Goal: Task Accomplishment & Management: Use online tool/utility

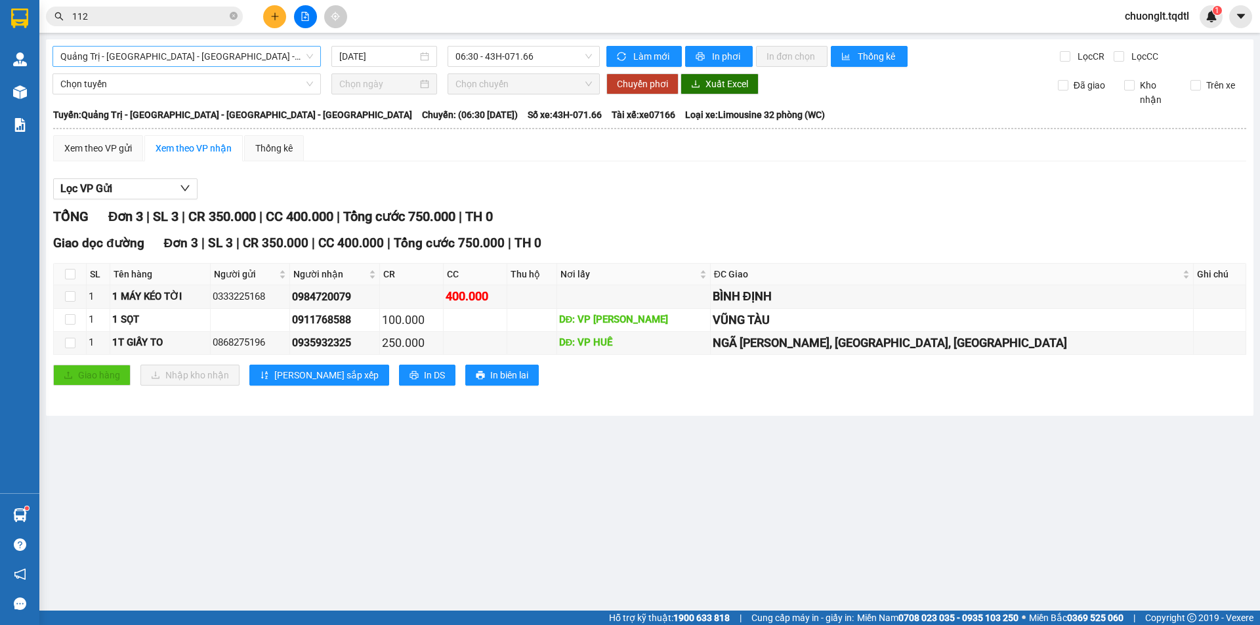
drag, startPoint x: 287, startPoint y: 41, endPoint x: 280, endPoint y: 56, distance: 17.6
click at [286, 43] on div "[GEOGRAPHIC_DATA] - [GEOGRAPHIC_DATA] - [GEOGRAPHIC_DATA] - [GEOGRAPHIC_DATA] […" at bounding box center [649, 227] width 1207 height 377
click at [280, 56] on span "Quảng Trị - [GEOGRAPHIC_DATA] - [GEOGRAPHIC_DATA] - [GEOGRAPHIC_DATA]" at bounding box center [186, 57] width 253 height 20
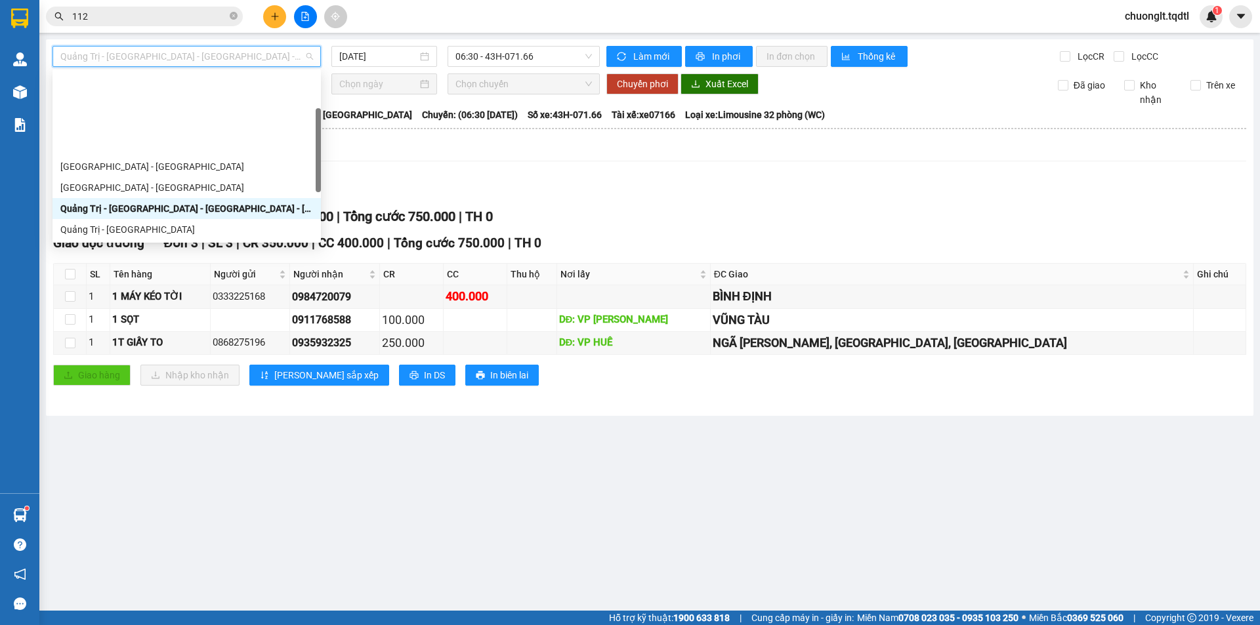
scroll to position [231, 0]
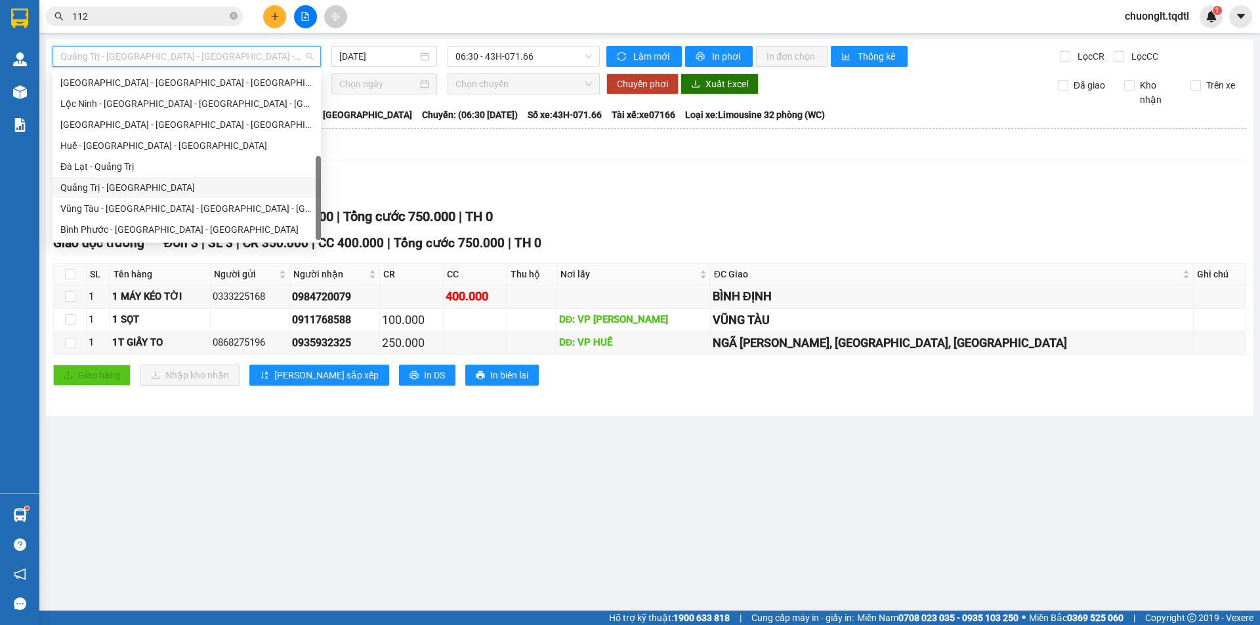
click at [127, 184] on div "Quảng Trị - [GEOGRAPHIC_DATA]" at bounding box center [186, 187] width 253 height 14
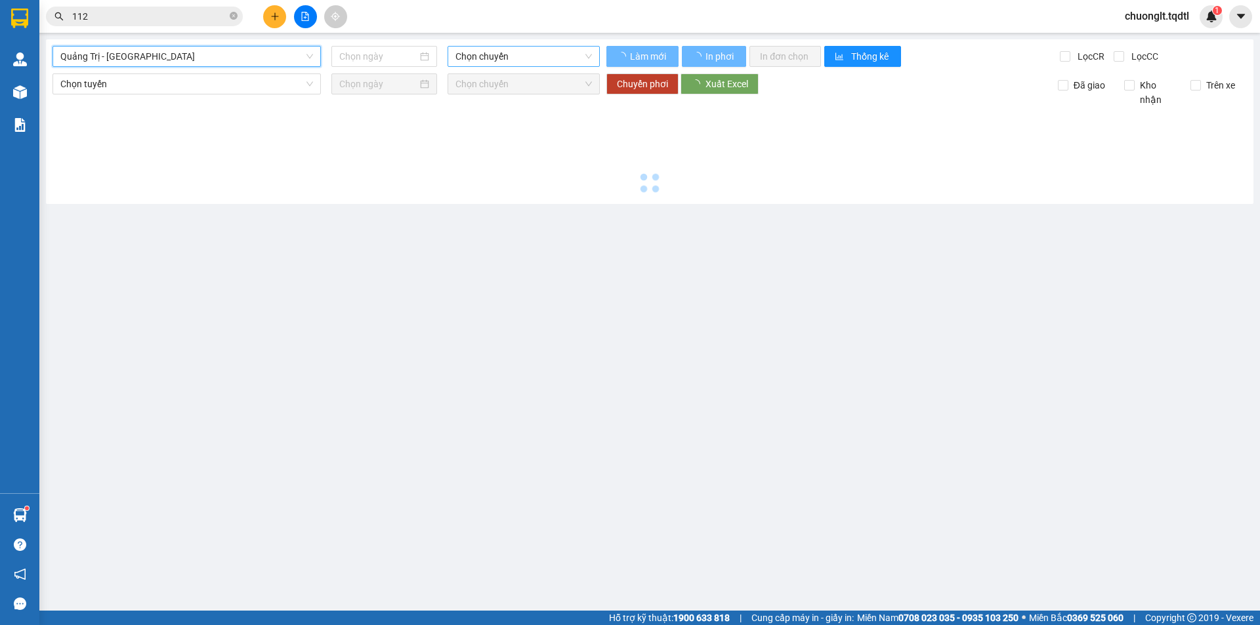
type input "[DATE]"
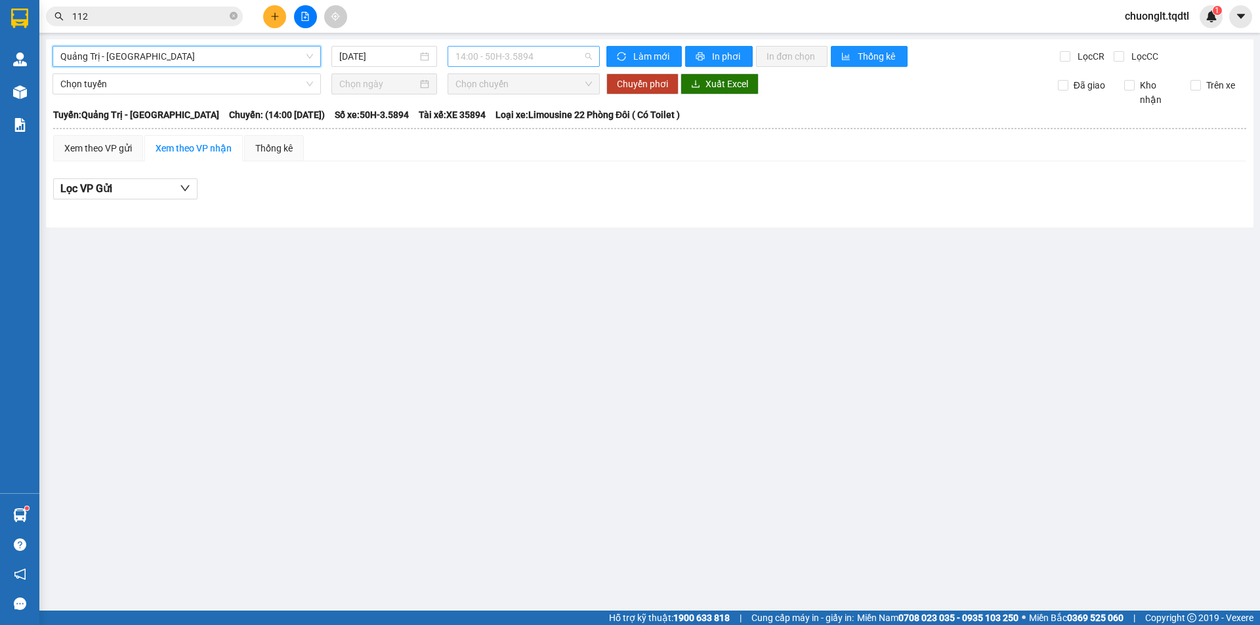
click at [544, 54] on span "14:00 - 50H-3.5894" at bounding box center [523, 57] width 136 height 20
click at [268, 14] on button at bounding box center [274, 16] width 23 height 23
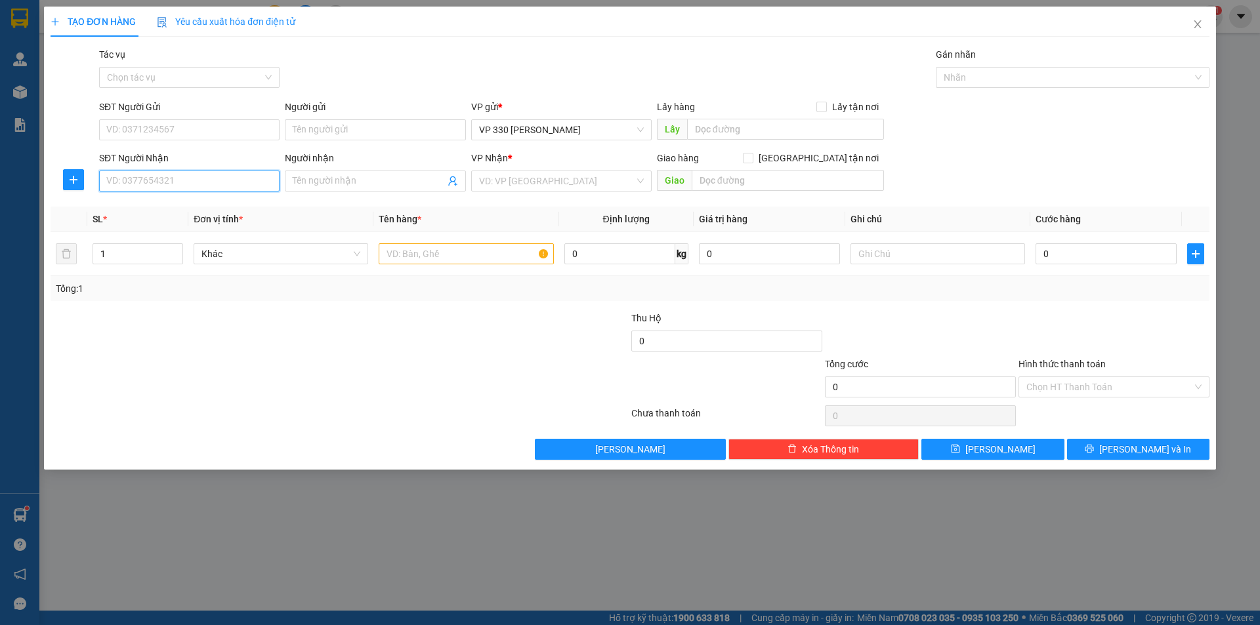
click at [168, 176] on input "SĐT Người Nhận" at bounding box center [189, 181] width 180 height 21
click at [182, 226] on div "0944868774" at bounding box center [189, 228] width 165 height 14
type input "0944868774"
type input "NGA TƯ SỞ SAO"
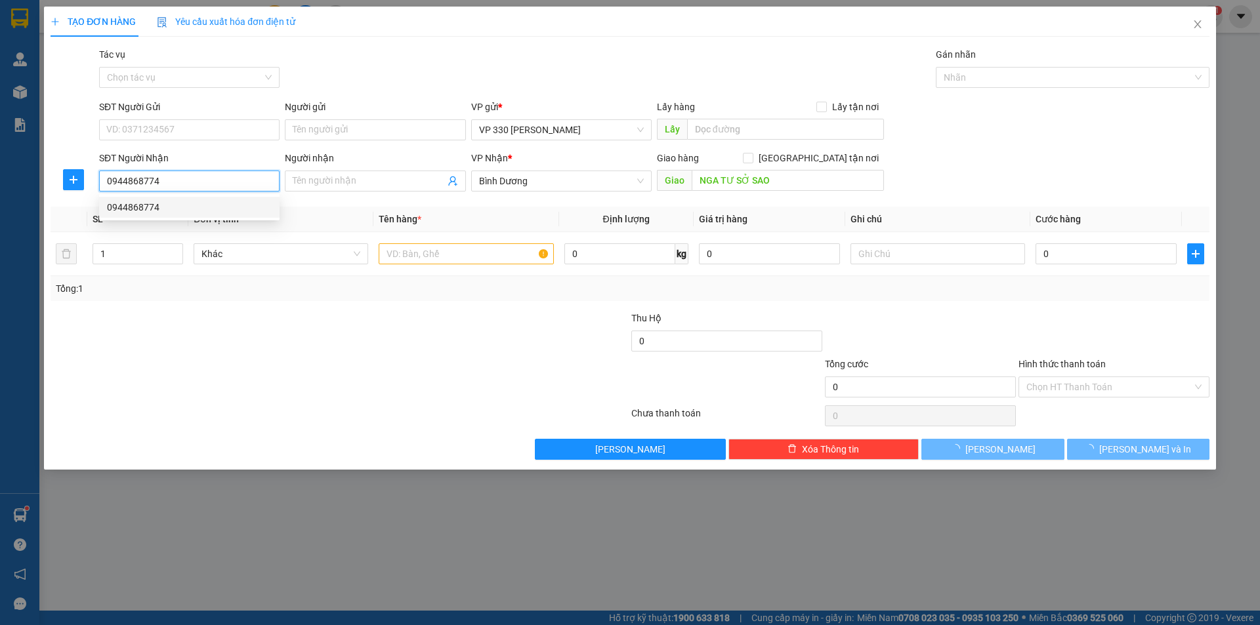
type input "1.500.000"
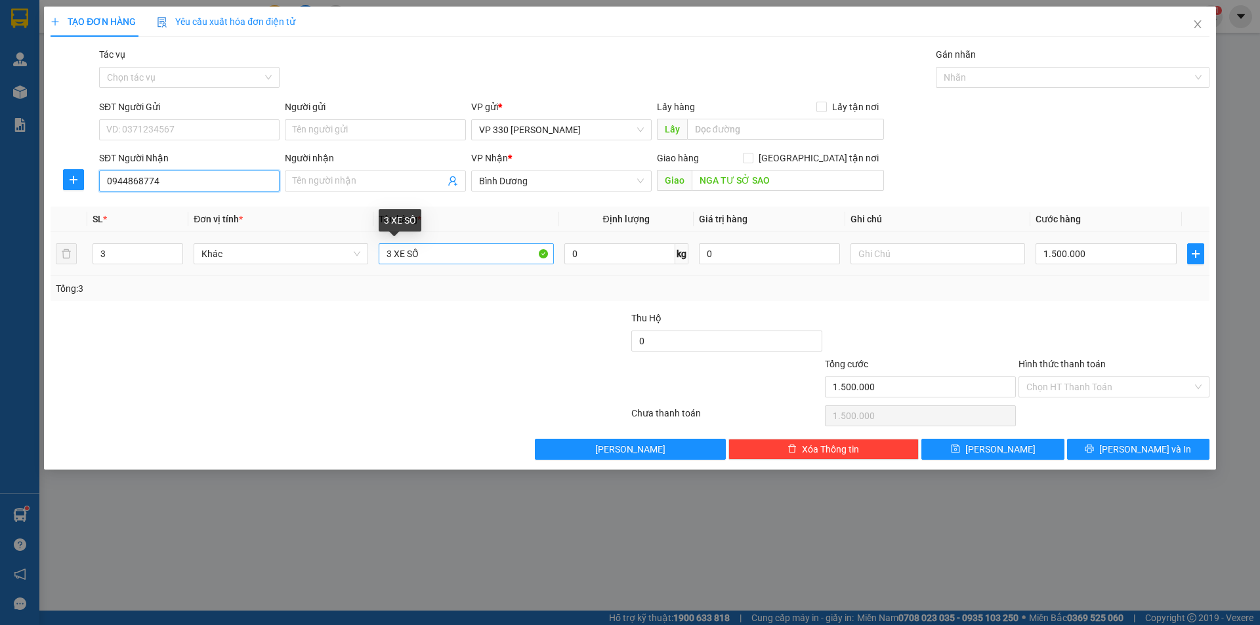
type input "0944868774"
click at [392, 252] on input "3 XE SỐ" at bounding box center [466, 253] width 175 height 21
click at [444, 255] on input "1 XE SỐ" at bounding box center [466, 253] width 175 height 21
type input "1 XE GA"
click at [171, 259] on span "Decrease Value" at bounding box center [175, 258] width 14 height 12
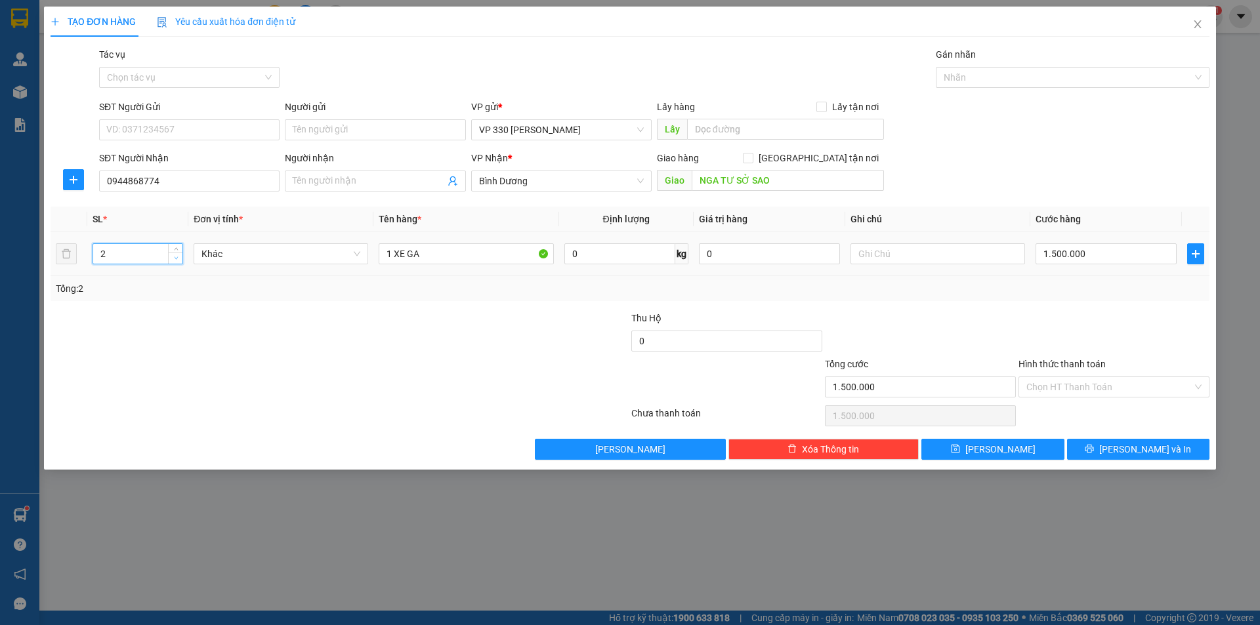
type input "1"
click at [171, 259] on span "Decrease Value" at bounding box center [175, 258] width 14 height 12
click at [1112, 259] on input "1.500.000" at bounding box center [1105, 253] width 141 height 21
type input "6"
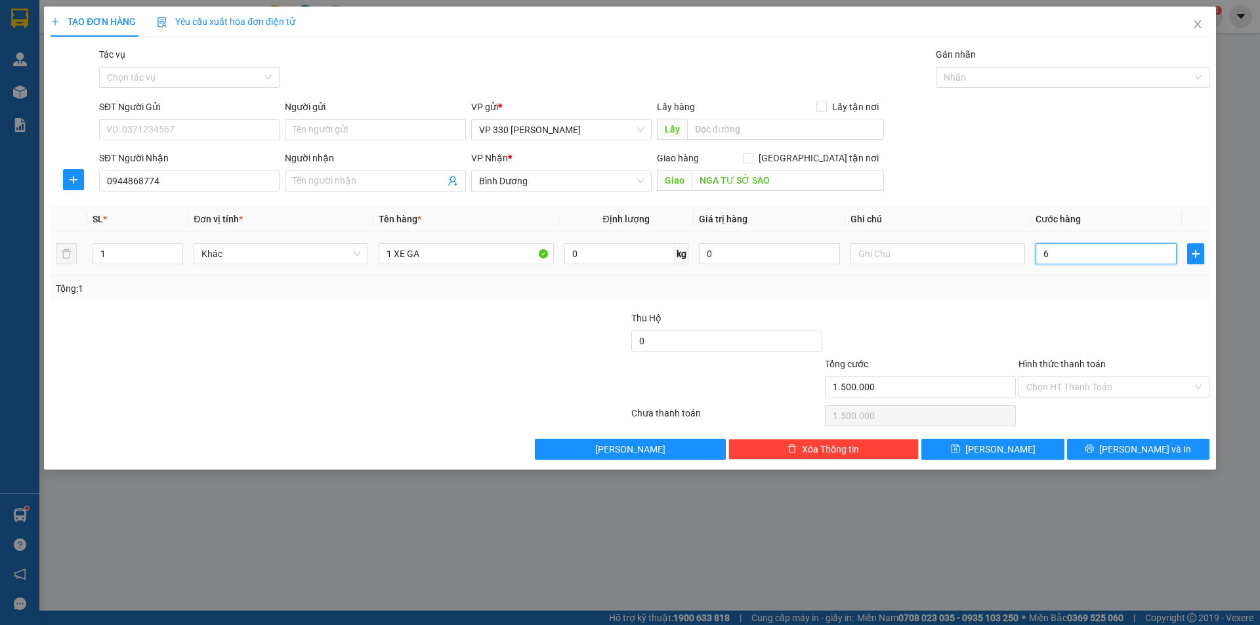
type input "6"
type input "60"
type input "600"
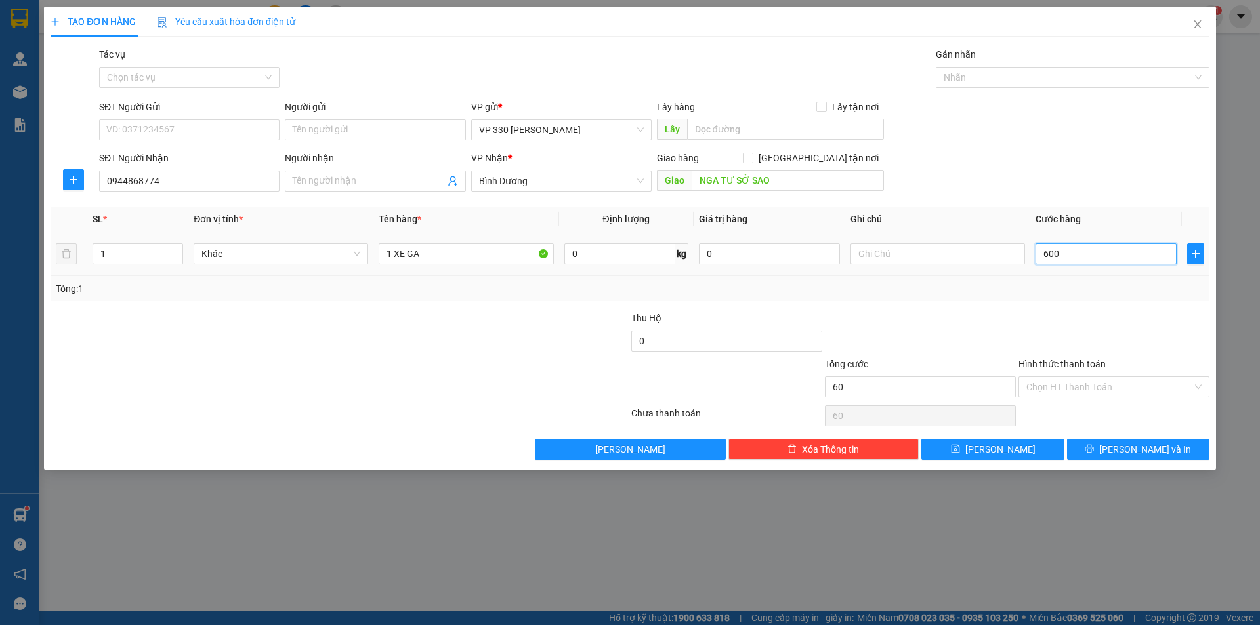
type input "600"
type input "6.000"
type input "60.000"
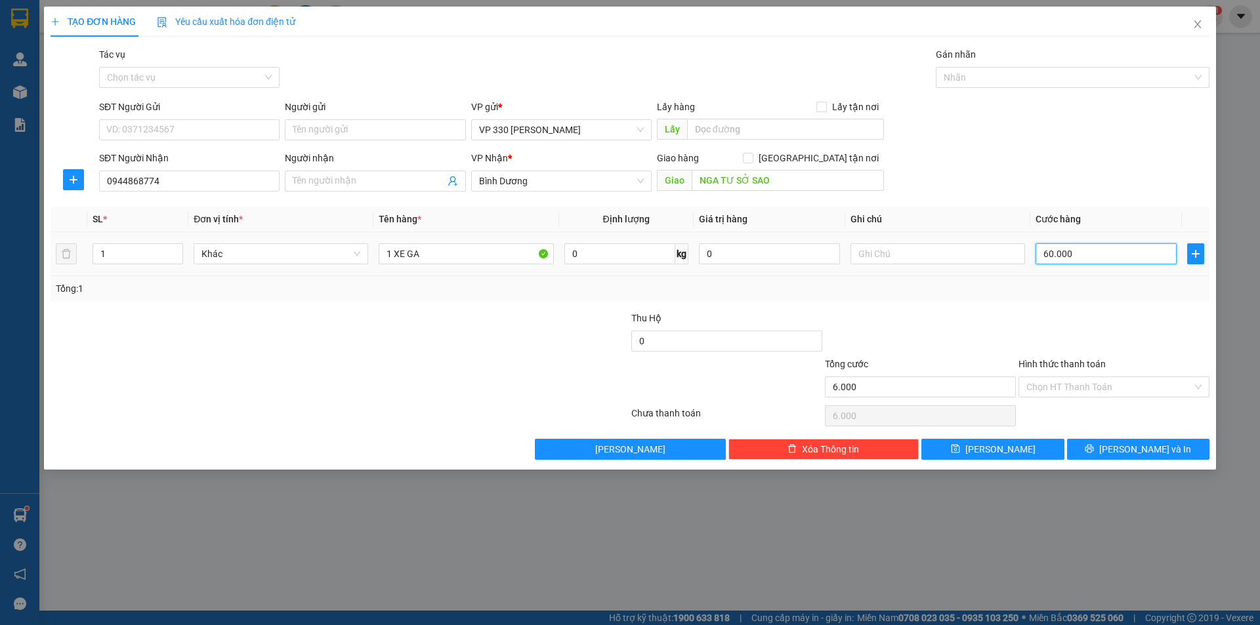
type input "60.000"
type input "600.000"
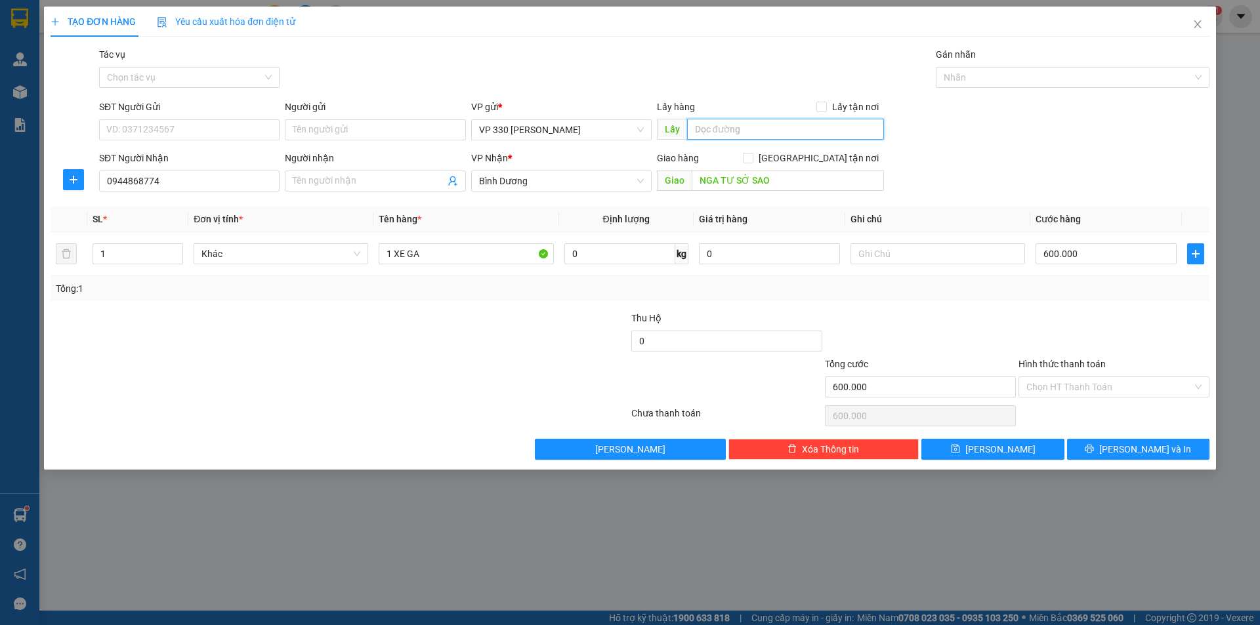
click at [752, 128] on input "text" at bounding box center [785, 129] width 197 height 21
type input "330"
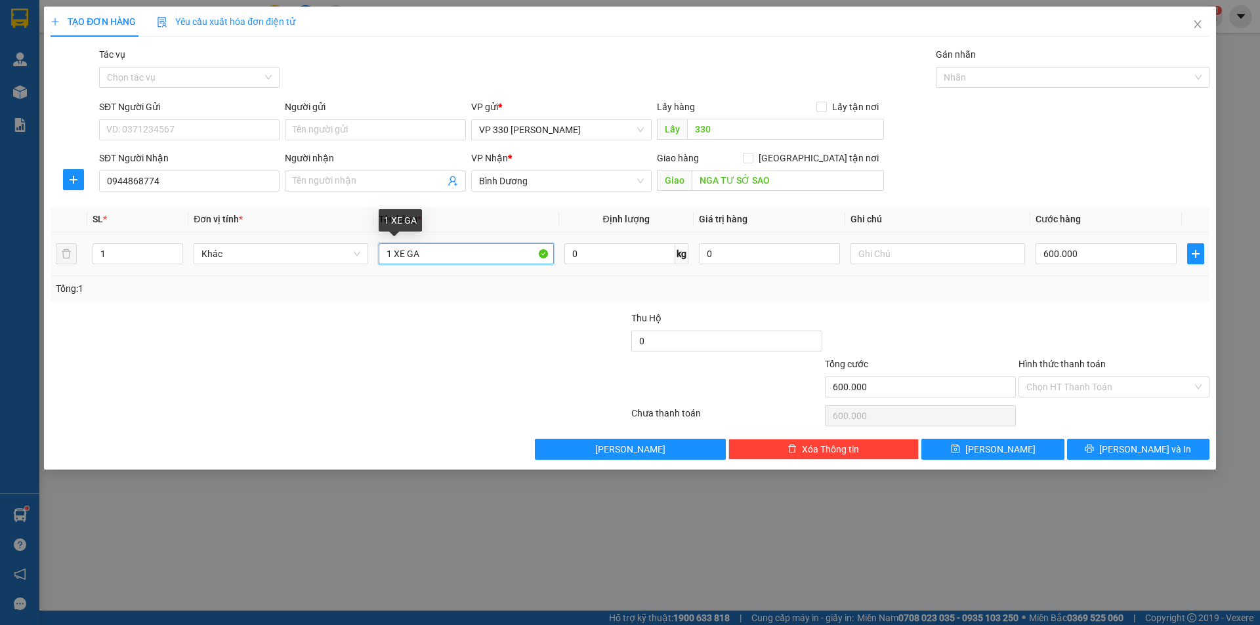
click at [478, 256] on input "1 XE GA" at bounding box center [466, 253] width 175 height 21
type input "1 XE GA BSX 767"
click at [948, 255] on input "text" at bounding box center [937, 253] width 175 height 21
type input "1"
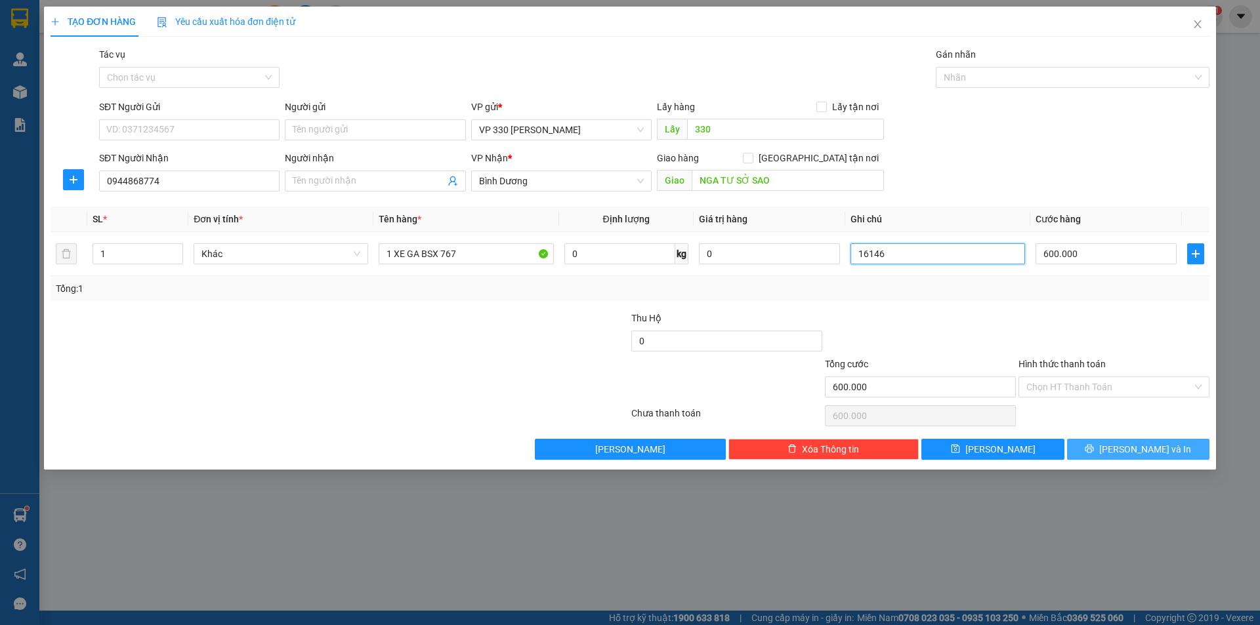
type input "16146"
click at [1126, 449] on button "[PERSON_NAME] và In" at bounding box center [1138, 449] width 142 height 21
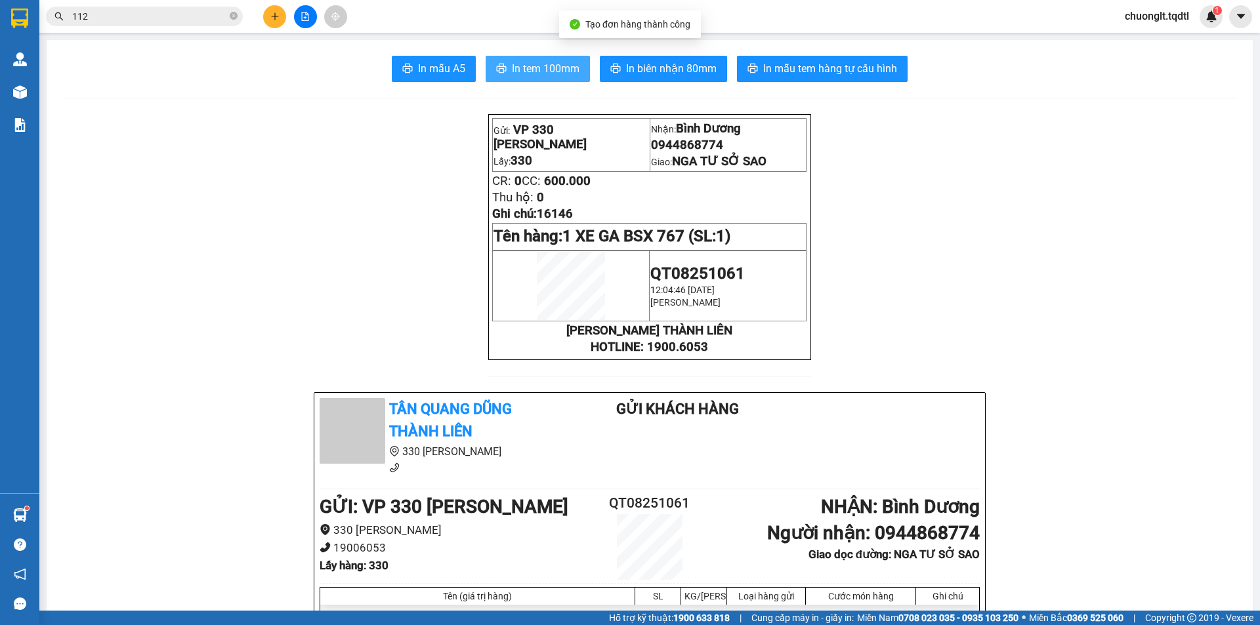
click at [533, 67] on span "In tem 100mm" at bounding box center [546, 68] width 68 height 16
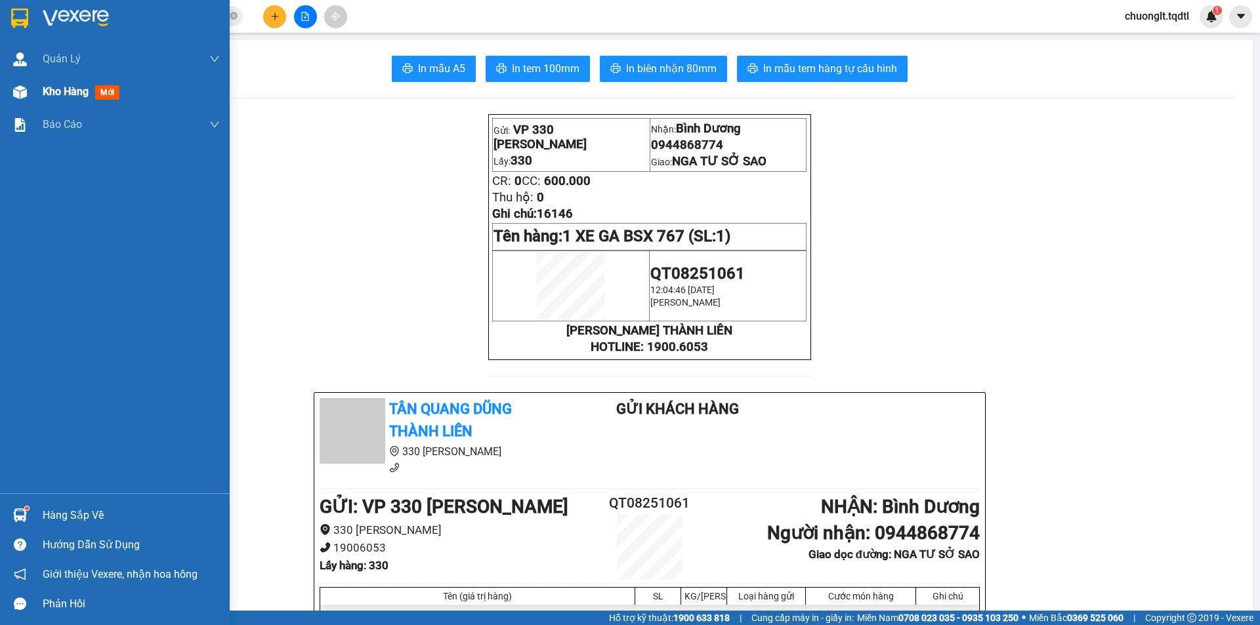
click at [47, 91] on span "Kho hàng" at bounding box center [66, 91] width 46 height 12
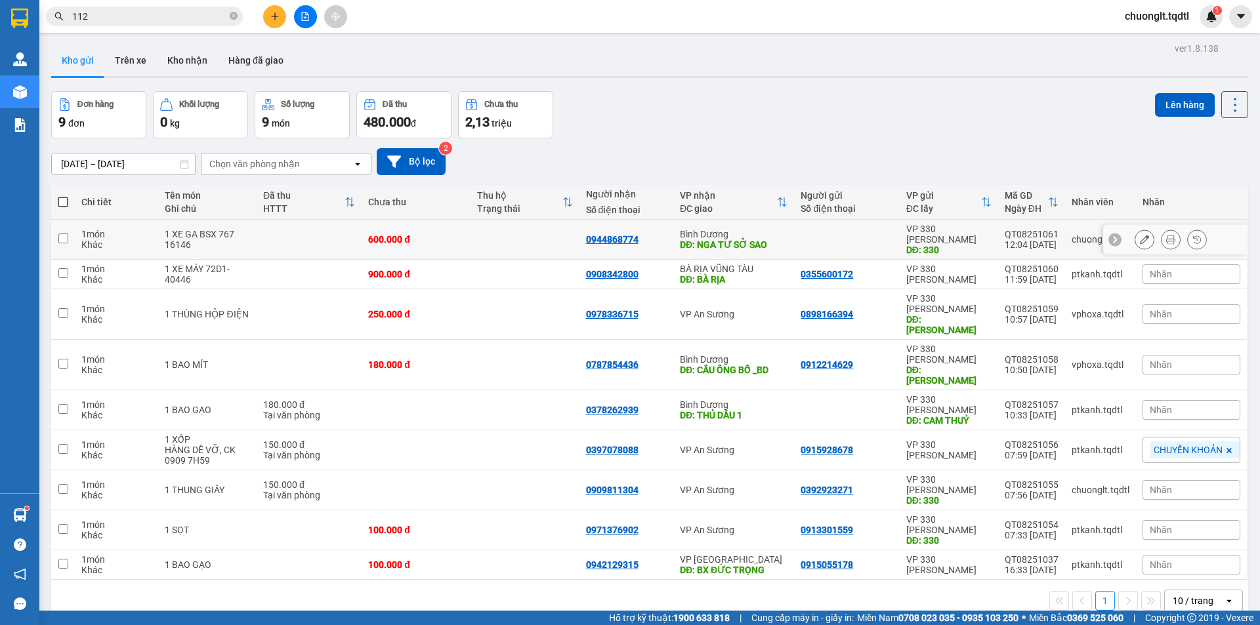
drag, startPoint x: 59, startPoint y: 232, endPoint x: 70, endPoint y: 226, distance: 12.3
click at [60, 234] on input "checkbox" at bounding box center [63, 239] width 10 height 10
checkbox input "true"
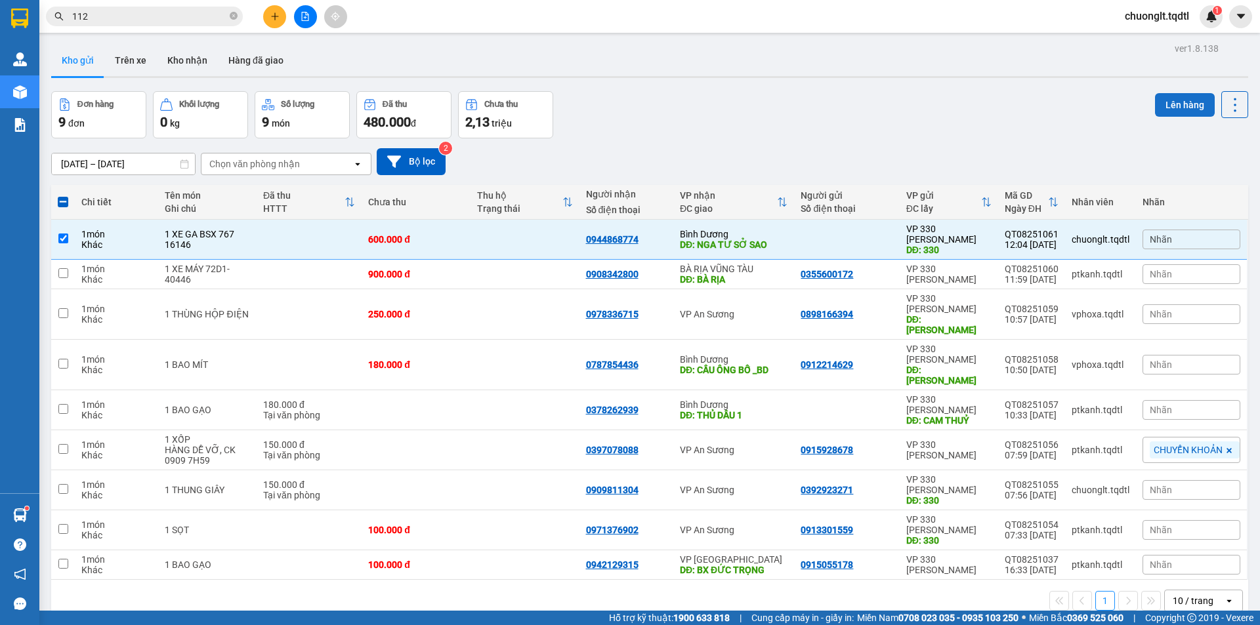
click at [1167, 106] on button "Lên hàng" at bounding box center [1185, 105] width 60 height 24
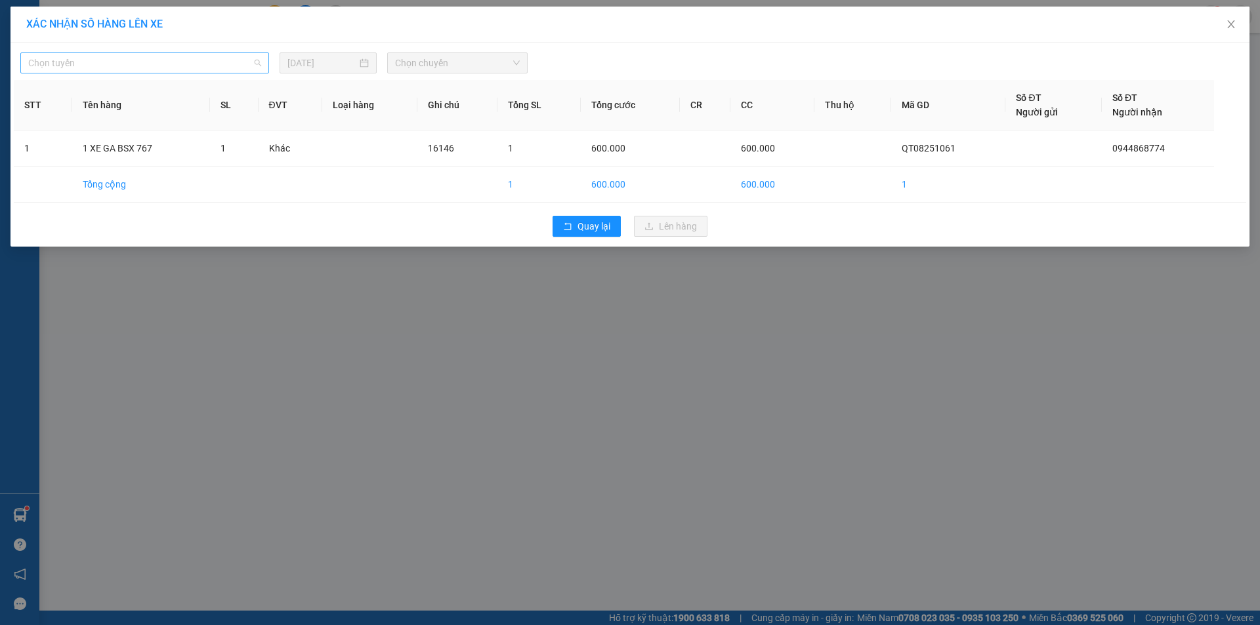
click at [217, 55] on span "Chọn tuyến" at bounding box center [144, 63] width 233 height 20
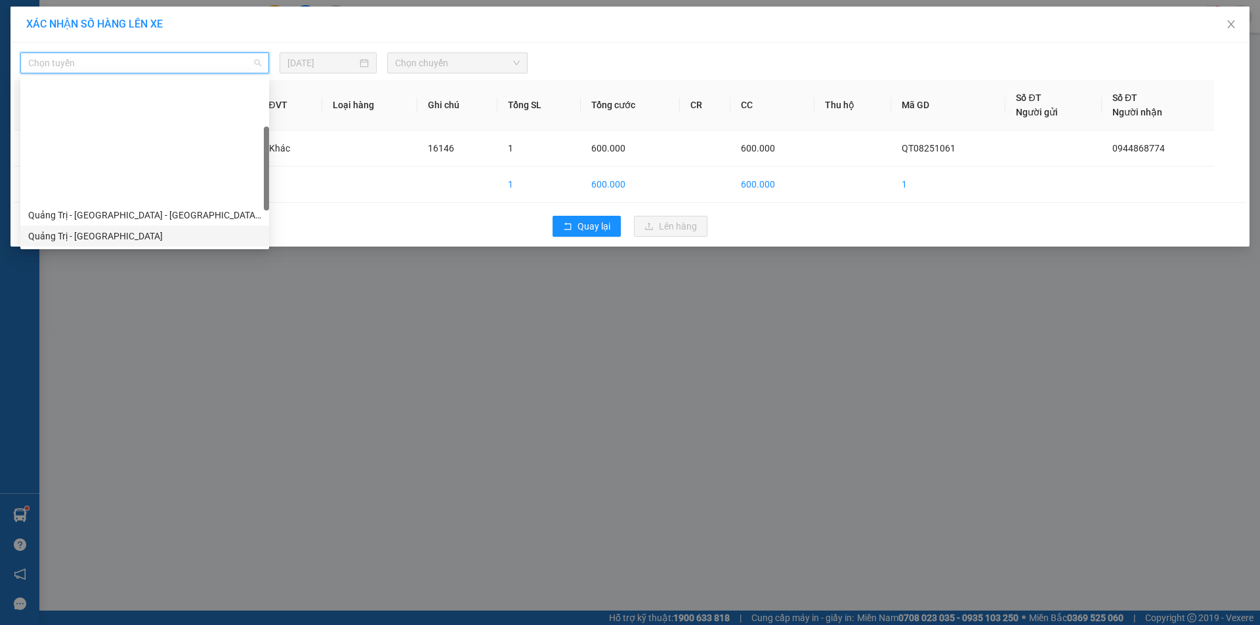
scroll to position [131, 0]
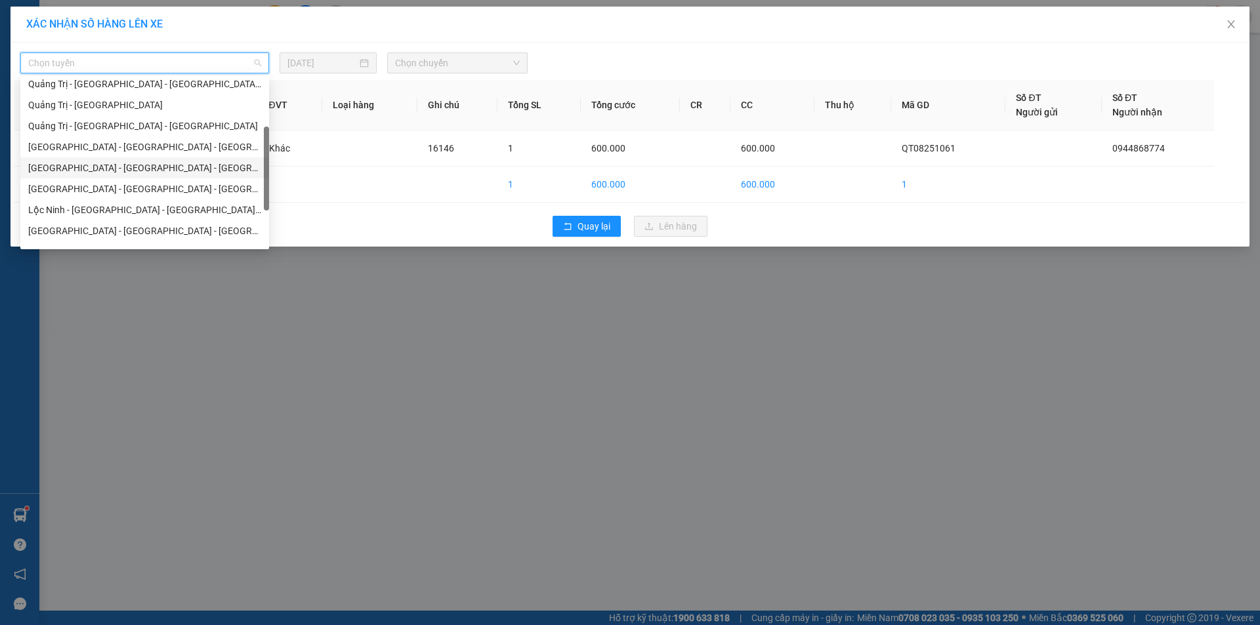
click at [118, 165] on div "[GEOGRAPHIC_DATA] - [GEOGRAPHIC_DATA] - [GEOGRAPHIC_DATA]" at bounding box center [144, 168] width 233 height 14
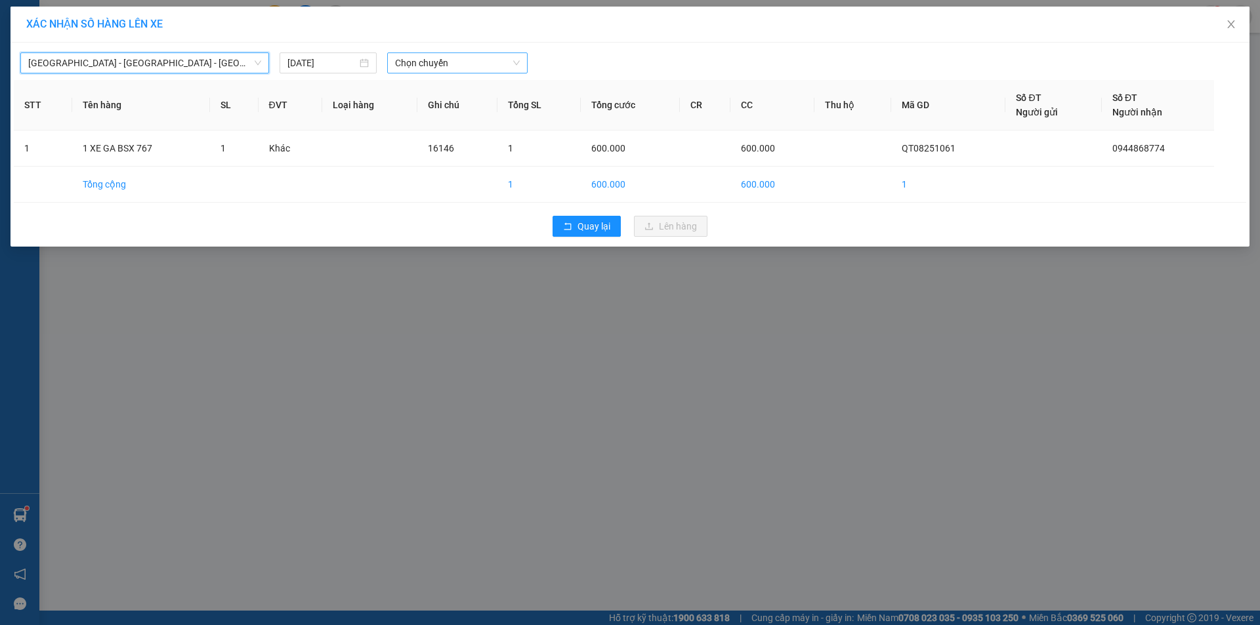
click at [486, 63] on span "Chọn chuyến" at bounding box center [457, 63] width 125 height 20
click at [459, 108] on div "18:45 - 43H-161.46" at bounding box center [446, 110] width 102 height 14
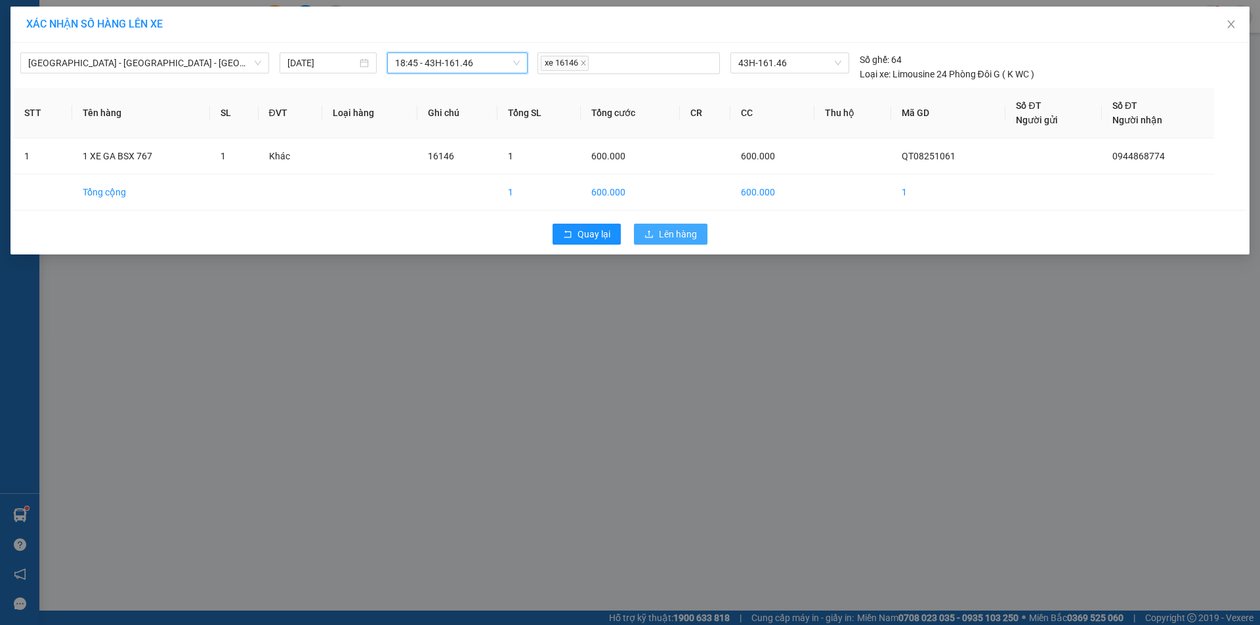
click at [656, 230] on button "Lên hàng" at bounding box center [670, 234] width 73 height 21
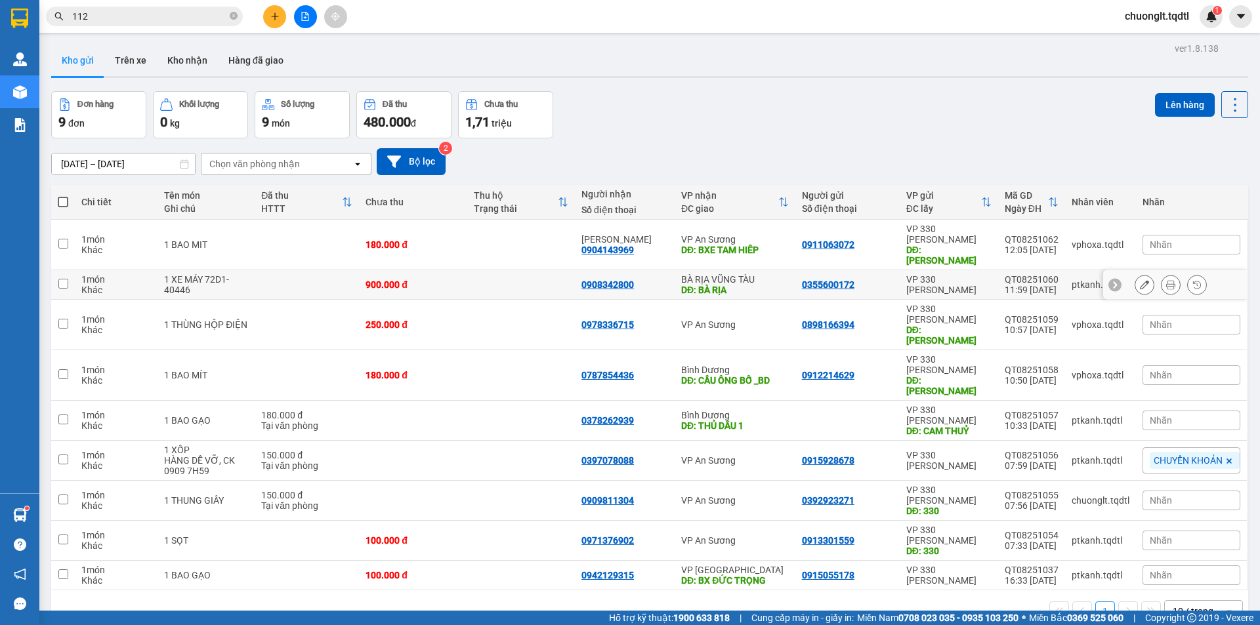
click at [72, 270] on td at bounding box center [63, 285] width 24 height 30
checkbox input "true"
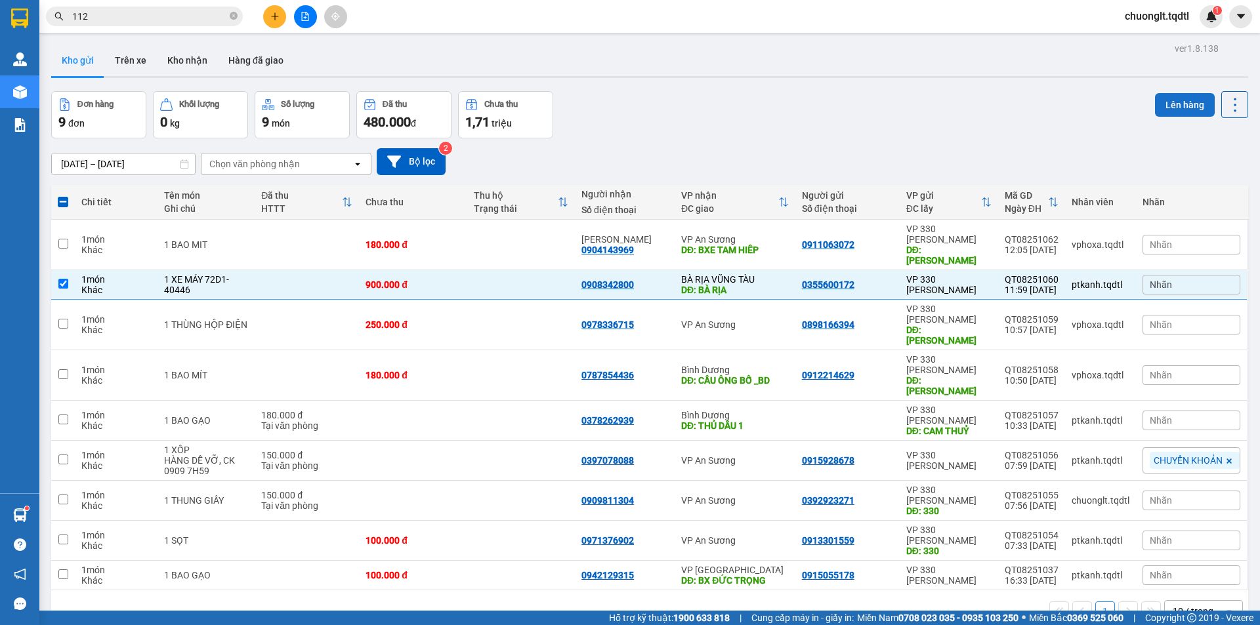
click at [1167, 102] on button "Lên hàng" at bounding box center [1185, 105] width 60 height 24
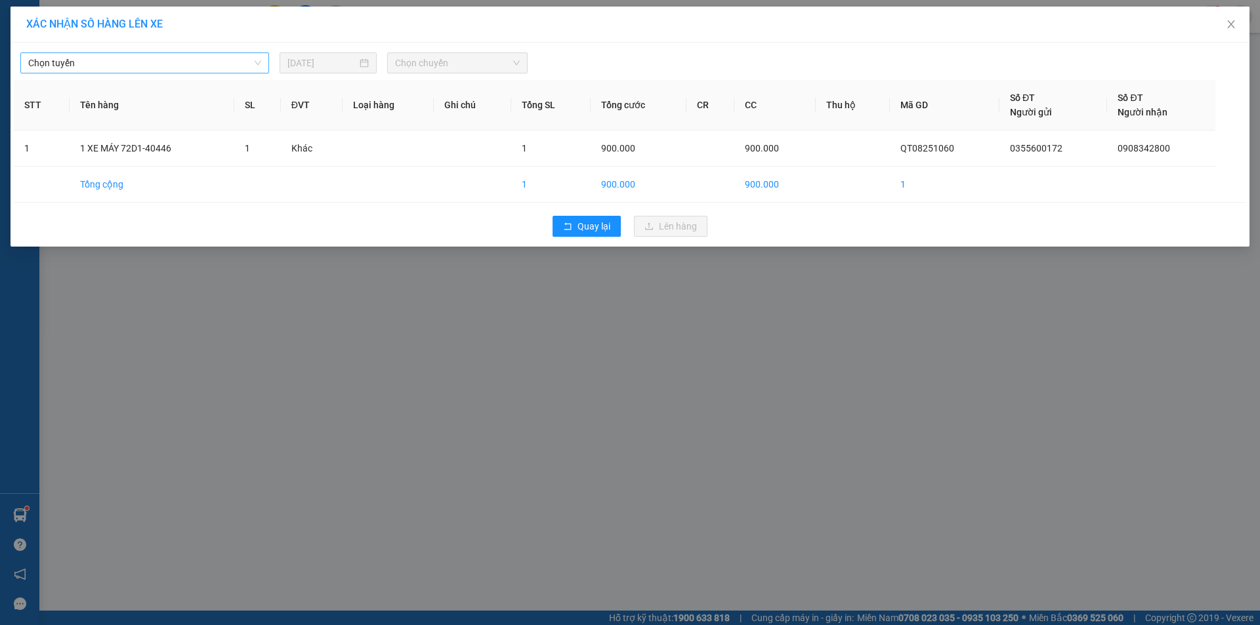
click at [200, 56] on span "Chọn tuyến" at bounding box center [144, 63] width 233 height 20
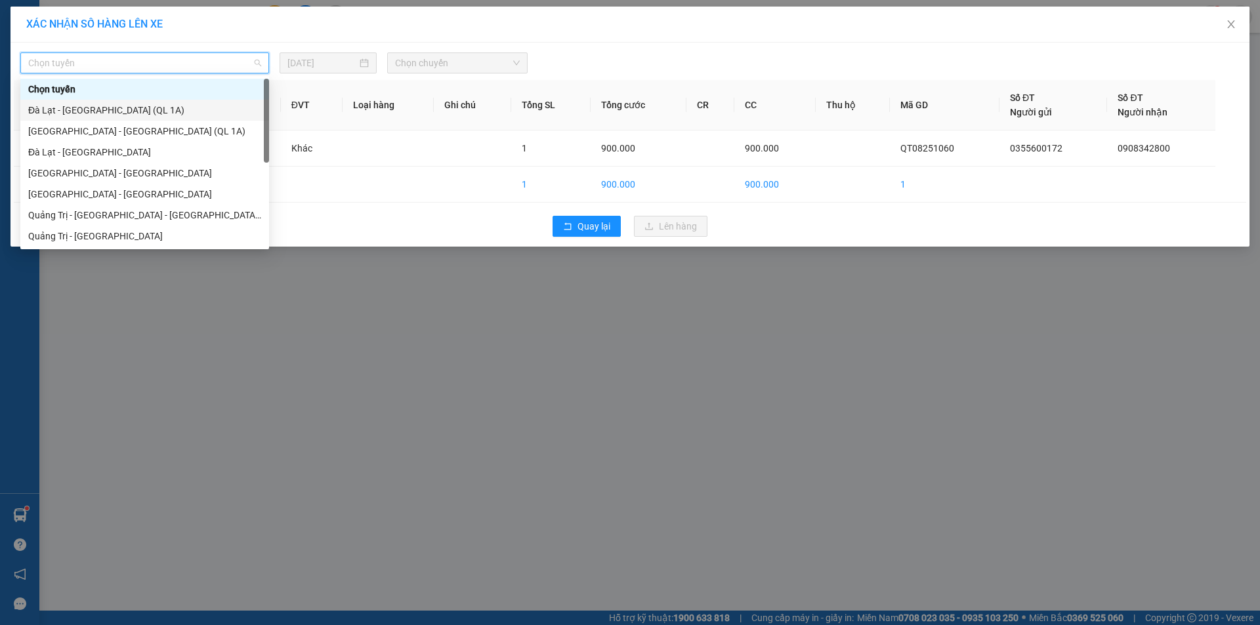
scroll to position [66, 0]
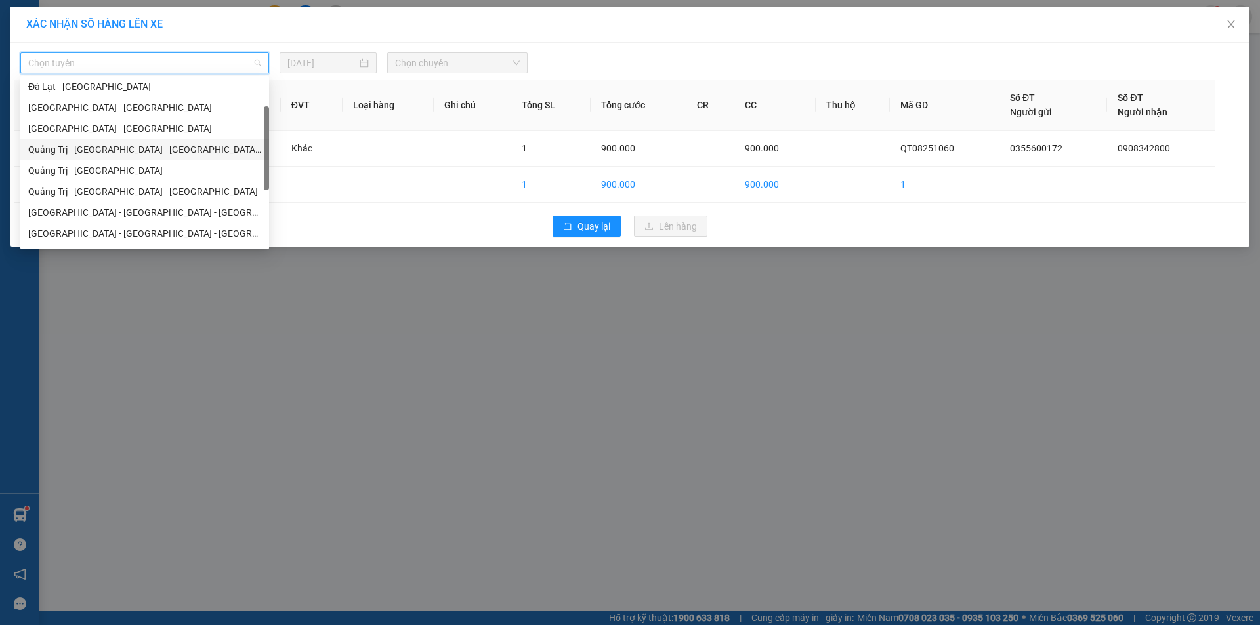
click at [147, 148] on div "Quảng Trị - [GEOGRAPHIC_DATA] - [GEOGRAPHIC_DATA] - [GEOGRAPHIC_DATA]" at bounding box center [144, 149] width 233 height 14
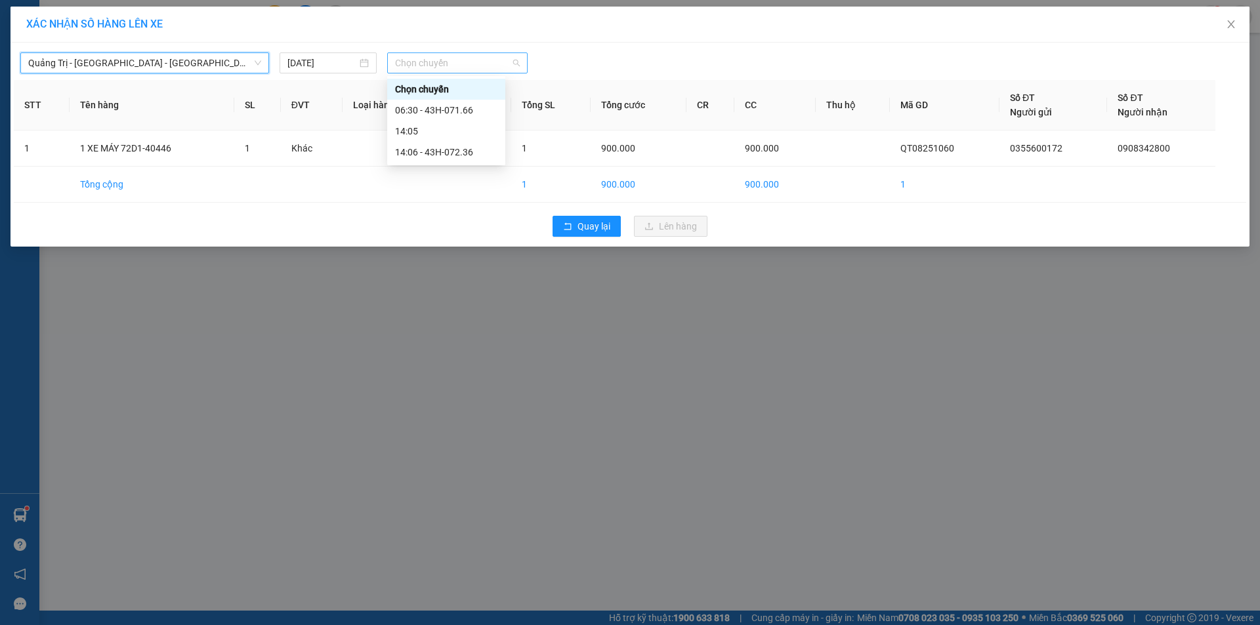
click at [474, 60] on span "Chọn chuyến" at bounding box center [457, 63] width 125 height 20
click at [461, 151] on div "14:06 - 43H-072.36" at bounding box center [446, 152] width 102 height 14
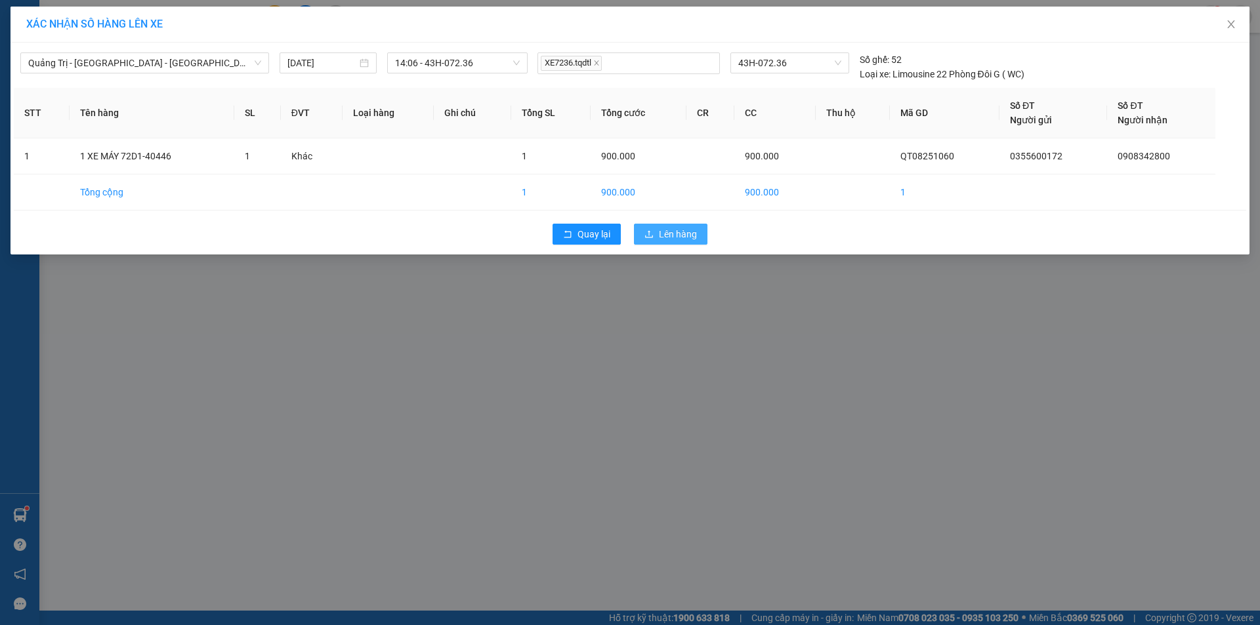
click at [675, 235] on span "Lên hàng" at bounding box center [678, 234] width 38 height 14
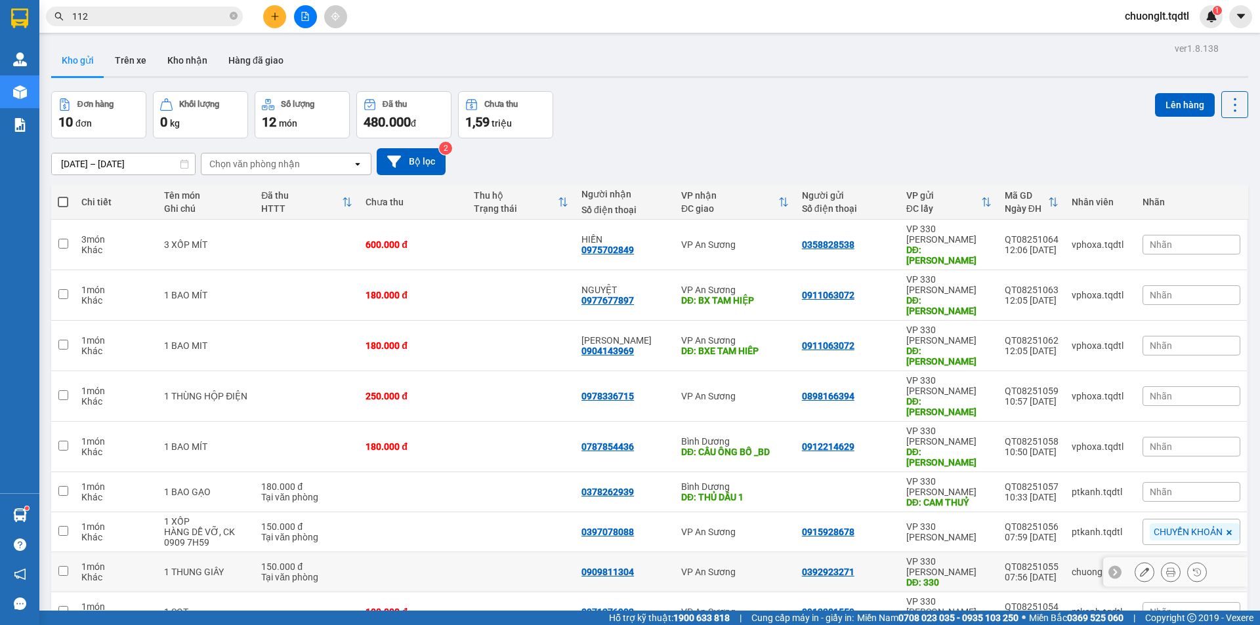
click at [63, 566] on input "checkbox" at bounding box center [63, 571] width 10 height 10
checkbox input "true"
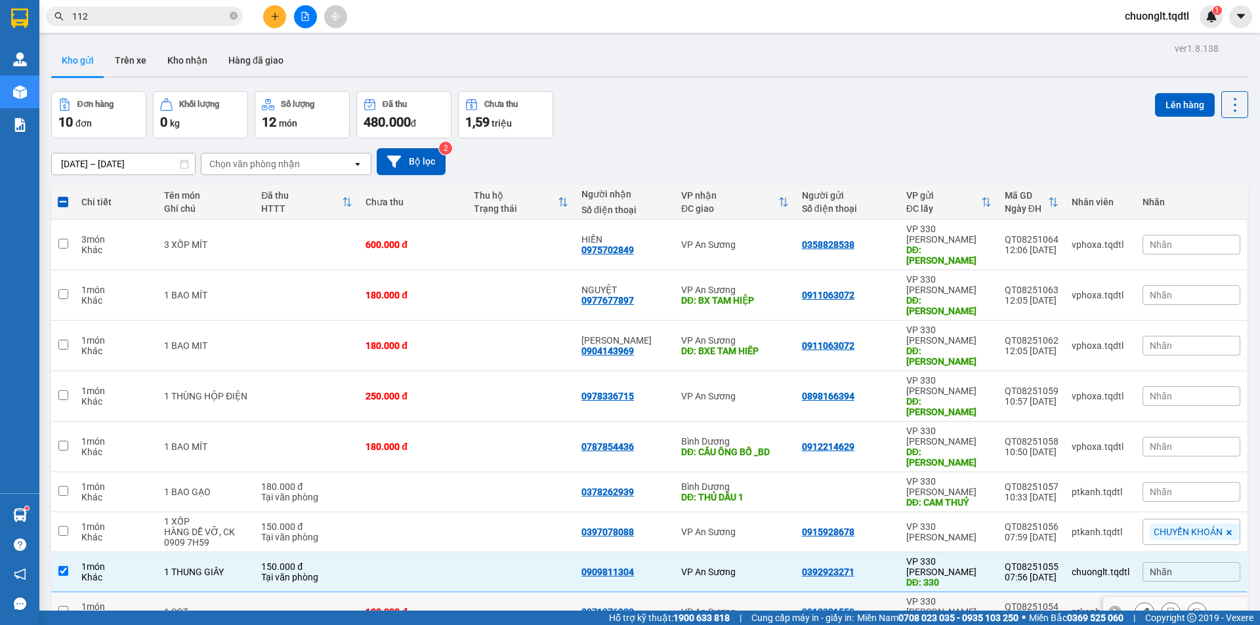
click at [66, 606] on input "checkbox" at bounding box center [63, 611] width 10 height 10
checkbox input "true"
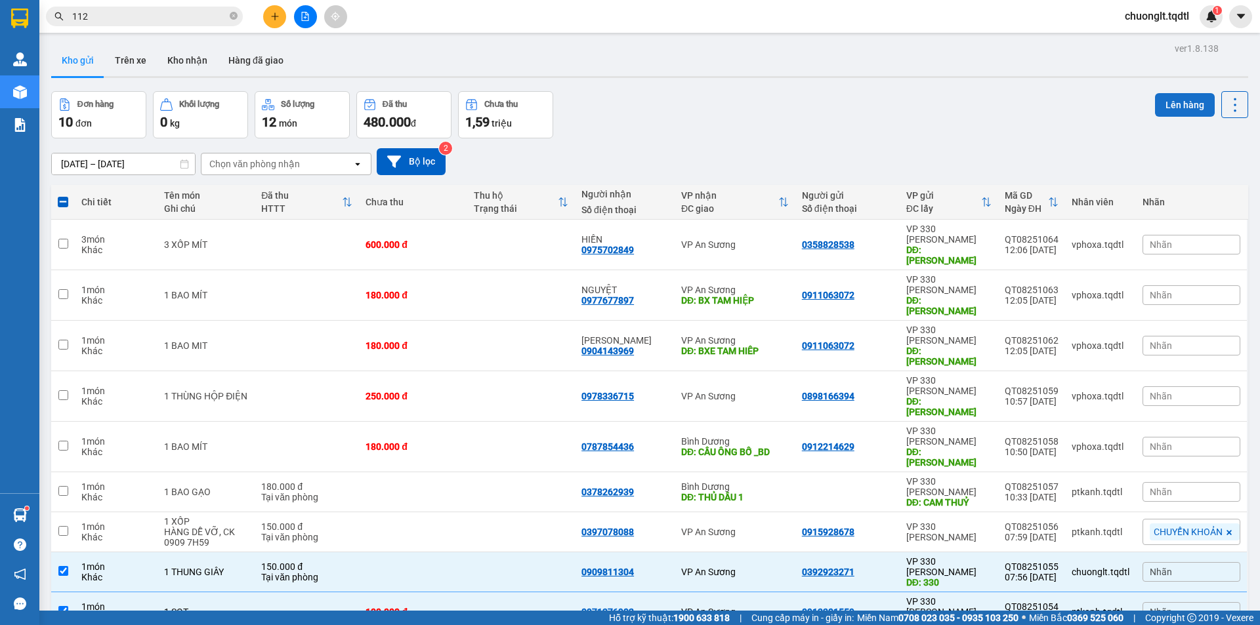
click at [1169, 103] on button "Lên hàng" at bounding box center [1185, 105] width 60 height 24
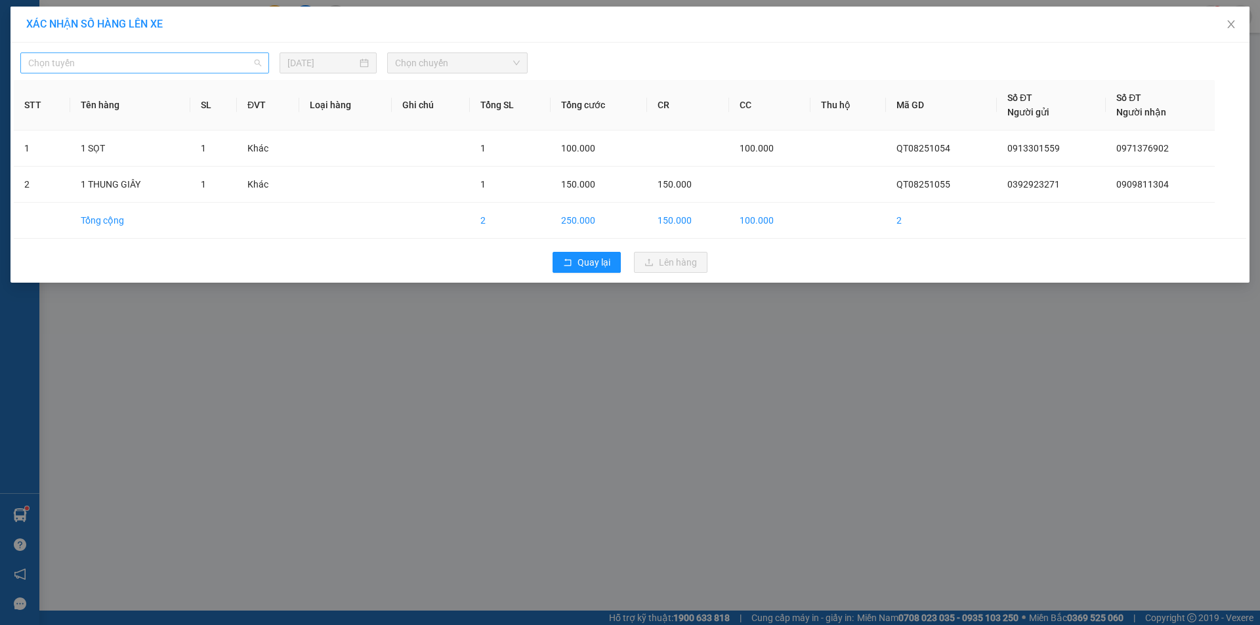
click at [205, 60] on span "Chọn tuyến" at bounding box center [144, 63] width 233 height 20
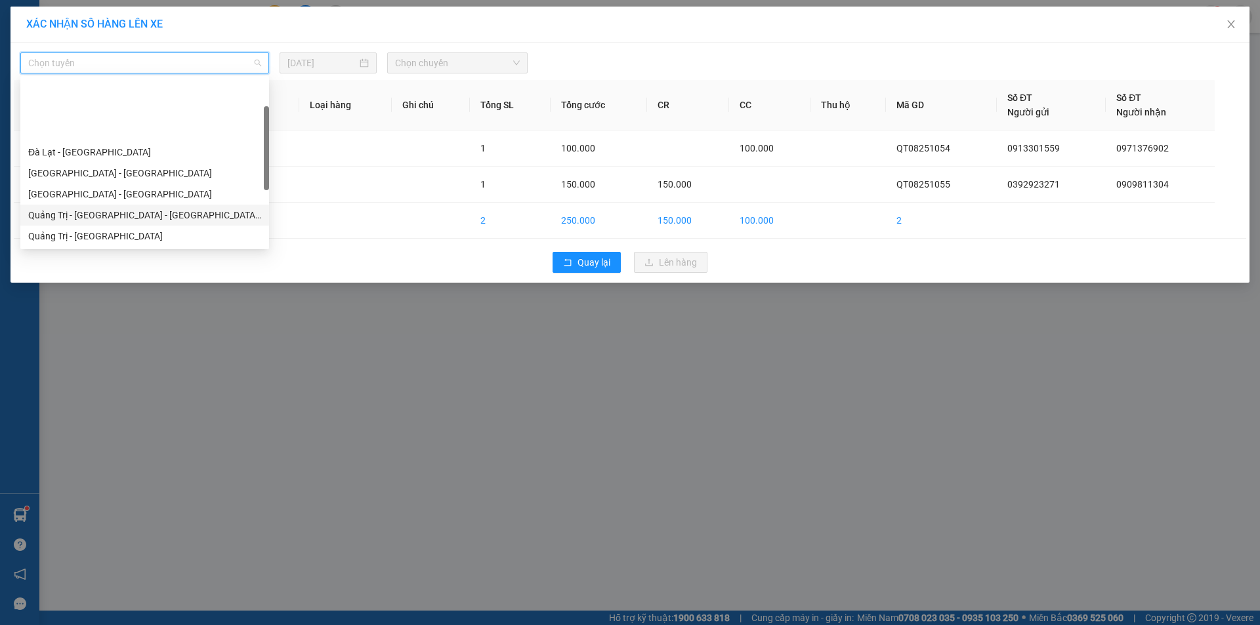
scroll to position [66, 0]
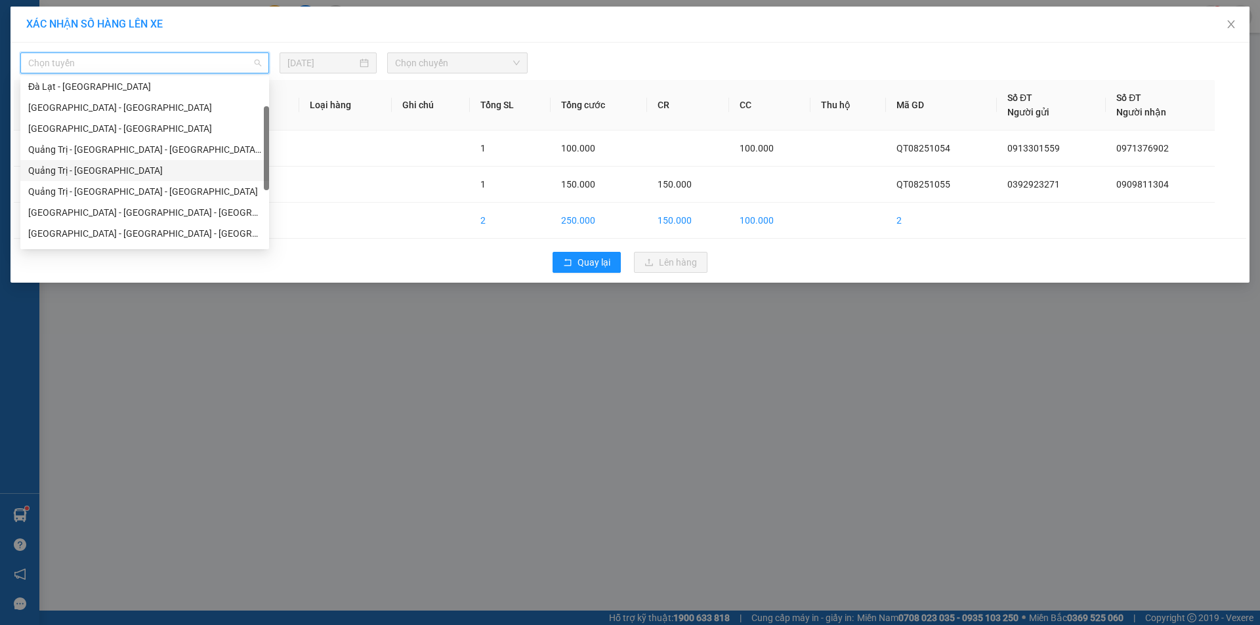
click at [115, 169] on div "Quảng Trị - [GEOGRAPHIC_DATA]" at bounding box center [144, 170] width 233 height 14
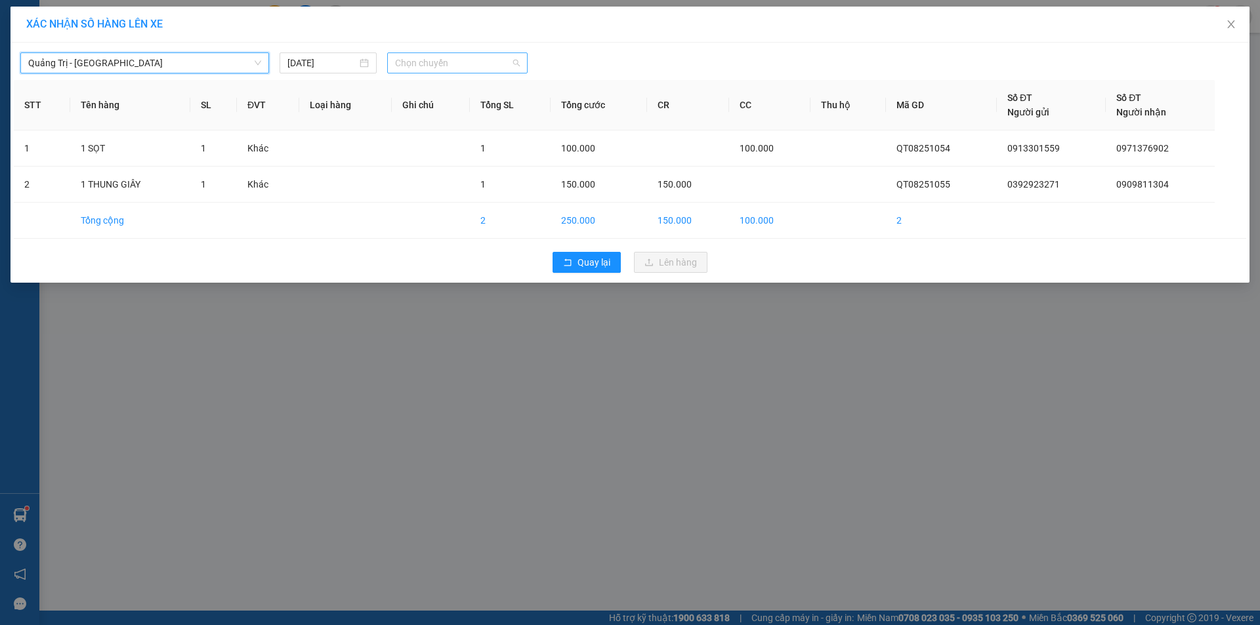
click at [486, 58] on span "Chọn chuyến" at bounding box center [457, 63] width 125 height 20
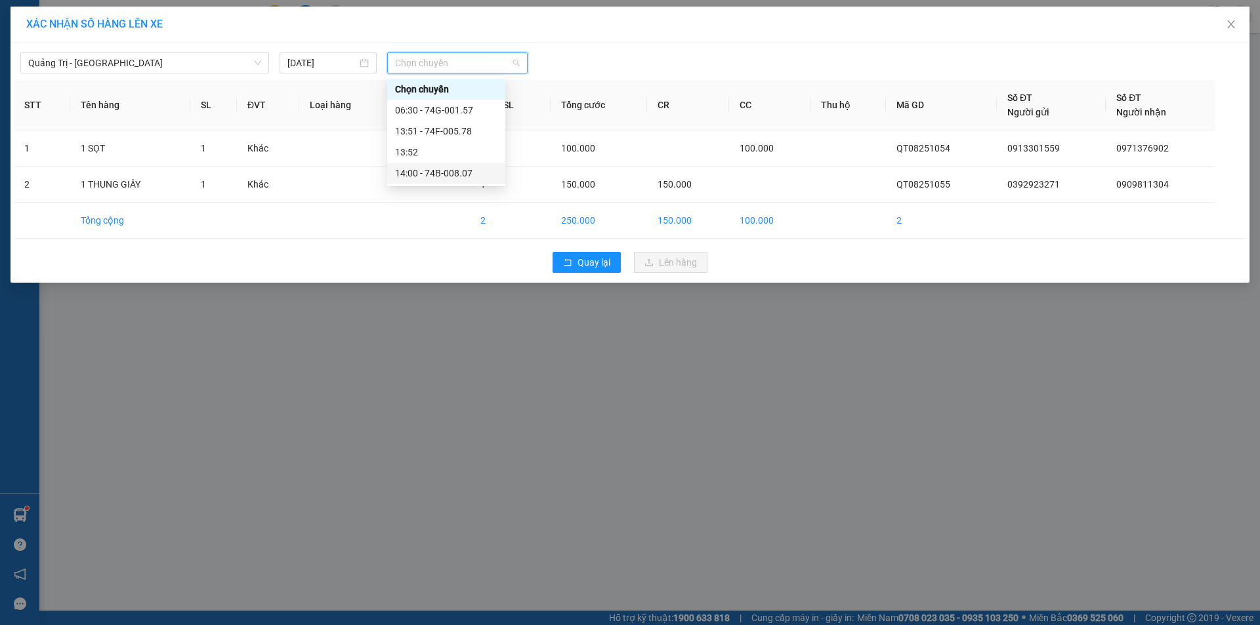
click at [455, 169] on div "14:00 - 74B-008.07" at bounding box center [446, 173] width 102 height 14
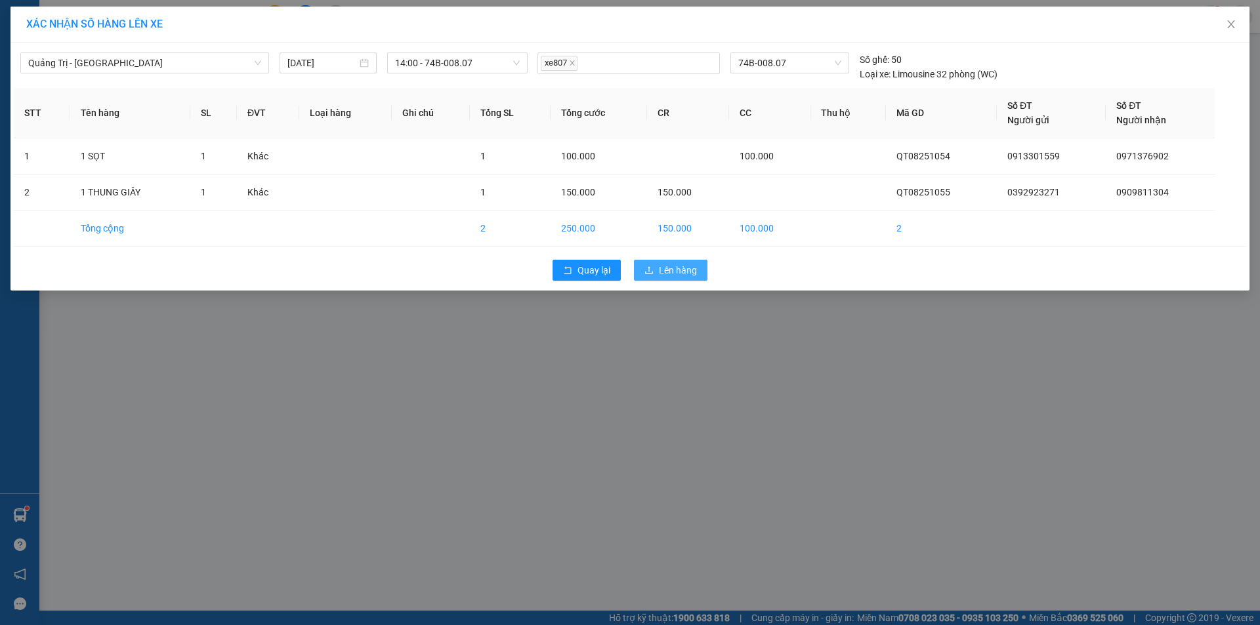
click at [657, 270] on button "Lên hàng" at bounding box center [670, 270] width 73 height 21
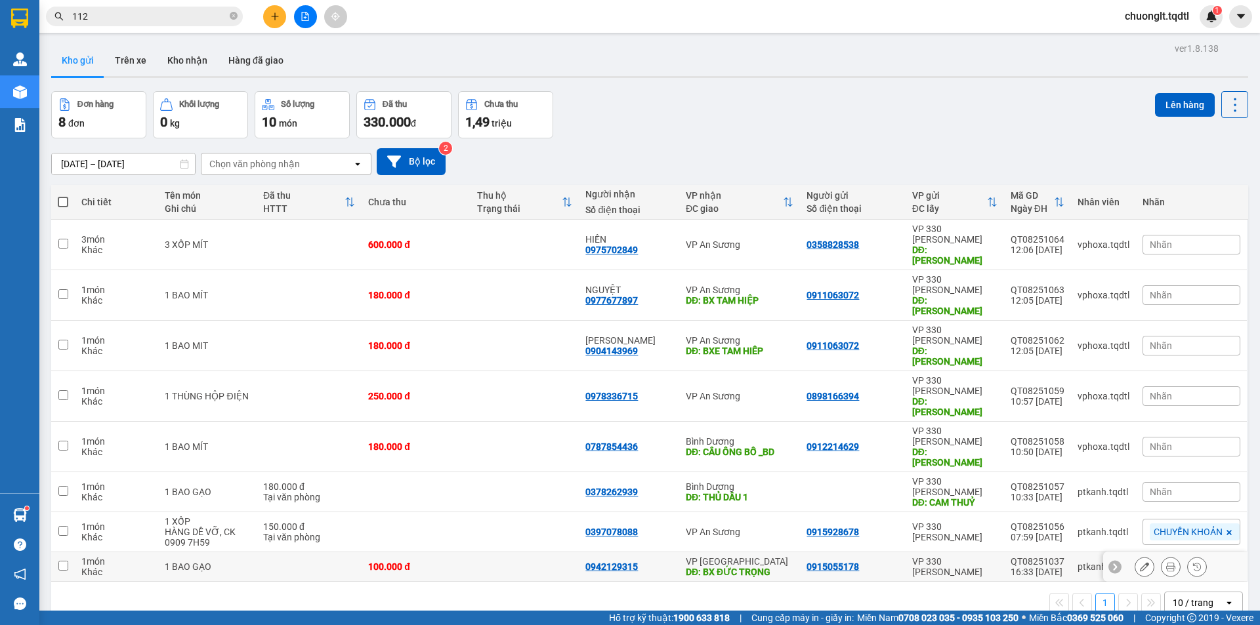
click at [67, 561] on input "checkbox" at bounding box center [63, 566] width 10 height 10
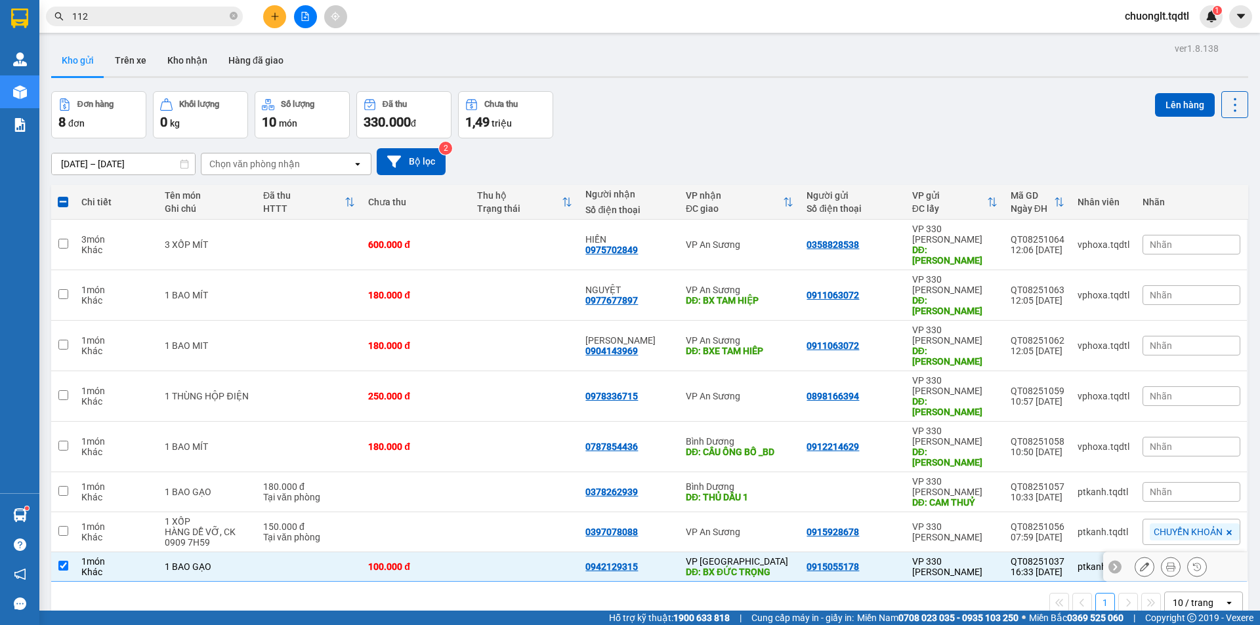
click at [66, 561] on input "checkbox" at bounding box center [63, 566] width 10 height 10
checkbox input "false"
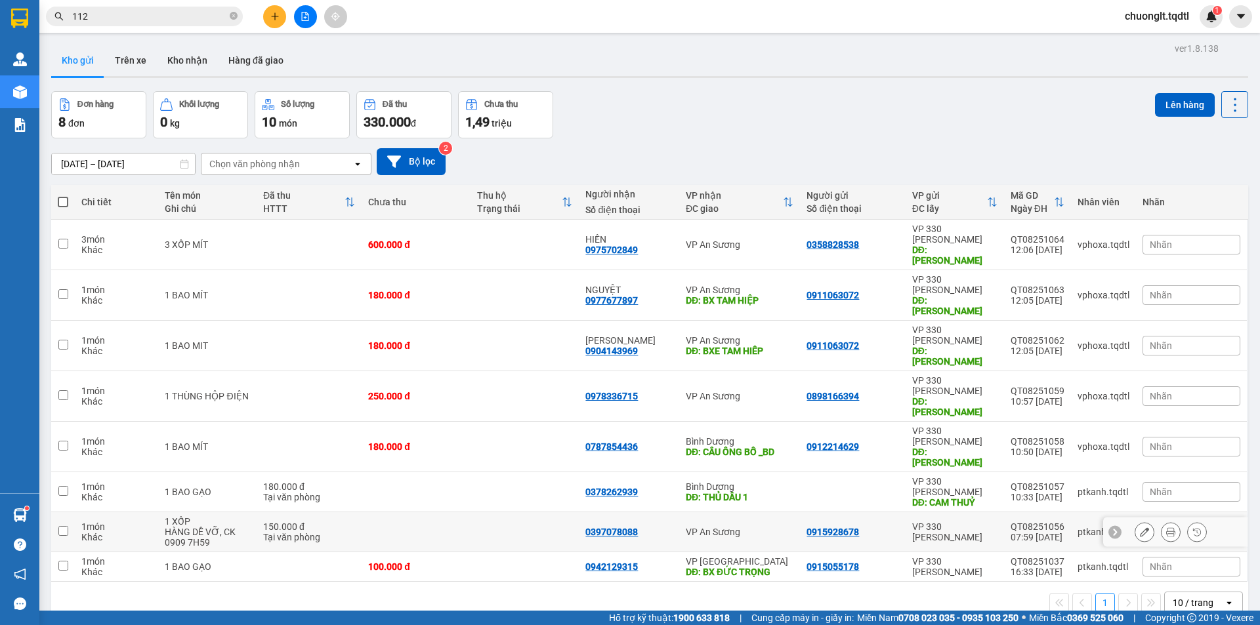
click at [65, 526] on input "checkbox" at bounding box center [63, 531] width 10 height 10
checkbox input "true"
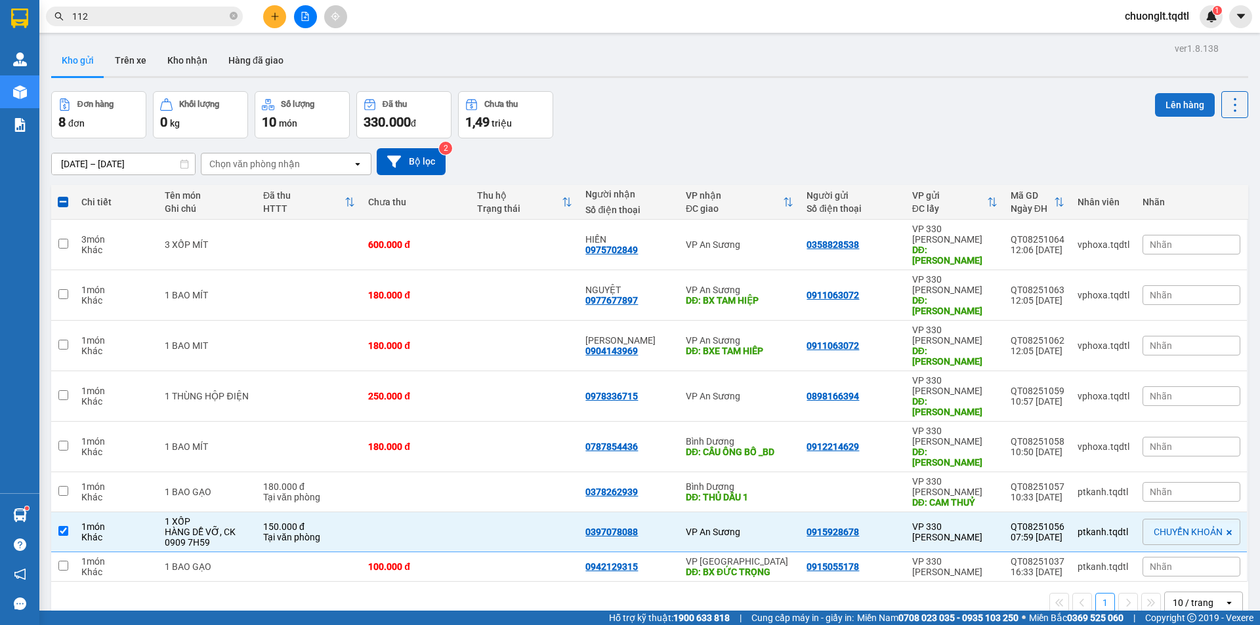
click at [1184, 105] on button "Lên hàng" at bounding box center [1185, 105] width 60 height 24
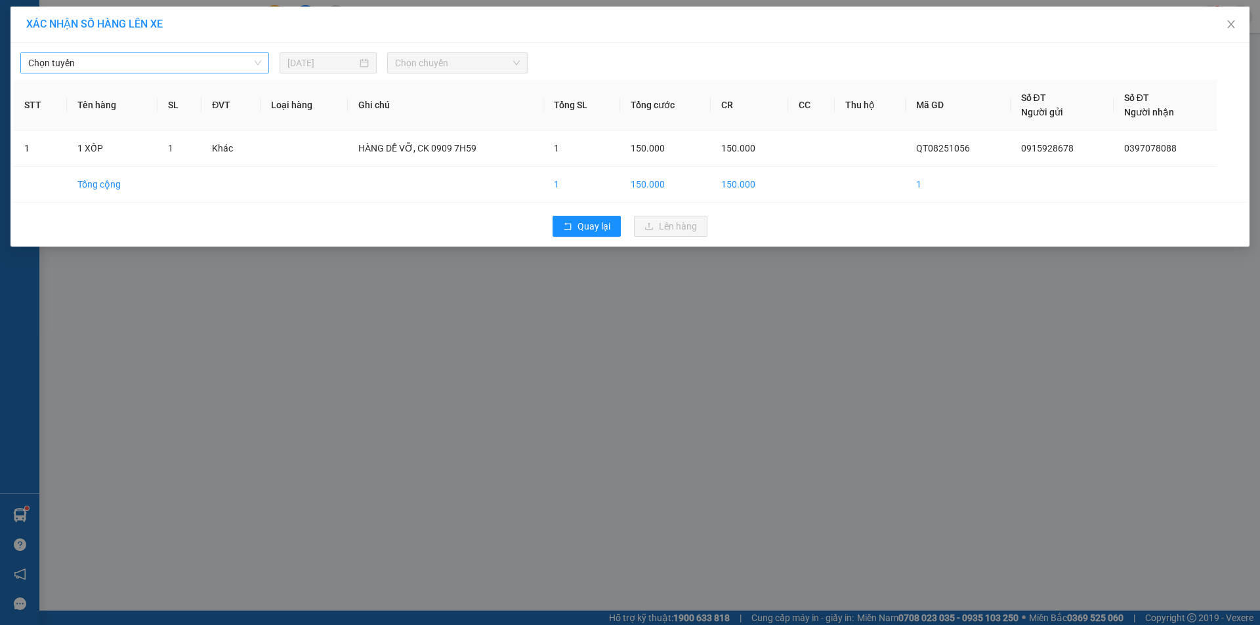
click at [196, 57] on span "Chọn tuyến" at bounding box center [144, 63] width 233 height 20
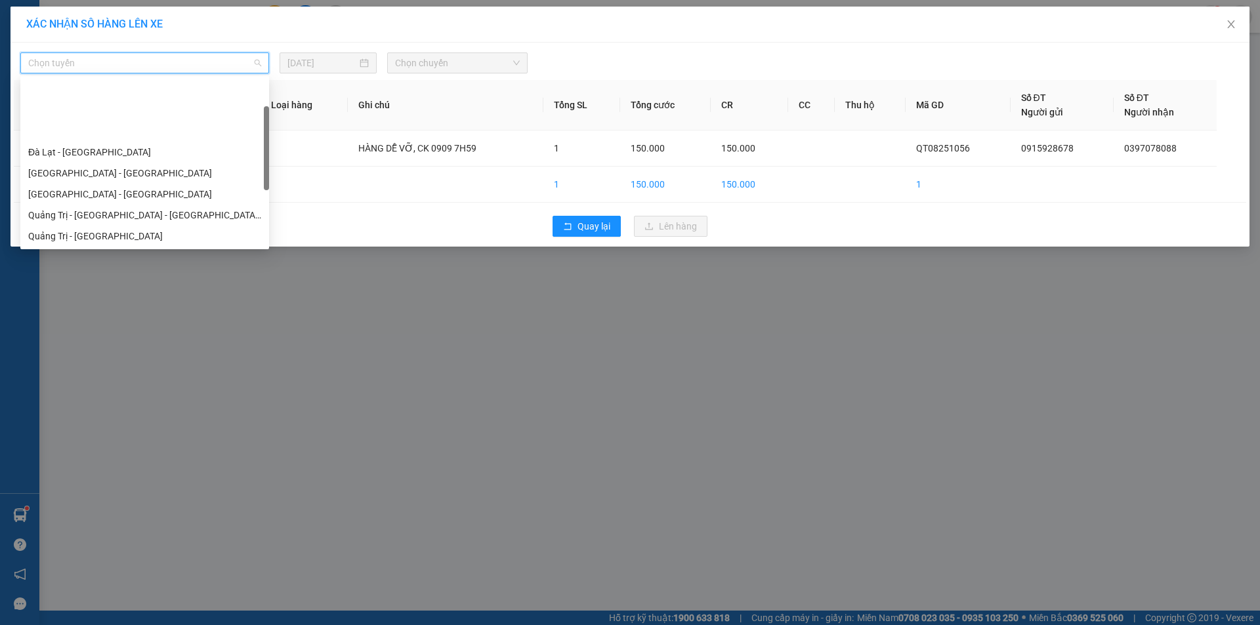
scroll to position [66, 0]
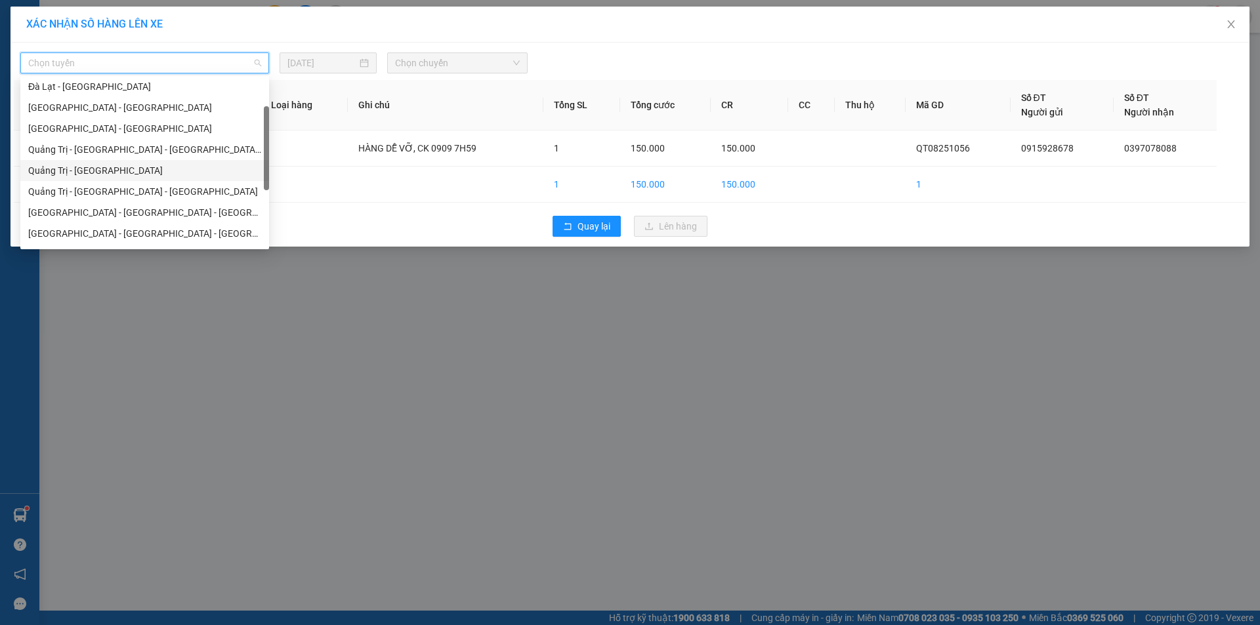
click at [128, 167] on div "Quảng Trị - [GEOGRAPHIC_DATA]" at bounding box center [144, 170] width 233 height 14
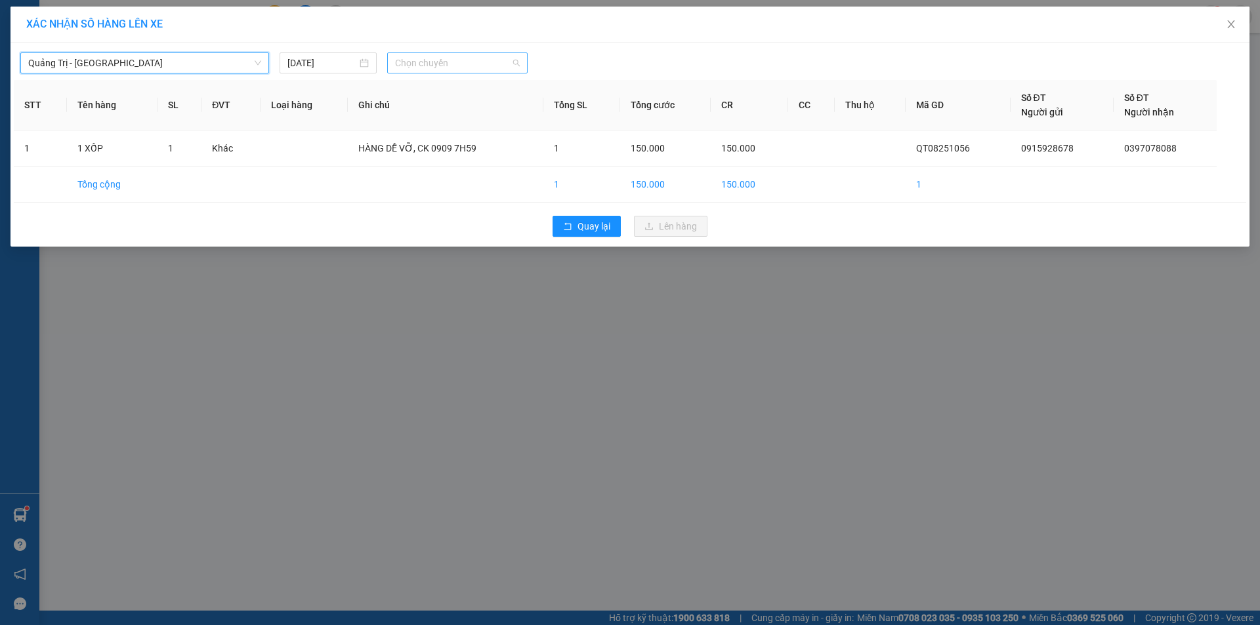
click at [500, 54] on span "Chọn chuyến" at bounding box center [457, 63] width 125 height 20
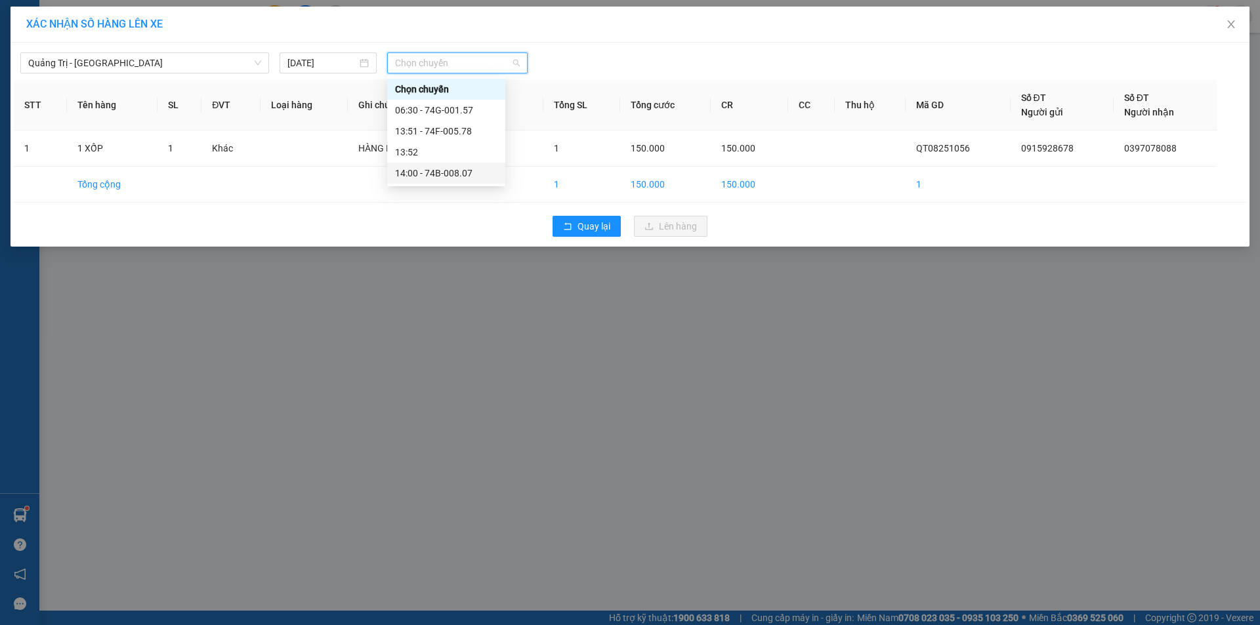
click at [462, 169] on div "14:00 - 74B-008.07" at bounding box center [446, 173] width 102 height 14
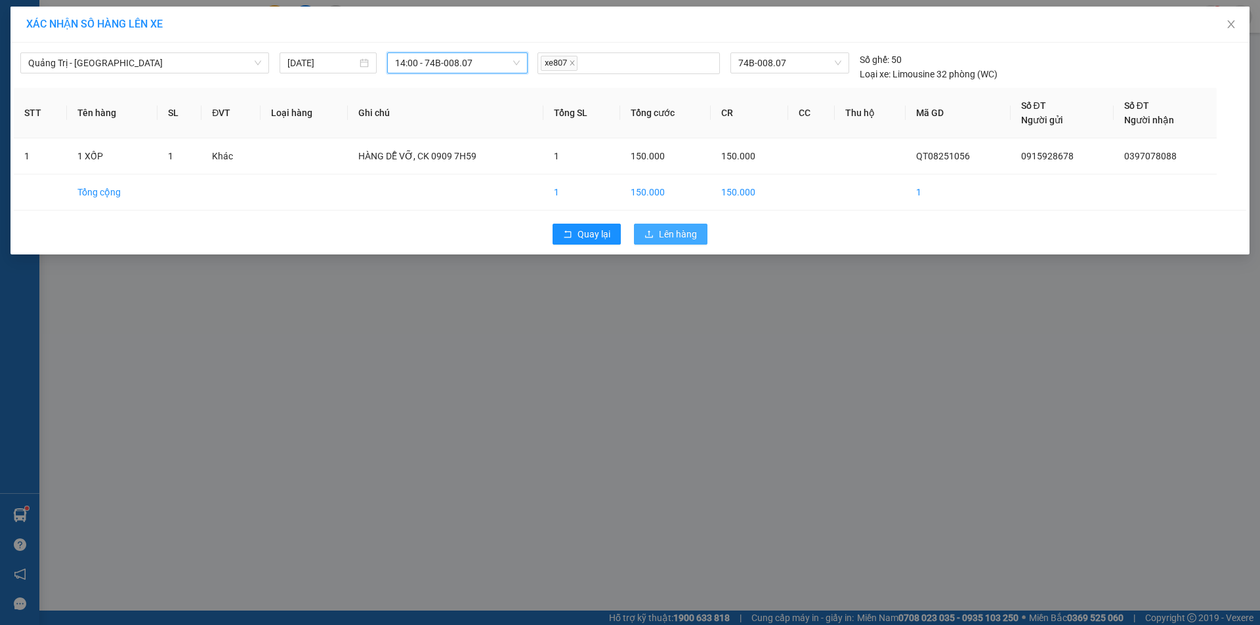
click at [688, 235] on span "Lên hàng" at bounding box center [678, 234] width 38 height 14
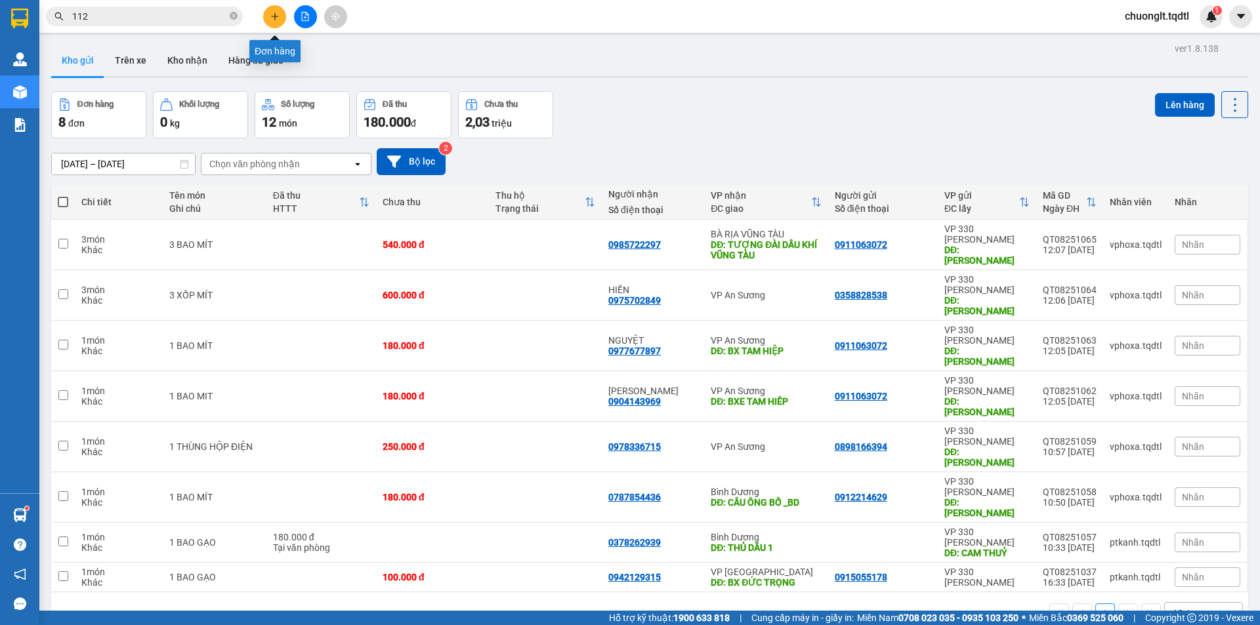
click at [274, 18] on icon "plus" at bounding box center [274, 16] width 9 height 9
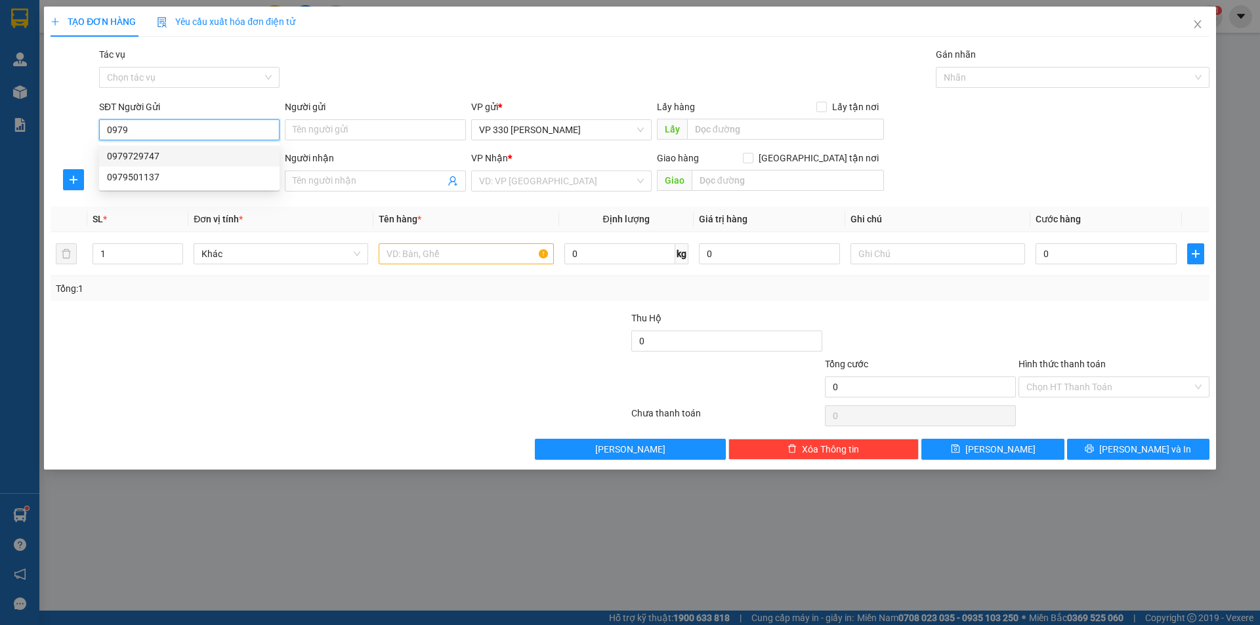
click at [165, 154] on div "0979729747" at bounding box center [189, 156] width 165 height 14
type input "0979729747"
type input "XE TẢI Q"
type input "0901009784"
type input "TIẾN"
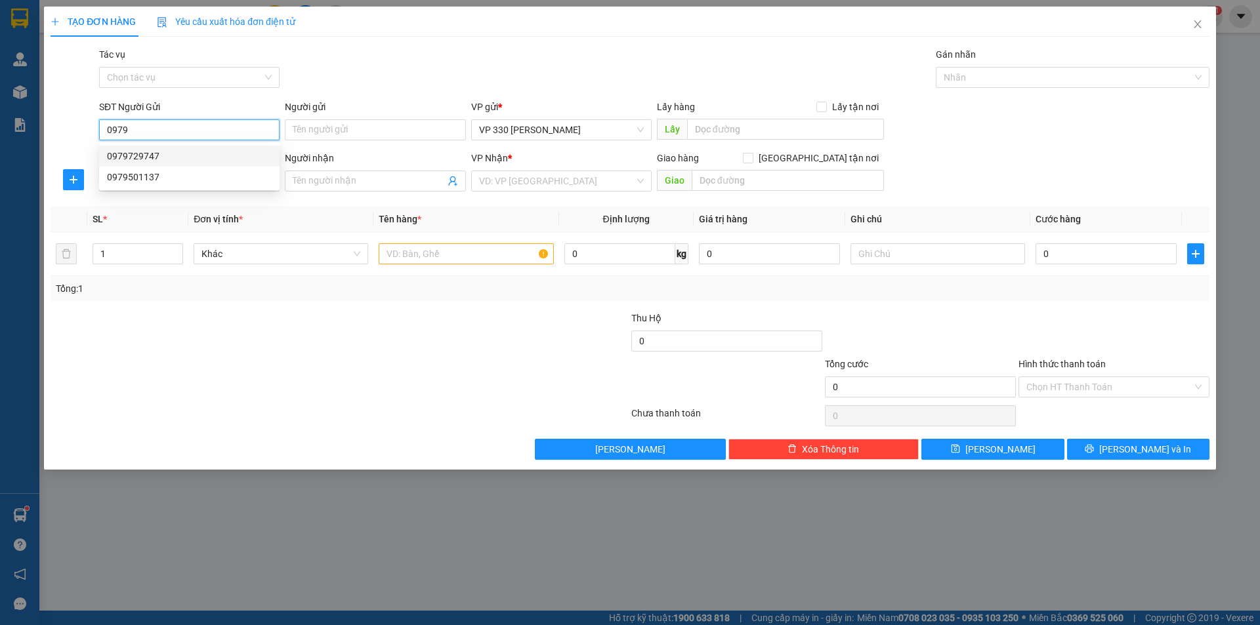
type input "CÂY XĂNG 82 CVST"
type input "500.000"
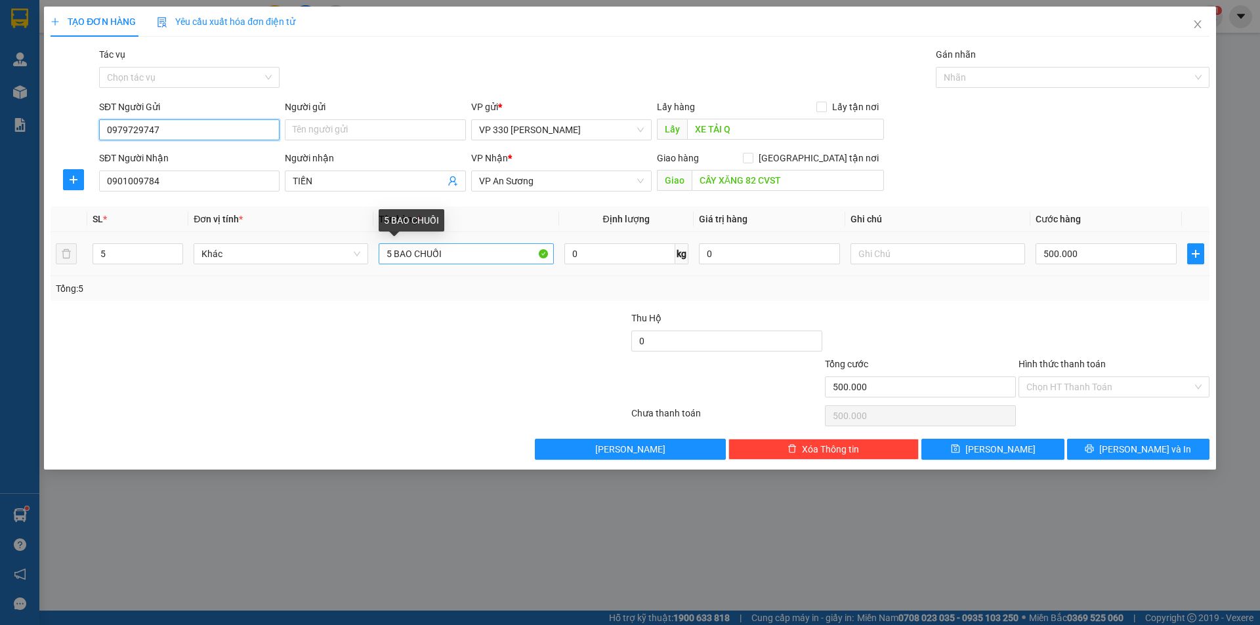
type input "0979729747"
click at [390, 251] on input "5 BAO CHUỐI" at bounding box center [466, 253] width 175 height 21
type input "7 BAO CHUỐI"
click at [178, 252] on span "up" at bounding box center [176, 251] width 8 height 8
type input "7"
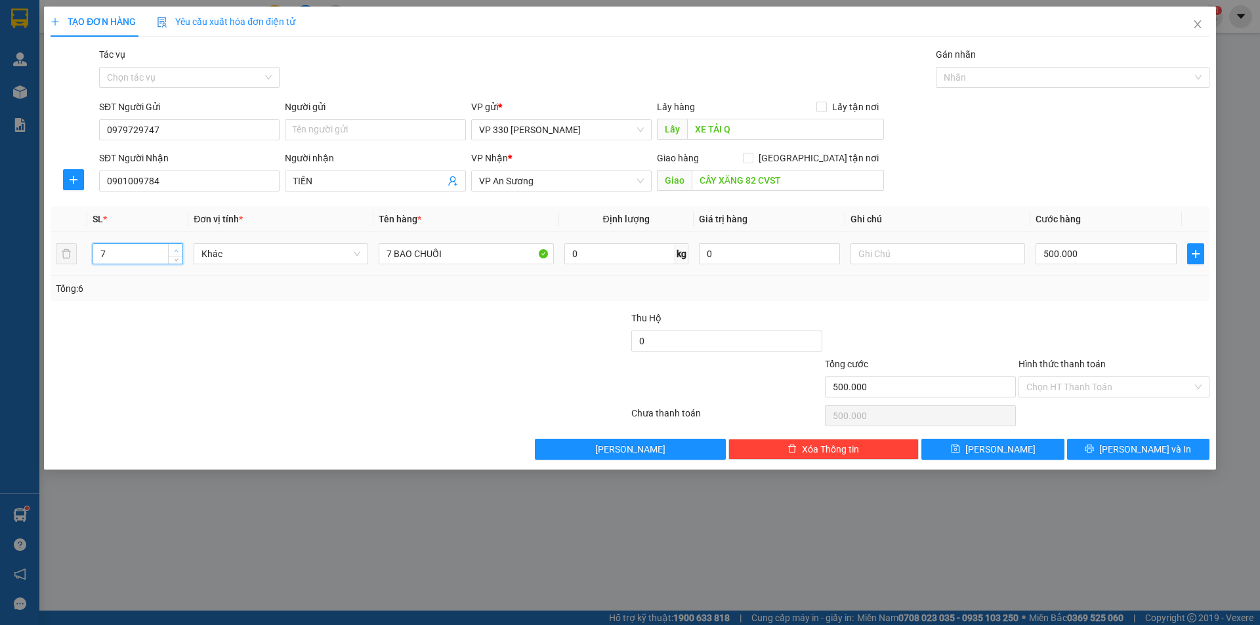
click at [178, 252] on span "up" at bounding box center [176, 251] width 8 height 8
click at [1101, 252] on input "500.000" at bounding box center [1105, 253] width 141 height 21
type input "7"
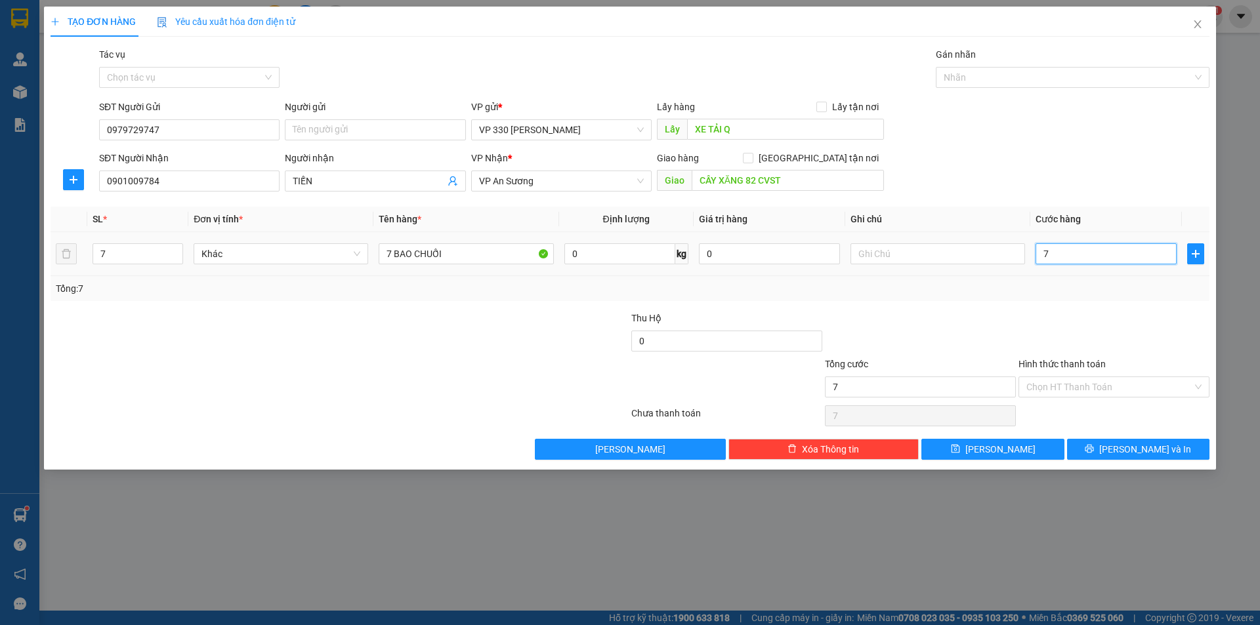
type input "70"
type input "700"
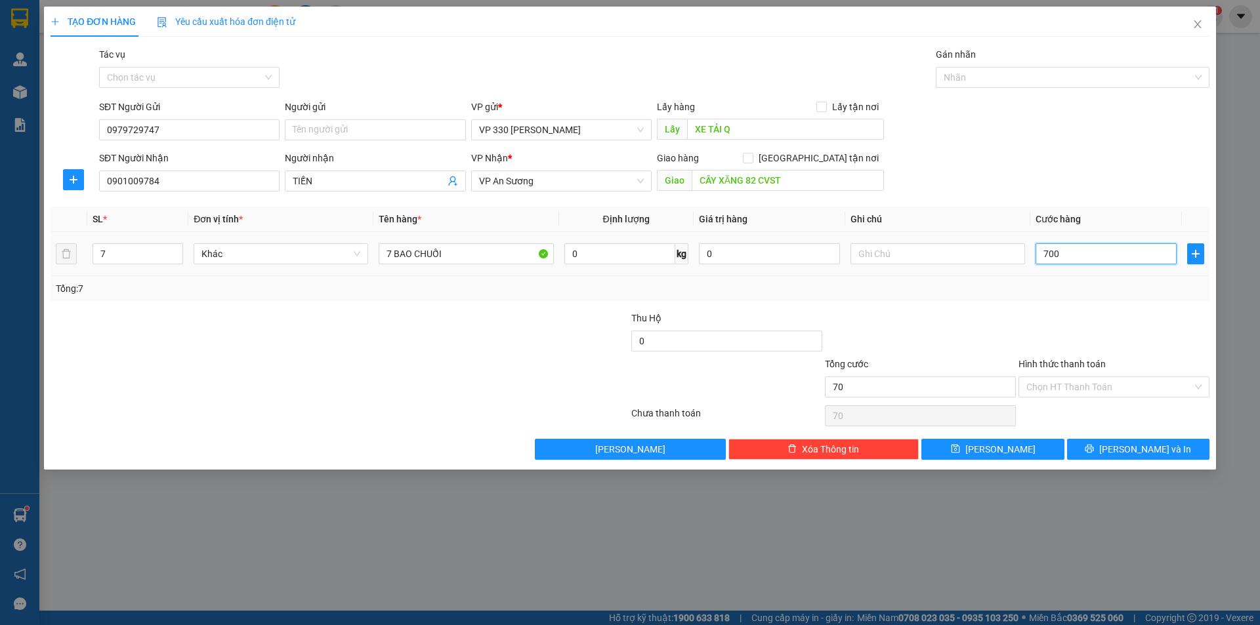
type input "700"
type input "7.000"
type input "70.000"
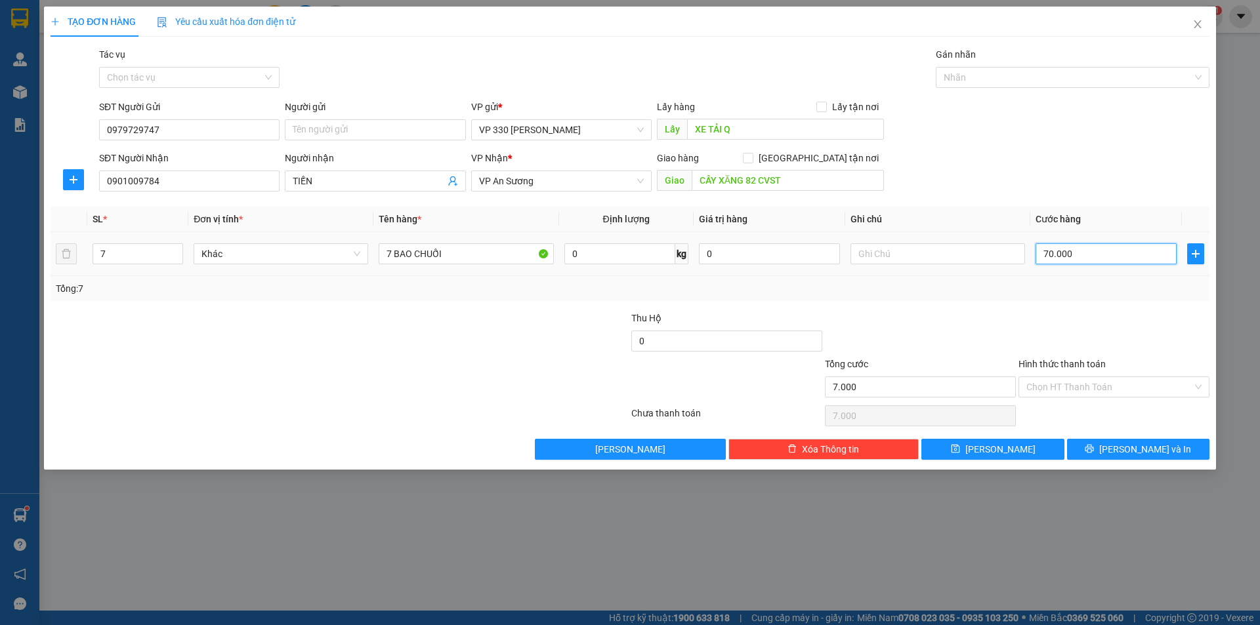
type input "70.000"
type input "700.000"
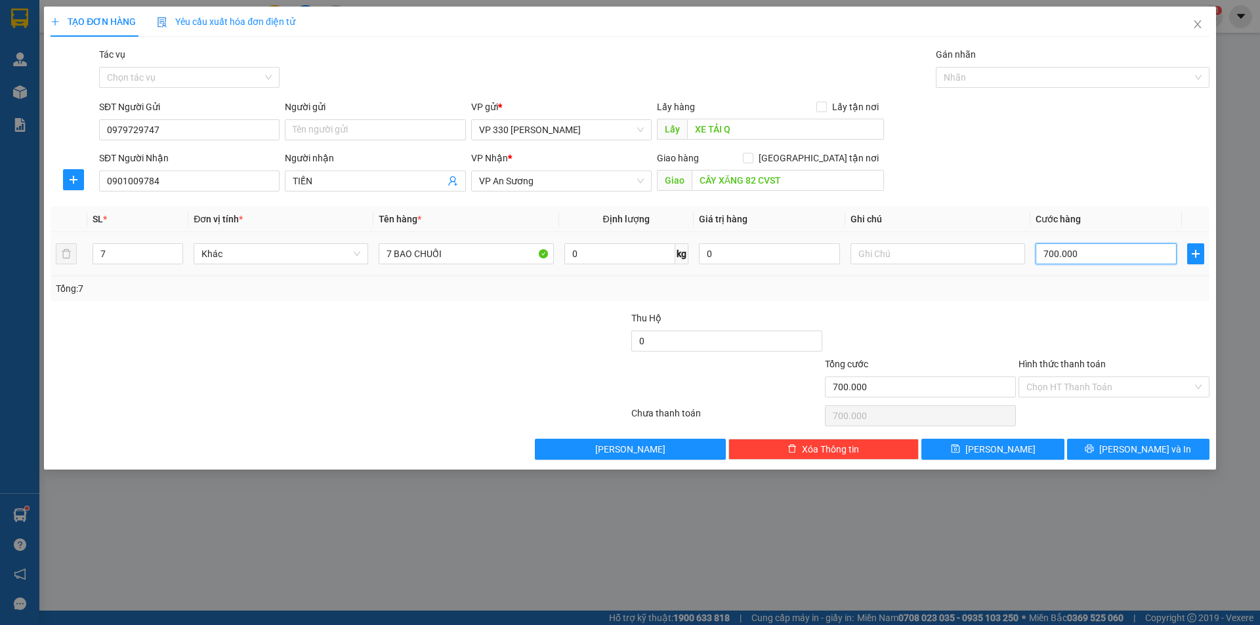
type input "7.000.000"
type input "700.000"
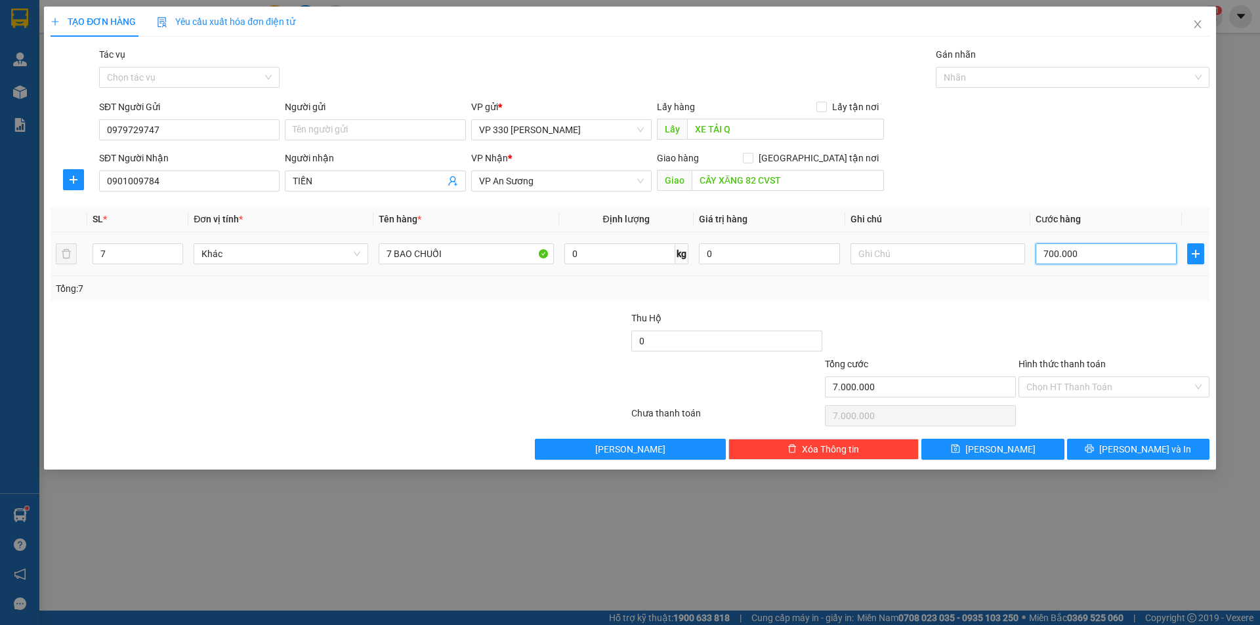
type input "700.000"
click at [1094, 446] on icon "printer" at bounding box center [1089, 448] width 9 height 9
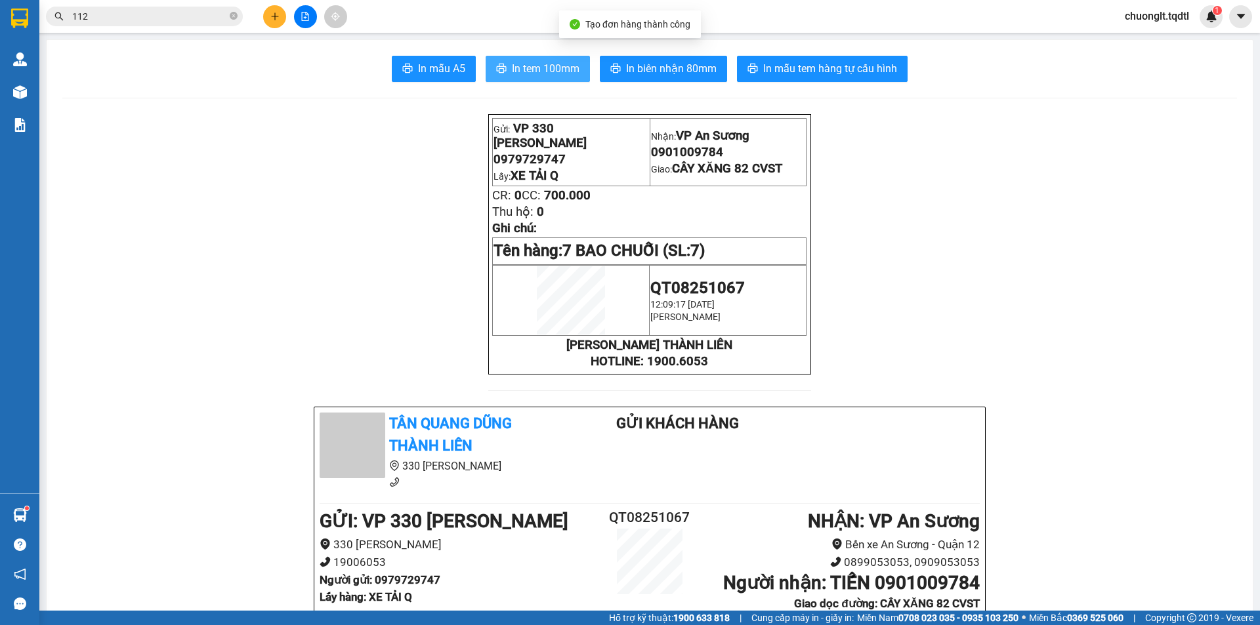
click at [548, 59] on button "In tem 100mm" at bounding box center [538, 69] width 104 height 26
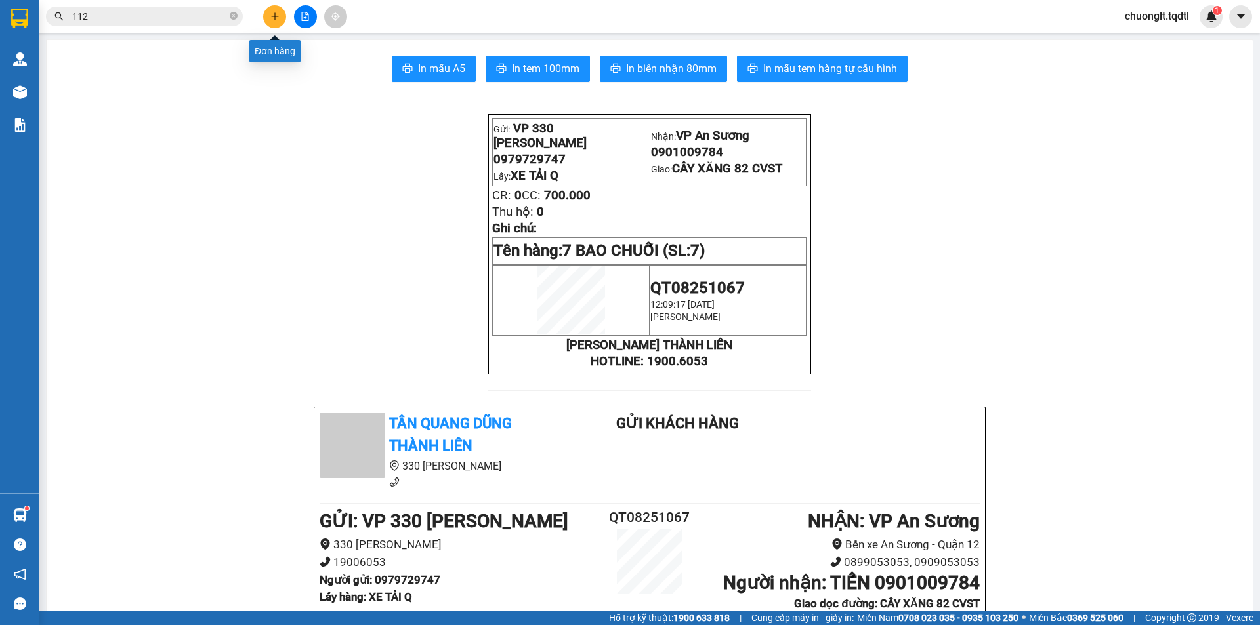
click at [276, 11] on button at bounding box center [274, 16] width 23 height 23
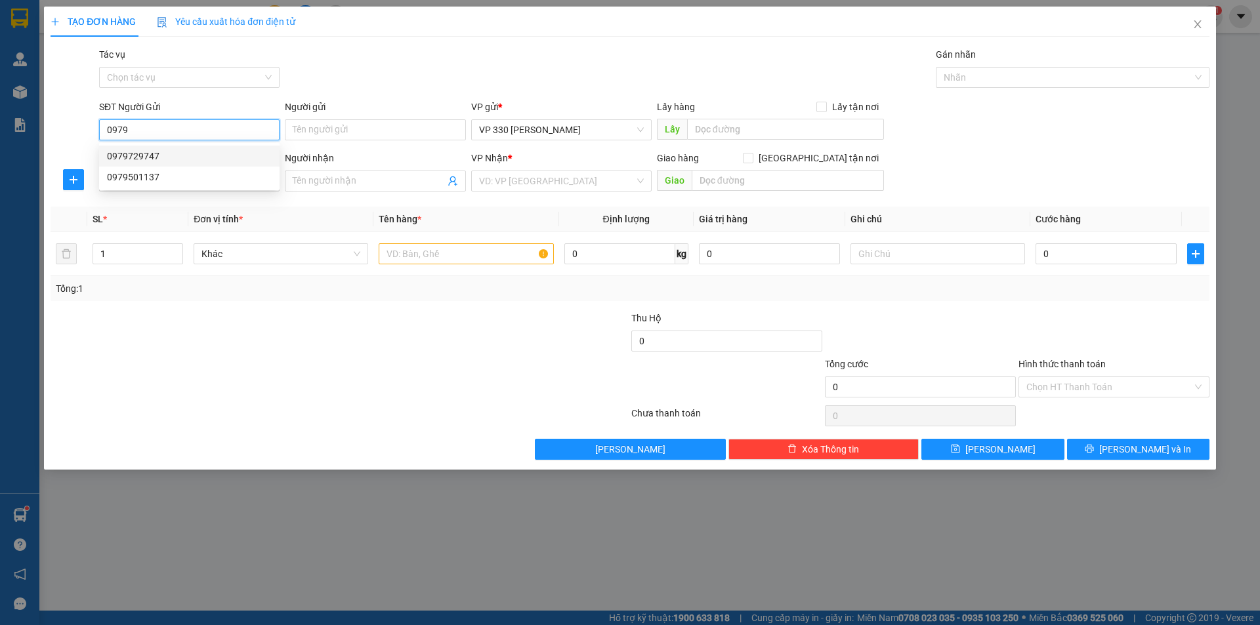
drag, startPoint x: 159, startPoint y: 152, endPoint x: 156, endPoint y: 163, distance: 11.5
click at [159, 153] on div "0979729747" at bounding box center [189, 156] width 165 height 14
type input "0979729747"
type input "XE TẢI Q"
type input "0901009784"
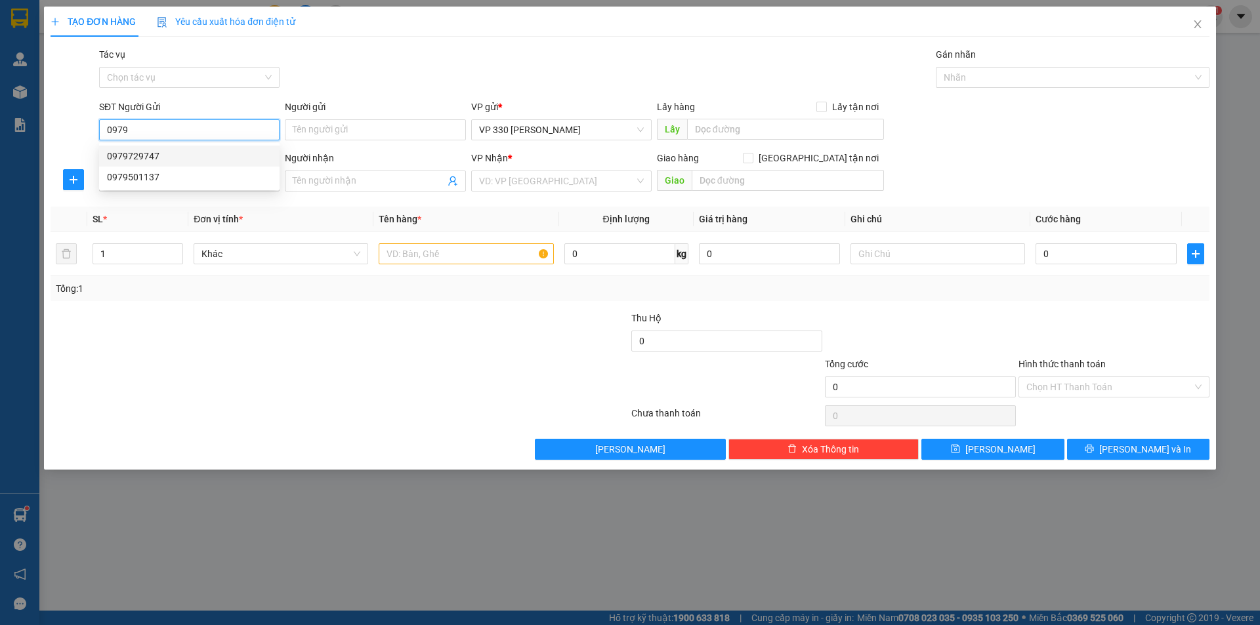
type input "TIẾN"
type input "CÂY XĂNG 82 CVST"
type input "700.000"
type input "0979729747"
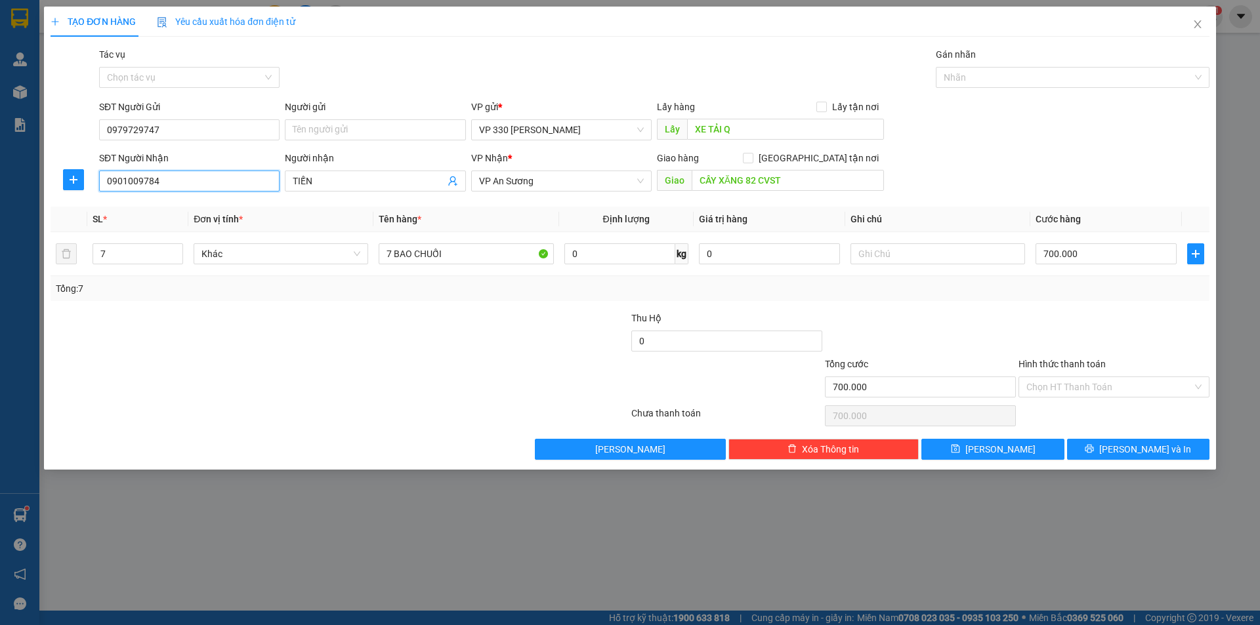
click at [169, 182] on input "0901009784" at bounding box center [189, 181] width 180 height 21
type input "0"
click at [138, 227] on div "0364363123" at bounding box center [189, 228] width 165 height 14
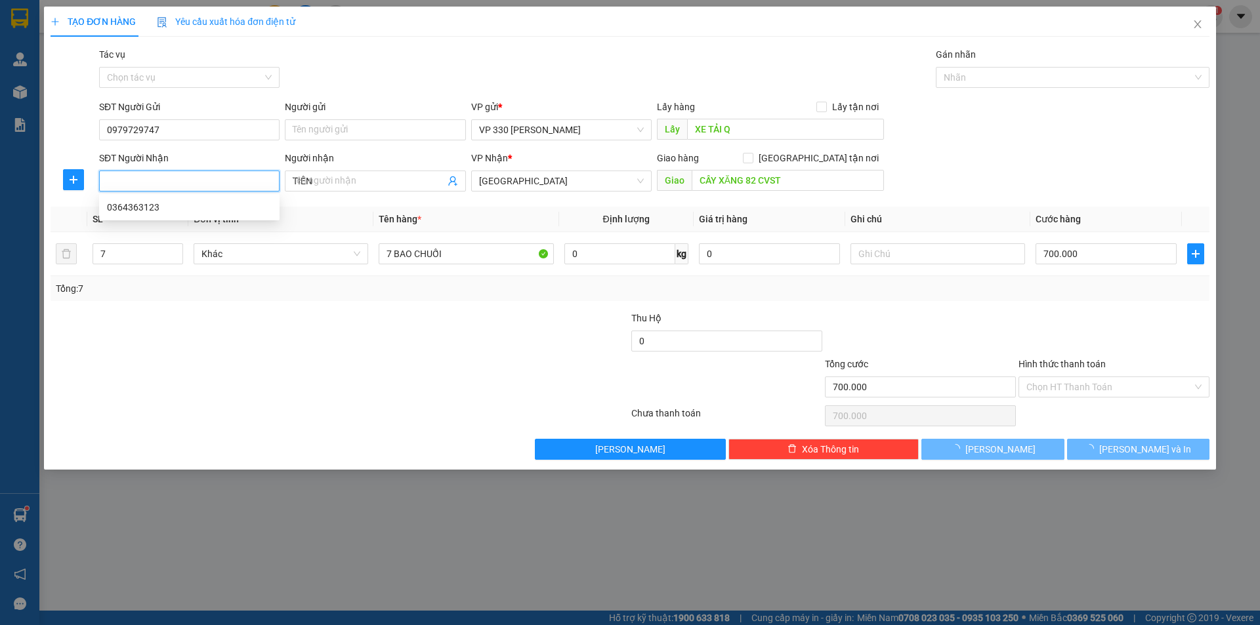
type input "0364363123"
type input "CX34"
type input "500.000"
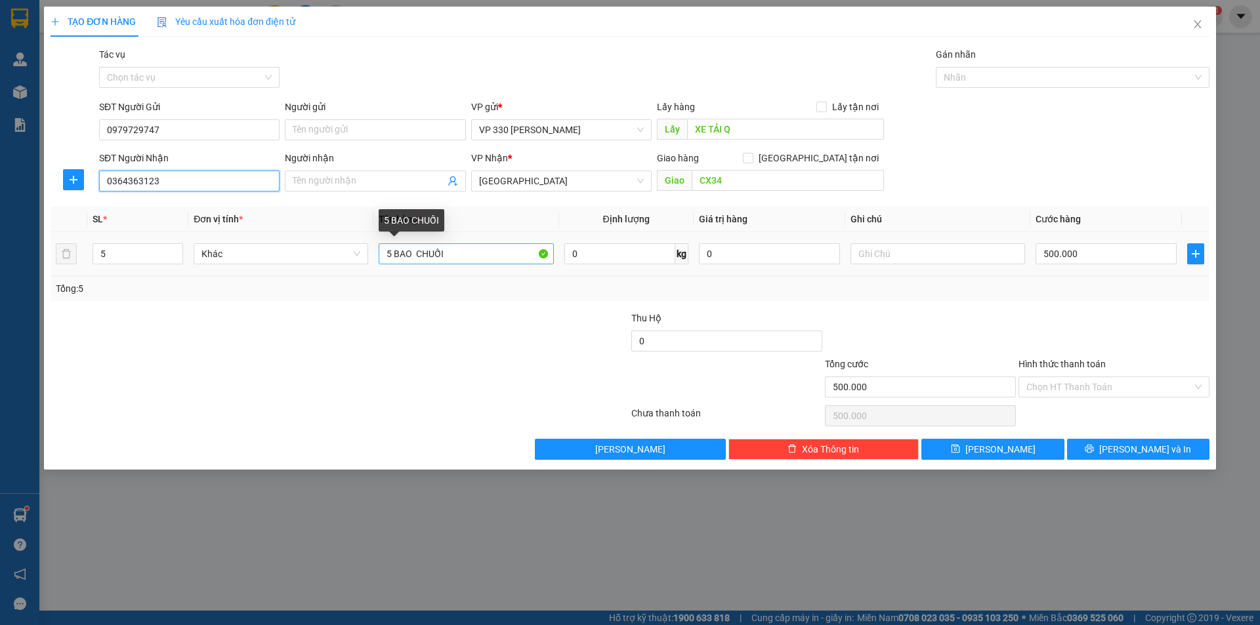
type input "0364363123"
click at [392, 252] on input "5 BAO CHUỐI" at bounding box center [466, 253] width 175 height 21
type input "4 BAO CHUỐI"
type input "4"
click at [175, 259] on icon "down" at bounding box center [176, 258] width 5 height 5
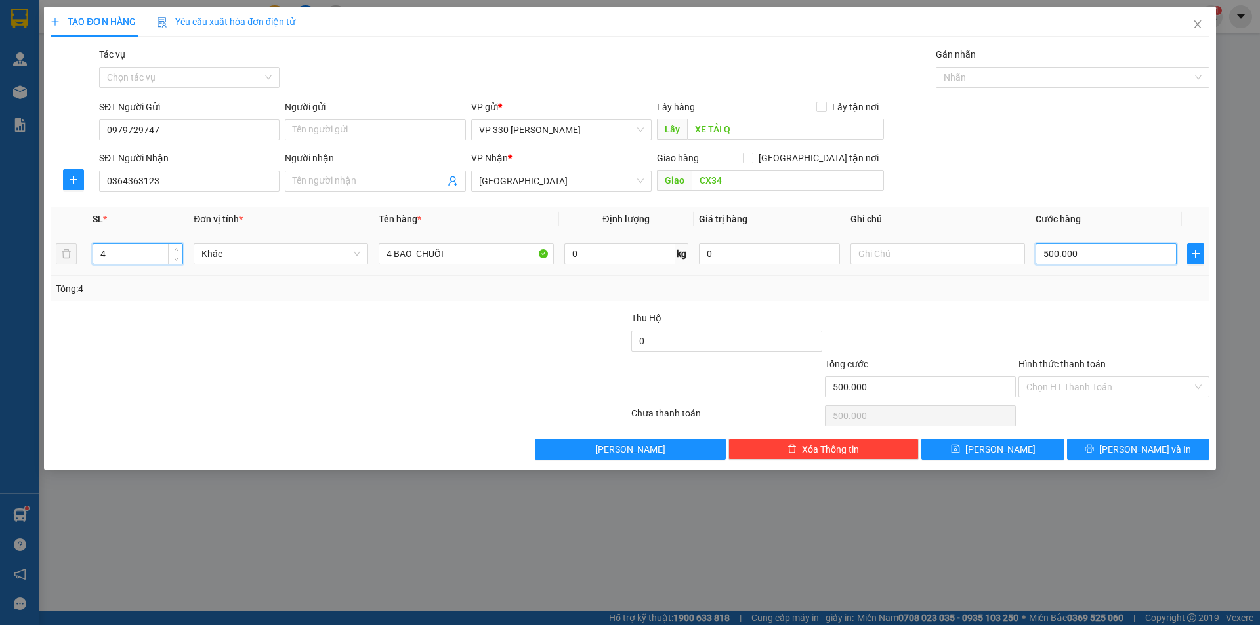
click at [1117, 253] on input "500.000" at bounding box center [1105, 253] width 141 height 21
type input "4"
type input "40"
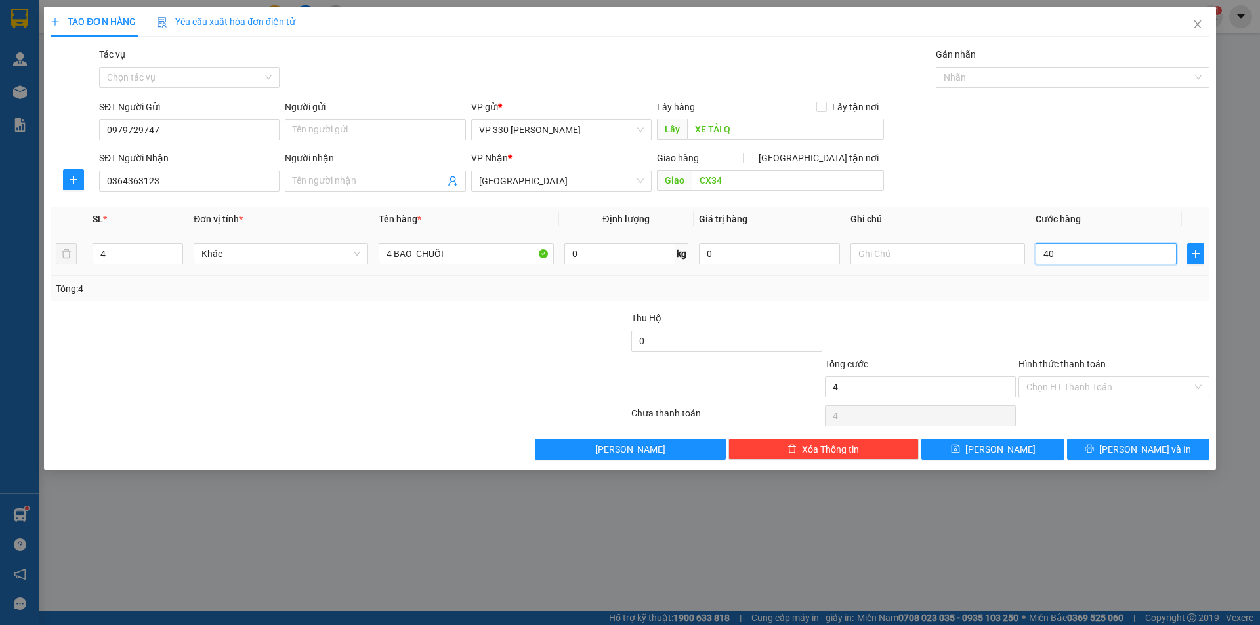
type input "40"
type input "400"
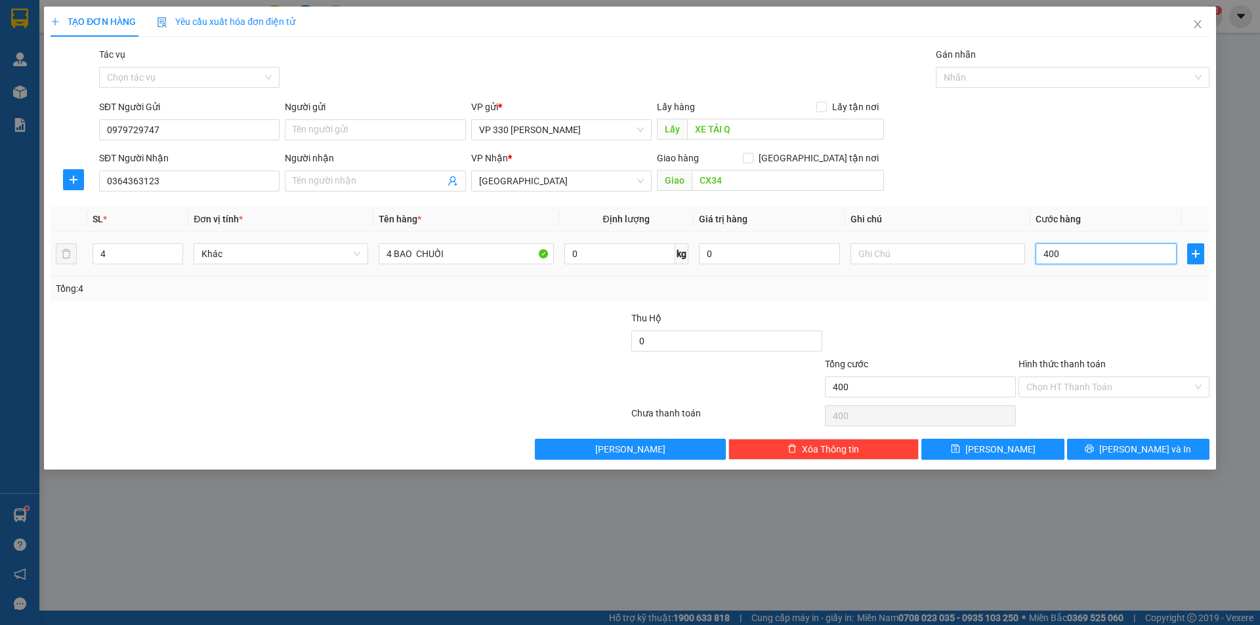
type input "4.000"
type input "40.000"
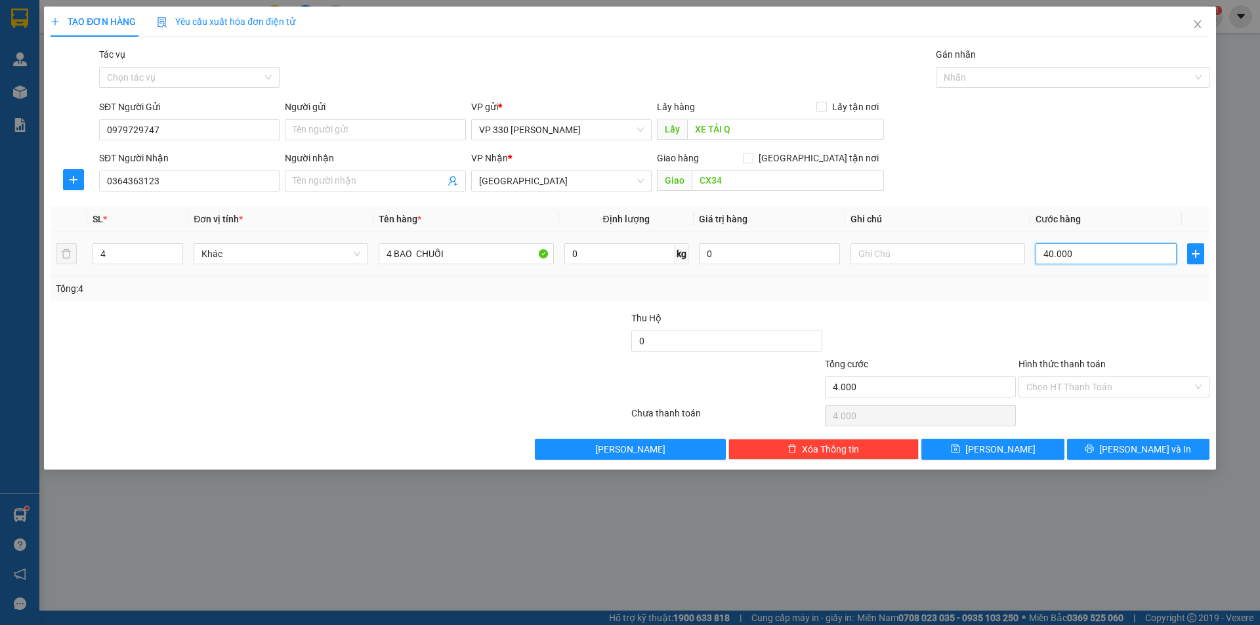
type input "40.000"
type input "400.000"
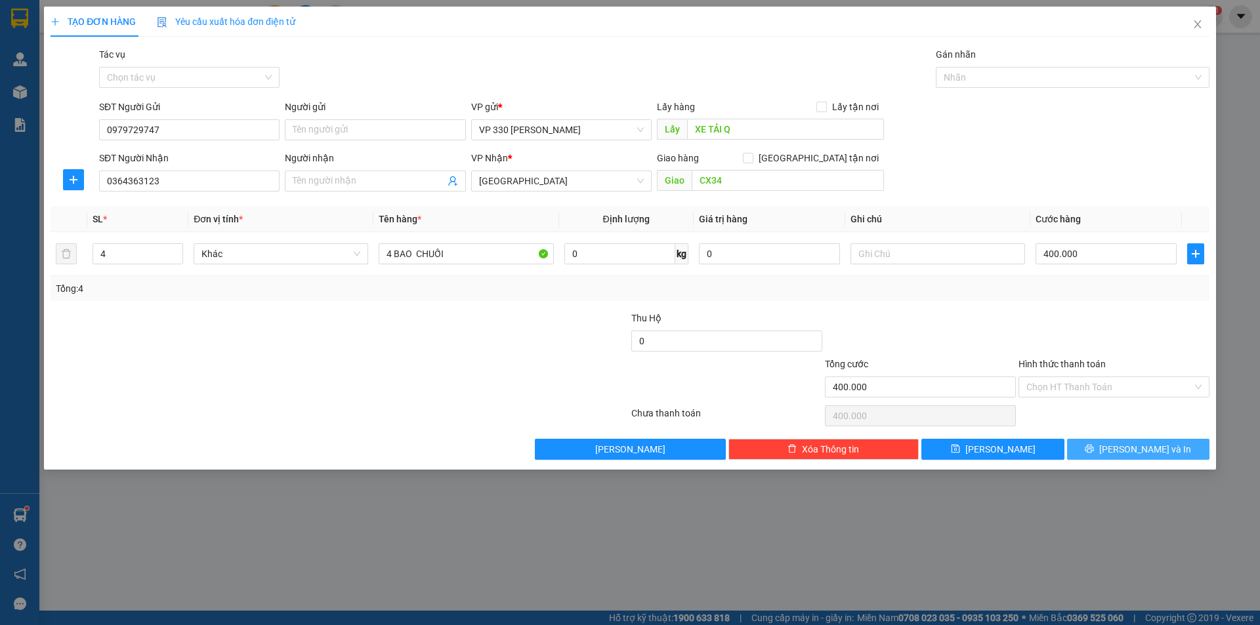
click at [1094, 447] on icon "printer" at bounding box center [1089, 448] width 9 height 9
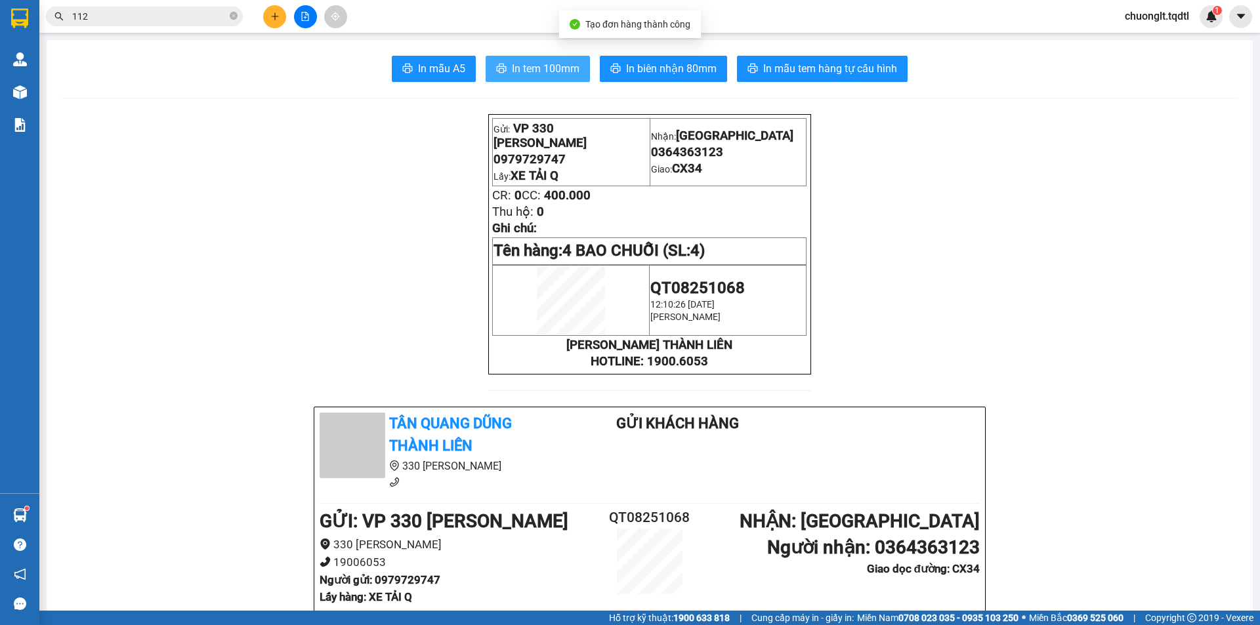
click at [535, 62] on span "In tem 100mm" at bounding box center [546, 68] width 68 height 16
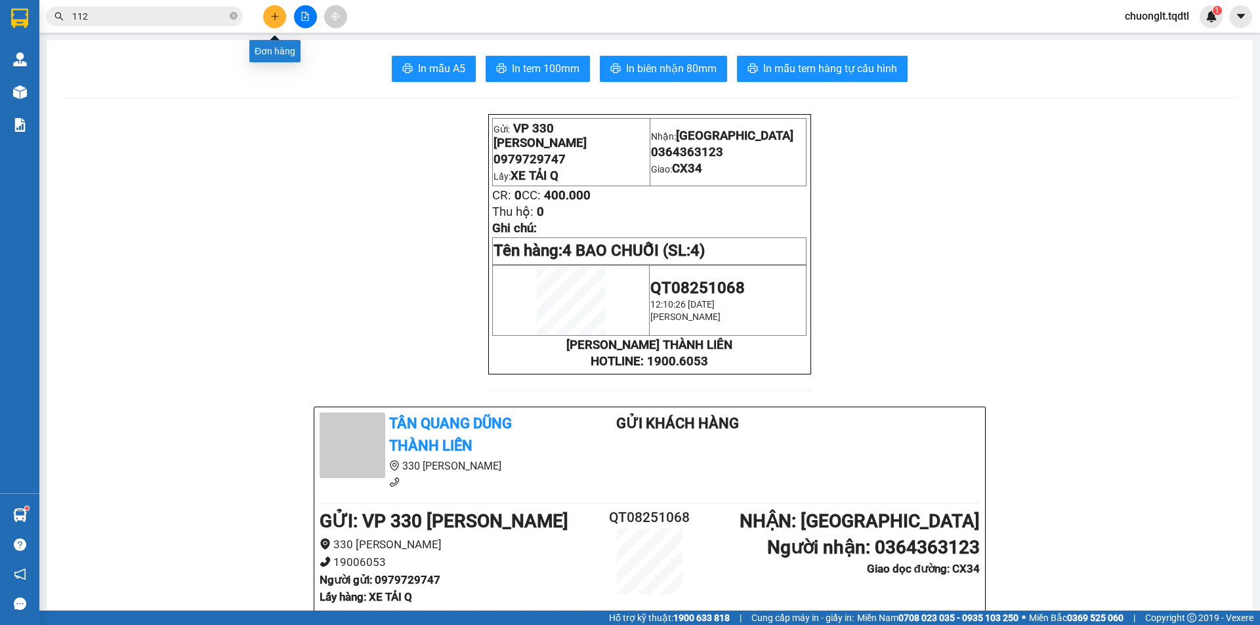
click at [281, 20] on button at bounding box center [274, 16] width 23 height 23
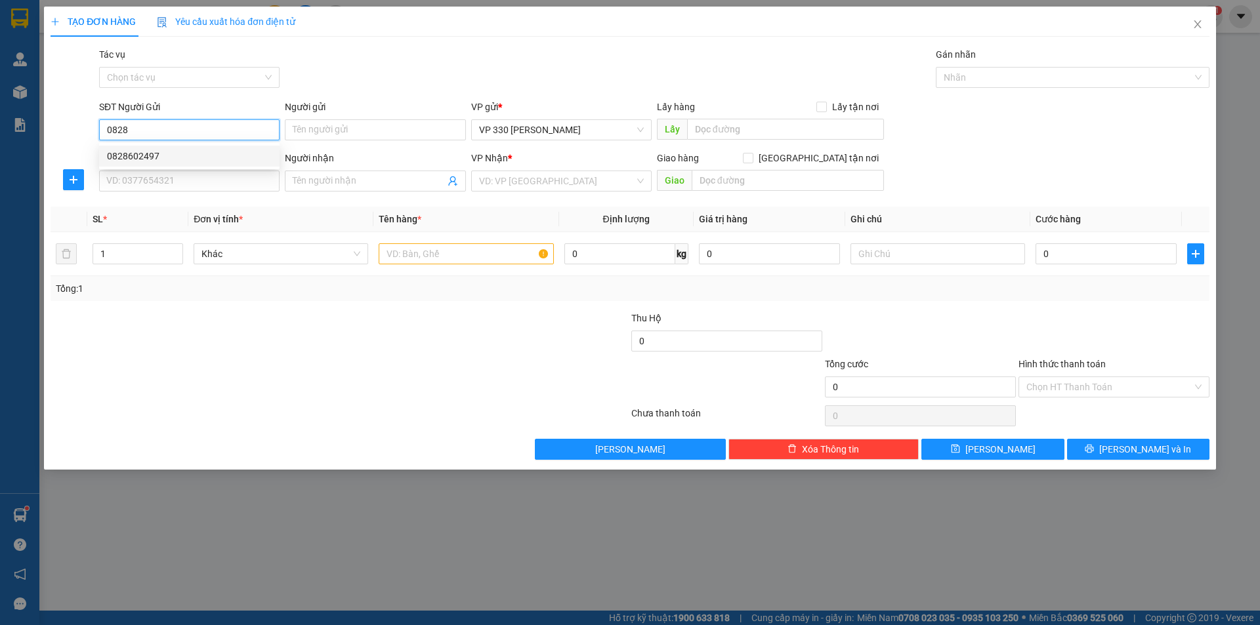
click at [156, 156] on div "0828602497" at bounding box center [189, 156] width 165 height 14
type input "0828602497"
type input "XE TAI Q"
type input "0779451789"
type input "NAM PHƯỚC [GEOGRAPHIC_DATA]"
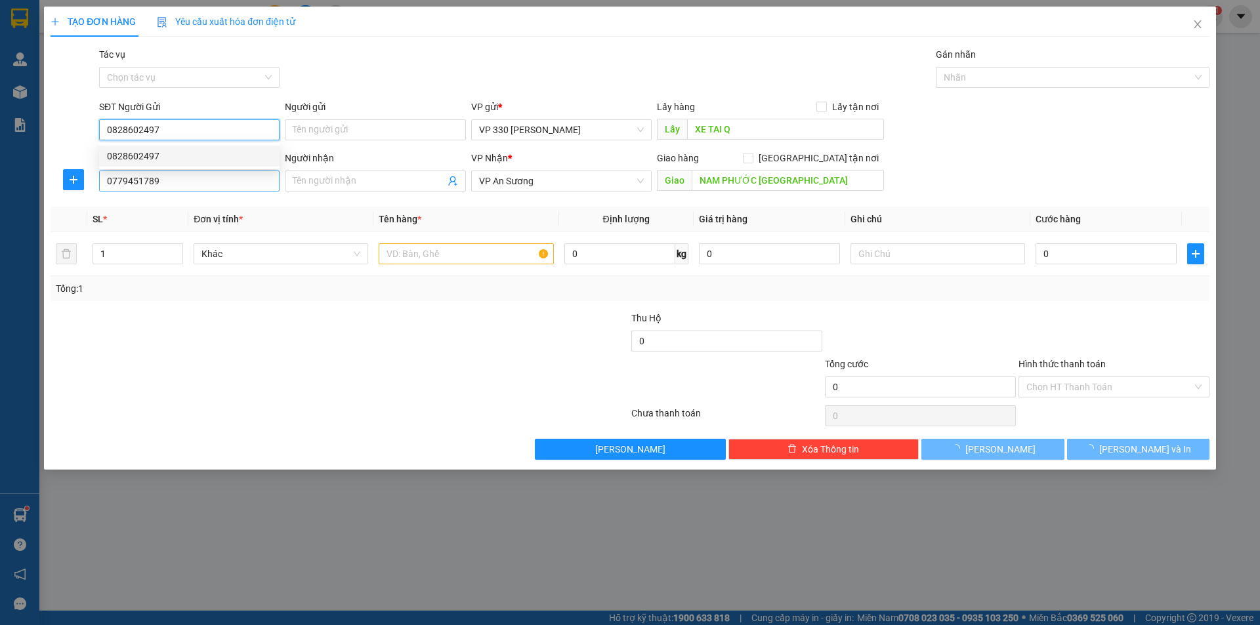
type input "80.000"
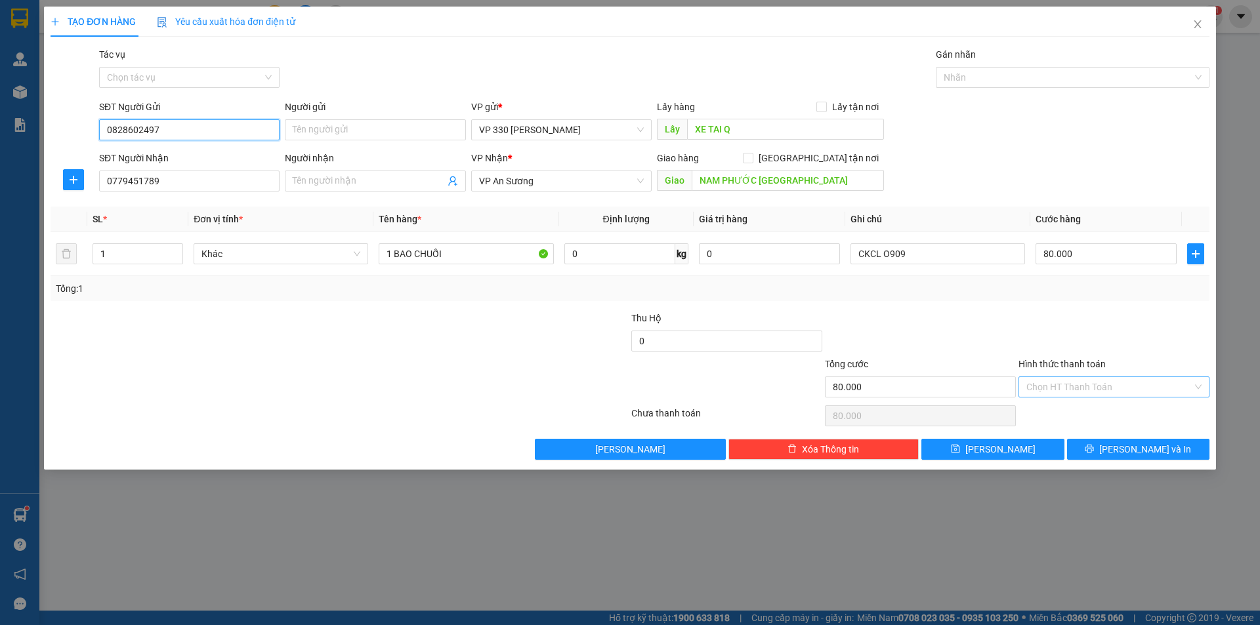
type input "0828602497"
click at [1094, 383] on input "Hình thức thanh toán" at bounding box center [1109, 387] width 166 height 20
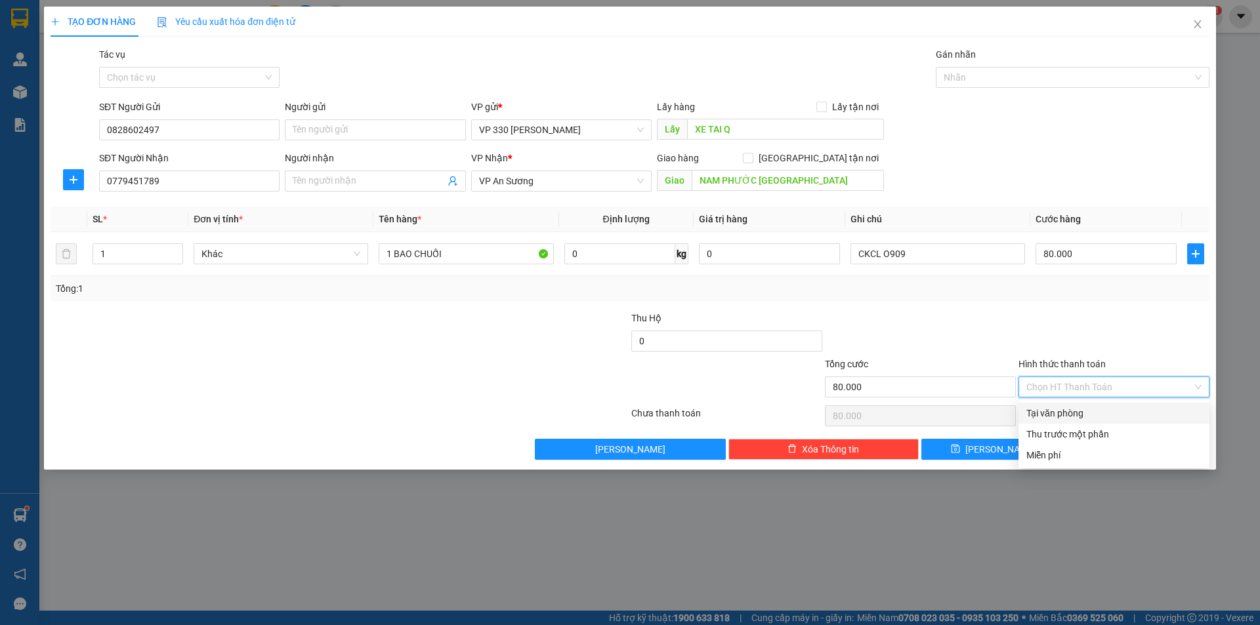
click at [1086, 410] on div "Tại văn phòng" at bounding box center [1113, 413] width 175 height 14
type input "0"
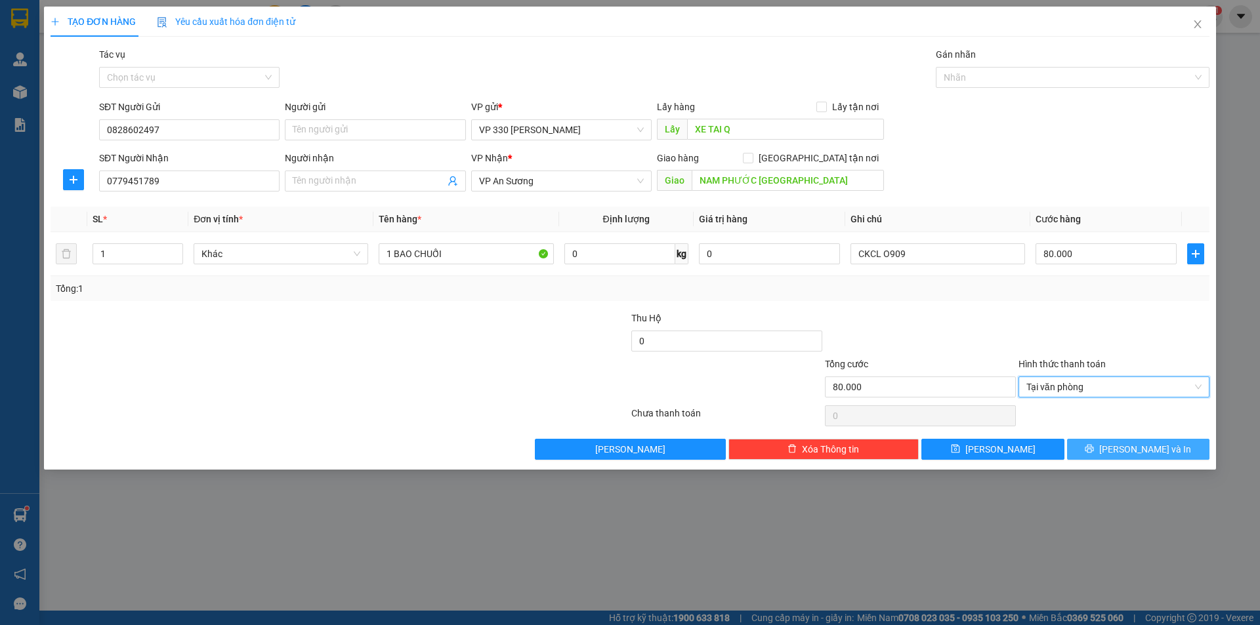
click at [1129, 450] on span "[PERSON_NAME] và In" at bounding box center [1145, 449] width 92 height 14
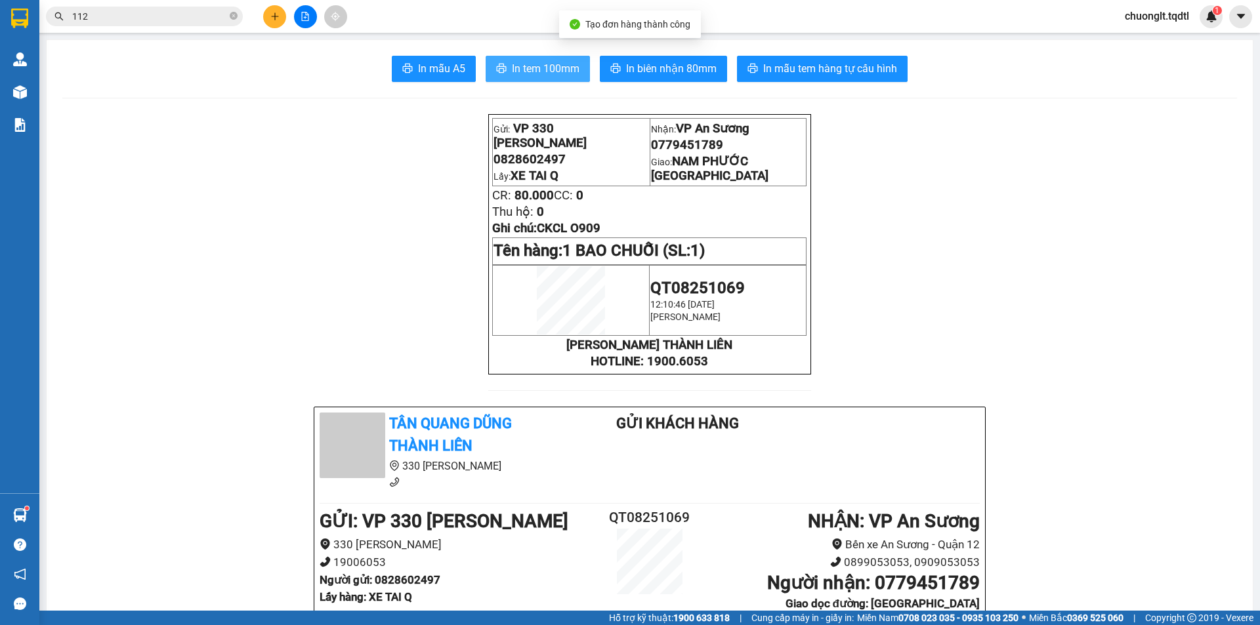
click at [554, 66] on span "In tem 100mm" at bounding box center [546, 68] width 68 height 16
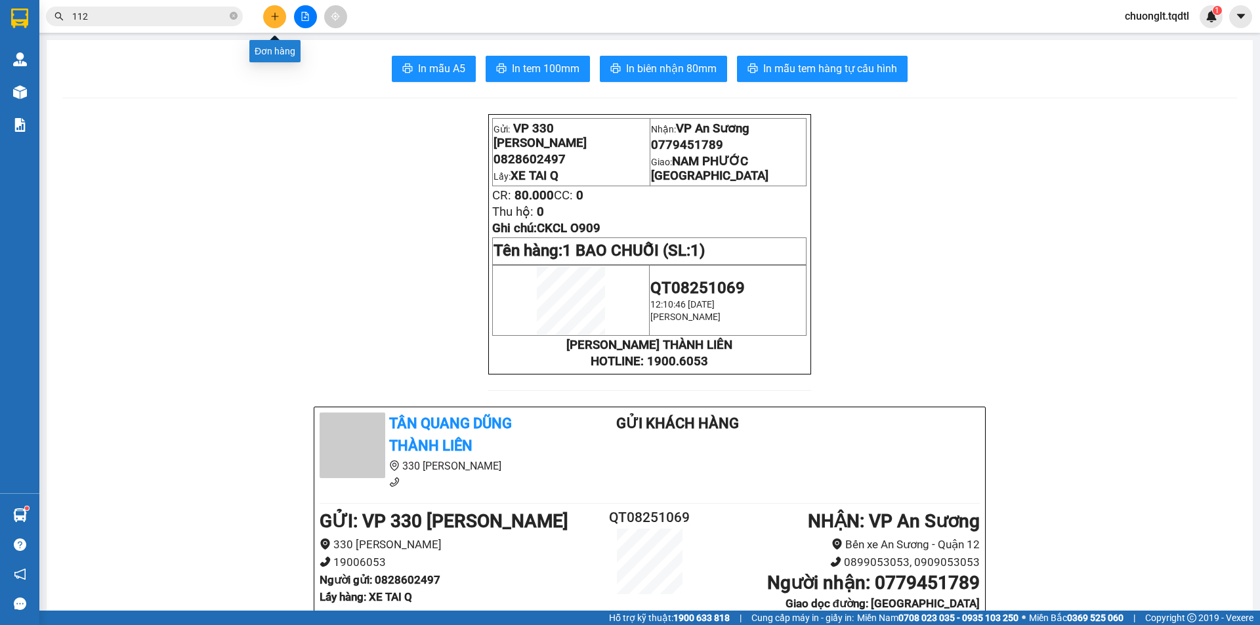
click at [275, 20] on icon "plus" at bounding box center [274, 15] width 1 height 7
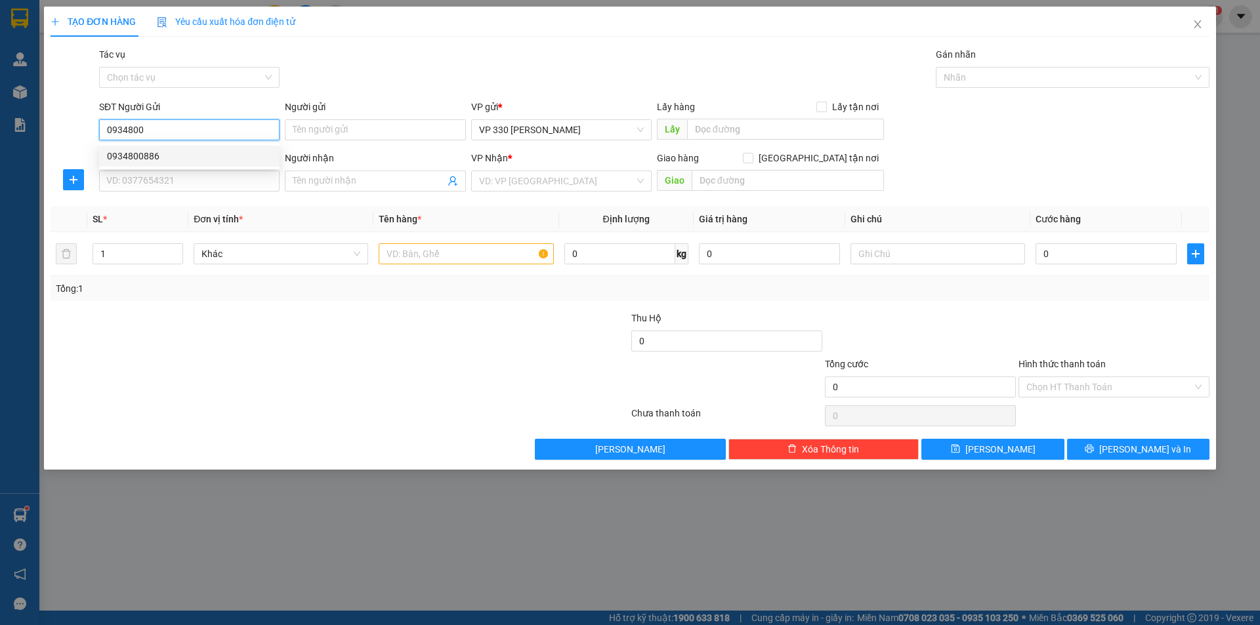
click at [167, 152] on div "0934800886" at bounding box center [189, 156] width 165 height 14
type input "0934800886"
type input "0989055566"
type input "[GEOGRAPHIC_DATA]"
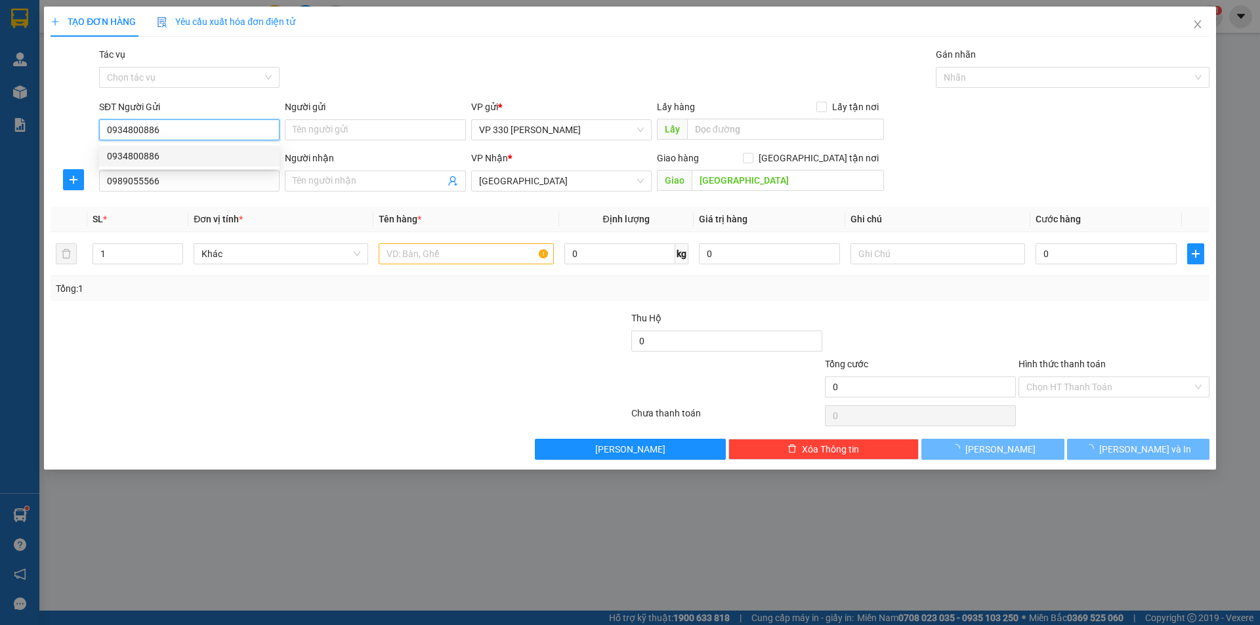
type input "150.000"
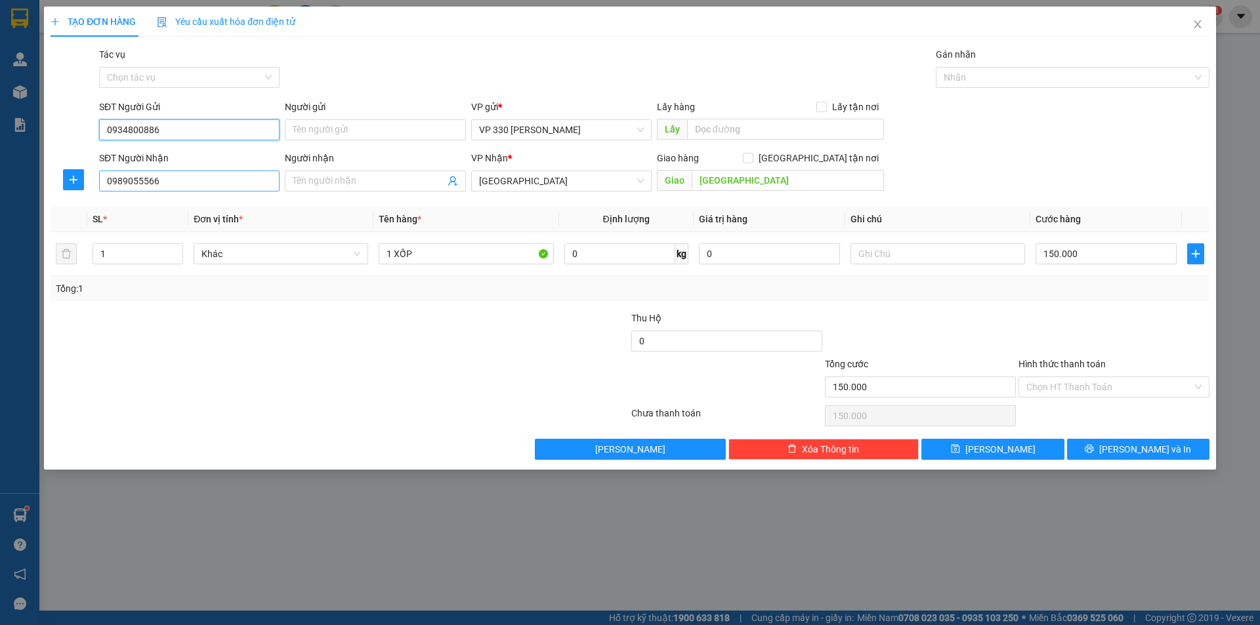
type input "0934800886"
click at [186, 181] on input "0989055566" at bounding box center [189, 181] width 180 height 21
type input "0"
click at [154, 207] on div "0989055566" at bounding box center [189, 207] width 165 height 14
type input "0989055566"
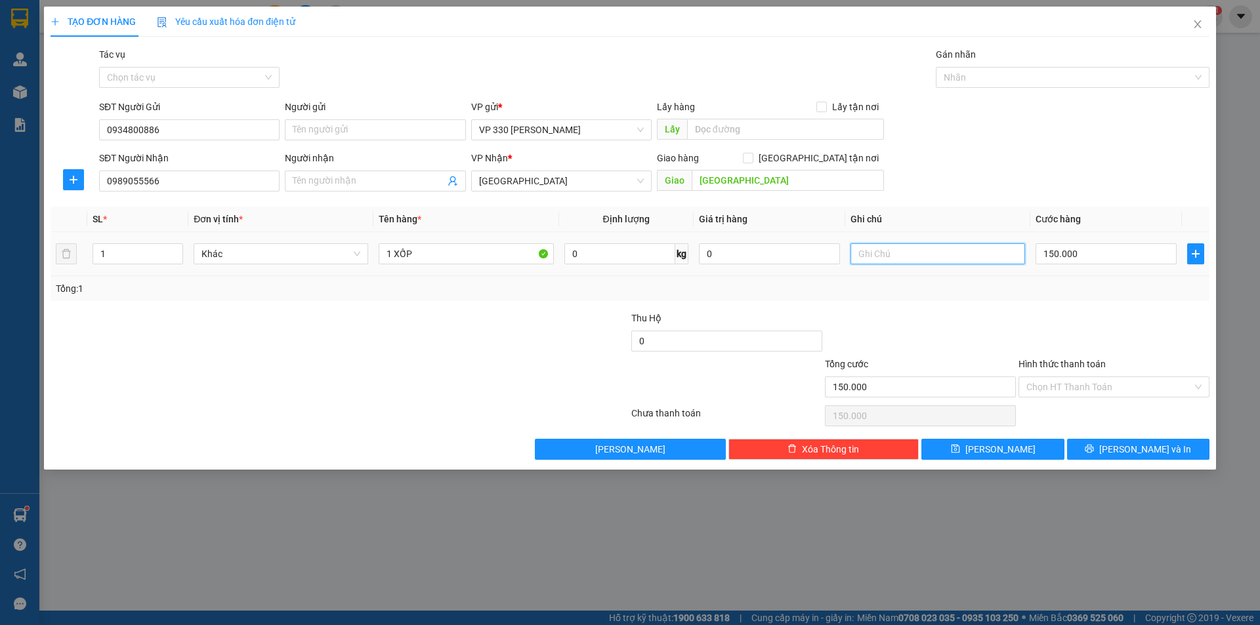
click at [883, 257] on input "text" at bounding box center [937, 253] width 175 height 21
type input "KHÁCH QUEN"
click at [1110, 383] on input "Hình thức thanh toán" at bounding box center [1109, 387] width 166 height 20
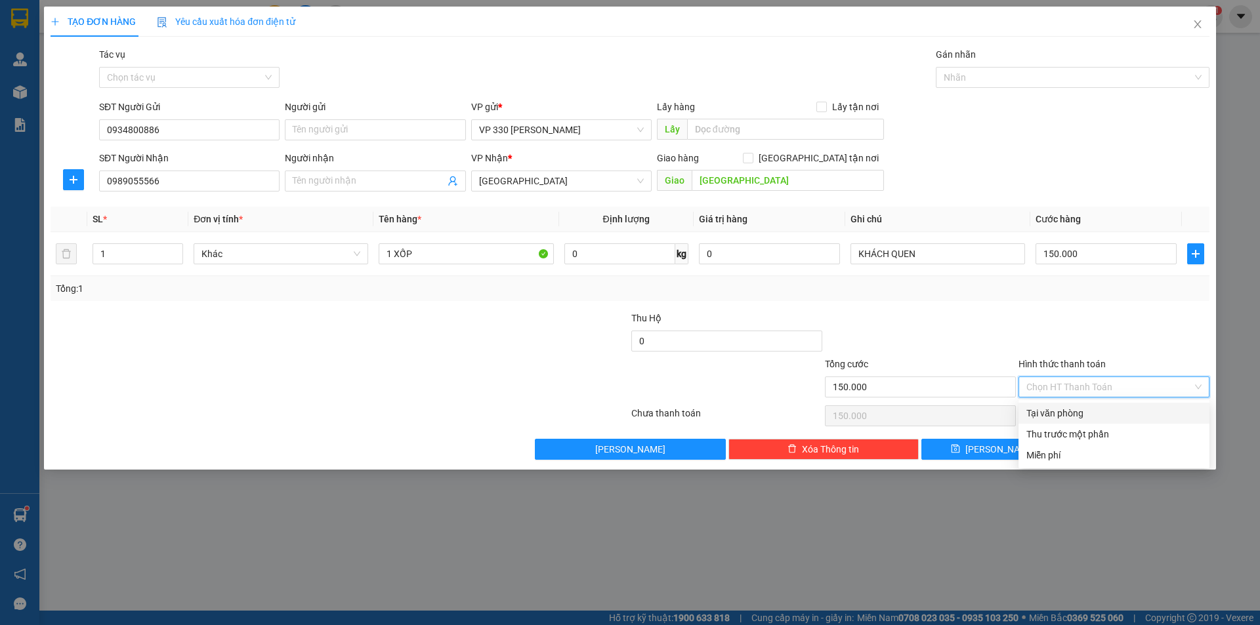
click at [1095, 411] on div "Tại văn phòng" at bounding box center [1113, 413] width 175 height 14
type input "0"
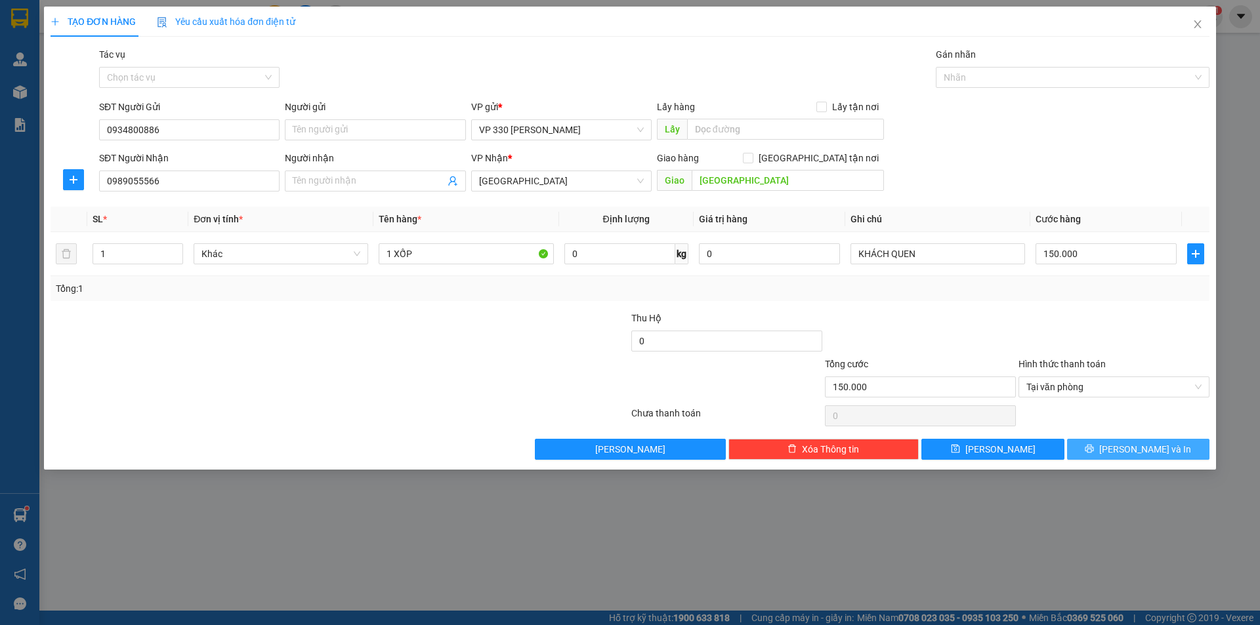
click at [1094, 449] on icon "printer" at bounding box center [1089, 449] width 9 height 9
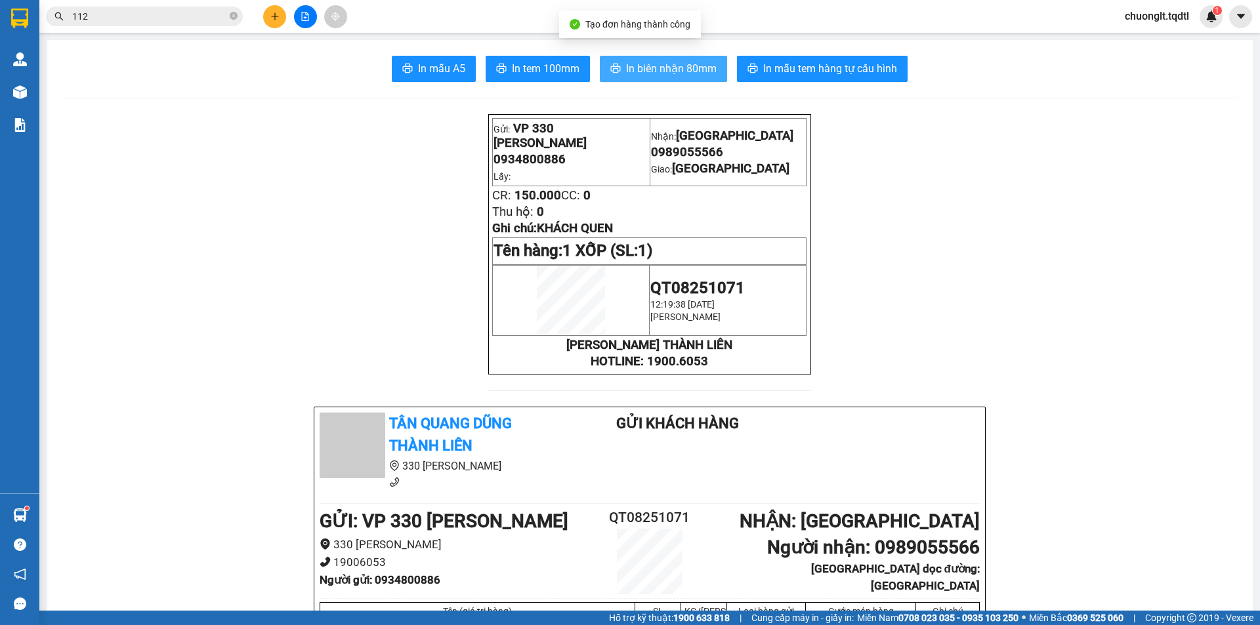
click at [646, 71] on span "In biên nhận 80mm" at bounding box center [671, 68] width 91 height 16
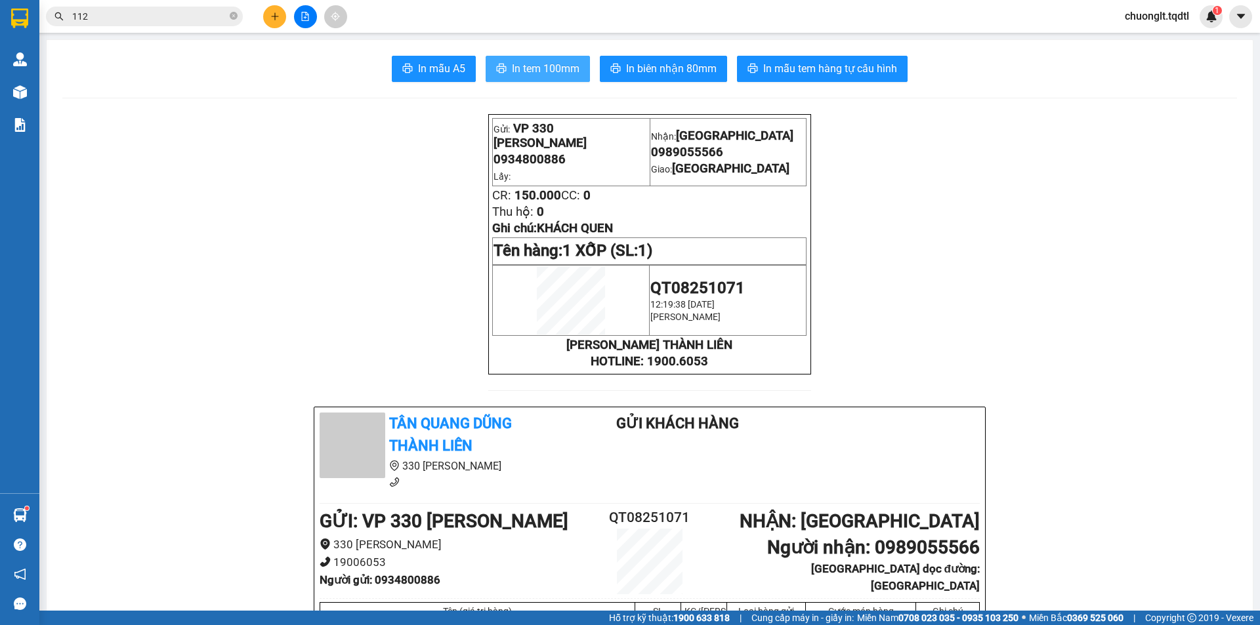
click at [552, 69] on span "In tem 100mm" at bounding box center [546, 68] width 68 height 16
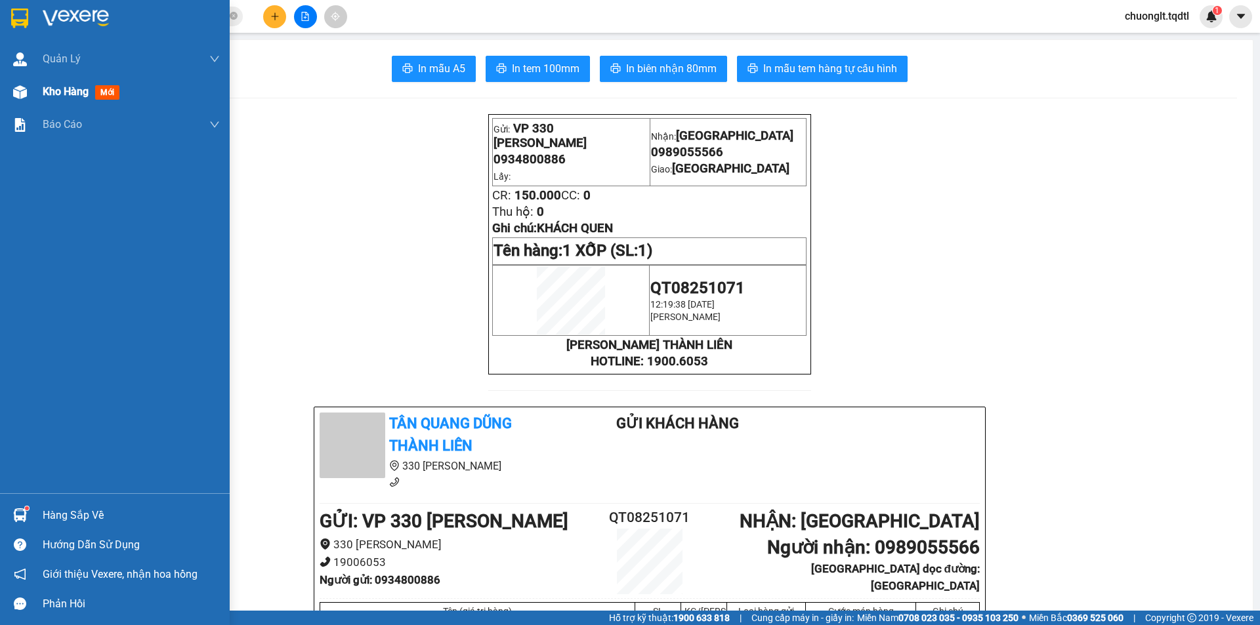
click at [54, 93] on span "Kho hàng" at bounding box center [66, 91] width 46 height 12
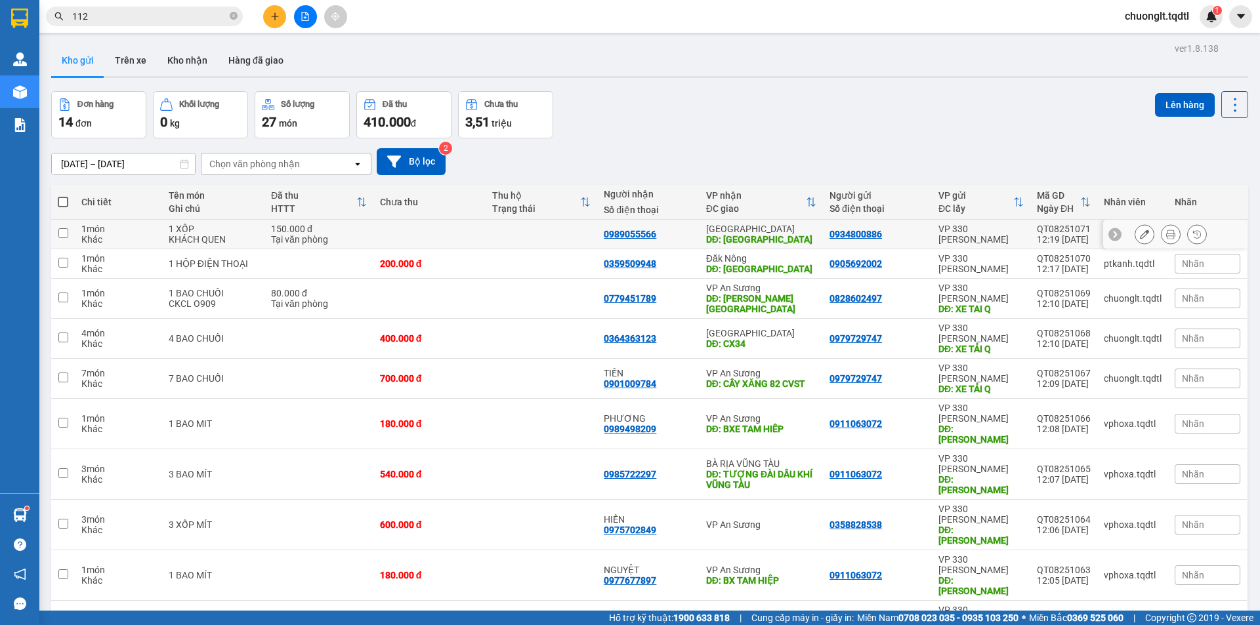
click at [63, 236] on input "checkbox" at bounding box center [63, 233] width 10 height 10
checkbox input "true"
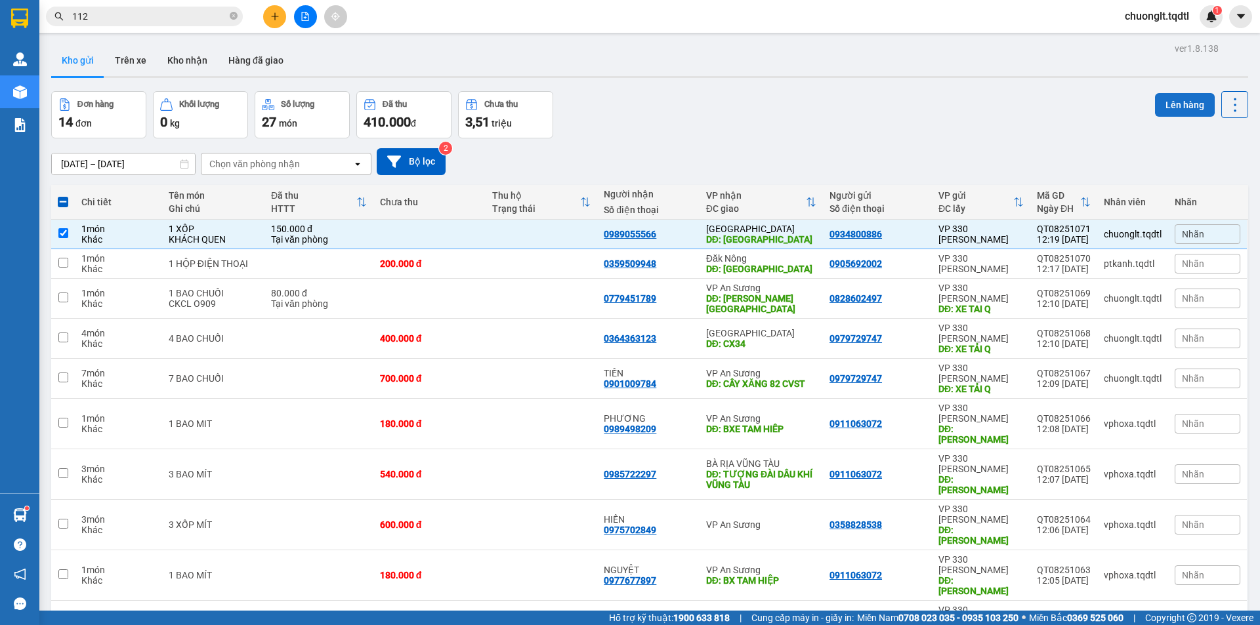
drag, startPoint x: 1144, startPoint y: 92, endPoint x: 1152, endPoint y: 94, distance: 8.1
click at [1146, 94] on div "Đơn hàng 14 đơn Khối lượng 0 kg Số lượng 27 món Đã thu 410.000 đ Chưa thu 3,51 …" at bounding box center [649, 114] width 1197 height 47
click at [1159, 104] on button "Lên hàng" at bounding box center [1185, 105] width 60 height 24
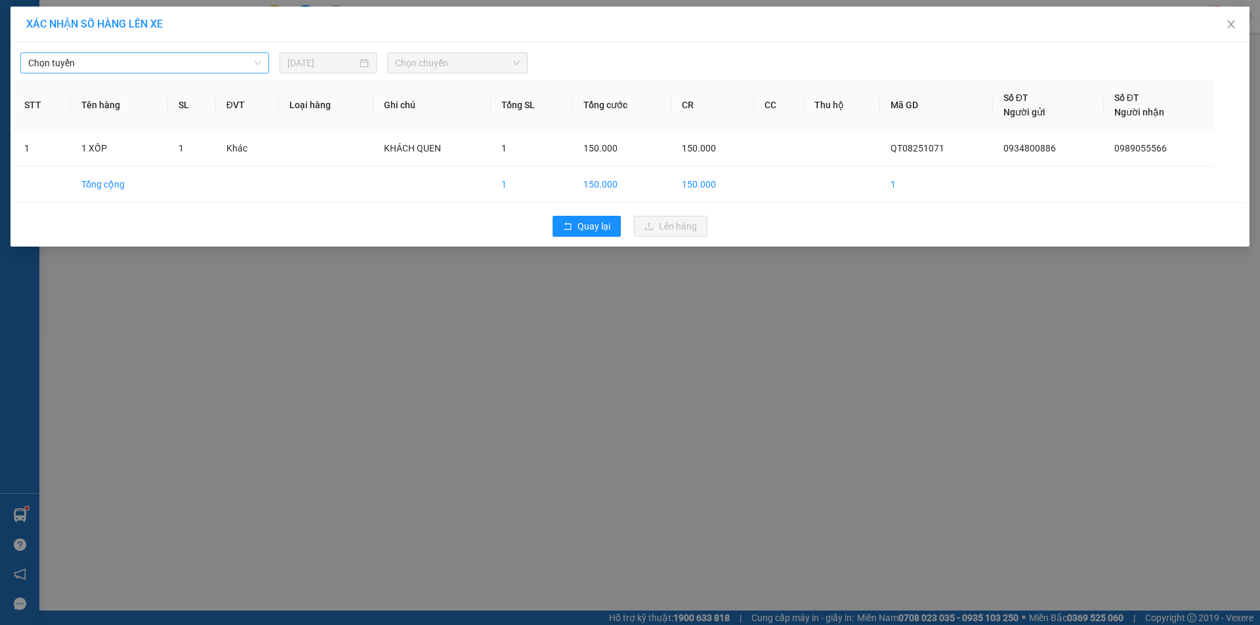
click at [205, 66] on span "Chọn tuyến" at bounding box center [144, 63] width 233 height 20
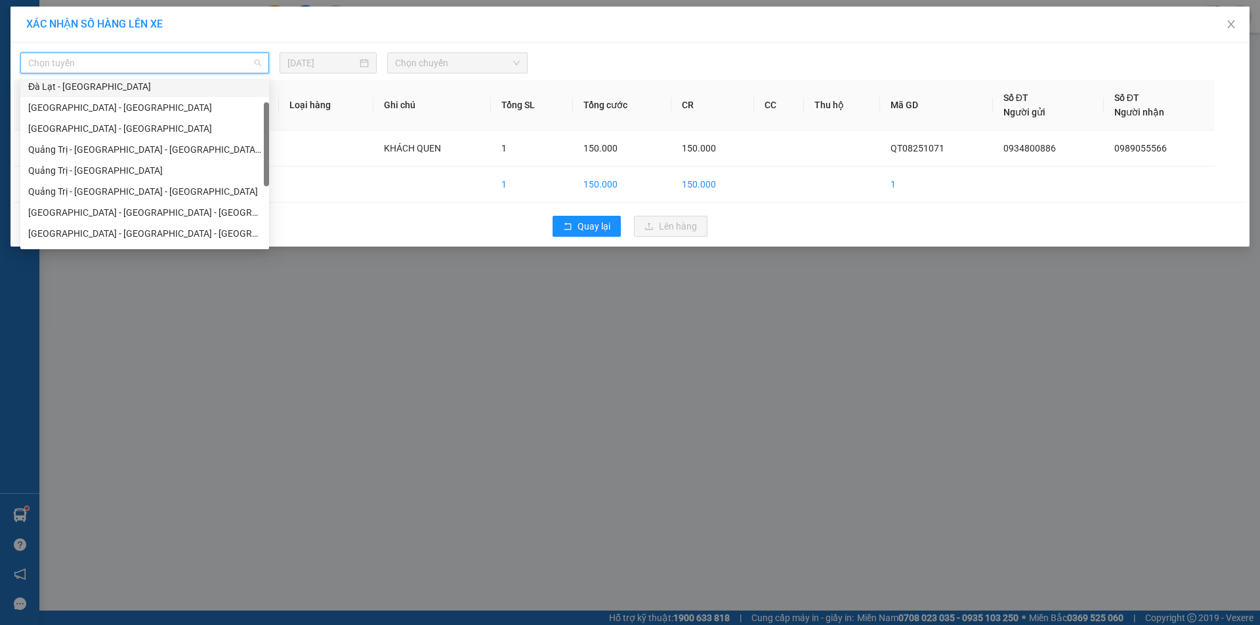
scroll to position [131, 0]
click at [158, 168] on div "[GEOGRAPHIC_DATA] - [GEOGRAPHIC_DATA] - [GEOGRAPHIC_DATA]" at bounding box center [144, 168] width 233 height 14
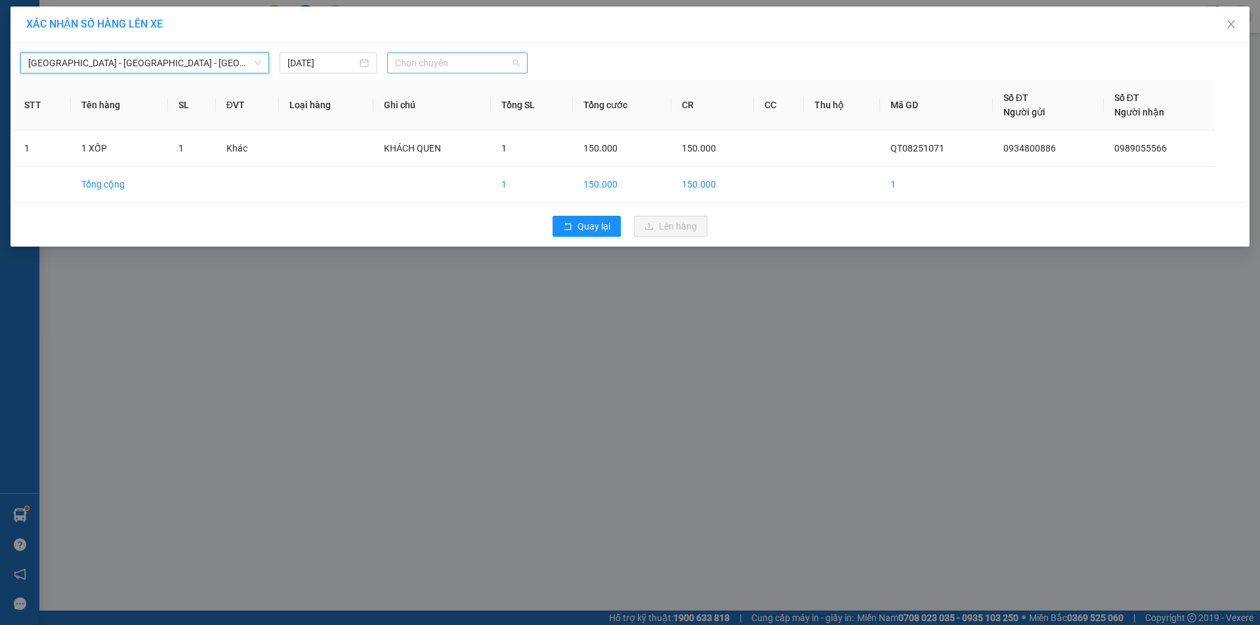
click at [459, 67] on span "Chọn chuyến" at bounding box center [457, 63] width 125 height 20
click at [447, 108] on div "18:45 - 43H-161.46" at bounding box center [446, 110] width 102 height 14
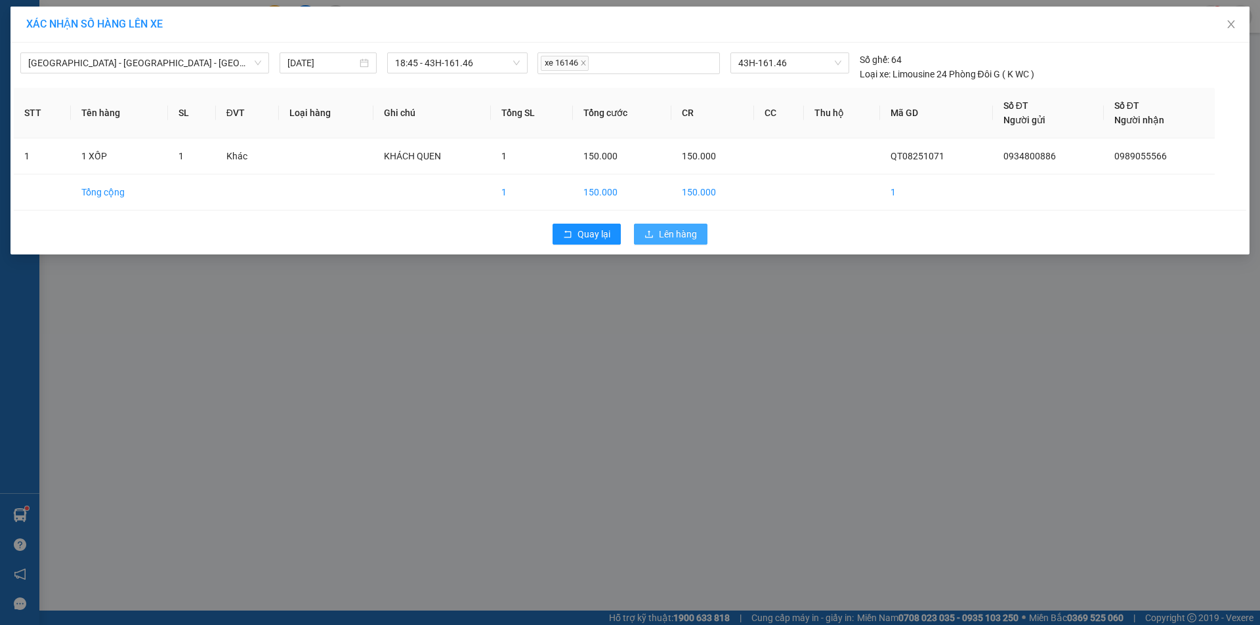
click at [670, 228] on span "Lên hàng" at bounding box center [678, 234] width 38 height 14
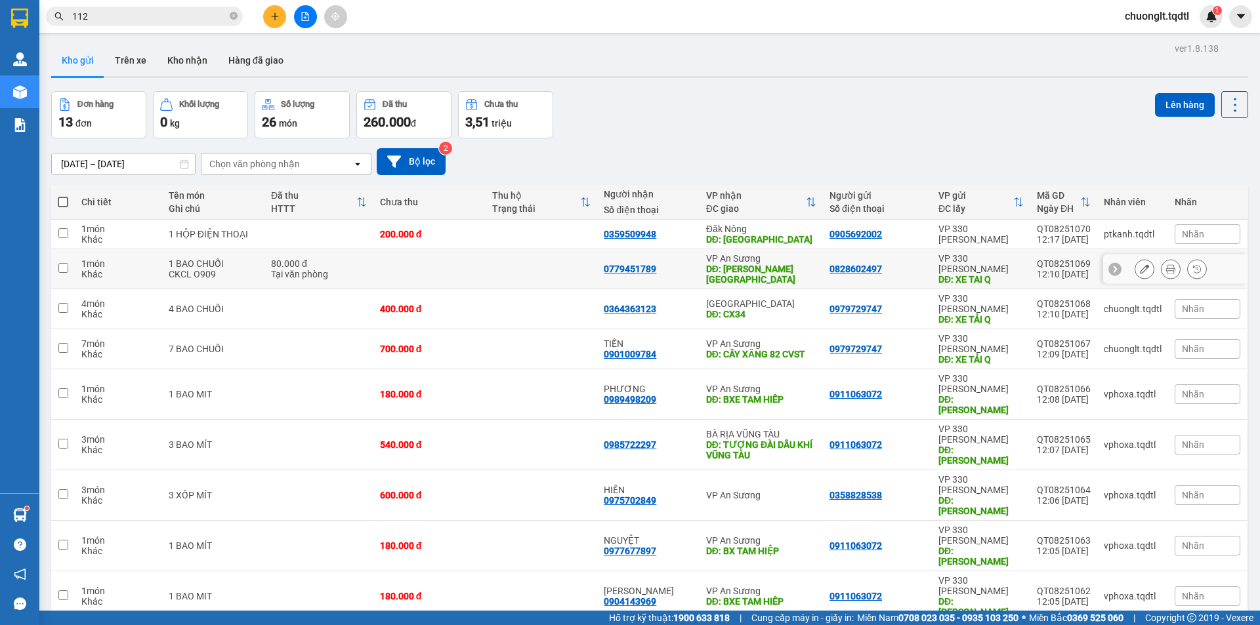
click at [62, 267] on input "checkbox" at bounding box center [63, 268] width 10 height 10
checkbox input "true"
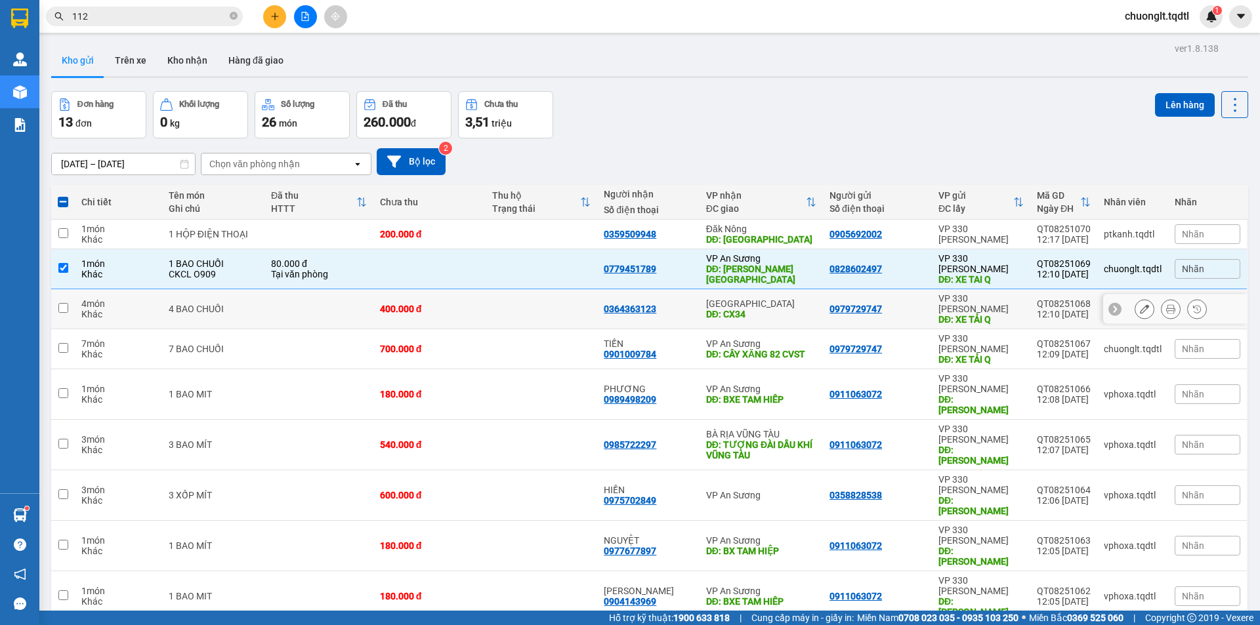
click at [60, 303] on input "checkbox" at bounding box center [63, 308] width 10 height 10
checkbox input "true"
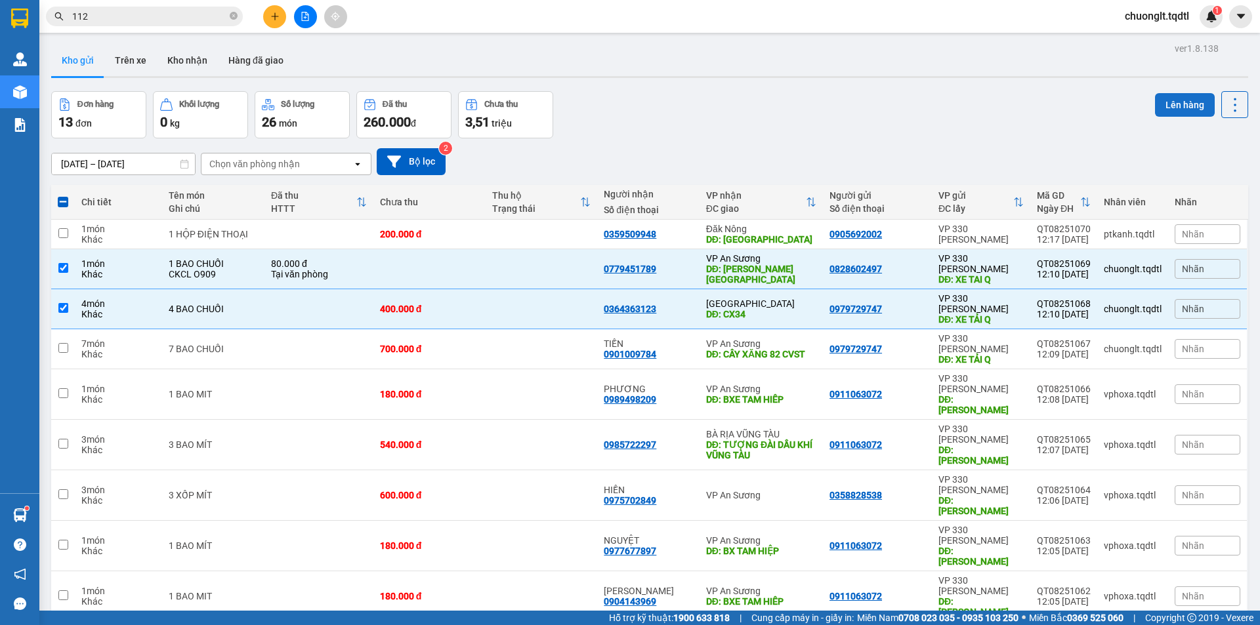
click at [1173, 106] on button "Lên hàng" at bounding box center [1185, 105] width 60 height 24
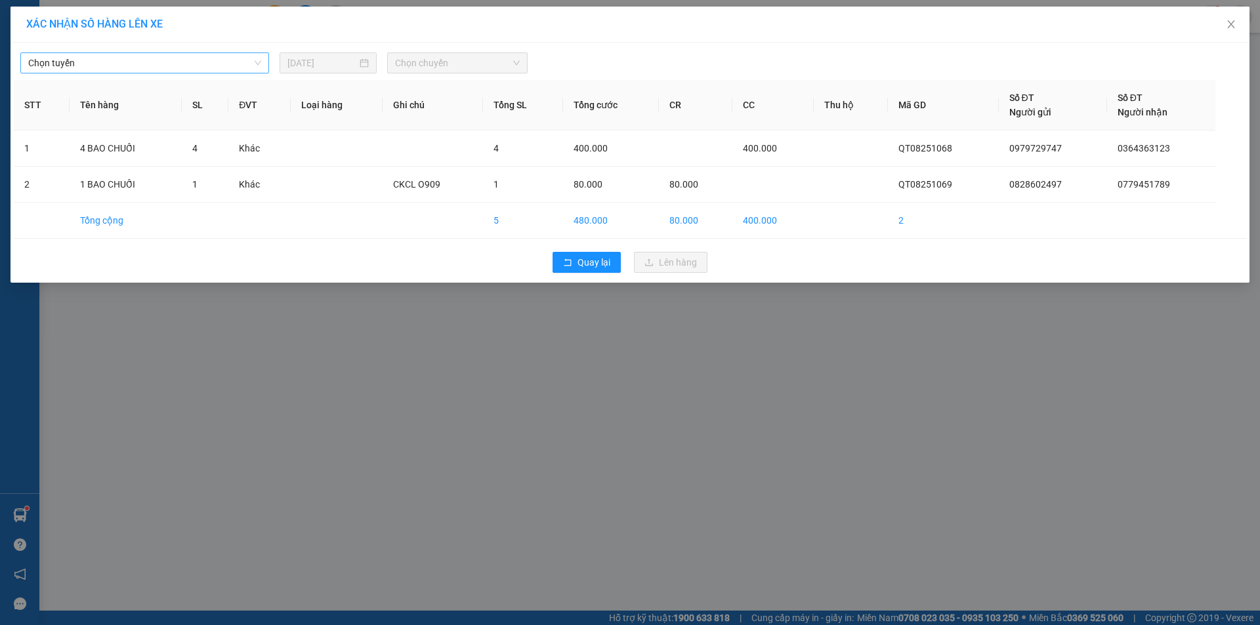
click at [234, 68] on span "Chọn tuyến" at bounding box center [144, 63] width 233 height 20
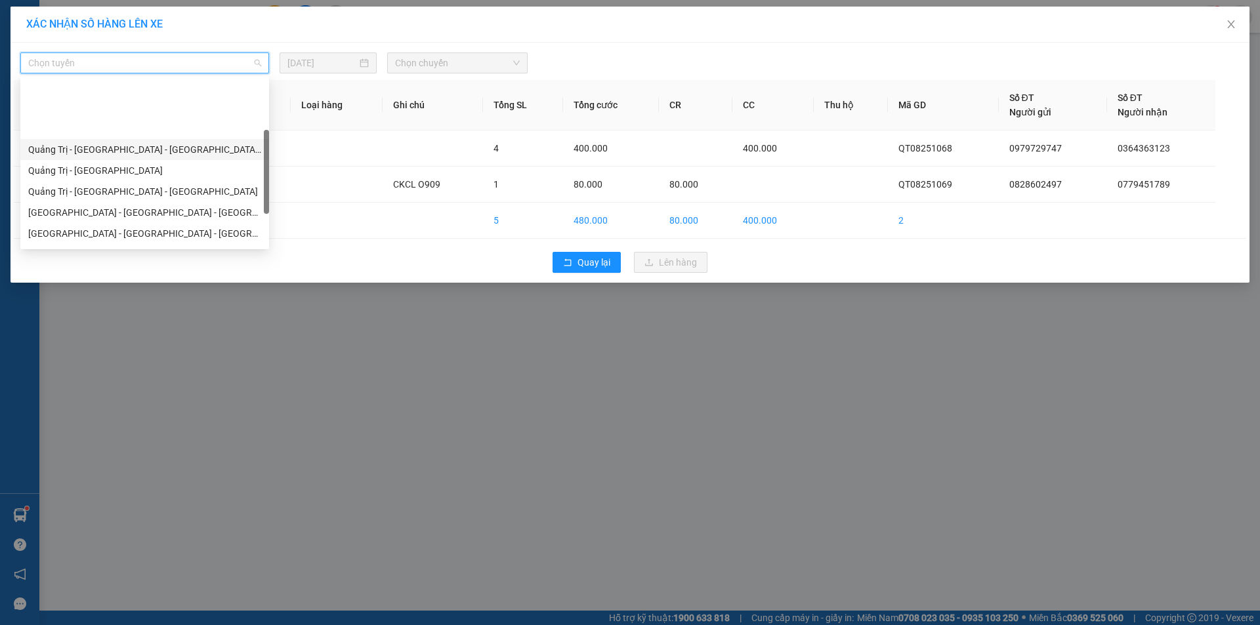
scroll to position [131, 0]
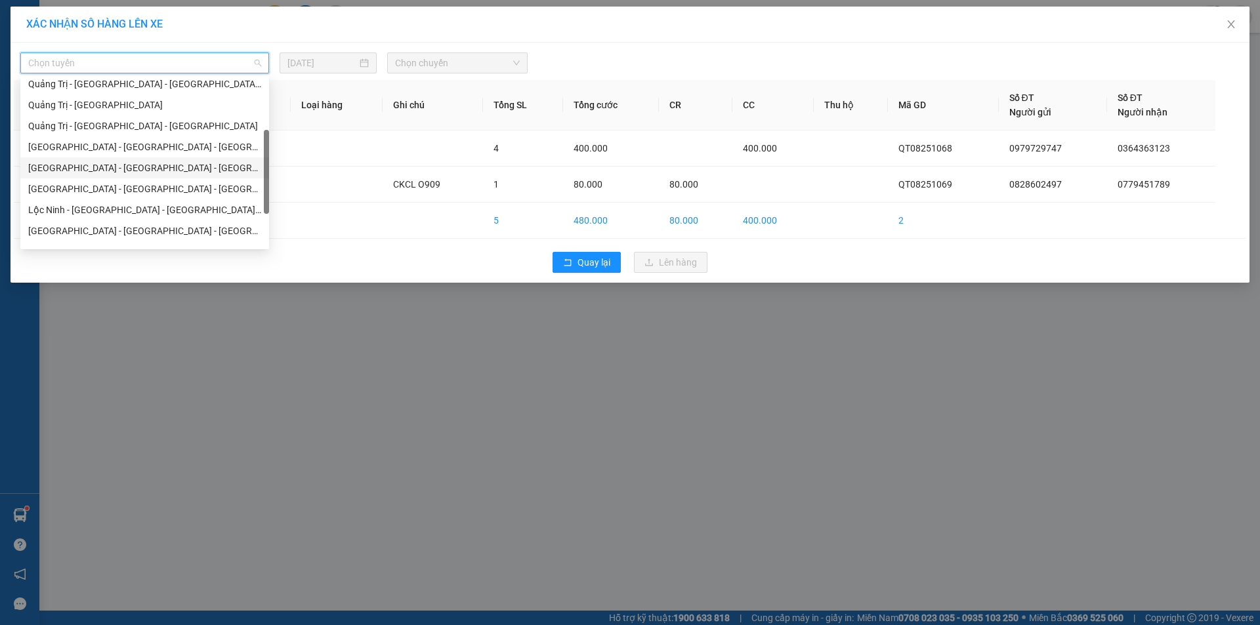
click at [128, 165] on div "[GEOGRAPHIC_DATA] - [GEOGRAPHIC_DATA] - [GEOGRAPHIC_DATA]" at bounding box center [144, 168] width 233 height 14
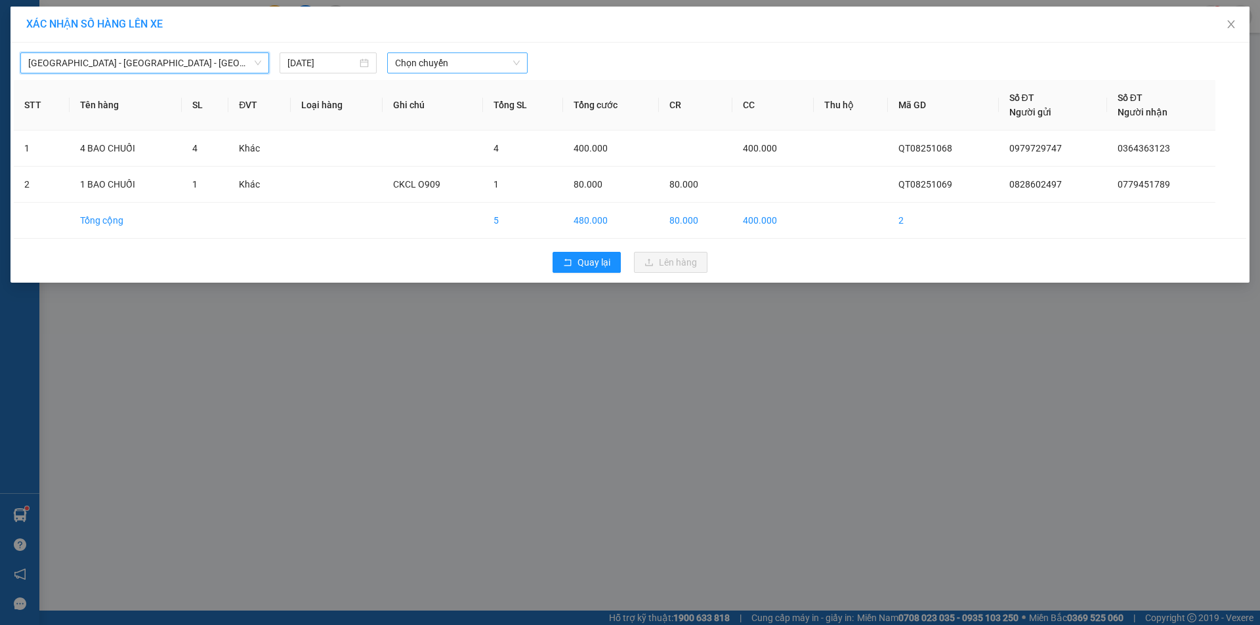
click at [482, 62] on span "Chọn chuyến" at bounding box center [457, 63] width 125 height 20
click at [469, 110] on div "18:45 - 43H-161.46" at bounding box center [446, 110] width 102 height 14
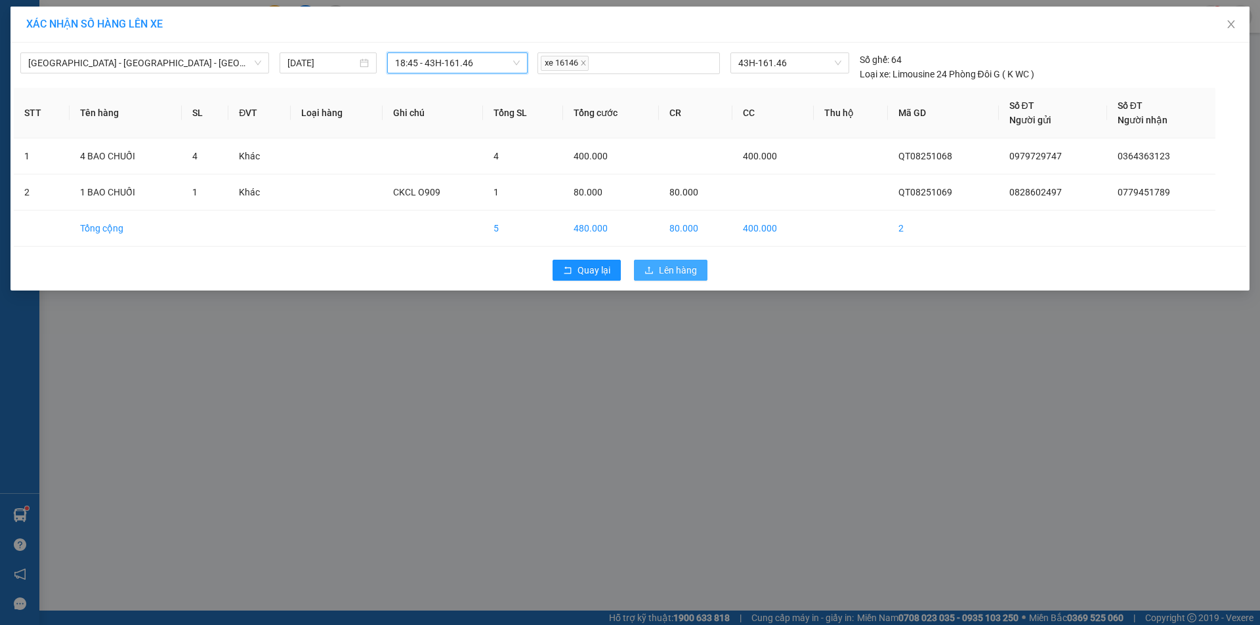
click at [672, 272] on span "Lên hàng" at bounding box center [678, 270] width 38 height 14
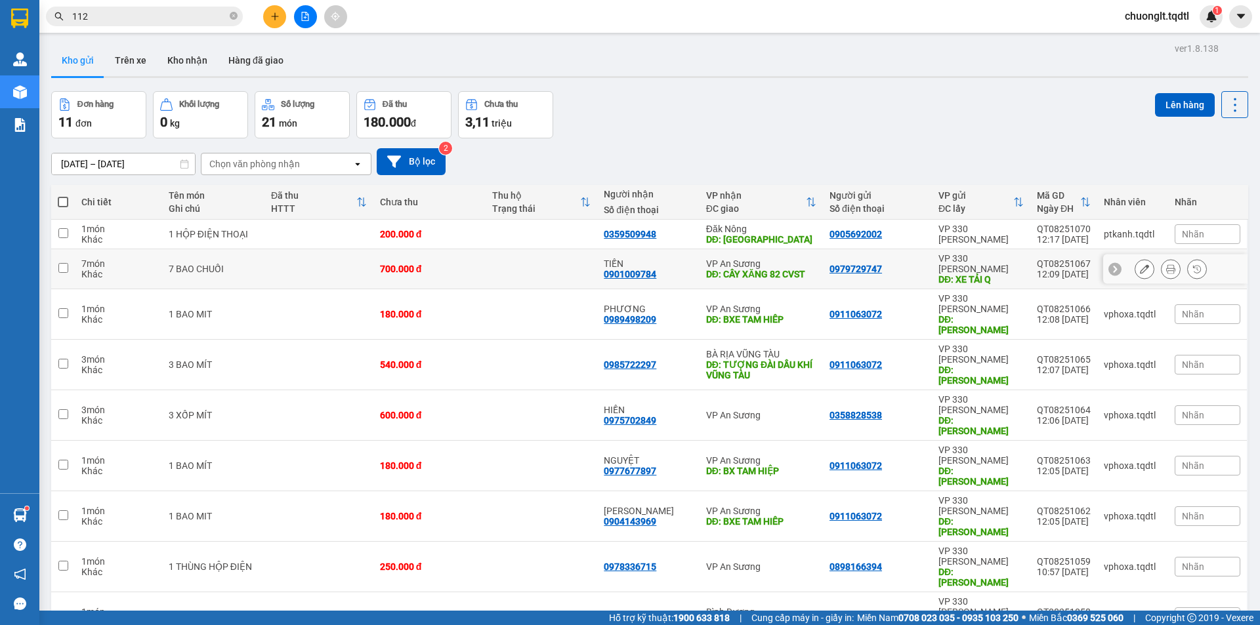
click at [60, 264] on input "checkbox" at bounding box center [63, 268] width 10 height 10
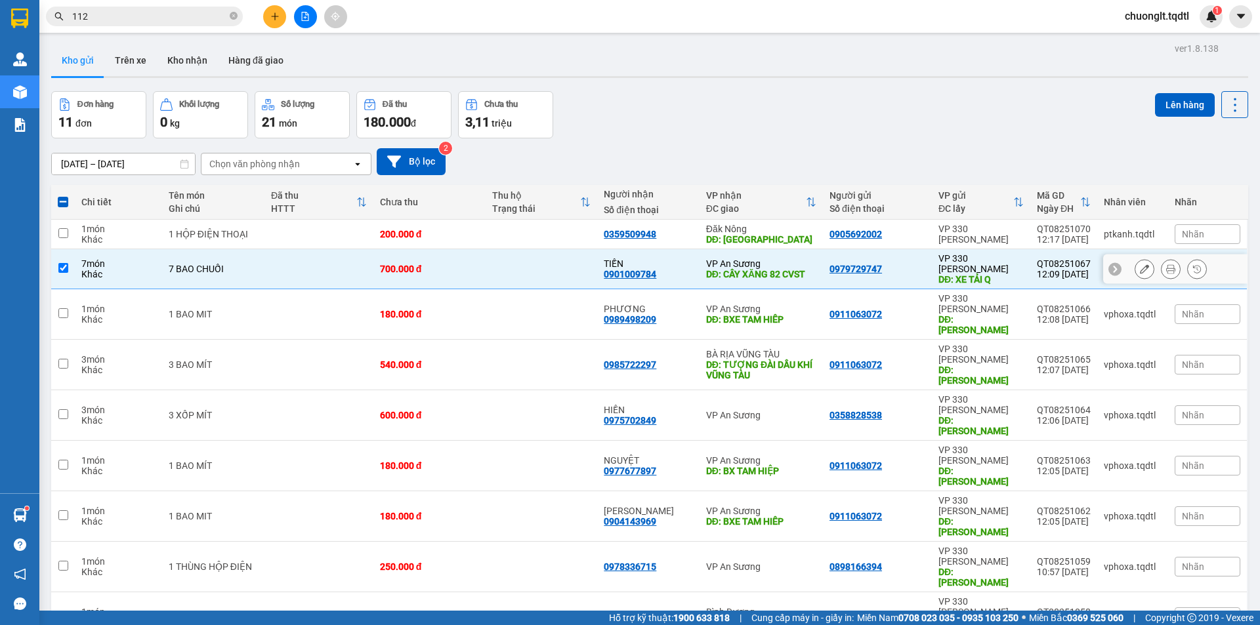
click at [65, 263] on input "checkbox" at bounding box center [63, 268] width 10 height 10
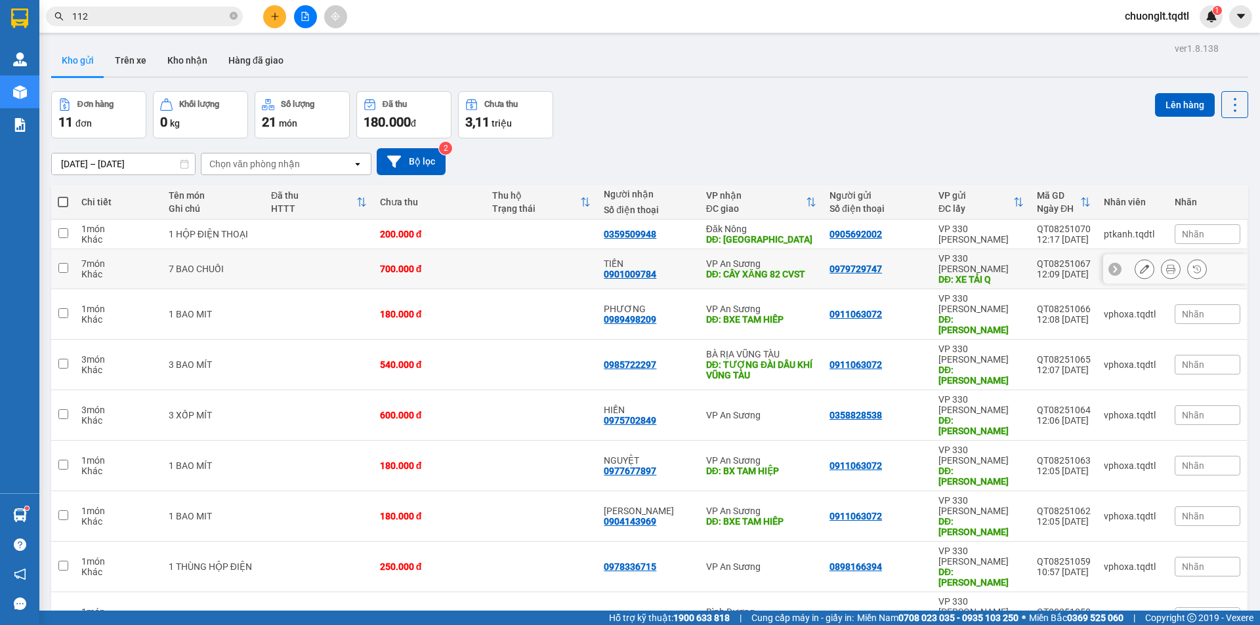
click at [66, 263] on input "checkbox" at bounding box center [63, 268] width 10 height 10
checkbox input "true"
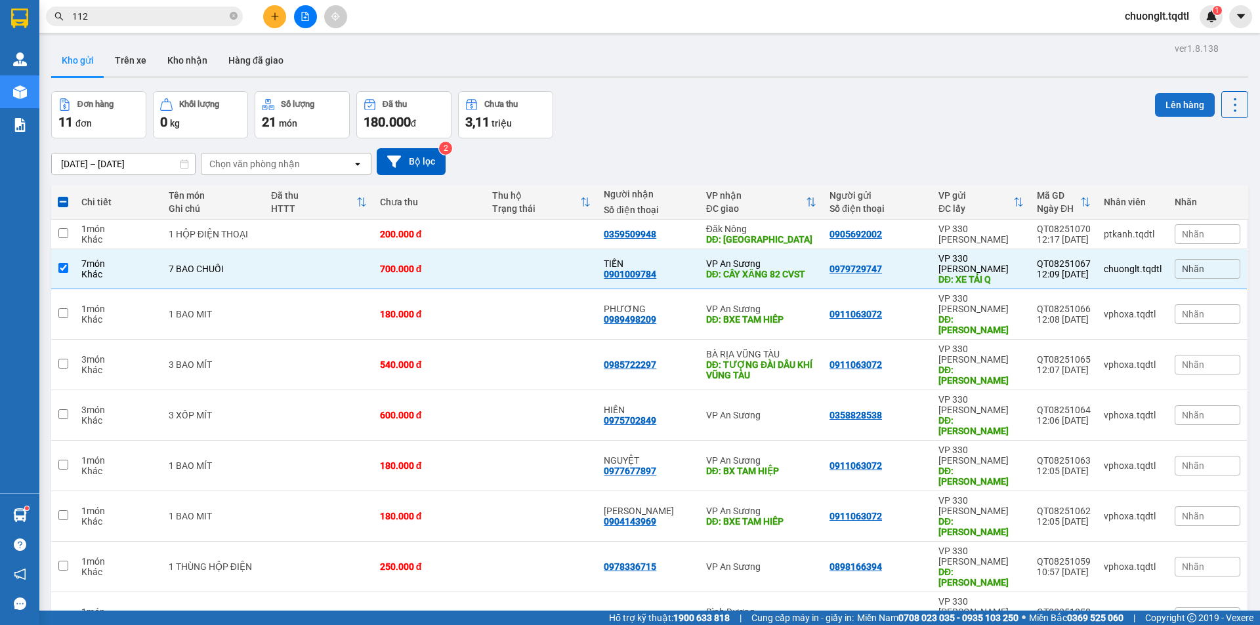
click at [1161, 108] on button "Lên hàng" at bounding box center [1185, 105] width 60 height 24
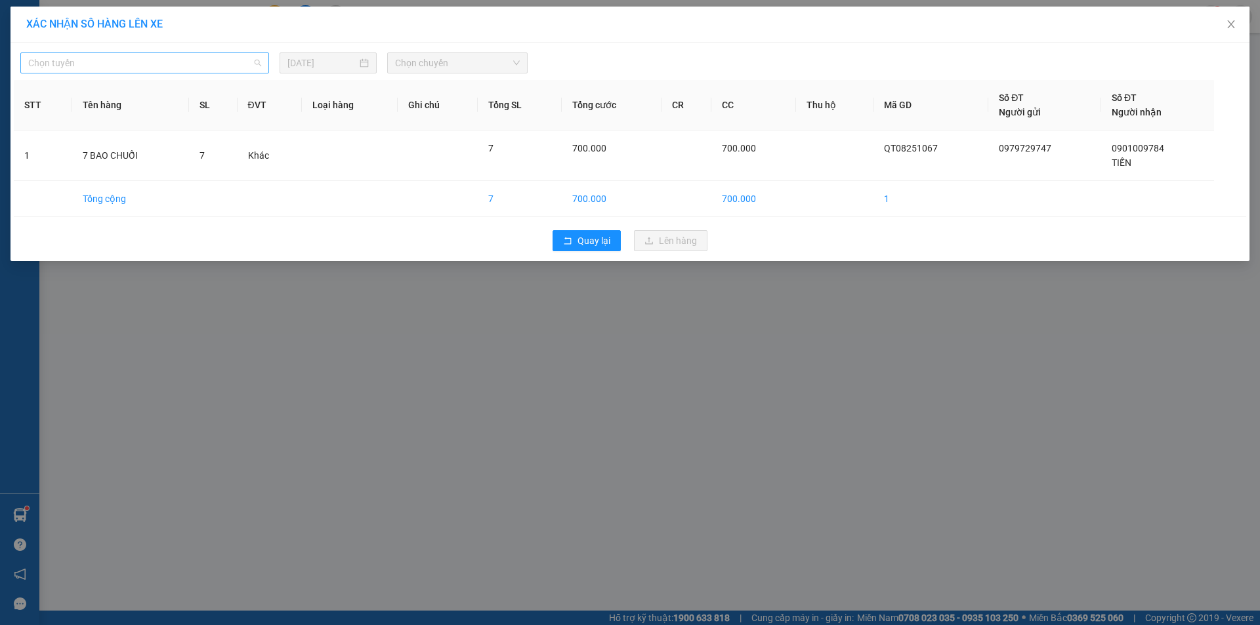
click at [211, 62] on span "Chọn tuyến" at bounding box center [144, 63] width 233 height 20
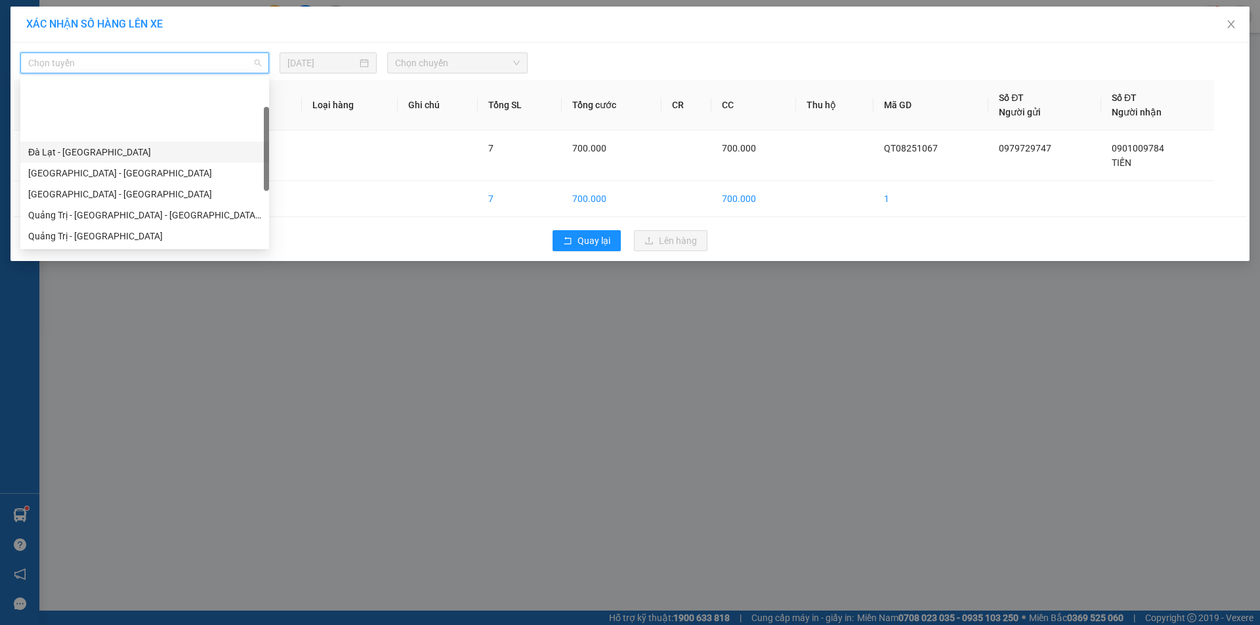
scroll to position [66, 0]
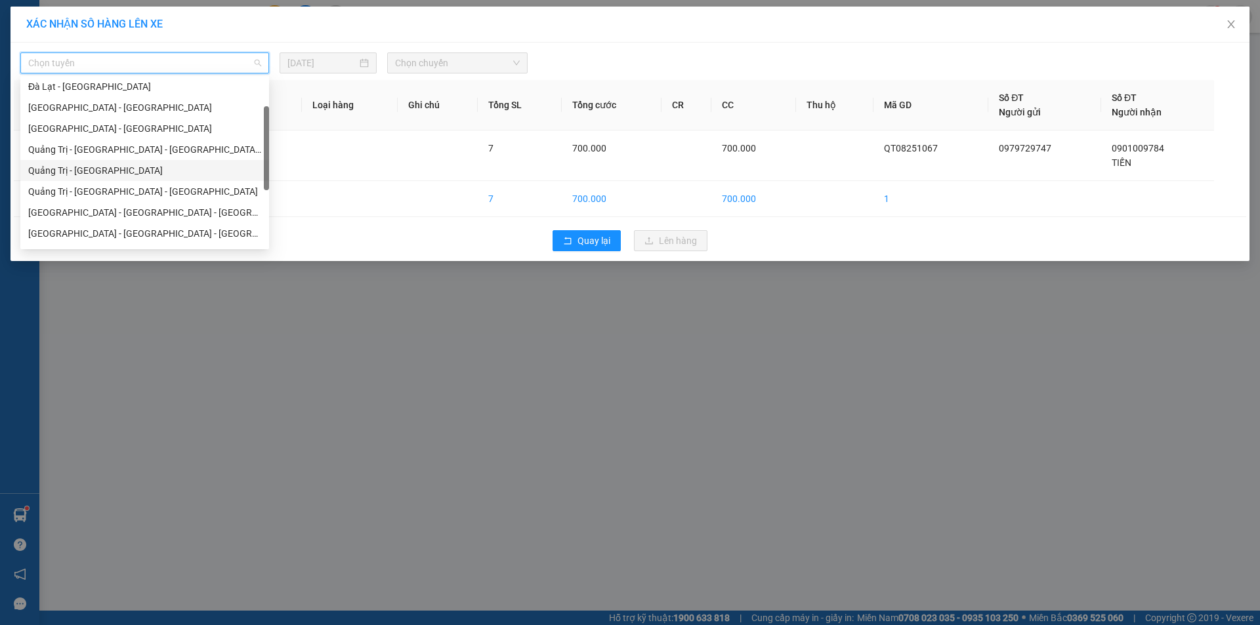
click at [131, 171] on div "Quảng Trị - [GEOGRAPHIC_DATA]" at bounding box center [144, 170] width 233 height 14
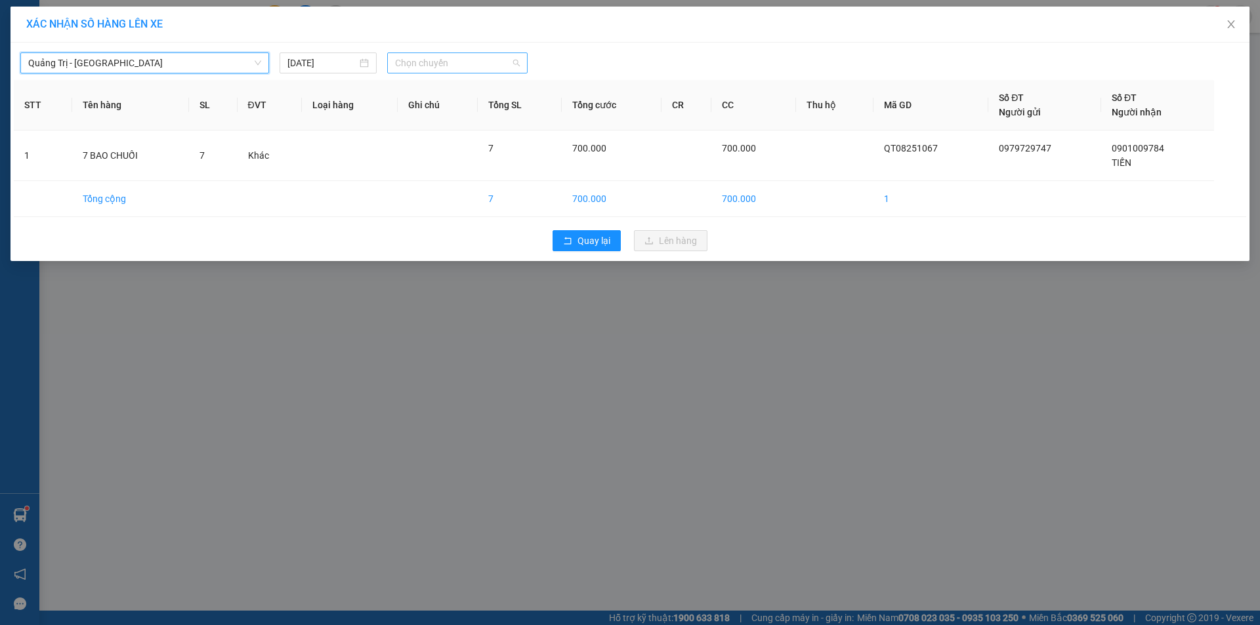
click at [482, 60] on span "Chọn chuyến" at bounding box center [457, 63] width 125 height 20
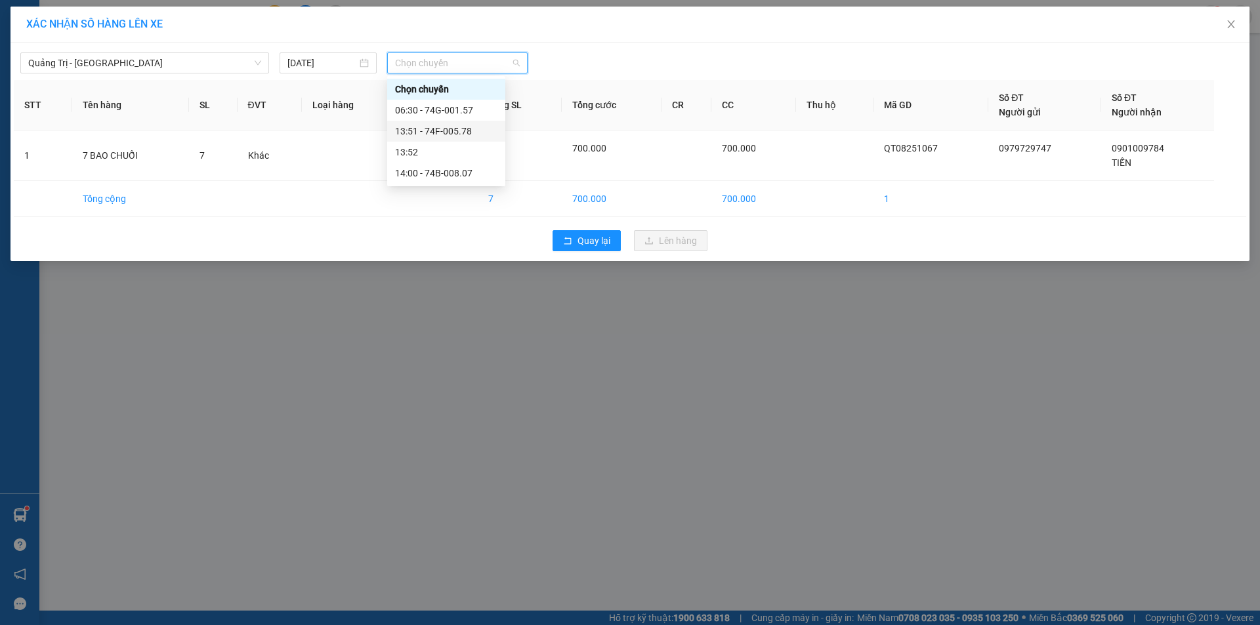
click at [455, 129] on div "13:51 - 74F-005.78" at bounding box center [446, 131] width 102 height 14
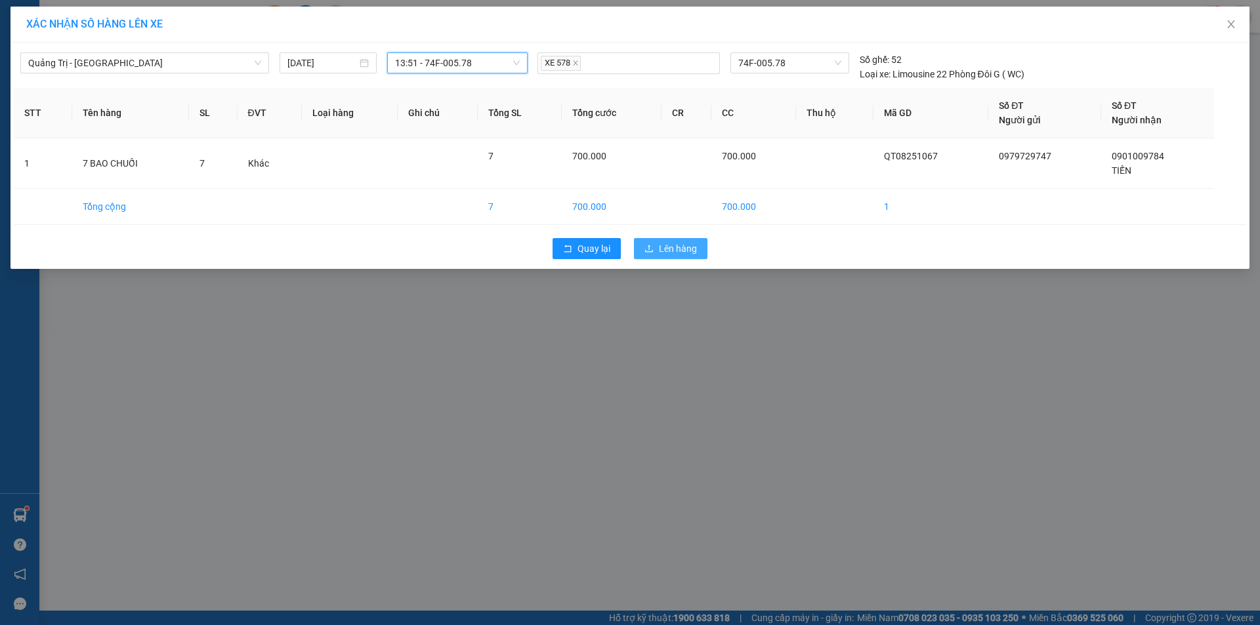
click at [677, 251] on span "Lên hàng" at bounding box center [678, 248] width 38 height 14
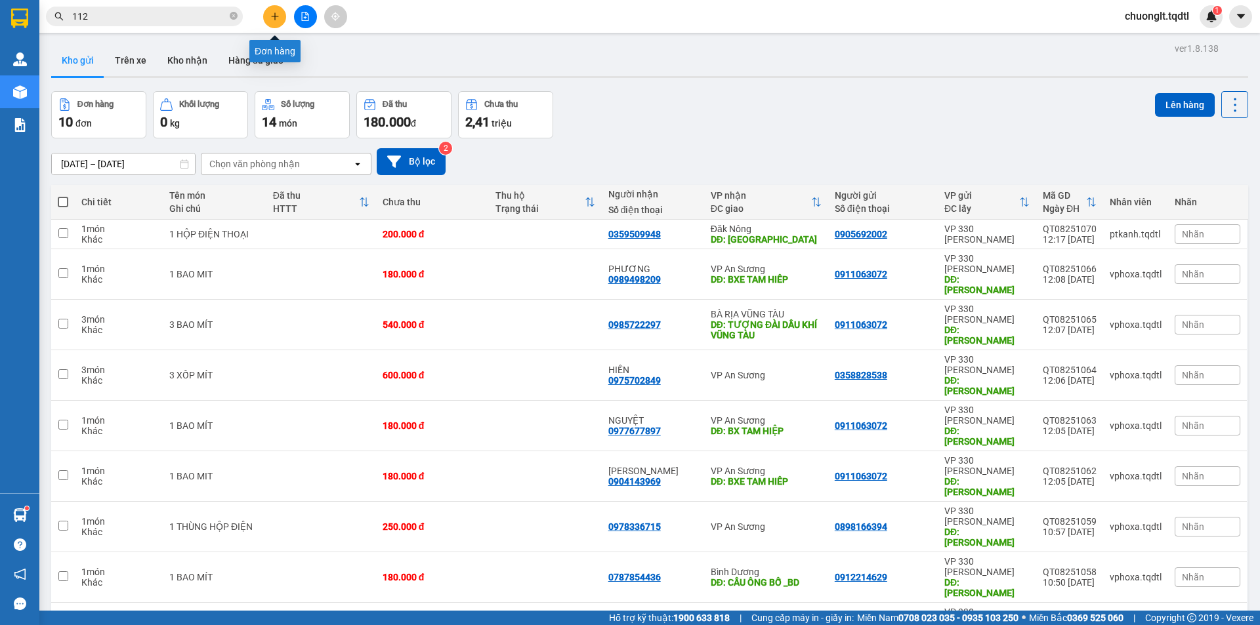
click at [271, 22] on button at bounding box center [274, 16] width 23 height 23
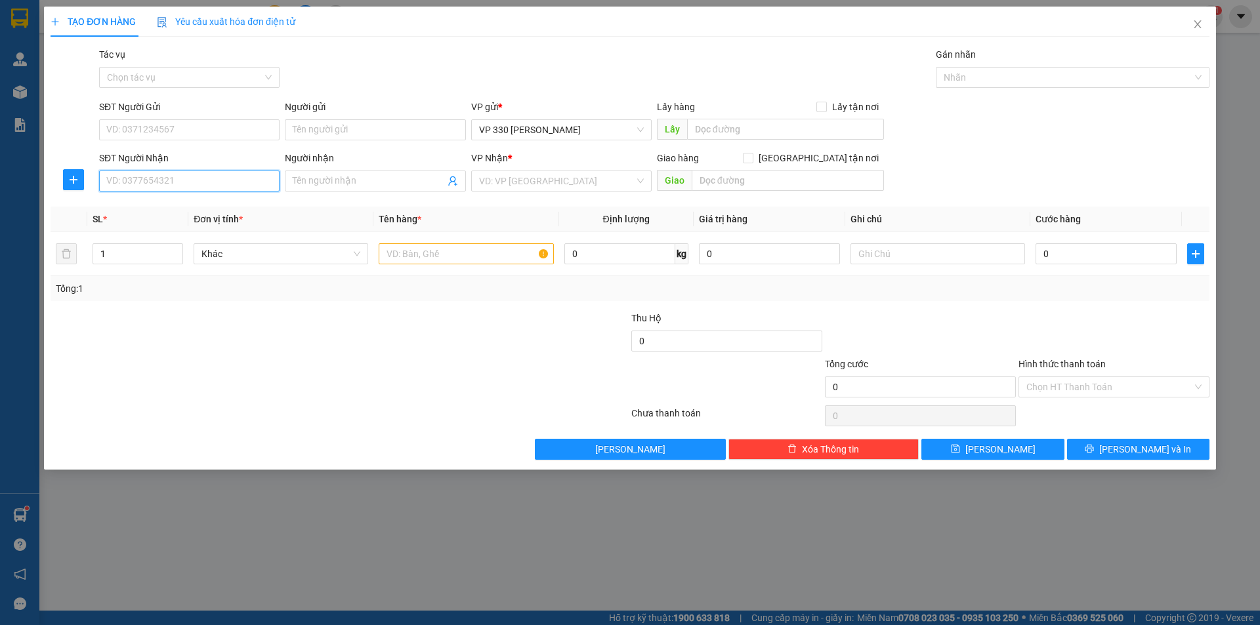
click at [184, 175] on input "SĐT Người Nhận" at bounding box center [189, 181] width 180 height 21
click at [185, 125] on input "SĐT Người Gửi" at bounding box center [189, 129] width 180 height 21
click at [163, 159] on div "0943767124" at bounding box center [189, 156] width 165 height 14
type input "0943767124"
type input "XE TẢI Q BỐC"
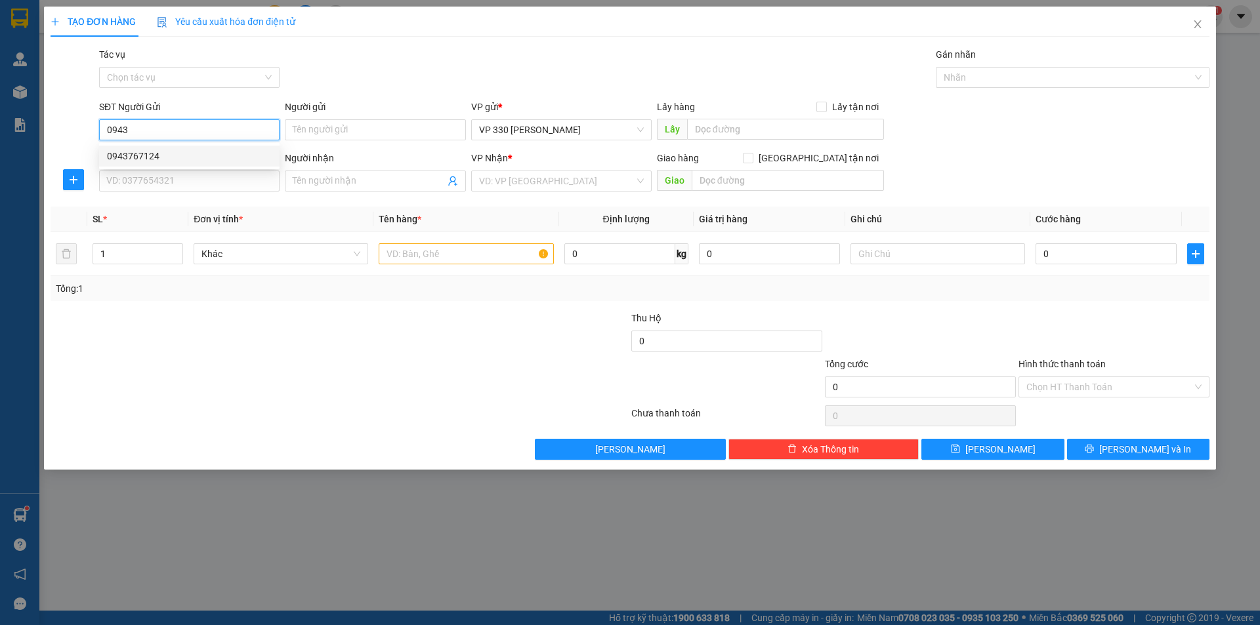
type input "0358136369"
type input "OANH"
type input "CX 82 CVSTH"
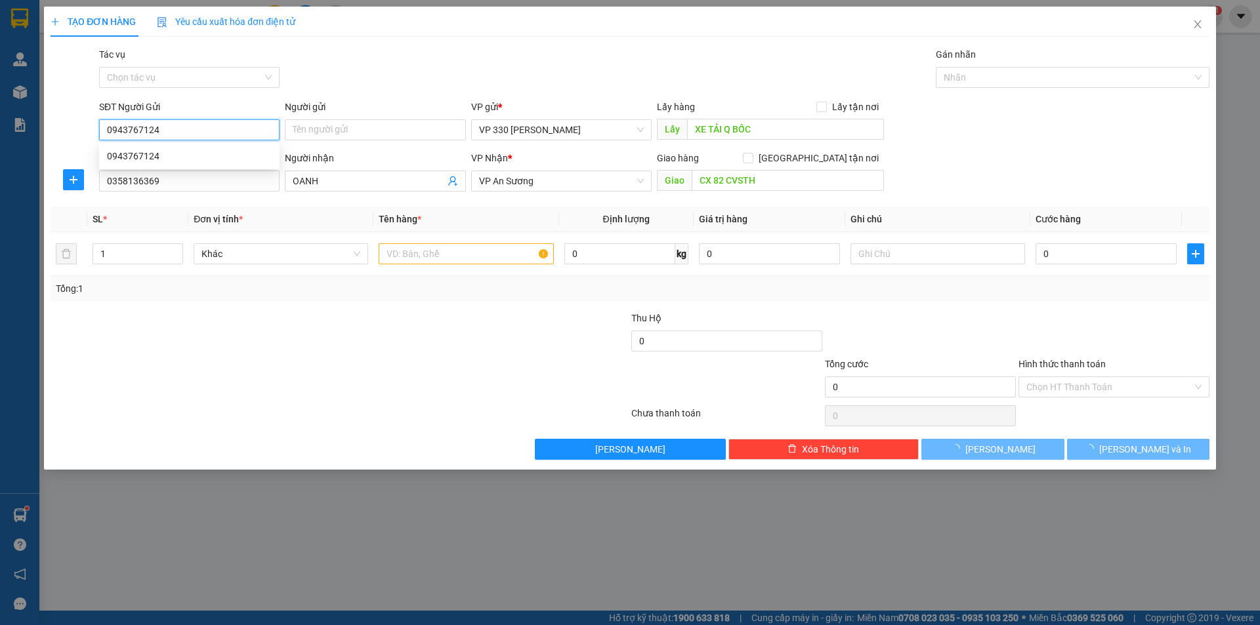
type input "100.000"
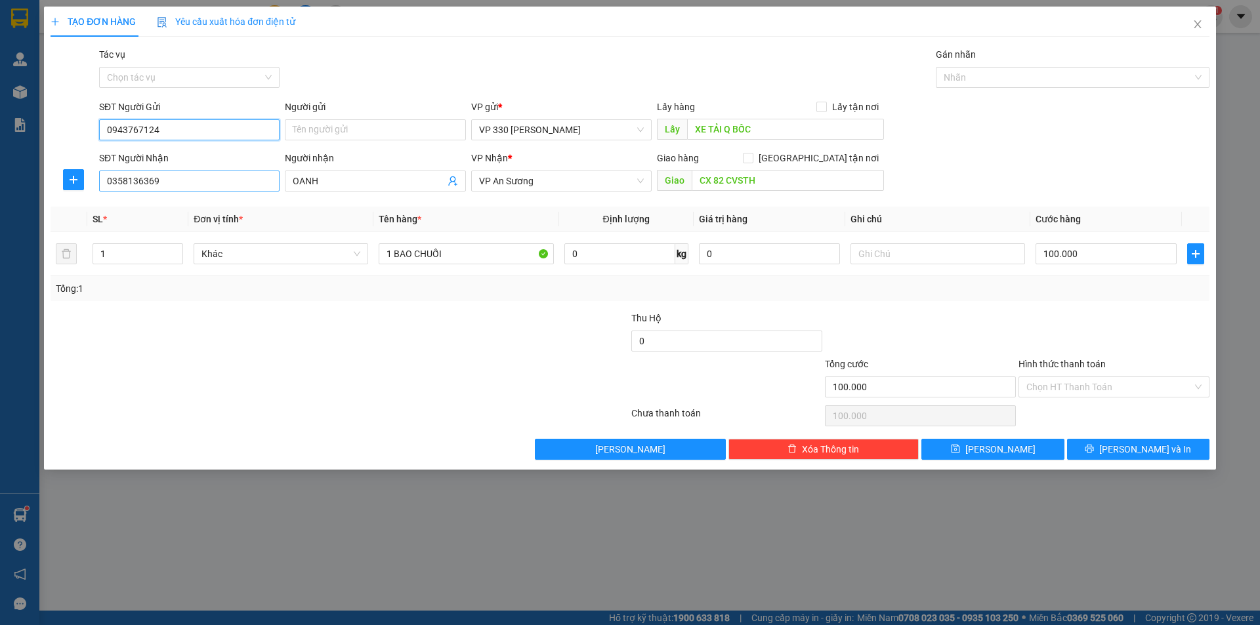
type input "0943767124"
click at [171, 182] on input "0358136369" at bounding box center [189, 181] width 180 height 21
click at [373, 181] on input "OANH" at bounding box center [369, 181] width 152 height 14
click at [1126, 384] on input "Hình thức thanh toán" at bounding box center [1109, 387] width 166 height 20
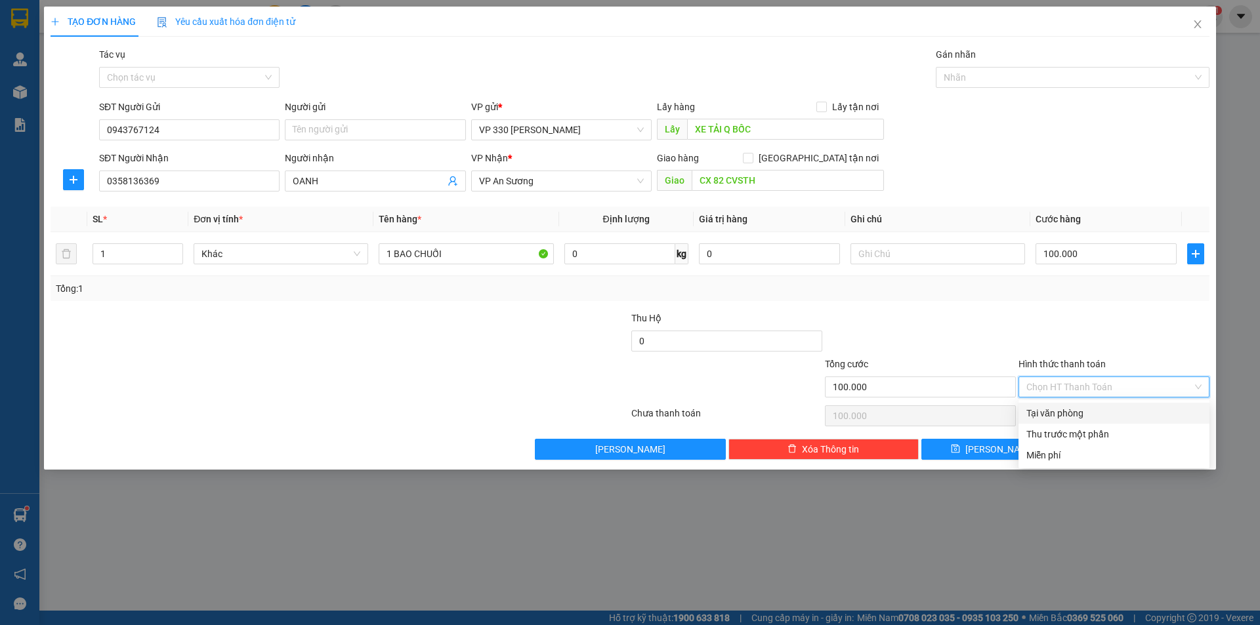
click at [1110, 413] on div "Tại văn phòng" at bounding box center [1113, 413] width 175 height 14
type input "0"
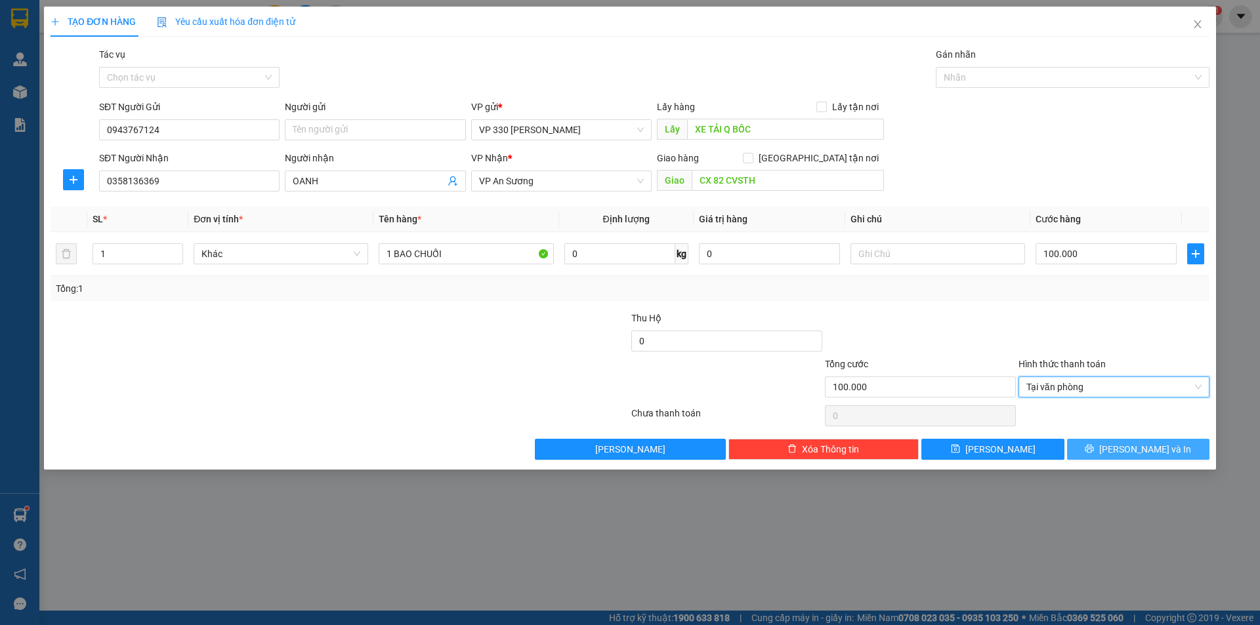
click at [1094, 446] on icon "printer" at bounding box center [1089, 448] width 9 height 9
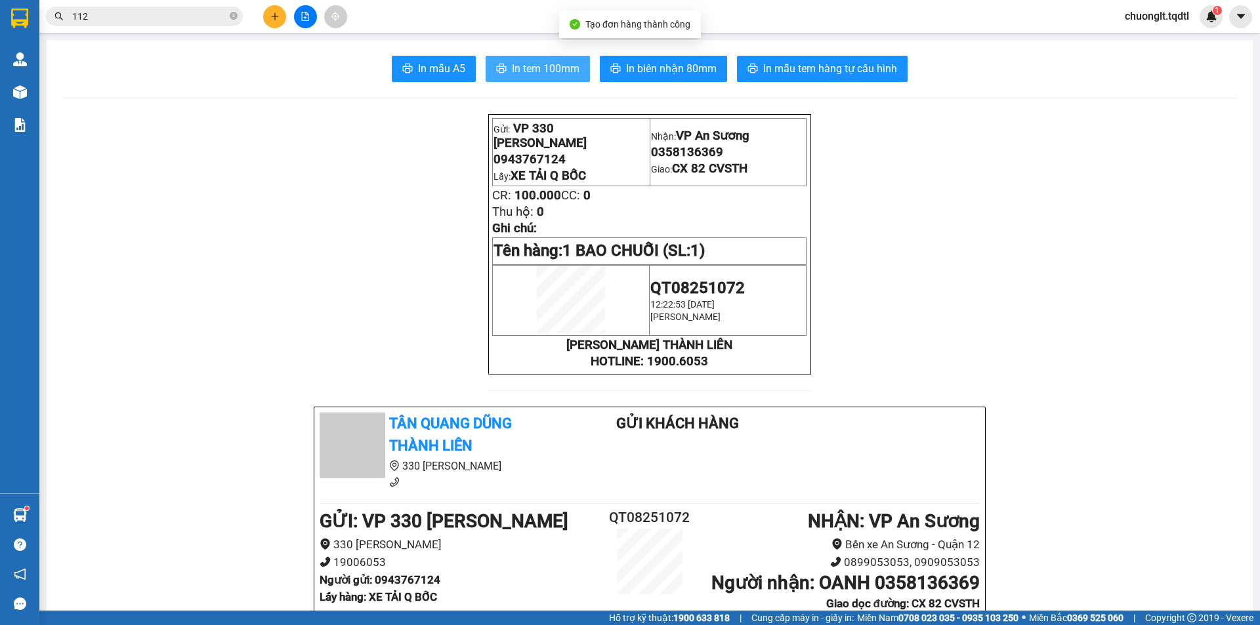
click at [552, 66] on span "In tem 100mm" at bounding box center [546, 68] width 68 height 16
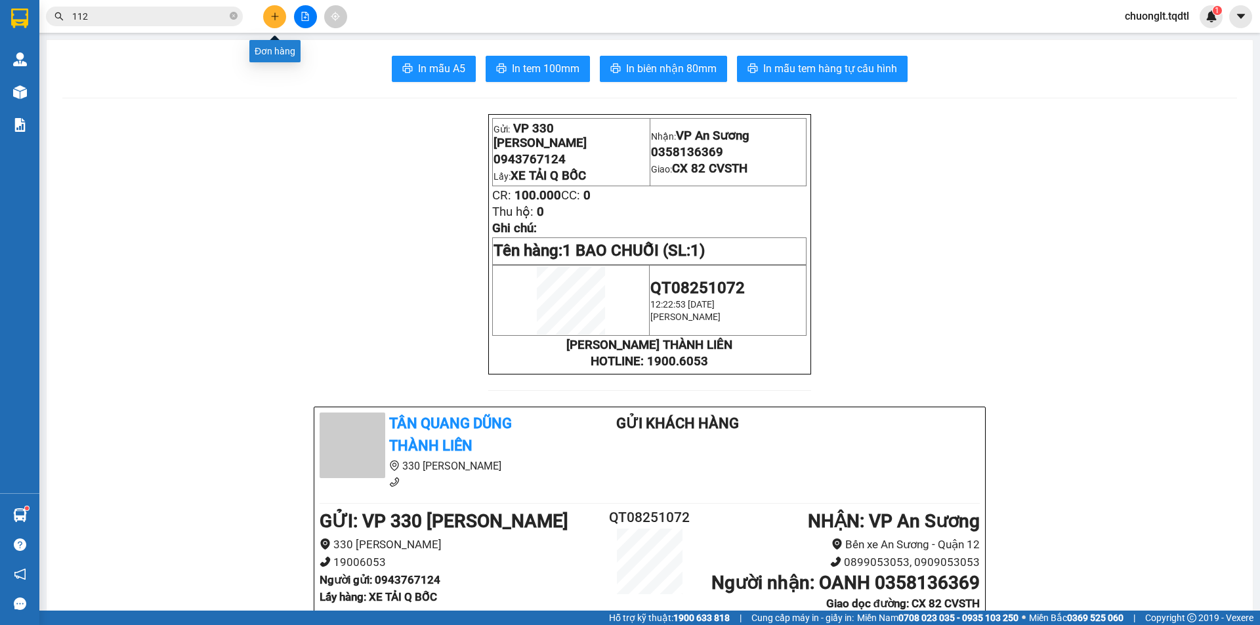
click at [276, 14] on icon "plus" at bounding box center [274, 16] width 9 height 9
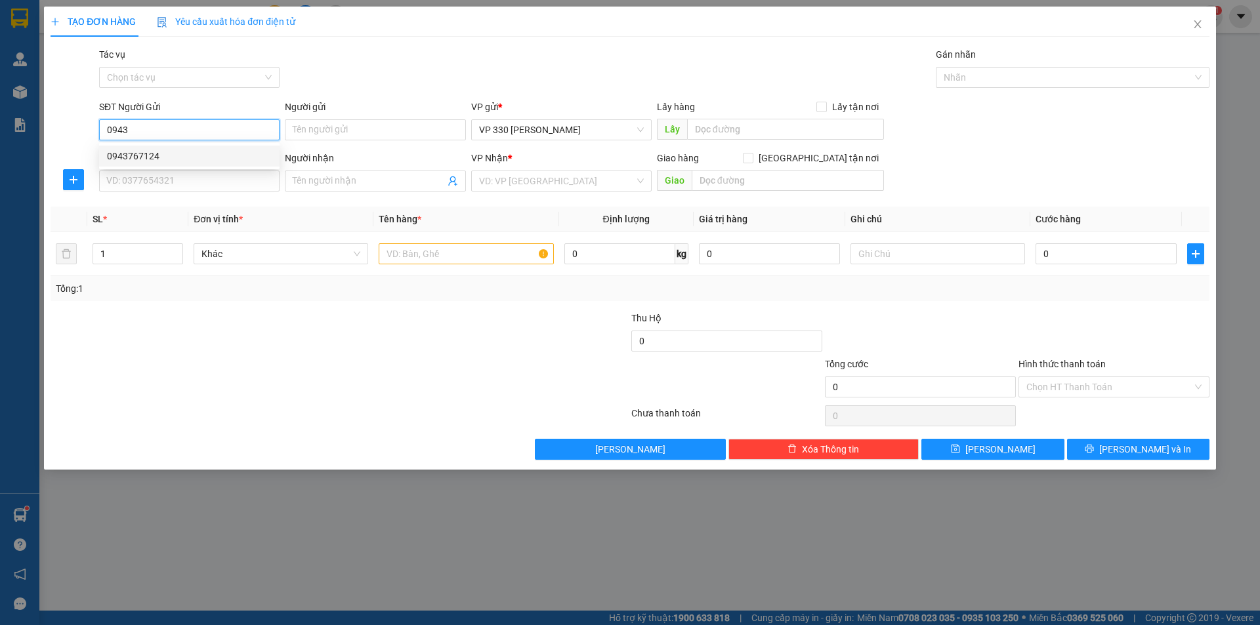
click at [160, 163] on div "0943767124" at bounding box center [189, 156] width 165 height 14
type input "0943767124"
type input "XE TẢI Q BỐC"
type input "0358136369"
type input "OANH"
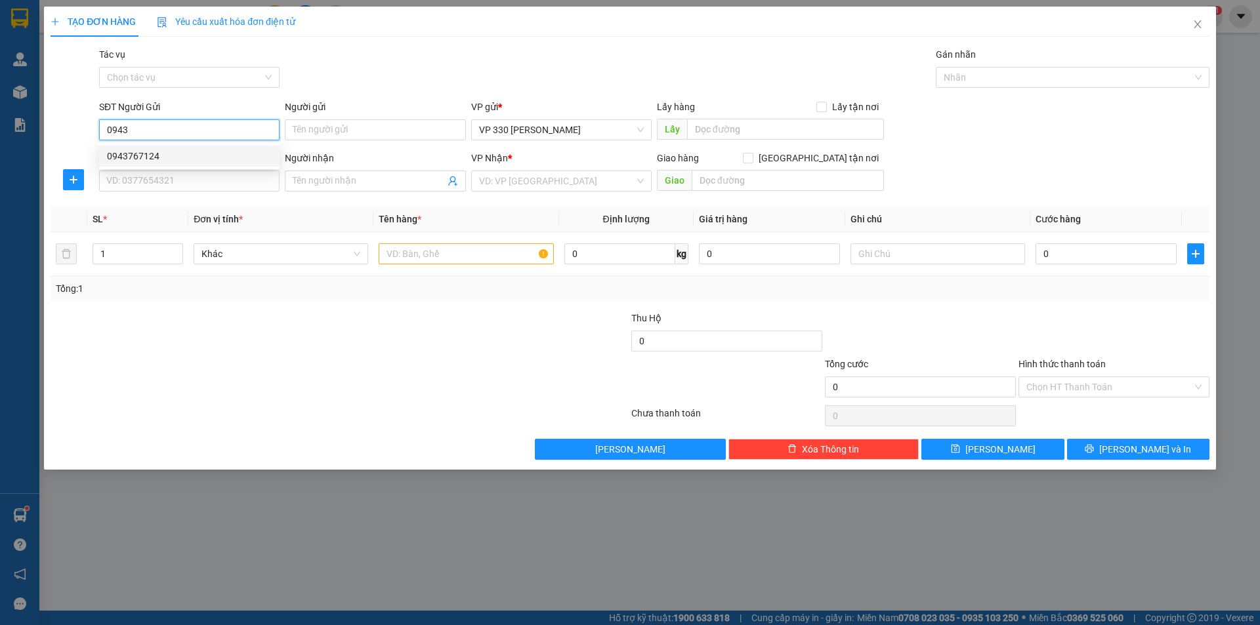
type input "CX 82 CVSTH"
type input "100.000"
type input "0943767124"
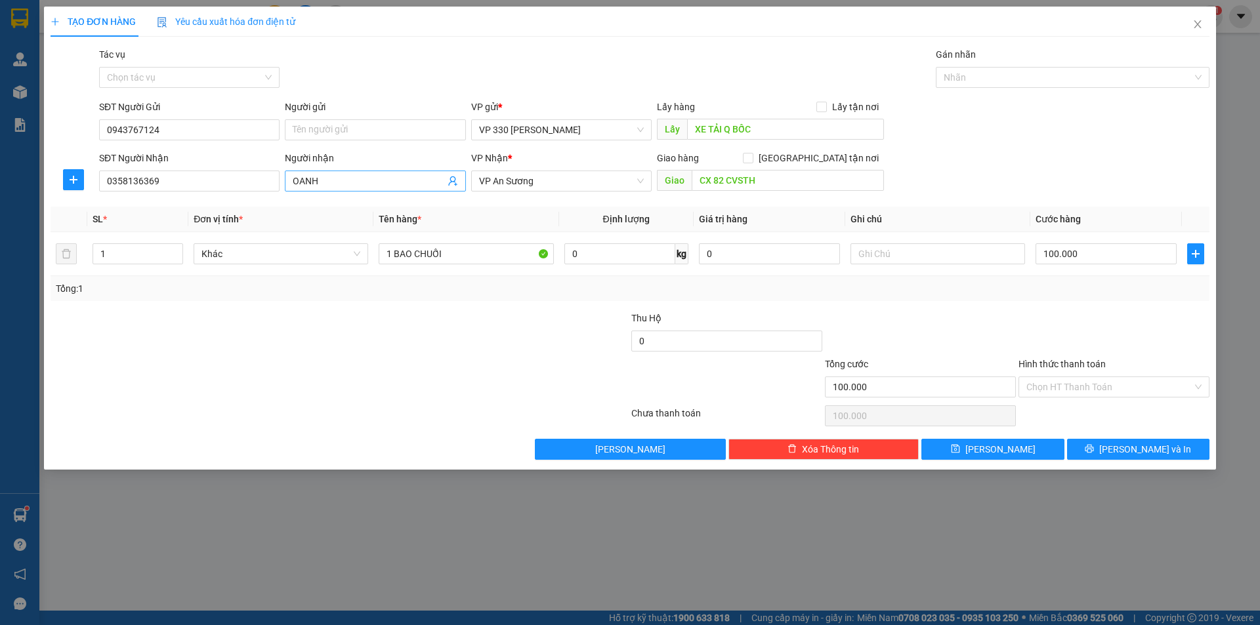
click at [356, 183] on input "OANH" at bounding box center [369, 181] width 152 height 14
type input "O"
type input "CHÍNH"
type input "2"
click at [178, 248] on span "up" at bounding box center [176, 251] width 8 height 8
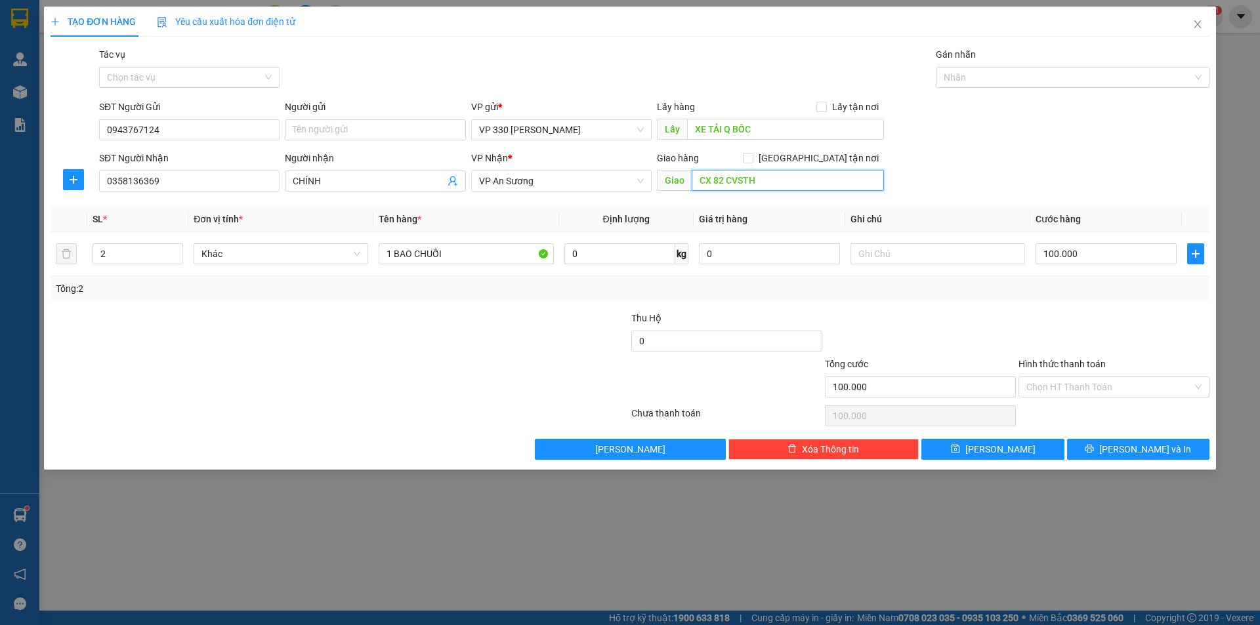
click at [779, 177] on input "CX 82 CVSTH" at bounding box center [788, 180] width 192 height 21
type input "BXE ANSUONG"
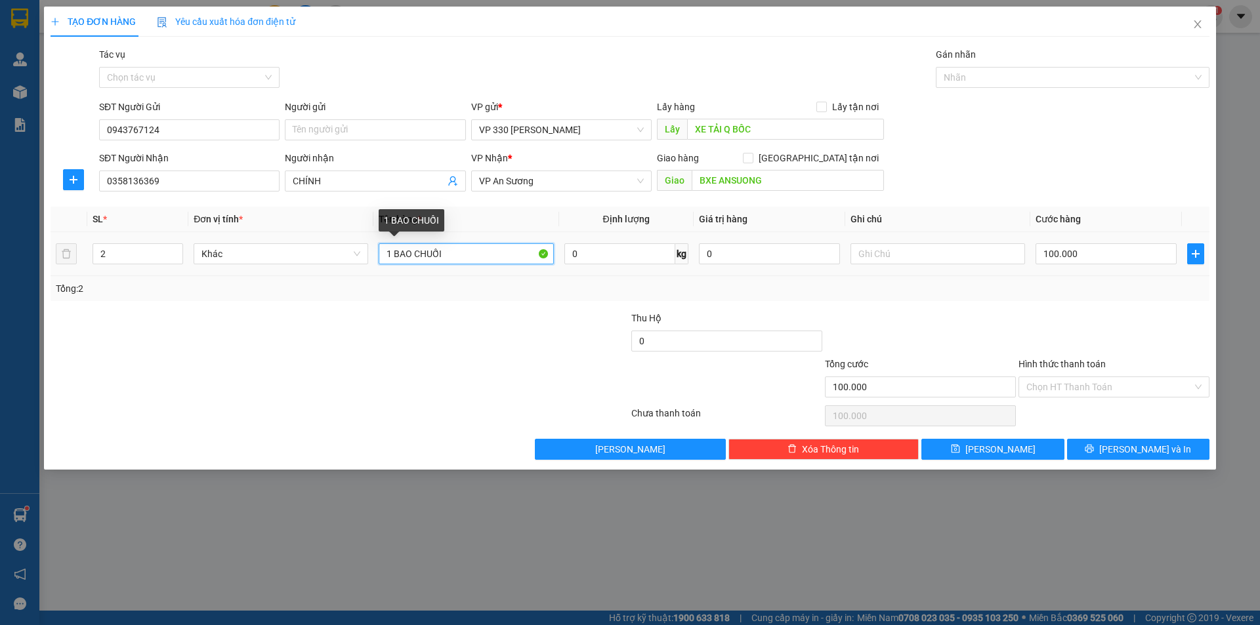
click at [391, 252] on input "1 BAO CHUỐI" at bounding box center [466, 253] width 175 height 21
type input "2 BAO CHUỐI"
click at [1108, 249] on input "100.000" at bounding box center [1105, 253] width 141 height 21
type input "2"
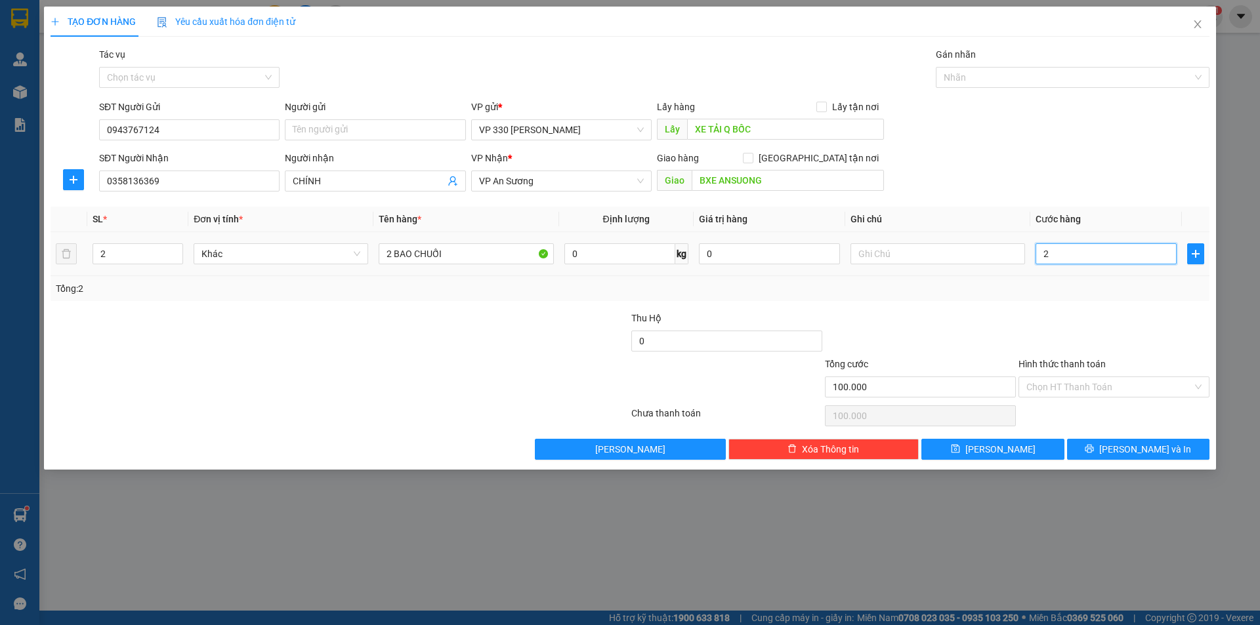
type input "2"
type input "20"
type input "200"
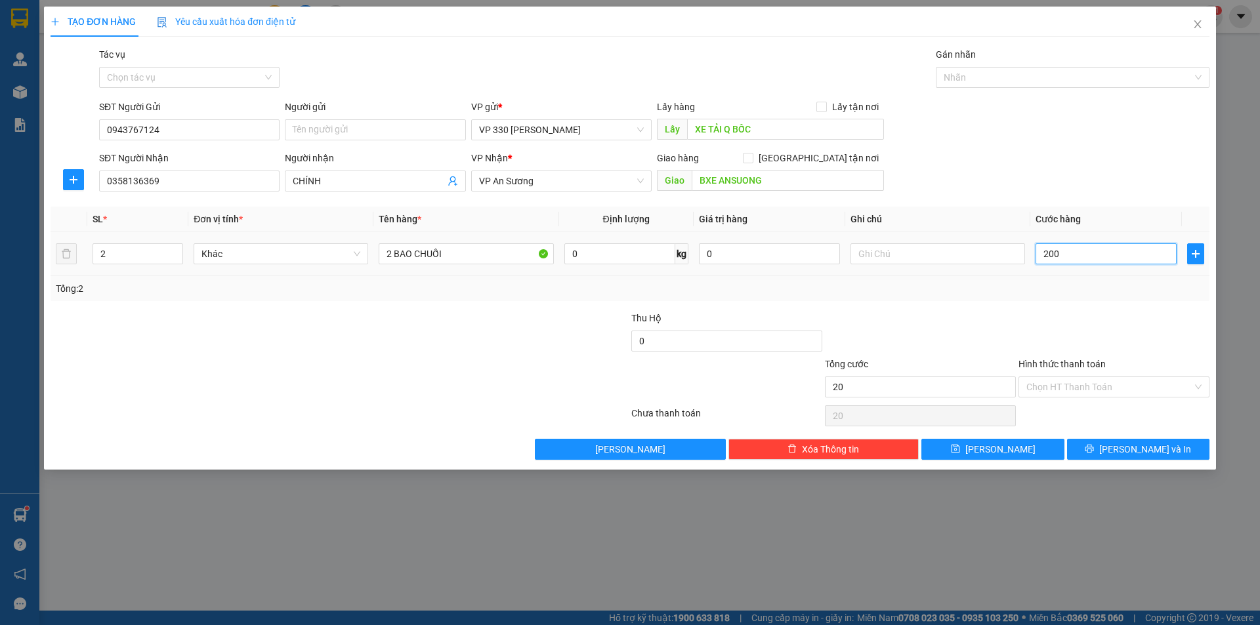
type input "200"
type input "2.000"
type input "20.000"
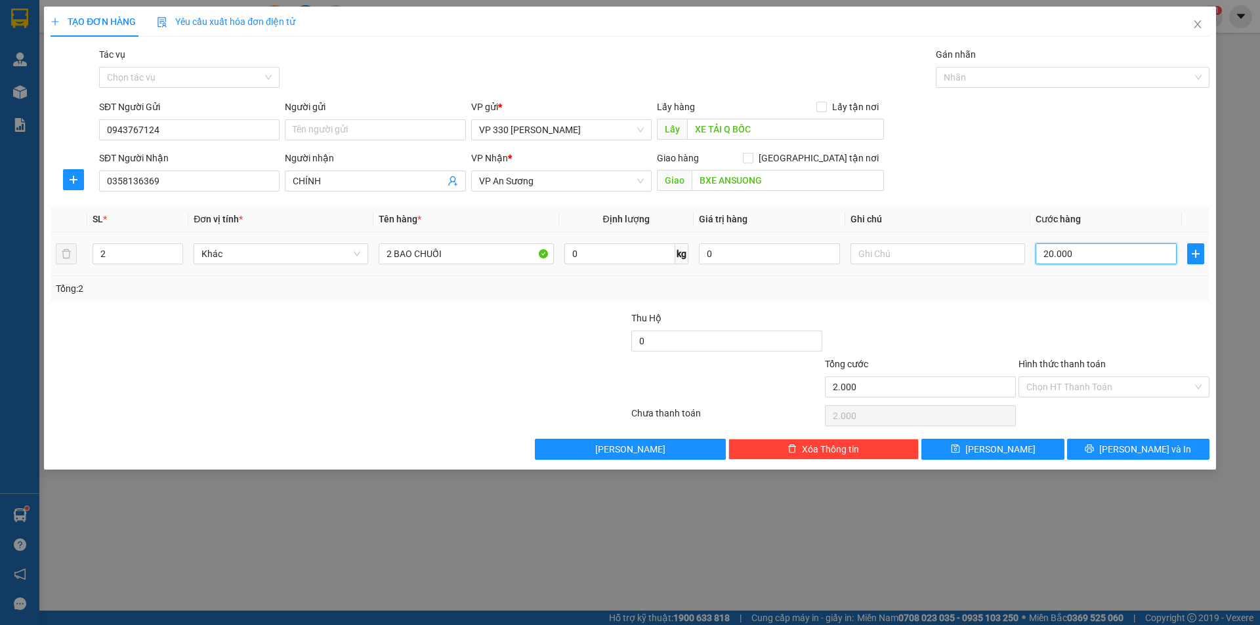
type input "20.000"
type input "200.000"
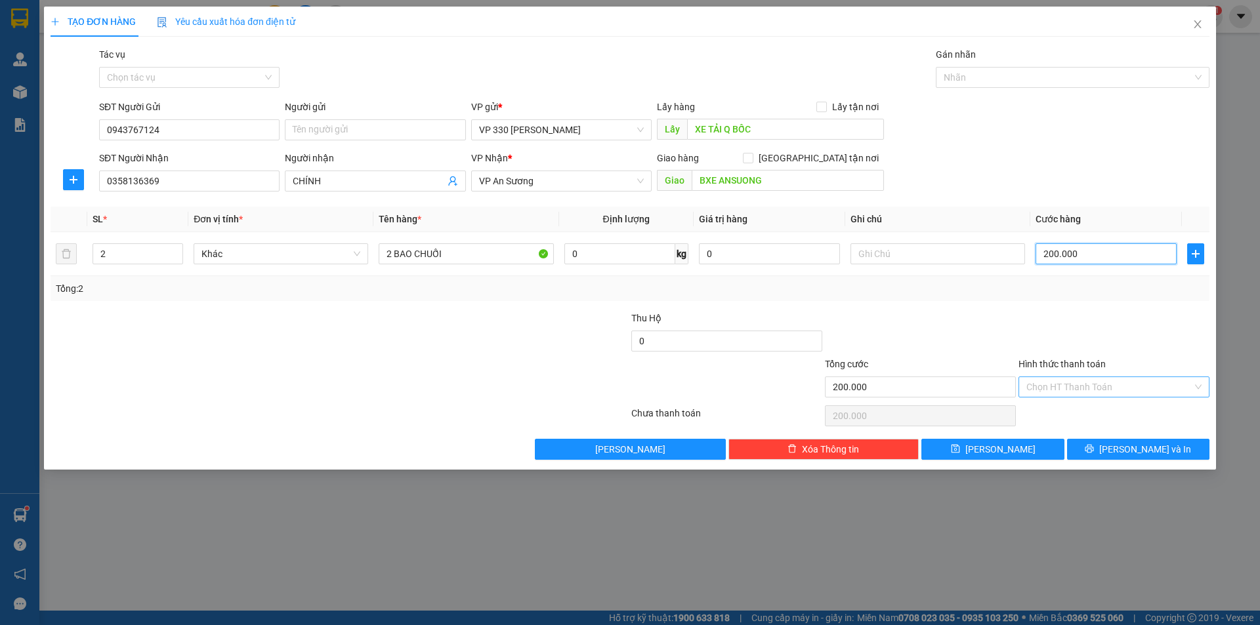
type input "200.000"
click at [1121, 384] on input "Hình thức thanh toán" at bounding box center [1109, 387] width 166 height 20
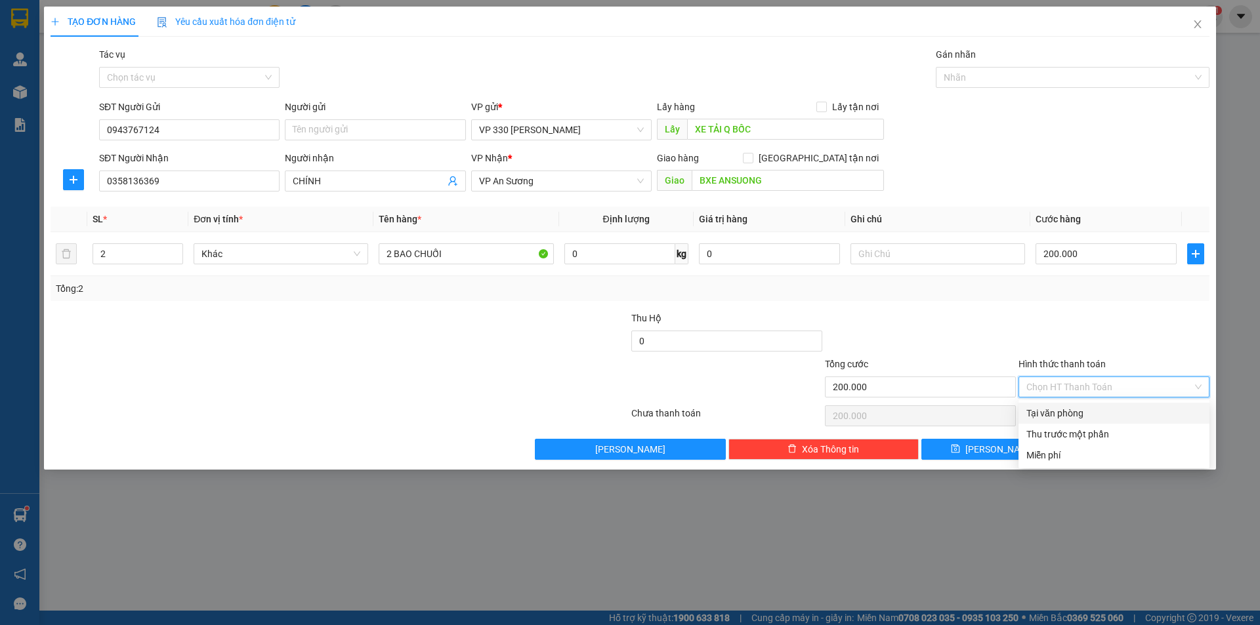
click at [1096, 412] on div "Tại văn phòng" at bounding box center [1113, 413] width 175 height 14
type input "0"
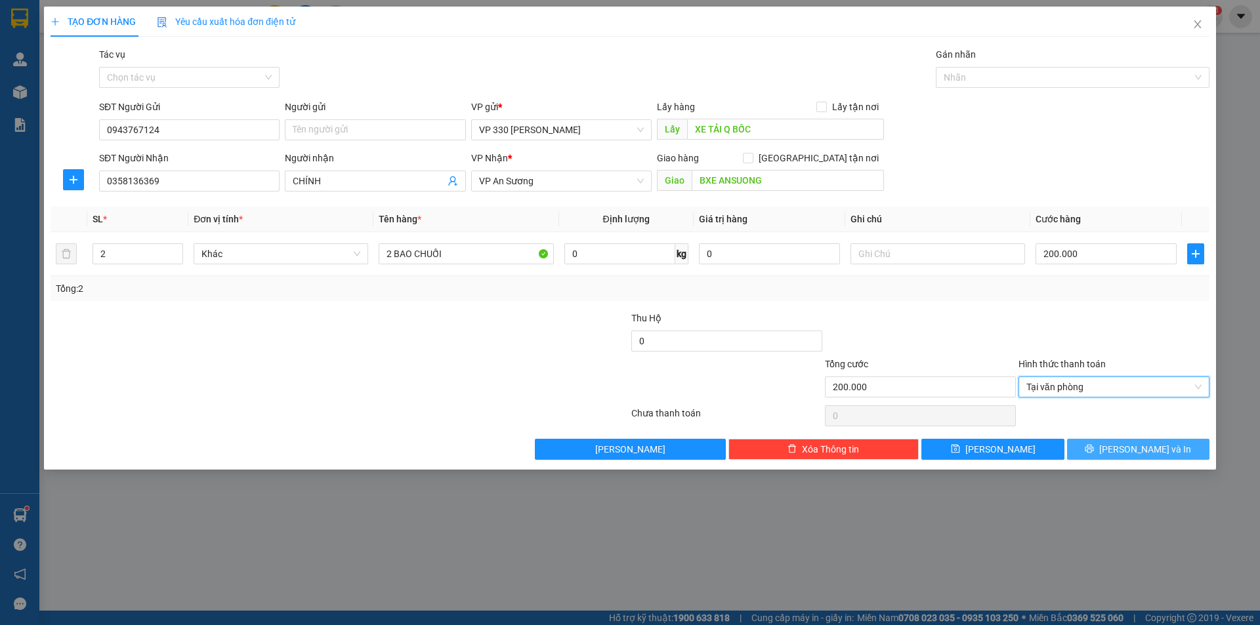
click at [1127, 451] on span "[PERSON_NAME] và In" at bounding box center [1145, 449] width 92 height 14
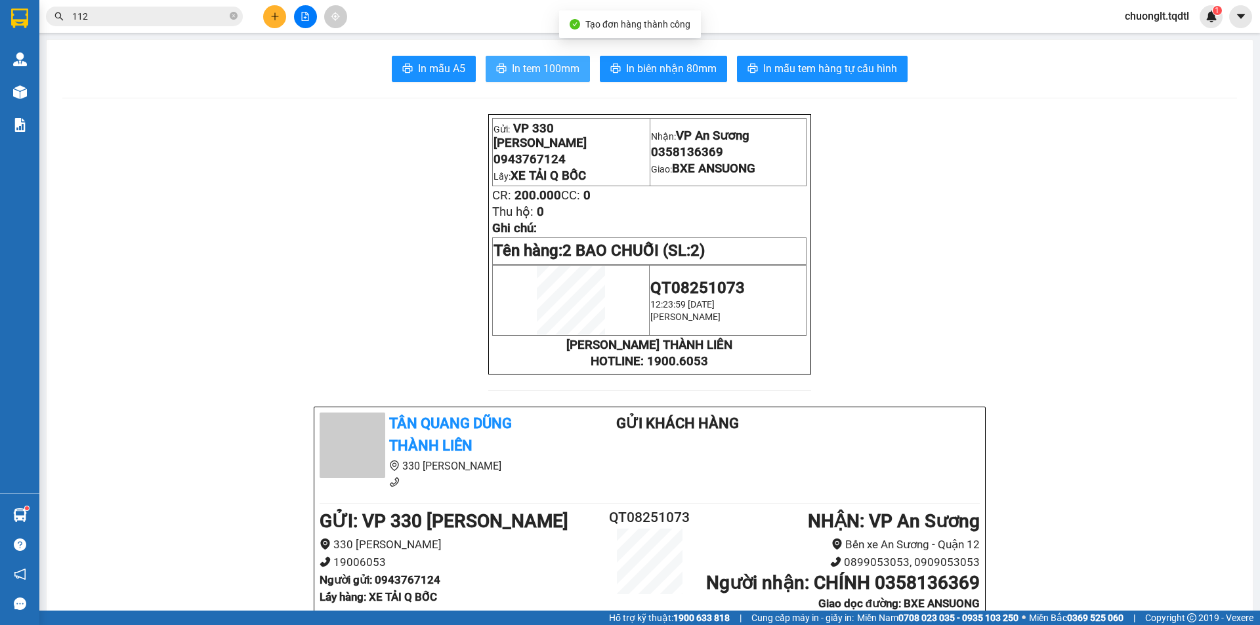
click at [549, 74] on span "In tem 100mm" at bounding box center [546, 68] width 68 height 16
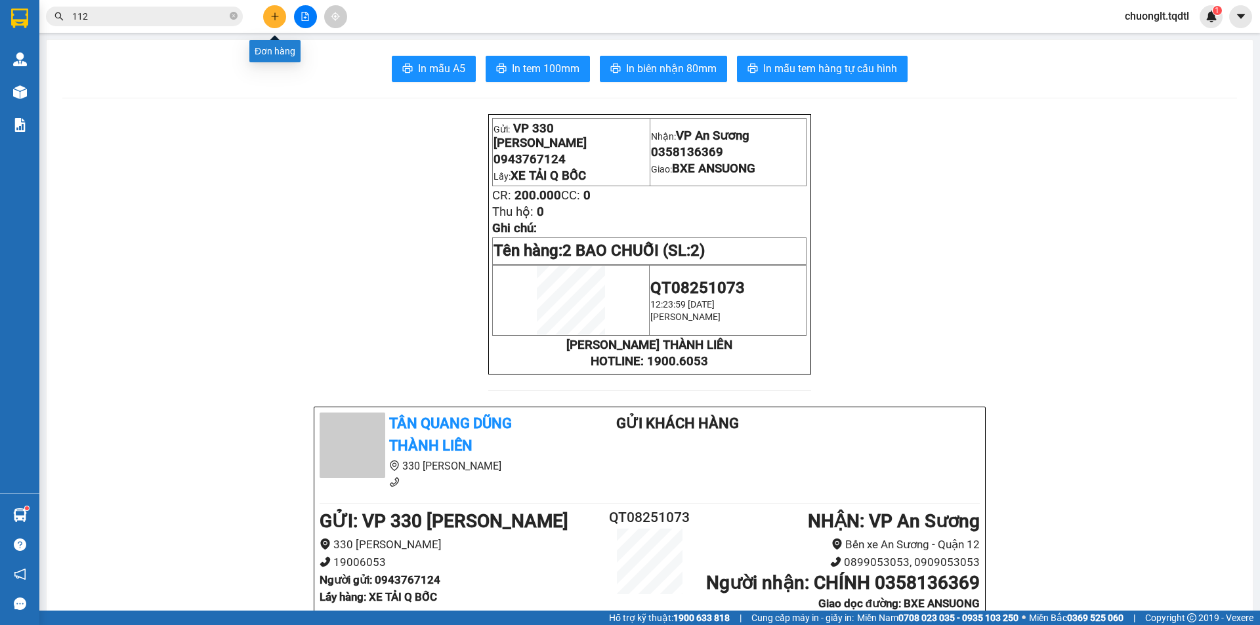
click at [272, 18] on icon "plus" at bounding box center [274, 16] width 9 height 9
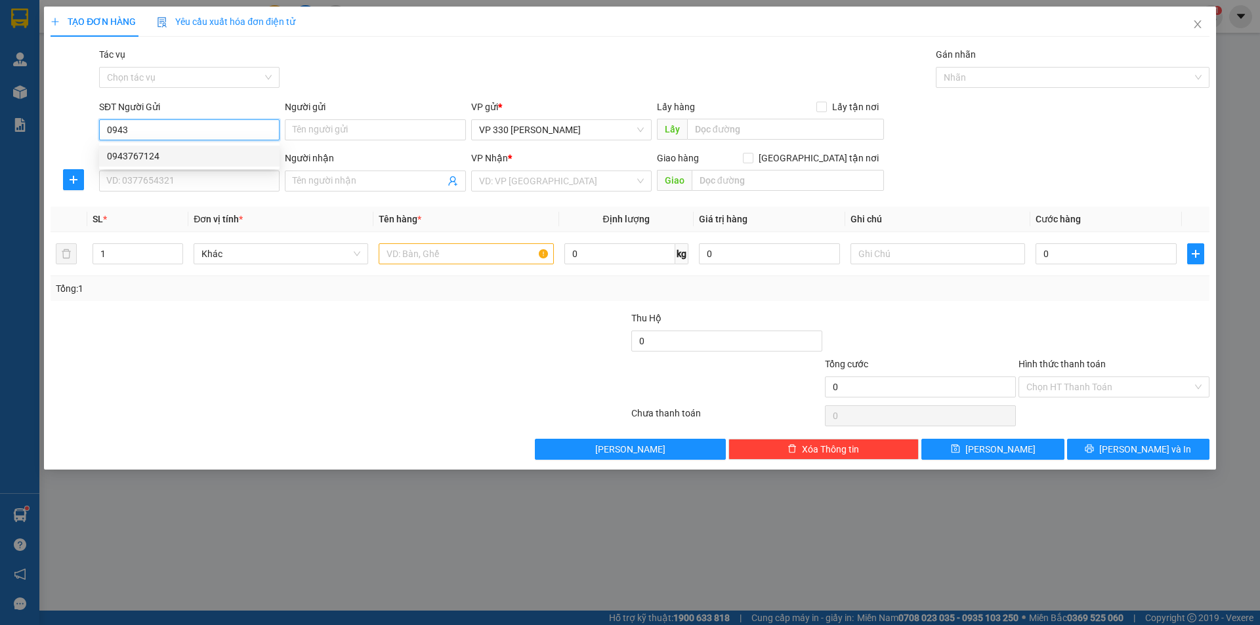
click at [153, 155] on div "0943767124" at bounding box center [189, 156] width 165 height 14
type input "0943767124"
type input "XE TẢI Q BỐC"
type input "0358136369"
type input "OANH"
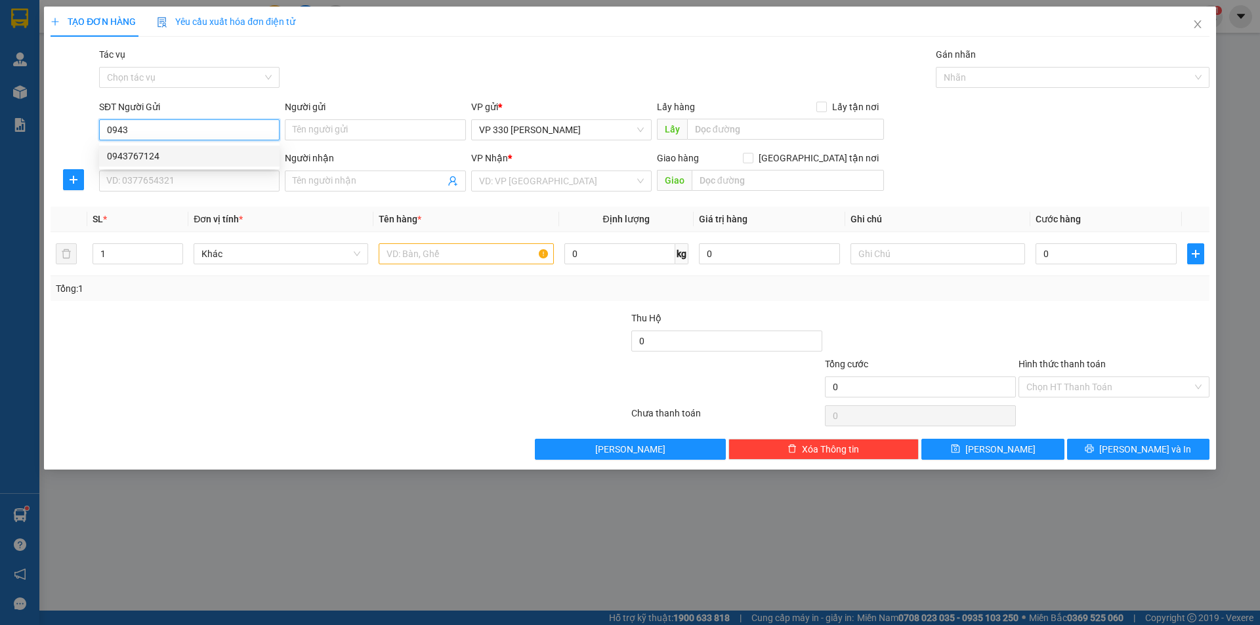
type input "BXE ANSUONG"
type input "200.000"
type input "0943767124"
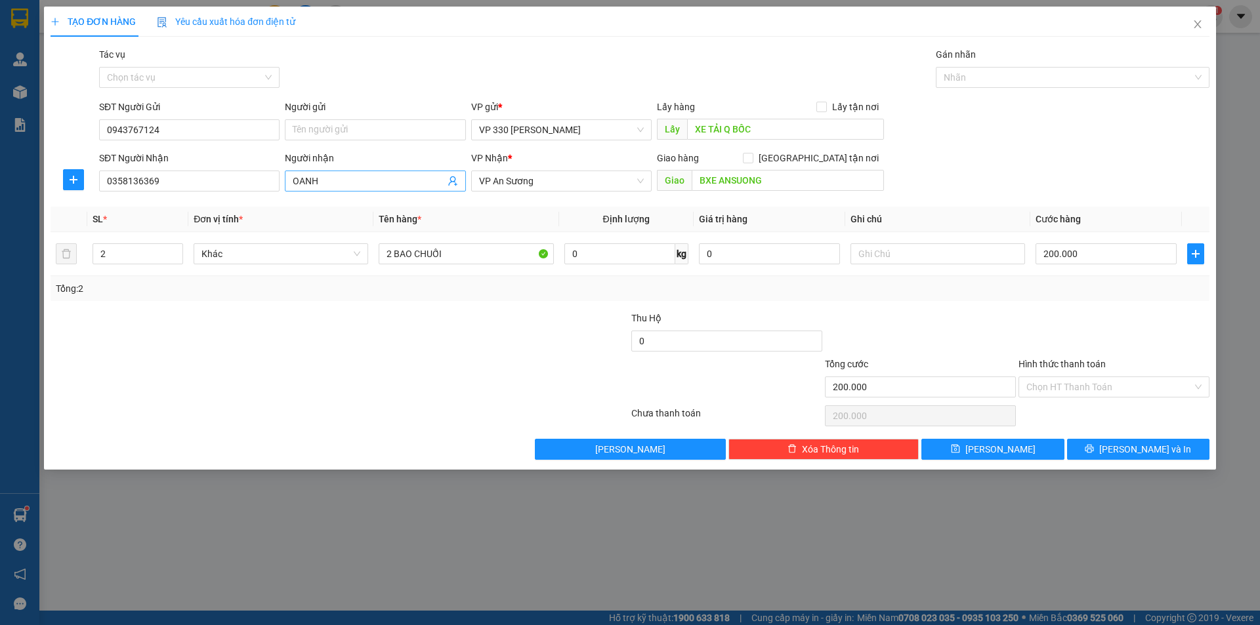
click at [345, 187] on input "OANH" at bounding box center [369, 181] width 152 height 14
type input "O"
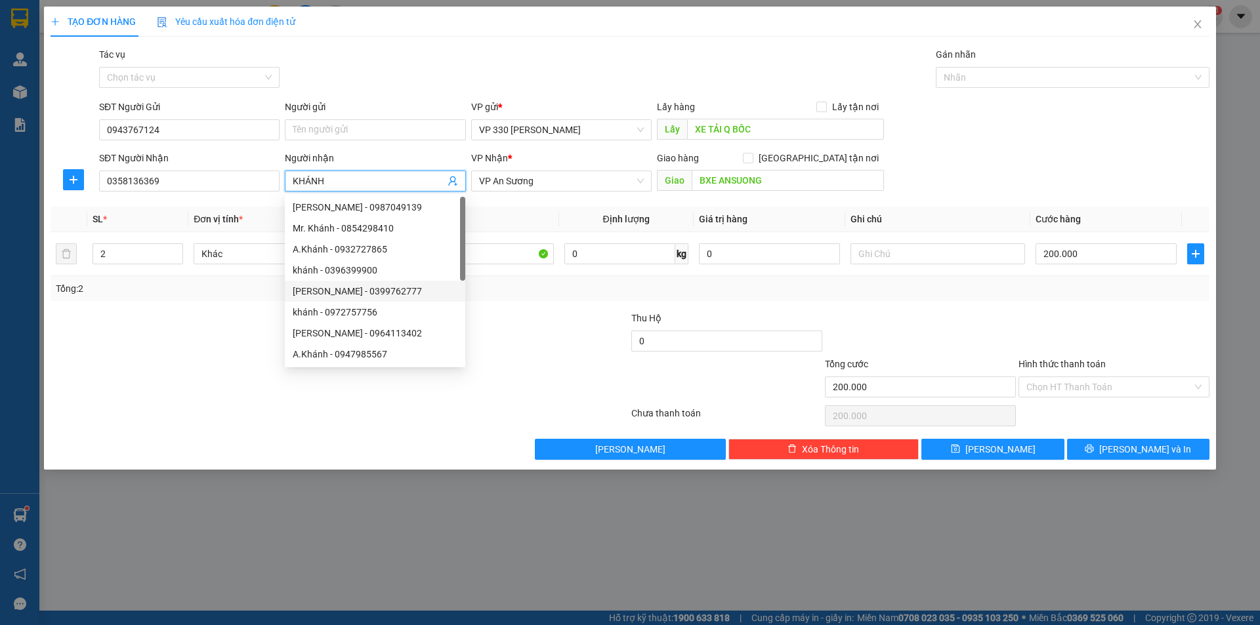
type input "KHÁNH"
click at [511, 322] on div at bounding box center [533, 334] width 194 height 46
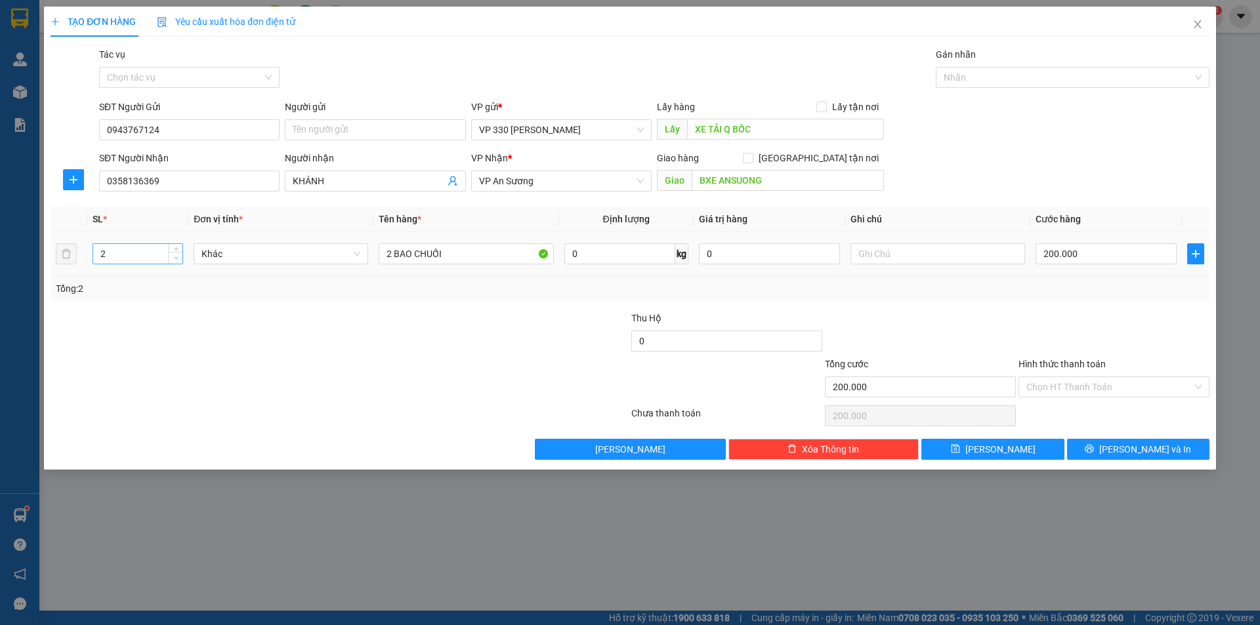
type input "1"
click at [176, 256] on icon "down" at bounding box center [176, 258] width 5 height 5
click at [390, 251] on input "2 BAO CHUỐI" at bounding box center [466, 253] width 175 height 21
type input "1 BAO CHUỐI"
click at [766, 180] on input "BXE ANSUONG" at bounding box center [788, 180] width 192 height 21
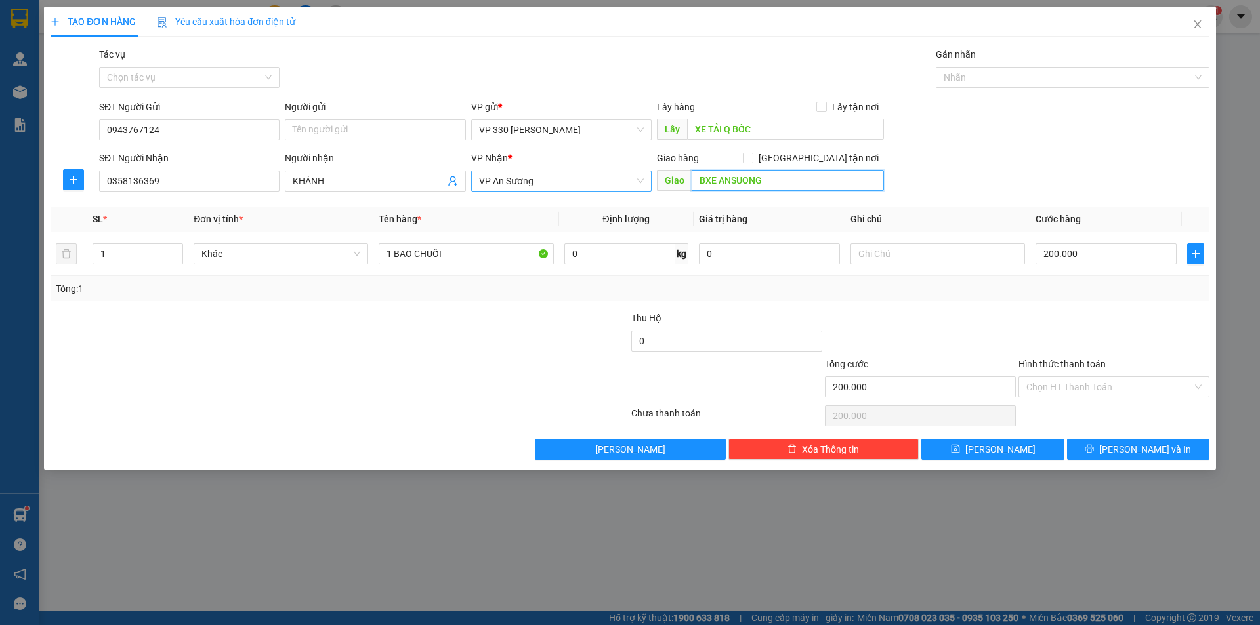
click at [633, 178] on span "VP An Sương" at bounding box center [561, 181] width 165 height 20
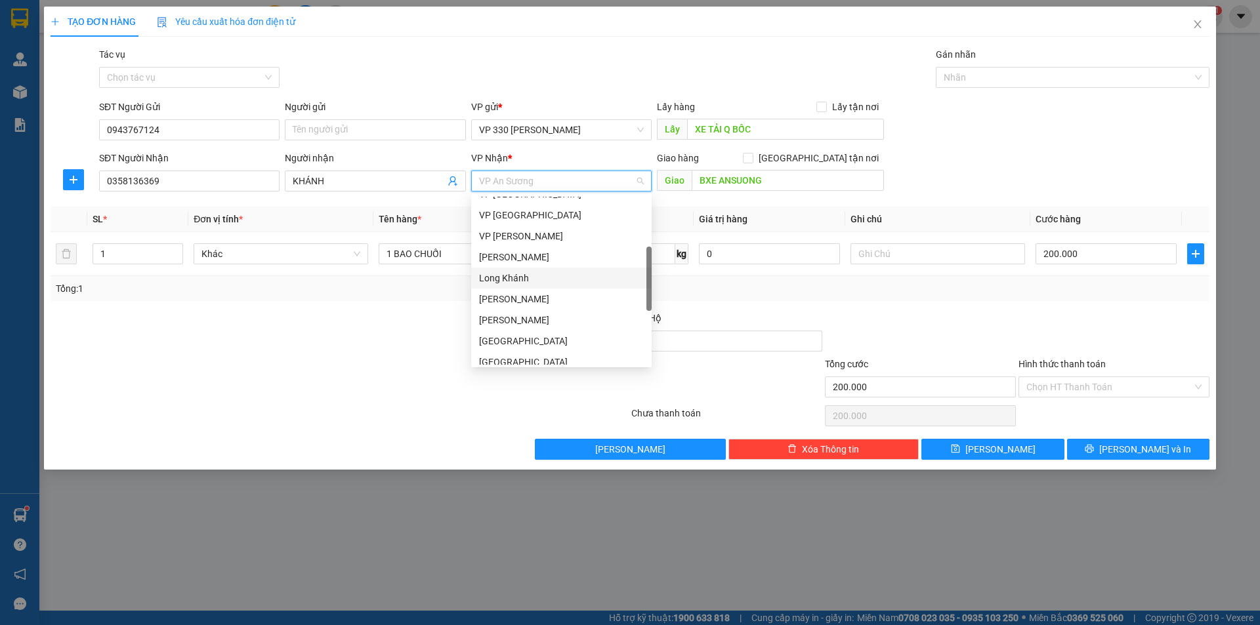
scroll to position [247, 0]
click at [529, 300] on div "[GEOGRAPHIC_DATA]" at bounding box center [561, 296] width 165 height 14
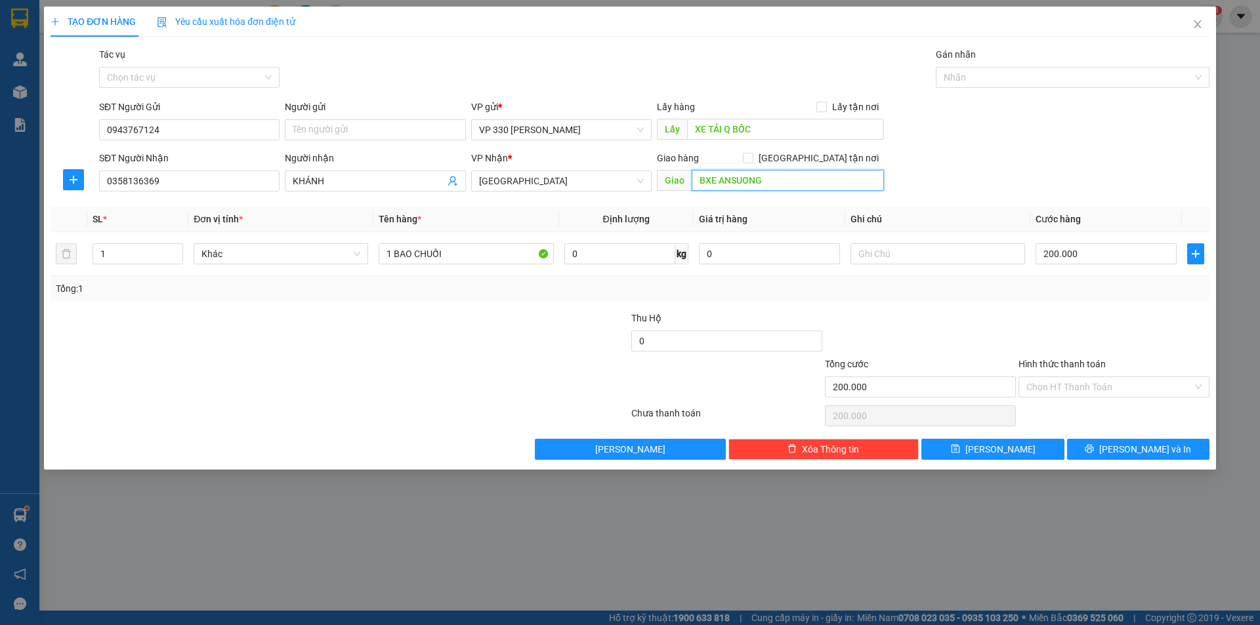
click at [812, 190] on input "BXE ANSUONG" at bounding box center [788, 180] width 192 height 21
type input "[GEOGRAPHIC_DATA]"
click at [1133, 255] on input "200.000" at bounding box center [1105, 253] width 141 height 21
type input "1"
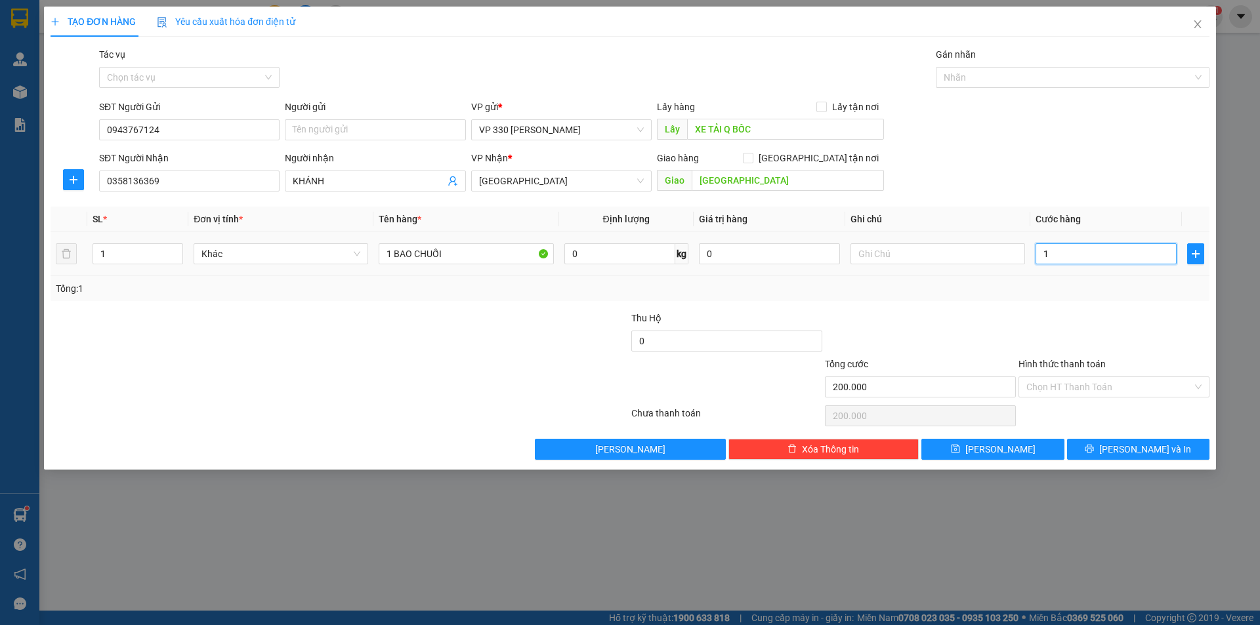
type input "1"
type input "10"
type input "100"
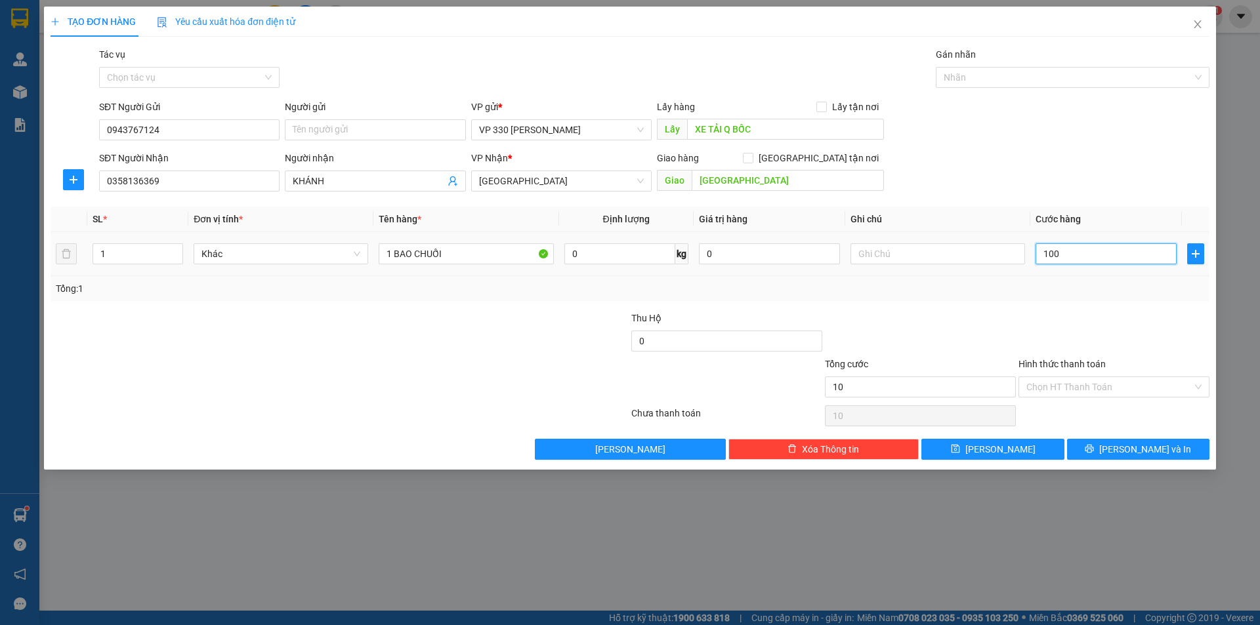
type input "100"
type input "1.000"
type input "10.000"
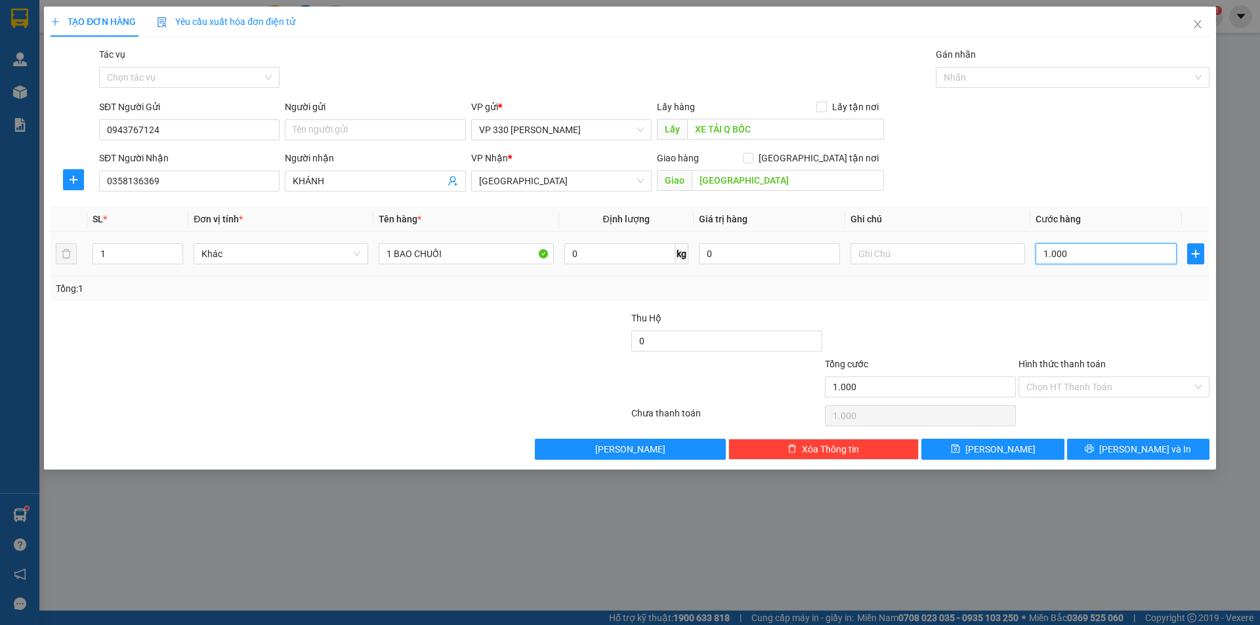
type input "10.000"
type input "100.000"
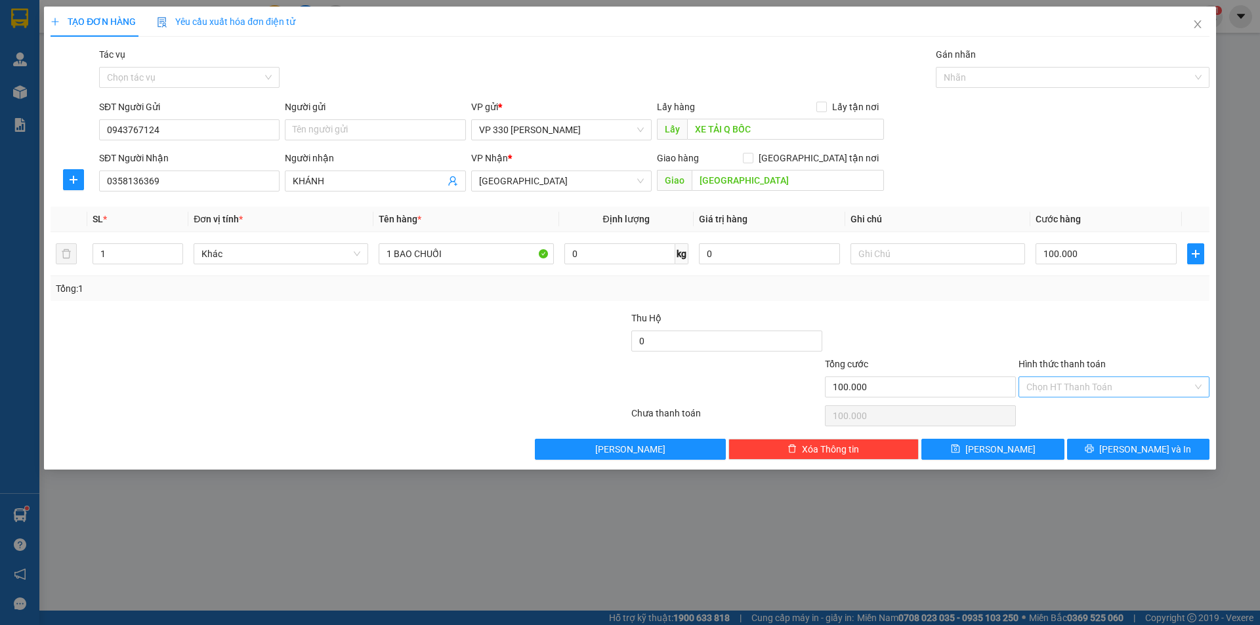
click at [1106, 384] on input "Hình thức thanh toán" at bounding box center [1109, 387] width 166 height 20
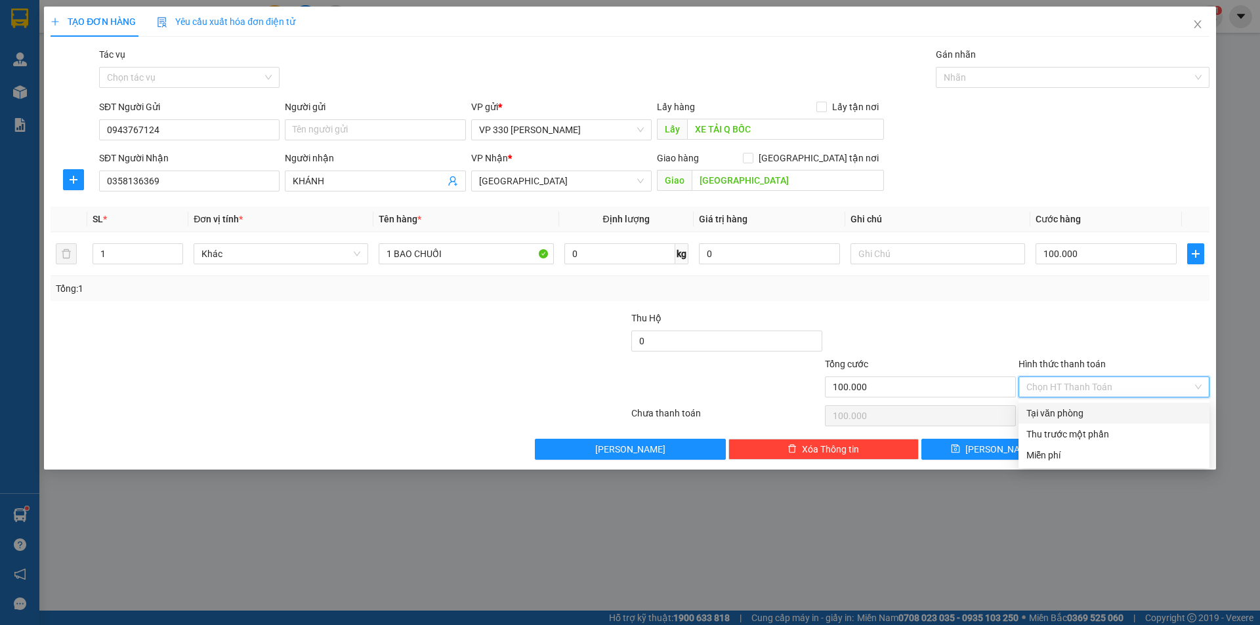
click at [1095, 409] on div "Tại văn phòng" at bounding box center [1113, 413] width 175 height 14
type input "0"
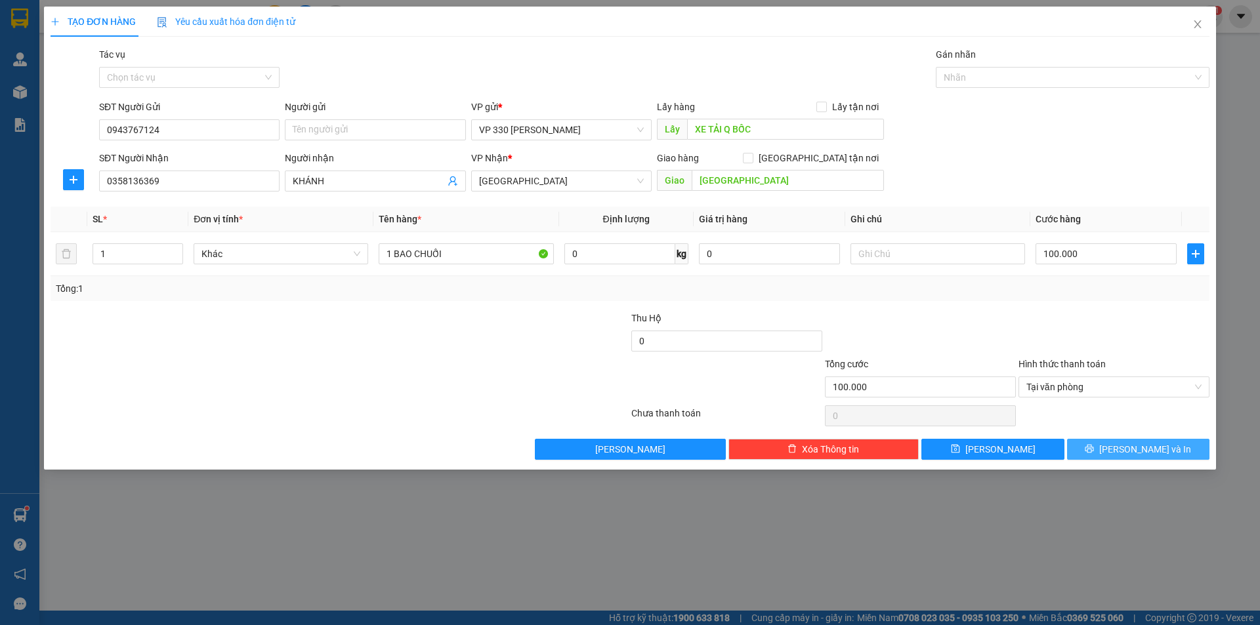
click at [1094, 454] on span "printer" at bounding box center [1089, 449] width 9 height 10
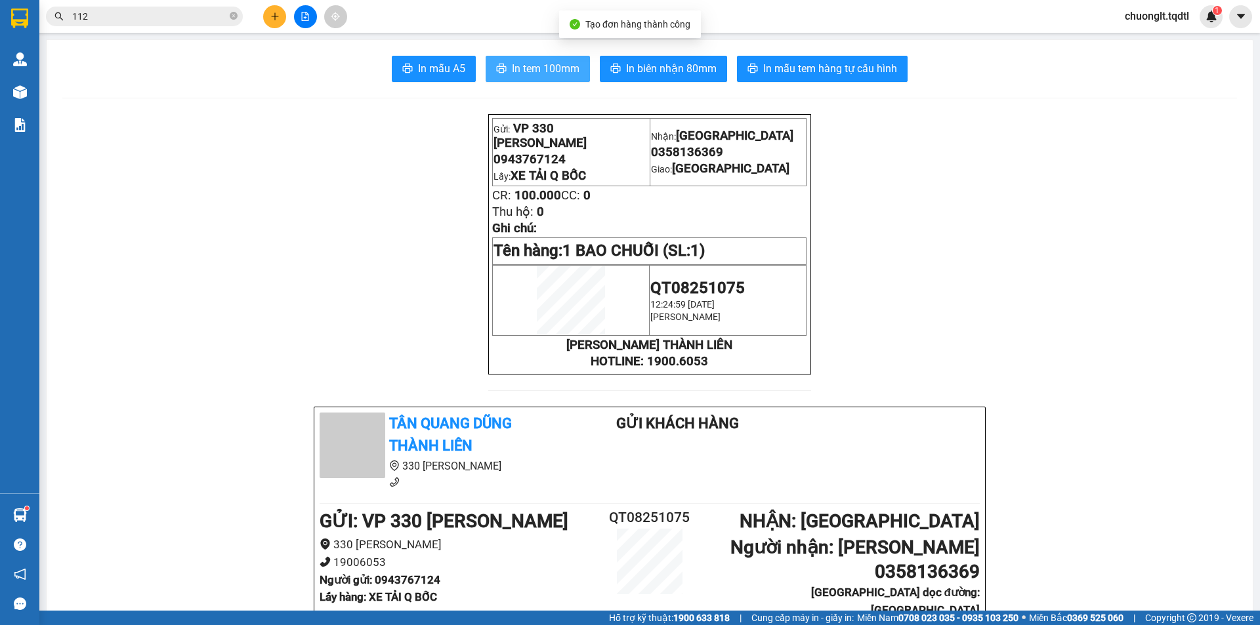
click at [539, 62] on span "In tem 100mm" at bounding box center [546, 68] width 68 height 16
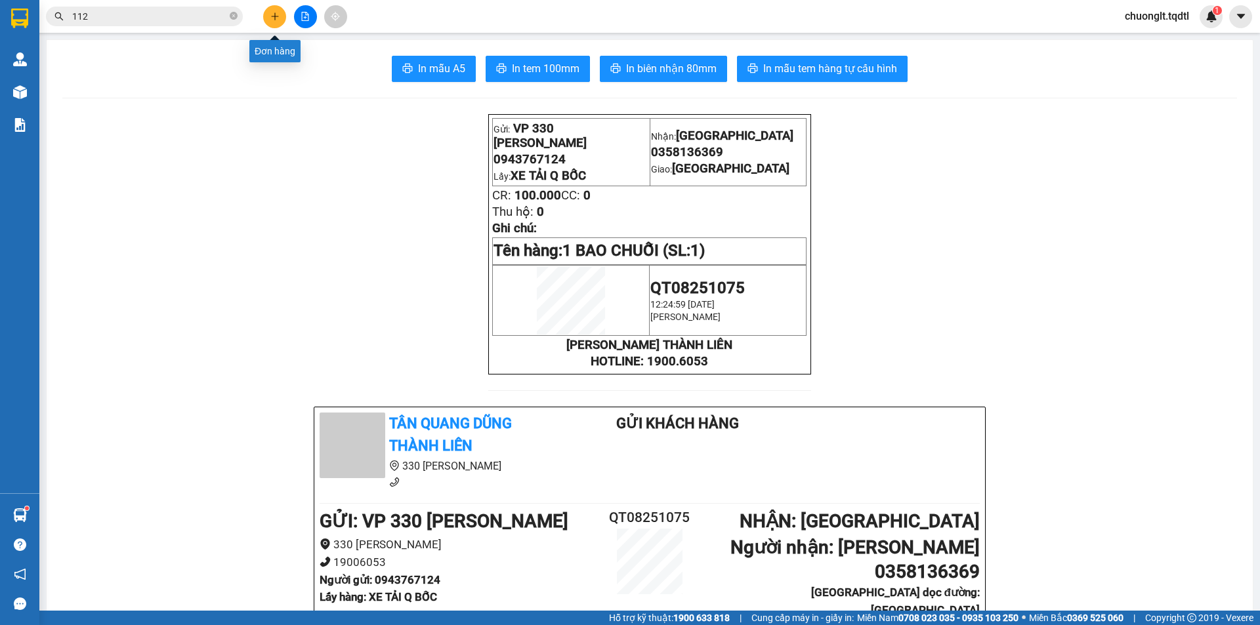
click at [283, 14] on button at bounding box center [274, 16] width 23 height 23
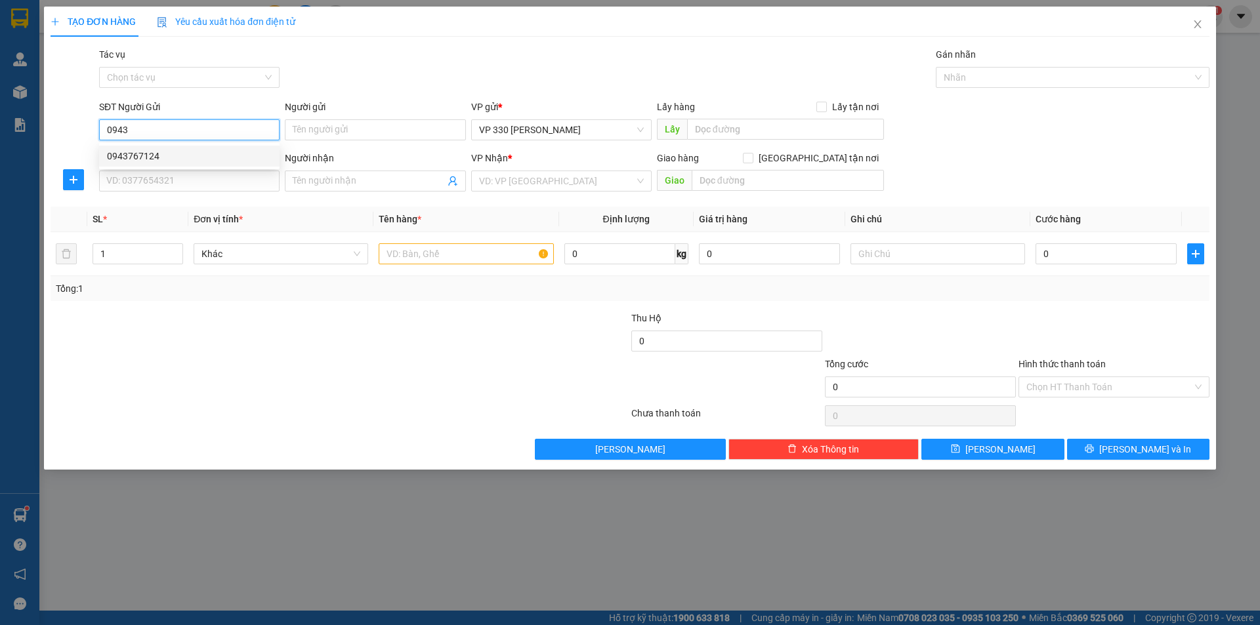
click at [180, 158] on div "0943767124" at bounding box center [189, 156] width 165 height 14
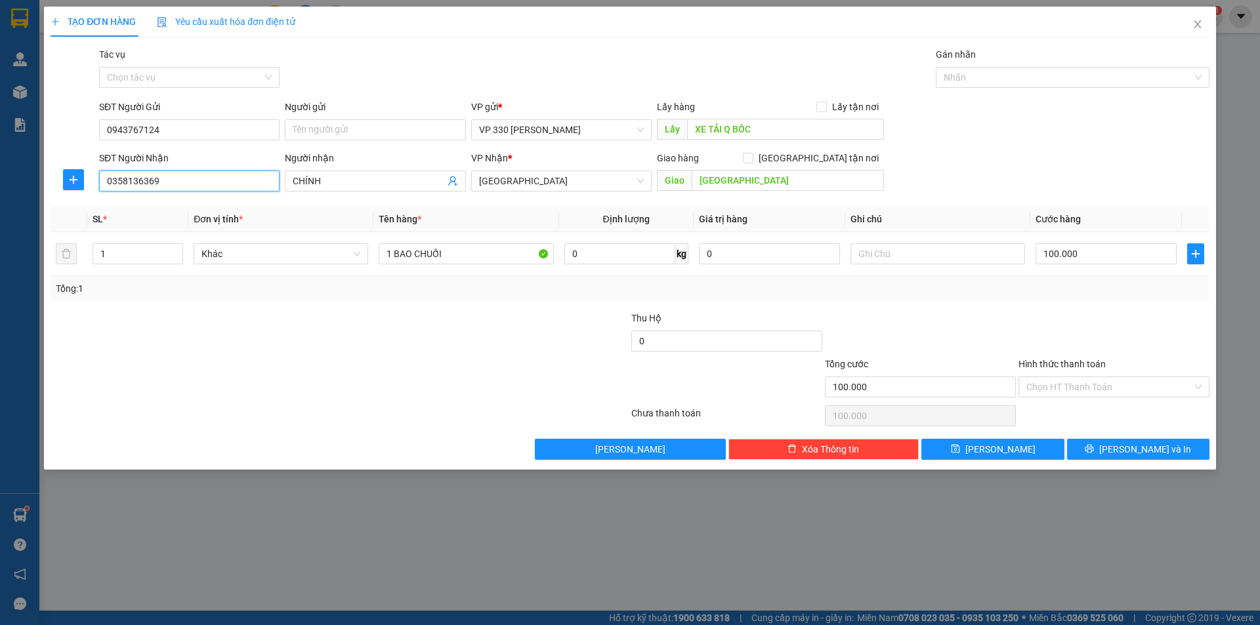
click at [182, 175] on input "0358136369" at bounding box center [189, 181] width 180 height 21
click at [347, 185] on input "CHÍNH" at bounding box center [369, 181] width 152 height 14
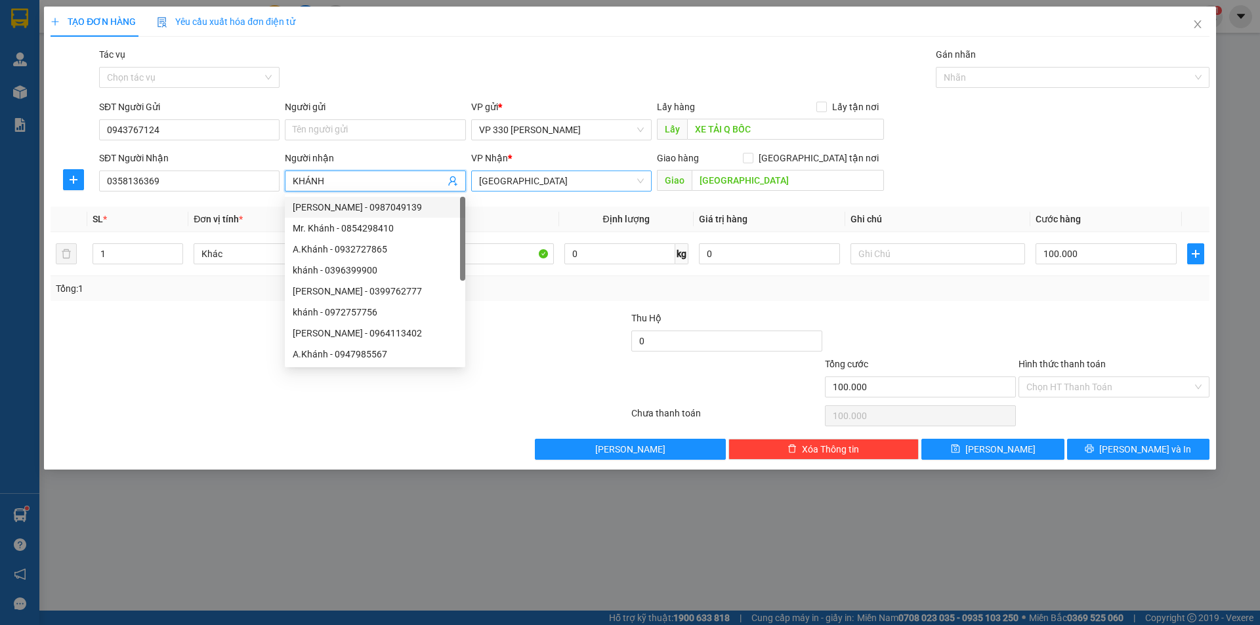
click at [604, 177] on span "[GEOGRAPHIC_DATA]" at bounding box center [561, 181] width 165 height 20
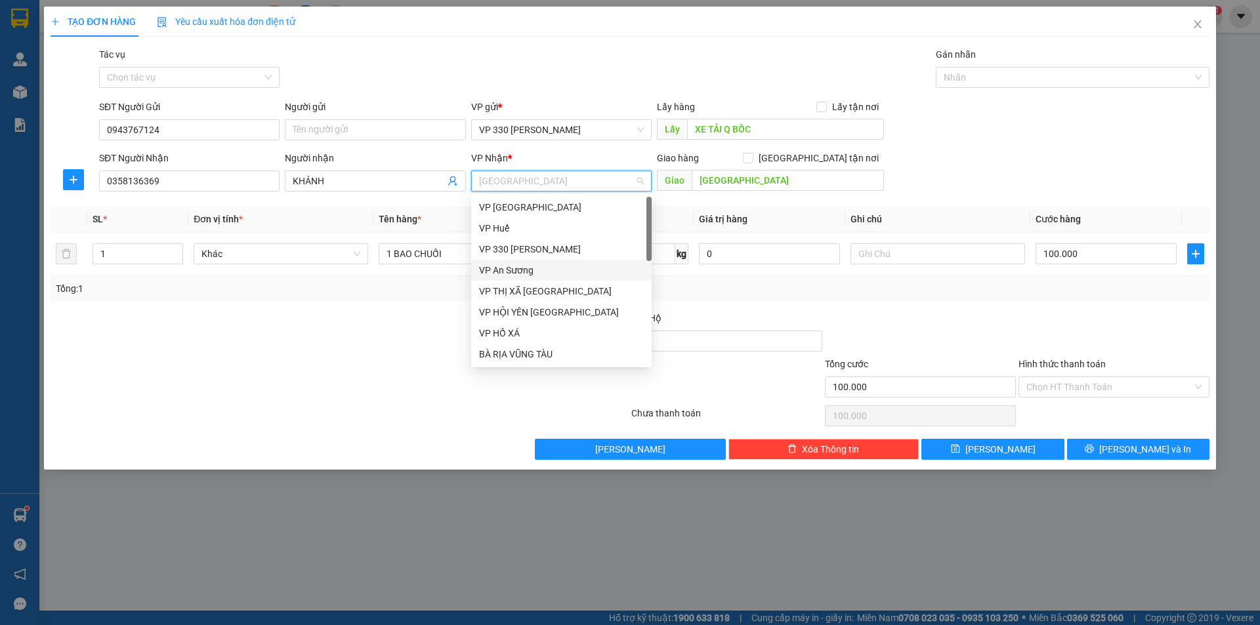
click at [541, 269] on div "VP An Sương" at bounding box center [561, 270] width 165 height 14
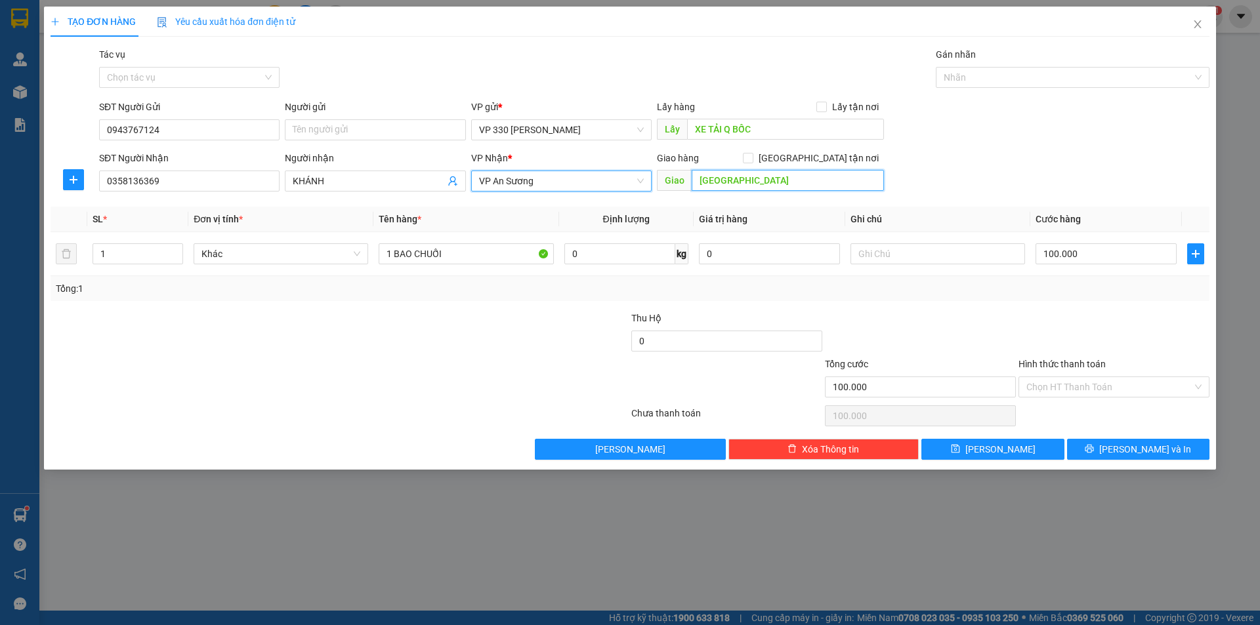
click at [769, 184] on input "[GEOGRAPHIC_DATA]" at bounding box center [788, 180] width 192 height 21
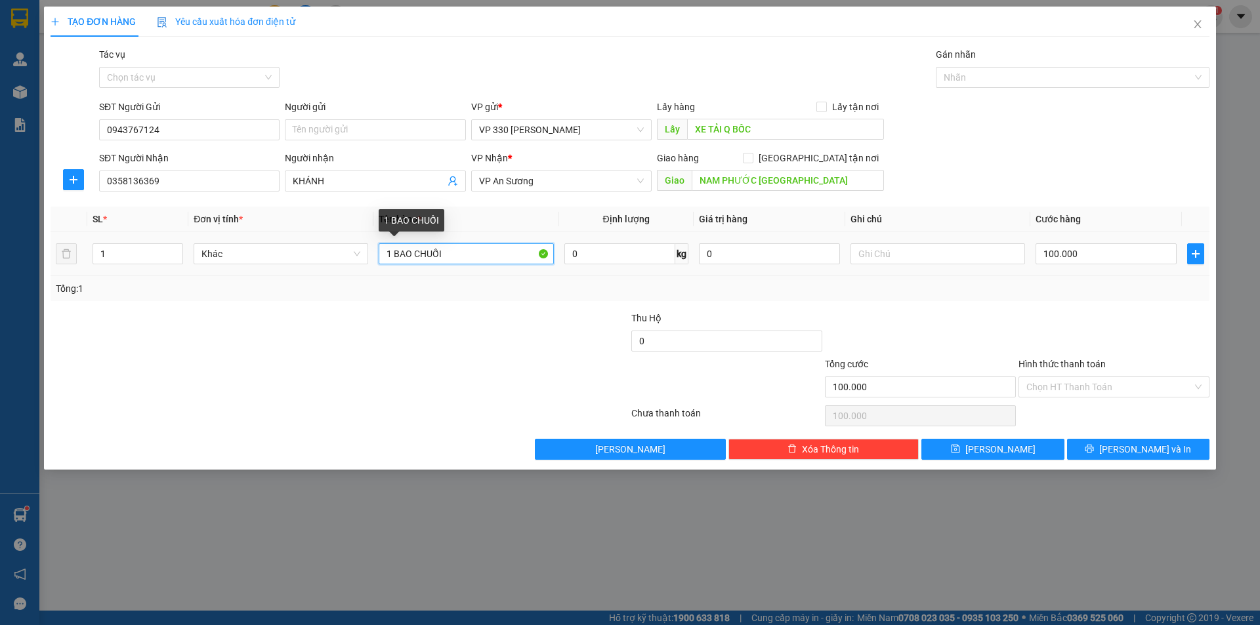
click at [390, 254] on input "1 BAO CHUỐI" at bounding box center [466, 253] width 175 height 21
click at [173, 250] on span "up" at bounding box center [176, 251] width 8 height 8
click at [1105, 257] on input "100.000" at bounding box center [1105, 253] width 141 height 21
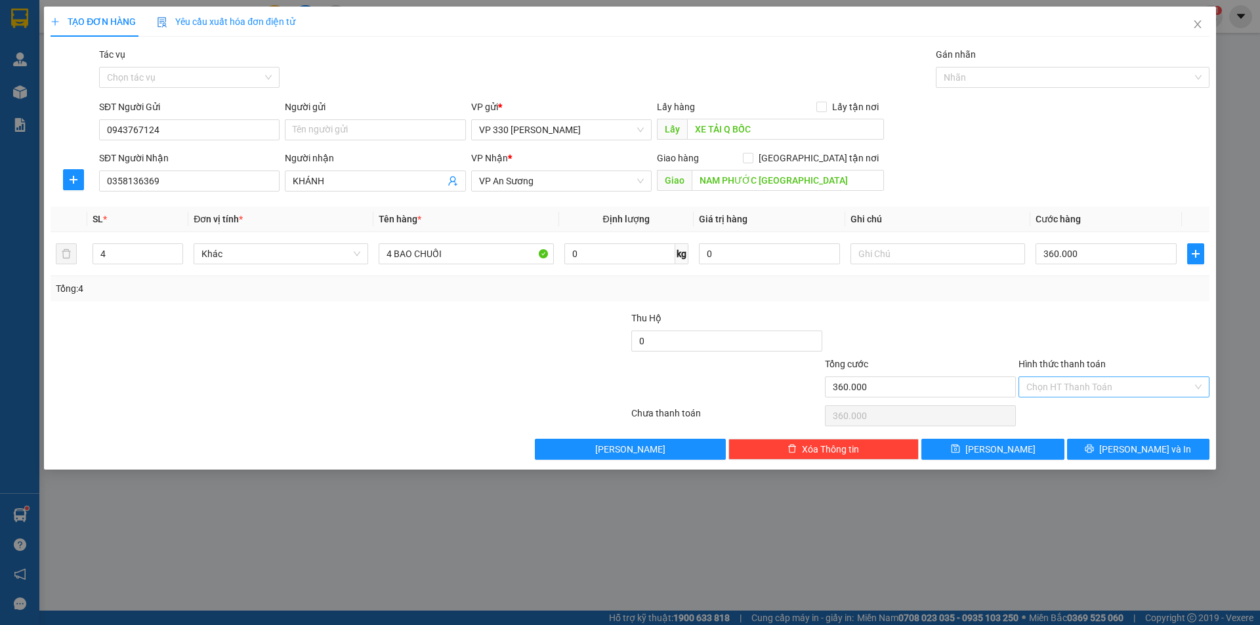
click at [1117, 385] on input "Hình thức thanh toán" at bounding box center [1109, 387] width 166 height 20
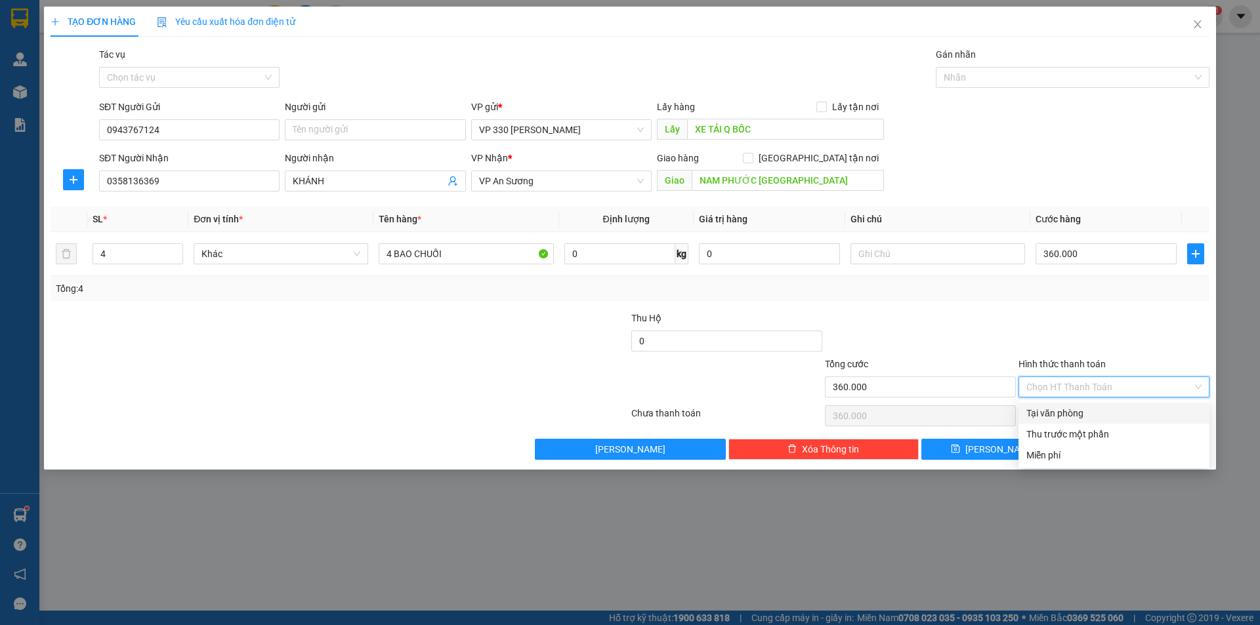
click at [1098, 408] on div "Tại văn phòng" at bounding box center [1113, 413] width 175 height 14
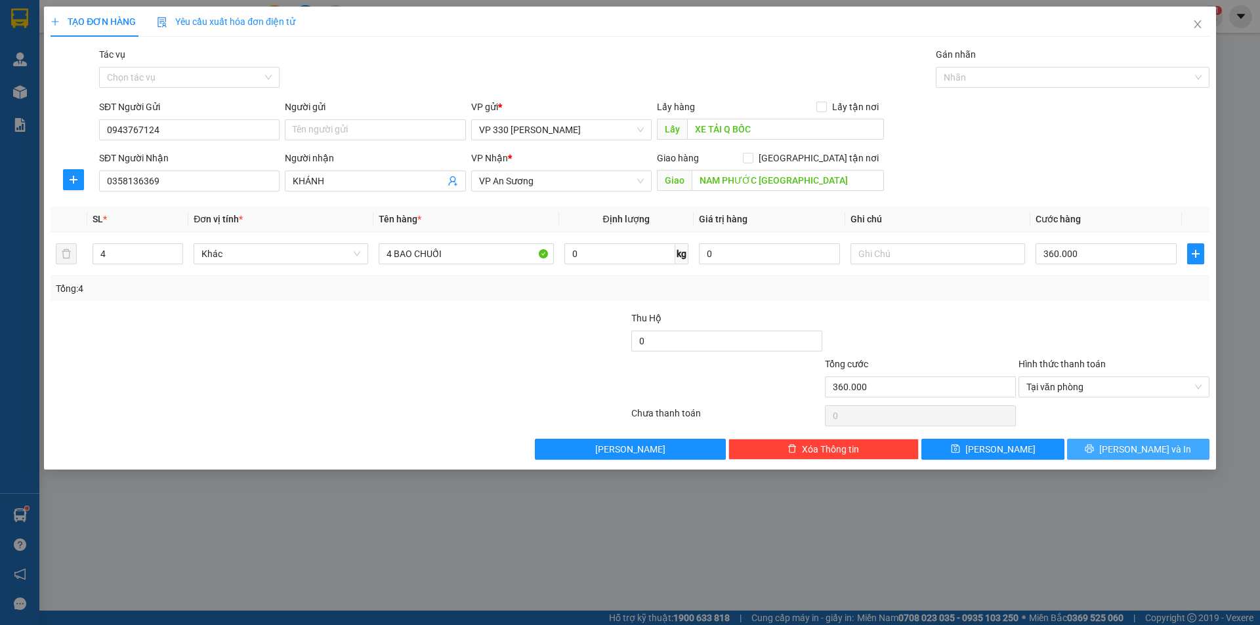
click at [1094, 448] on icon "printer" at bounding box center [1089, 449] width 9 height 9
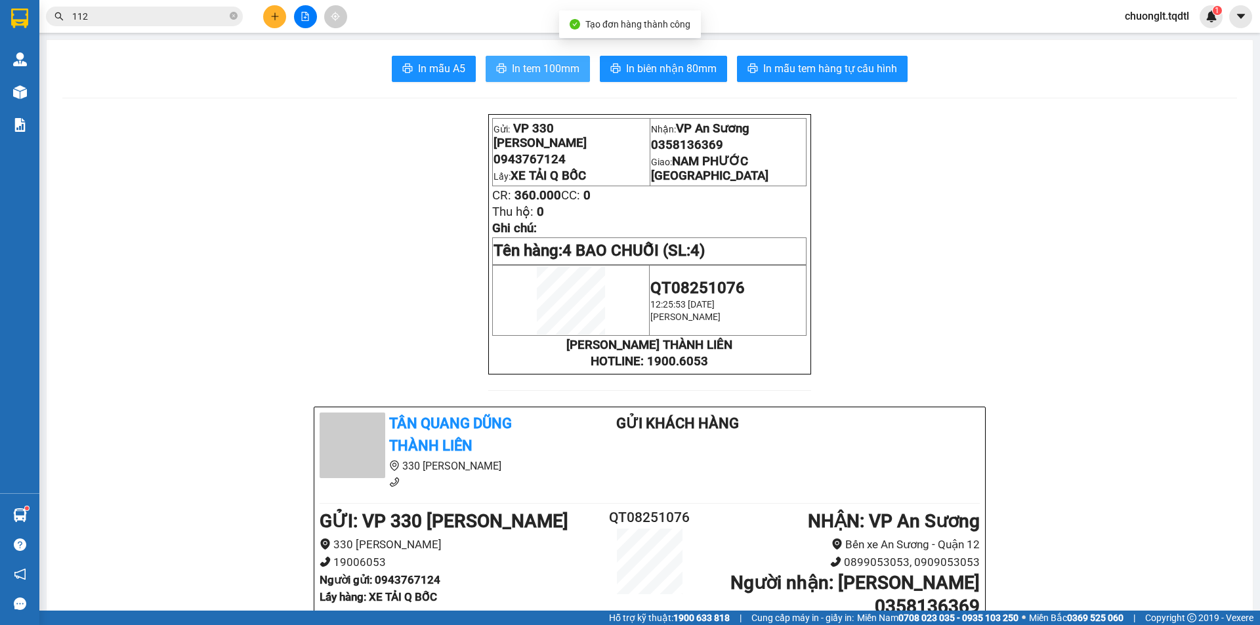
click at [558, 68] on span "In tem 100mm" at bounding box center [546, 68] width 68 height 16
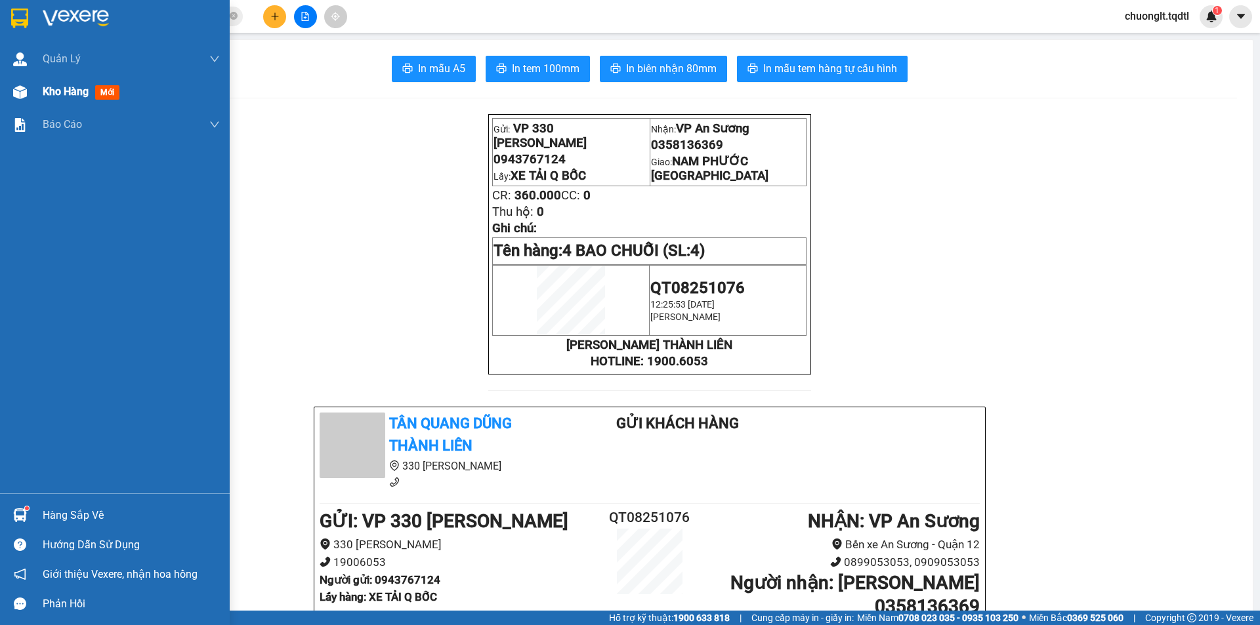
click at [69, 86] on span "Kho hàng" at bounding box center [66, 91] width 46 height 12
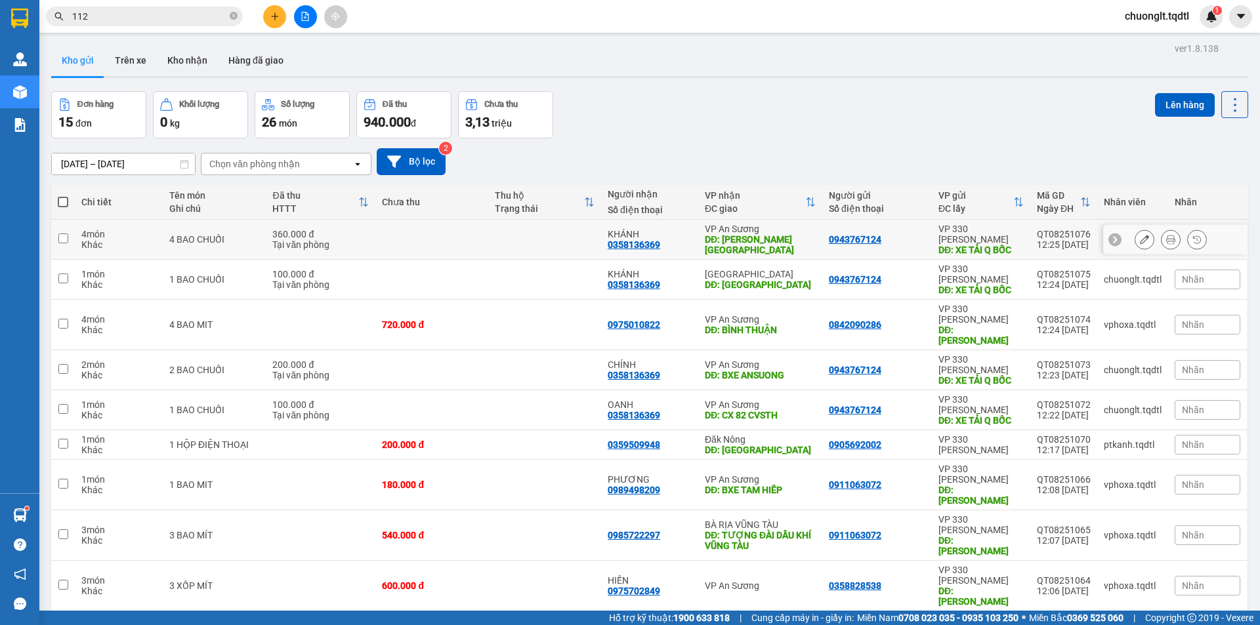
drag, startPoint x: 63, startPoint y: 241, endPoint x: 233, endPoint y: 217, distance: 171.7
click at [64, 241] on input "checkbox" at bounding box center [63, 239] width 10 height 10
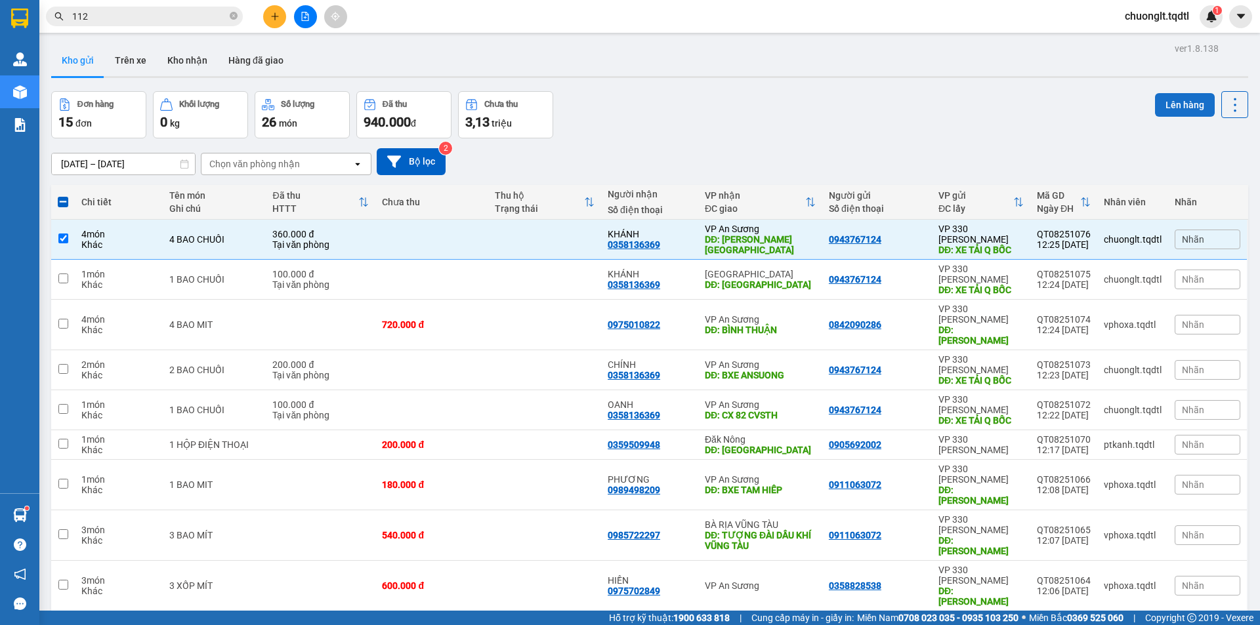
click at [1179, 111] on button "Lên hàng" at bounding box center [1185, 105] width 60 height 24
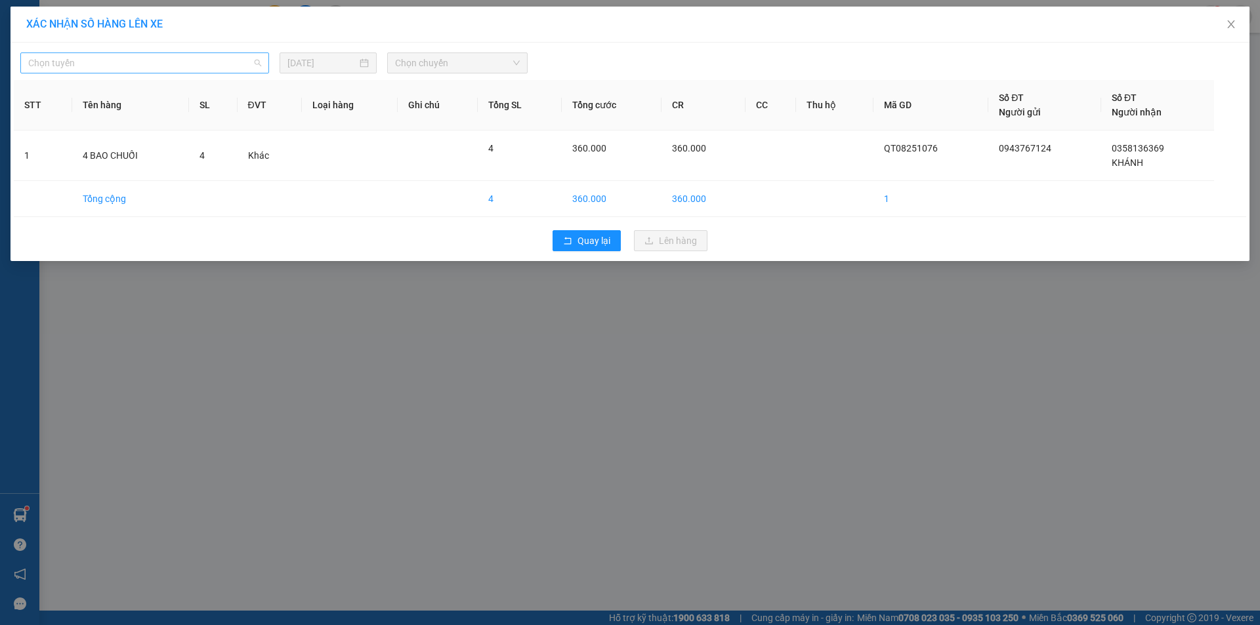
click at [182, 57] on span "Chọn tuyến" at bounding box center [144, 63] width 233 height 20
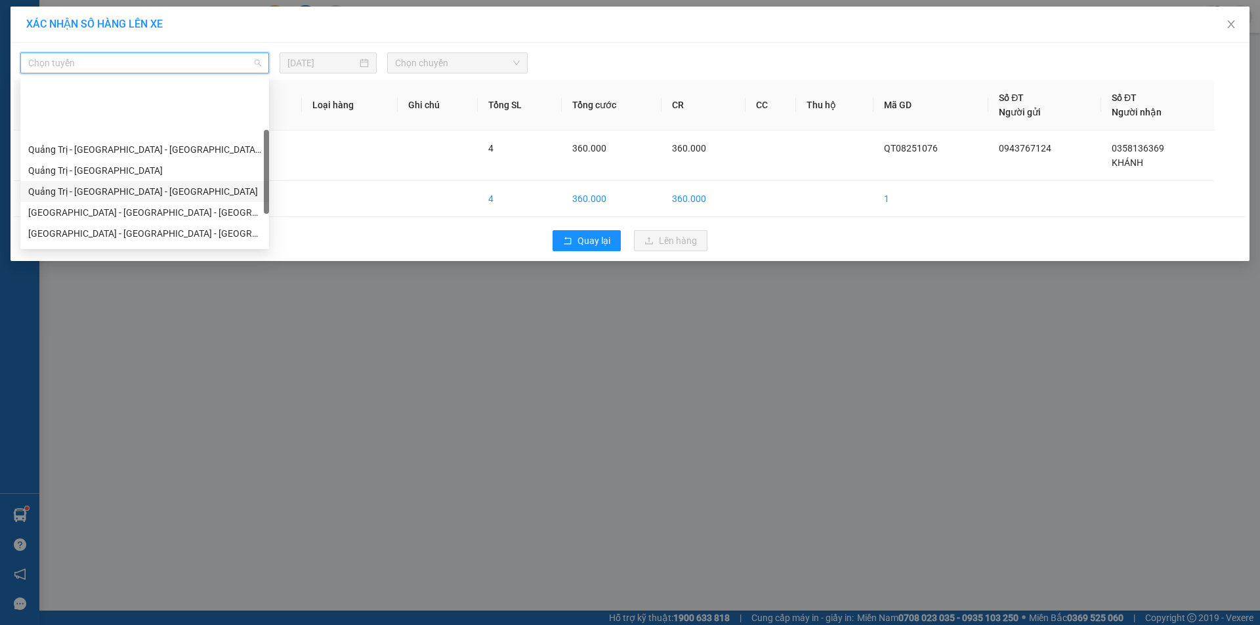
scroll to position [131, 0]
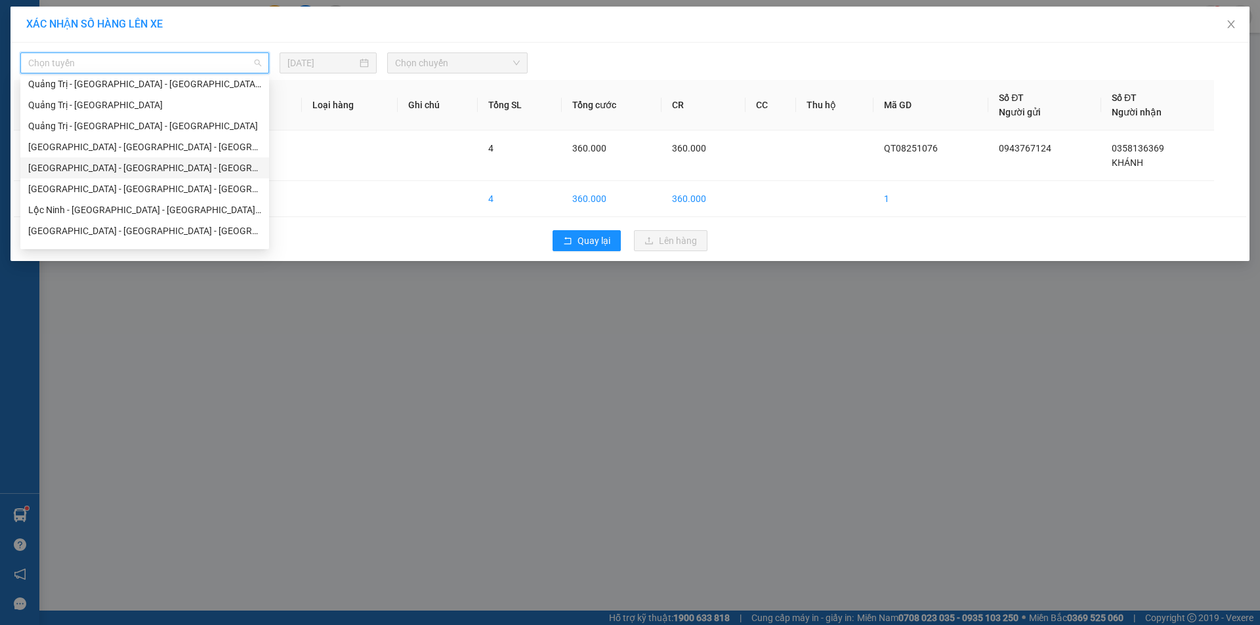
click at [112, 168] on div "[GEOGRAPHIC_DATA] - [GEOGRAPHIC_DATA] - [GEOGRAPHIC_DATA]" at bounding box center [144, 168] width 233 height 14
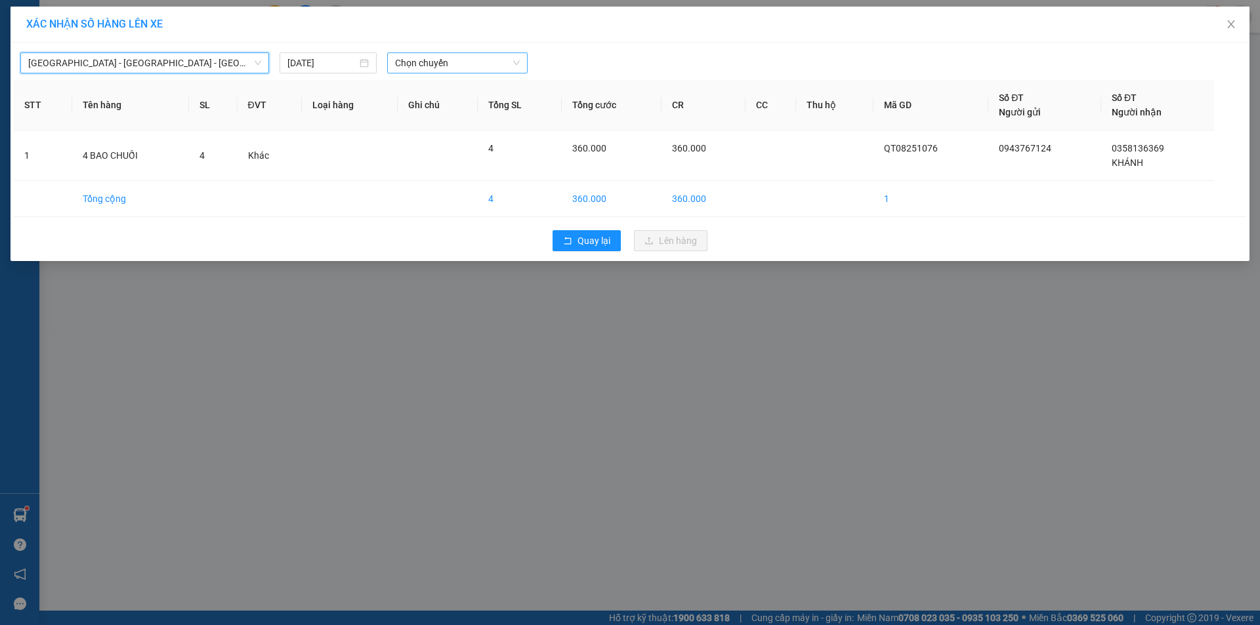
click at [476, 61] on span "Chọn chuyến" at bounding box center [457, 63] width 125 height 20
click at [455, 112] on div "18:45 - 43H-161.46" at bounding box center [446, 110] width 102 height 14
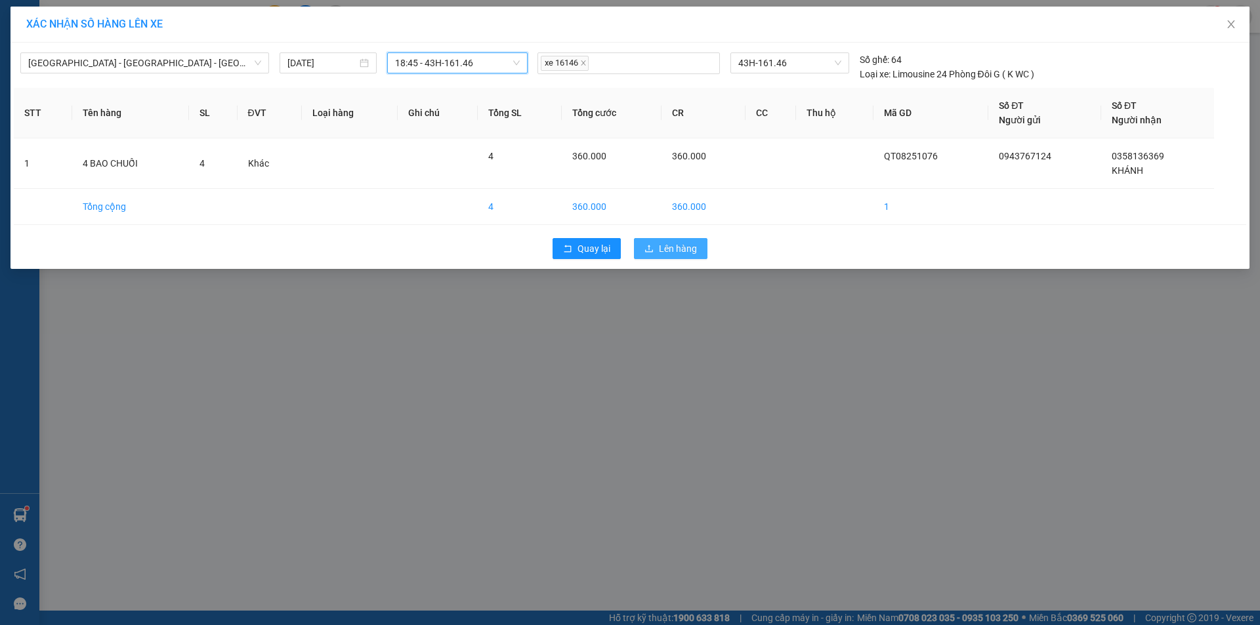
click at [667, 255] on span "Lên hàng" at bounding box center [678, 248] width 38 height 14
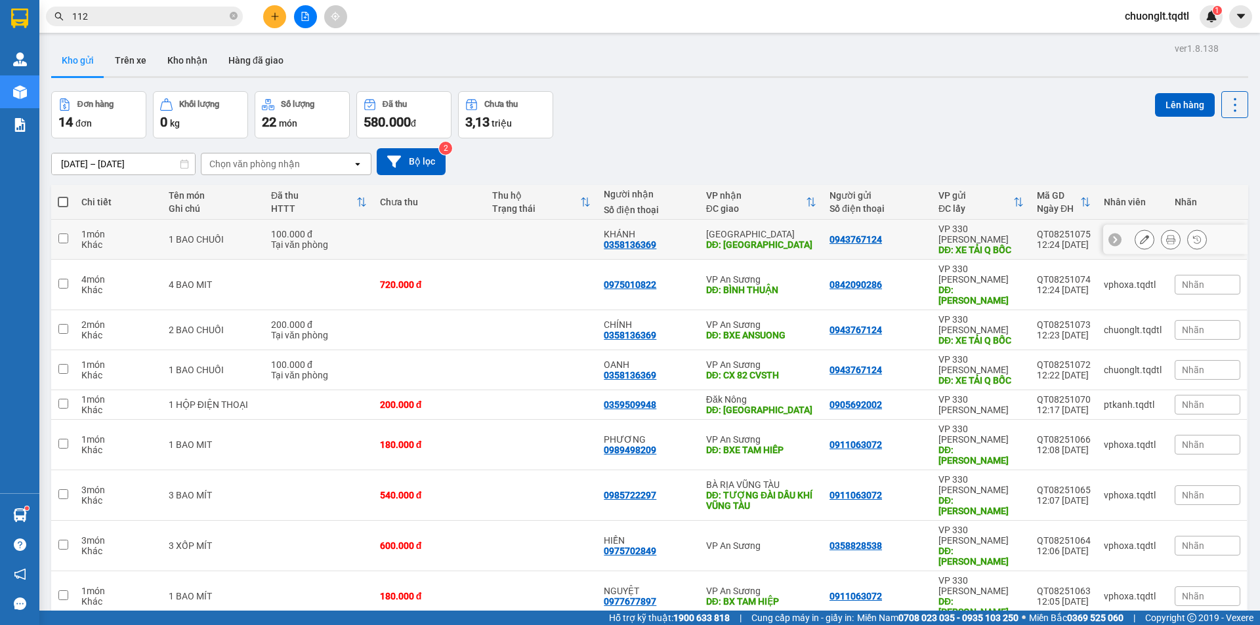
click at [59, 234] on input "checkbox" at bounding box center [63, 239] width 10 height 10
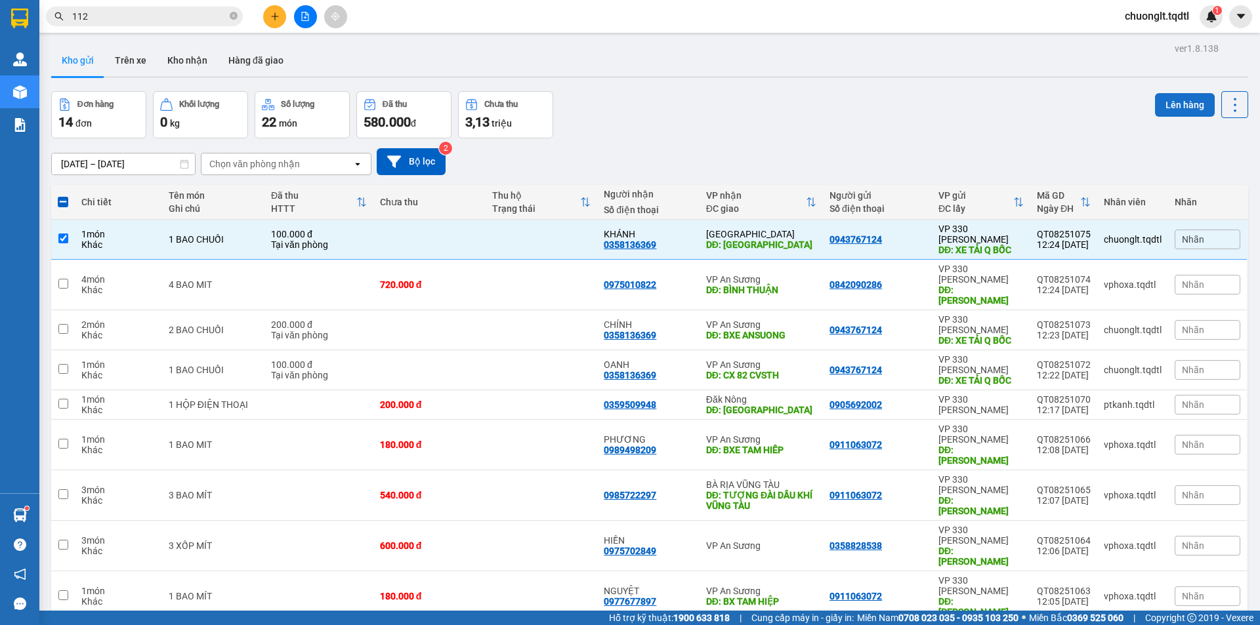
click at [1168, 102] on button "Lên hàng" at bounding box center [1185, 105] width 60 height 24
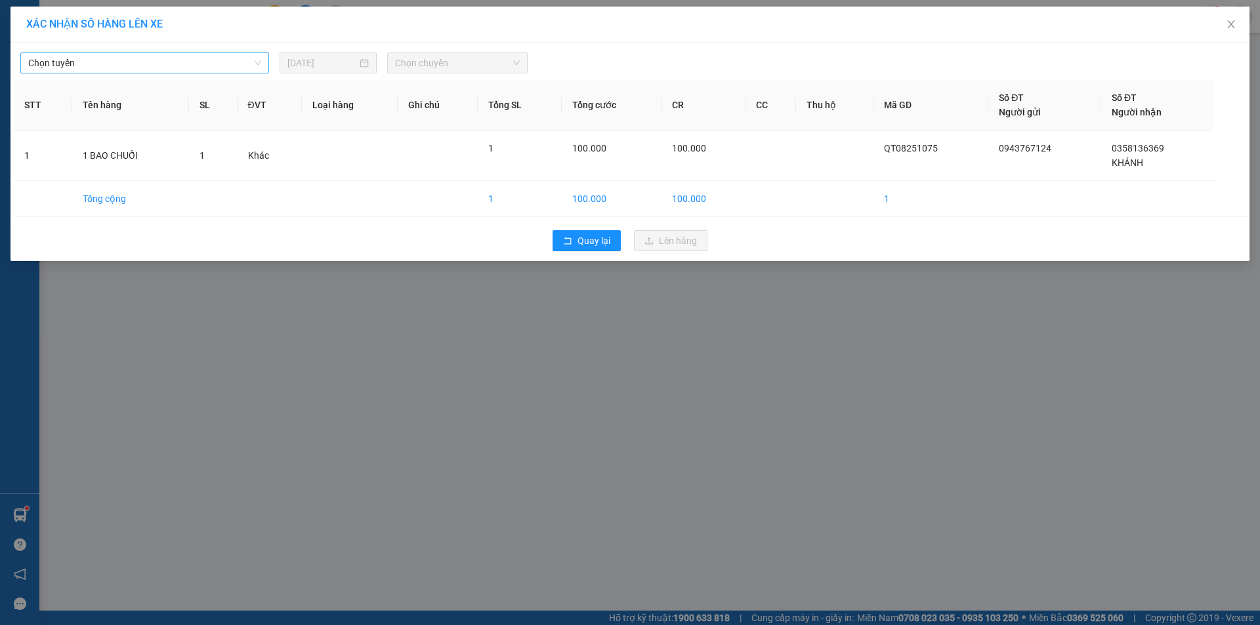
click at [223, 72] on span "Chọn tuyến" at bounding box center [144, 63] width 233 height 20
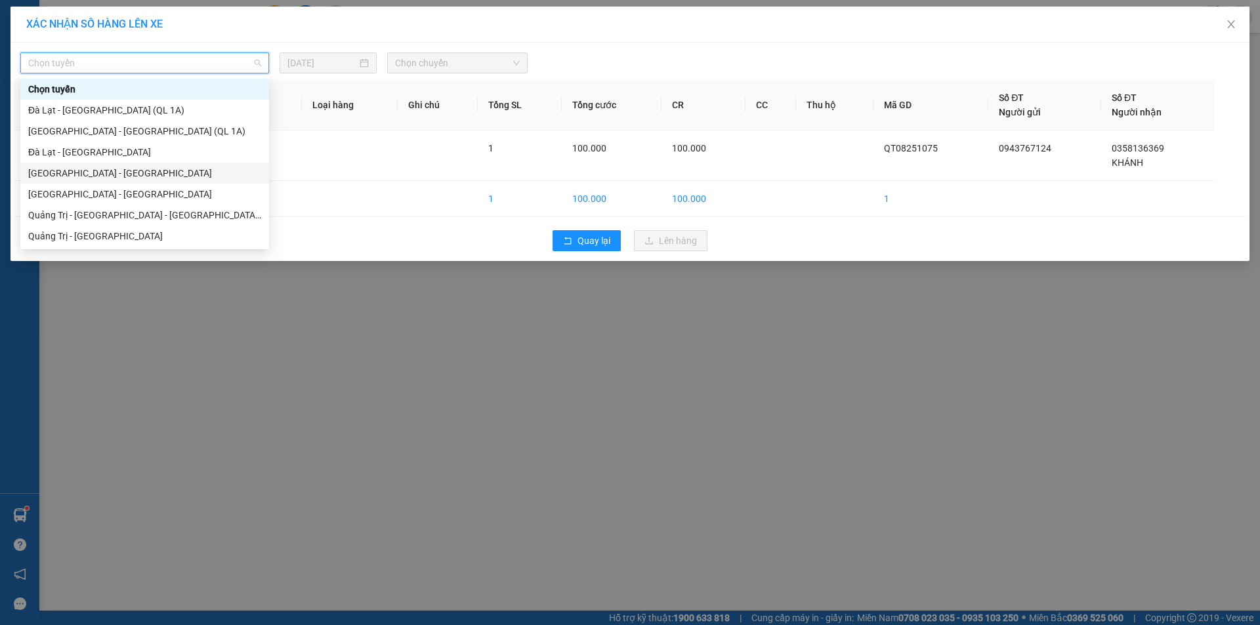
scroll to position [131, 0]
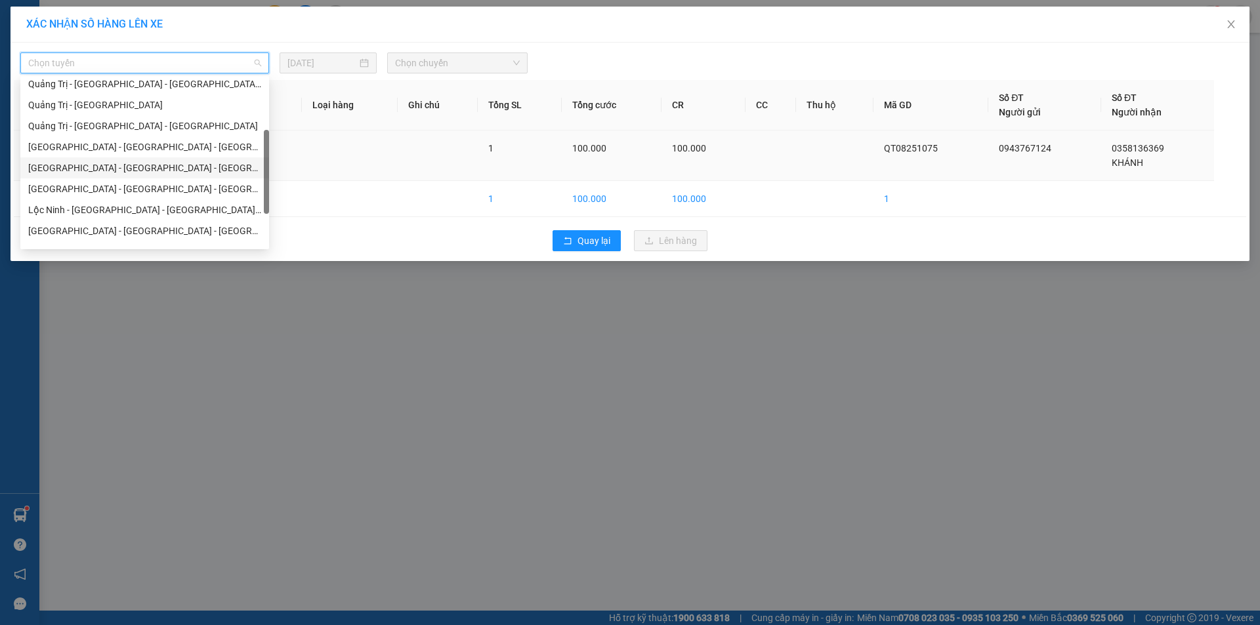
click at [146, 171] on div "[GEOGRAPHIC_DATA] - [GEOGRAPHIC_DATA] - [GEOGRAPHIC_DATA]" at bounding box center [144, 168] width 233 height 14
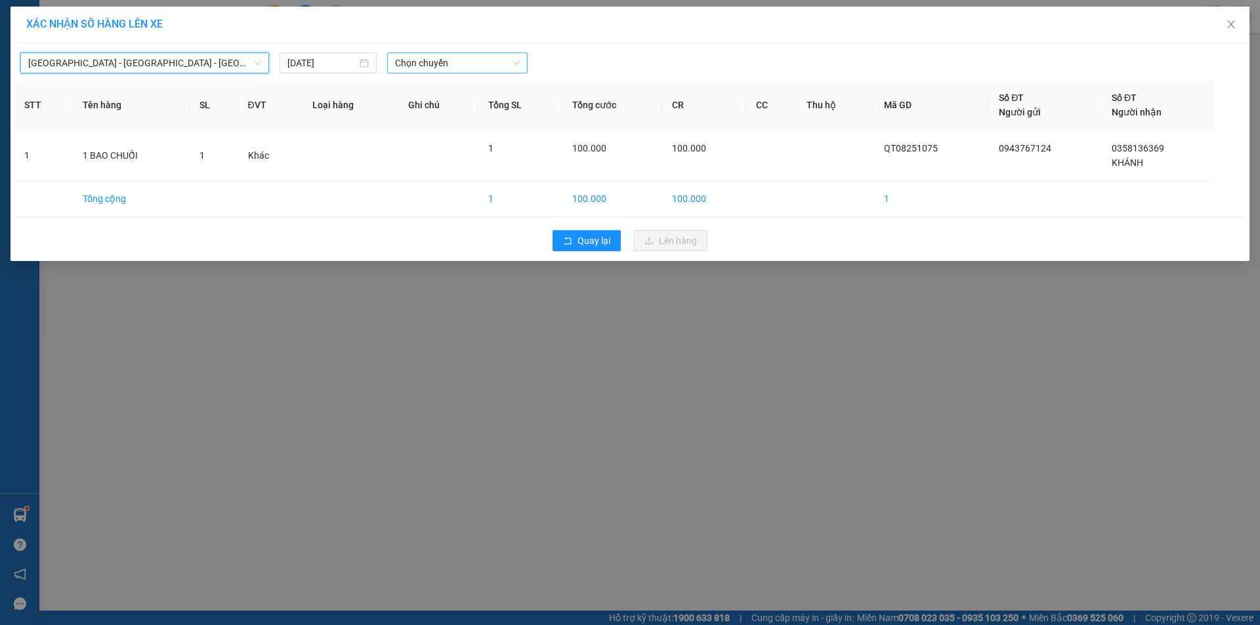
click at [491, 65] on span "Chọn chuyến" at bounding box center [457, 63] width 125 height 20
click at [470, 112] on div "18:45 - 43H-161.46" at bounding box center [446, 110] width 102 height 14
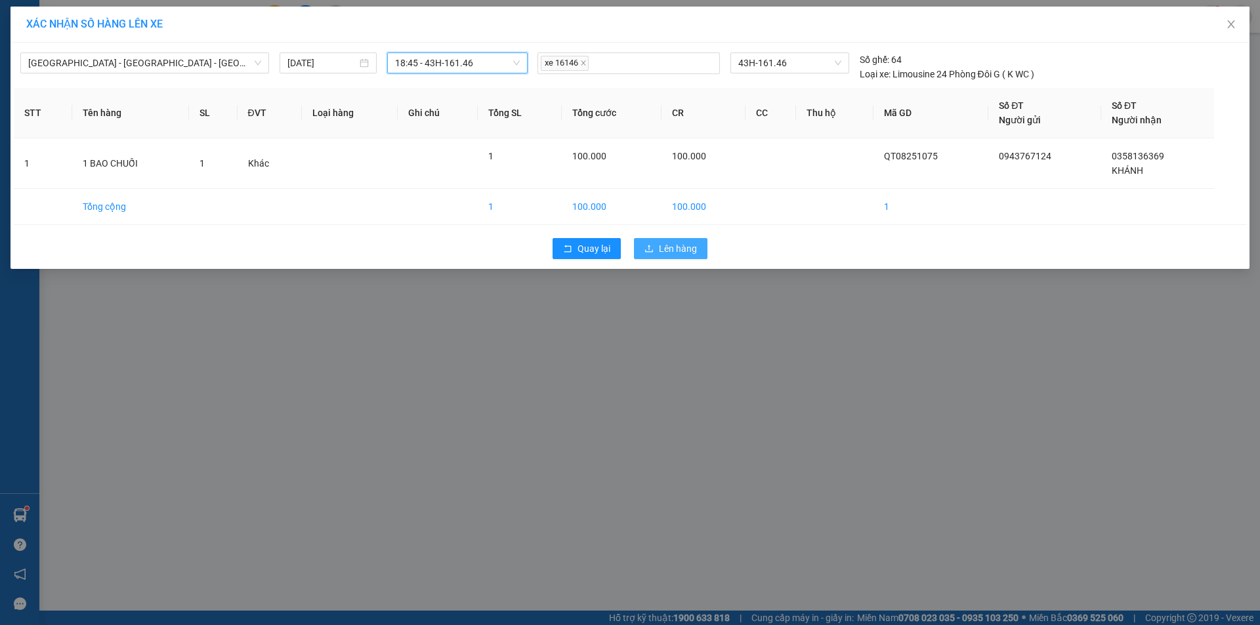
click at [656, 247] on button "Lên hàng" at bounding box center [670, 248] width 73 height 21
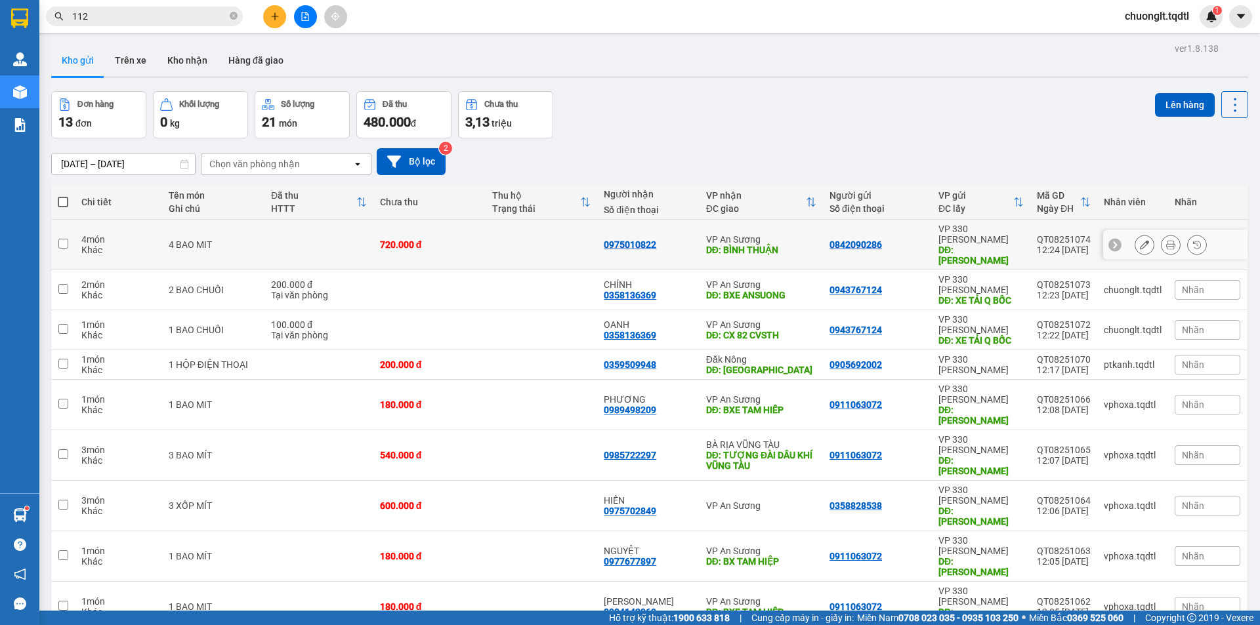
click at [68, 230] on td at bounding box center [63, 245] width 24 height 51
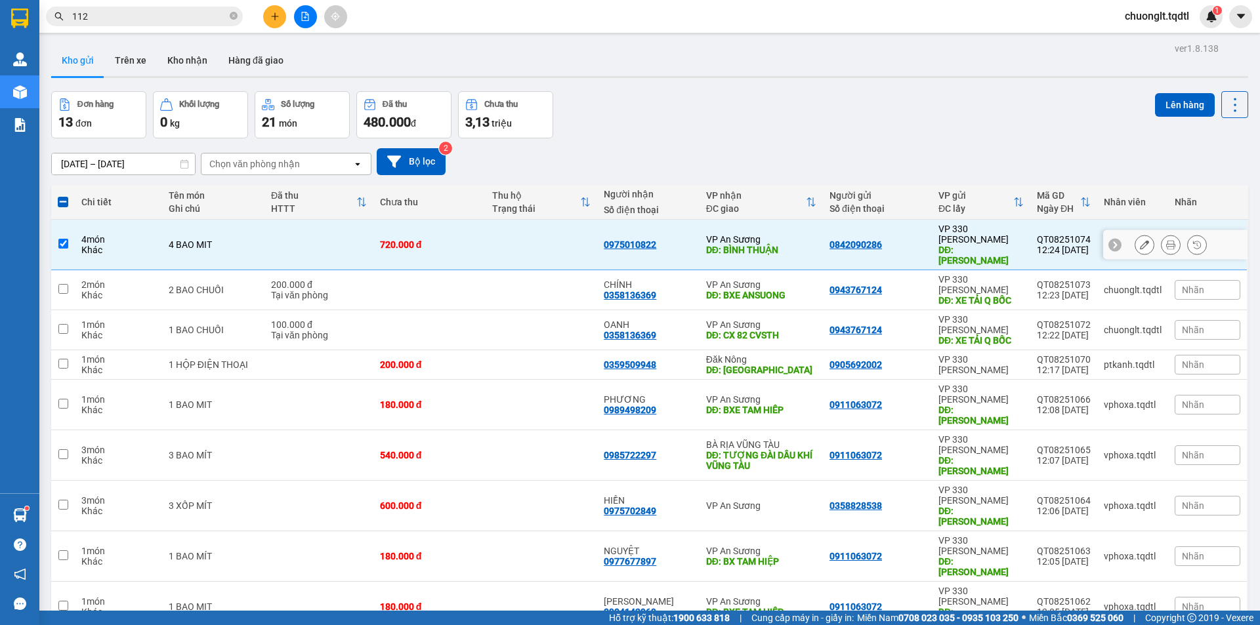
click at [64, 239] on input "checkbox" at bounding box center [63, 244] width 10 height 10
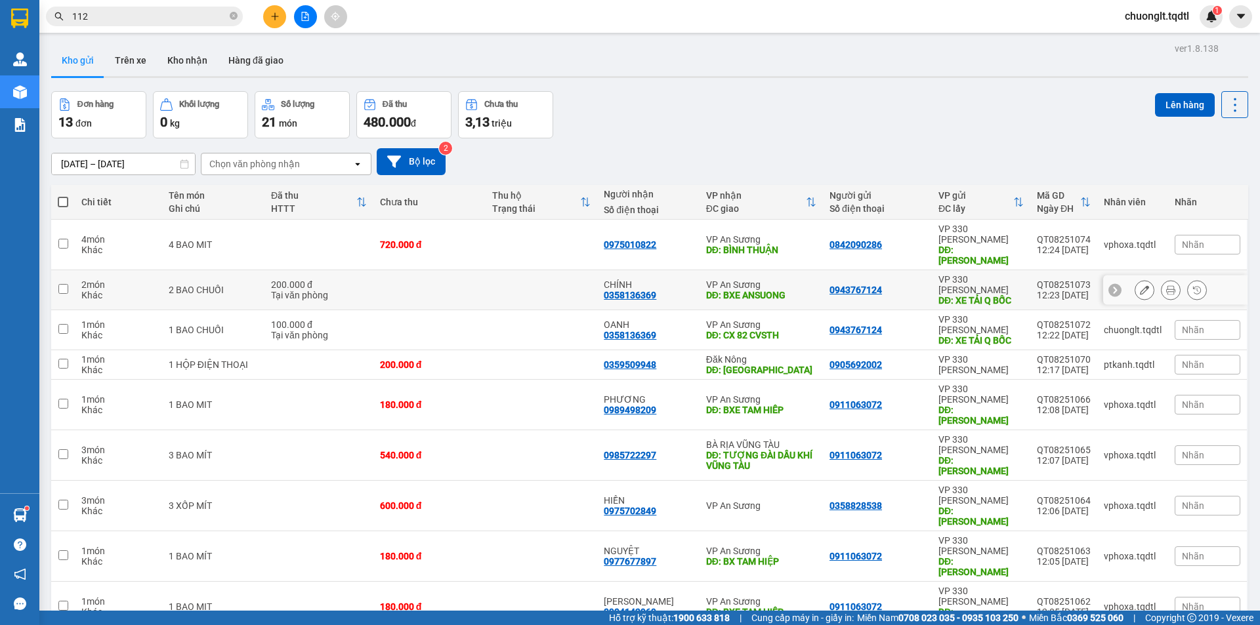
click at [66, 284] on input "checkbox" at bounding box center [63, 289] width 10 height 10
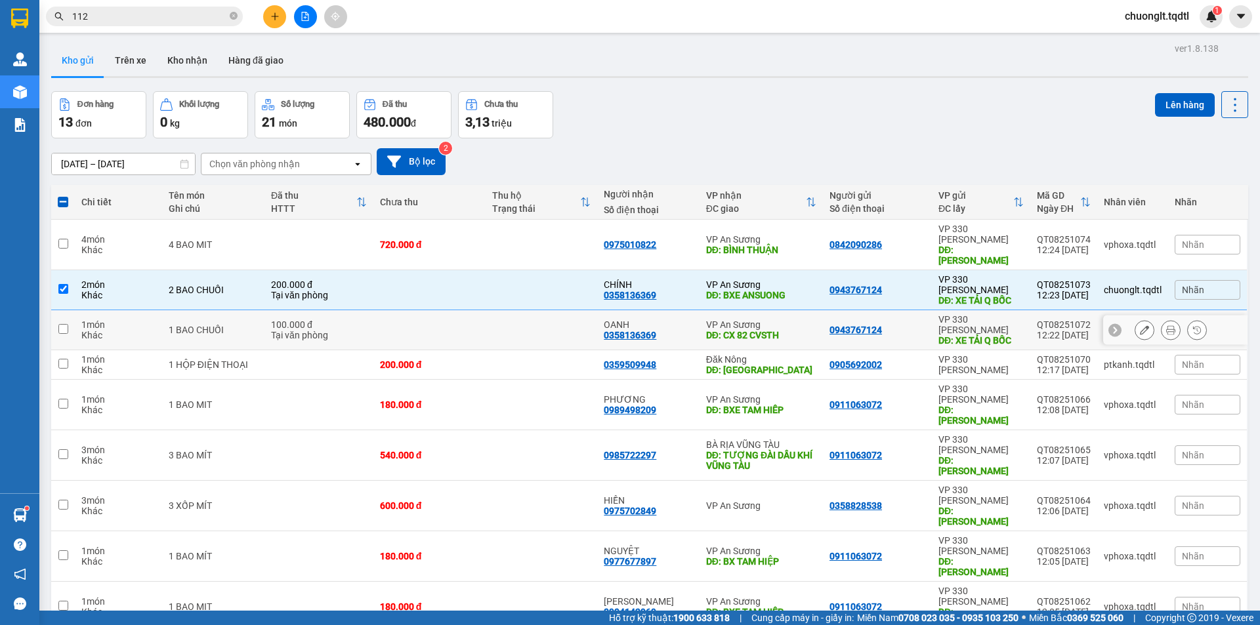
click at [59, 310] on td at bounding box center [63, 330] width 24 height 40
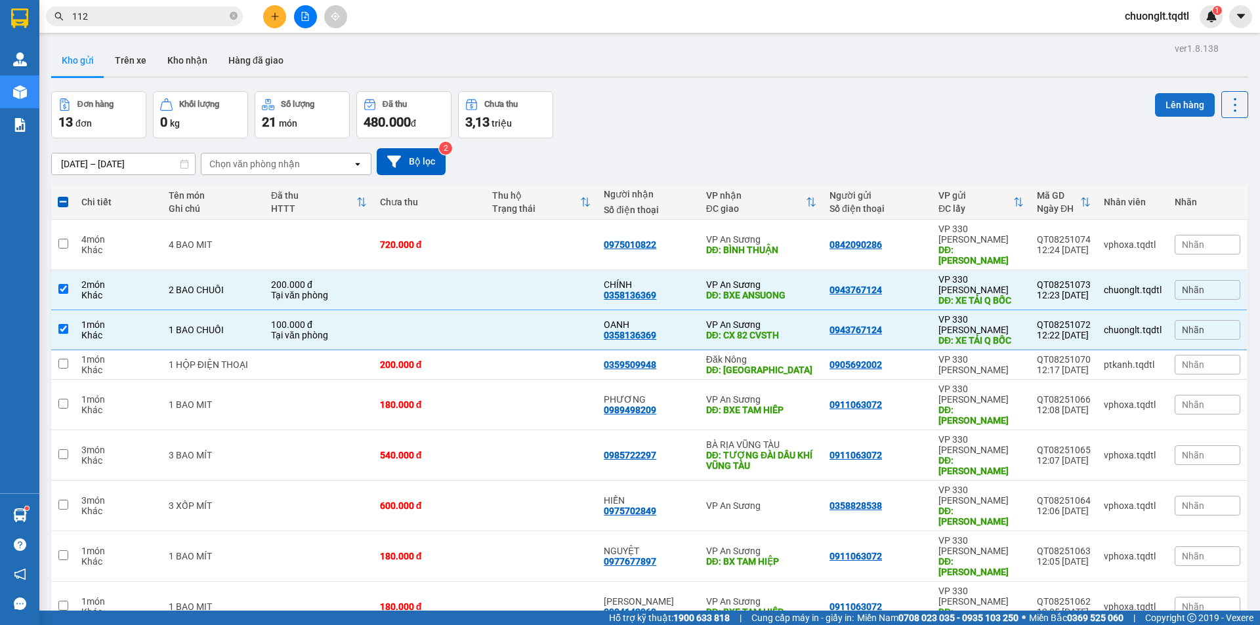
click at [1167, 105] on button "Lên hàng" at bounding box center [1185, 105] width 60 height 24
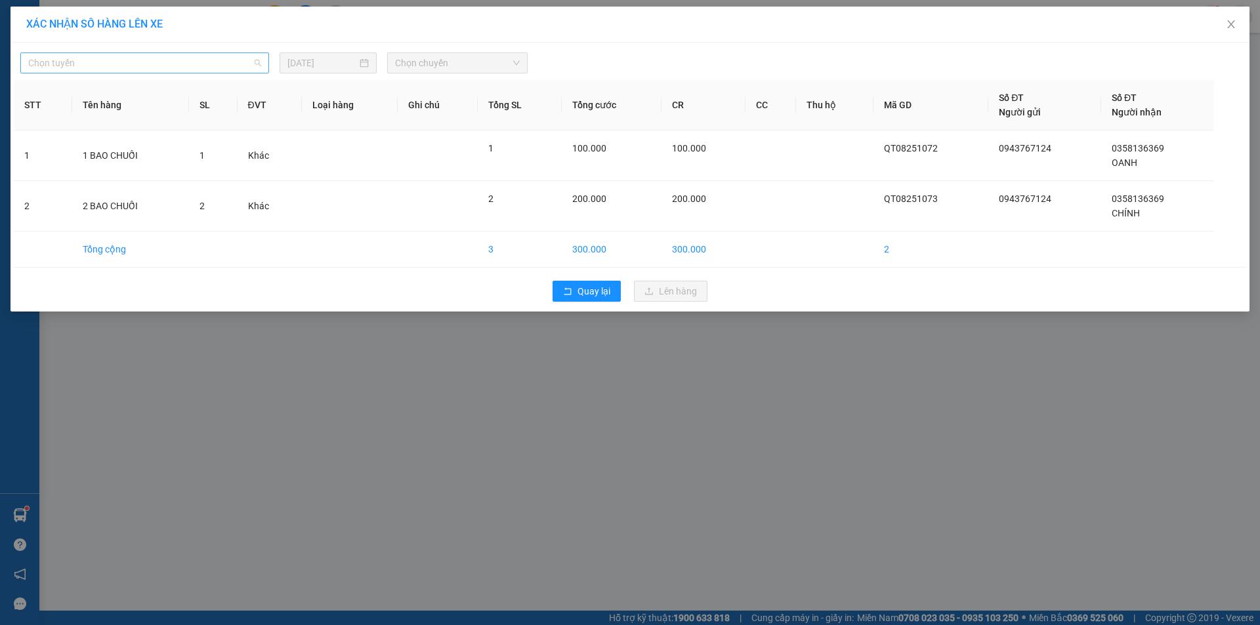
click at [172, 57] on span "Chọn tuyến" at bounding box center [144, 63] width 233 height 20
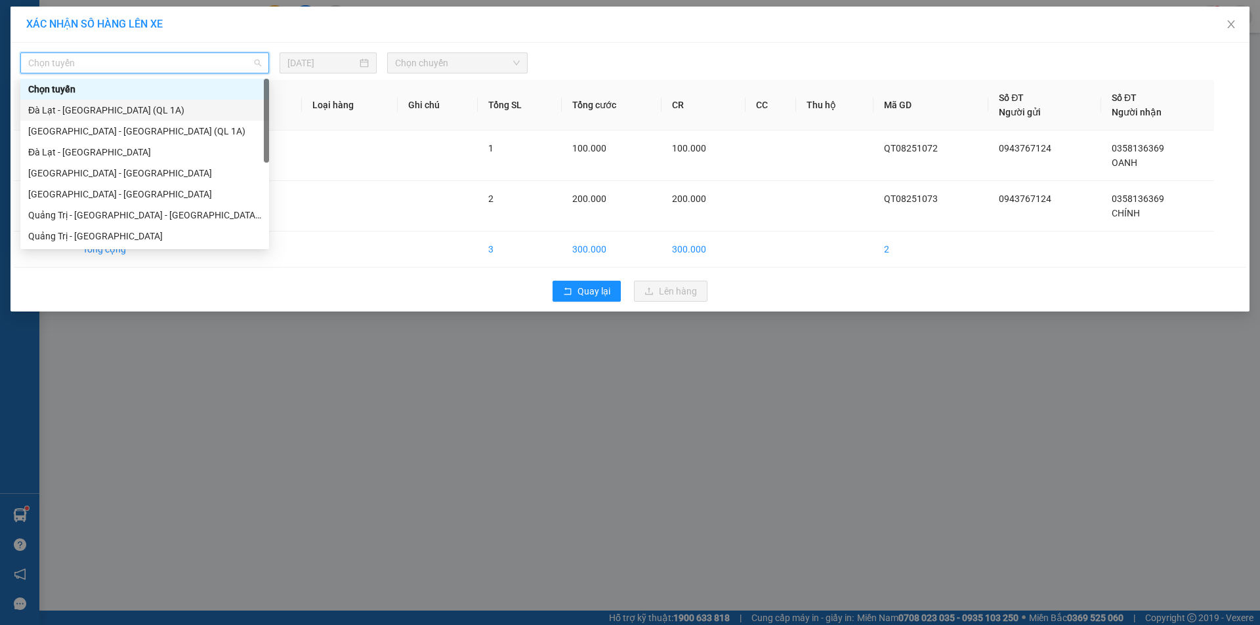
scroll to position [66, 0]
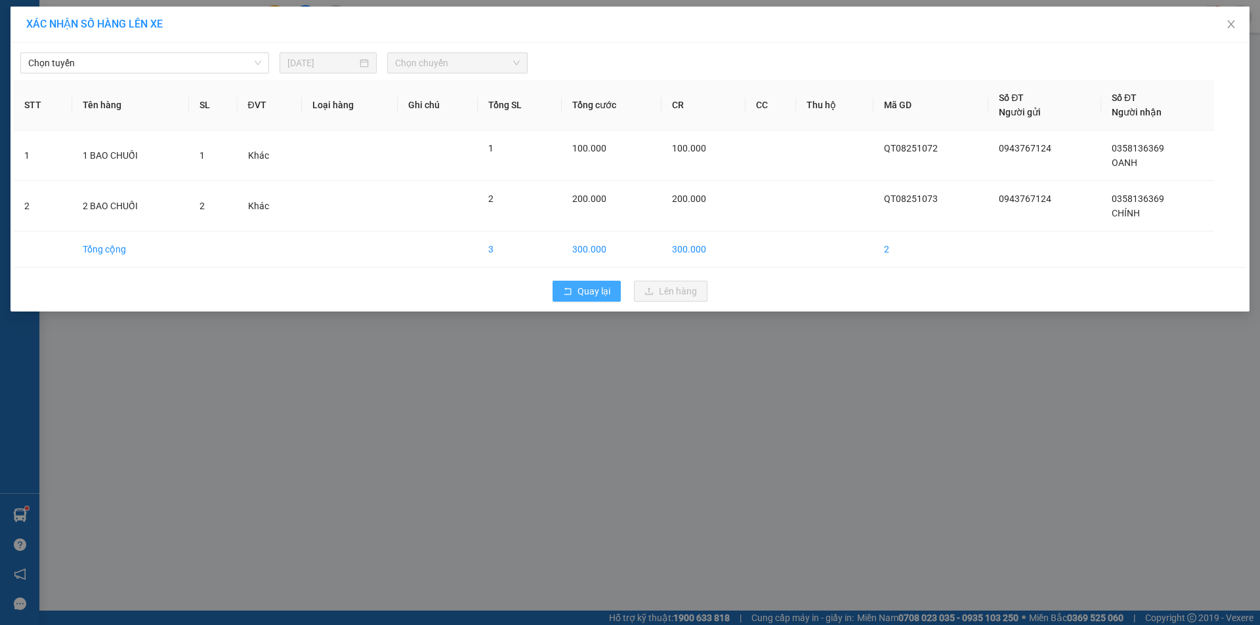
click at [585, 289] on span "Quay lại" at bounding box center [593, 291] width 33 height 14
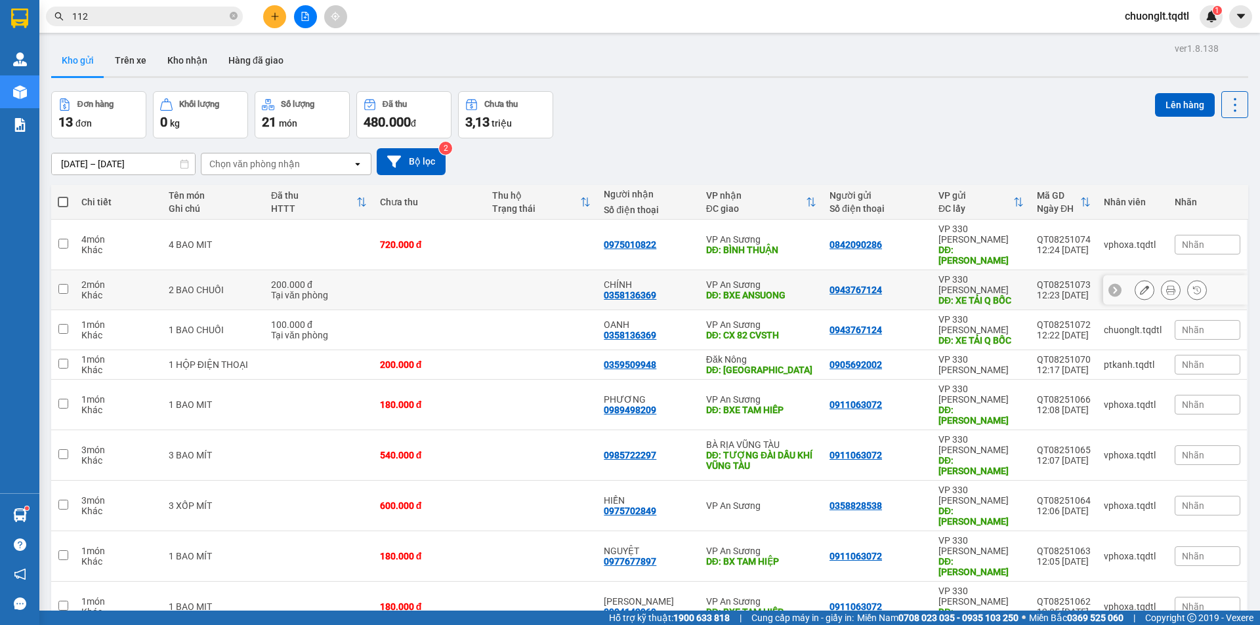
click at [58, 284] on input "checkbox" at bounding box center [63, 289] width 10 height 10
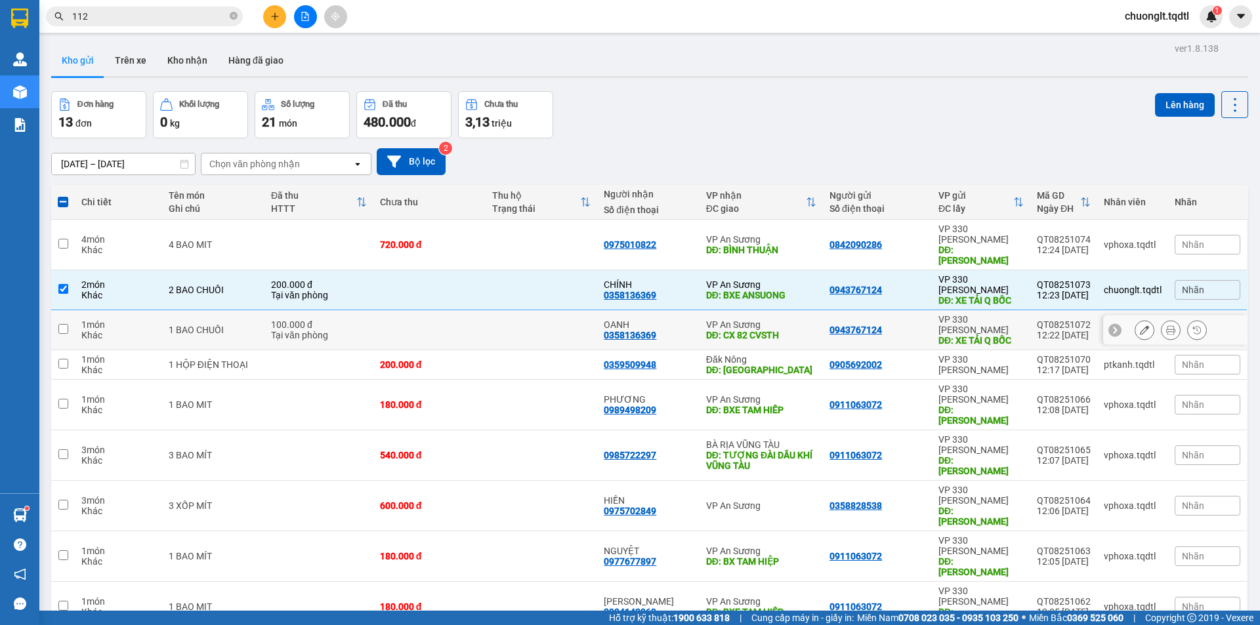
click at [70, 310] on td at bounding box center [63, 330] width 24 height 40
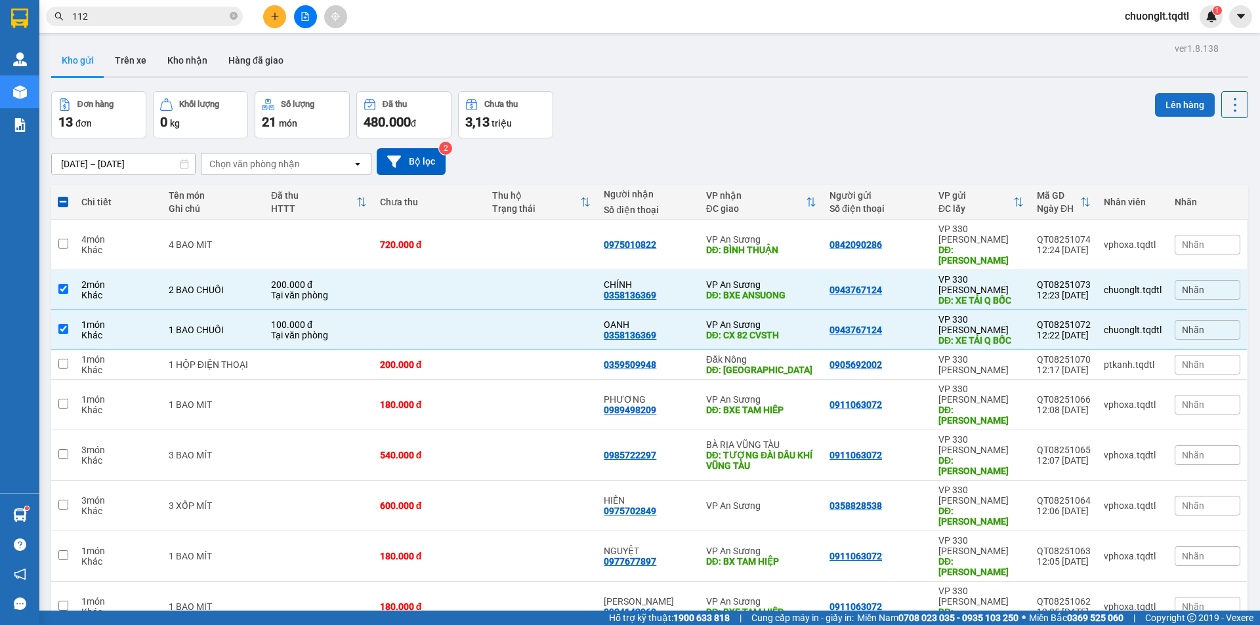
click at [1173, 104] on button "Lên hàng" at bounding box center [1185, 105] width 60 height 24
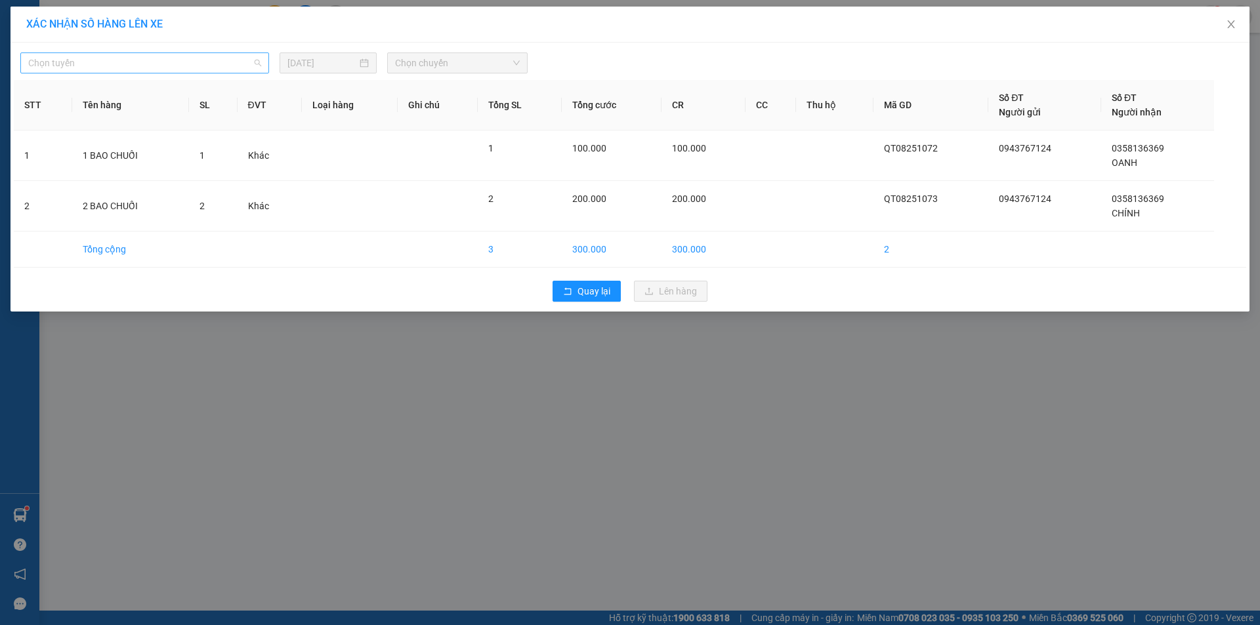
click at [226, 58] on span "Chọn tuyến" at bounding box center [144, 63] width 233 height 20
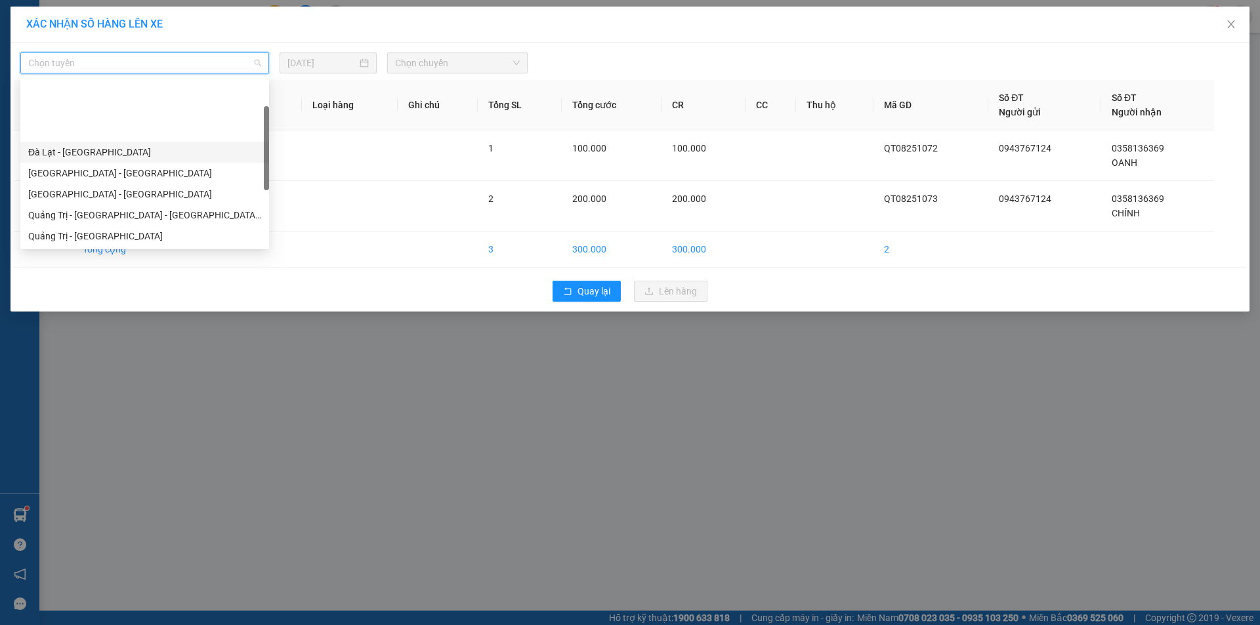
scroll to position [66, 0]
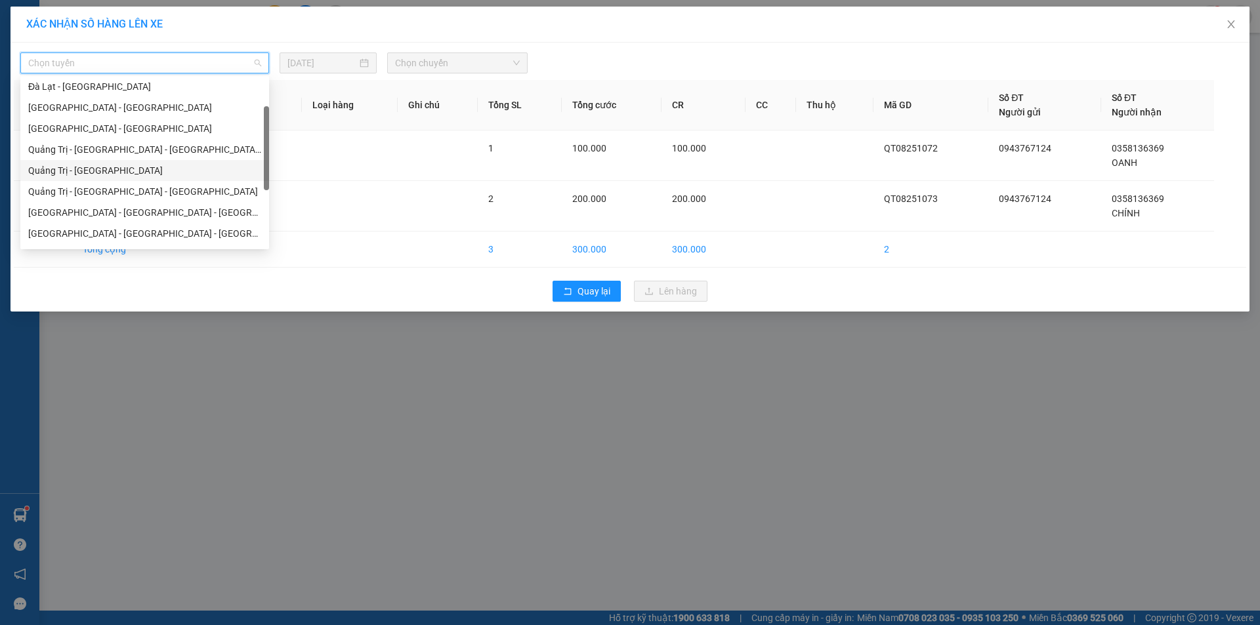
click at [138, 164] on div "Quảng Trị - [GEOGRAPHIC_DATA]" at bounding box center [144, 170] width 233 height 14
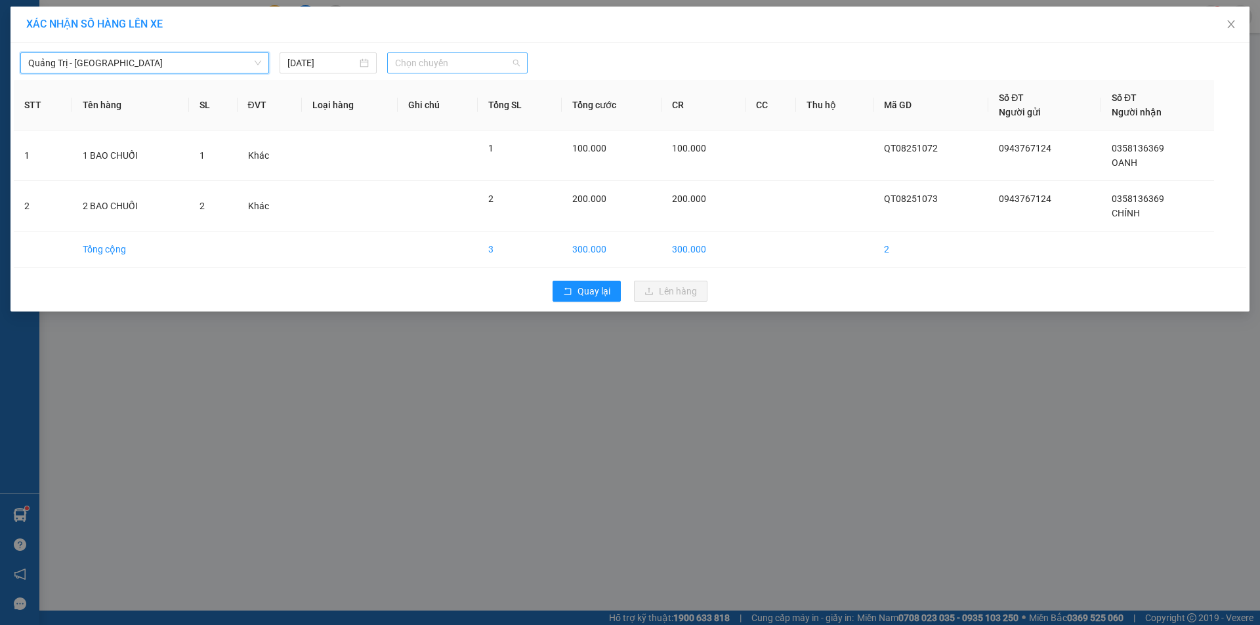
click at [486, 66] on span "Chọn chuyến" at bounding box center [457, 63] width 125 height 20
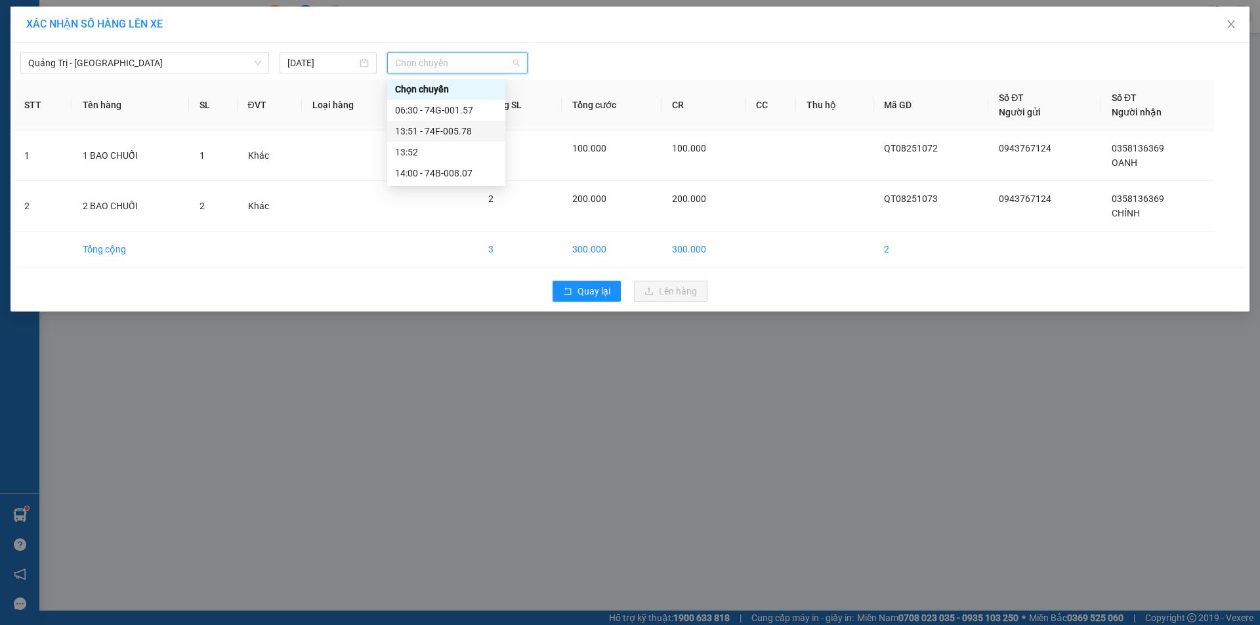
click at [452, 129] on div "13:51 - 74F-005.78" at bounding box center [446, 131] width 102 height 14
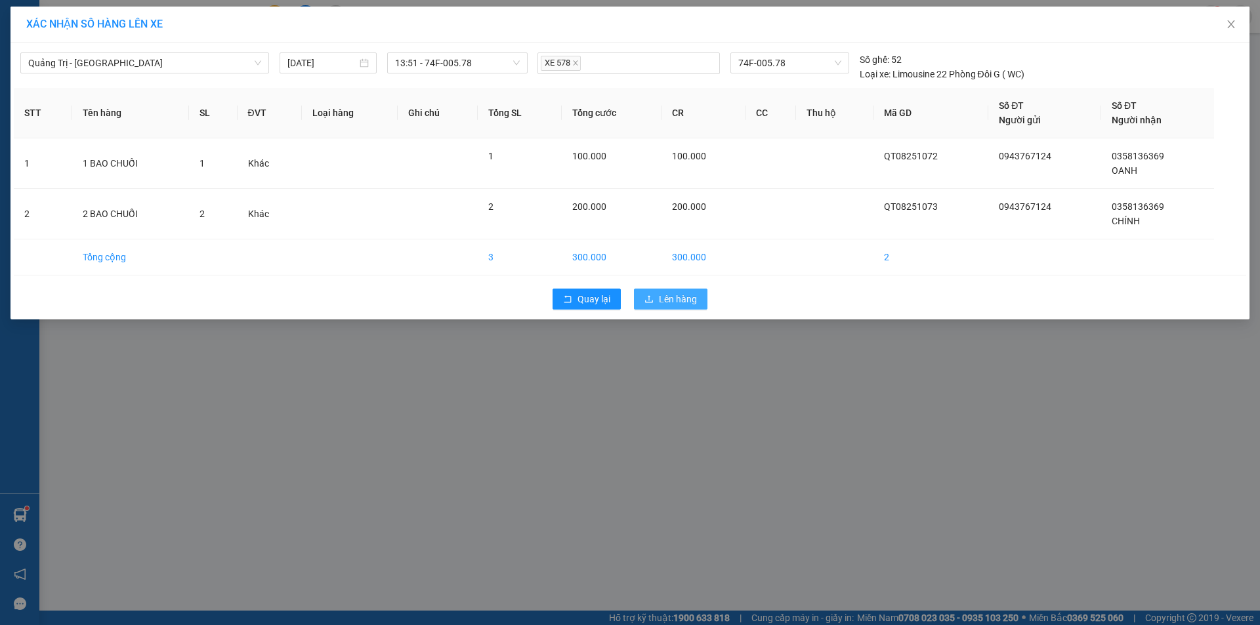
click at [661, 299] on span "Lên hàng" at bounding box center [678, 299] width 38 height 14
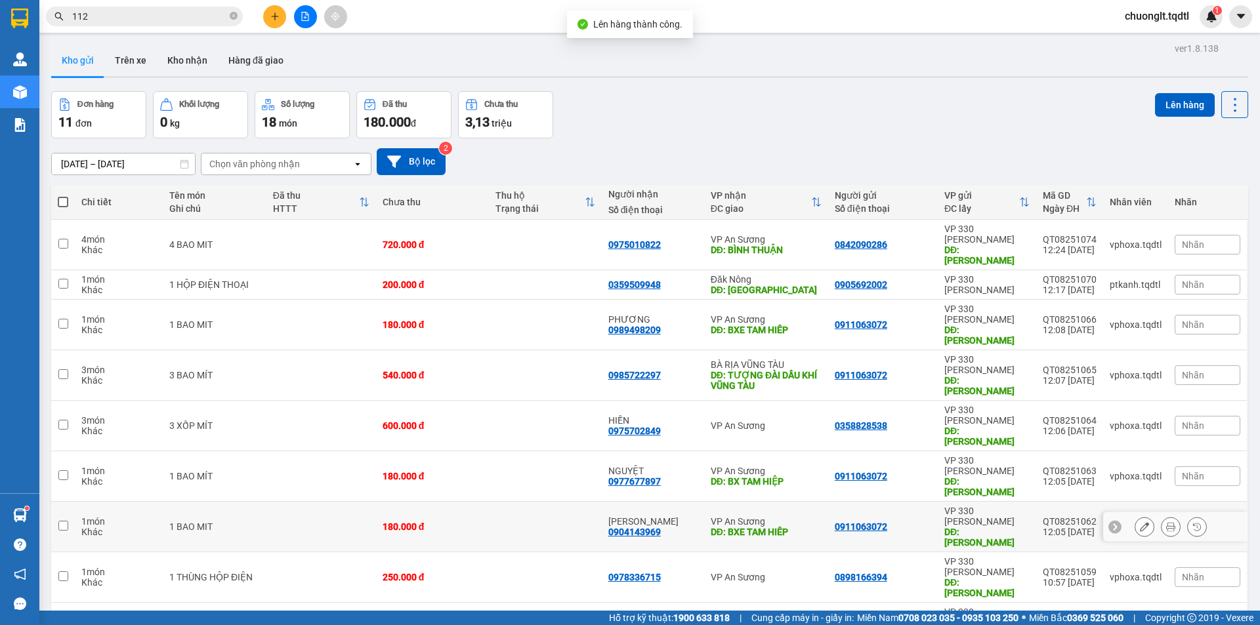
scroll to position [60, 0]
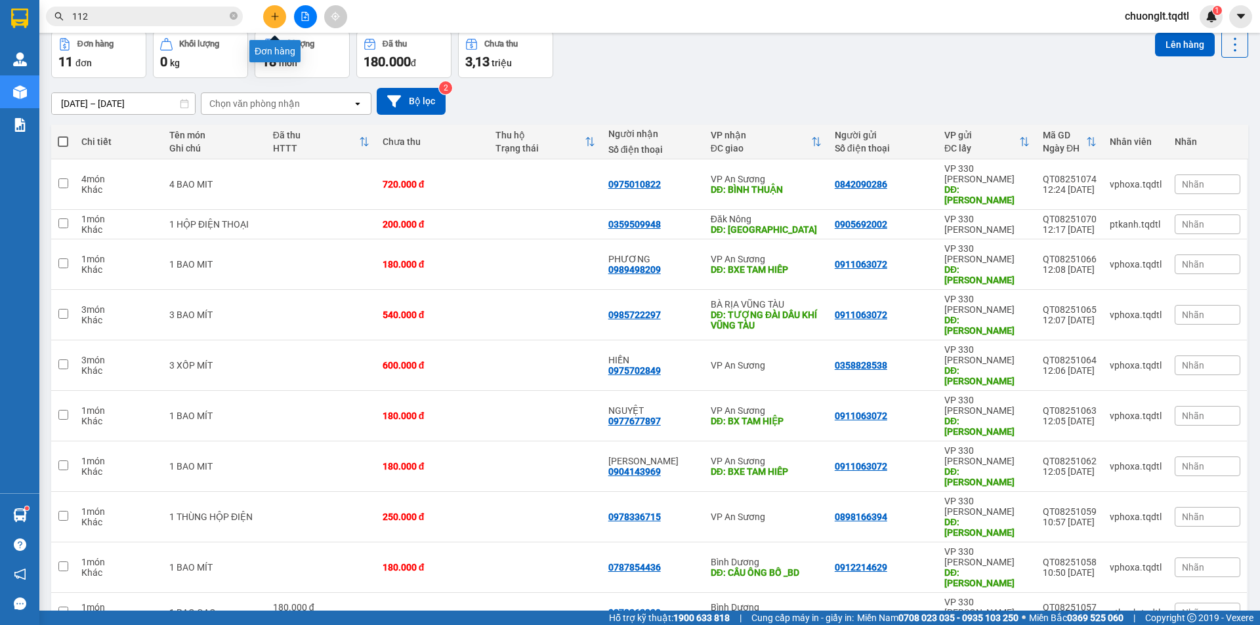
click at [266, 13] on button at bounding box center [274, 16] width 23 height 23
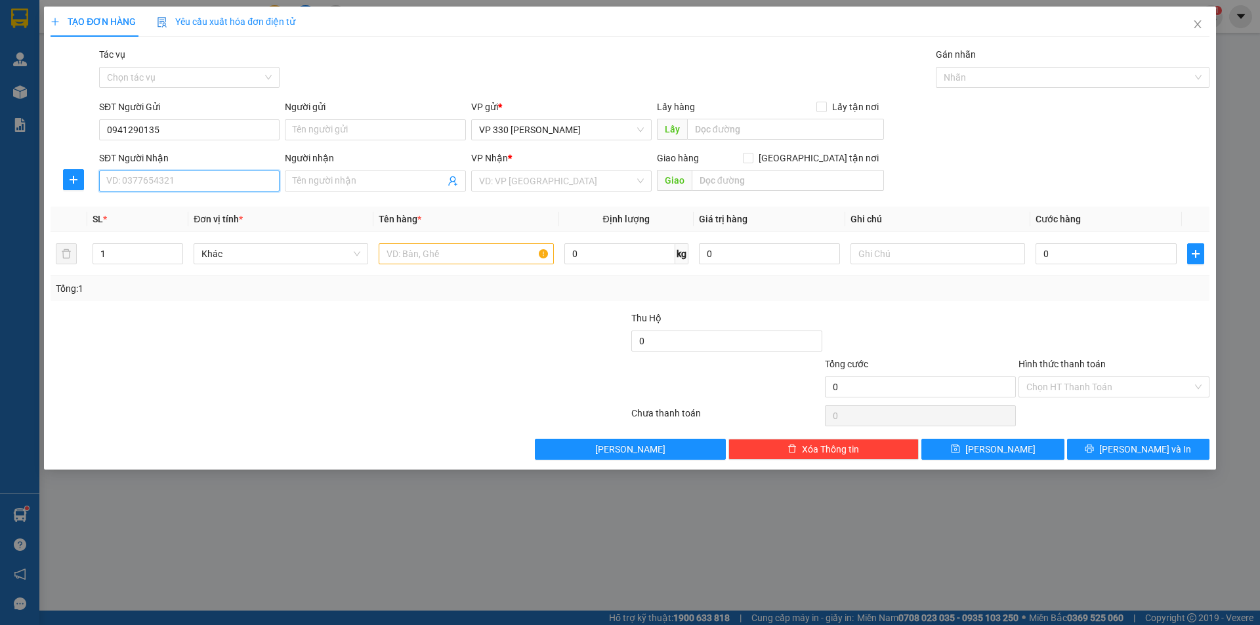
click at [124, 181] on input "SĐT Người Nhận" at bounding box center [189, 181] width 180 height 21
click at [747, 134] on input "text" at bounding box center [785, 129] width 197 height 21
click at [437, 253] on input "text" at bounding box center [466, 253] width 175 height 21
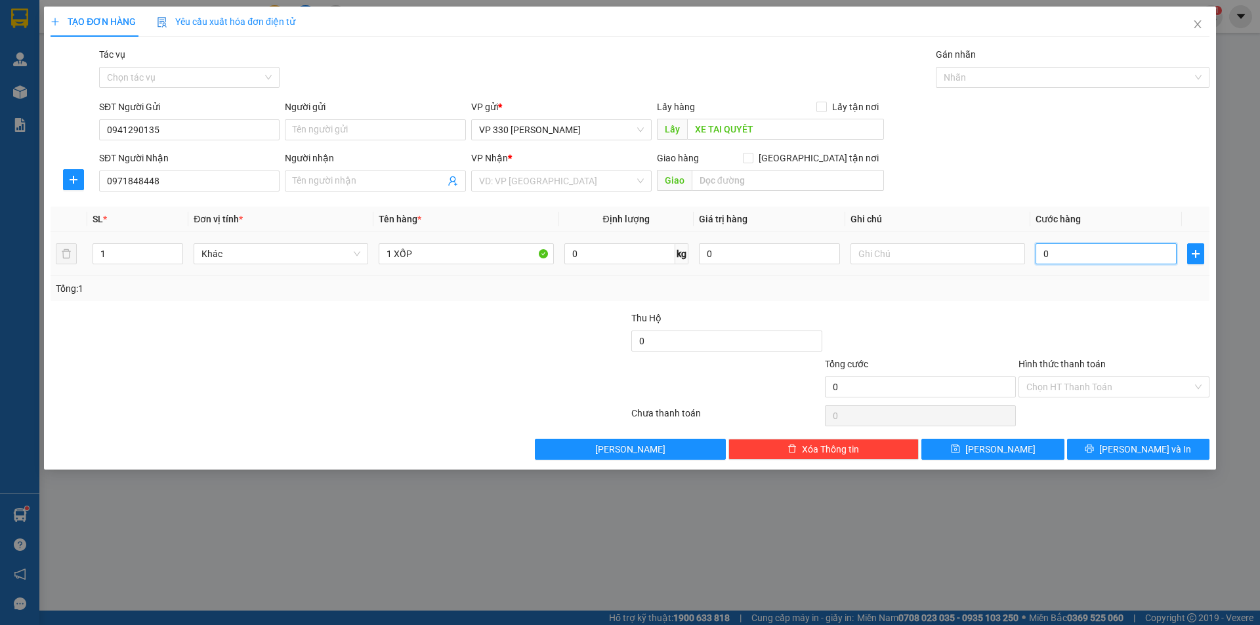
click at [1090, 258] on input "0" at bounding box center [1105, 253] width 141 height 21
click at [570, 178] on input "search" at bounding box center [557, 181] width 156 height 20
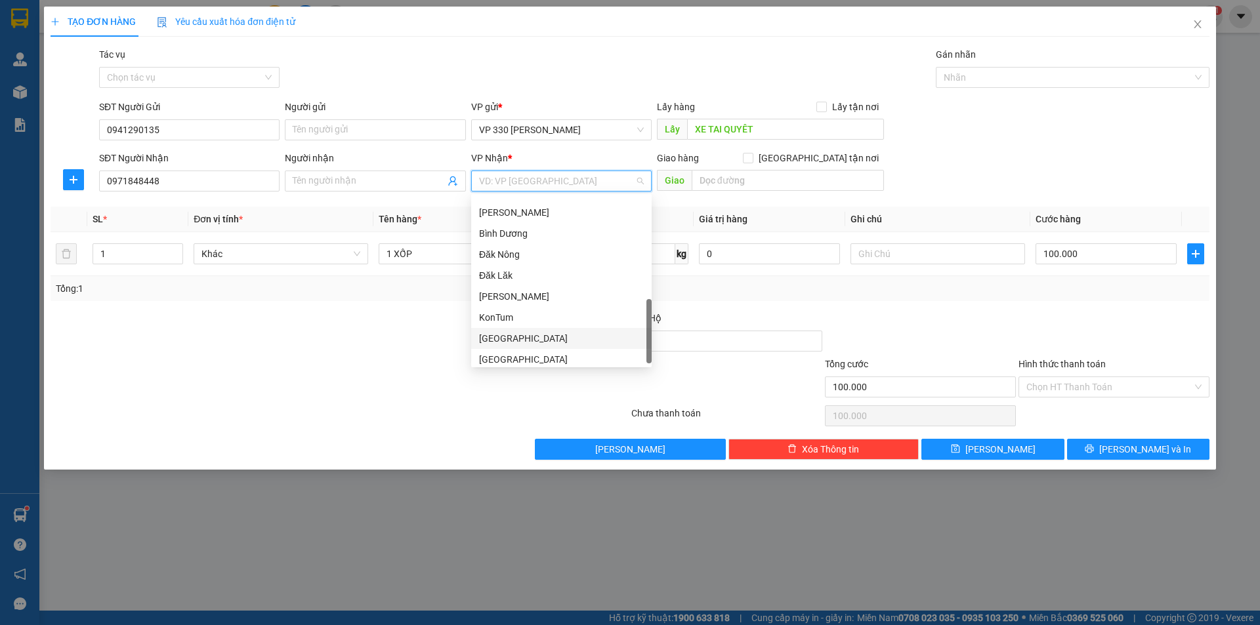
scroll to position [378, 0]
click at [540, 250] on div "Đăk Nông" at bounding box center [561, 249] width 165 height 14
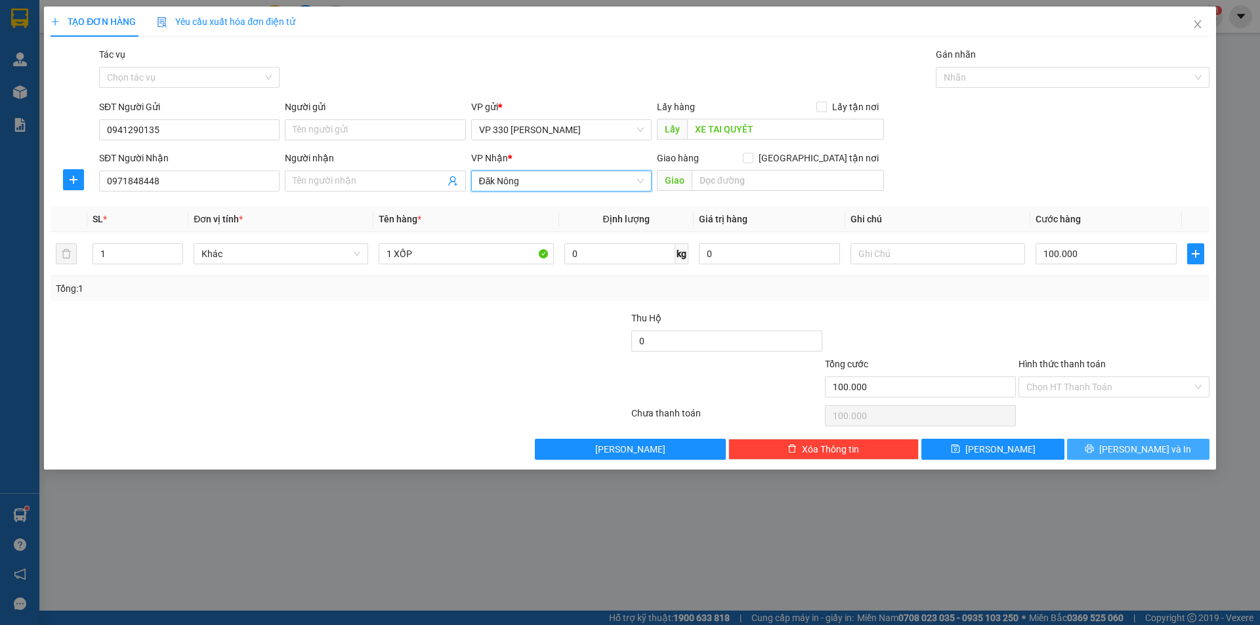
click at [1125, 453] on button "[PERSON_NAME] và In" at bounding box center [1138, 449] width 142 height 21
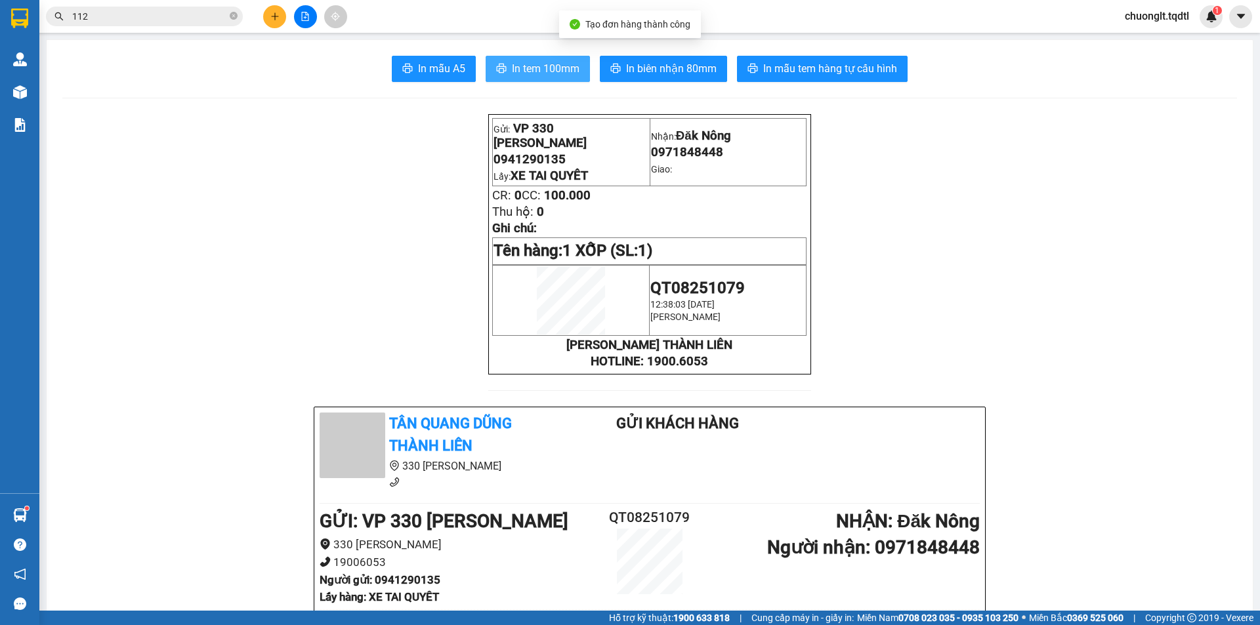
click at [529, 66] on span "In tem 100mm" at bounding box center [546, 68] width 68 height 16
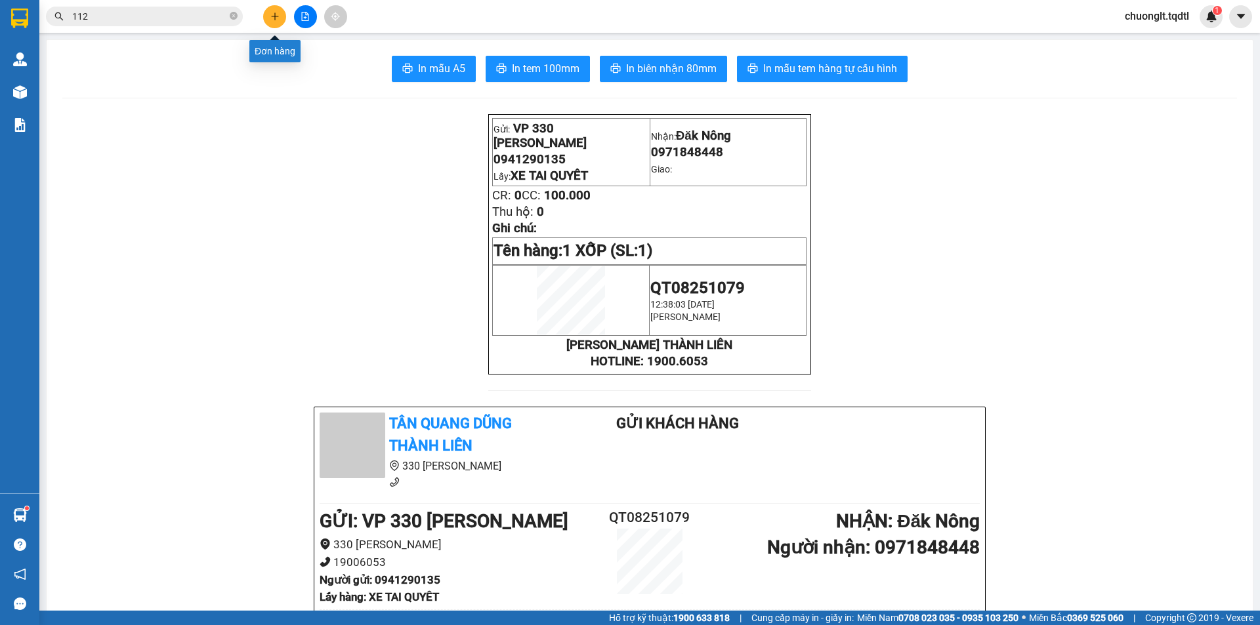
click at [276, 14] on icon "plus" at bounding box center [274, 16] width 9 height 9
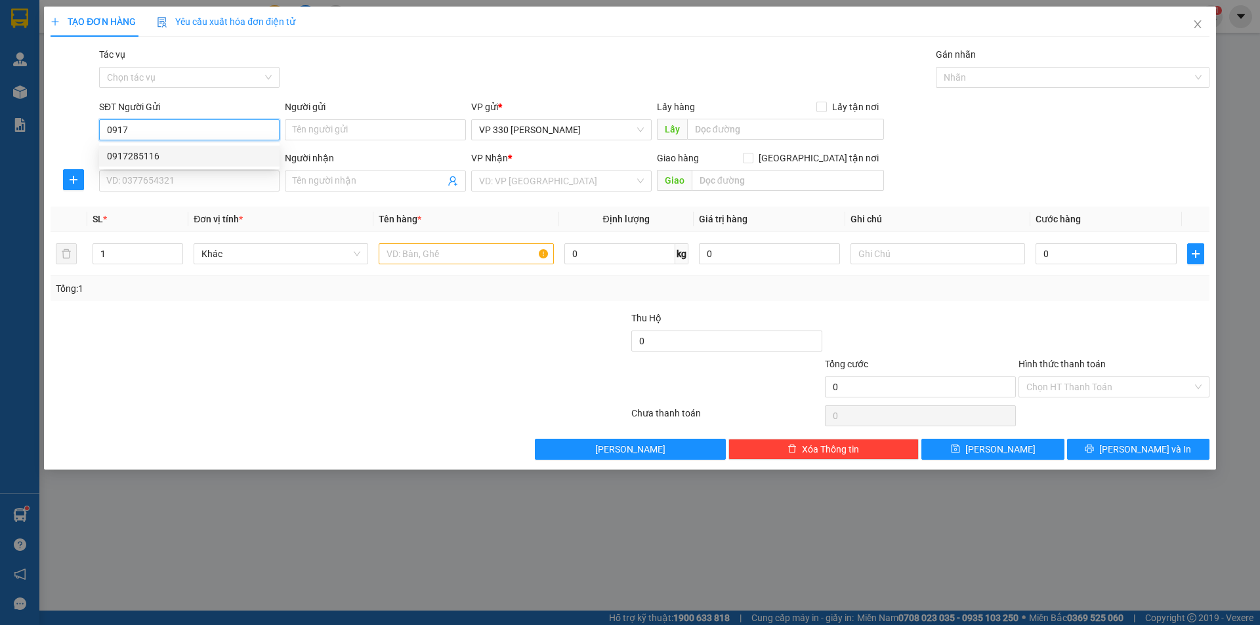
click at [153, 156] on div "0917285116" at bounding box center [189, 156] width 165 height 14
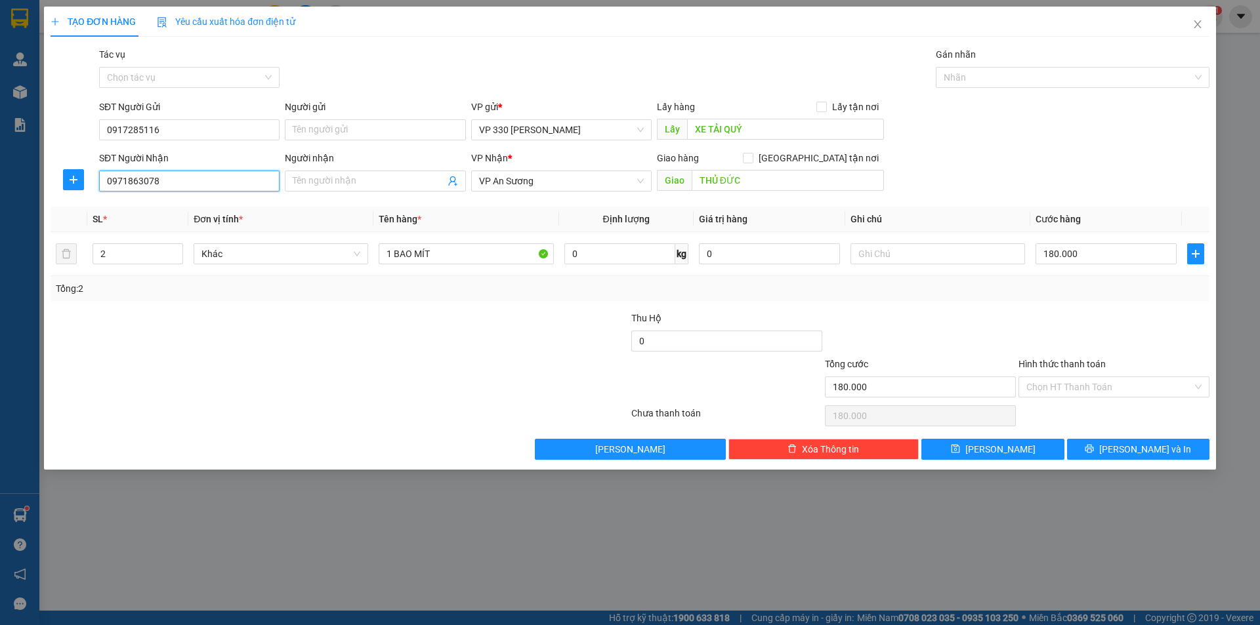
click at [180, 184] on input "0971863078" at bounding box center [189, 181] width 180 height 21
click at [756, 184] on input "THỦ ĐỨC" at bounding box center [788, 180] width 192 height 21
click at [617, 175] on span "VP An Sương" at bounding box center [561, 181] width 165 height 20
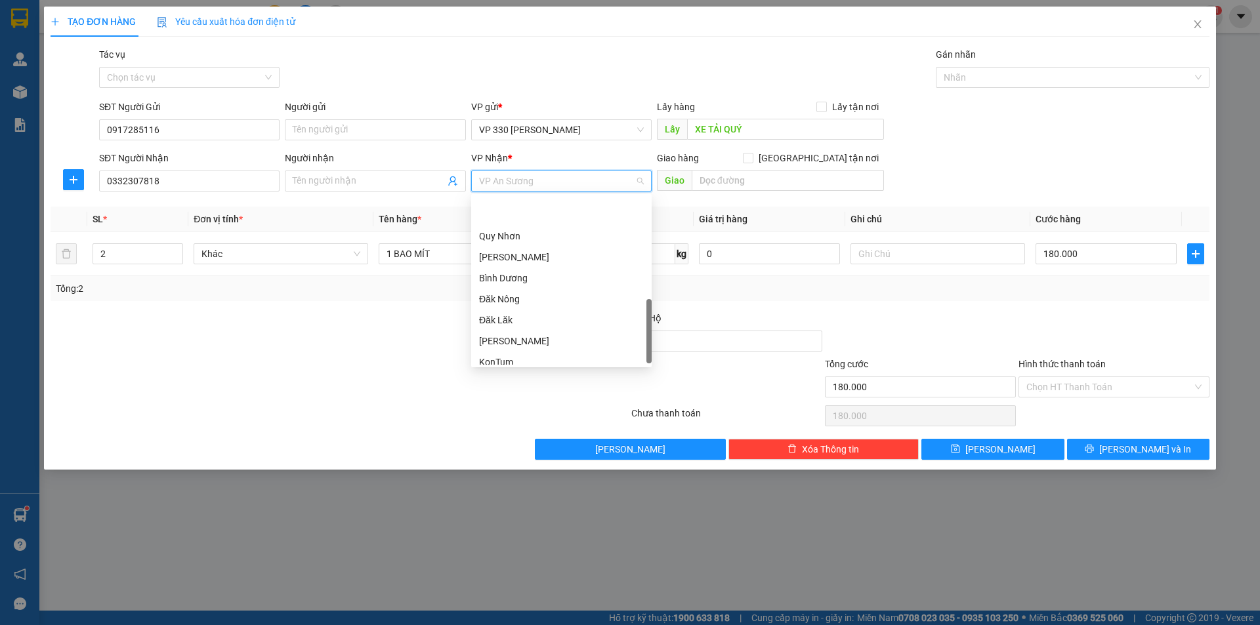
scroll to position [373, 0]
click at [562, 259] on div "Đăk Nông" at bounding box center [561, 254] width 165 height 14
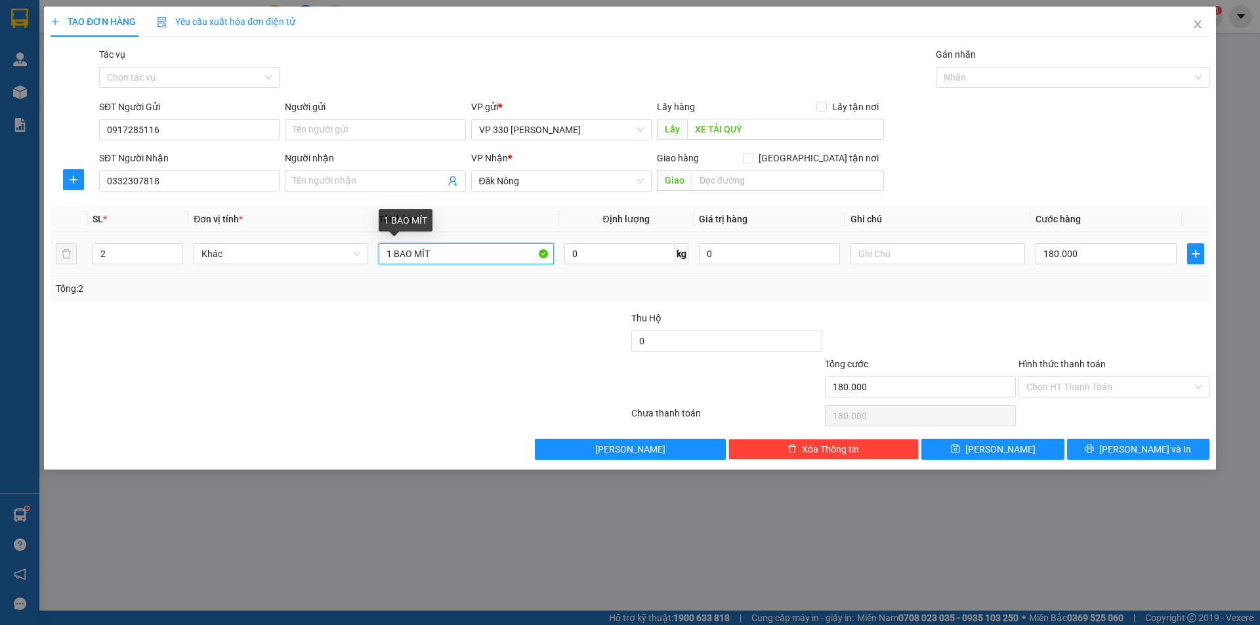
click at [392, 253] on input "1 BAO MÍT" at bounding box center [466, 253] width 175 height 21
click at [1119, 260] on input "180.000" at bounding box center [1105, 253] width 141 height 21
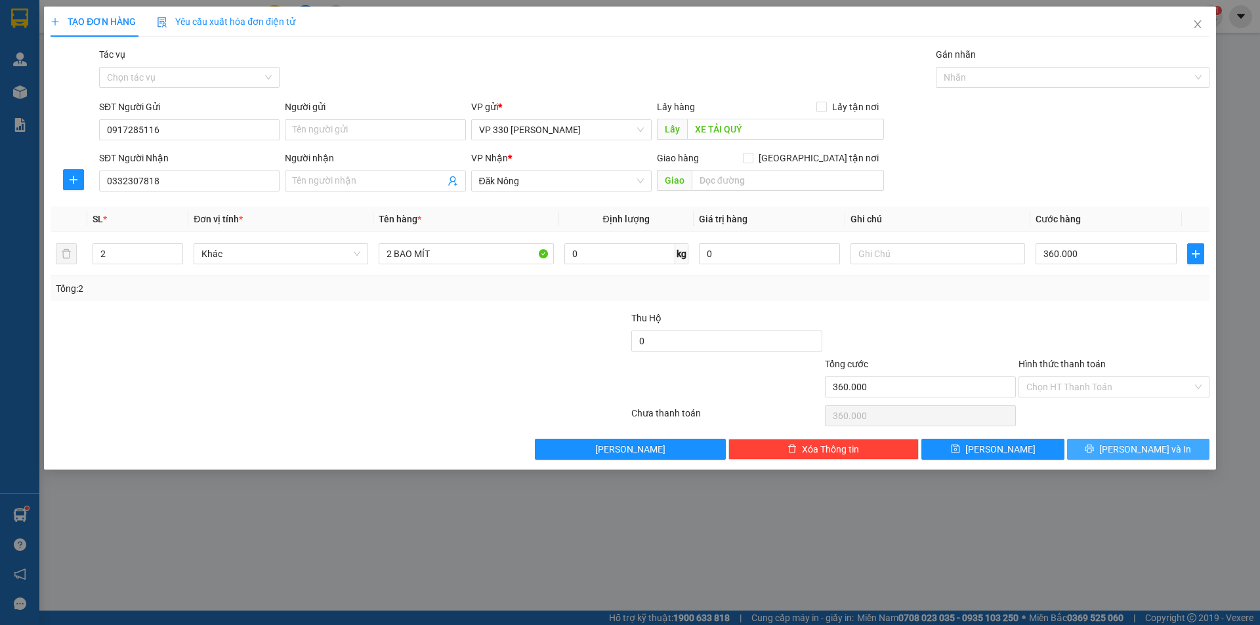
click at [1129, 456] on span "[PERSON_NAME] và In" at bounding box center [1145, 449] width 92 height 14
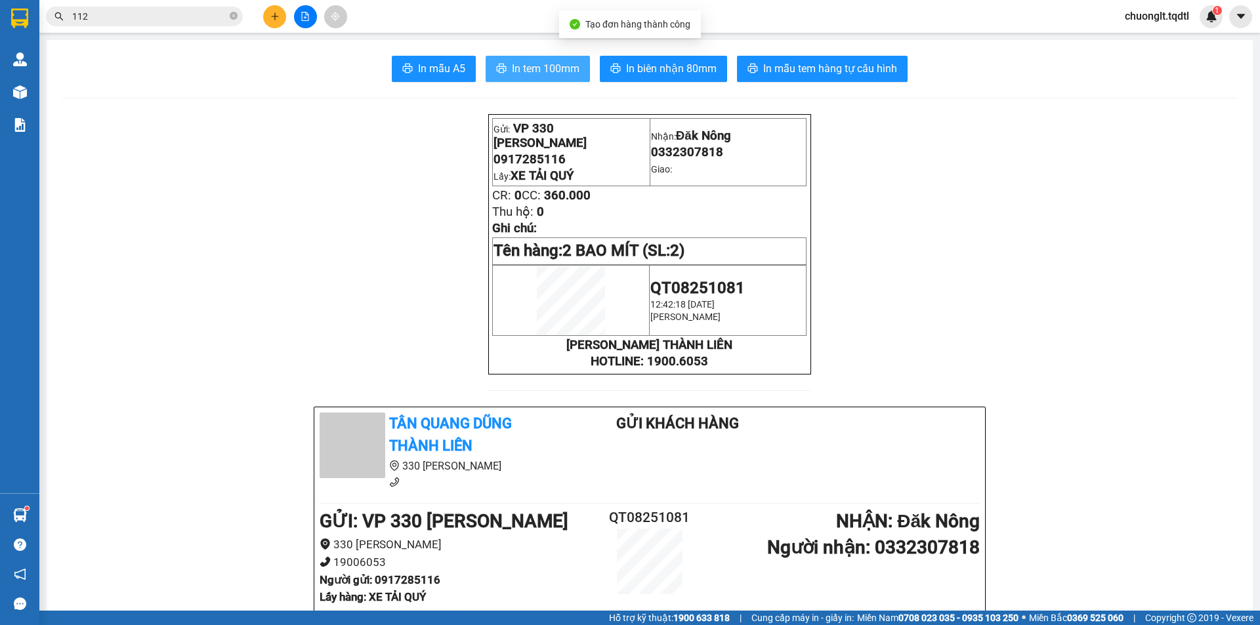
click at [547, 66] on span "In tem 100mm" at bounding box center [546, 68] width 68 height 16
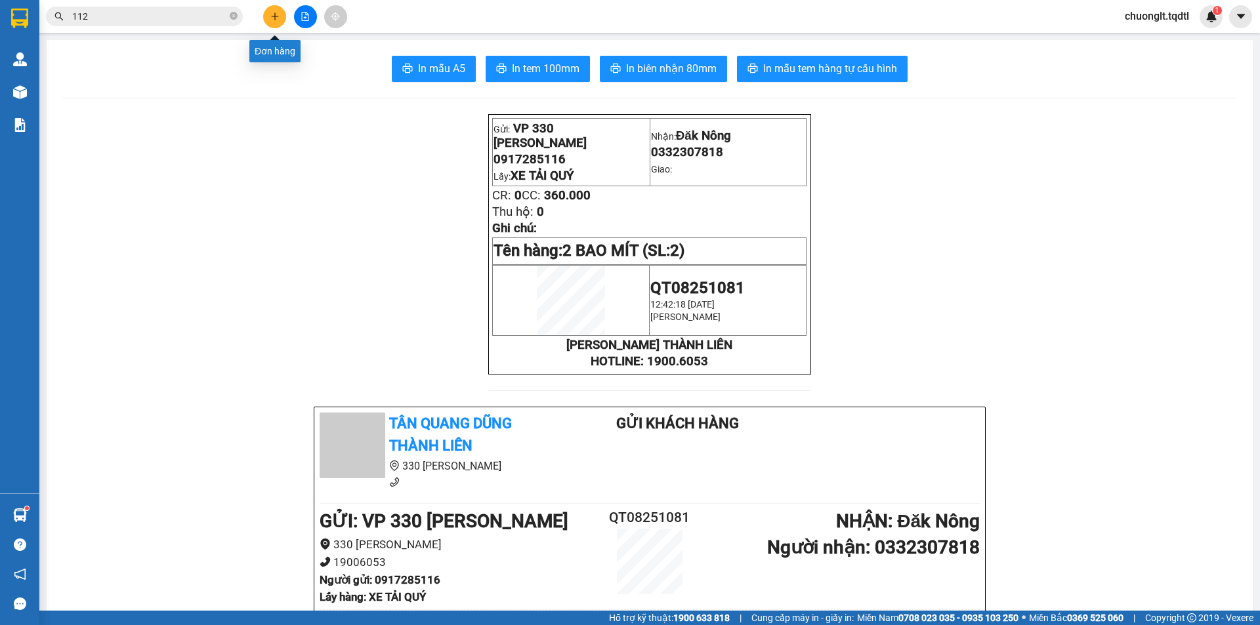
click at [280, 21] on button at bounding box center [274, 16] width 23 height 23
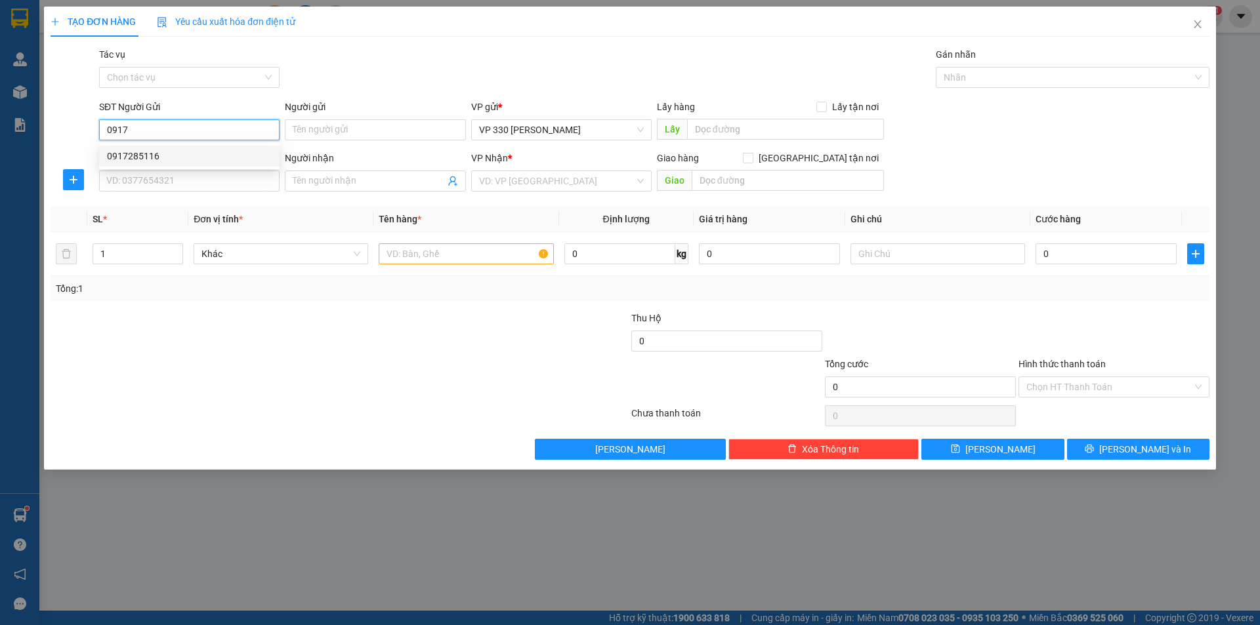
click at [159, 153] on div "0917285116" at bounding box center [189, 156] width 165 height 14
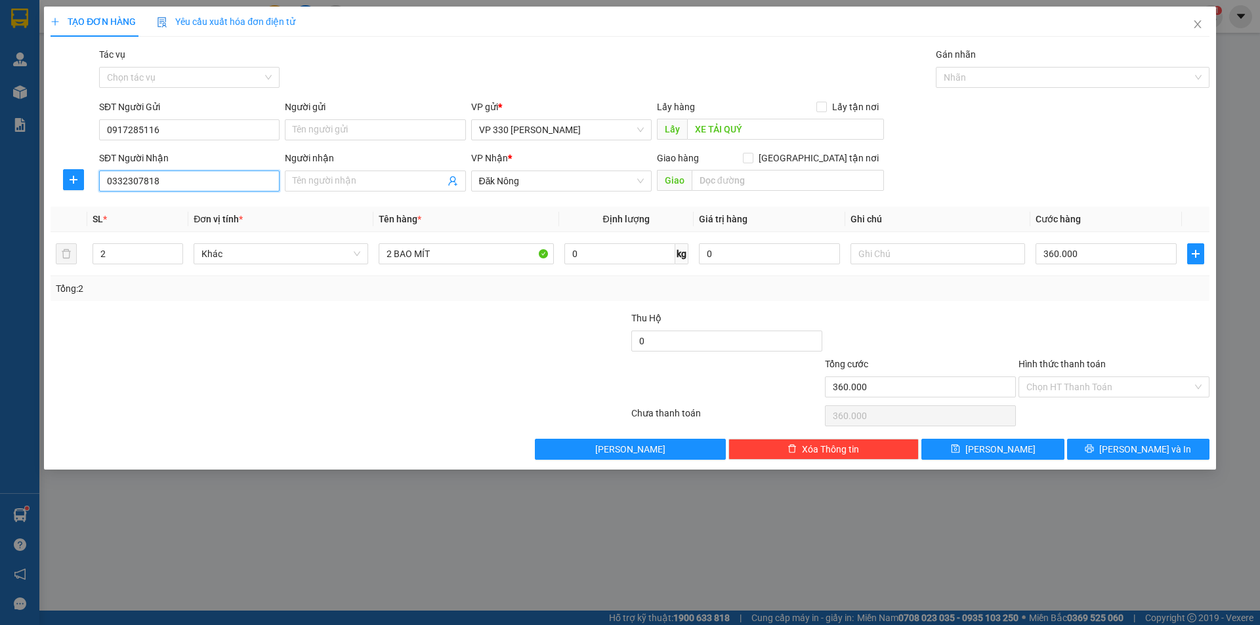
click at [168, 174] on input "0332307818" at bounding box center [189, 181] width 180 height 21
click at [175, 207] on div "0948778499" at bounding box center [189, 207] width 165 height 14
click at [1132, 447] on span "[PERSON_NAME] và In" at bounding box center [1145, 449] width 92 height 14
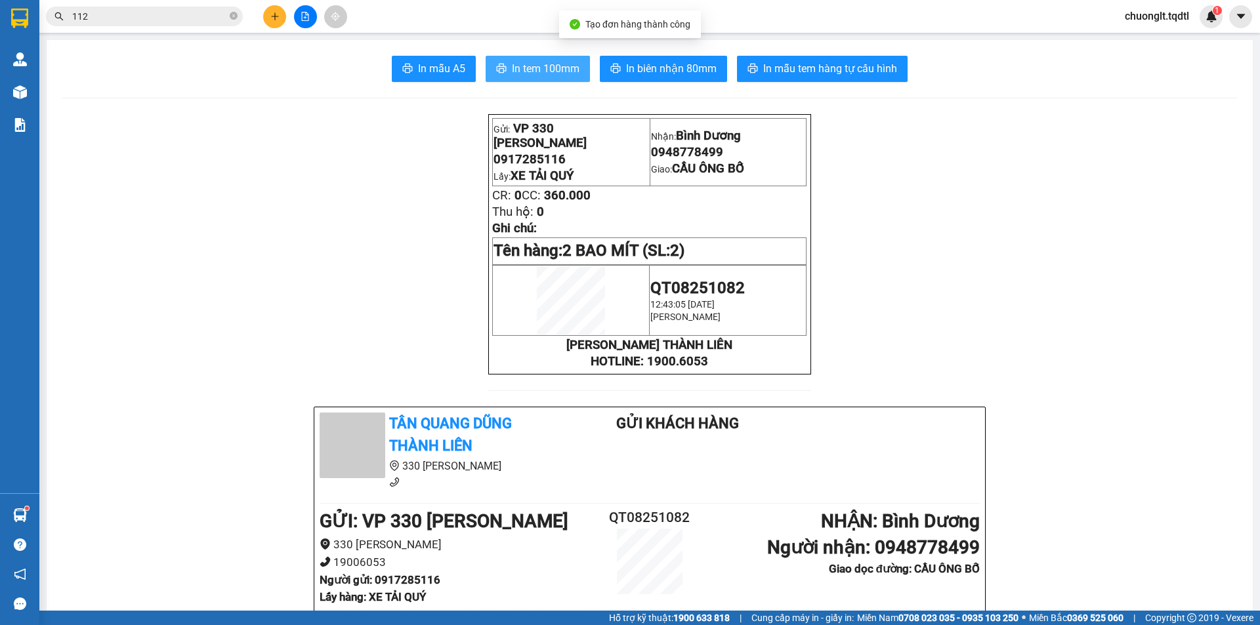
click at [526, 67] on span "In tem 100mm" at bounding box center [546, 68] width 68 height 16
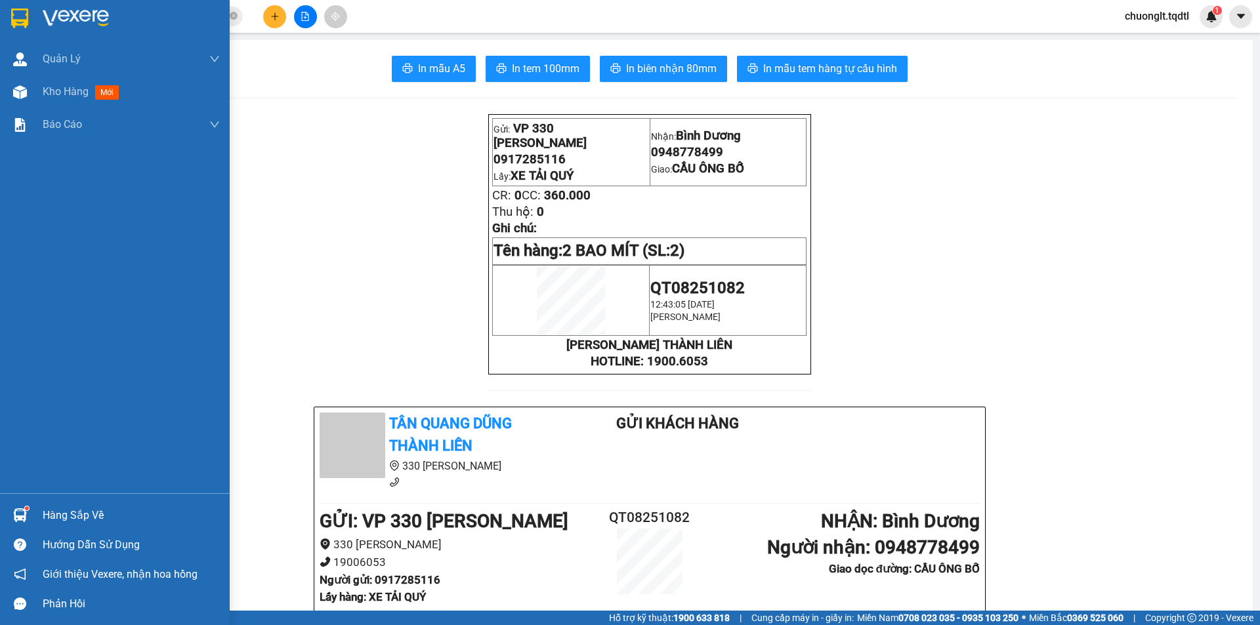
click at [77, 511] on div "Hàng sắp về" at bounding box center [131, 516] width 177 height 20
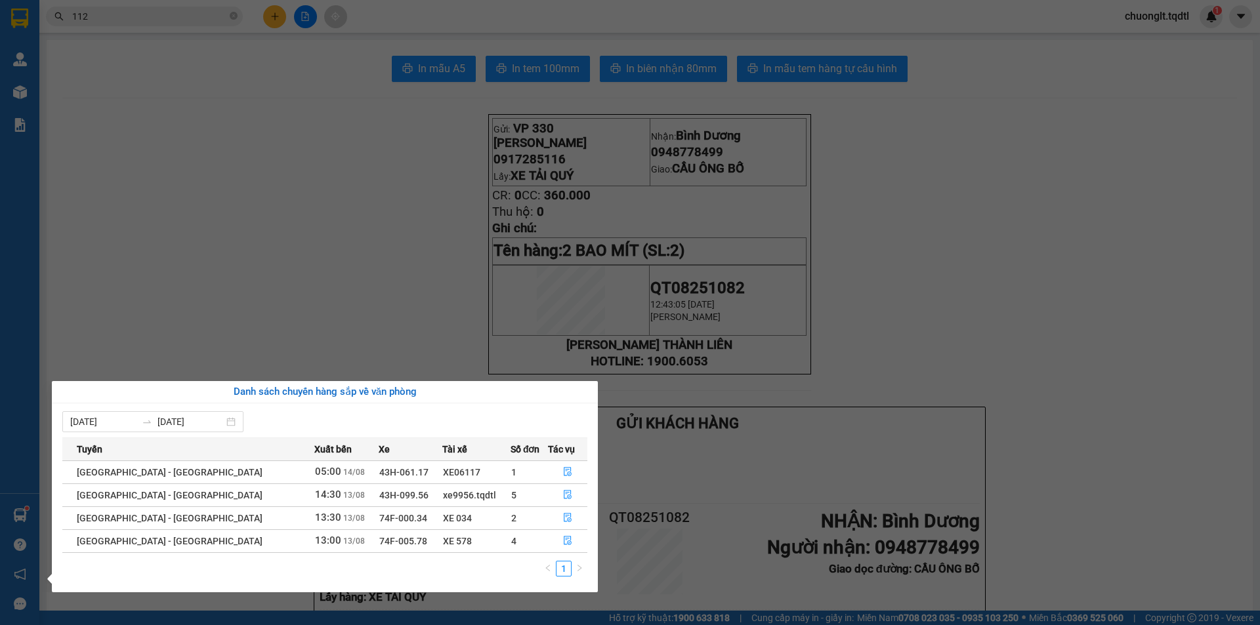
click at [367, 316] on section "Kết quả tìm kiếm ( 6432 ) Bộ lọc Mã ĐH Trạng thái Món hàng Thu hộ Tổng cước Chư…" at bounding box center [630, 312] width 1260 height 625
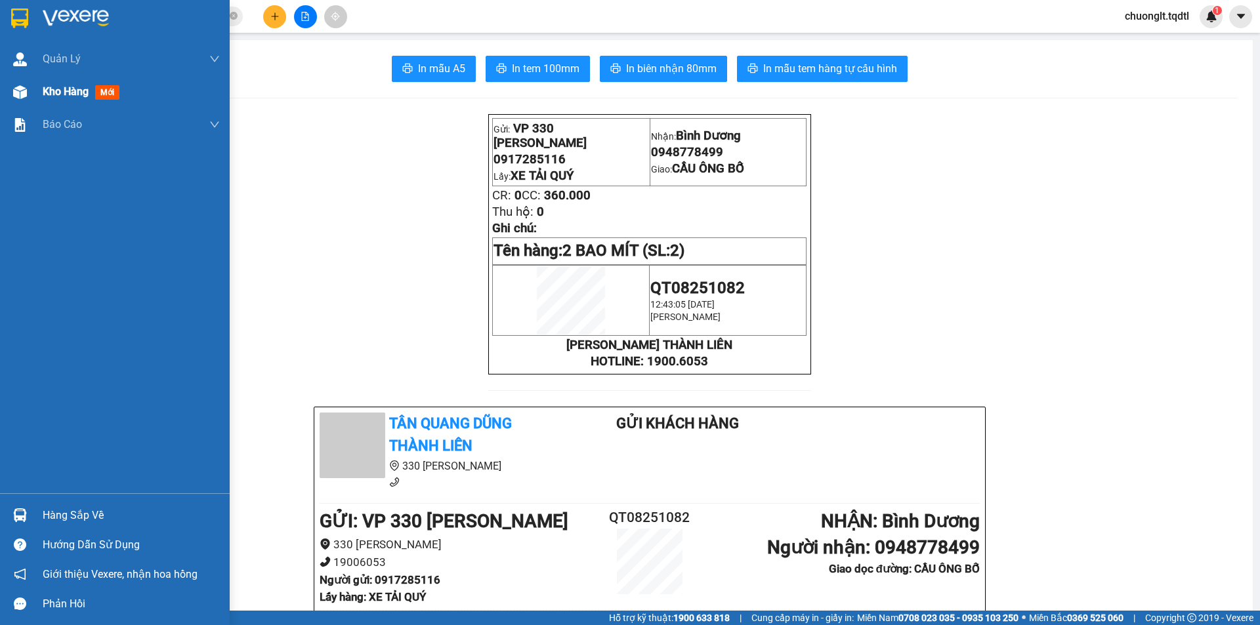
click at [39, 94] on div "Kho hàng mới" at bounding box center [115, 91] width 230 height 33
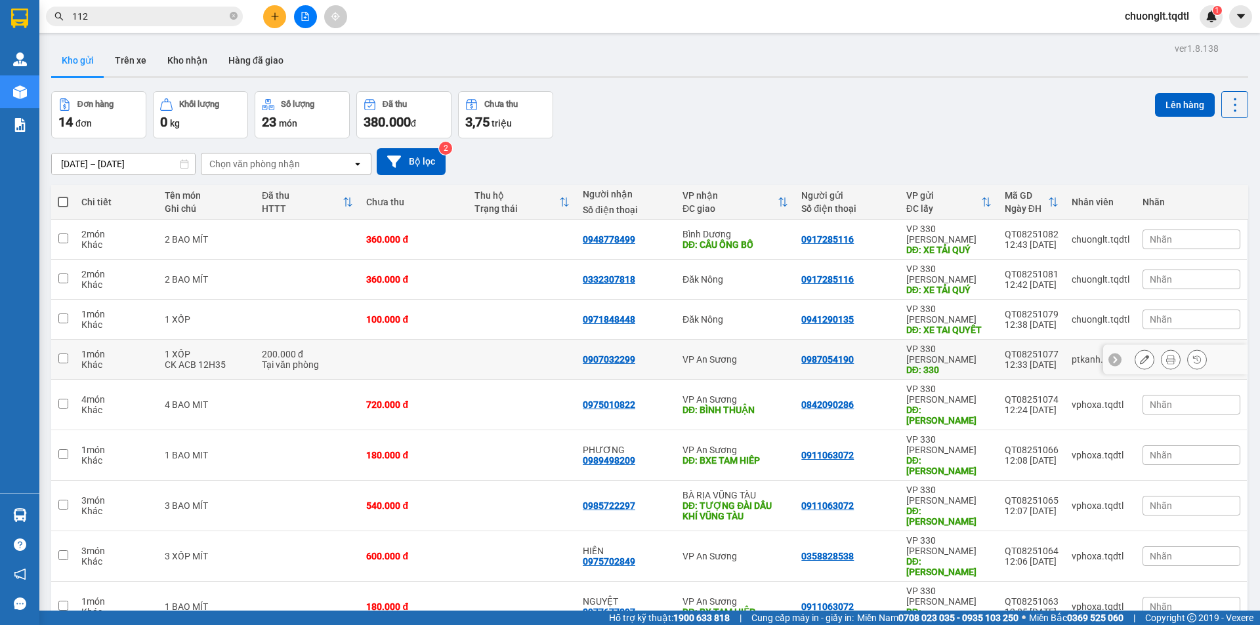
click at [65, 354] on input "checkbox" at bounding box center [63, 359] width 10 height 10
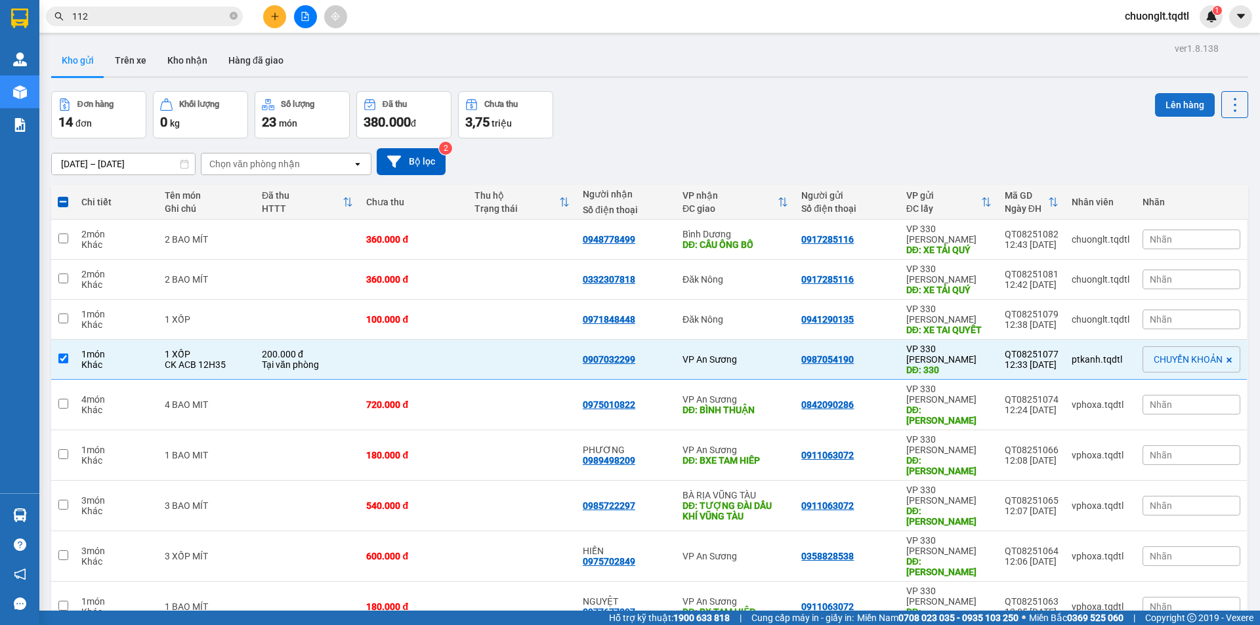
click at [1175, 107] on button "Lên hàng" at bounding box center [1185, 105] width 60 height 24
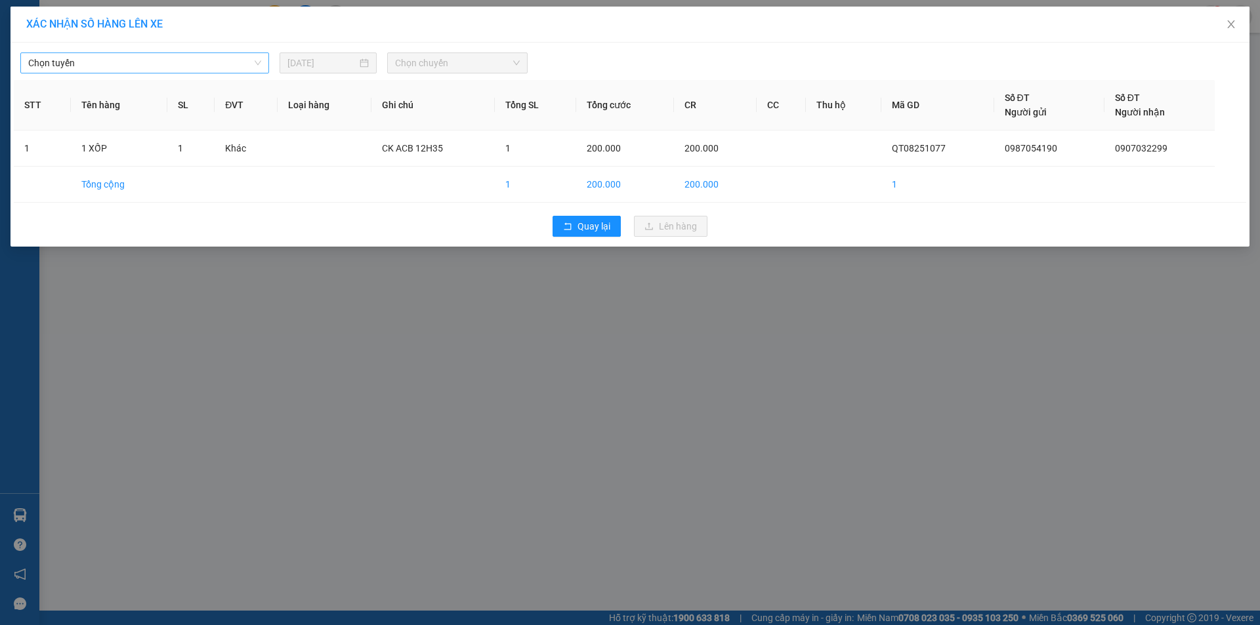
click at [225, 60] on span "Chọn tuyến" at bounding box center [144, 63] width 233 height 20
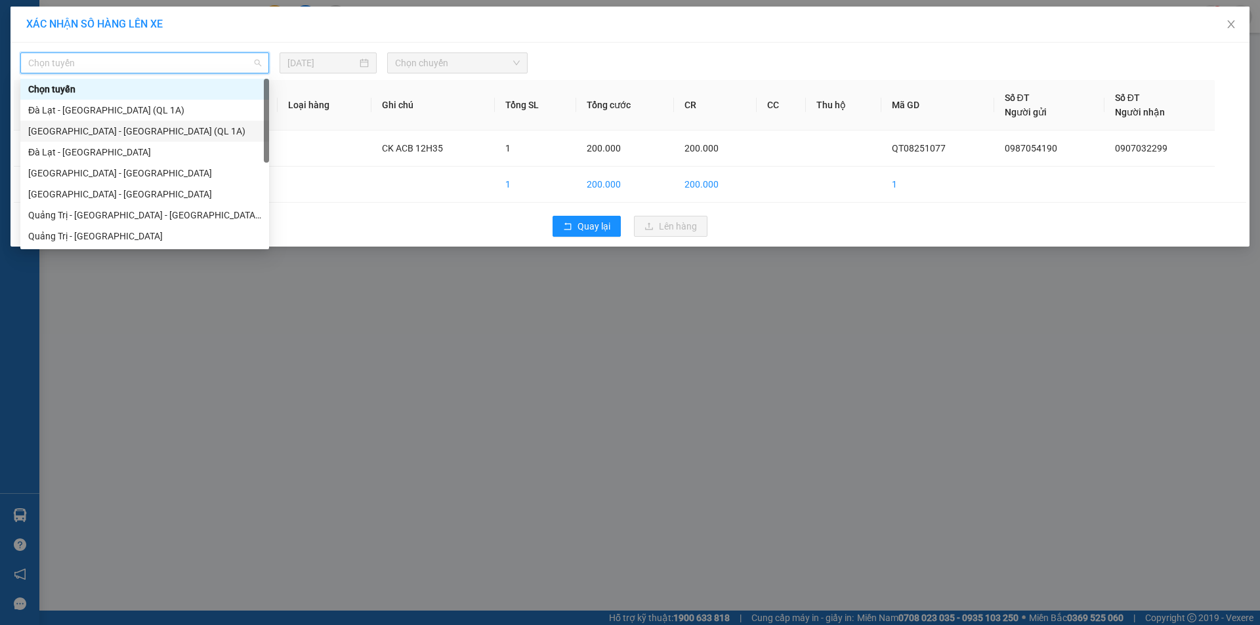
scroll to position [66, 0]
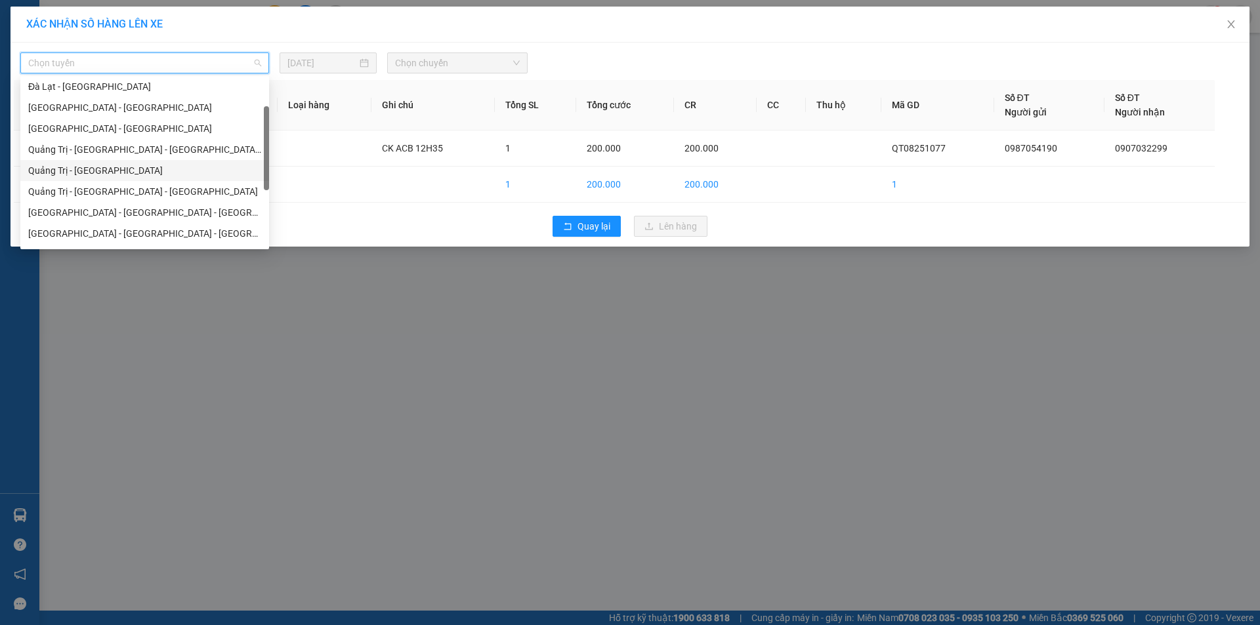
click at [135, 175] on div "Quảng Trị - [GEOGRAPHIC_DATA]" at bounding box center [144, 170] width 233 height 14
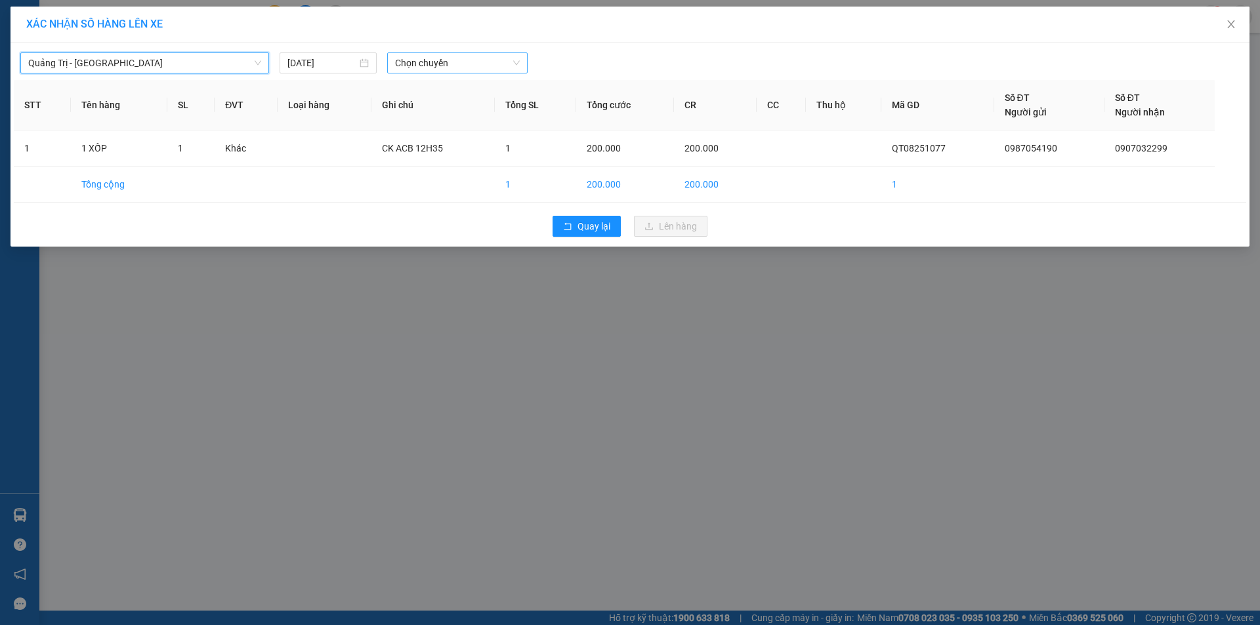
click at [461, 62] on span "Chọn chuyến" at bounding box center [457, 63] width 125 height 20
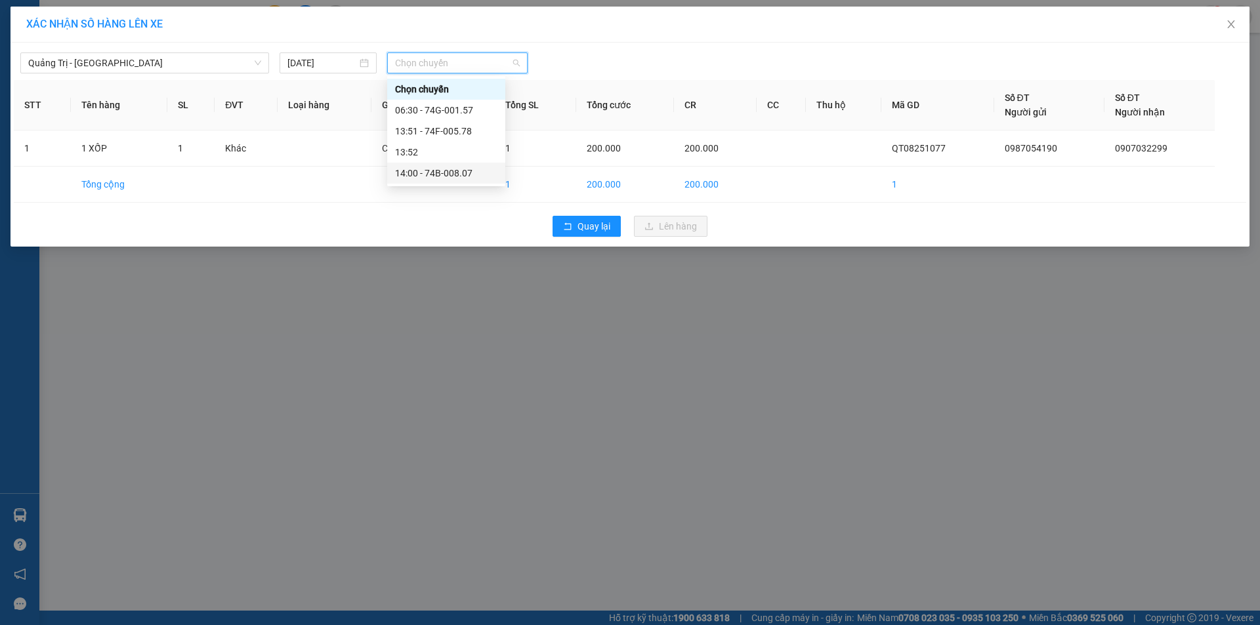
click at [460, 170] on div "14:00 - 74B-008.07" at bounding box center [446, 173] width 102 height 14
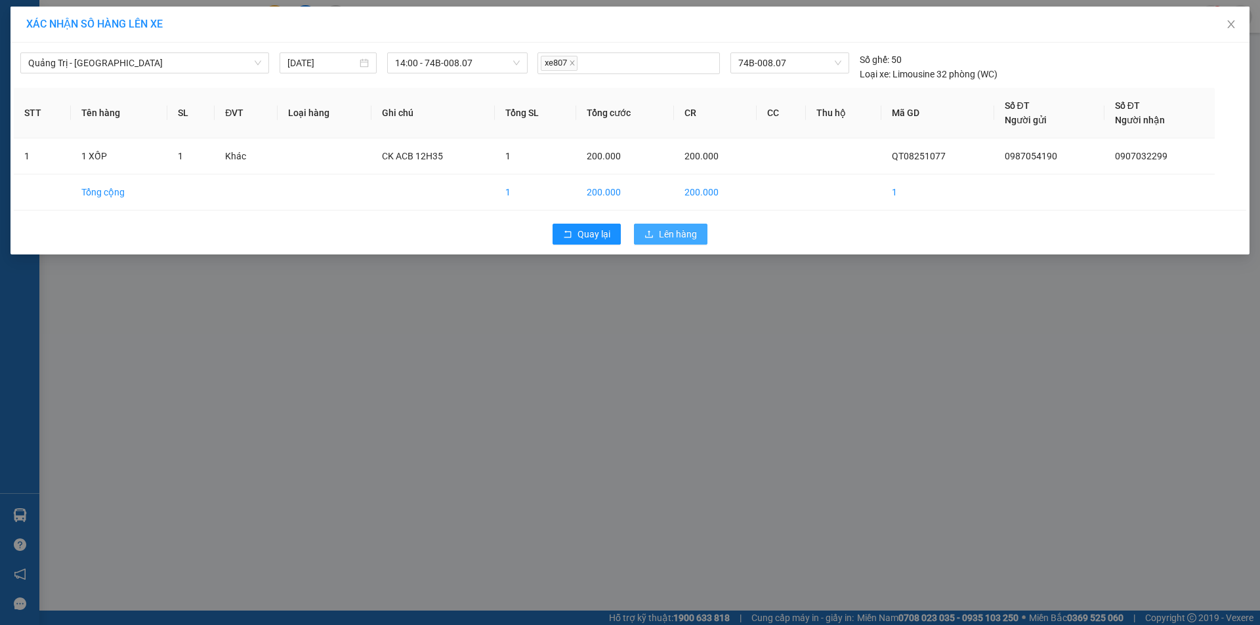
click at [659, 233] on span "Lên hàng" at bounding box center [678, 234] width 38 height 14
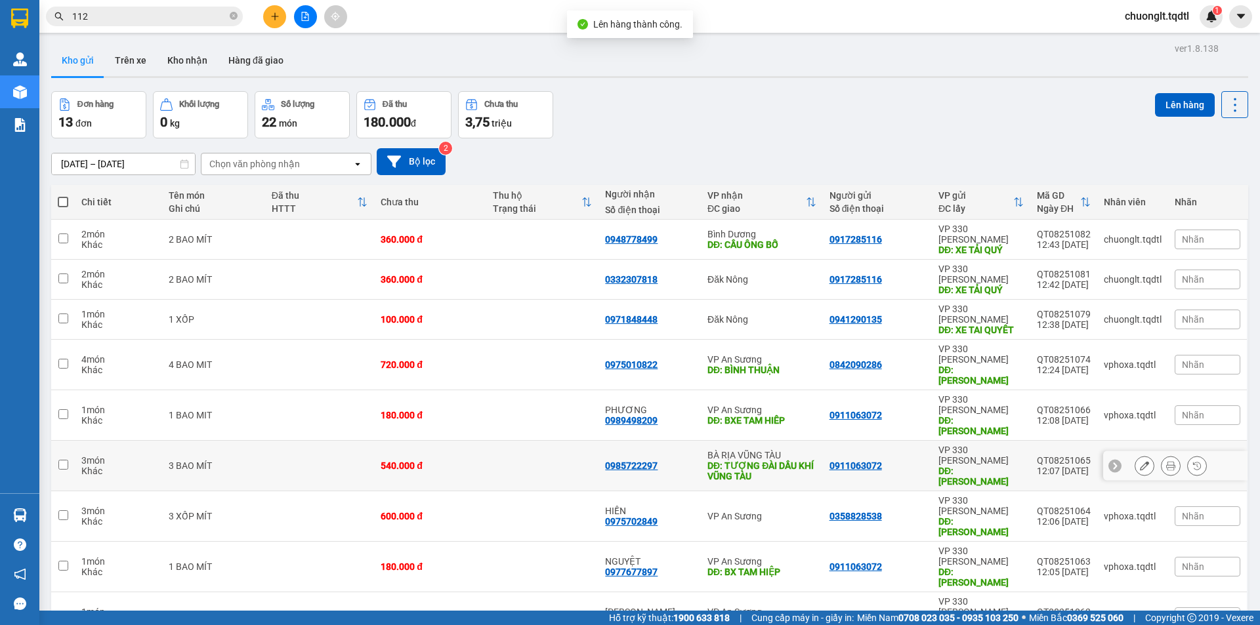
scroll to position [60, 0]
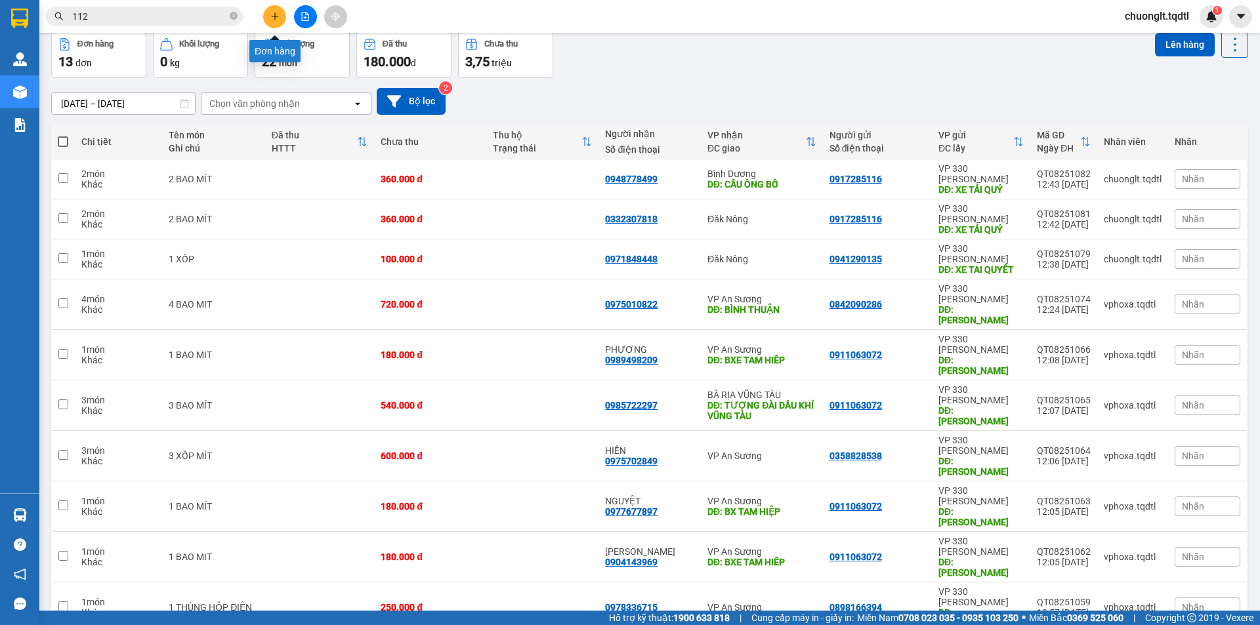
click at [278, 16] on icon "plus" at bounding box center [274, 16] width 9 height 9
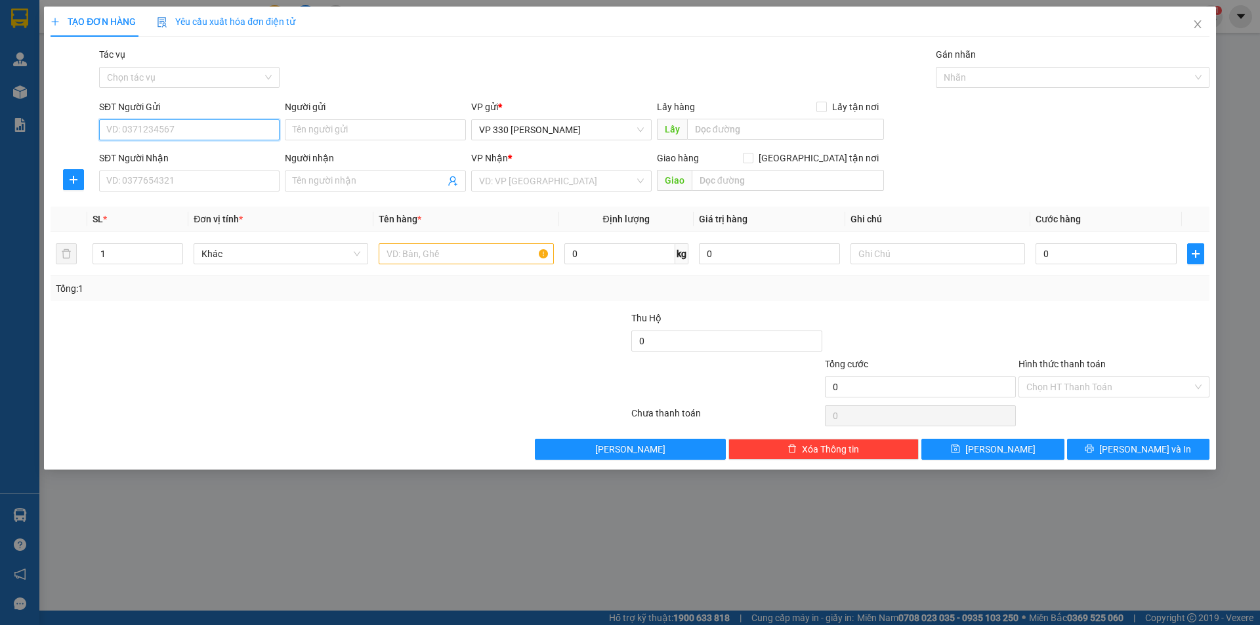
click at [193, 129] on input "SĐT Người Gửi" at bounding box center [189, 129] width 180 height 21
click at [159, 154] on div "0917285116" at bounding box center [189, 156] width 165 height 14
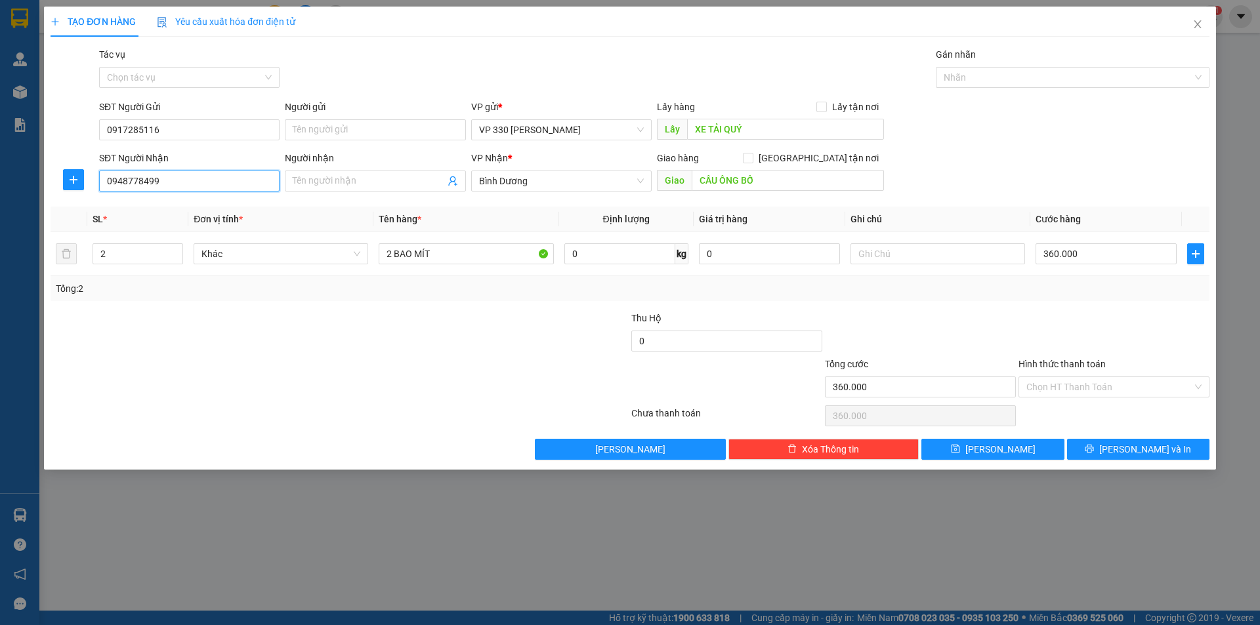
click at [213, 182] on input "0948778499" at bounding box center [189, 181] width 180 height 21
click at [168, 203] on div "0343426362" at bounding box center [189, 207] width 165 height 14
click at [1123, 444] on button "[PERSON_NAME] và In" at bounding box center [1138, 449] width 142 height 21
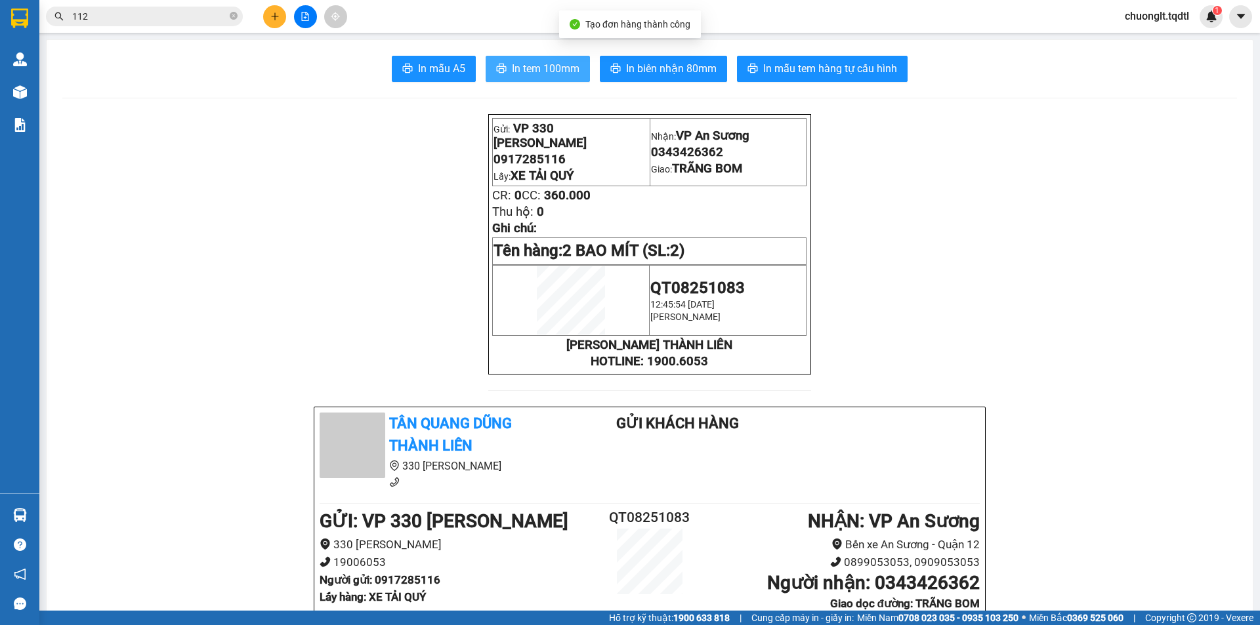
click at [551, 62] on span "In tem 100mm" at bounding box center [546, 68] width 68 height 16
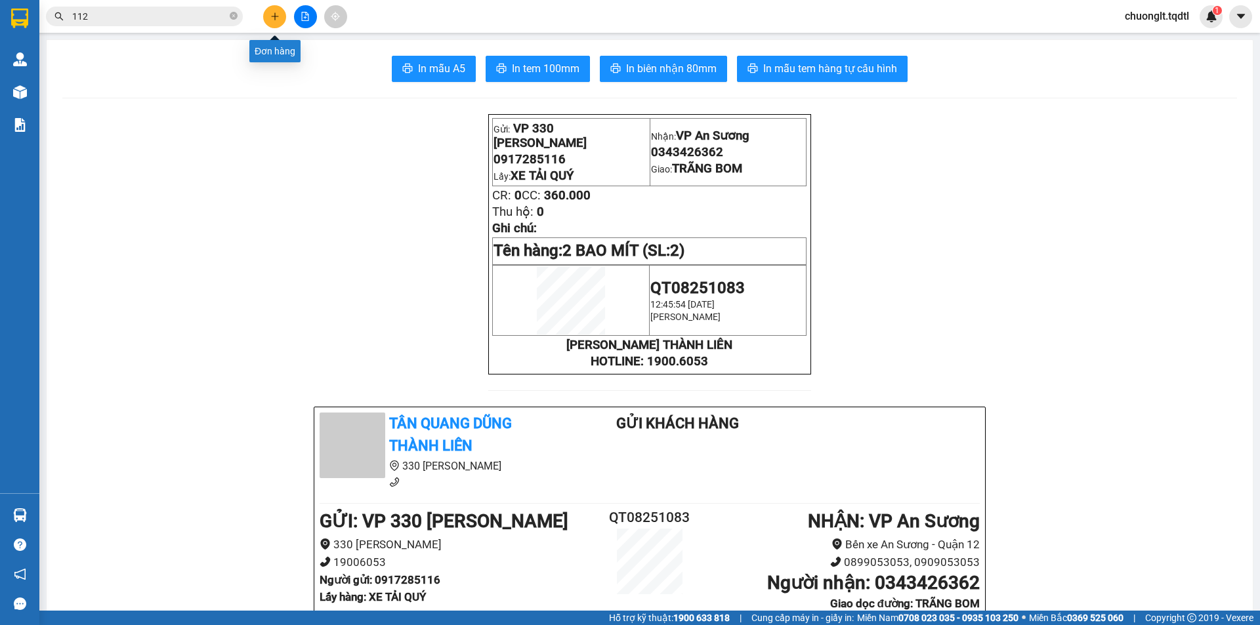
click at [267, 16] on button at bounding box center [274, 16] width 23 height 23
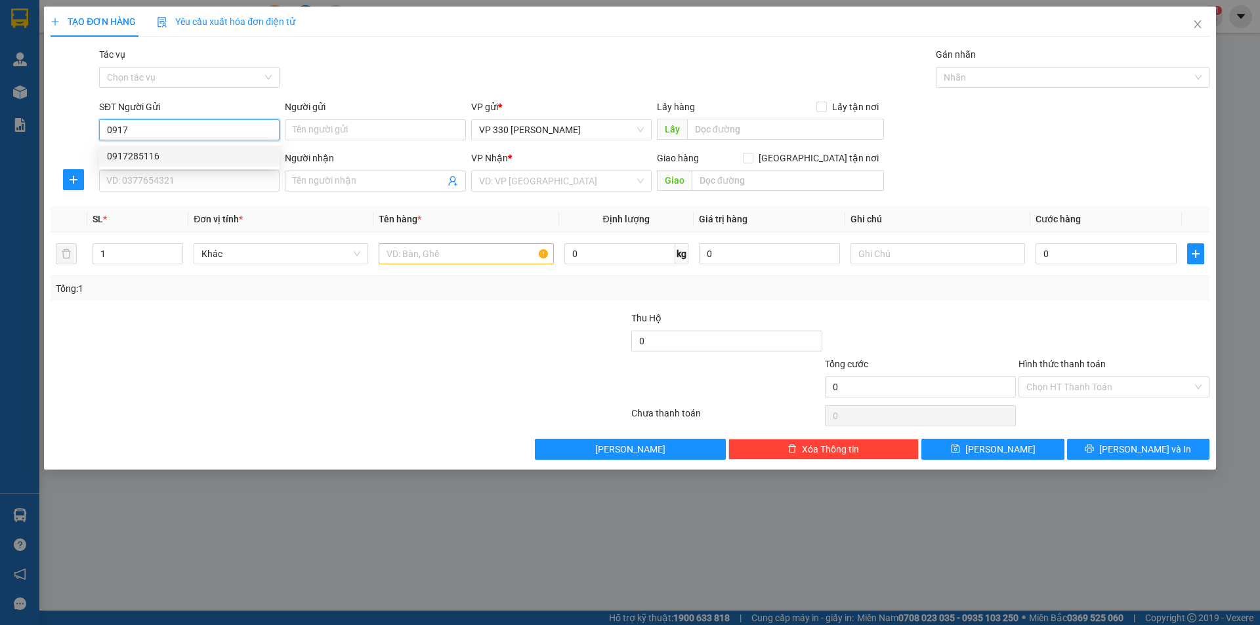
click at [264, 151] on div "0917285116" at bounding box center [189, 156] width 165 height 14
type input "0917285116"
type input "XE TẢI QUÝ"
type input "0343426362"
type input "TRÃNG BOM"
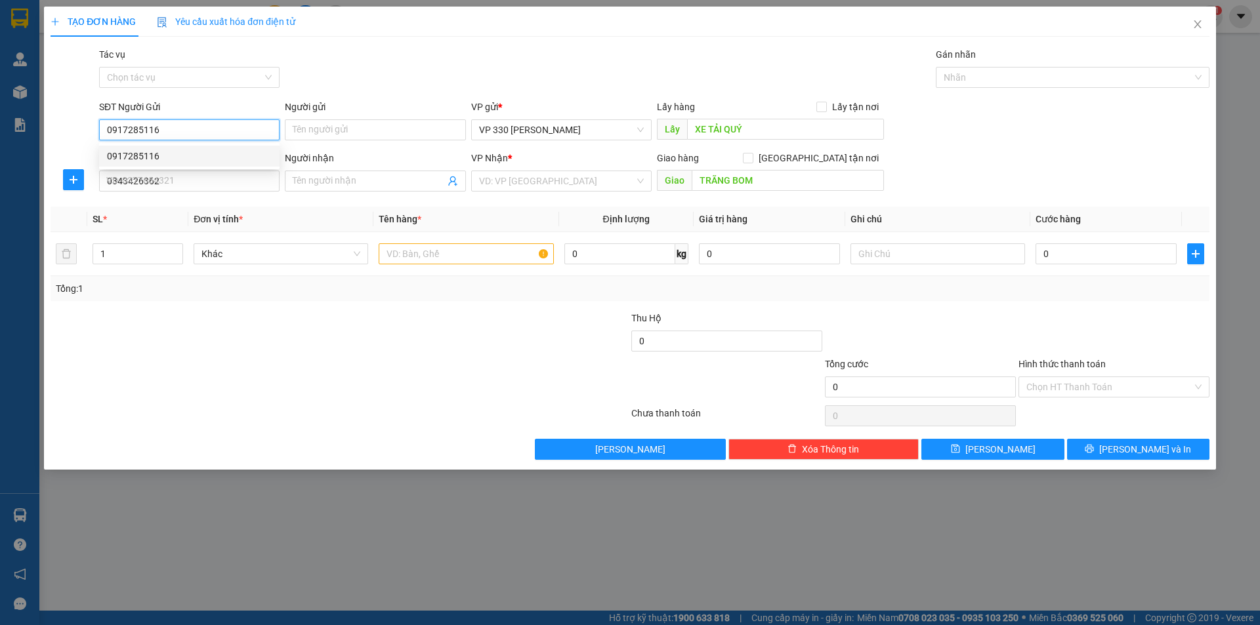
type input "360.000"
type input "0917285116"
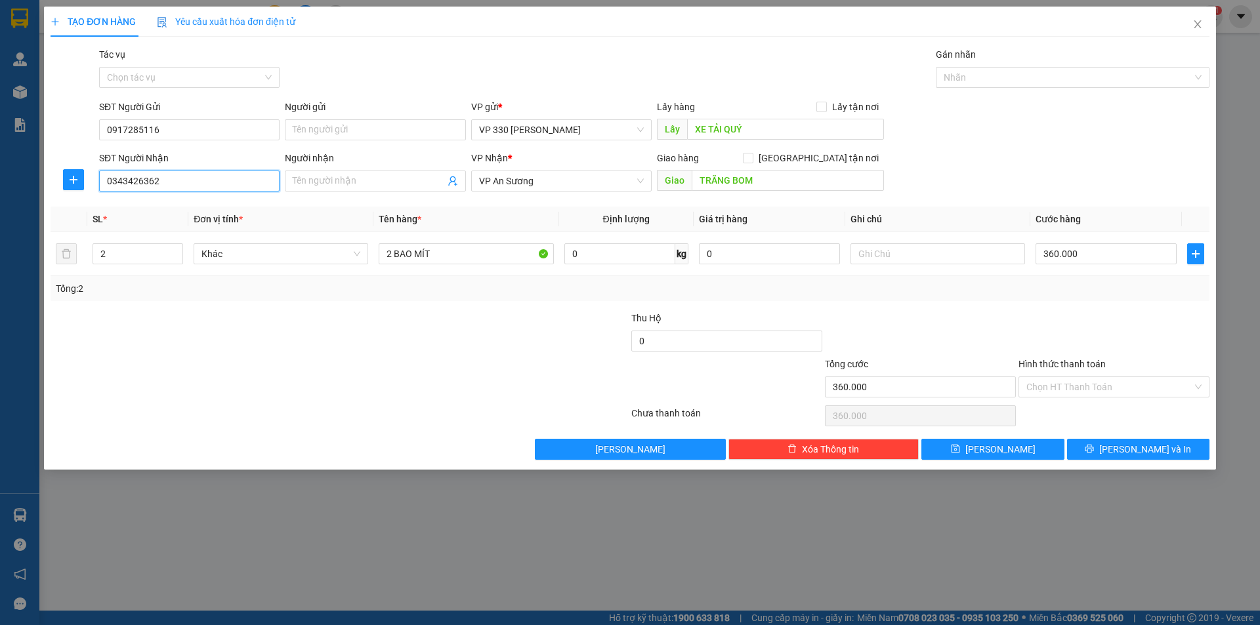
click at [184, 176] on input "0343426362" at bounding box center [189, 181] width 180 height 21
type input "0"
click at [218, 203] on div "0918117560" at bounding box center [189, 207] width 165 height 14
type input "0918117560"
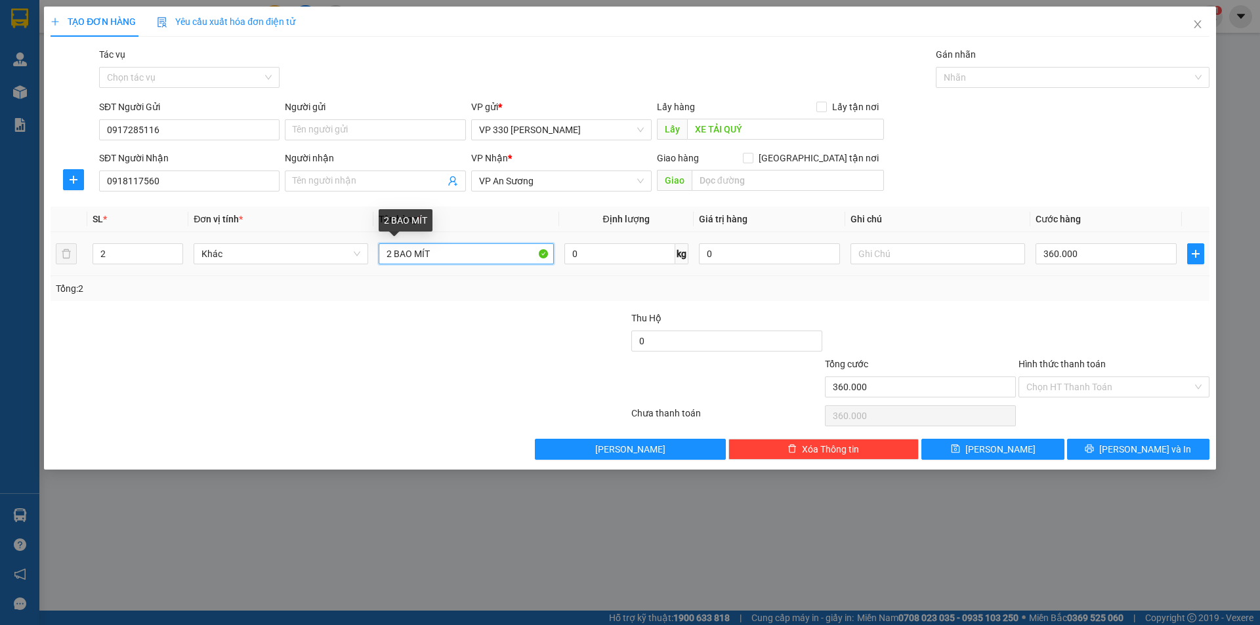
click at [392, 251] on input "2 BAO MÍT" at bounding box center [466, 253] width 175 height 21
type input "1 BAO MÍT"
type input "1"
click at [177, 258] on icon "down" at bounding box center [176, 258] width 4 height 3
click at [1085, 256] on input "360.000" at bounding box center [1105, 253] width 141 height 21
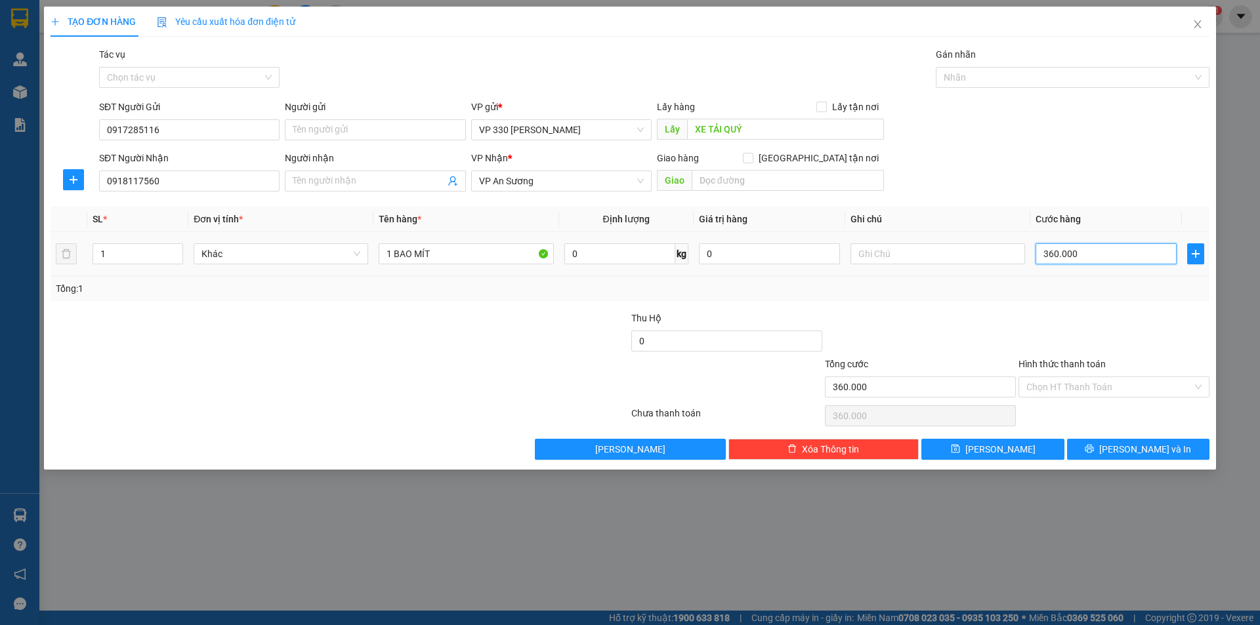
type input "1"
type input "18"
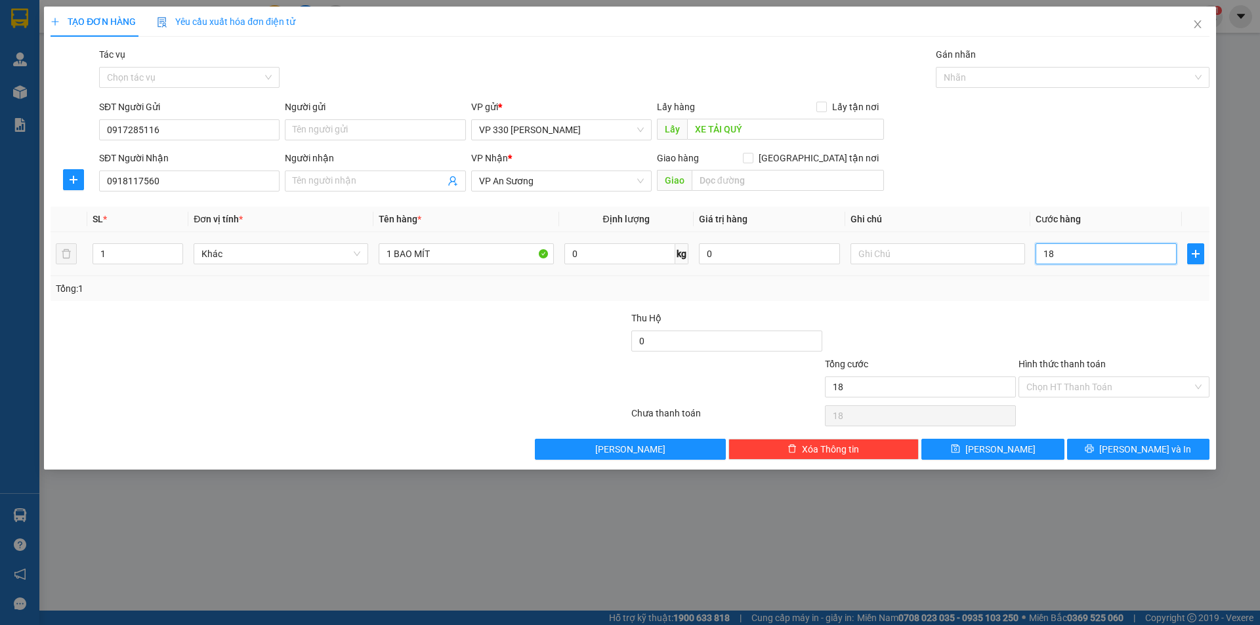
type input "180"
type input "1.800"
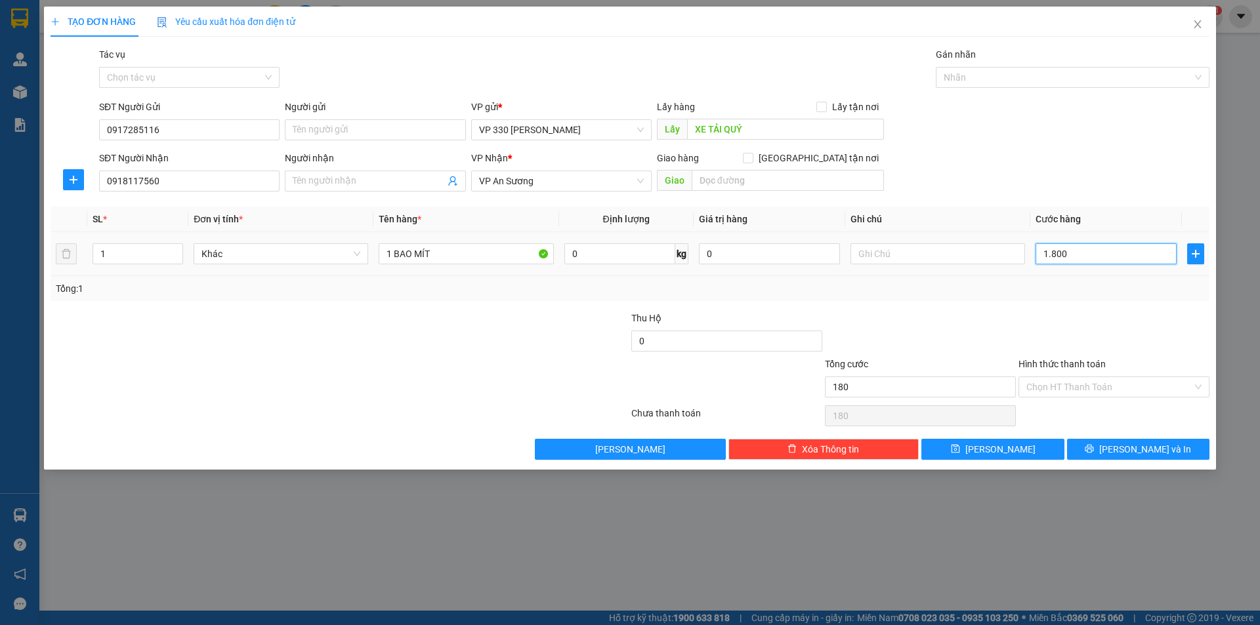
type input "1.800"
type input "18.000"
type input "180.000"
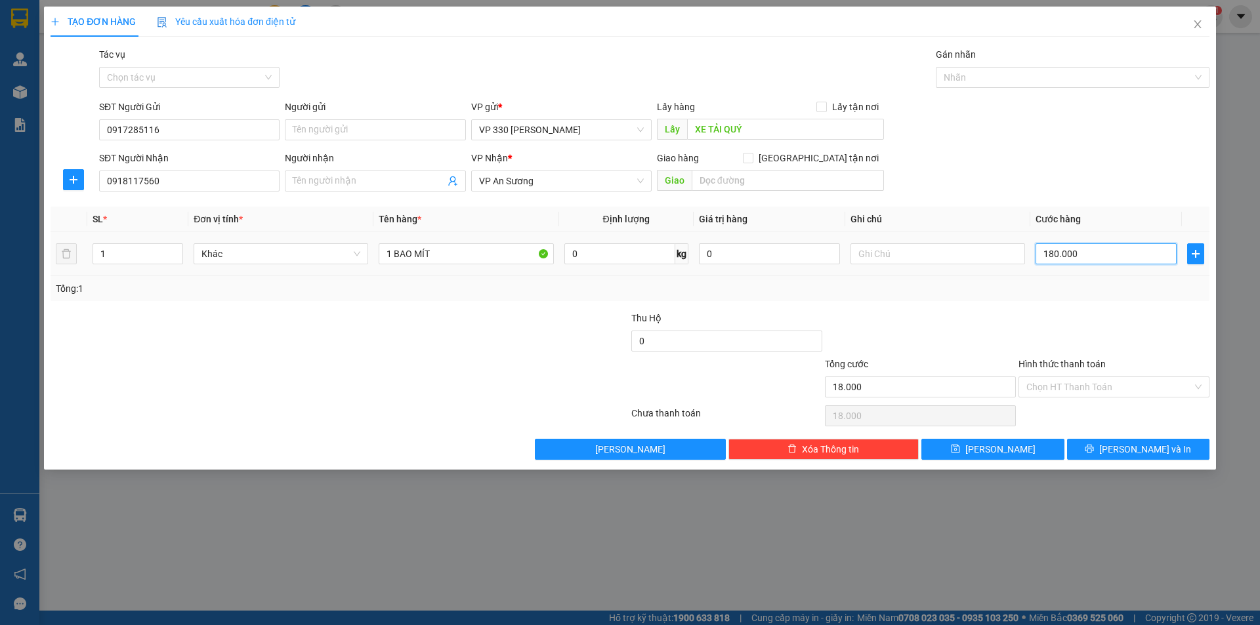
type input "180.000"
click at [1146, 448] on span "[PERSON_NAME] và In" at bounding box center [1145, 449] width 92 height 14
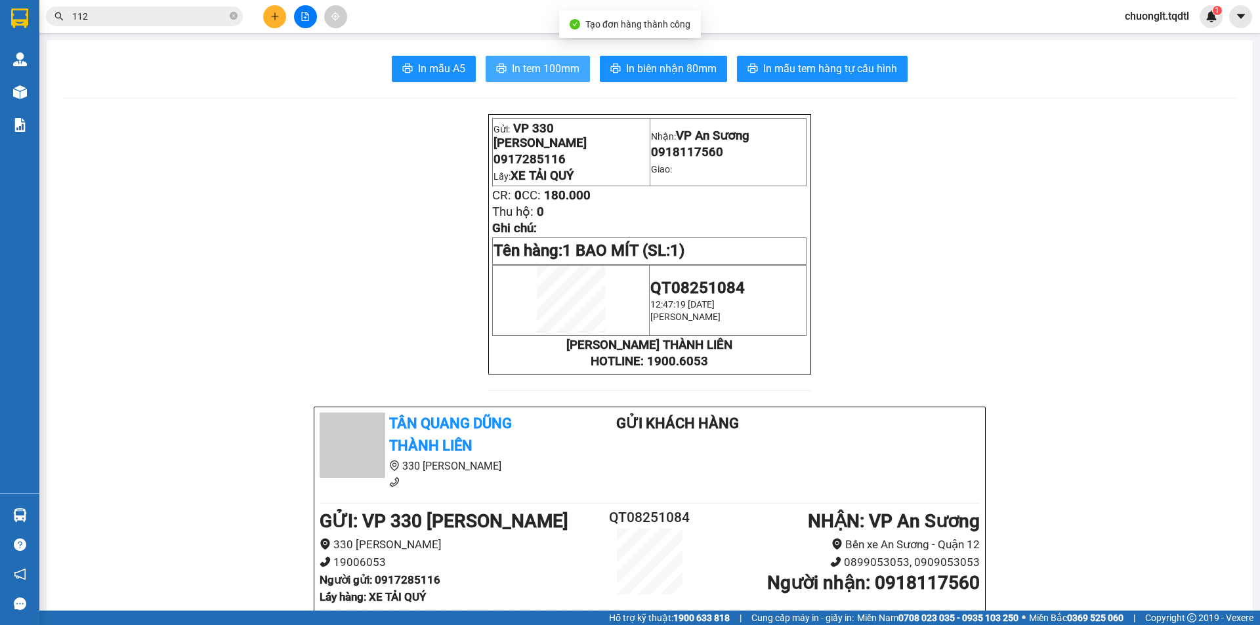
click at [530, 62] on span "In tem 100mm" at bounding box center [546, 68] width 68 height 16
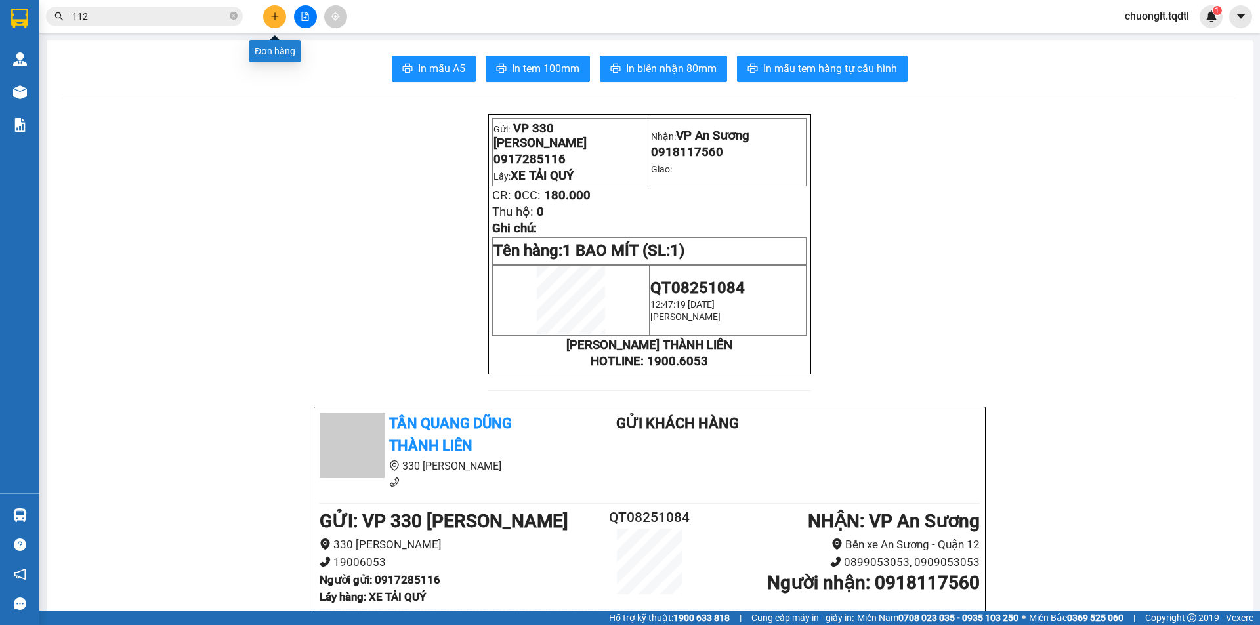
click at [272, 14] on icon "plus" at bounding box center [274, 16] width 9 height 9
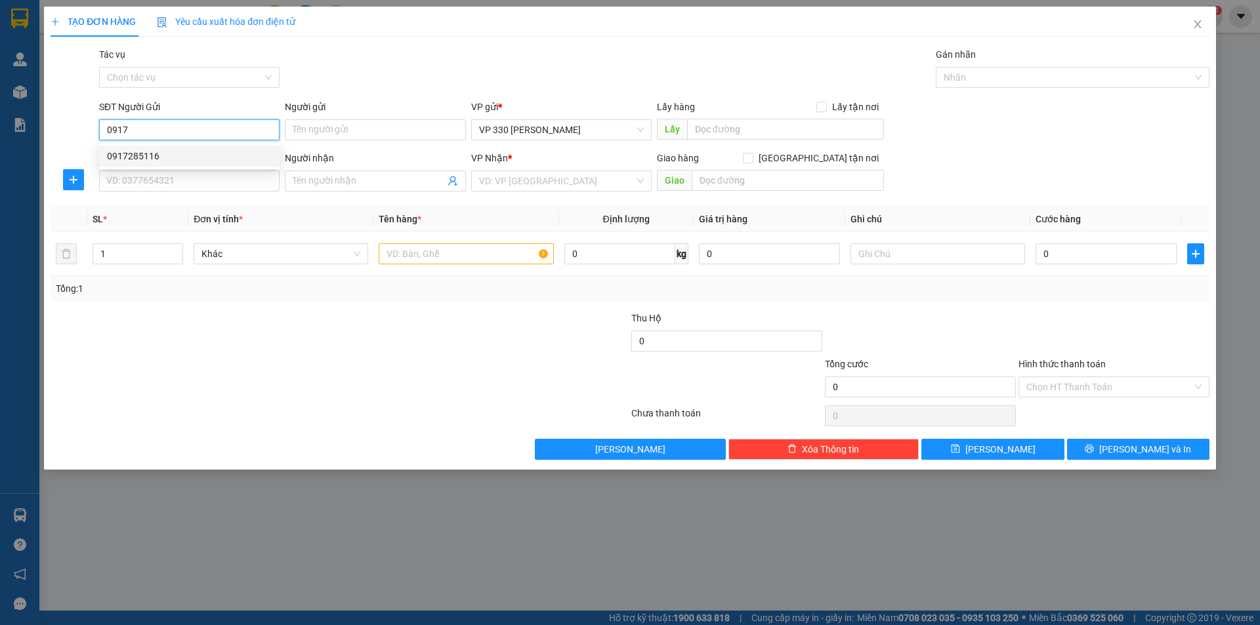
click at [141, 156] on div "0917285116" at bounding box center [189, 156] width 165 height 14
type input "0917285116"
type input "XE TẢI QUÝ"
type input "0918117560"
type input "180.000"
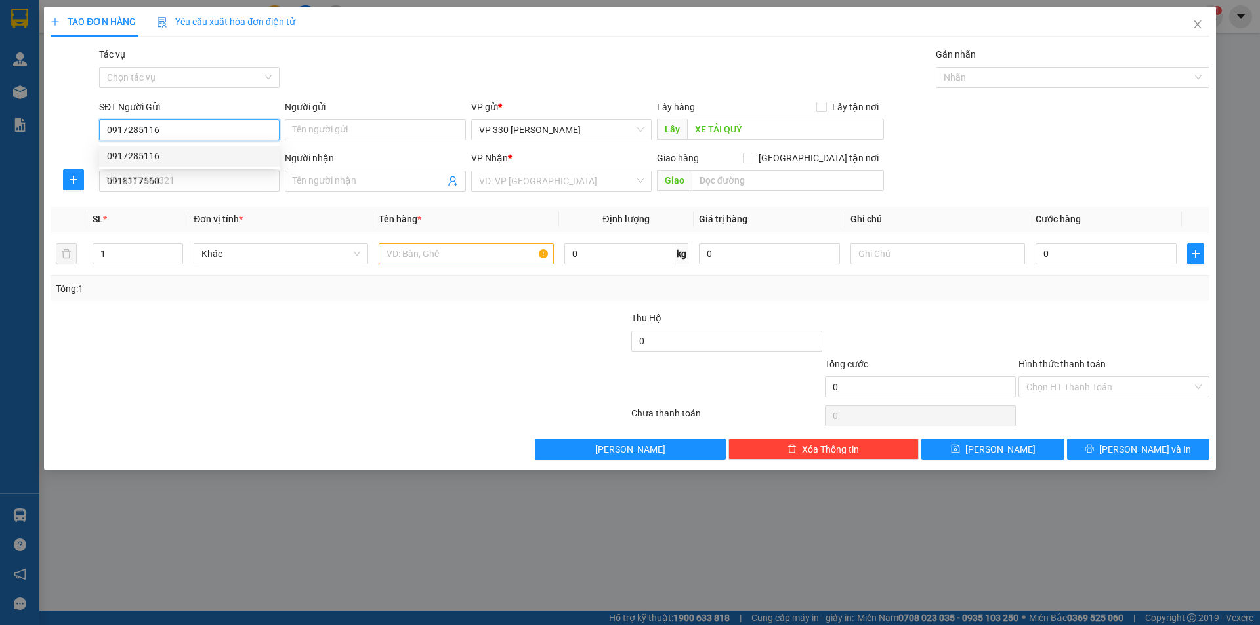
type input "180.000"
type input "0917285116"
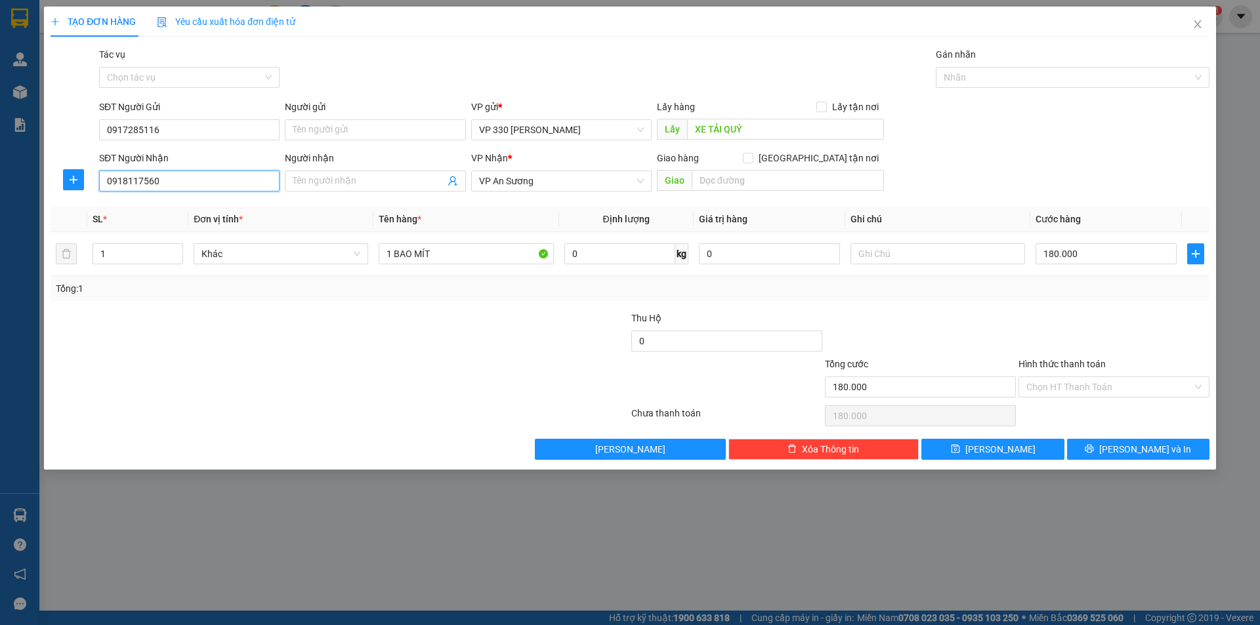
click at [188, 185] on input "0918117560" at bounding box center [189, 181] width 180 height 21
type input "0"
type input "0335476105"
click at [740, 185] on input "text" at bounding box center [788, 180] width 192 height 21
type input "BXE TAM HIỆP"
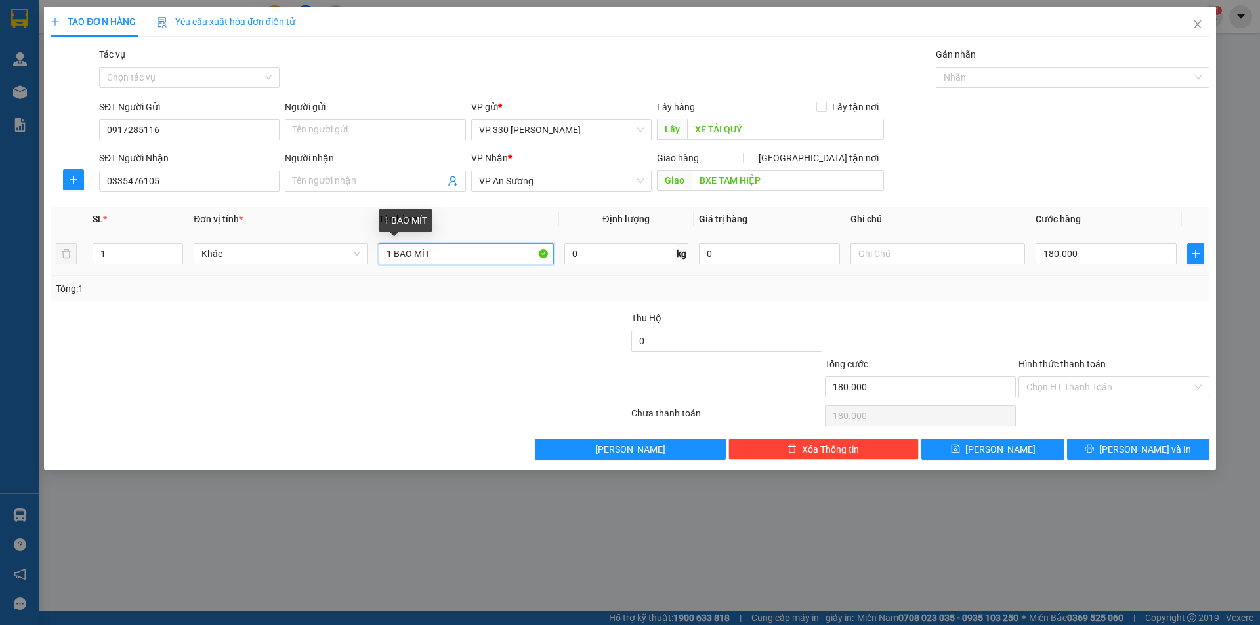
click at [390, 254] on input "1 BAO MÍT" at bounding box center [466, 253] width 175 height 21
type input "2 BAO MÍT"
type input "2"
click at [177, 247] on span "up" at bounding box center [176, 251] width 8 height 8
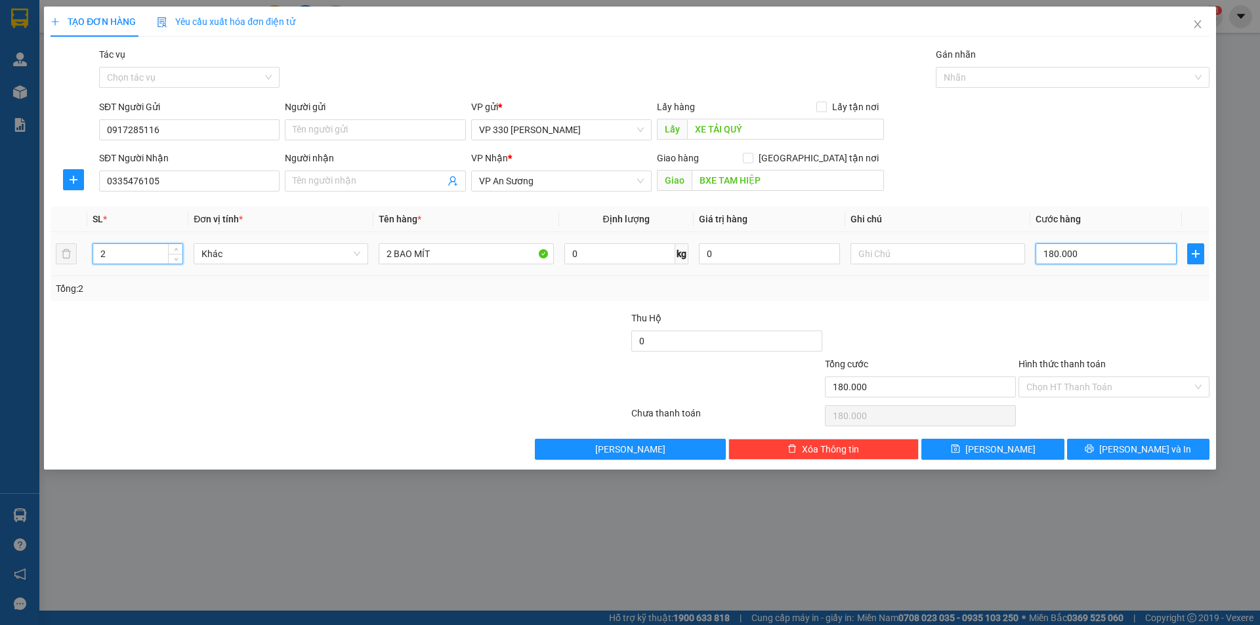
click at [1110, 253] on input "180.000" at bounding box center [1105, 253] width 141 height 21
type input "3"
type input "36"
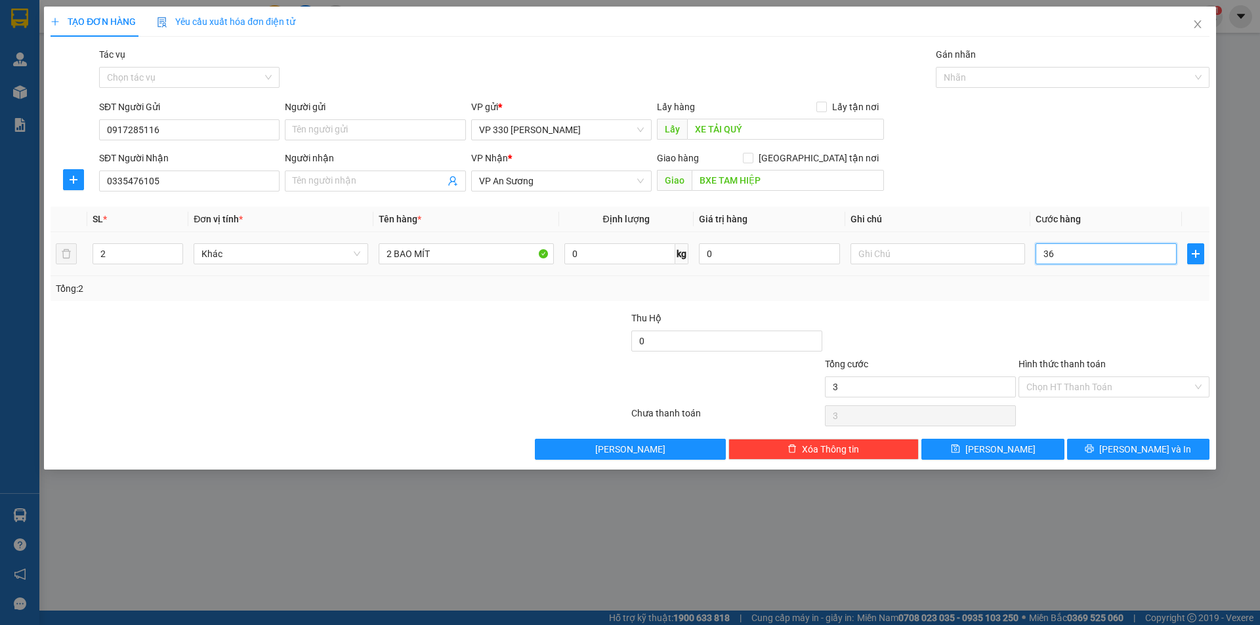
type input "36"
type input "360"
type input "3.600"
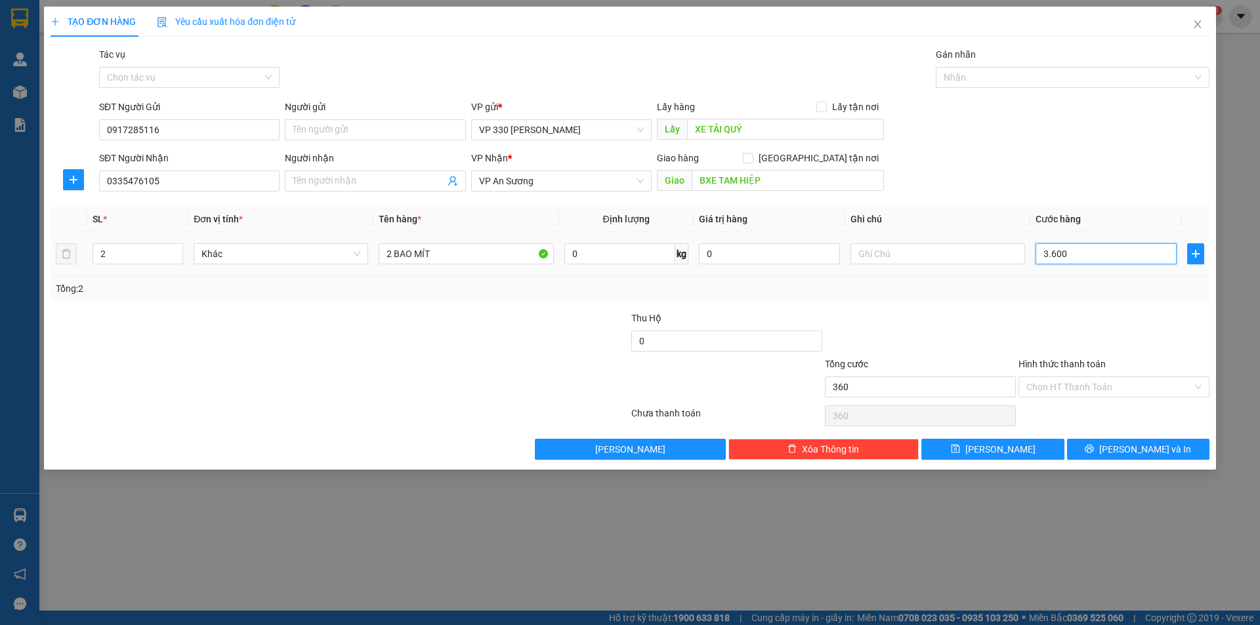
type input "3.600"
type input "36.000"
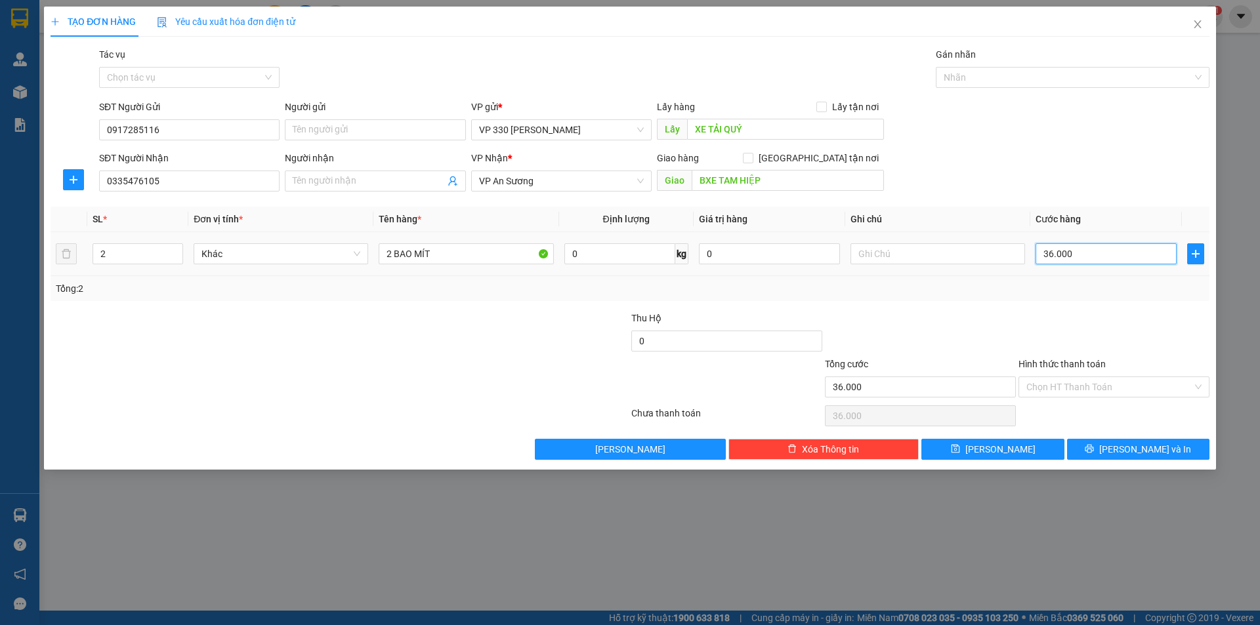
type input "360.000"
click at [1076, 444] on button "[PERSON_NAME] và In" at bounding box center [1138, 449] width 142 height 21
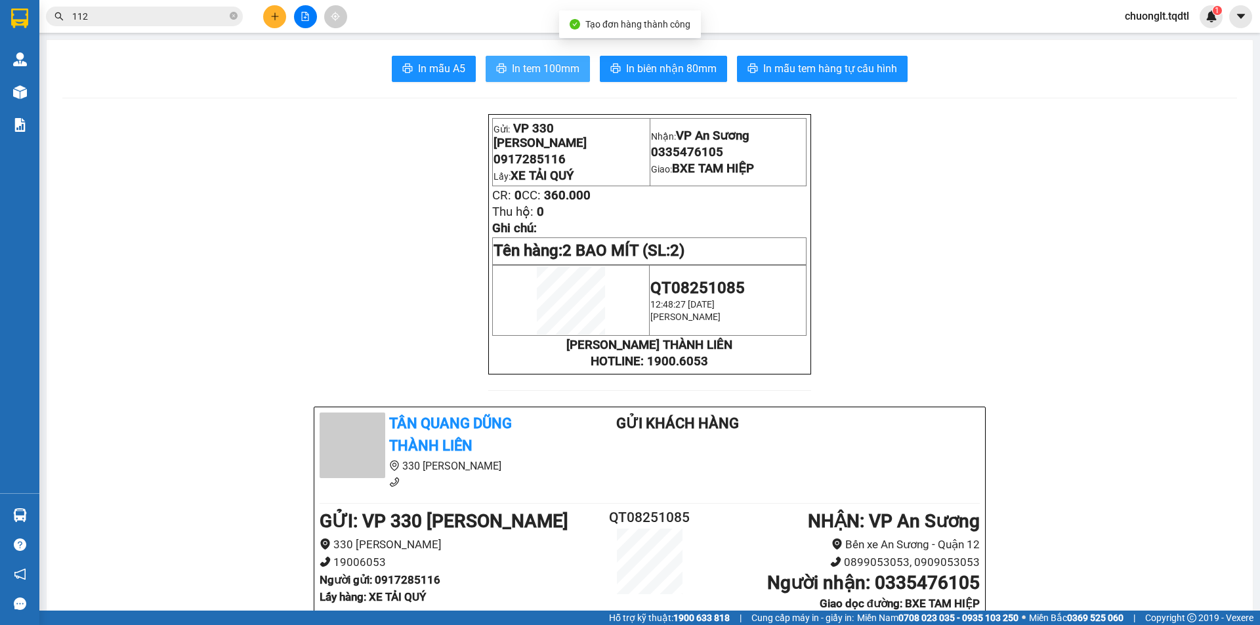
click at [526, 72] on span "In tem 100mm" at bounding box center [546, 68] width 68 height 16
click at [558, 66] on span "In tem 100mm" at bounding box center [546, 68] width 68 height 16
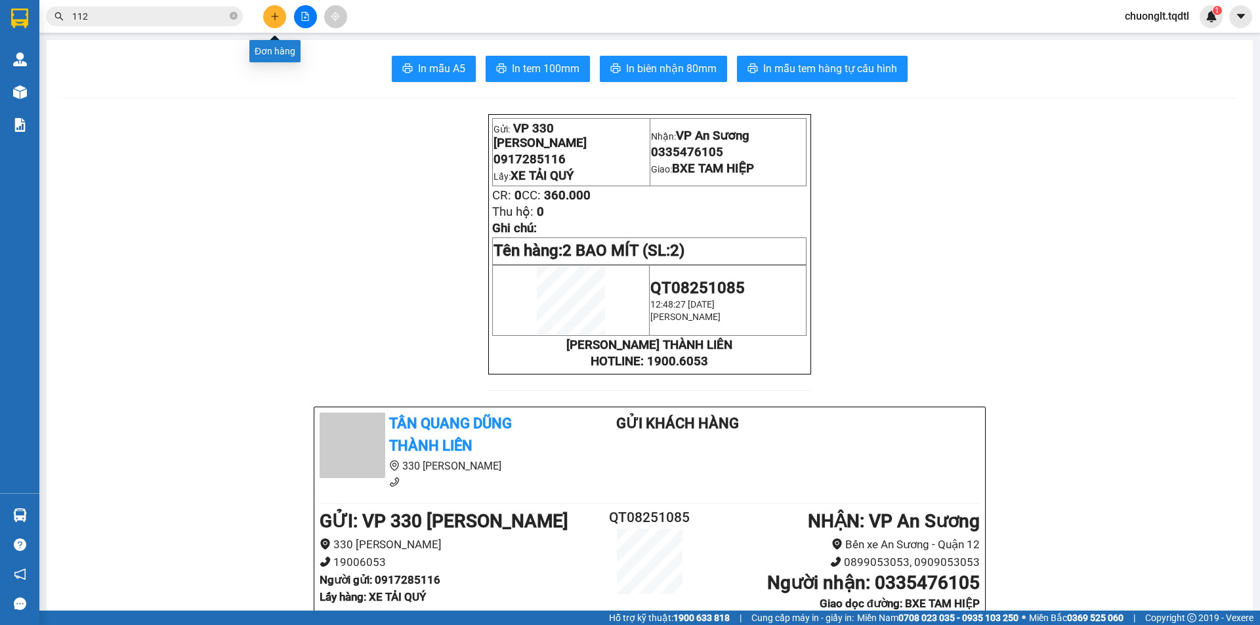
click at [276, 20] on icon "plus" at bounding box center [274, 16] width 9 height 9
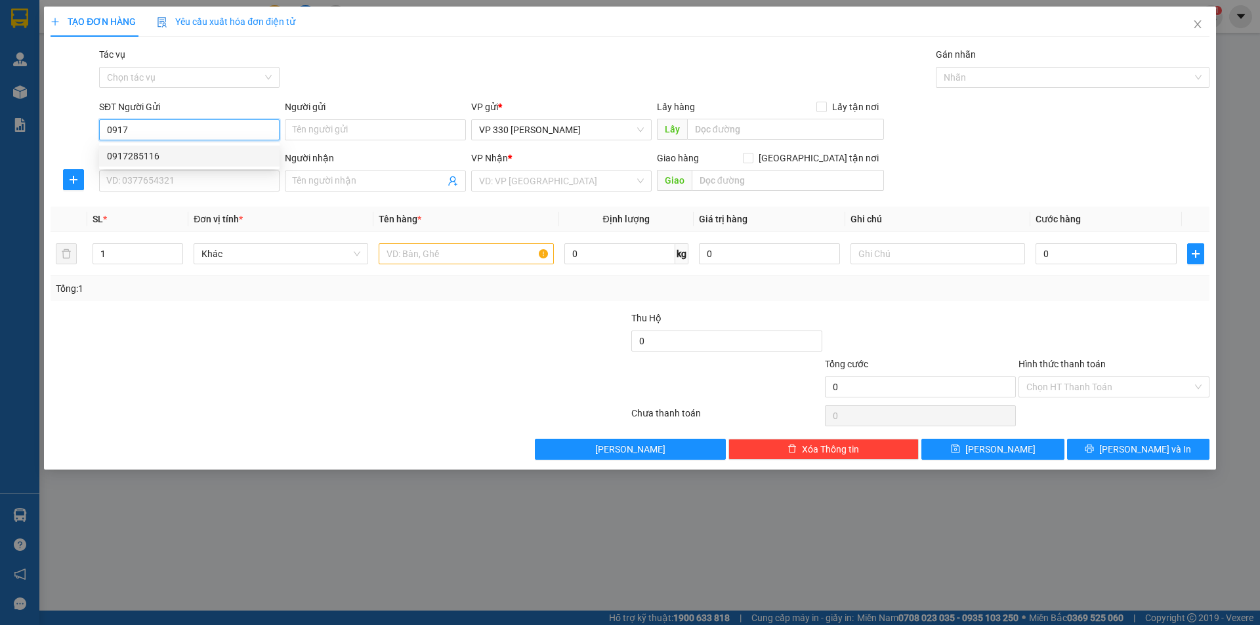
click at [174, 152] on div "0917285116" at bounding box center [189, 156] width 165 height 14
type input "0917285116"
type input "XE TẢI QUÝ"
type input "0335476105"
type input "BXE TAM HIỆP"
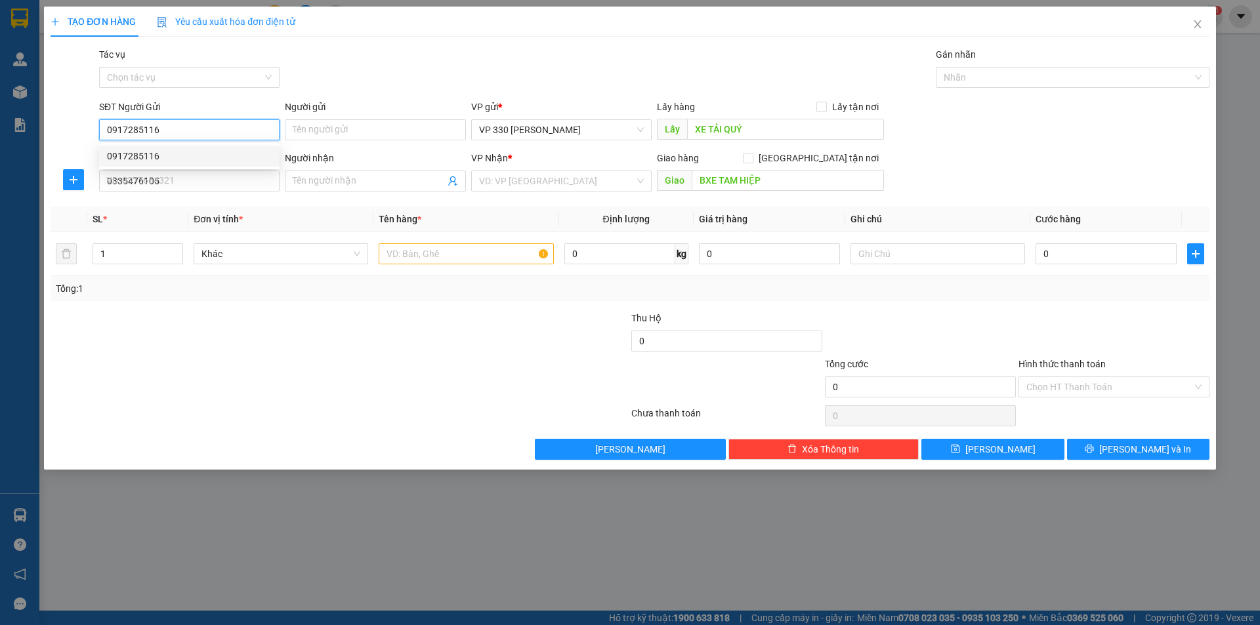
type input "360.000"
type input "0917285116"
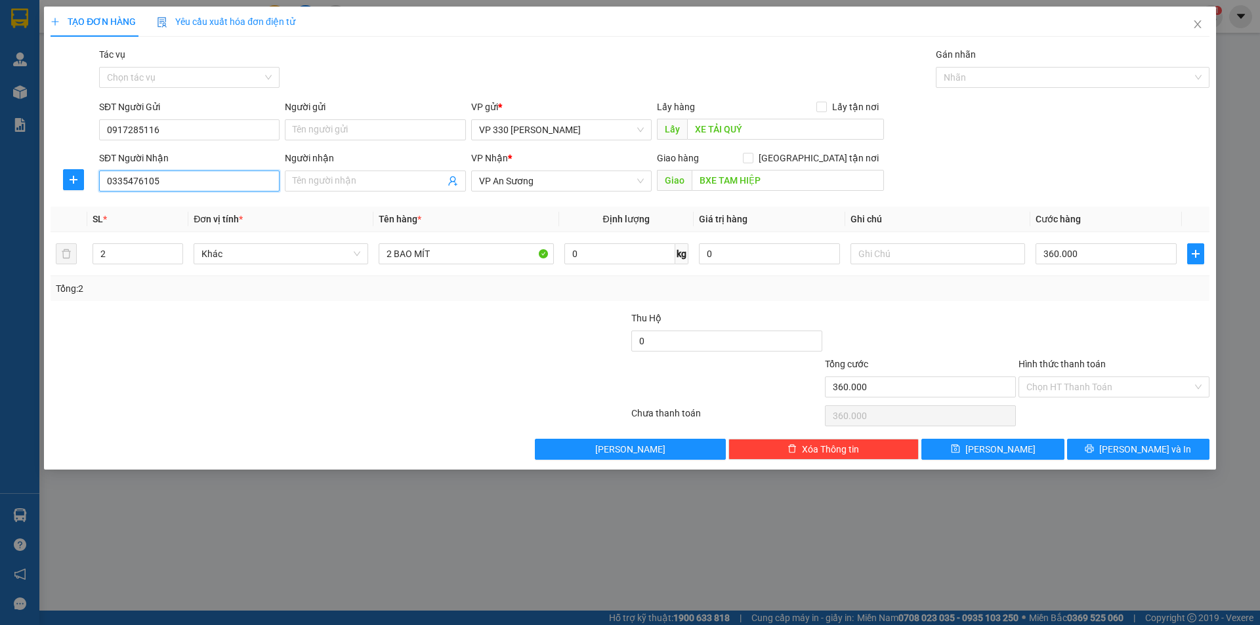
click at [188, 181] on input "0335476105" at bounding box center [189, 181] width 180 height 21
type input "0"
click at [186, 202] on div "0988027660" at bounding box center [189, 207] width 165 height 14
type input "0988027660"
type input "BX NINH THUẬN"
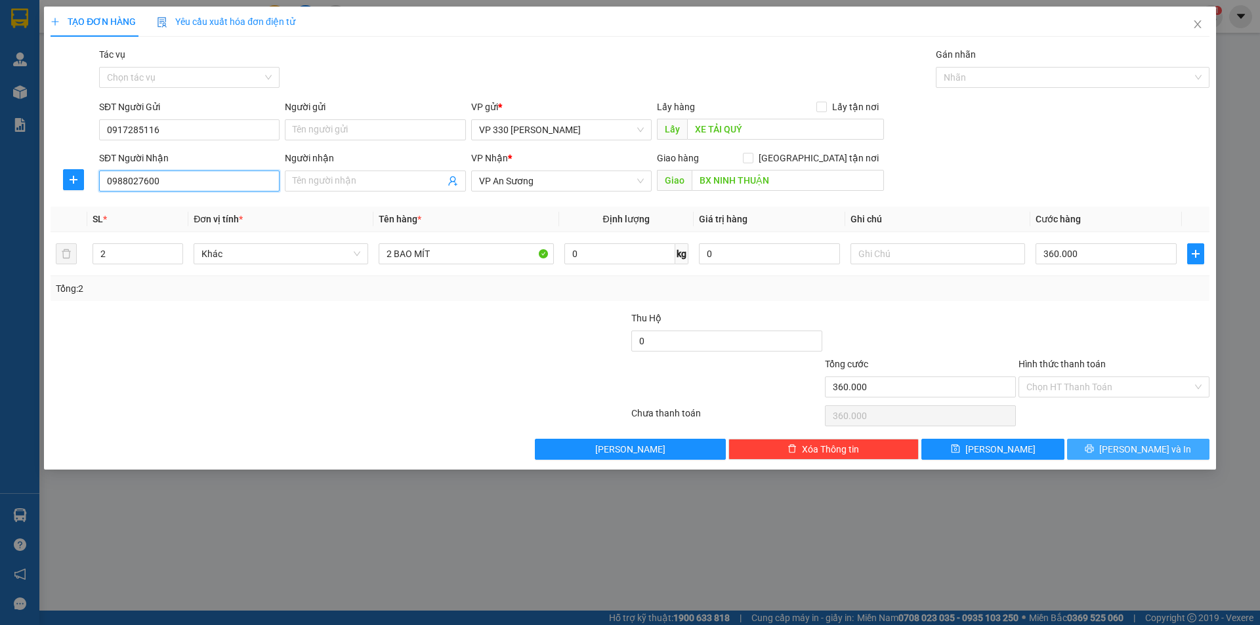
type input "0988027600"
click at [1108, 452] on button "[PERSON_NAME] và In" at bounding box center [1138, 449] width 142 height 21
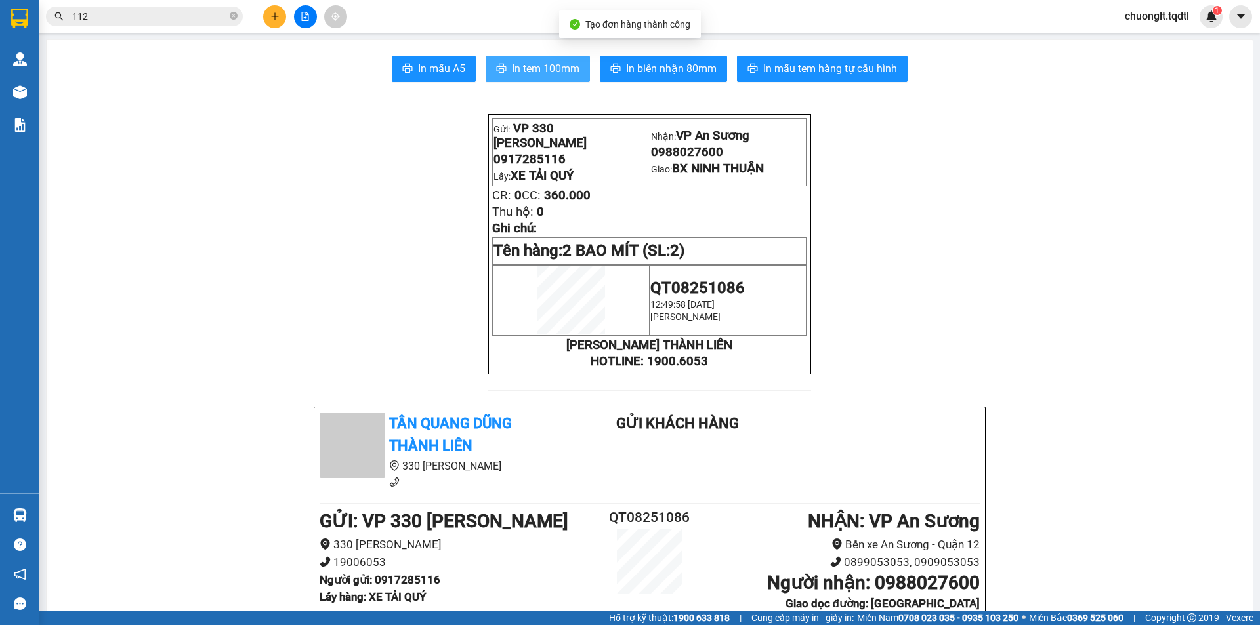
click at [512, 66] on span "In tem 100mm" at bounding box center [546, 68] width 68 height 16
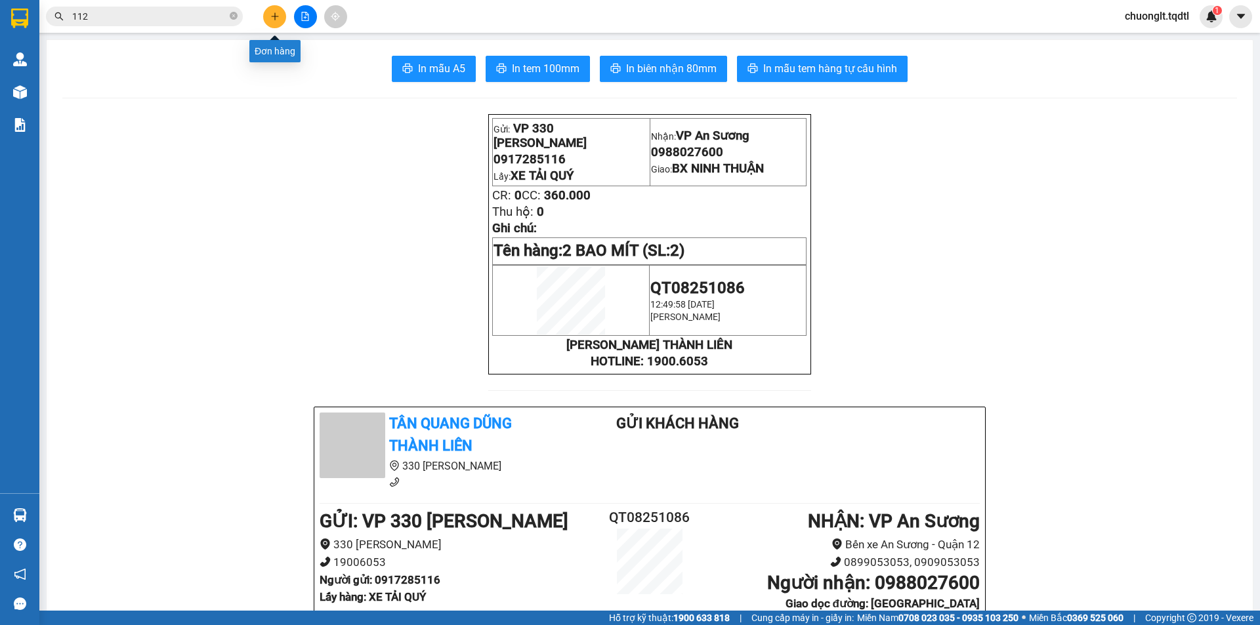
click at [272, 14] on icon "plus" at bounding box center [274, 16] width 9 height 9
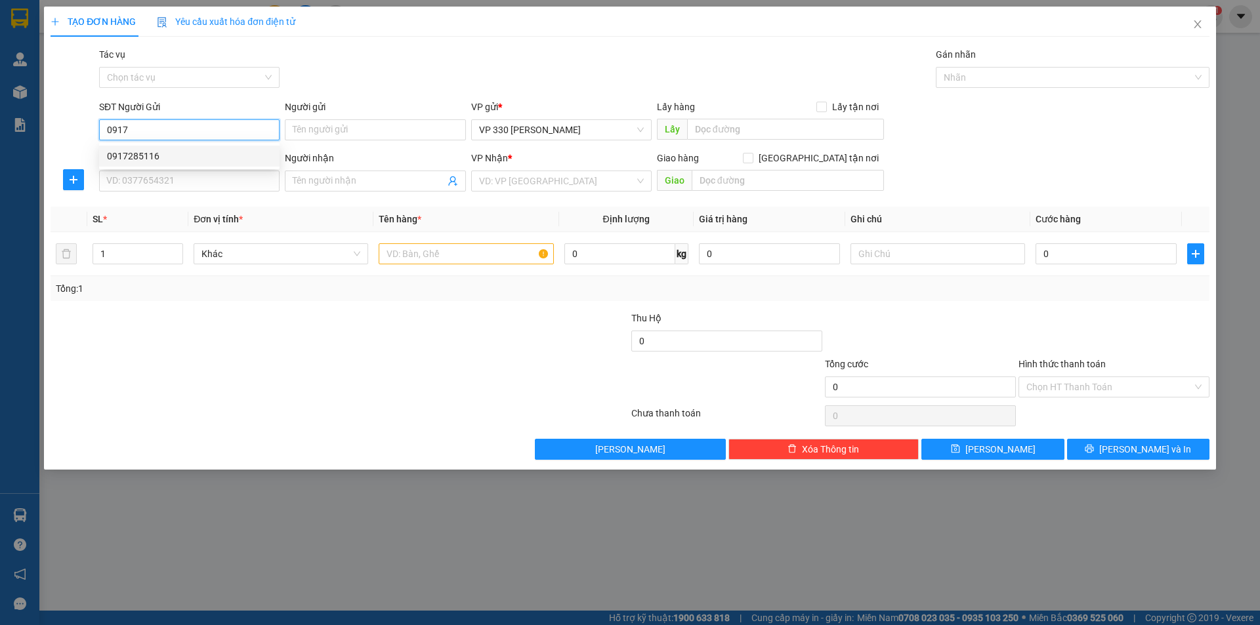
click at [163, 158] on div "0917285116" at bounding box center [189, 156] width 165 height 14
type input "0917285116"
type input "XE TẢI QUÝ"
type input "0988027600"
type input "BX NINH THUẬN"
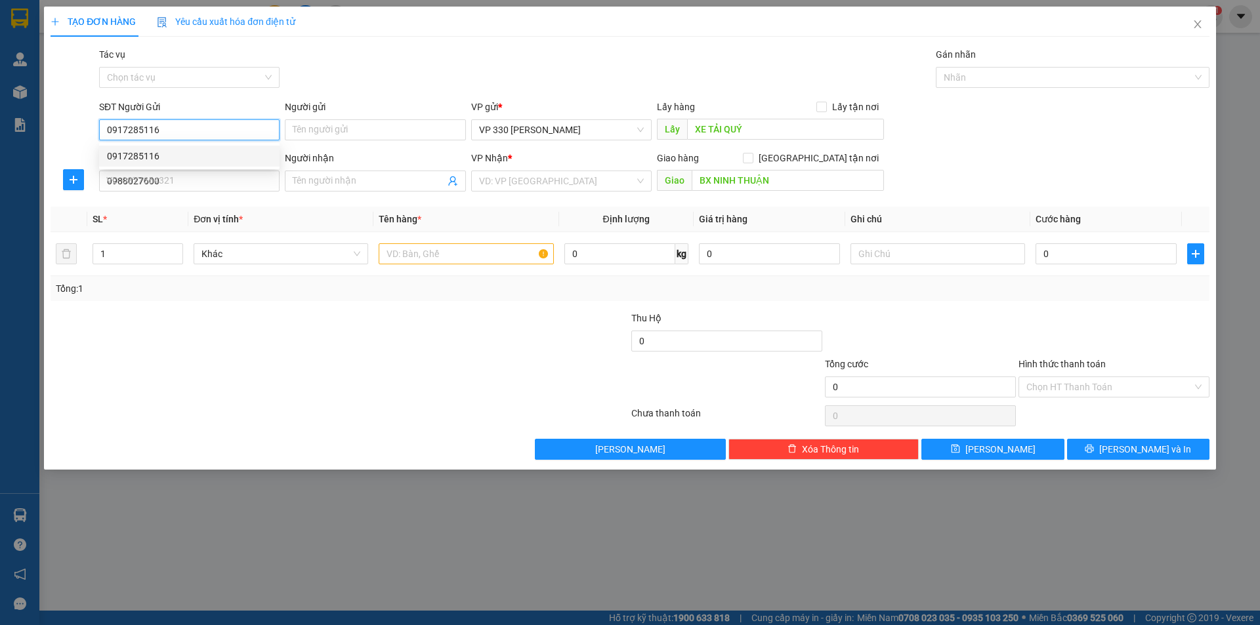
type input "360.000"
type input "0917285116"
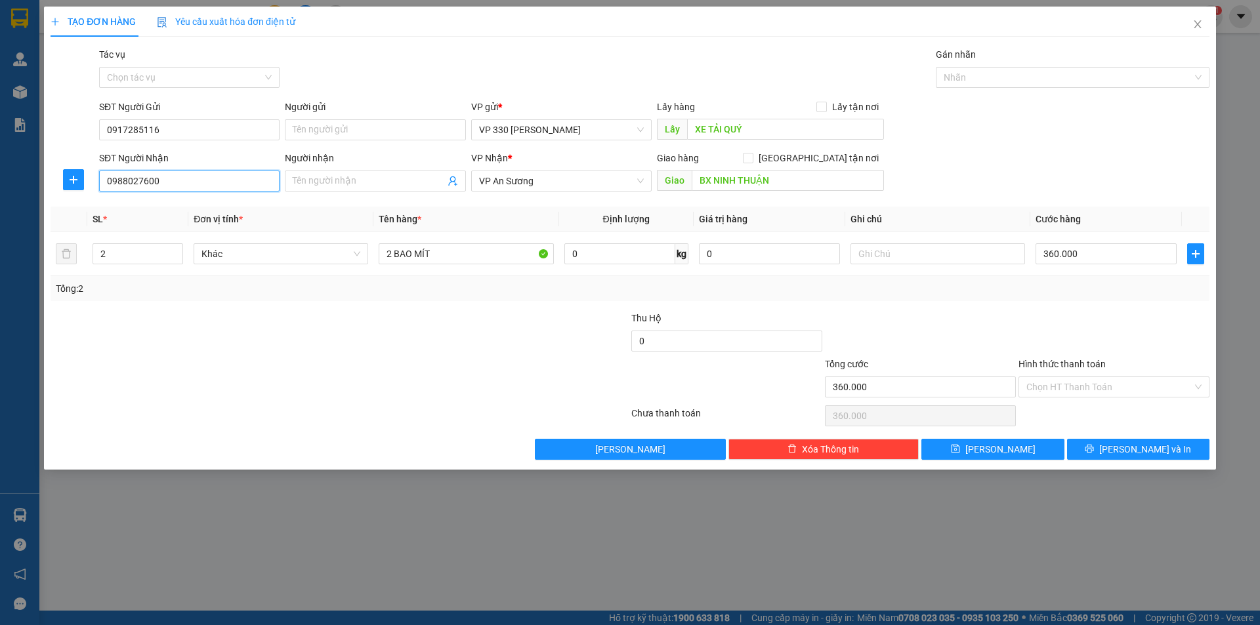
click at [174, 184] on input "0988027600" at bounding box center [189, 181] width 180 height 21
type input "0"
click at [186, 202] on div "0977673002" at bounding box center [189, 207] width 165 height 14
type input "0977673002"
type input "[PERSON_NAME]"
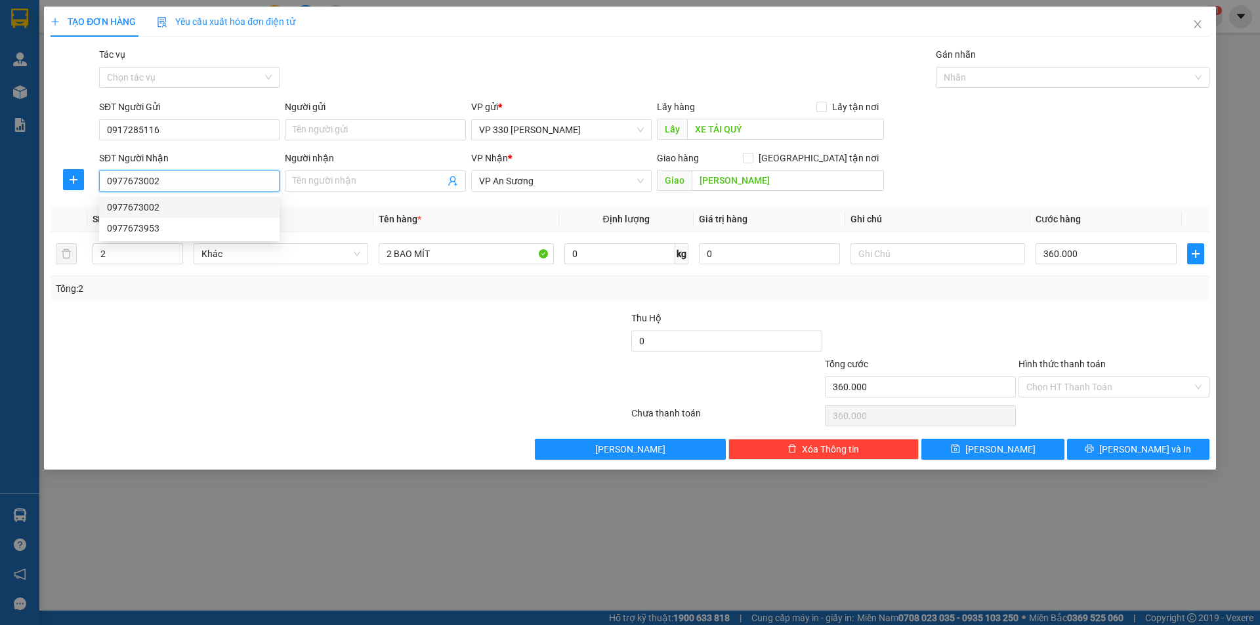
type input "180.000"
type input "0977673002"
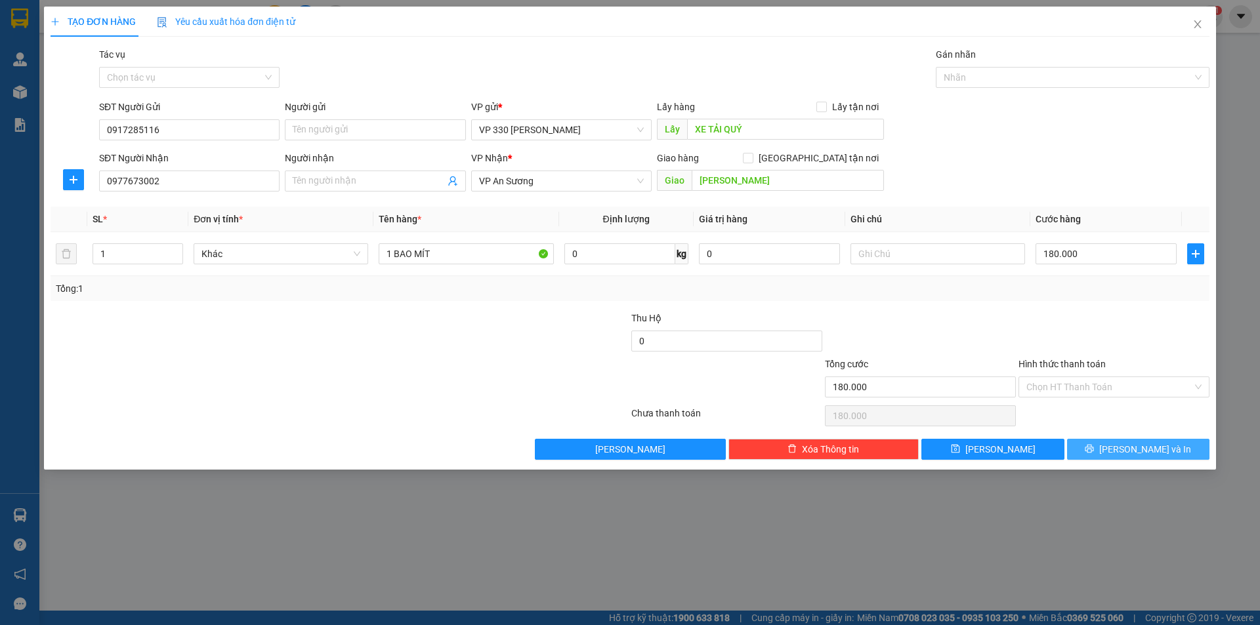
click at [1123, 449] on button "[PERSON_NAME] và In" at bounding box center [1138, 449] width 142 height 21
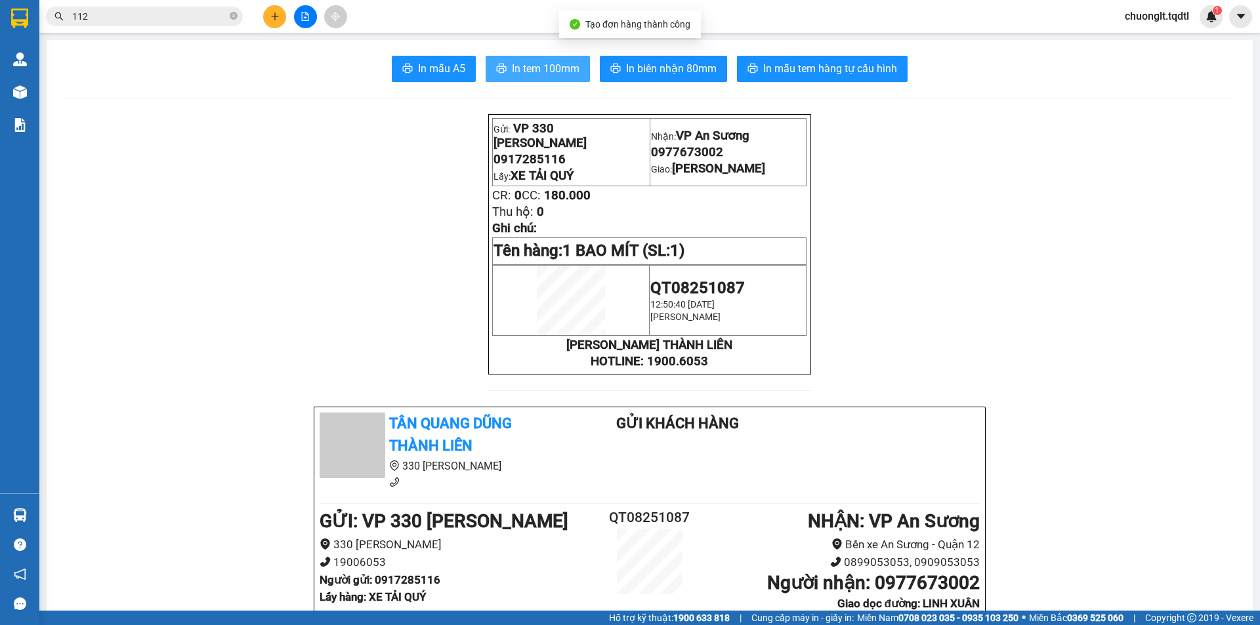
click at [532, 57] on button "In tem 100mm" at bounding box center [538, 69] width 104 height 26
click at [278, 9] on button at bounding box center [274, 16] width 23 height 23
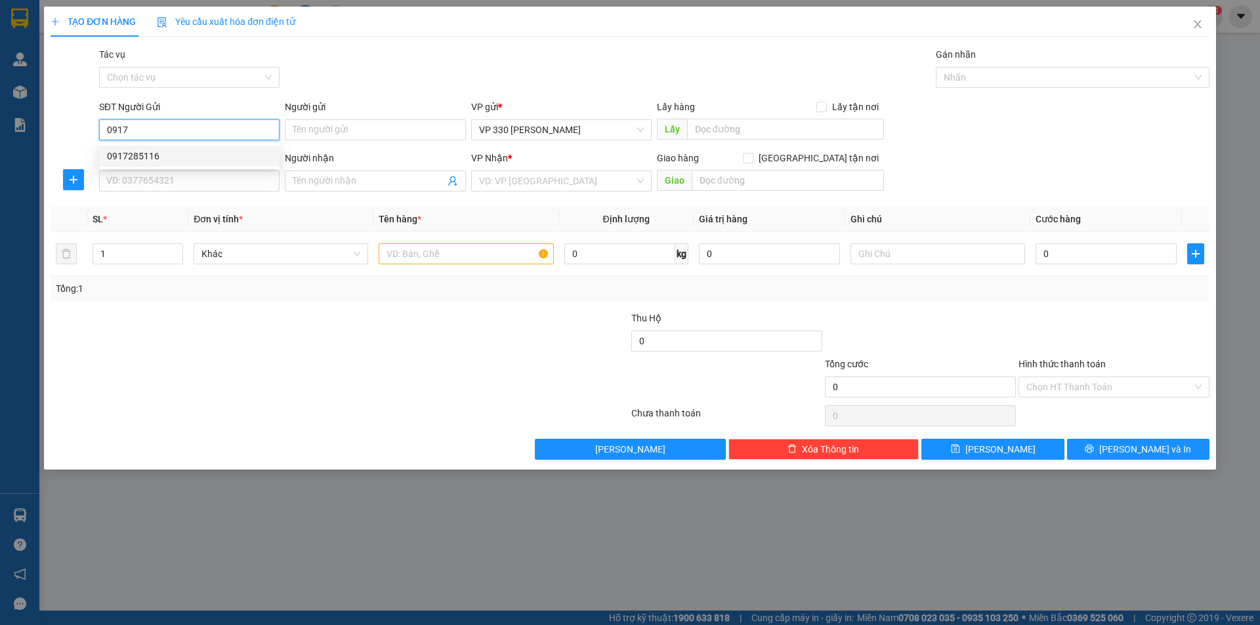
click at [141, 157] on div "0917285116" at bounding box center [189, 156] width 165 height 14
type input "0917285116"
type input "XE TẢI QUÝ"
type input "0977673002"
type input "[PERSON_NAME]"
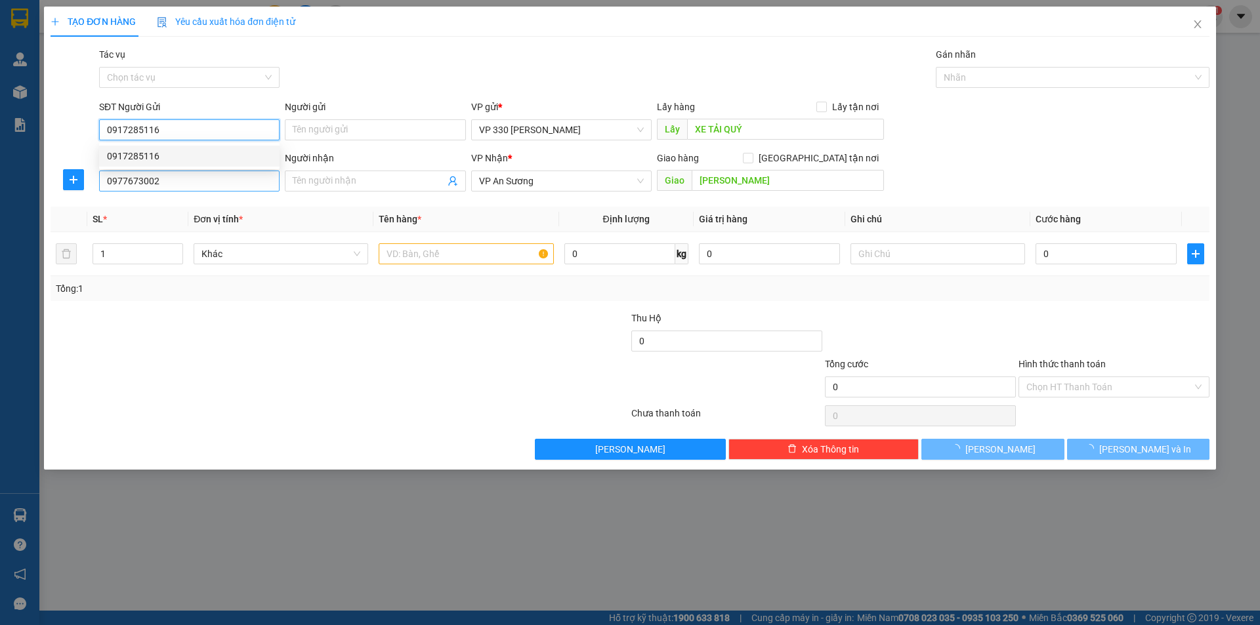
type input "180.000"
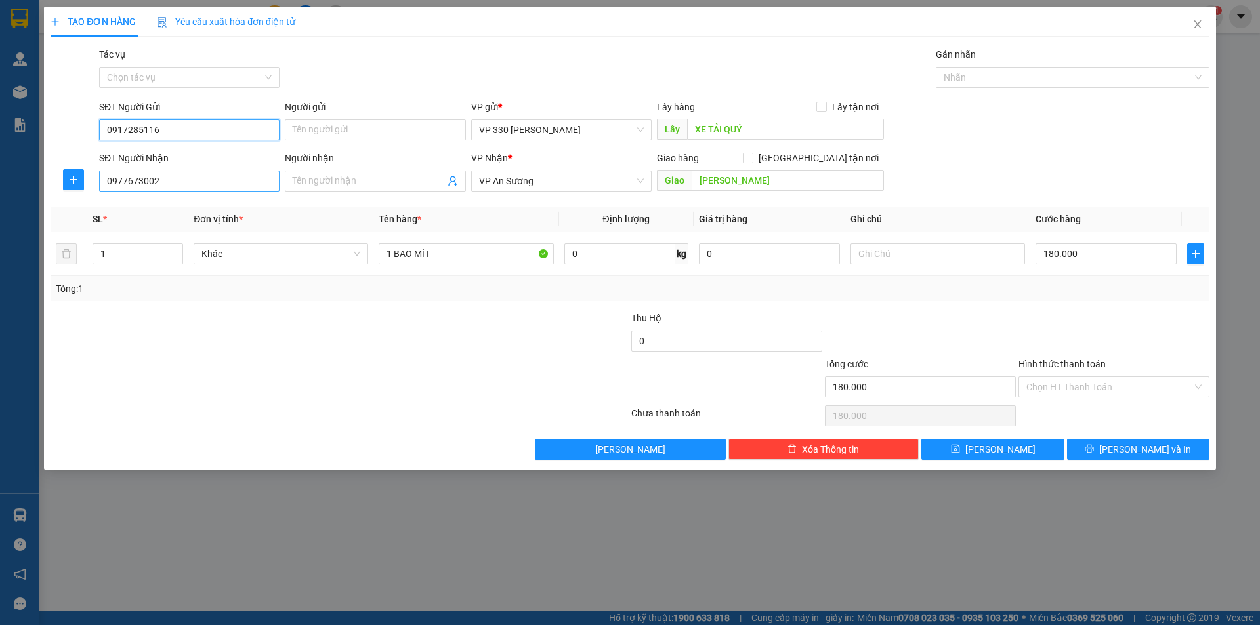
type input "0917285116"
click at [214, 182] on input "0977673002" at bounding box center [189, 181] width 180 height 21
type input "0"
type input "0968812662"
click at [172, 209] on div "0968812662" at bounding box center [189, 207] width 165 height 14
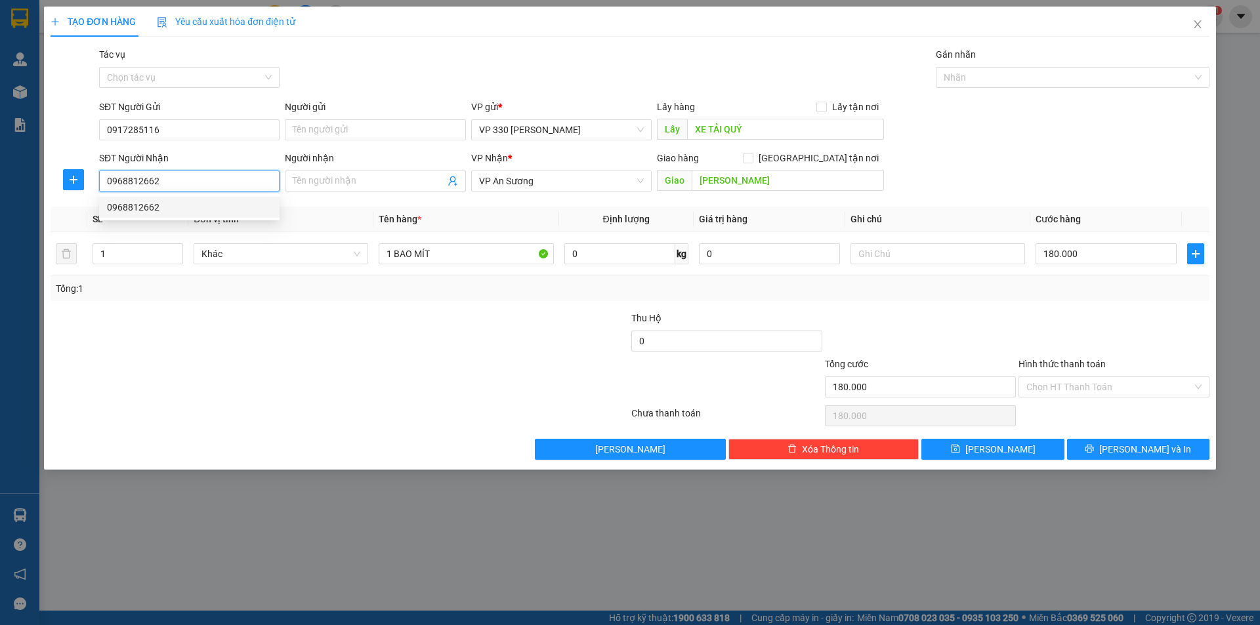
type input "CẦU ÔNG BỐ"
type input "0968812662"
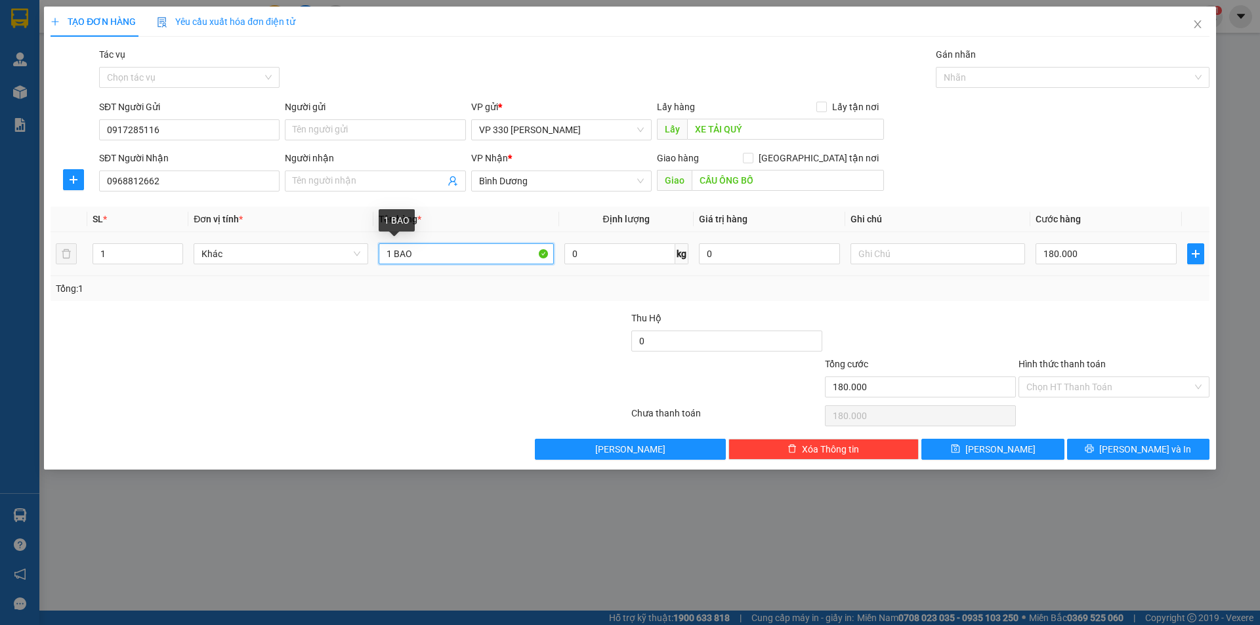
click at [390, 255] on input "1 BAO" at bounding box center [466, 253] width 175 height 21
click at [434, 251] on input "2 BAO" at bounding box center [466, 253] width 175 height 21
type input "2 BAO MÍT"
type input "2"
click at [177, 249] on icon "up" at bounding box center [176, 251] width 5 height 5
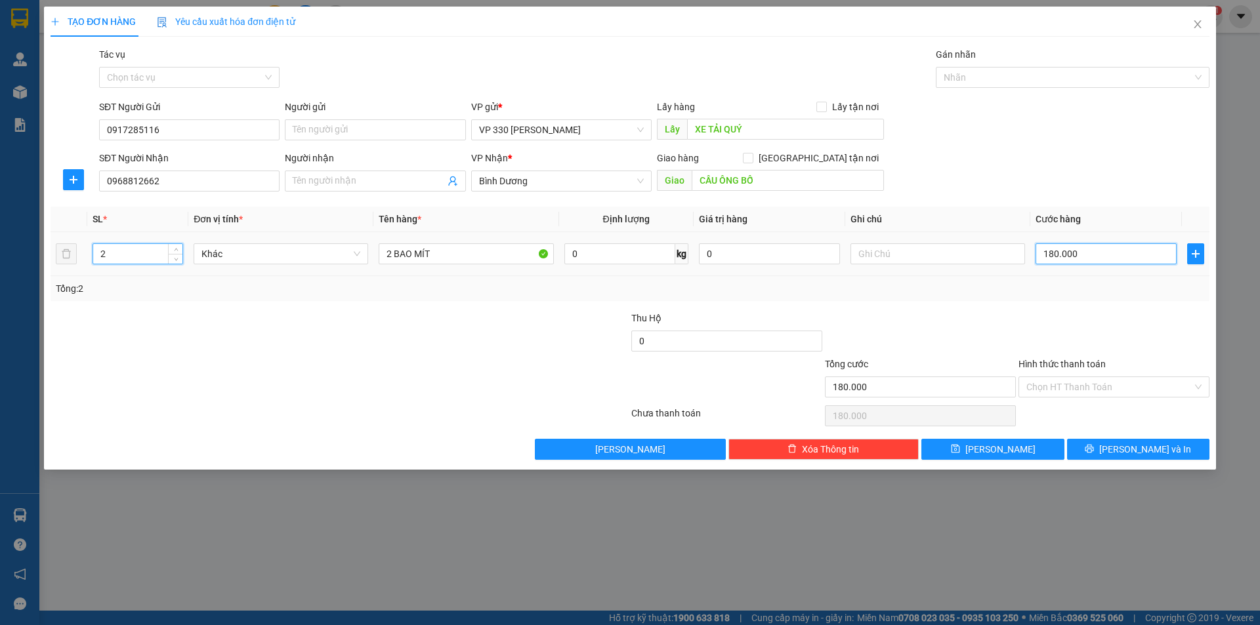
click at [1099, 255] on input "180.000" at bounding box center [1105, 253] width 141 height 21
type input "3"
type input "36"
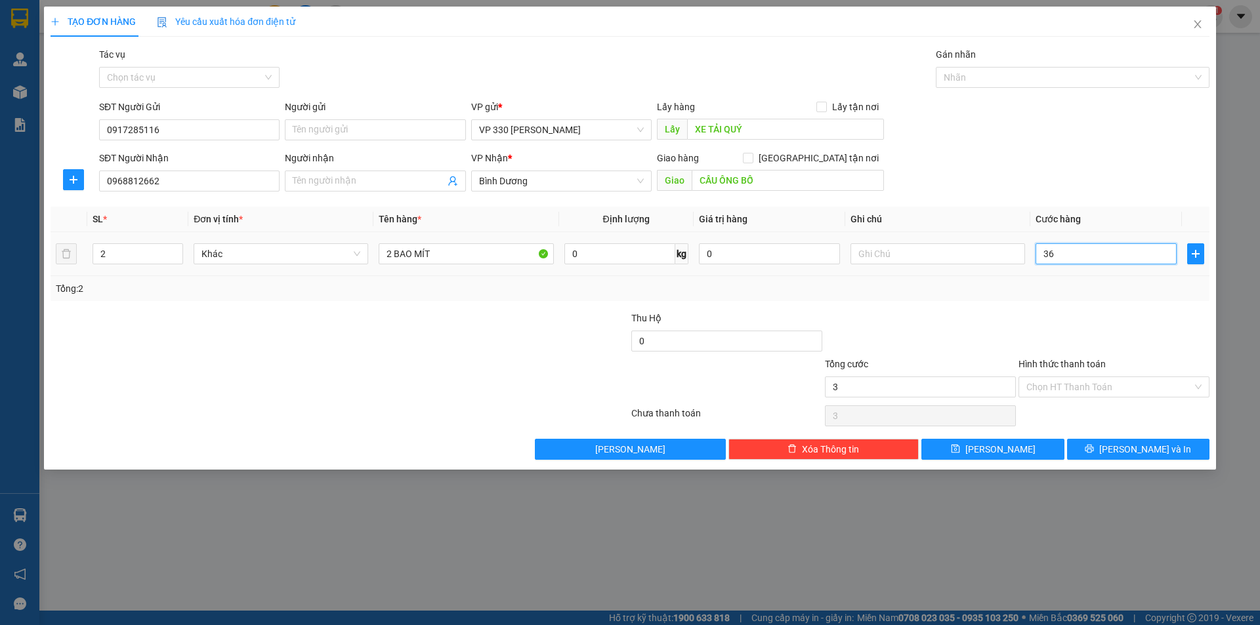
type input "36"
type input "360"
type input "3.600"
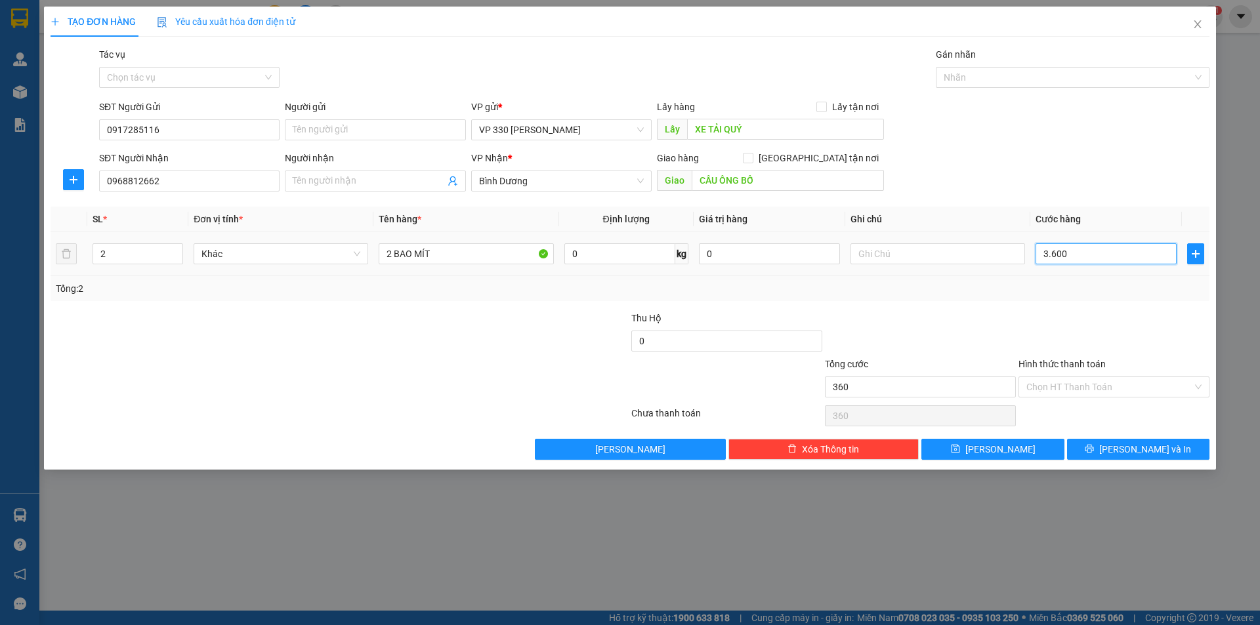
type input "3.600"
type input "36.000"
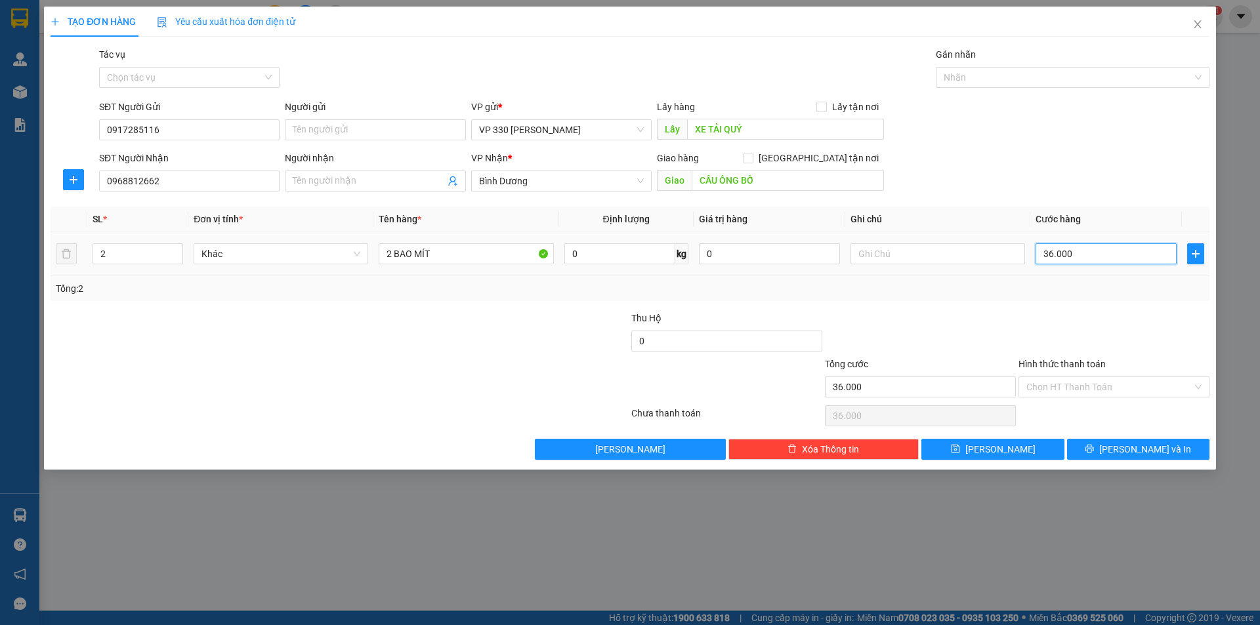
type input "360.000"
click at [1124, 450] on button "[PERSON_NAME] và In" at bounding box center [1138, 449] width 142 height 21
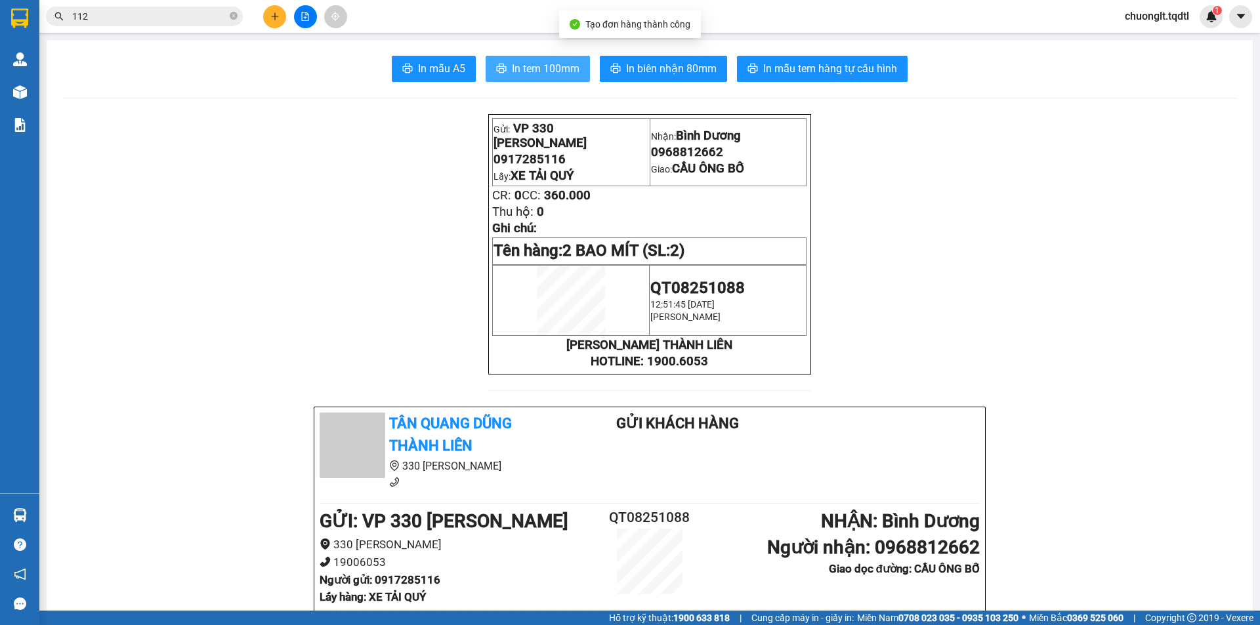
click at [541, 75] on span "In tem 100mm" at bounding box center [546, 68] width 68 height 16
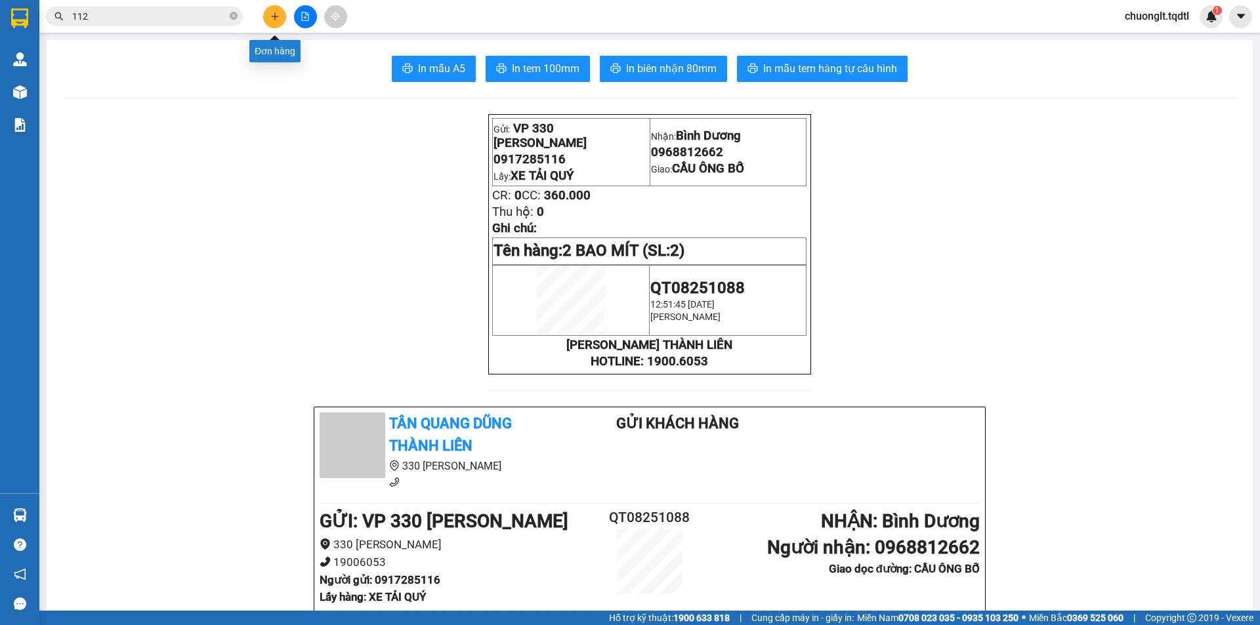
click at [274, 14] on icon "plus" at bounding box center [274, 16] width 9 height 9
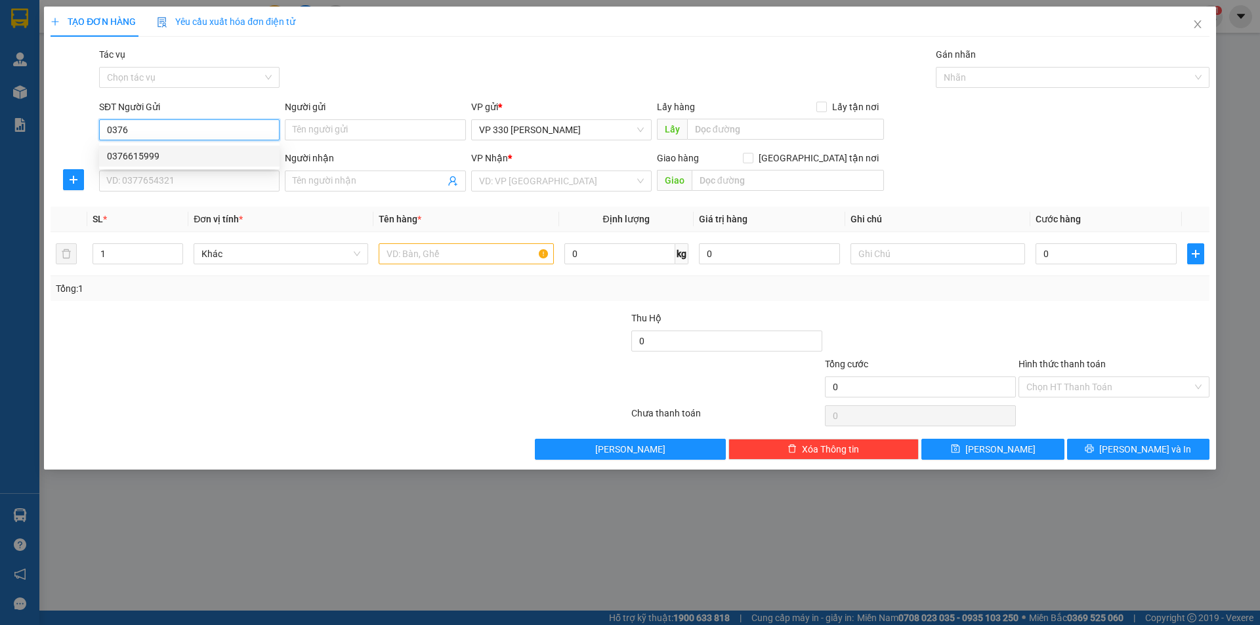
click at [159, 154] on div "0376615999" at bounding box center [189, 156] width 165 height 14
type input "0376615999"
type input "XE TAI BỐC"
type input "0975780421"
type input "TRỰC AN SƯƠNG"
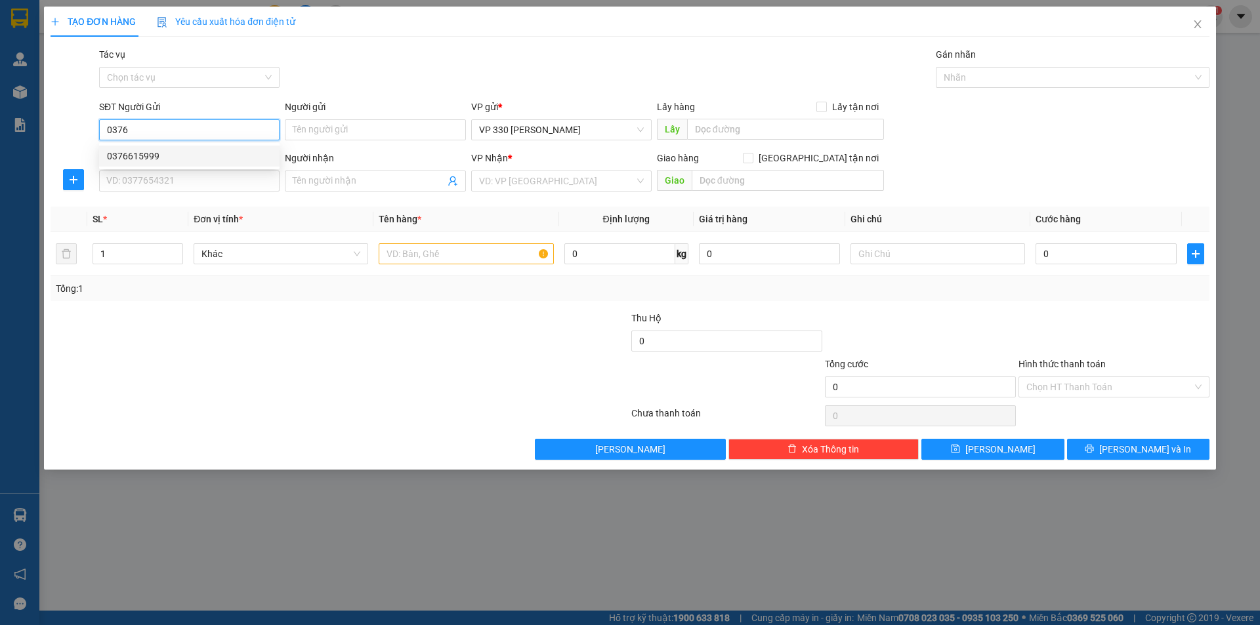
type input "VPQ12"
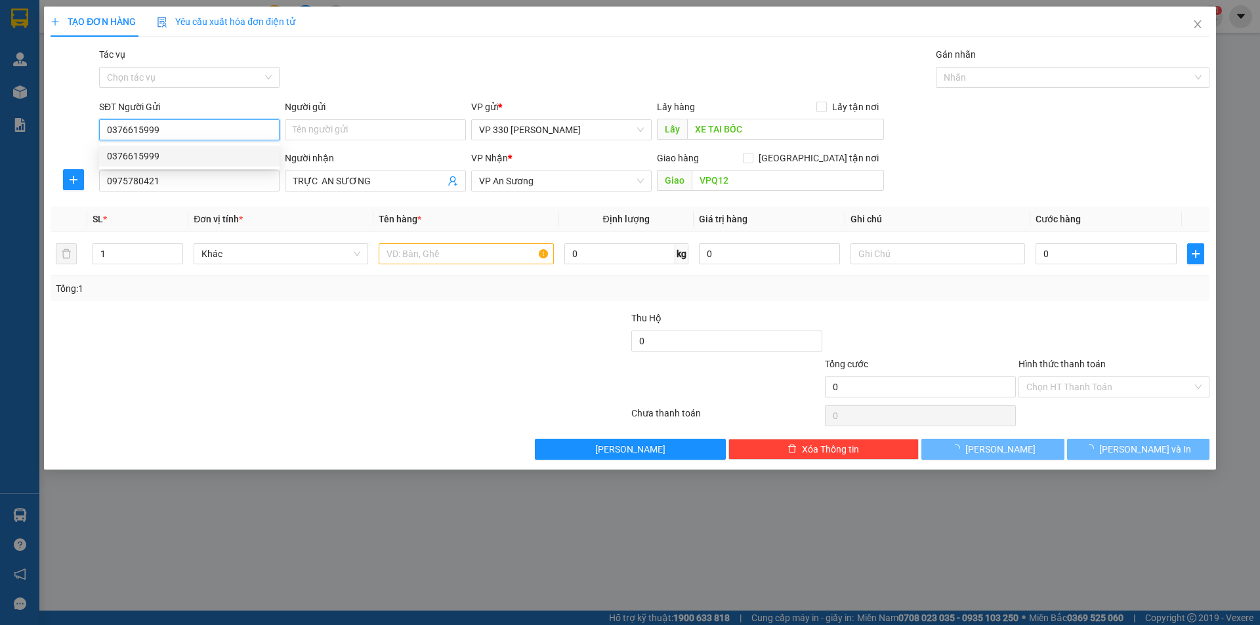
type input "1.100.000"
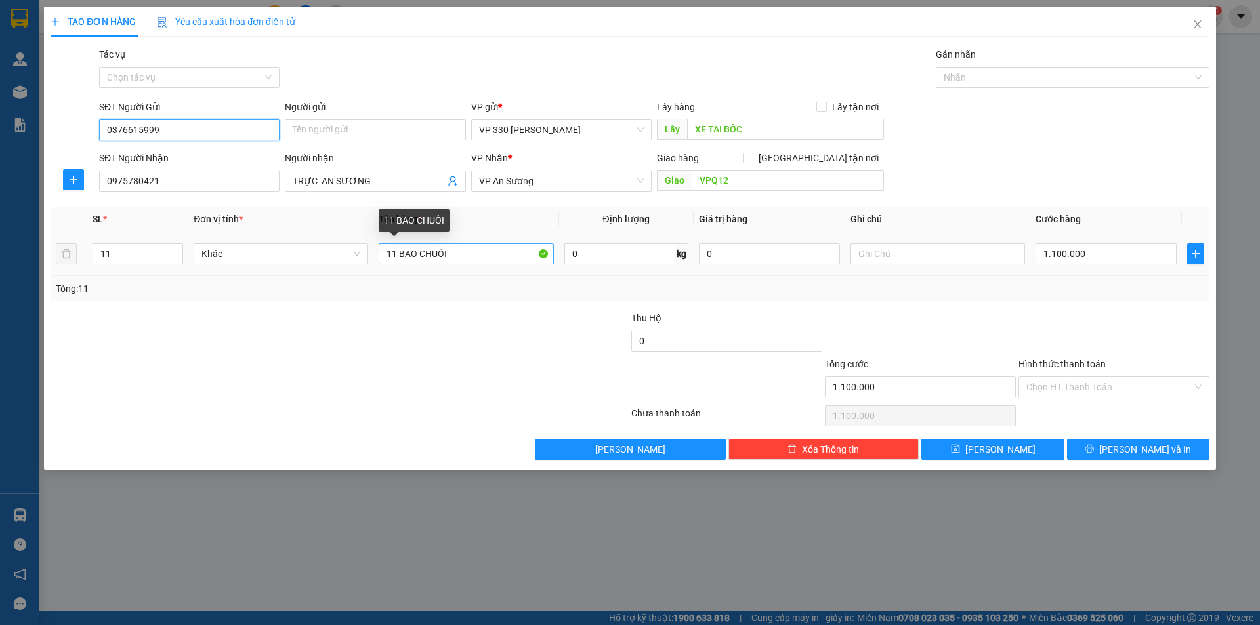
type input "0376615999"
click at [390, 255] on input "11 BAO CHUỐI" at bounding box center [466, 253] width 175 height 21
click at [394, 253] on input "11 BAO CHUỐI" at bounding box center [466, 253] width 175 height 21
type input "10 BAO CHUỐI"
click at [175, 259] on icon "down" at bounding box center [176, 258] width 5 height 5
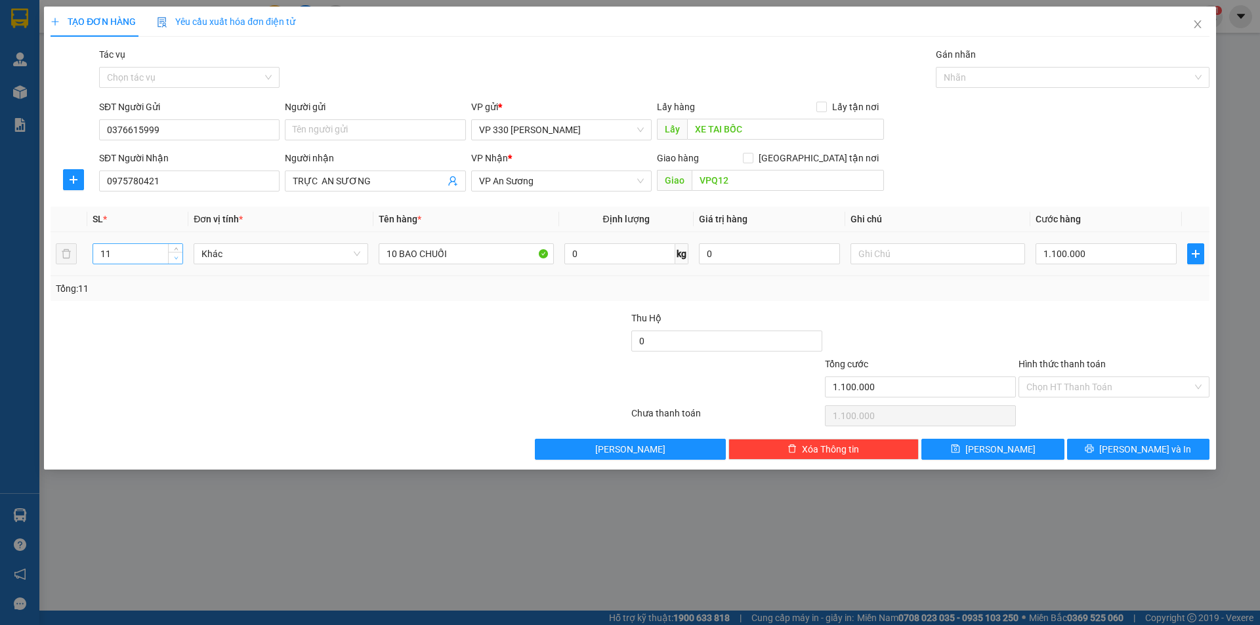
type input "10"
click at [1103, 257] on input "1.100.000" at bounding box center [1105, 253] width 141 height 21
type input "1"
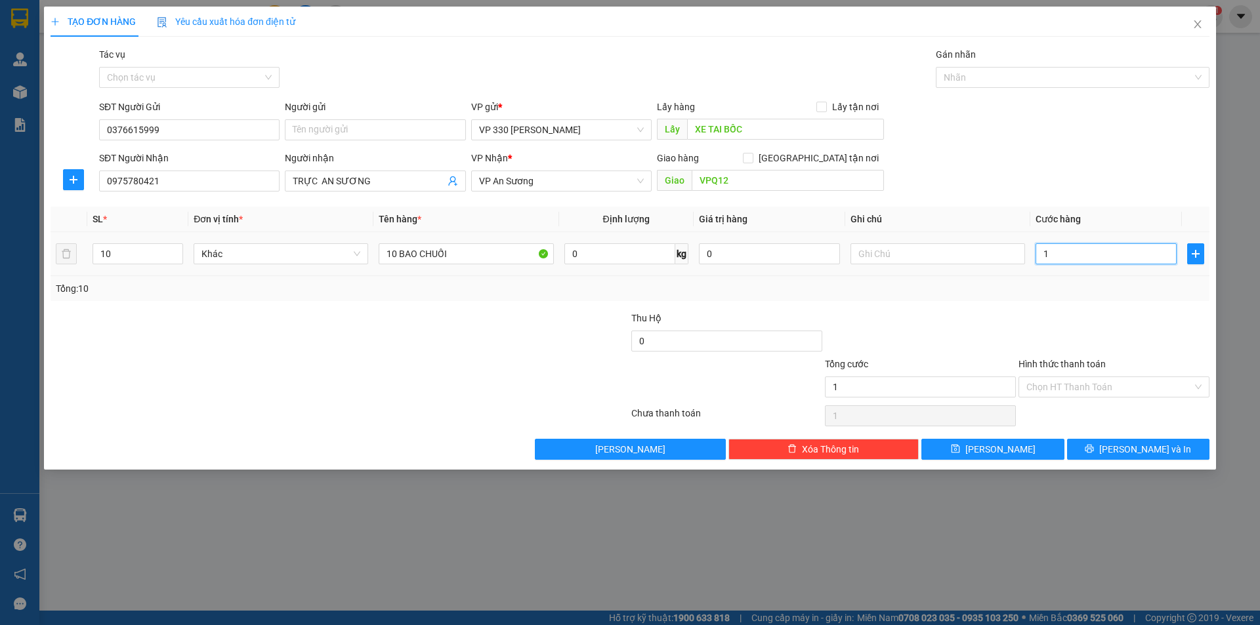
type input "10"
type input "100"
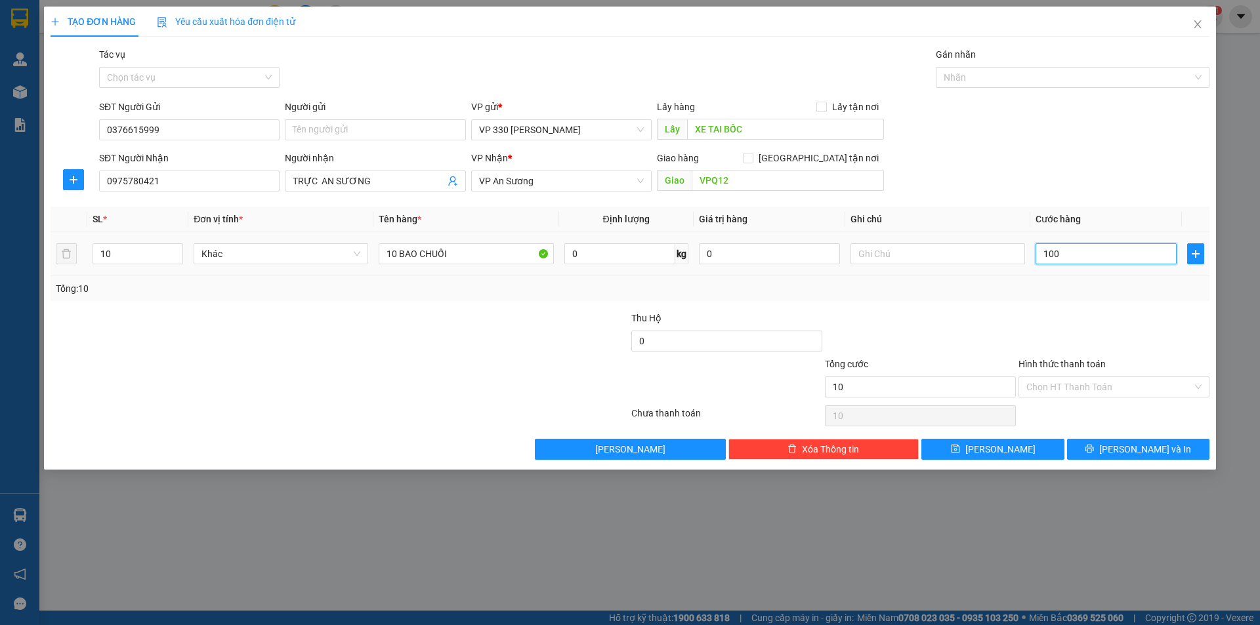
type input "100"
type input "1.000"
type input "10.000"
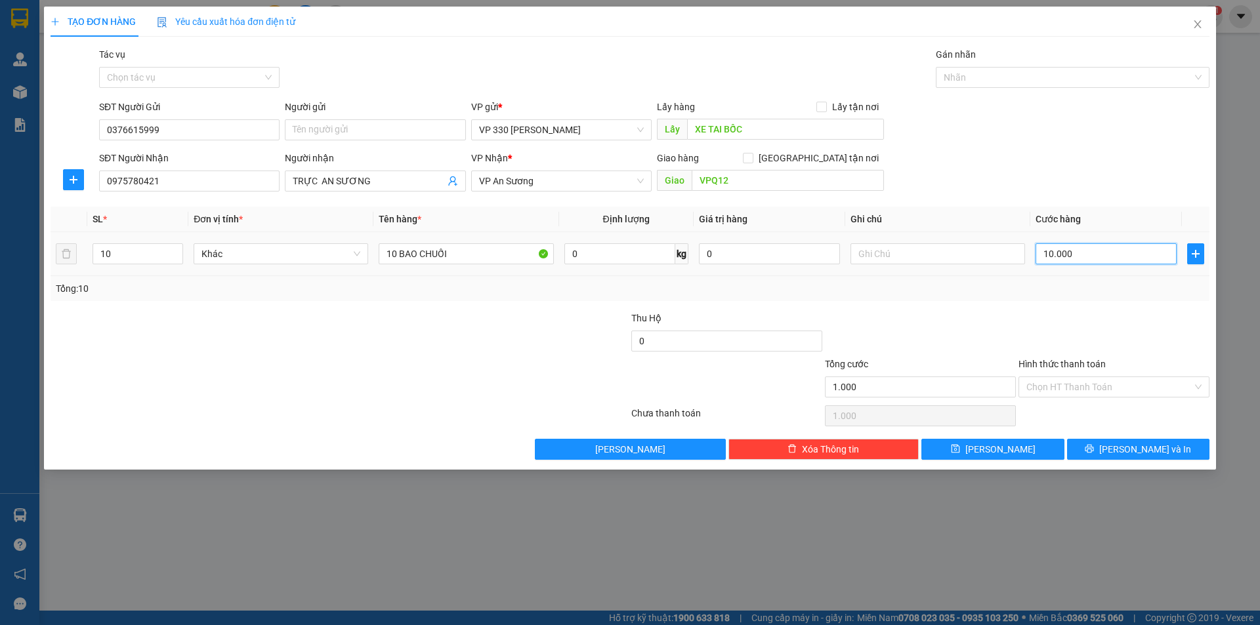
type input "10.000"
type input "100.000"
type input "1.000.000"
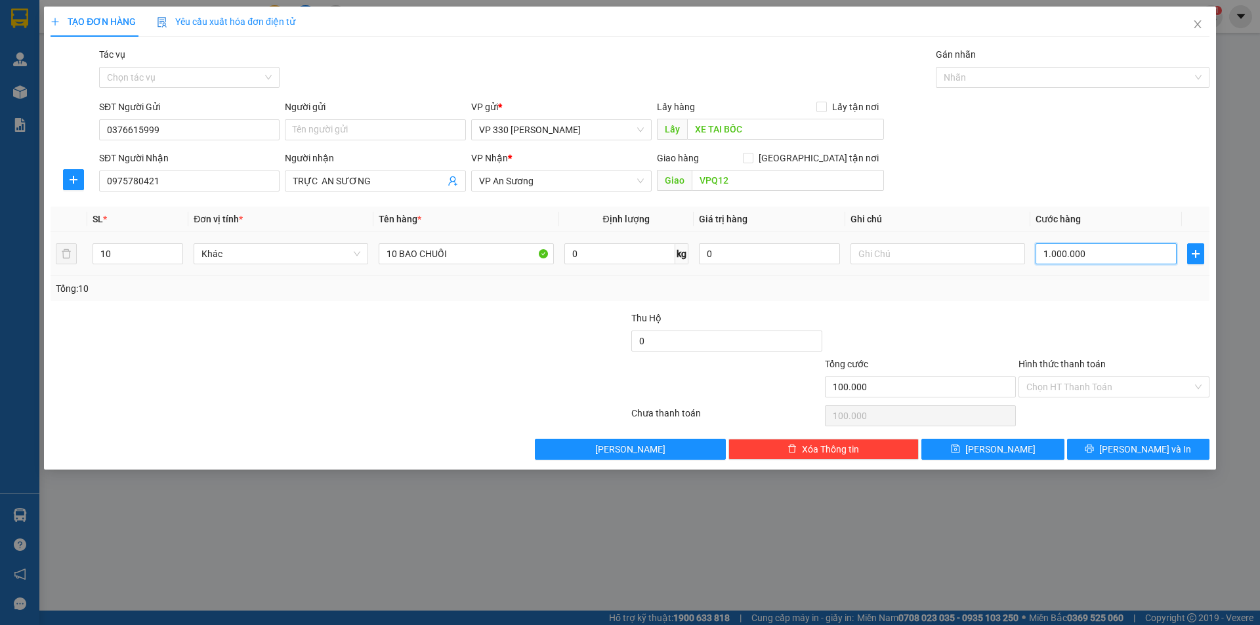
type input "1.000.000"
click at [1121, 386] on input "Hình thức thanh toán" at bounding box center [1109, 387] width 166 height 20
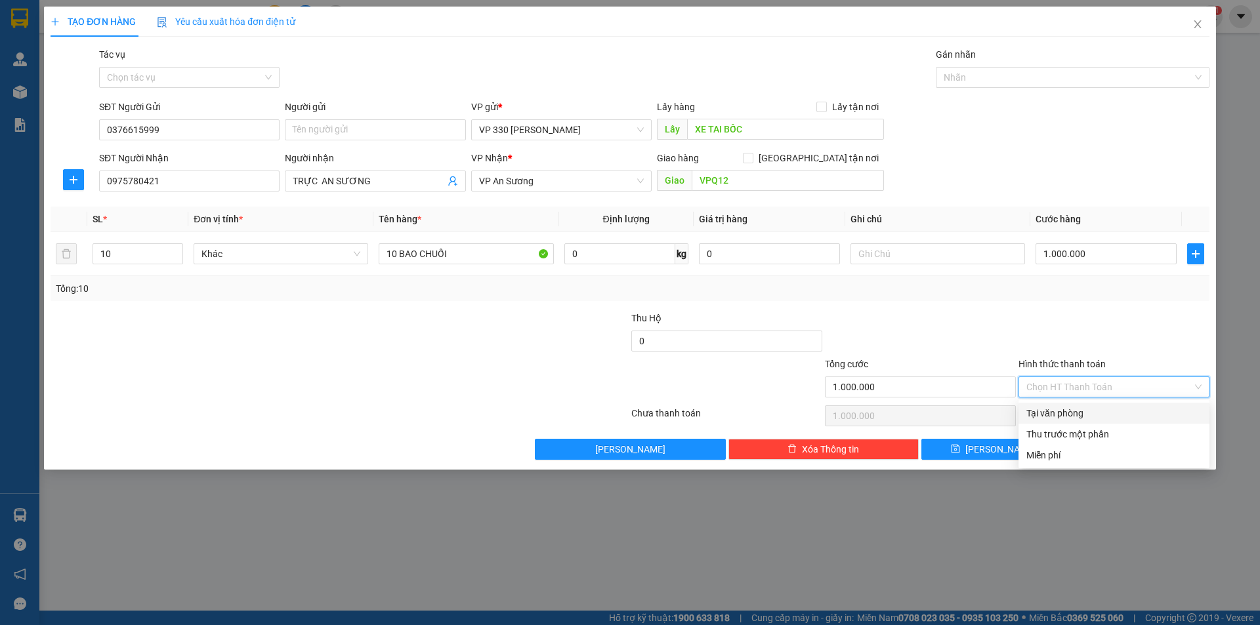
click at [1106, 414] on div "Tại văn phòng" at bounding box center [1113, 413] width 175 height 14
type input "0"
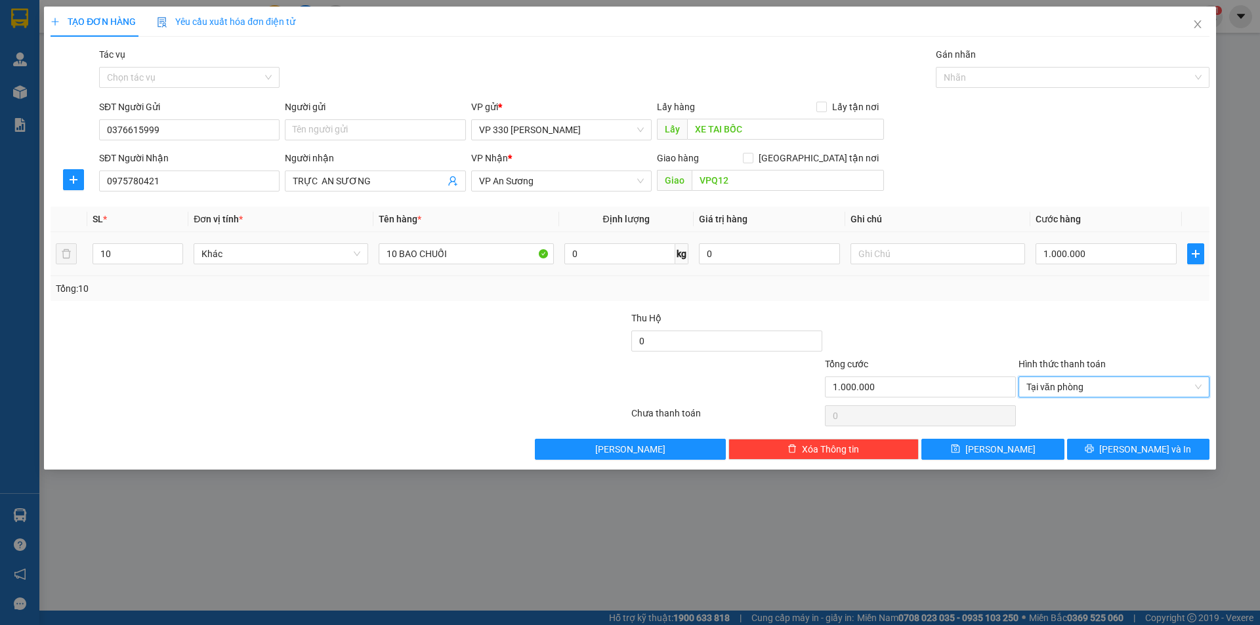
click at [924, 265] on div at bounding box center [937, 254] width 175 height 26
click at [911, 237] on td at bounding box center [937, 254] width 185 height 44
click at [911, 243] on div at bounding box center [937, 254] width 175 height 26
click at [911, 252] on input "text" at bounding box center [937, 253] width 175 height 21
type input "224"
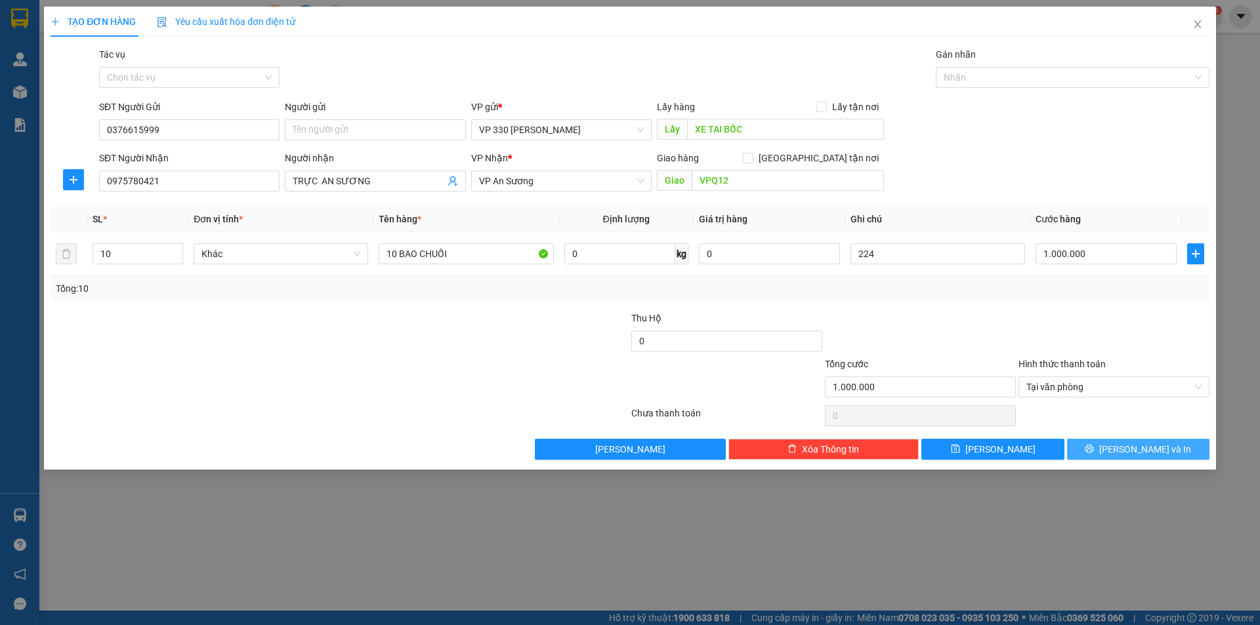
click at [1094, 447] on icon "printer" at bounding box center [1089, 448] width 9 height 9
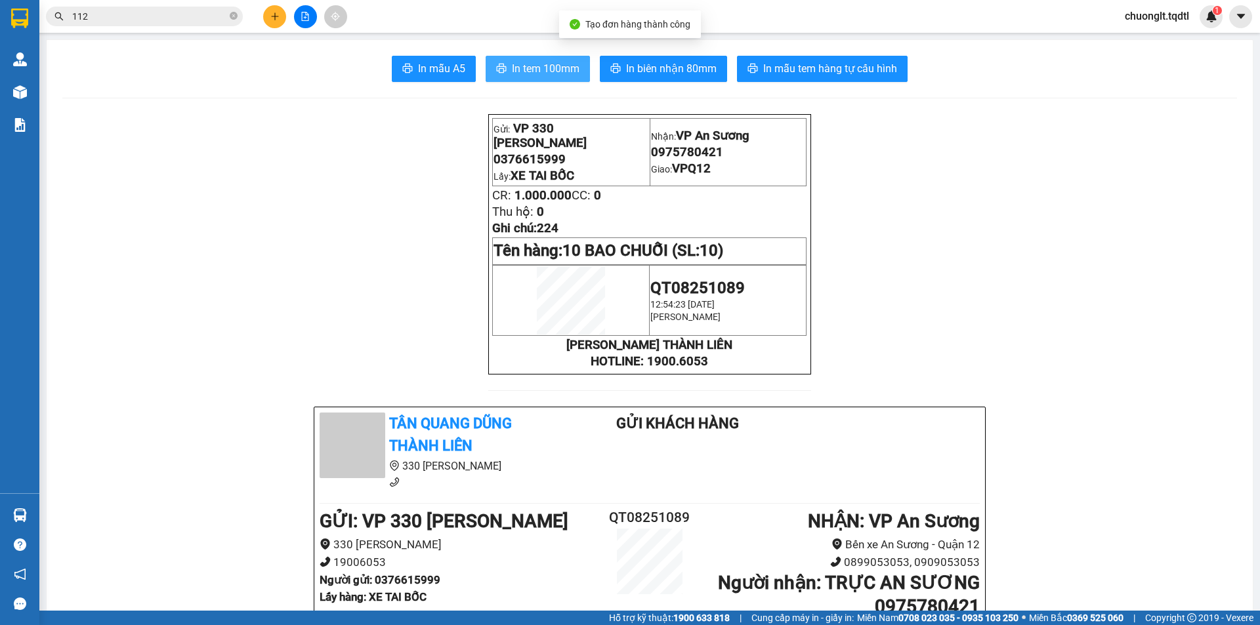
click at [532, 64] on span "In tem 100mm" at bounding box center [546, 68] width 68 height 16
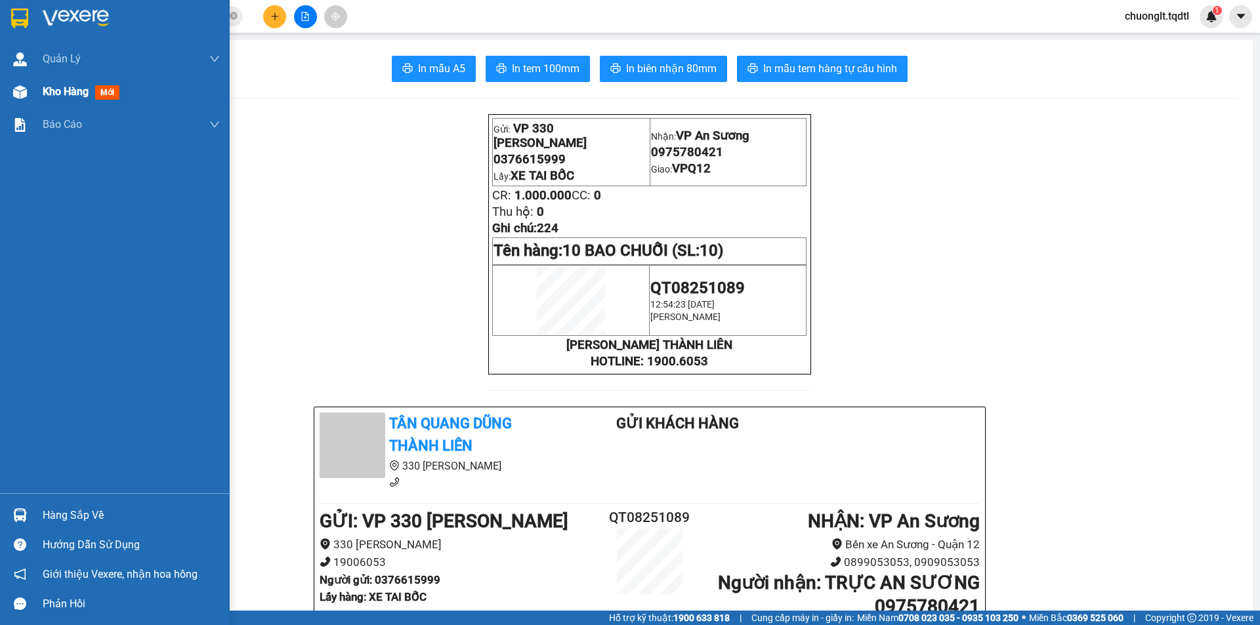
click at [62, 91] on span "Kho hàng" at bounding box center [66, 91] width 46 height 12
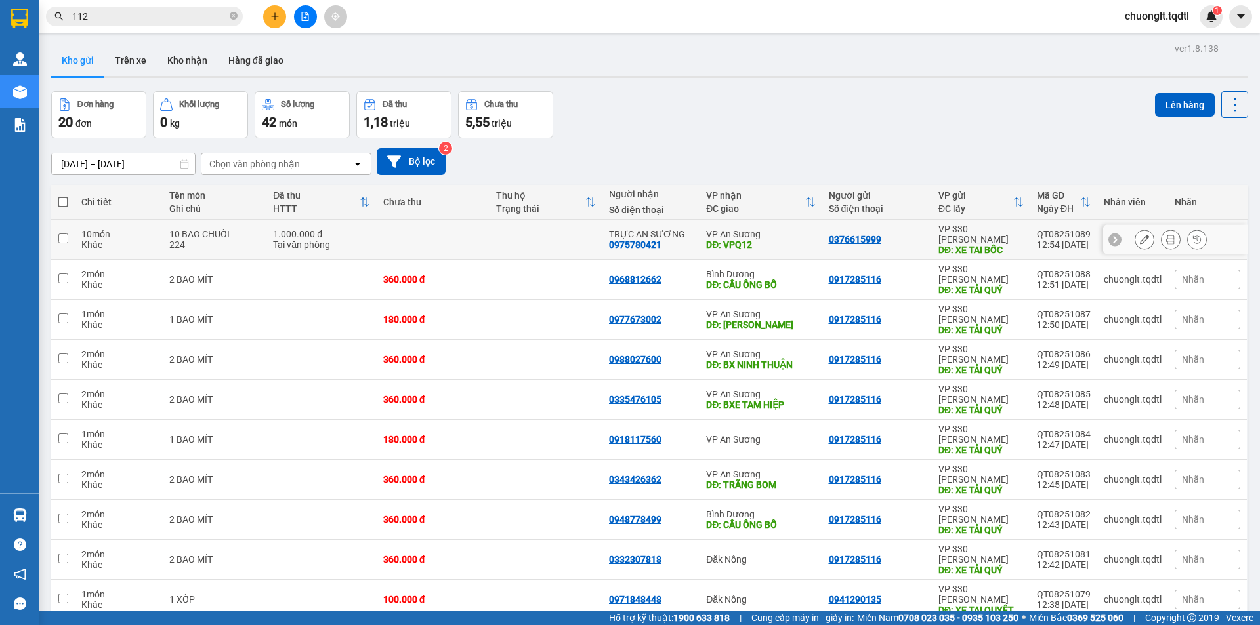
click at [65, 234] on input "checkbox" at bounding box center [63, 239] width 10 height 10
checkbox input "true"
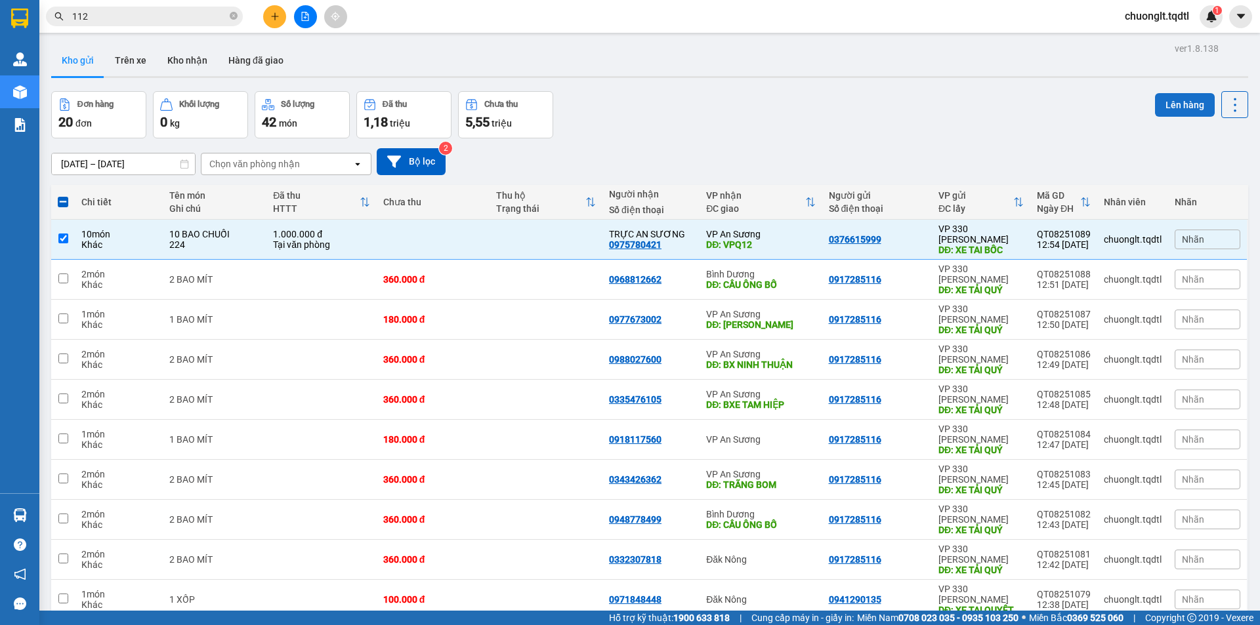
click at [1171, 96] on button "Lên hàng" at bounding box center [1185, 105] width 60 height 24
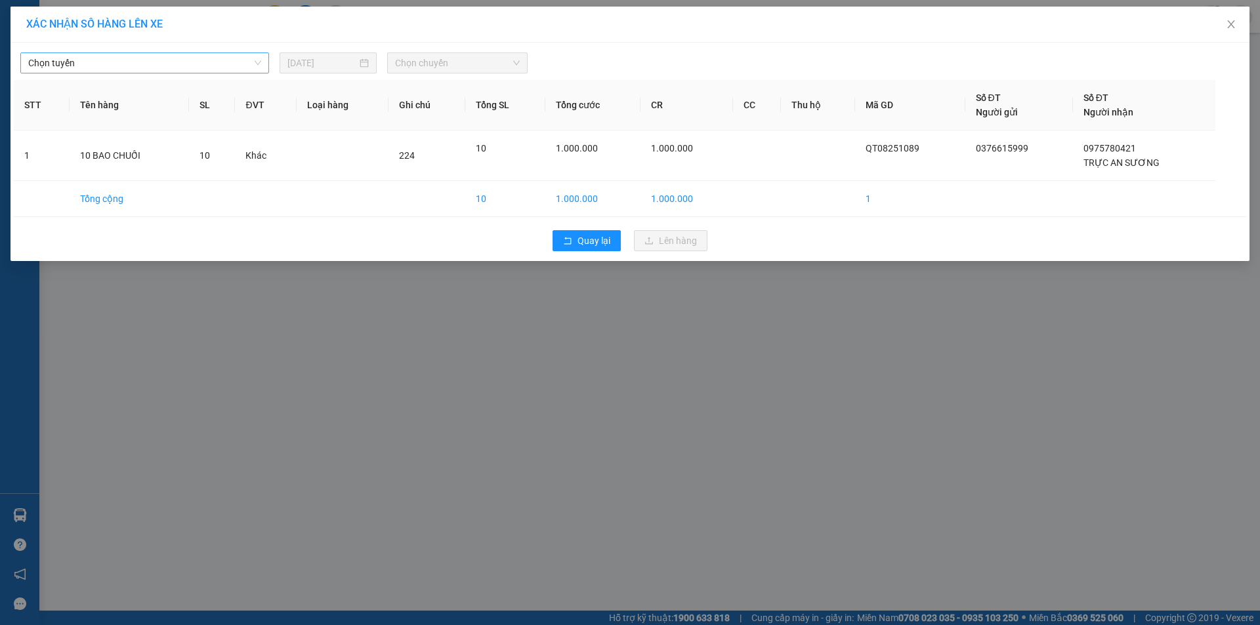
click at [192, 52] on div "Chọn tuyến" at bounding box center [144, 62] width 249 height 21
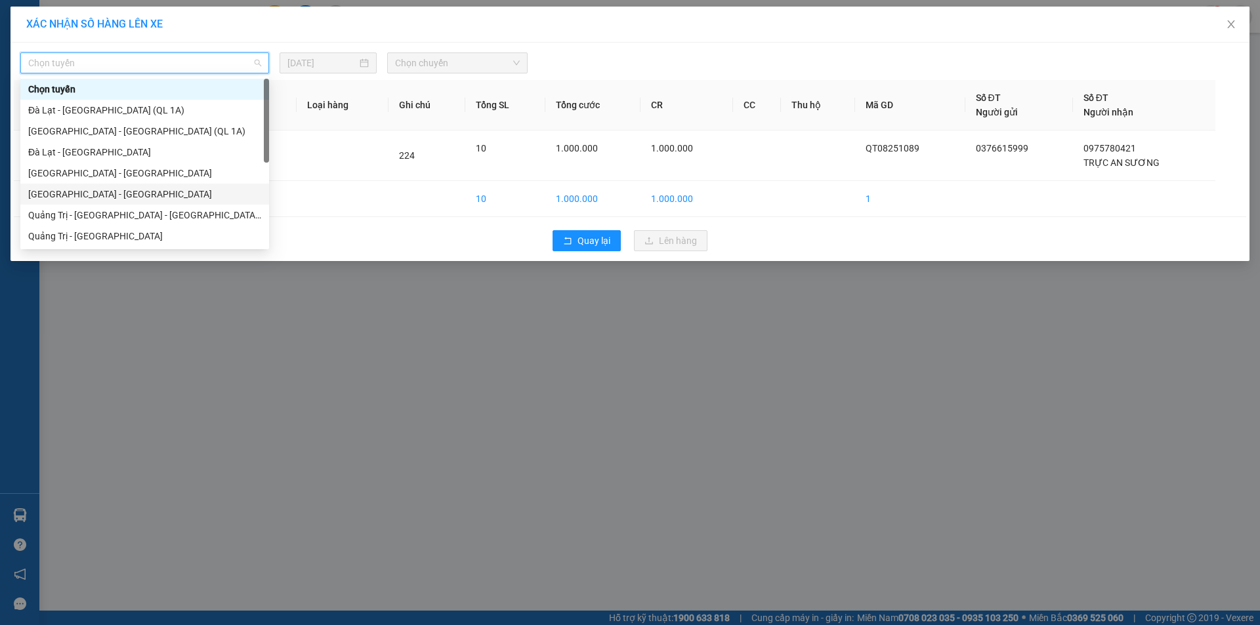
scroll to position [66, 0]
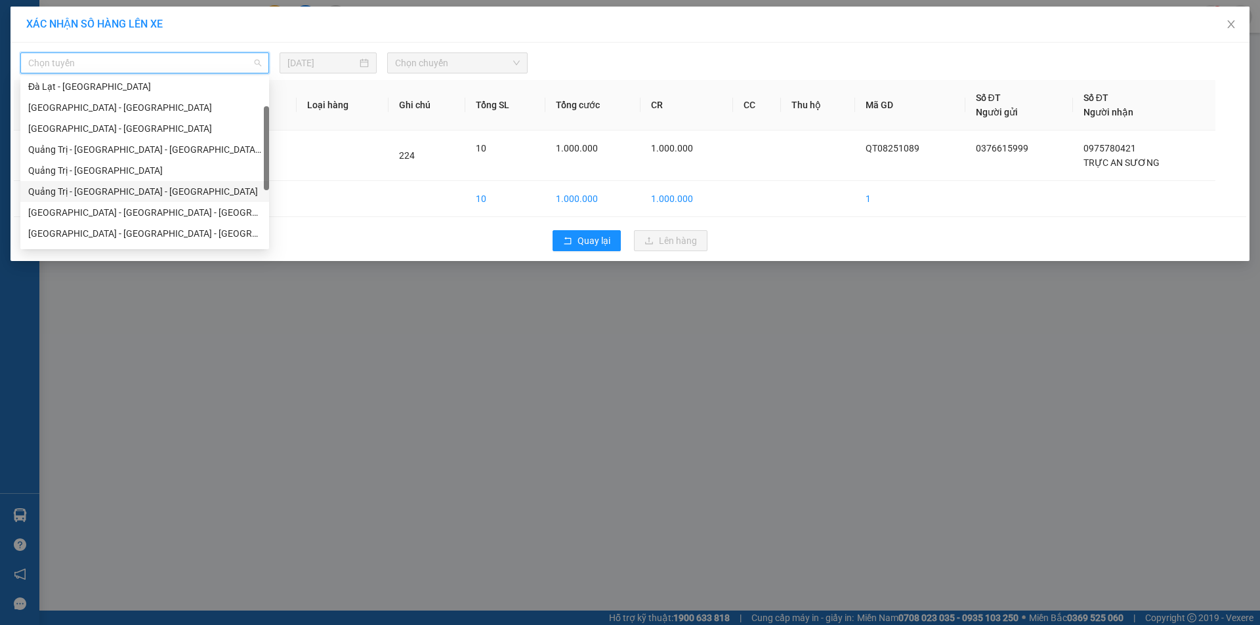
click at [143, 190] on div "Quảng Trị - [GEOGRAPHIC_DATA] - [GEOGRAPHIC_DATA]" at bounding box center [144, 191] width 233 height 14
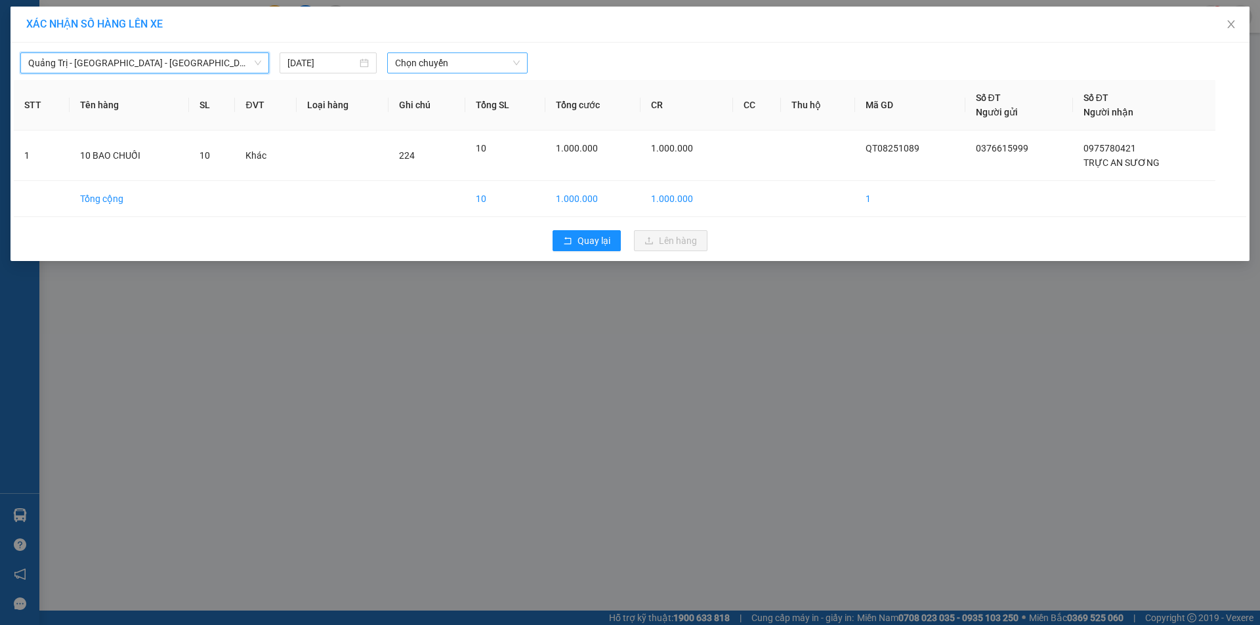
click at [467, 62] on span "Chọn chuyến" at bounding box center [457, 63] width 125 height 20
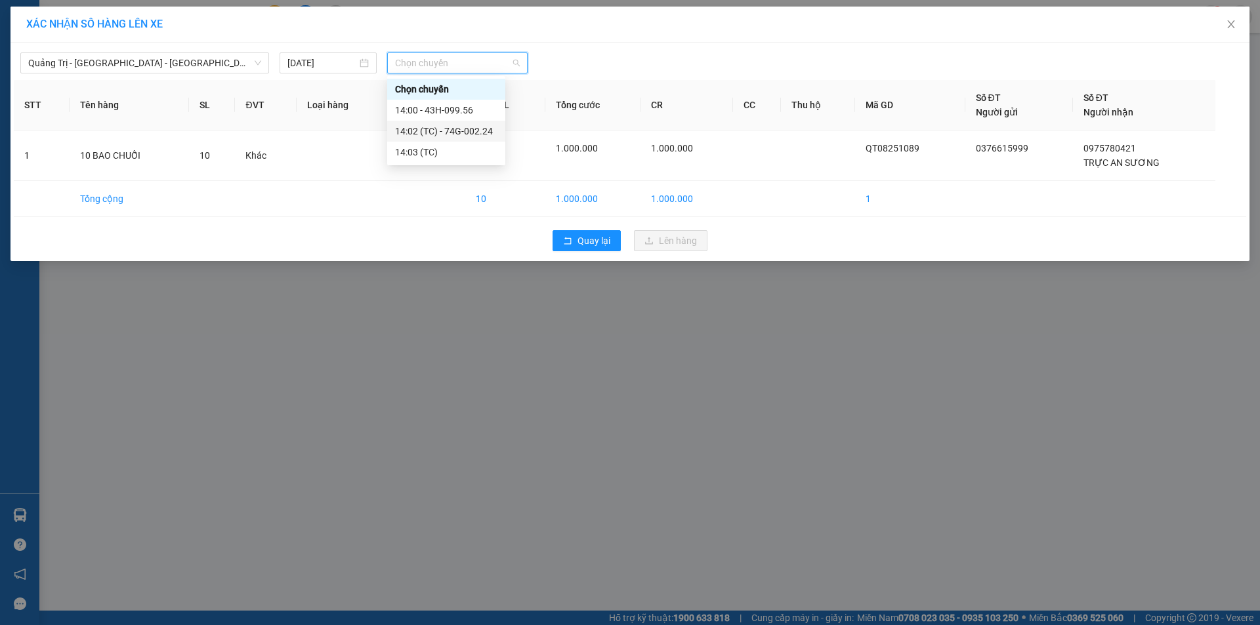
click at [469, 129] on div "14:02 (TC) - 74G-002.24" at bounding box center [446, 131] width 102 height 14
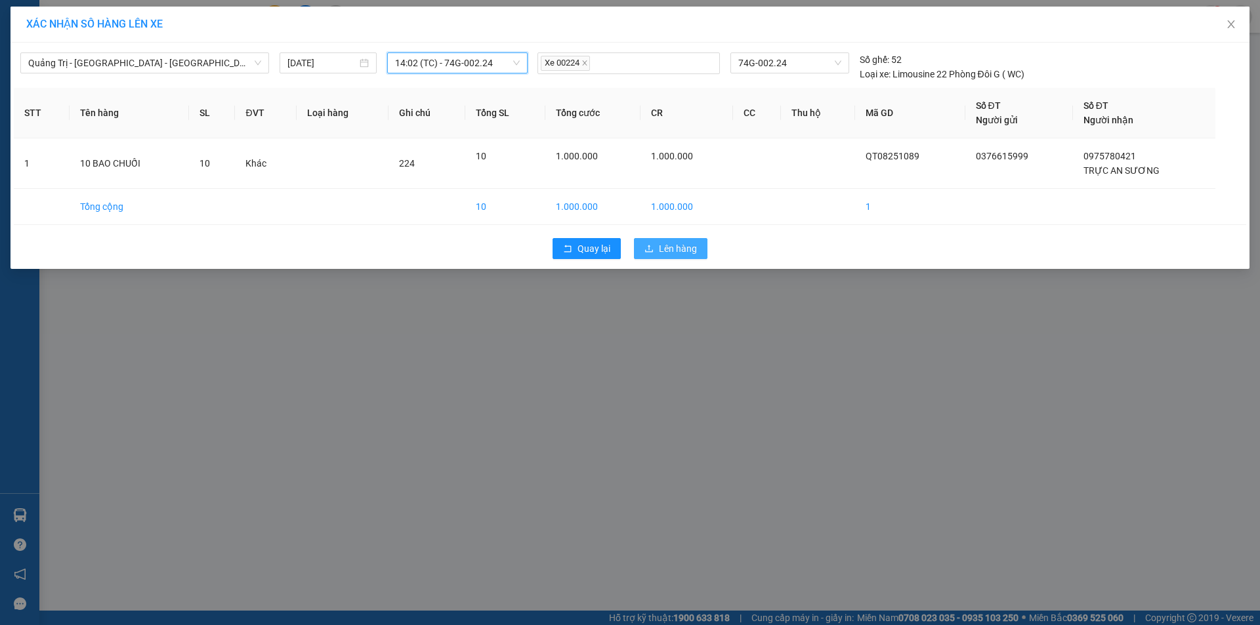
click at [675, 249] on span "Lên hàng" at bounding box center [678, 248] width 38 height 14
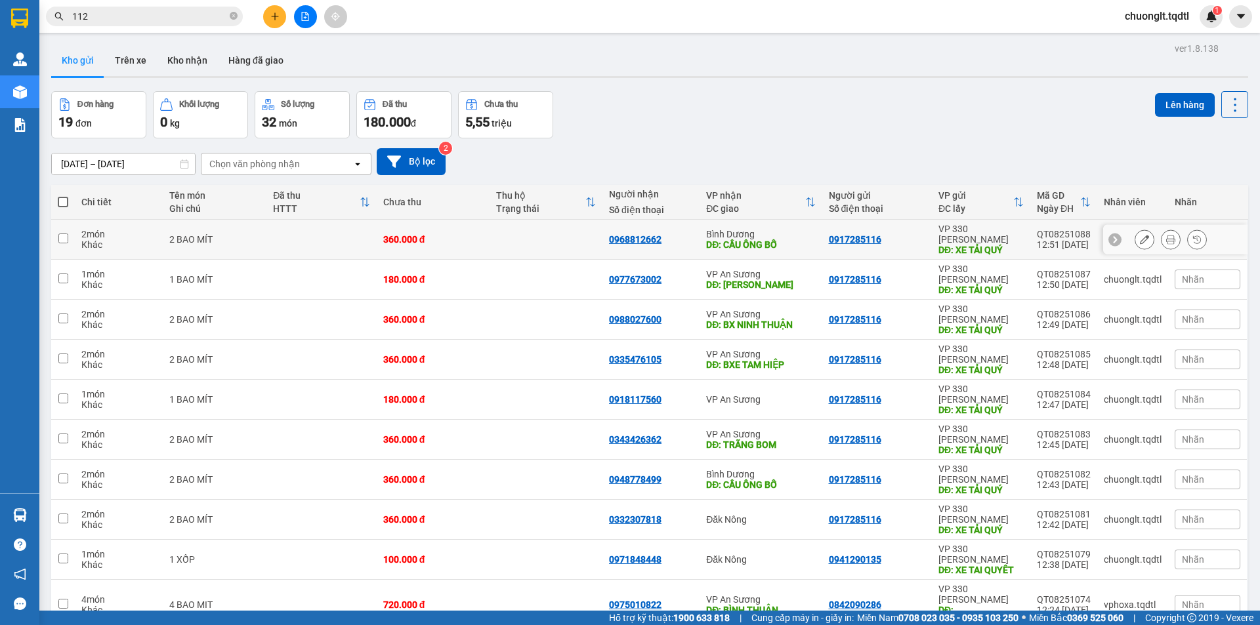
click at [71, 232] on td at bounding box center [63, 240] width 24 height 40
checkbox input "true"
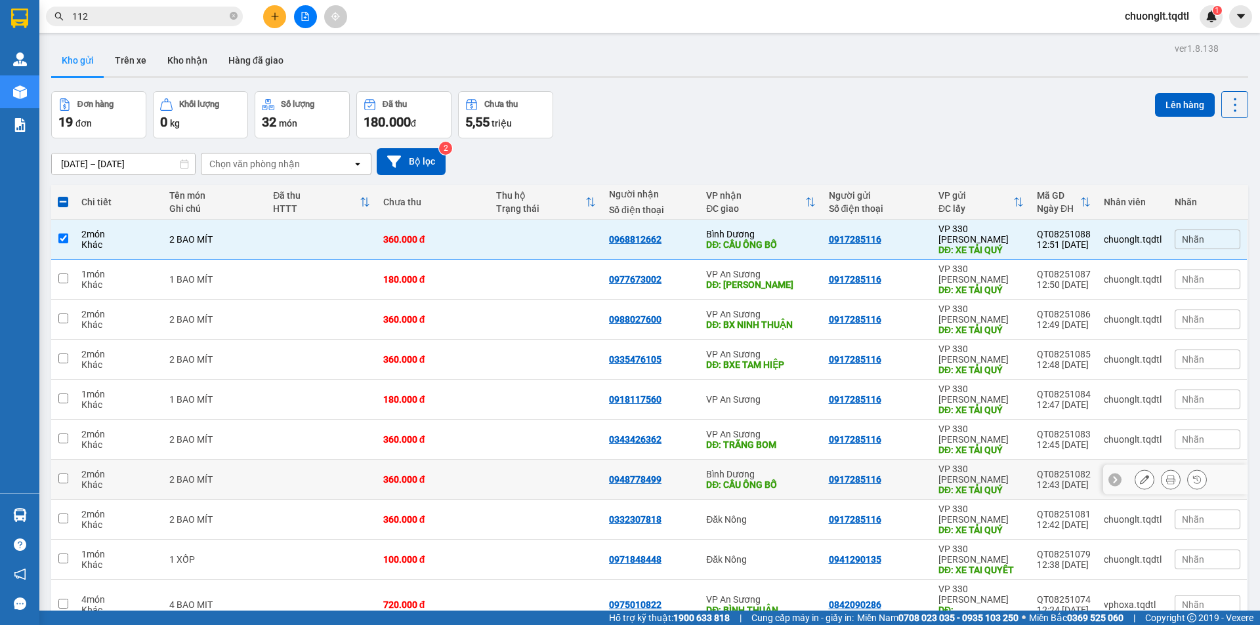
click at [61, 474] on input "checkbox" at bounding box center [63, 479] width 10 height 10
checkbox input "true"
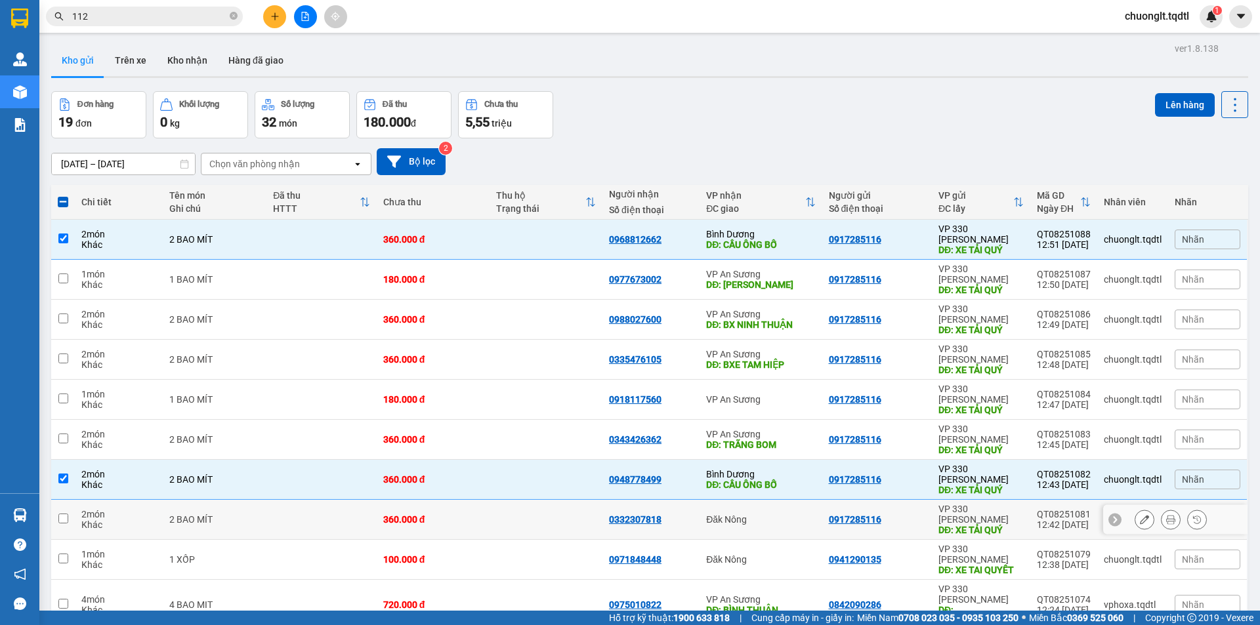
click at [63, 514] on input "checkbox" at bounding box center [63, 519] width 10 height 10
checkbox input "true"
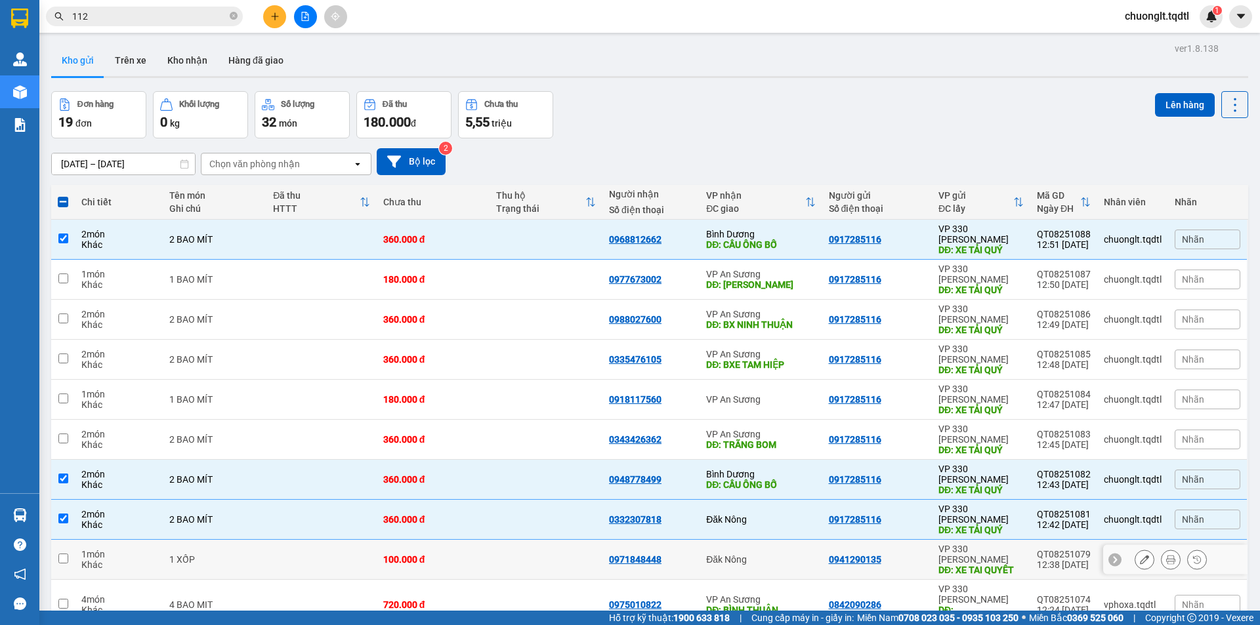
click at [54, 540] on td at bounding box center [63, 560] width 24 height 40
checkbox input "true"
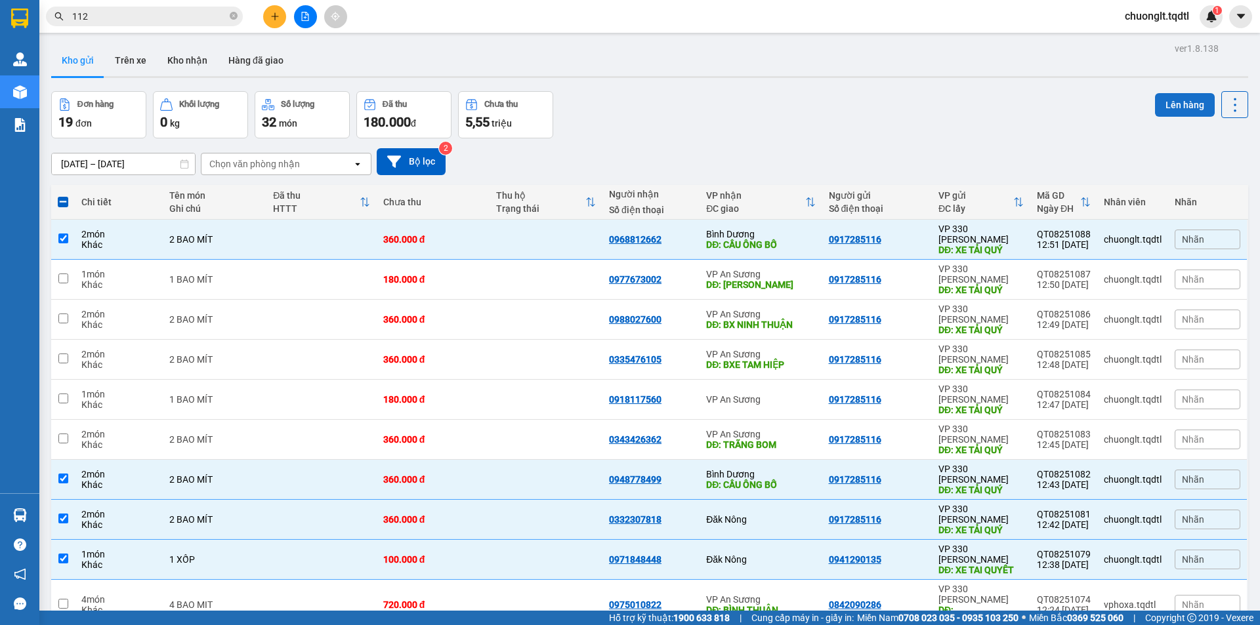
click at [1169, 100] on button "Lên hàng" at bounding box center [1185, 105] width 60 height 24
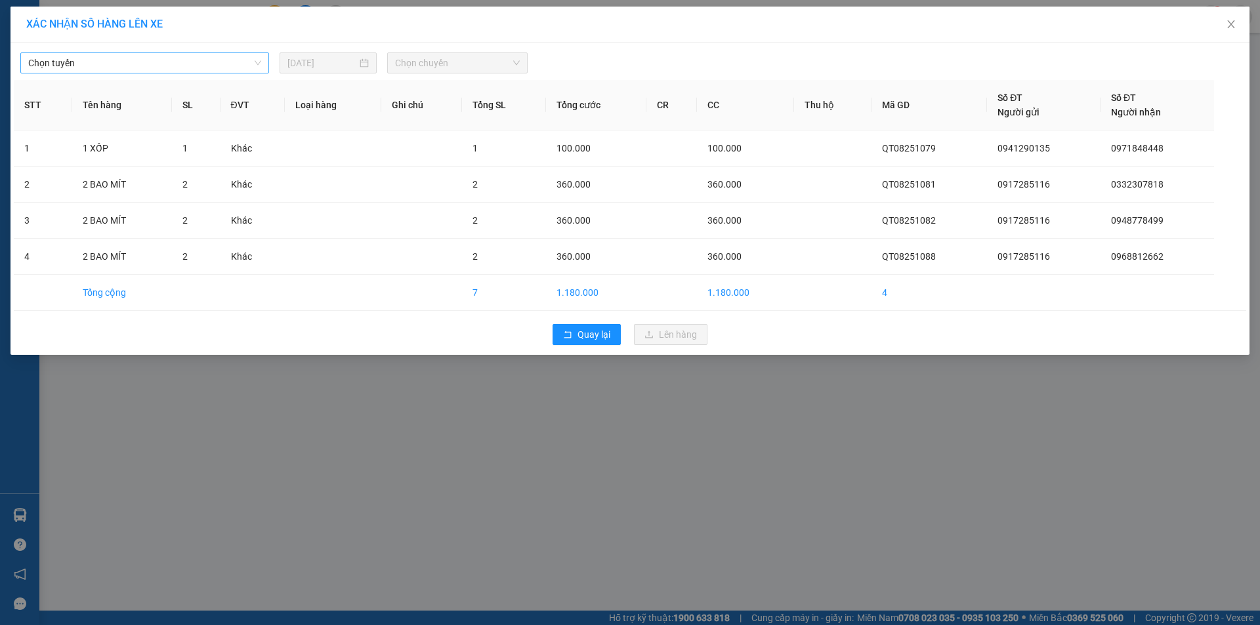
click at [221, 54] on span "Chọn tuyến" at bounding box center [144, 63] width 233 height 20
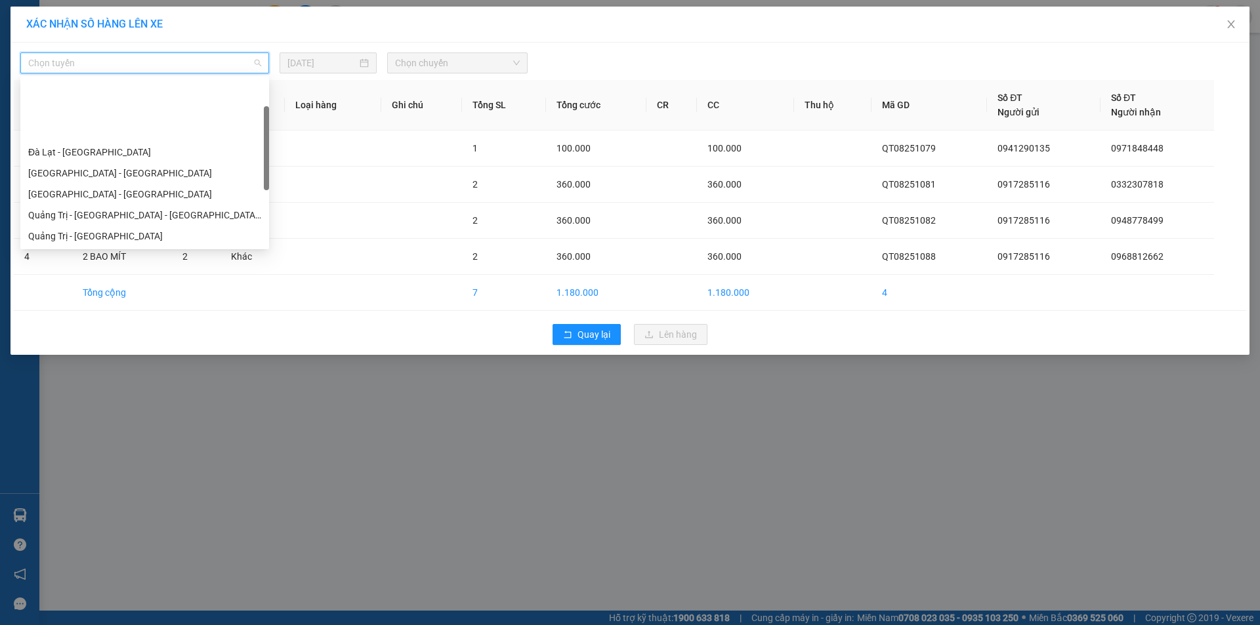
scroll to position [66, 0]
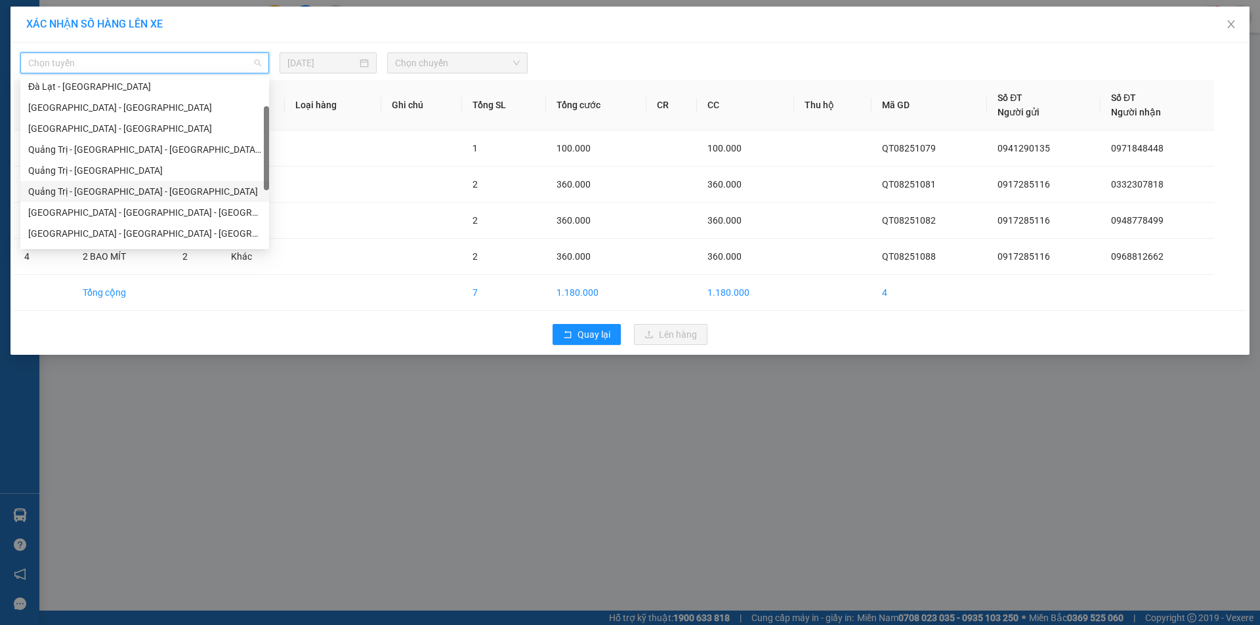
click at [199, 194] on div "Quảng Trị - [GEOGRAPHIC_DATA] - [GEOGRAPHIC_DATA]" at bounding box center [144, 191] width 233 height 14
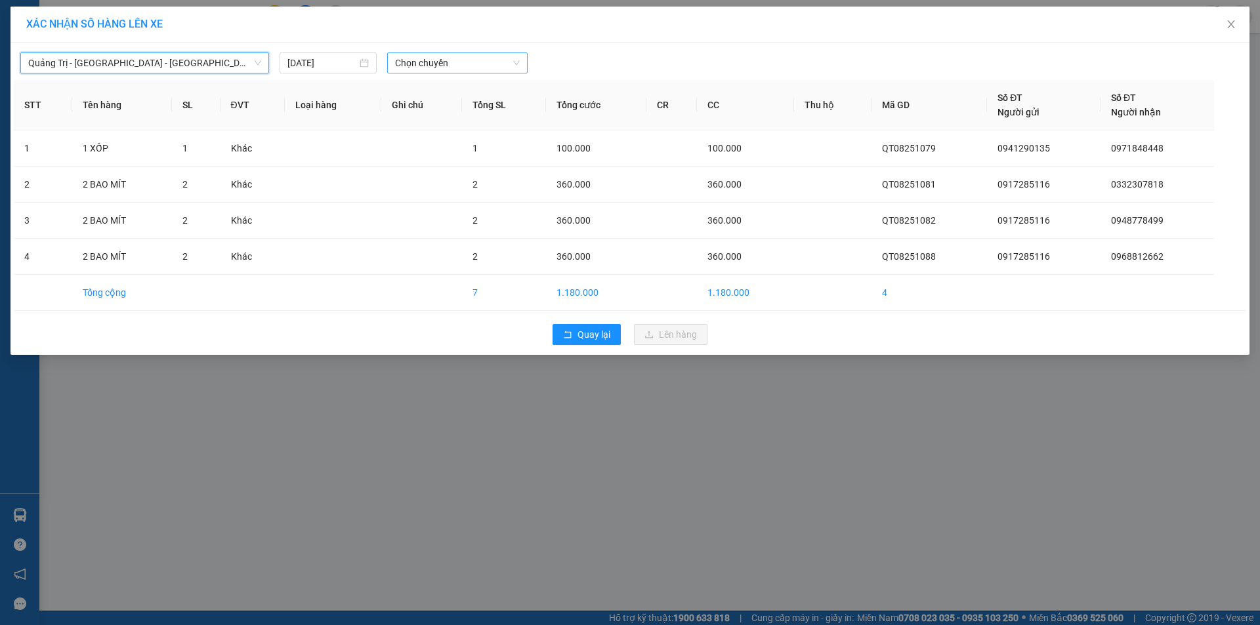
click at [480, 61] on span "Chọn chuyến" at bounding box center [457, 63] width 125 height 20
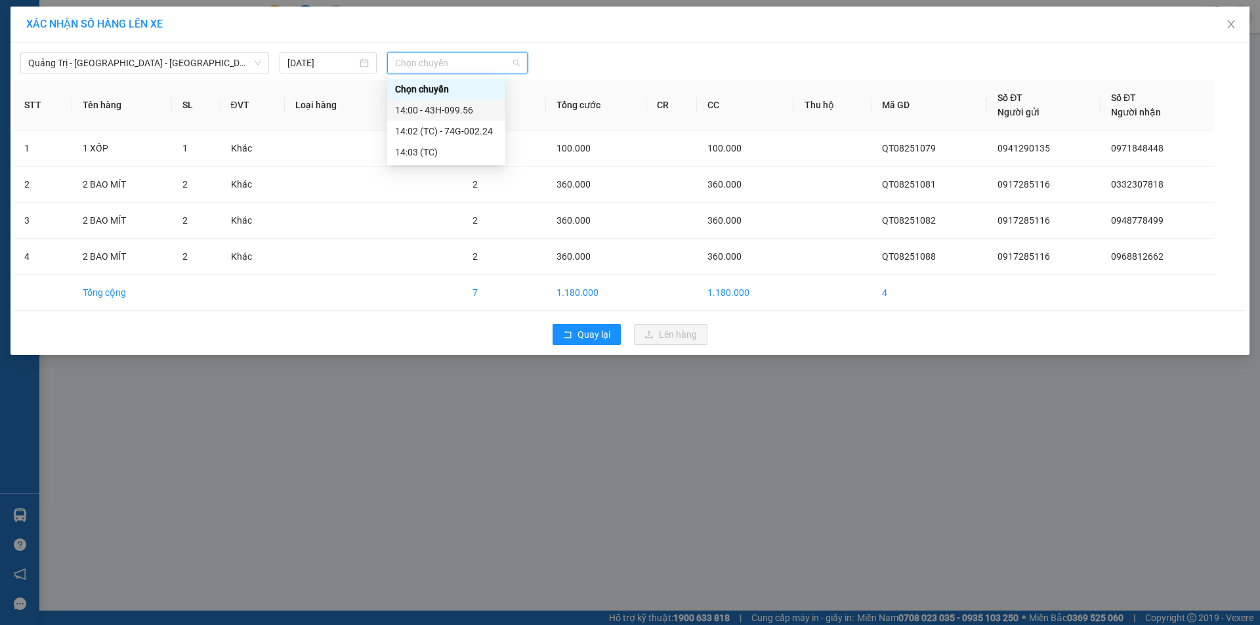
click at [469, 108] on div "14:00 - 43H-099.56" at bounding box center [446, 110] width 102 height 14
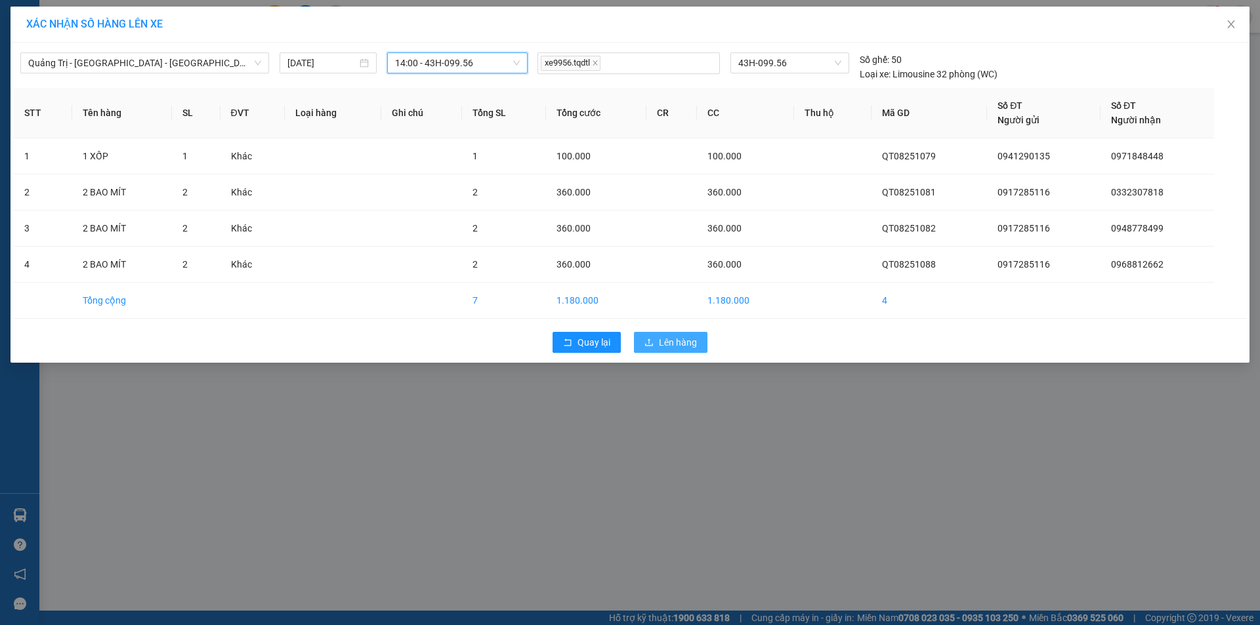
click at [684, 336] on span "Lên hàng" at bounding box center [678, 342] width 38 height 14
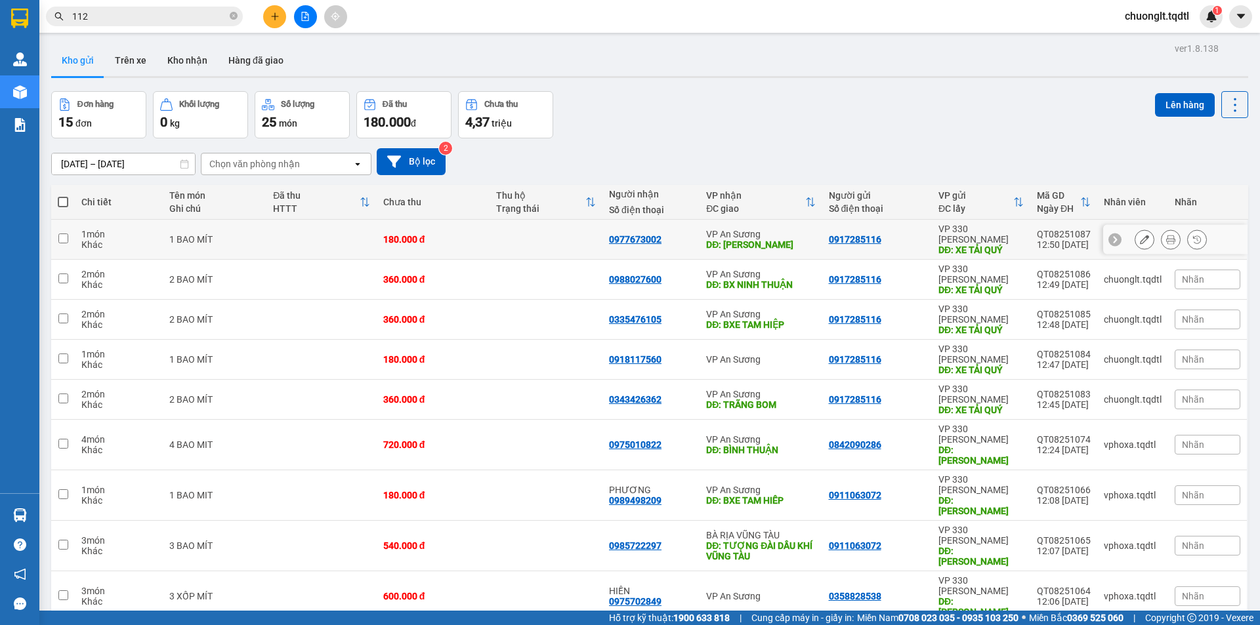
click at [62, 235] on input "checkbox" at bounding box center [63, 239] width 10 height 10
checkbox input "true"
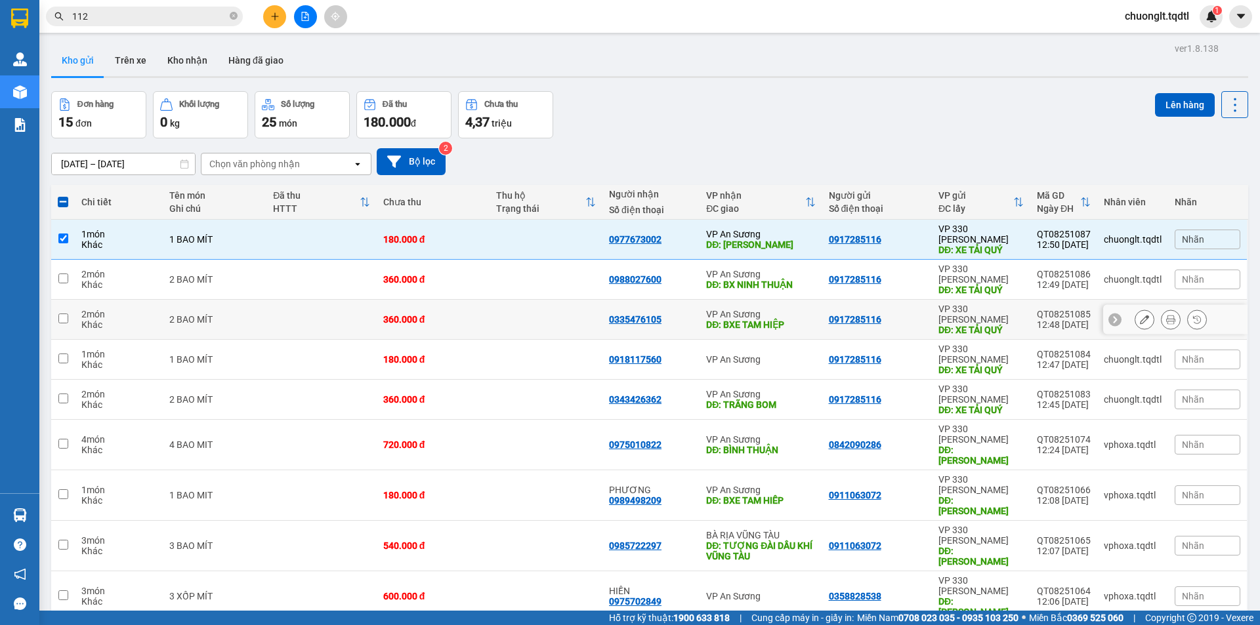
click at [65, 314] on input "checkbox" at bounding box center [63, 319] width 10 height 10
checkbox input "true"
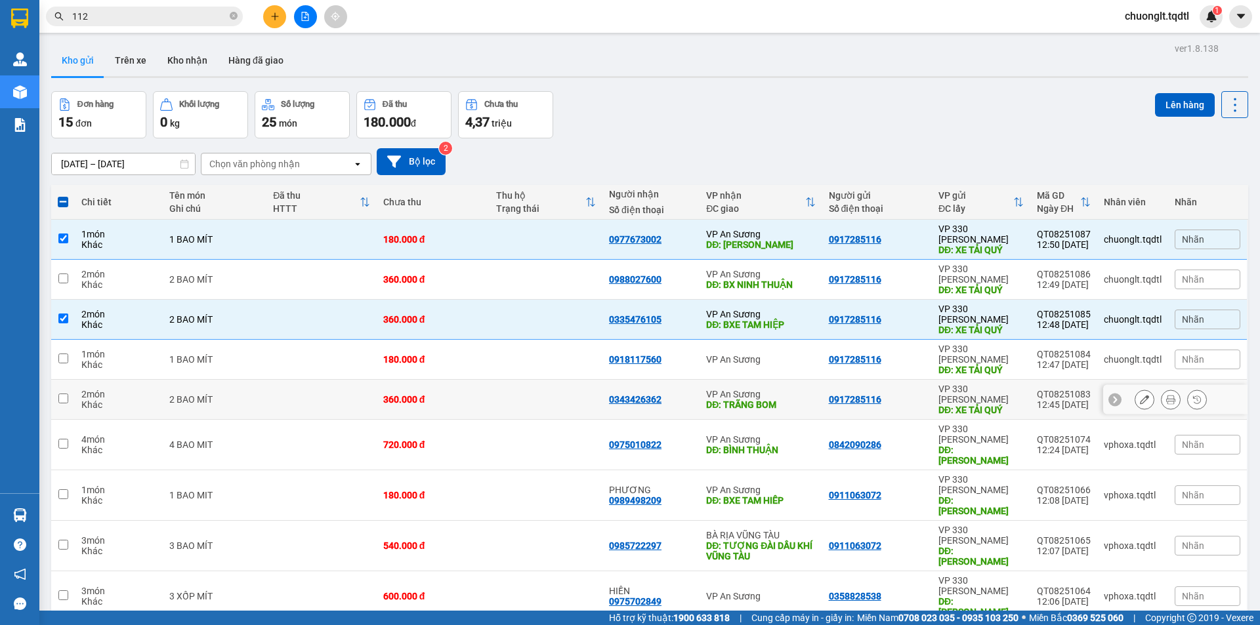
click at [59, 394] on input "checkbox" at bounding box center [63, 399] width 10 height 10
checkbox input "true"
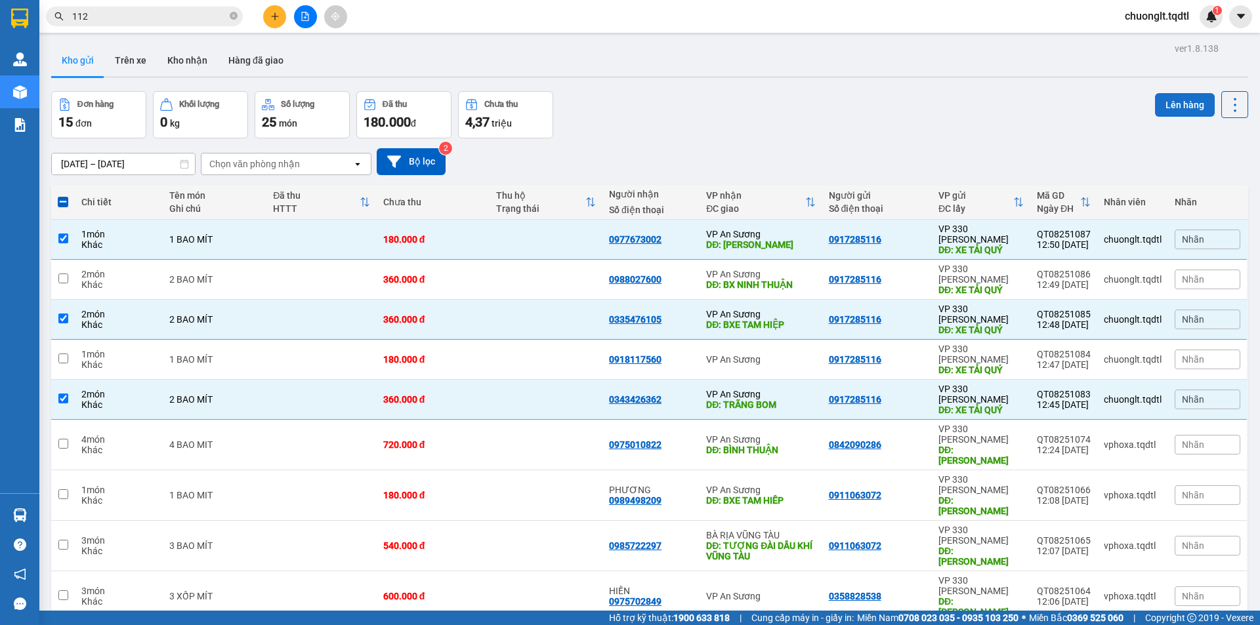
click at [1174, 103] on button "Lên hàng" at bounding box center [1185, 105] width 60 height 24
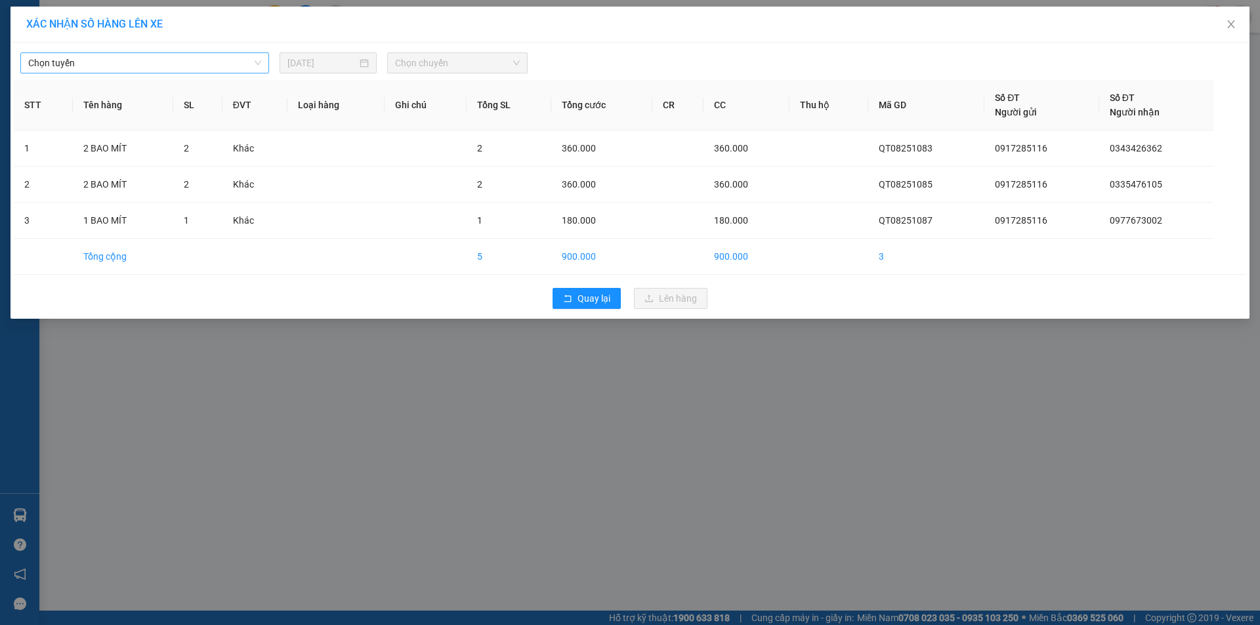
click at [236, 64] on span "Chọn tuyến" at bounding box center [144, 63] width 233 height 20
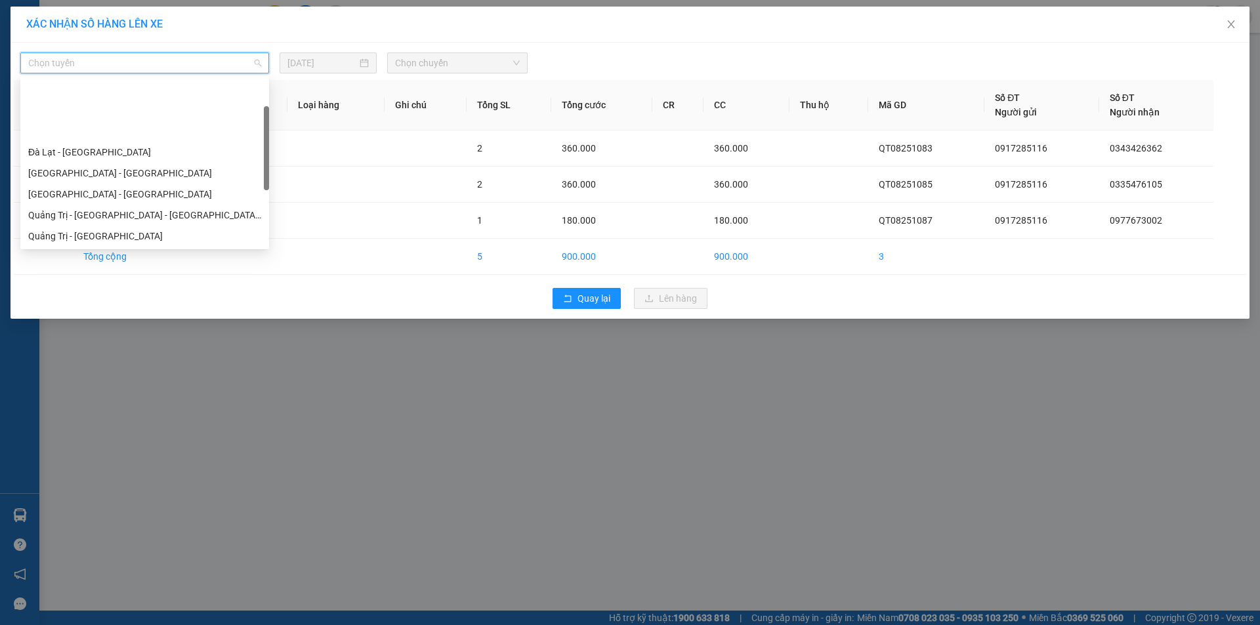
scroll to position [66, 0]
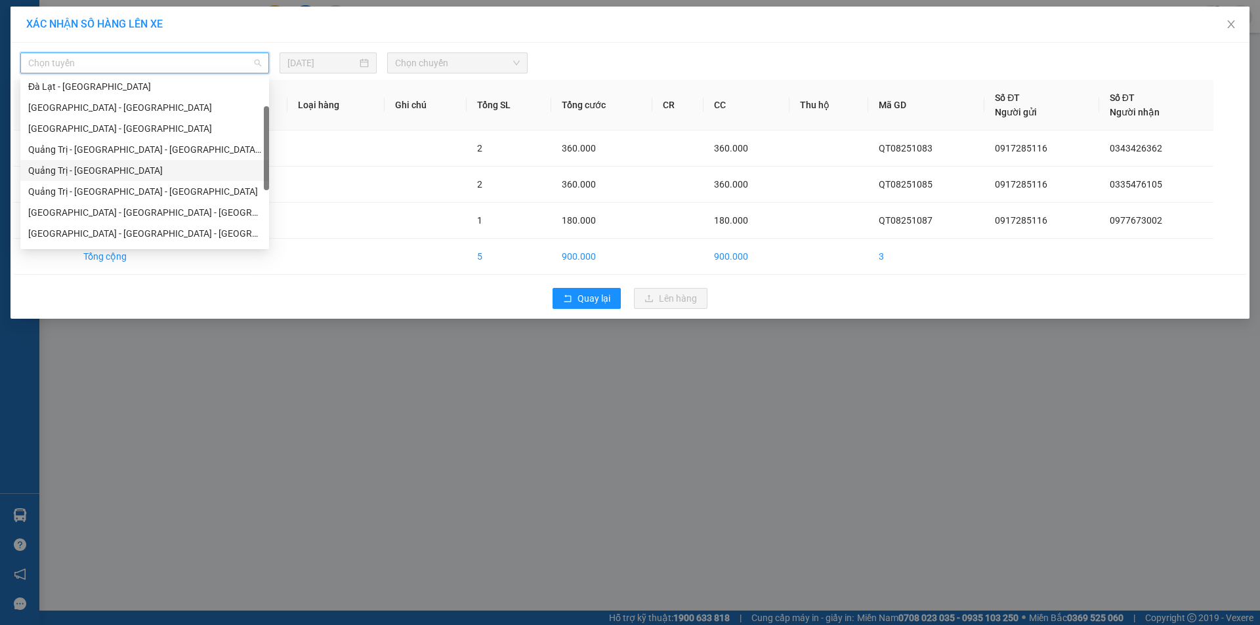
click at [143, 169] on div "Quảng Trị - [GEOGRAPHIC_DATA]" at bounding box center [144, 170] width 233 height 14
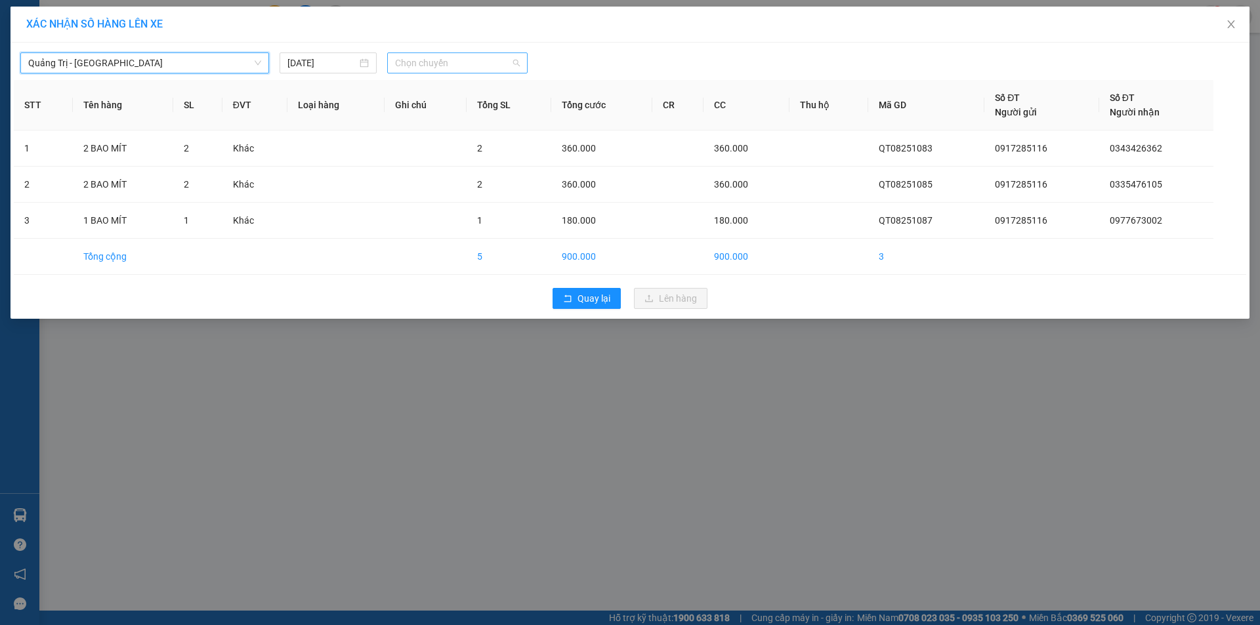
click at [470, 64] on span "Chọn chuyến" at bounding box center [457, 63] width 125 height 20
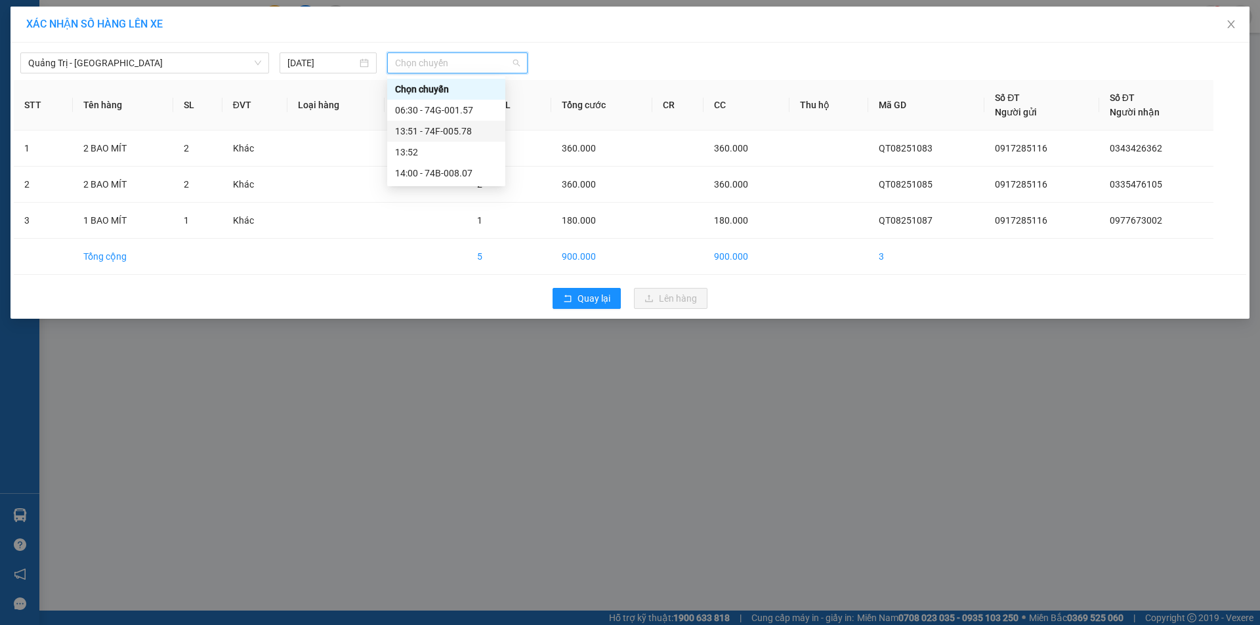
click at [451, 128] on div "13:51 - 74F-005.78" at bounding box center [446, 131] width 102 height 14
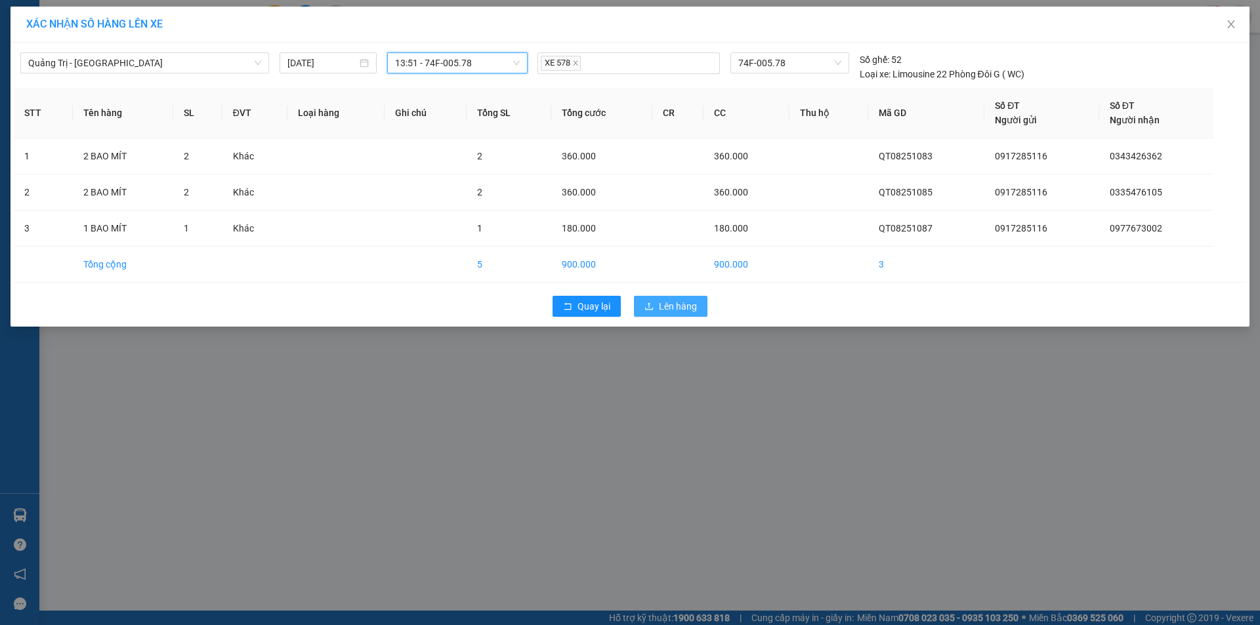
click at [671, 303] on span "Lên hàng" at bounding box center [678, 306] width 38 height 14
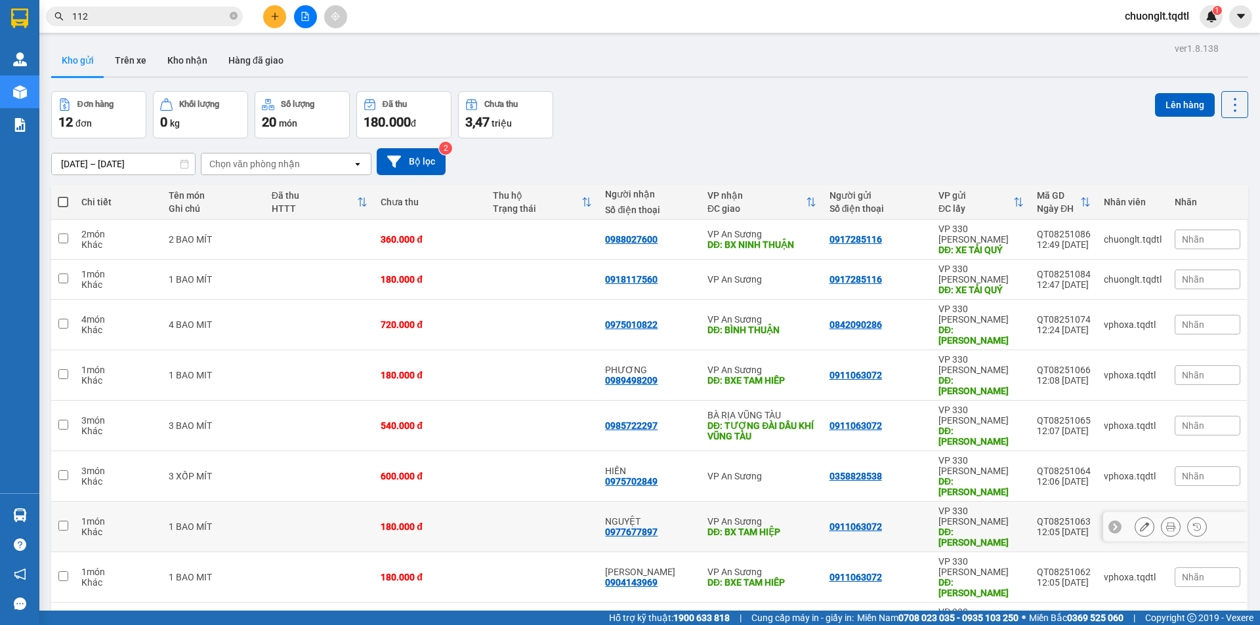
scroll to position [60, 0]
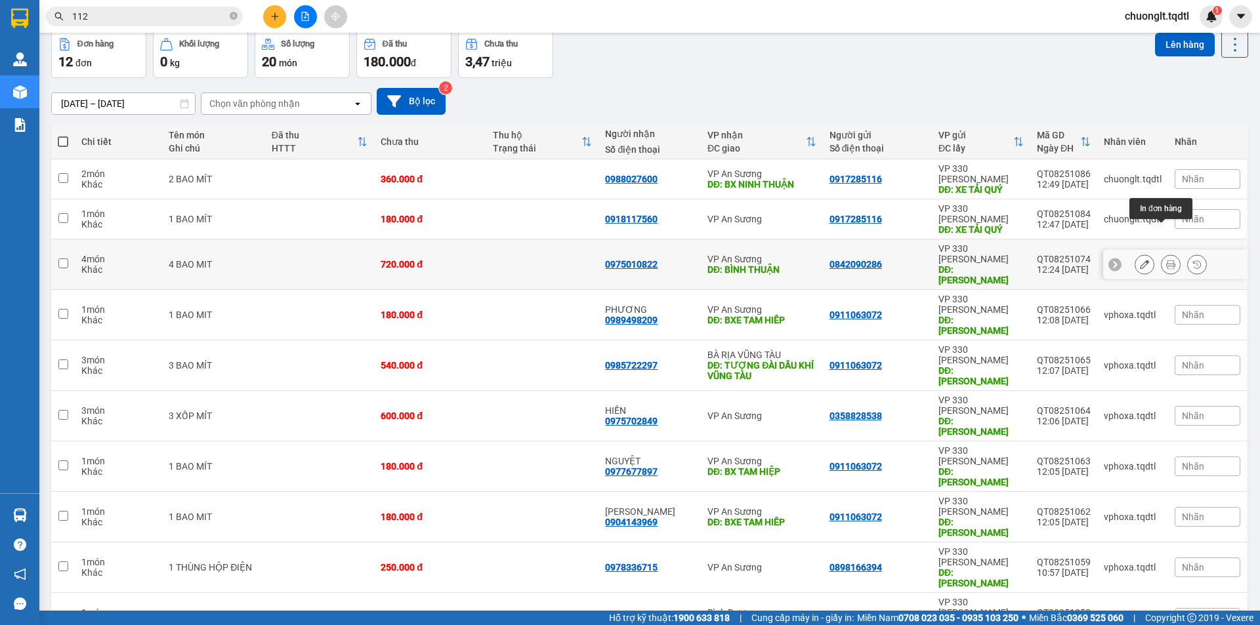
click at [1166, 260] on icon at bounding box center [1170, 264] width 9 height 9
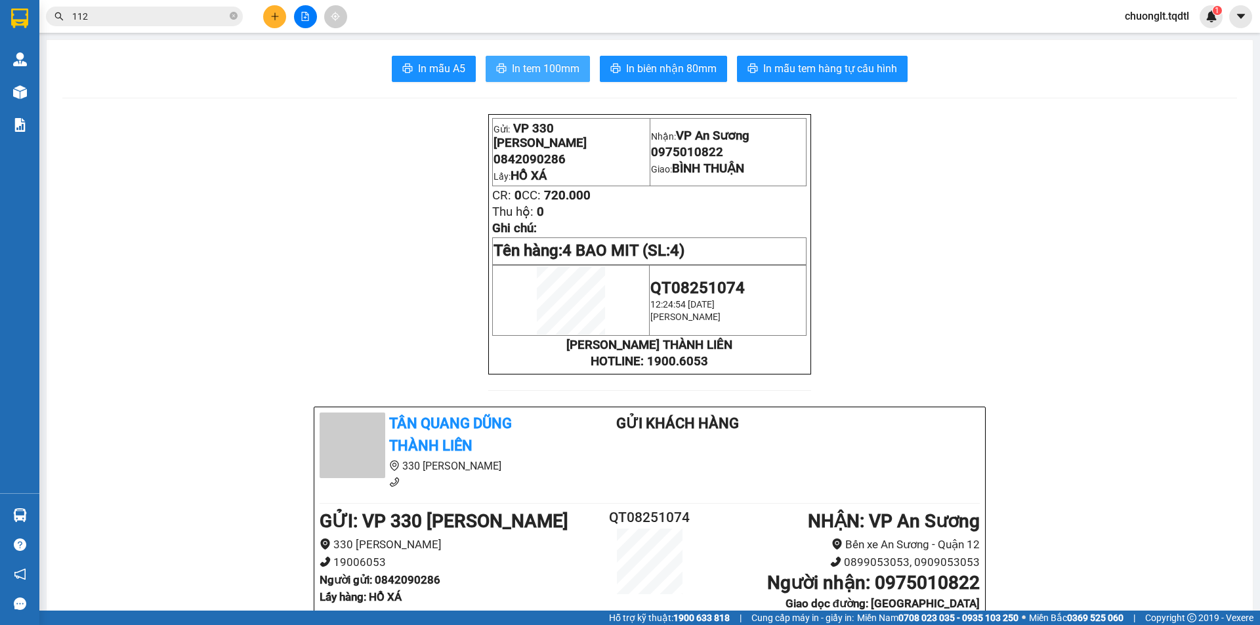
click at [540, 67] on span "In tem 100mm" at bounding box center [546, 68] width 68 height 16
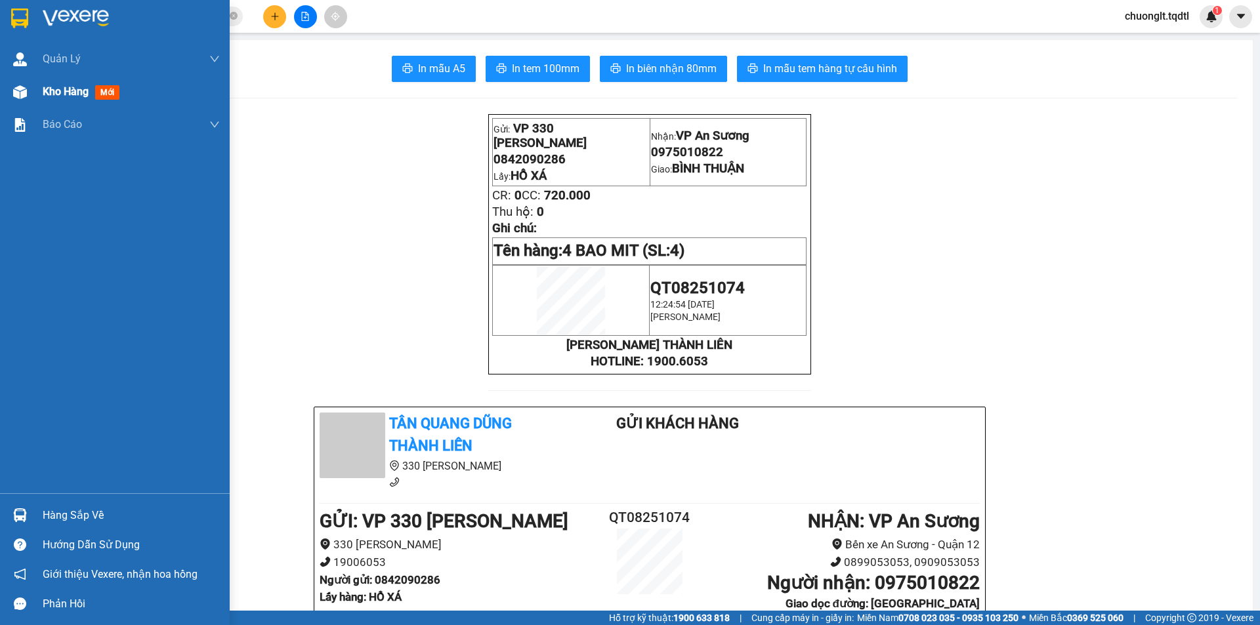
click at [47, 94] on span "Kho hàng" at bounding box center [66, 91] width 46 height 12
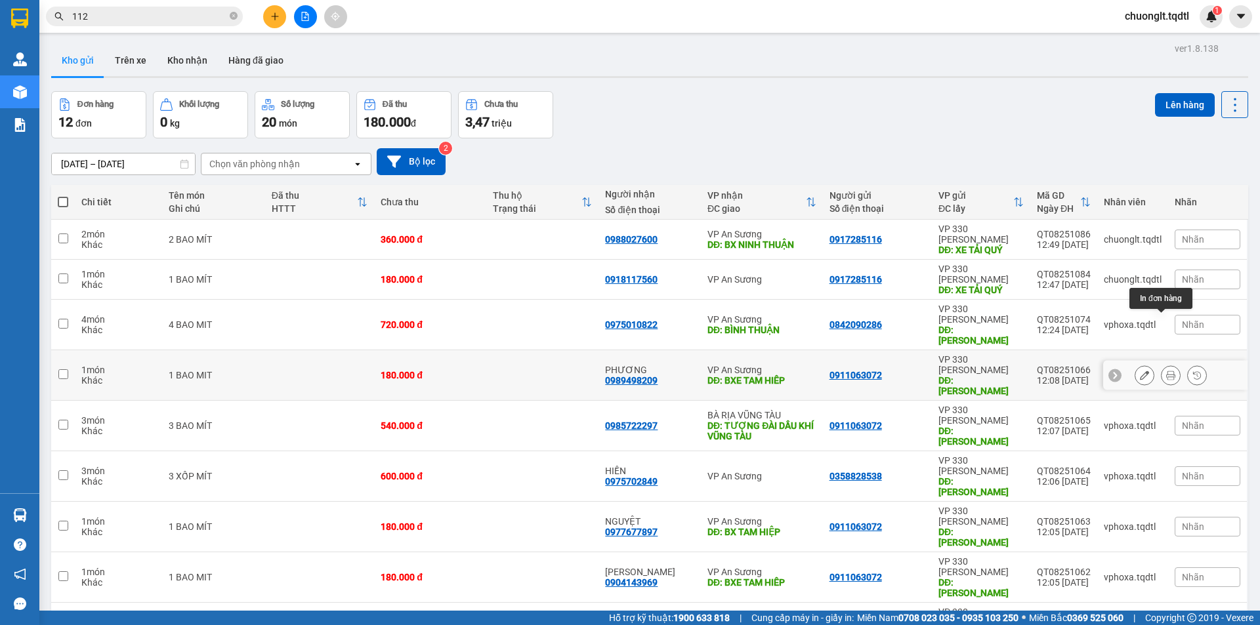
click at [1166, 371] on icon at bounding box center [1170, 375] width 9 height 9
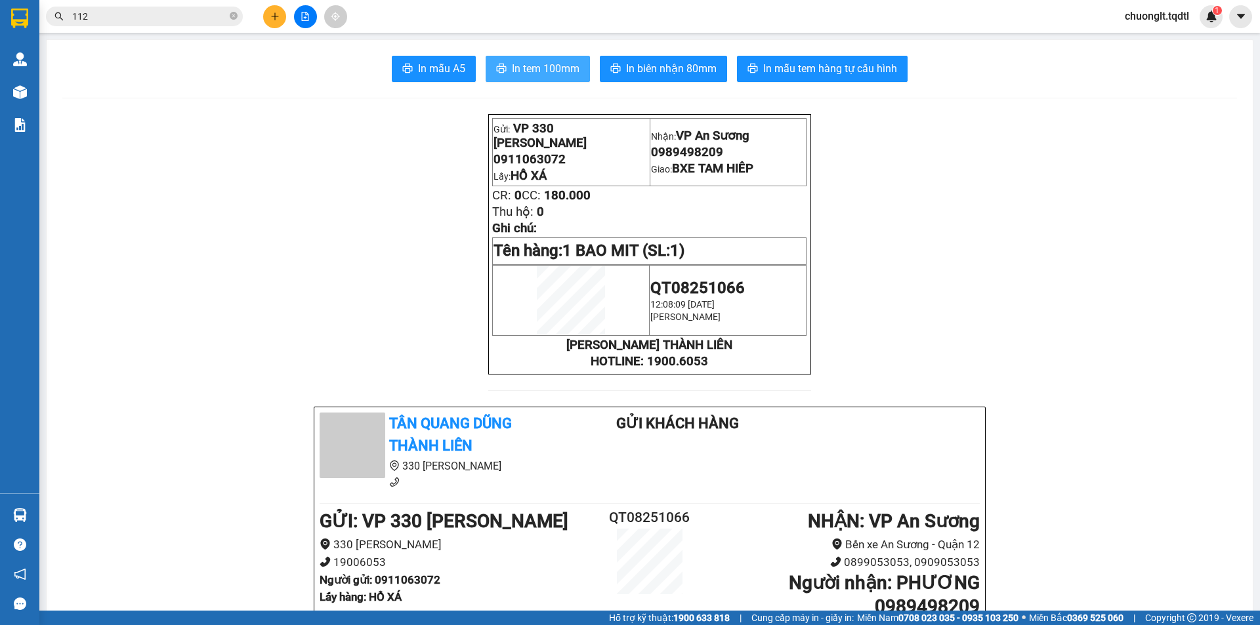
click at [535, 70] on span "In tem 100mm" at bounding box center [546, 68] width 68 height 16
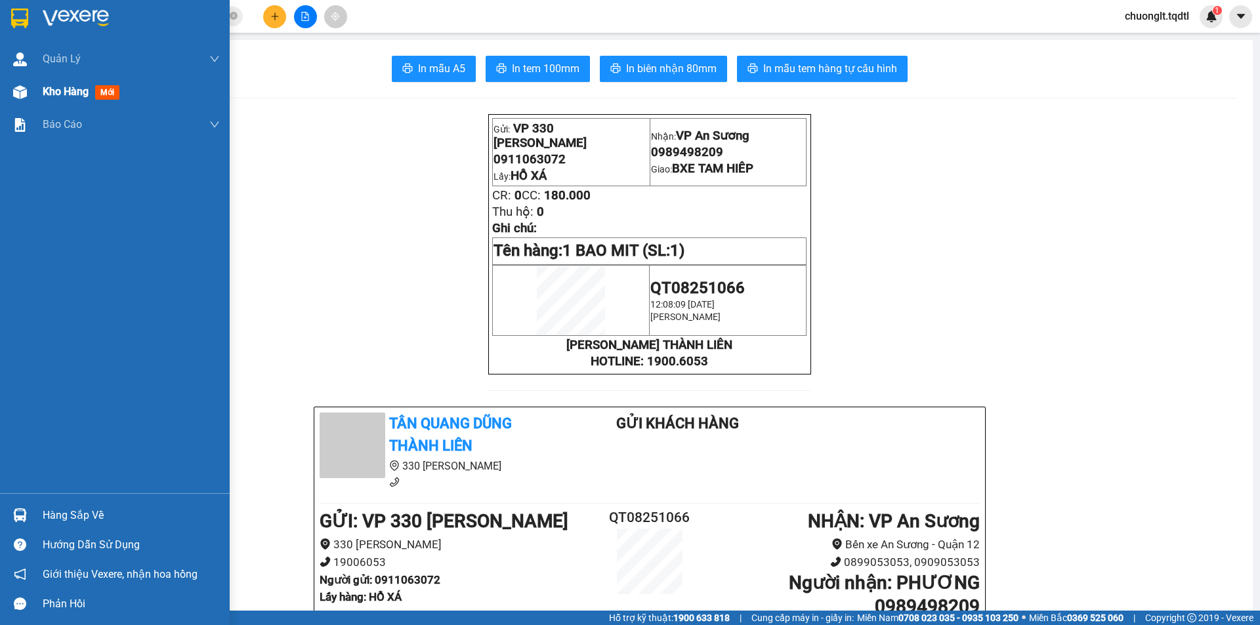
click at [70, 88] on span "Kho hàng" at bounding box center [66, 91] width 46 height 12
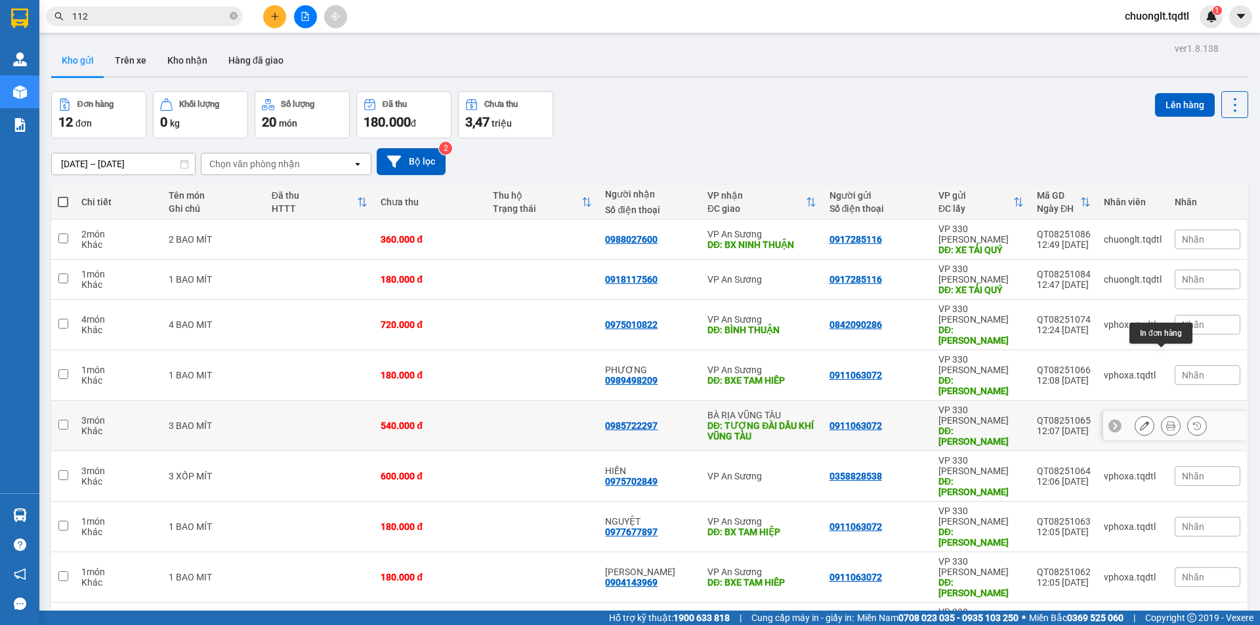
click at [1161, 415] on button at bounding box center [1170, 426] width 18 height 23
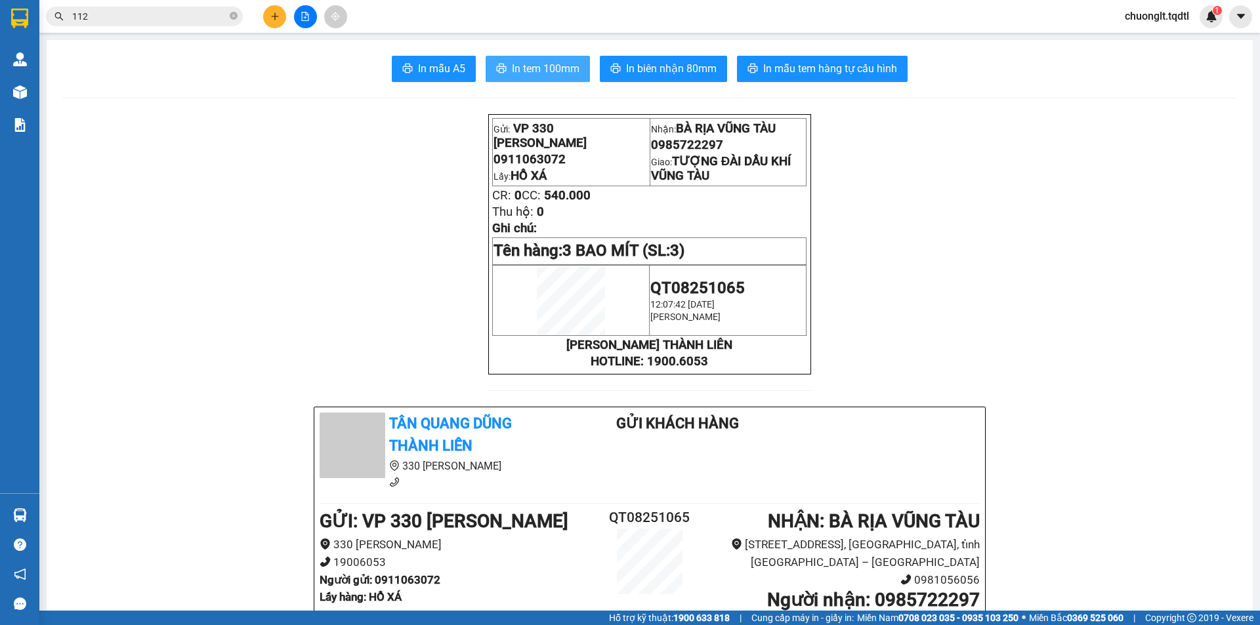
click at [531, 73] on span "In tem 100mm" at bounding box center [546, 68] width 68 height 16
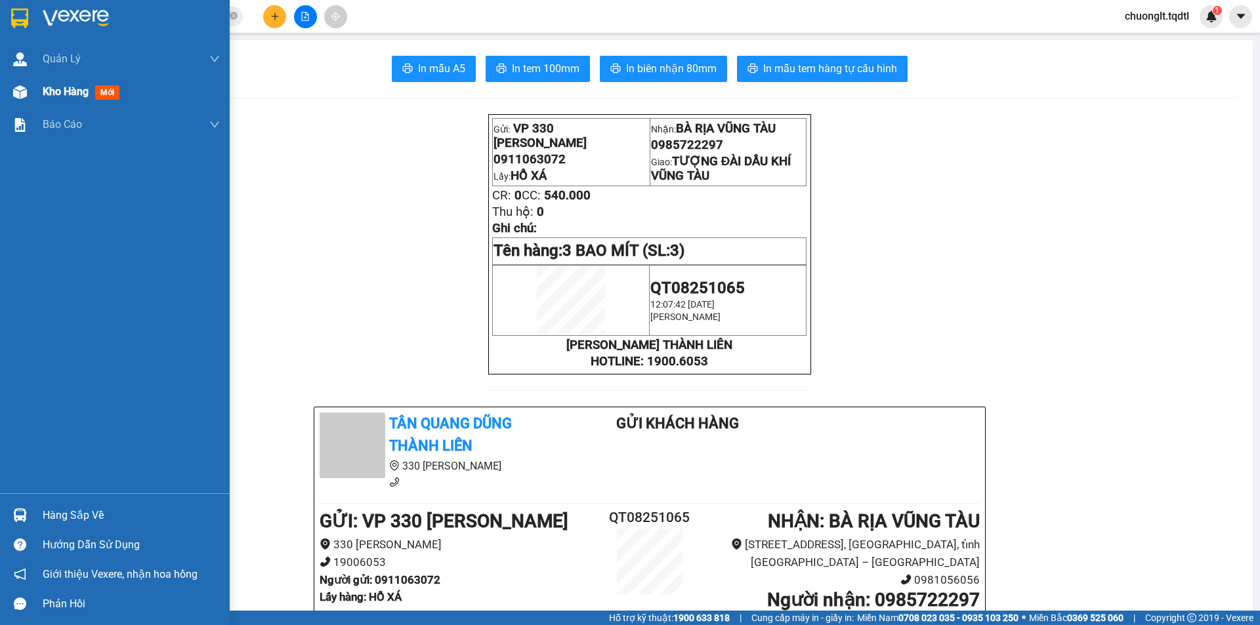
click at [68, 90] on span "Kho hàng" at bounding box center [66, 91] width 46 height 12
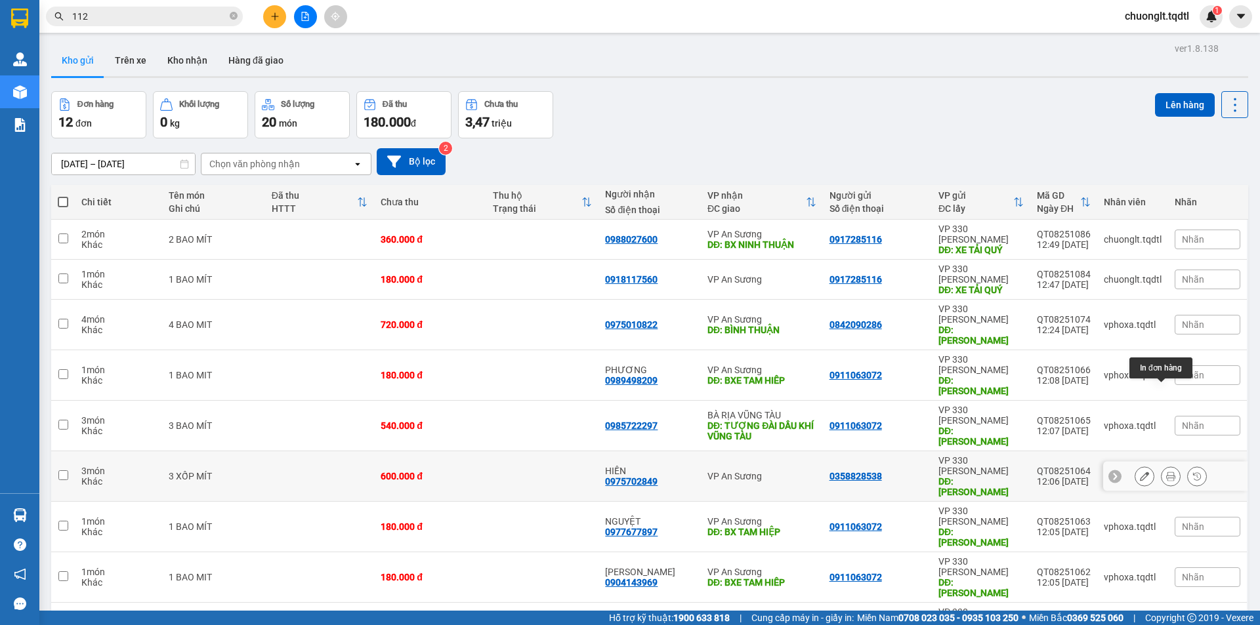
click at [1161, 465] on button at bounding box center [1170, 476] width 18 height 23
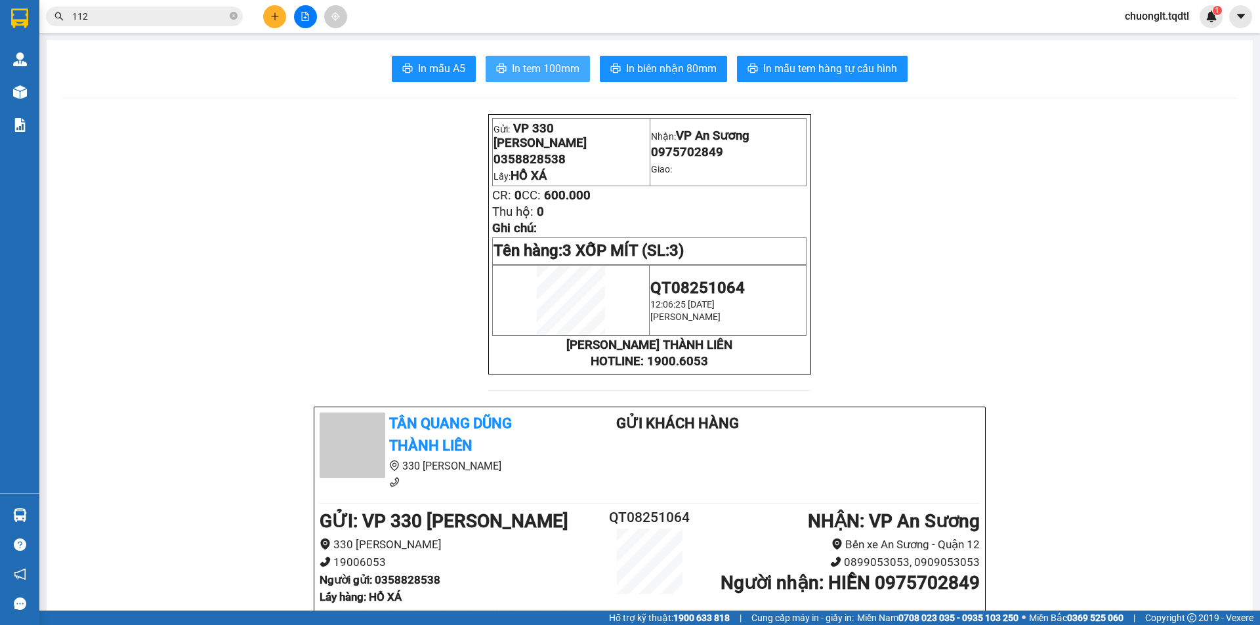
click at [537, 64] on span "In tem 100mm" at bounding box center [546, 68] width 68 height 16
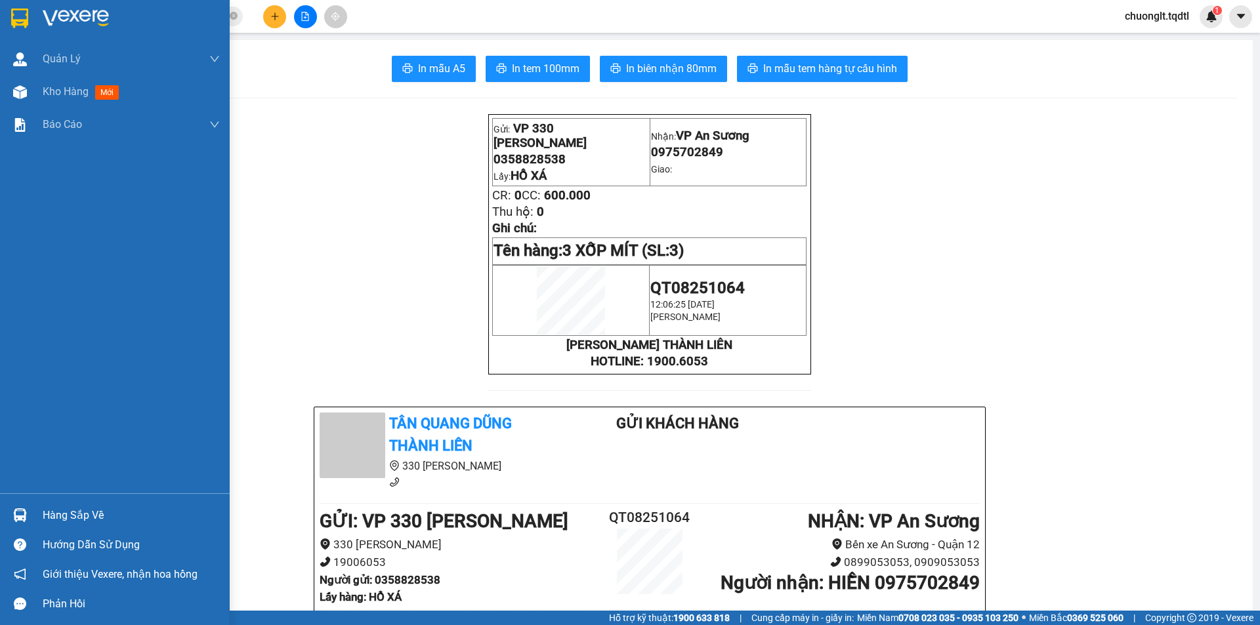
drag, startPoint x: 57, startPoint y: 88, endPoint x: 81, endPoint y: 147, distance: 63.9
click at [58, 89] on span "Kho hàng" at bounding box center [66, 91] width 46 height 12
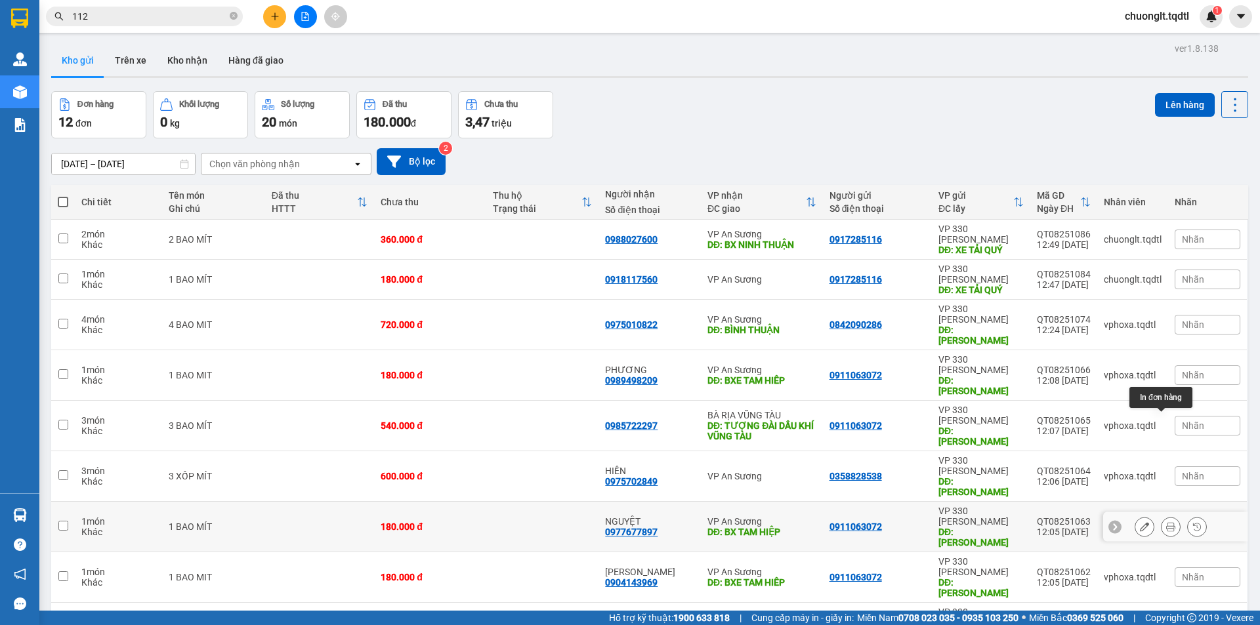
click at [1161, 516] on button at bounding box center [1170, 527] width 18 height 23
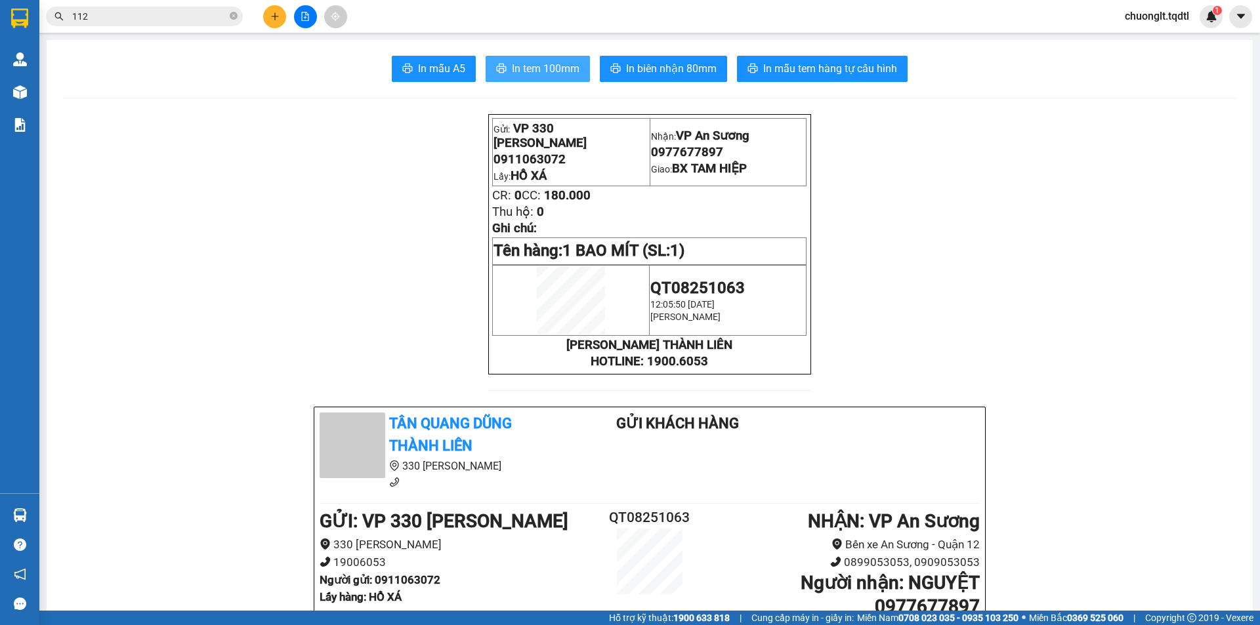
click at [532, 69] on span "In tem 100mm" at bounding box center [546, 68] width 68 height 16
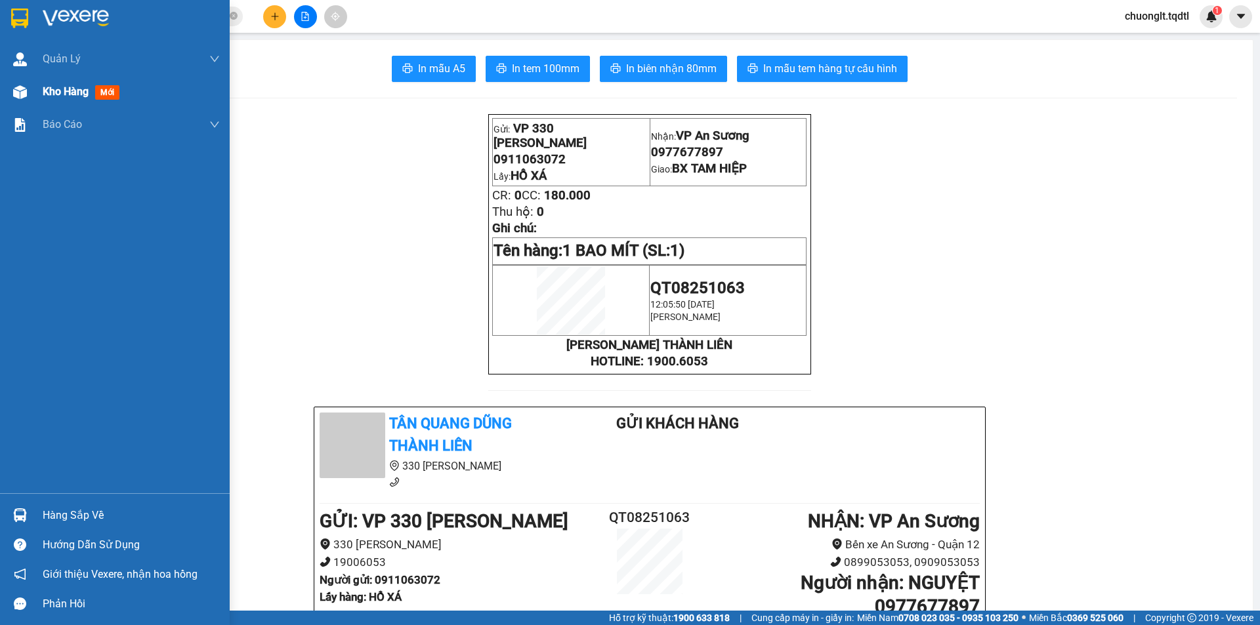
click at [77, 93] on span "Kho hàng" at bounding box center [66, 91] width 46 height 12
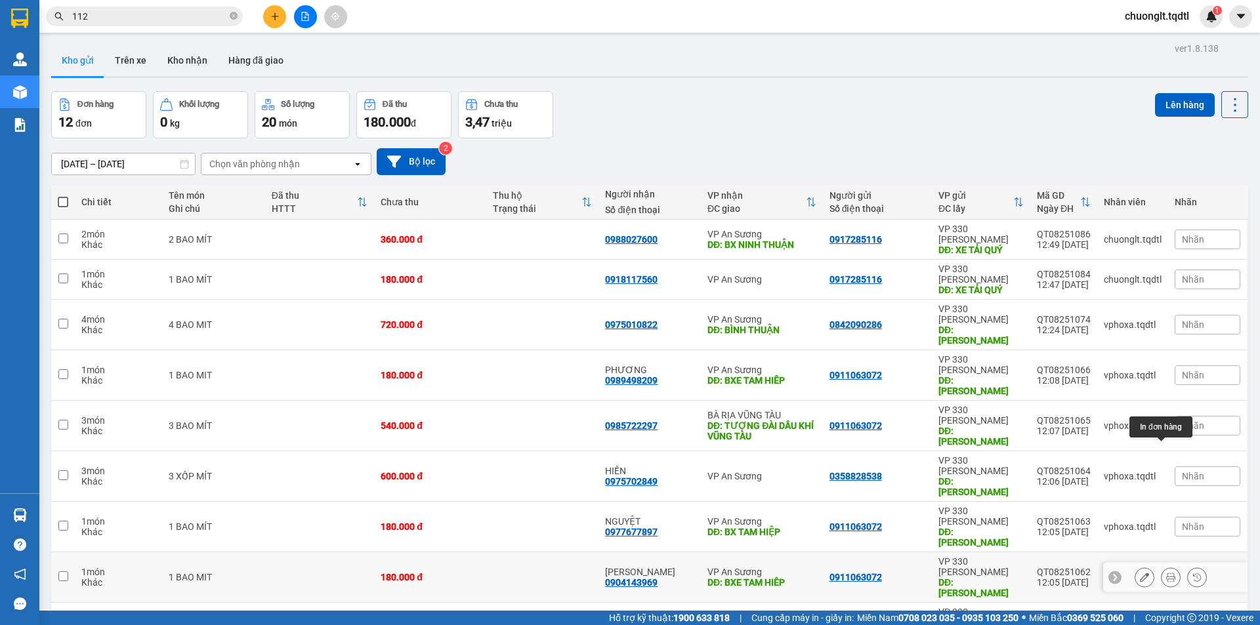
click at [1166, 573] on icon at bounding box center [1170, 577] width 9 height 9
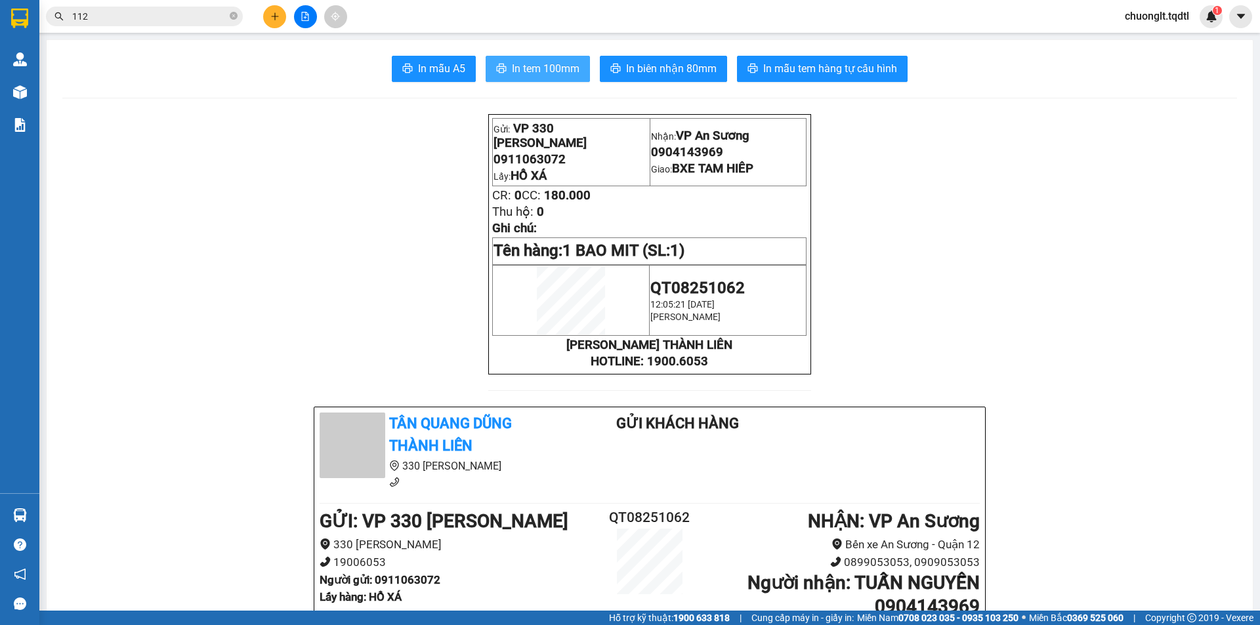
click at [552, 66] on span "In tem 100mm" at bounding box center [546, 68] width 68 height 16
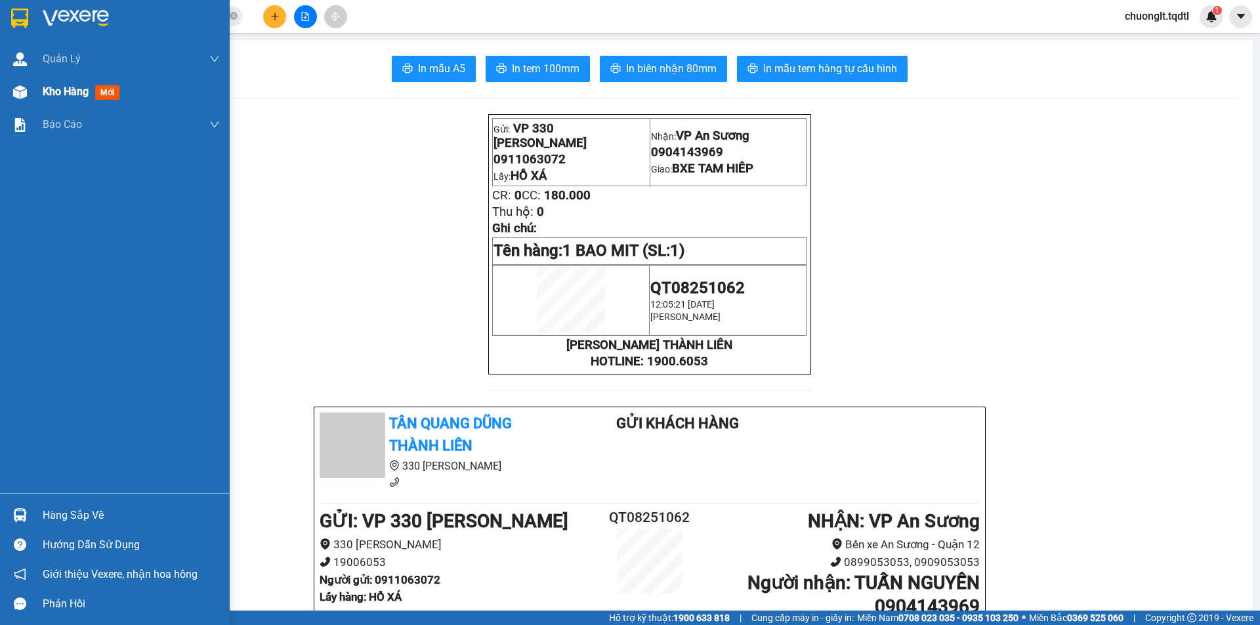
click at [66, 87] on span "Kho hàng" at bounding box center [66, 91] width 46 height 12
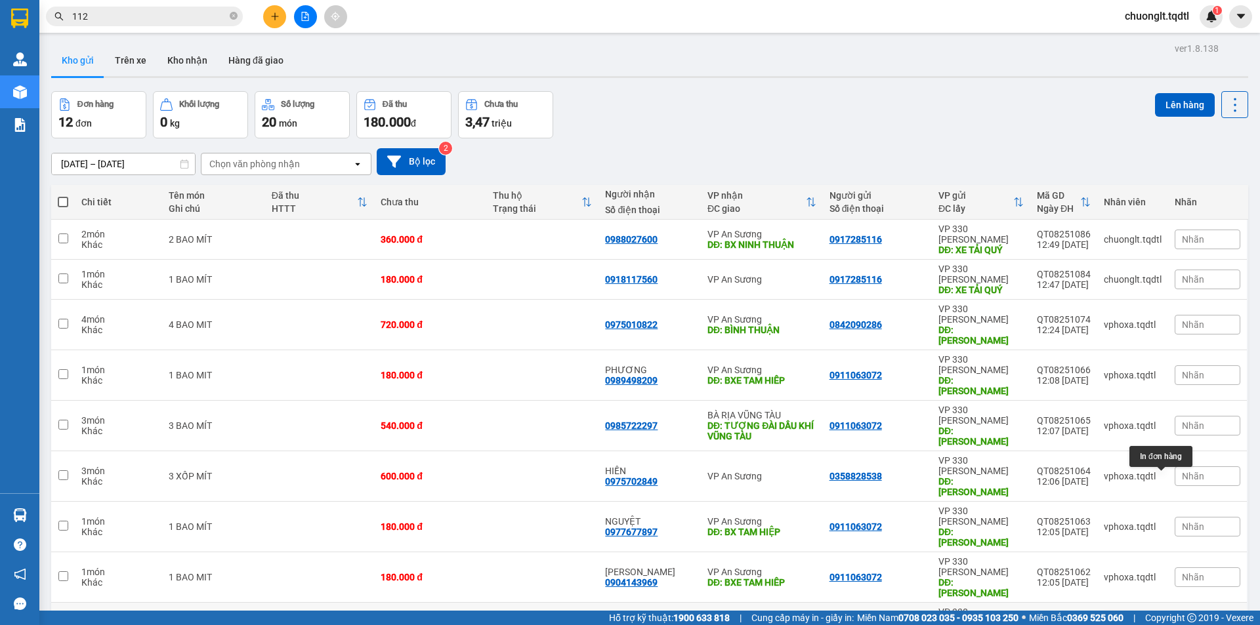
click at [1161, 617] on button at bounding box center [1170, 628] width 18 height 23
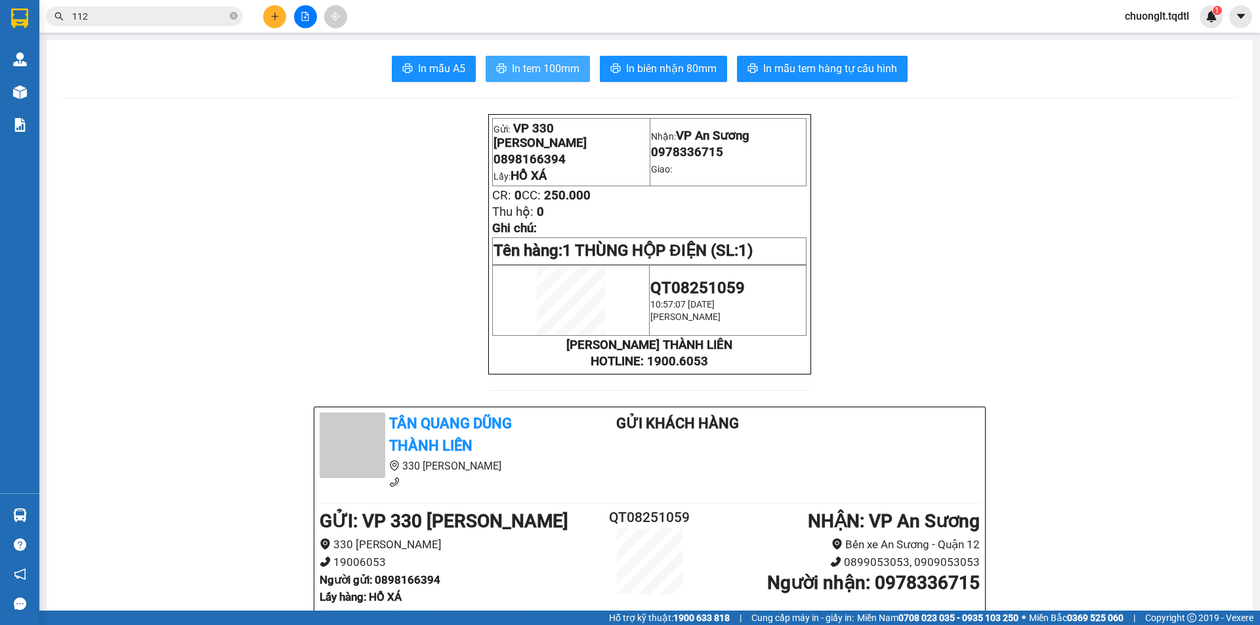
click at [533, 70] on span "In tem 100mm" at bounding box center [546, 68] width 68 height 16
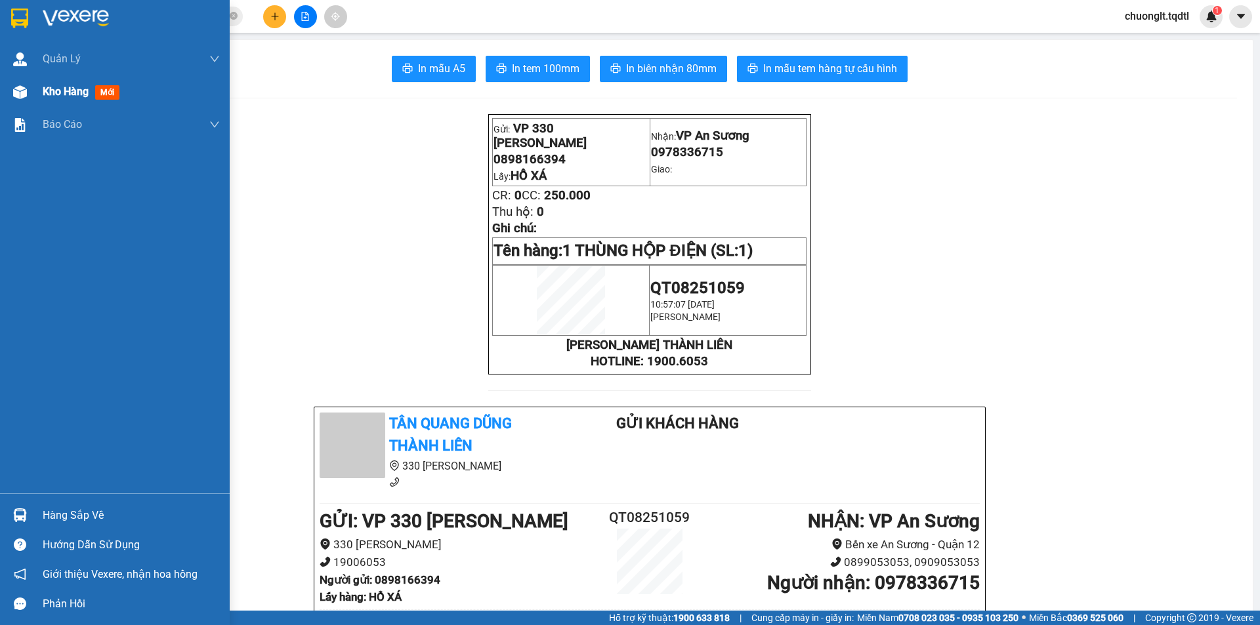
drag, startPoint x: 68, startPoint y: 93, endPoint x: 113, endPoint y: 134, distance: 61.3
click at [68, 93] on span "Kho hàng" at bounding box center [66, 91] width 46 height 12
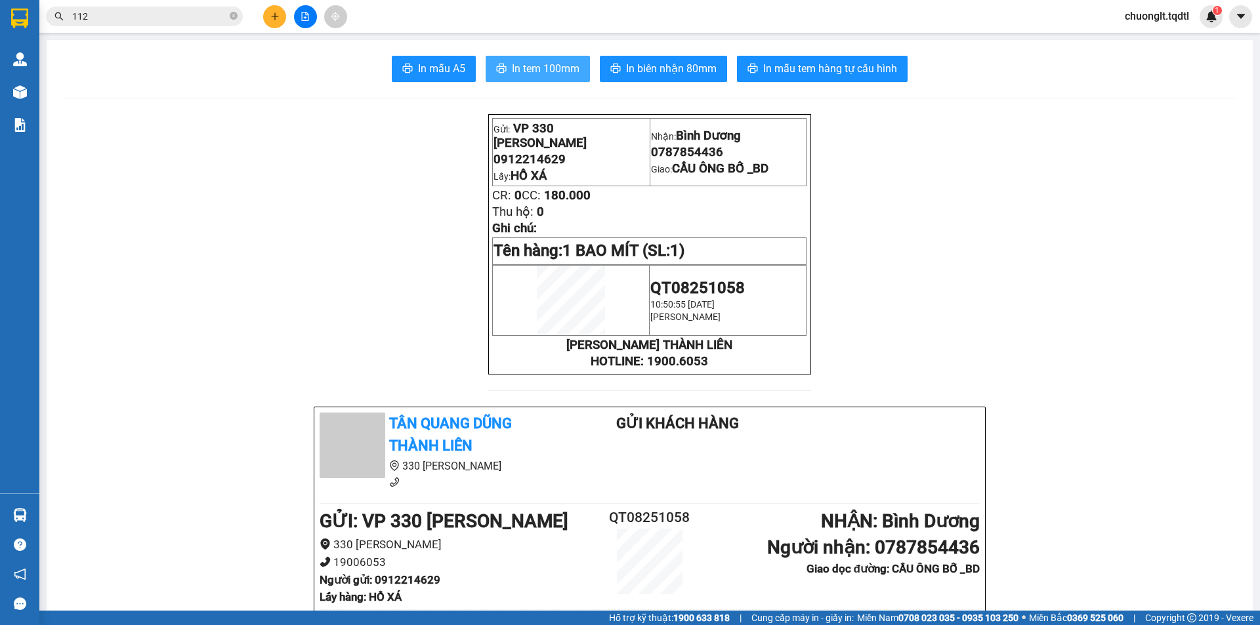
click at [520, 69] on span "In tem 100mm" at bounding box center [546, 68] width 68 height 16
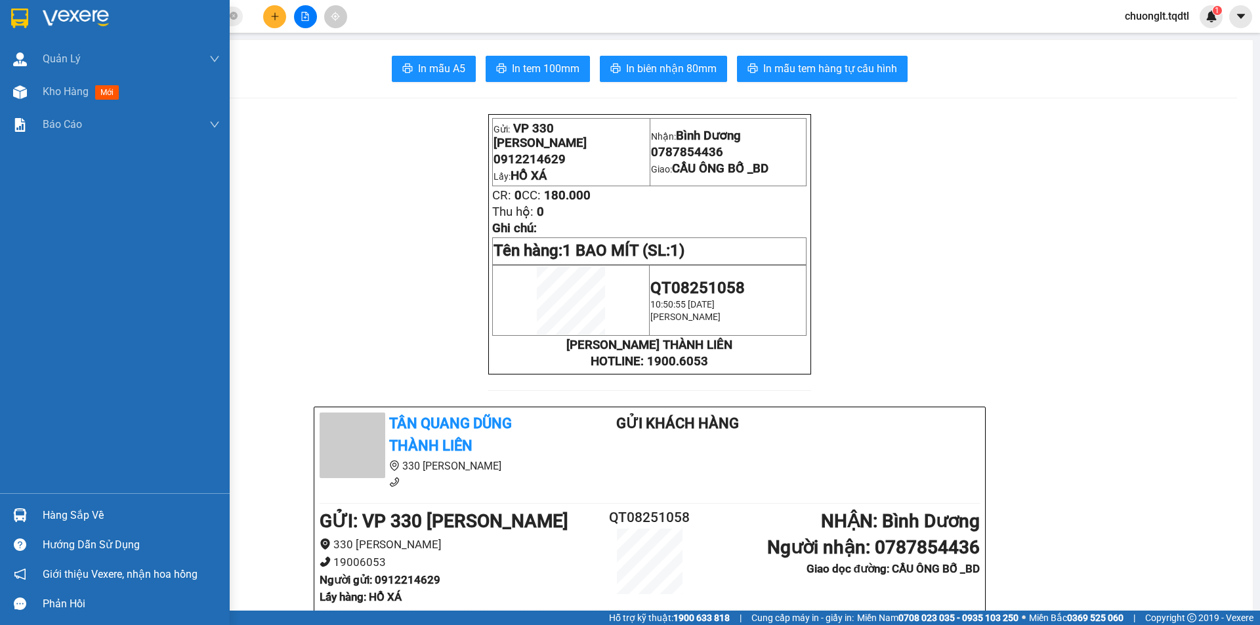
click at [107, 509] on div "Hàng sắp về" at bounding box center [131, 516] width 177 height 20
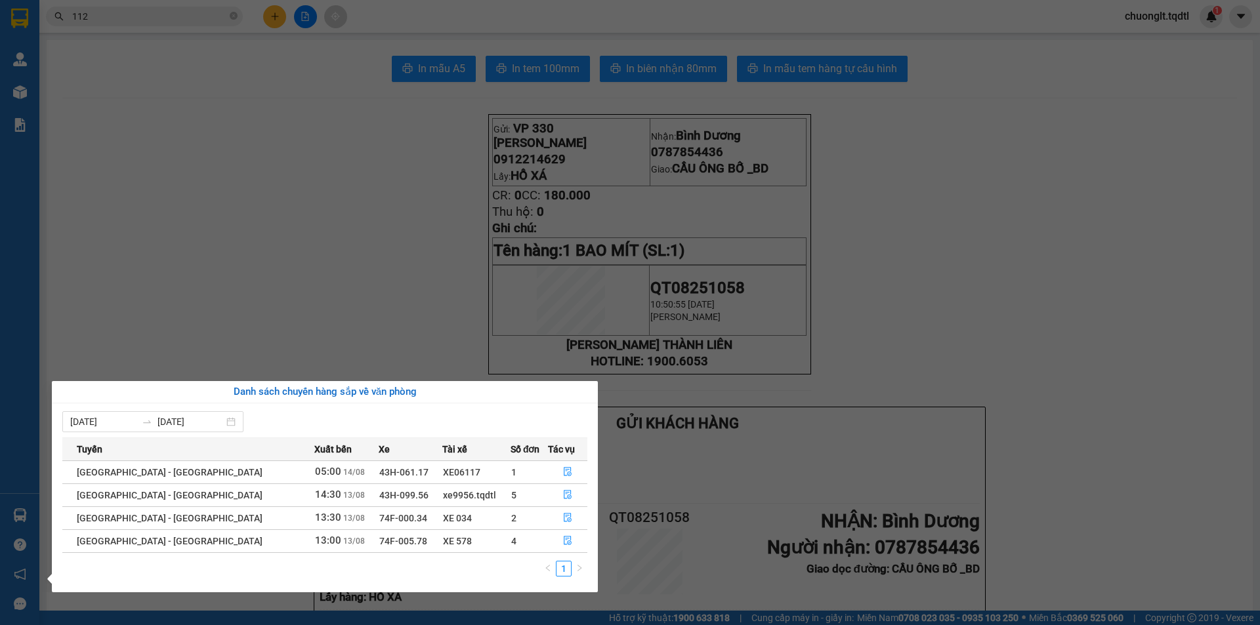
click at [974, 348] on section "Kết quả tìm kiếm ( 6432 ) Bộ lọc Mã ĐH Trạng thái Món hàng Thu hộ Tổng cước Chư…" at bounding box center [630, 312] width 1260 height 625
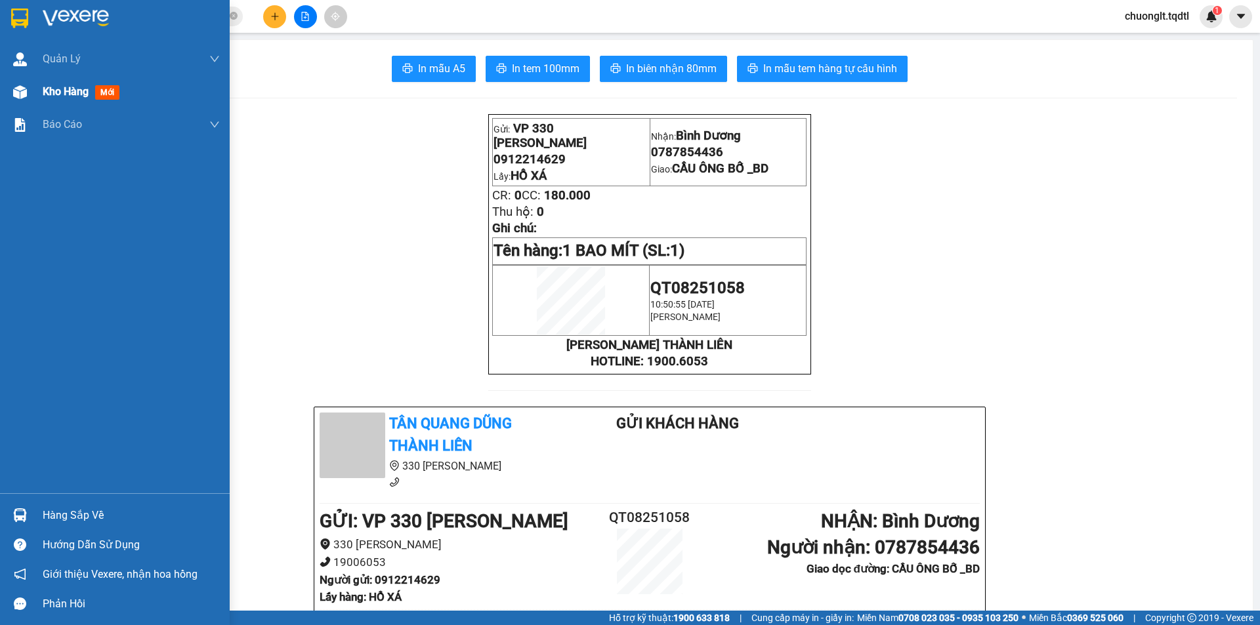
click at [55, 93] on span "Kho hàng" at bounding box center [66, 91] width 46 height 12
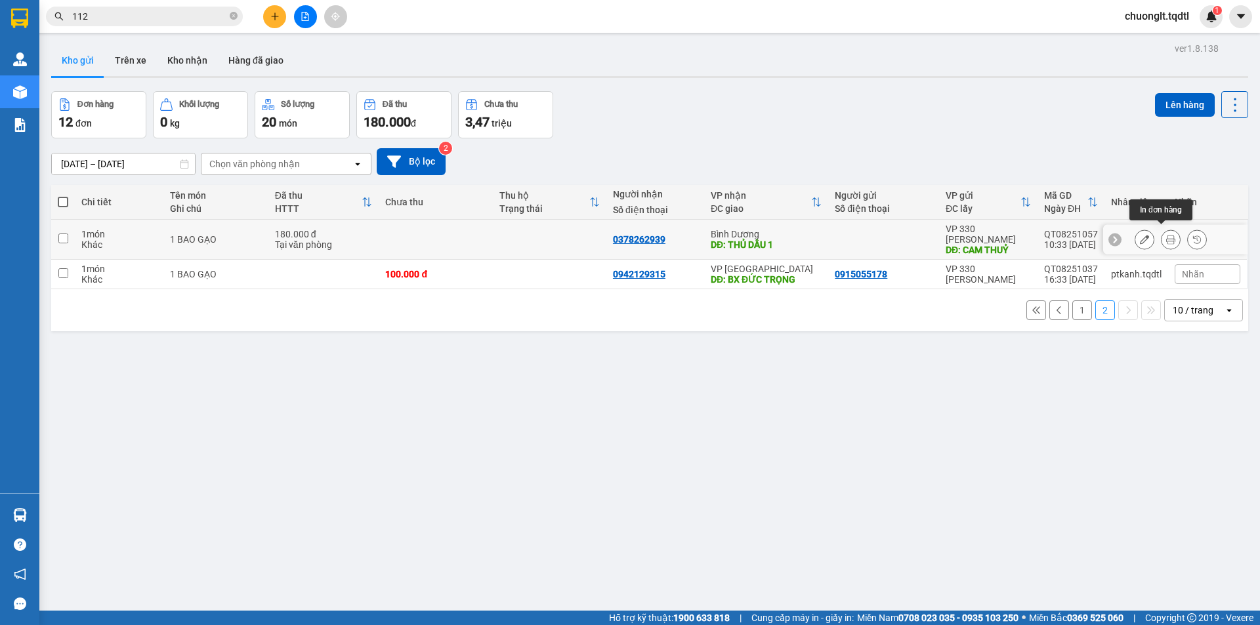
click at [1166, 235] on icon at bounding box center [1170, 239] width 9 height 9
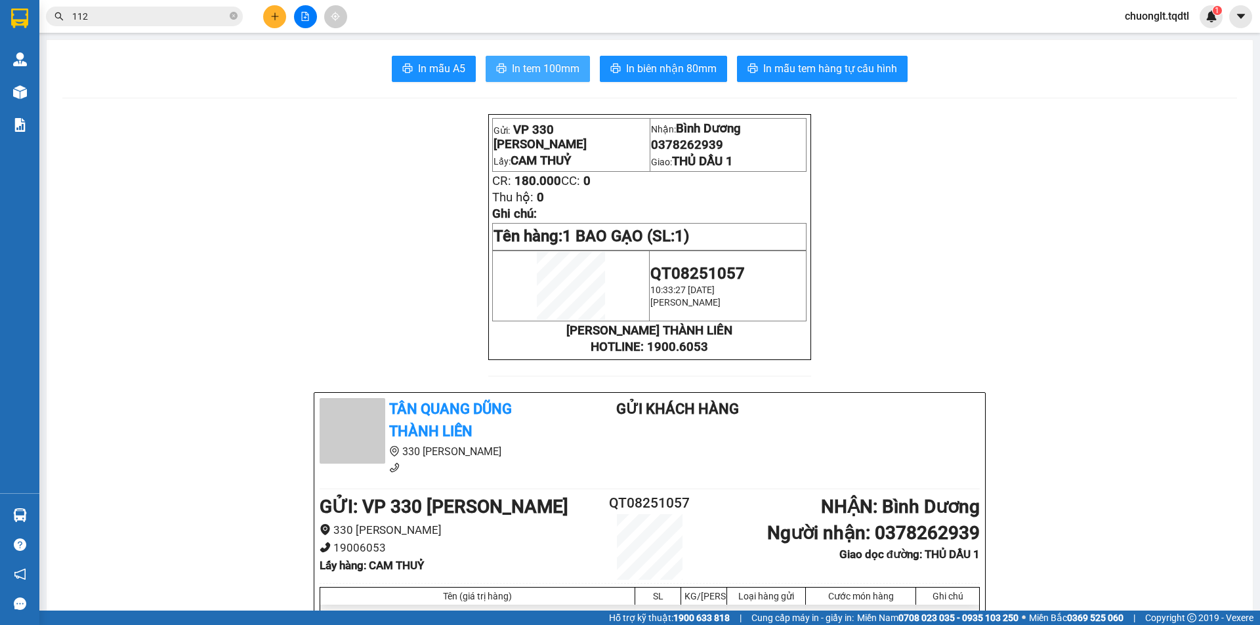
click at [532, 63] on span "In tem 100mm" at bounding box center [546, 68] width 68 height 16
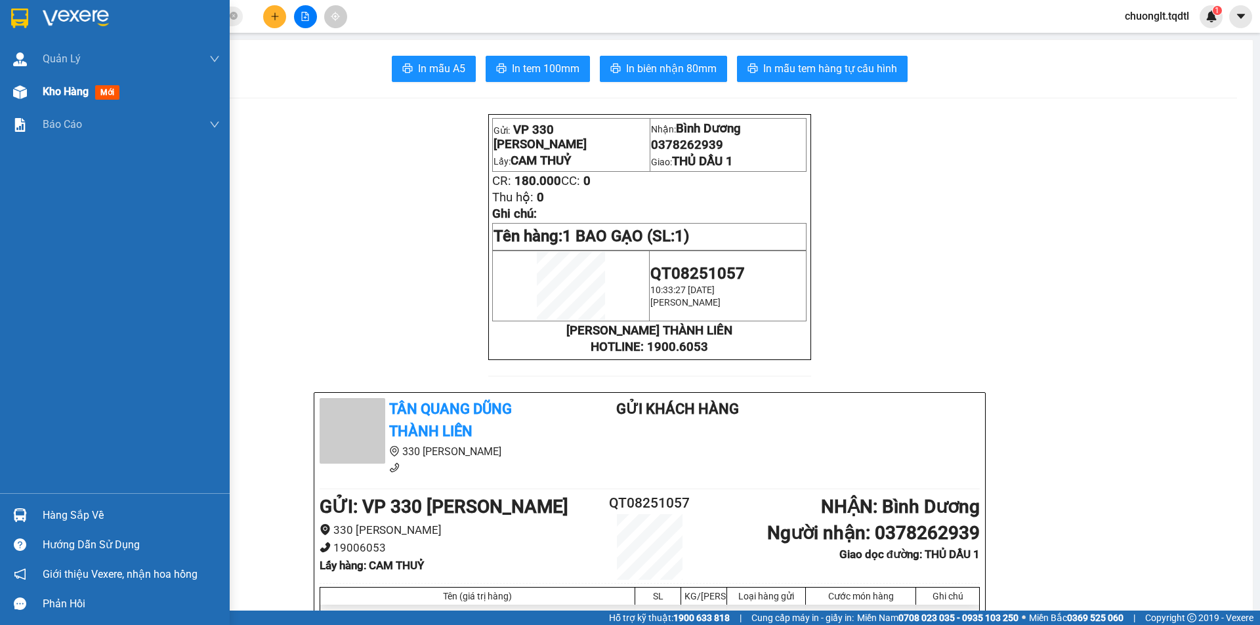
click at [56, 91] on span "Kho hàng" at bounding box center [66, 91] width 46 height 12
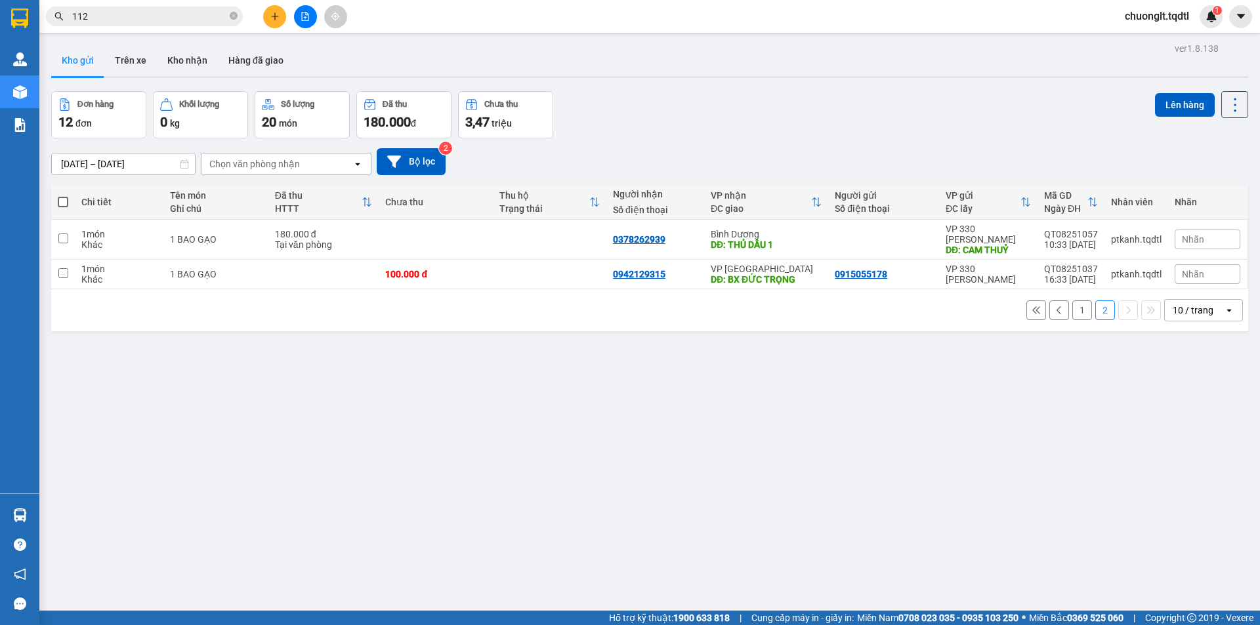
click at [1077, 302] on button "1" at bounding box center [1082, 311] width 20 height 20
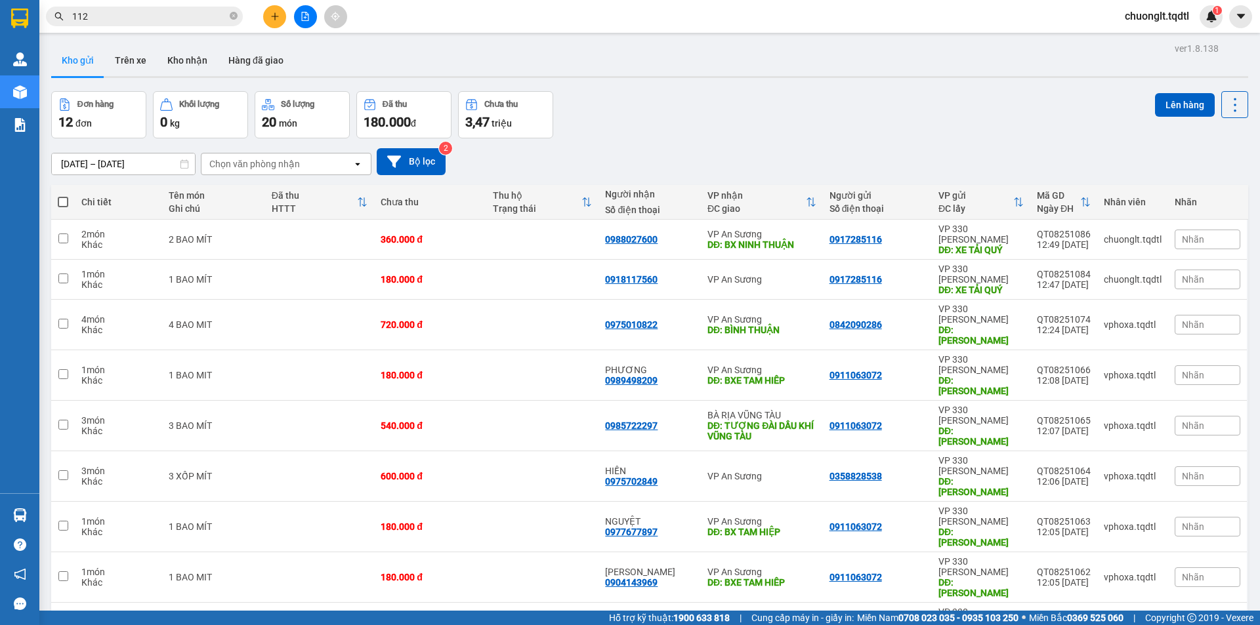
checkbox input "true"
click at [1173, 105] on button "Lên hàng" at bounding box center [1185, 105] width 60 height 24
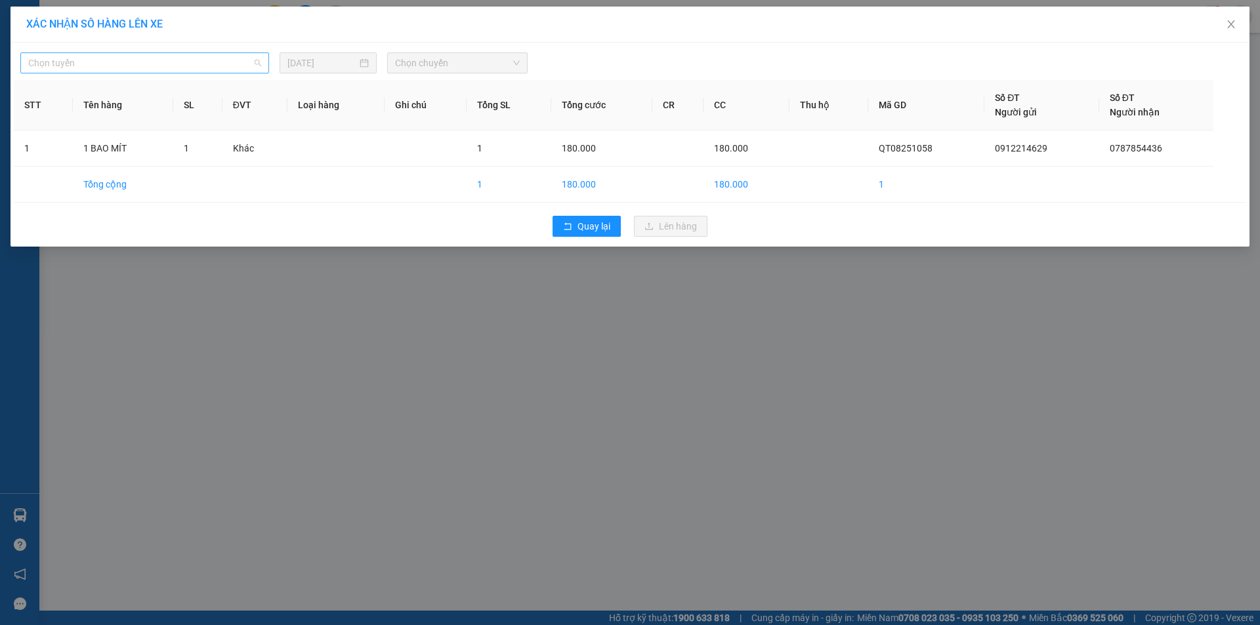
click at [198, 68] on span "Chọn tuyến" at bounding box center [144, 63] width 233 height 20
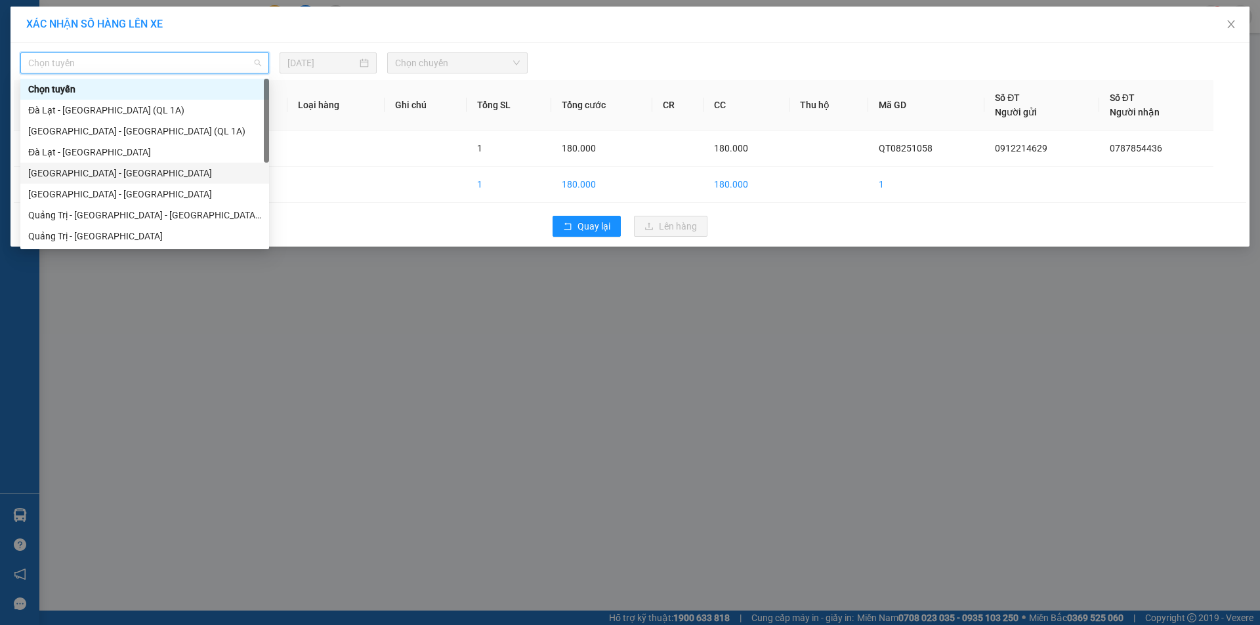
scroll to position [66, 0]
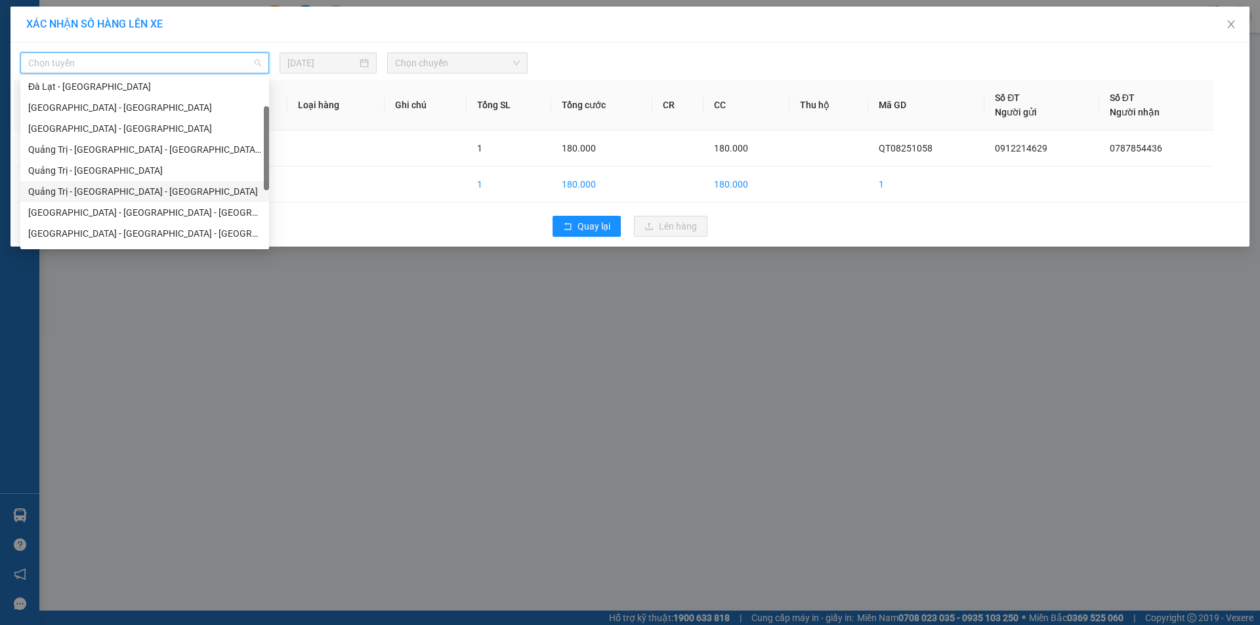
click at [133, 192] on div "Quảng Trị - [GEOGRAPHIC_DATA] - [GEOGRAPHIC_DATA]" at bounding box center [144, 191] width 233 height 14
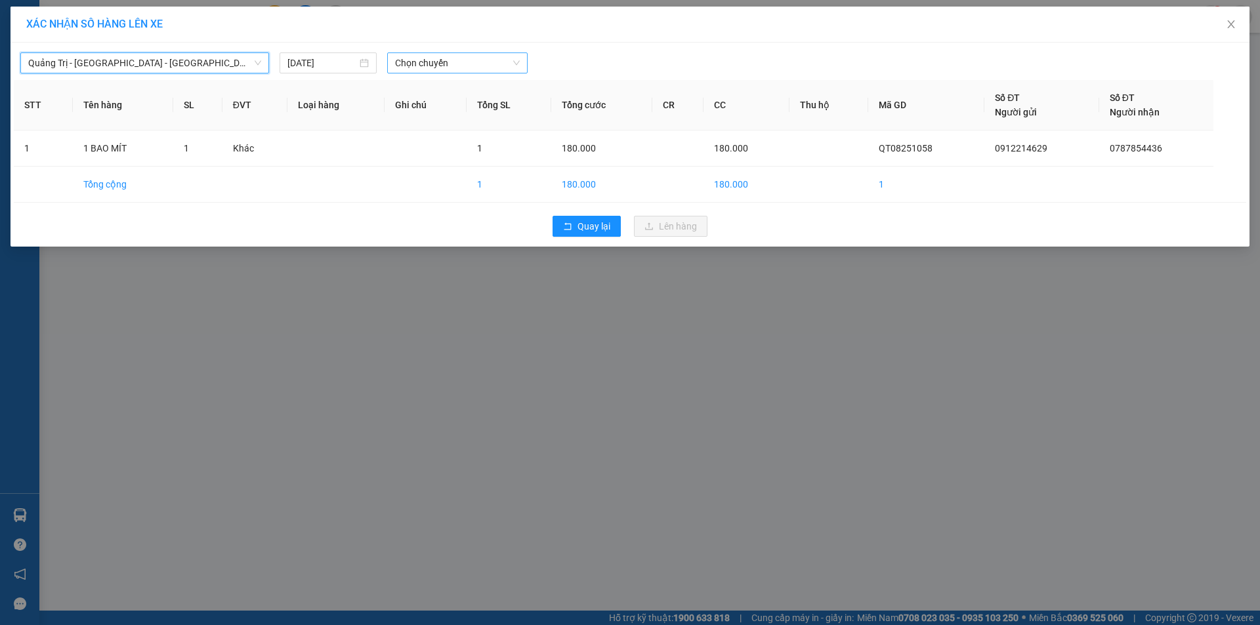
click at [478, 63] on span "Chọn chuyến" at bounding box center [457, 63] width 125 height 20
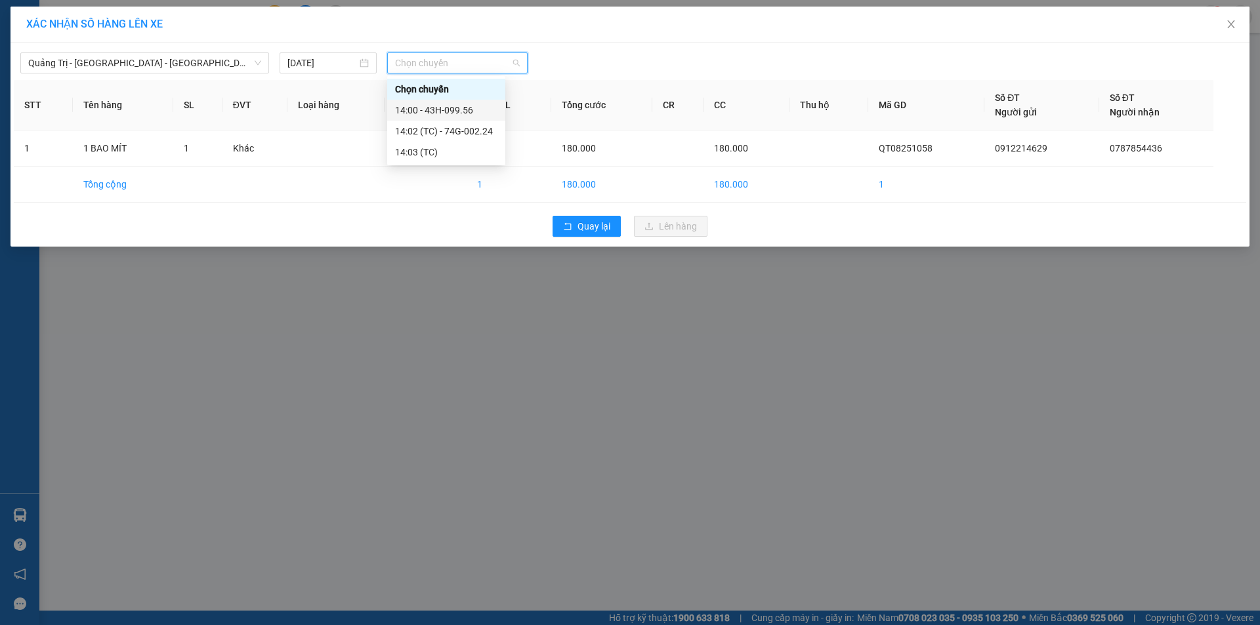
click at [470, 106] on div "14:00 - 43H-099.56" at bounding box center [446, 110] width 102 height 14
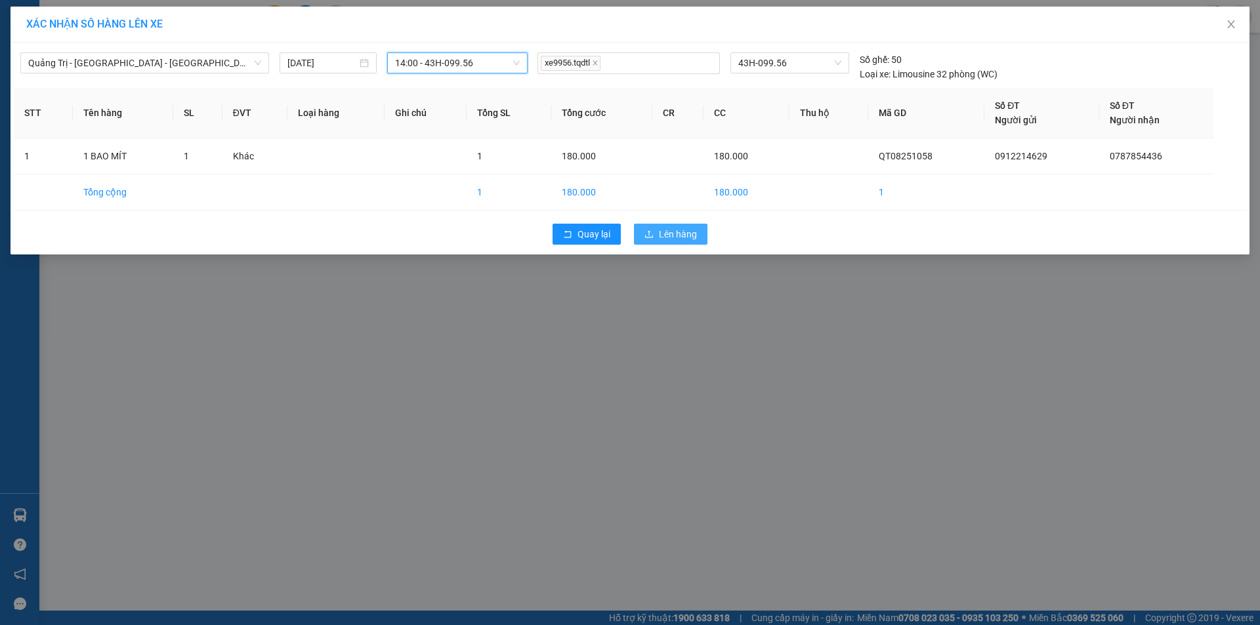
click at [680, 234] on span "Lên hàng" at bounding box center [678, 234] width 38 height 14
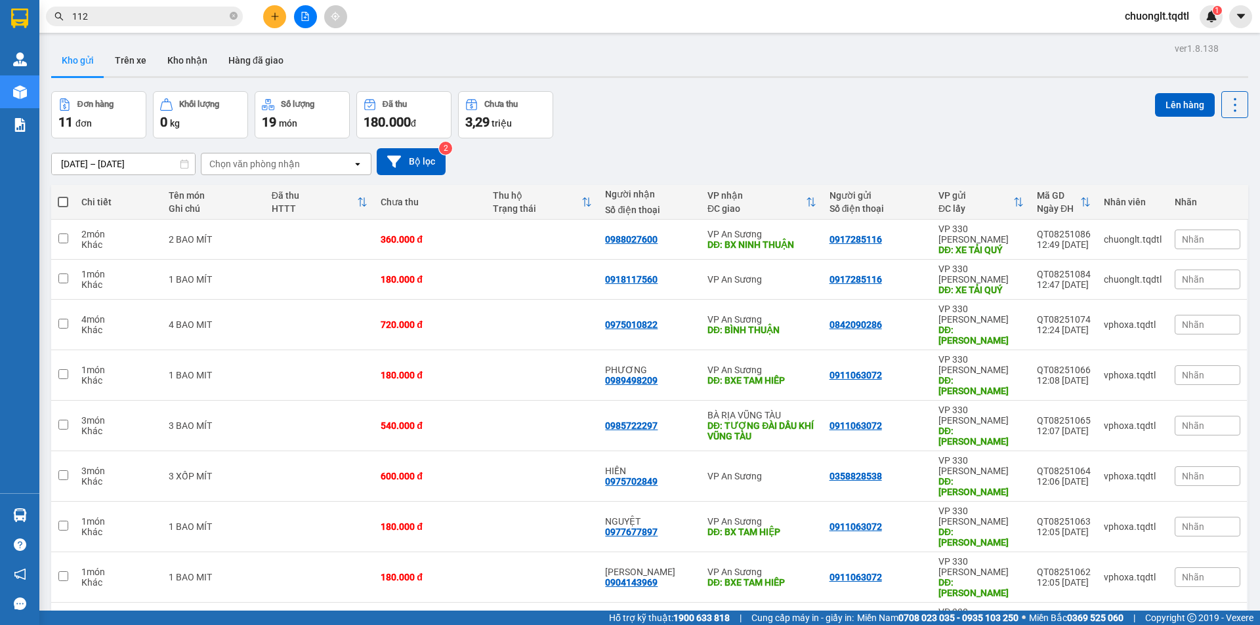
drag, startPoint x: 59, startPoint y: 515, endPoint x: 114, endPoint y: 511, distance: 54.7
checkbox input "true"
click at [1164, 104] on button "Lên hàng" at bounding box center [1185, 105] width 60 height 24
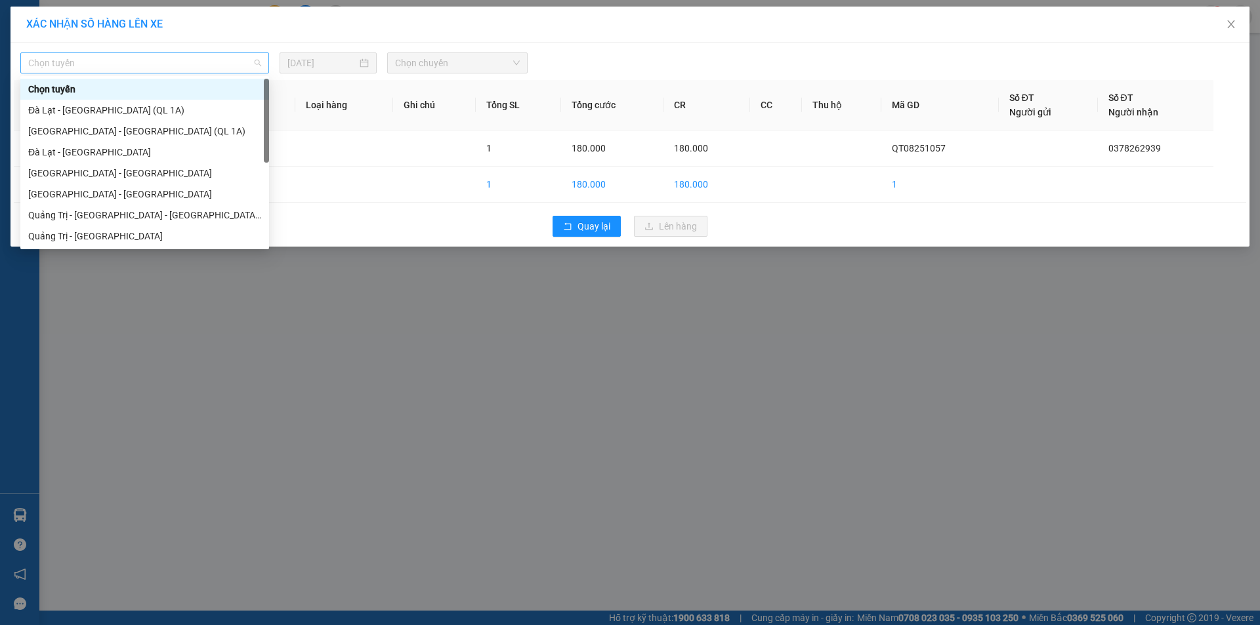
click at [207, 56] on span "Chọn tuyến" at bounding box center [144, 63] width 233 height 20
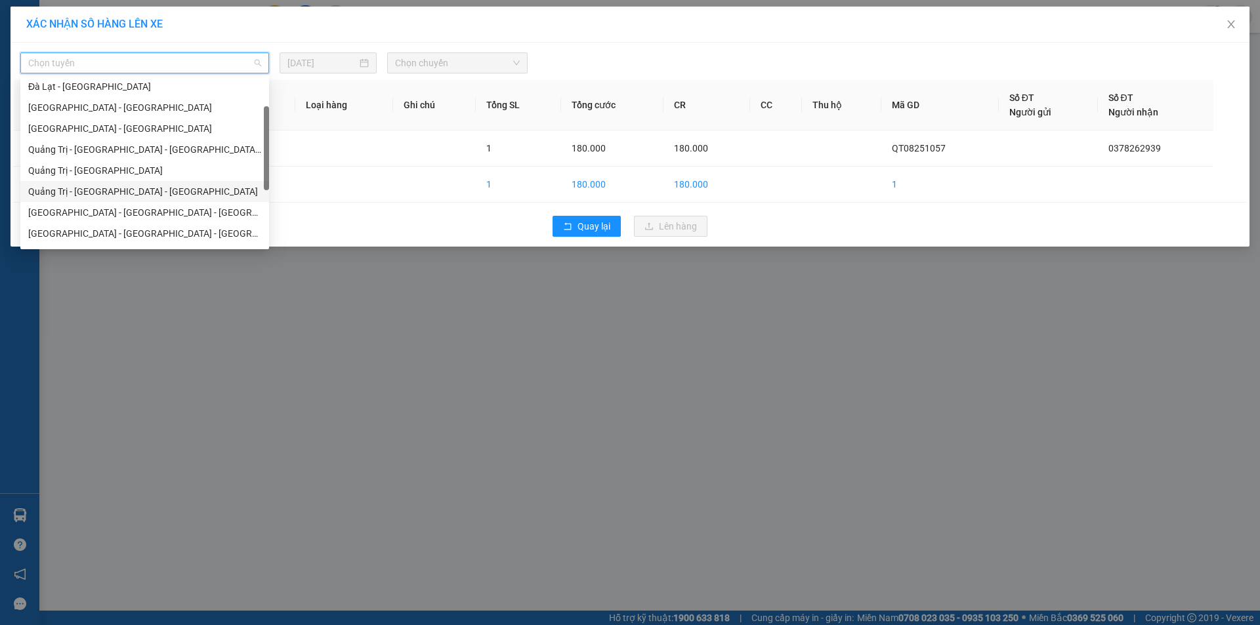
click at [143, 186] on div "Quảng Trị - [GEOGRAPHIC_DATA] - [GEOGRAPHIC_DATA]" at bounding box center [144, 191] width 233 height 14
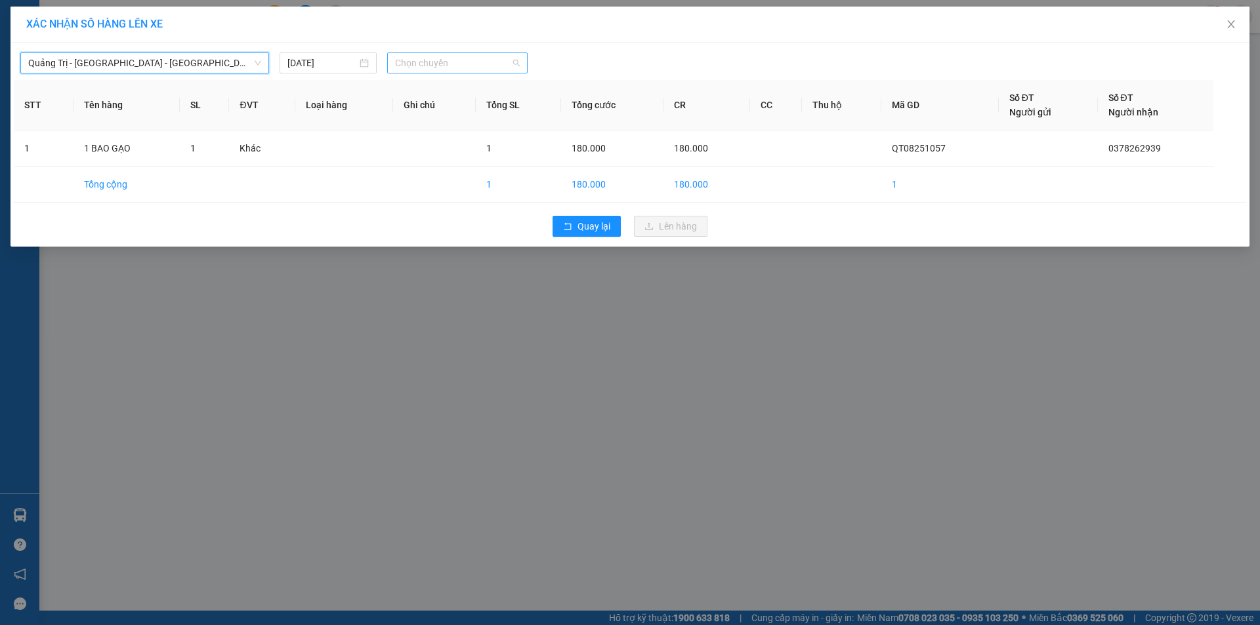
click at [492, 65] on span "Chọn chuyến" at bounding box center [457, 63] width 125 height 20
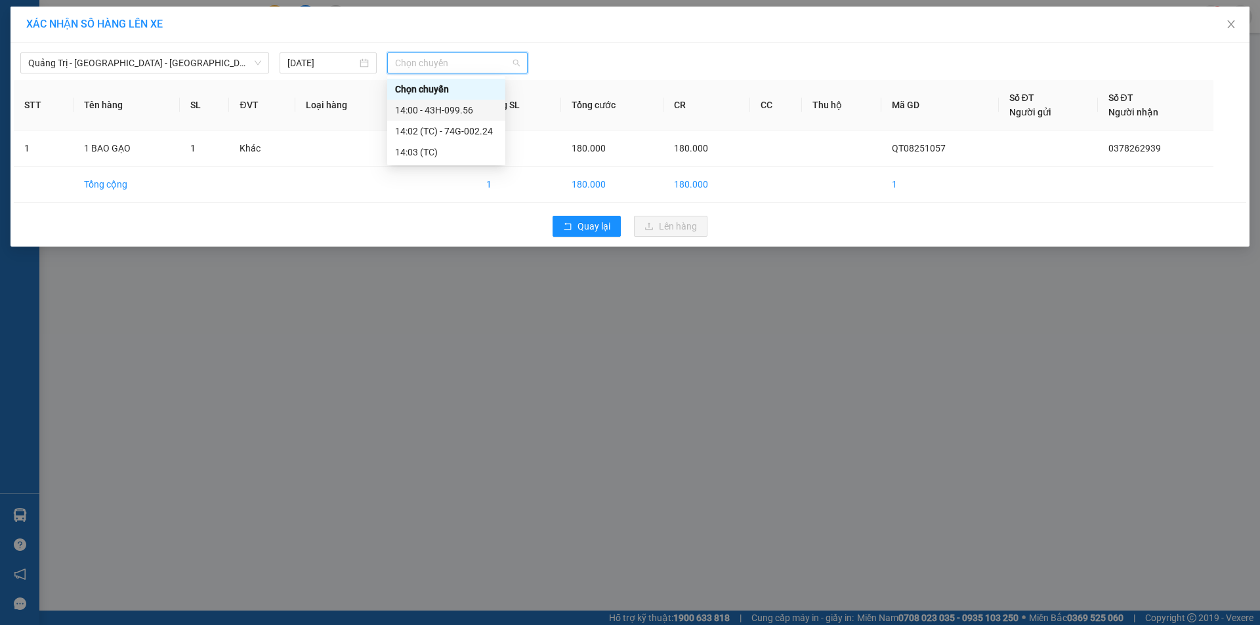
click at [469, 106] on div "14:00 - 43H-099.56" at bounding box center [446, 110] width 102 height 14
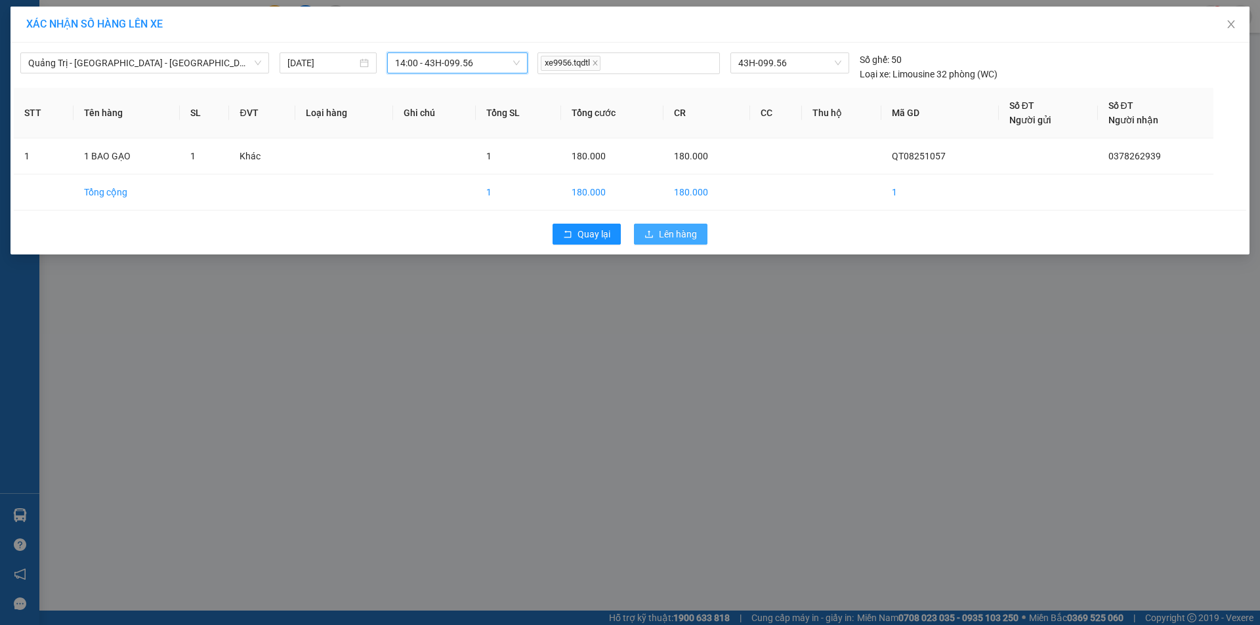
click at [667, 241] on span "Lên hàng" at bounding box center [678, 234] width 38 height 14
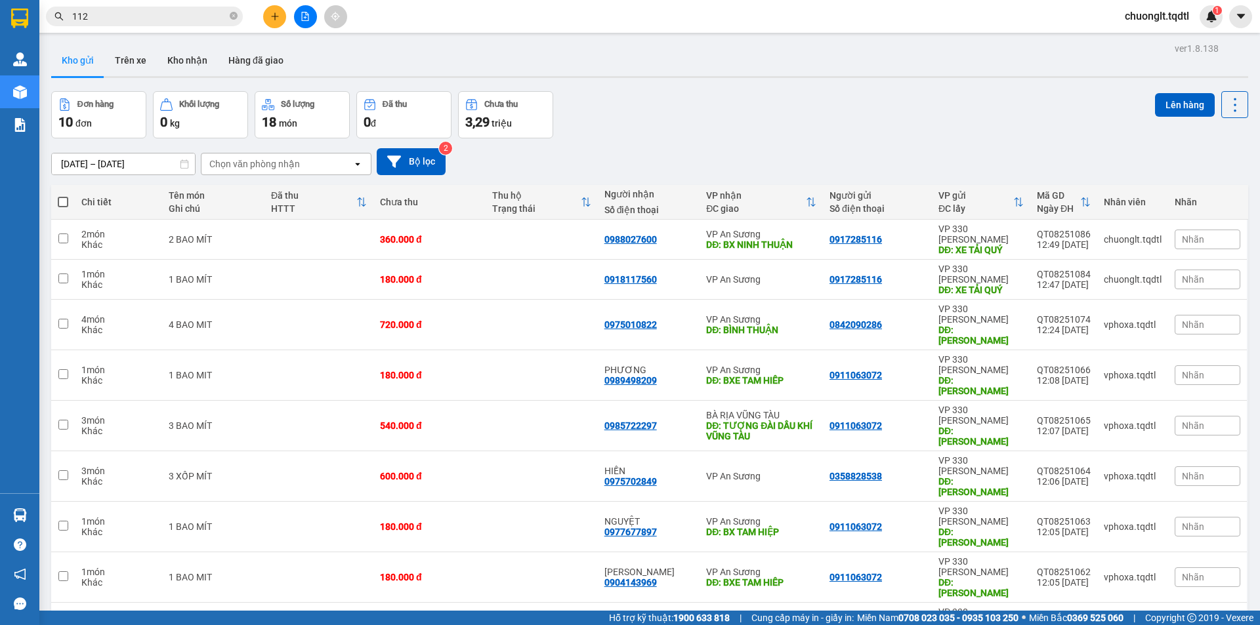
drag, startPoint x: 53, startPoint y: 509, endPoint x: 77, endPoint y: 507, distance: 23.7
checkbox input "true"
click at [1165, 98] on button "Lên hàng" at bounding box center [1185, 105] width 60 height 24
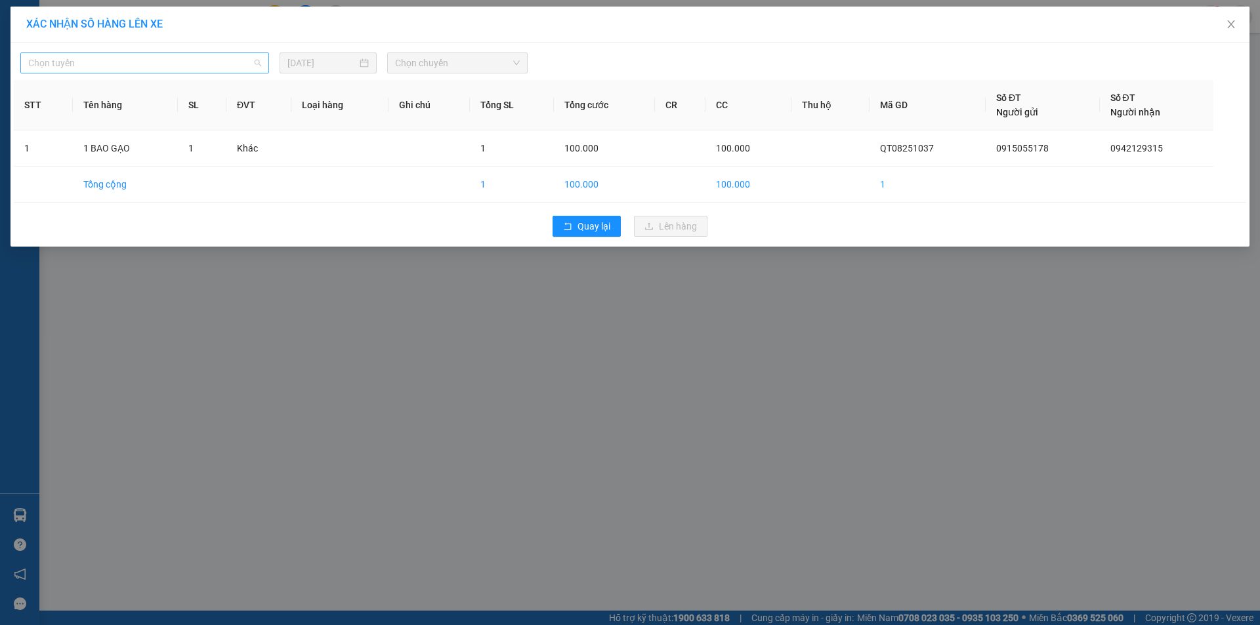
click at [220, 60] on span "Chọn tuyến" at bounding box center [144, 63] width 233 height 20
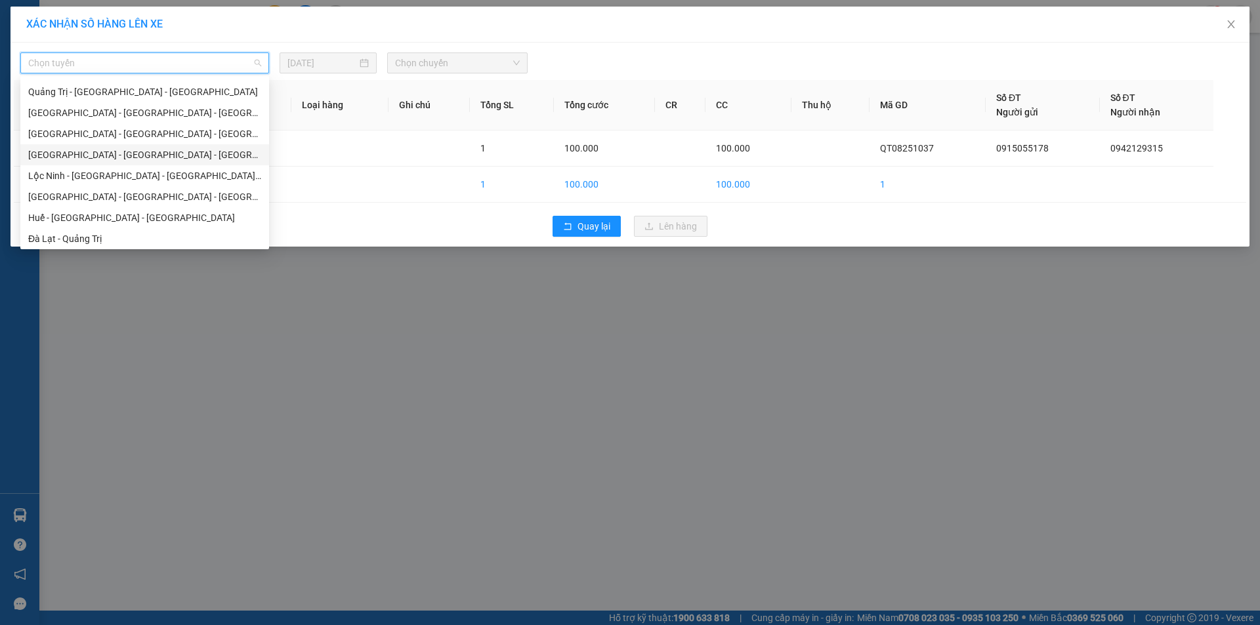
scroll to position [100, 0]
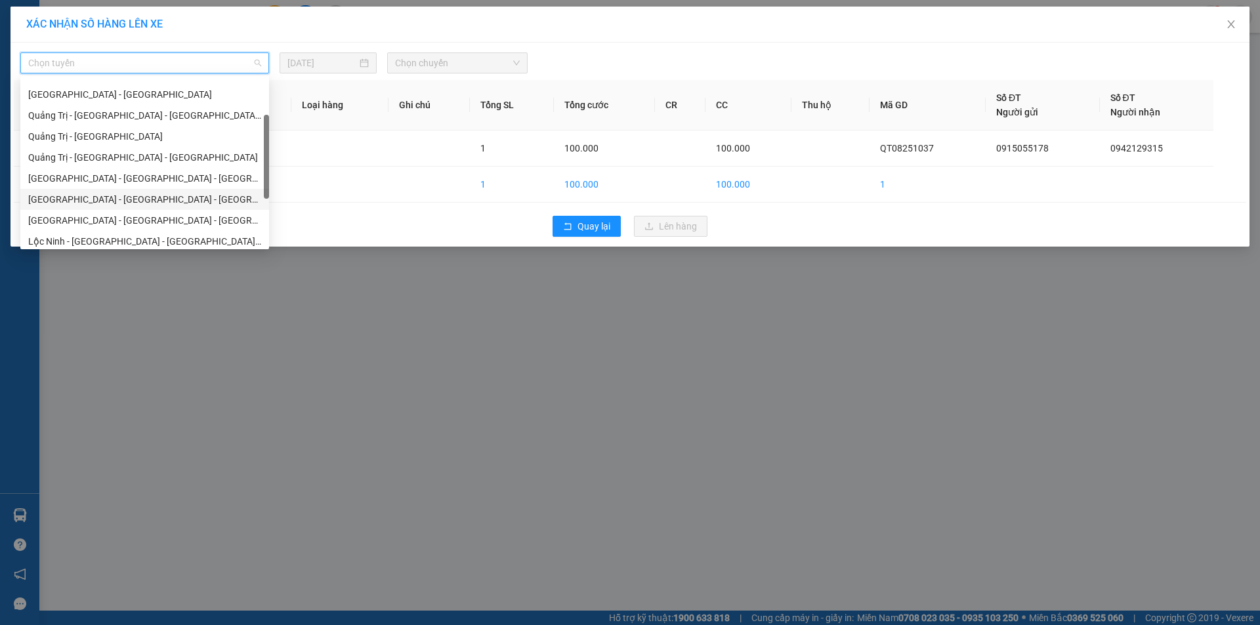
click at [133, 196] on div "[GEOGRAPHIC_DATA] - [GEOGRAPHIC_DATA] - [GEOGRAPHIC_DATA]" at bounding box center [144, 199] width 233 height 14
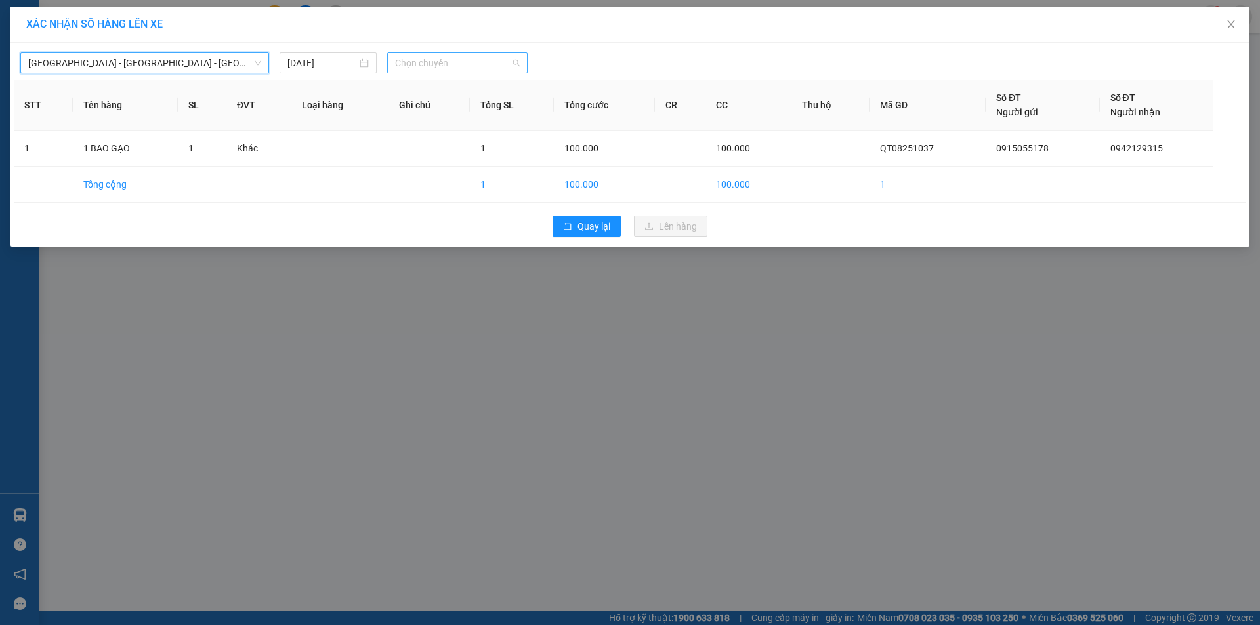
click at [486, 67] on span "Chọn chuyến" at bounding box center [457, 63] width 125 height 20
click at [471, 110] on div "18:45 - 43H-161.46" at bounding box center [446, 110] width 102 height 14
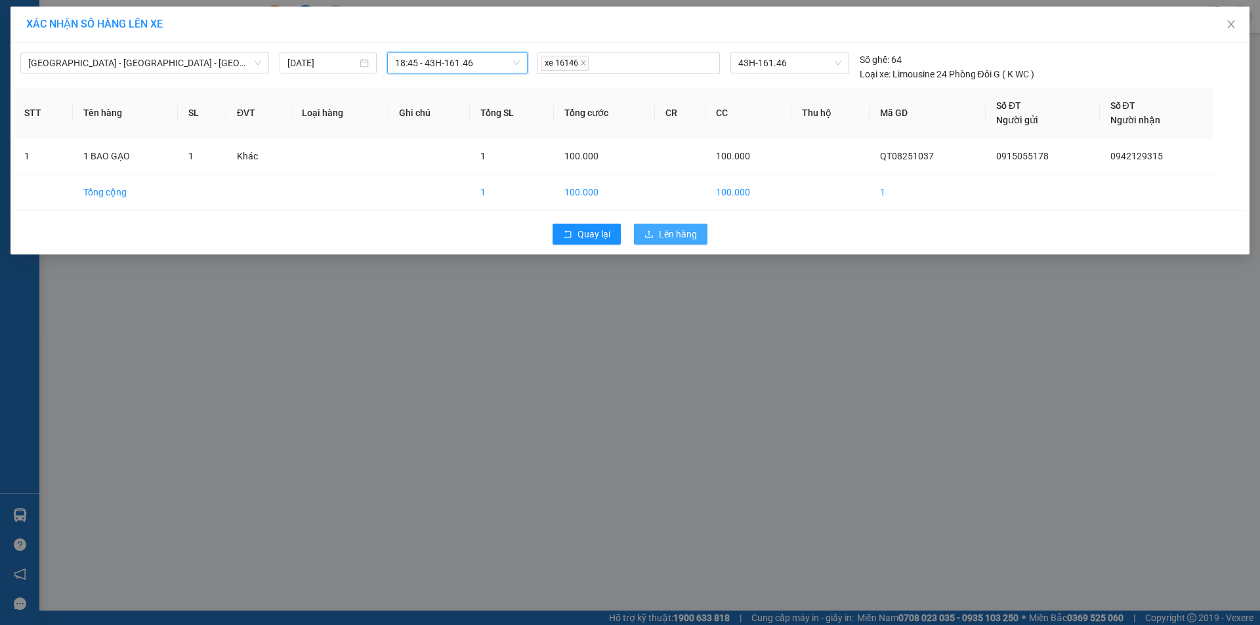
click at [671, 234] on span "Lên hàng" at bounding box center [678, 234] width 38 height 14
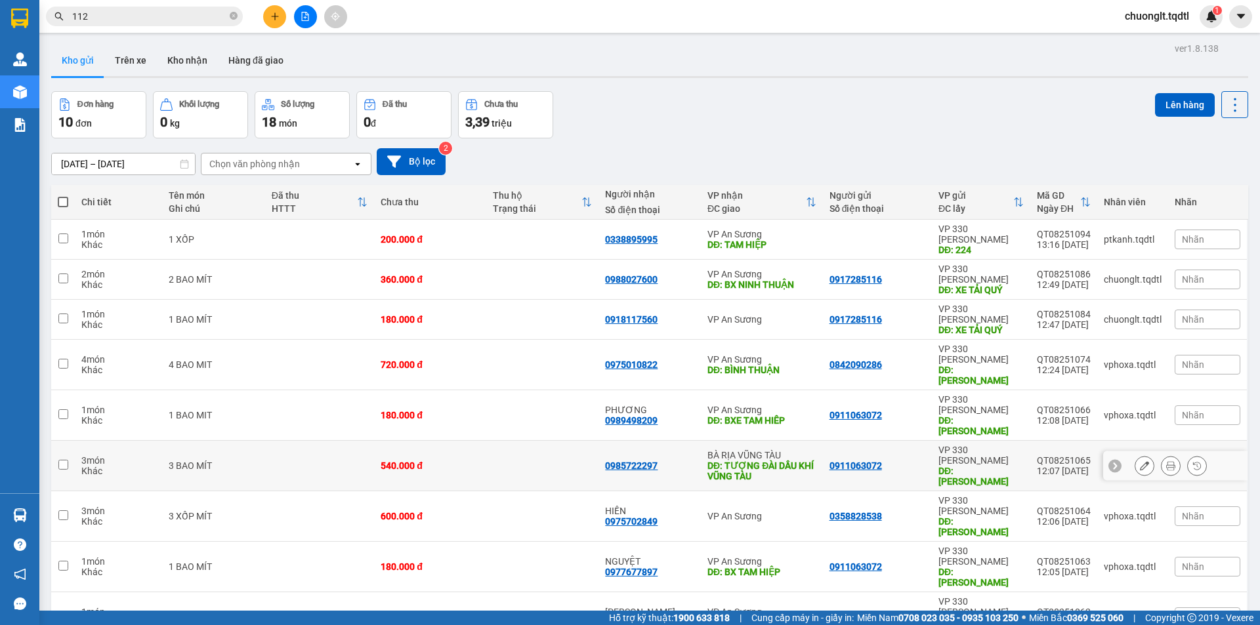
scroll to position [60, 0]
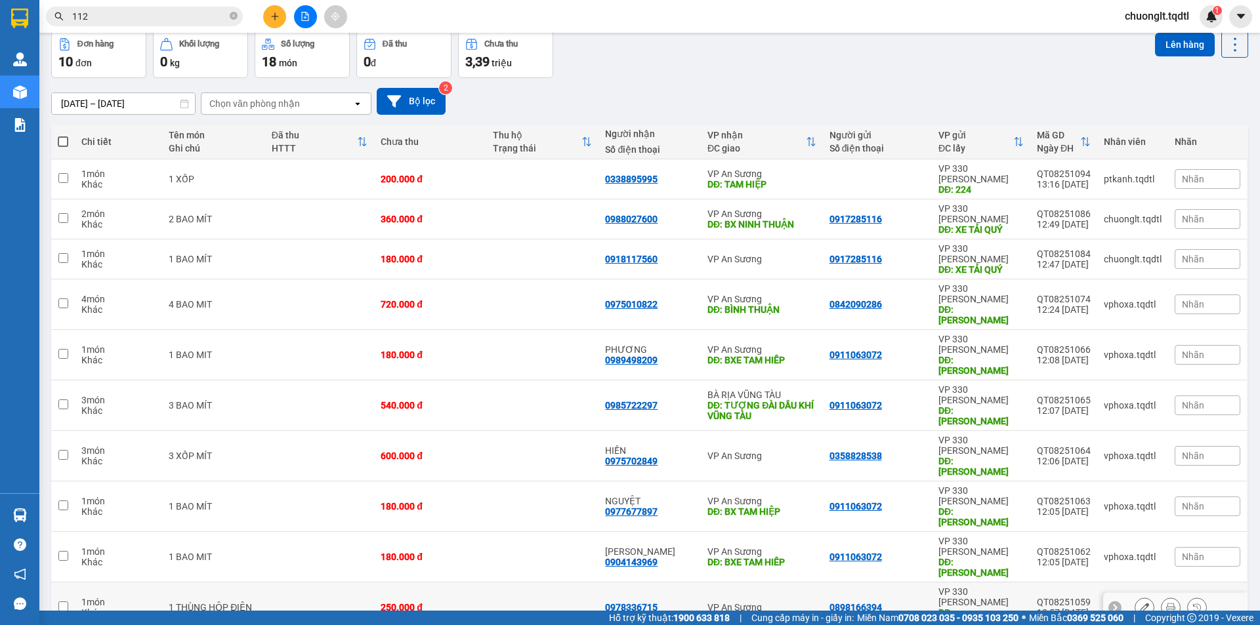
click at [66, 602] on input "checkbox" at bounding box center [63, 607] width 10 height 10
checkbox input "true"
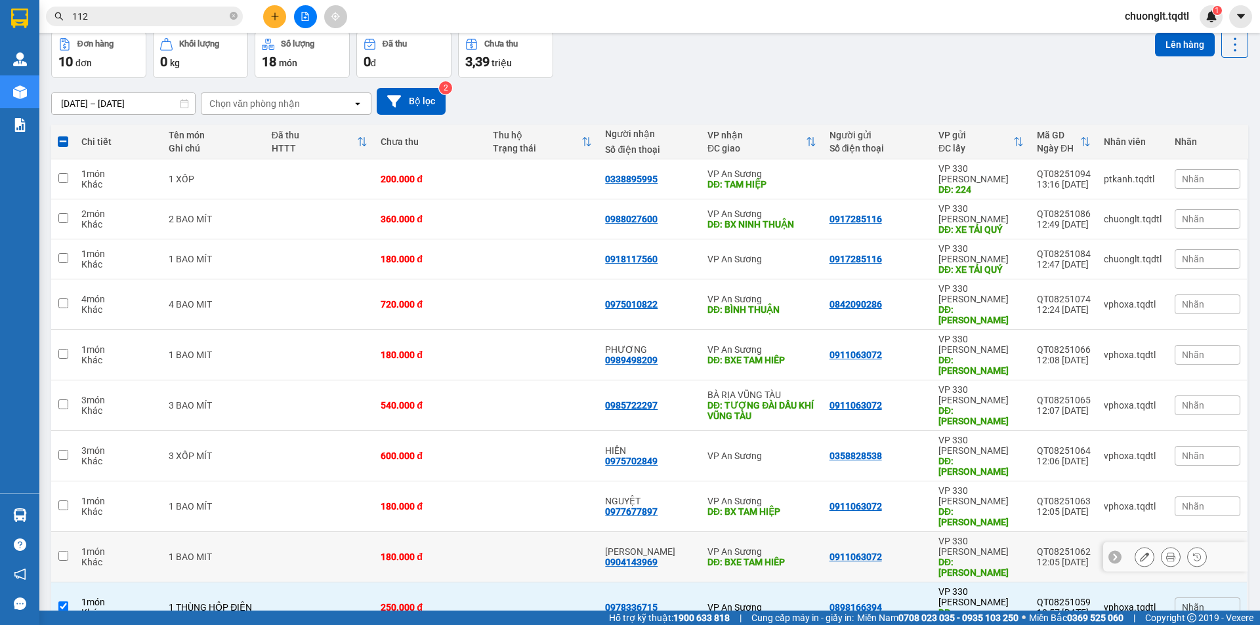
click at [61, 551] on input "checkbox" at bounding box center [63, 556] width 10 height 10
checkbox input "true"
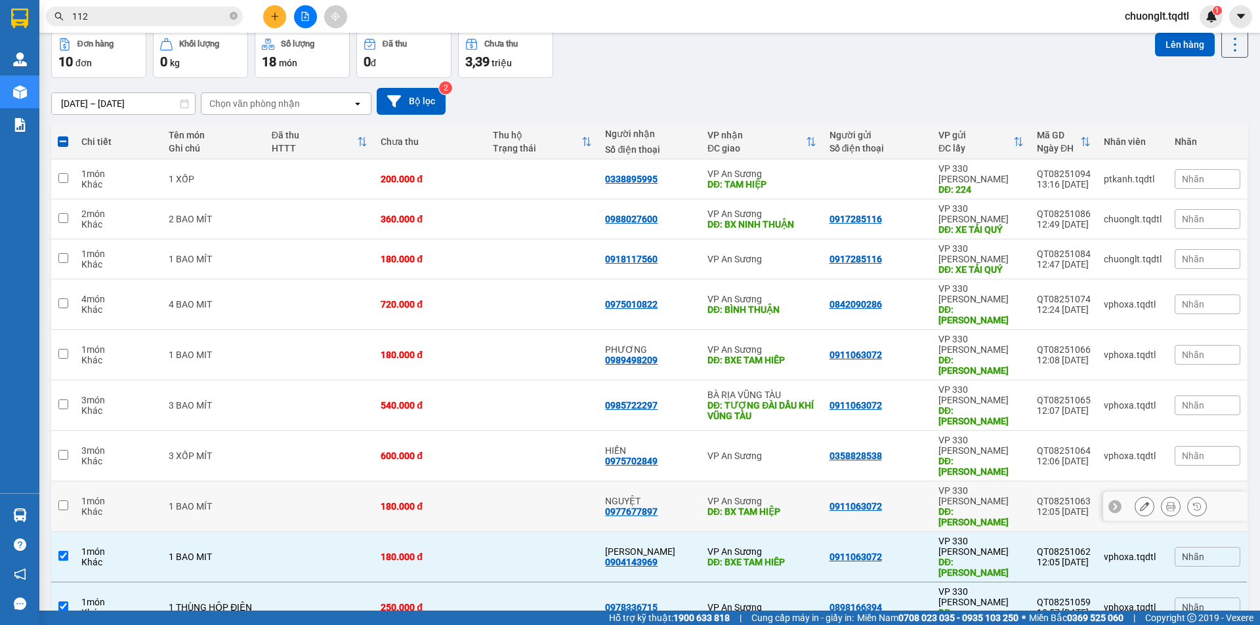
click at [64, 501] on input "checkbox" at bounding box center [63, 506] width 10 height 10
checkbox input "true"
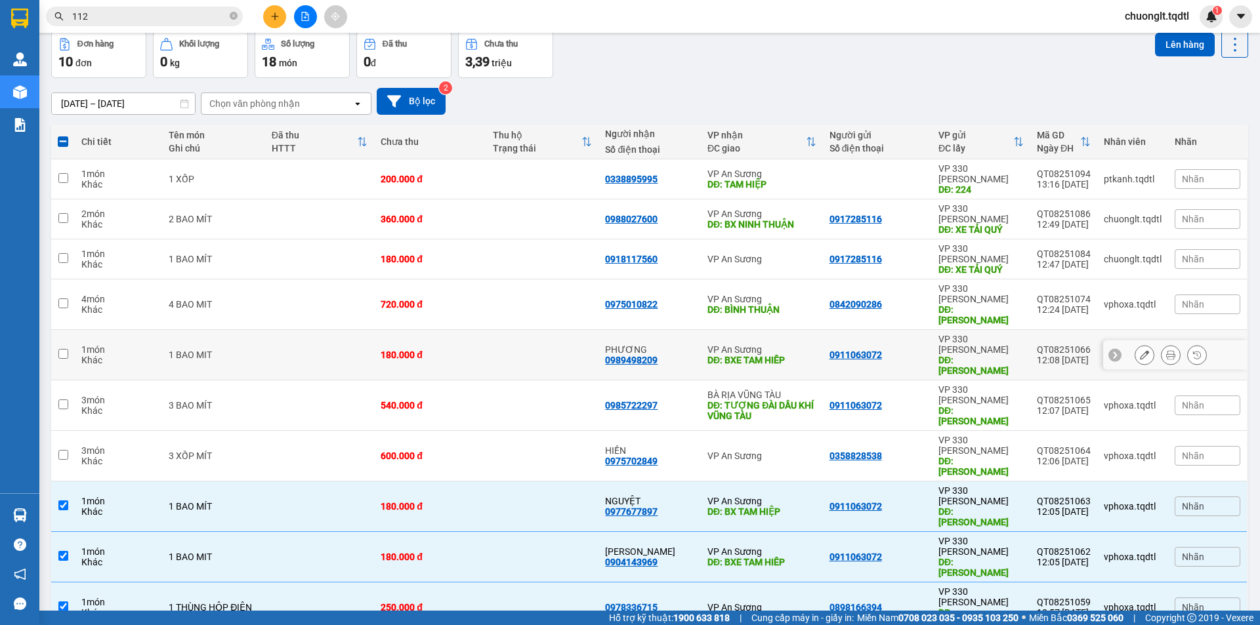
click at [65, 349] on input "checkbox" at bounding box center [63, 354] width 10 height 10
checkbox input "true"
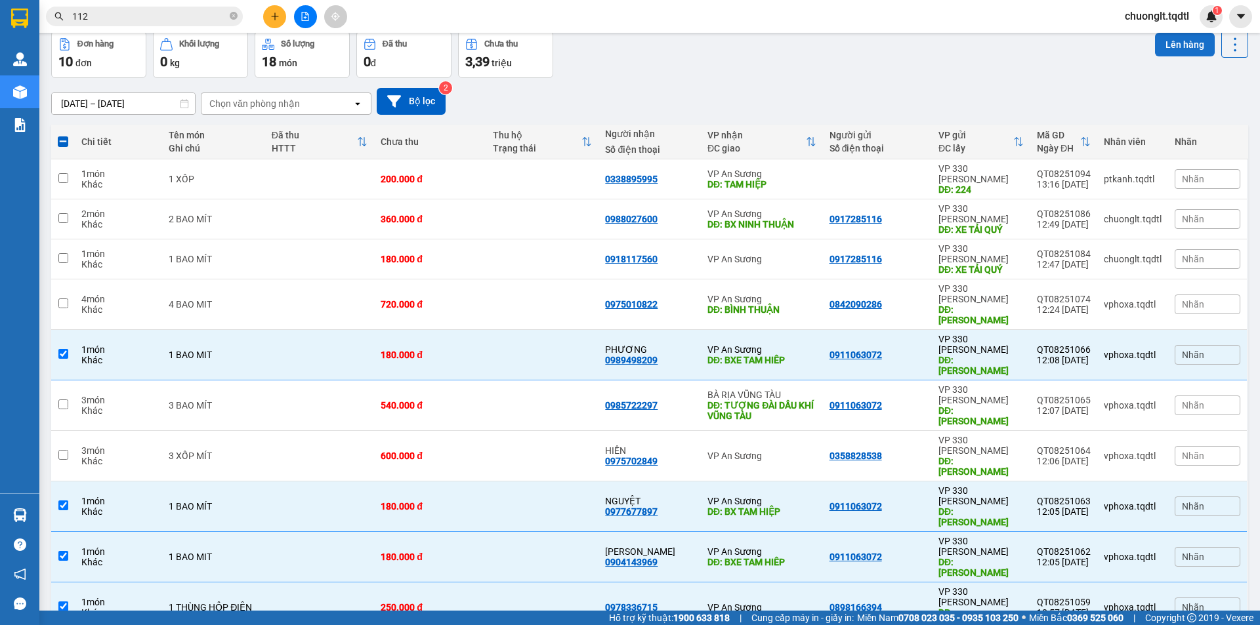
click at [1167, 45] on button "Lên hàng" at bounding box center [1185, 45] width 60 height 24
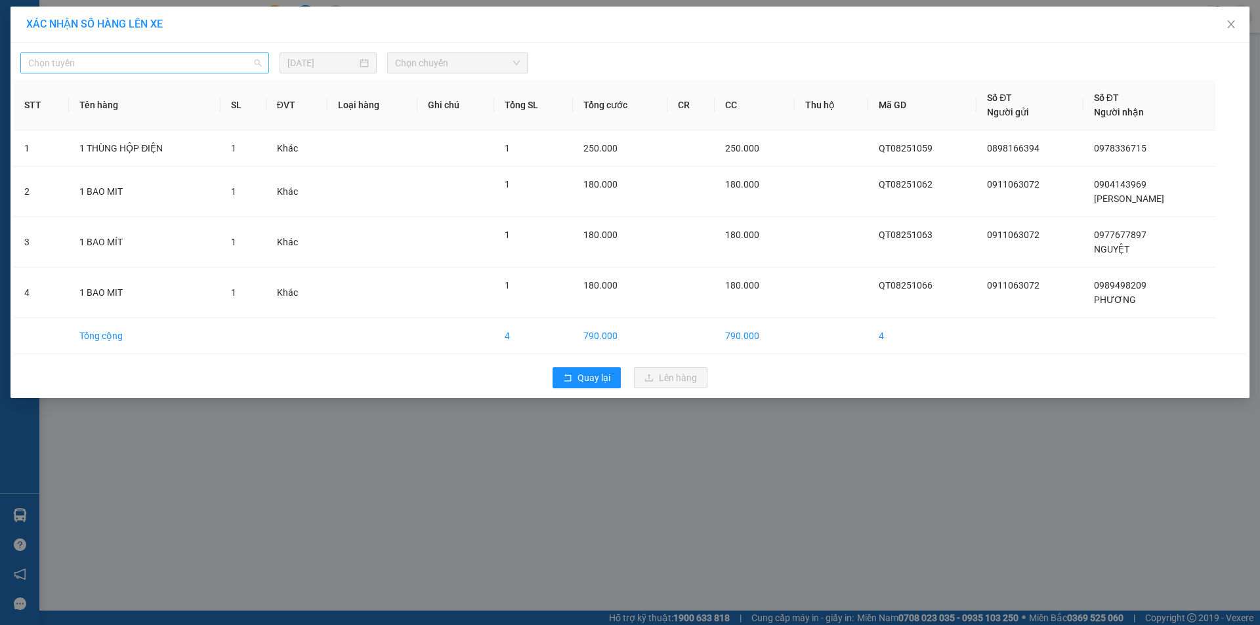
click at [211, 62] on span "Chọn tuyến" at bounding box center [144, 63] width 233 height 20
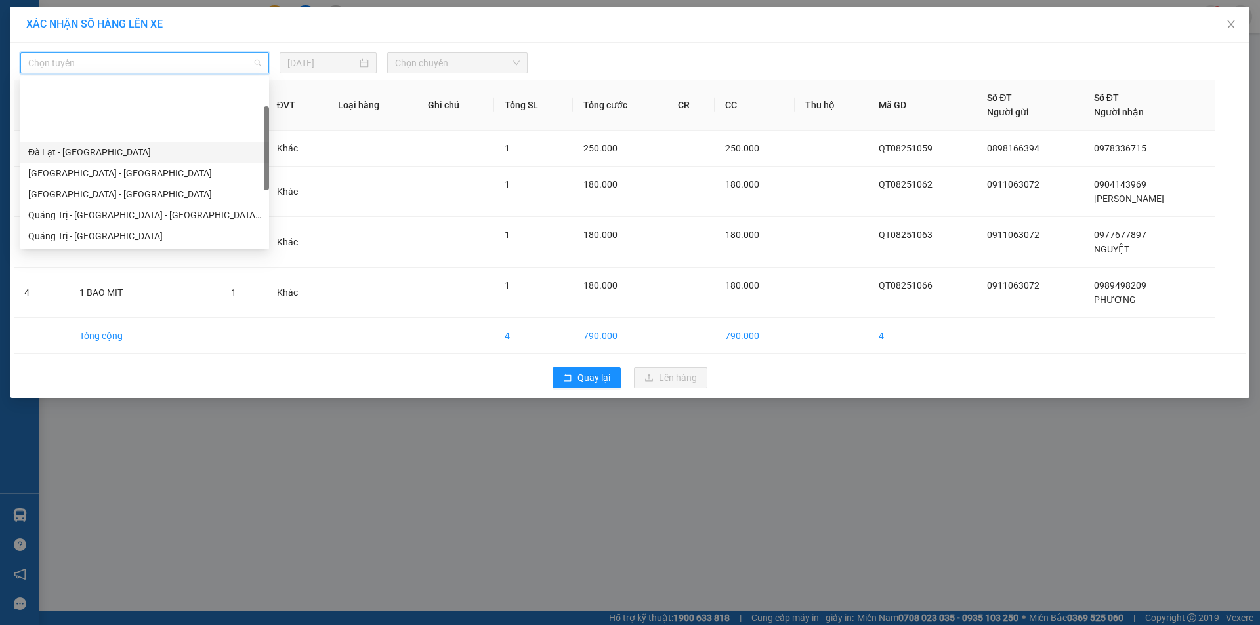
scroll to position [66, 0]
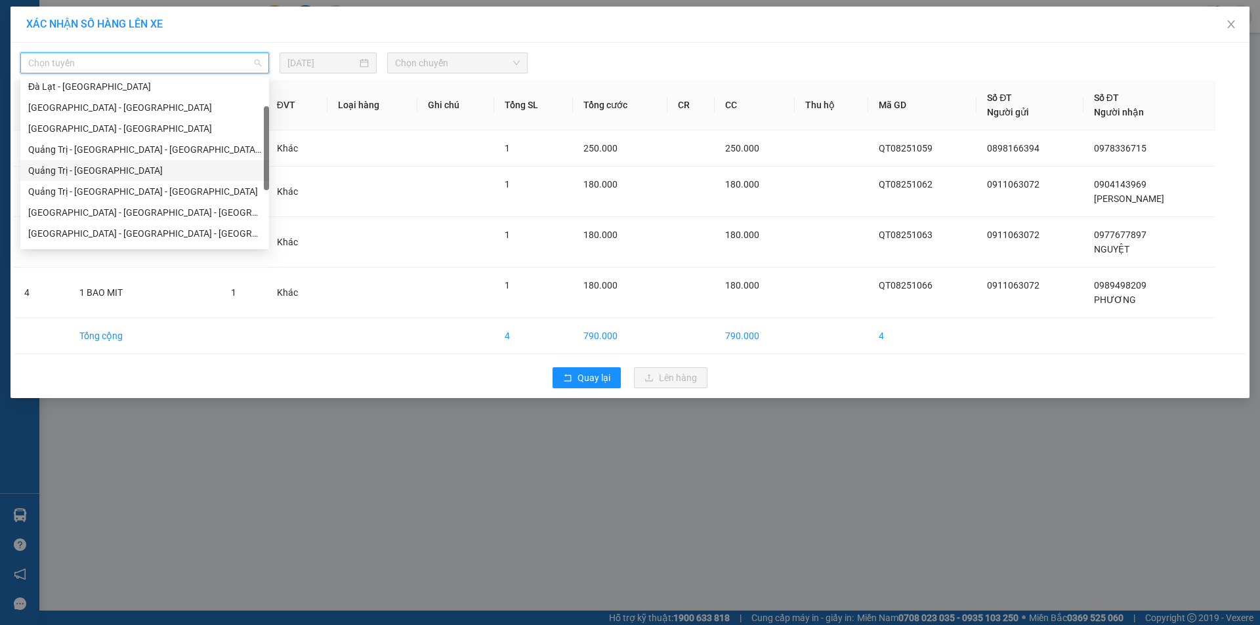
click at [187, 171] on div "Quảng Trị - [GEOGRAPHIC_DATA]" at bounding box center [144, 170] width 233 height 14
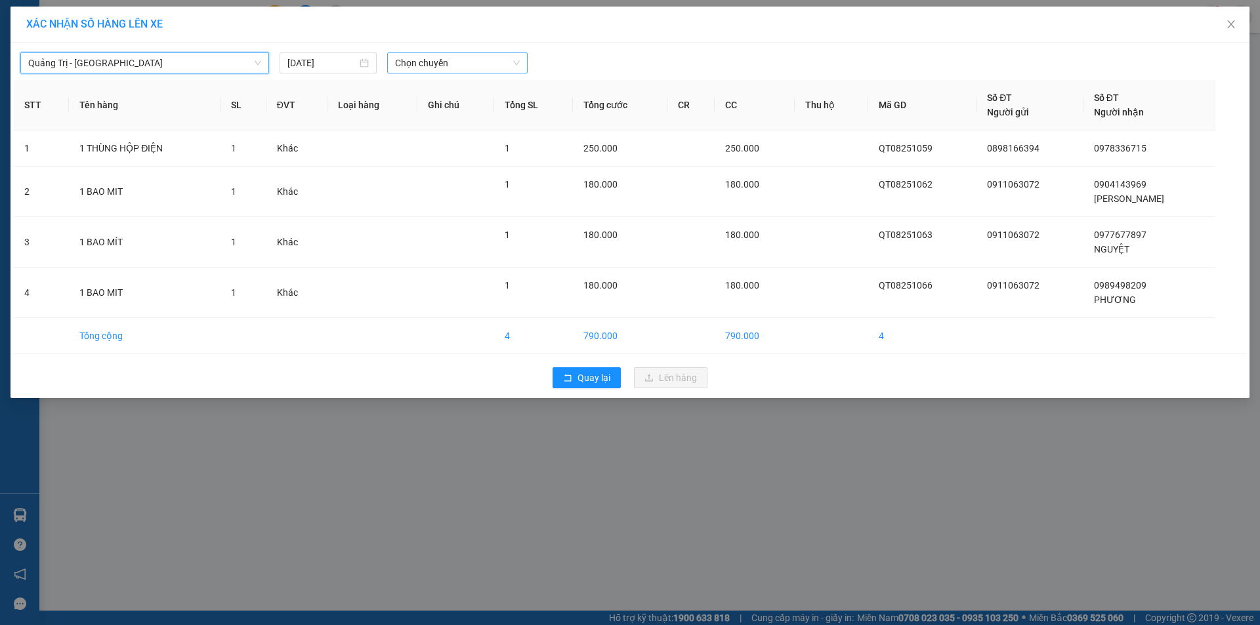
click at [457, 61] on span "Chọn chuyến" at bounding box center [457, 63] width 125 height 20
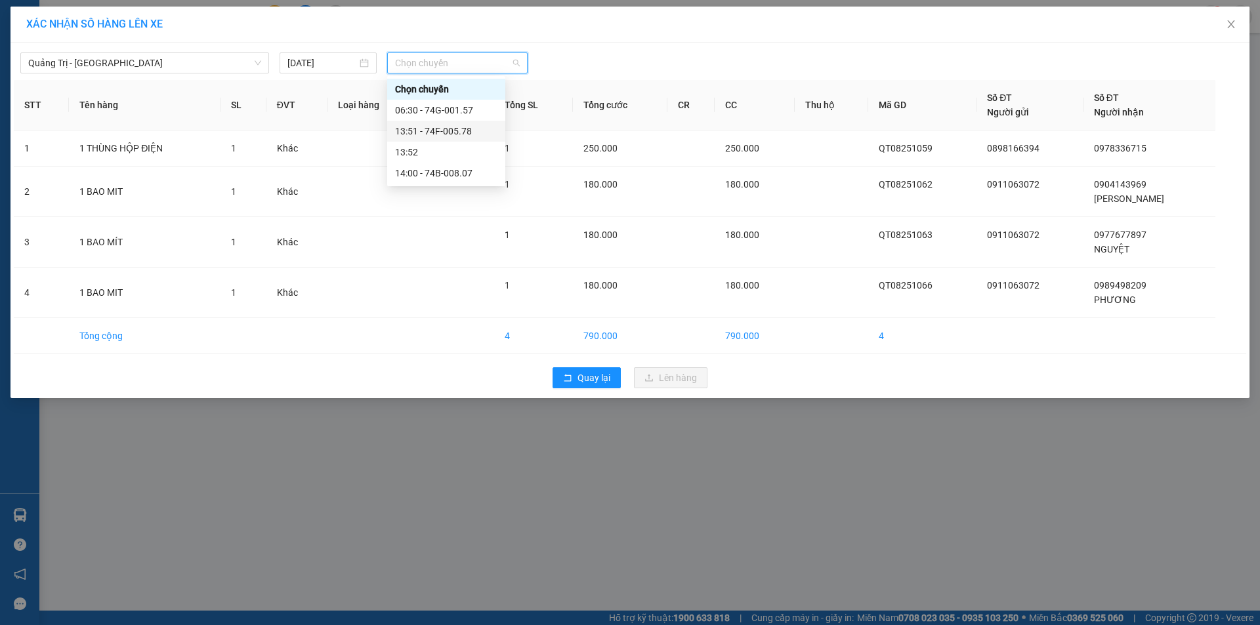
click at [464, 131] on div "13:51 - 74F-005.78" at bounding box center [446, 131] width 102 height 14
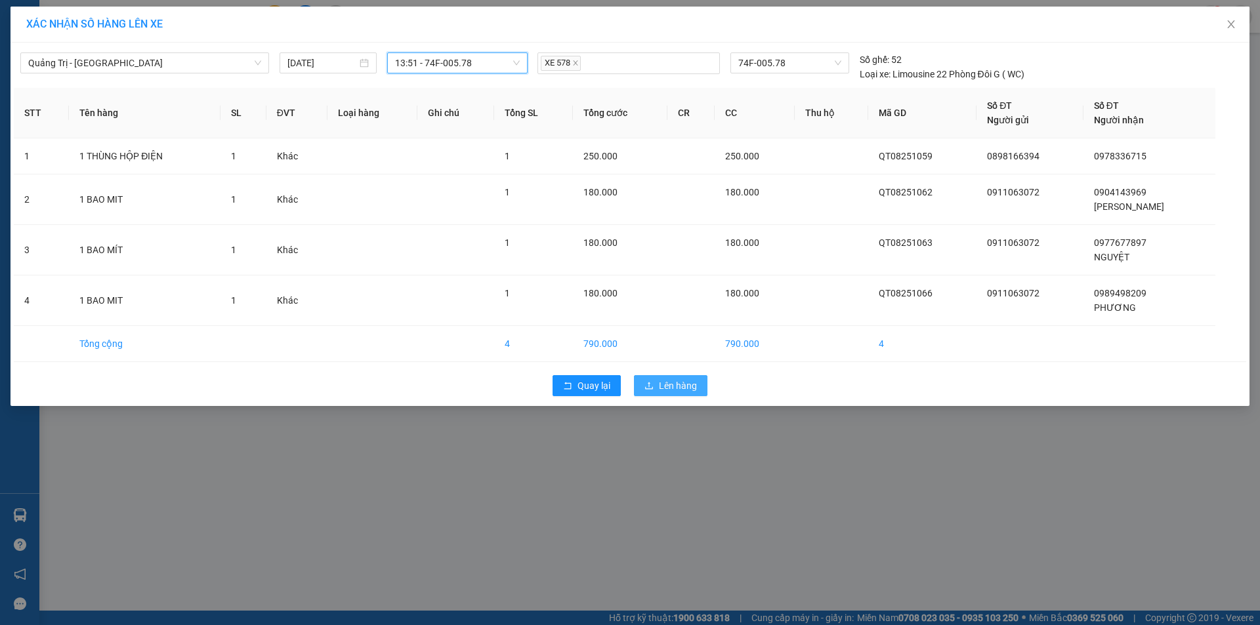
click at [671, 384] on span "Lên hàng" at bounding box center [678, 386] width 38 height 14
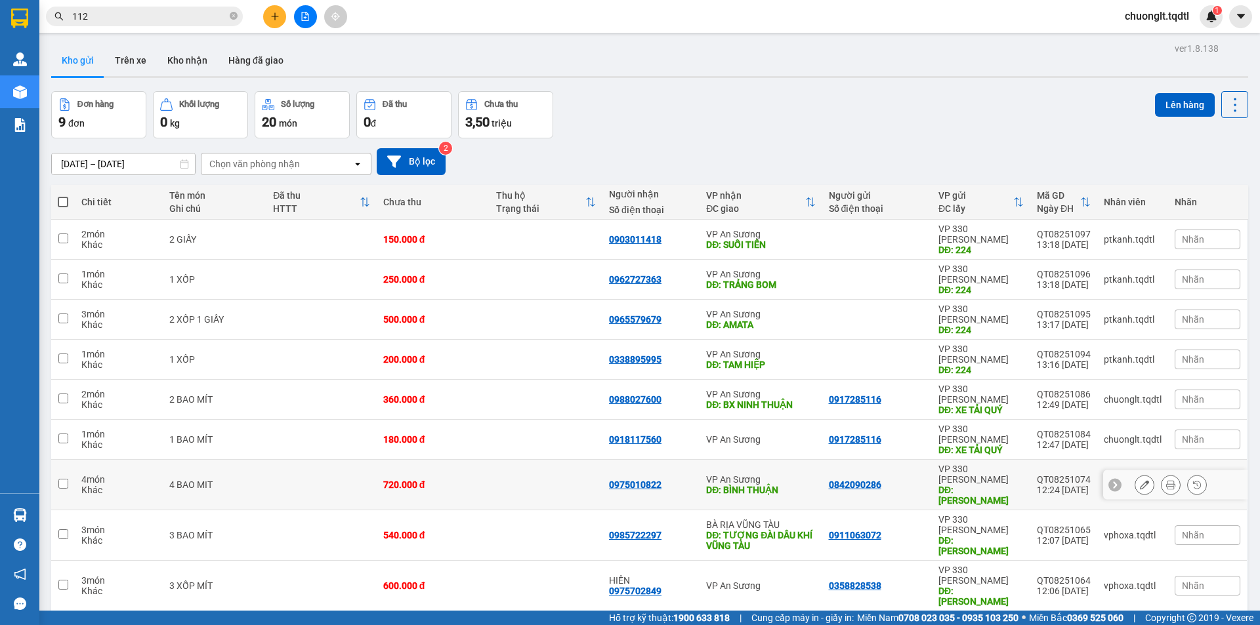
click at [58, 479] on input "checkbox" at bounding box center [63, 484] width 10 height 10
checkbox input "true"
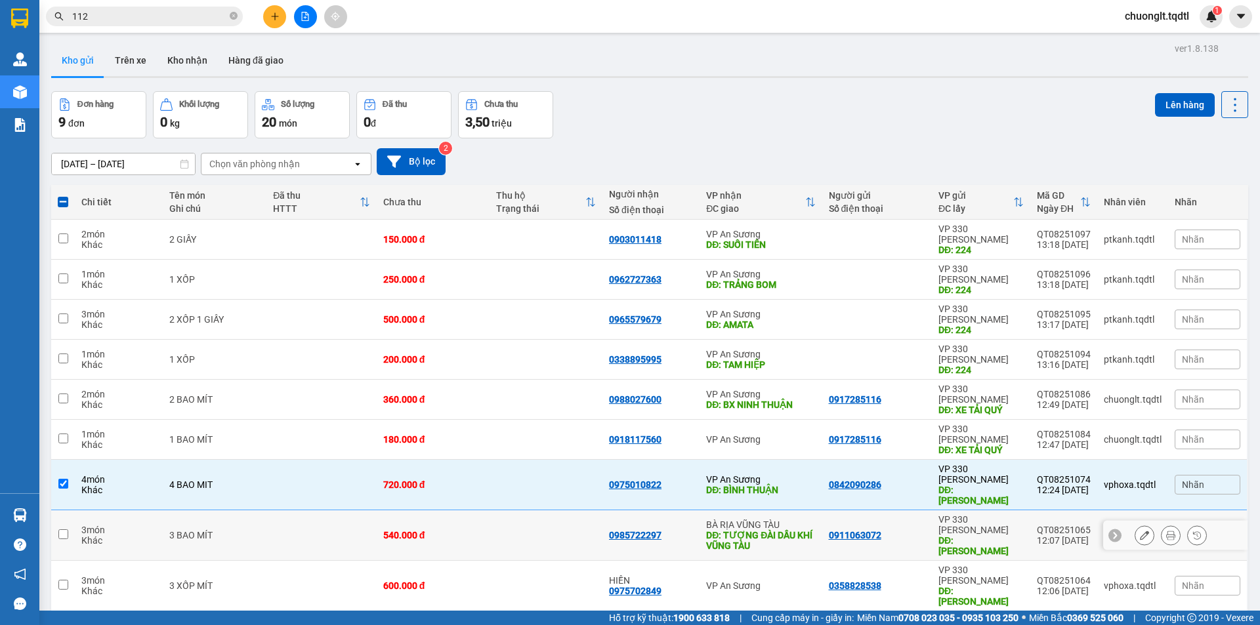
click at [63, 530] on input "checkbox" at bounding box center [63, 535] width 10 height 10
checkbox input "true"
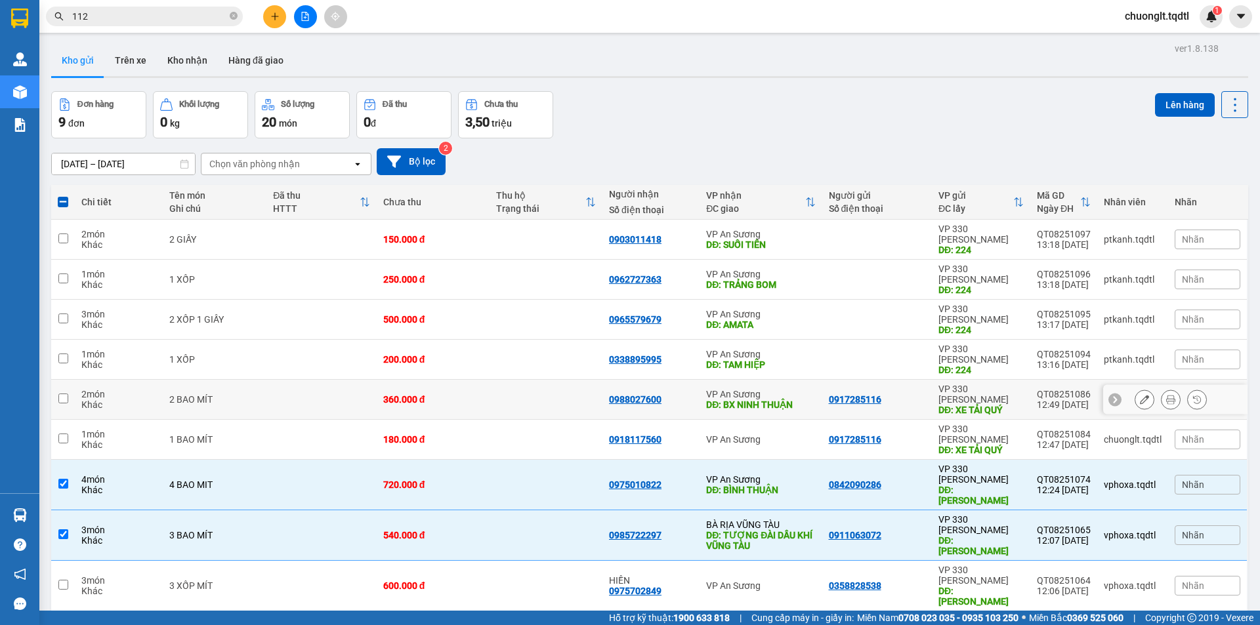
click at [60, 394] on input "checkbox" at bounding box center [63, 399] width 10 height 10
checkbox input "true"
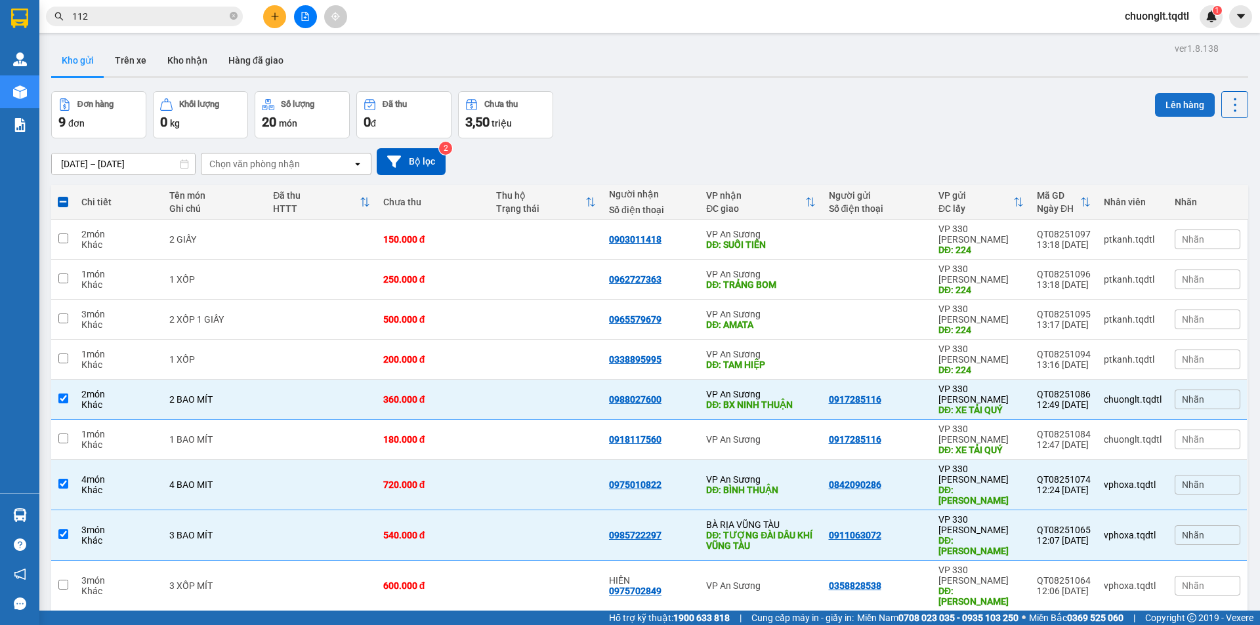
click at [1170, 98] on button "Lên hàng" at bounding box center [1185, 105] width 60 height 24
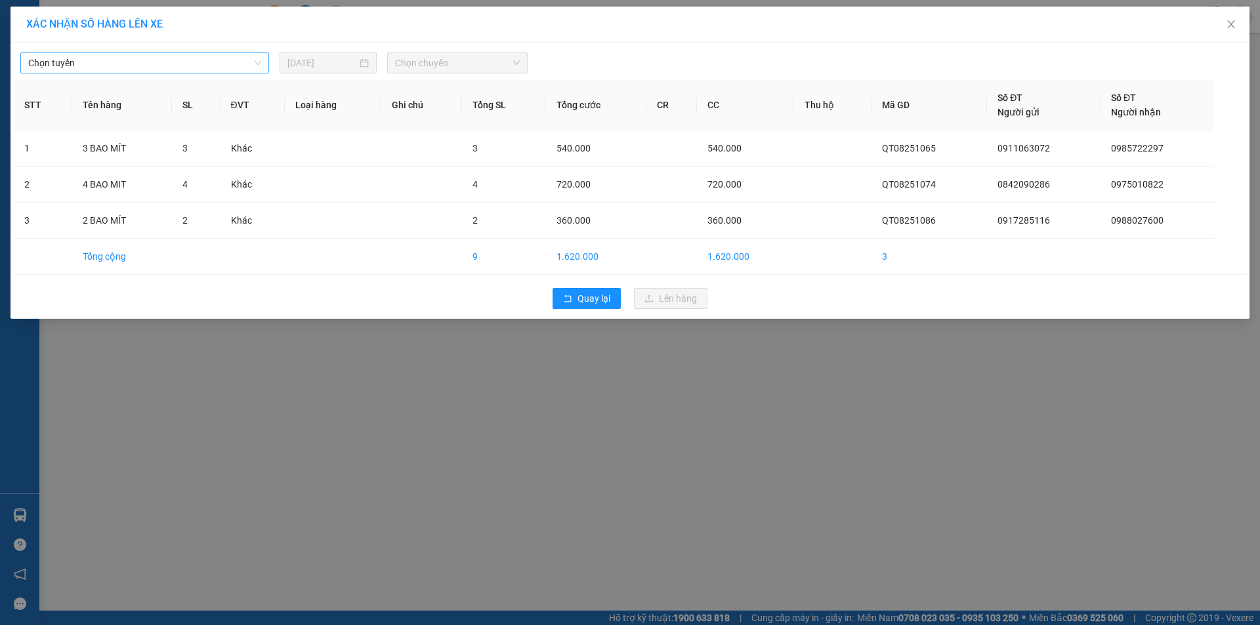
click at [186, 62] on span "Chọn tuyến" at bounding box center [144, 63] width 233 height 20
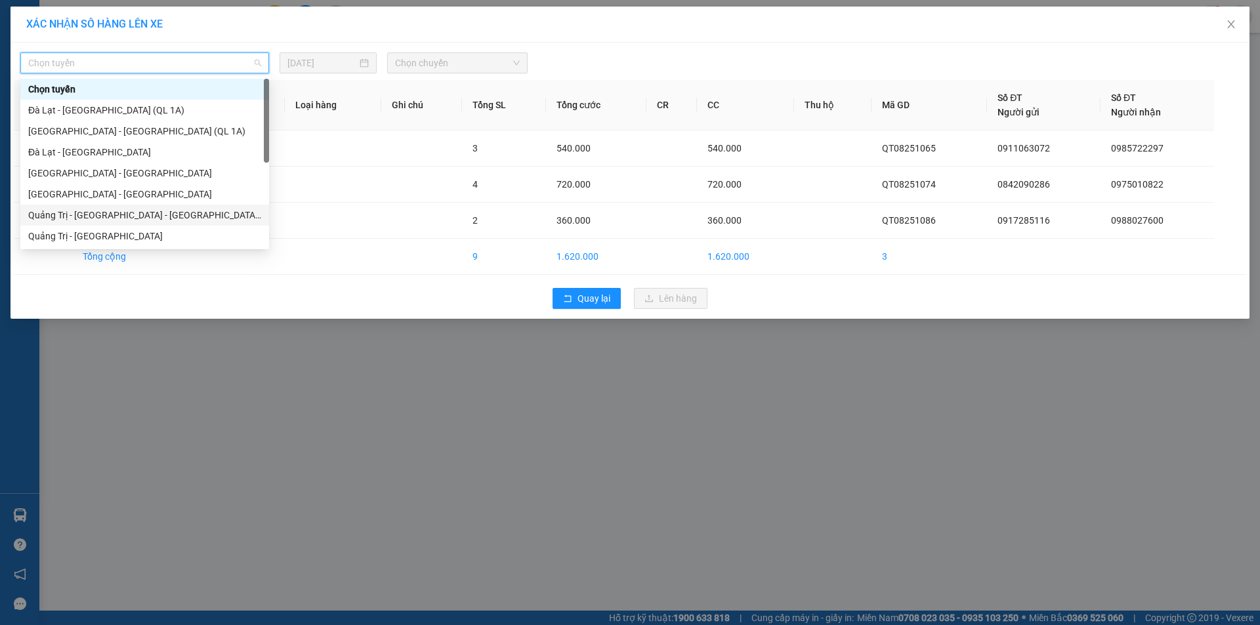
click at [138, 217] on div "Quảng Trị - [GEOGRAPHIC_DATA] - [GEOGRAPHIC_DATA] - [GEOGRAPHIC_DATA]" at bounding box center [144, 215] width 233 height 14
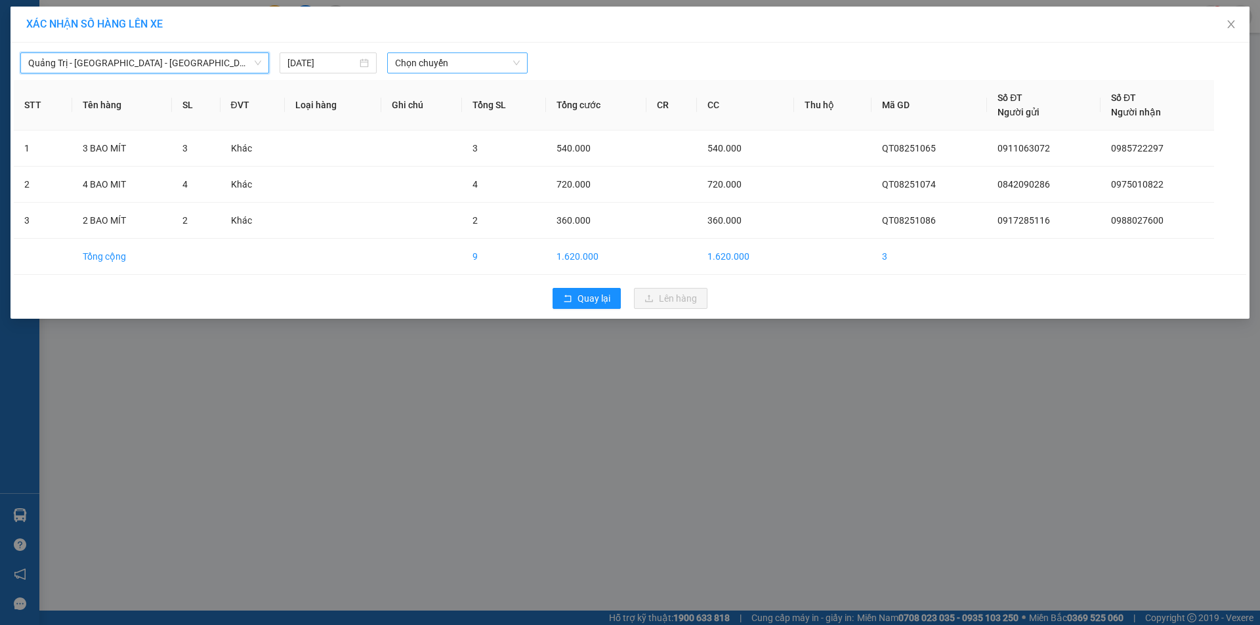
click at [477, 59] on span "Chọn chuyến" at bounding box center [457, 63] width 125 height 20
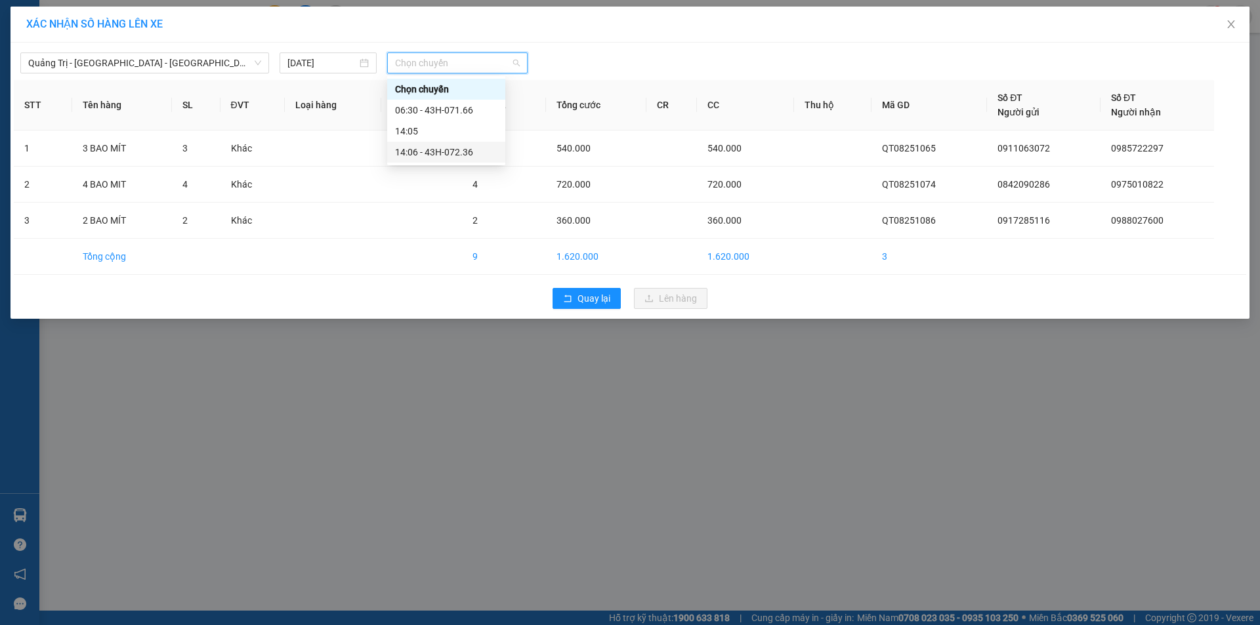
click at [447, 150] on div "14:06 - 43H-072.36" at bounding box center [446, 152] width 102 height 14
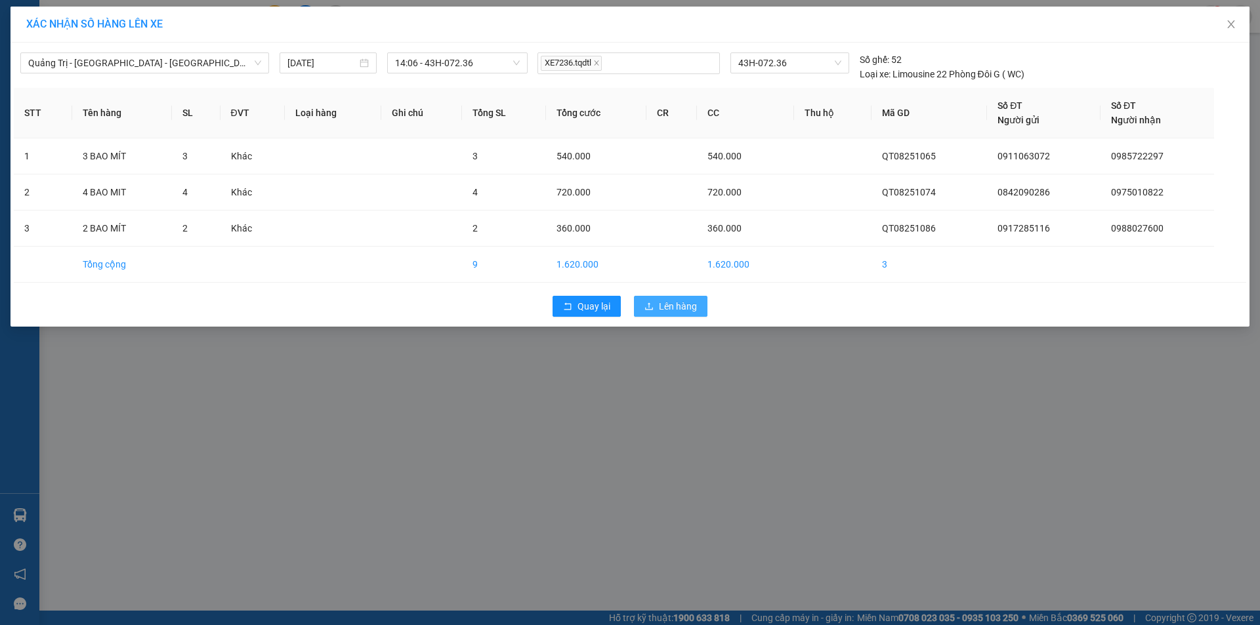
click at [658, 311] on button "Lên hàng" at bounding box center [670, 306] width 73 height 21
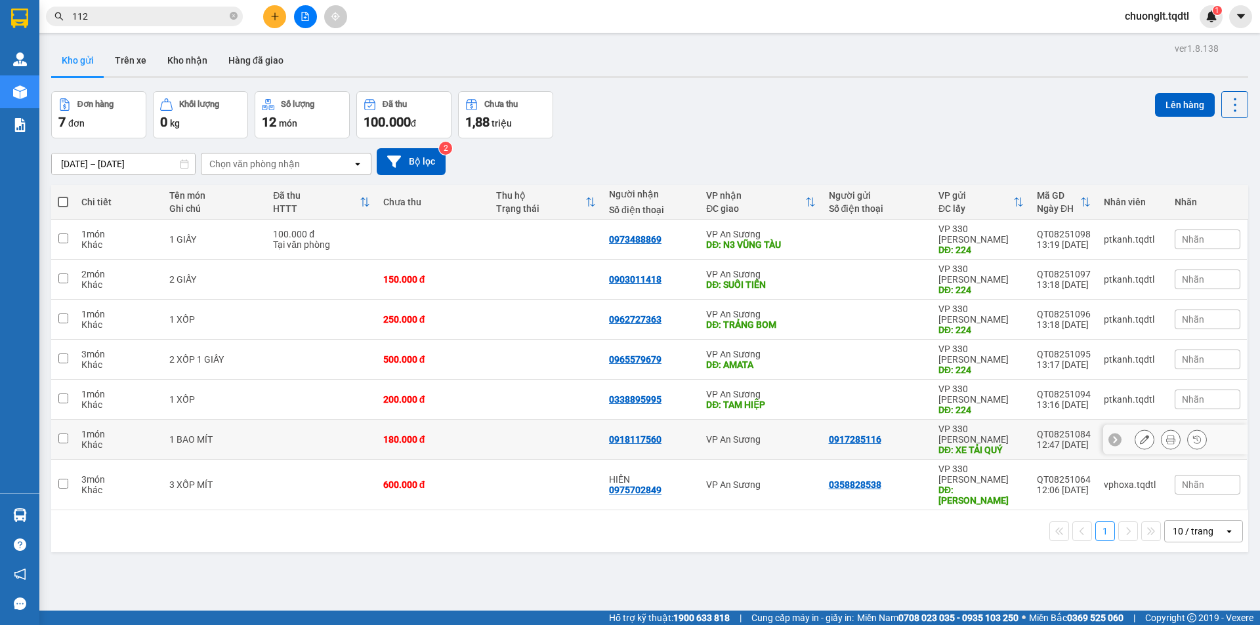
click at [63, 434] on input "checkbox" at bounding box center [63, 439] width 10 height 10
checkbox input "true"
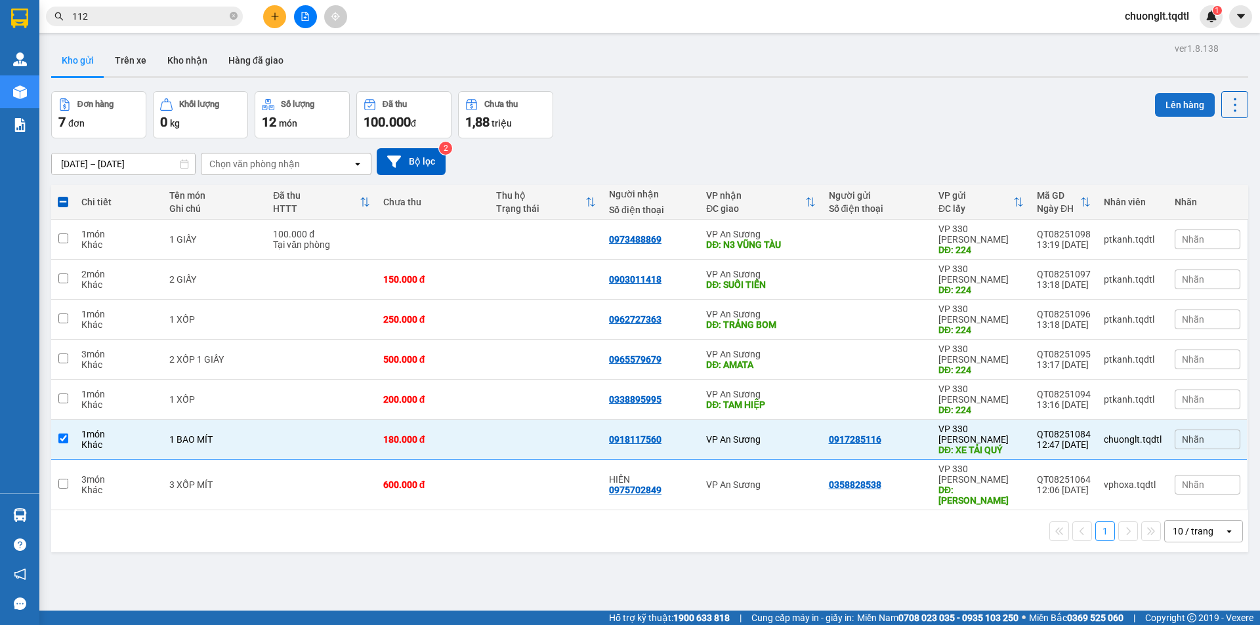
click at [1162, 100] on button "Lên hàng" at bounding box center [1185, 105] width 60 height 24
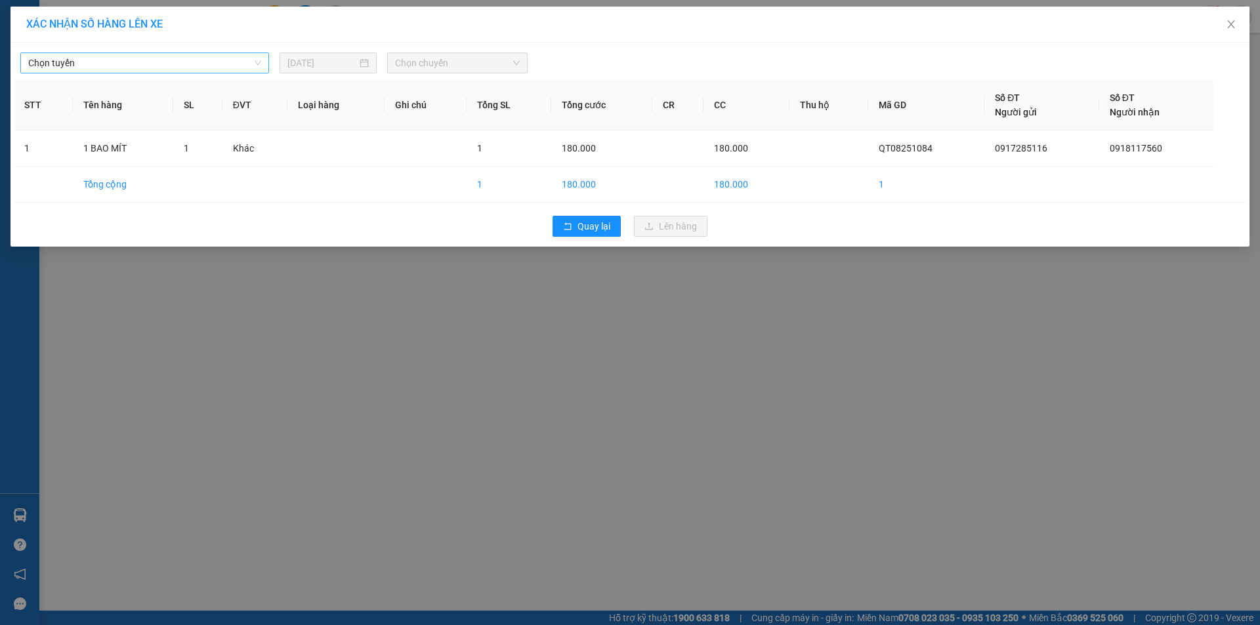
click at [209, 56] on span "Chọn tuyến" at bounding box center [144, 63] width 233 height 20
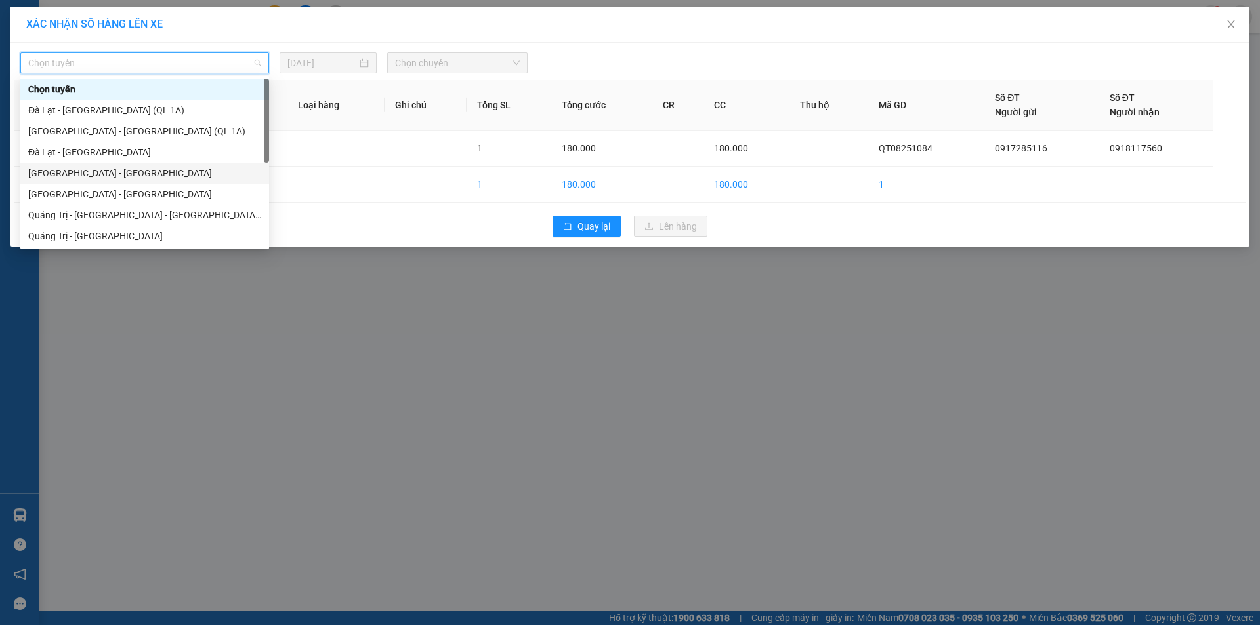
scroll to position [66, 0]
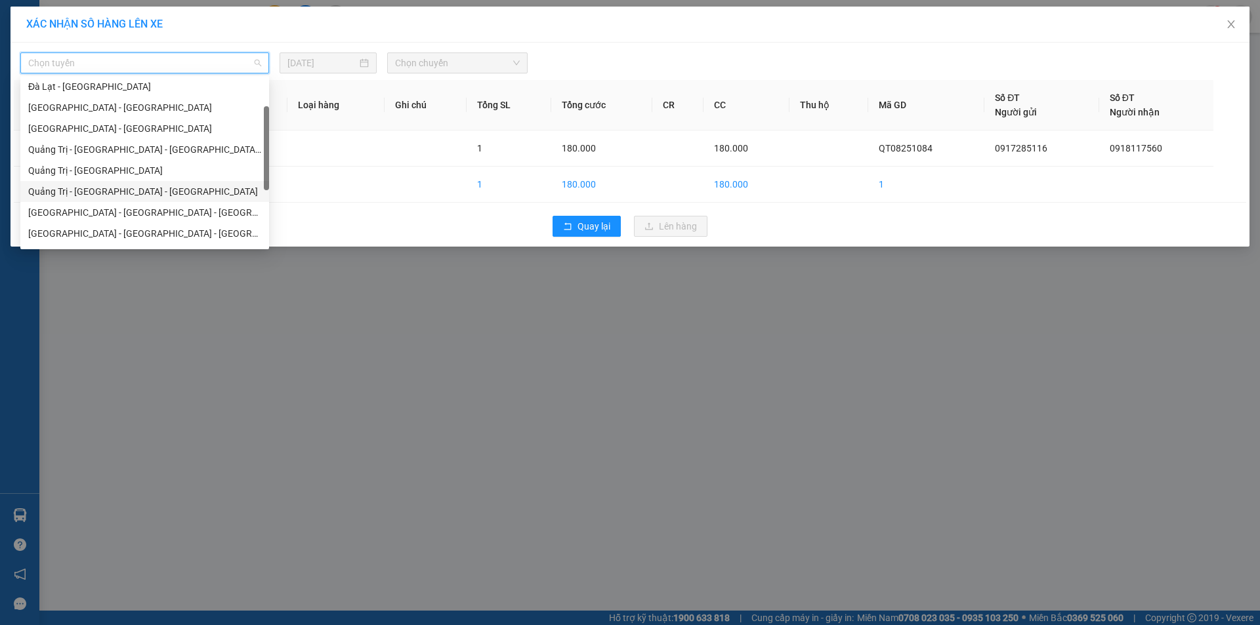
click at [175, 187] on div "Quảng Trị - [GEOGRAPHIC_DATA] - [GEOGRAPHIC_DATA]" at bounding box center [144, 191] width 233 height 14
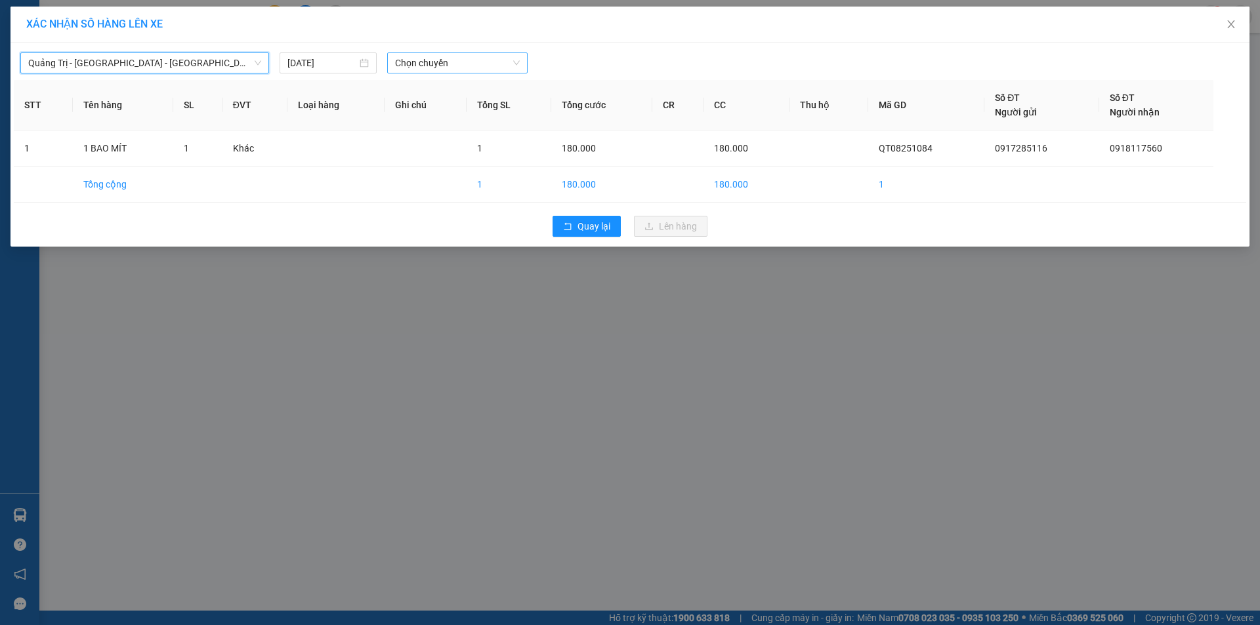
click at [480, 53] on span "Chọn chuyến" at bounding box center [457, 63] width 125 height 20
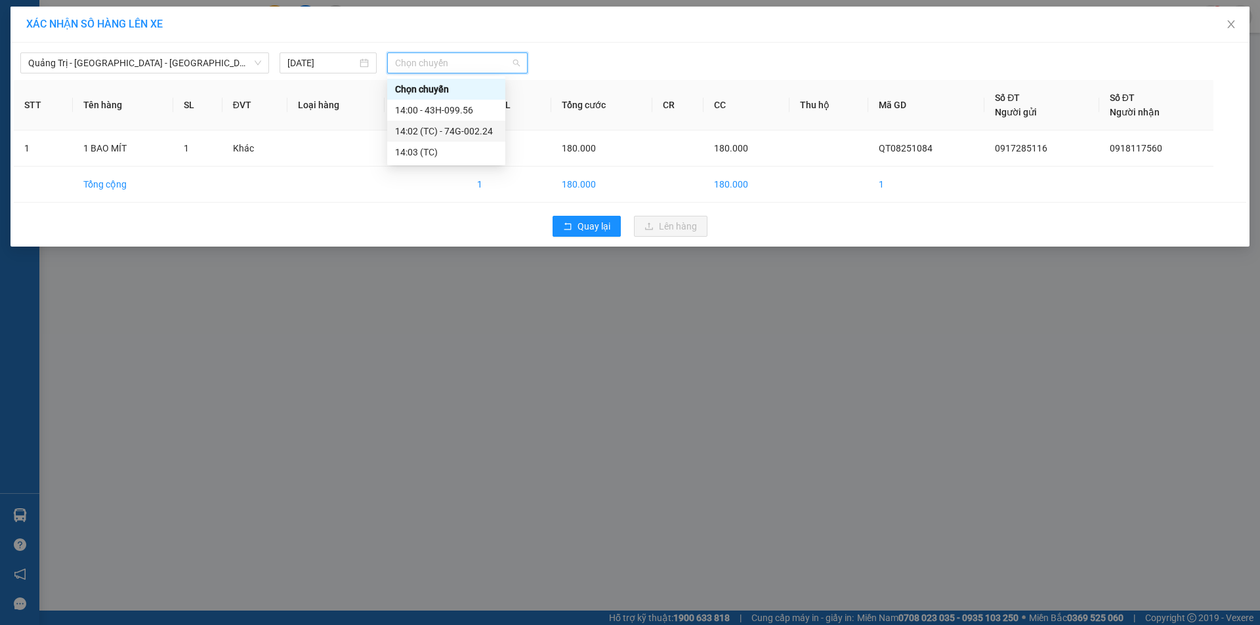
click at [463, 127] on div "14:02 (TC) - 74G-002.24" at bounding box center [446, 131] width 102 height 14
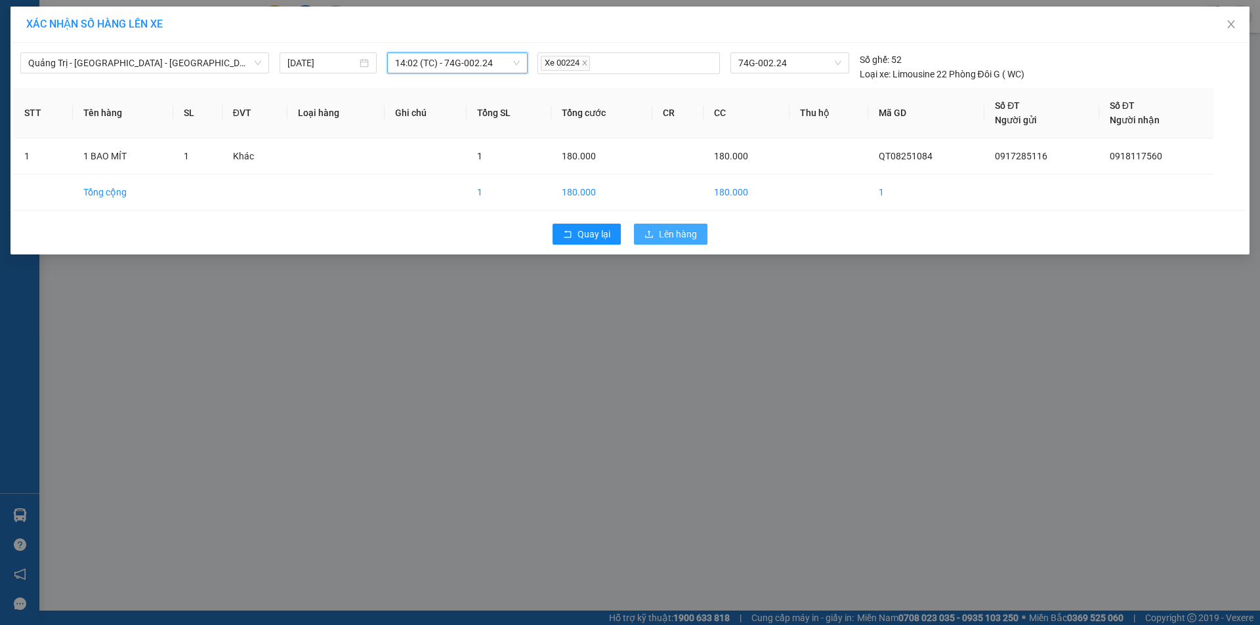
click at [673, 226] on button "Lên hàng" at bounding box center [670, 234] width 73 height 21
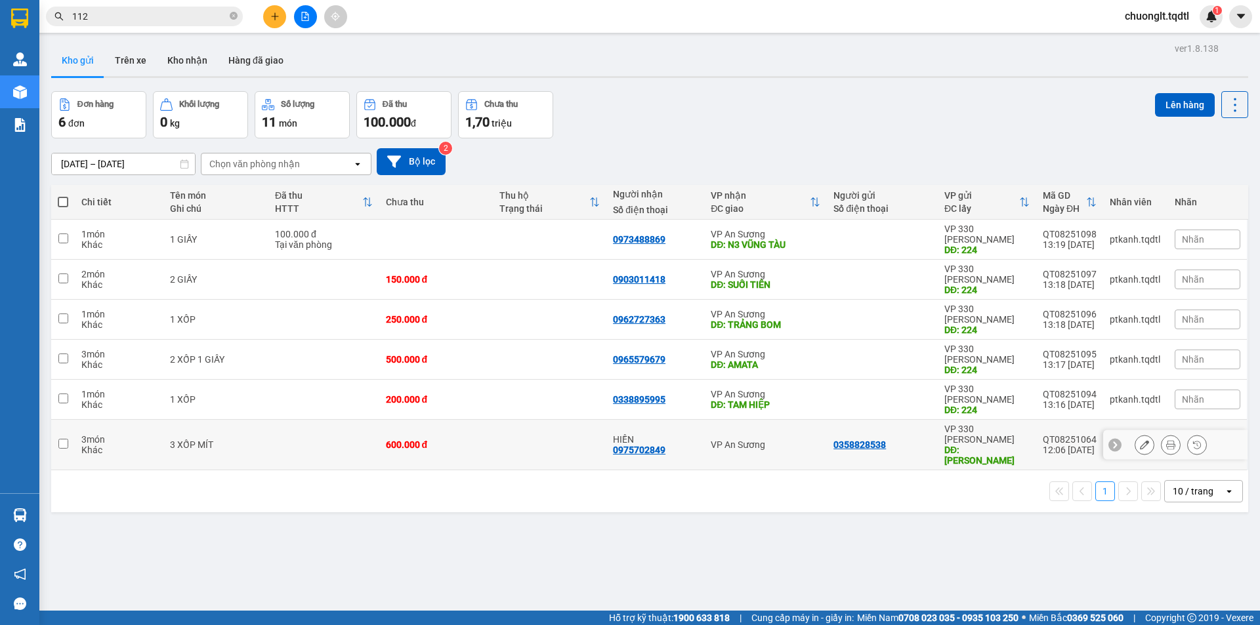
click at [60, 439] on input "checkbox" at bounding box center [63, 444] width 10 height 10
checkbox input "true"
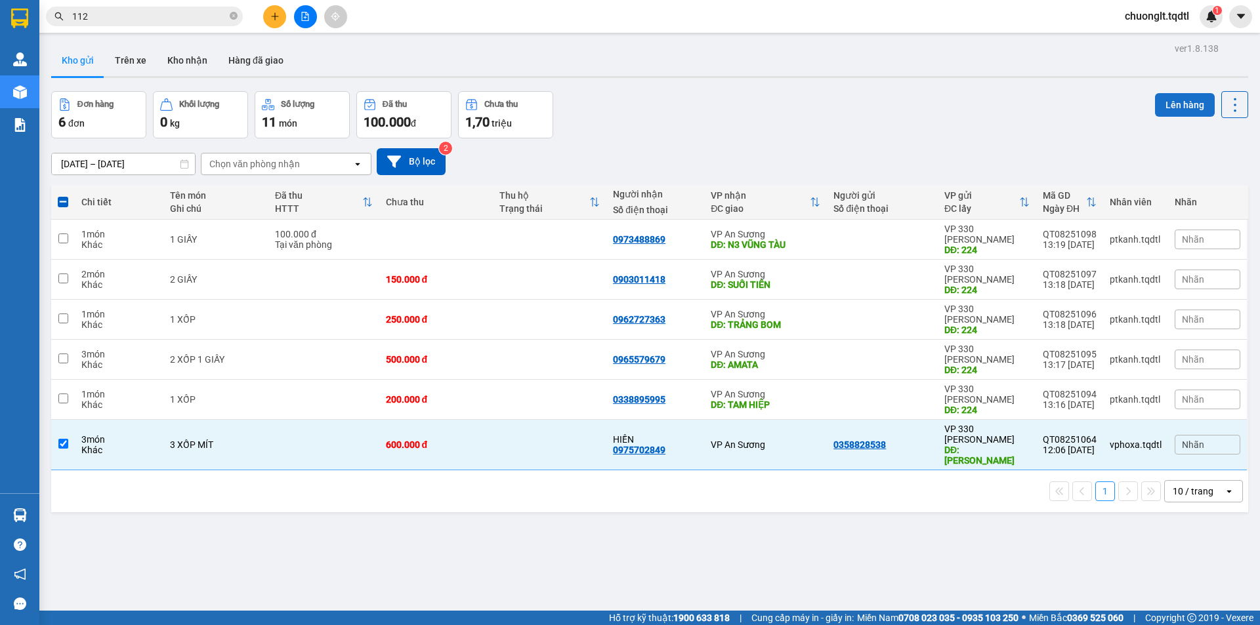
click at [1171, 99] on button "Lên hàng" at bounding box center [1185, 105] width 60 height 24
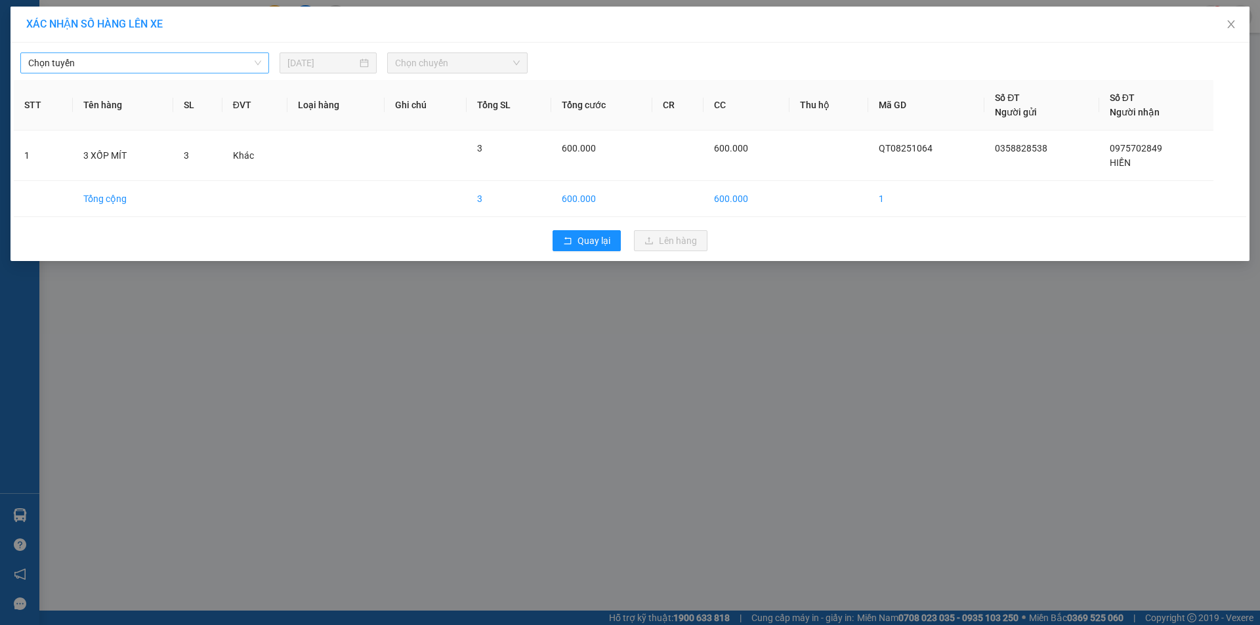
click at [243, 64] on span "Chọn tuyến" at bounding box center [144, 63] width 233 height 20
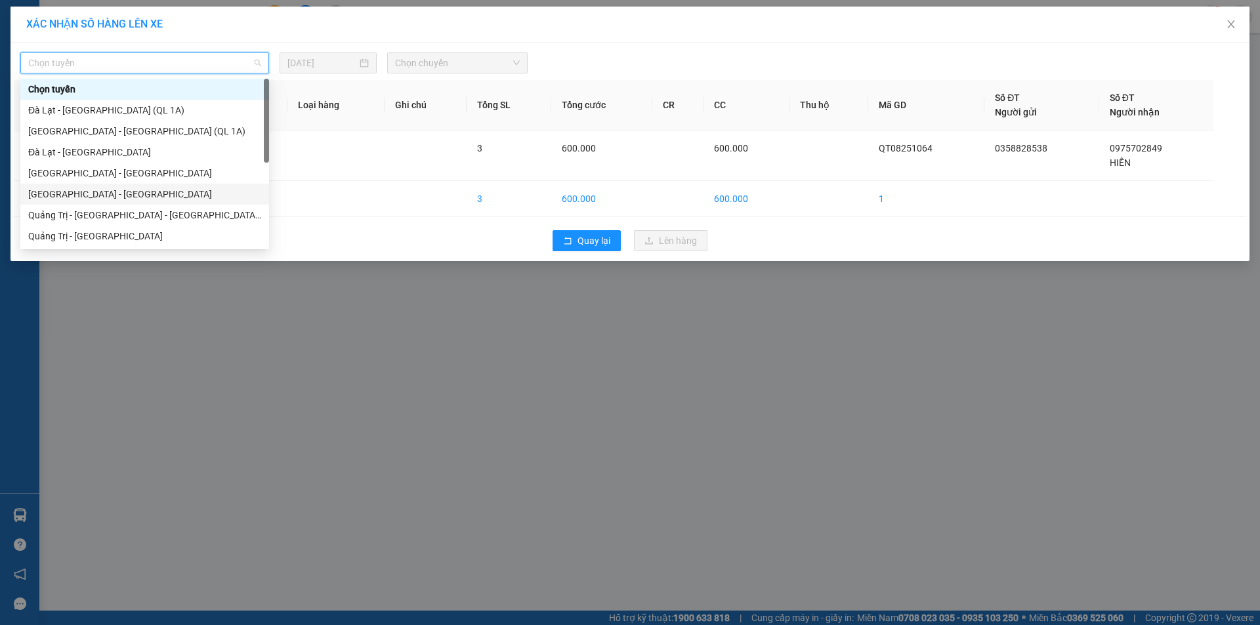
scroll to position [66, 0]
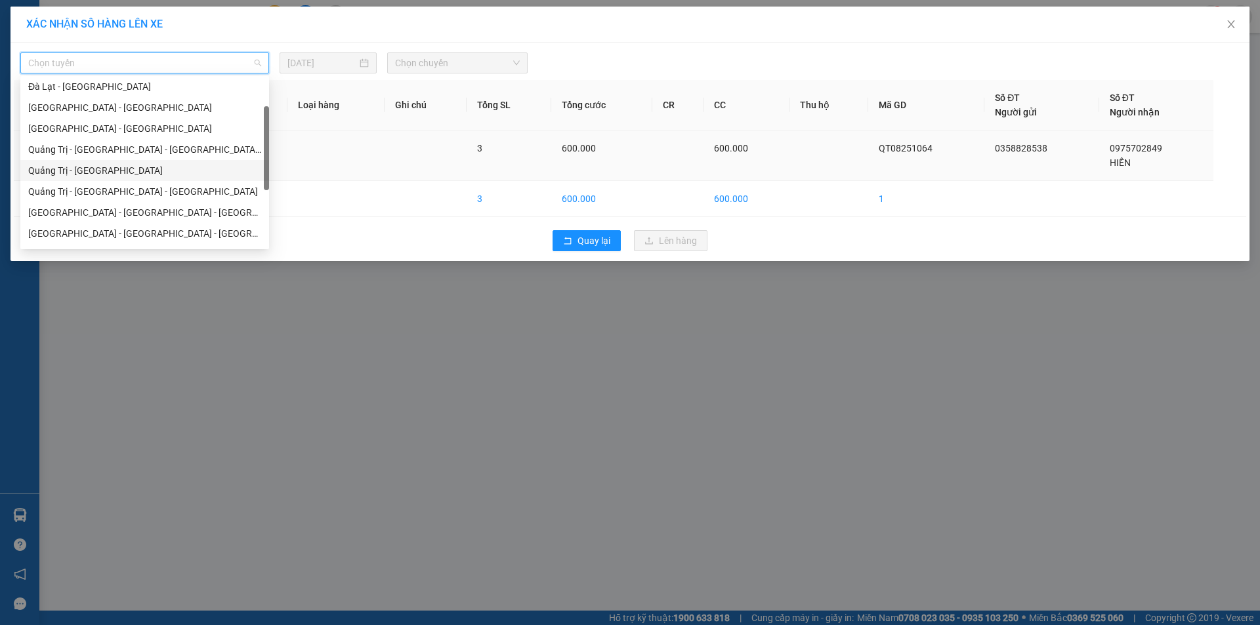
drag, startPoint x: 123, startPoint y: 171, endPoint x: 144, endPoint y: 167, distance: 21.5
click at [123, 171] on div "Quảng Trị - [GEOGRAPHIC_DATA]" at bounding box center [144, 170] width 233 height 14
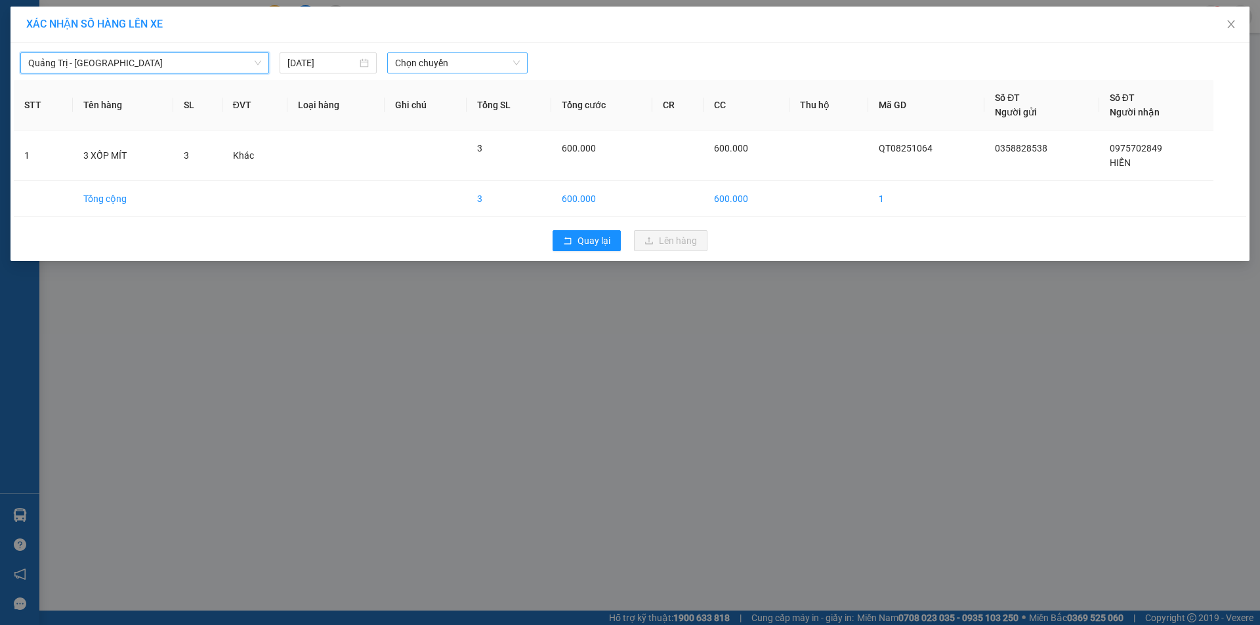
click at [466, 69] on span "Chọn chuyến" at bounding box center [457, 63] width 125 height 20
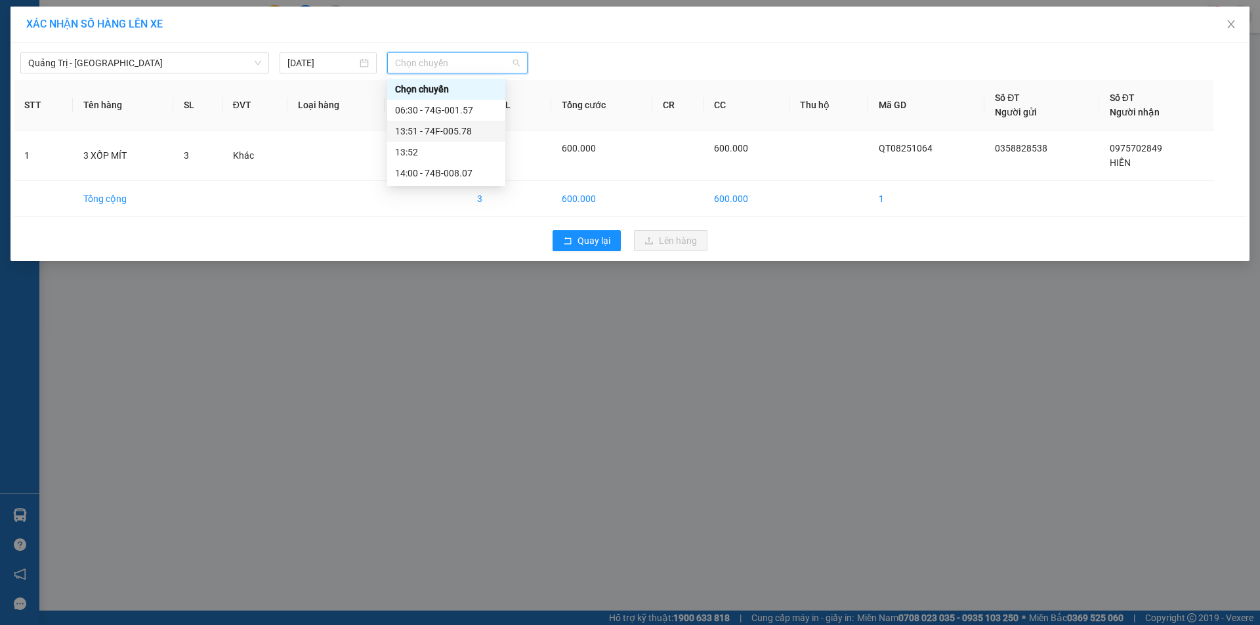
click at [463, 131] on div "13:51 - 74F-005.78" at bounding box center [446, 131] width 102 height 14
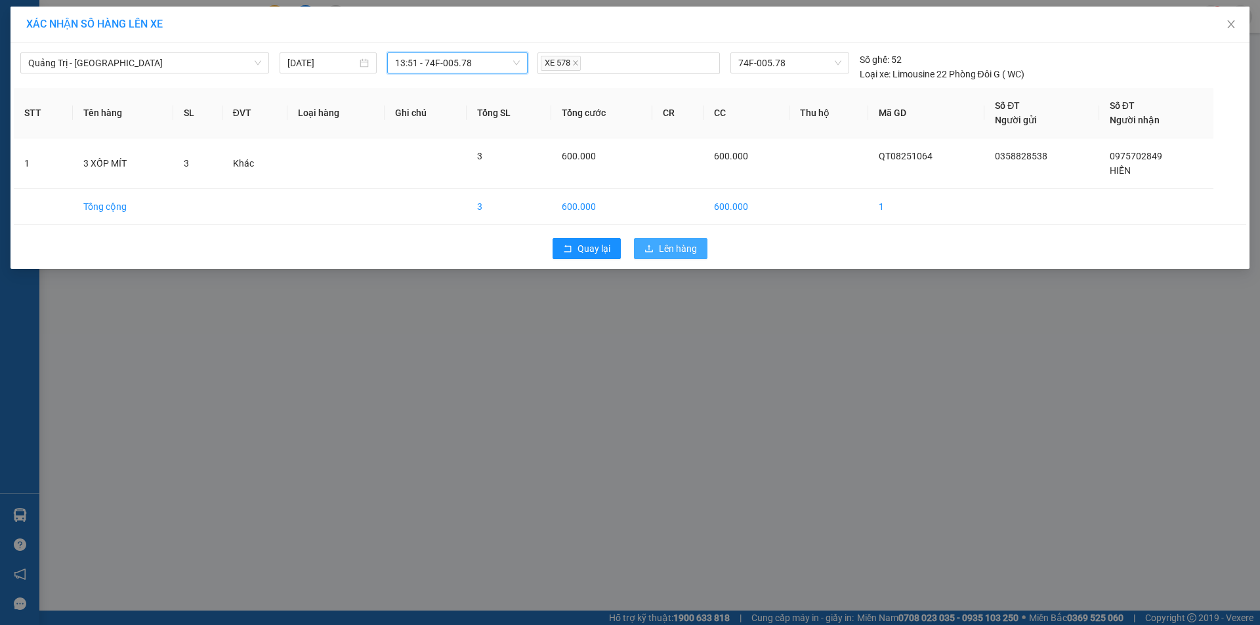
click at [682, 247] on span "Lên hàng" at bounding box center [678, 248] width 38 height 14
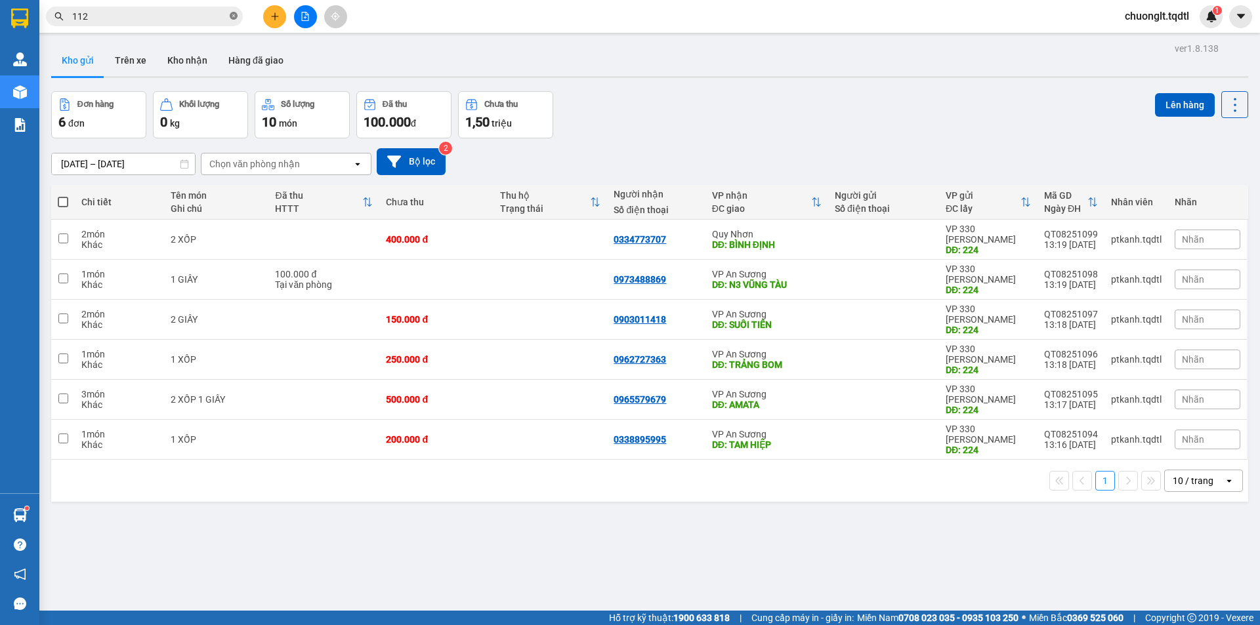
click at [232, 16] on icon "close-circle" at bounding box center [234, 16] width 8 height 8
click at [198, 17] on input "text" at bounding box center [149, 16] width 155 height 14
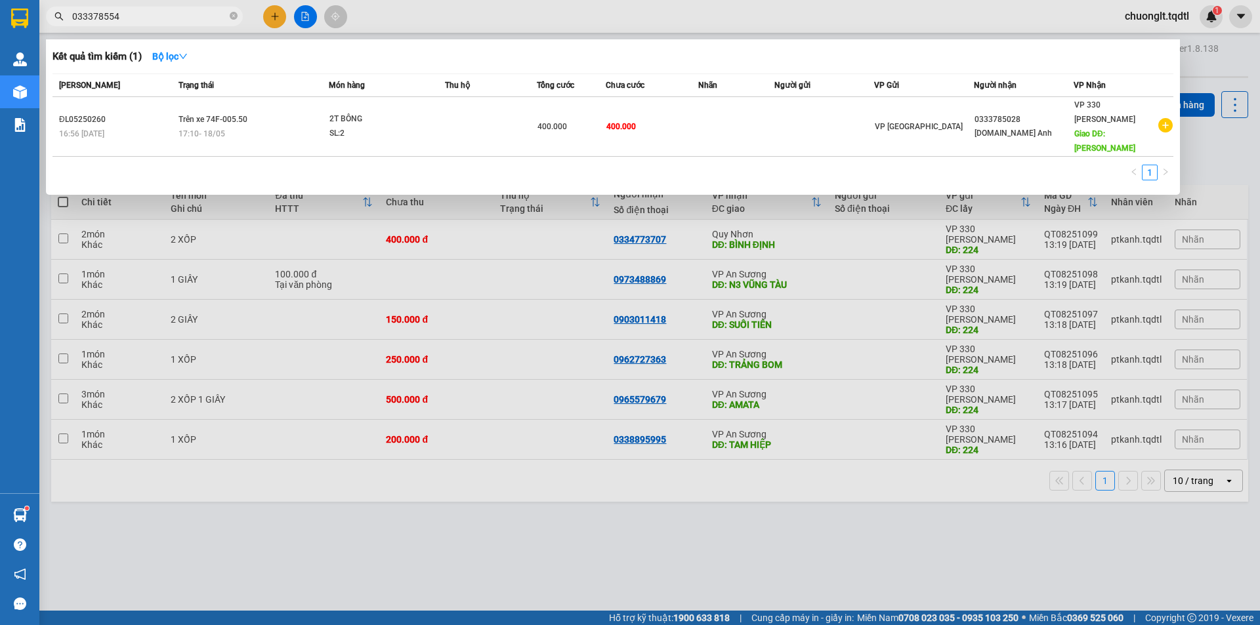
type input "0333785547"
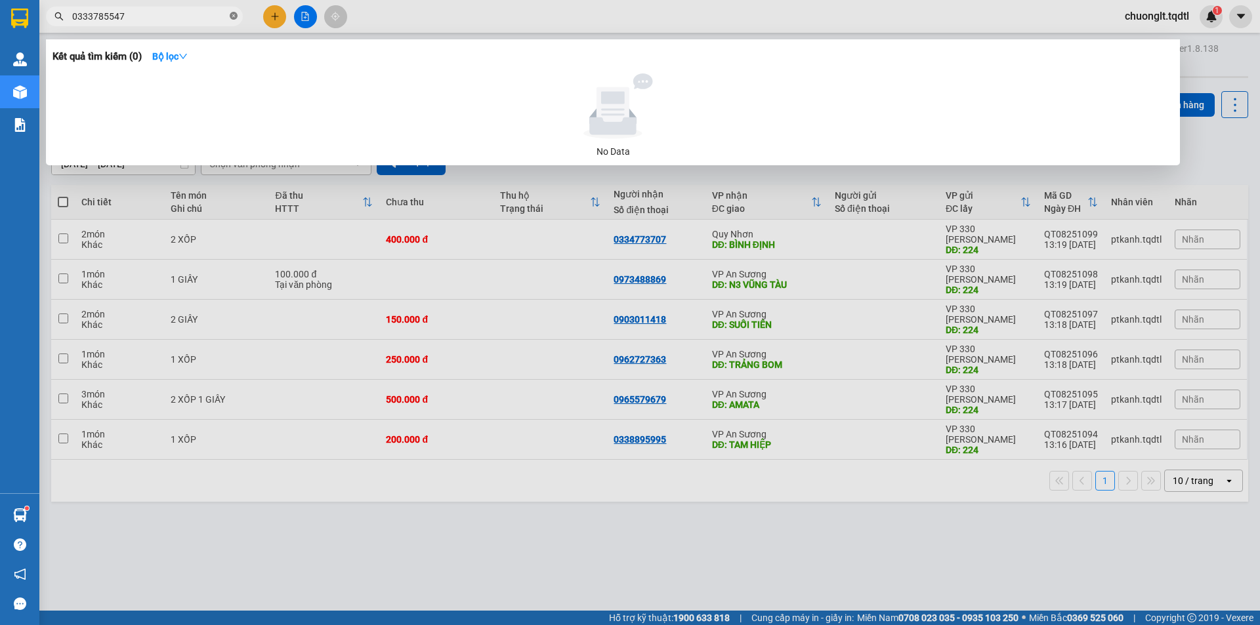
click at [231, 14] on icon "close-circle" at bounding box center [234, 16] width 8 height 8
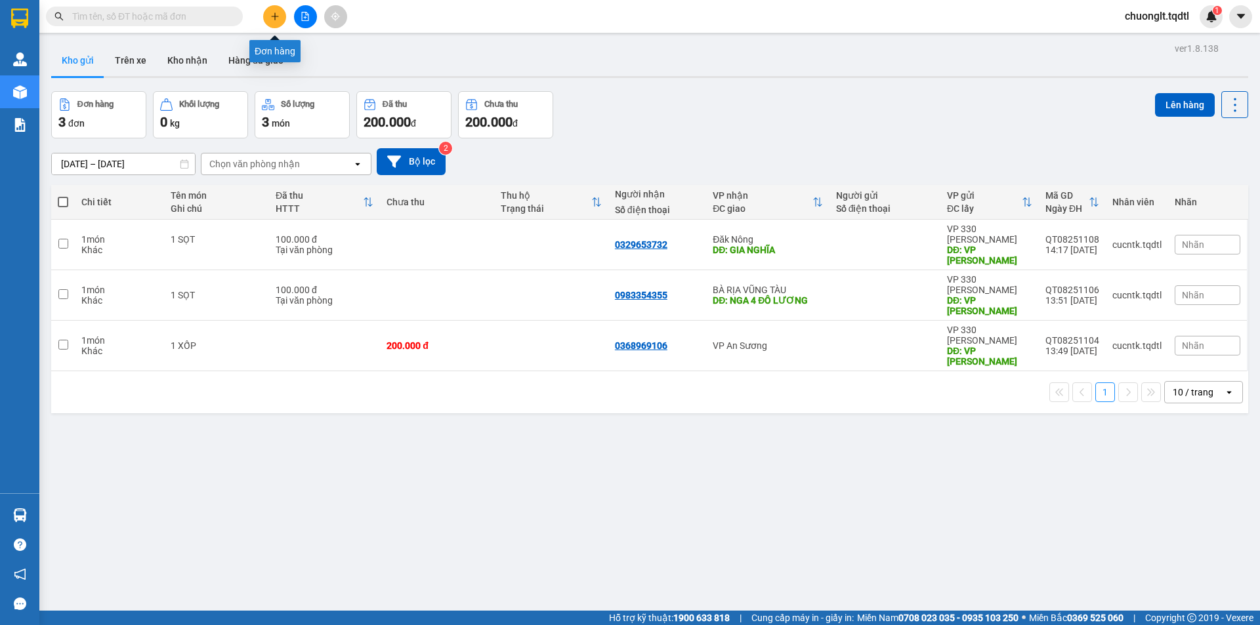
click at [274, 14] on icon "plus" at bounding box center [274, 16] width 9 height 9
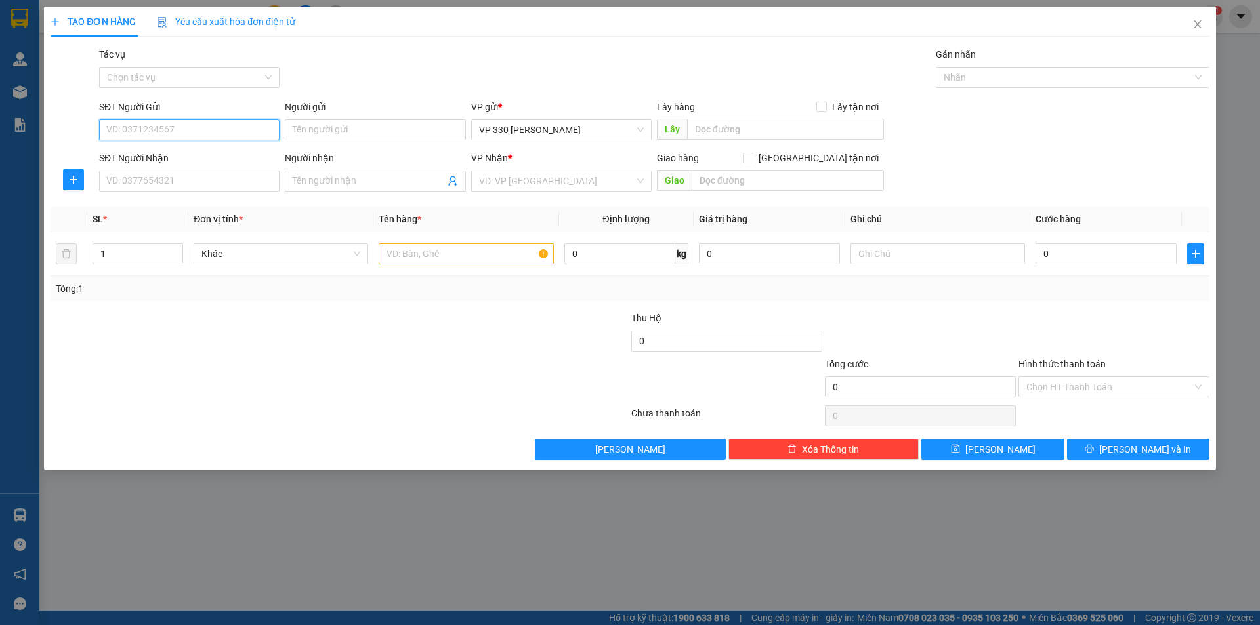
click at [148, 127] on input "SĐT Người Gửi" at bounding box center [189, 129] width 180 height 21
type input "0"
click at [369, 570] on div "TẠO ĐƠN HÀNG Yêu cầu xuất hóa đơn điện tử Transit Pickup Surcharge Ids Transit …" at bounding box center [630, 312] width 1260 height 625
click at [167, 127] on input "SĐT Người Gửi" at bounding box center [189, 129] width 180 height 21
click at [394, 547] on div "TẠO ĐƠN HÀNG Yêu cầu xuất hóa đơn điện tử Transit Pickup Surcharge Ids Transit …" at bounding box center [630, 312] width 1260 height 625
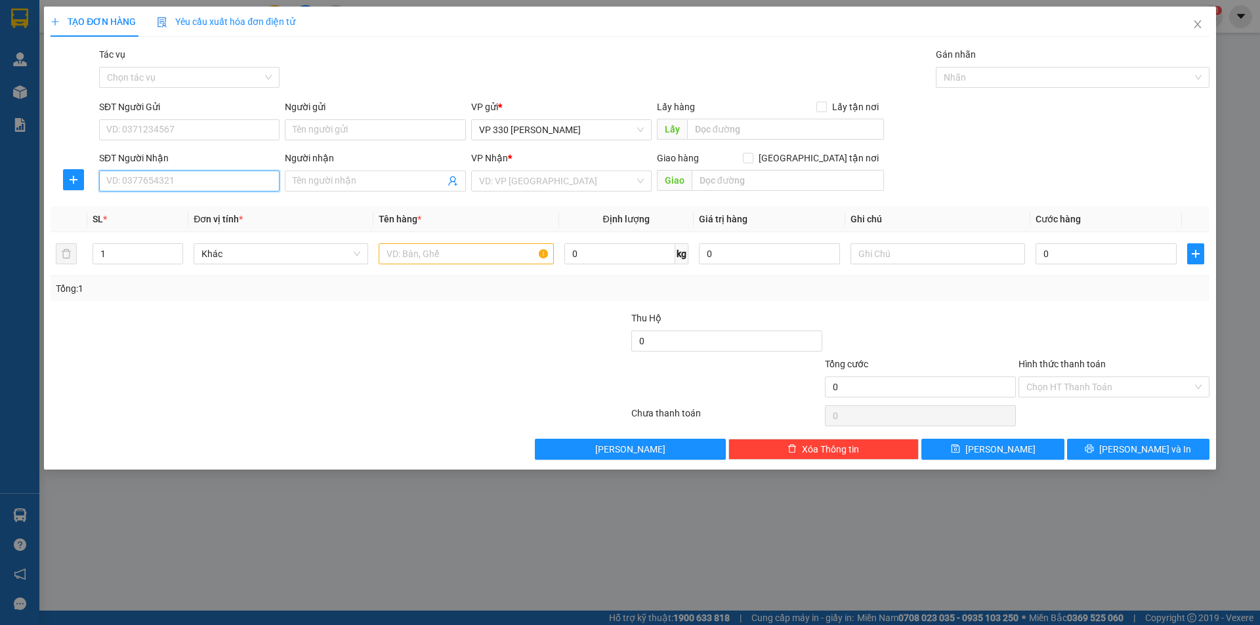
click at [175, 175] on input "SĐT Người Nhận" at bounding box center [189, 181] width 180 height 21
click at [153, 207] on div "0398277578" at bounding box center [189, 207] width 165 height 14
type input "0398277578"
type input "N3 ĐẤT [DEMOGRAPHIC_DATA]"
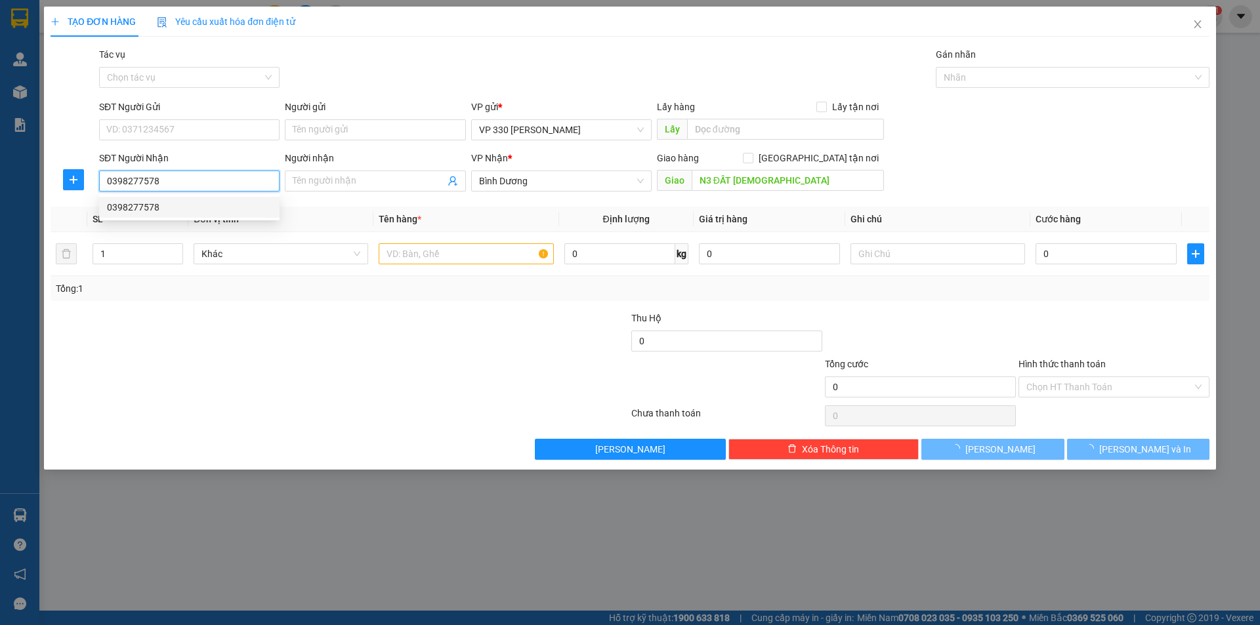
type input "360.000"
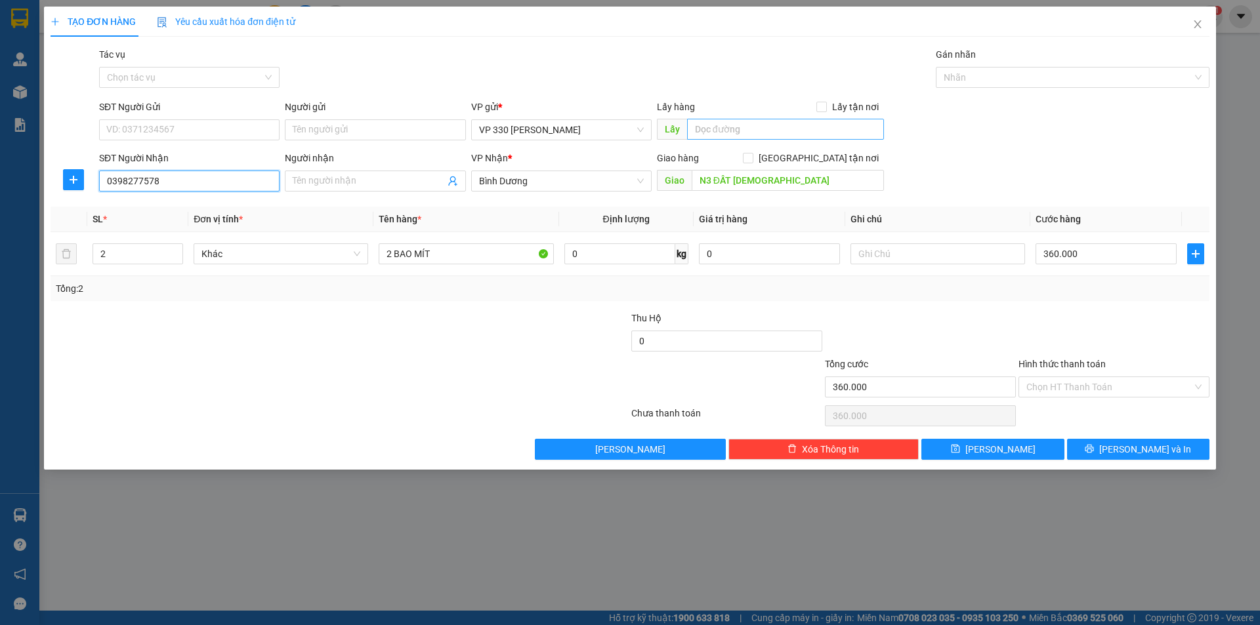
type input "0398277578"
click at [703, 129] on input "text" at bounding box center [785, 129] width 197 height 21
type input "MÍT DỐC MIẾU"
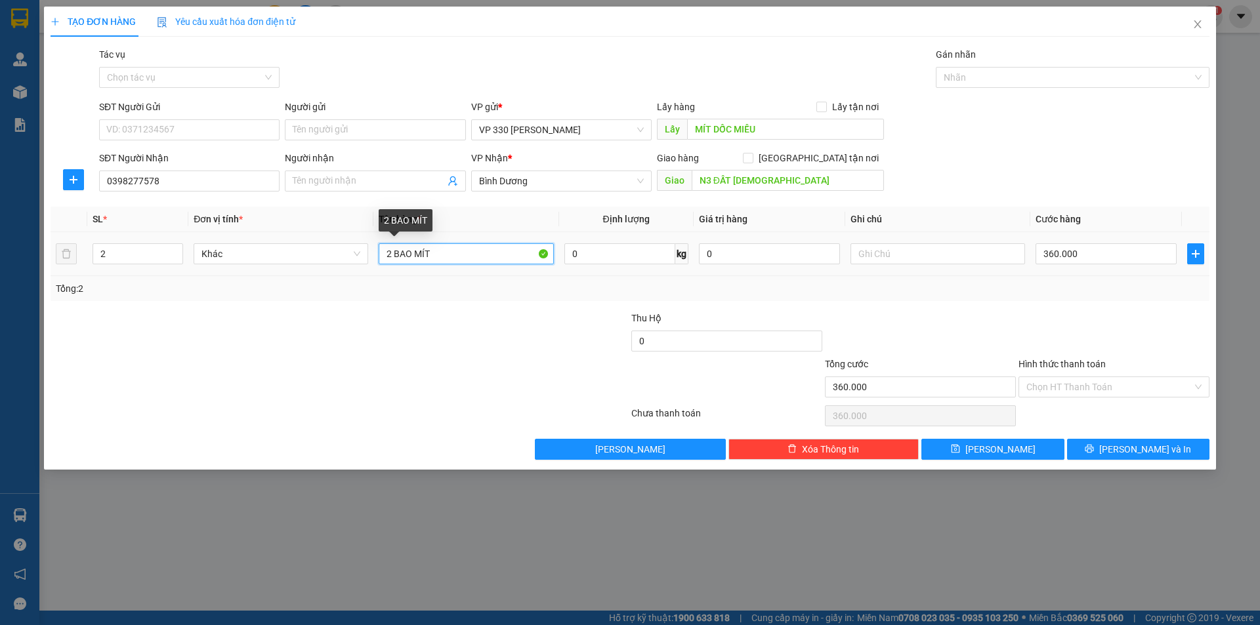
click at [390, 248] on input "2 BAO MÍT" at bounding box center [466, 253] width 175 height 21
type input "4 BAO MÍT"
click at [177, 249] on icon "up" at bounding box center [176, 251] width 5 height 5
type input "4"
click at [177, 249] on icon "up" at bounding box center [176, 251] width 5 height 5
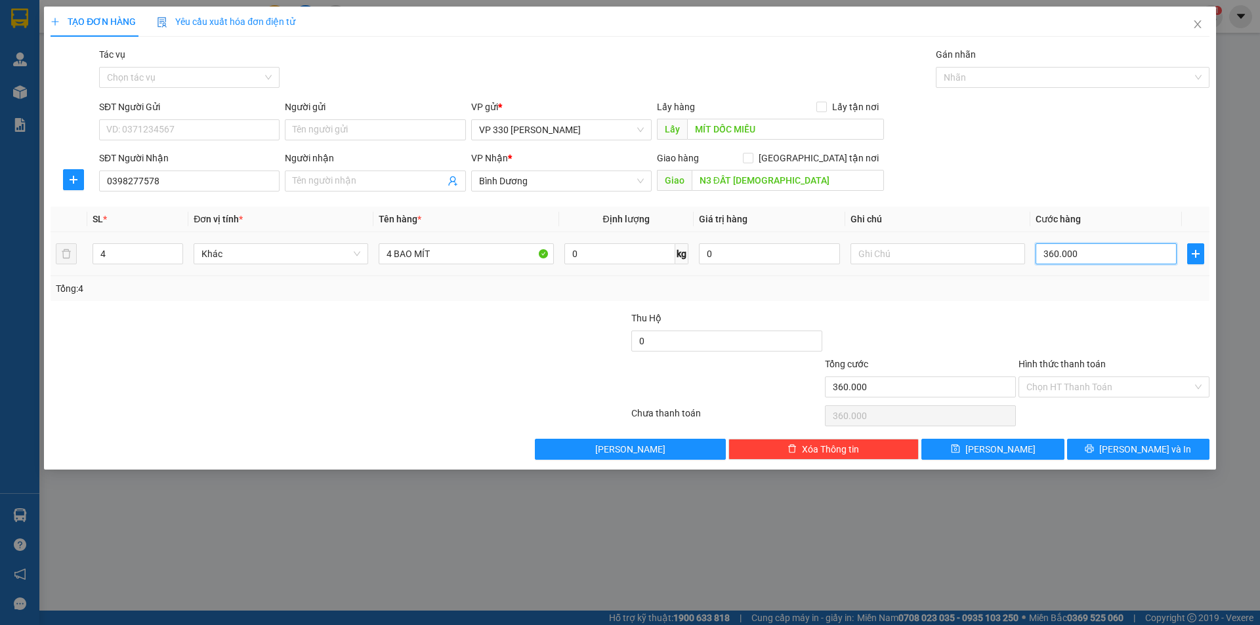
click at [1097, 260] on input "360.000" at bounding box center [1105, 253] width 141 height 21
type input "7"
type input "72"
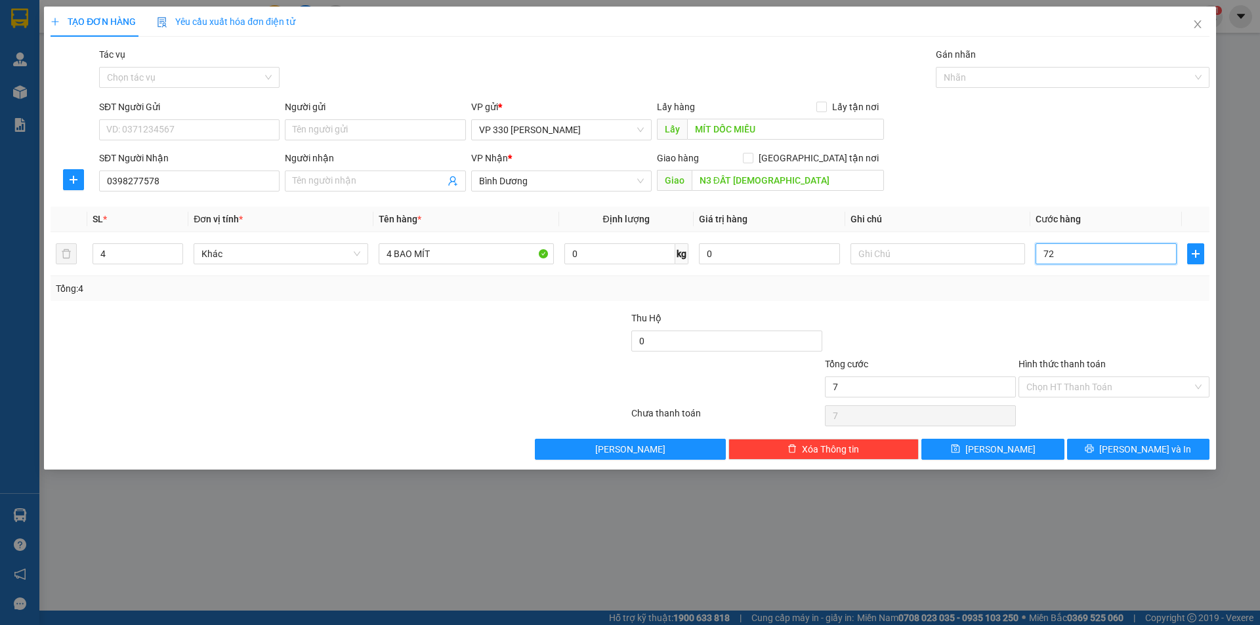
type input "72"
type input "720"
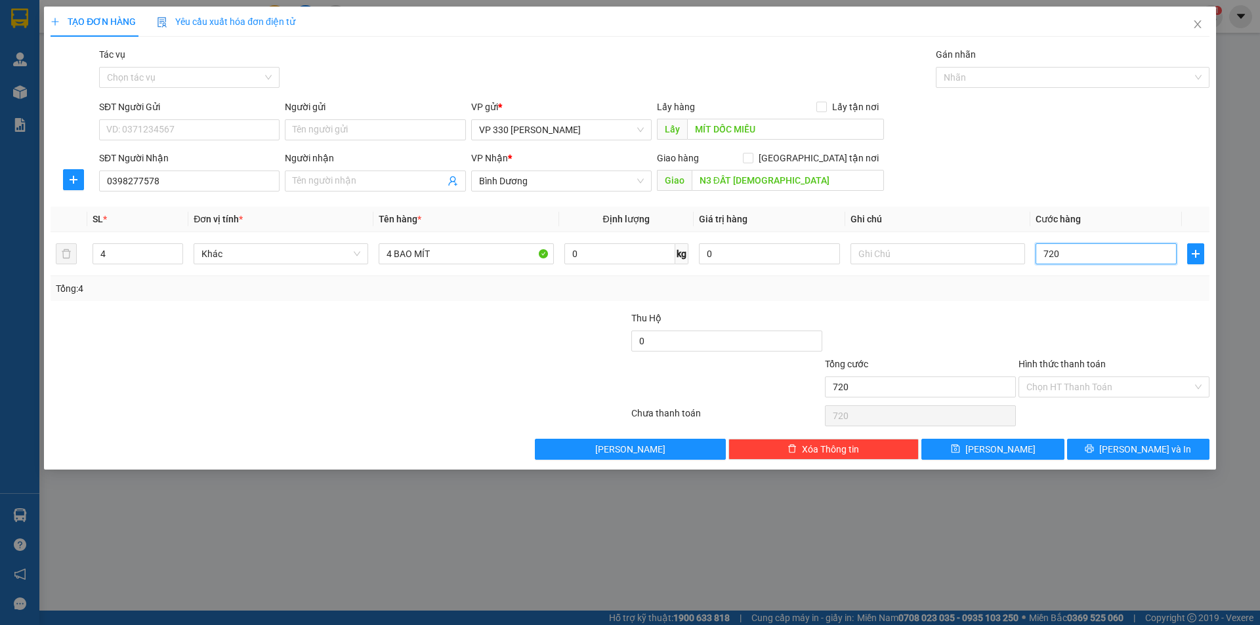
type input "7.200"
type input "72.000"
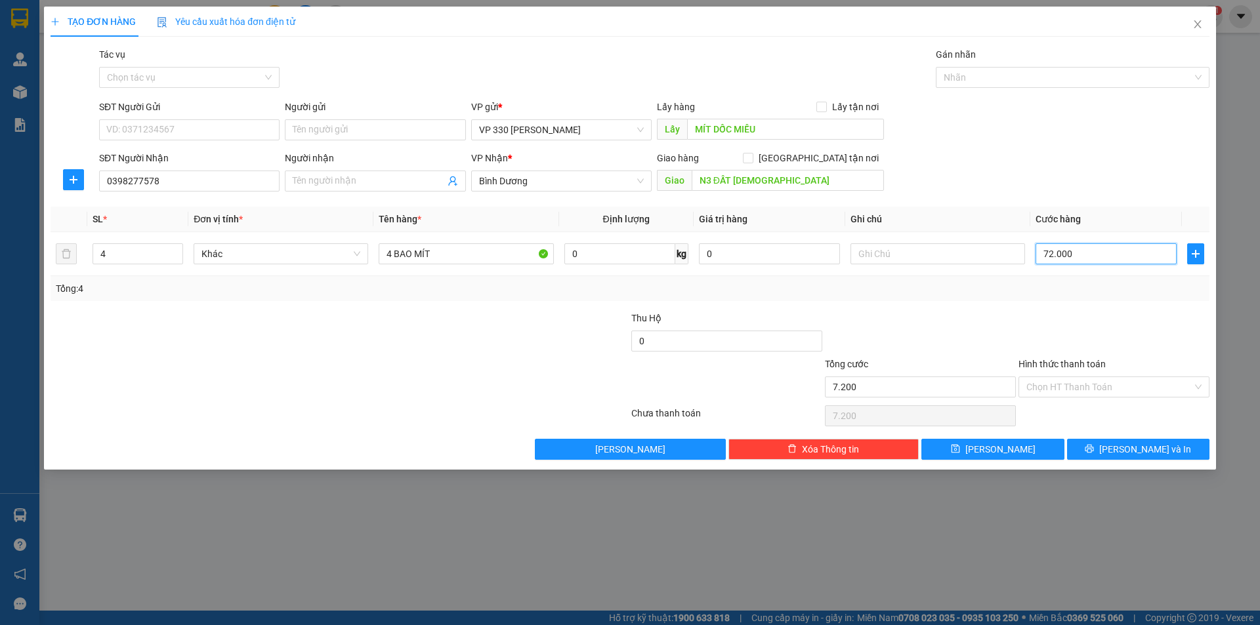
type input "72.000"
type input "720.000"
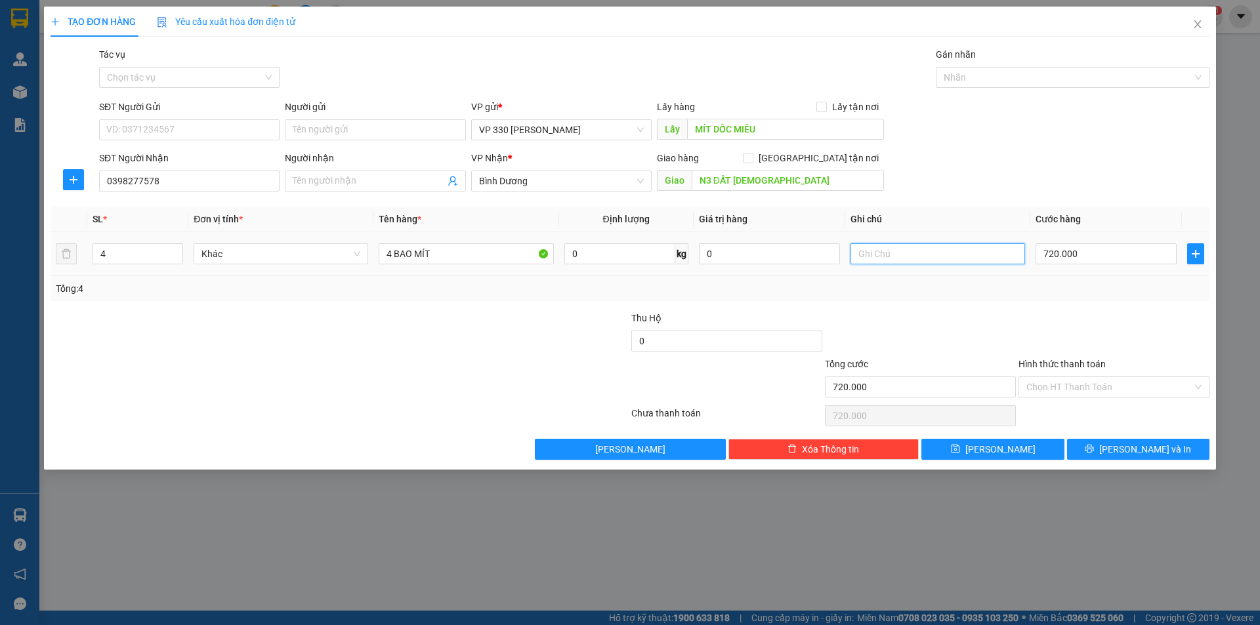
click at [934, 262] on input "text" at bounding box center [937, 253] width 175 height 21
type input "224"
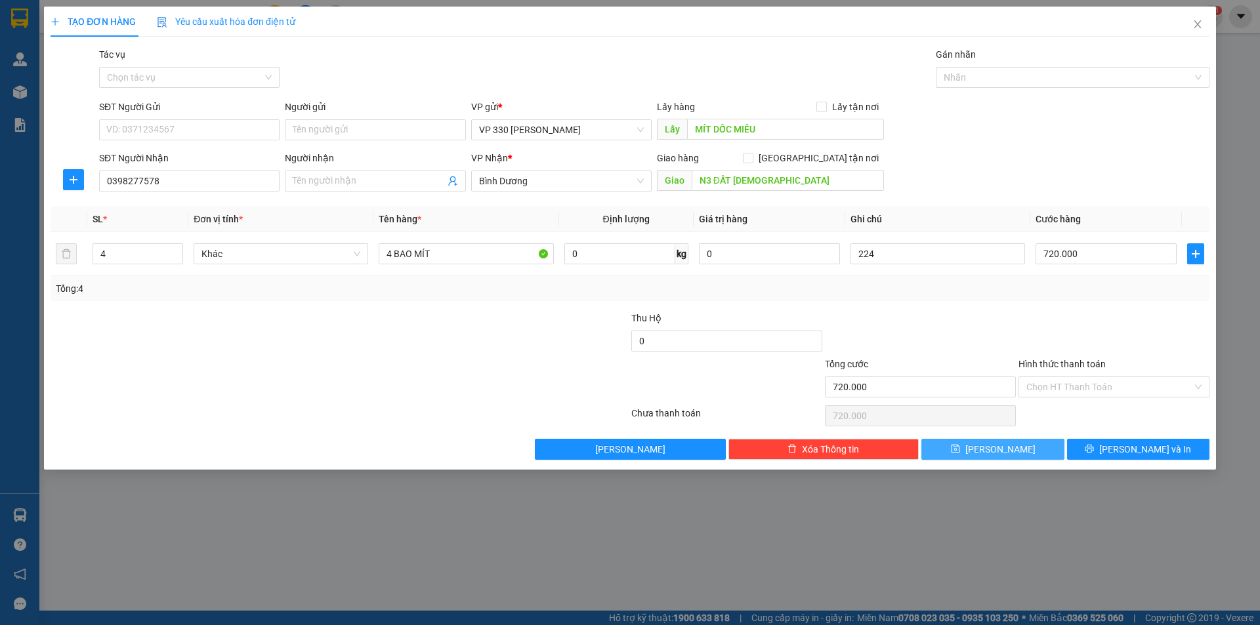
click at [960, 450] on icon "save" at bounding box center [955, 448] width 9 height 9
type input "0"
click at [1202, 24] on icon "close" at bounding box center [1197, 24] width 10 height 10
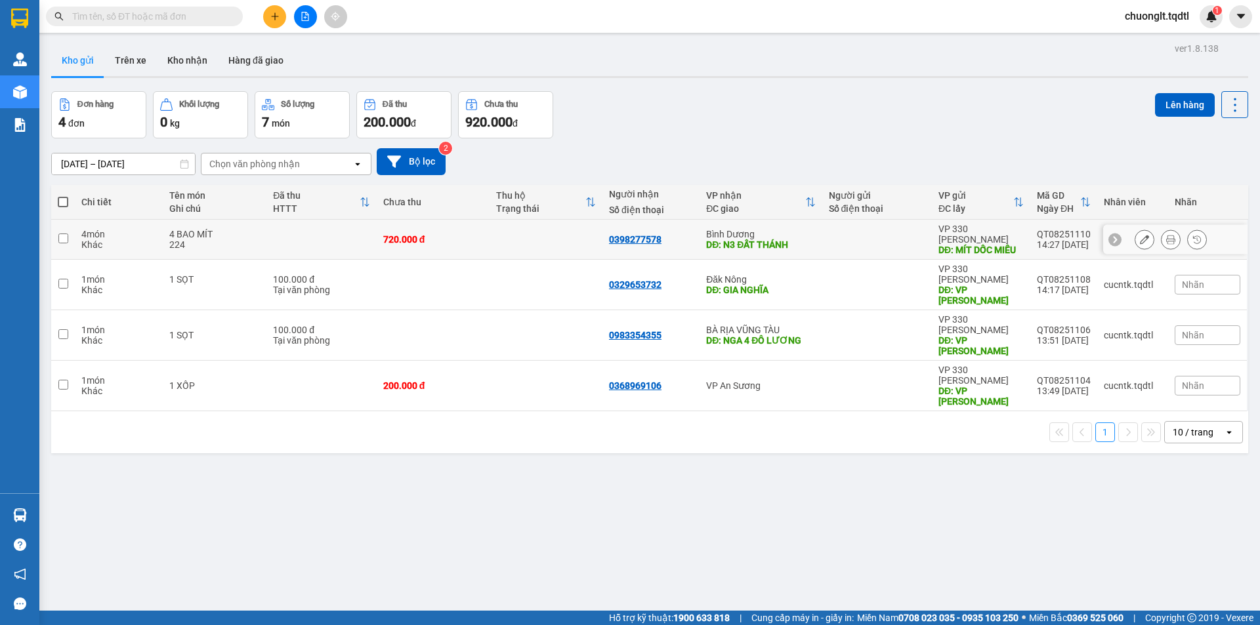
click at [67, 234] on input "checkbox" at bounding box center [63, 239] width 10 height 10
checkbox input "true"
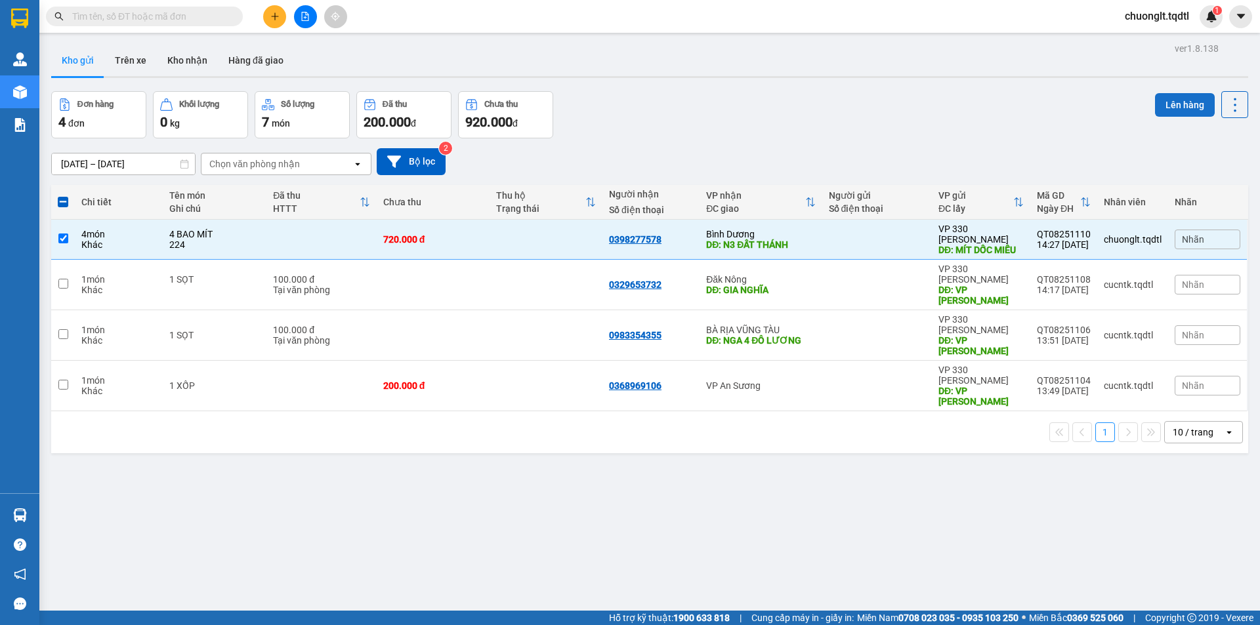
click at [1165, 98] on button "Lên hàng" at bounding box center [1185, 105] width 60 height 24
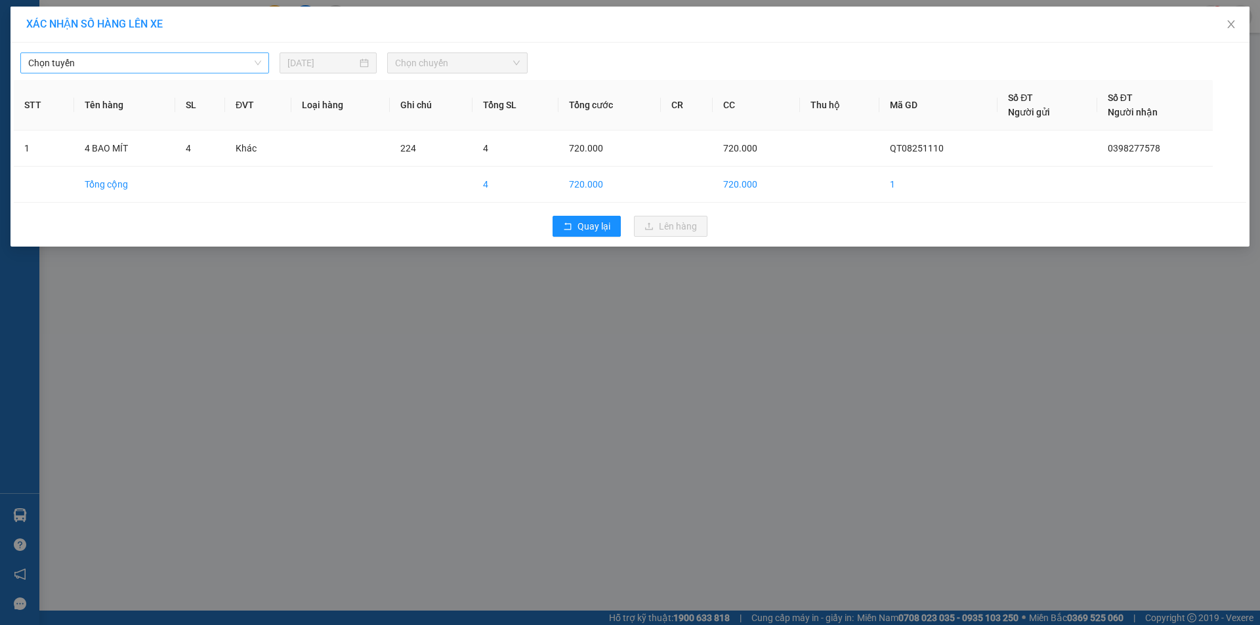
click at [201, 68] on span "Chọn tuyến" at bounding box center [144, 63] width 233 height 20
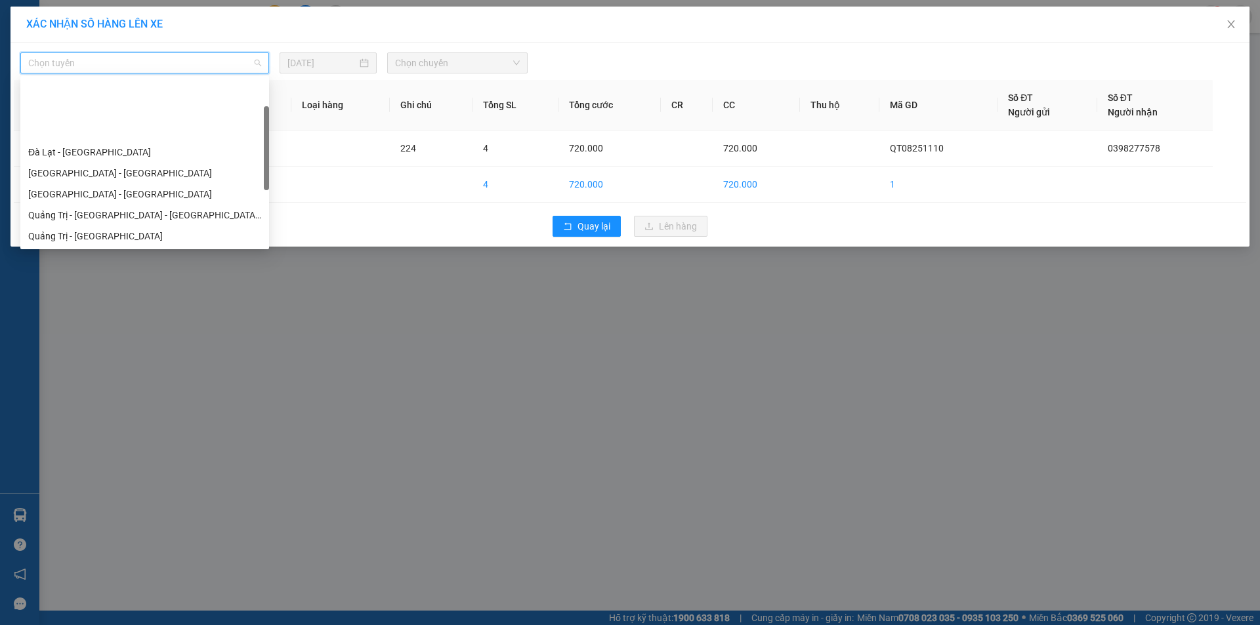
scroll to position [66, 0]
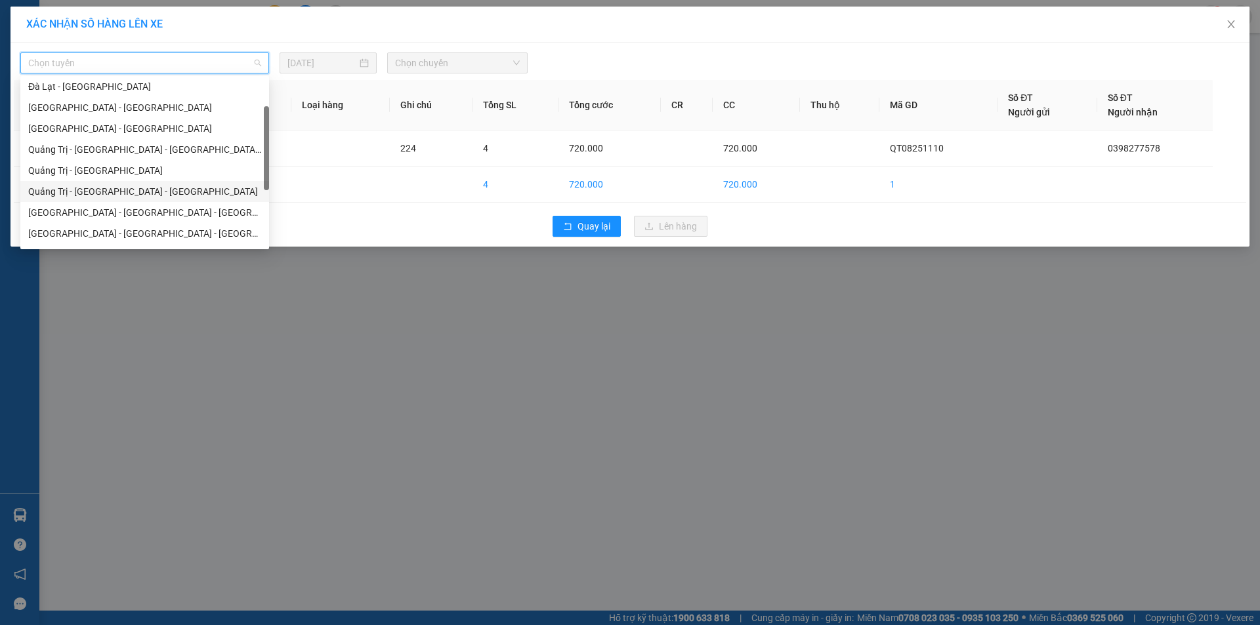
click at [155, 192] on div "Quảng Trị - [GEOGRAPHIC_DATA] - [GEOGRAPHIC_DATA]" at bounding box center [144, 191] width 233 height 14
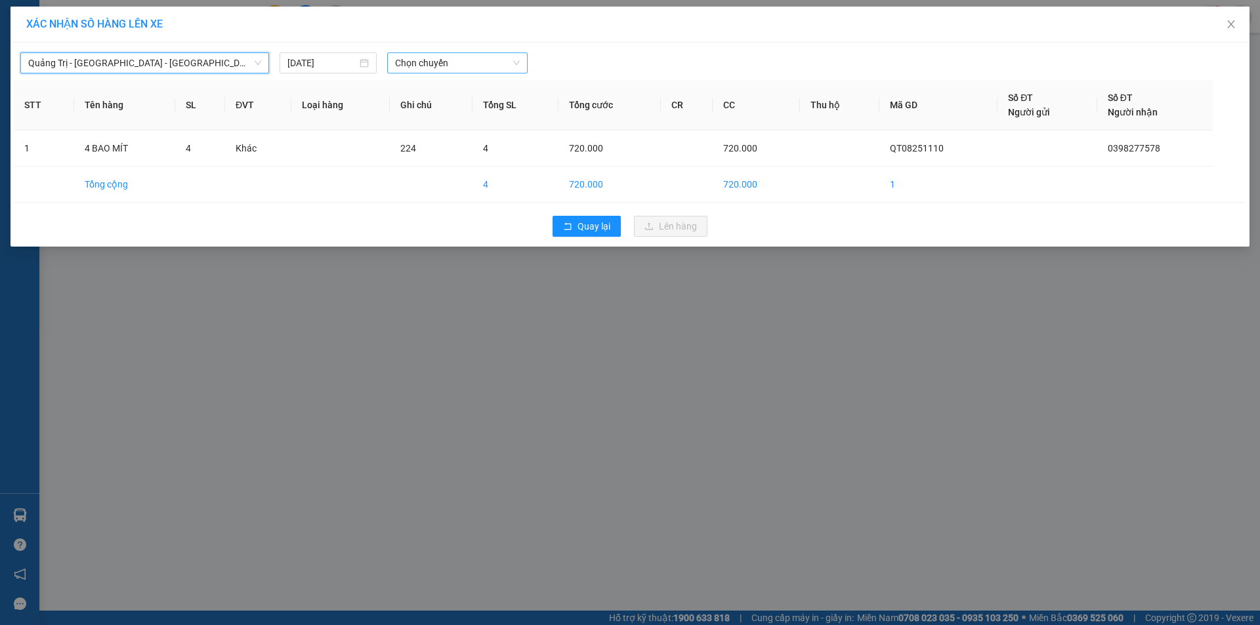
click at [491, 60] on span "Chọn chuyến" at bounding box center [457, 63] width 125 height 20
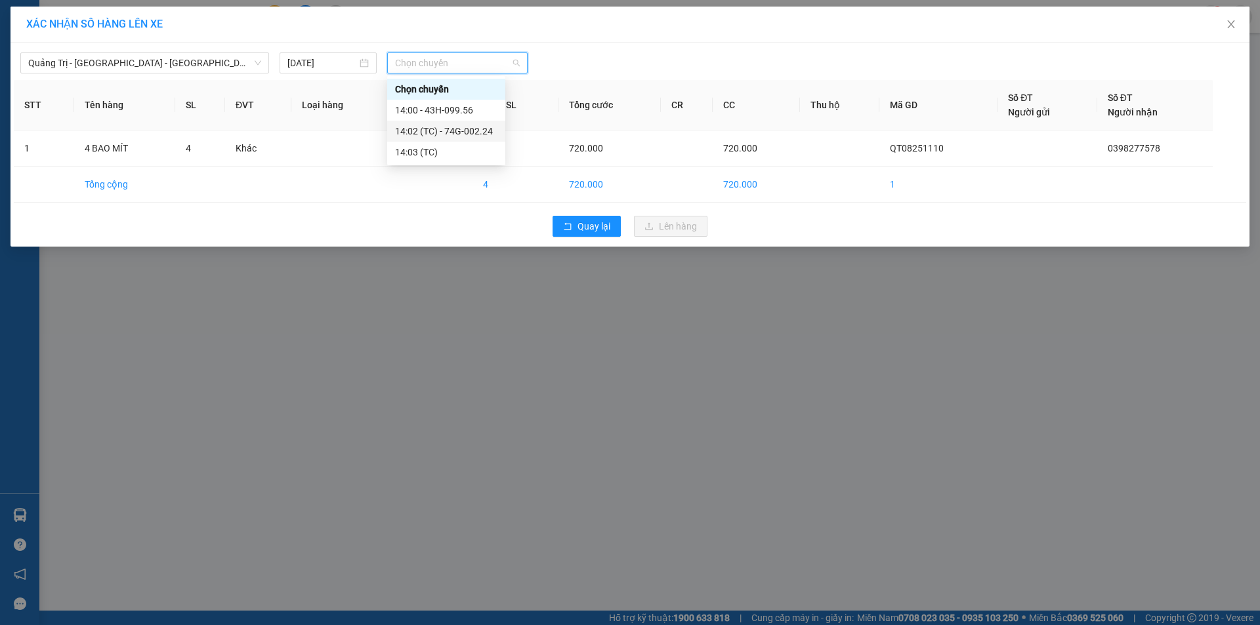
click at [476, 125] on div "14:02 (TC) - 74G-002.24" at bounding box center [446, 131] width 102 height 14
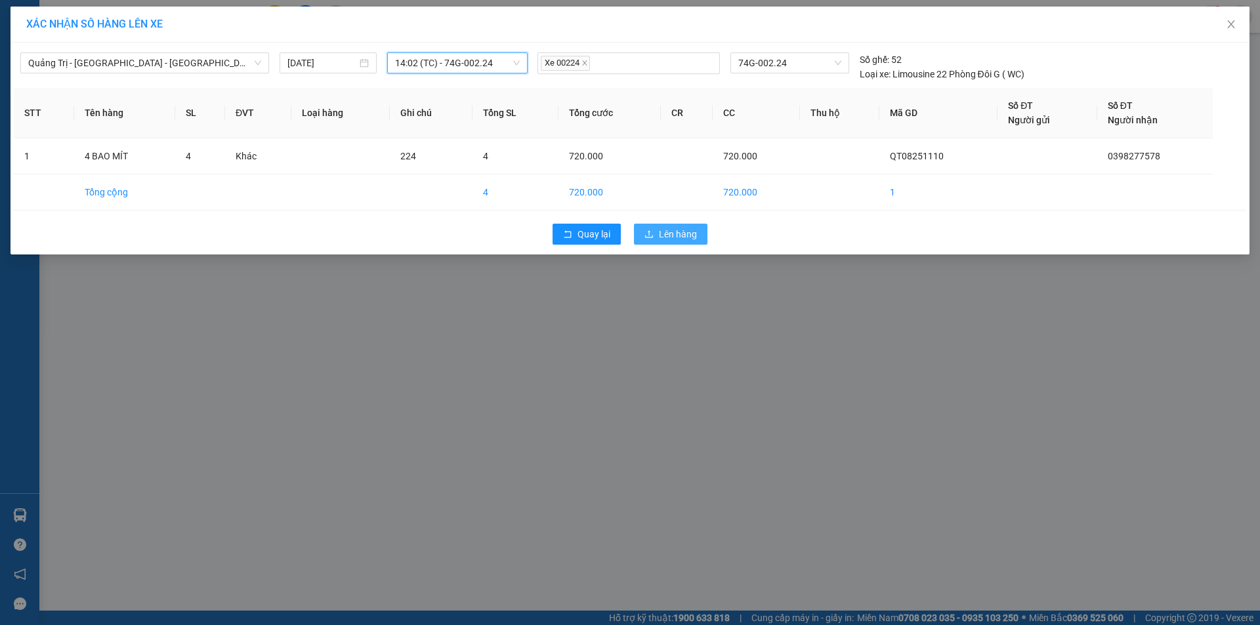
click at [677, 236] on span "Lên hàng" at bounding box center [678, 234] width 38 height 14
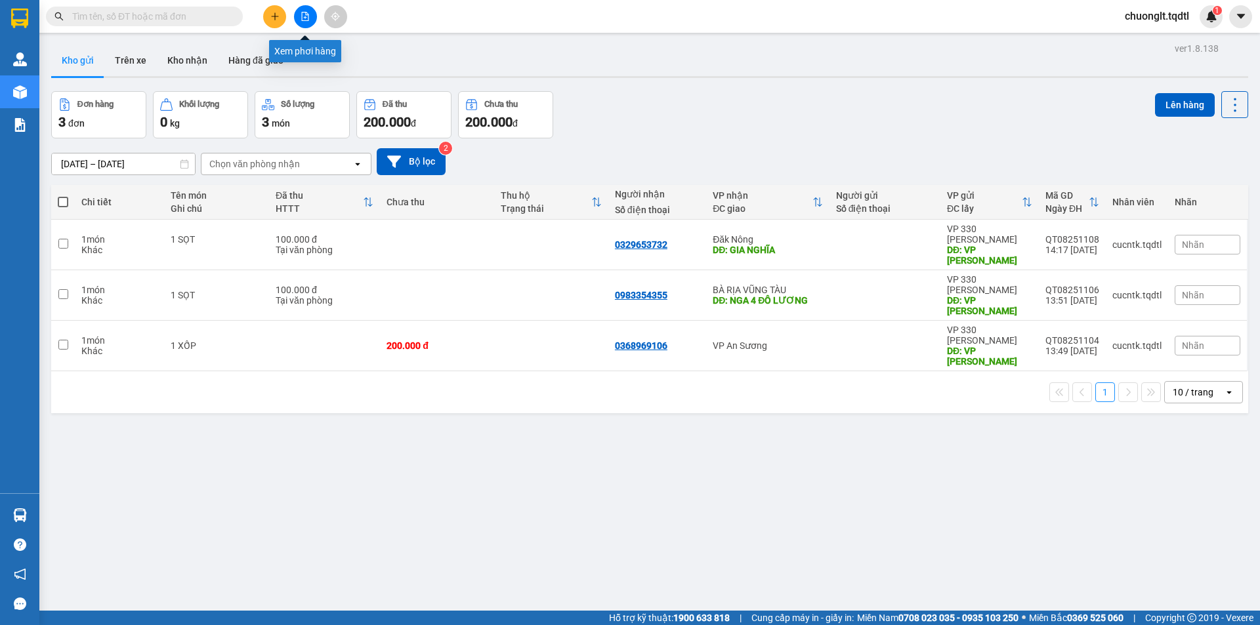
click at [299, 14] on button at bounding box center [305, 16] width 23 height 23
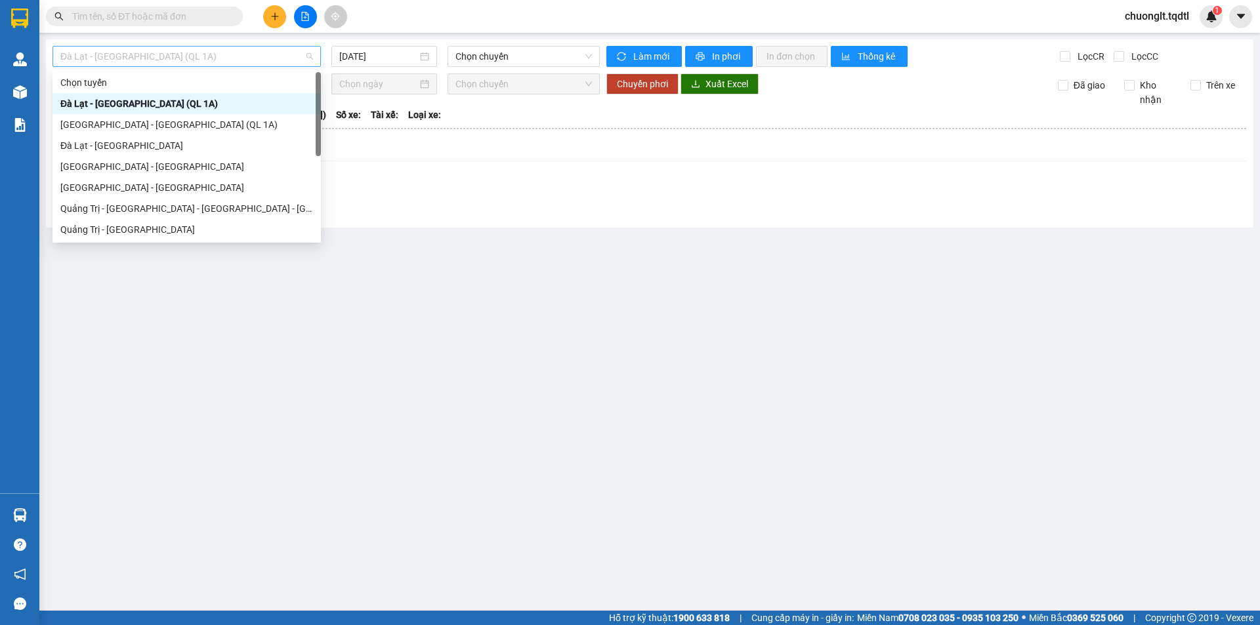
click at [237, 49] on span "Đà Lạt - [GEOGRAPHIC_DATA] (QL 1A)" at bounding box center [186, 57] width 253 height 20
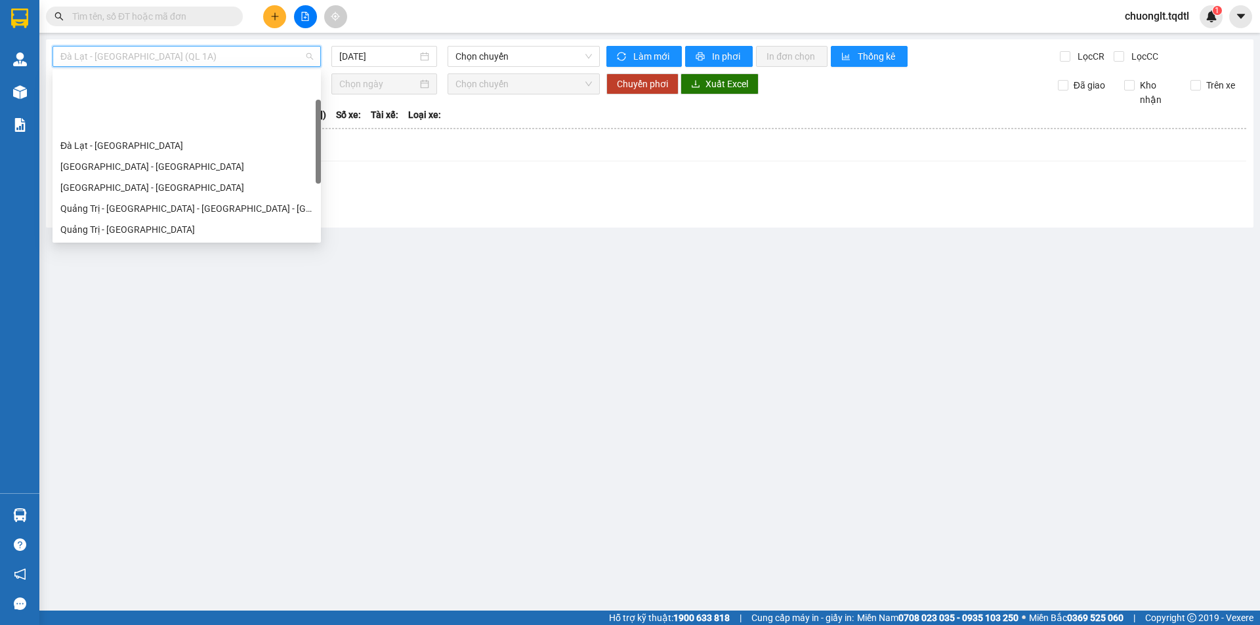
scroll to position [66, 0]
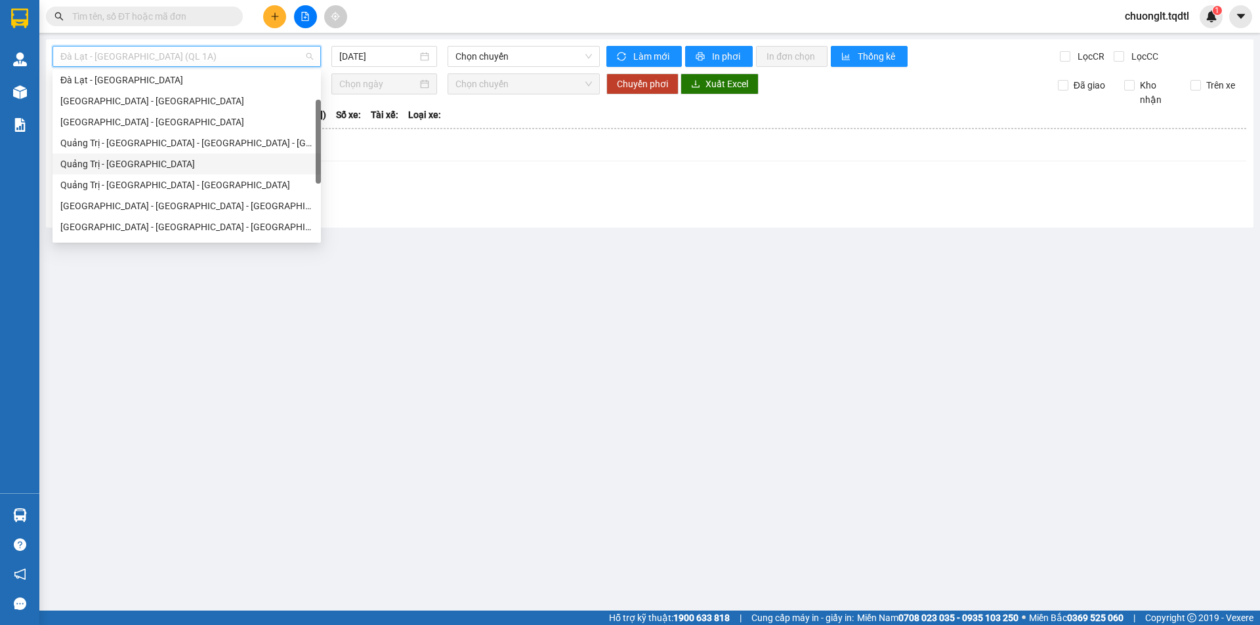
click at [168, 169] on div "Quảng Trị - [GEOGRAPHIC_DATA]" at bounding box center [186, 164] width 253 height 14
type input "[DATE]"
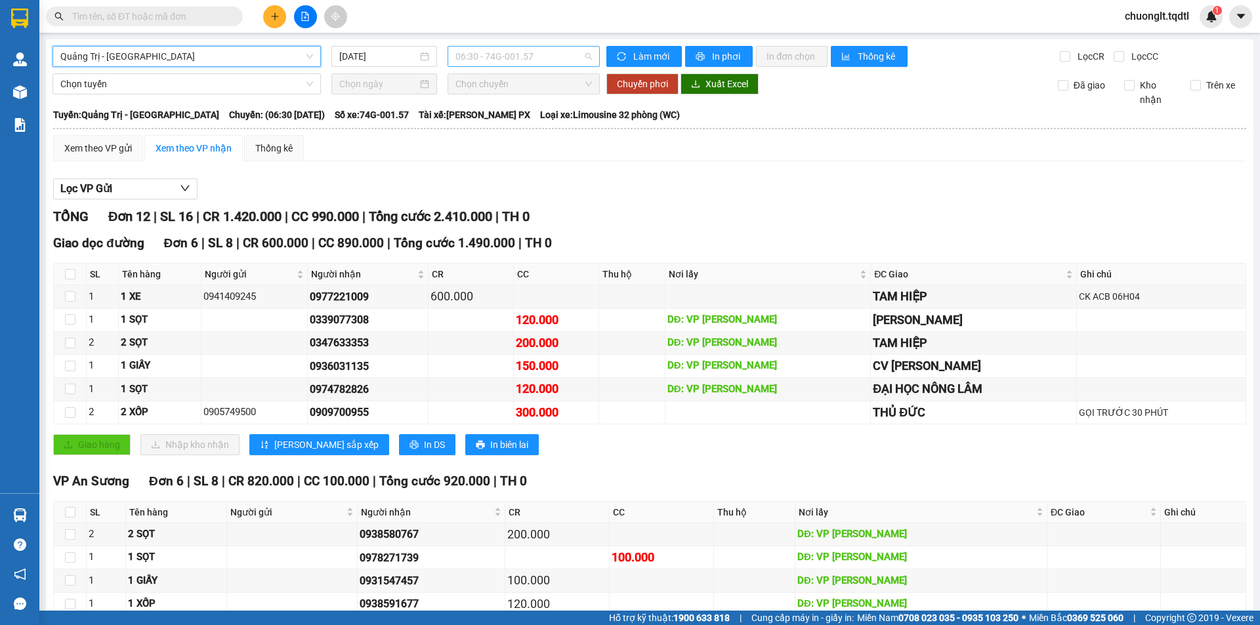
click at [549, 56] on span "06:30 - 74G-001.57" at bounding box center [523, 57] width 136 height 20
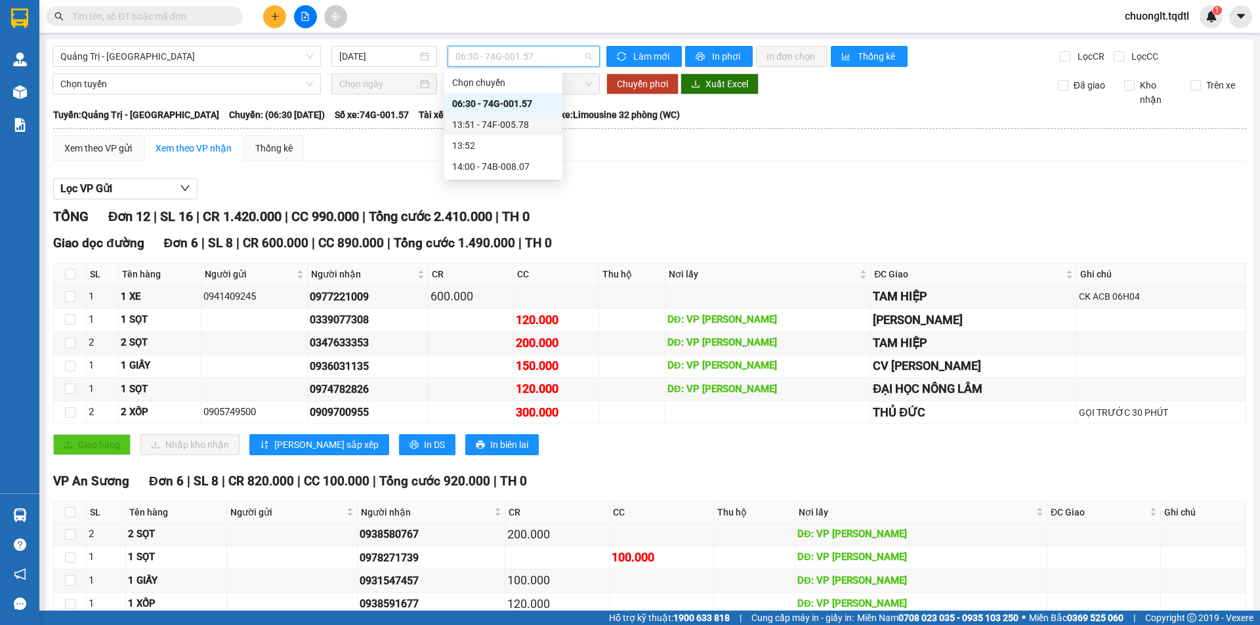
click at [525, 125] on div "13:51 - 74F-005.78" at bounding box center [503, 124] width 102 height 14
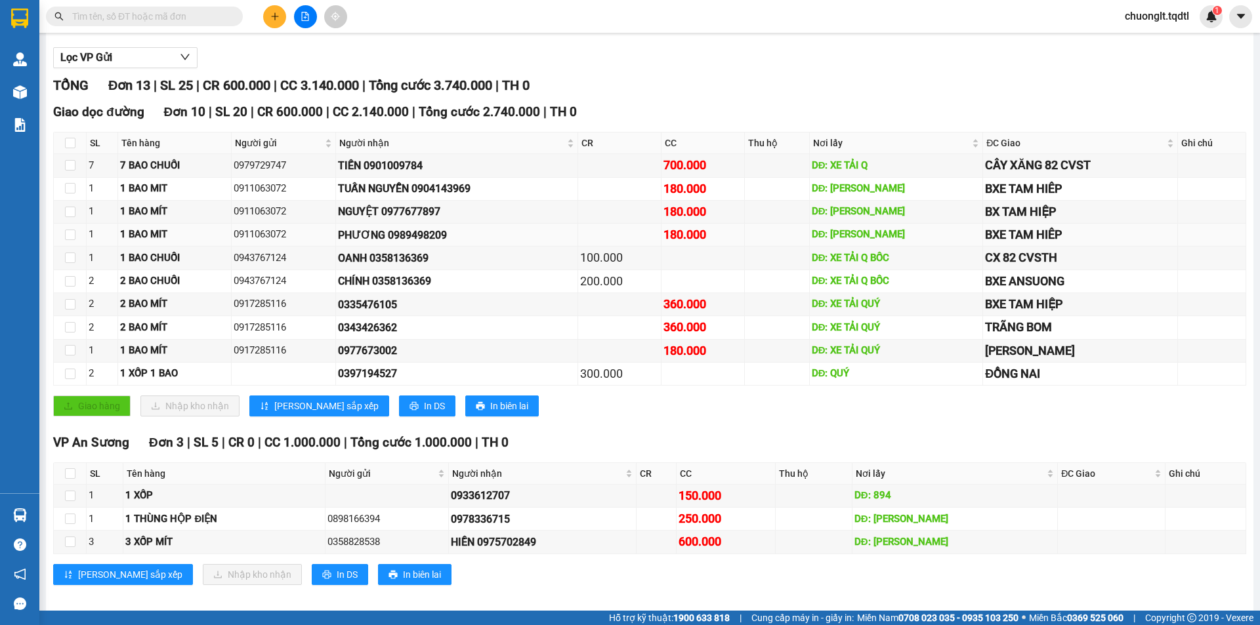
scroll to position [142, 0]
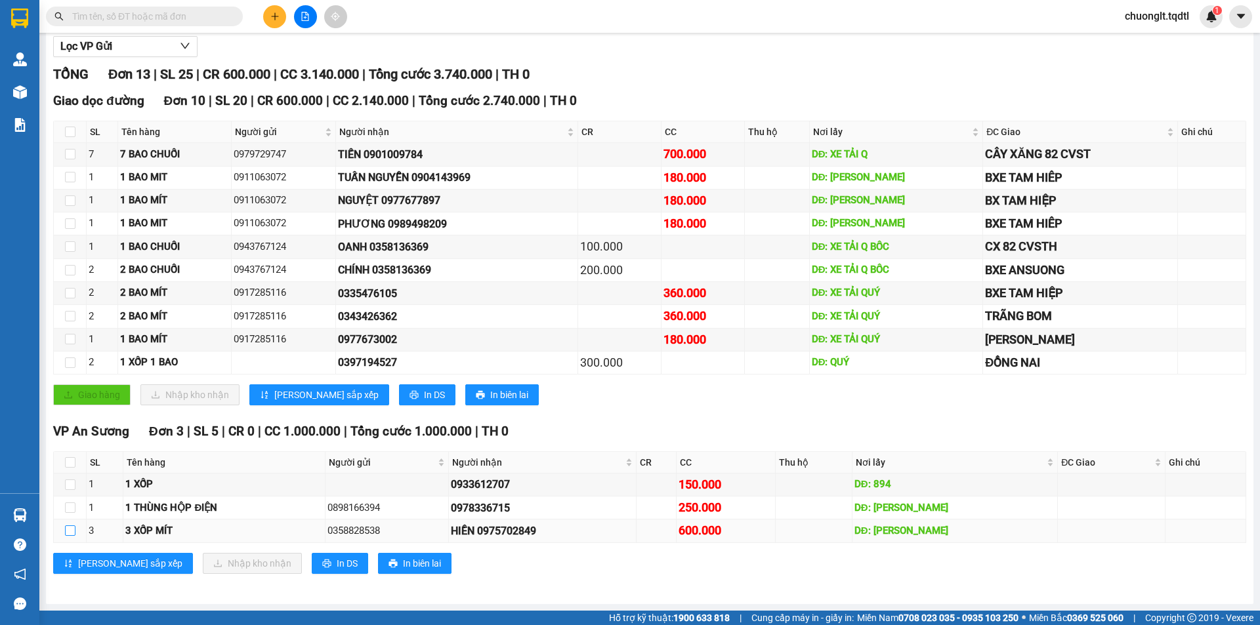
click at [73, 529] on input "checkbox" at bounding box center [70, 531] width 10 height 10
checkbox input "true"
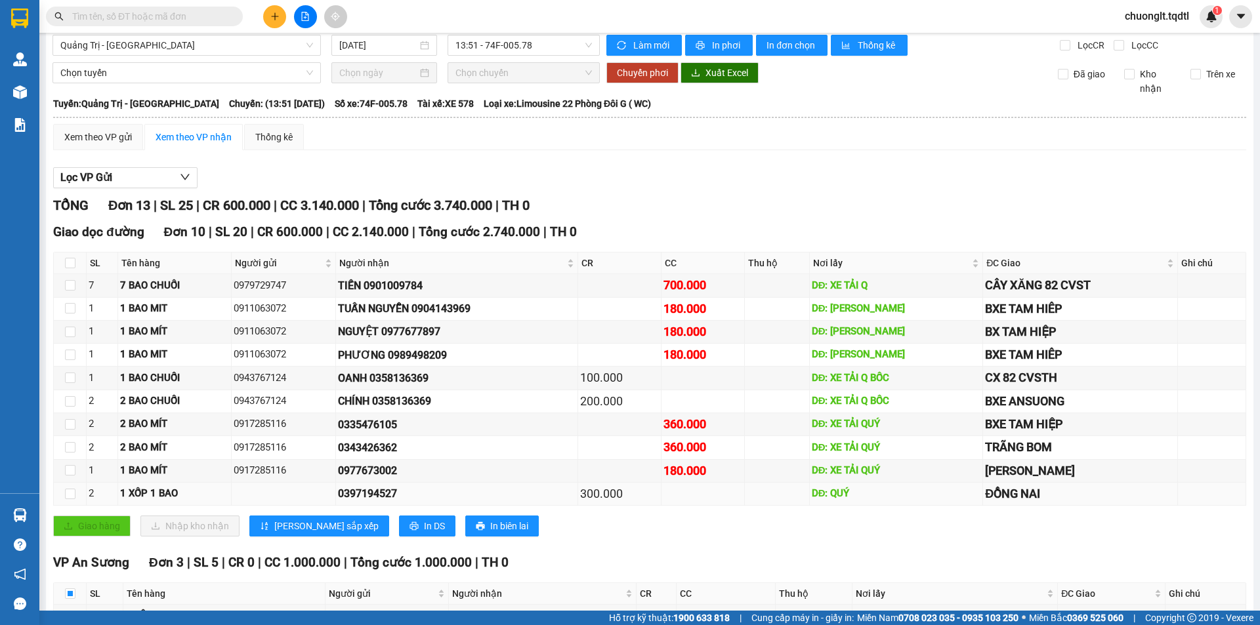
scroll to position [0, 0]
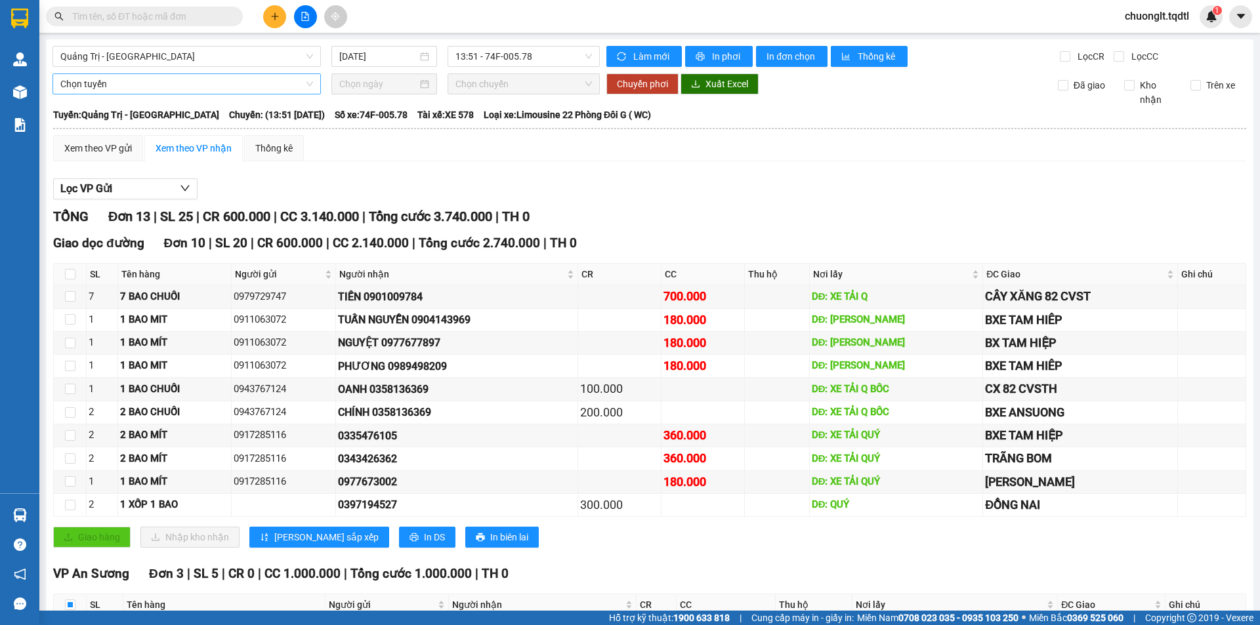
click at [187, 81] on span "Chọn tuyến" at bounding box center [186, 84] width 253 height 20
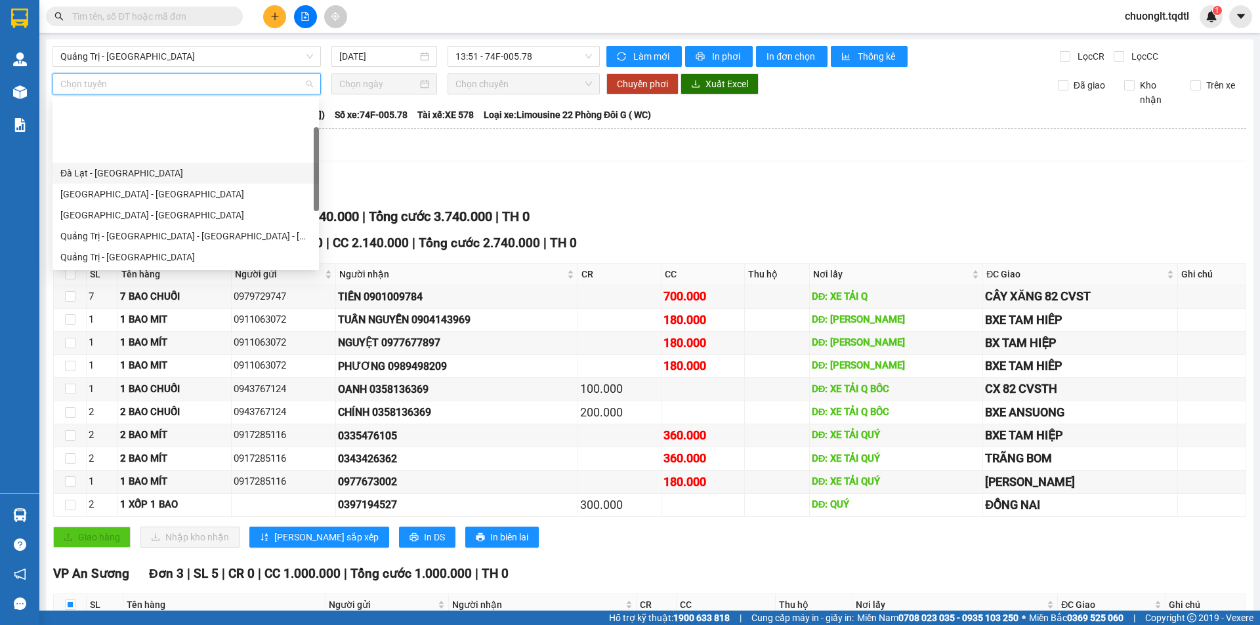
scroll to position [66, 0]
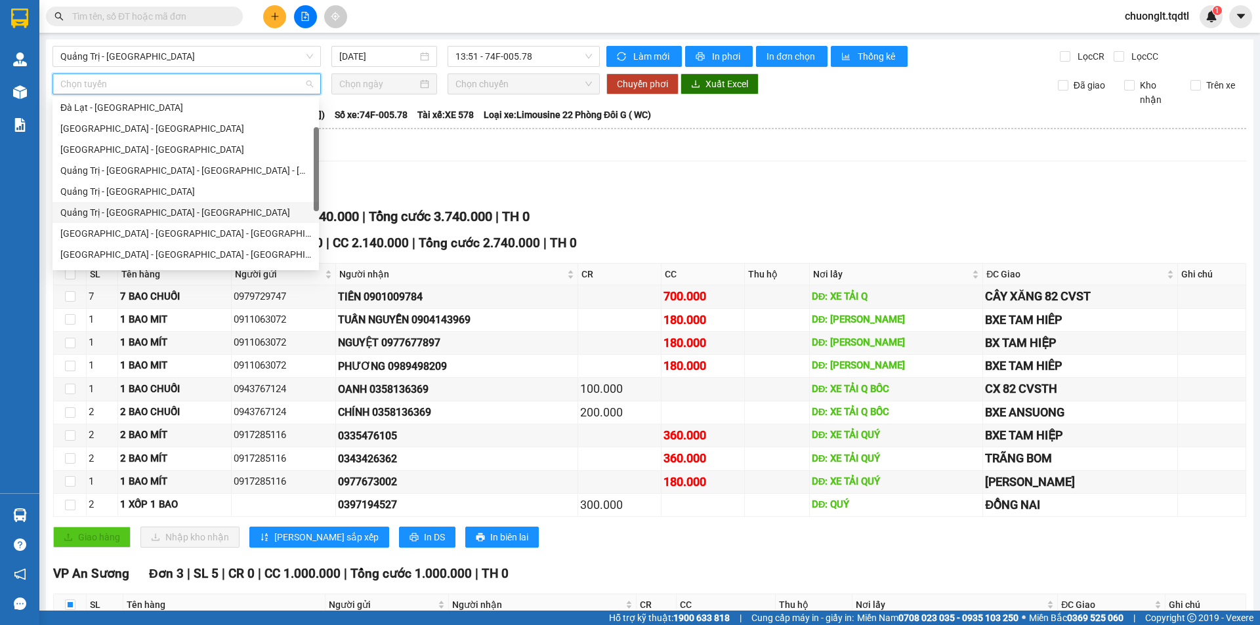
click at [174, 211] on div "Quảng Trị - [GEOGRAPHIC_DATA] - [GEOGRAPHIC_DATA]" at bounding box center [185, 212] width 251 height 14
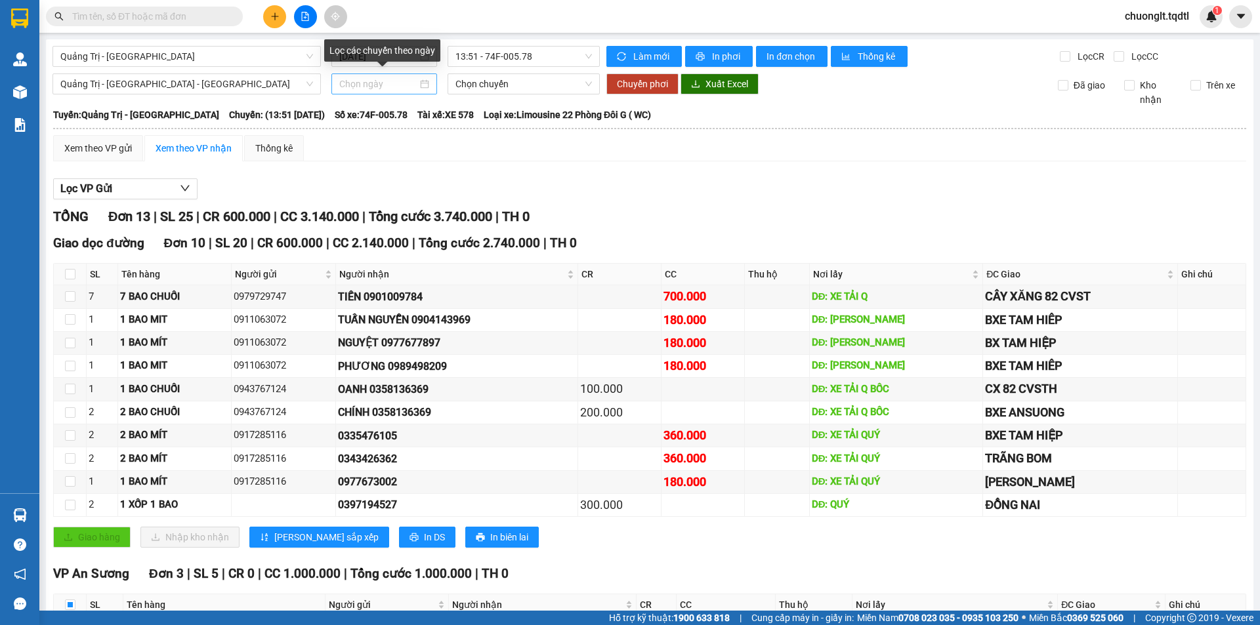
click at [418, 83] on div at bounding box center [384, 84] width 90 height 14
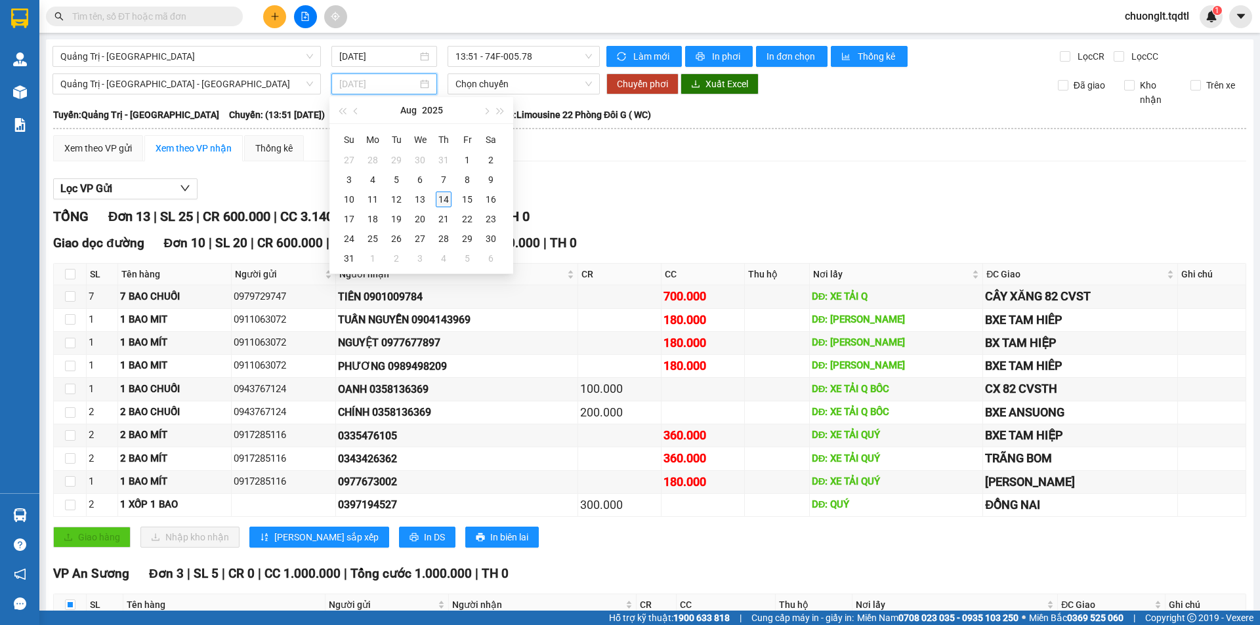
type input "[DATE]"
click at [442, 195] on div "14" at bounding box center [444, 200] width 16 height 16
type input "[DATE]"
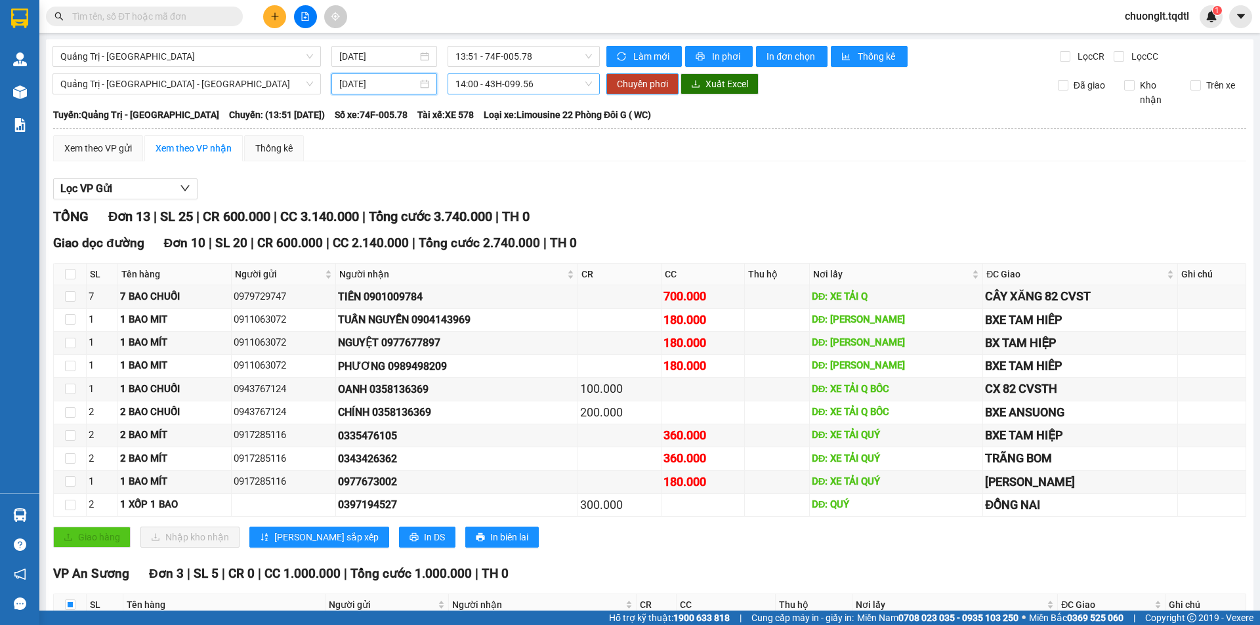
click at [568, 89] on span "14:00 - 43H-099.56" at bounding box center [523, 84] width 136 height 20
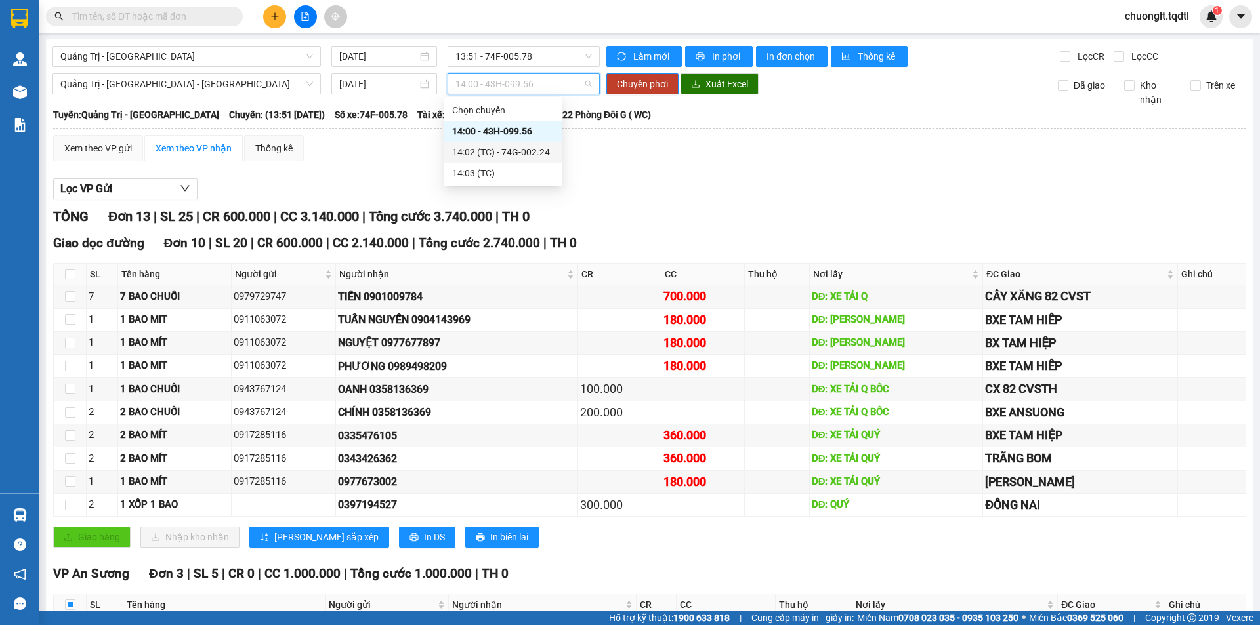
click at [527, 150] on div "14:02 (TC) - 74G-002.24" at bounding box center [503, 152] width 102 height 14
click at [645, 83] on span "Chuyển phơi" at bounding box center [642, 84] width 51 height 14
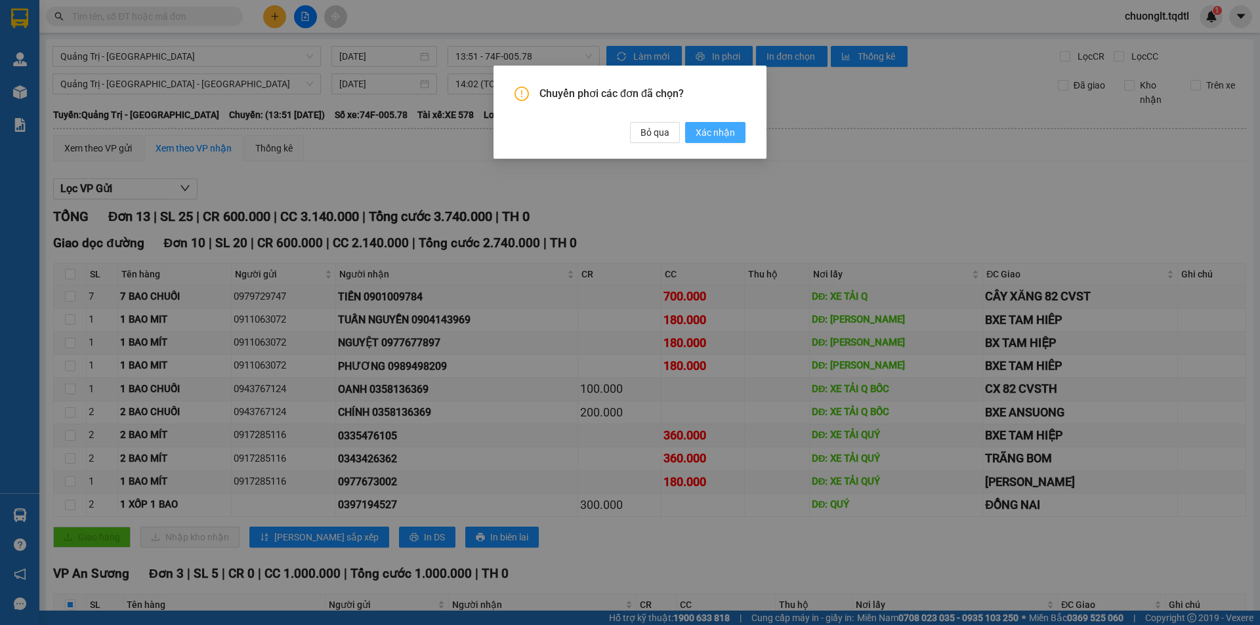
click at [714, 131] on span "Xác nhận" at bounding box center [715, 132] width 39 height 14
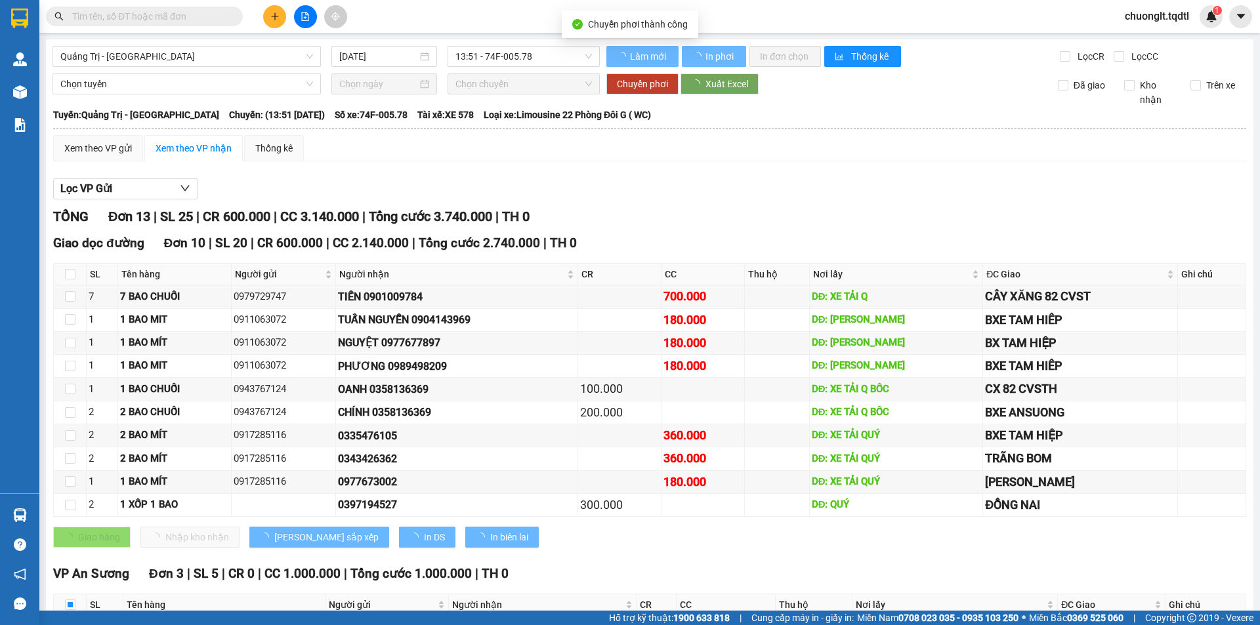
checkbox input "false"
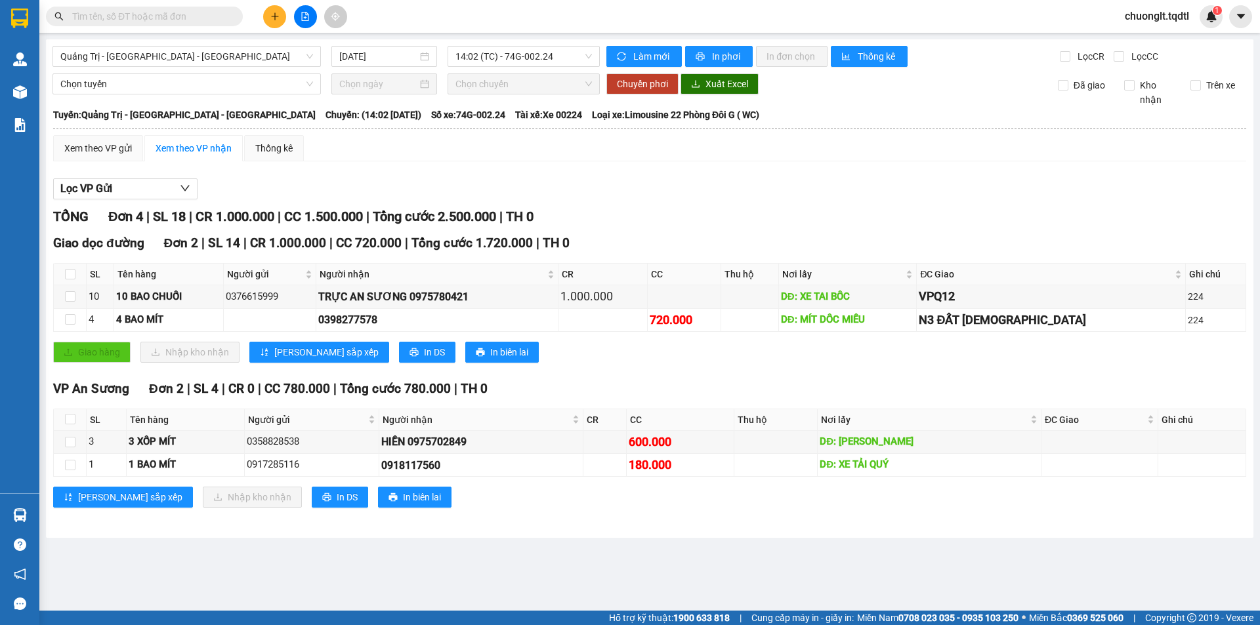
click at [857, 211] on div "TỔNG Đơn 4 | SL 18 | CR 1.000.000 | CC 1.500.000 | Tổng cước 2.500.000 | TH 0" at bounding box center [649, 217] width 1193 height 20
click at [270, 16] on icon "plus" at bounding box center [274, 16] width 9 height 9
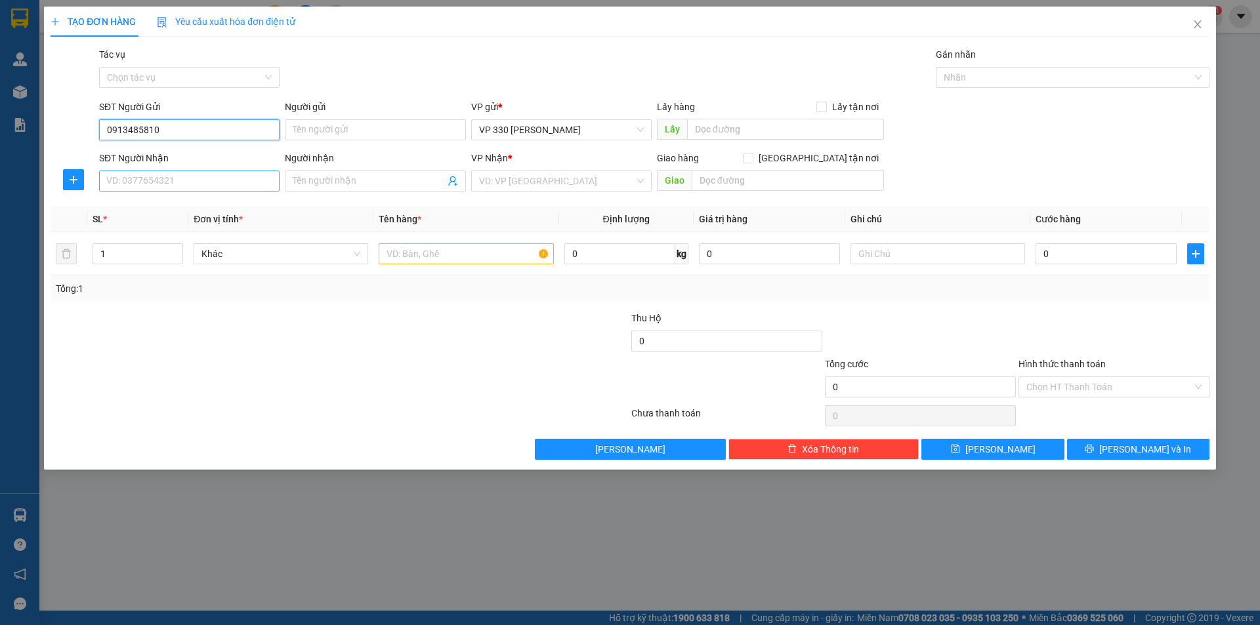
type input "0913485810"
click at [189, 180] on input "SĐT Người Nhận" at bounding box center [189, 181] width 180 height 21
click at [183, 207] on div "0889443234" at bounding box center [189, 207] width 165 height 14
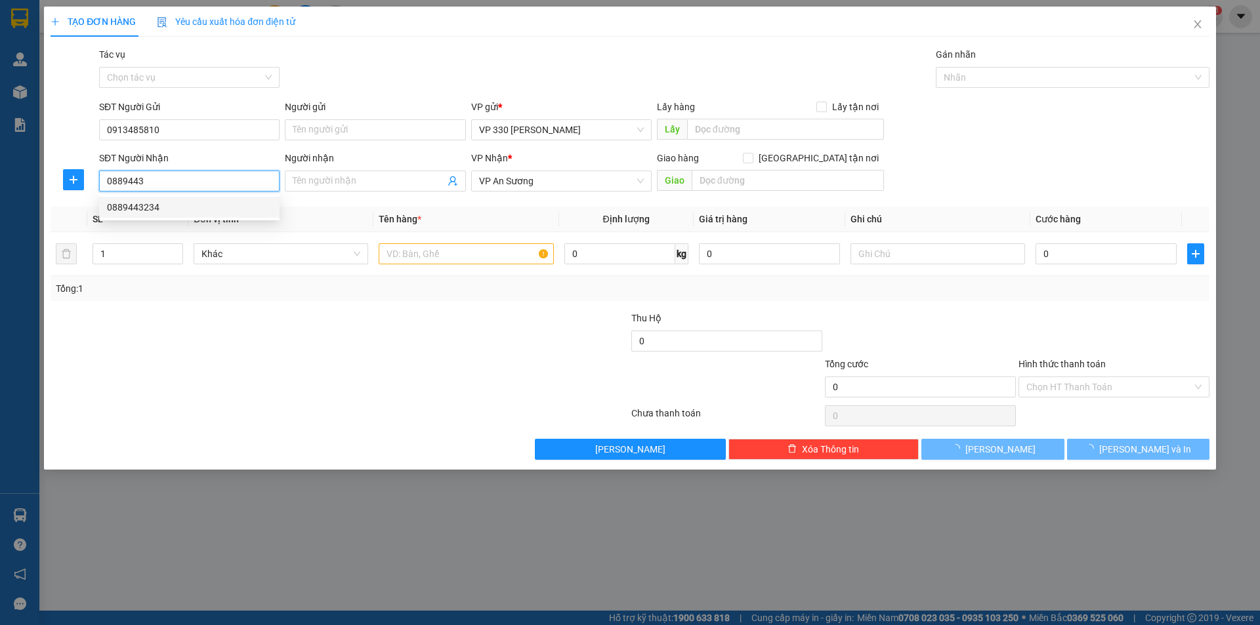
type input "0889443234"
type input "300.000"
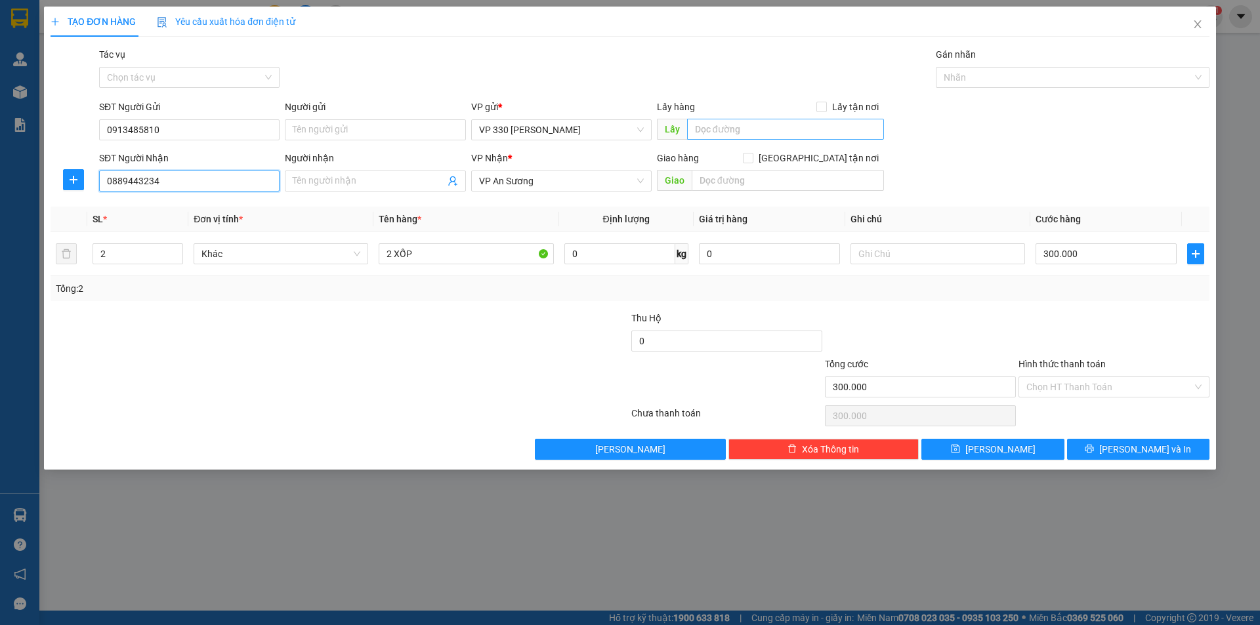
type input "0889443234"
click at [788, 134] on input "text" at bounding box center [785, 129] width 197 height 21
type input "3"
type input "NGA 3 HIÊN LƯƠNG"
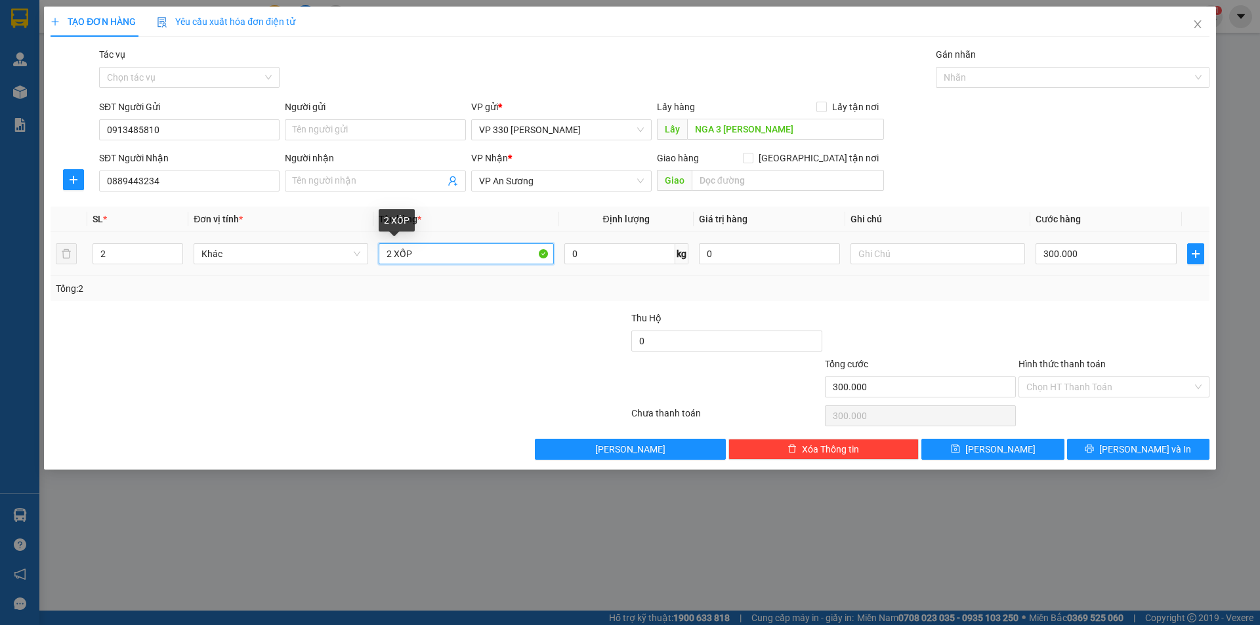
click at [392, 253] on input "2 XỐP" at bounding box center [466, 253] width 175 height 21
type input "1 XỐP"
type input "1"
click at [177, 261] on span "down" at bounding box center [176, 259] width 8 height 8
click at [1105, 253] on input "300.000" at bounding box center [1105, 253] width 141 height 21
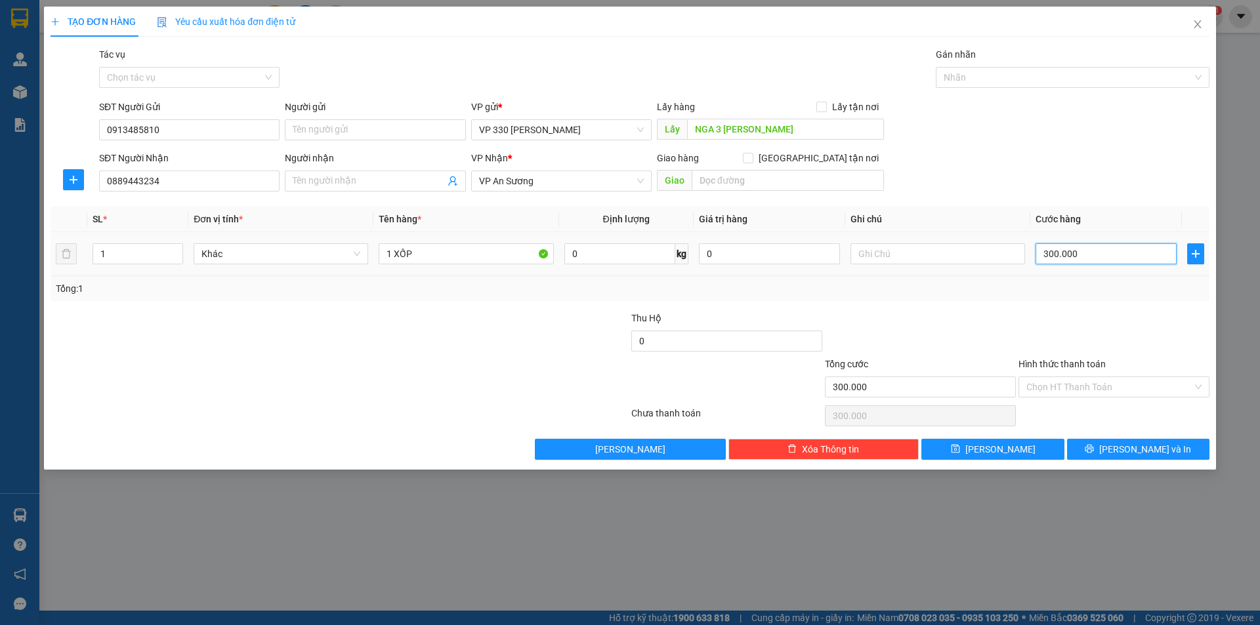
type input "2"
type input "20"
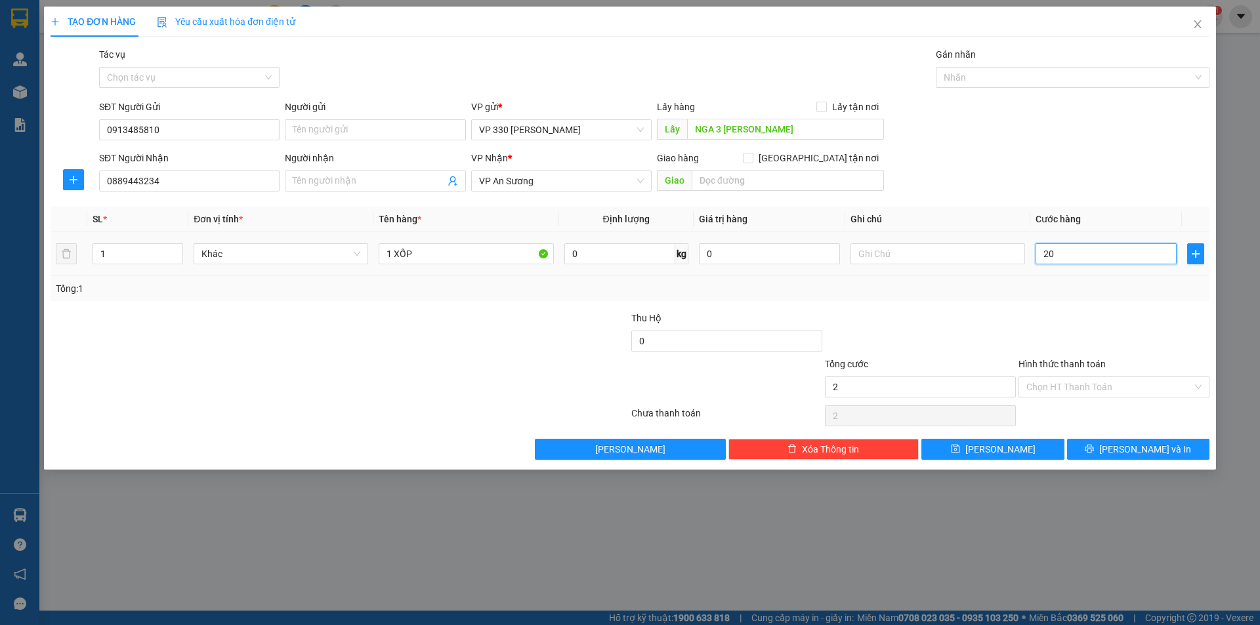
type input "20"
type input "200"
type input "2.000"
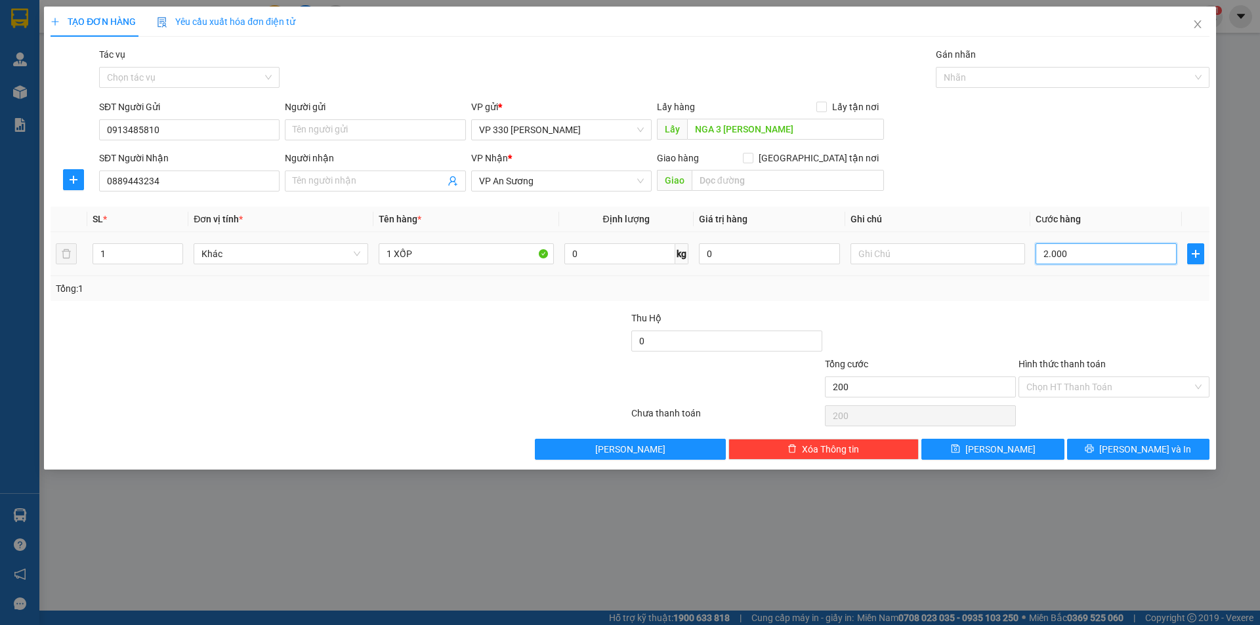
type input "2.000"
type input "20.000"
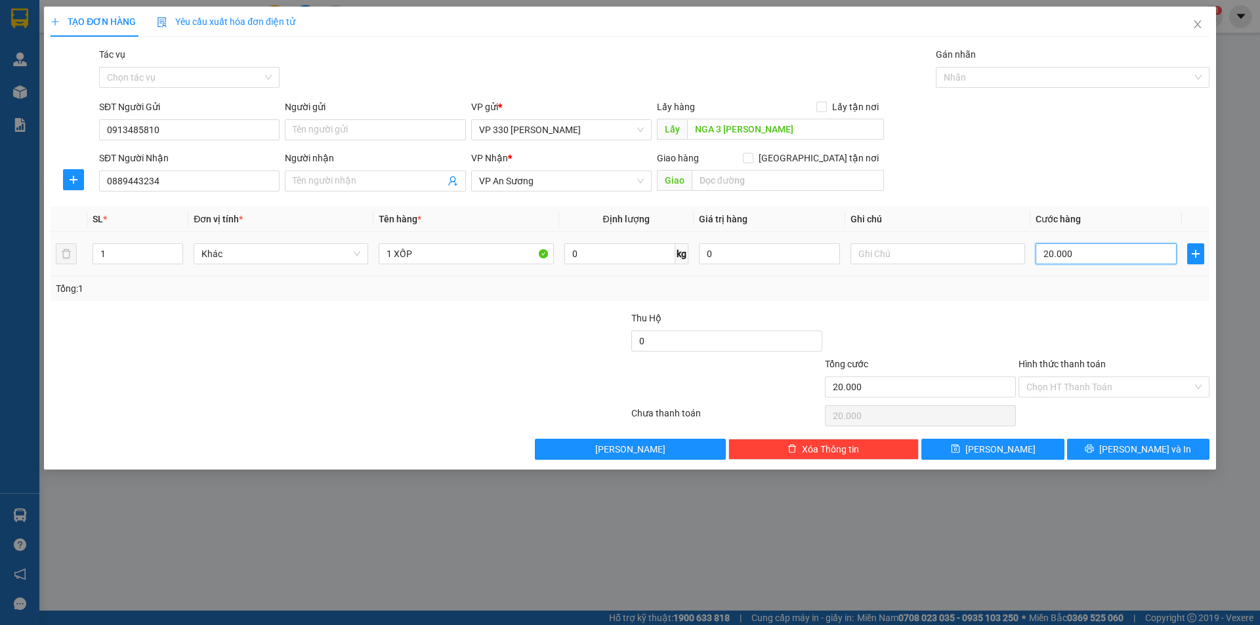
type input "200.000"
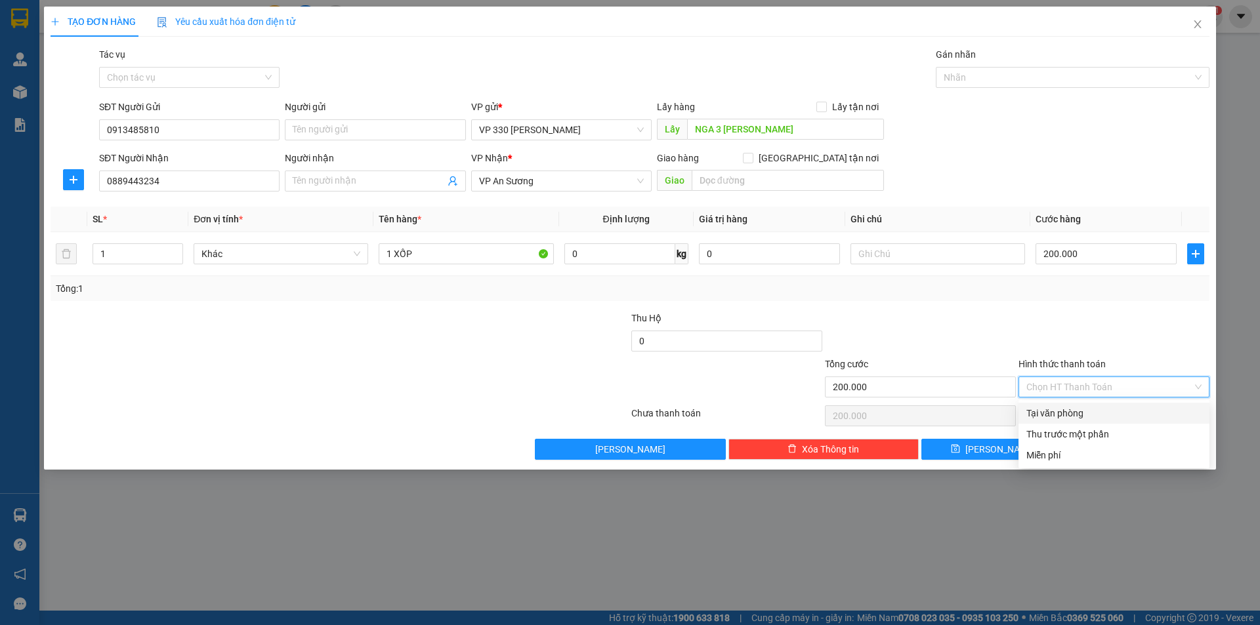
click at [1102, 387] on input "Hình thức thanh toán" at bounding box center [1109, 387] width 166 height 20
click at [1068, 411] on div "Tại văn phòng" at bounding box center [1113, 413] width 175 height 14
type input "0"
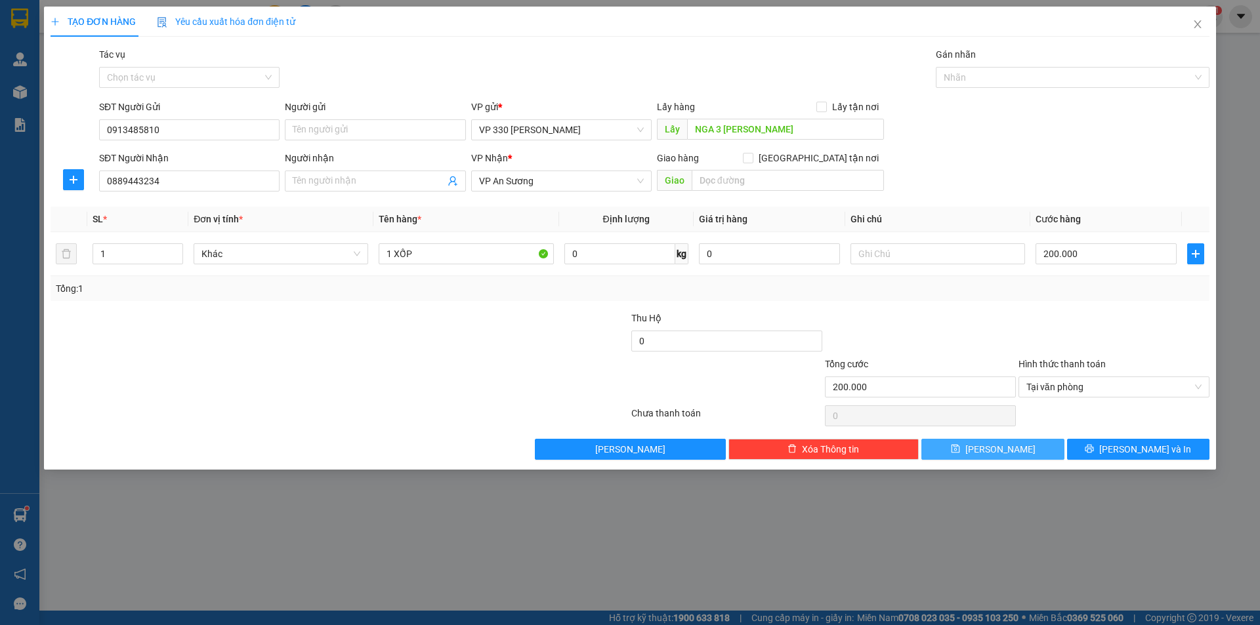
click at [1017, 451] on button "[PERSON_NAME]" at bounding box center [992, 449] width 142 height 21
type input "0"
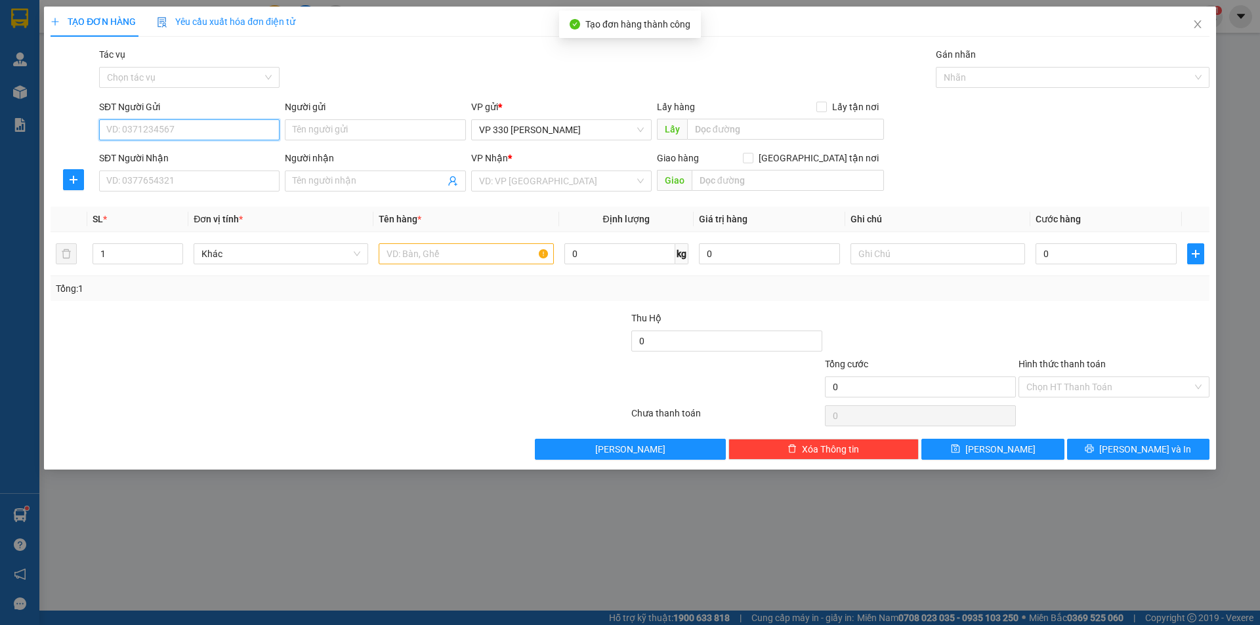
click at [163, 133] on input "SĐT Người Gửi" at bounding box center [189, 129] width 180 height 21
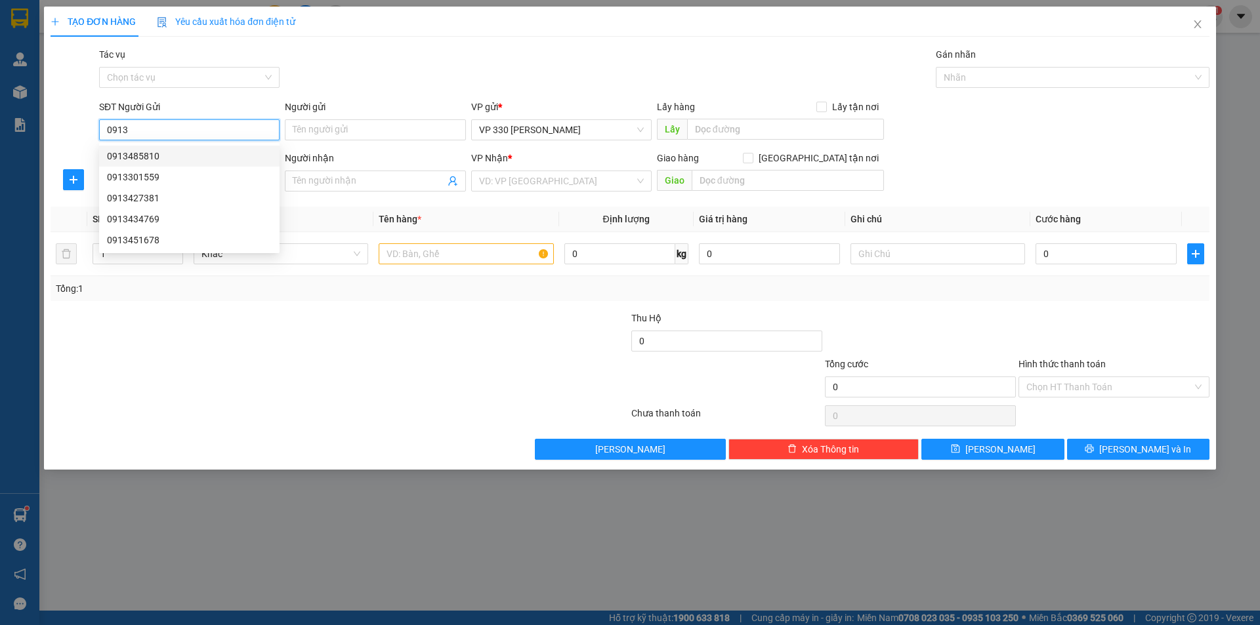
click at [167, 154] on div "0913485810" at bounding box center [189, 156] width 165 height 14
type input "0913485810"
type input "NGA 3 HIÊN LƯƠNG"
type input "0889443234"
type input "200.000"
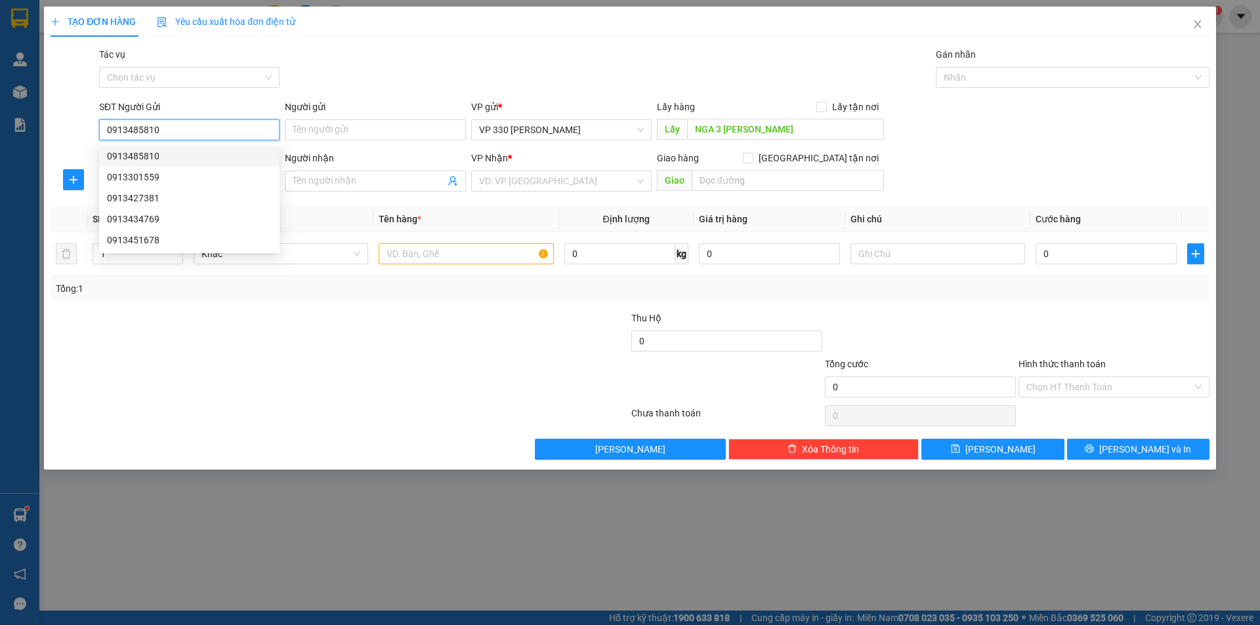
type input "200.000"
type input "0913485810"
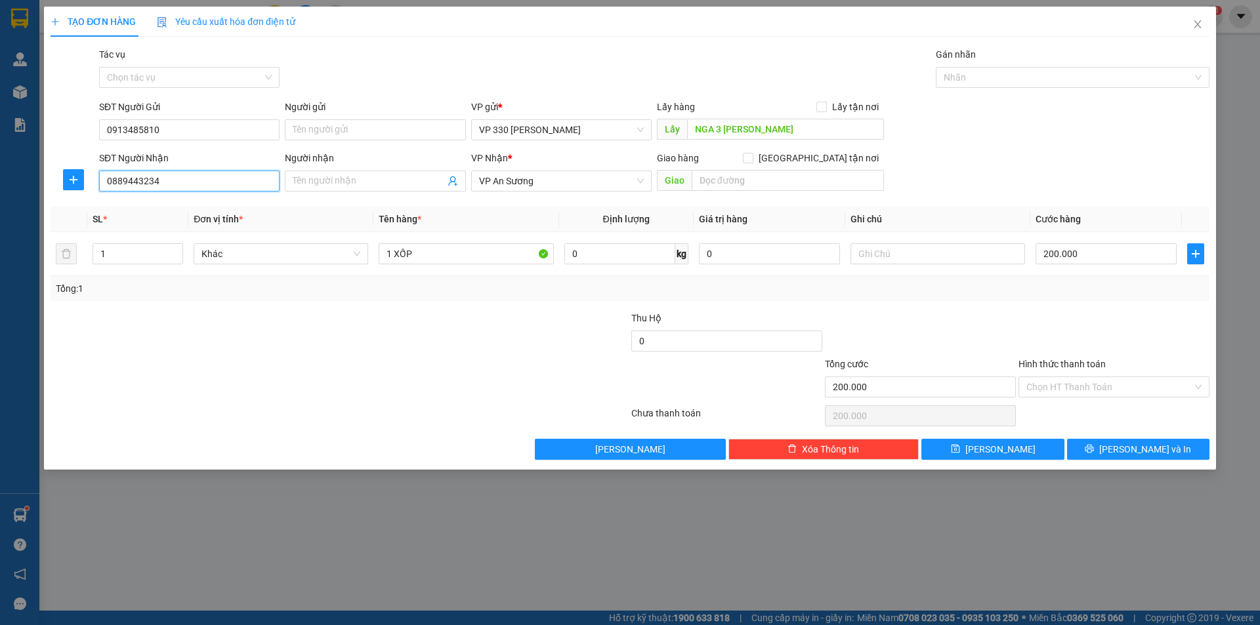
click at [168, 175] on input "0889443234" at bounding box center [189, 181] width 180 height 21
type input "0"
type input "0913485668"
click at [894, 253] on input "text" at bounding box center [937, 253] width 175 height 21
type input "SHIP"
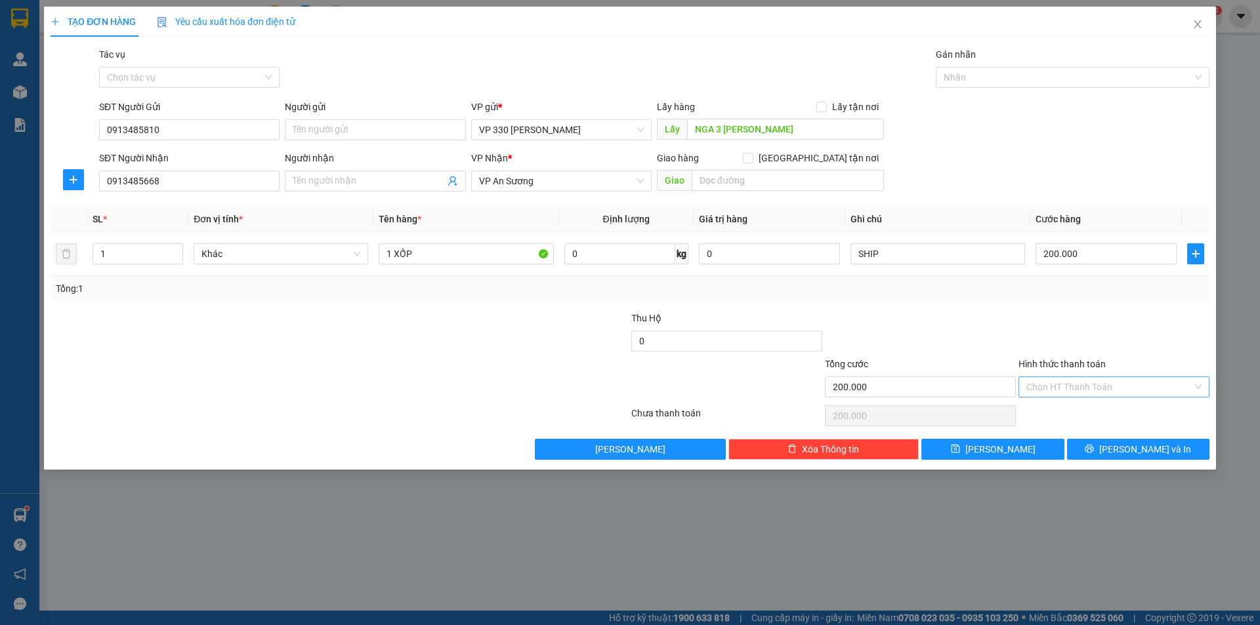
click at [1176, 386] on input "Hình thức thanh toán" at bounding box center [1109, 387] width 166 height 20
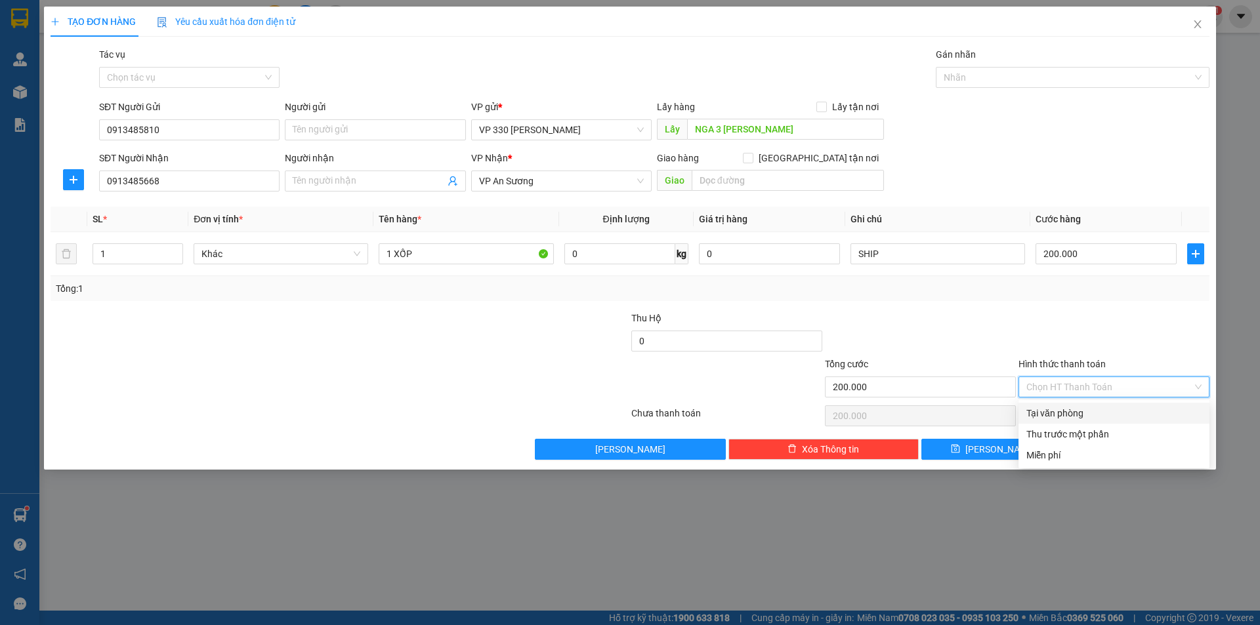
click at [1096, 410] on div "Tại văn phòng" at bounding box center [1113, 413] width 175 height 14
type input "0"
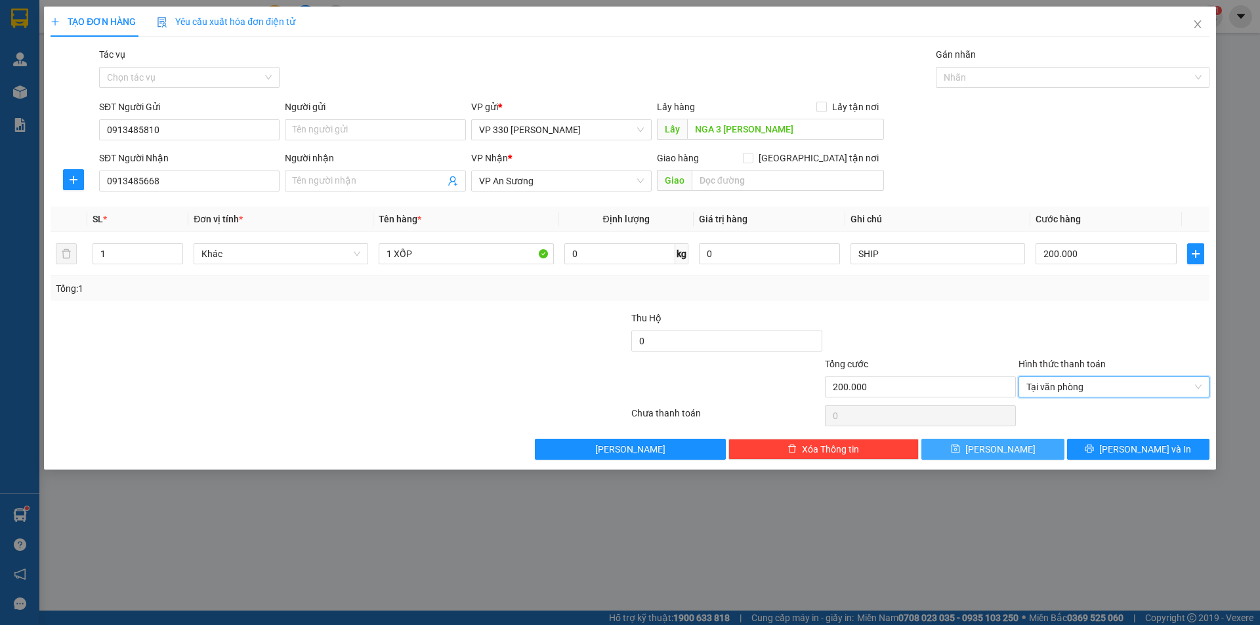
click at [1003, 448] on span "[PERSON_NAME]" at bounding box center [1000, 449] width 70 height 14
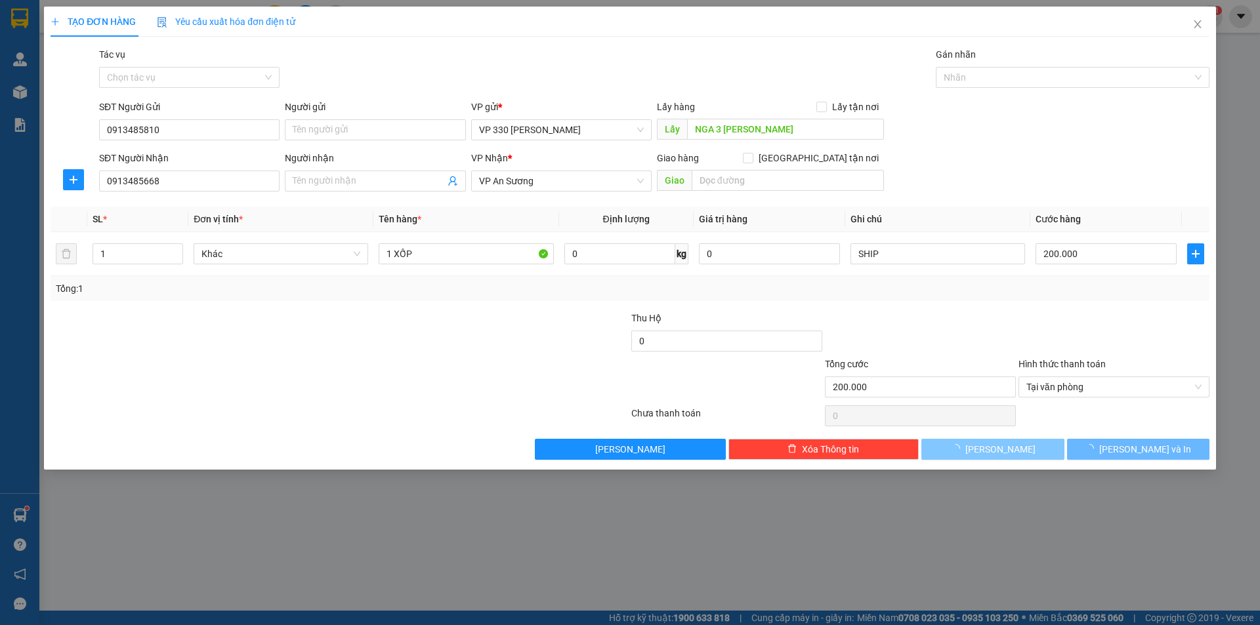
type input "0"
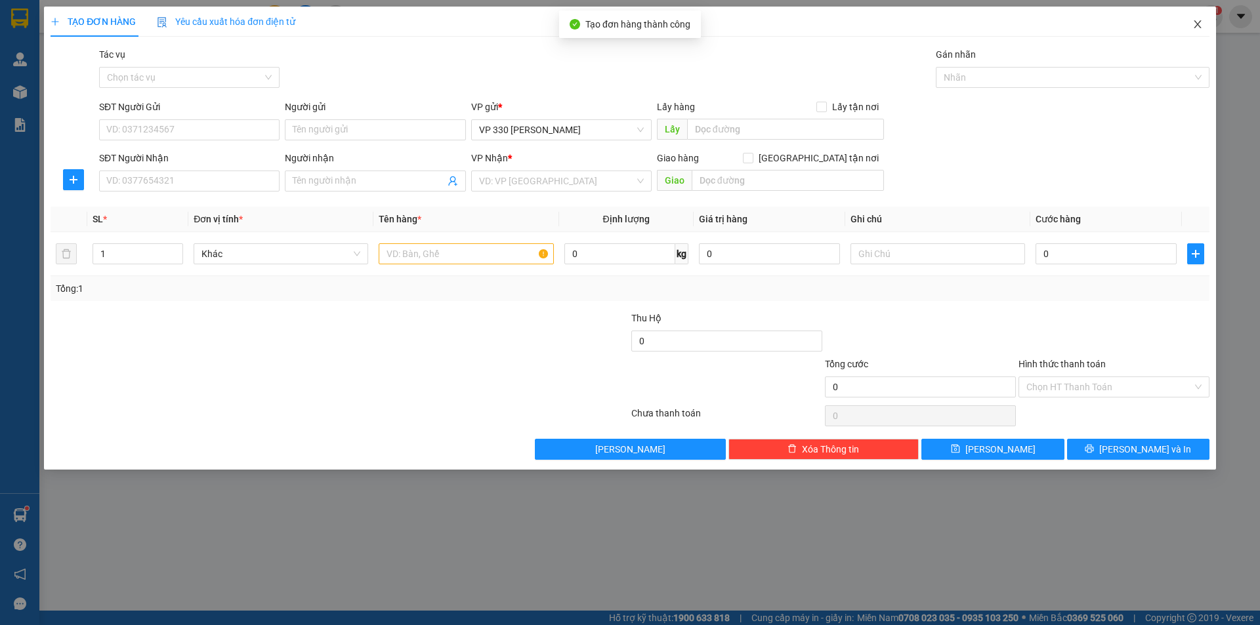
click at [1198, 22] on icon "close" at bounding box center [1197, 24] width 10 height 10
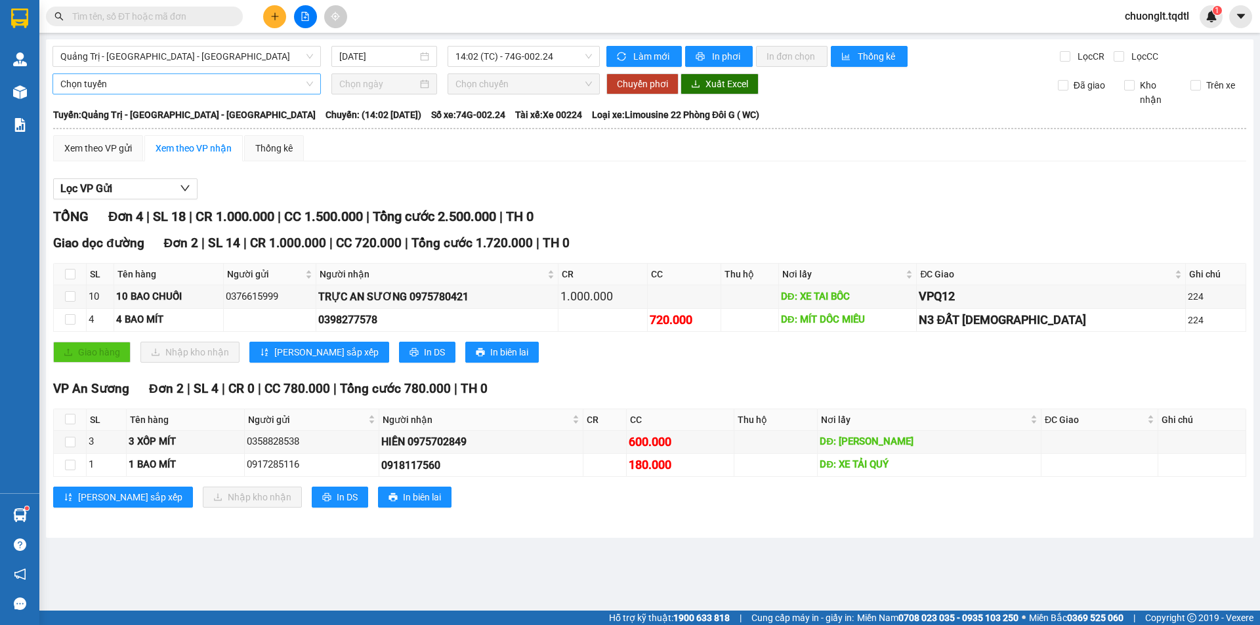
click at [54, 89] on div "Chọn tuyến" at bounding box center [186, 83] width 268 height 21
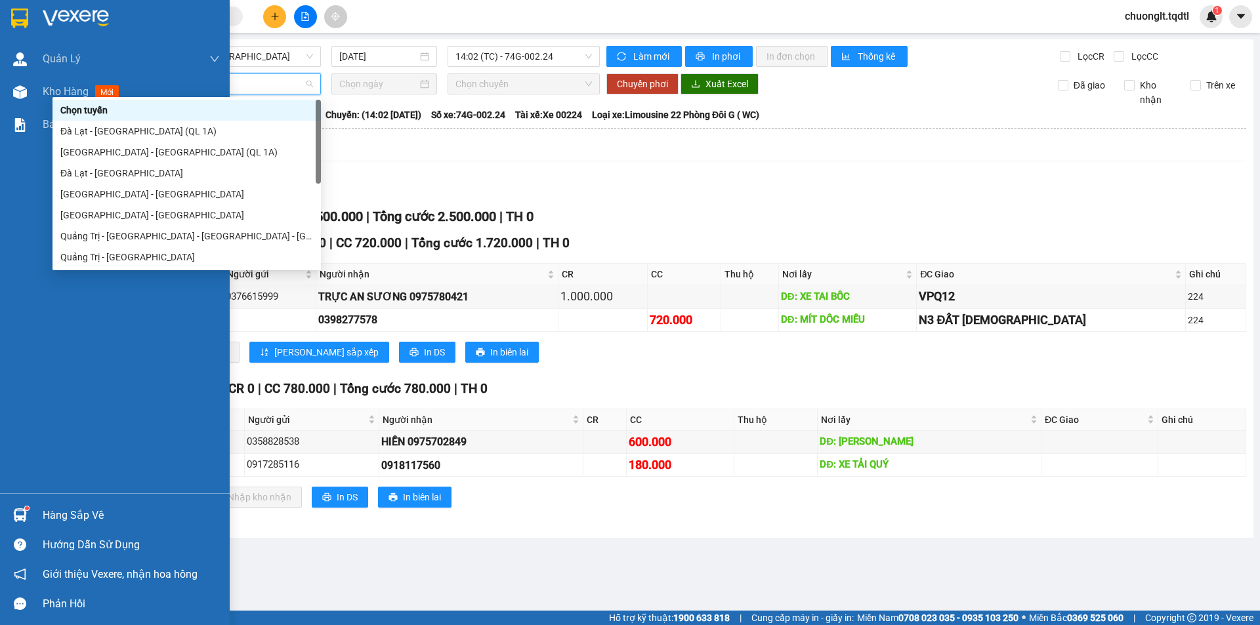
click at [68, 308] on div "Quản [PERSON_NAME] lý khách hàng mới Quản lý giao nhận mới Kho hàng mới Báo cáo…" at bounding box center [115, 268] width 230 height 451
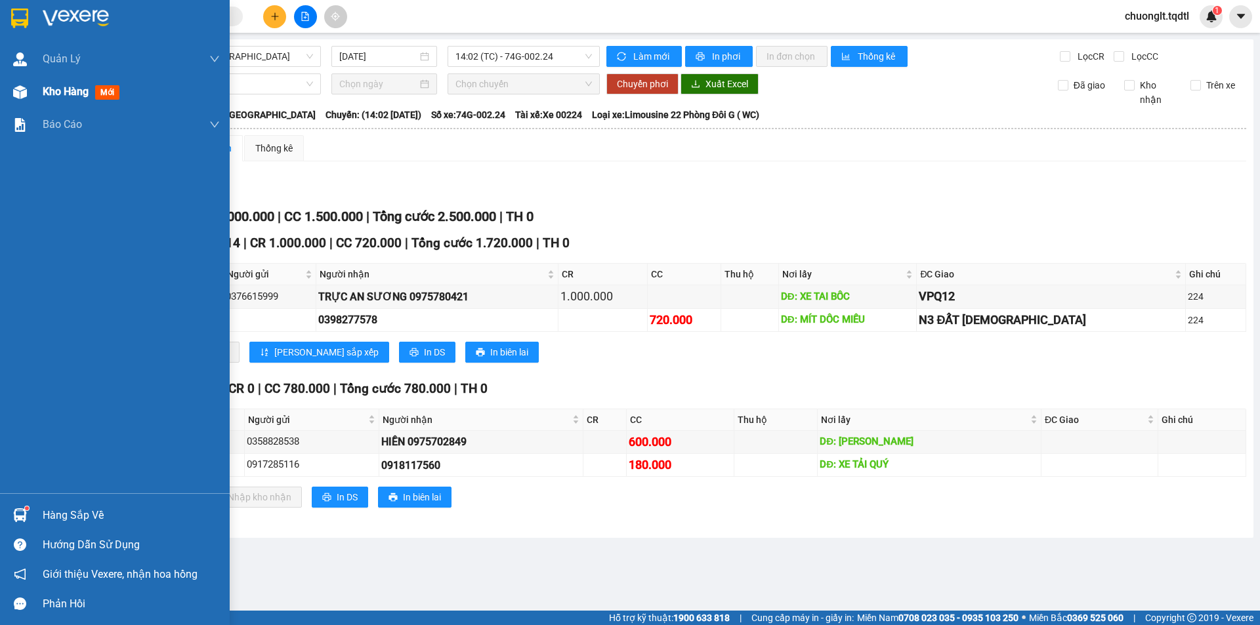
click at [61, 87] on span "Kho hàng" at bounding box center [66, 91] width 46 height 12
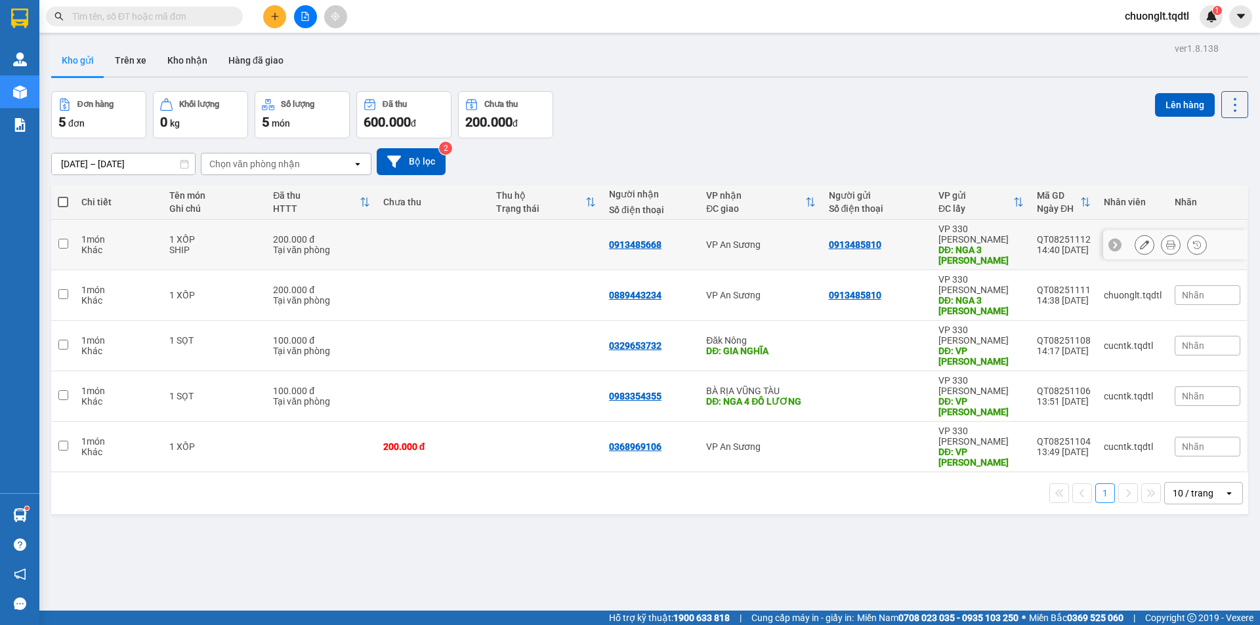
click at [69, 233] on td at bounding box center [63, 245] width 24 height 51
checkbox input "true"
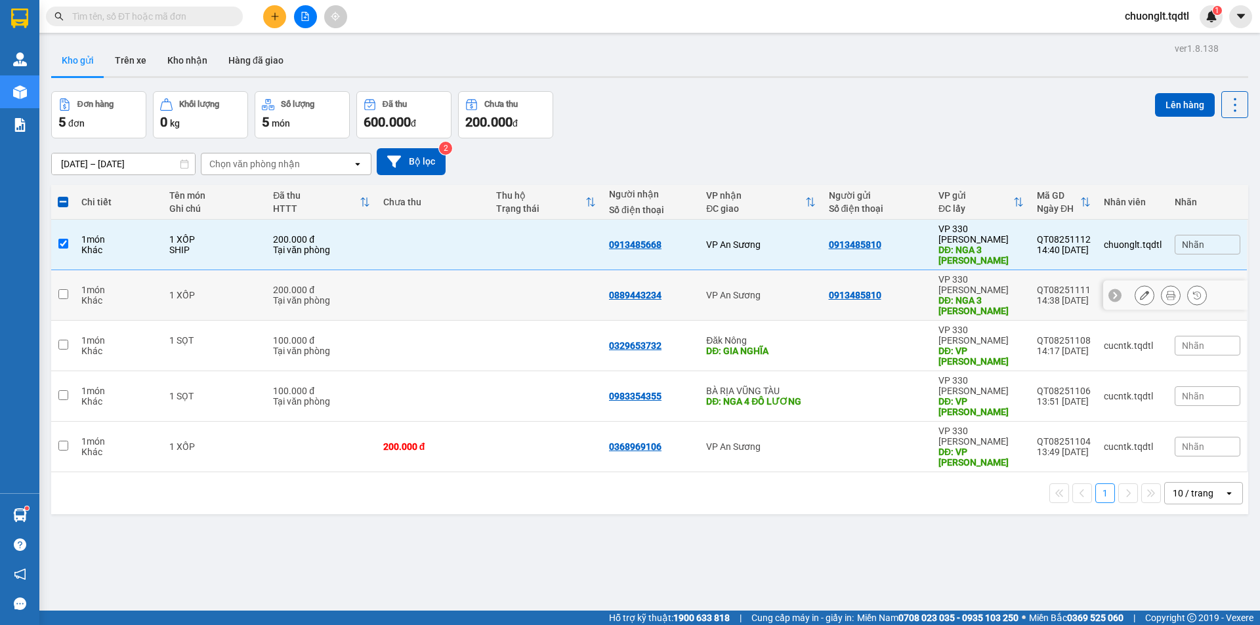
click at [63, 289] on input "checkbox" at bounding box center [63, 294] width 10 height 10
checkbox input "true"
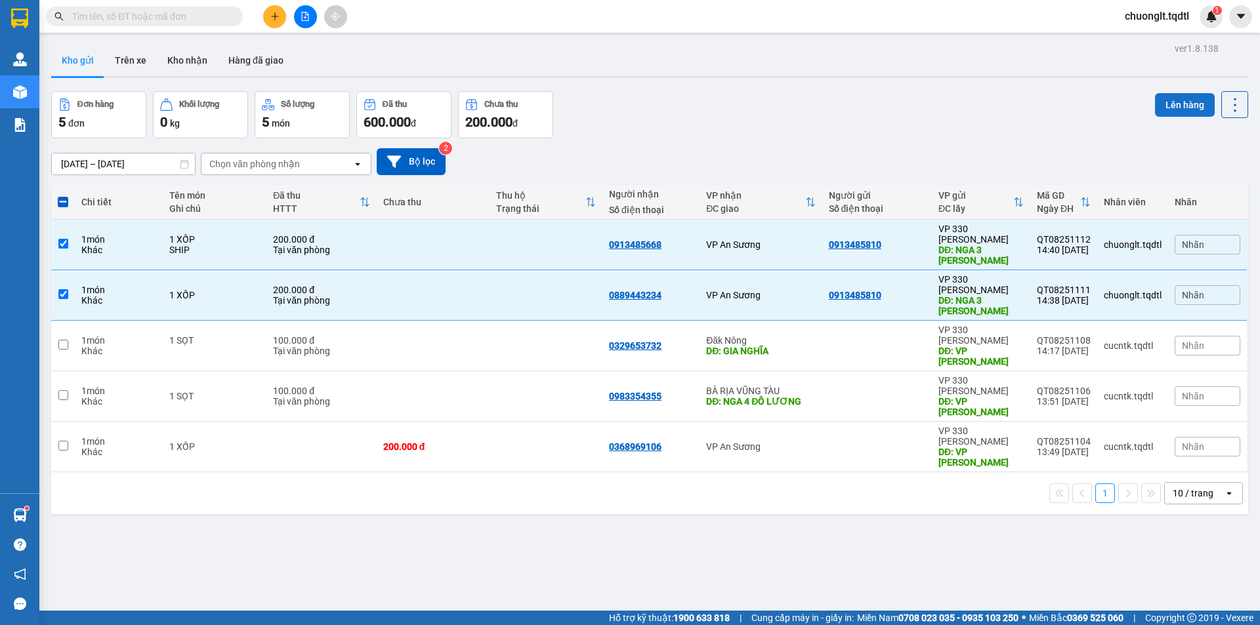
click at [1159, 99] on button "Lên hàng" at bounding box center [1185, 105] width 60 height 24
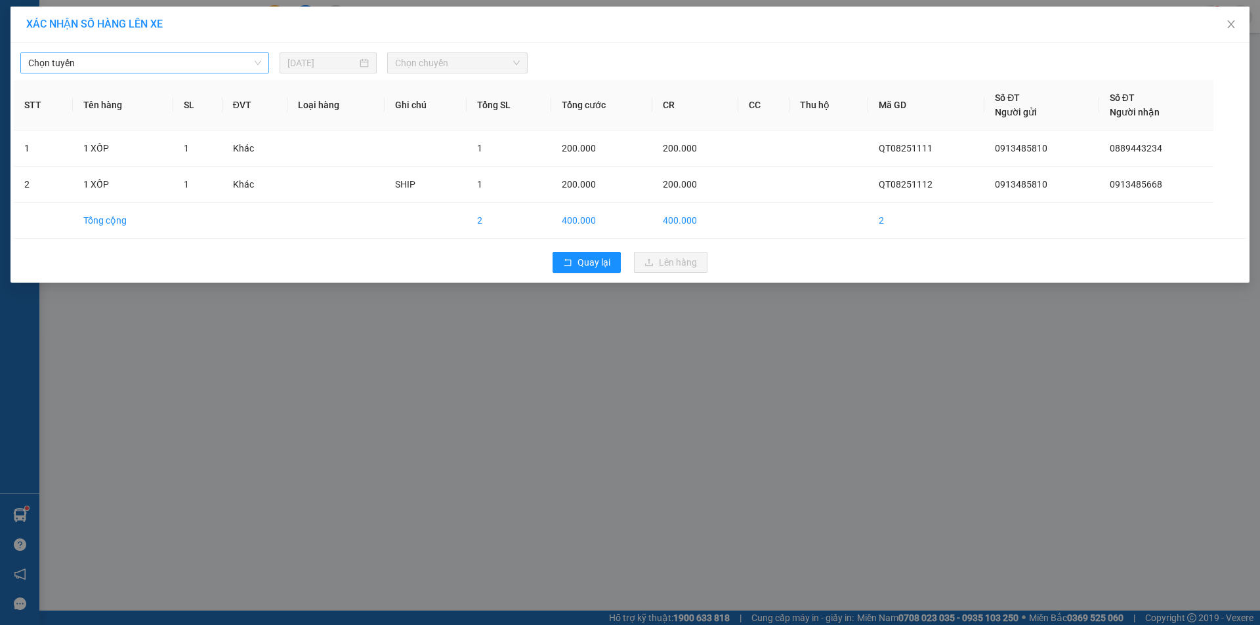
click at [220, 58] on span "Chọn tuyến" at bounding box center [144, 63] width 233 height 20
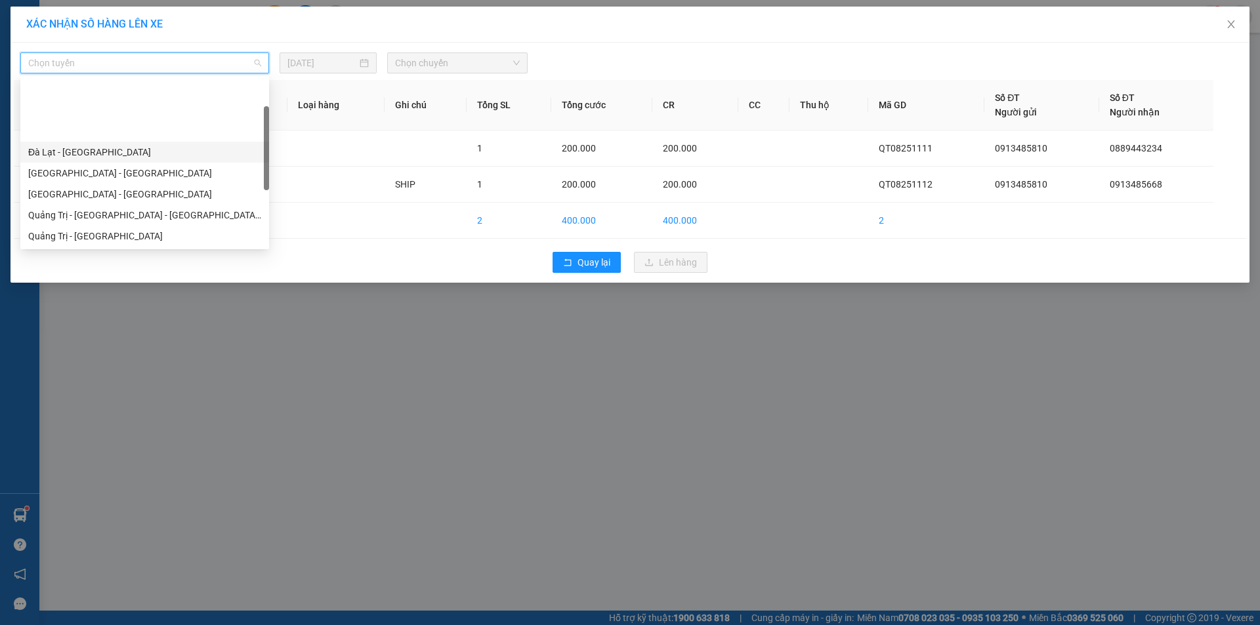
scroll to position [66, 0]
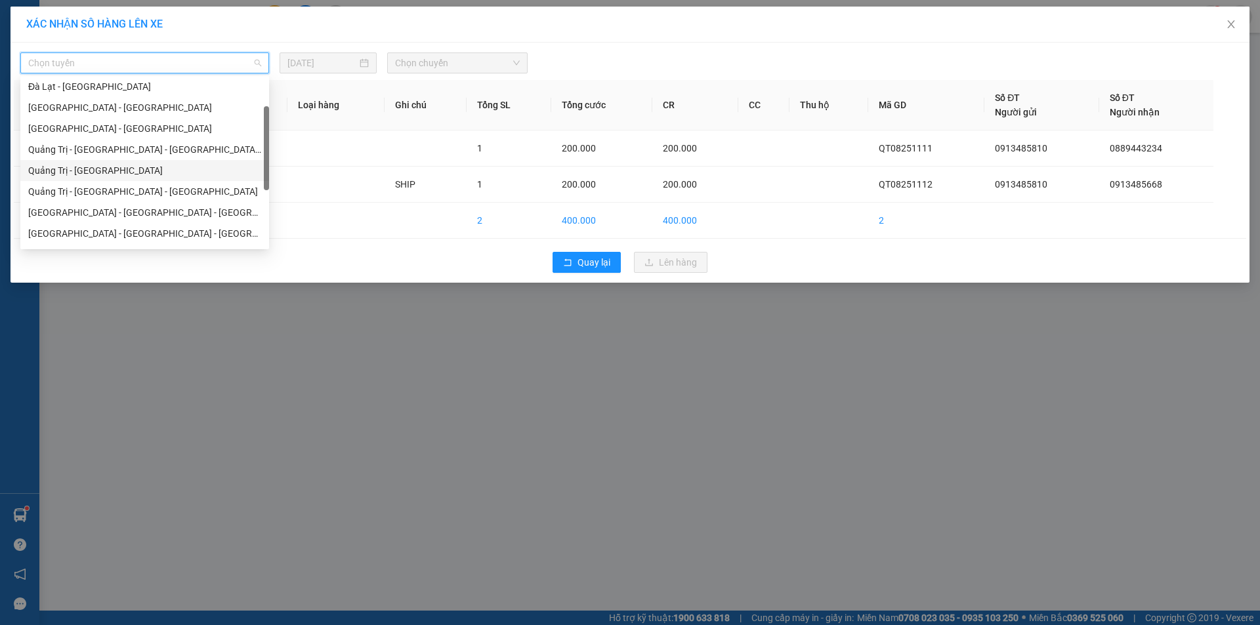
click at [123, 169] on div "Quảng Trị - [GEOGRAPHIC_DATA]" at bounding box center [144, 170] width 233 height 14
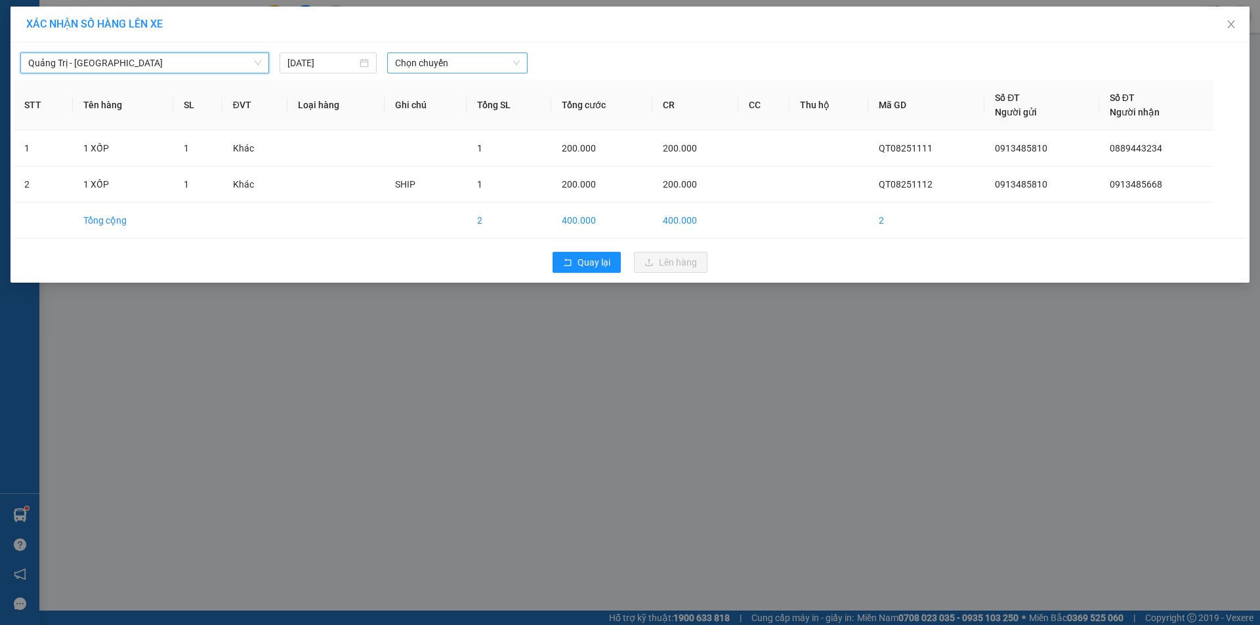
click at [479, 65] on span "Chọn chuyến" at bounding box center [457, 63] width 125 height 20
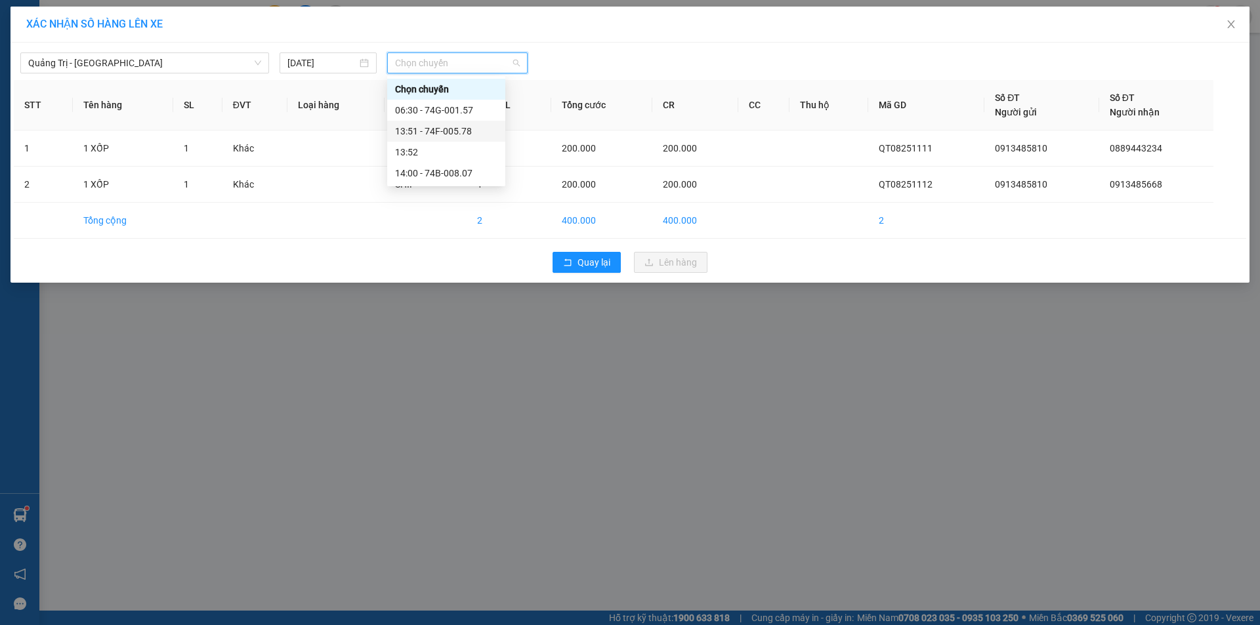
click at [457, 127] on div "13:51 - 74F-005.78" at bounding box center [446, 131] width 102 height 14
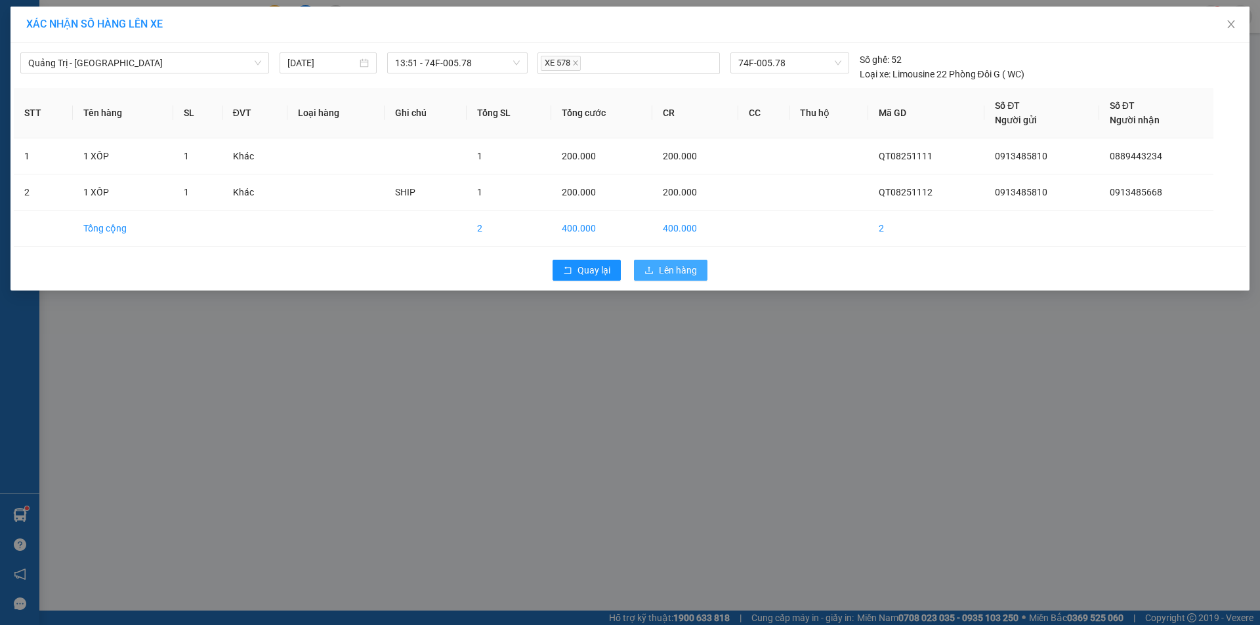
click at [660, 270] on span "Lên hàng" at bounding box center [678, 270] width 38 height 14
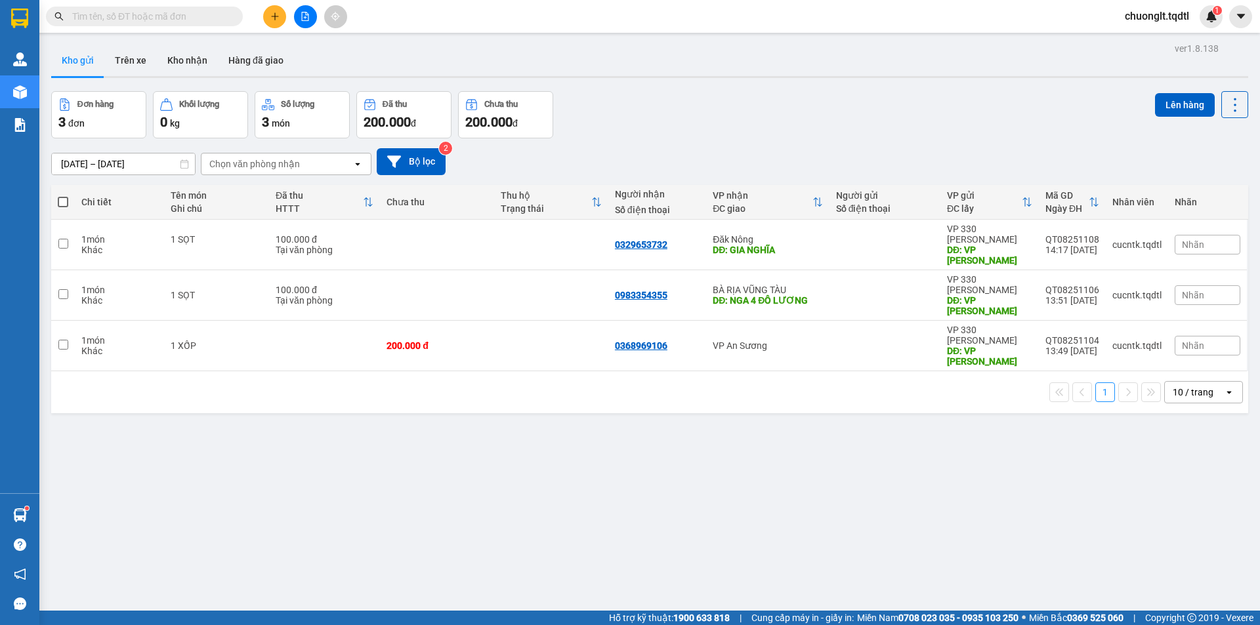
click at [274, 15] on icon "plus" at bounding box center [274, 16] width 9 height 9
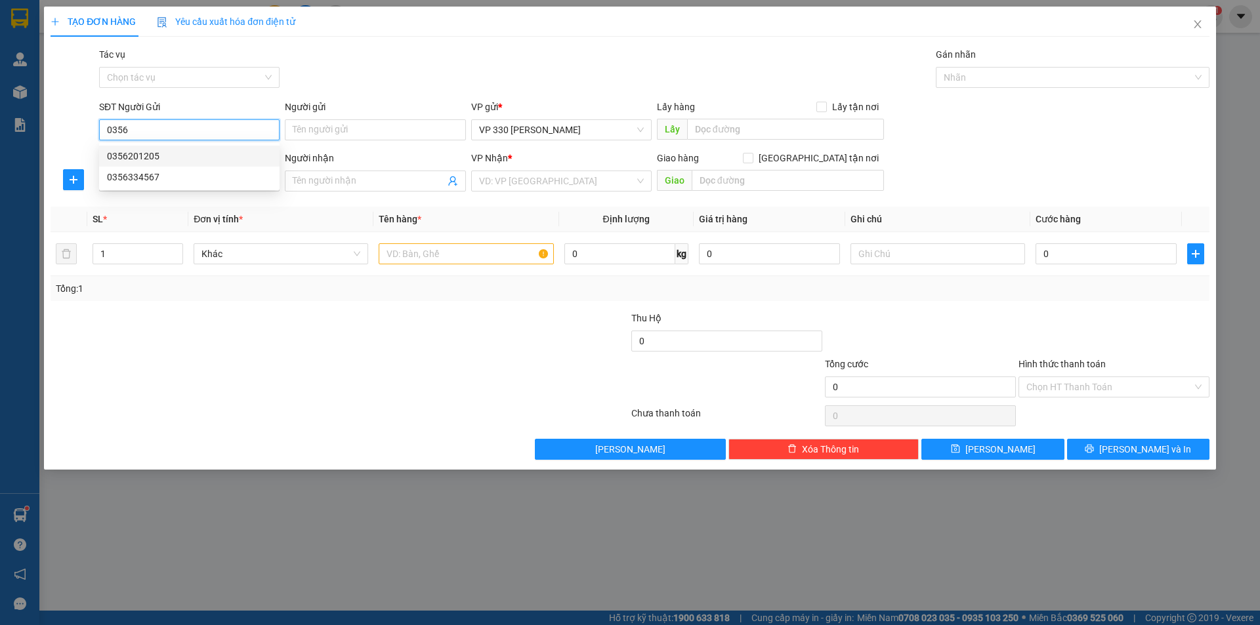
click at [141, 154] on div "0356201205" at bounding box center [189, 156] width 165 height 14
type input "0356201205"
type input "XE TẢI QUYẾT"
type input "0919075696"
type input "TRÃNG BOM"
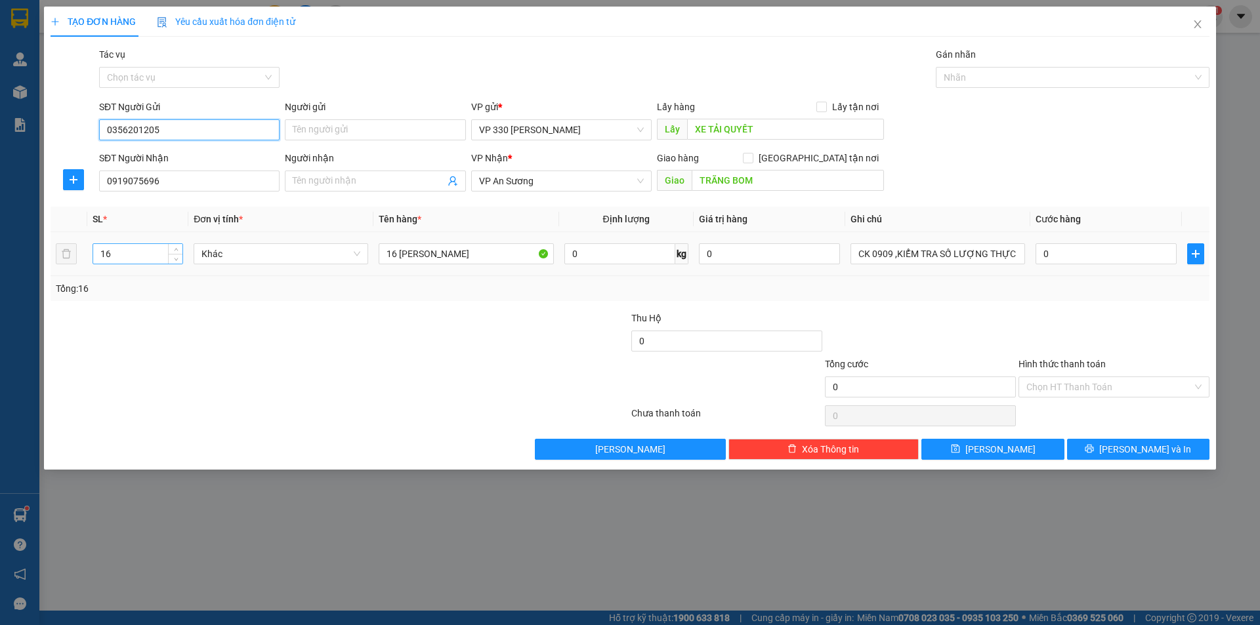
type input "0356201205"
click at [144, 256] on input "16" at bounding box center [137, 254] width 89 height 20
type input "9"
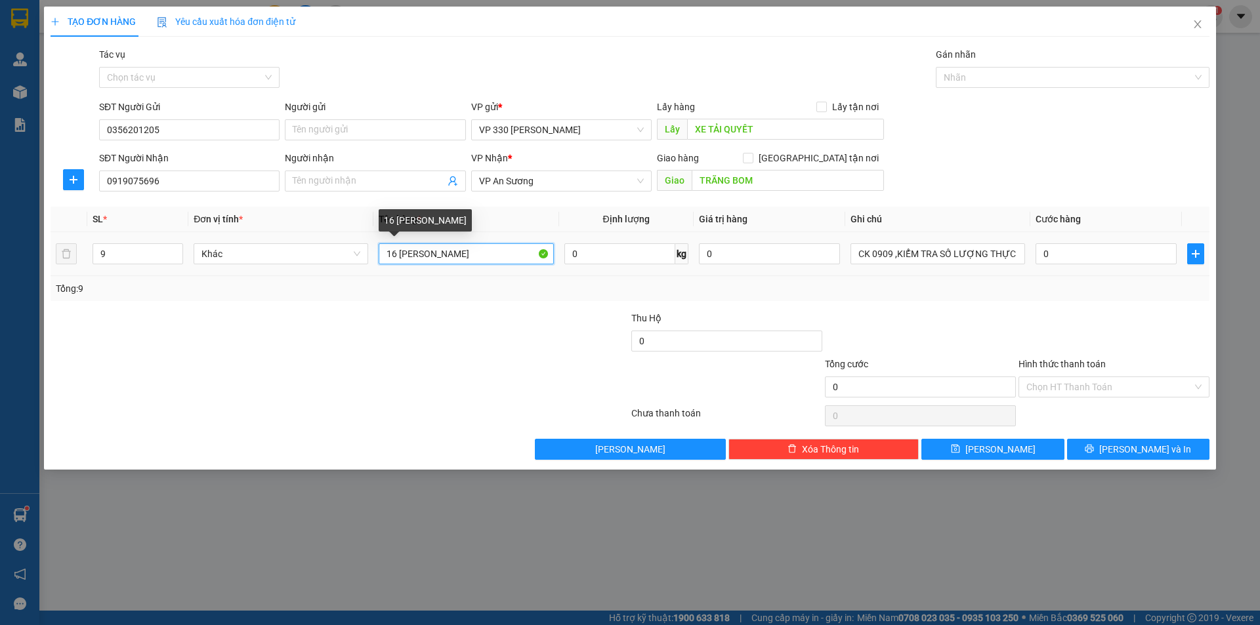
click at [396, 250] on input "16 BAO RIỀNG" at bounding box center [466, 253] width 175 height 21
type input "9 [PERSON_NAME]"
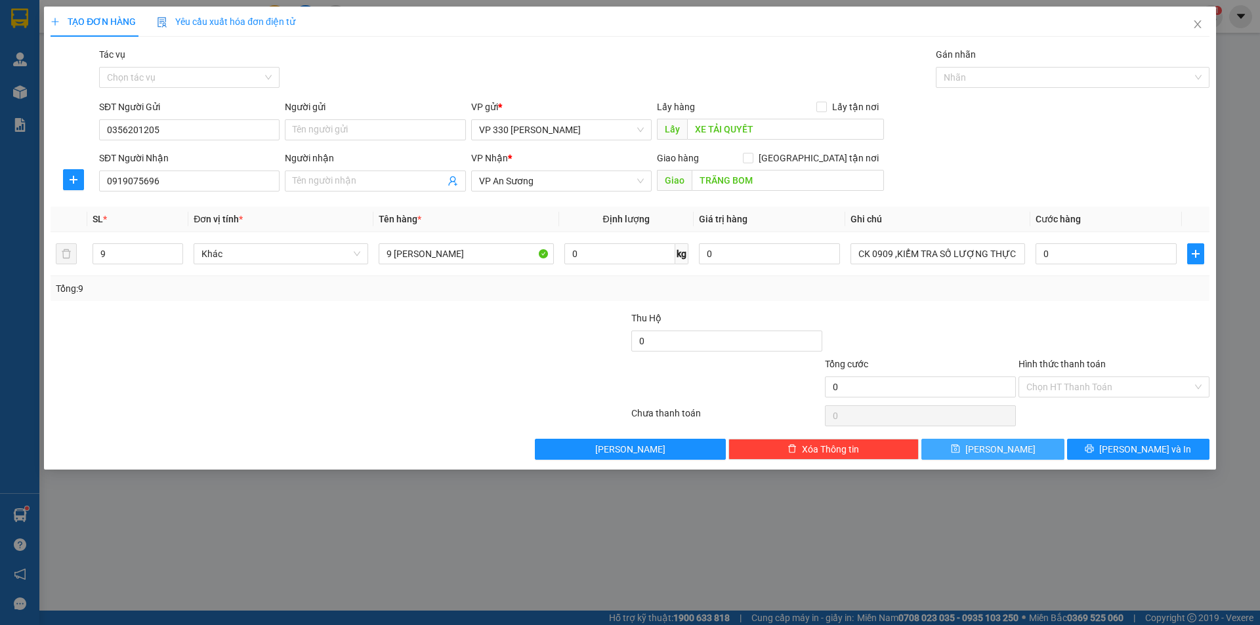
click at [1019, 449] on button "[PERSON_NAME]" at bounding box center [992, 449] width 142 height 21
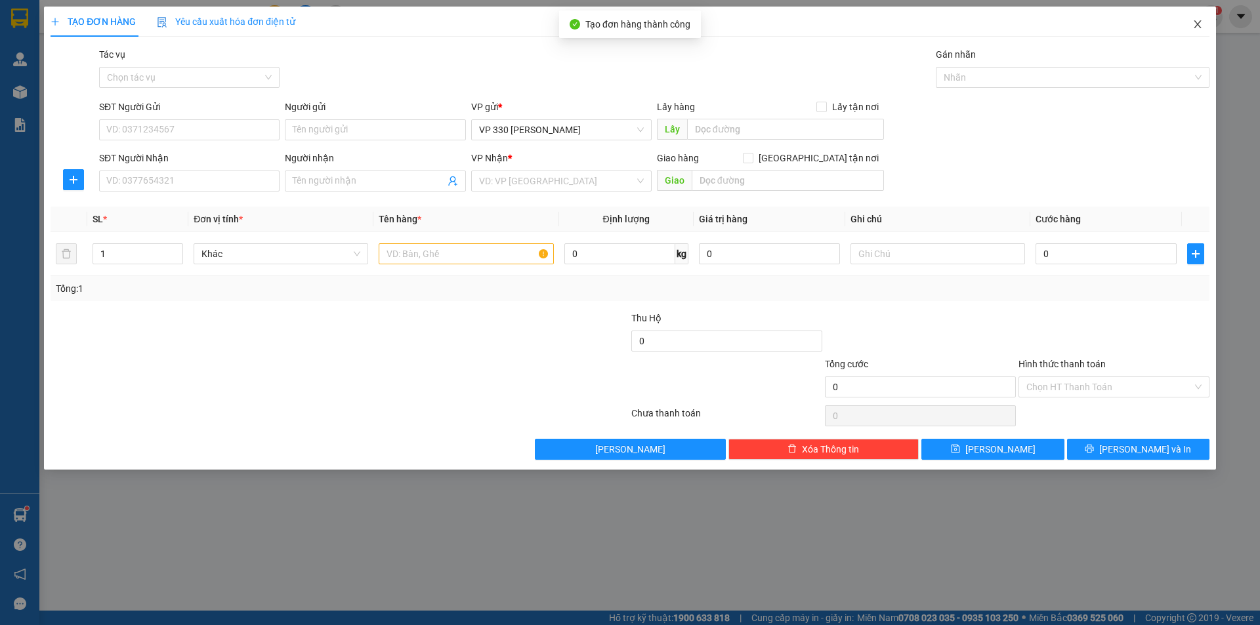
click at [1199, 20] on icon "close" at bounding box center [1197, 24] width 10 height 10
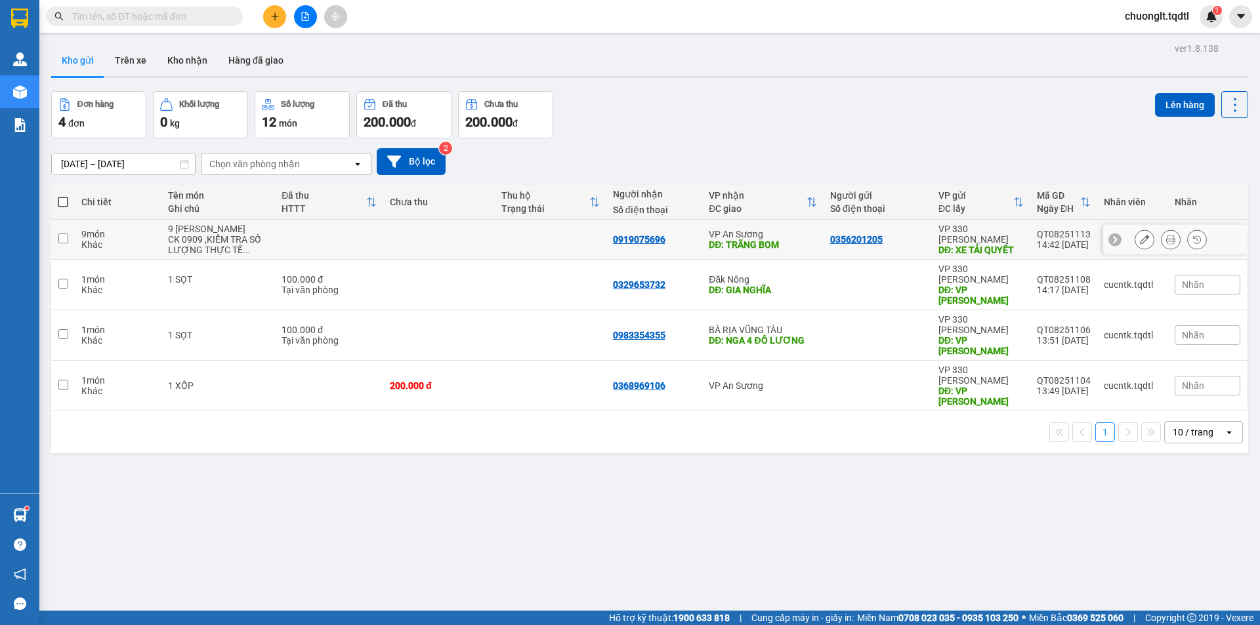
click at [66, 238] on input "checkbox" at bounding box center [63, 239] width 10 height 10
checkbox input "true"
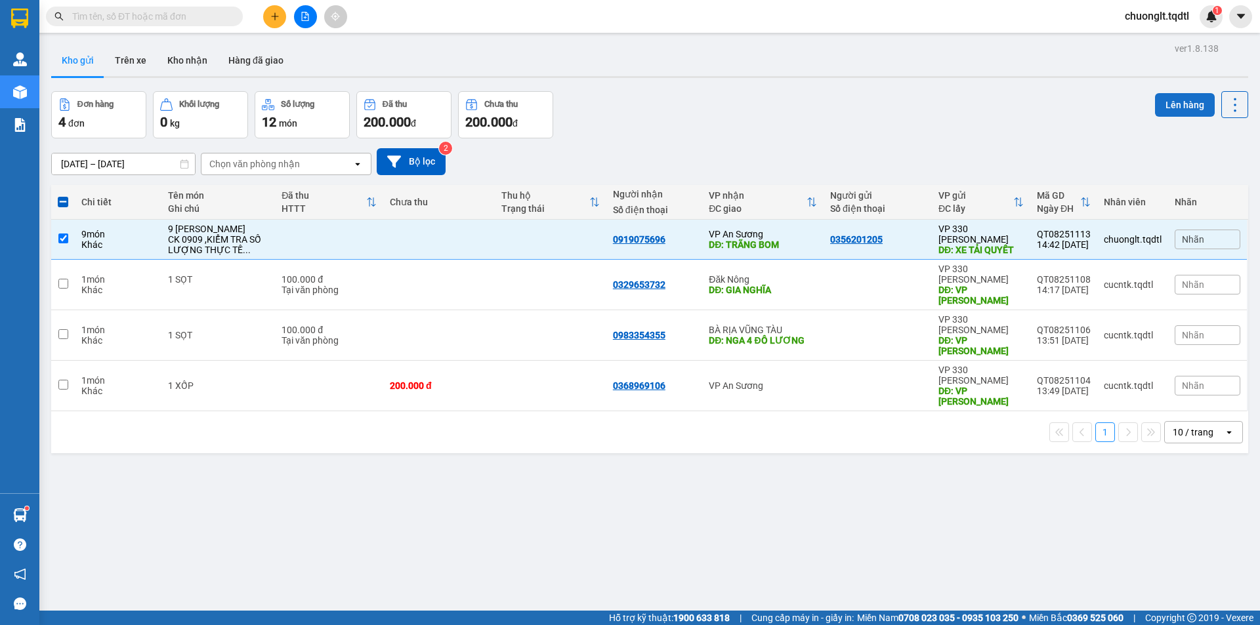
click at [1160, 102] on button "Lên hàng" at bounding box center [1185, 105] width 60 height 24
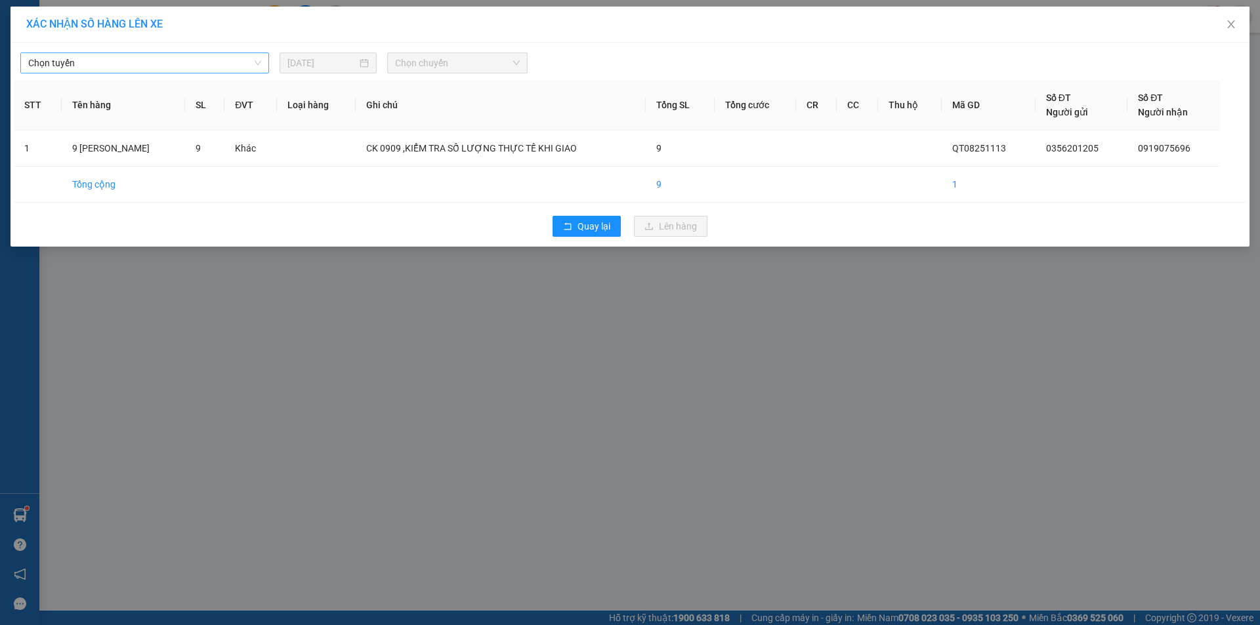
click at [155, 59] on span "Chọn tuyến" at bounding box center [144, 63] width 233 height 20
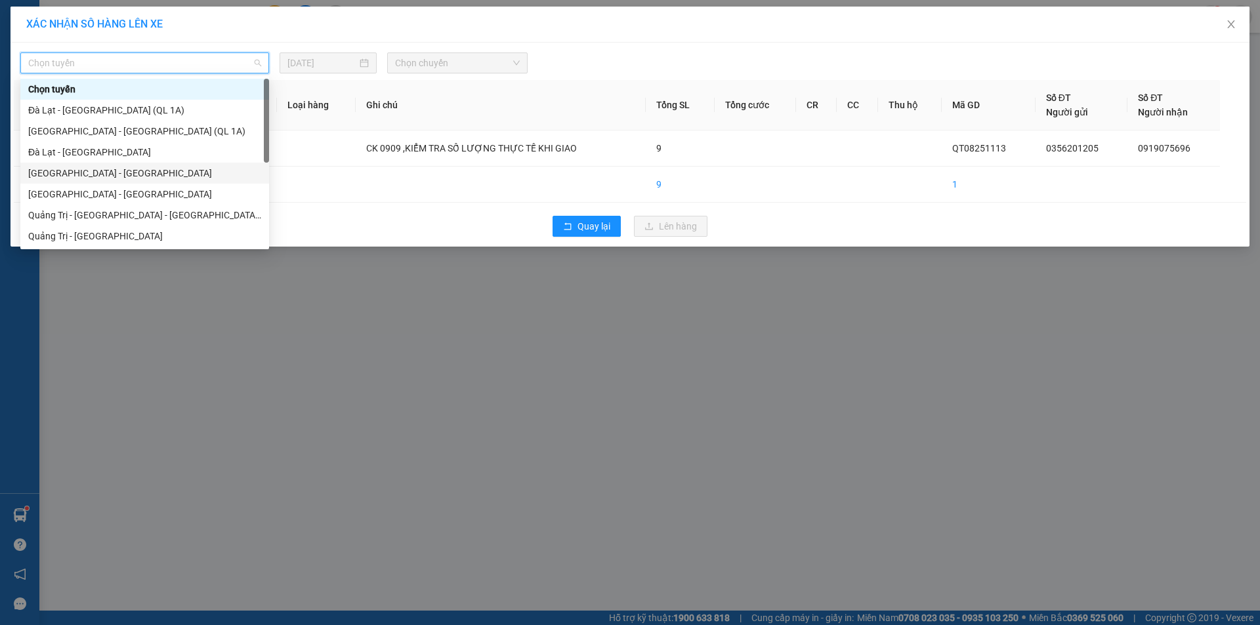
scroll to position [66, 0]
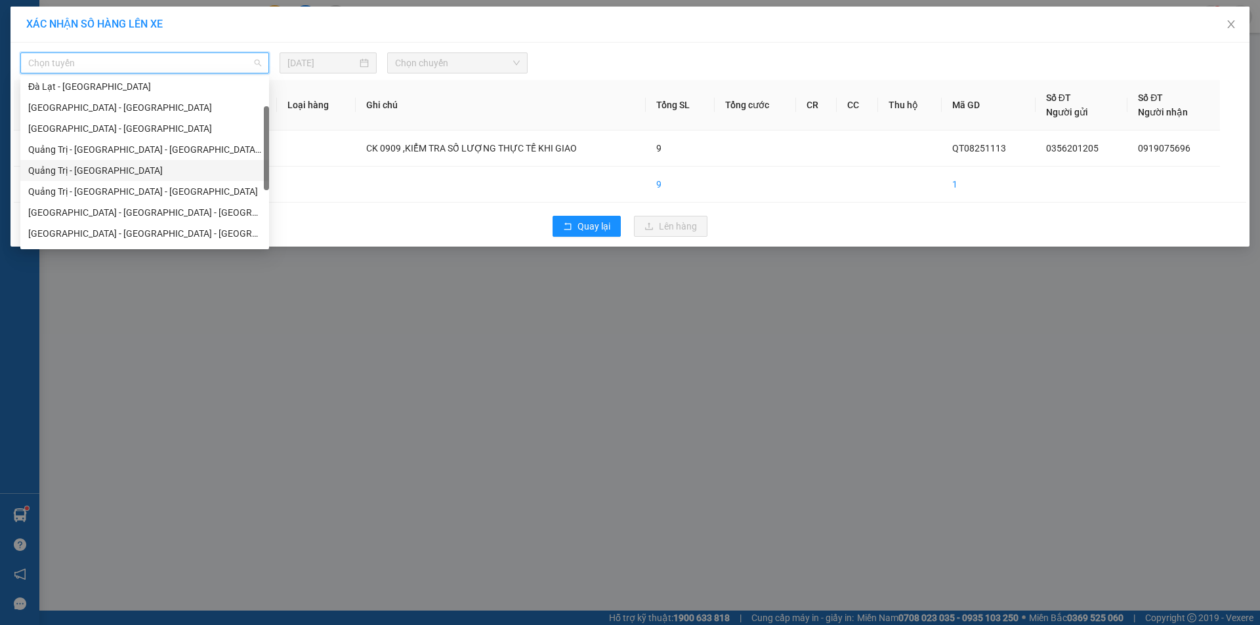
click at [124, 171] on div "Quảng Trị - [GEOGRAPHIC_DATA]" at bounding box center [144, 170] width 233 height 14
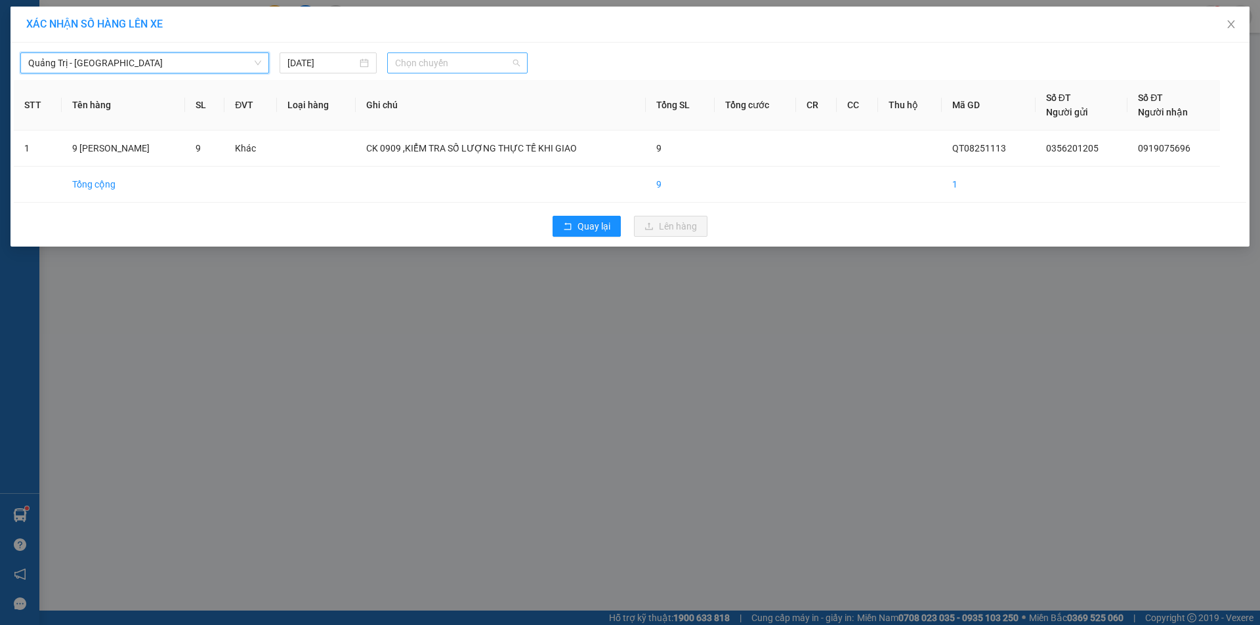
click at [472, 58] on span "Chọn chuyến" at bounding box center [457, 63] width 125 height 20
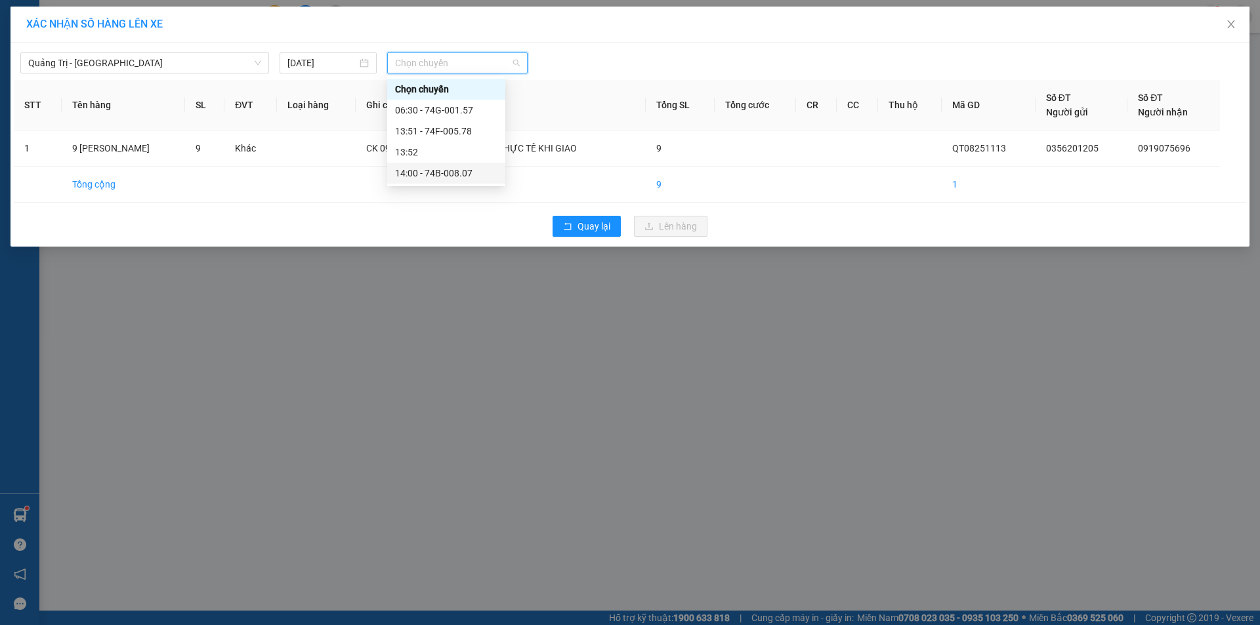
click at [461, 172] on div "14:00 - 74B-008.07" at bounding box center [446, 173] width 102 height 14
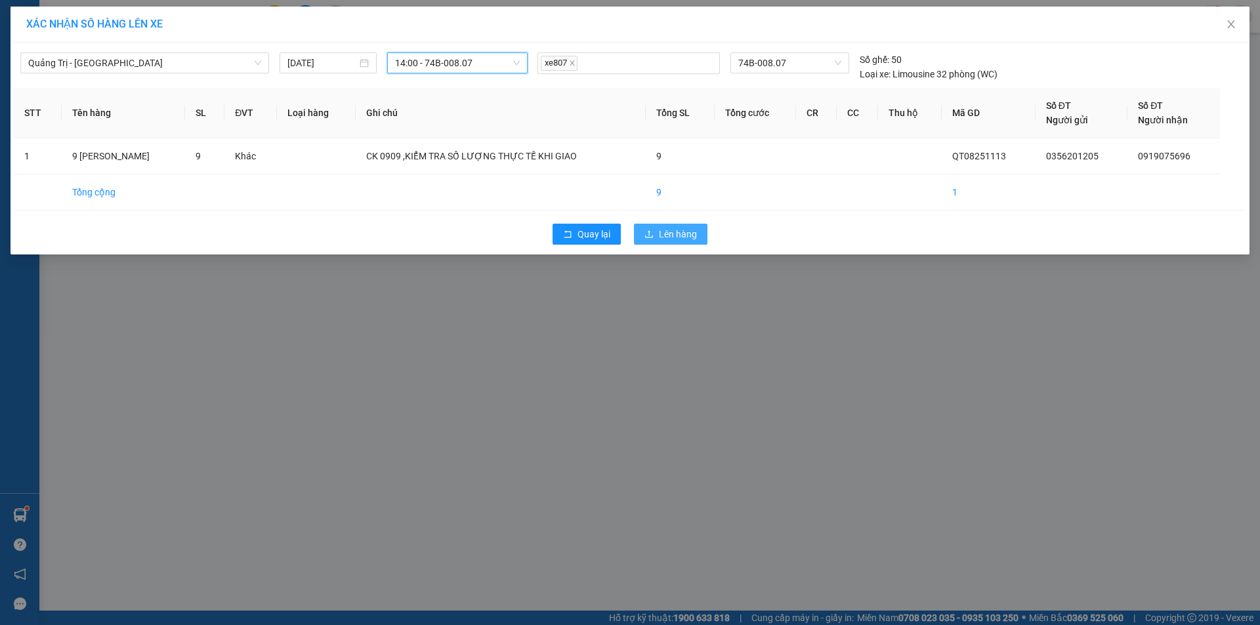
click at [664, 233] on span "Lên hàng" at bounding box center [678, 234] width 38 height 14
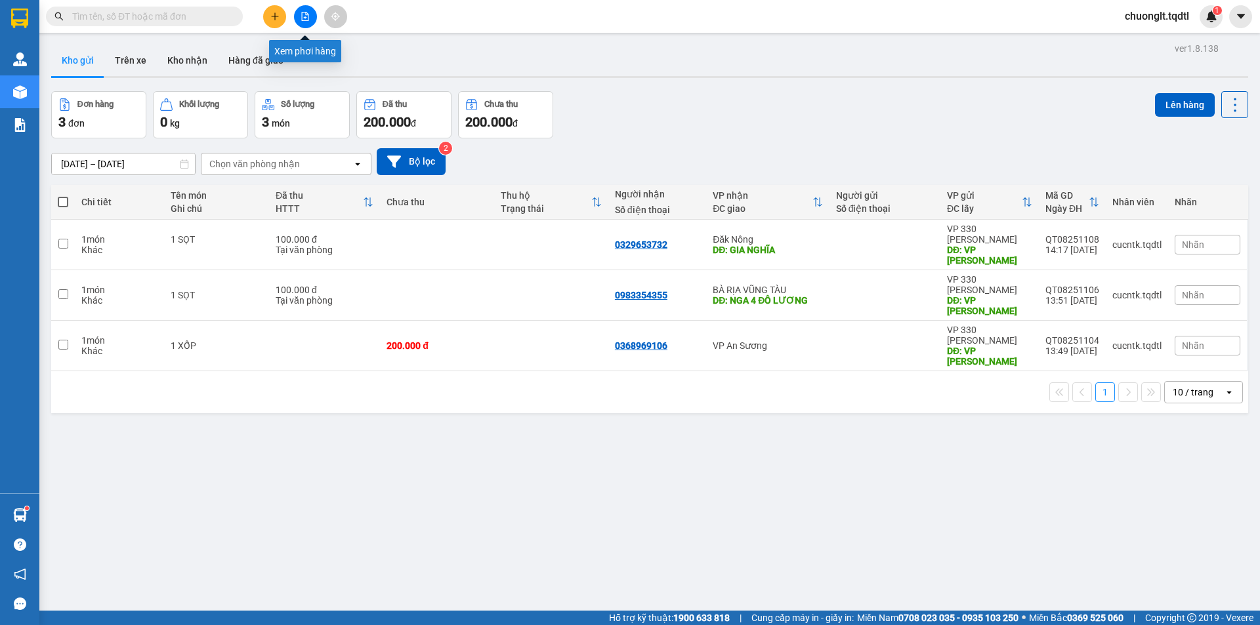
click at [300, 13] on button at bounding box center [305, 16] width 23 height 23
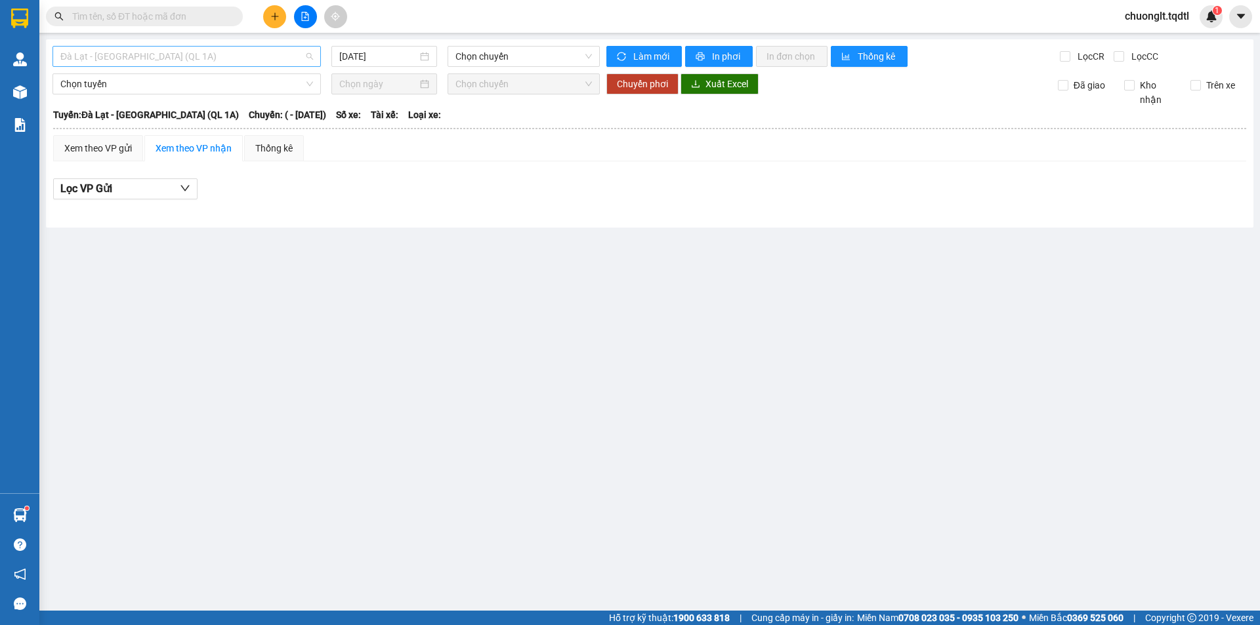
click at [228, 62] on span "Đà Lạt - [GEOGRAPHIC_DATA] (QL 1A)" at bounding box center [186, 57] width 253 height 20
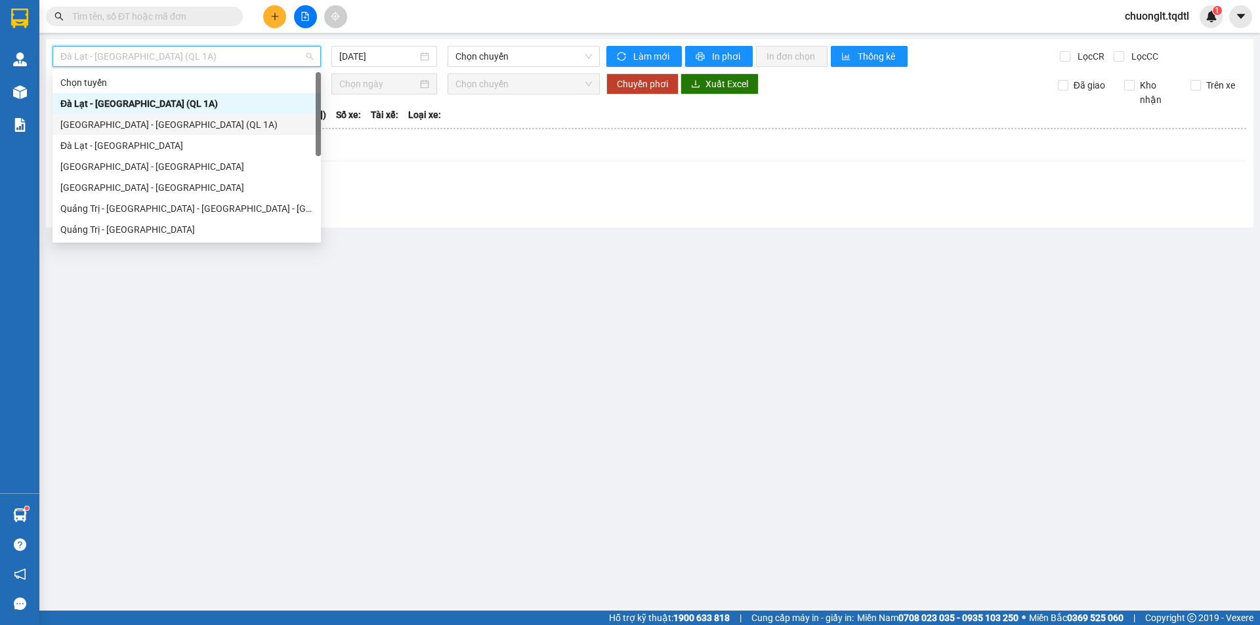
scroll to position [66, 0]
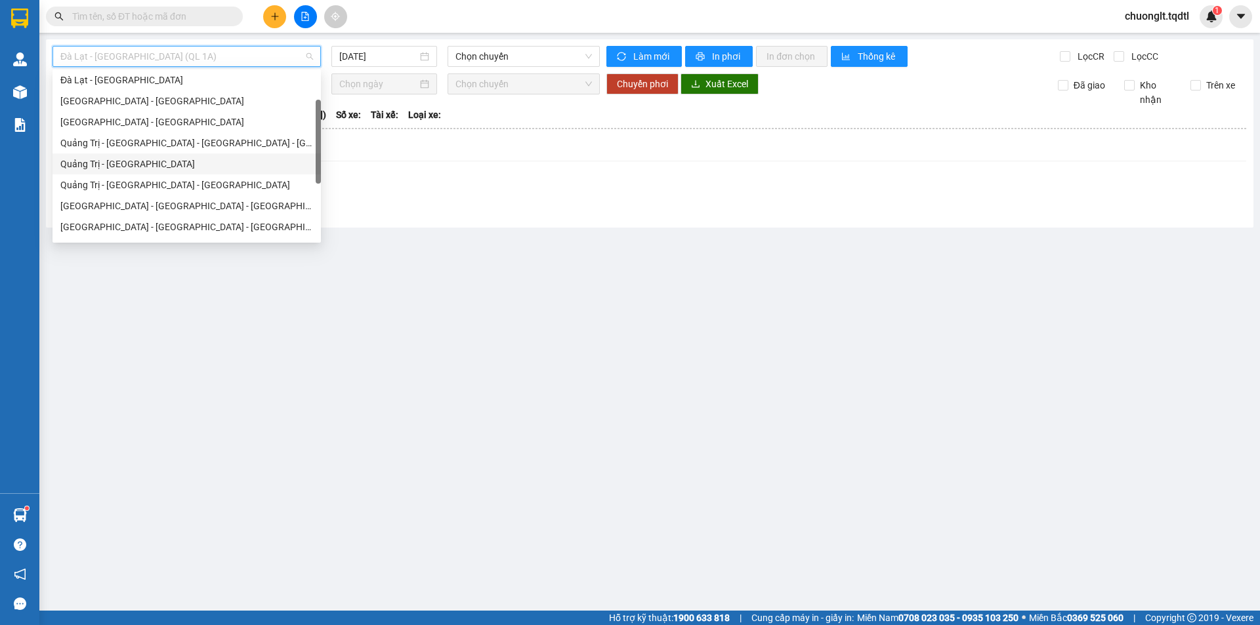
click at [161, 159] on div "Quảng Trị - [GEOGRAPHIC_DATA]" at bounding box center [186, 164] width 253 height 14
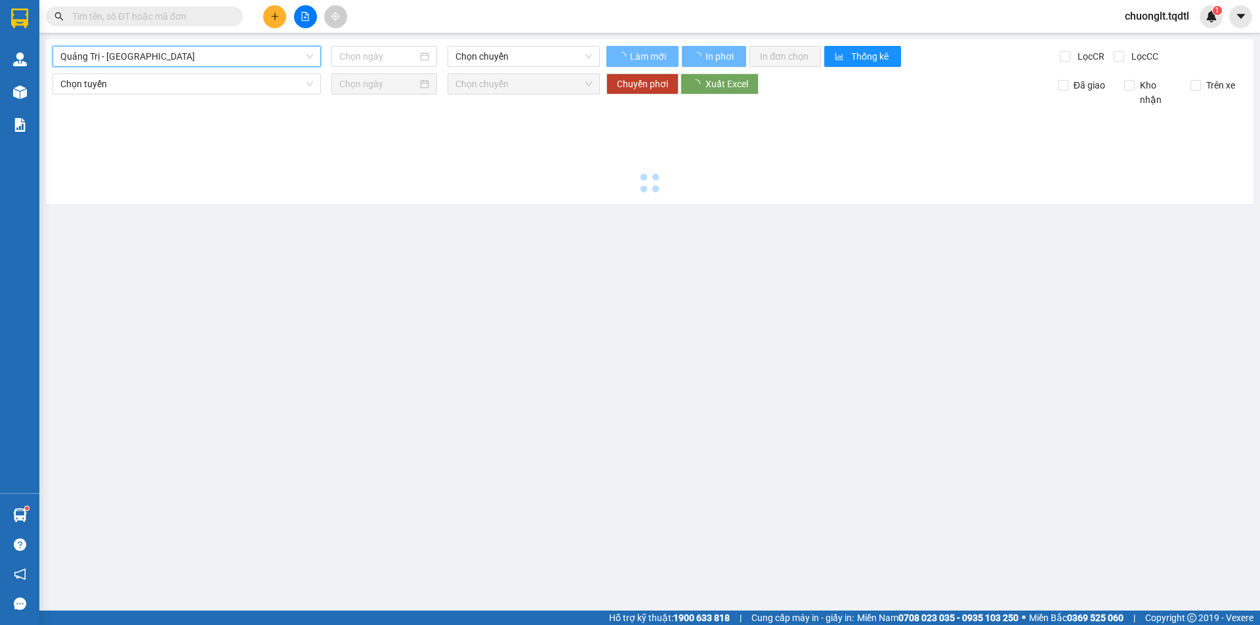
type input "[DATE]"
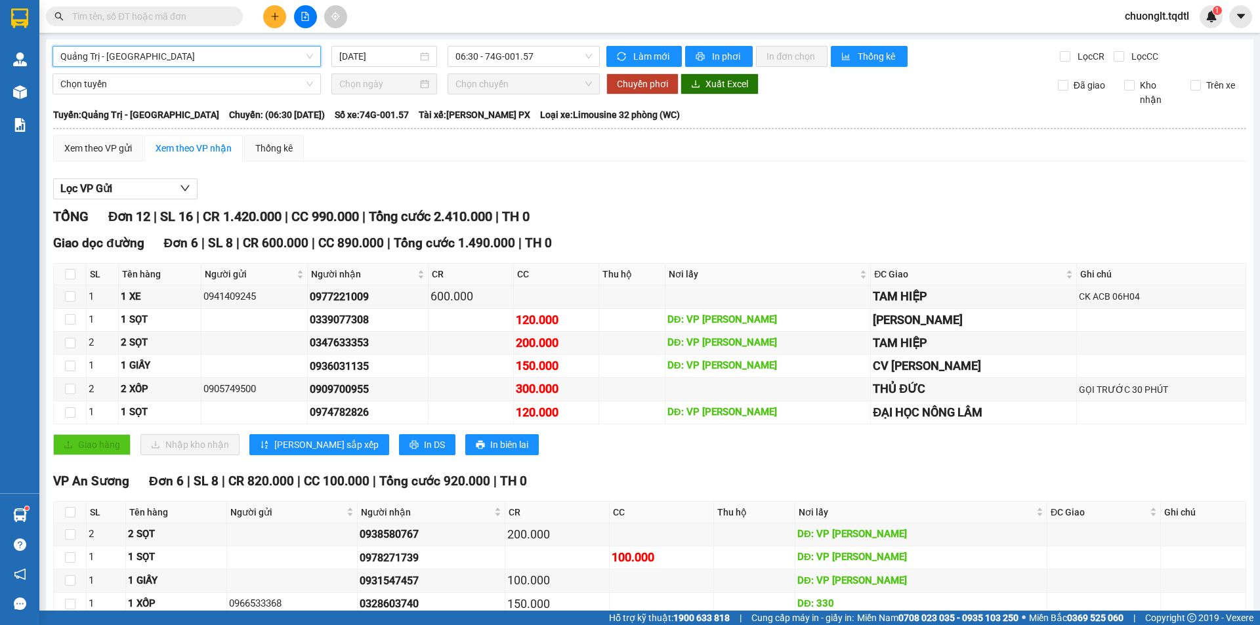
click at [266, 60] on span "Quảng Trị - [GEOGRAPHIC_DATA]" at bounding box center [186, 57] width 253 height 20
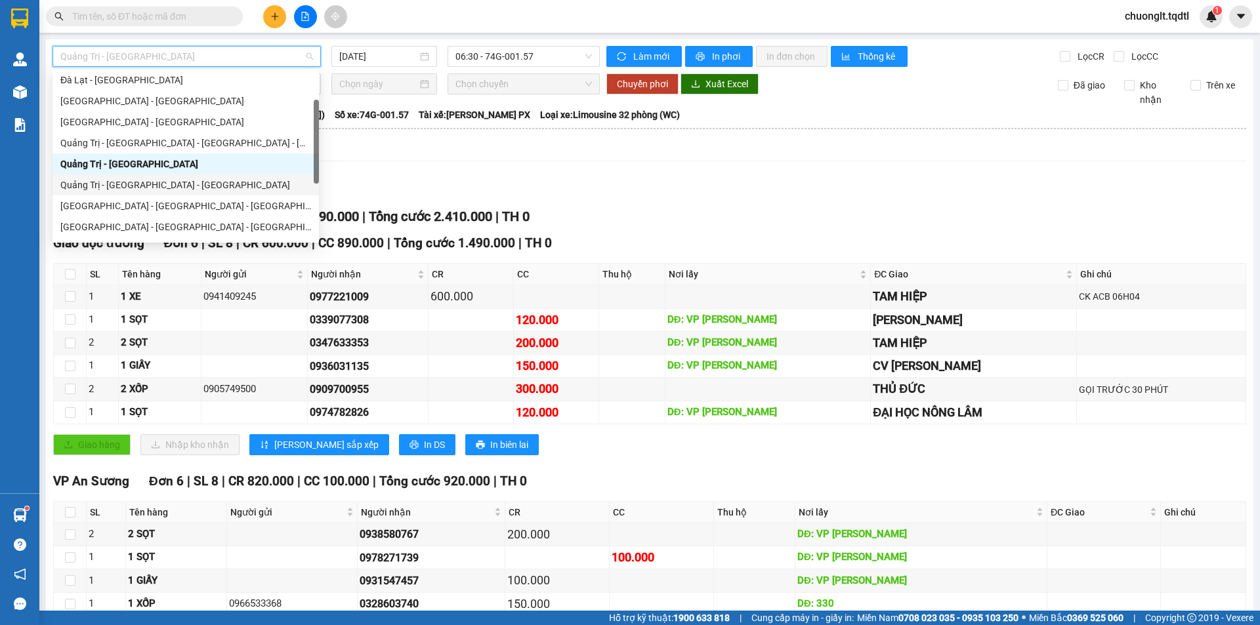
click at [182, 180] on div "Quảng Trị - [GEOGRAPHIC_DATA] - [GEOGRAPHIC_DATA]" at bounding box center [185, 185] width 251 height 14
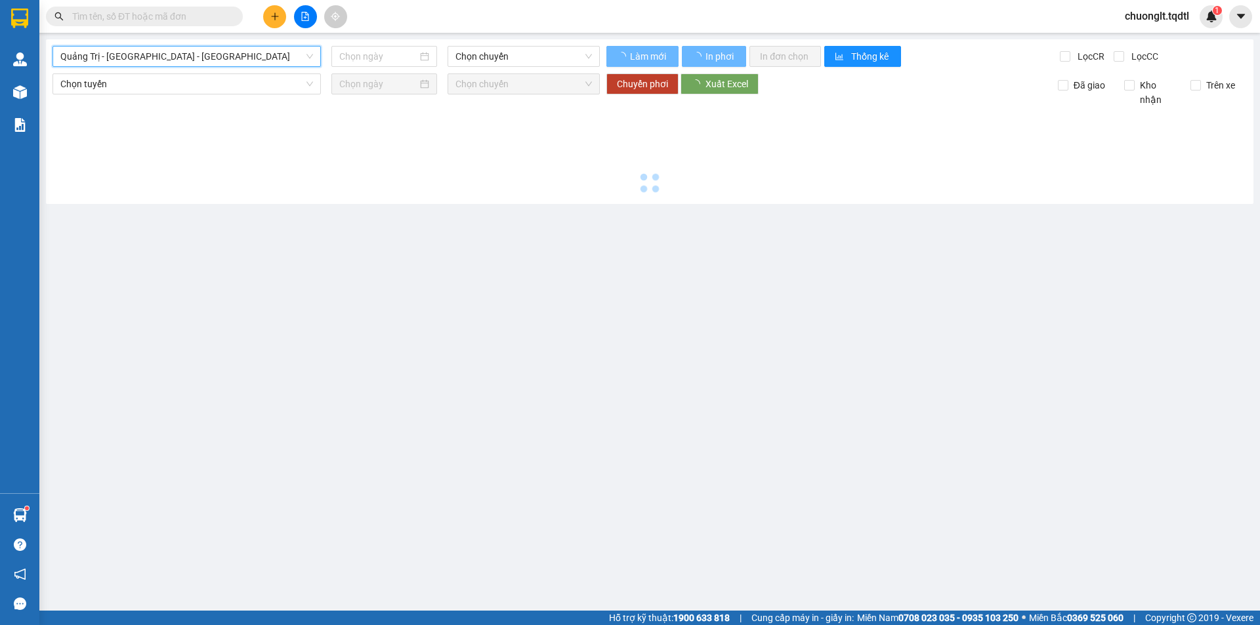
type input "[DATE]"
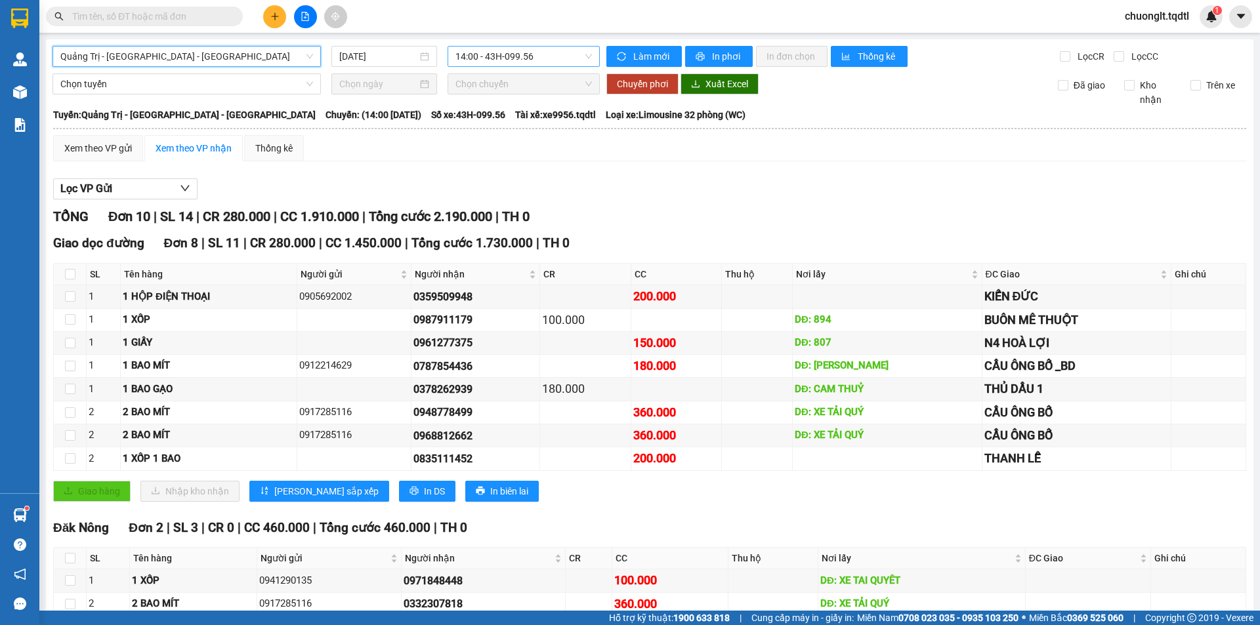
click at [577, 54] on span "14:00 - 43H-099.56" at bounding box center [523, 57] width 136 height 20
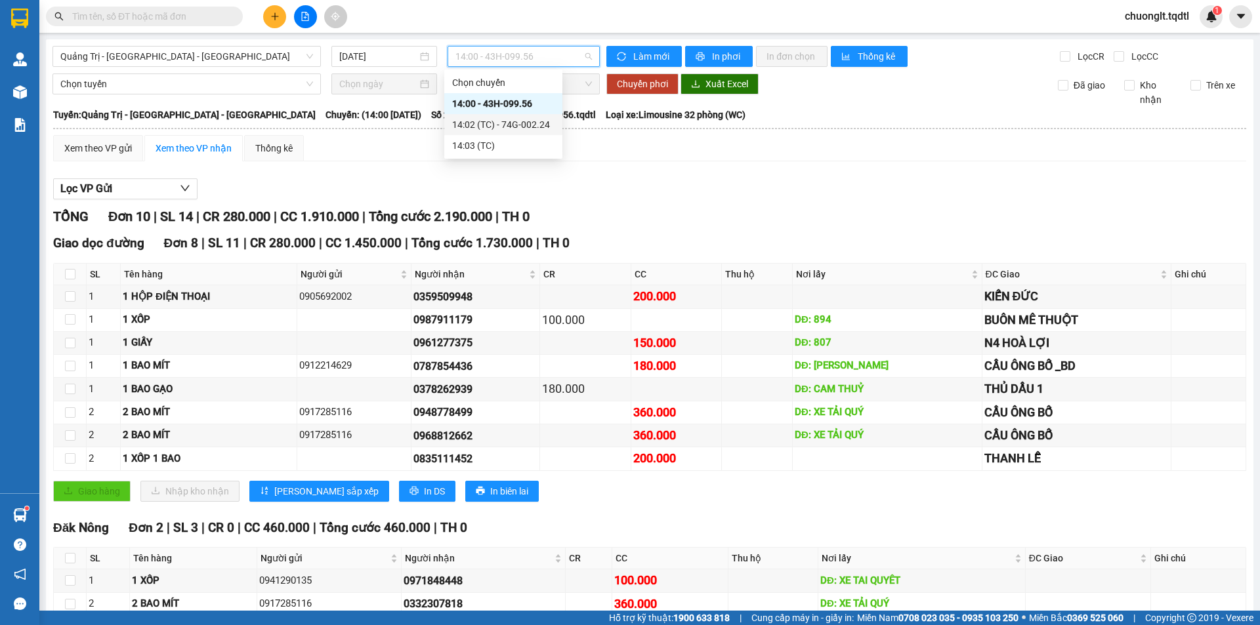
click at [536, 121] on div "14:02 (TC) - 74G-002.24" at bounding box center [503, 124] width 102 height 14
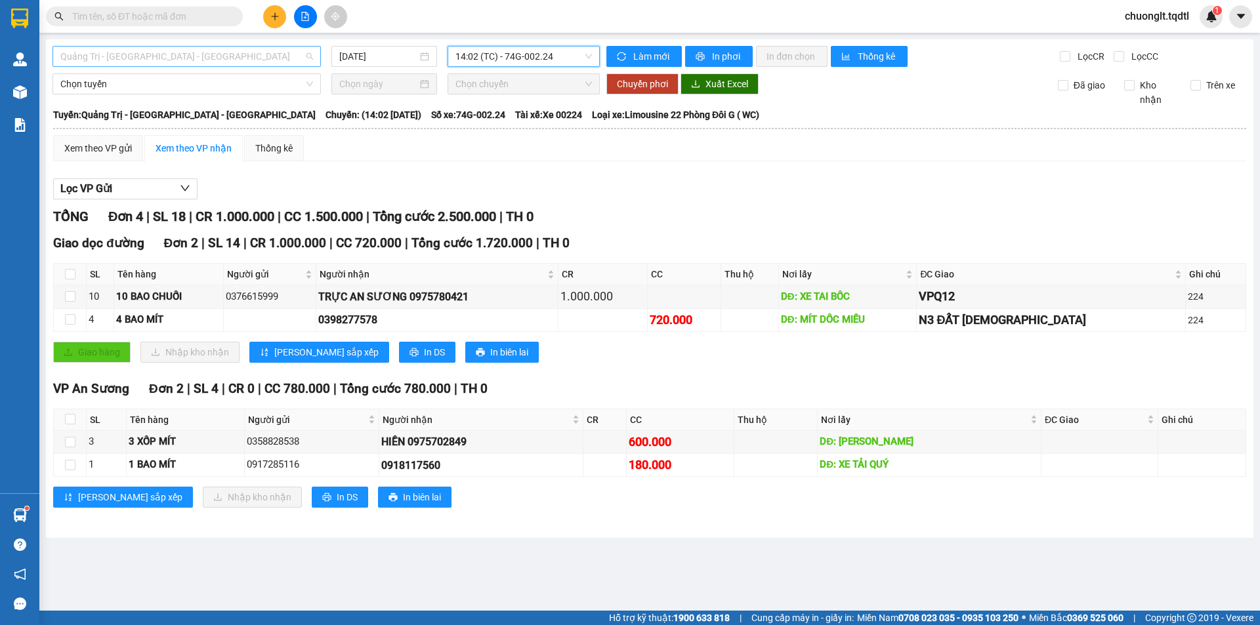
click at [270, 54] on span "Quảng Trị - [GEOGRAPHIC_DATA] - [GEOGRAPHIC_DATA]" at bounding box center [186, 57] width 253 height 20
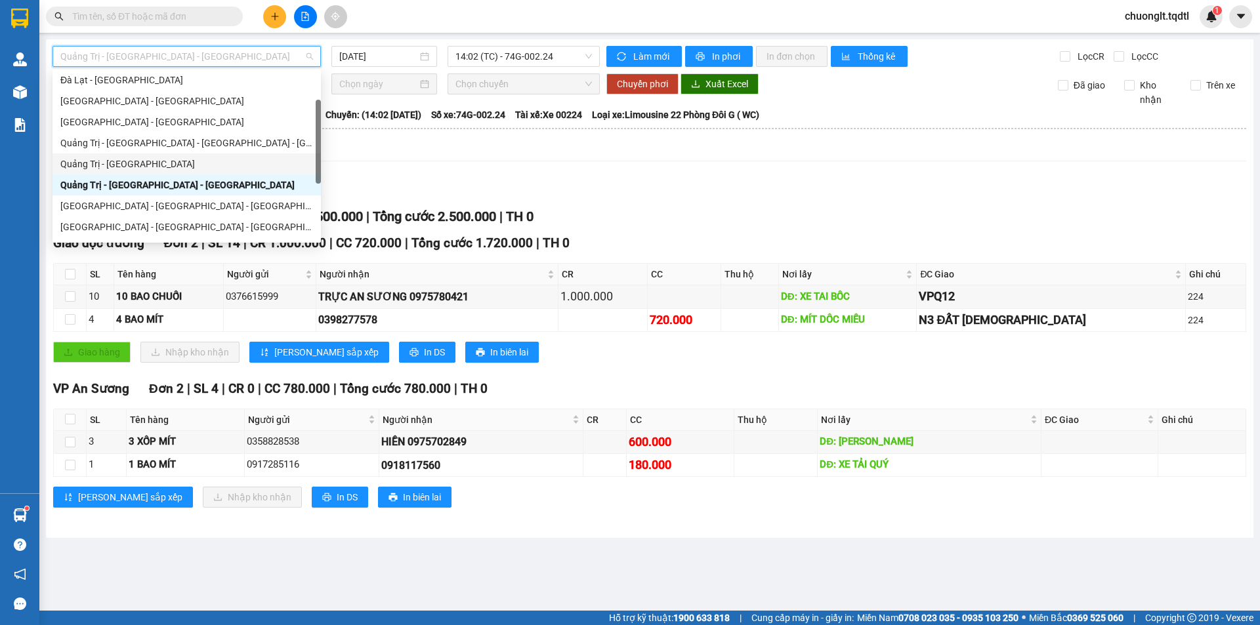
click at [182, 164] on div "Quảng Trị - [GEOGRAPHIC_DATA]" at bounding box center [186, 164] width 253 height 14
type input "[DATE]"
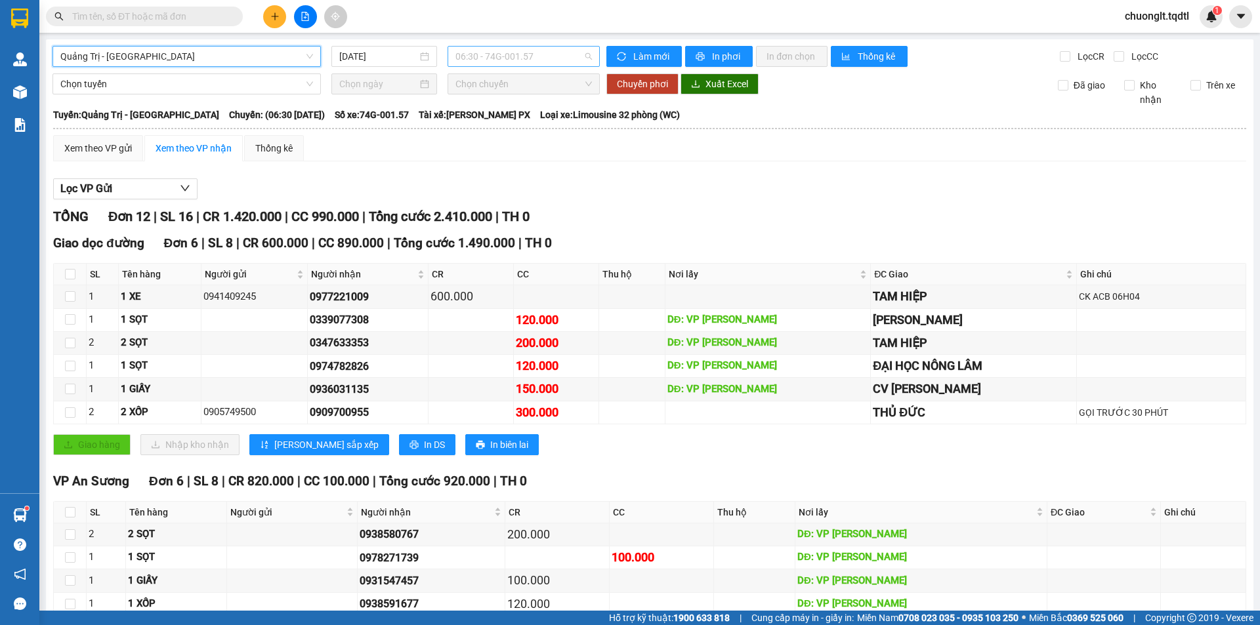
click at [556, 49] on span "06:30 - 74G-001.57" at bounding box center [523, 57] width 136 height 20
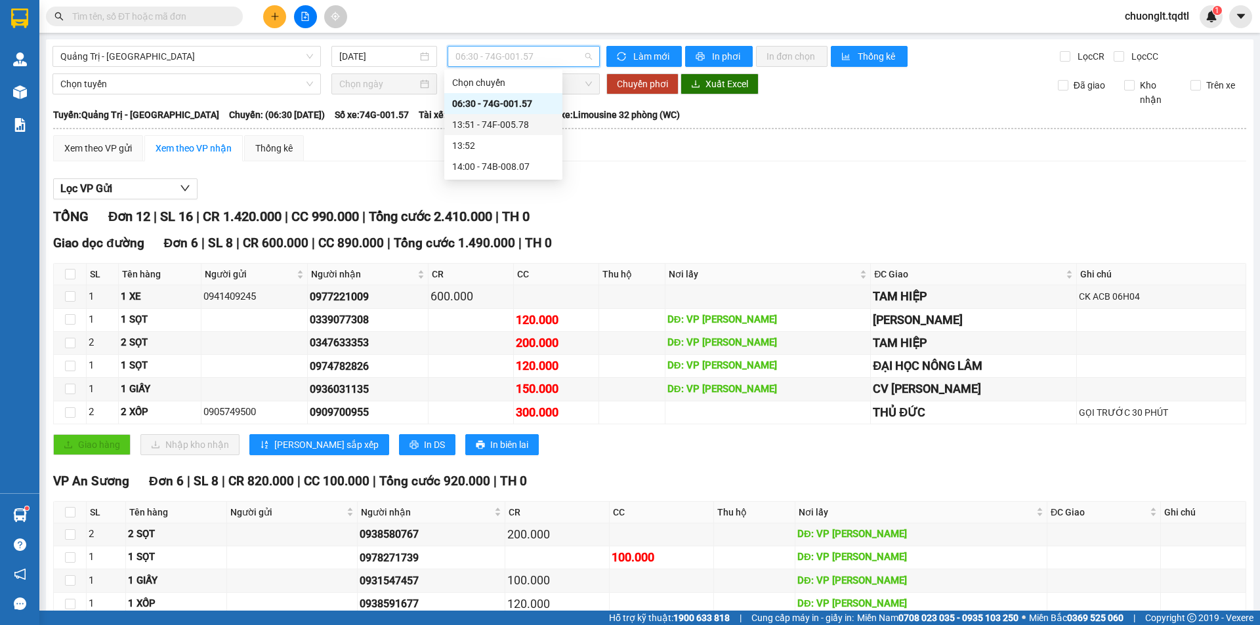
click at [522, 126] on div "13:51 - 74F-005.78" at bounding box center [503, 124] width 102 height 14
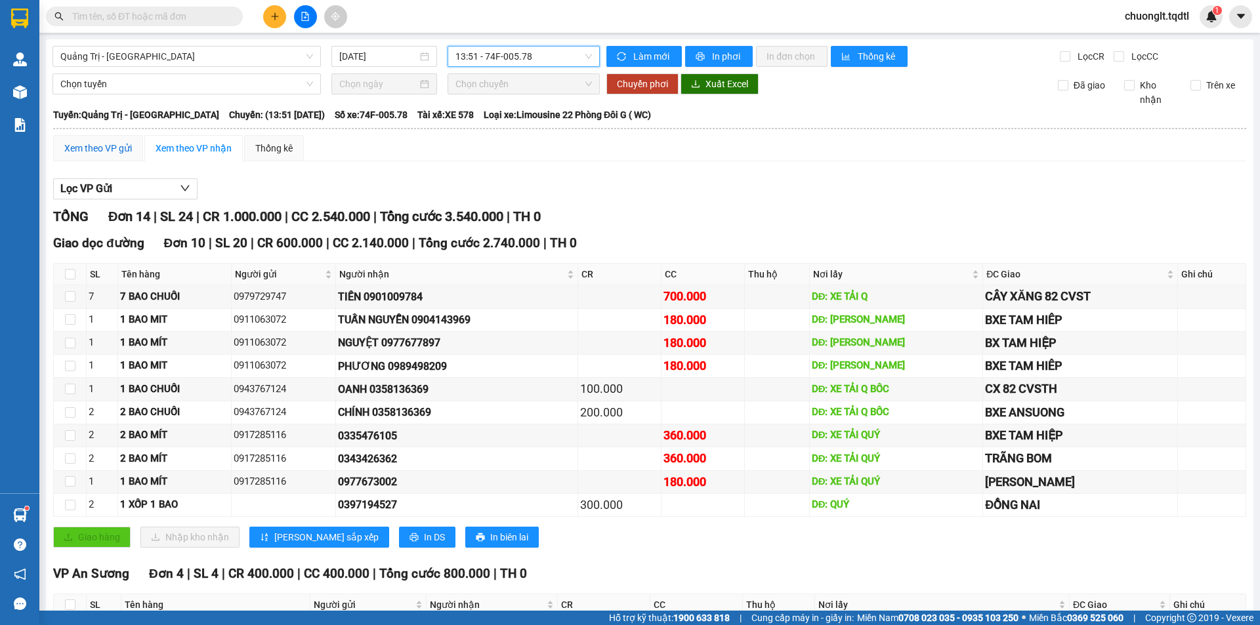
click at [111, 147] on div "Xem theo VP gửi" at bounding box center [98, 148] width 68 height 14
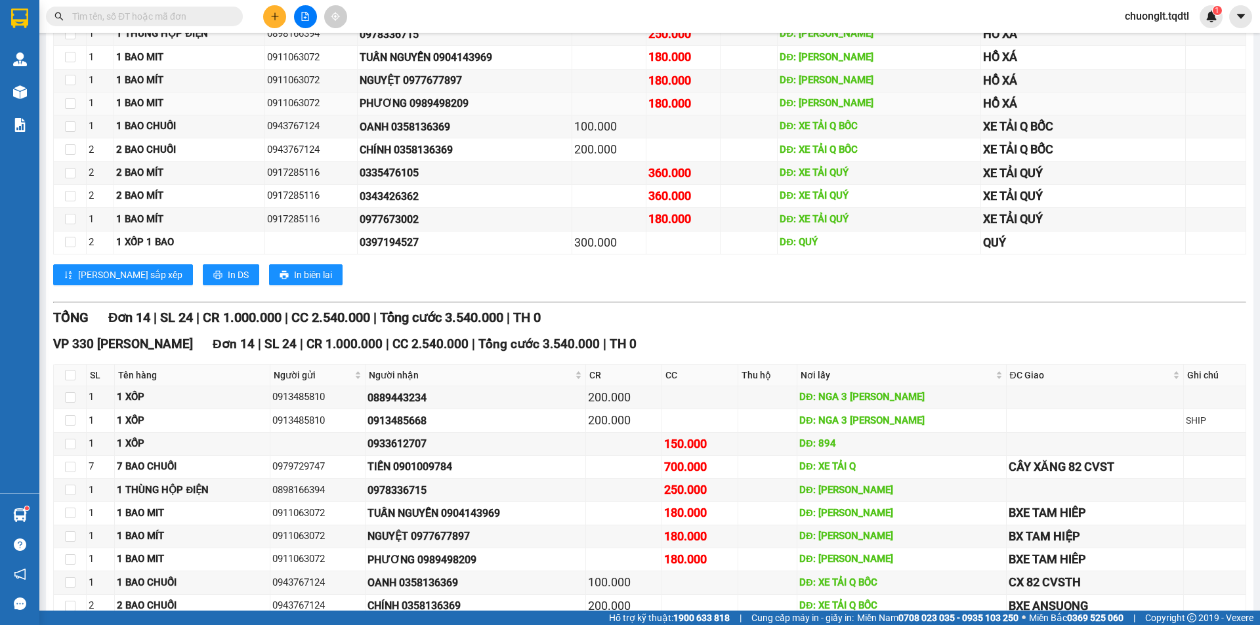
scroll to position [495, 0]
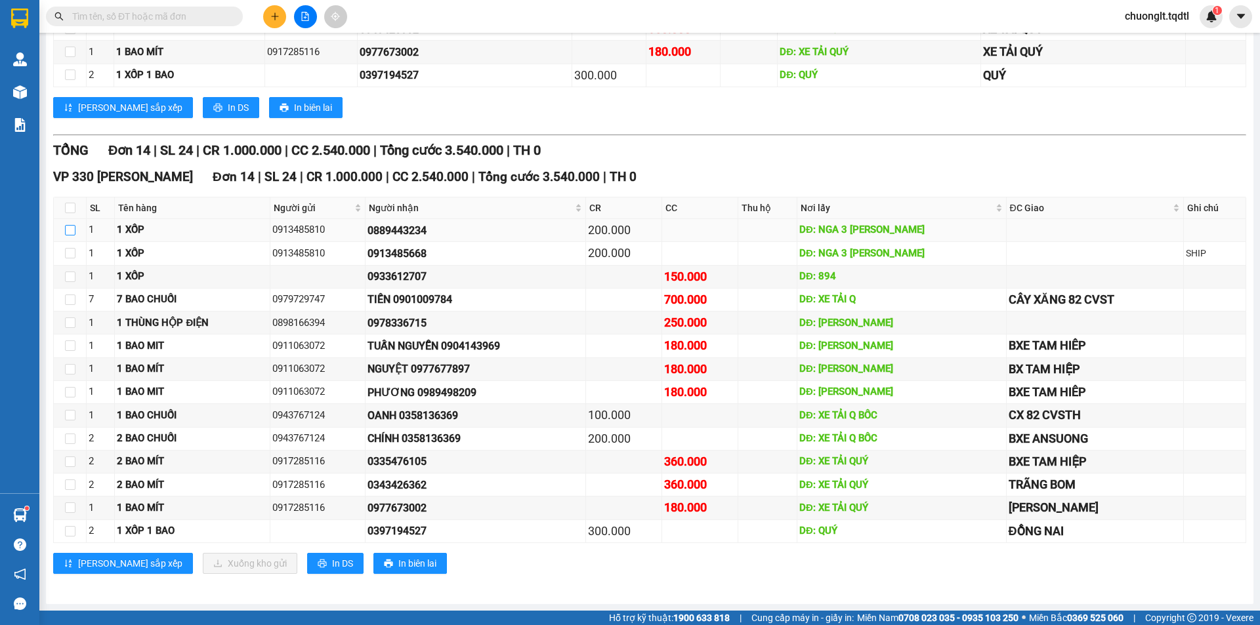
click at [72, 232] on input "checkbox" at bounding box center [70, 230] width 10 height 10
checkbox input "true"
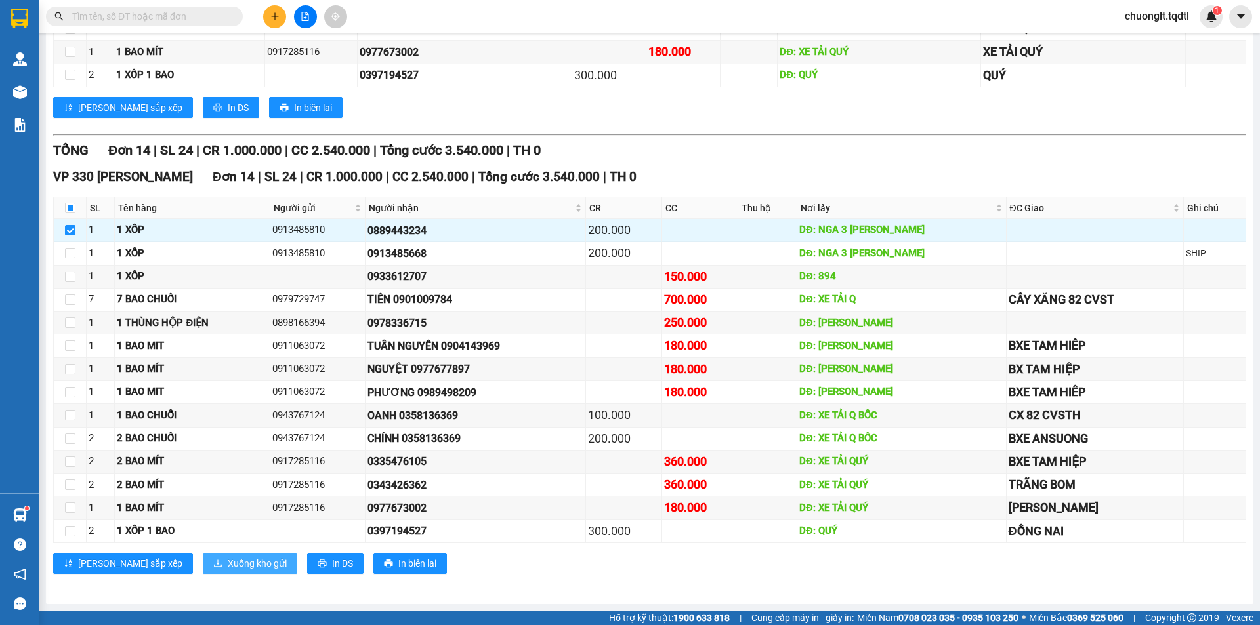
click at [228, 567] on span "Xuống kho gửi" at bounding box center [257, 563] width 59 height 14
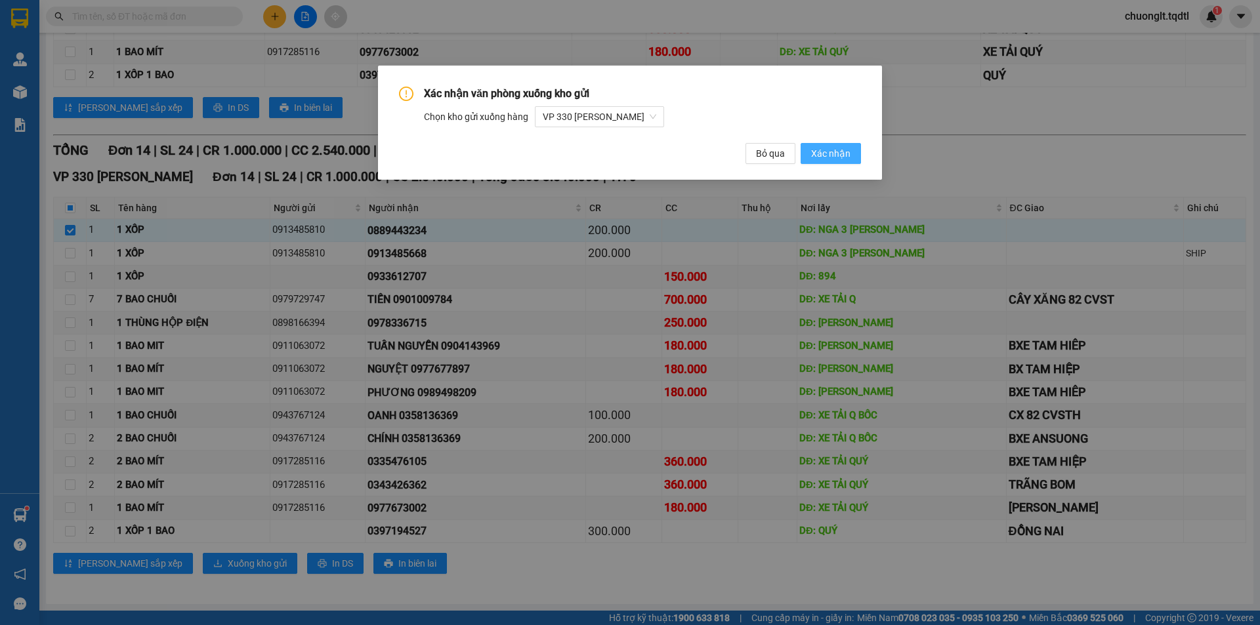
click at [824, 152] on span "Xác nhận" at bounding box center [830, 153] width 39 height 14
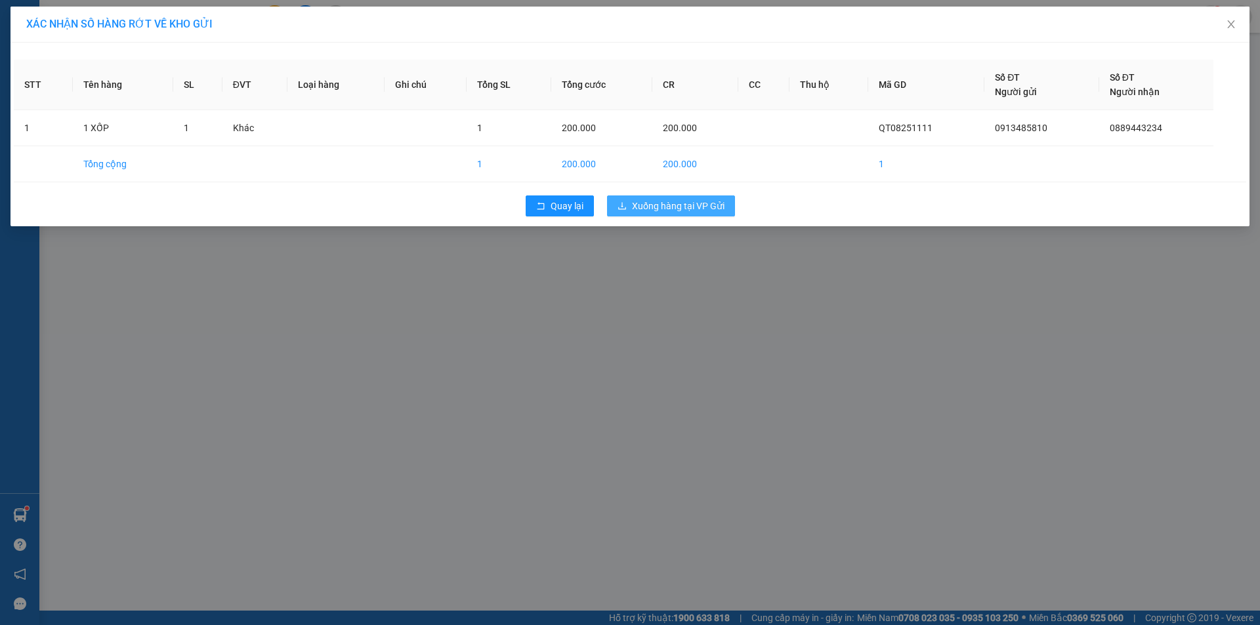
click at [677, 205] on span "Xuống hàng tại VP Gửi" at bounding box center [678, 206] width 93 height 14
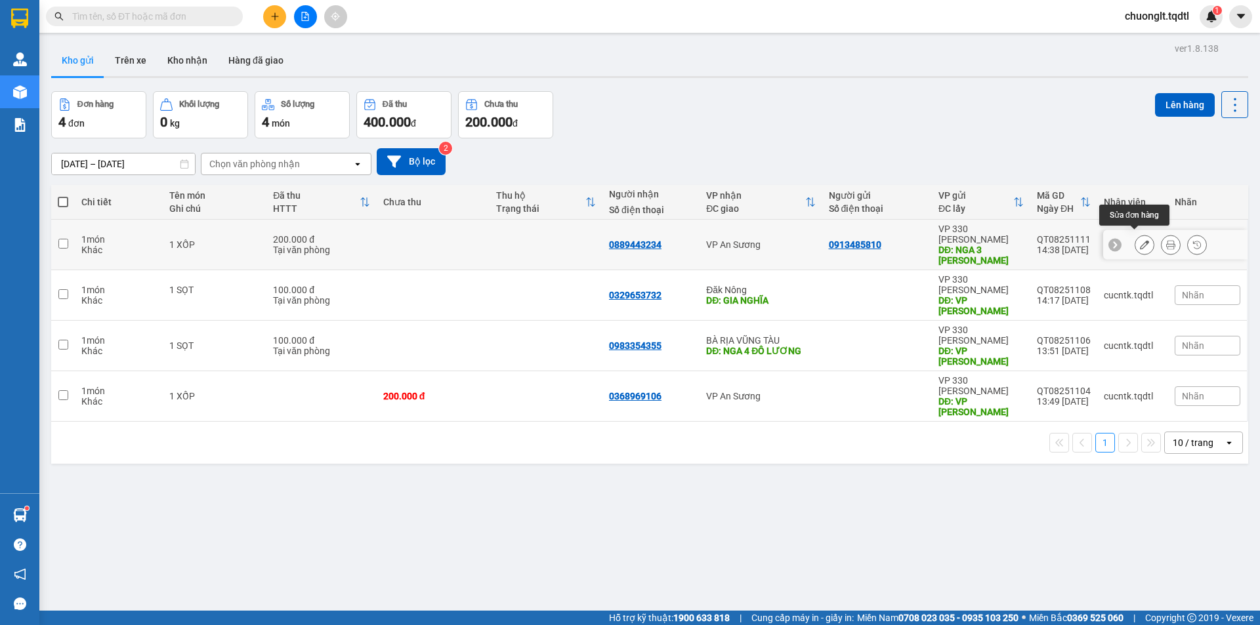
click at [1138, 234] on button at bounding box center [1144, 245] width 18 height 23
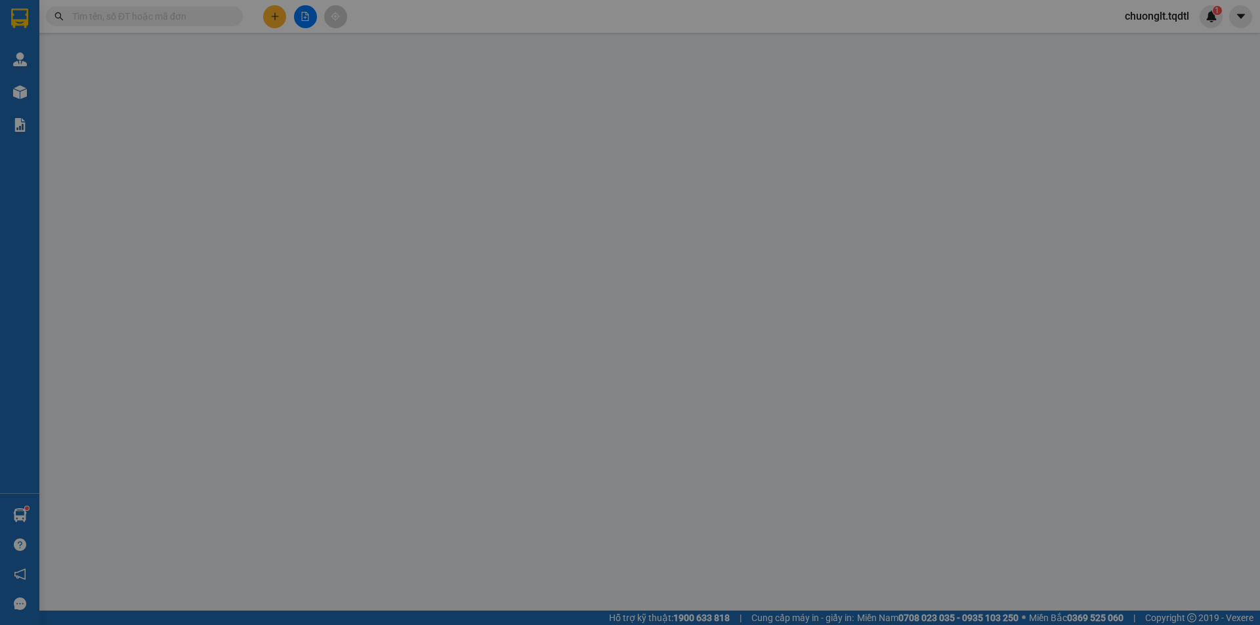
type input "0913485810"
type input "NGA 3 HIÊN LƯƠNG"
type input "0889443234"
type input "200.000"
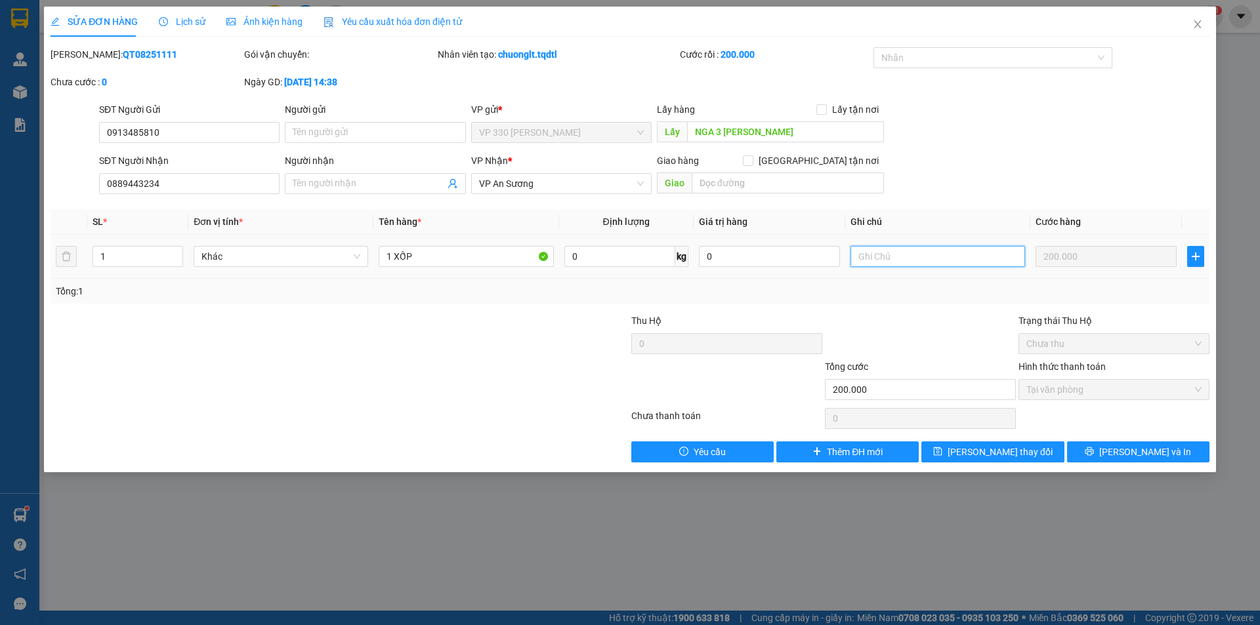
click at [890, 252] on input "text" at bounding box center [937, 256] width 175 height 21
type input "SHIP"
click at [979, 450] on span "Lưu thay đổi" at bounding box center [1000, 452] width 105 height 14
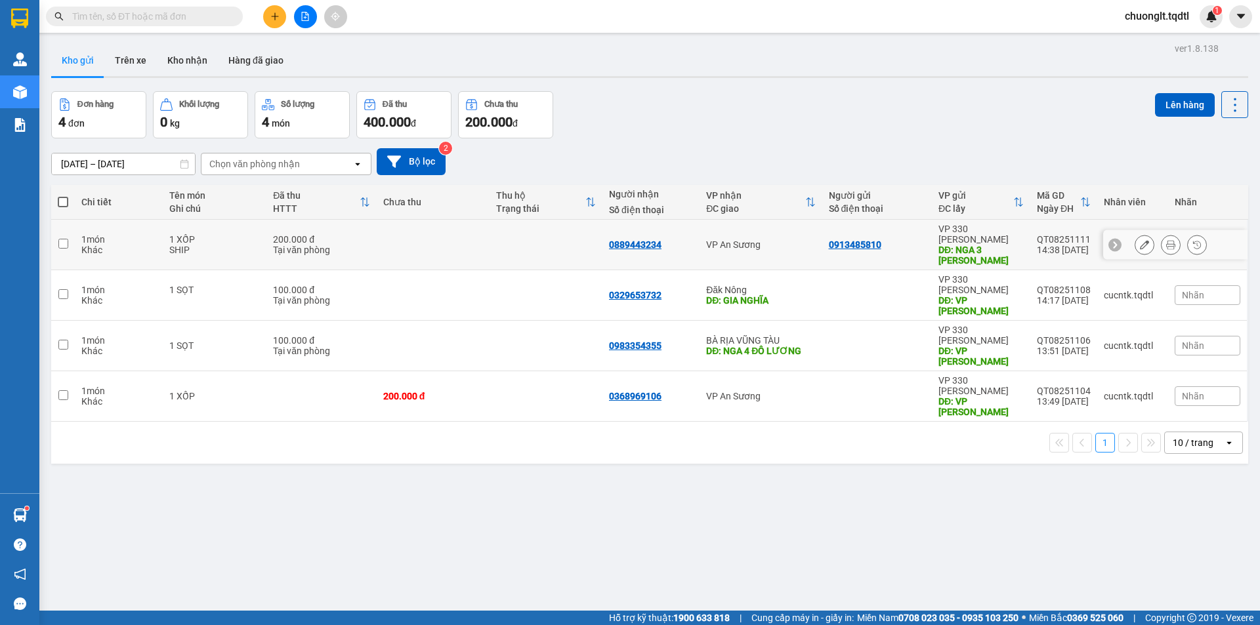
click at [61, 239] on input "checkbox" at bounding box center [63, 244] width 10 height 10
checkbox input "true"
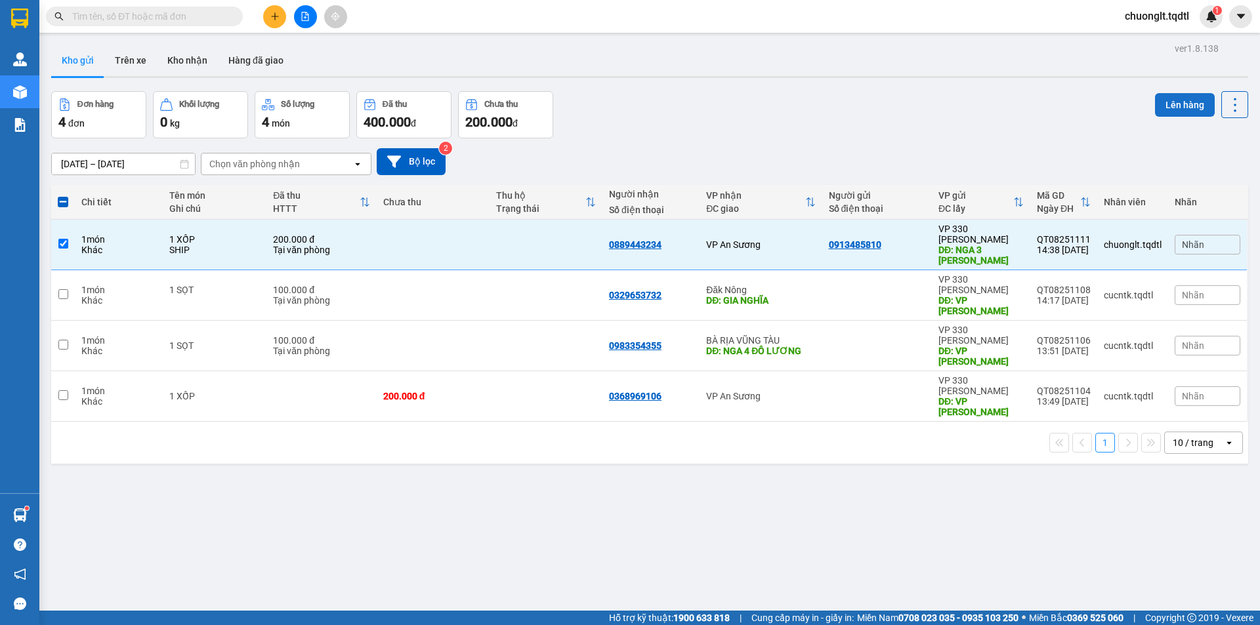
click at [1181, 103] on button "Lên hàng" at bounding box center [1185, 105] width 60 height 24
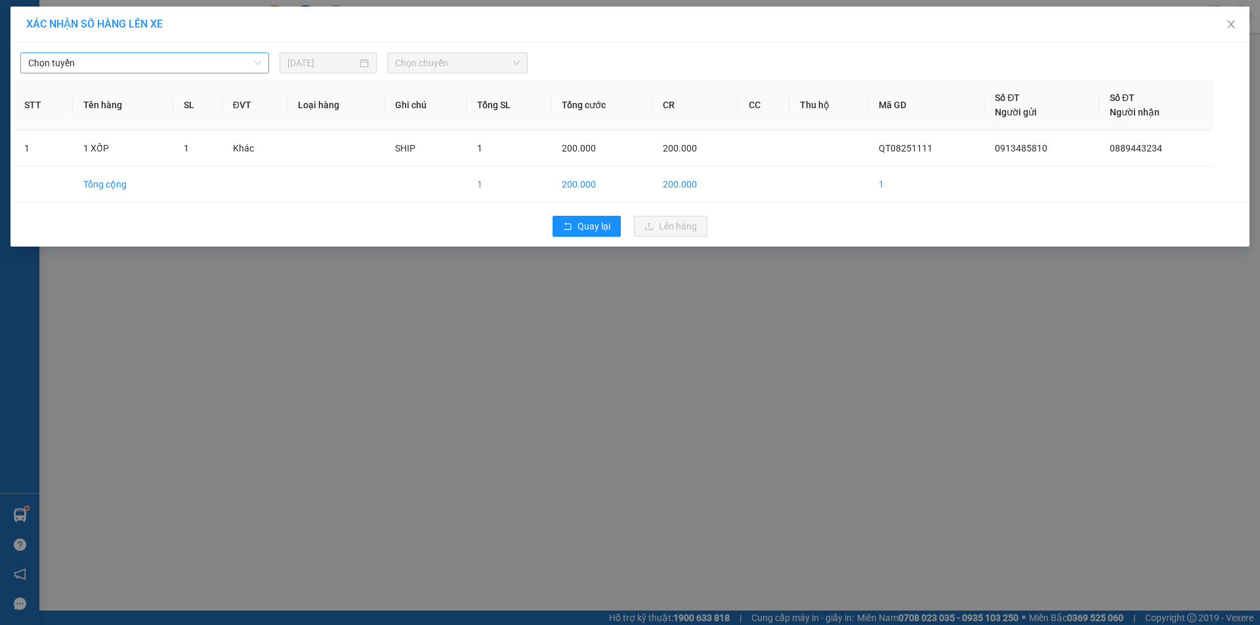
click at [196, 67] on span "Chọn tuyến" at bounding box center [144, 63] width 233 height 20
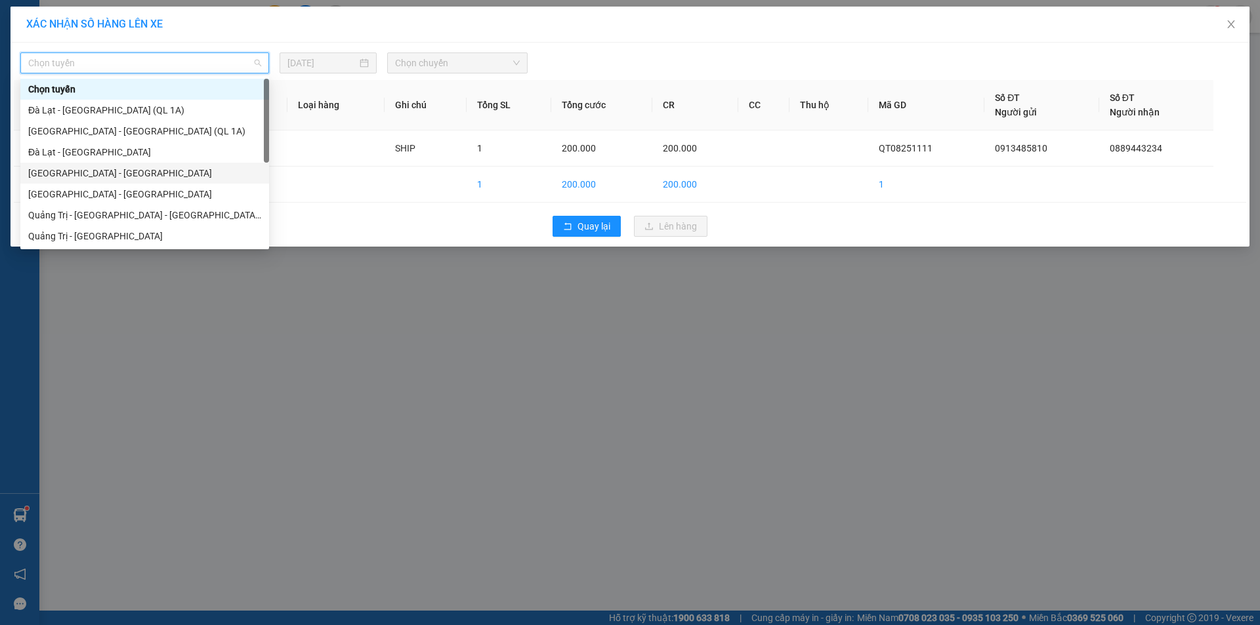
scroll to position [66, 0]
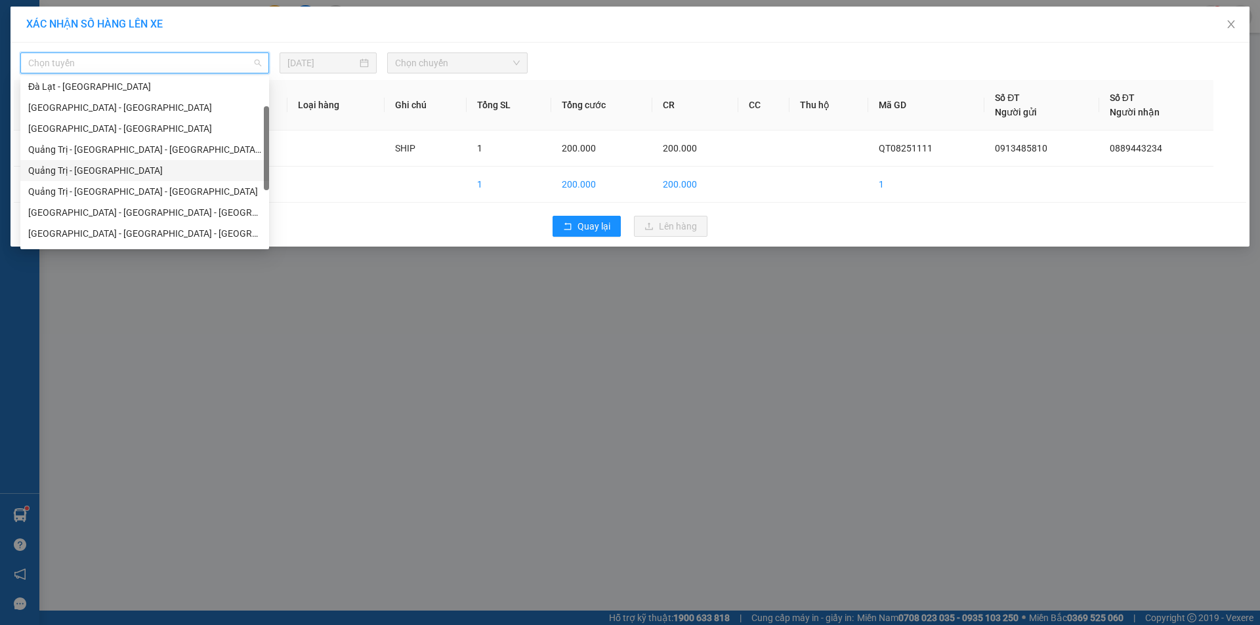
click at [133, 163] on div "Quảng Trị - [GEOGRAPHIC_DATA]" at bounding box center [144, 170] width 233 height 14
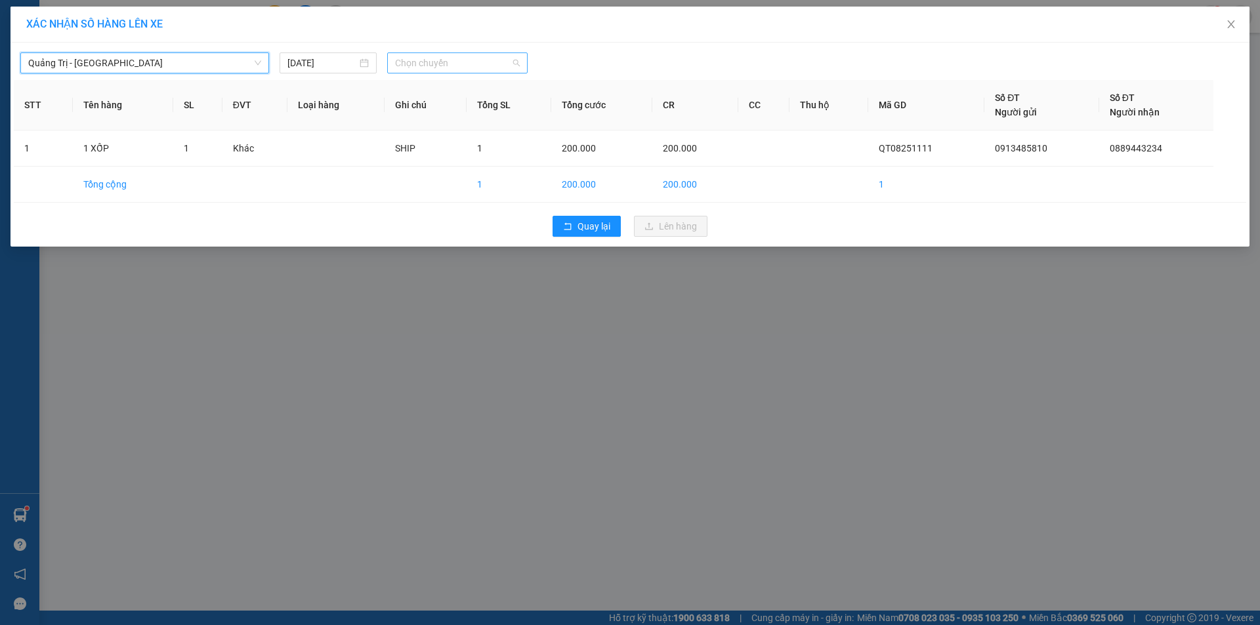
click at [489, 66] on span "Chọn chuyến" at bounding box center [457, 63] width 125 height 20
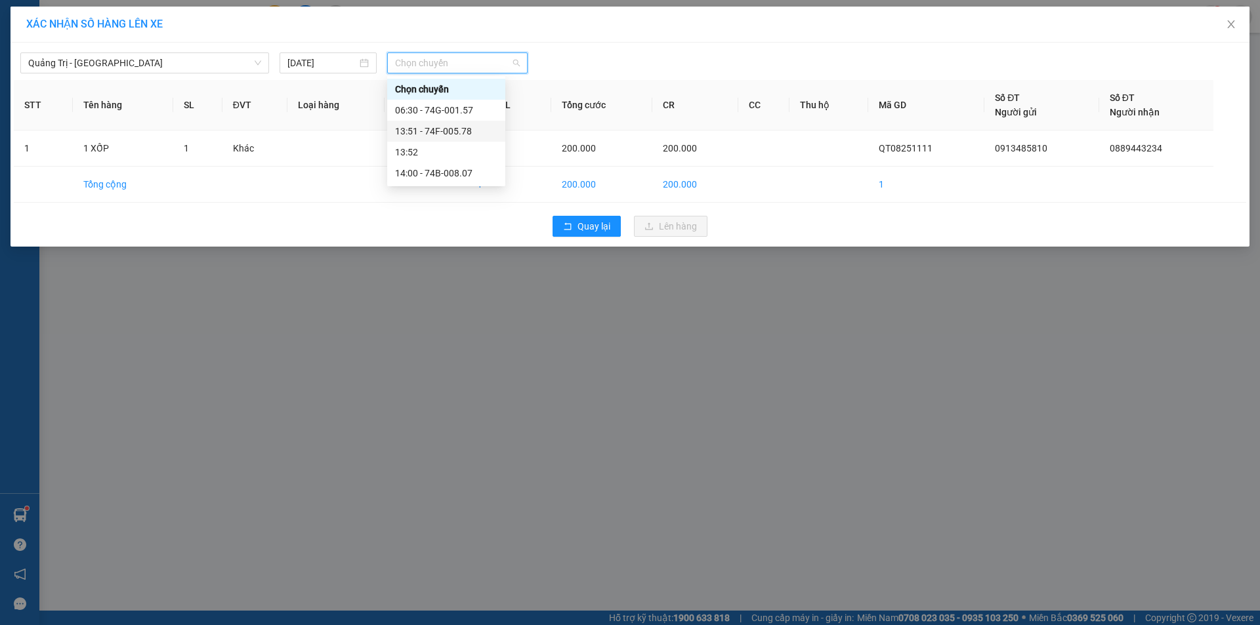
click at [460, 127] on div "13:51 - 74F-005.78" at bounding box center [446, 131] width 102 height 14
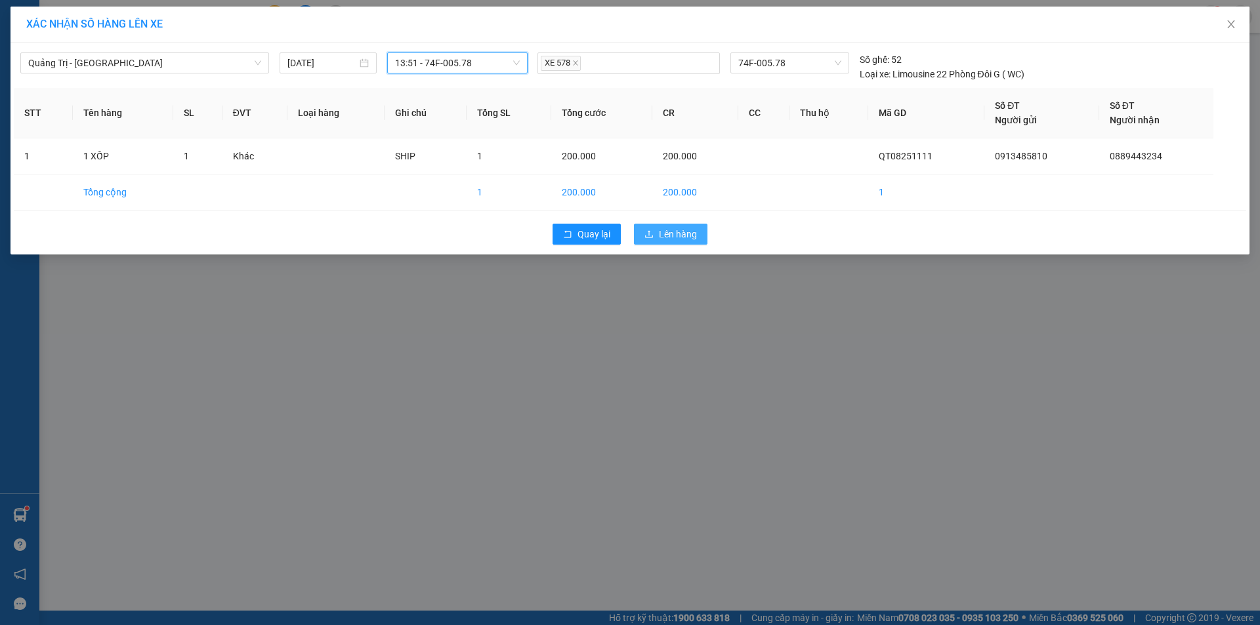
click at [652, 228] on button "Lên hàng" at bounding box center [670, 234] width 73 height 21
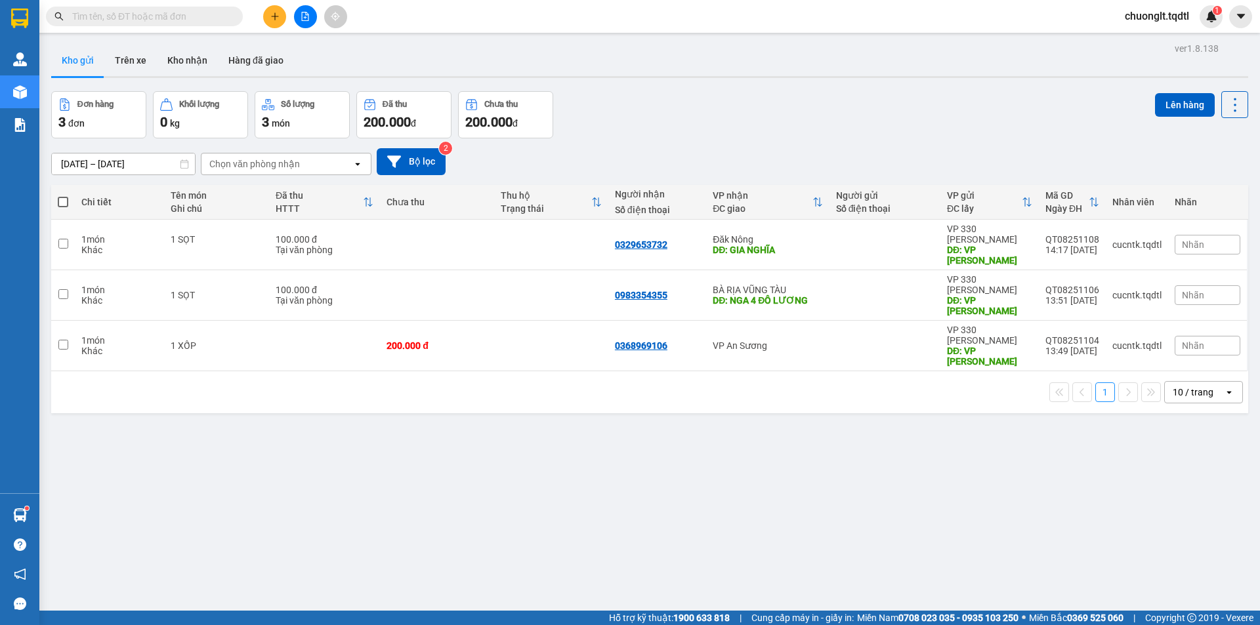
click at [298, 19] on button at bounding box center [305, 16] width 23 height 23
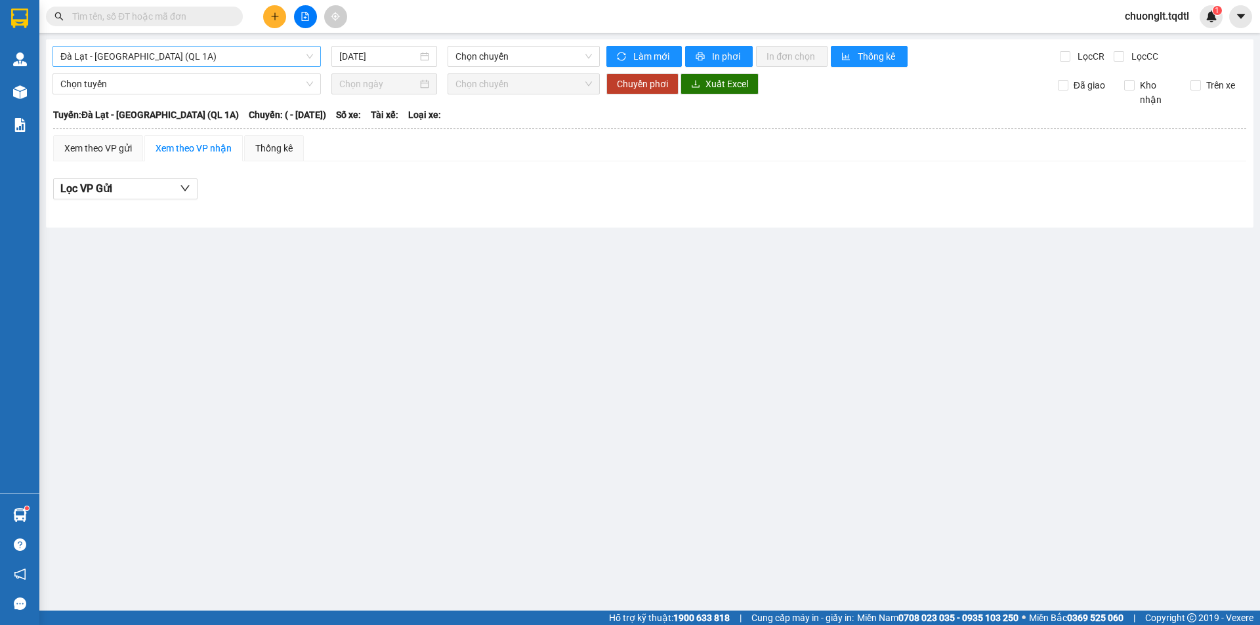
click at [207, 54] on span "Đà Lạt - [GEOGRAPHIC_DATA] (QL 1A)" at bounding box center [186, 57] width 253 height 20
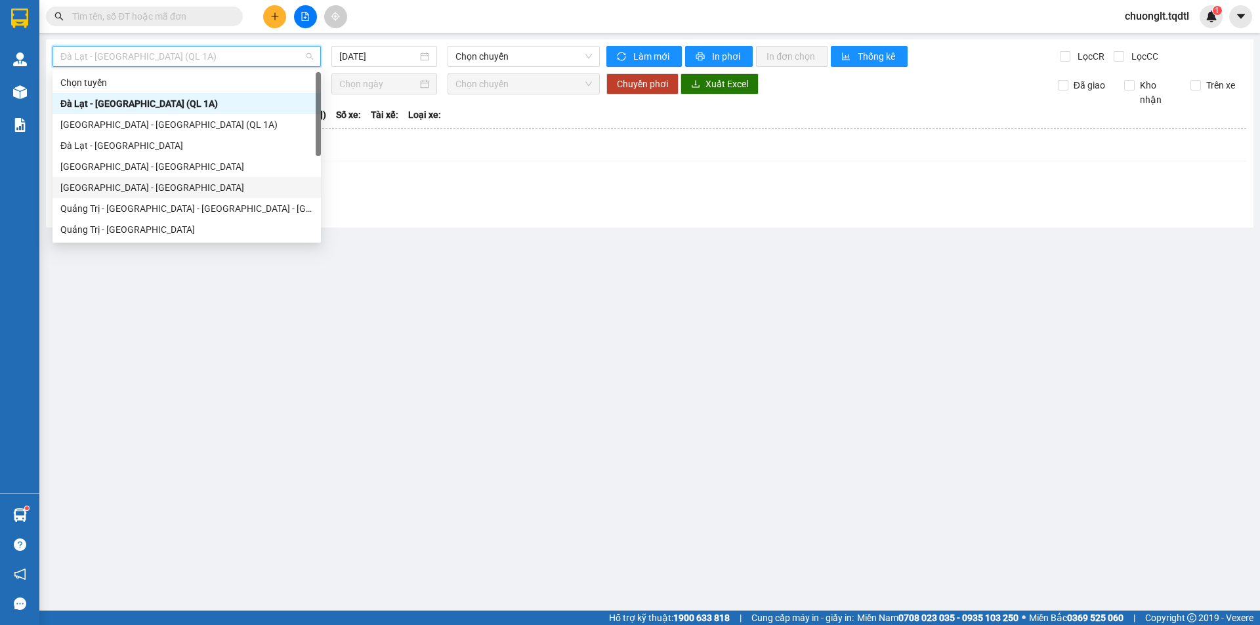
scroll to position [66, 0]
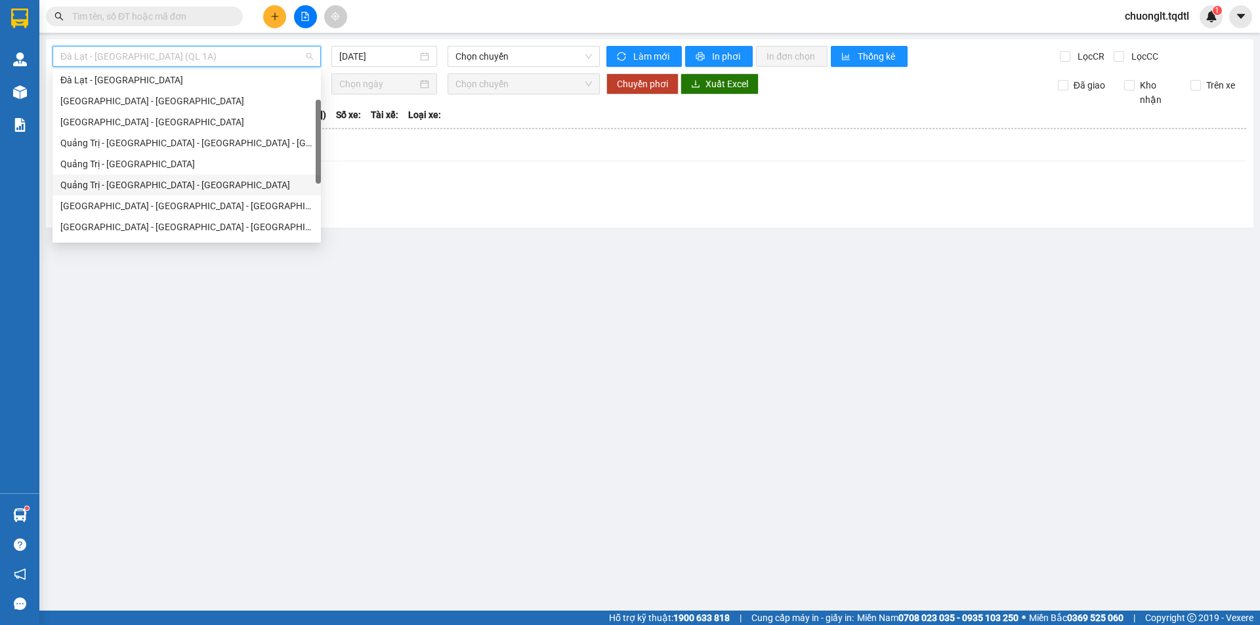
click at [160, 186] on div "Quảng Trị - [GEOGRAPHIC_DATA] - [GEOGRAPHIC_DATA]" at bounding box center [186, 185] width 253 height 14
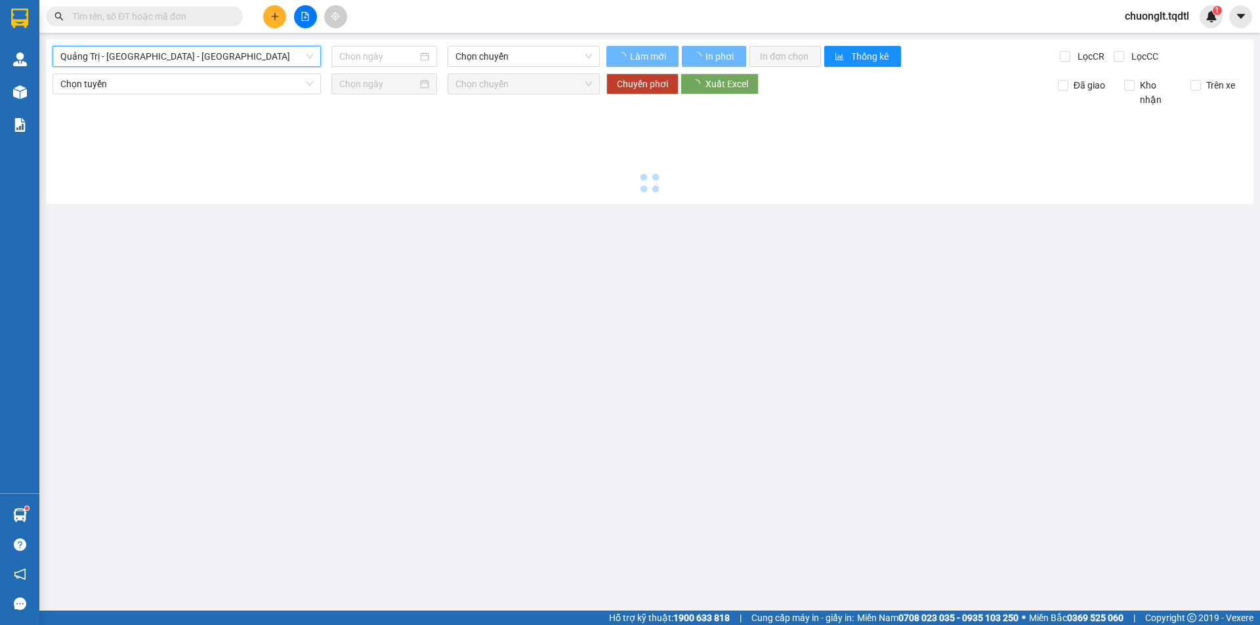
type input "[DATE]"
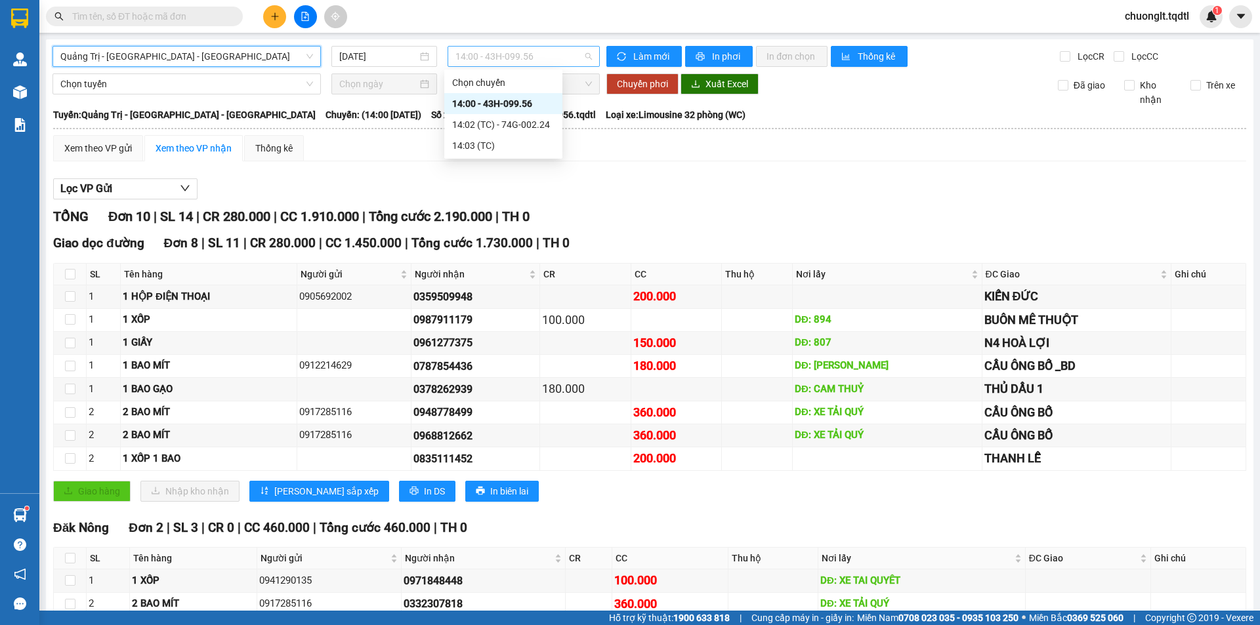
click at [554, 58] on span "14:00 - 43H-099.56" at bounding box center [523, 57] width 136 height 20
click at [278, 58] on span "Quảng Trị - [GEOGRAPHIC_DATA] - [GEOGRAPHIC_DATA]" at bounding box center [186, 57] width 253 height 20
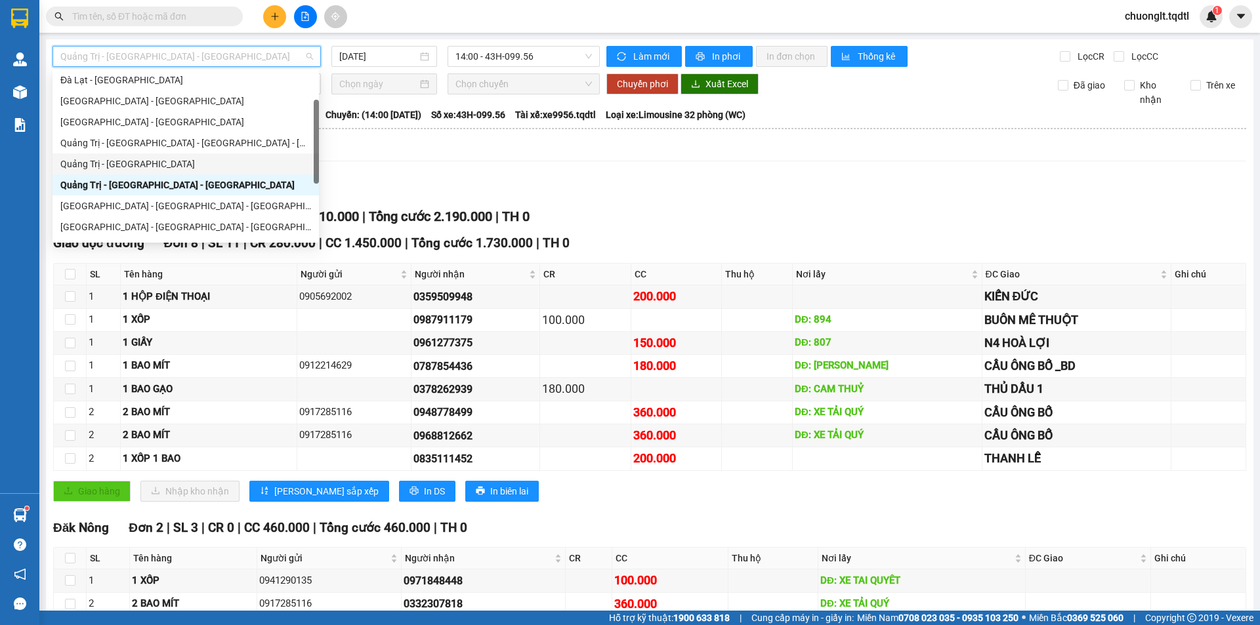
click at [167, 160] on div "Quảng Trị - [GEOGRAPHIC_DATA]" at bounding box center [185, 164] width 251 height 14
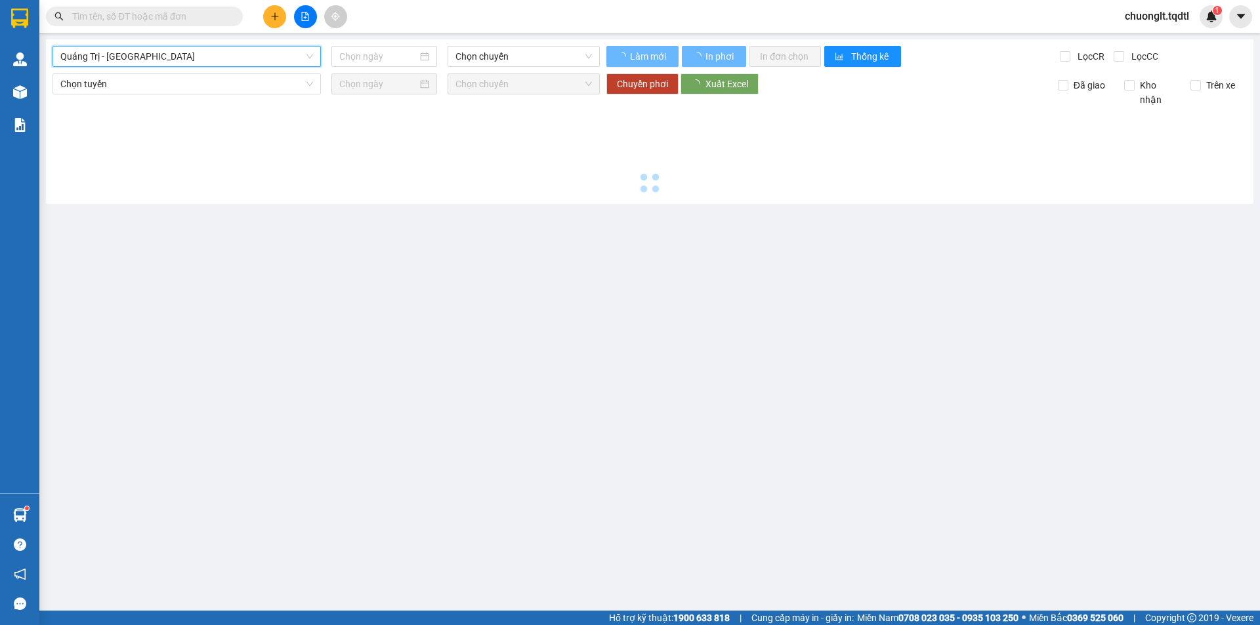
type input "[DATE]"
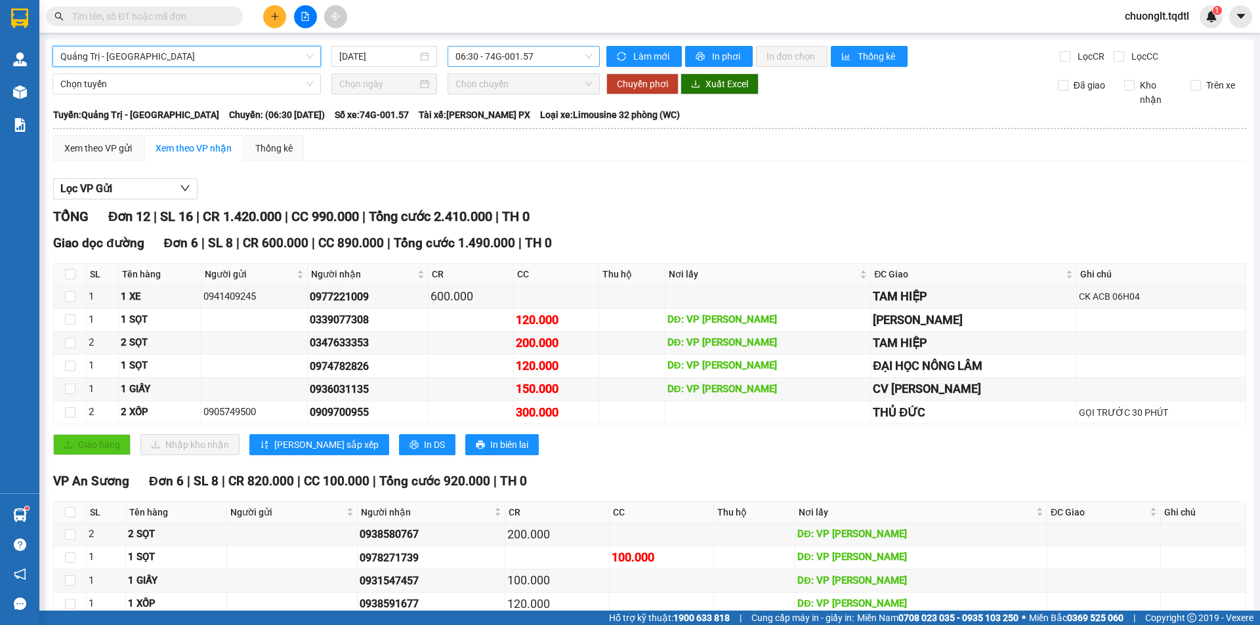
click at [541, 60] on span "06:30 - 74G-001.57" at bounding box center [523, 57] width 136 height 20
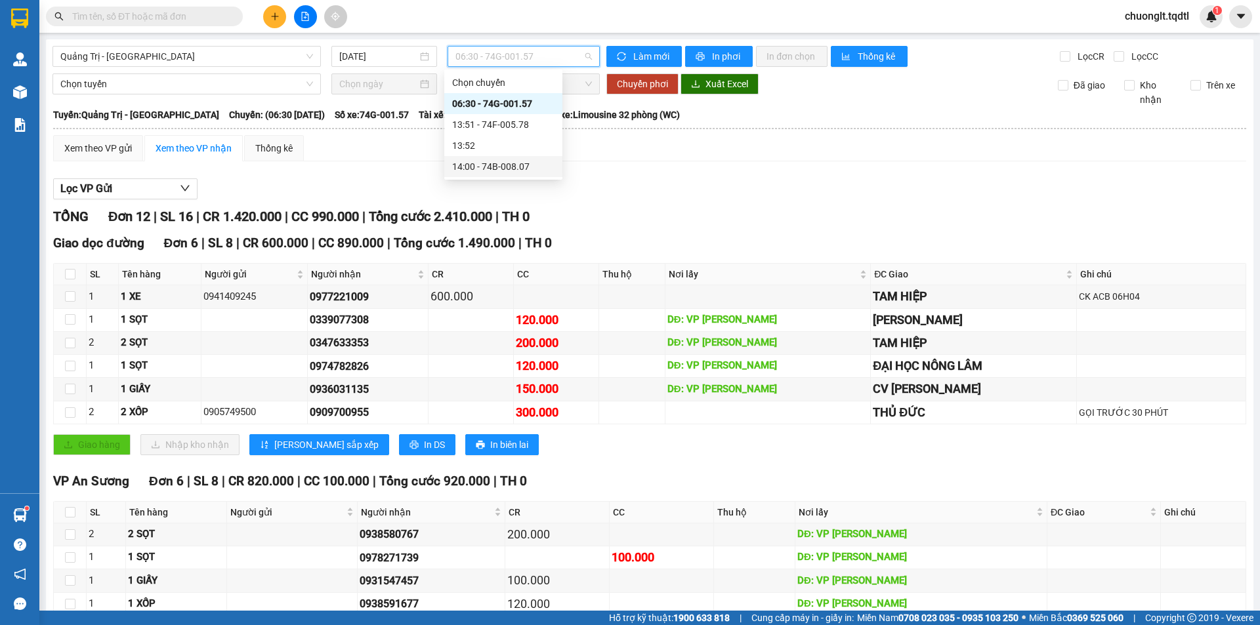
click at [507, 164] on div "14:00 - 74B-008.07" at bounding box center [503, 166] width 102 height 14
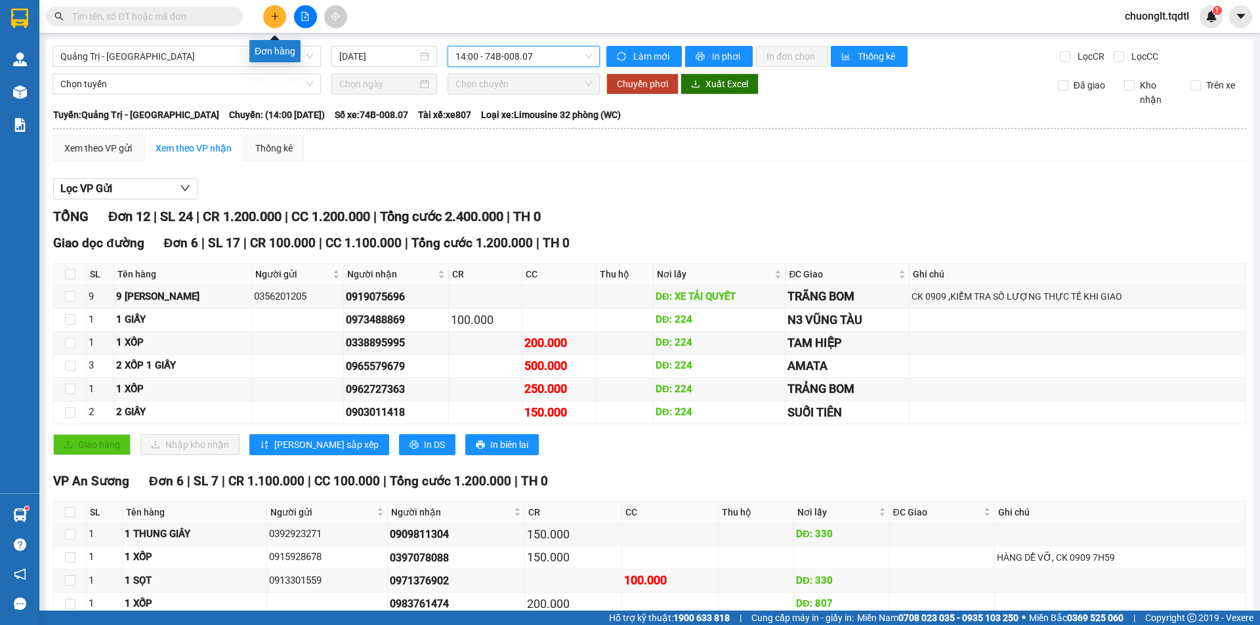
click at [272, 16] on icon "plus" at bounding box center [274, 16] width 7 height 1
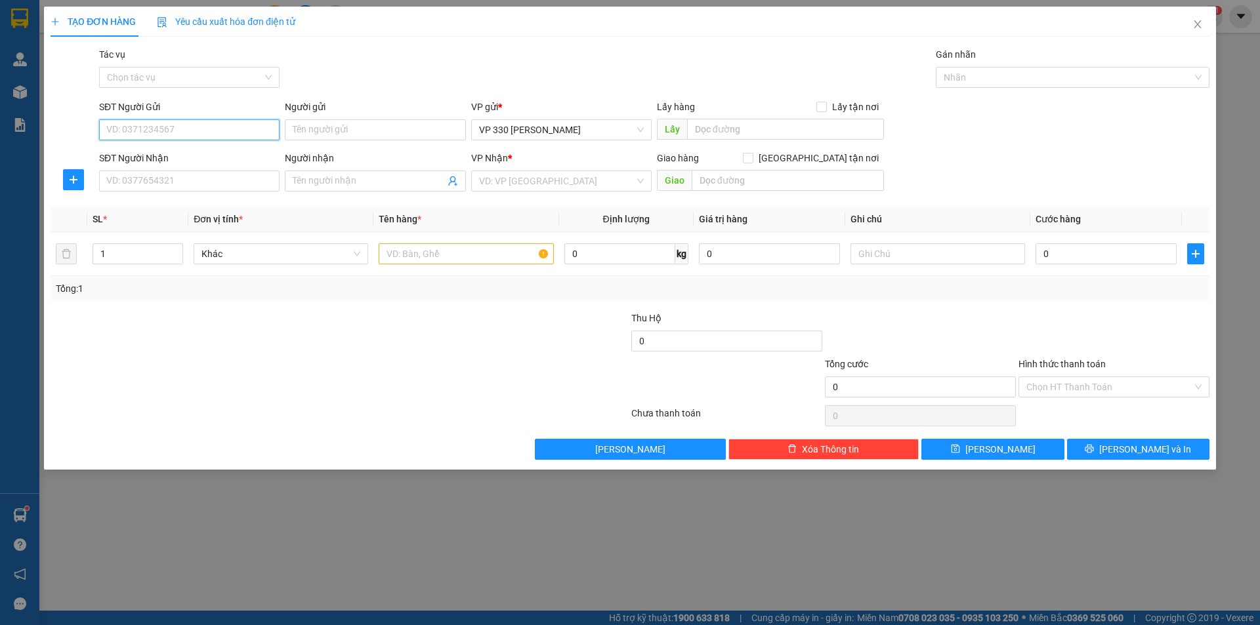
click at [154, 125] on input "SĐT Người Gửi" at bounding box center [189, 129] width 180 height 21
click at [158, 178] on div "0842131009" at bounding box center [189, 177] width 165 height 14
type input "0842131009"
type input "XE TẢI Q"
type input "0334399152"
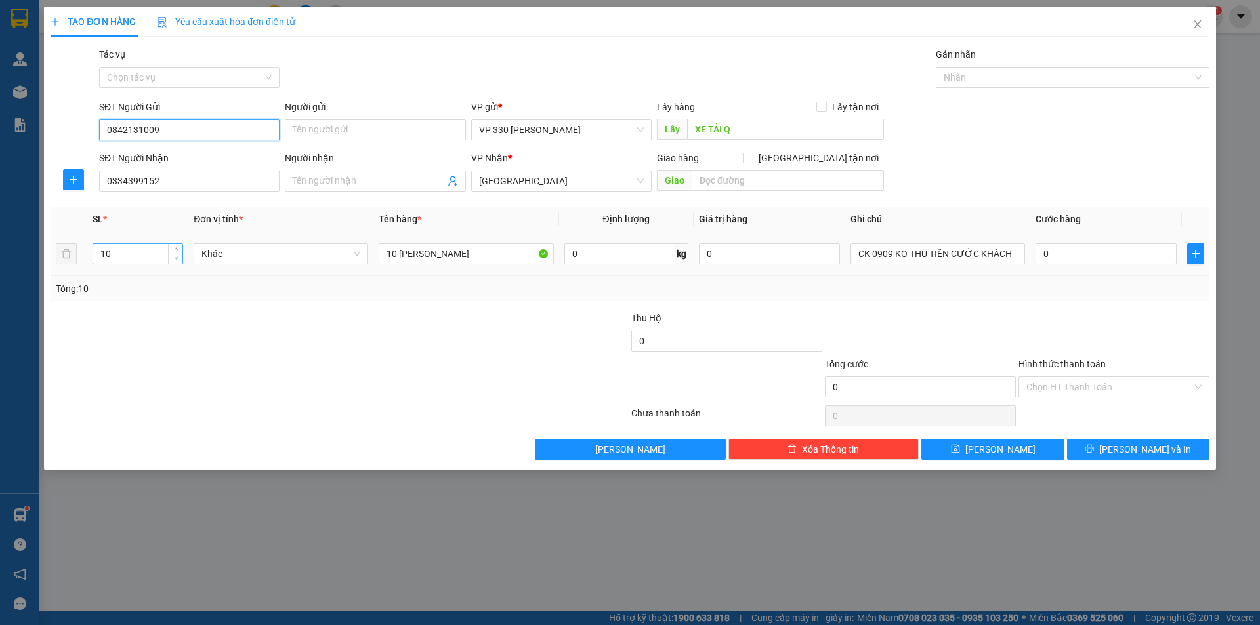
type input "0842131009"
type input "9"
click at [174, 257] on icon "down" at bounding box center [176, 258] width 5 height 5
type input "8"
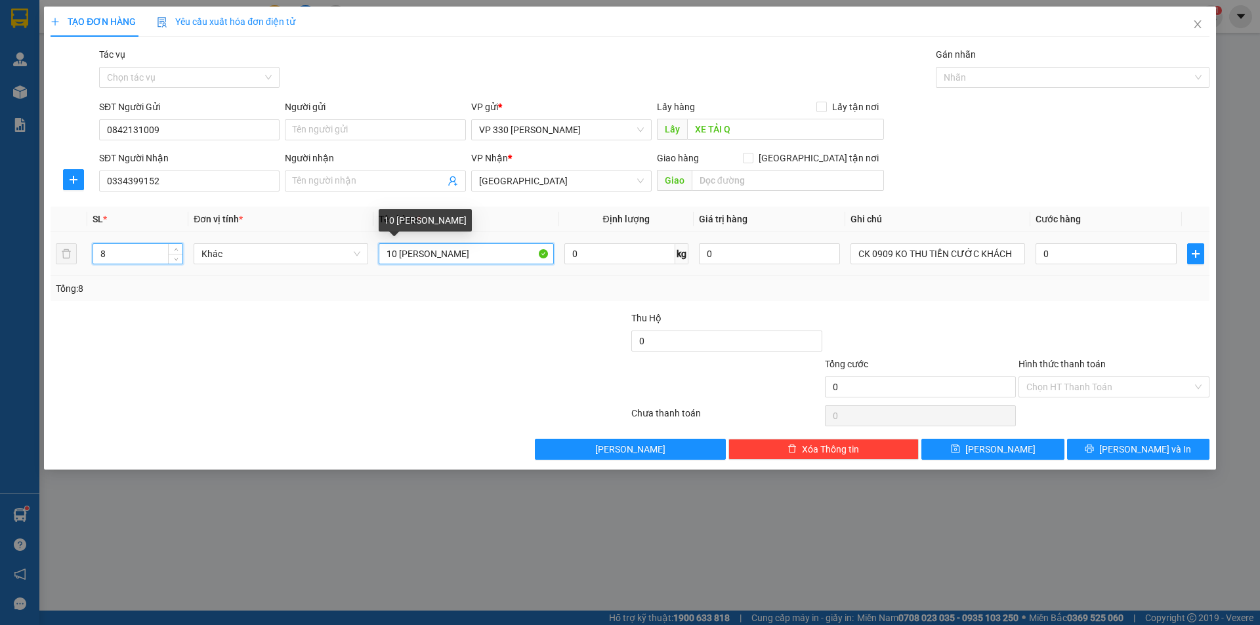
click at [394, 251] on input "10 BAO RIỀNG" at bounding box center [466, 253] width 175 height 21
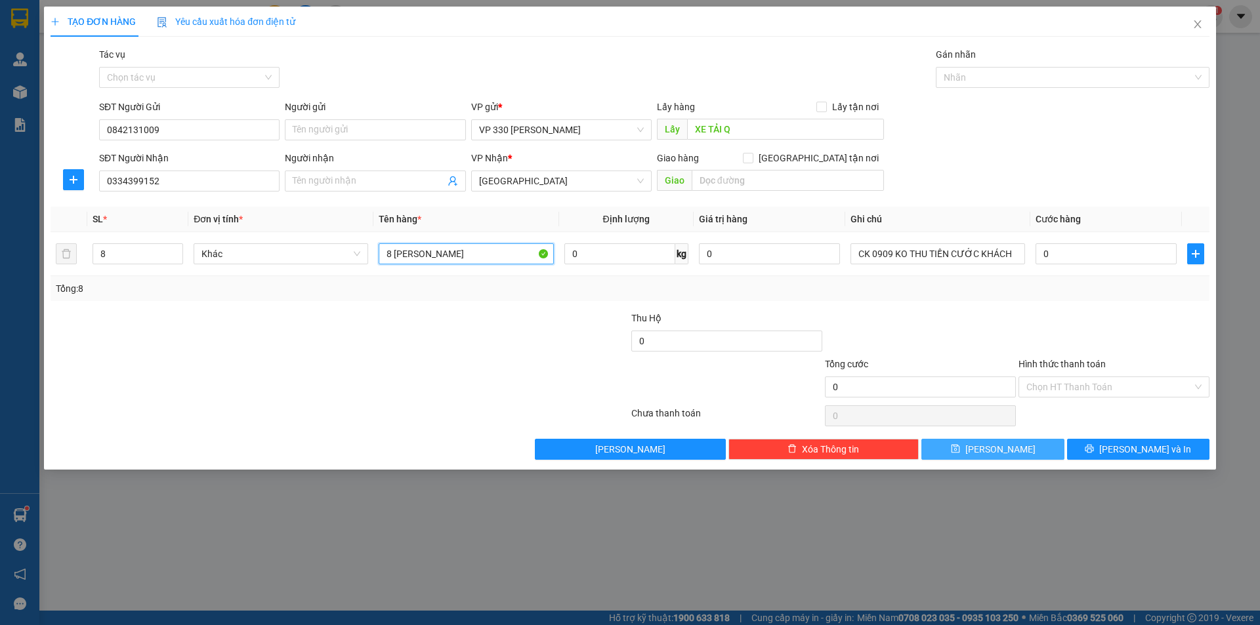
type input "8 [PERSON_NAME]"
click at [963, 449] on button "[PERSON_NAME]" at bounding box center [992, 449] width 142 height 21
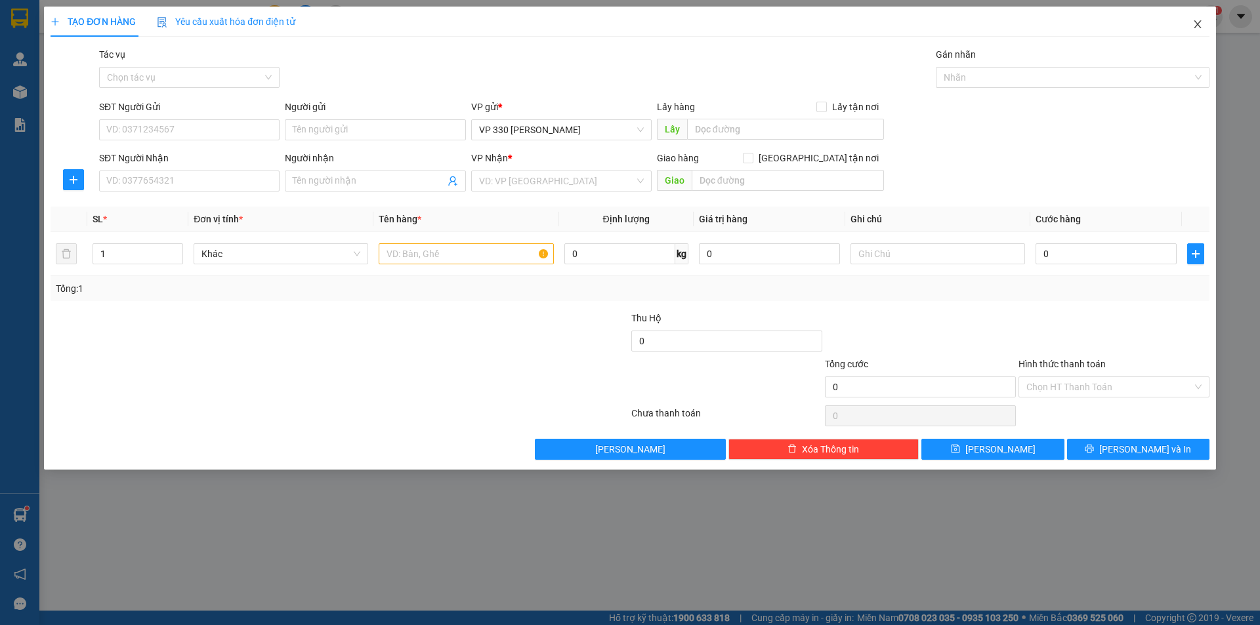
click at [1200, 21] on icon "close" at bounding box center [1197, 24] width 10 height 10
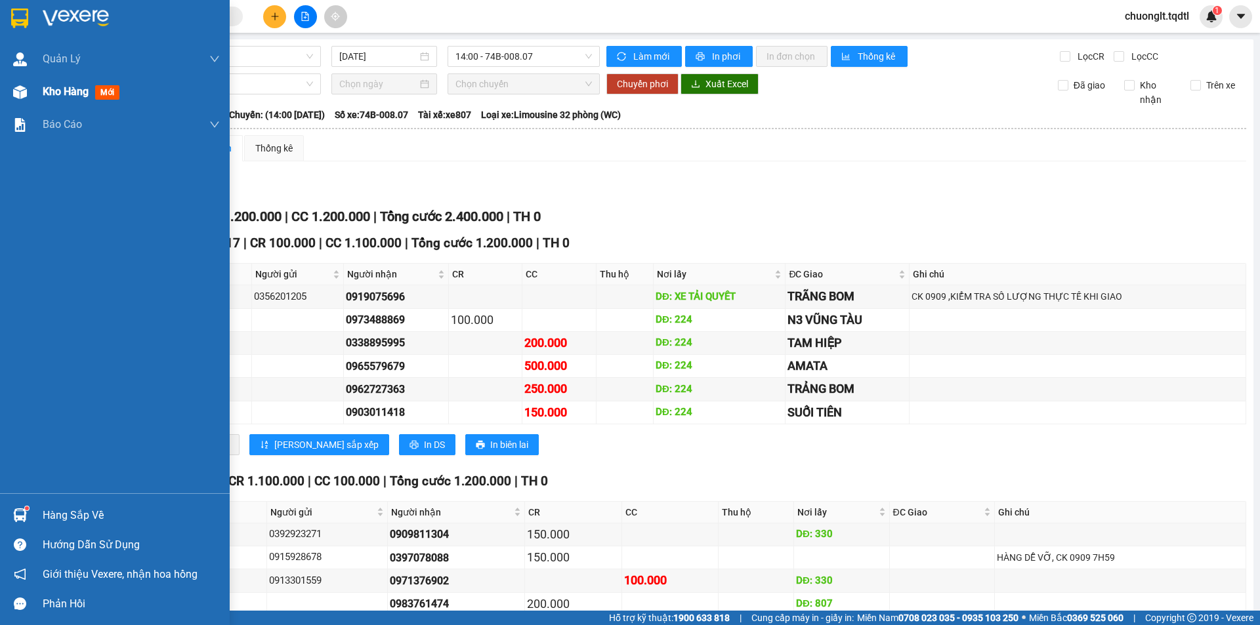
click at [45, 88] on span "Kho hàng" at bounding box center [66, 91] width 46 height 12
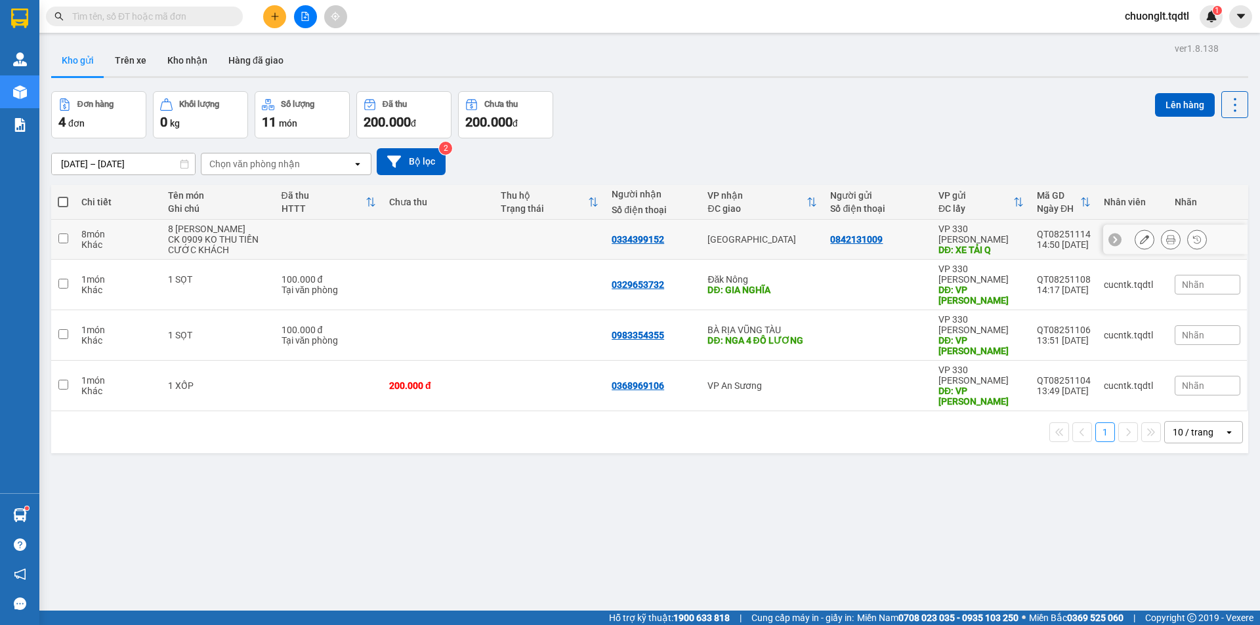
click at [58, 236] on input "checkbox" at bounding box center [63, 239] width 10 height 10
checkbox input "true"
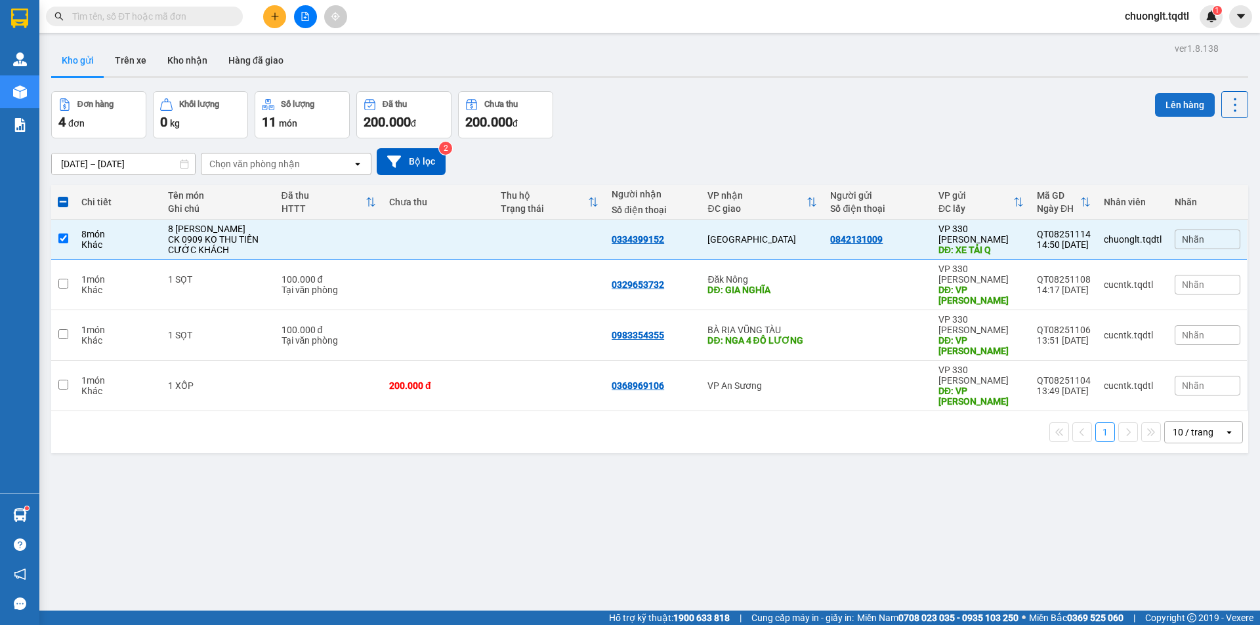
click at [1171, 98] on button "Lên hàng" at bounding box center [1185, 105] width 60 height 24
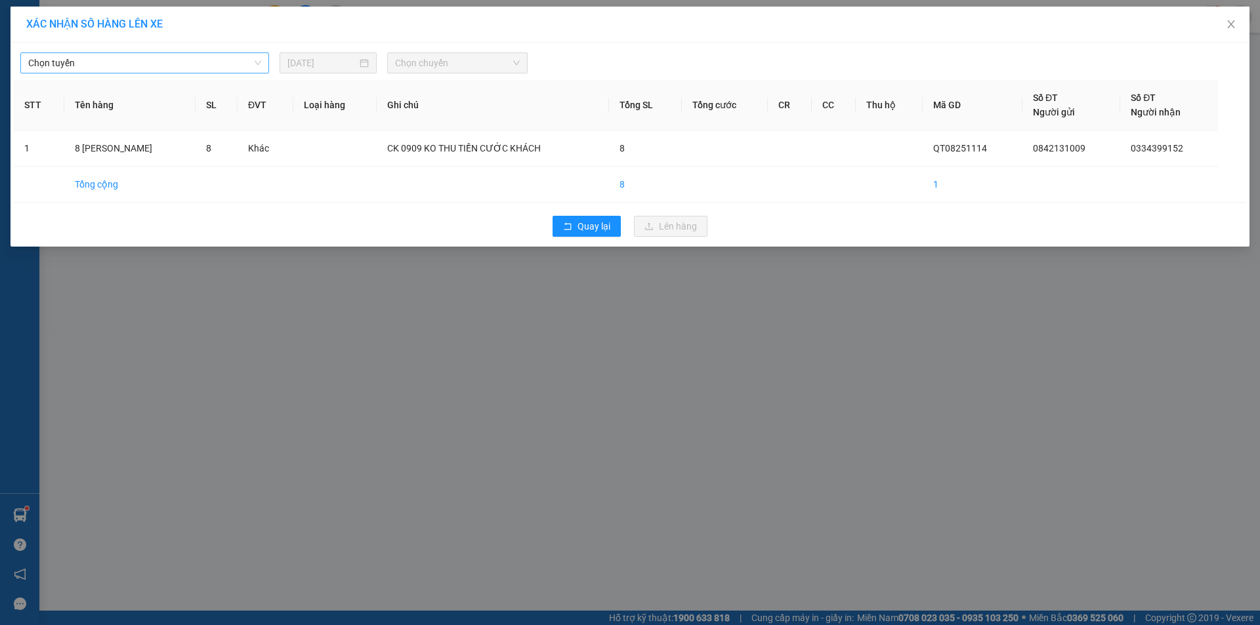
click at [205, 63] on span "Chọn tuyến" at bounding box center [144, 63] width 233 height 20
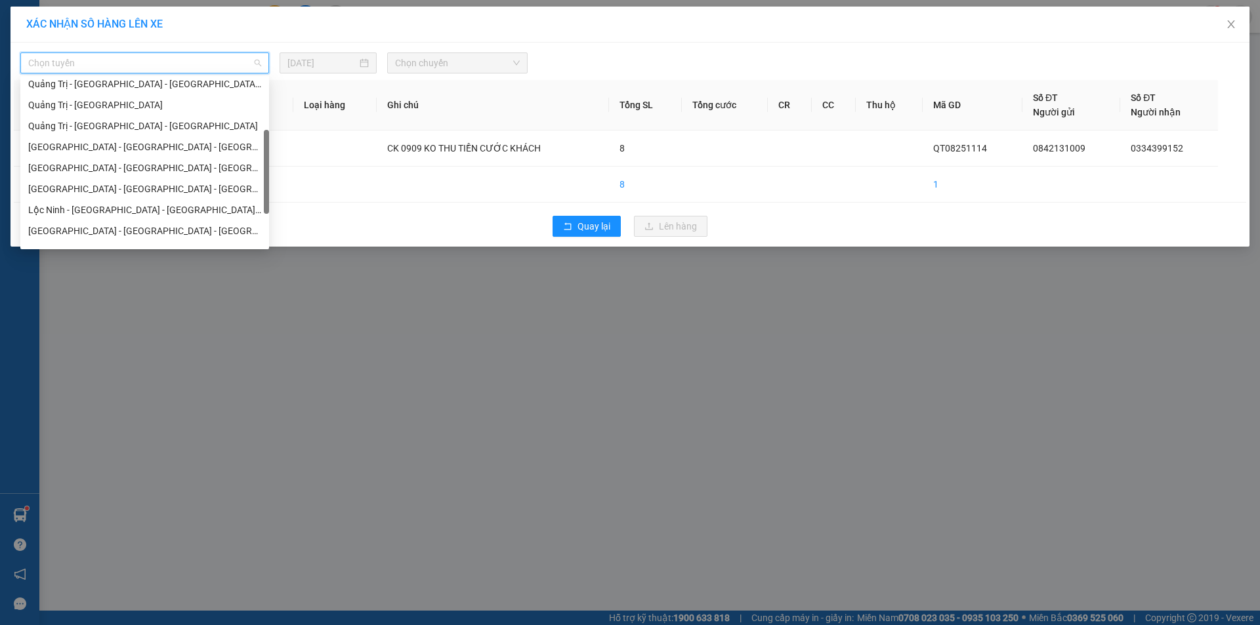
scroll to position [231, 0]
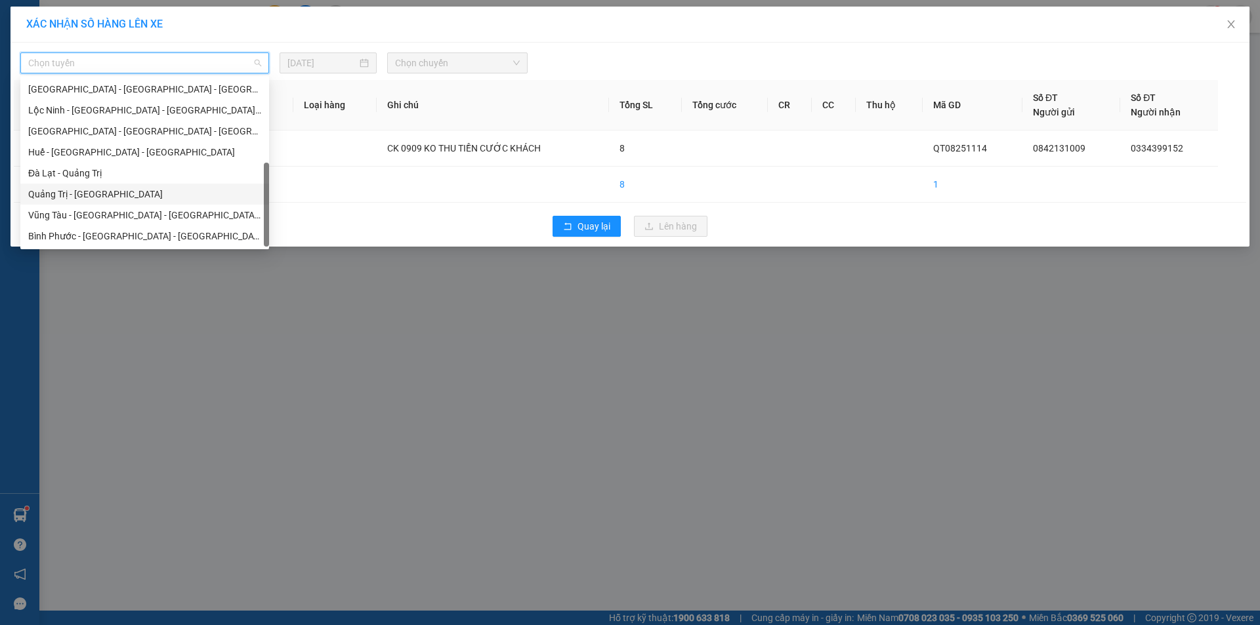
click at [112, 190] on div "Quảng Trị - [GEOGRAPHIC_DATA]" at bounding box center [144, 194] width 233 height 14
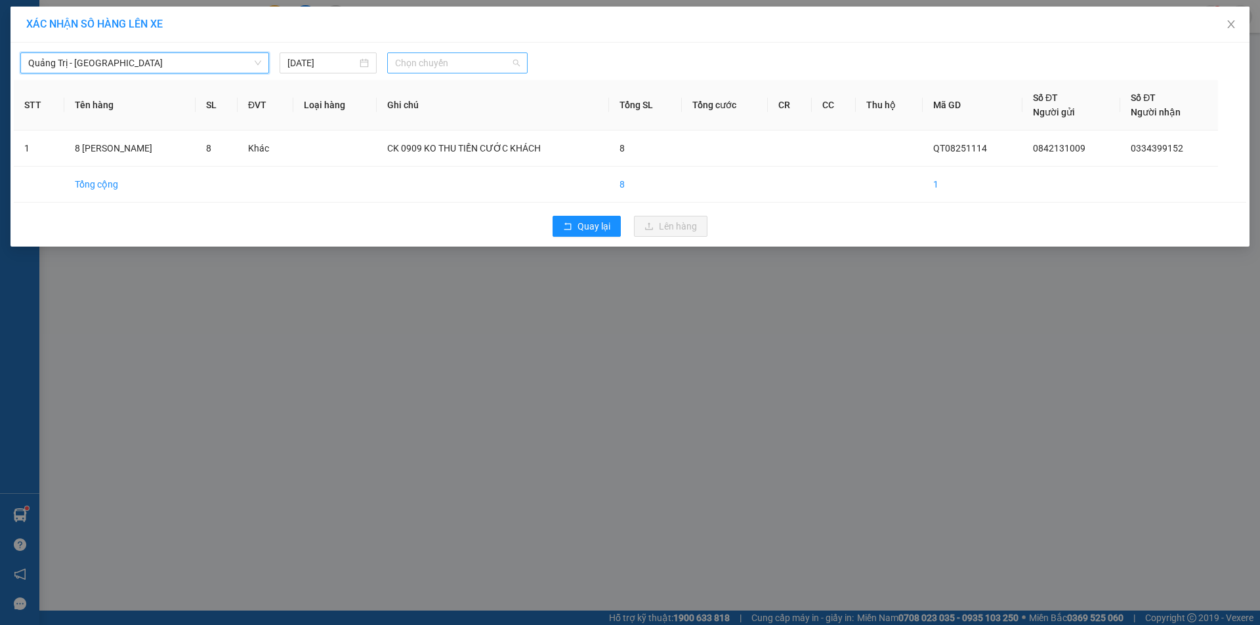
click at [486, 62] on span "Chọn chuyến" at bounding box center [457, 63] width 125 height 20
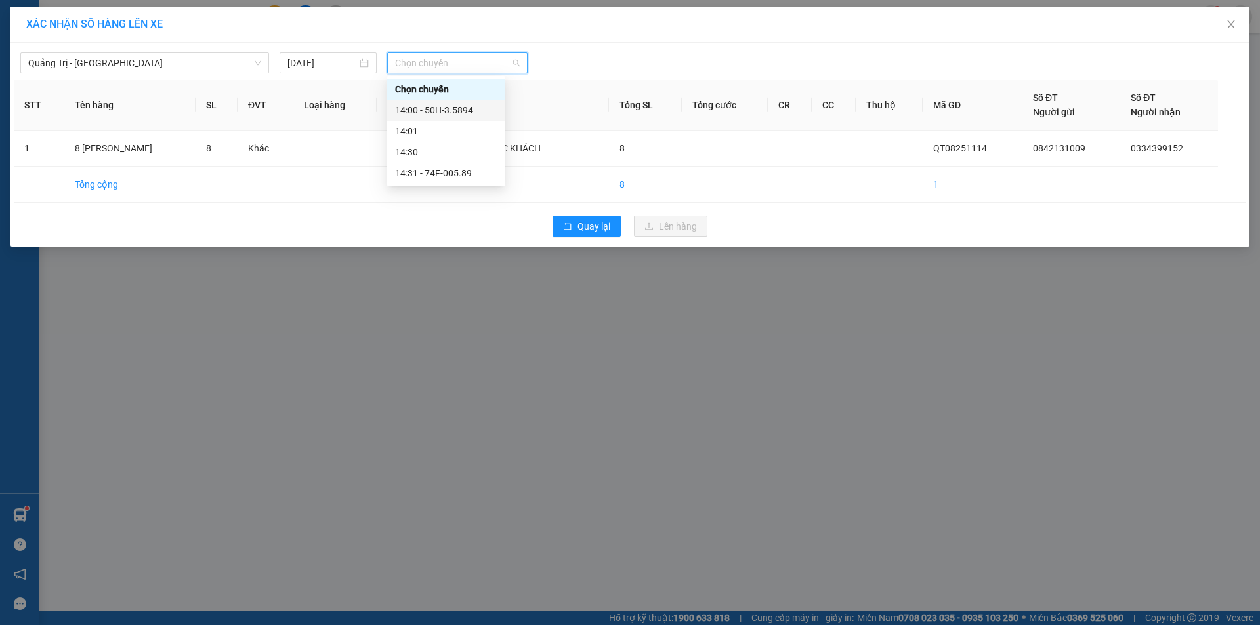
click at [468, 110] on div "14:00 - 50H-3.5894" at bounding box center [446, 110] width 102 height 14
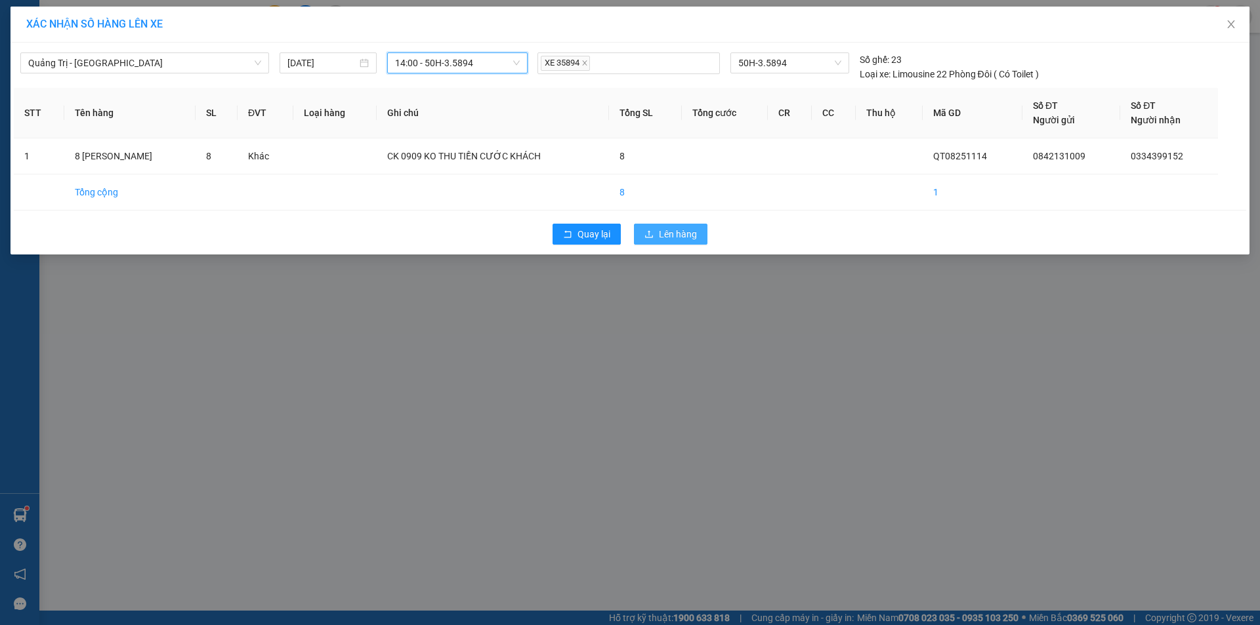
click at [689, 226] on button "Lên hàng" at bounding box center [670, 234] width 73 height 21
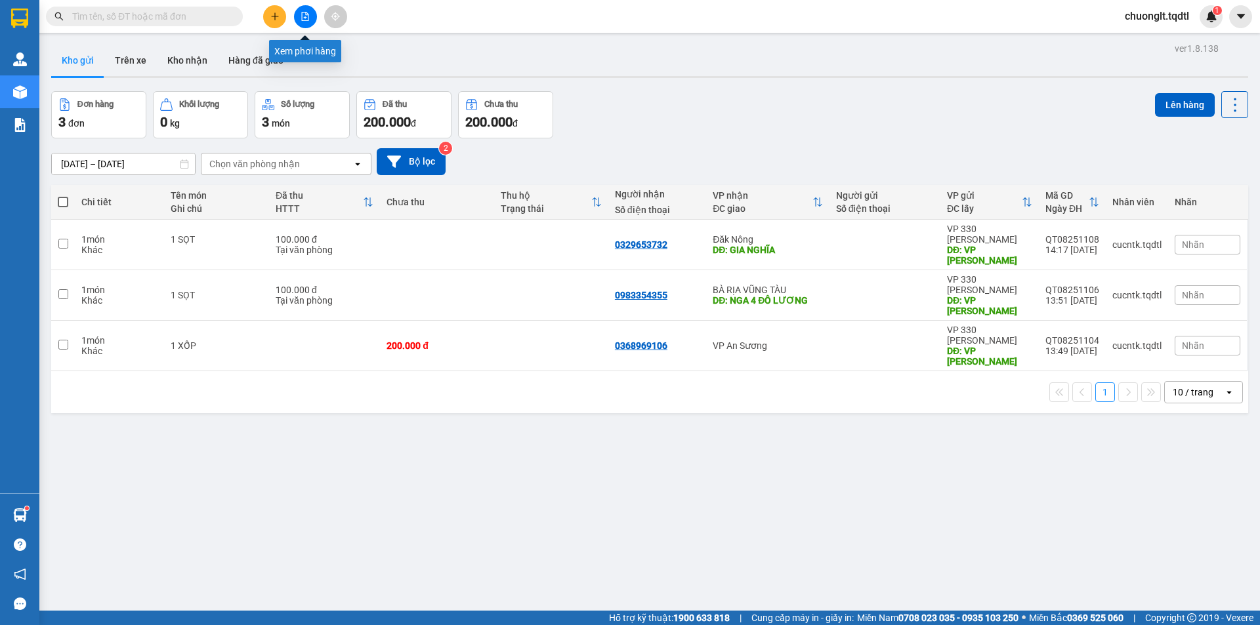
click at [301, 10] on button at bounding box center [305, 16] width 23 height 23
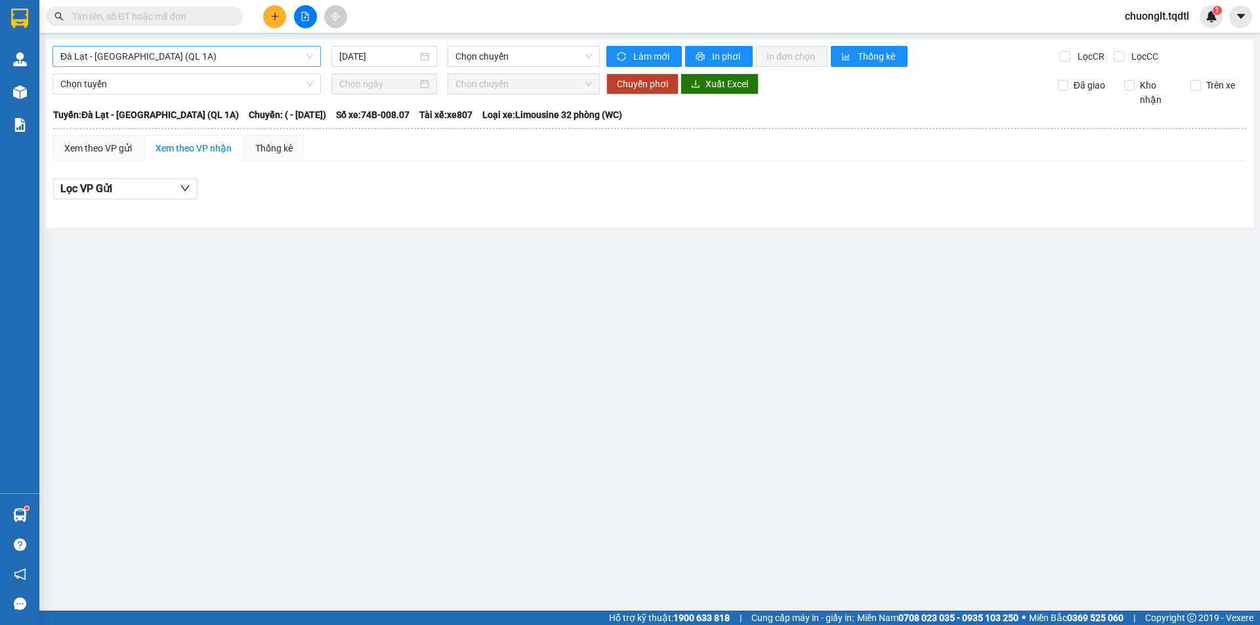
click at [262, 57] on span "Đà Lạt - [GEOGRAPHIC_DATA] (QL 1A)" at bounding box center [186, 57] width 253 height 20
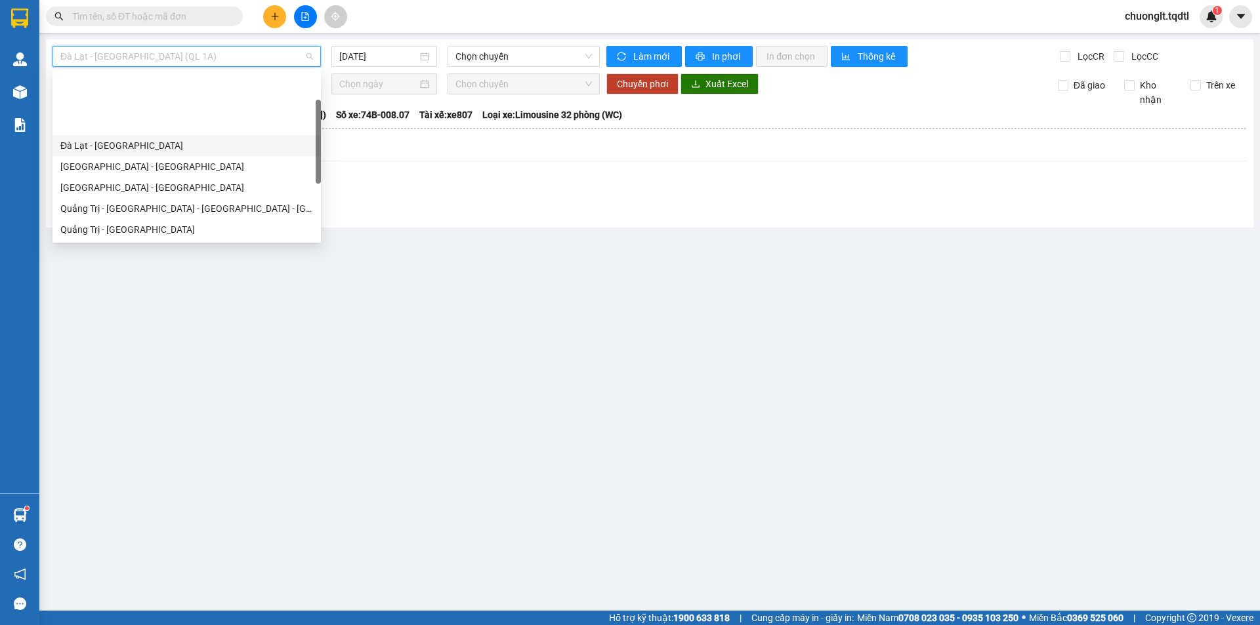
scroll to position [66, 0]
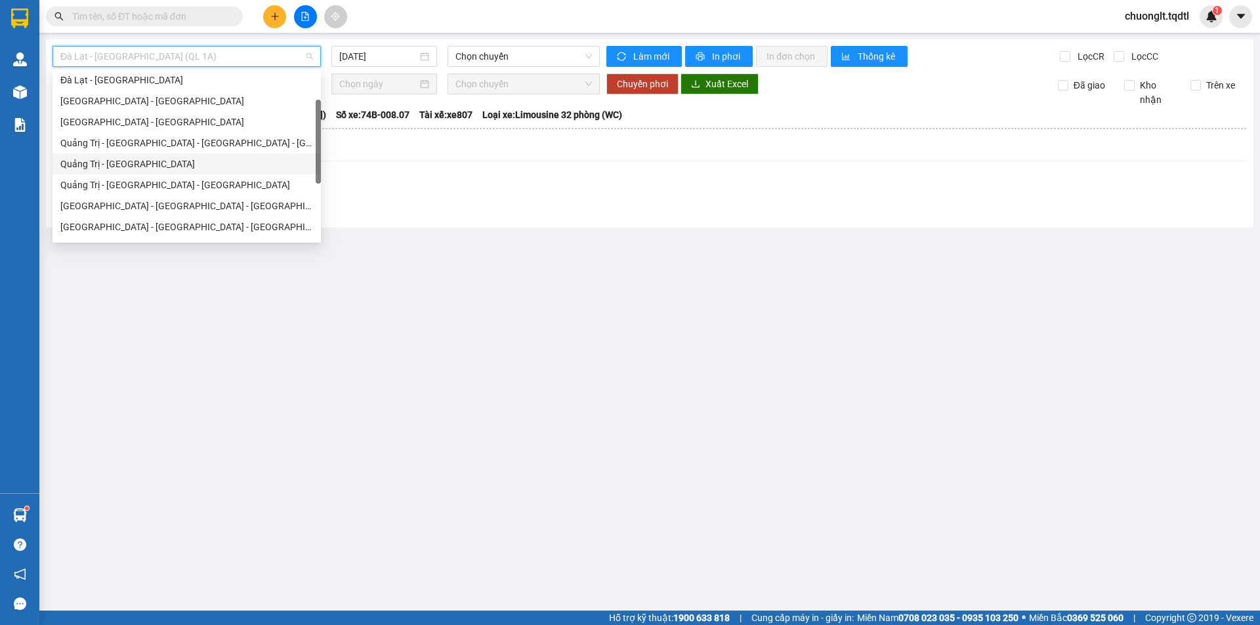
click at [175, 169] on div "Quảng Trị - [GEOGRAPHIC_DATA]" at bounding box center [186, 164] width 253 height 14
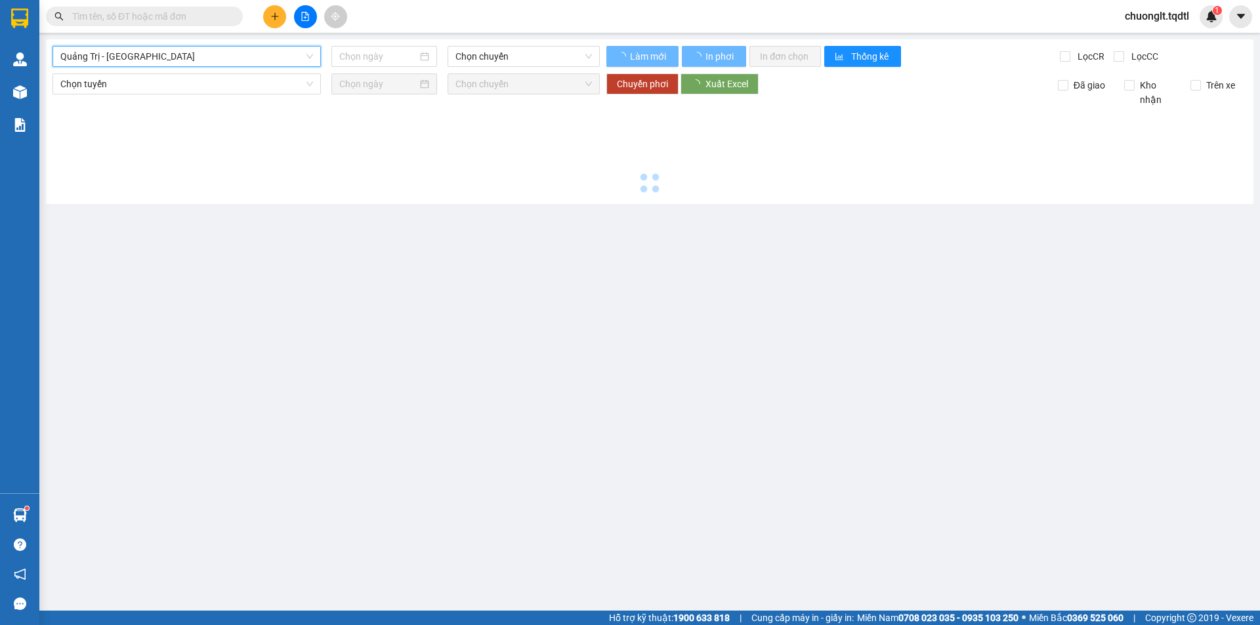
type input "[DATE]"
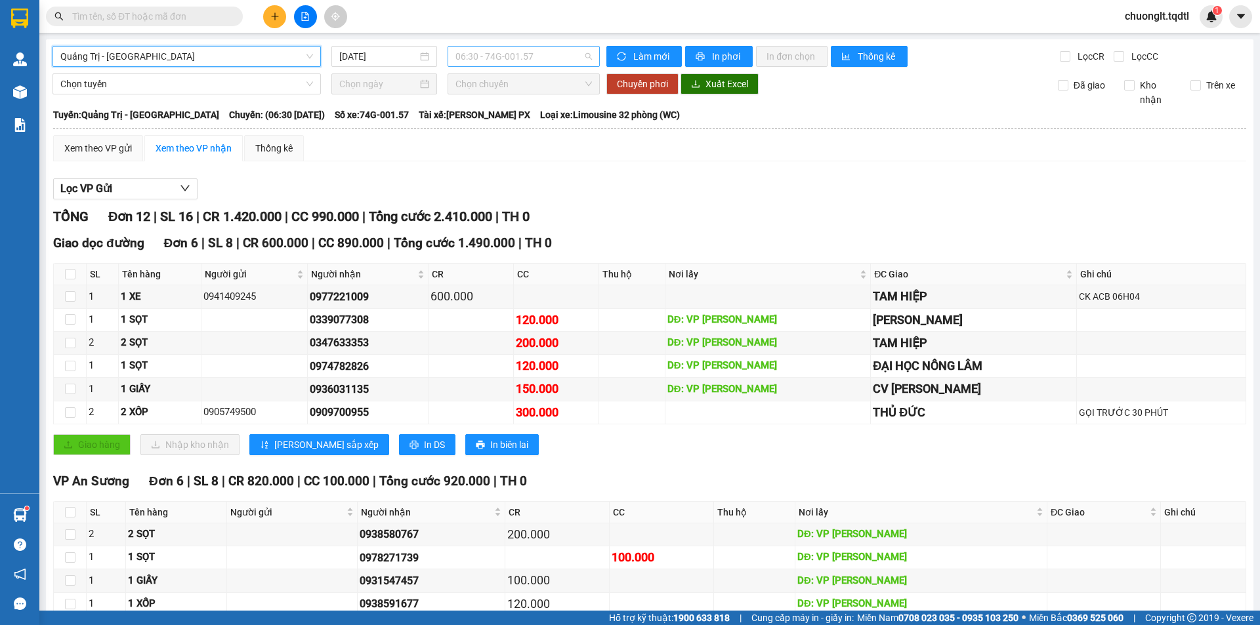
click at [558, 51] on span "06:30 - 74G-001.57" at bounding box center [523, 57] width 136 height 20
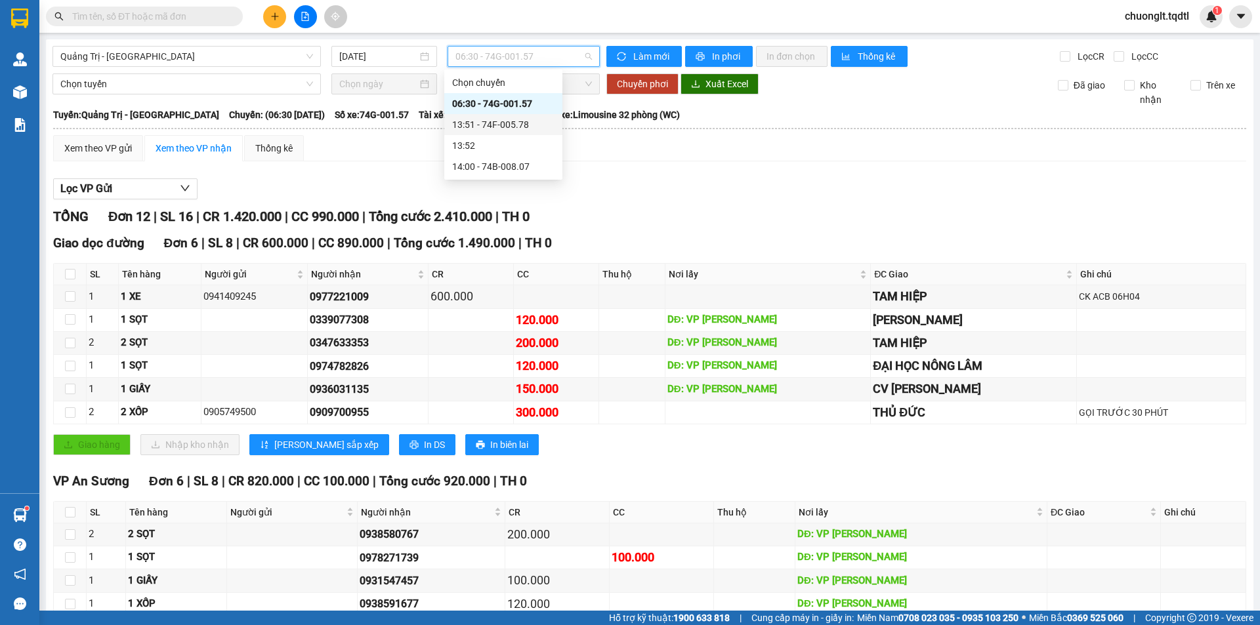
click at [511, 119] on div "13:51 - 74F-005.78" at bounding box center [503, 124] width 102 height 14
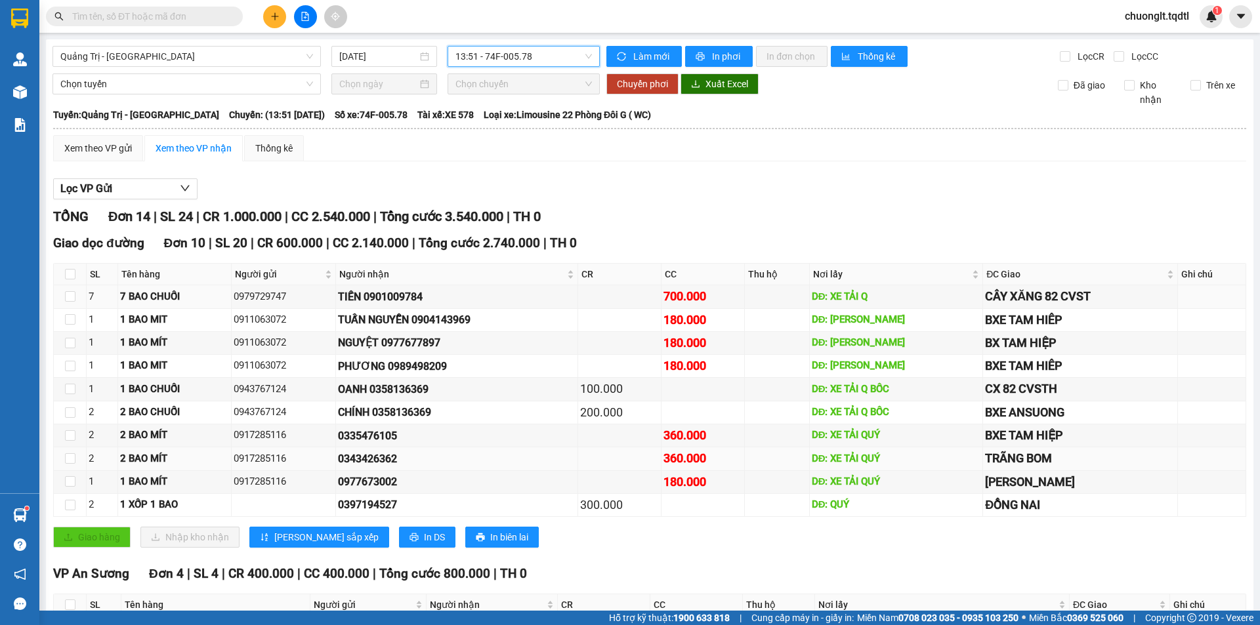
scroll to position [66, 0]
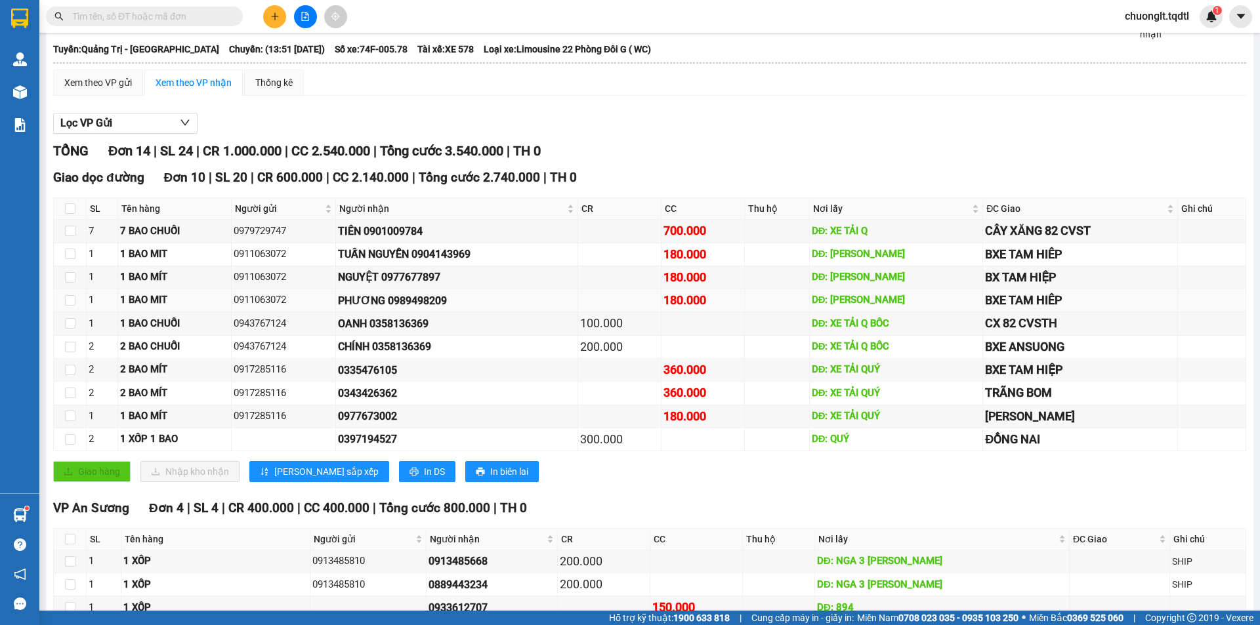
type input "+"
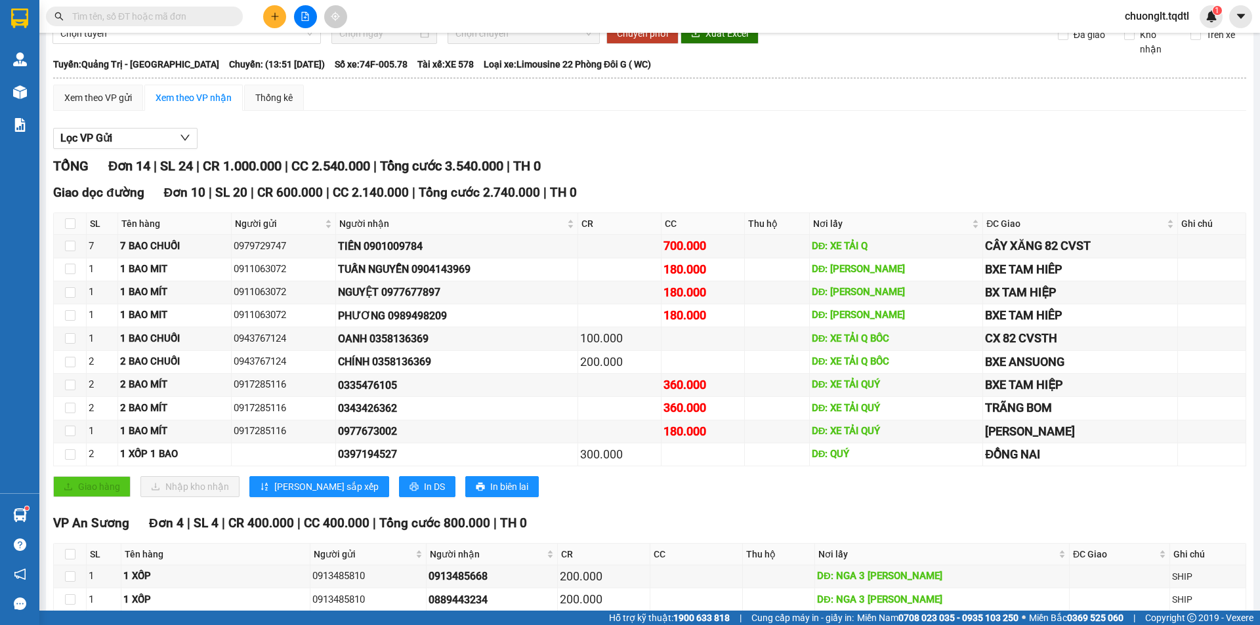
scroll to position [0, 0]
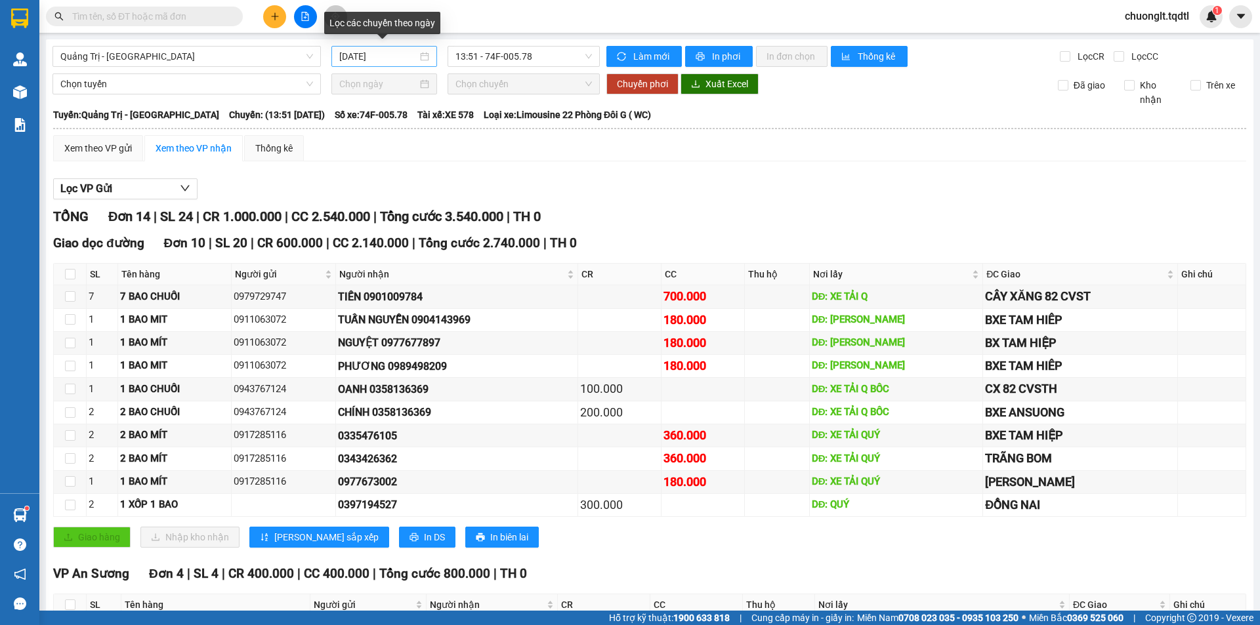
click at [420, 53] on div "[DATE]" at bounding box center [384, 56] width 90 height 14
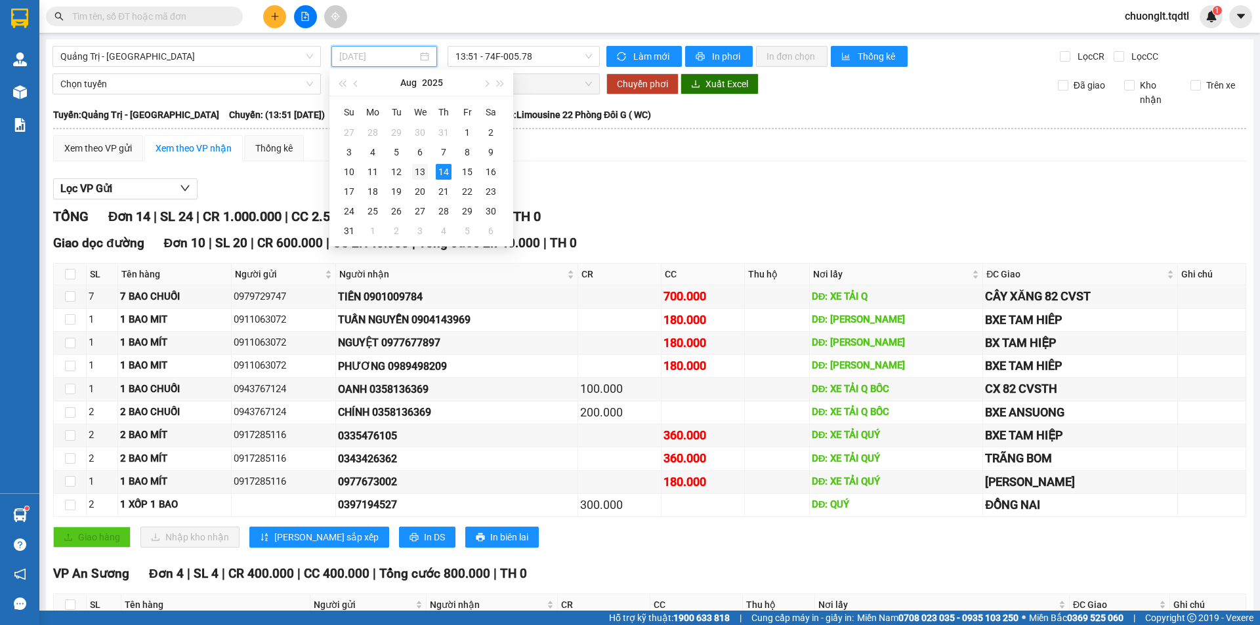
click at [417, 173] on div "13" at bounding box center [420, 172] width 16 height 16
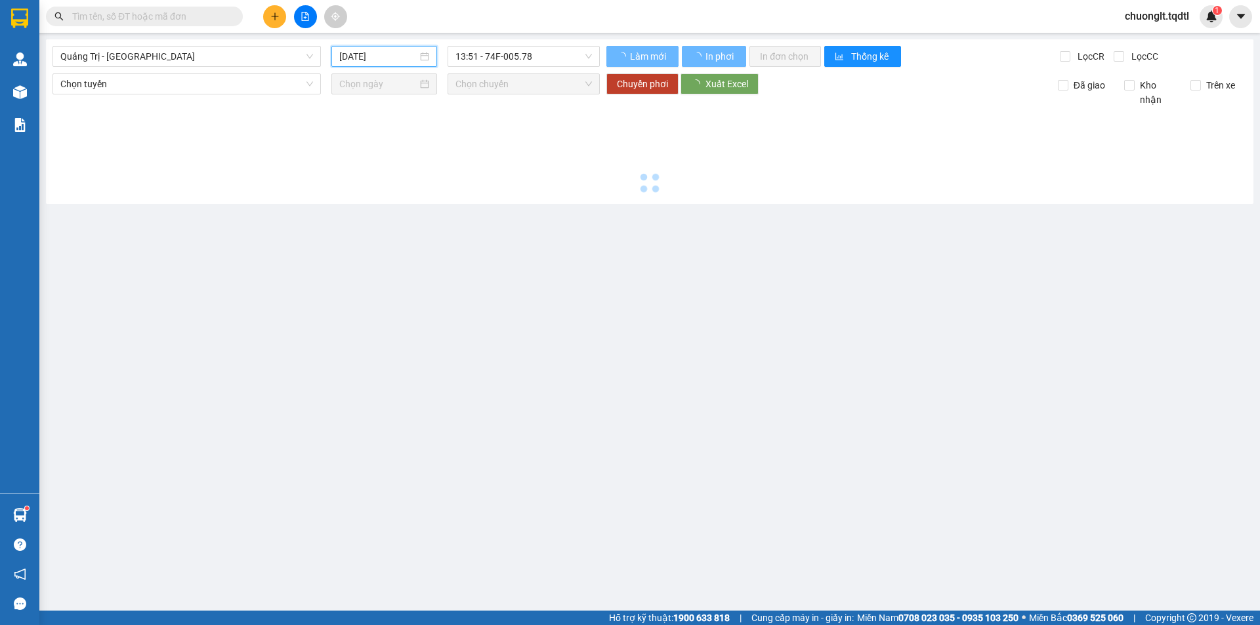
type input "[DATE]"
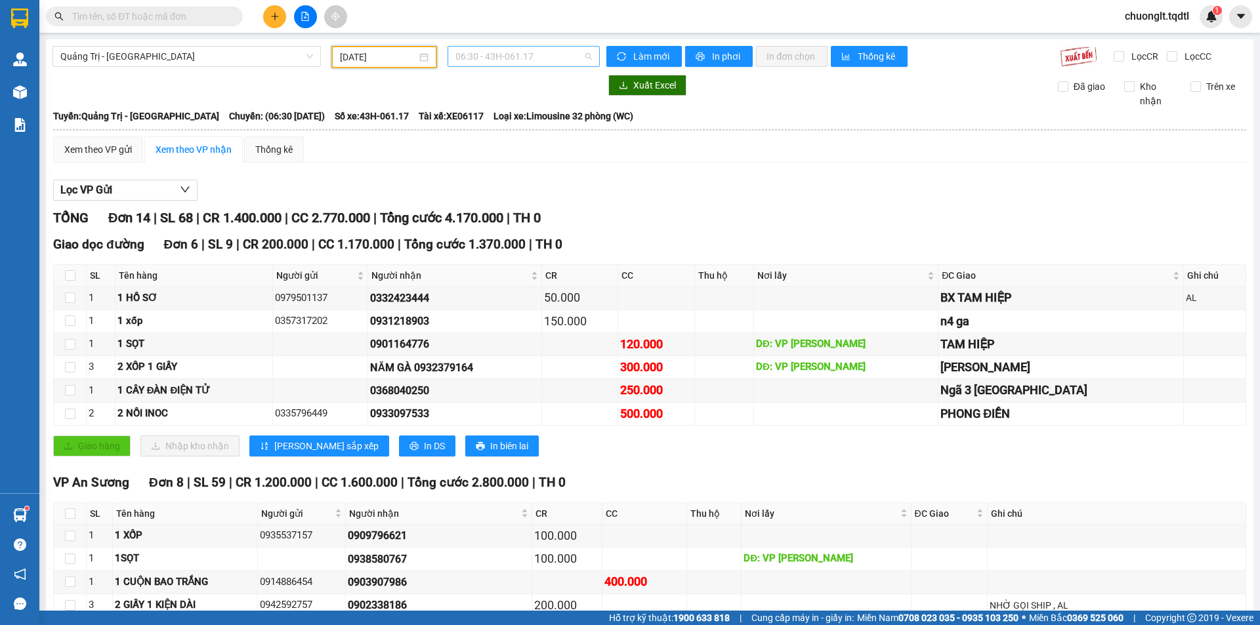
click at [545, 54] on span "06:30 - 43H-061.17" at bounding box center [523, 57] width 136 height 20
click at [520, 121] on div "13:50 - 43H-062.76" at bounding box center [503, 124] width 102 height 14
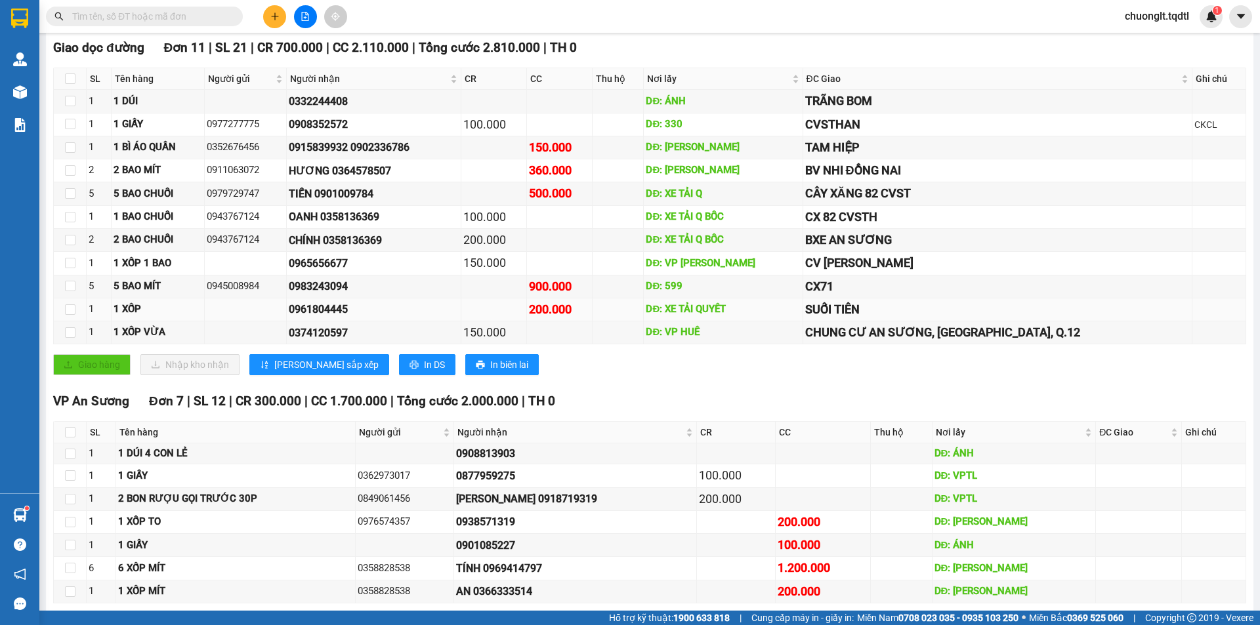
scroll to position [257, 0]
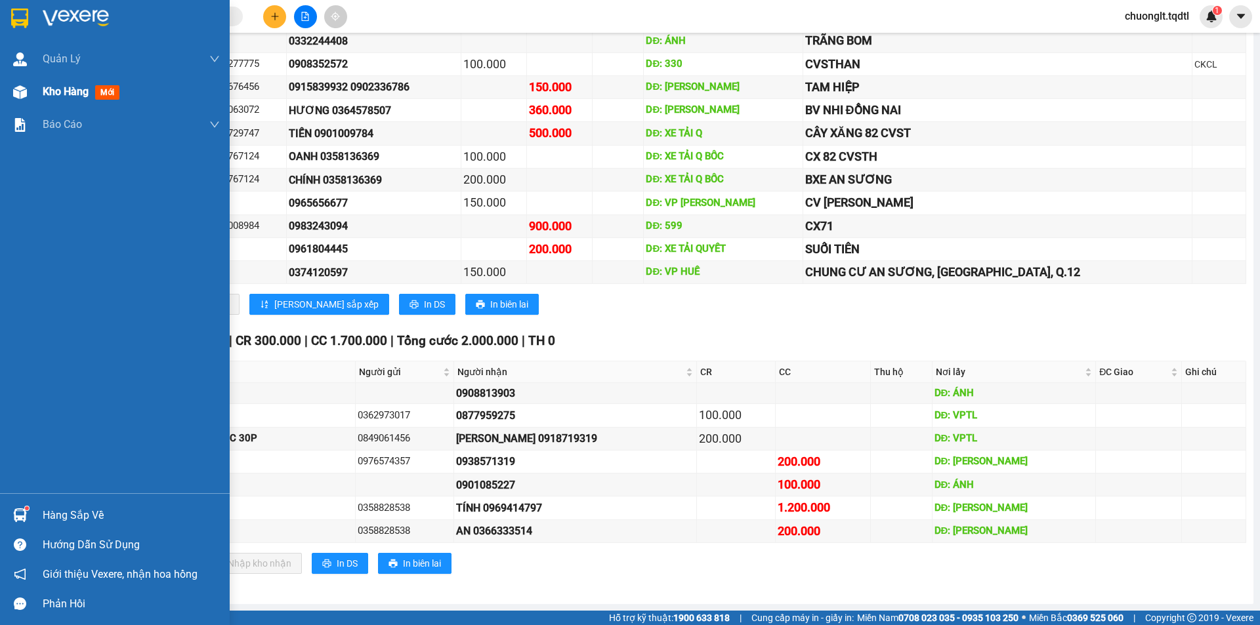
click at [58, 95] on span "Kho hàng" at bounding box center [66, 91] width 46 height 12
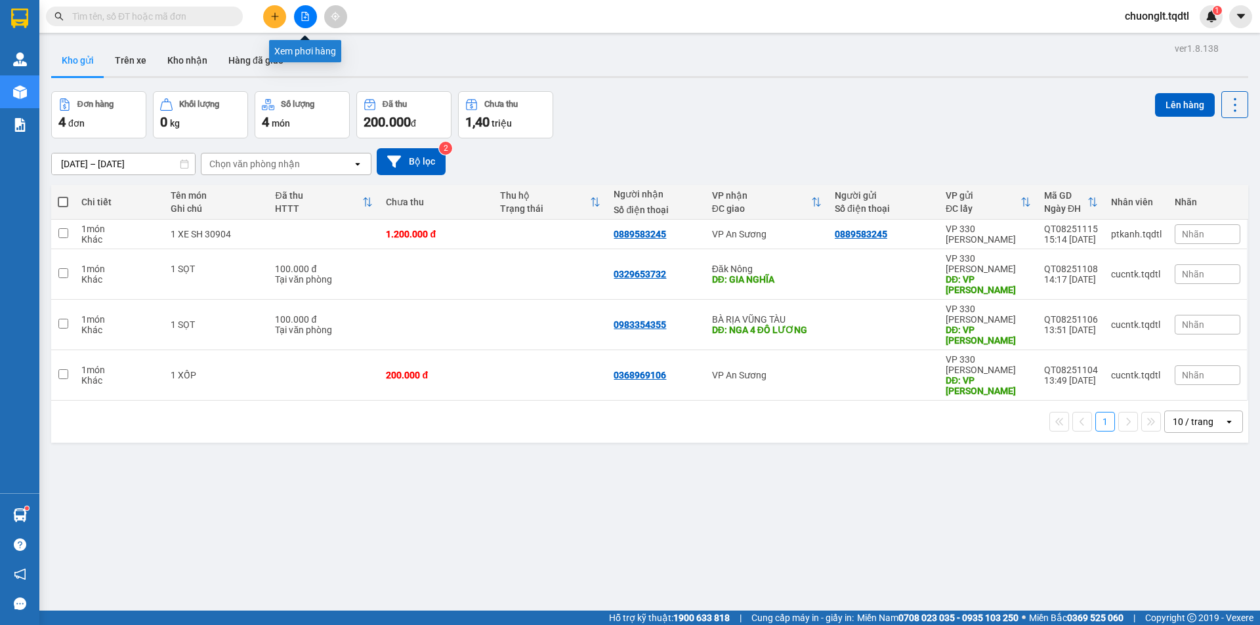
click at [304, 12] on icon "file-add" at bounding box center [305, 16] width 7 height 9
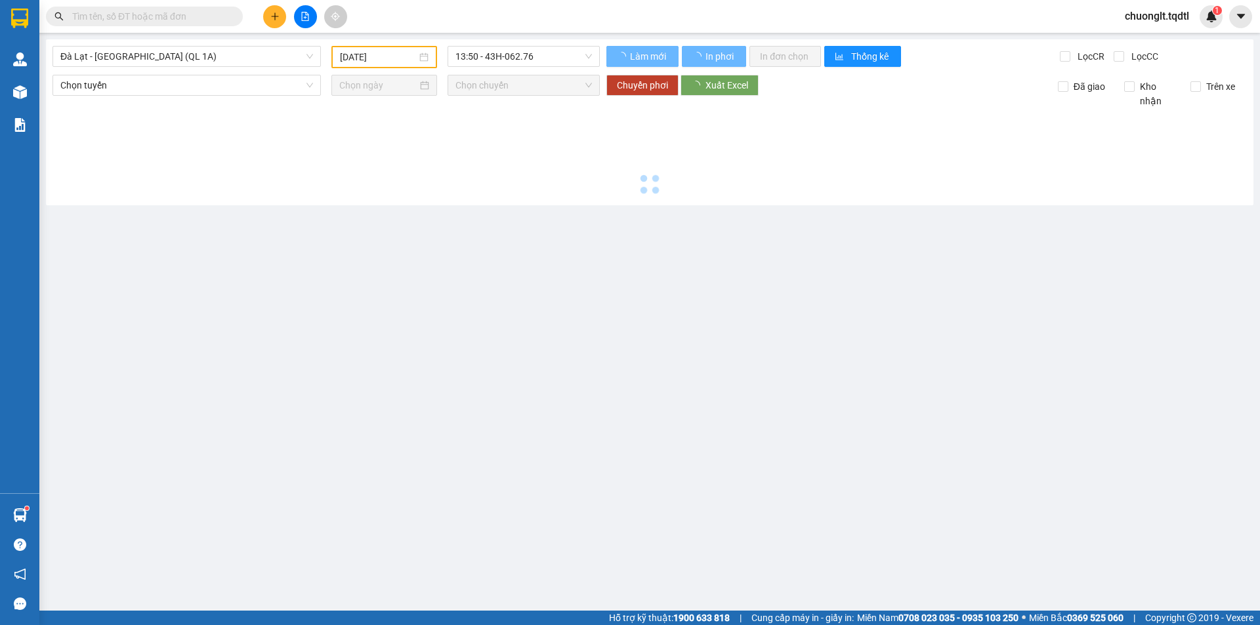
type input "[DATE]"
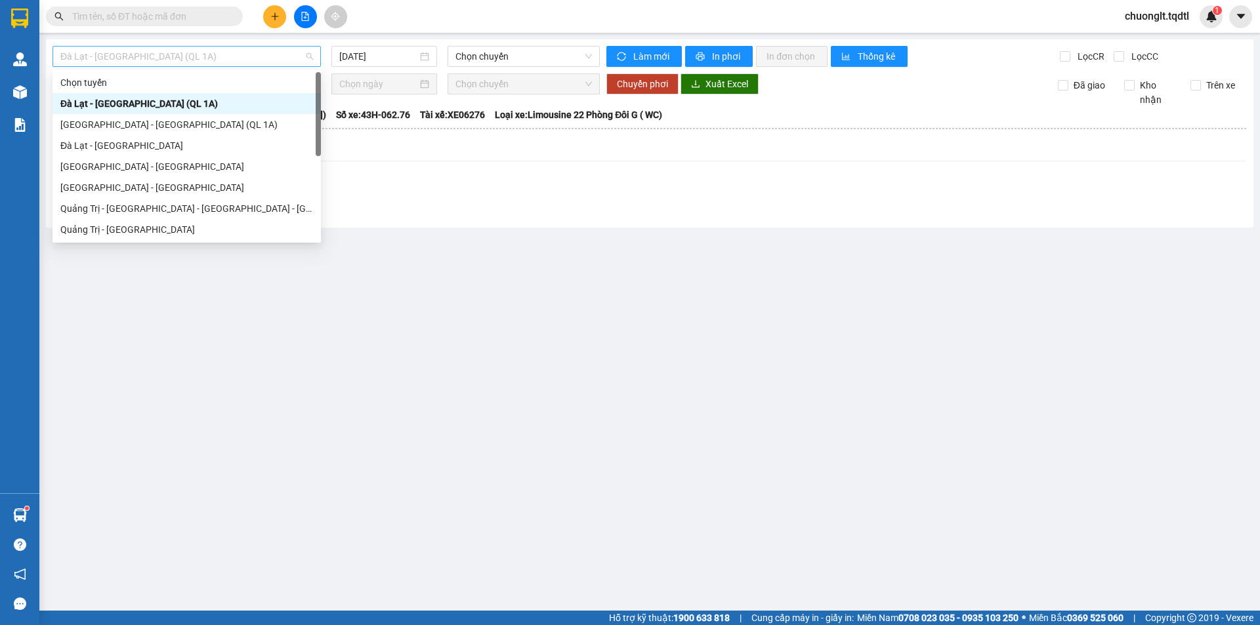
click at [257, 56] on span "Đà Lạt - [GEOGRAPHIC_DATA] (QL 1A)" at bounding box center [186, 57] width 253 height 20
click at [216, 212] on div "Quảng Trị - [GEOGRAPHIC_DATA] - [GEOGRAPHIC_DATA] - [GEOGRAPHIC_DATA]" at bounding box center [186, 208] width 253 height 14
type input "[DATE]"
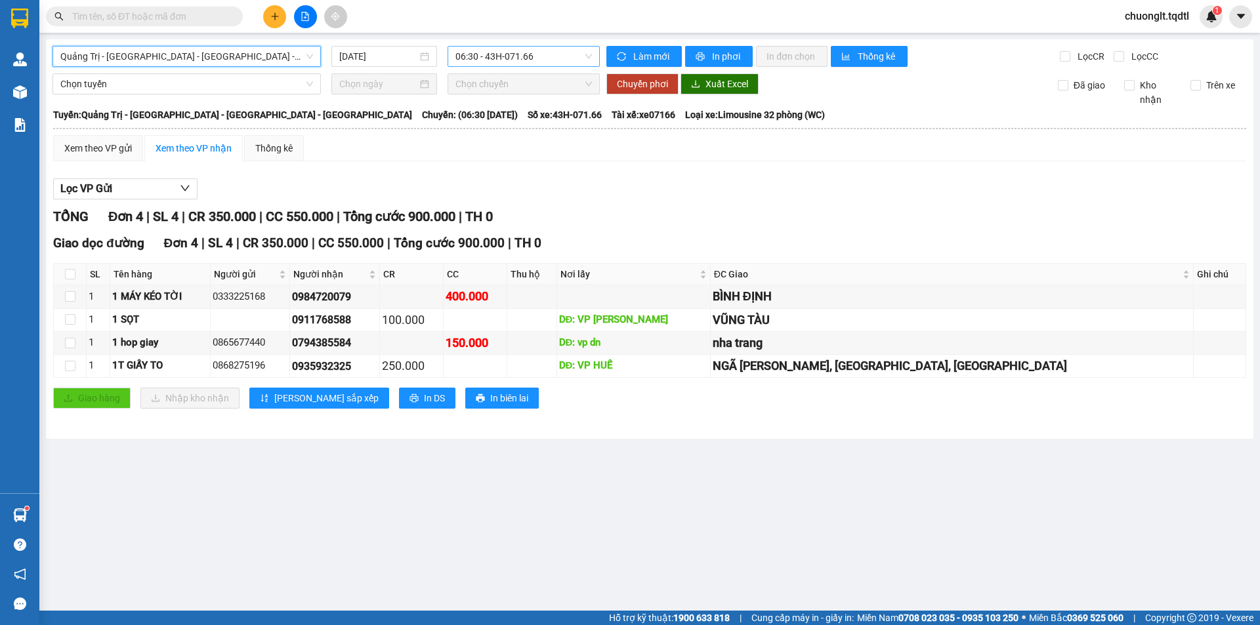
click at [552, 55] on span "06:30 - 43H-071.66" at bounding box center [523, 57] width 136 height 20
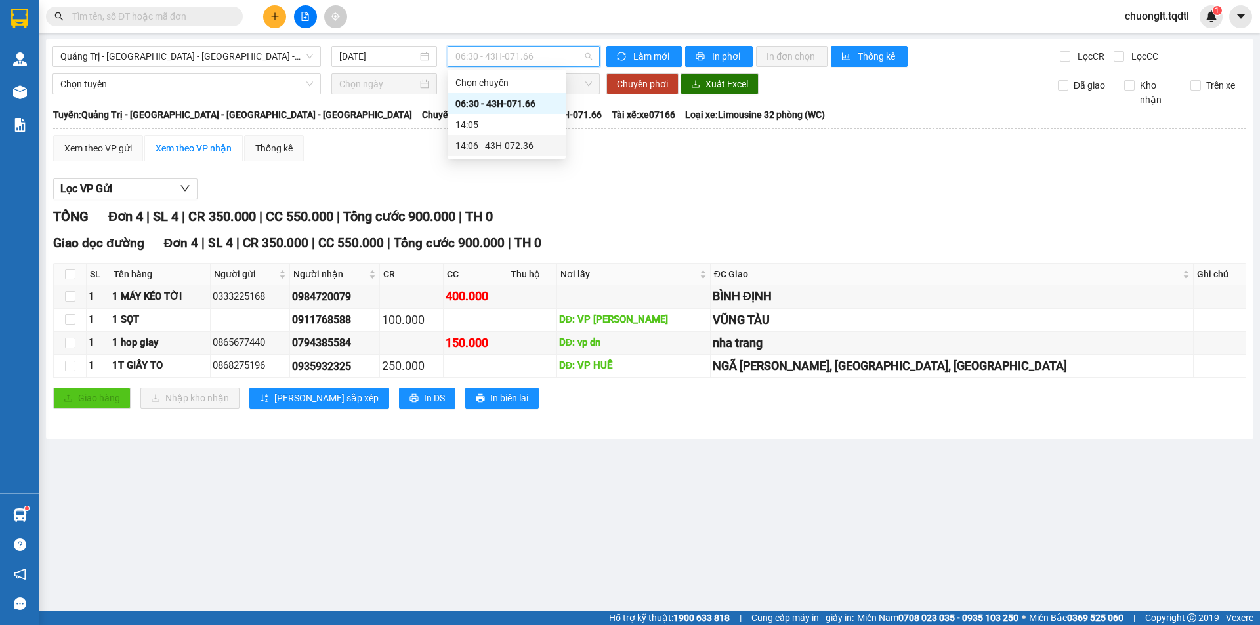
click at [518, 144] on div "14:06 - 43H-072.36" at bounding box center [506, 145] width 102 height 14
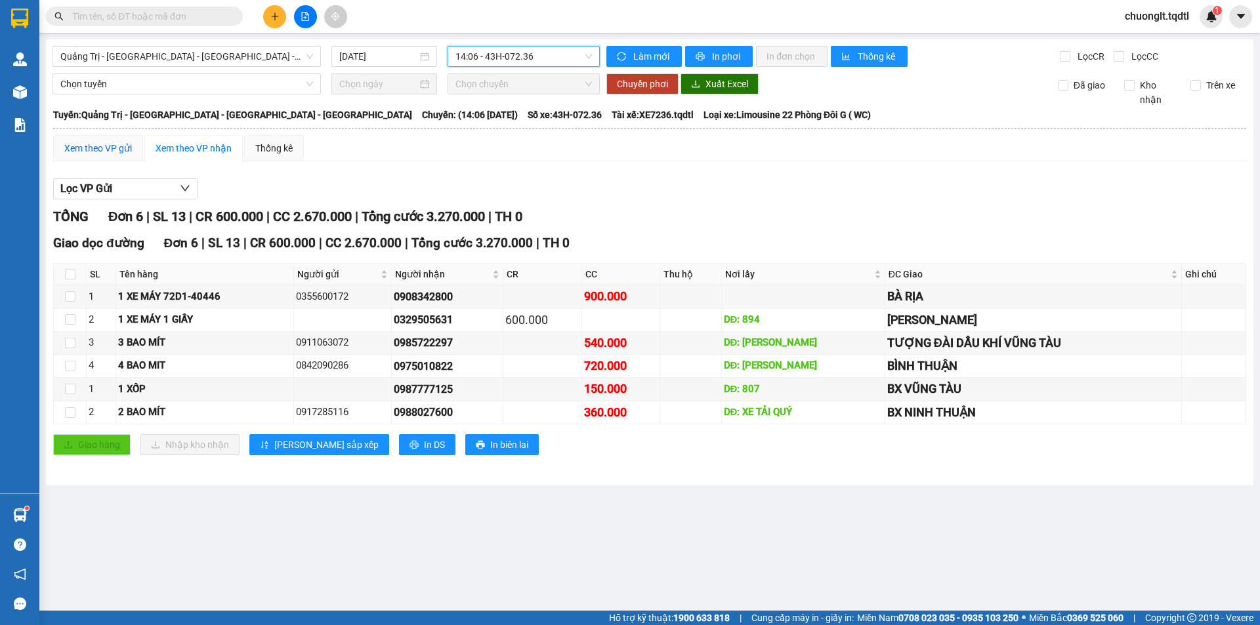
click at [108, 148] on div "Xem theo VP gửi" at bounding box center [98, 148] width 68 height 14
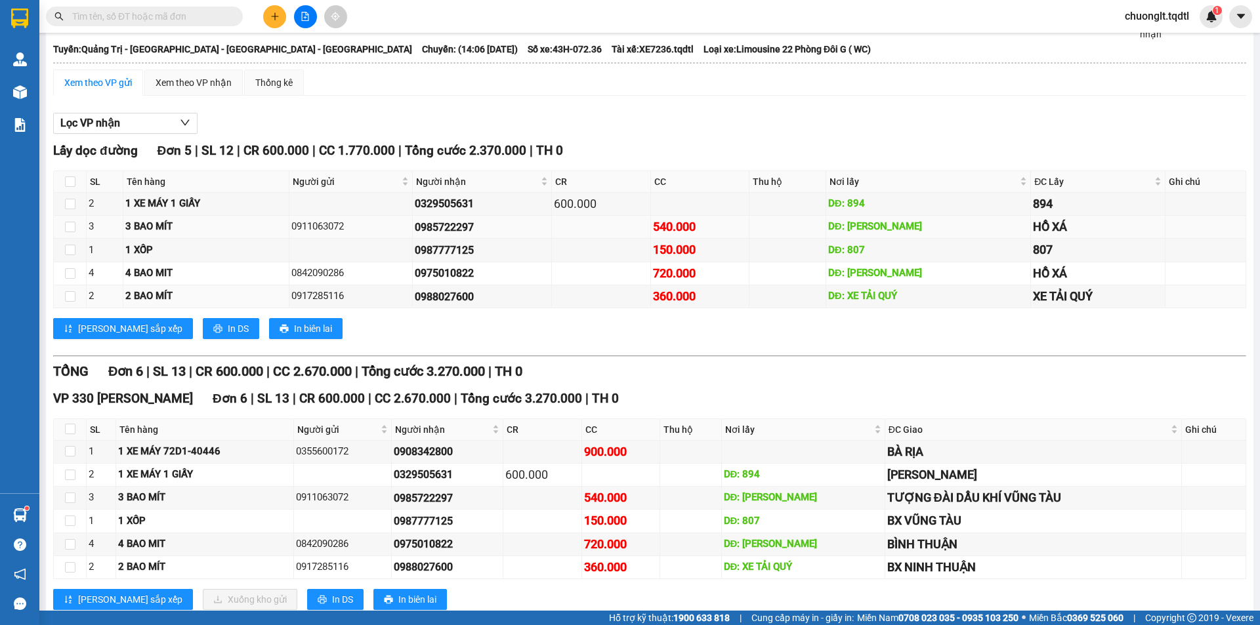
scroll to position [102, 0]
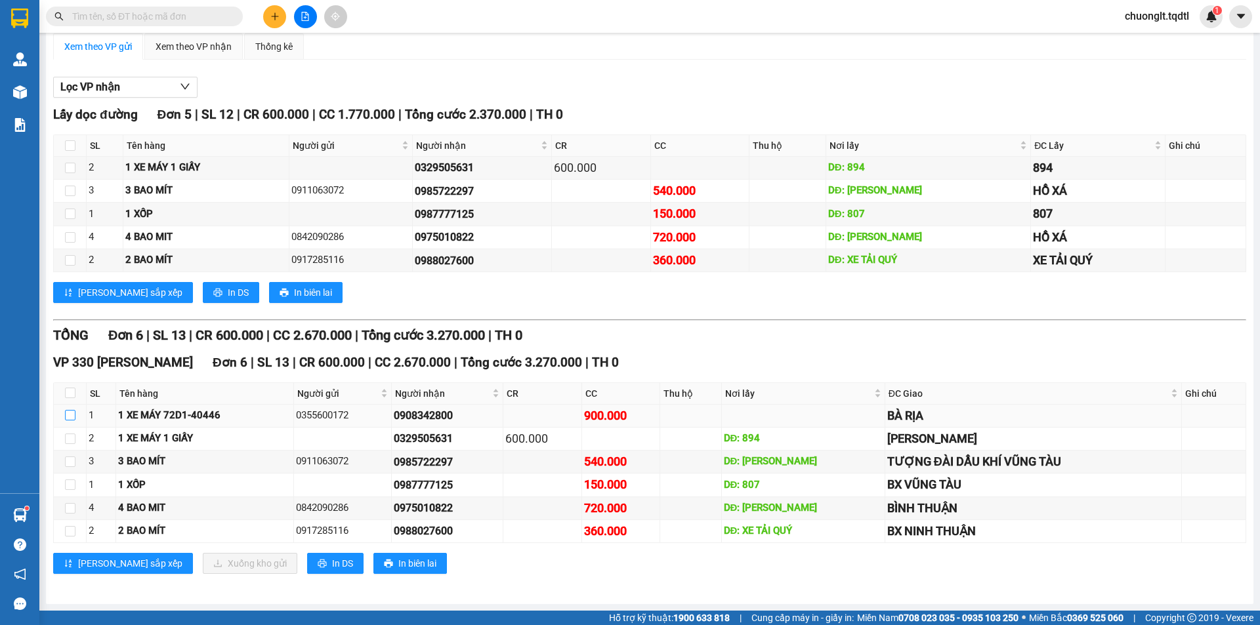
click at [74, 417] on input "checkbox" at bounding box center [70, 415] width 10 height 10
checkbox input "true"
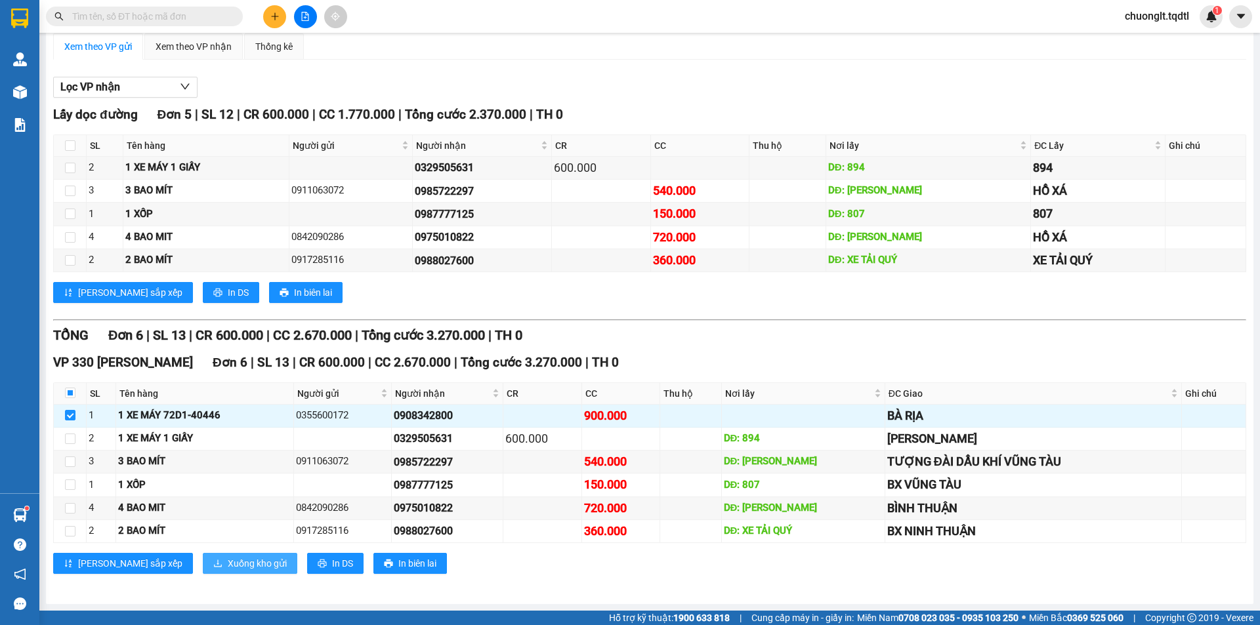
click at [228, 562] on span "Xuống kho gửi" at bounding box center [257, 563] width 59 height 14
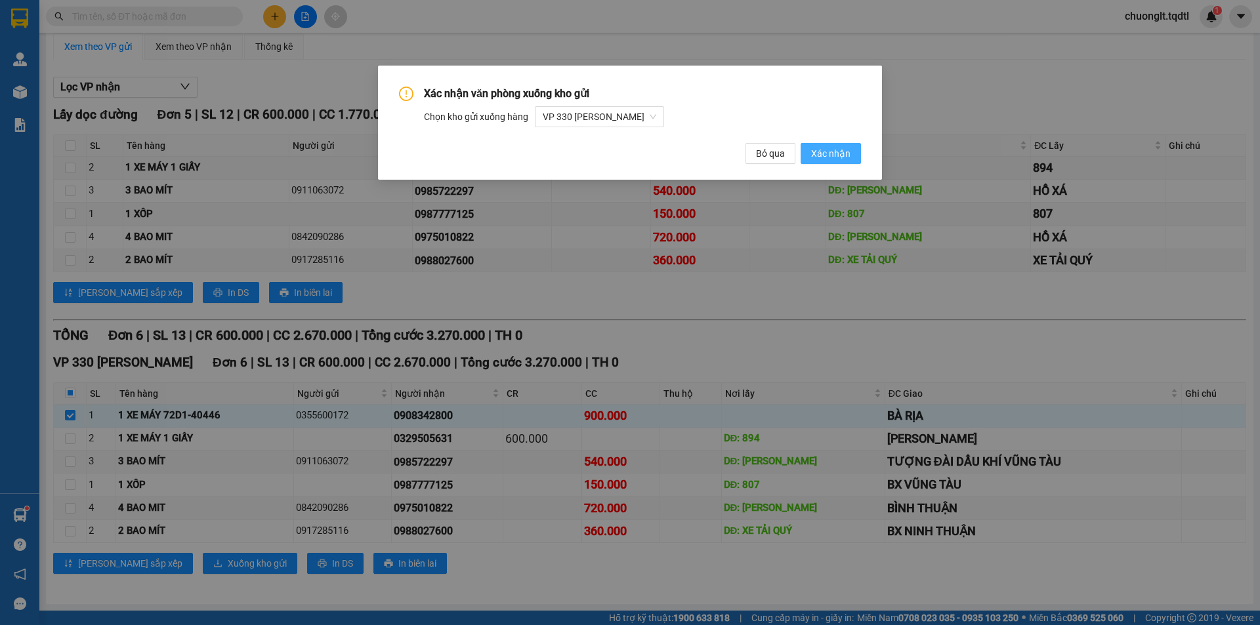
click at [823, 156] on span "Xác nhận" at bounding box center [830, 153] width 39 height 14
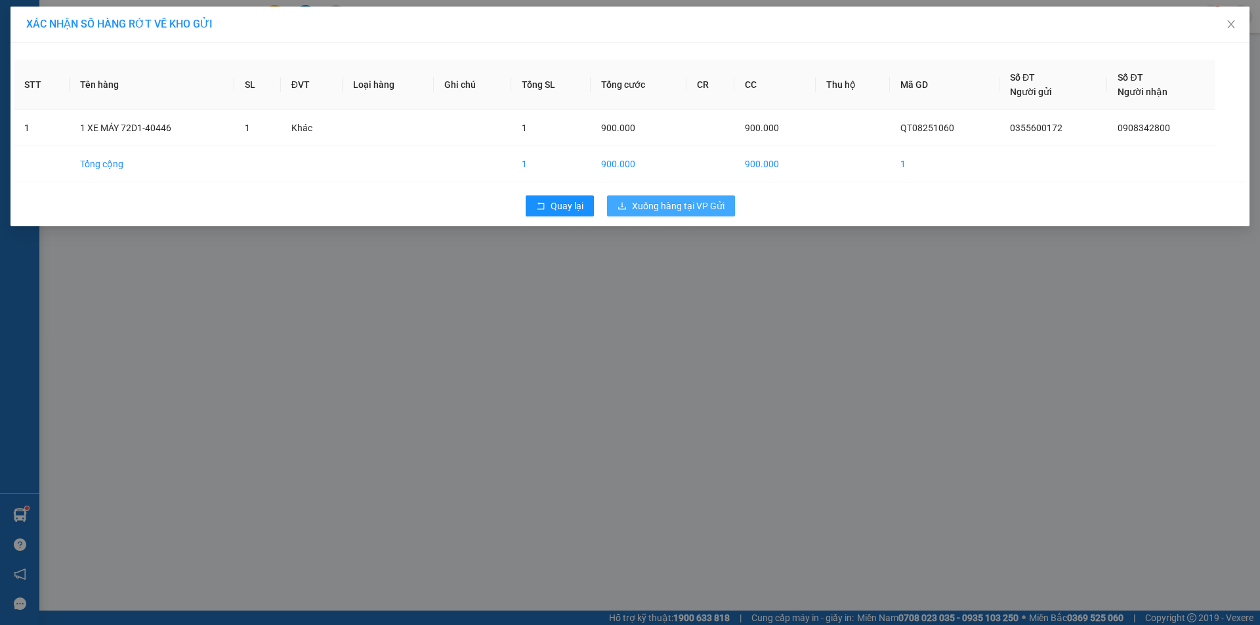
click at [701, 201] on span "Xuống hàng tại VP Gửi" at bounding box center [678, 206] width 93 height 14
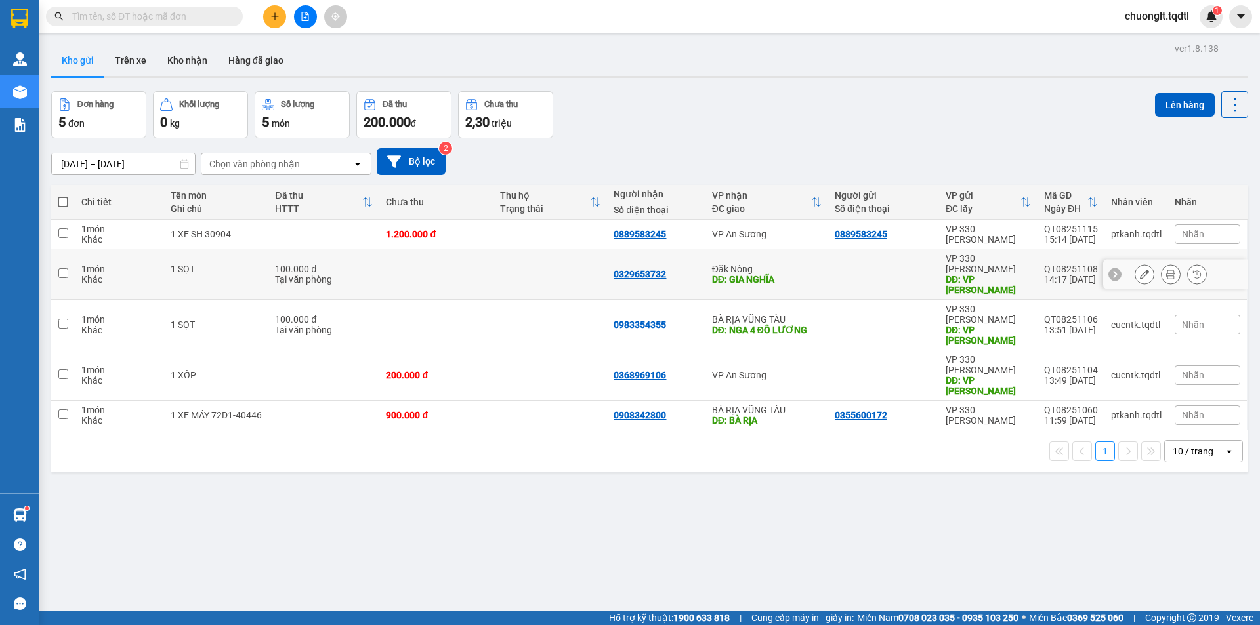
click at [64, 270] on input "checkbox" at bounding box center [63, 273] width 10 height 10
checkbox input "true"
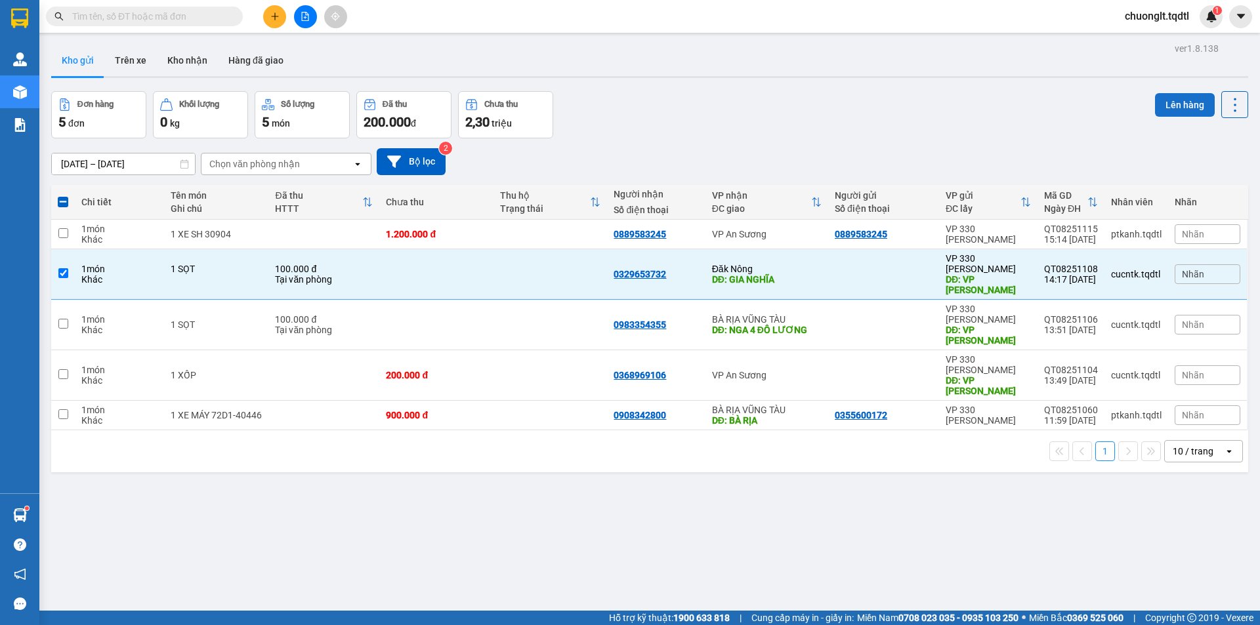
click at [1183, 106] on button "Lên hàng" at bounding box center [1185, 105] width 60 height 24
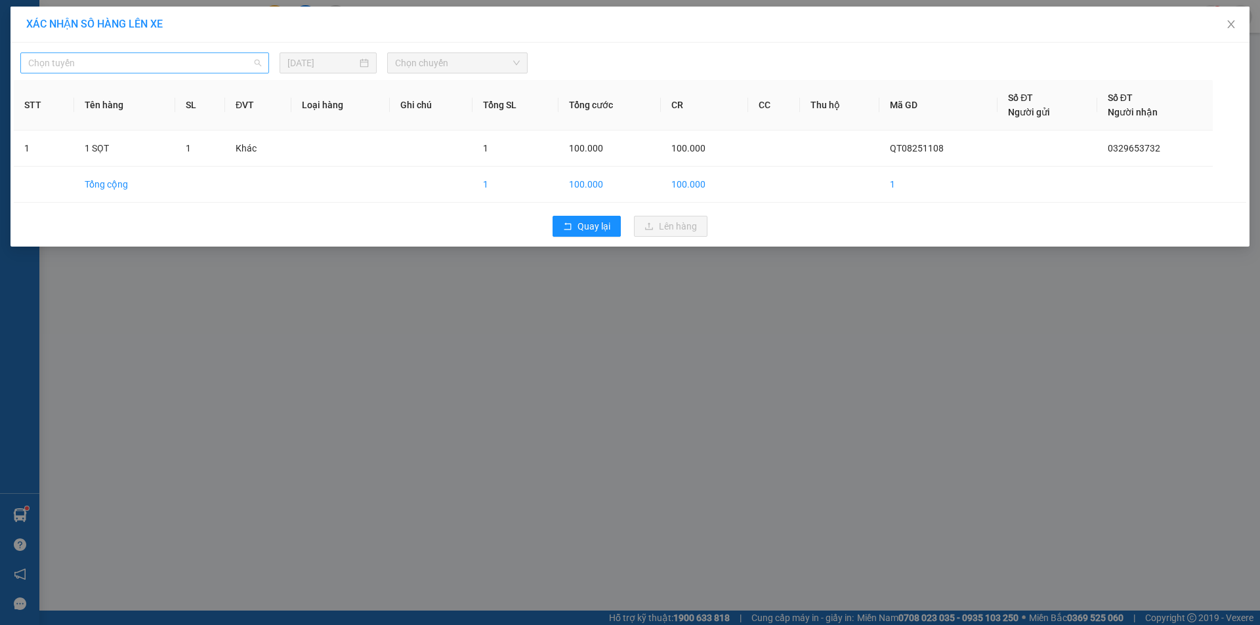
click at [247, 57] on span "Chọn tuyến" at bounding box center [144, 63] width 233 height 20
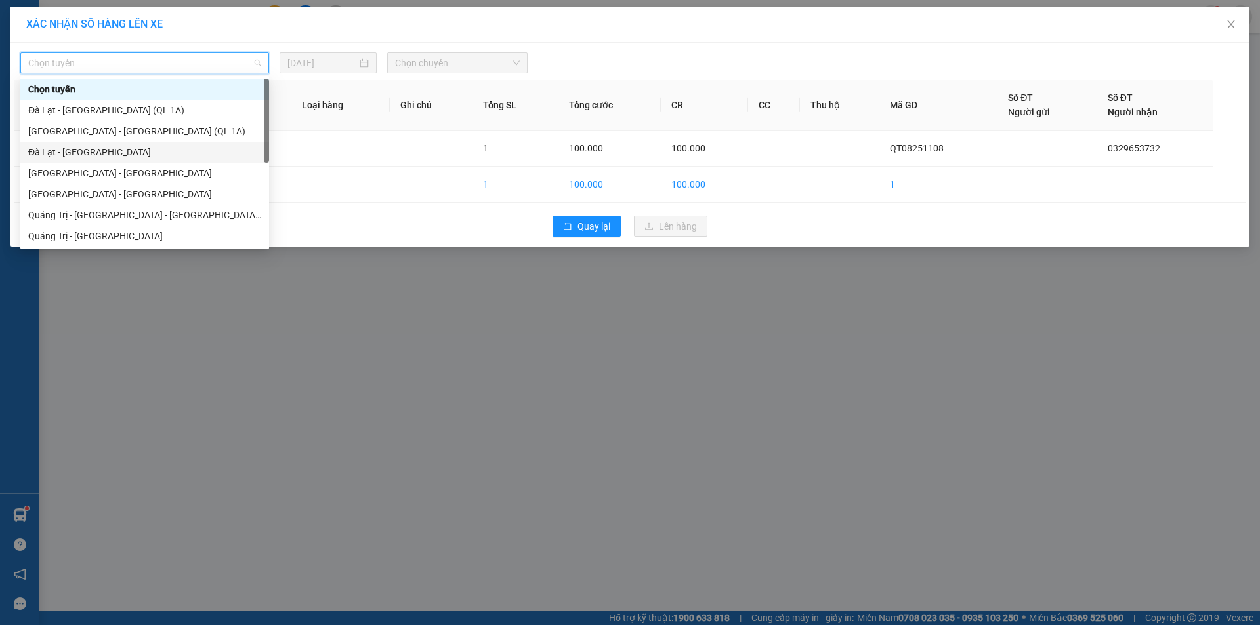
scroll to position [66, 0]
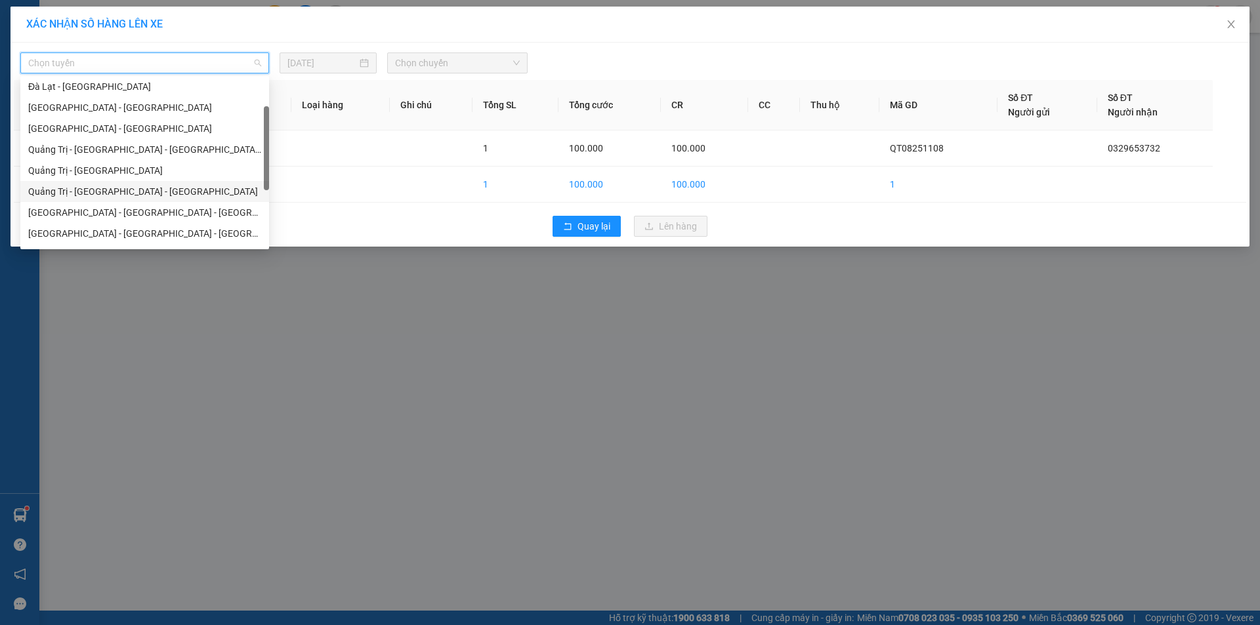
click at [154, 191] on div "Quảng Trị - [GEOGRAPHIC_DATA] - [GEOGRAPHIC_DATA]" at bounding box center [144, 191] width 233 height 14
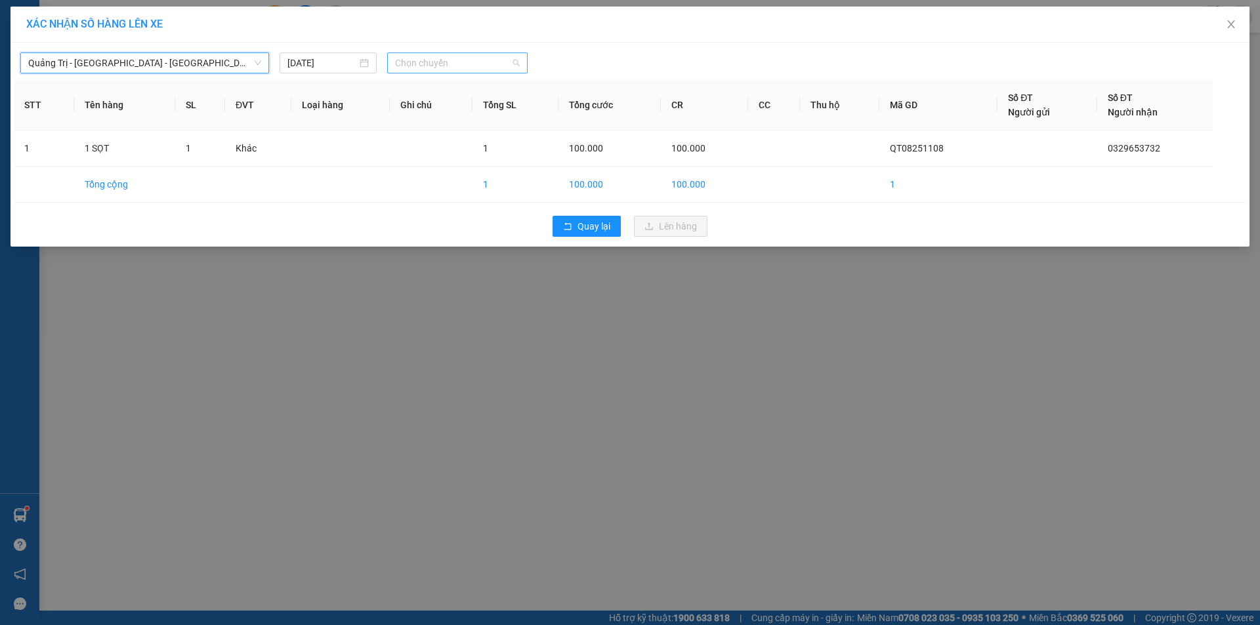
click at [499, 58] on span "Chọn chuyến" at bounding box center [457, 63] width 125 height 20
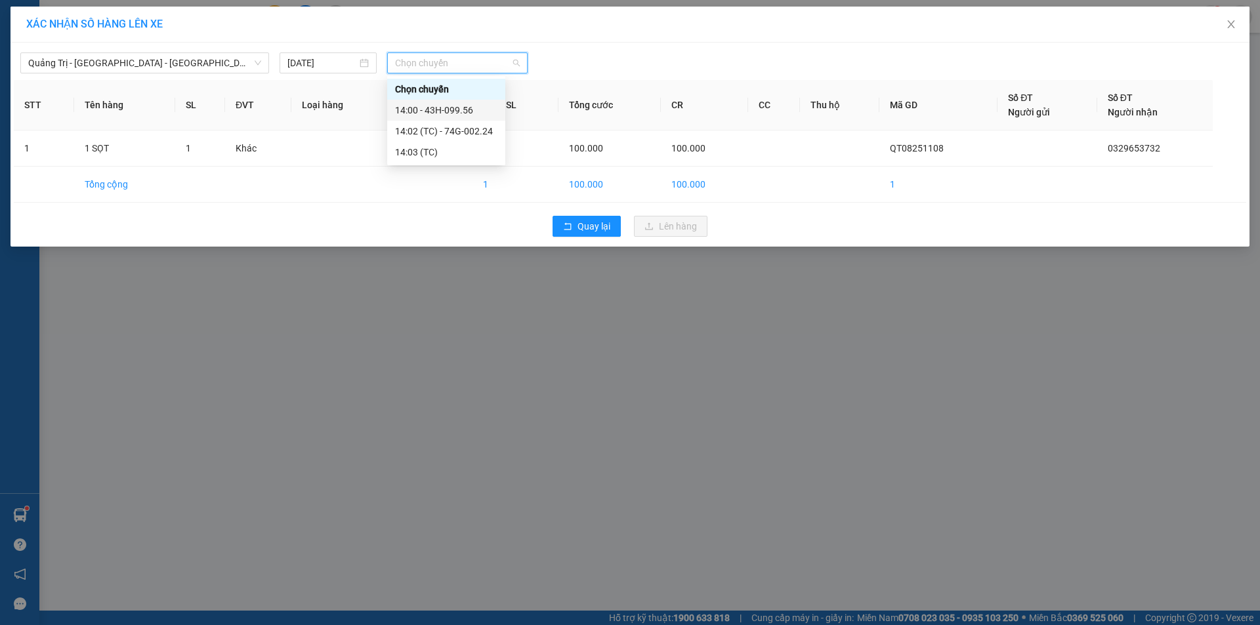
click at [475, 106] on div "14:00 - 43H-099.56" at bounding box center [446, 110] width 102 height 14
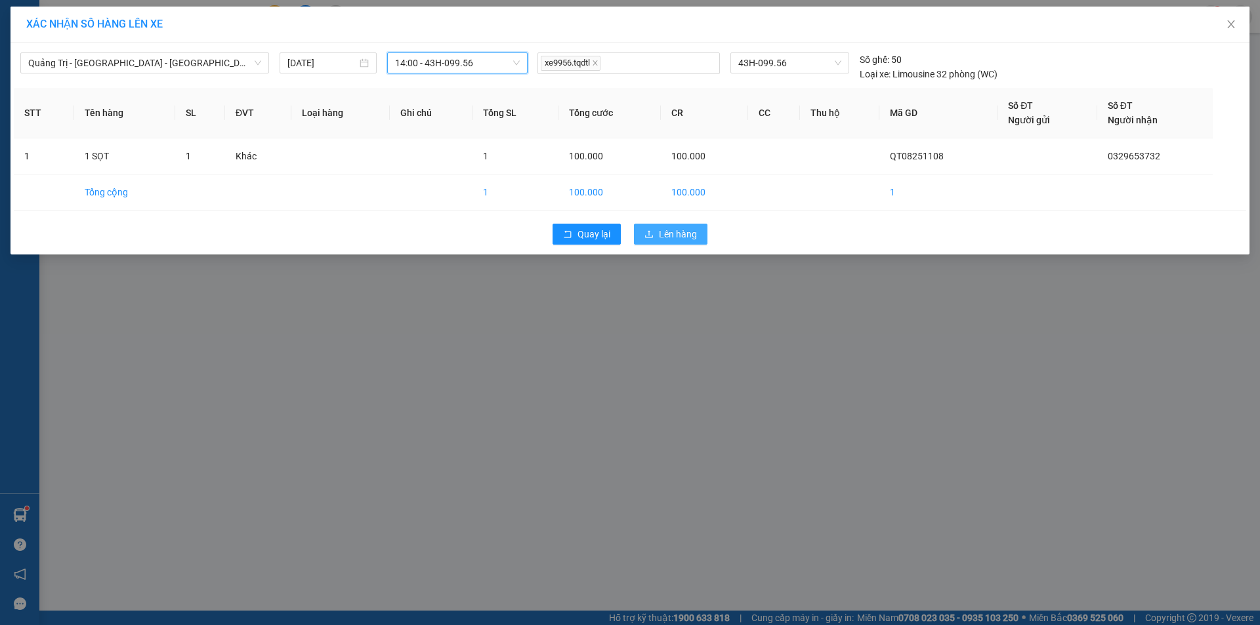
click at [667, 229] on span "Lên hàng" at bounding box center [678, 234] width 38 height 14
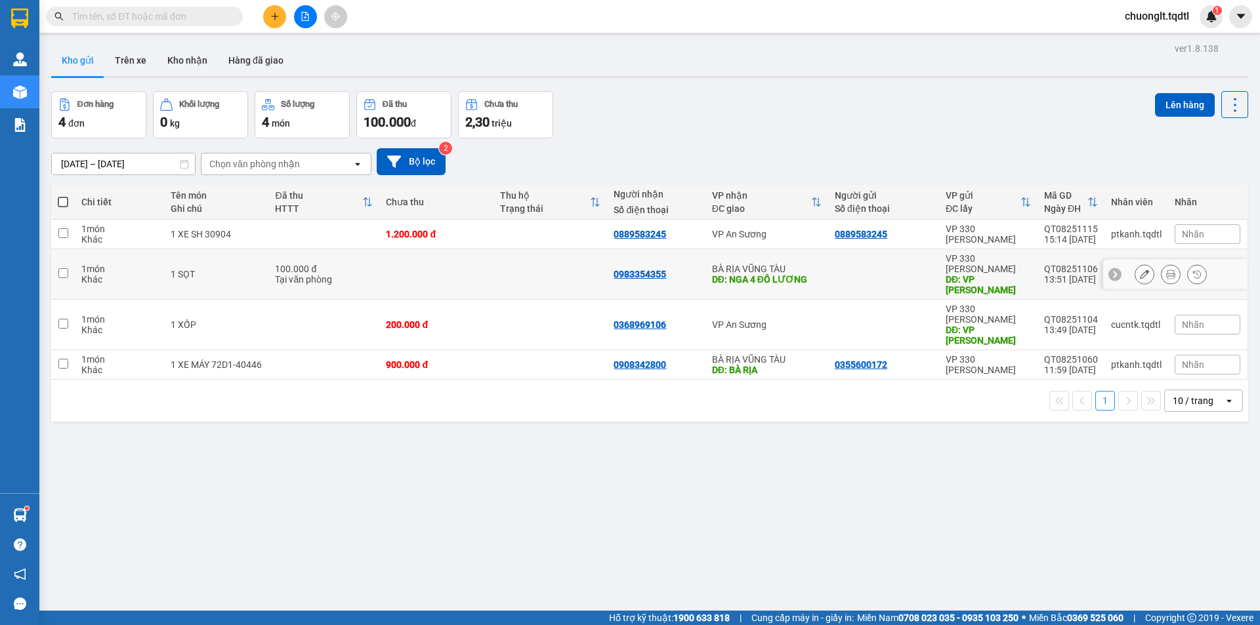
click at [64, 268] on input "checkbox" at bounding box center [63, 273] width 10 height 10
checkbox input "true"
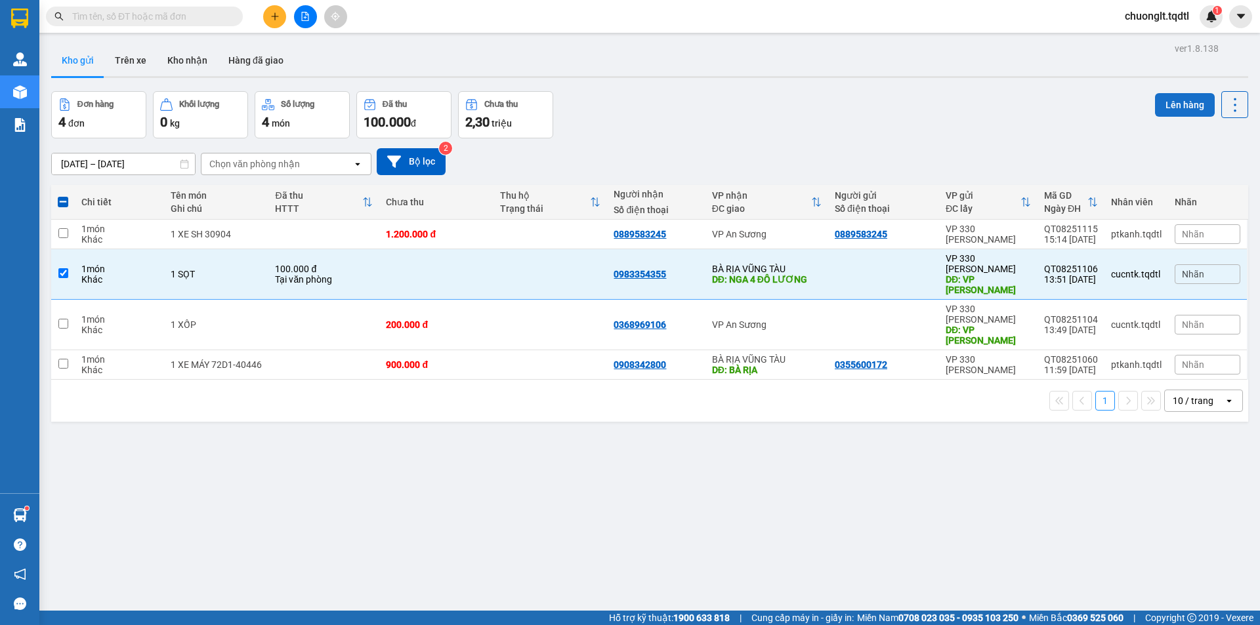
click at [1162, 104] on button "Lên hàng" at bounding box center [1185, 105] width 60 height 24
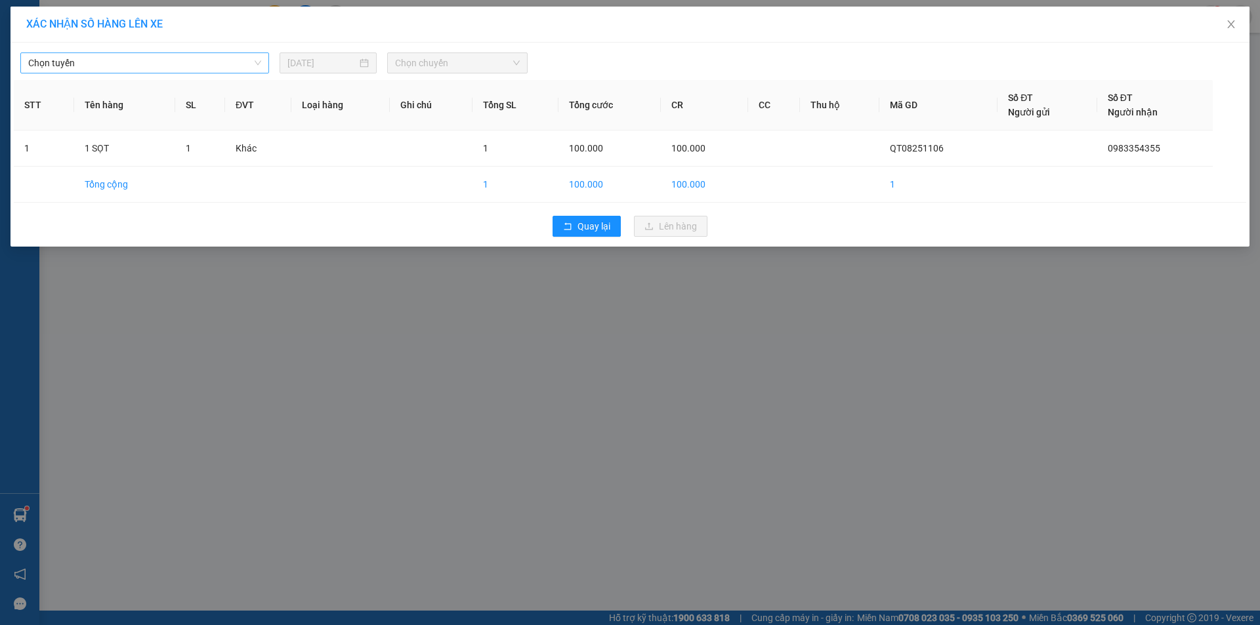
click at [250, 60] on span "Chọn tuyến" at bounding box center [144, 63] width 233 height 20
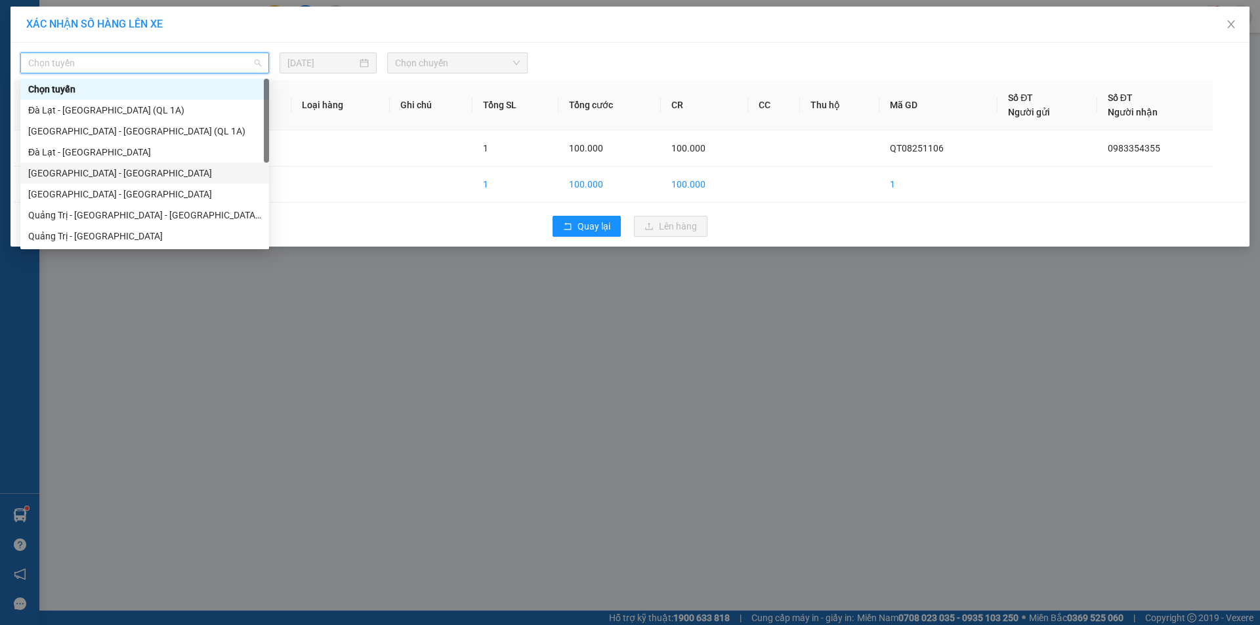
scroll to position [66, 0]
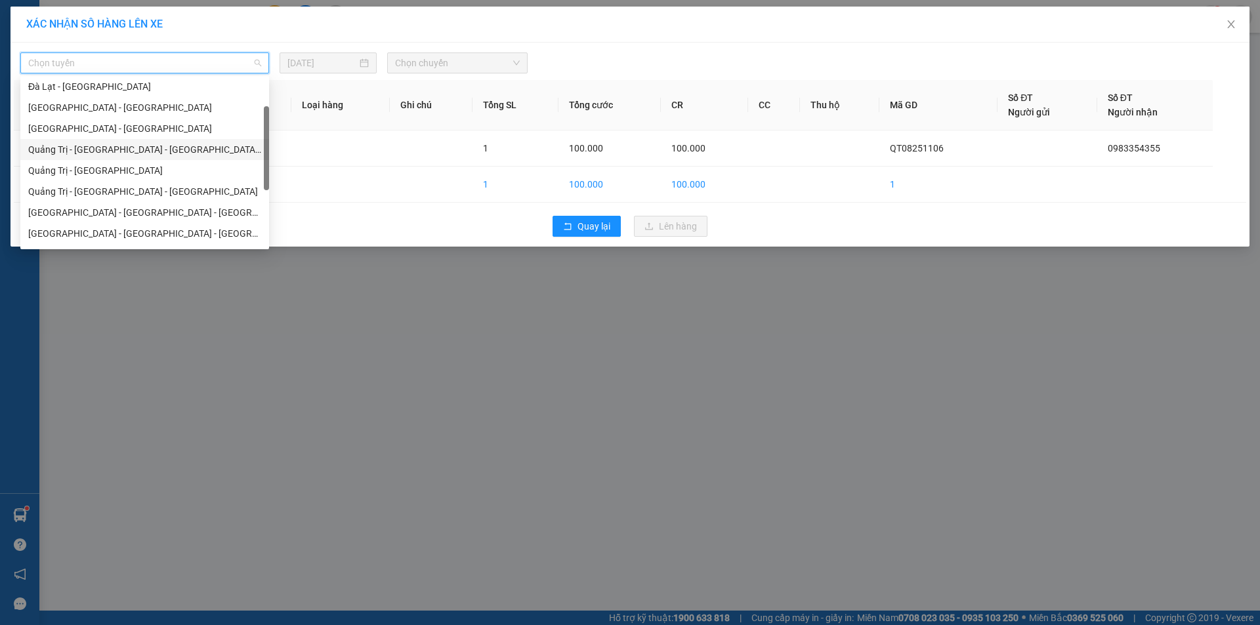
click at [167, 150] on div "Quảng Trị - [GEOGRAPHIC_DATA] - [GEOGRAPHIC_DATA] - [GEOGRAPHIC_DATA]" at bounding box center [144, 149] width 233 height 14
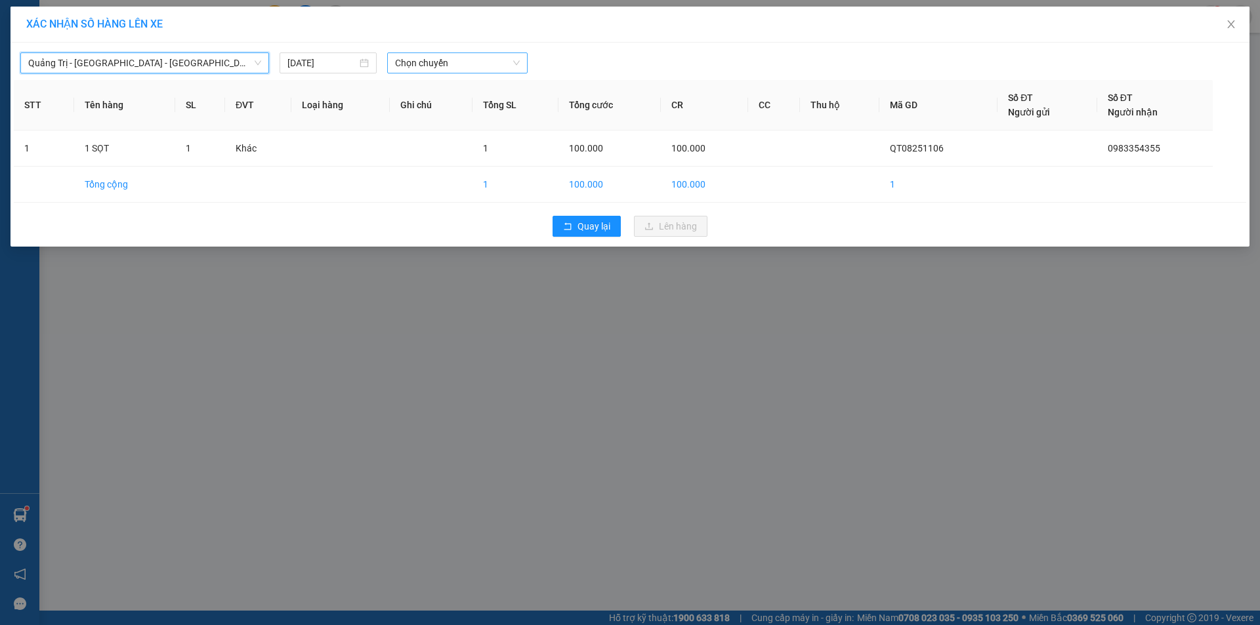
click at [488, 69] on span "Chọn chuyến" at bounding box center [457, 63] width 125 height 20
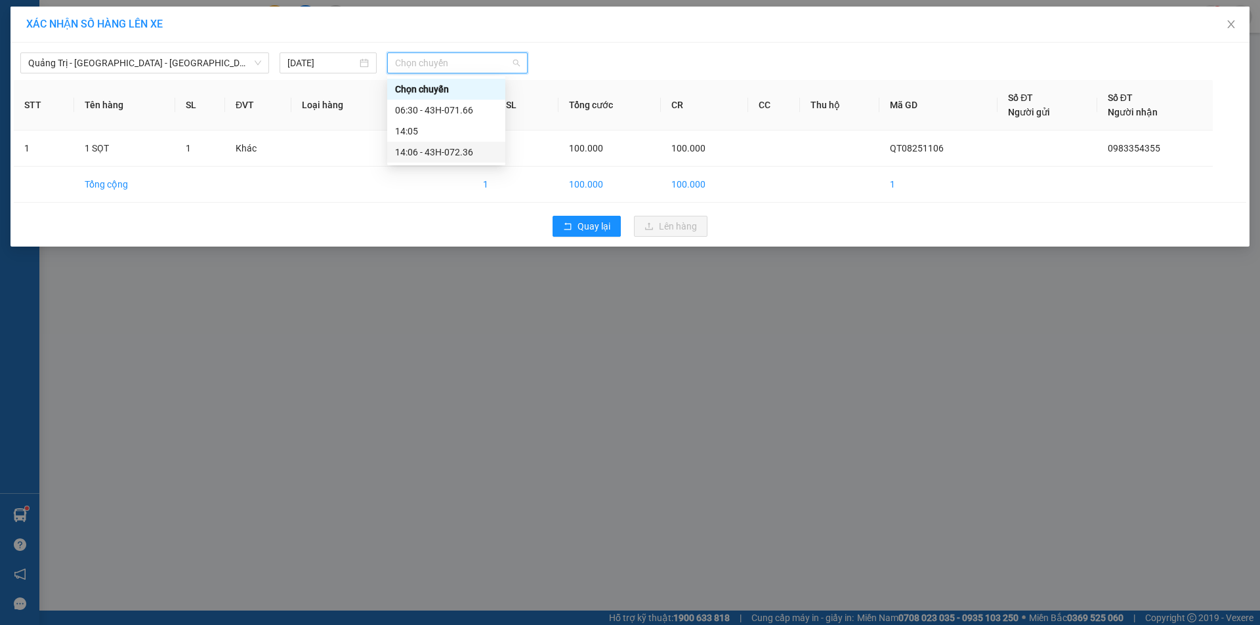
click at [460, 150] on div "14:06 - 43H-072.36" at bounding box center [446, 152] width 102 height 14
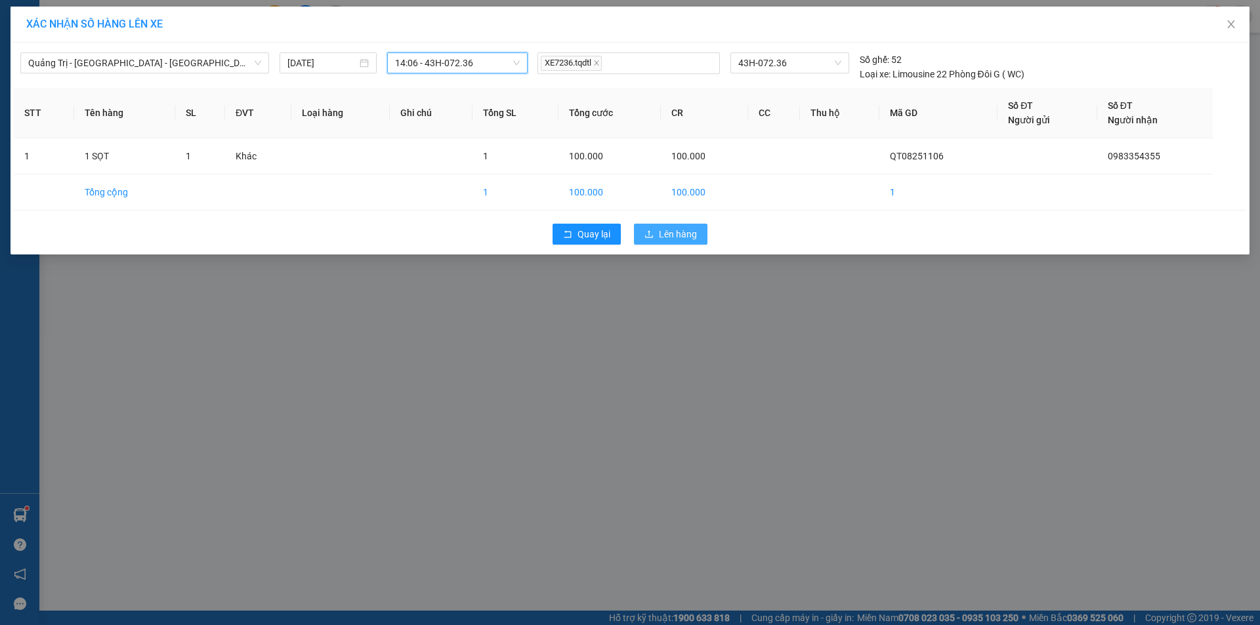
click at [677, 234] on span "Lên hàng" at bounding box center [678, 234] width 38 height 14
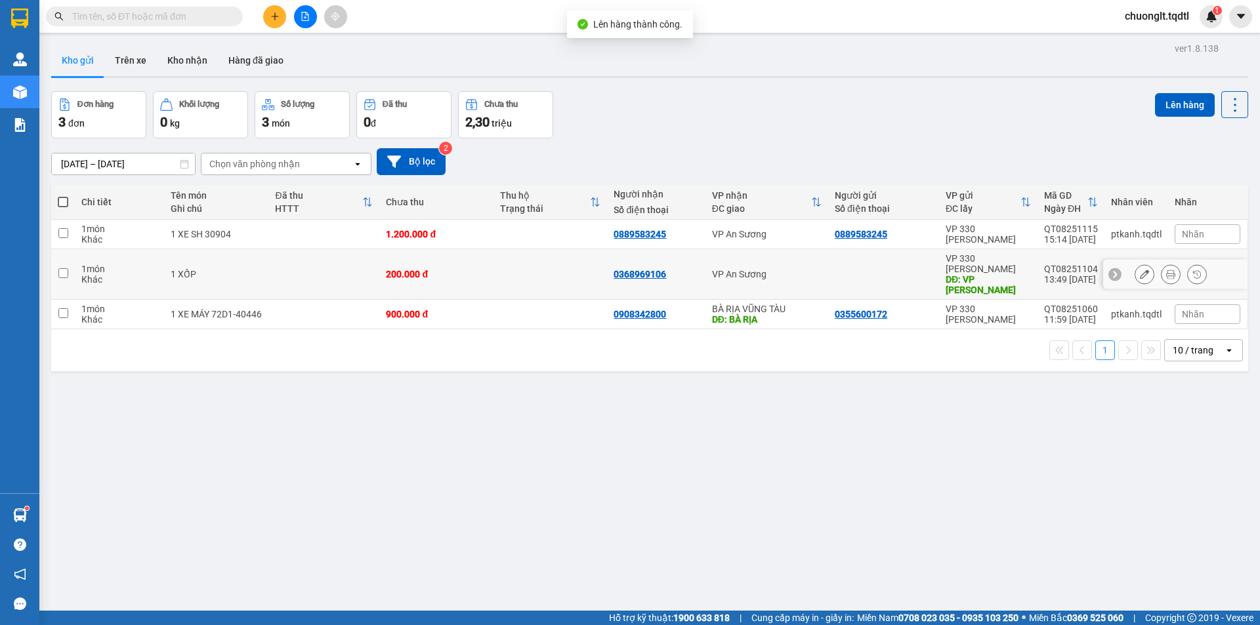
click at [65, 270] on input "checkbox" at bounding box center [63, 273] width 10 height 10
checkbox input "true"
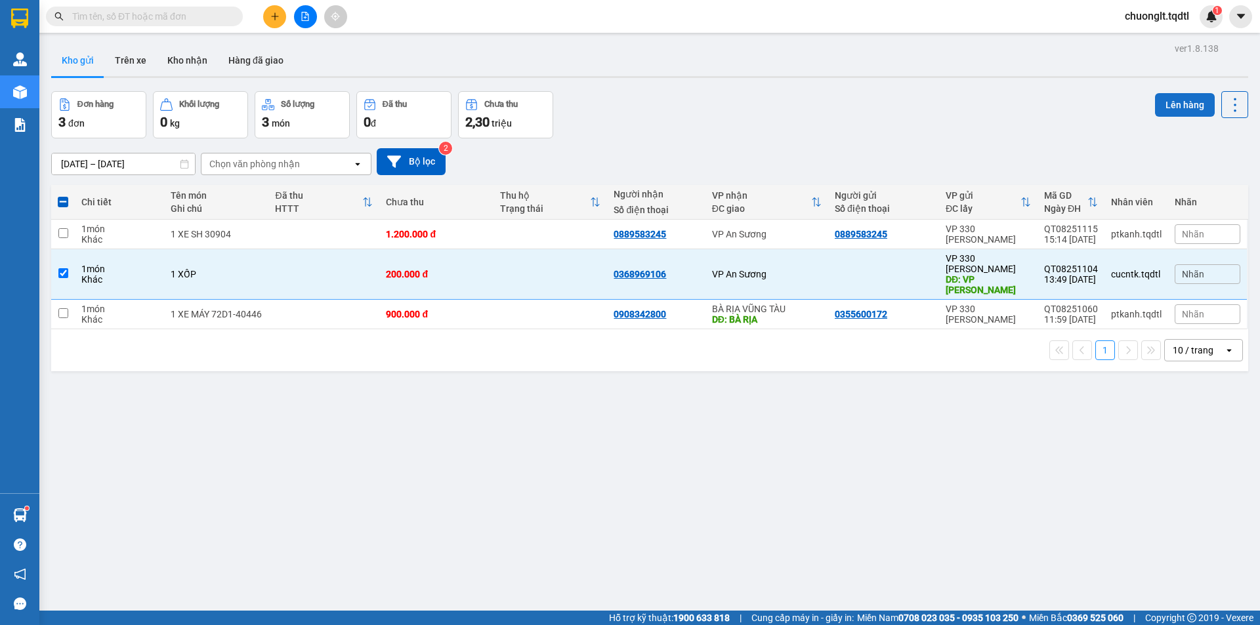
click at [1165, 108] on button "Lên hàng" at bounding box center [1185, 105] width 60 height 24
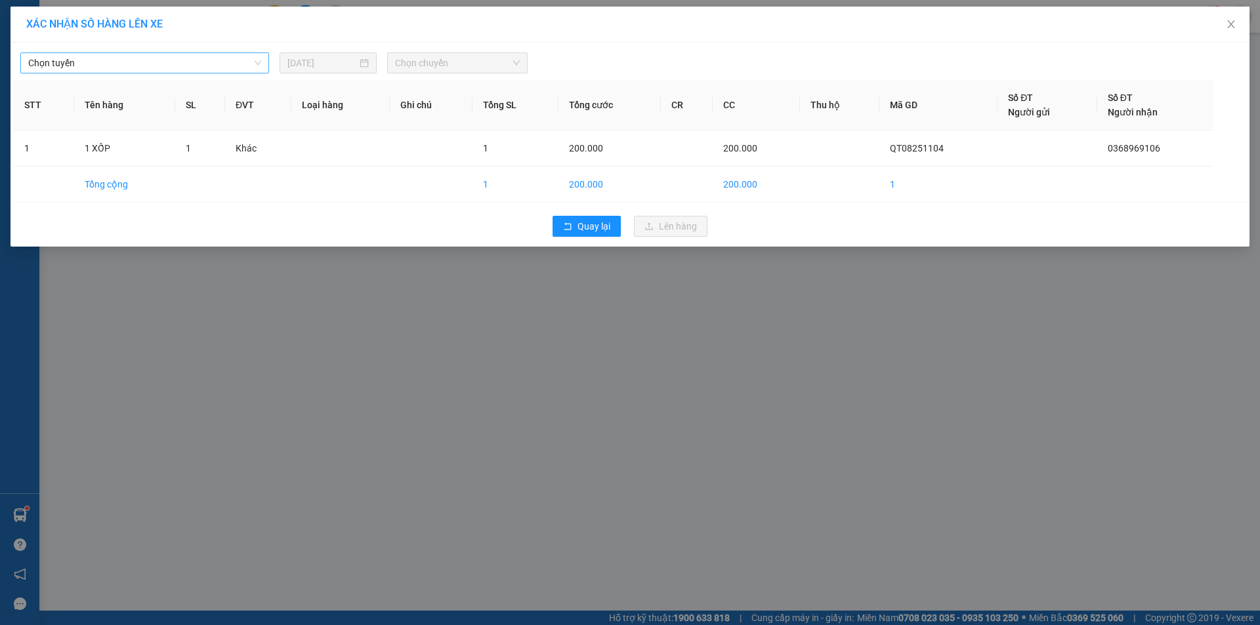
click at [234, 62] on span "Chọn tuyến" at bounding box center [144, 63] width 233 height 20
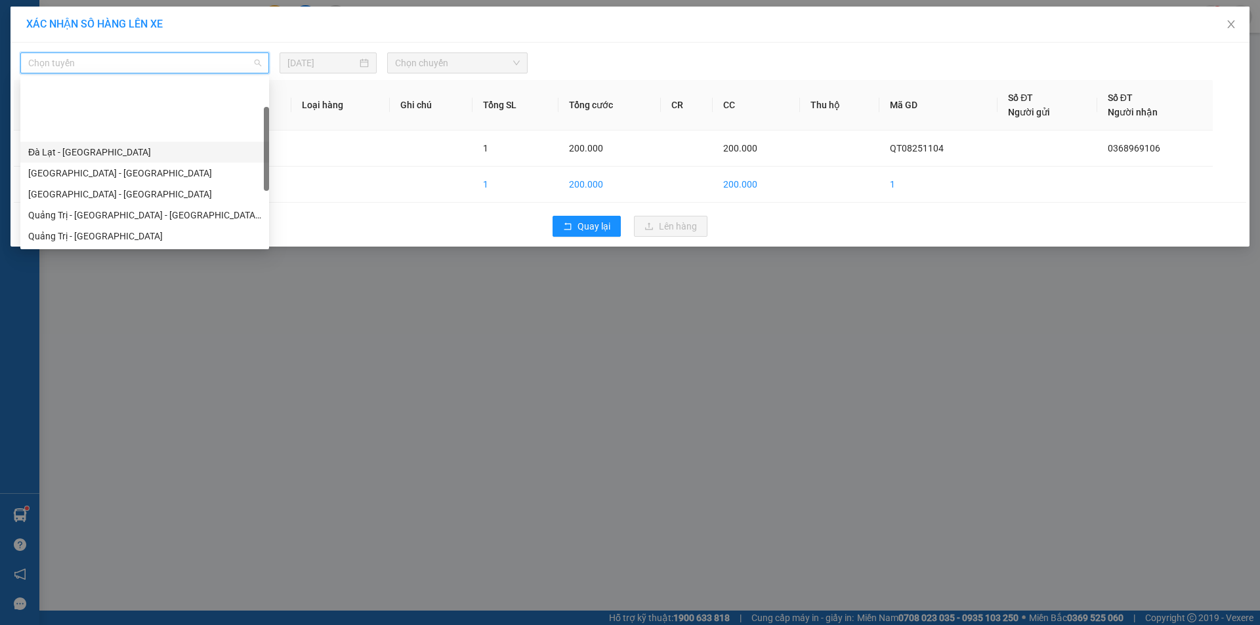
scroll to position [66, 0]
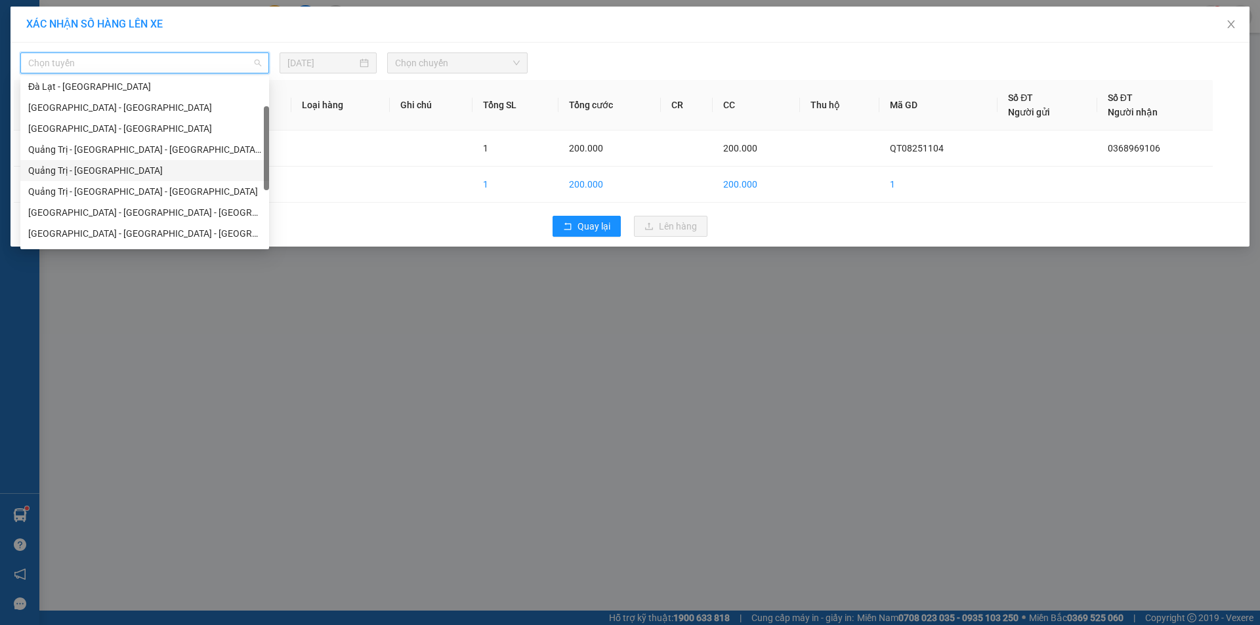
click at [144, 167] on div "Quảng Trị - [GEOGRAPHIC_DATA]" at bounding box center [144, 170] width 233 height 14
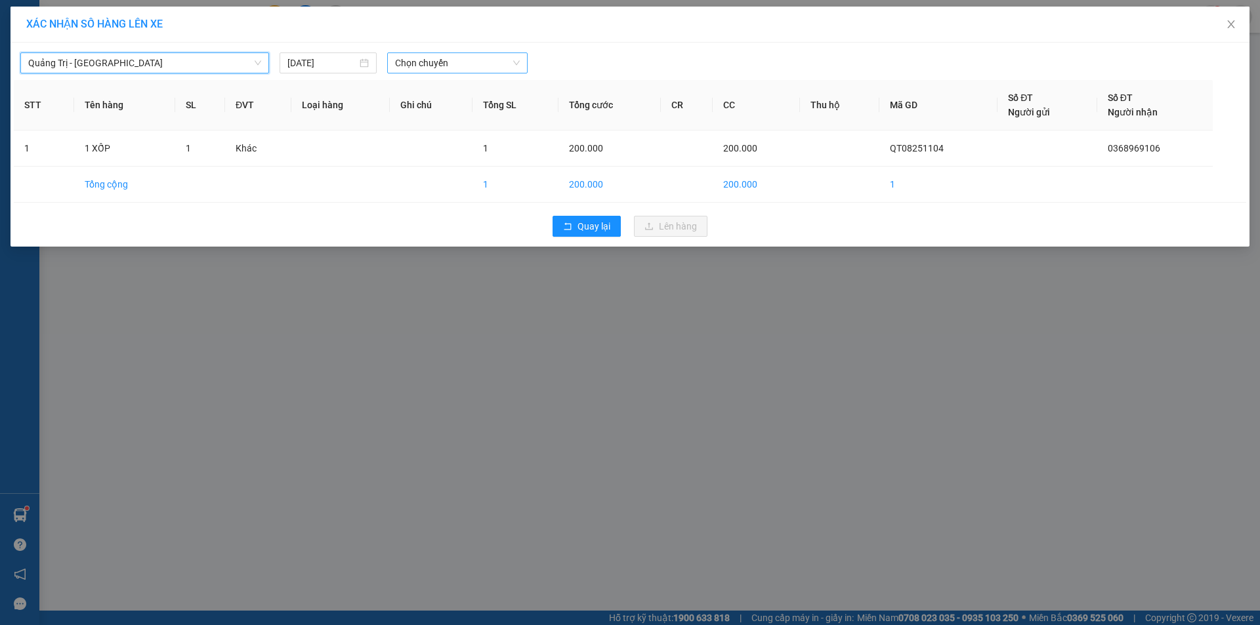
click at [459, 57] on span "Chọn chuyến" at bounding box center [457, 63] width 125 height 20
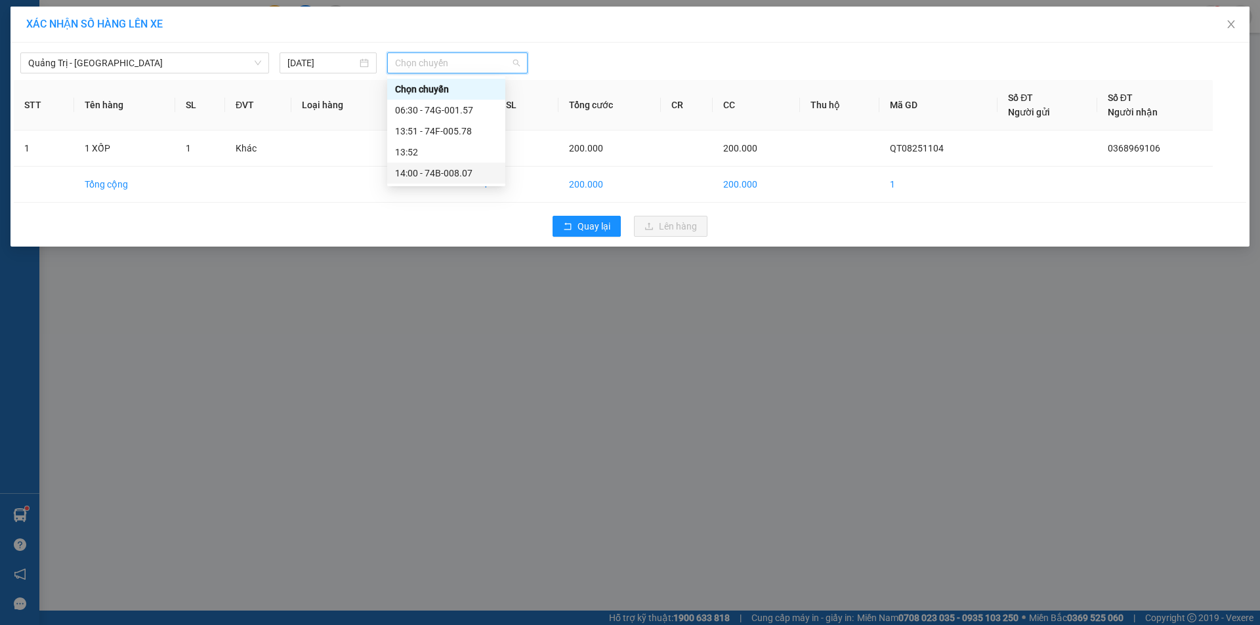
click at [459, 167] on div "14:00 - 74B-008.07" at bounding box center [446, 173] width 102 height 14
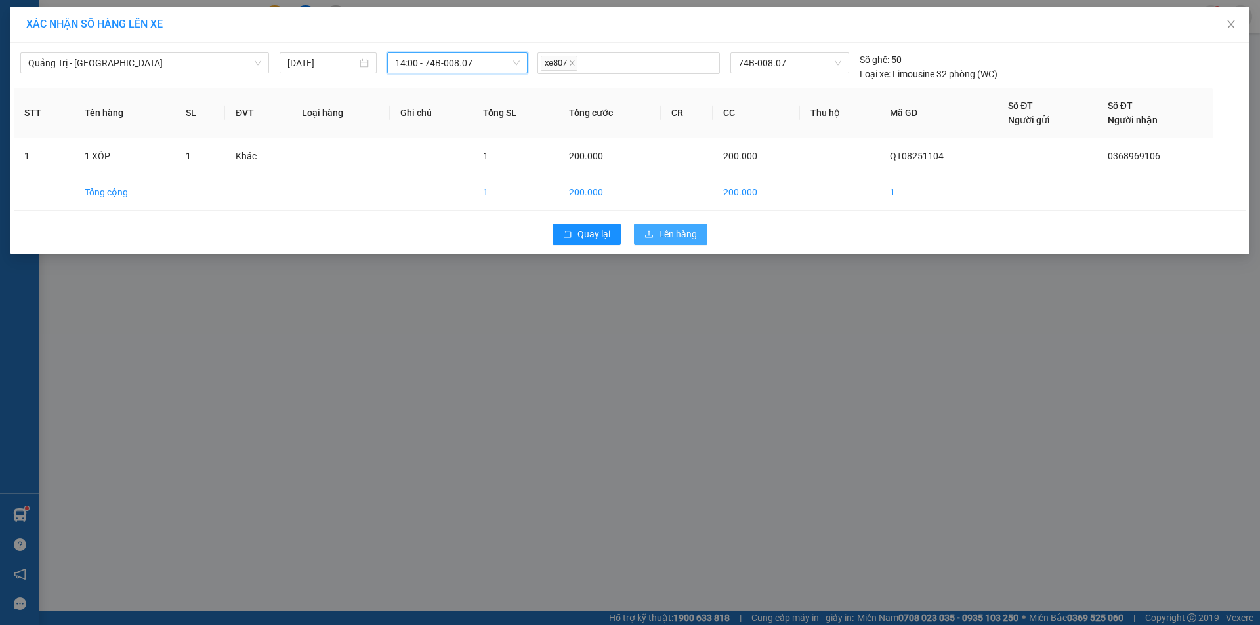
click at [677, 231] on span "Lên hàng" at bounding box center [678, 234] width 38 height 14
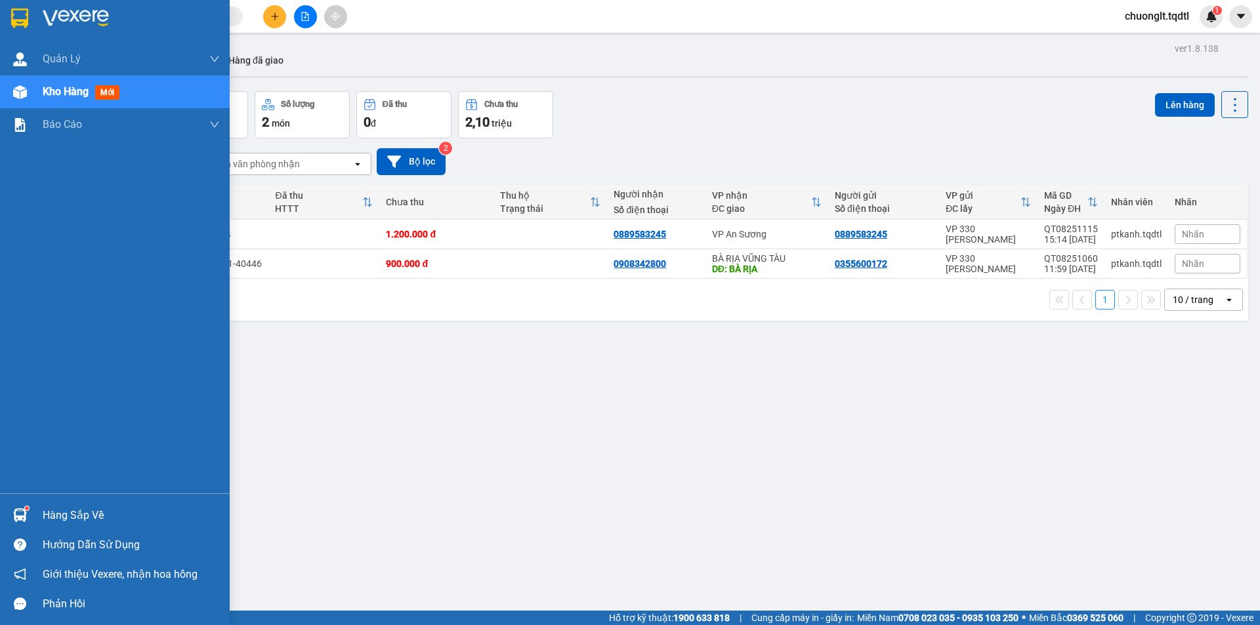
click at [62, 508] on div "Hàng sắp về" at bounding box center [131, 516] width 177 height 20
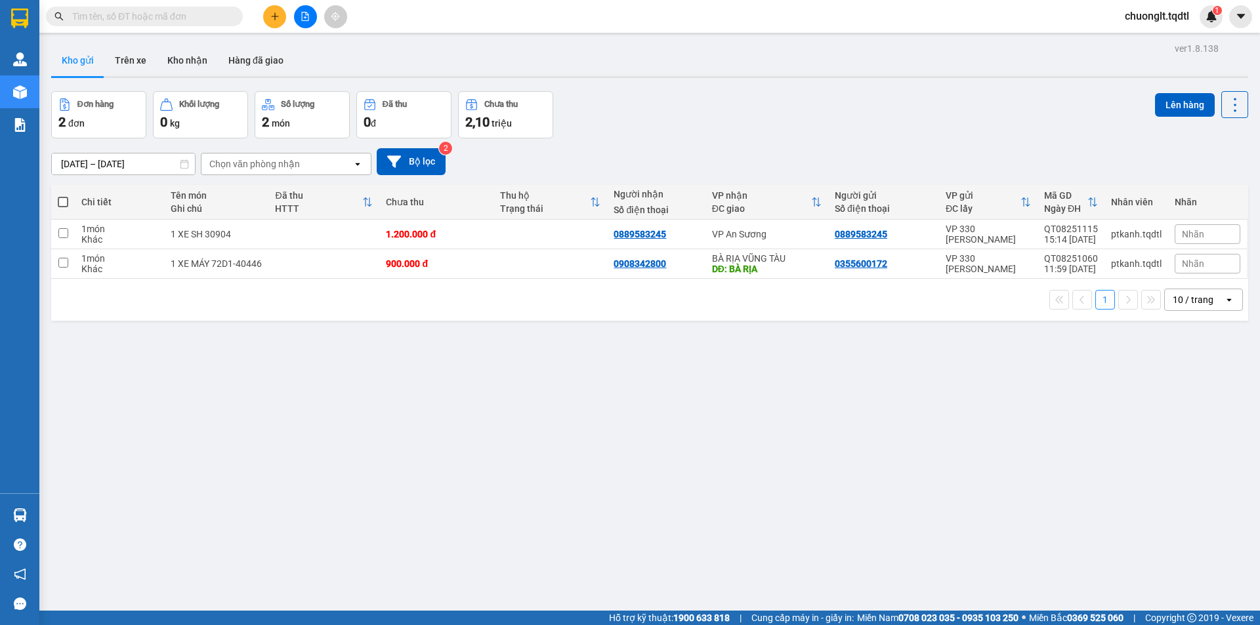
click at [765, 417] on section "Kết quả tìm kiếm ( 0 ) Bộ lọc No Data chuonglt.tqdtl 1 Quản Lý Quản lý khách hà…" at bounding box center [630, 312] width 1260 height 625
click at [273, 18] on icon "plus" at bounding box center [274, 16] width 9 height 9
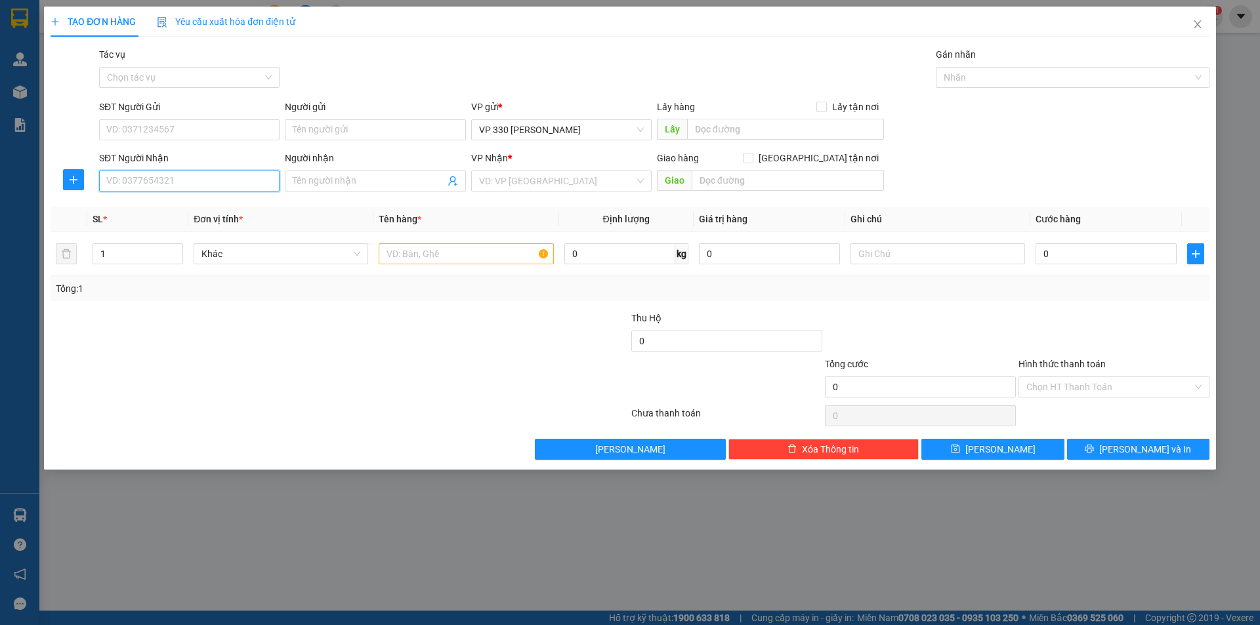
click at [142, 176] on input "SĐT Người Nhận" at bounding box center [189, 181] width 180 height 21
type input "0972067505"
click at [169, 201] on div "0972067505" at bounding box center [189, 207] width 165 height 14
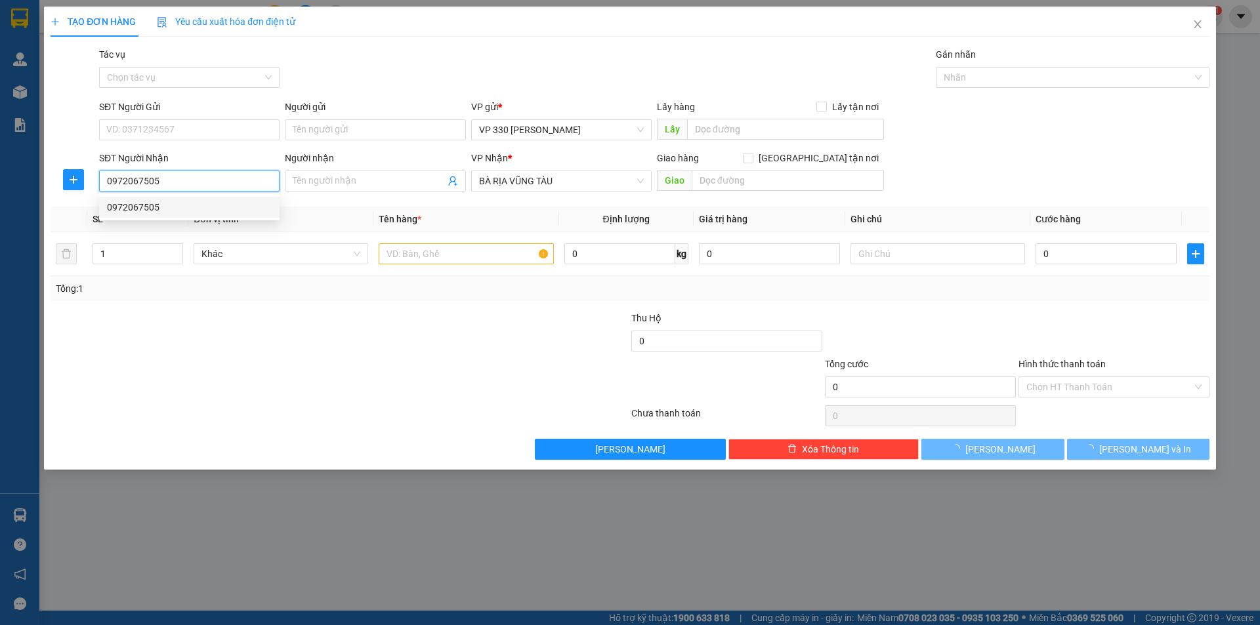
type input "150.000"
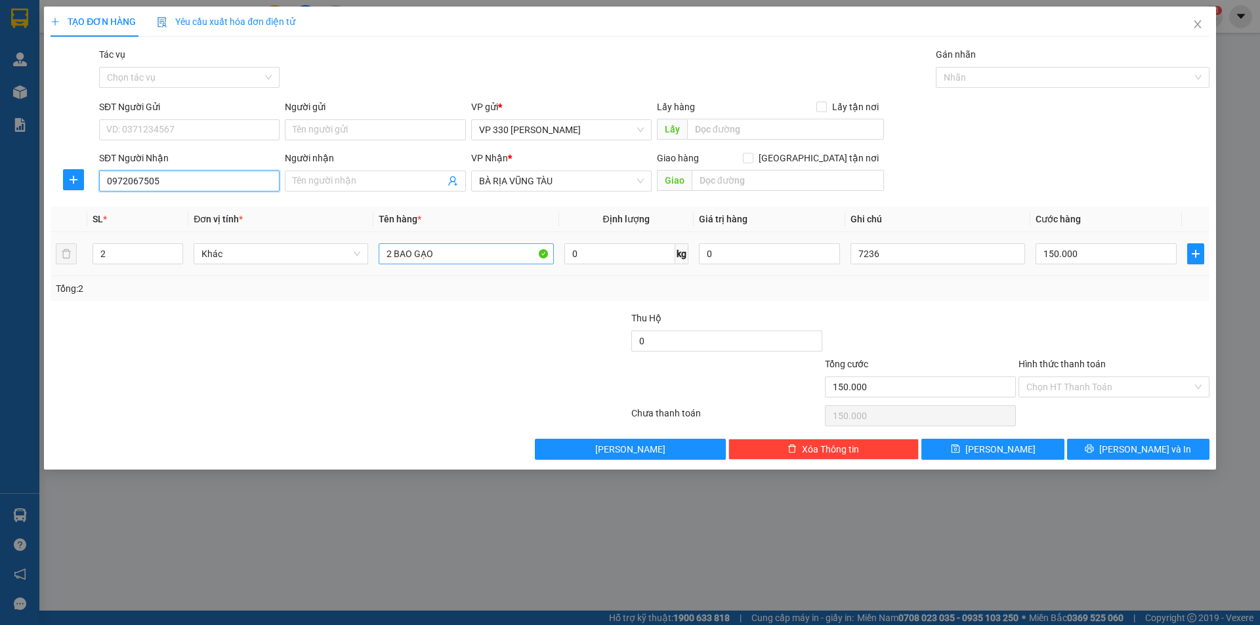
type input "0972067505"
click at [465, 244] on input "2 BAO GẠO" at bounding box center [466, 253] width 175 height 21
type input "2"
type input "1 THÙNG NƯỚC MẮM 3 BAO GẠO"
click at [175, 247] on span "up" at bounding box center [176, 251] width 8 height 8
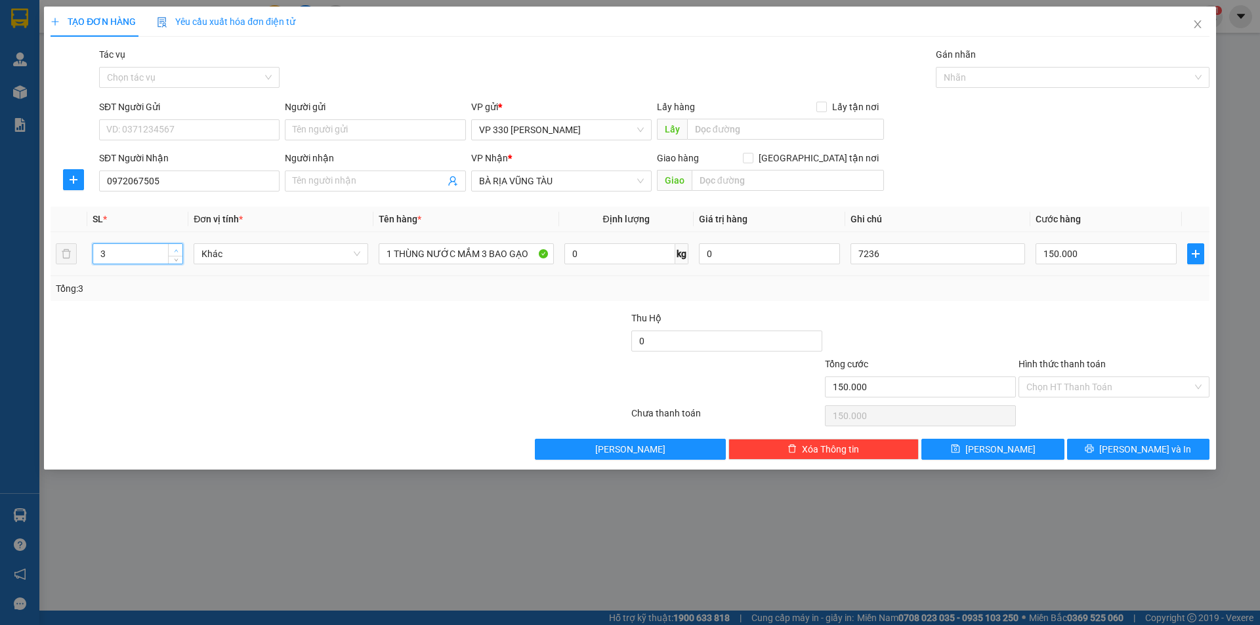
type input "4"
click at [175, 247] on span "up" at bounding box center [176, 251] width 8 height 8
click at [1095, 261] on input "150.000" at bounding box center [1105, 253] width 141 height 21
type input "7"
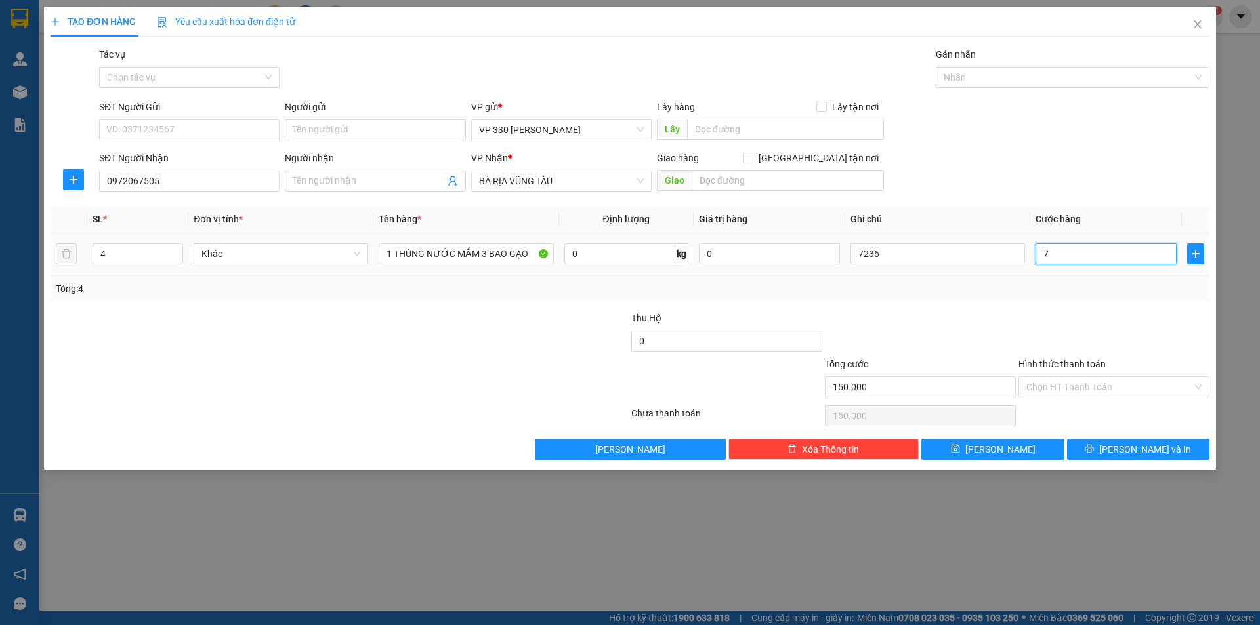
type input "7"
type input "0"
click at [1043, 245] on input "0" at bounding box center [1105, 253] width 141 height 21
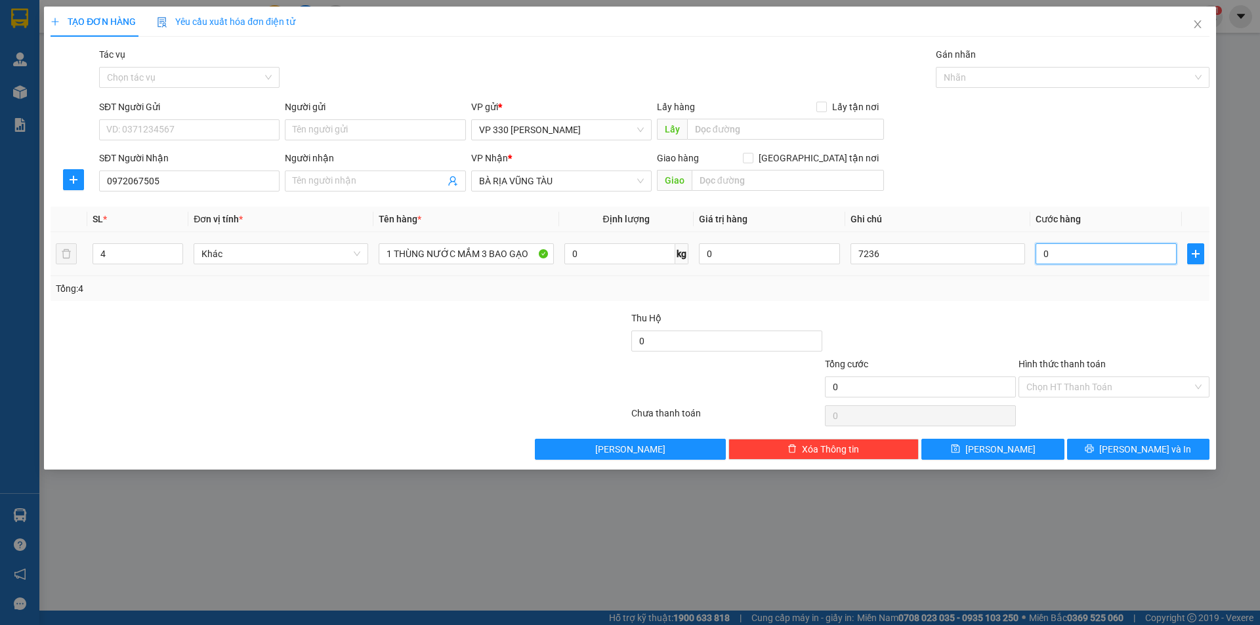
type input "40"
type input "400"
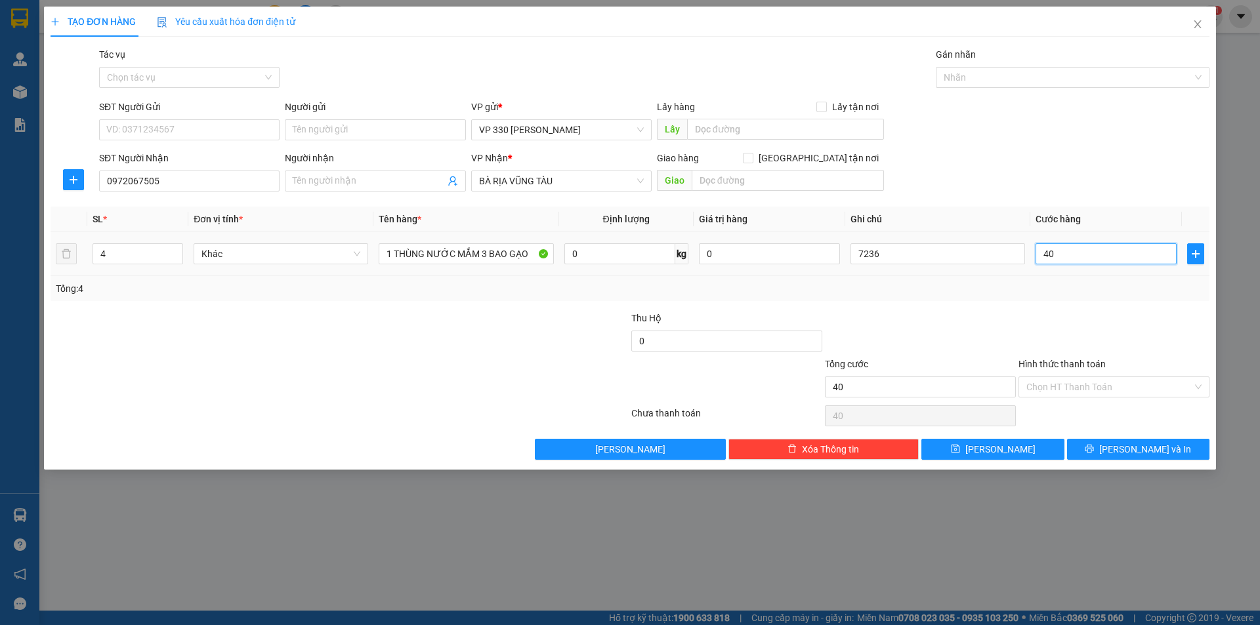
type input "400"
type input "4.000"
type input "40.000"
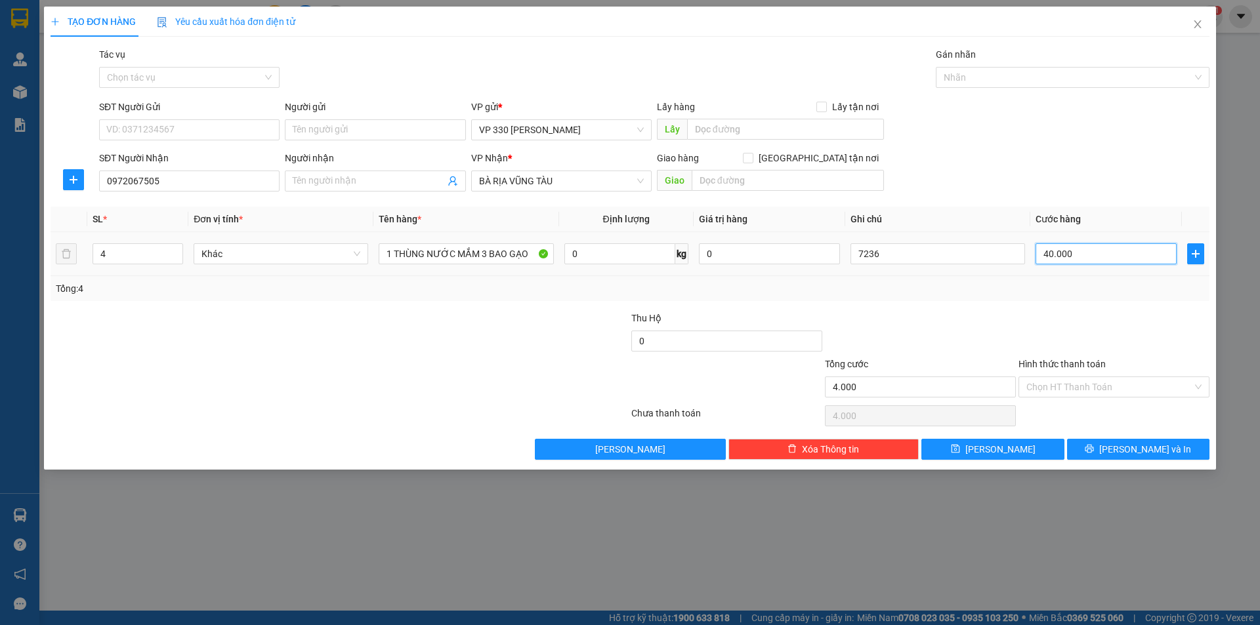
type input "40.000"
type input "400.000"
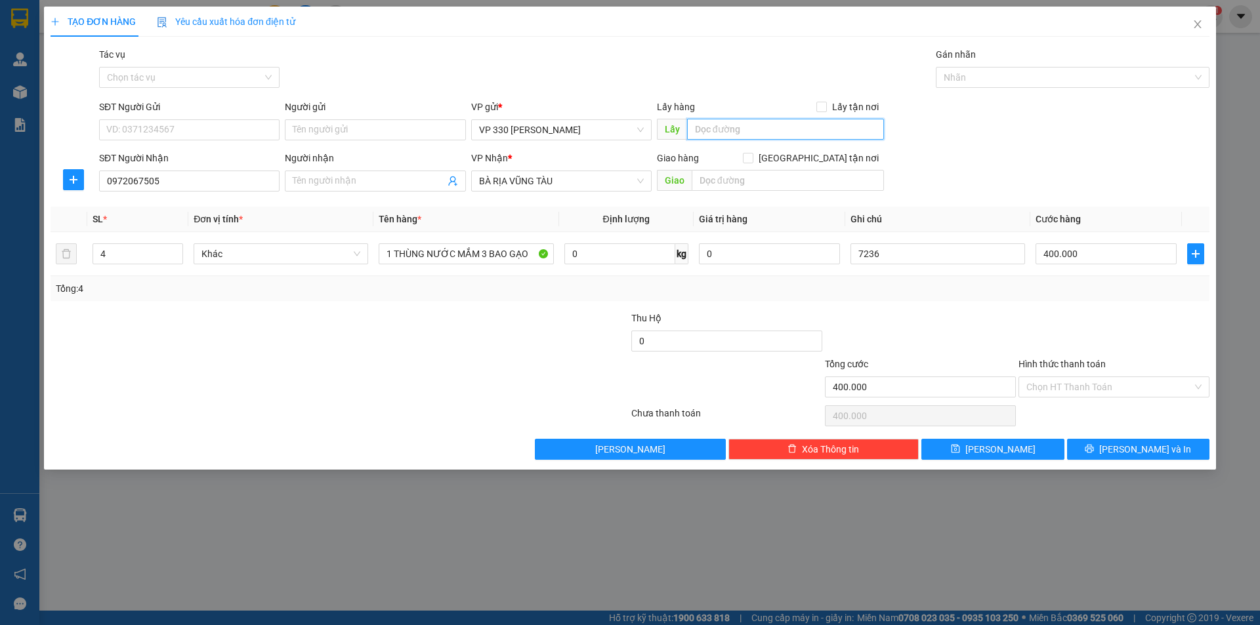
click at [759, 134] on input "text" at bounding box center [785, 129] width 197 height 21
type input "VP HYEN"
click at [1000, 448] on span "[PERSON_NAME]" at bounding box center [1000, 449] width 70 height 14
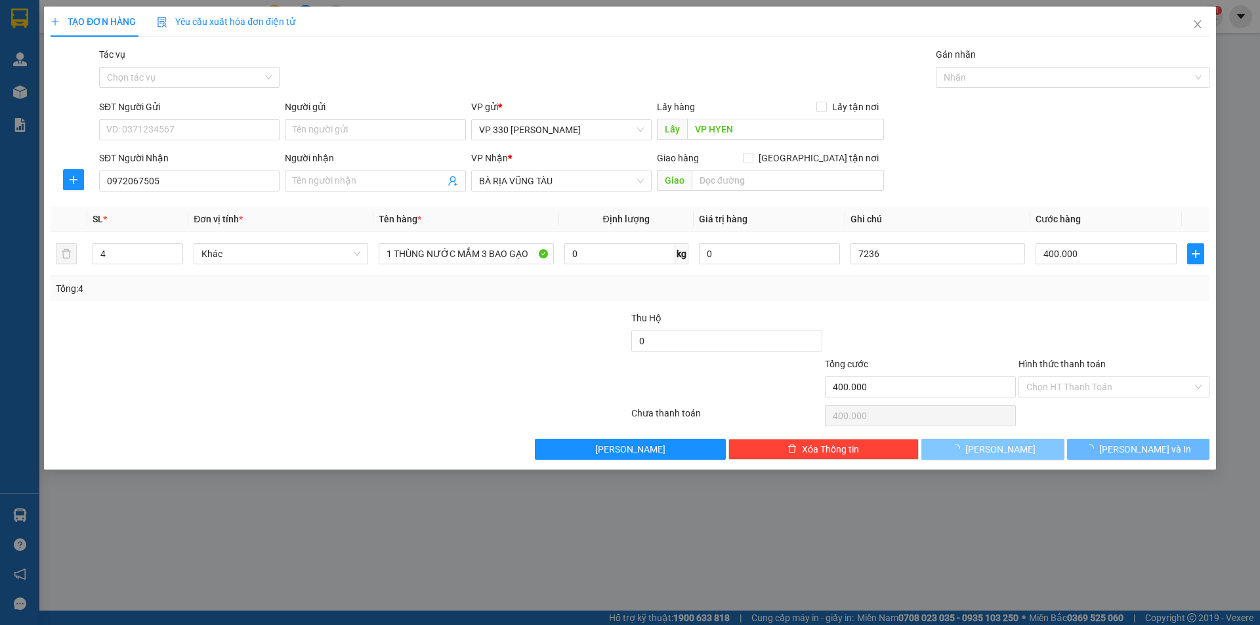
type input "0"
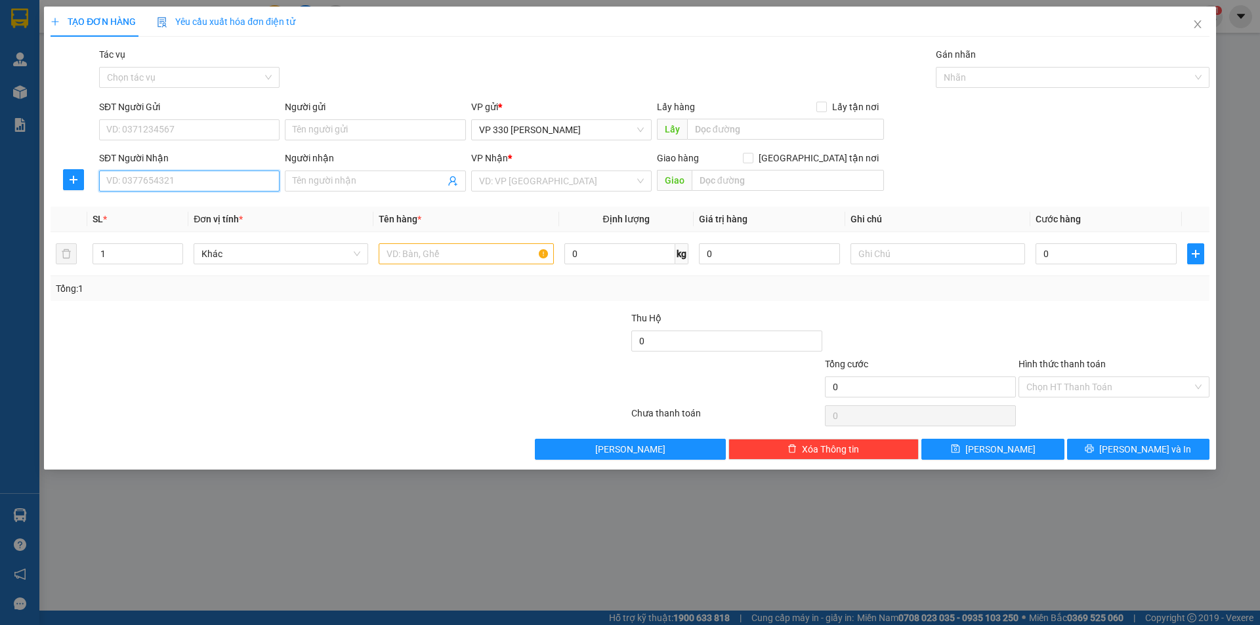
click at [123, 177] on input "SĐT Người Nhận" at bounding box center [189, 181] width 180 height 21
type input "0988110912"
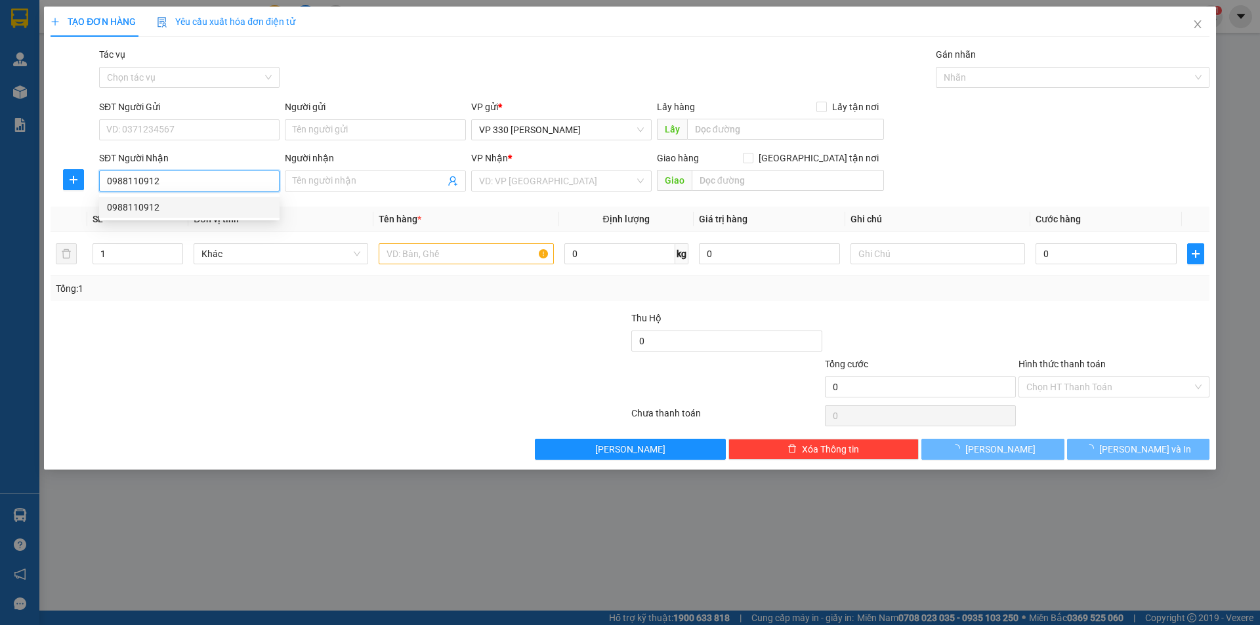
click at [152, 201] on div "0988110912" at bounding box center [189, 207] width 165 height 14
type input "CHÂU ĐỨC"
type input "100.000"
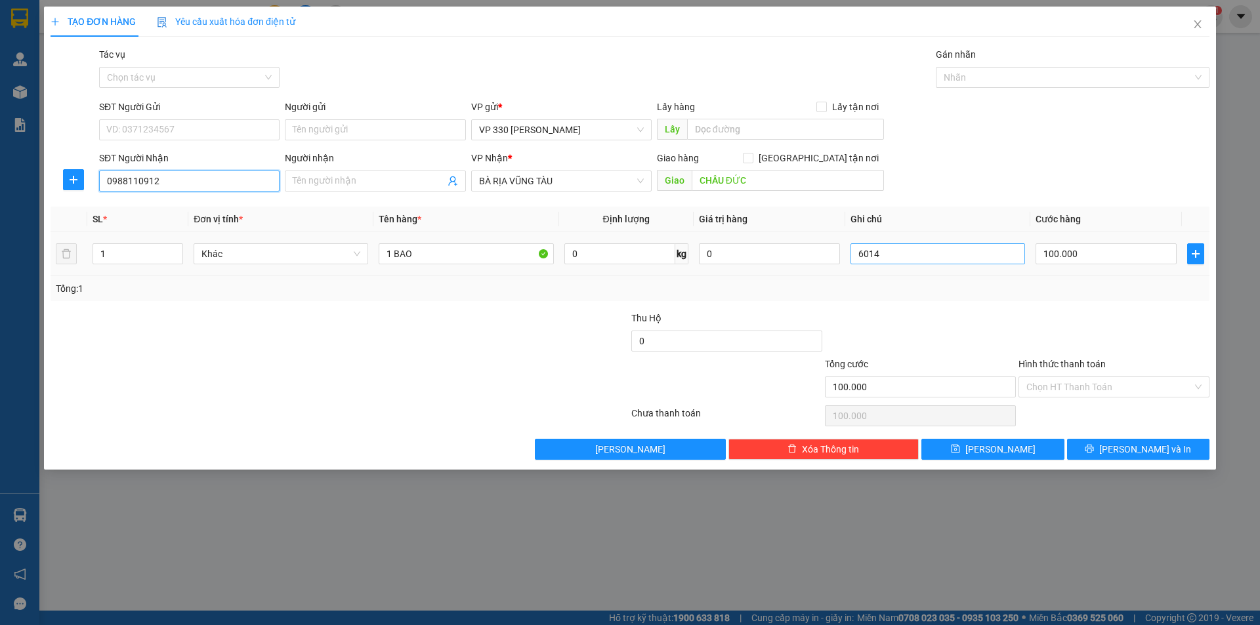
type input "0988110912"
click at [915, 261] on input "6014" at bounding box center [937, 253] width 175 height 21
type input "6"
type input "7236"
click at [747, 131] on input "text" at bounding box center [785, 129] width 197 height 21
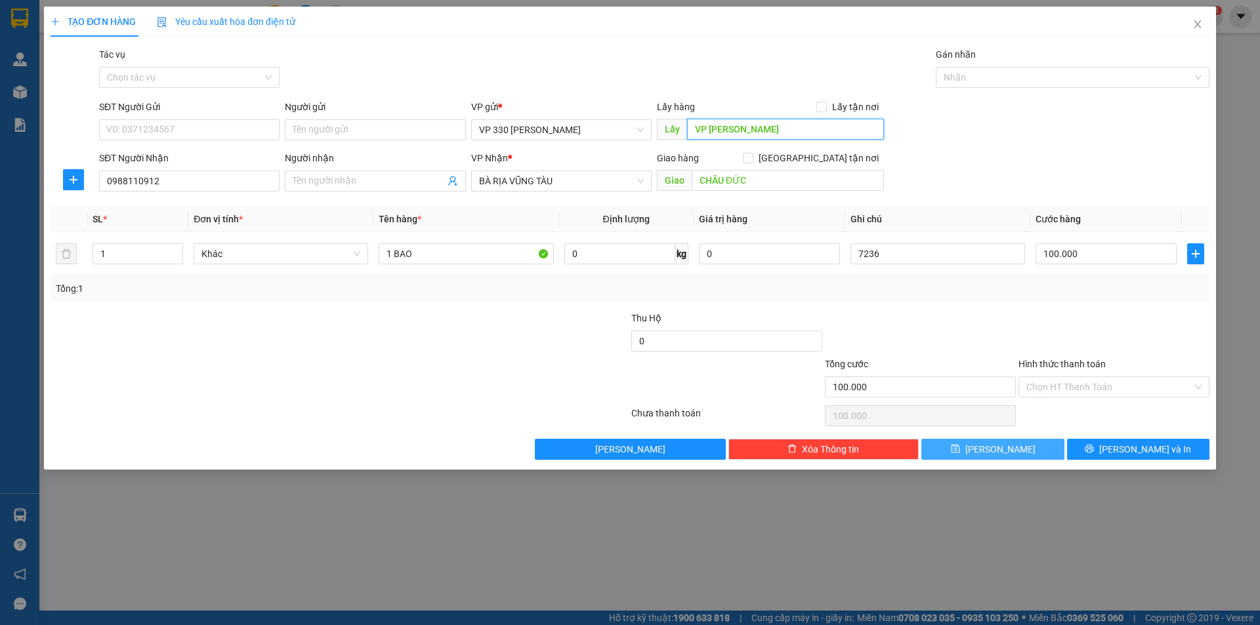
type input "VP HOI YEN"
click at [1002, 444] on span "[PERSON_NAME]" at bounding box center [1000, 449] width 70 height 14
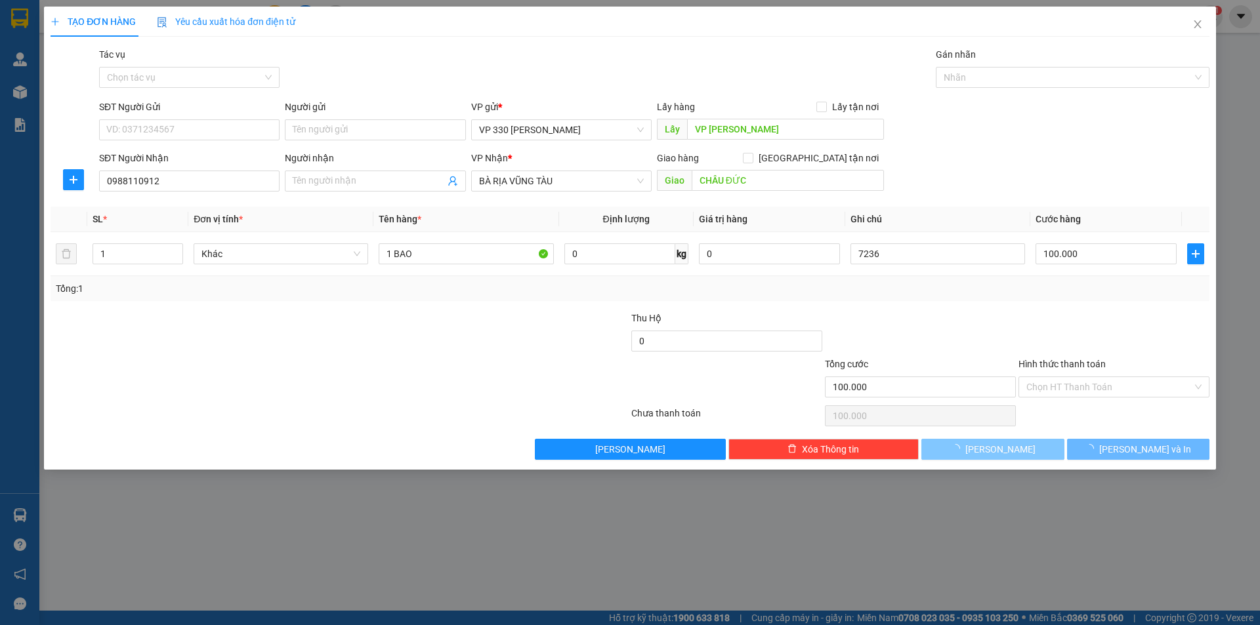
type input "0"
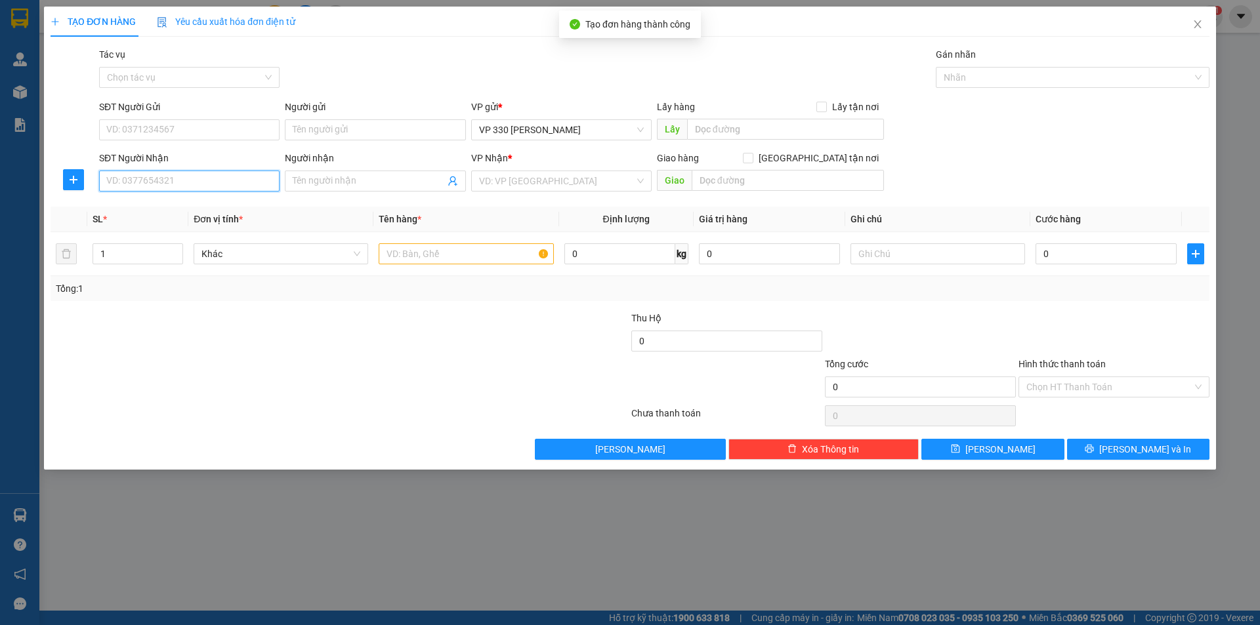
click at [180, 180] on input "SĐT Người Nhận" at bounding box center [189, 181] width 180 height 21
type input "0985596264"
click at [150, 211] on div "0985596264" at bounding box center [189, 207] width 165 height 14
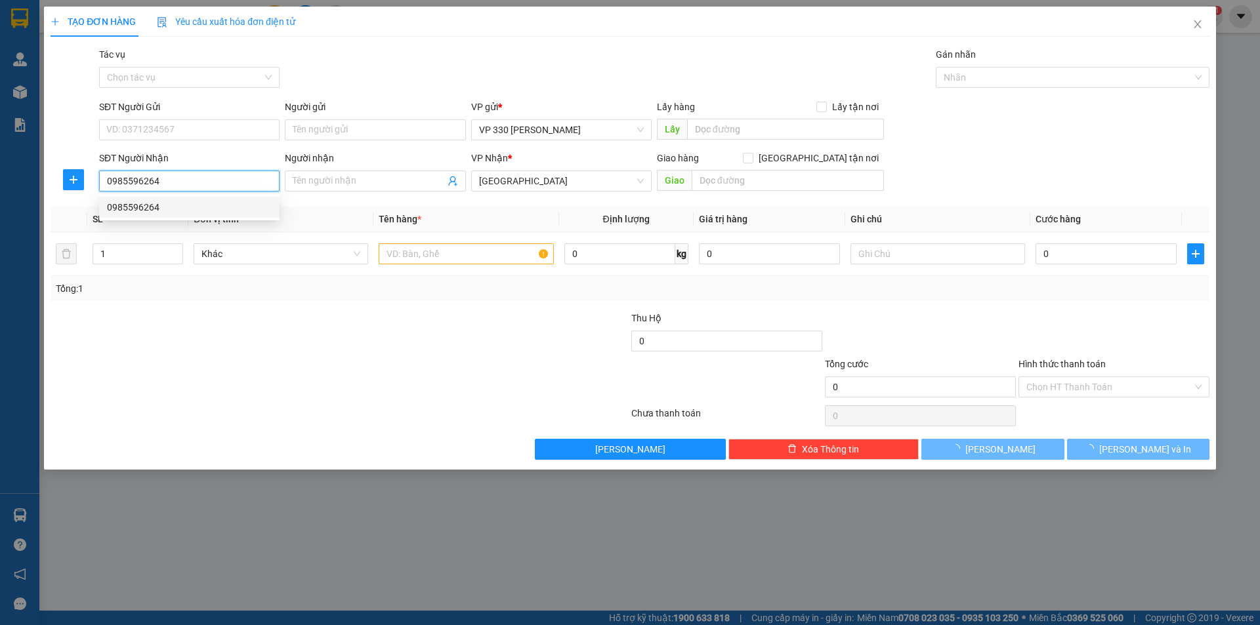
type input "100.000"
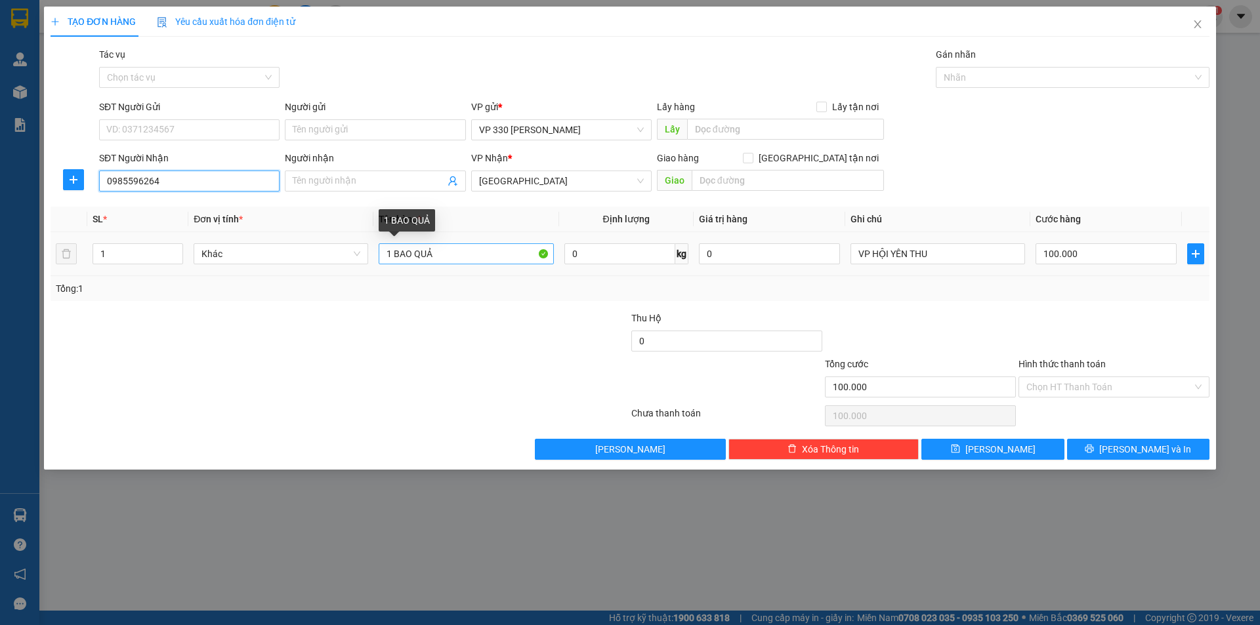
type input "0985596264"
click at [452, 248] on input "1 BAO QUẢ" at bounding box center [466, 253] width 175 height 21
type input "1 XỐP NỮA BAO GẠO"
type input "2"
click at [178, 249] on icon "up" at bounding box center [176, 251] width 5 height 5
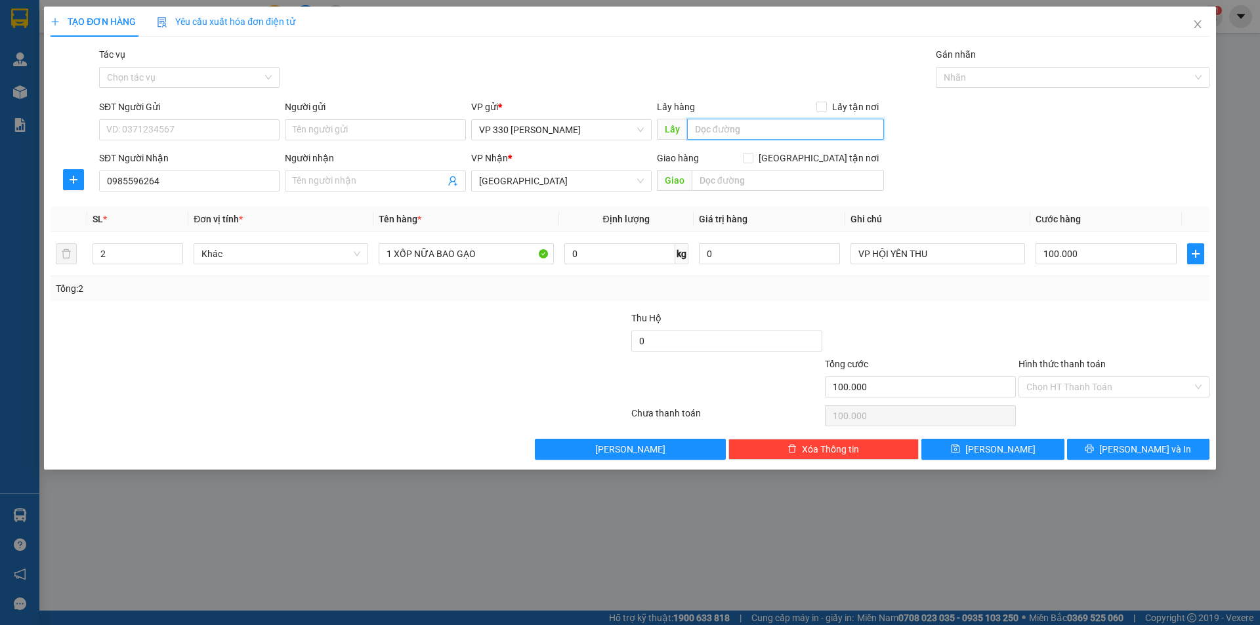
click at [742, 138] on input "text" at bounding box center [785, 129] width 197 height 21
type input "VP HYEN"
click at [1119, 260] on input "100.000" at bounding box center [1105, 253] width 141 height 21
type input "2"
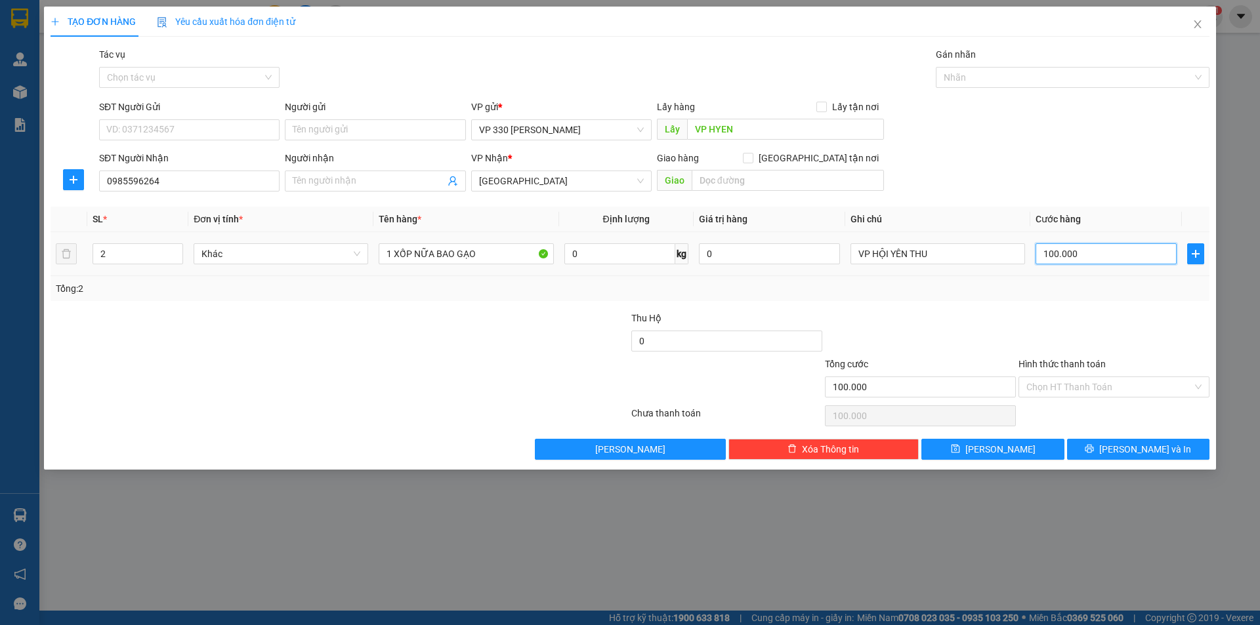
type input "2"
type input "20"
type input "200"
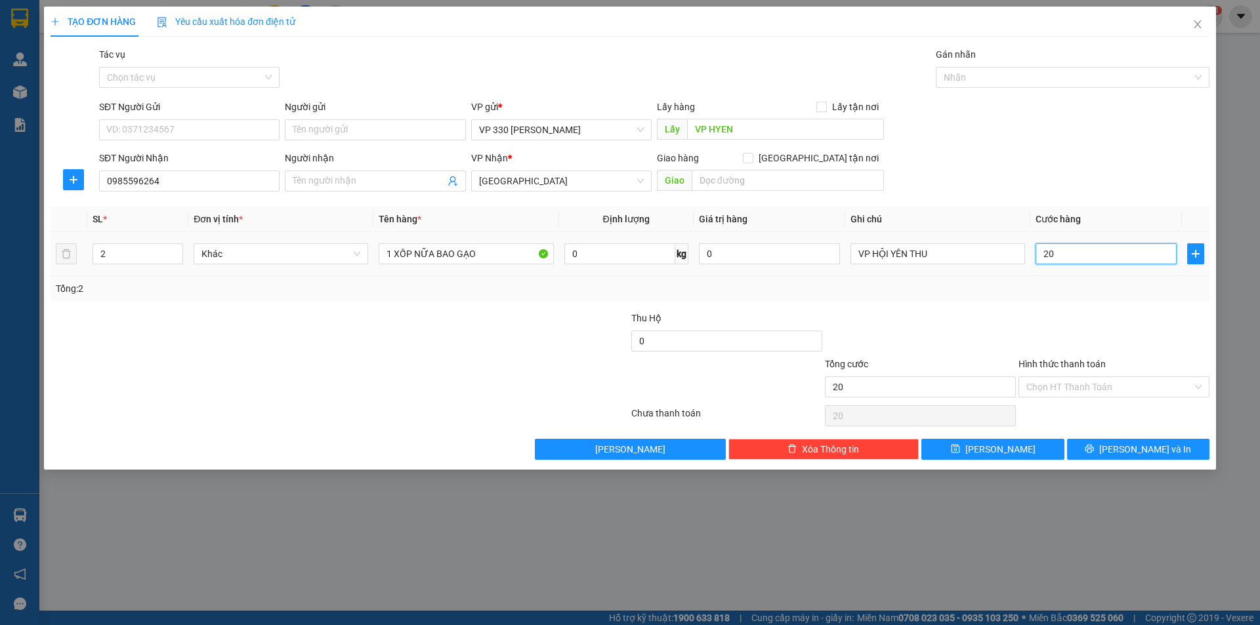
type input "200"
type input "2.000"
click at [740, 180] on input "text" at bounding box center [788, 180] width 192 height 21
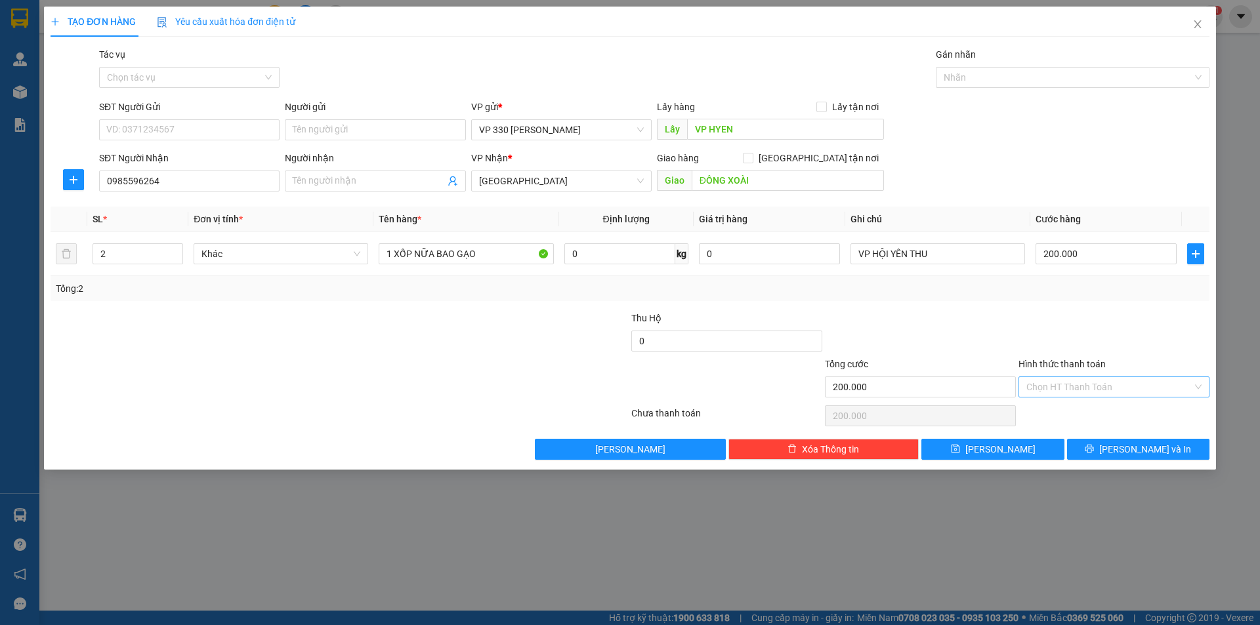
click at [1095, 381] on input "Hình thức thanh toán" at bounding box center [1109, 387] width 166 height 20
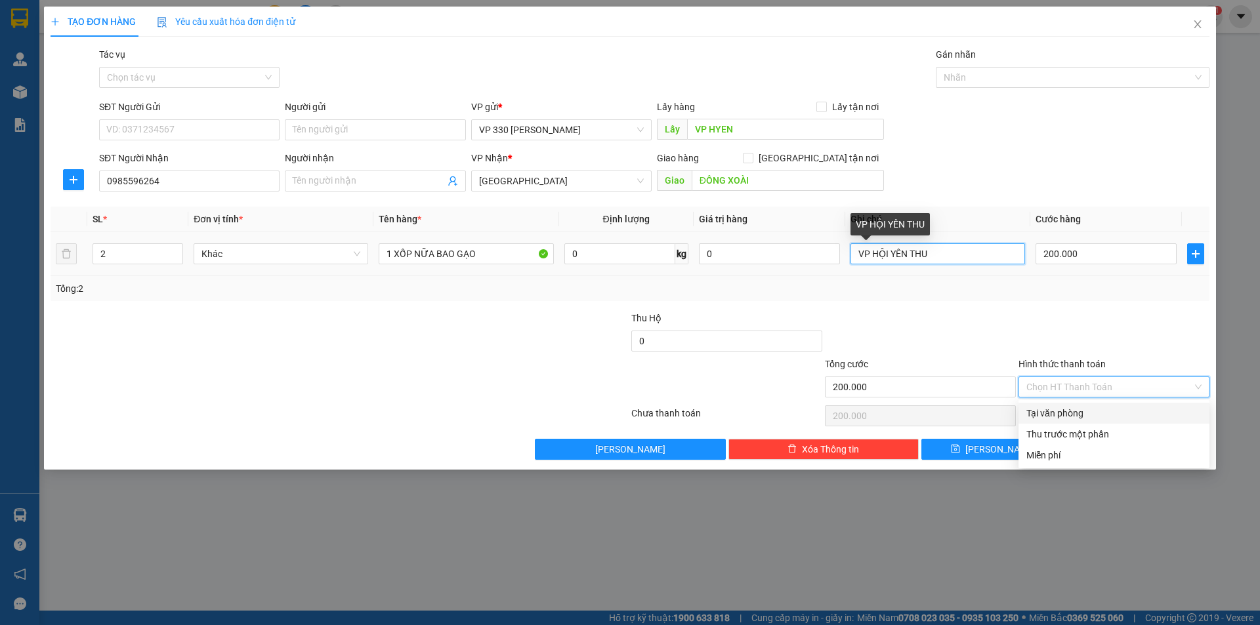
click at [937, 244] on input "VP HỘI YÊN THU" at bounding box center [937, 253] width 175 height 21
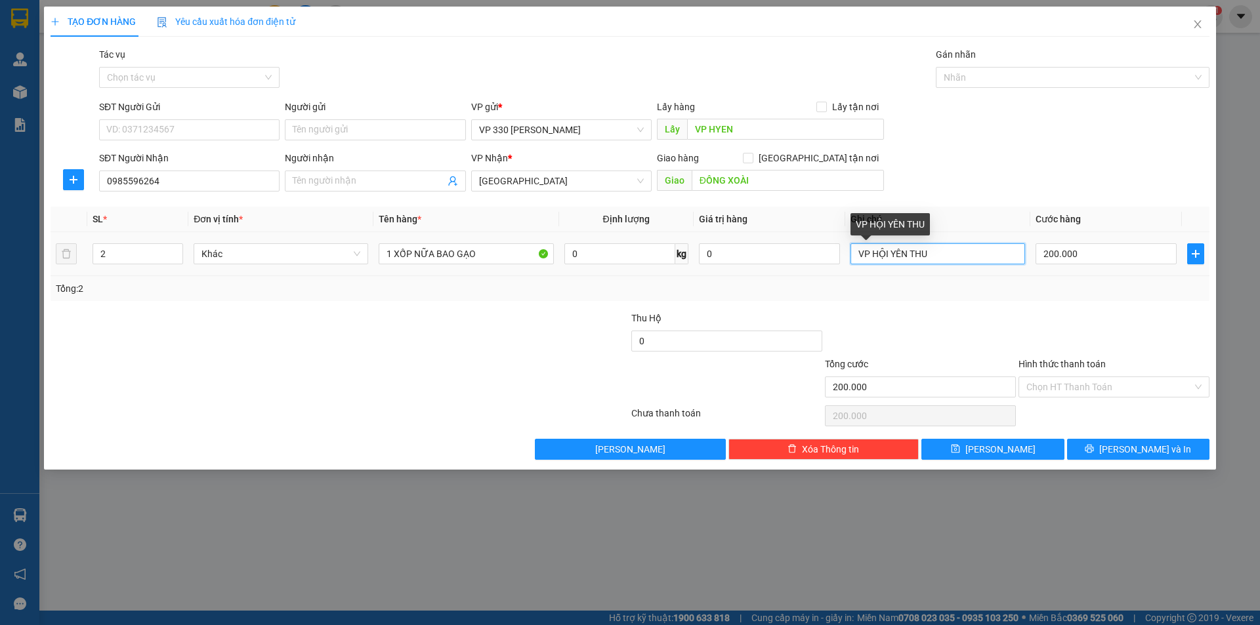
click at [857, 261] on input "VP HỘI YÊN THU" at bounding box center [937, 253] width 175 height 21
click at [1106, 385] on input "Hình thức thanh toán" at bounding box center [1109, 387] width 166 height 20
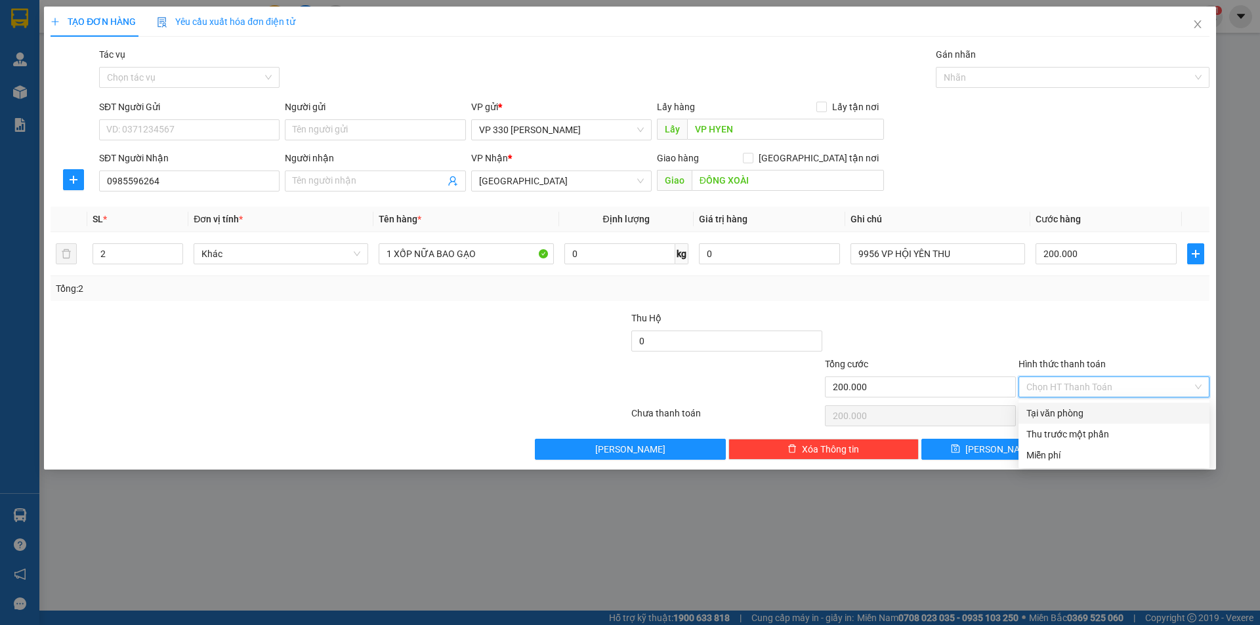
click at [1075, 408] on div "Tại văn phòng" at bounding box center [1113, 413] width 175 height 14
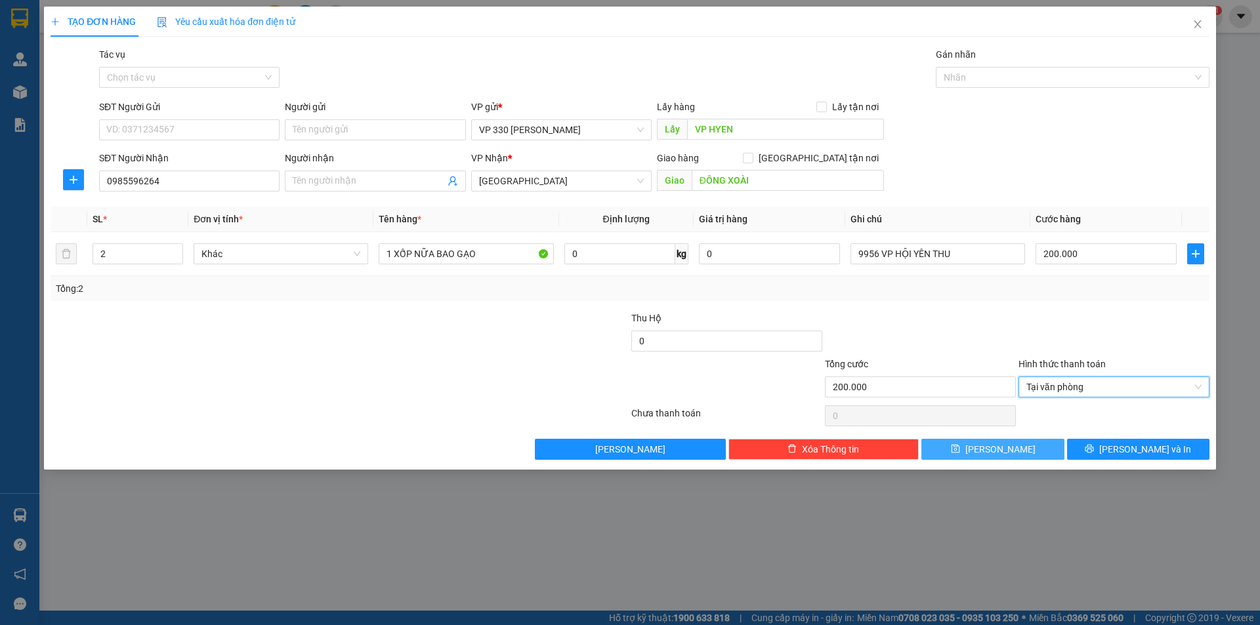
click at [1011, 450] on button "[PERSON_NAME]" at bounding box center [992, 449] width 142 height 21
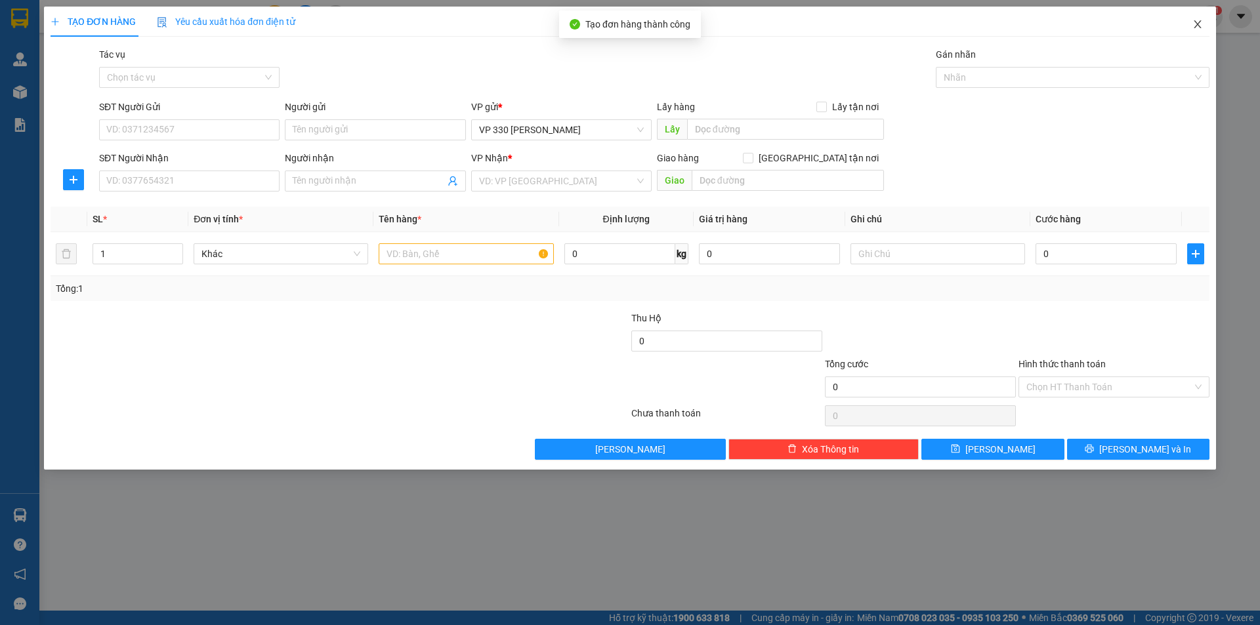
click at [1195, 24] on icon "close" at bounding box center [1197, 24] width 10 height 10
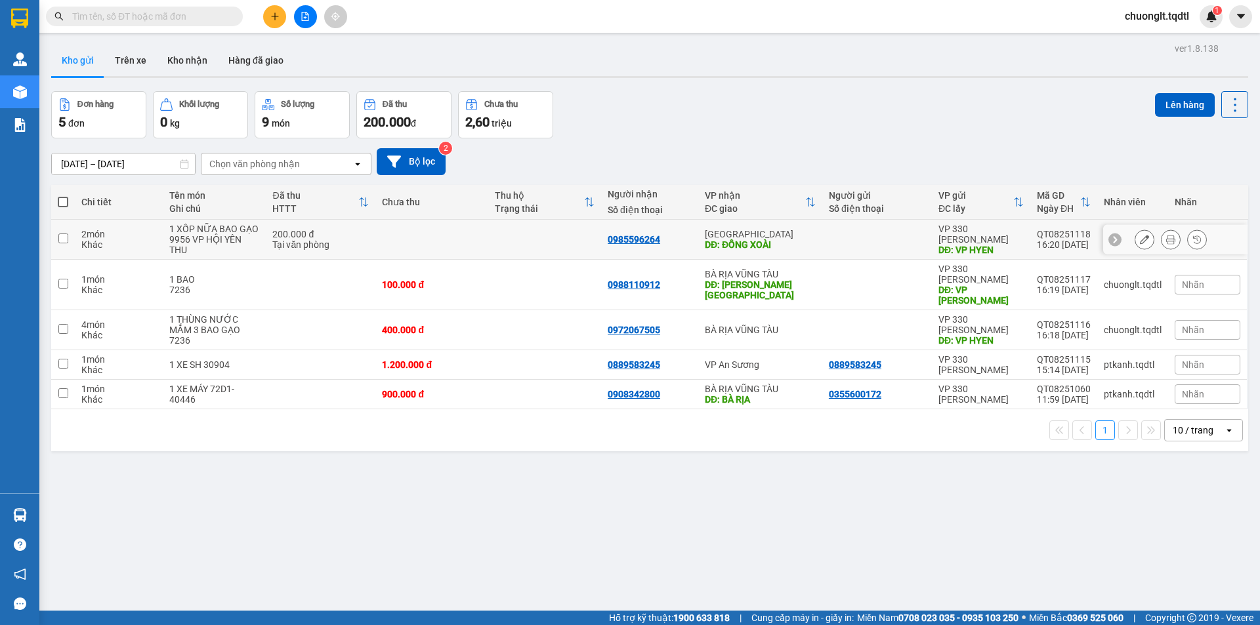
click at [64, 238] on input "checkbox" at bounding box center [63, 239] width 10 height 10
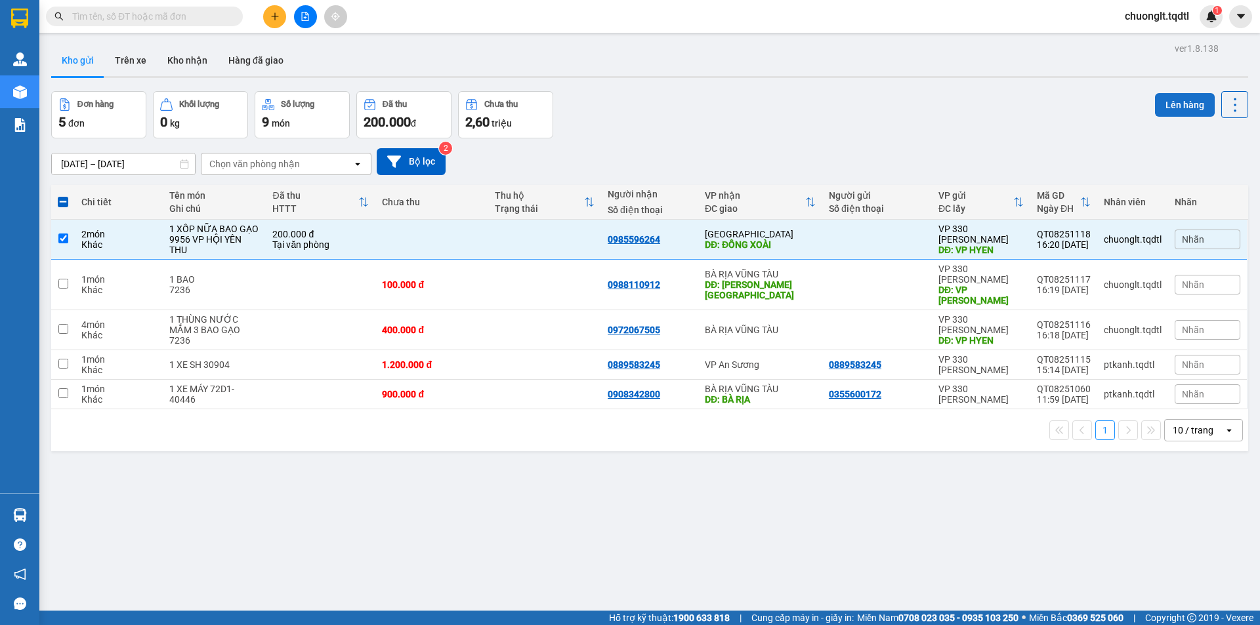
click at [1174, 99] on button "Lên hàng" at bounding box center [1185, 105] width 60 height 24
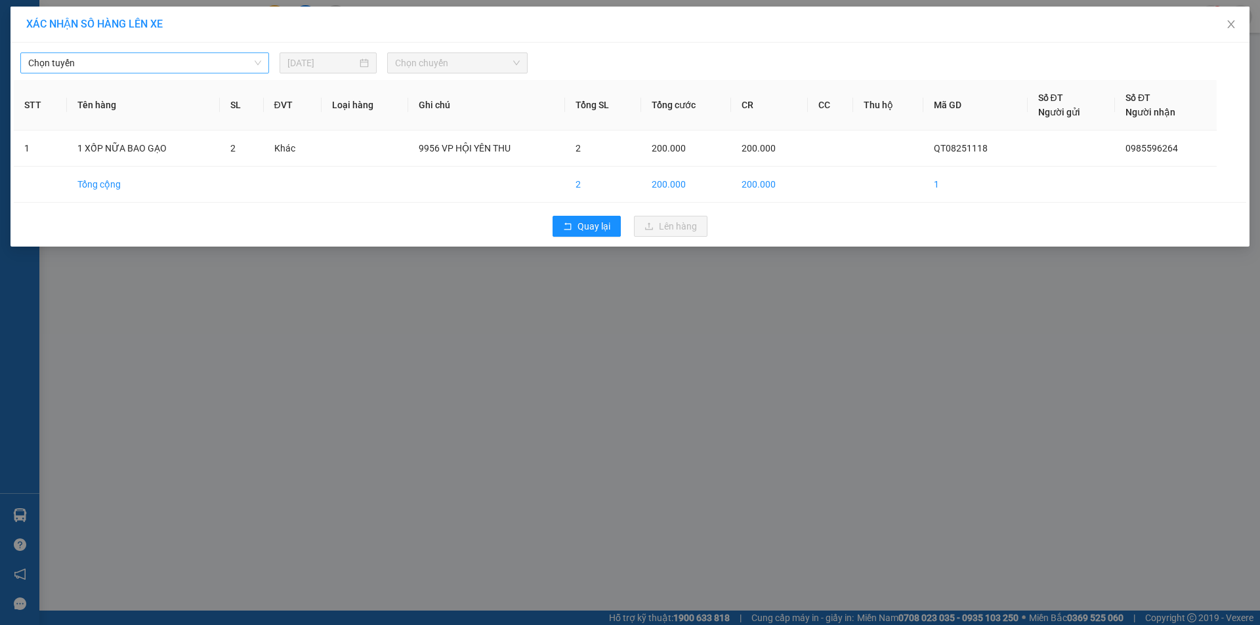
click at [232, 68] on span "Chọn tuyến" at bounding box center [144, 63] width 233 height 20
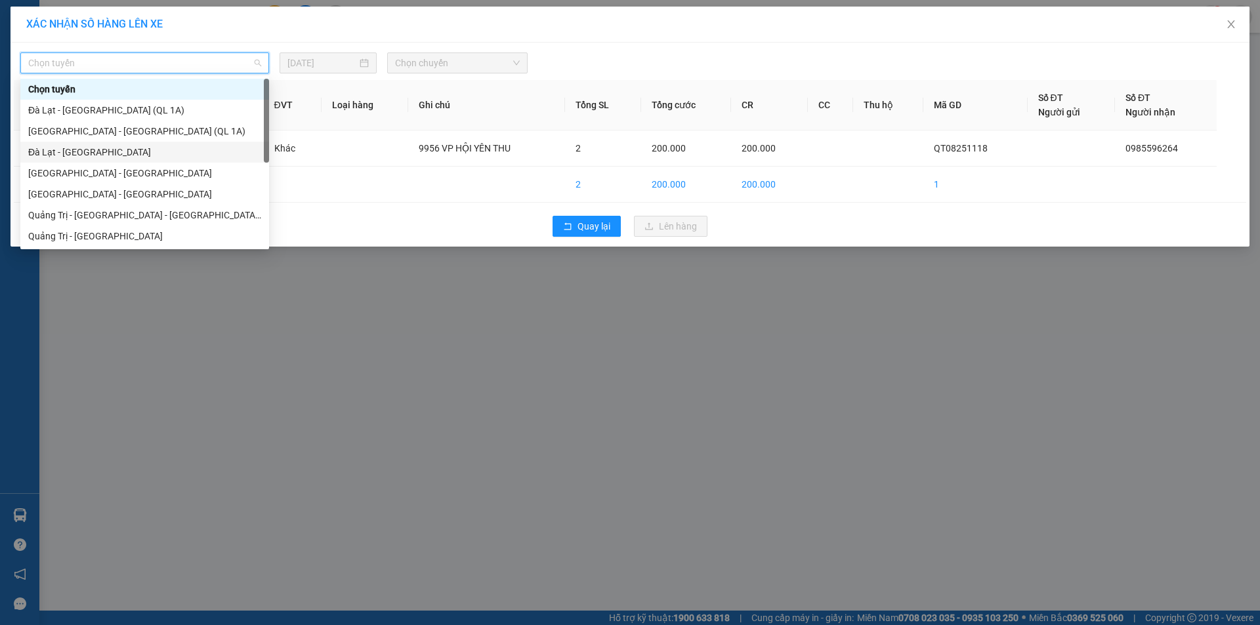
scroll to position [66, 0]
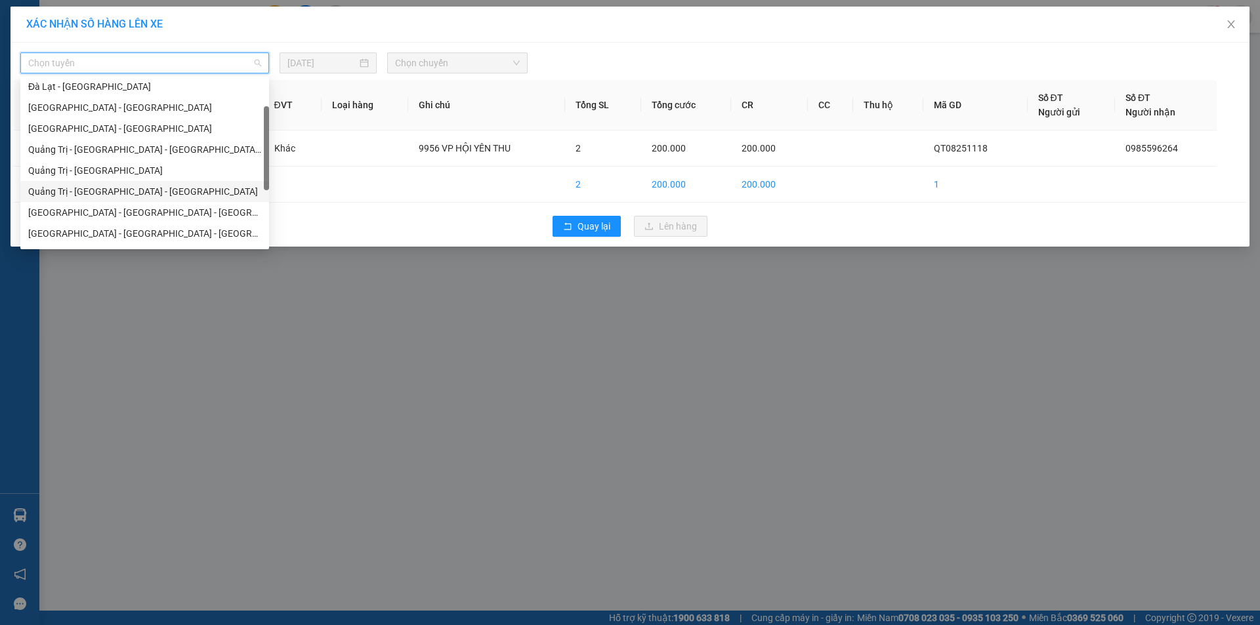
click at [153, 186] on div "Quảng Trị - [GEOGRAPHIC_DATA] - [GEOGRAPHIC_DATA]" at bounding box center [144, 191] width 233 height 14
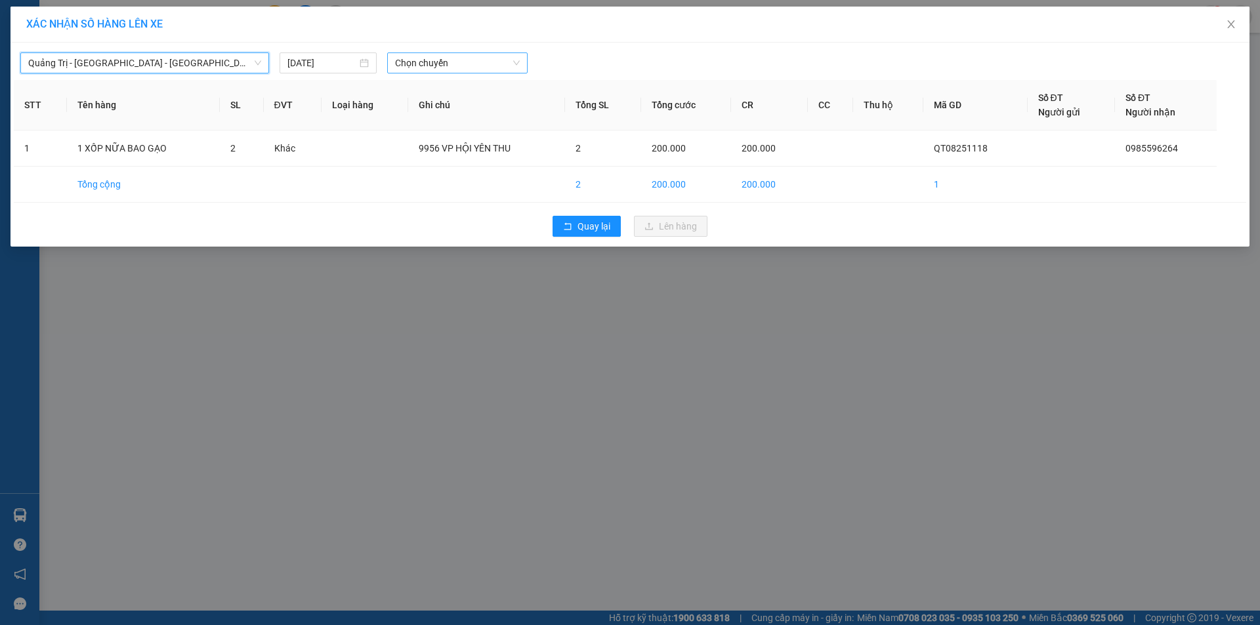
click at [479, 66] on span "Chọn chuyến" at bounding box center [457, 63] width 125 height 20
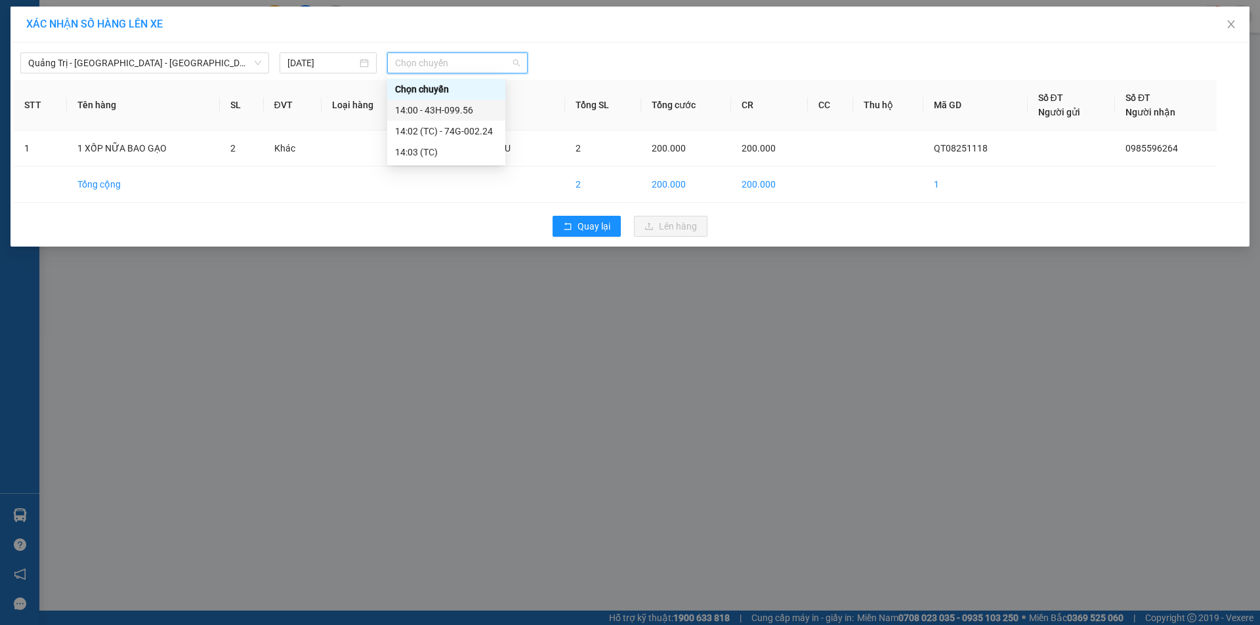
click at [482, 115] on div "14:00 - 43H-099.56" at bounding box center [446, 110] width 102 height 14
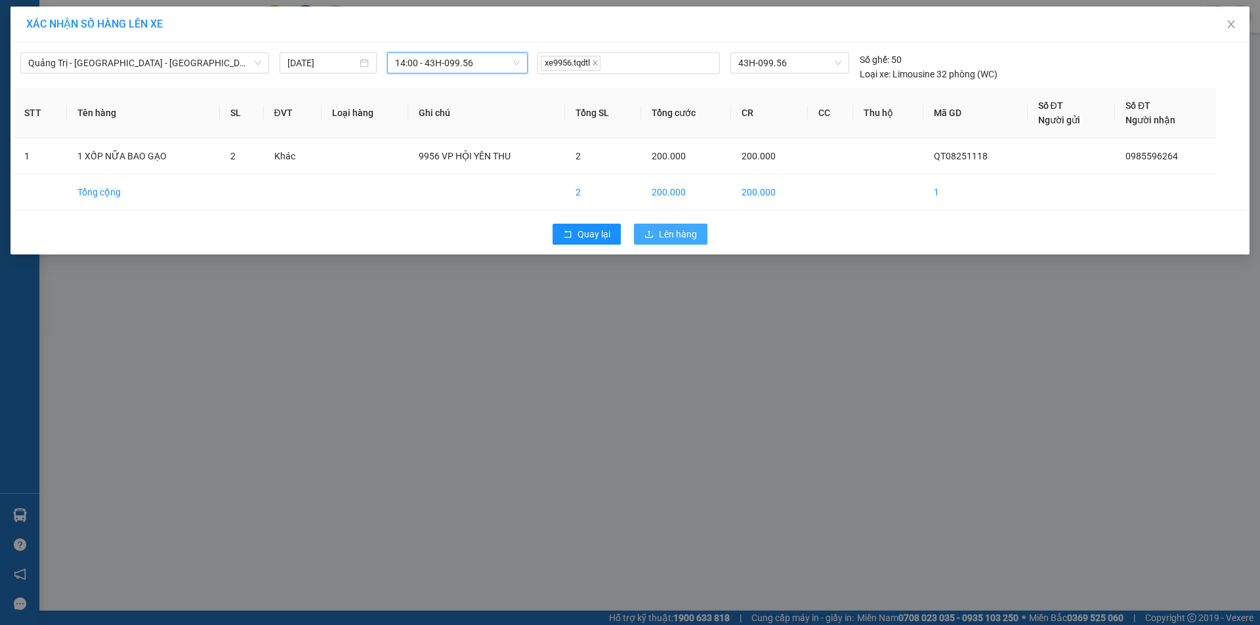
click at [667, 227] on span "Lên hàng" at bounding box center [678, 234] width 38 height 14
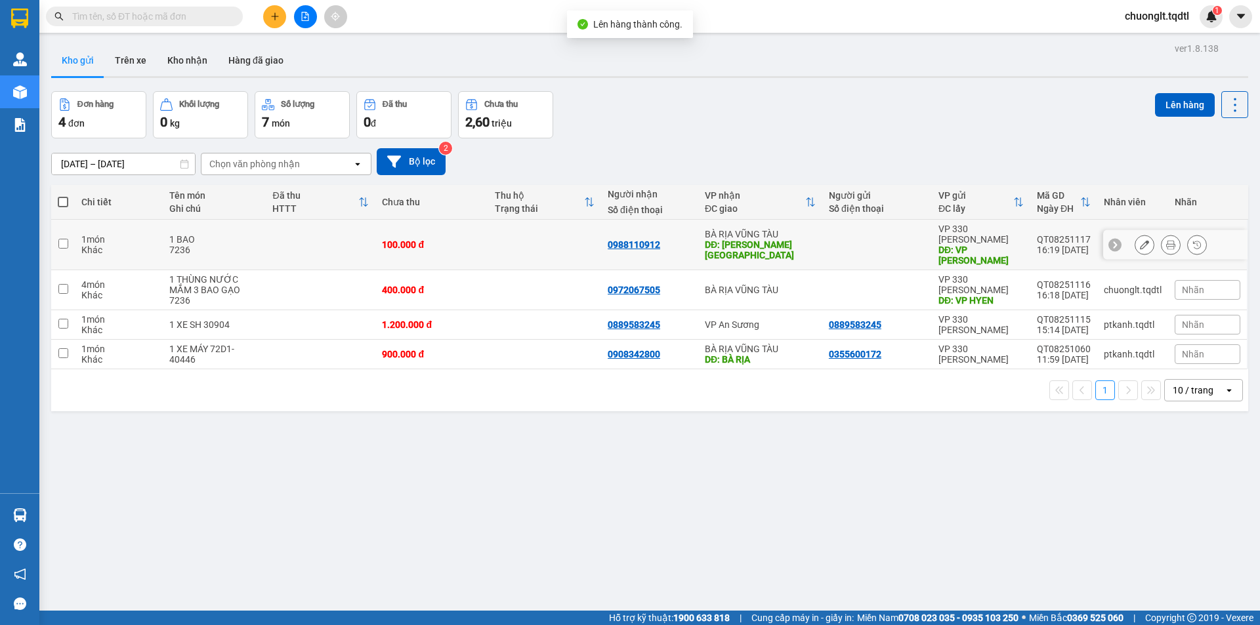
click at [72, 238] on td at bounding box center [63, 245] width 24 height 51
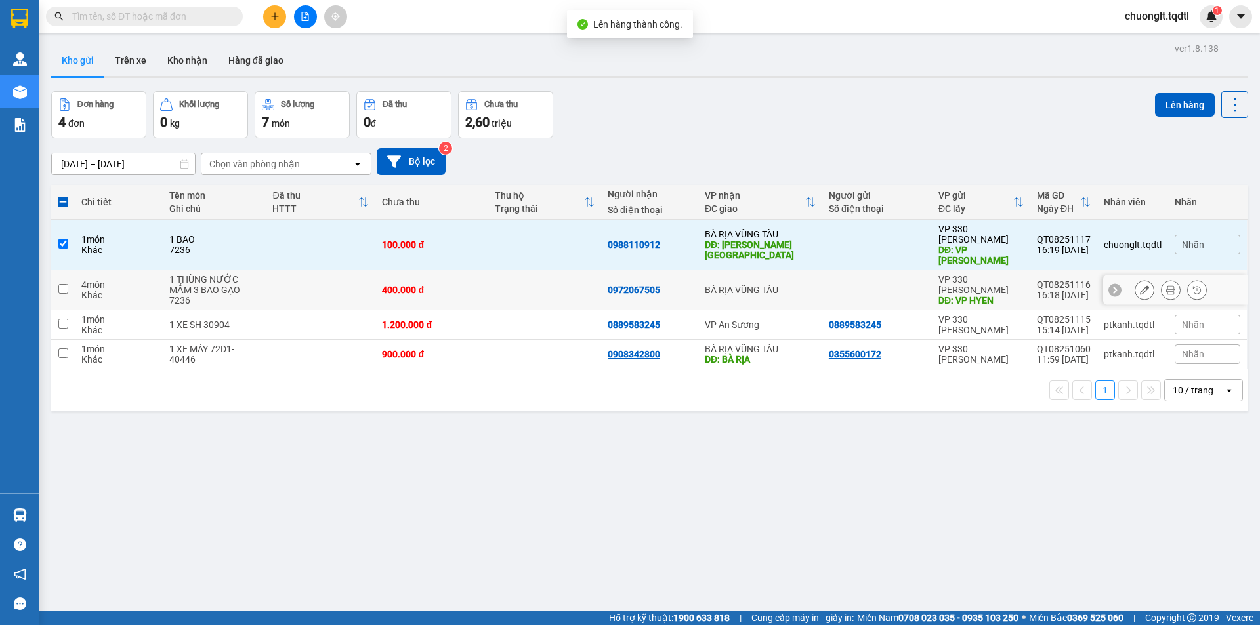
click at [56, 270] on td at bounding box center [63, 290] width 24 height 40
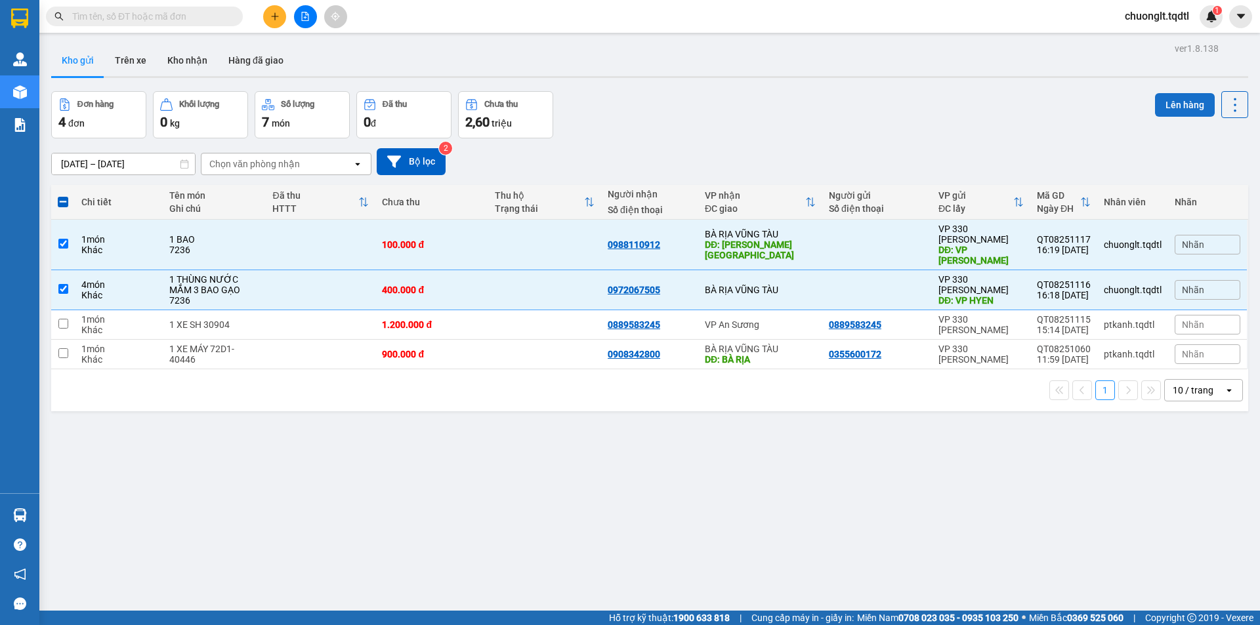
click at [1166, 104] on button "Lên hàng" at bounding box center [1185, 105] width 60 height 24
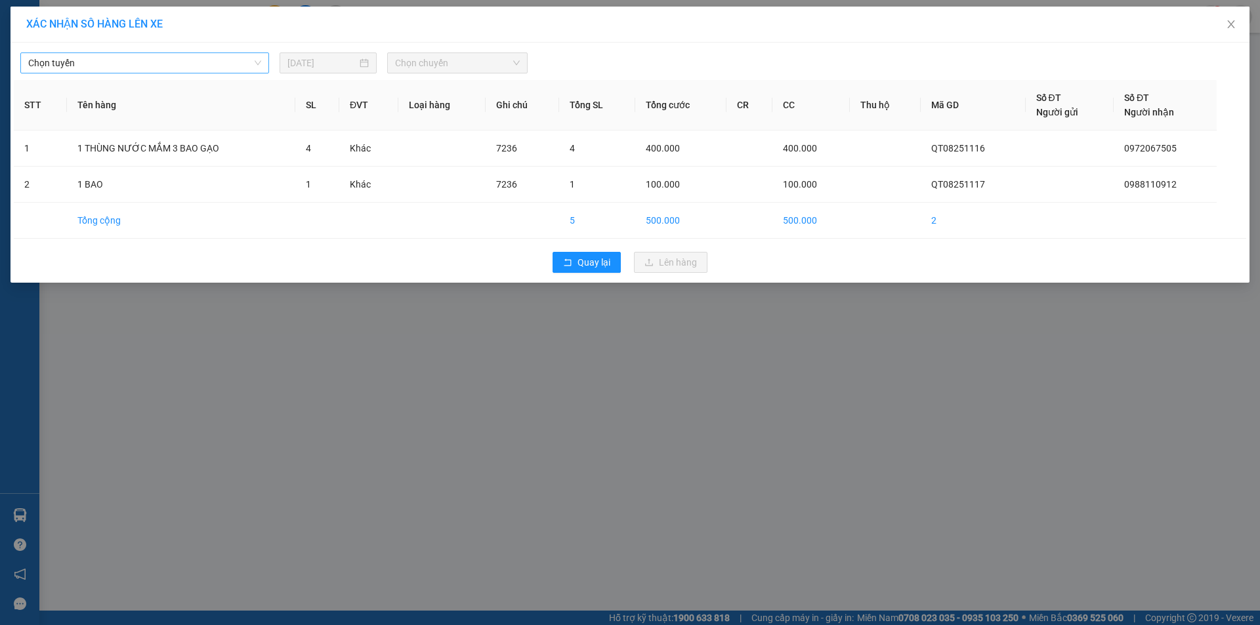
click at [167, 61] on span "Chọn tuyến" at bounding box center [144, 63] width 233 height 20
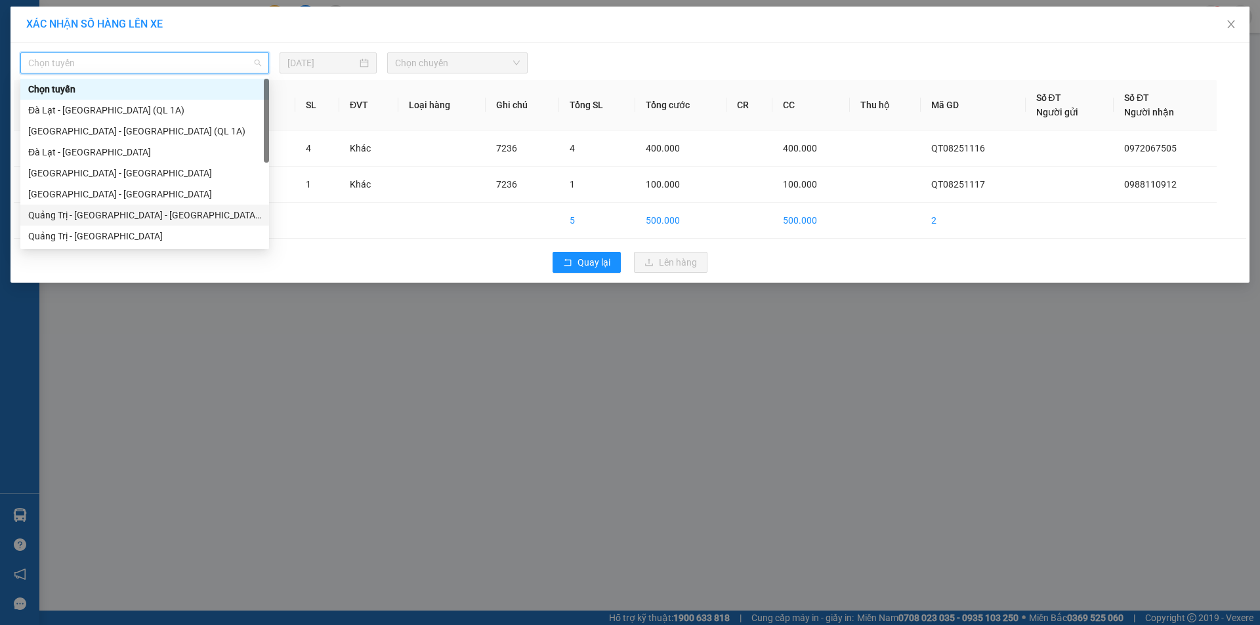
click at [126, 217] on div "Quảng Trị - [GEOGRAPHIC_DATA] - [GEOGRAPHIC_DATA] - [GEOGRAPHIC_DATA]" at bounding box center [144, 215] width 233 height 14
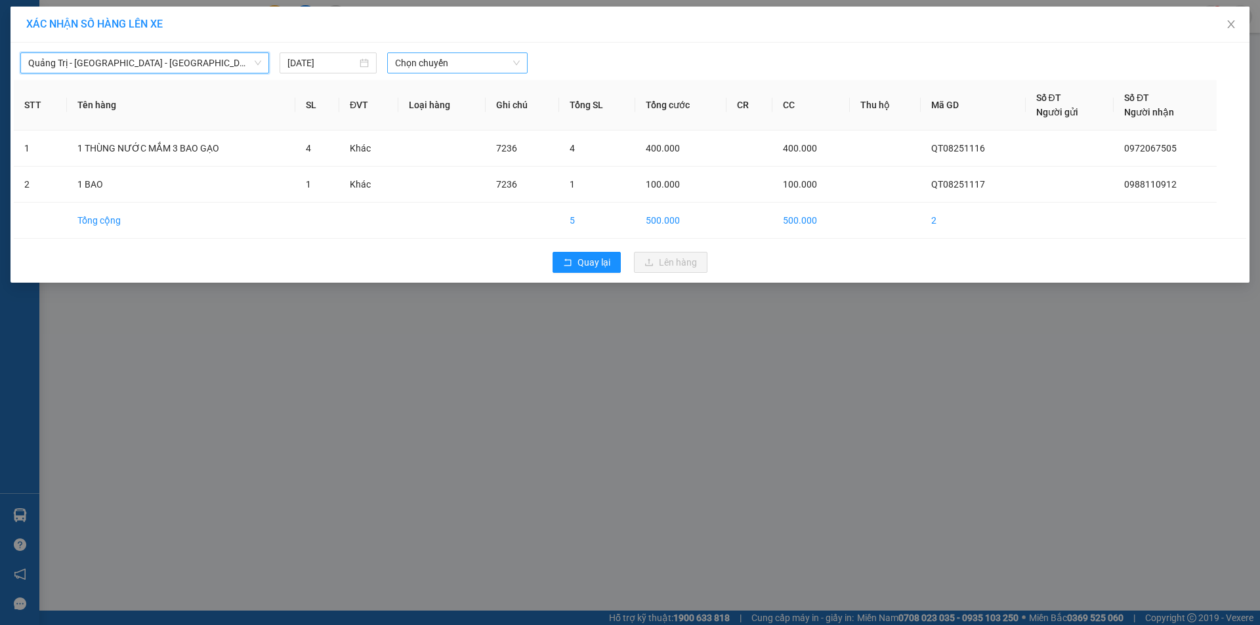
click at [471, 65] on span "Chọn chuyến" at bounding box center [457, 63] width 125 height 20
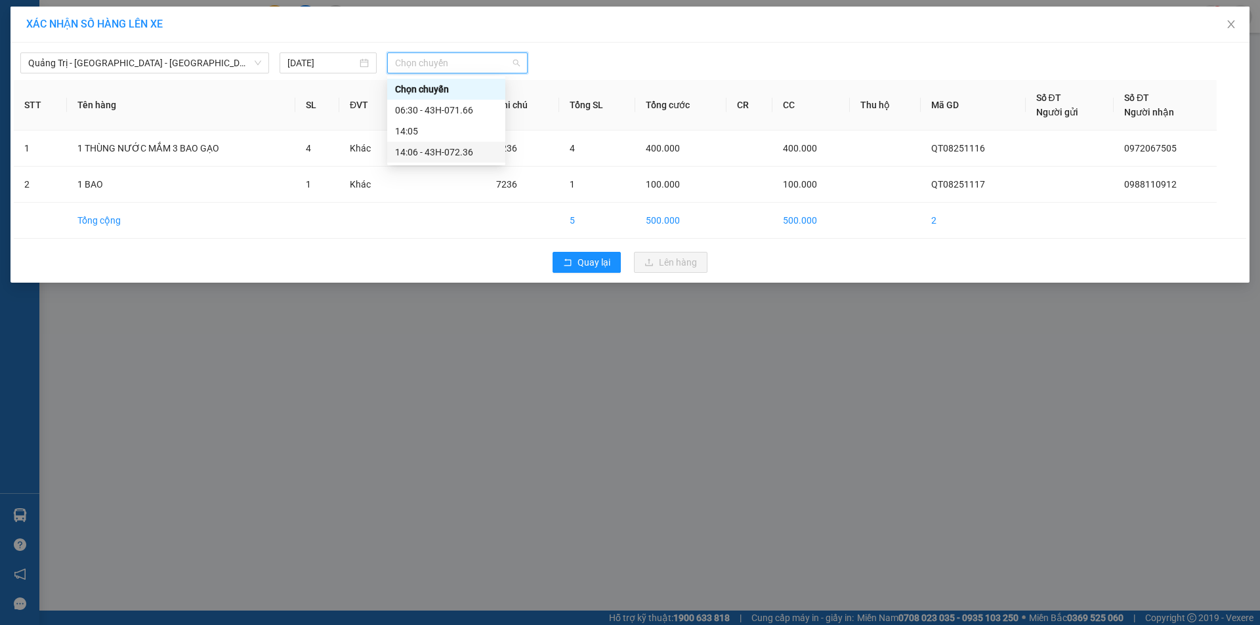
click at [453, 154] on div "14:06 - 43H-072.36" at bounding box center [446, 152] width 102 height 14
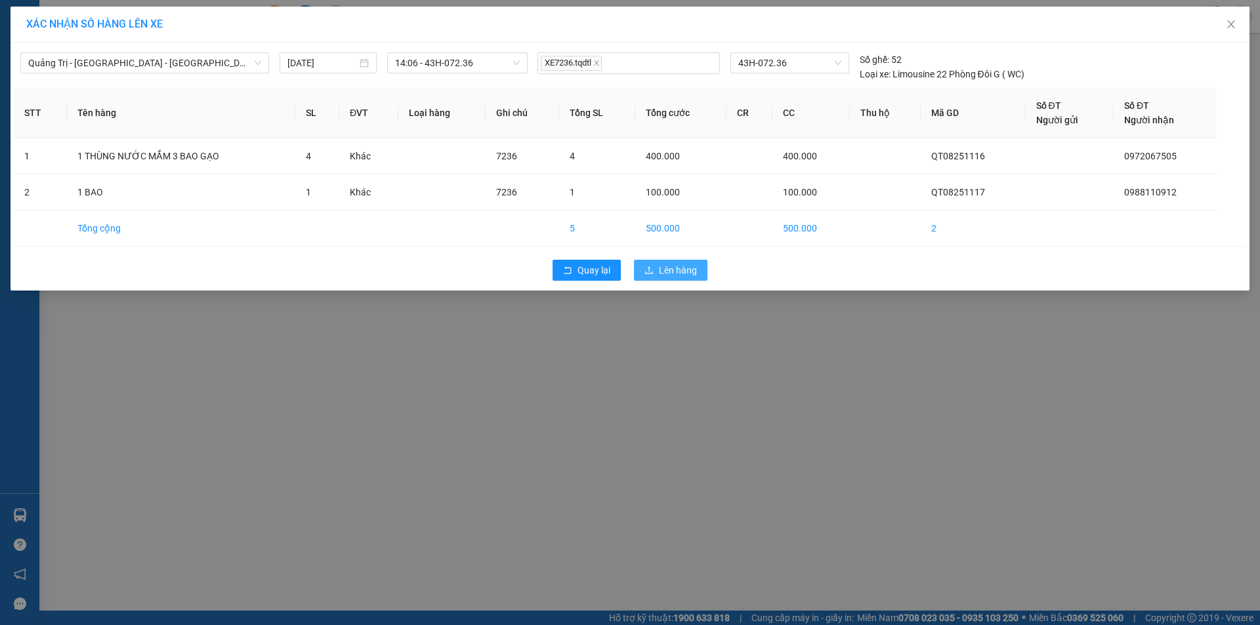
click at [669, 276] on span "Lên hàng" at bounding box center [678, 270] width 38 height 14
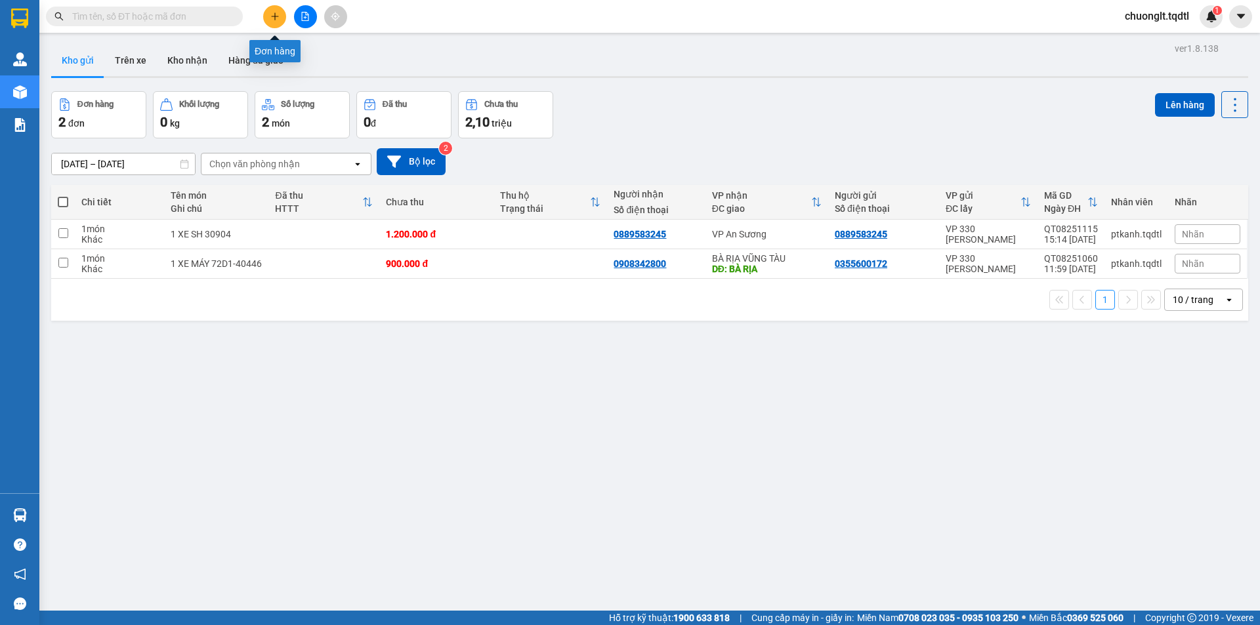
click at [272, 9] on button at bounding box center [274, 16] width 23 height 23
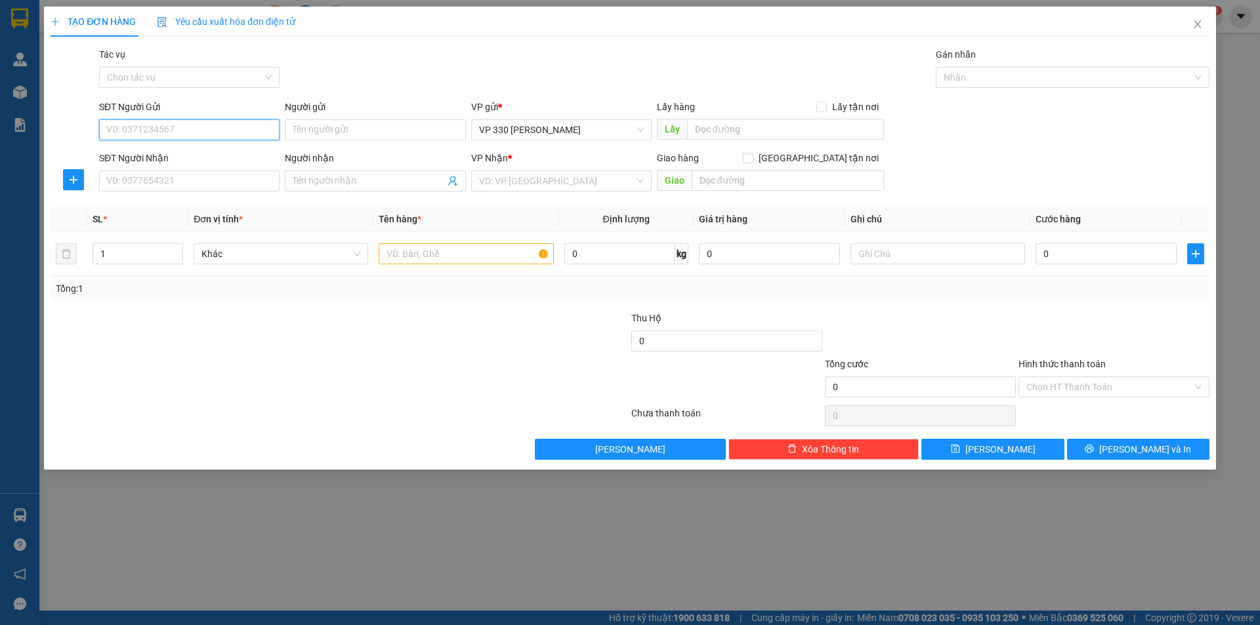
click at [183, 133] on input "SĐT Người Gửi" at bounding box center [189, 129] width 180 height 21
click at [168, 175] on input "SĐT Người Nhận" at bounding box center [189, 181] width 180 height 21
click at [444, 254] on input "text" at bounding box center [466, 253] width 175 height 21
click at [140, 255] on input "1" at bounding box center [137, 254] width 89 height 20
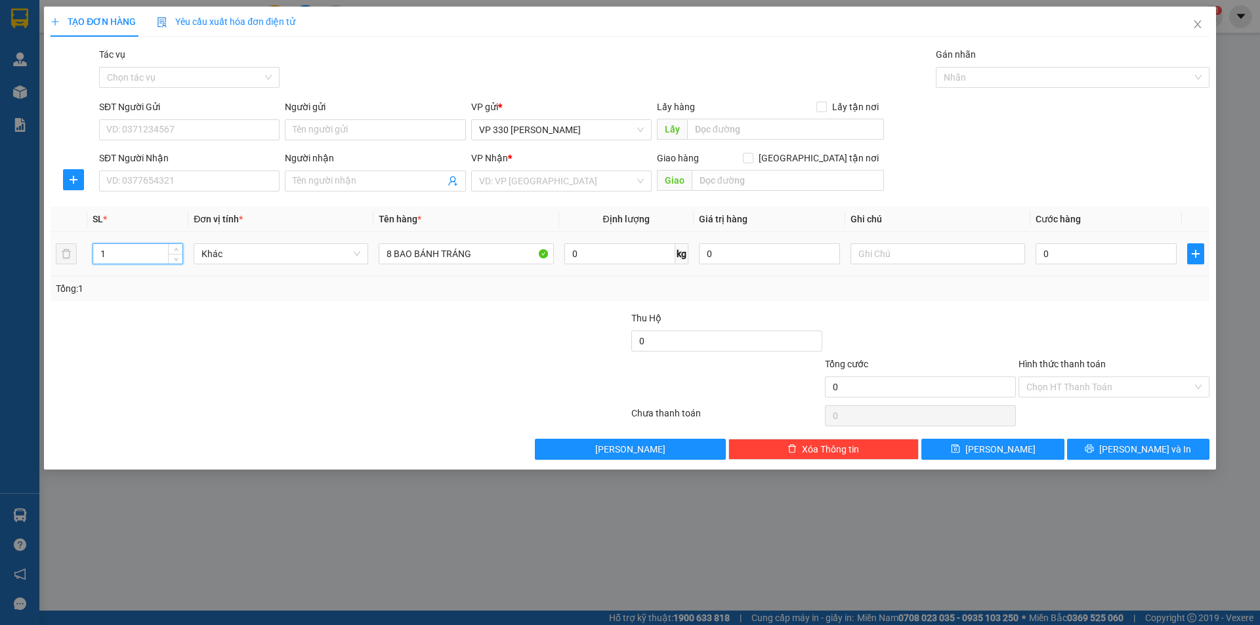
click at [140, 255] on input "1" at bounding box center [137, 254] width 89 height 20
click at [742, 119] on input "text" at bounding box center [785, 129] width 197 height 21
click at [603, 185] on input "search" at bounding box center [557, 181] width 156 height 20
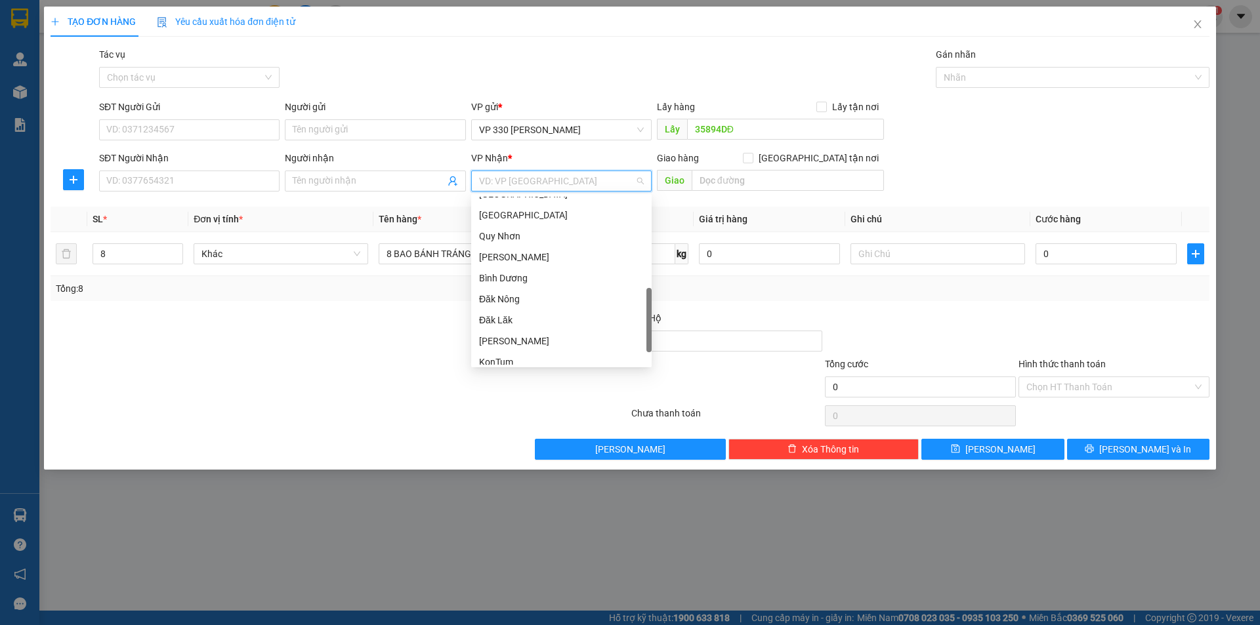
scroll to position [328, 0]
click at [560, 209] on div "[GEOGRAPHIC_DATA]" at bounding box center [561, 215] width 165 height 14
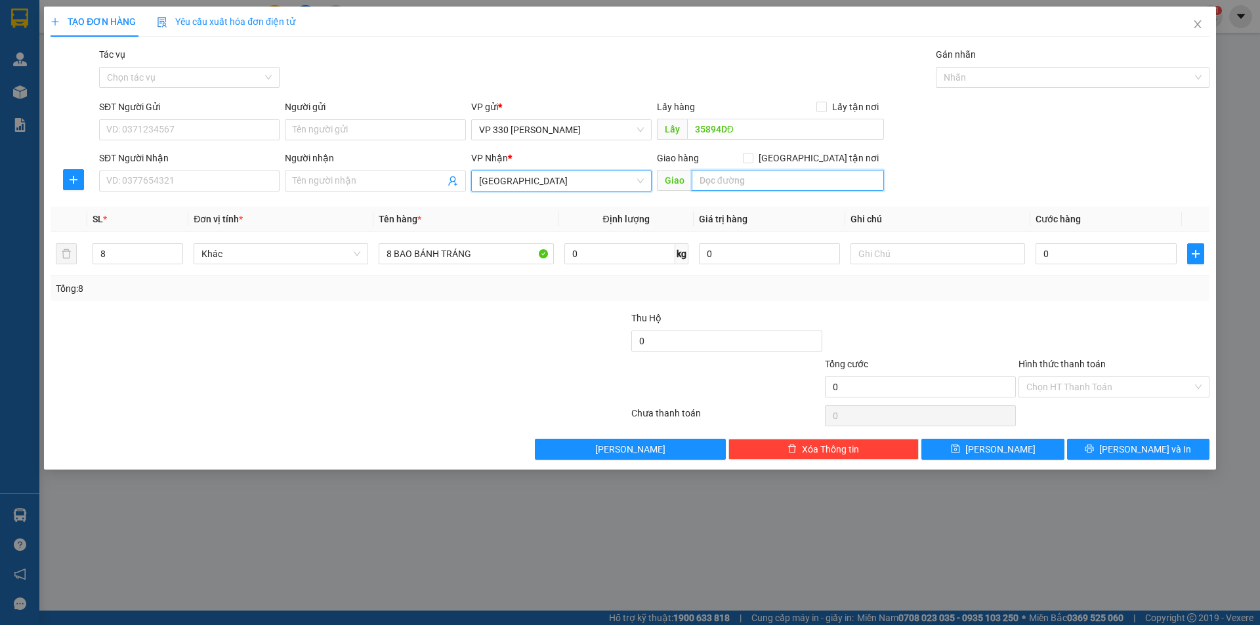
click at [750, 177] on input "text" at bounding box center [788, 180] width 192 height 21
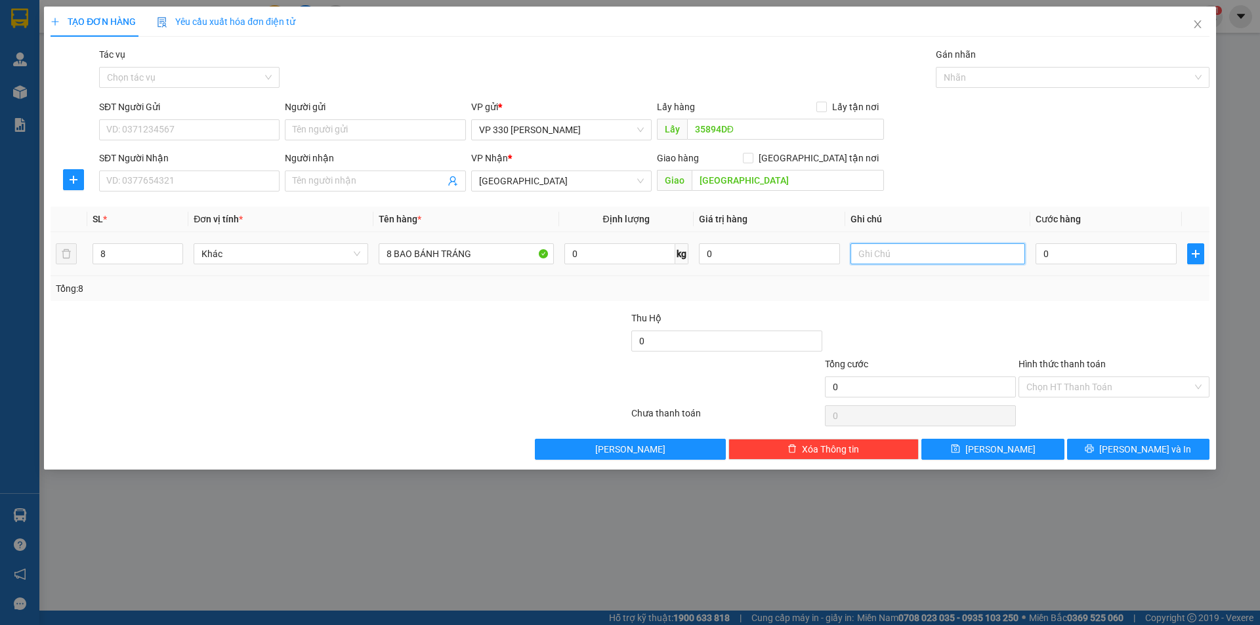
click at [934, 257] on input "text" at bounding box center [937, 253] width 175 height 21
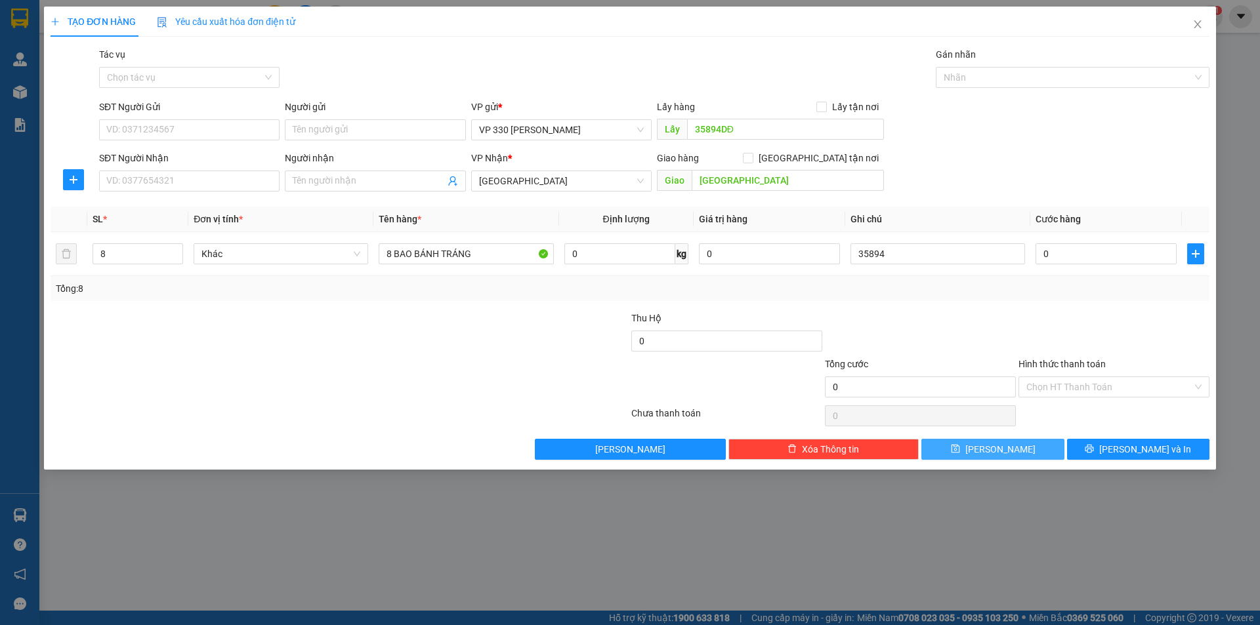
click at [974, 449] on button "[PERSON_NAME]" at bounding box center [992, 449] width 142 height 21
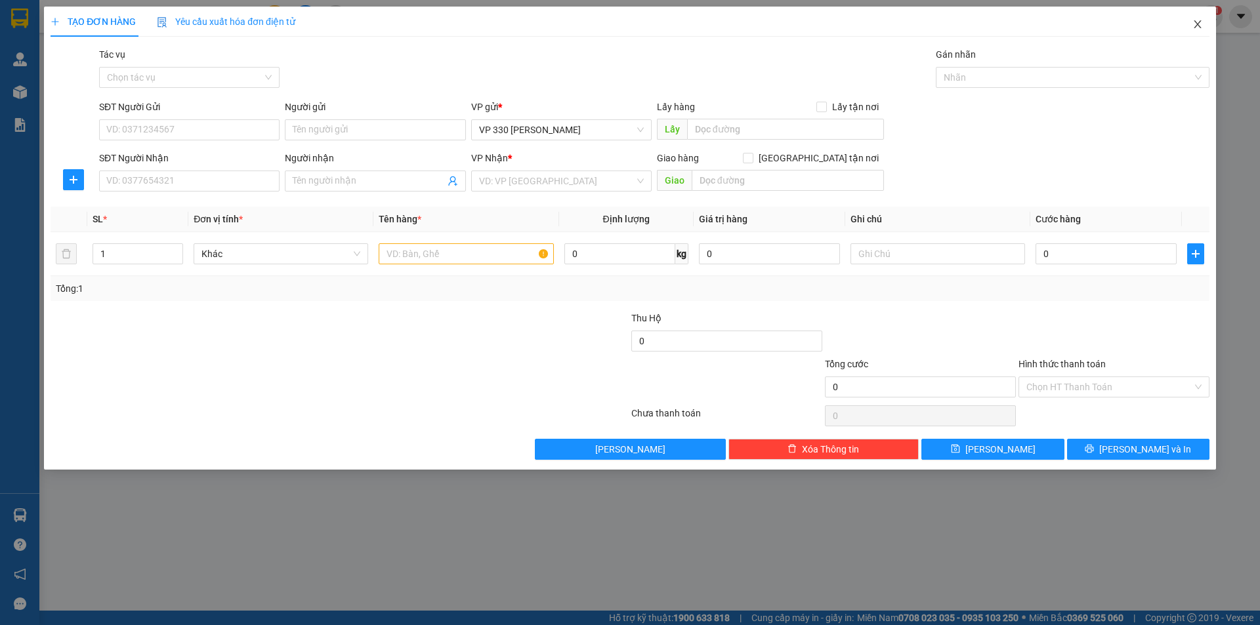
click at [1193, 24] on icon "close" at bounding box center [1197, 24] width 10 height 10
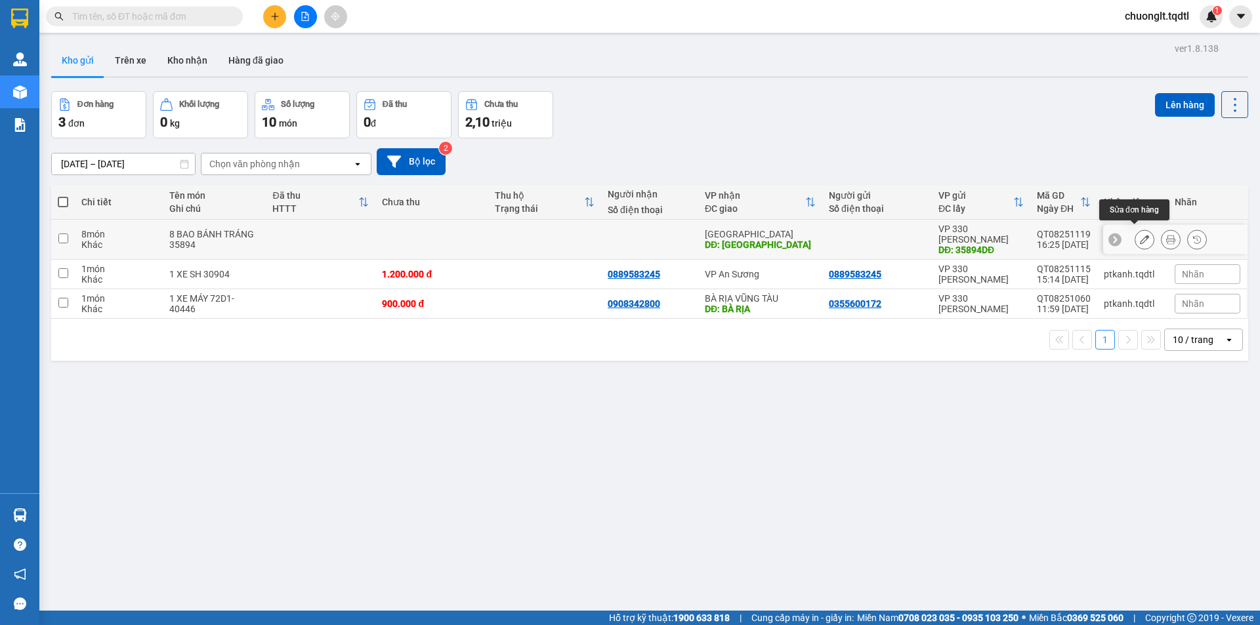
click at [1140, 235] on icon at bounding box center [1144, 239] width 9 height 9
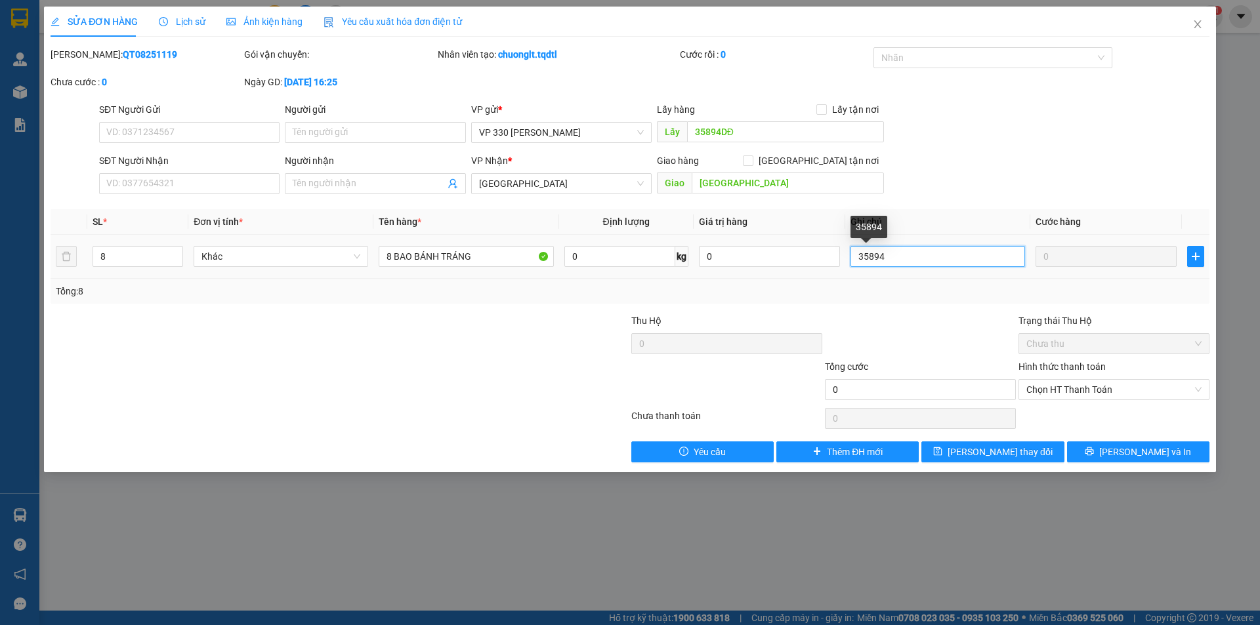
click at [896, 254] on input "35894" at bounding box center [937, 256] width 175 height 21
click at [995, 448] on span "Lưu thay đổi" at bounding box center [1000, 452] width 105 height 14
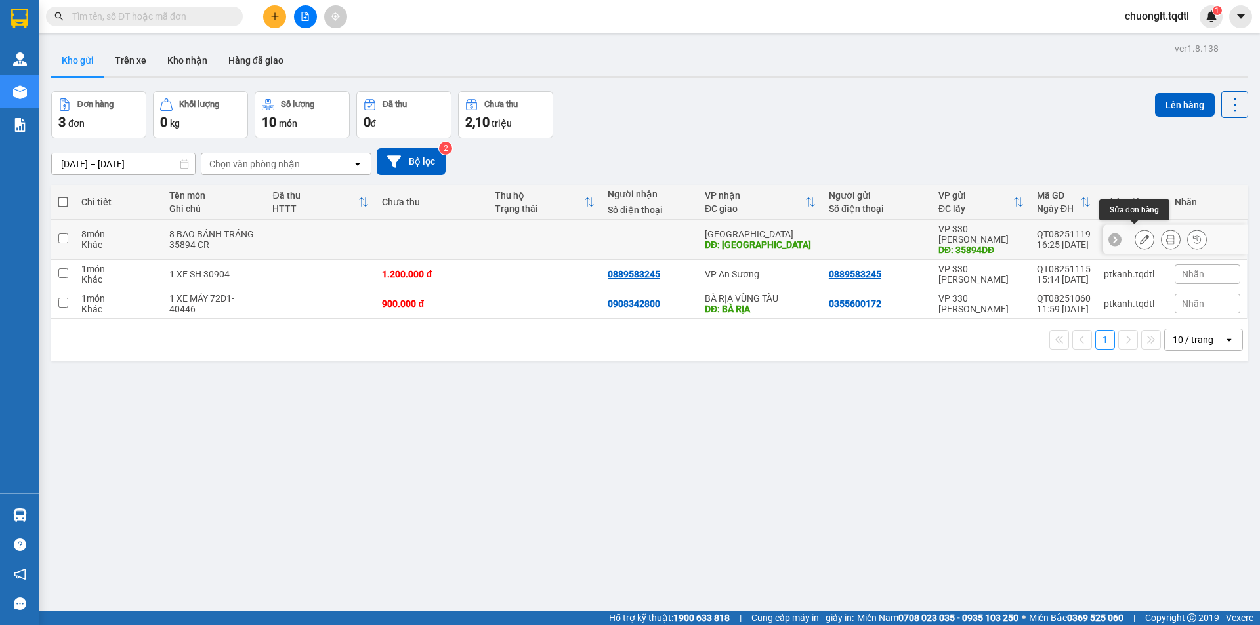
click at [1140, 235] on icon at bounding box center [1144, 239] width 9 height 9
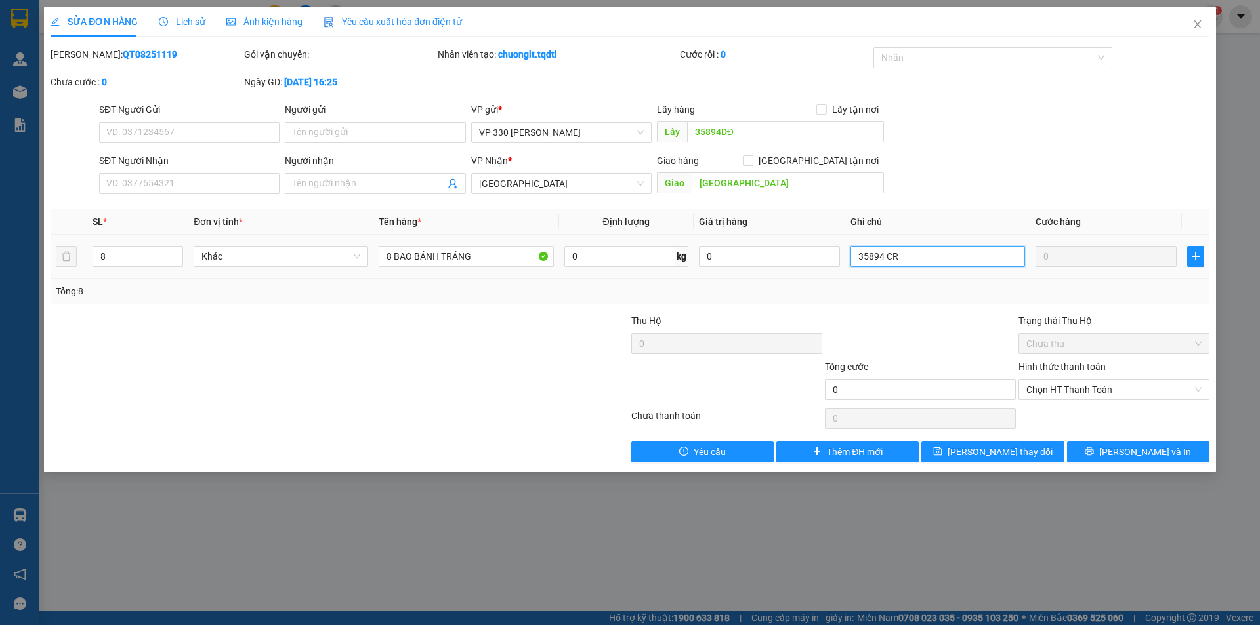
click at [917, 251] on input "35894 CR" at bounding box center [937, 256] width 175 height 21
click at [1013, 455] on span "Lưu thay đổi" at bounding box center [1000, 452] width 105 height 14
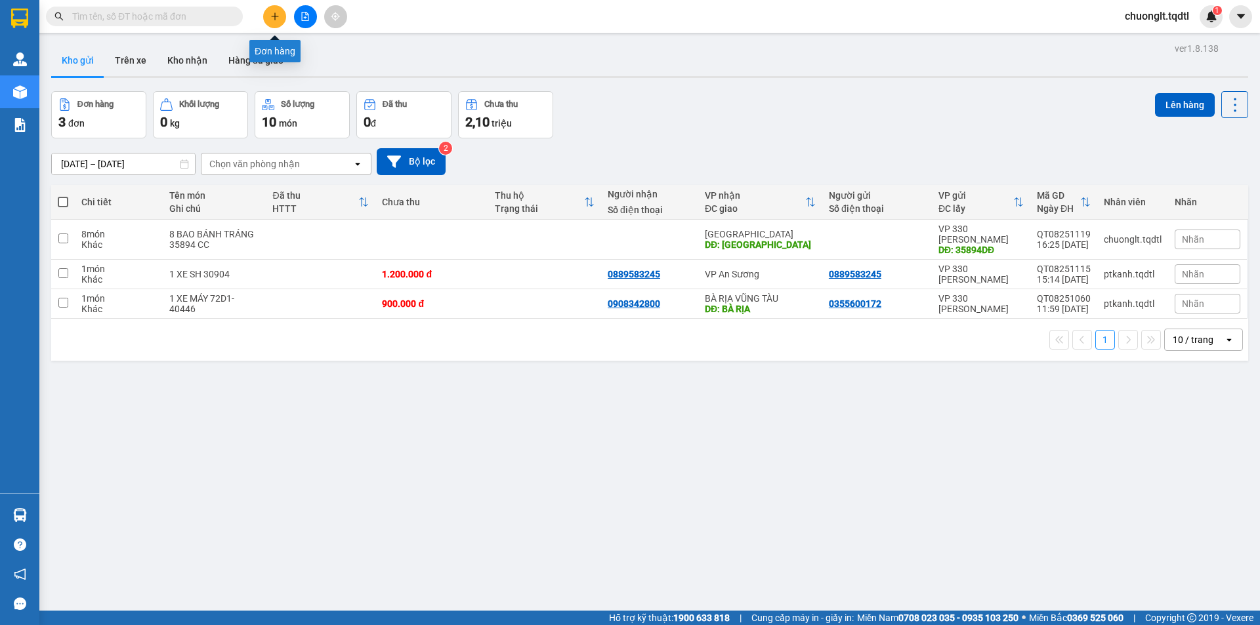
click at [276, 12] on icon "plus" at bounding box center [274, 16] width 9 height 9
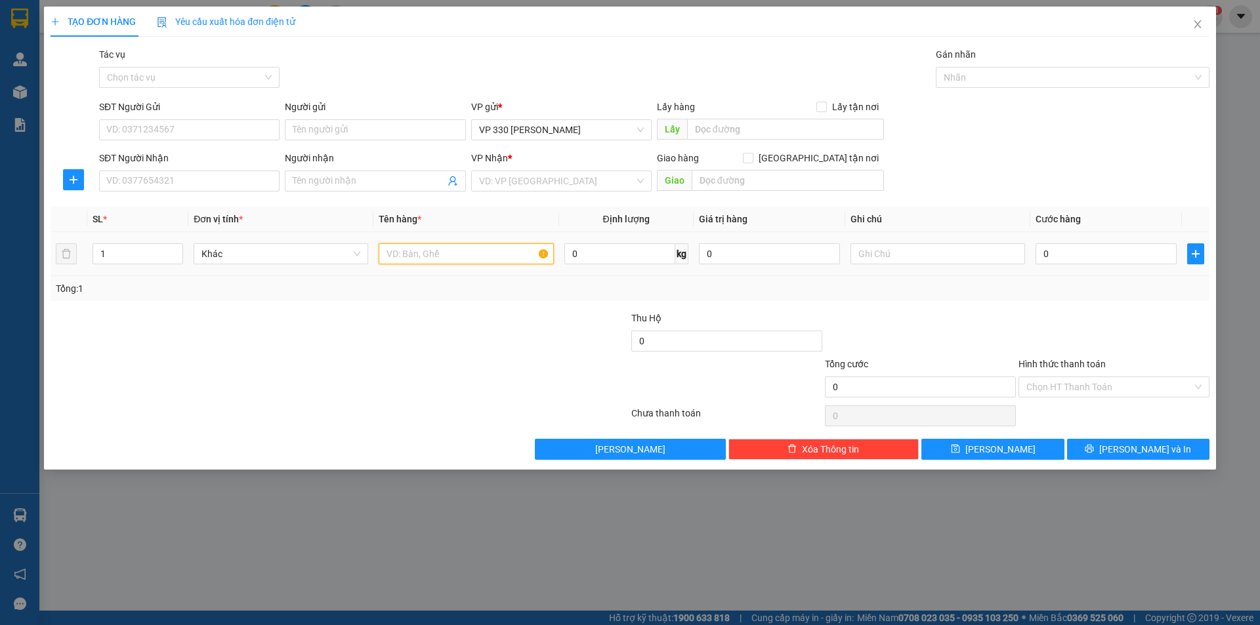
click at [451, 249] on input "text" at bounding box center [466, 253] width 175 height 21
click at [117, 255] on input "1" at bounding box center [137, 254] width 89 height 20
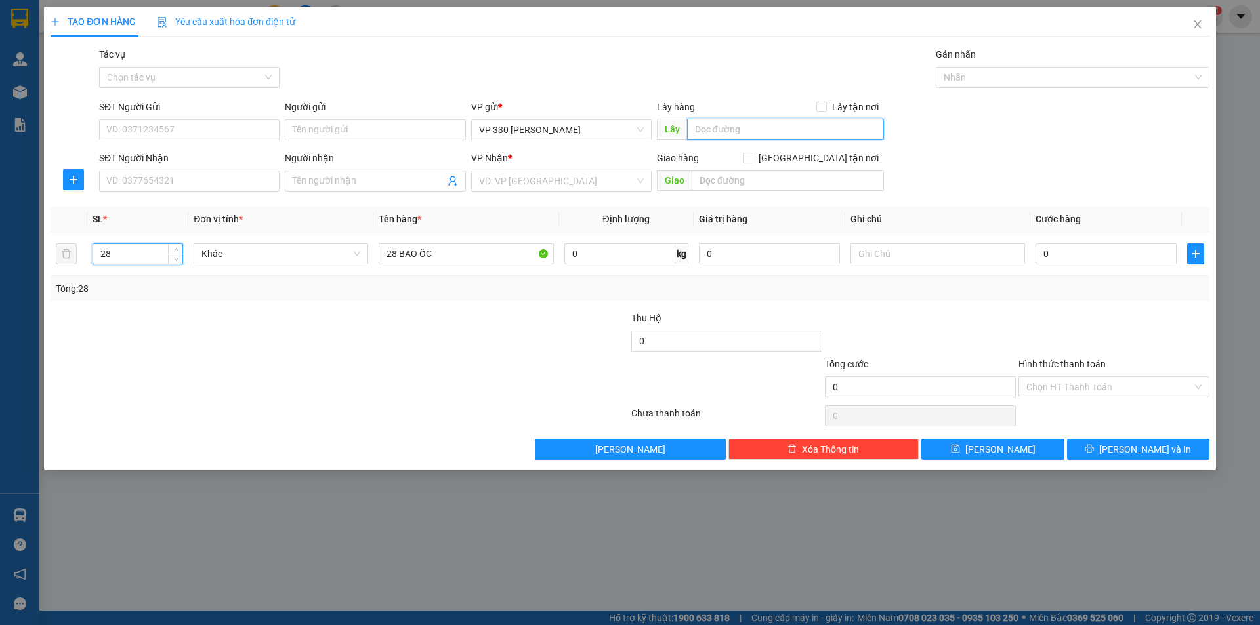
click at [756, 135] on input "text" at bounding box center [785, 129] width 197 height 21
click at [596, 178] on input "search" at bounding box center [557, 181] width 156 height 20
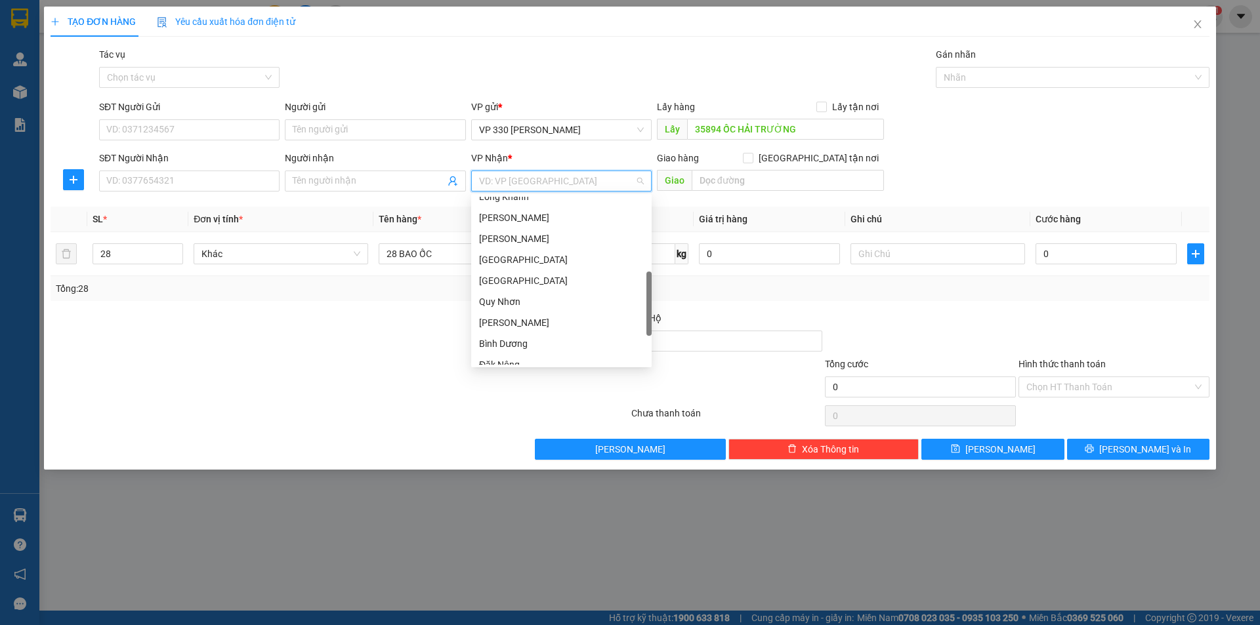
scroll to position [328, 0]
click at [534, 211] on div "[GEOGRAPHIC_DATA]" at bounding box center [561, 215] width 165 height 14
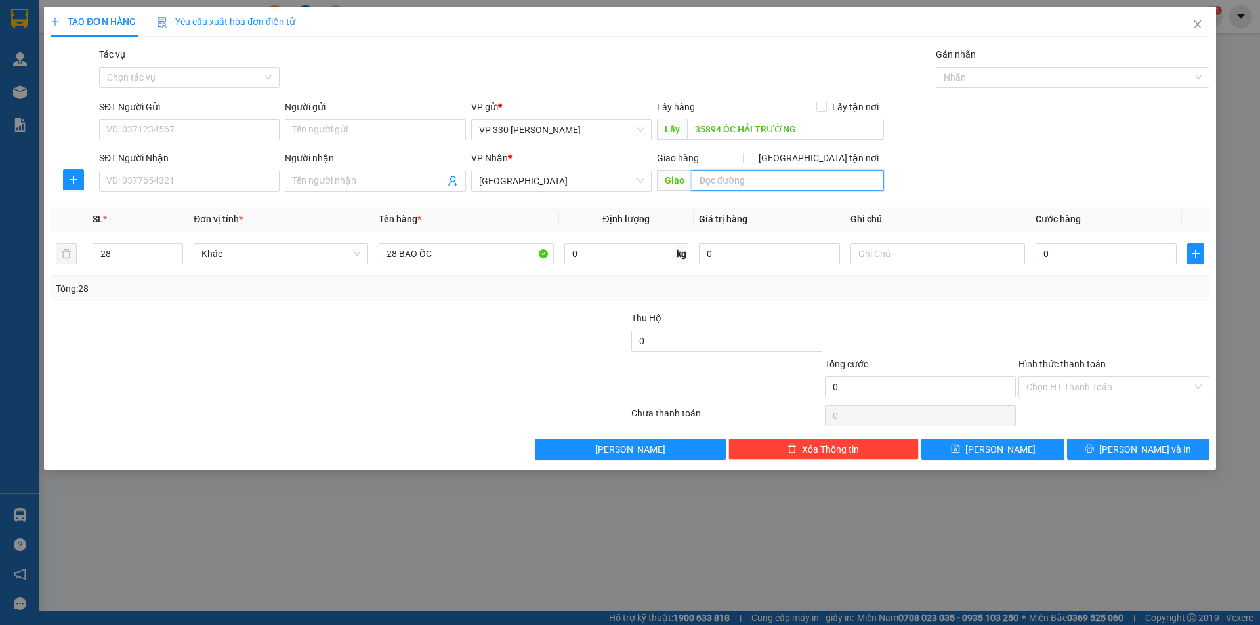
click at [743, 185] on input "text" at bounding box center [788, 180] width 192 height 21
click at [918, 260] on input "text" at bounding box center [937, 253] width 175 height 21
click at [966, 449] on button "[PERSON_NAME]" at bounding box center [992, 449] width 142 height 21
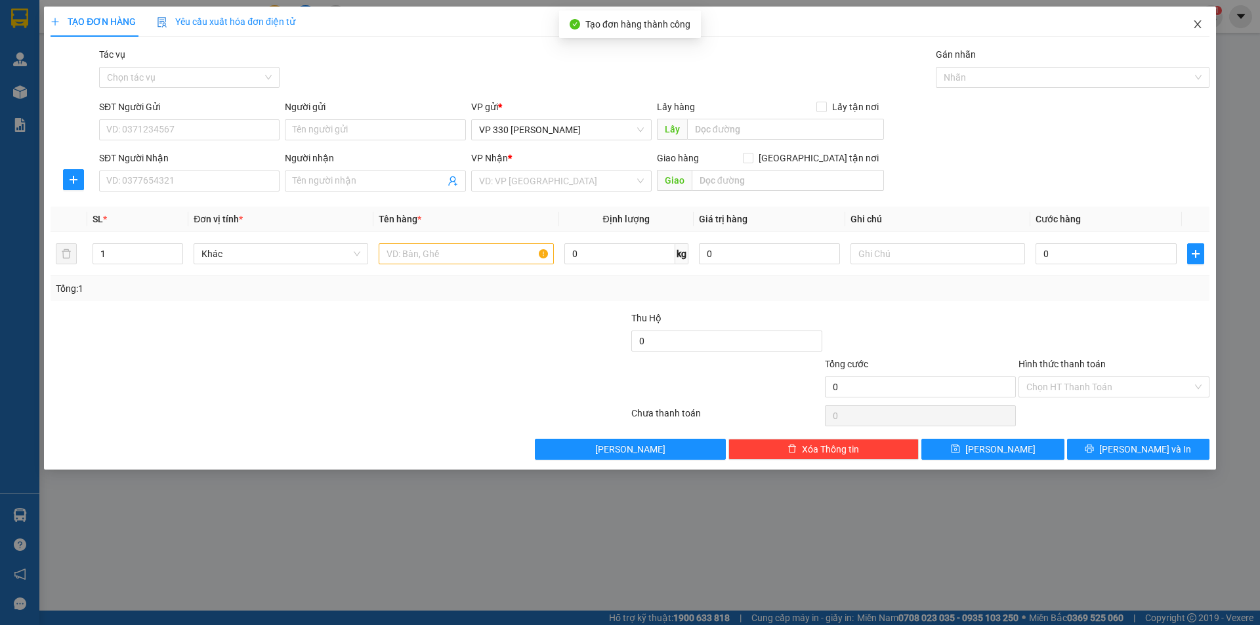
click at [1200, 20] on icon "close" at bounding box center [1197, 24] width 10 height 10
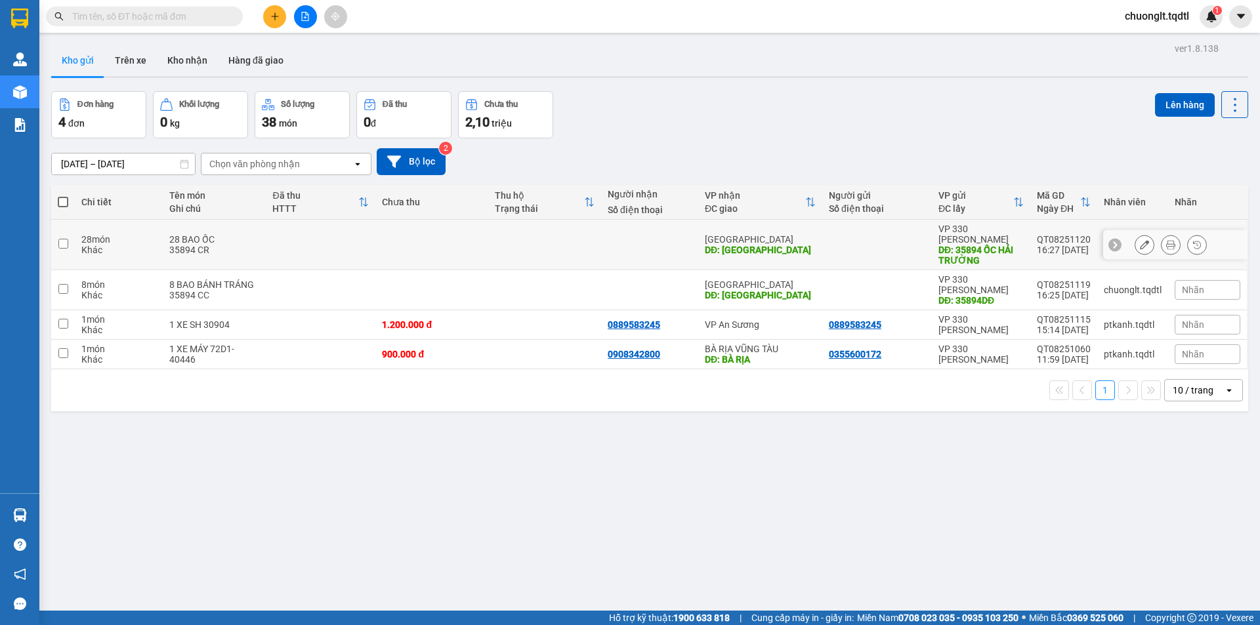
click at [64, 239] on input "checkbox" at bounding box center [63, 244] width 10 height 10
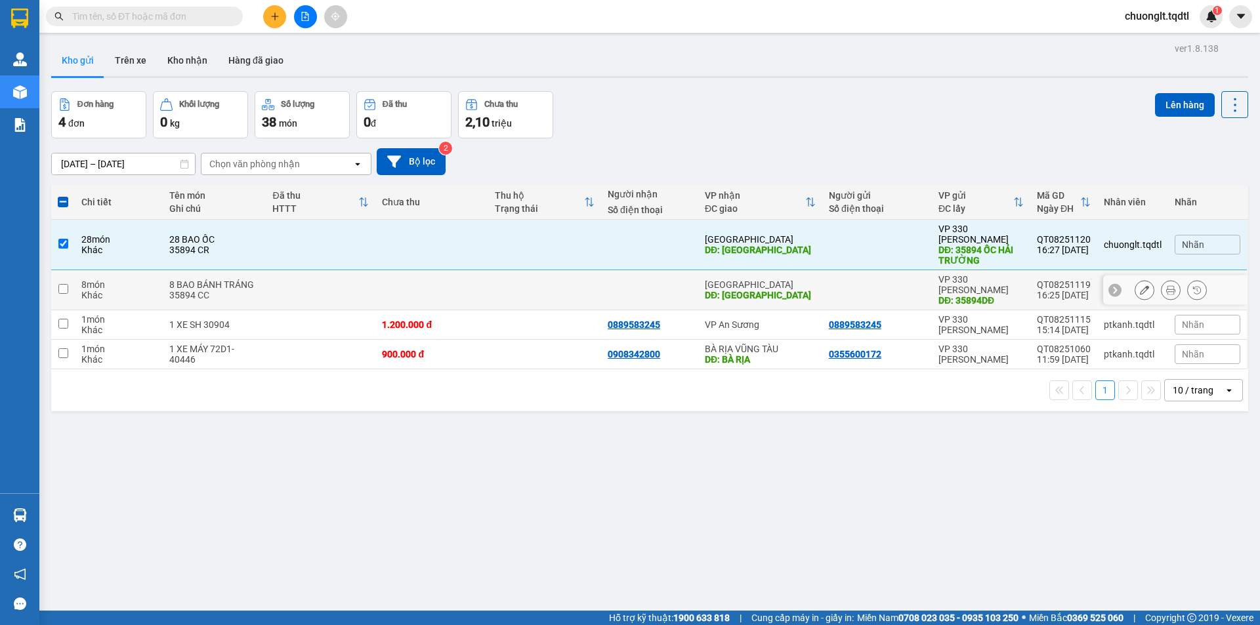
click at [67, 270] on td at bounding box center [63, 290] width 24 height 40
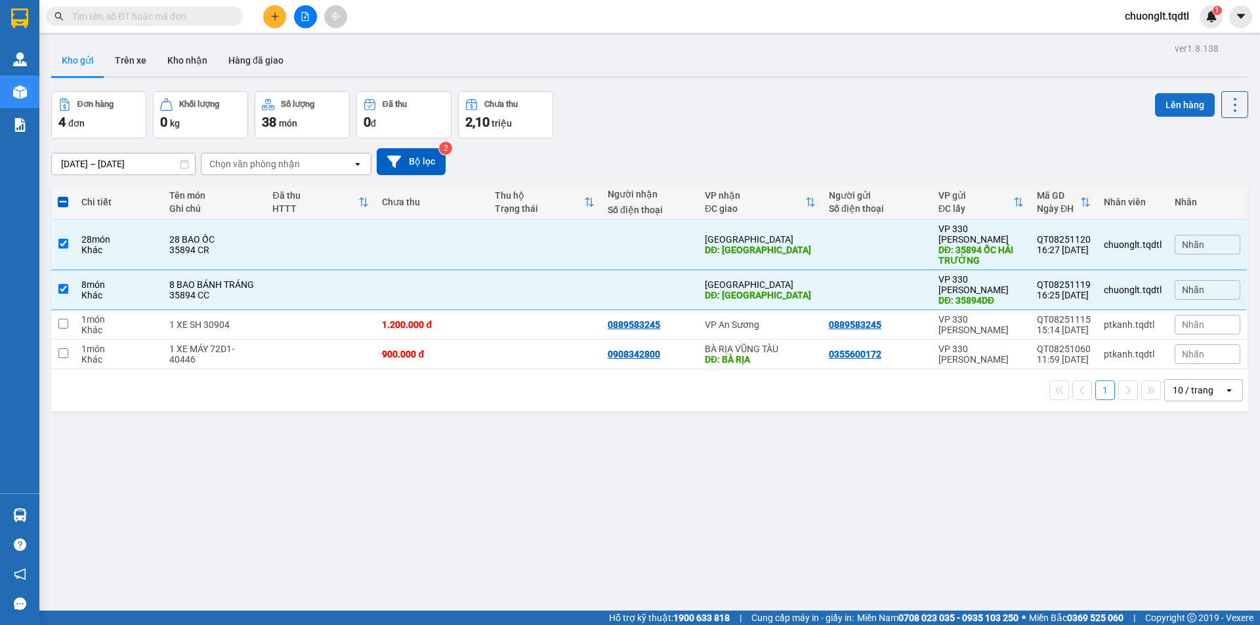
click at [1190, 93] on button "Lên hàng" at bounding box center [1185, 105] width 60 height 24
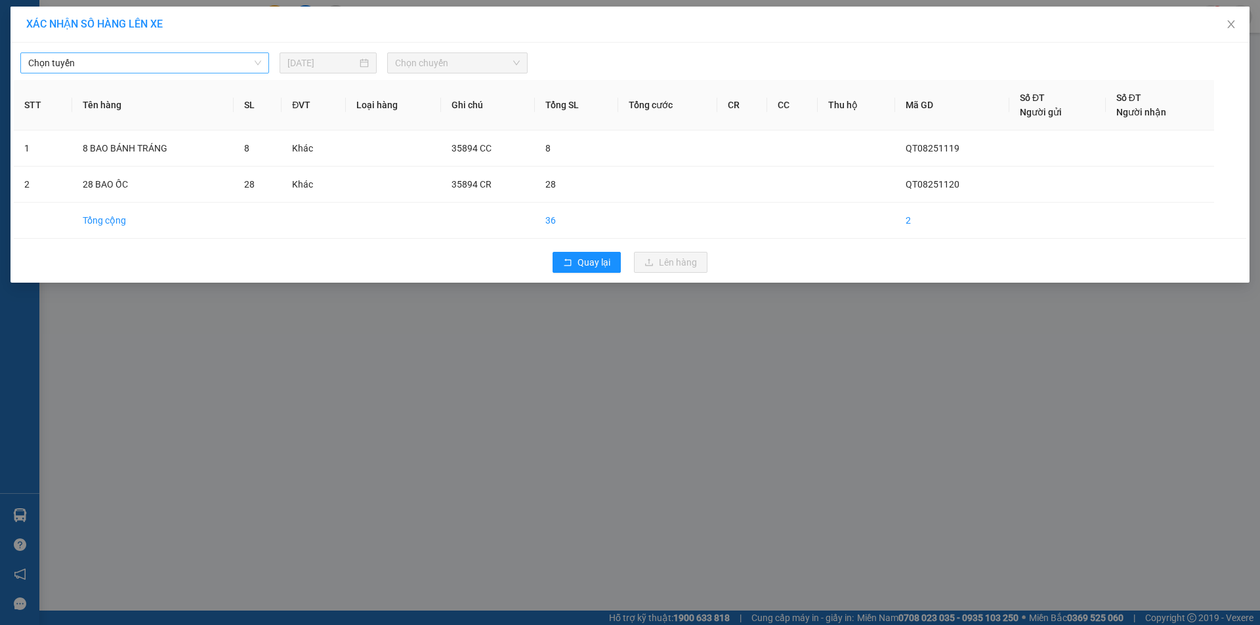
click at [179, 63] on span "Chọn tuyến" at bounding box center [144, 63] width 233 height 20
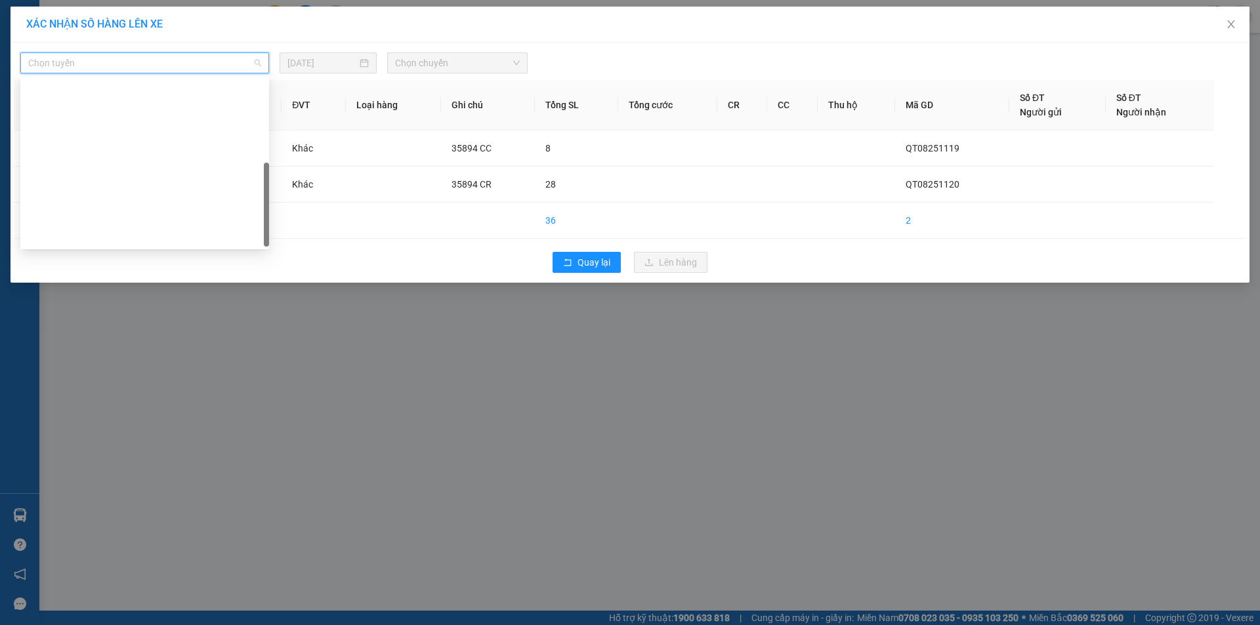
scroll to position [231, 0]
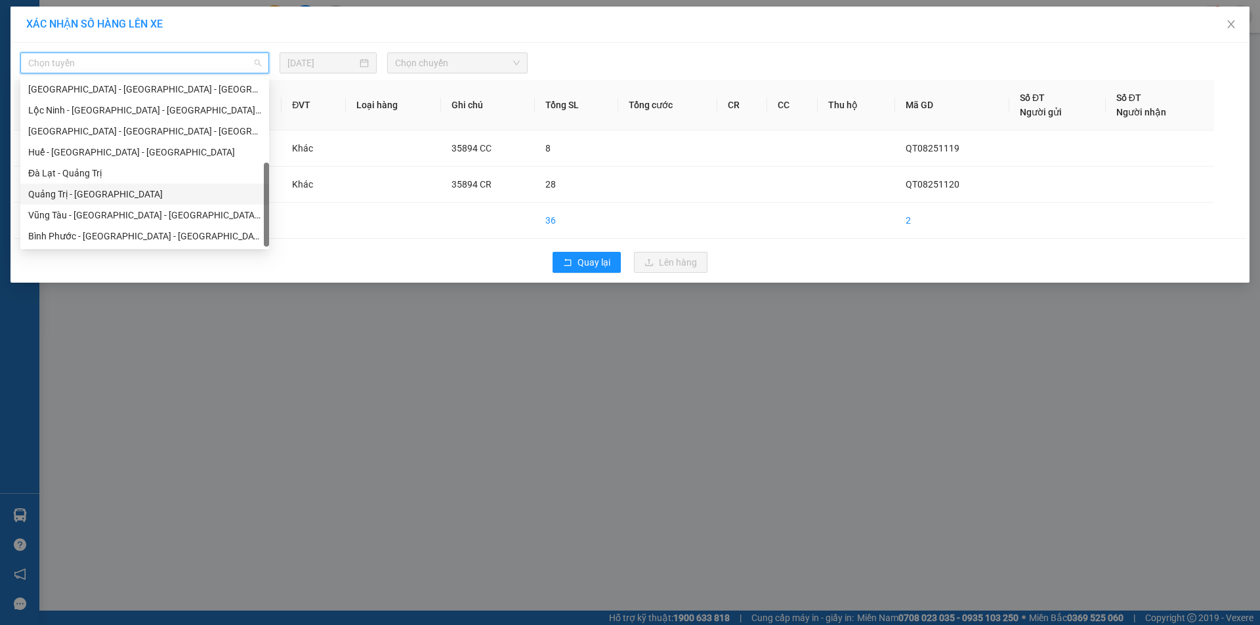
click at [100, 191] on div "Quảng Trị - [GEOGRAPHIC_DATA]" at bounding box center [144, 194] width 233 height 14
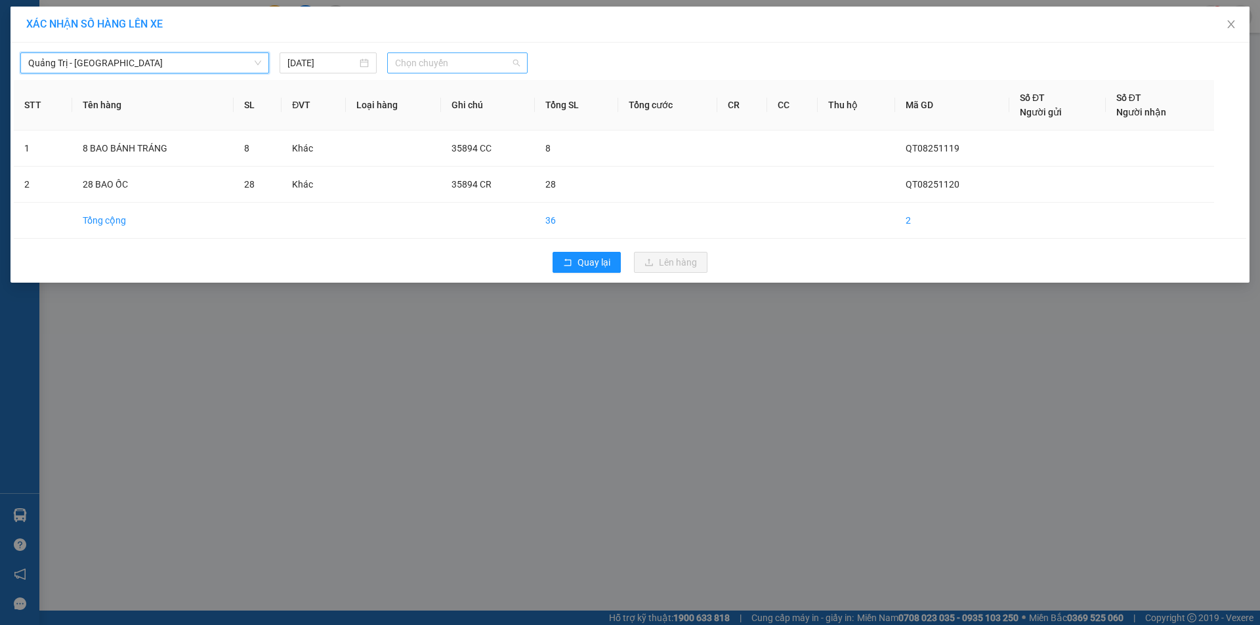
click at [469, 63] on span "Chọn chuyến" at bounding box center [457, 63] width 125 height 20
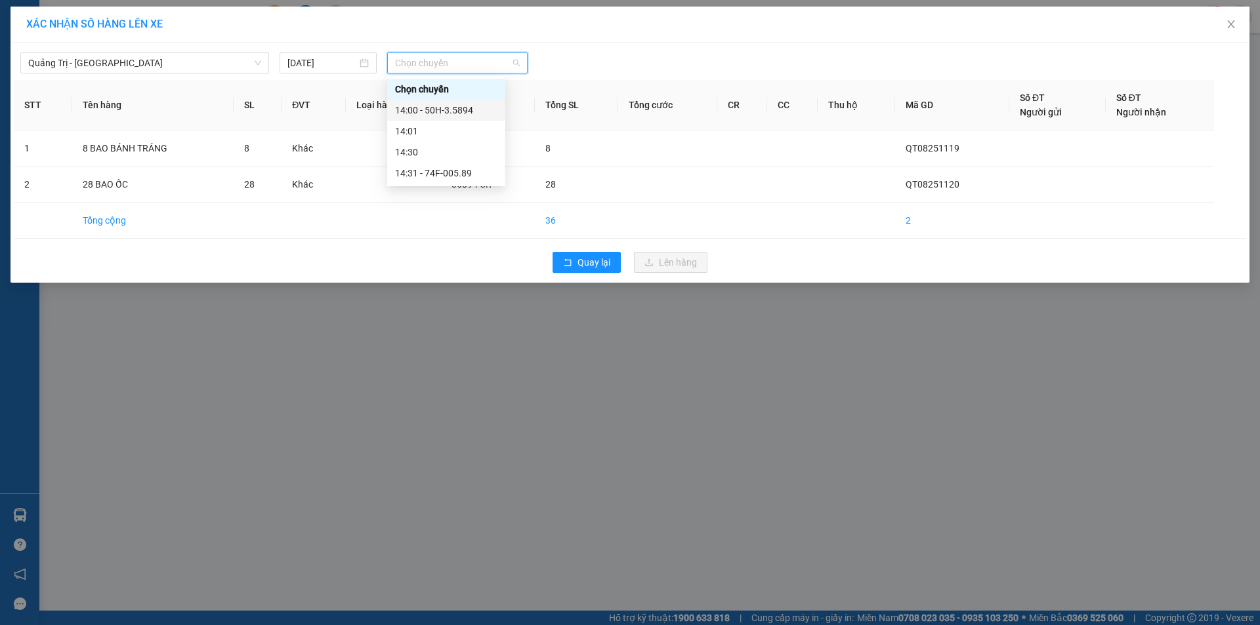
click at [446, 112] on div "14:00 - 50H-3.5894" at bounding box center [446, 110] width 102 height 14
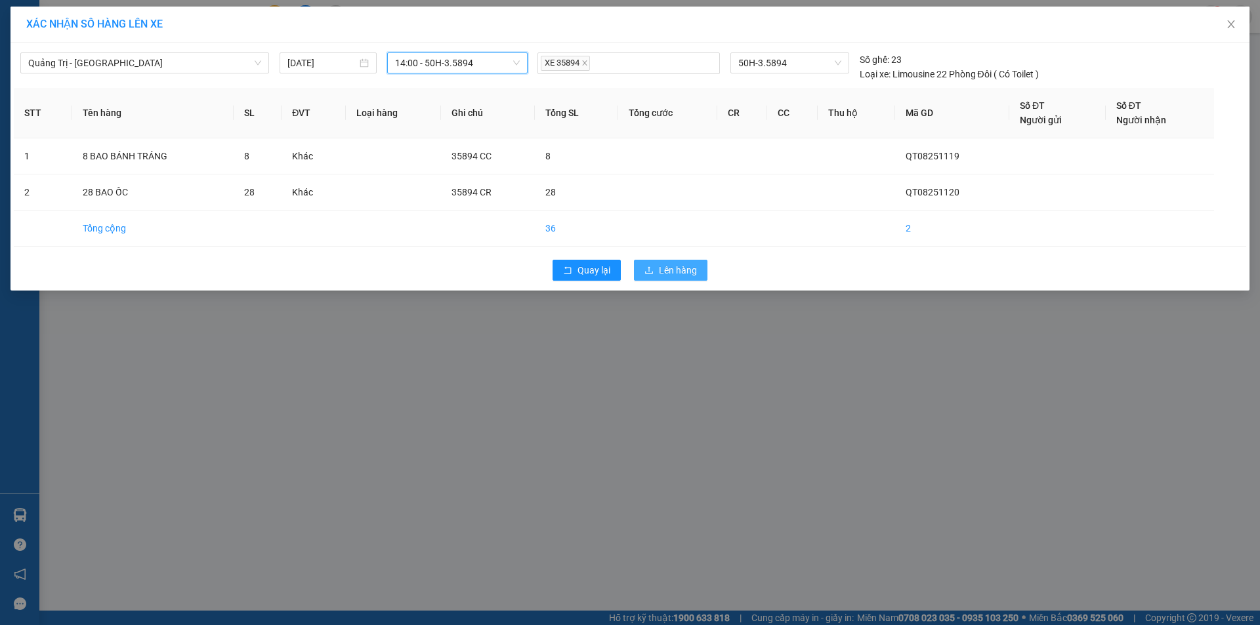
click at [671, 270] on span "Lên hàng" at bounding box center [678, 270] width 38 height 14
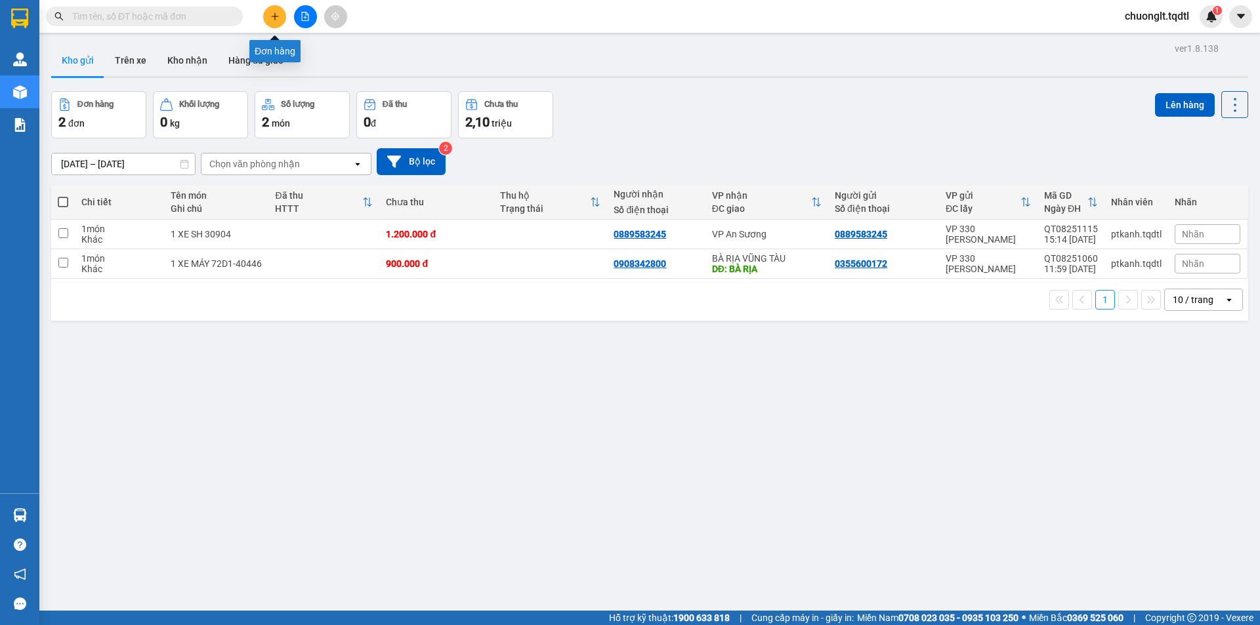
click at [277, 14] on icon "plus" at bounding box center [274, 16] width 9 height 9
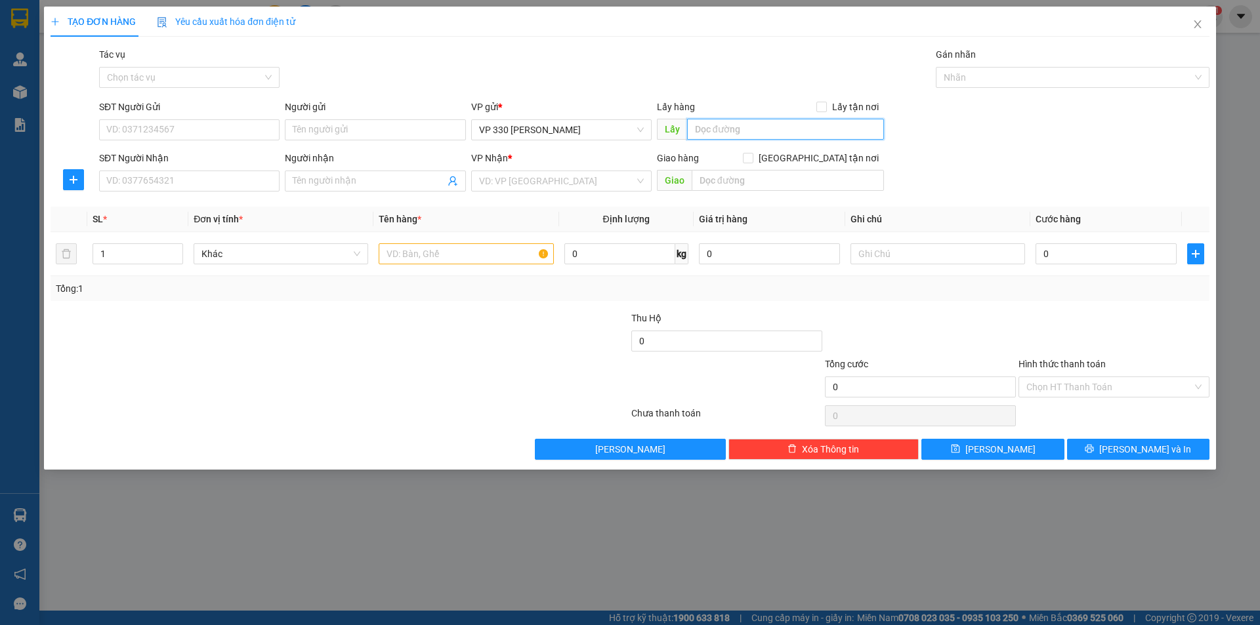
click at [749, 135] on input "text" at bounding box center [785, 129] width 197 height 21
click at [609, 186] on input "search" at bounding box center [557, 181] width 156 height 20
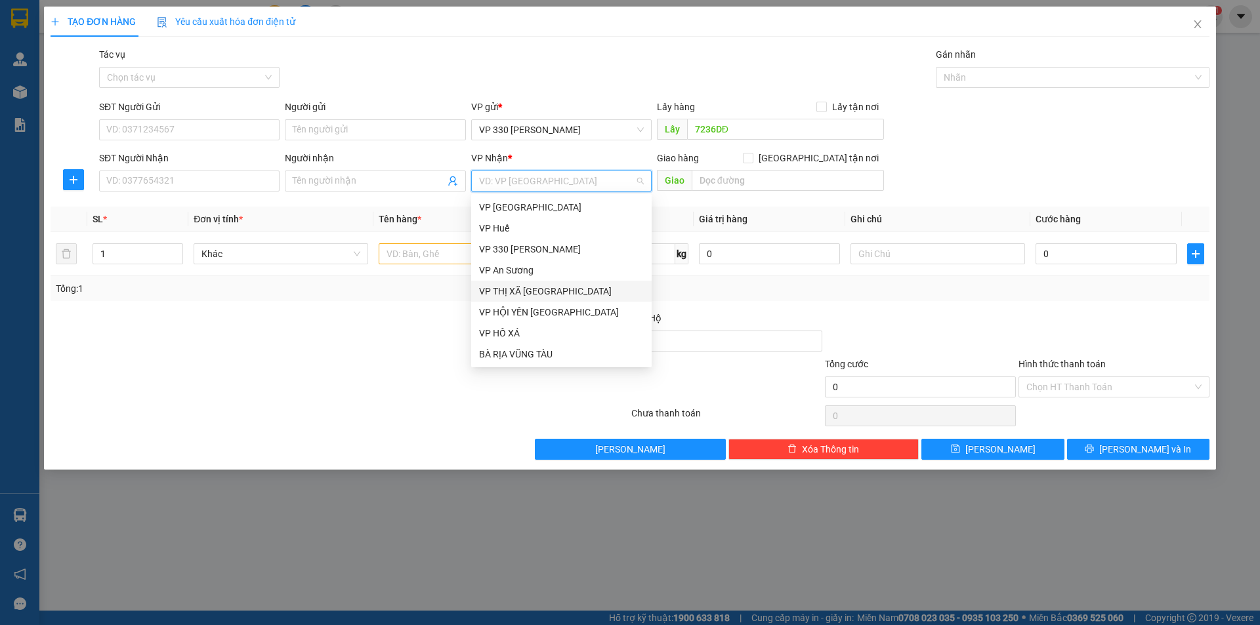
scroll to position [66, 0]
click at [551, 282] on div "BÀ RỊA VŨNG TÀU" at bounding box center [561, 288] width 165 height 14
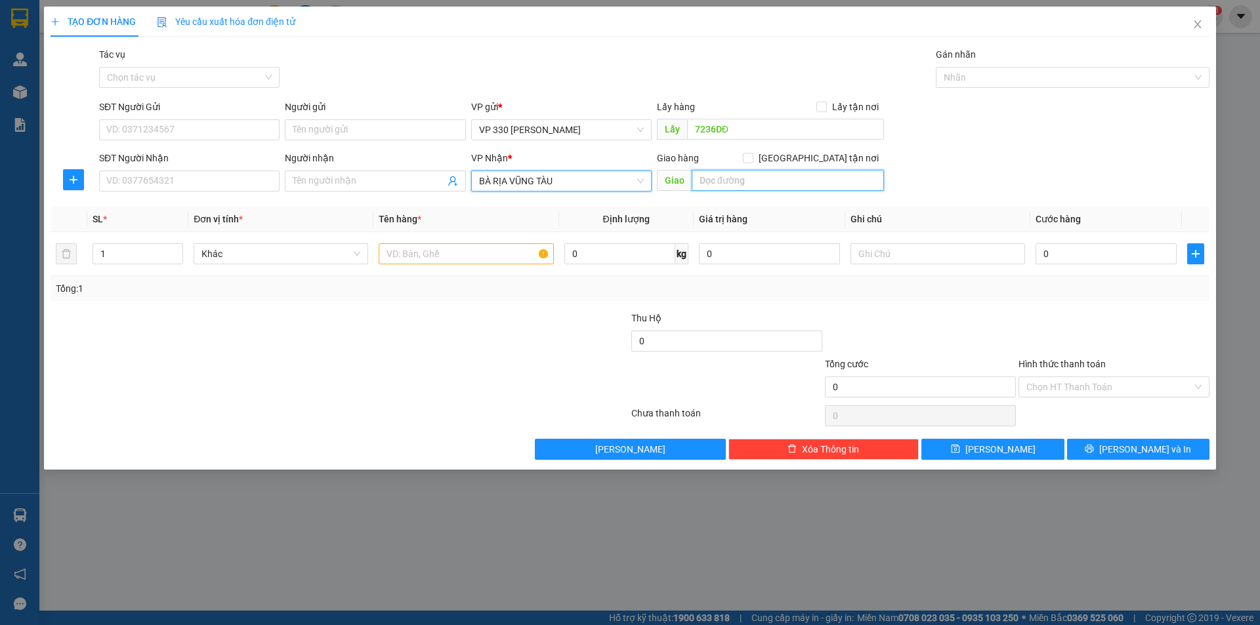
click at [707, 182] on input "text" at bounding box center [788, 180] width 192 height 21
click at [419, 251] on input "text" at bounding box center [466, 253] width 175 height 21
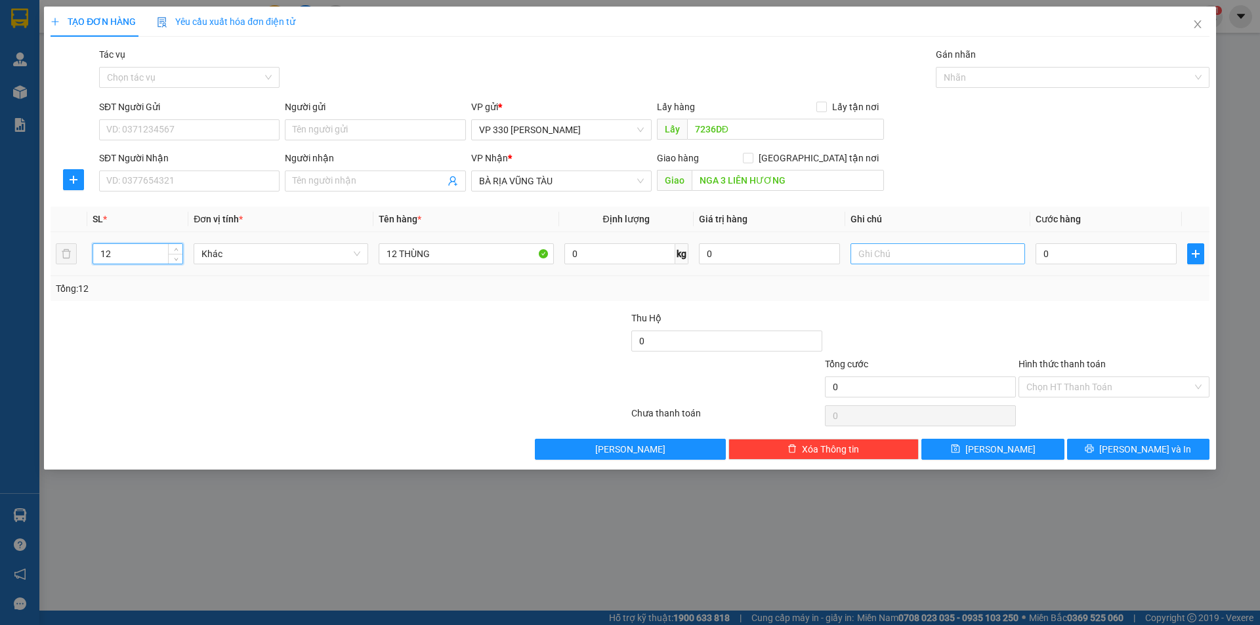
type input "12"
click at [917, 257] on input "text" at bounding box center [937, 253] width 175 height 21
type input "7236 CC"
click at [995, 449] on span "[PERSON_NAME]" at bounding box center [1000, 449] width 70 height 14
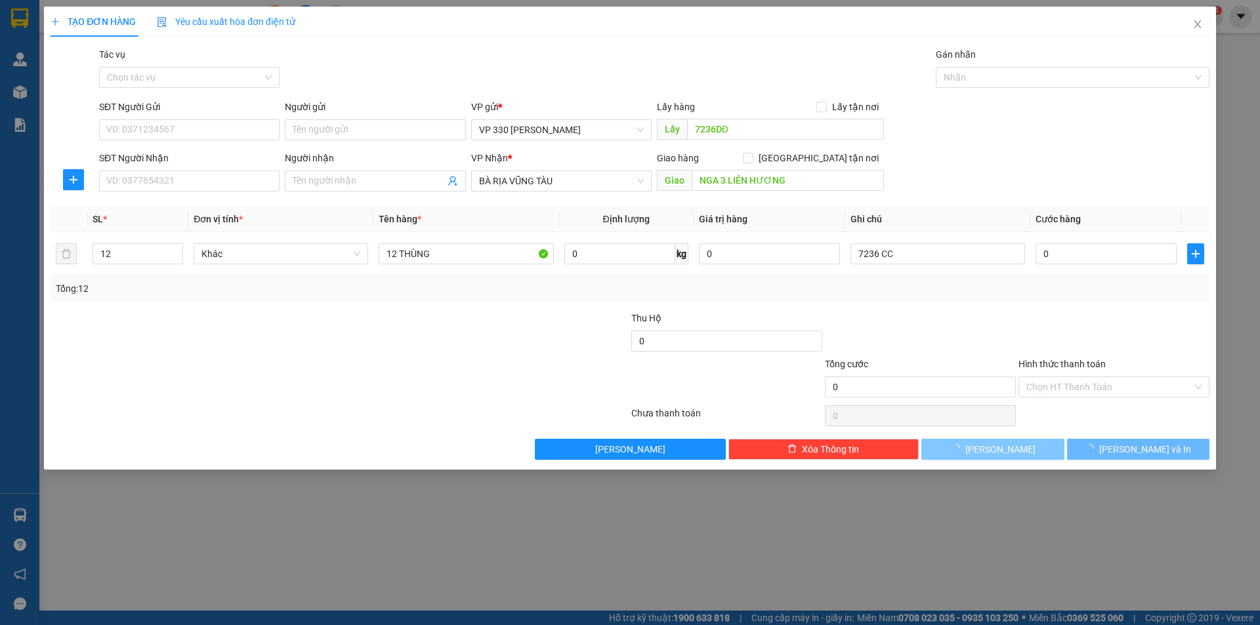
type input "1"
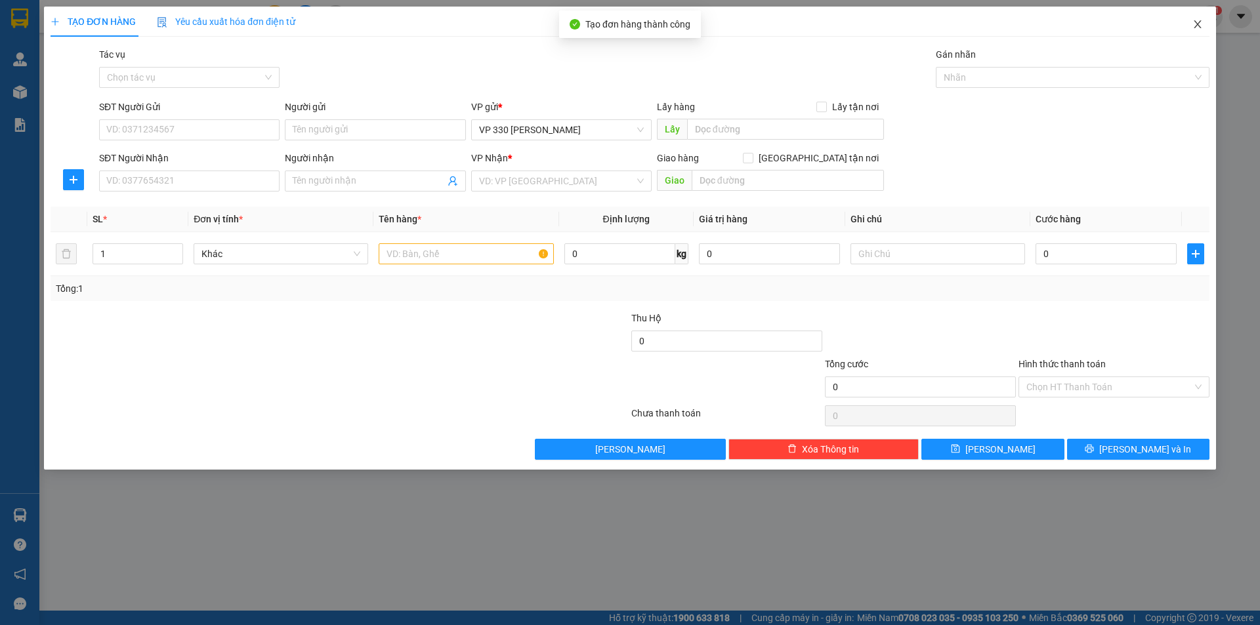
click at [1200, 24] on icon "close" at bounding box center [1197, 24] width 10 height 10
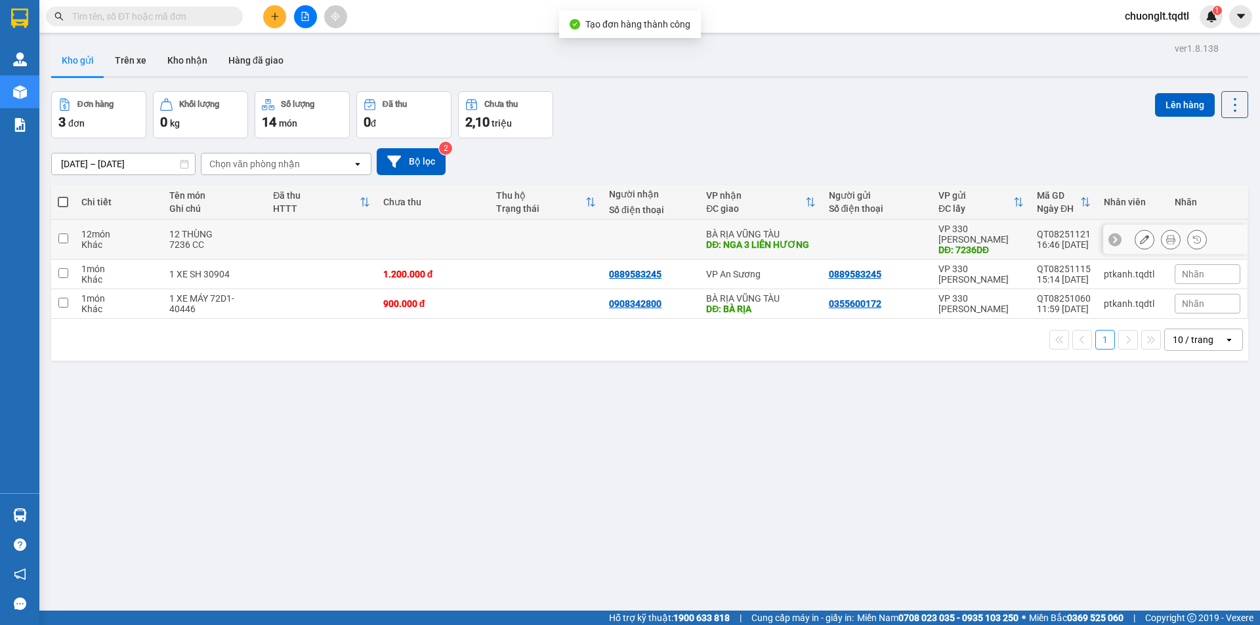
click at [62, 236] on input "checkbox" at bounding box center [63, 239] width 10 height 10
checkbox input "true"
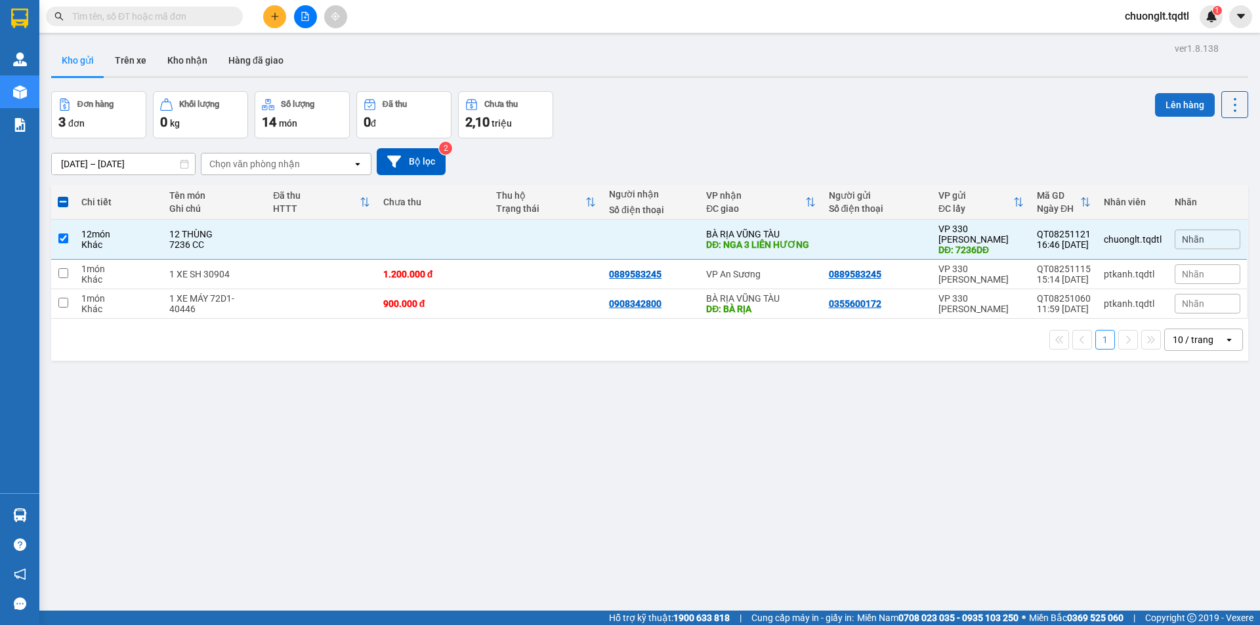
click at [1169, 106] on button "Lên hàng" at bounding box center [1185, 105] width 60 height 24
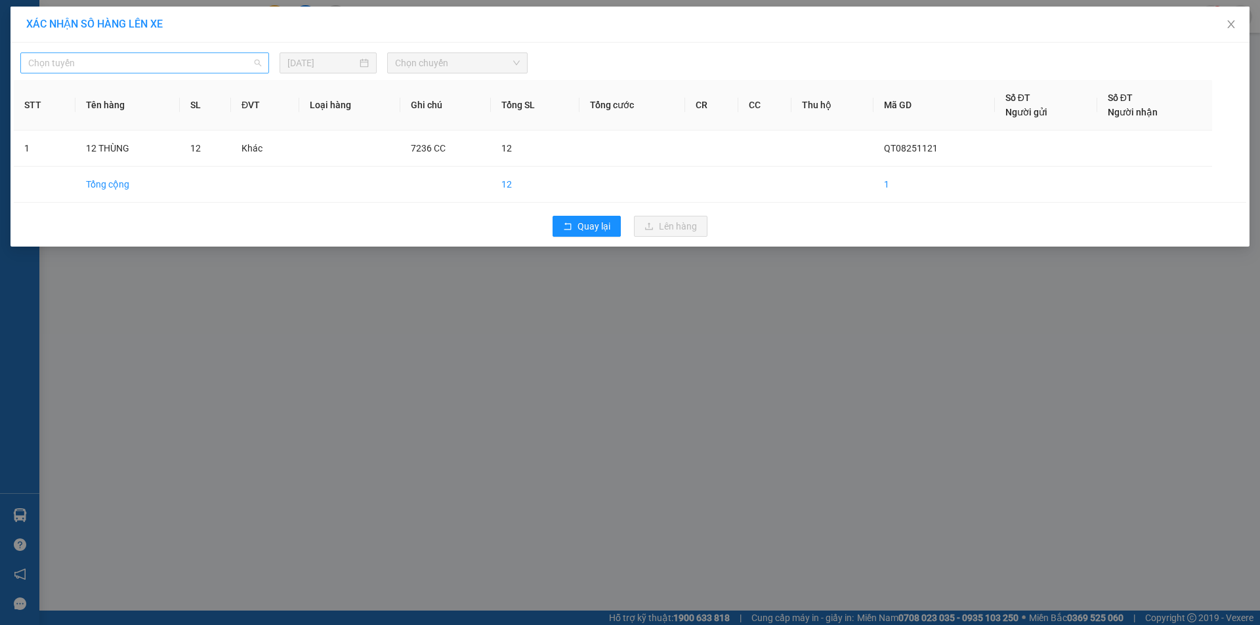
click at [179, 65] on span "Chọn tuyến" at bounding box center [144, 63] width 233 height 20
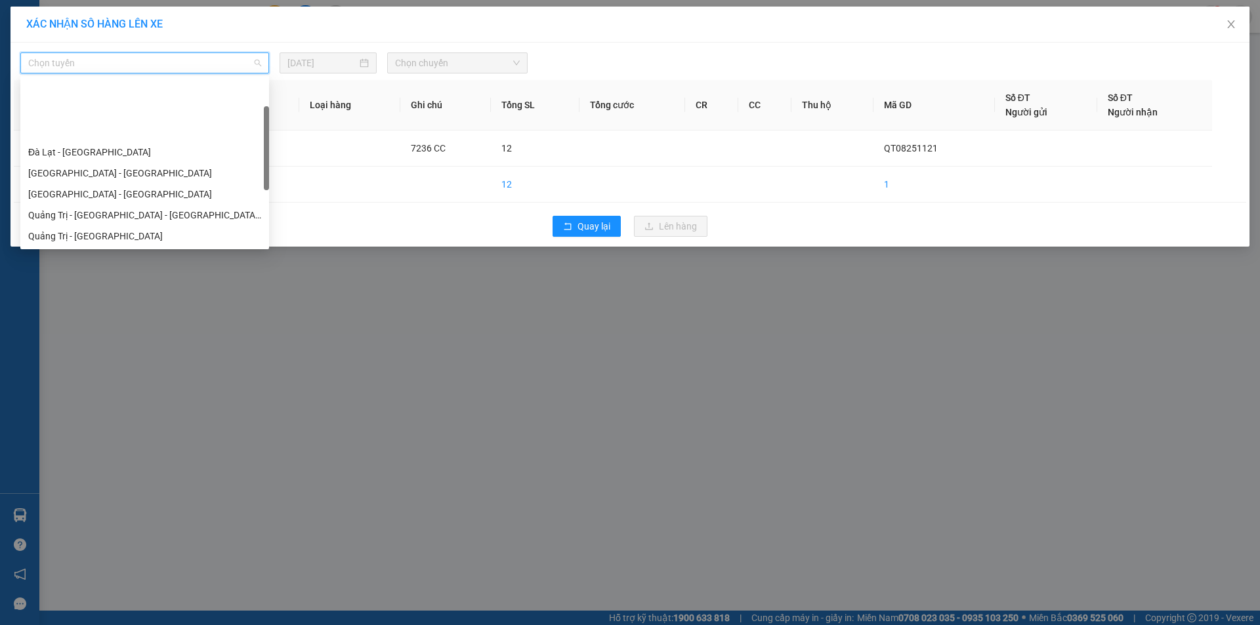
scroll to position [66, 0]
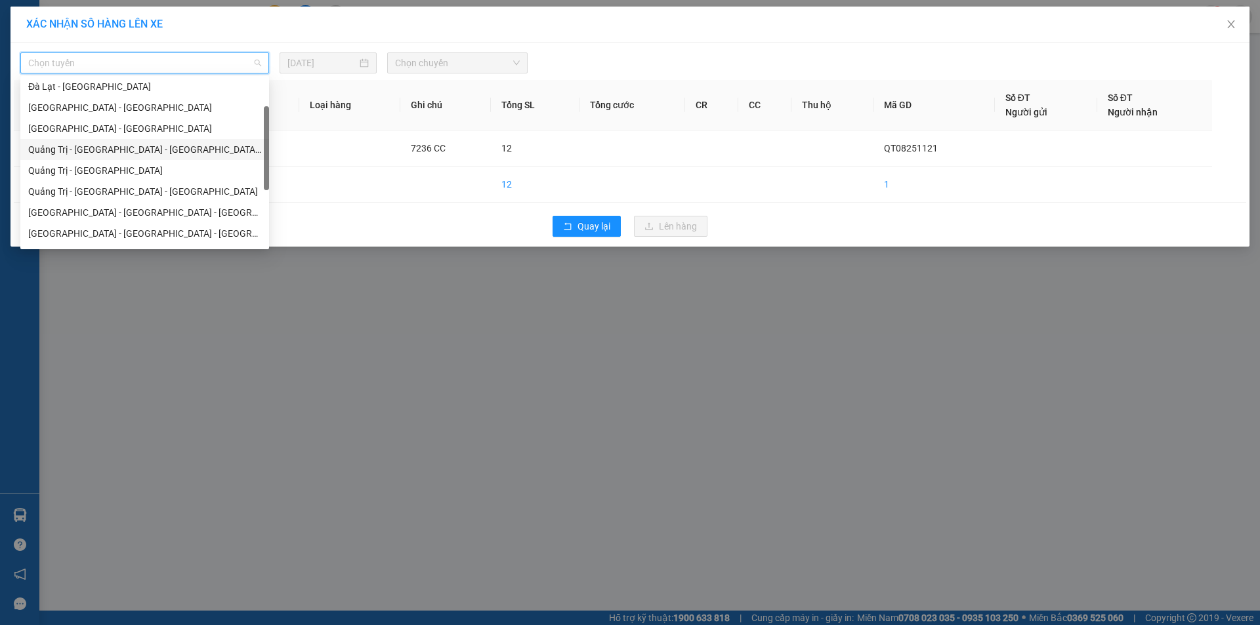
click at [136, 145] on div "Quảng Trị - [GEOGRAPHIC_DATA] - [GEOGRAPHIC_DATA] - [GEOGRAPHIC_DATA]" at bounding box center [144, 149] width 233 height 14
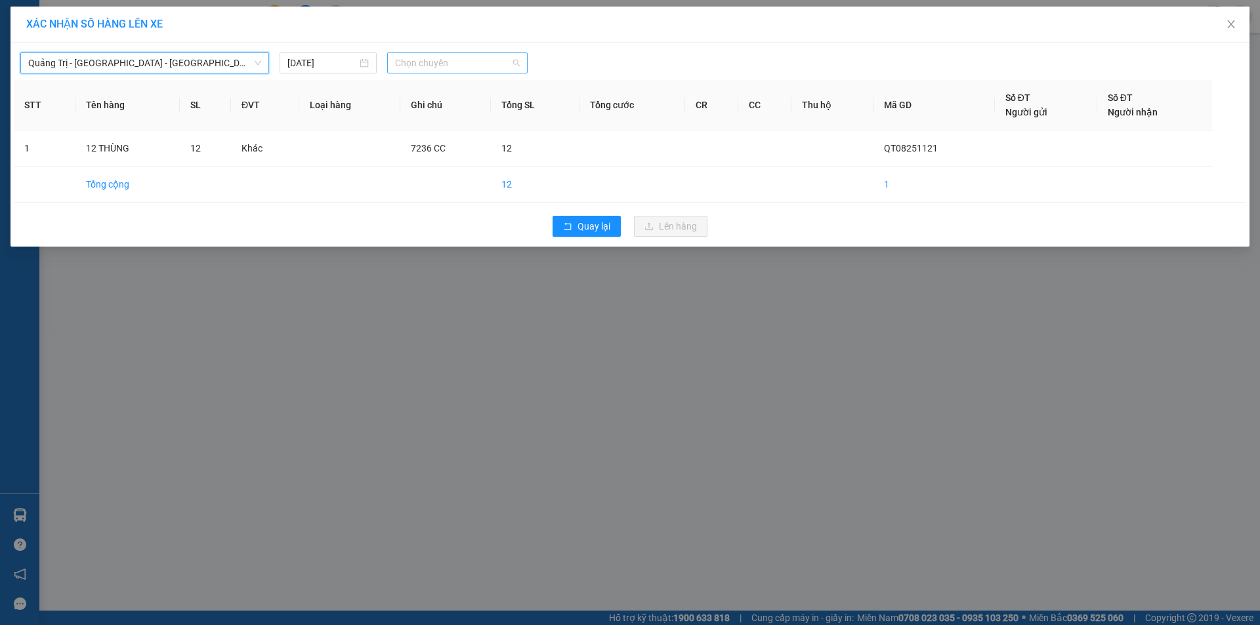
click at [493, 60] on span "Chọn chuyến" at bounding box center [457, 63] width 125 height 20
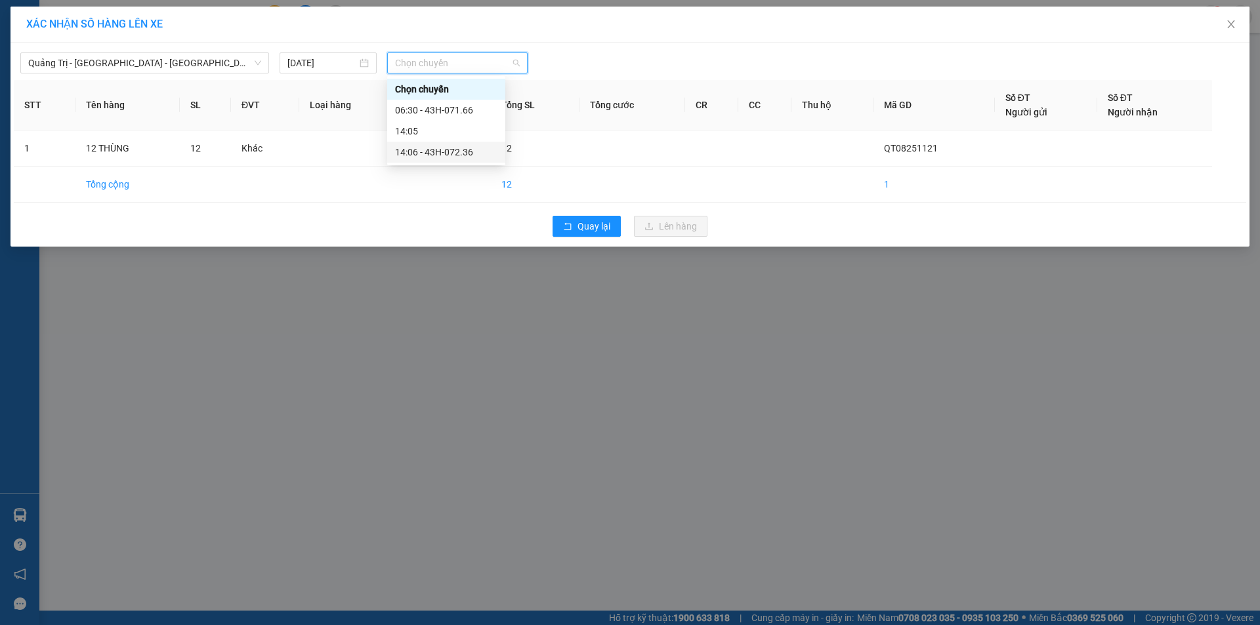
click at [453, 148] on div "14:06 - 43H-072.36" at bounding box center [446, 152] width 102 height 14
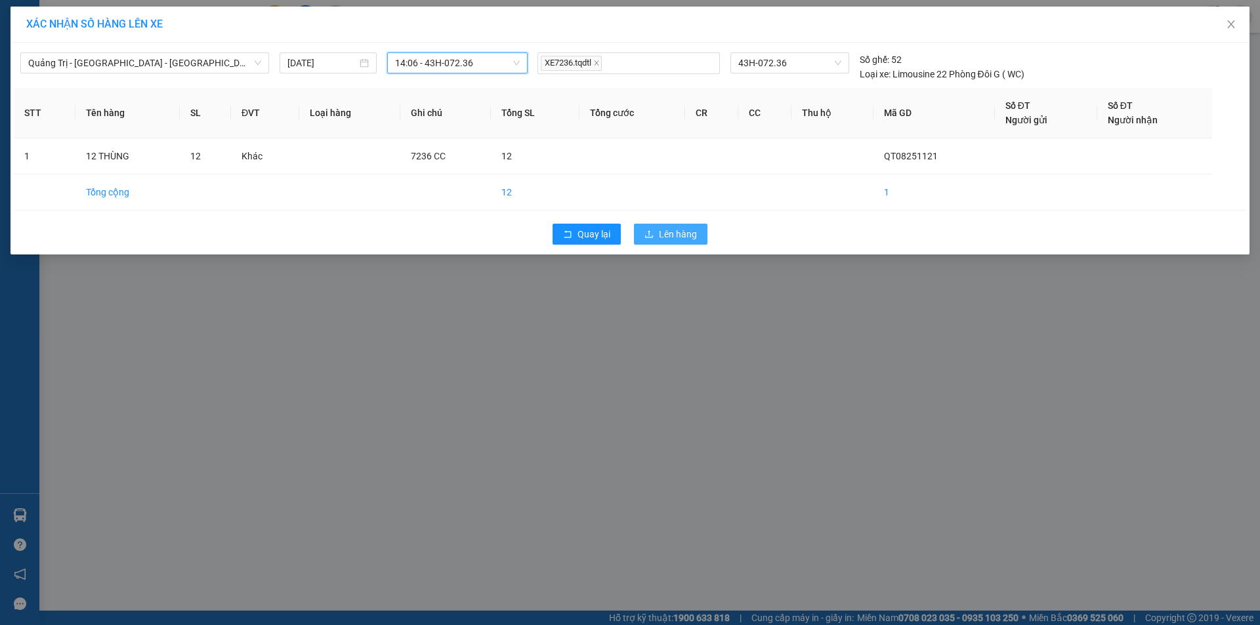
click at [680, 228] on span "Lên hàng" at bounding box center [678, 234] width 38 height 14
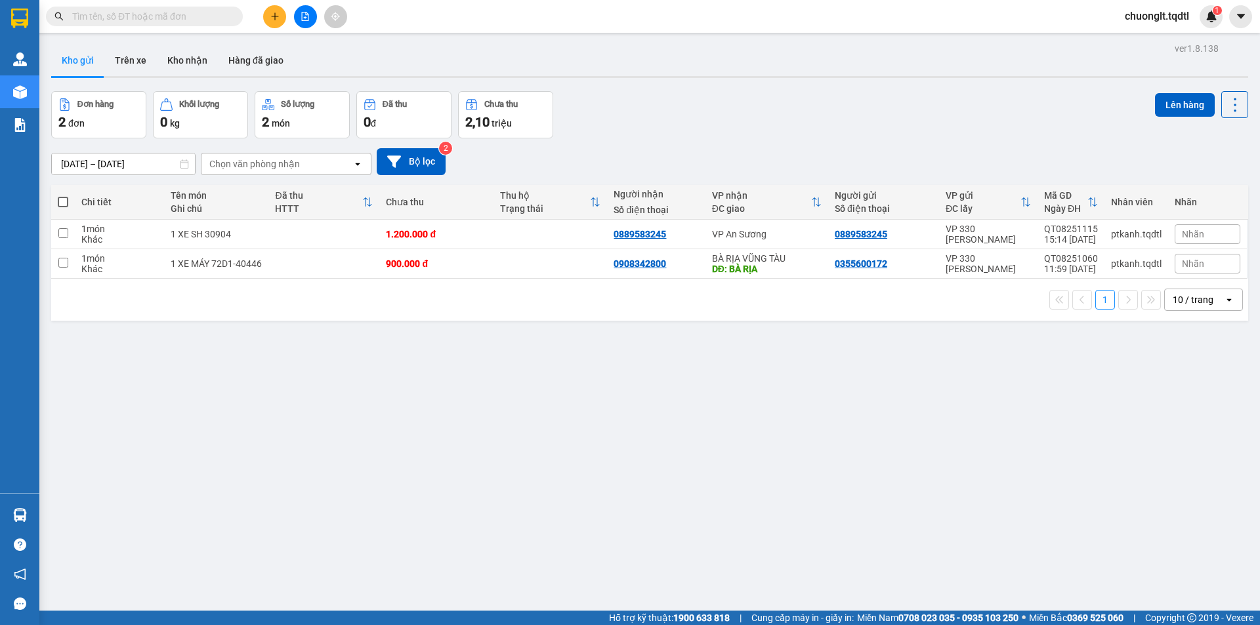
click at [299, 13] on button at bounding box center [305, 16] width 23 height 23
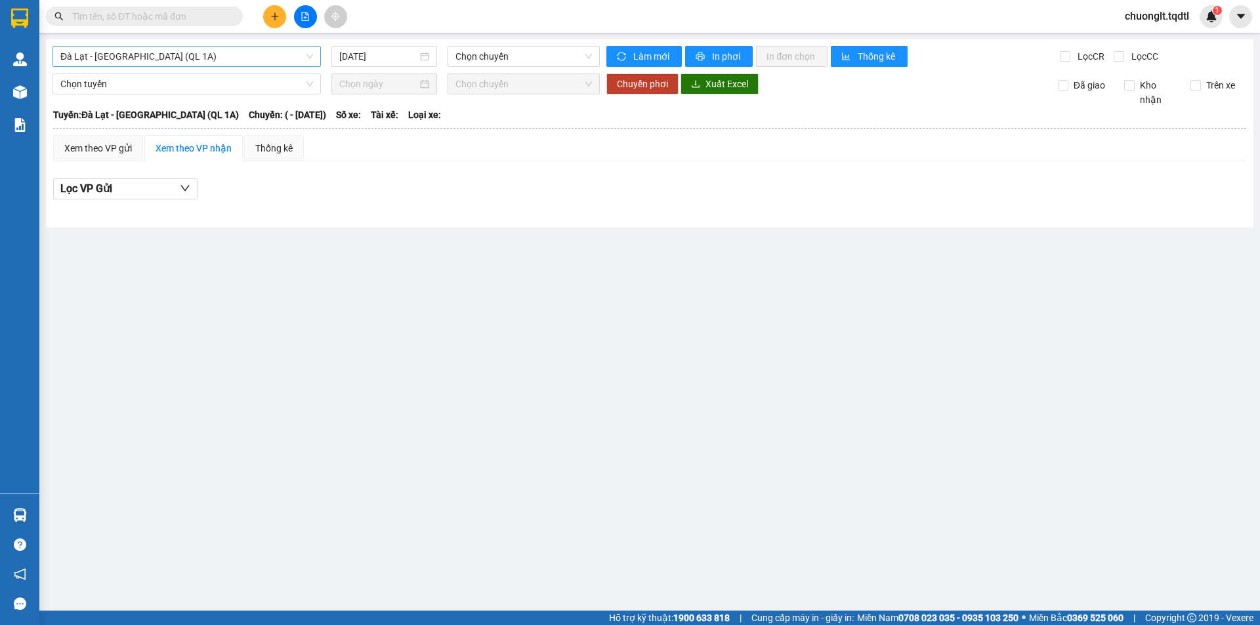
click at [250, 60] on span "Đà Lạt - [GEOGRAPHIC_DATA] (QL 1A)" at bounding box center [186, 57] width 253 height 20
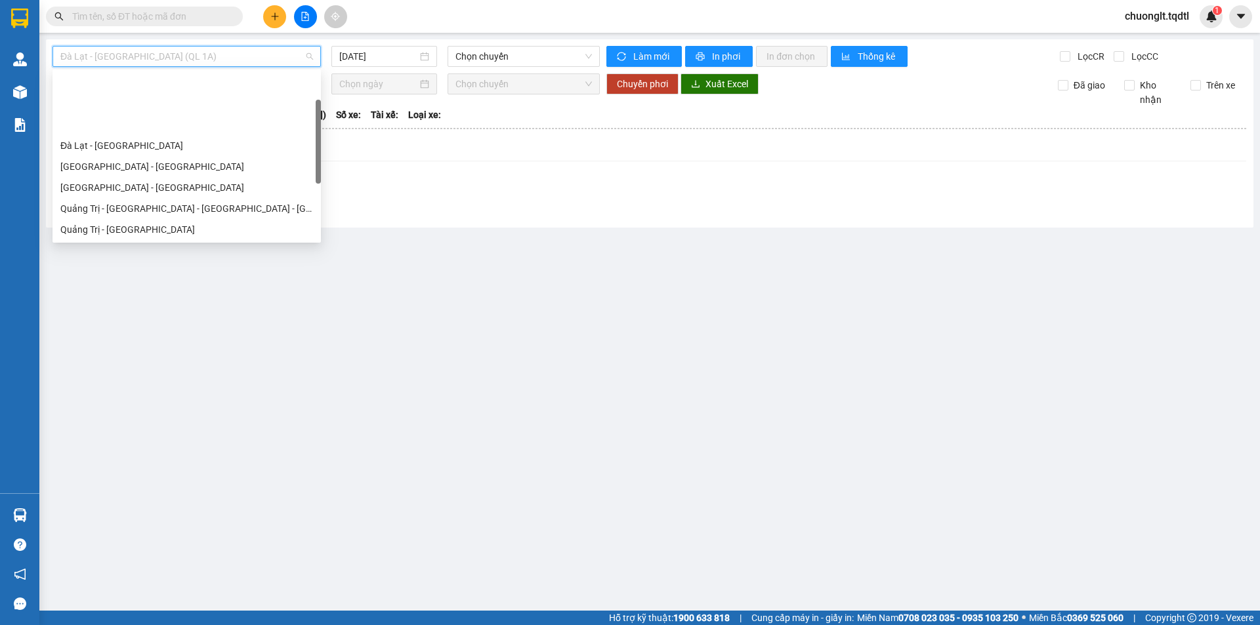
scroll to position [66, 0]
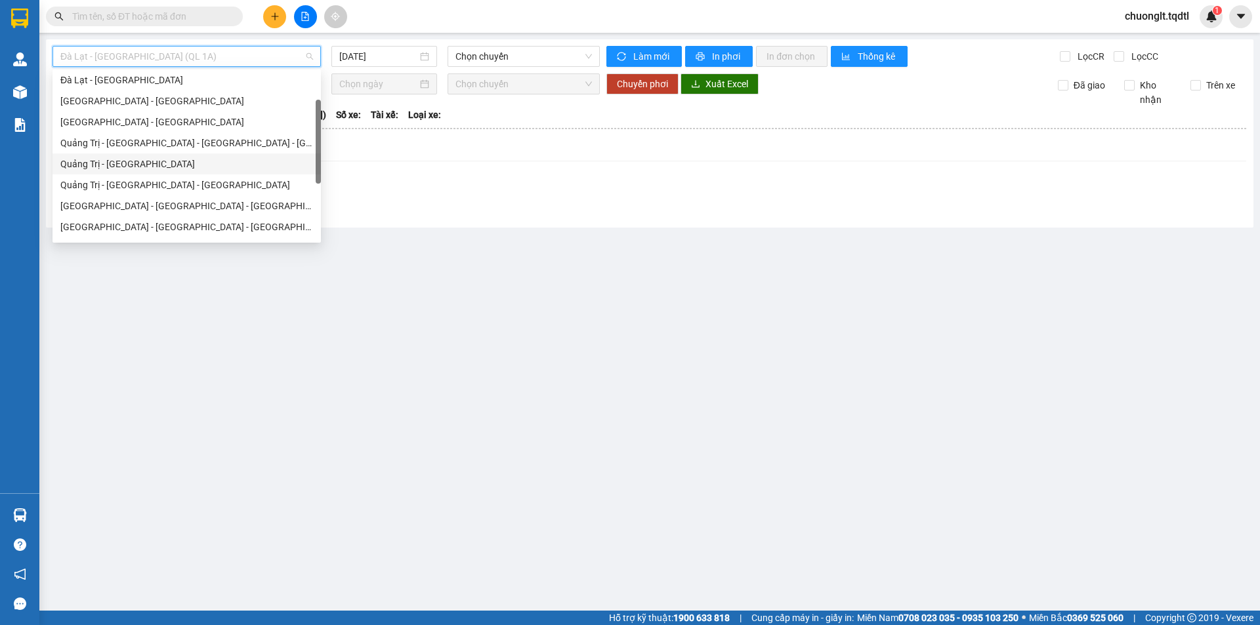
click at [127, 165] on div "Quảng Trị - [GEOGRAPHIC_DATA]" at bounding box center [186, 164] width 253 height 14
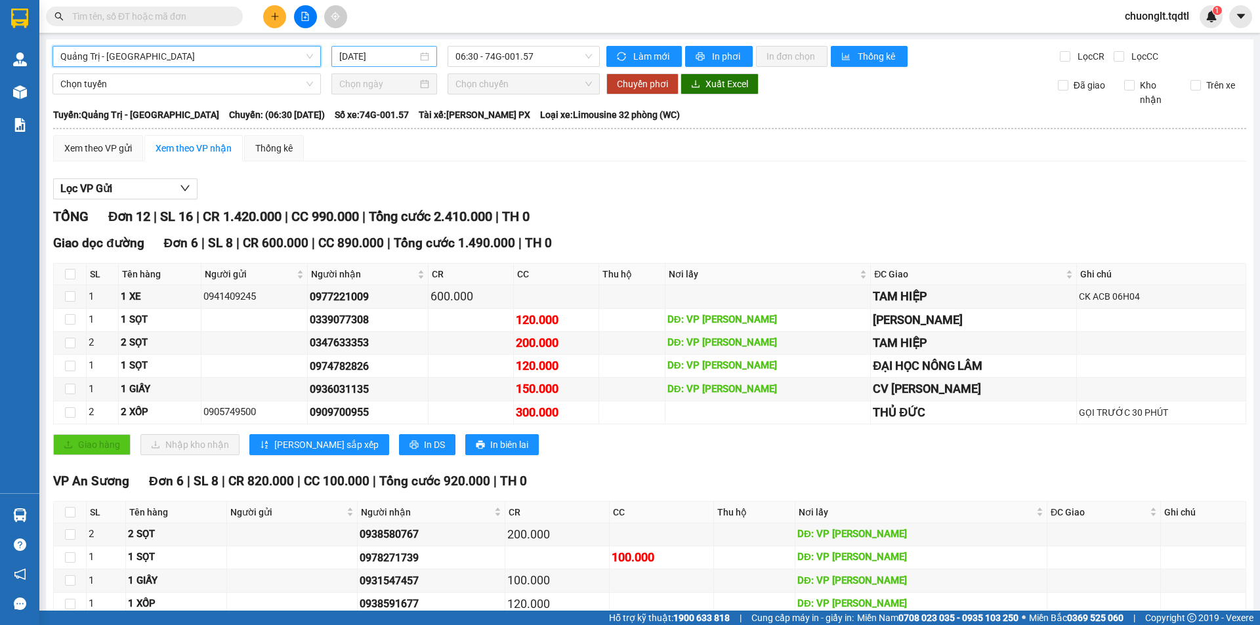
click at [415, 54] on div "[DATE]" at bounding box center [384, 56] width 90 height 14
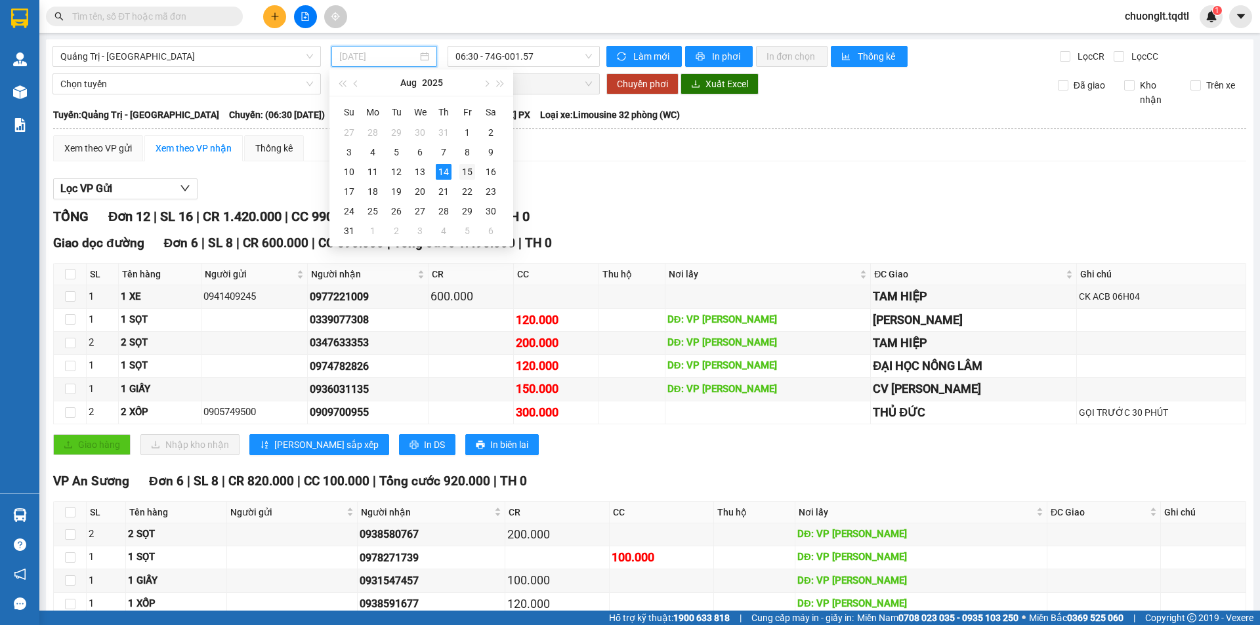
click at [465, 169] on div "15" at bounding box center [467, 172] width 16 height 16
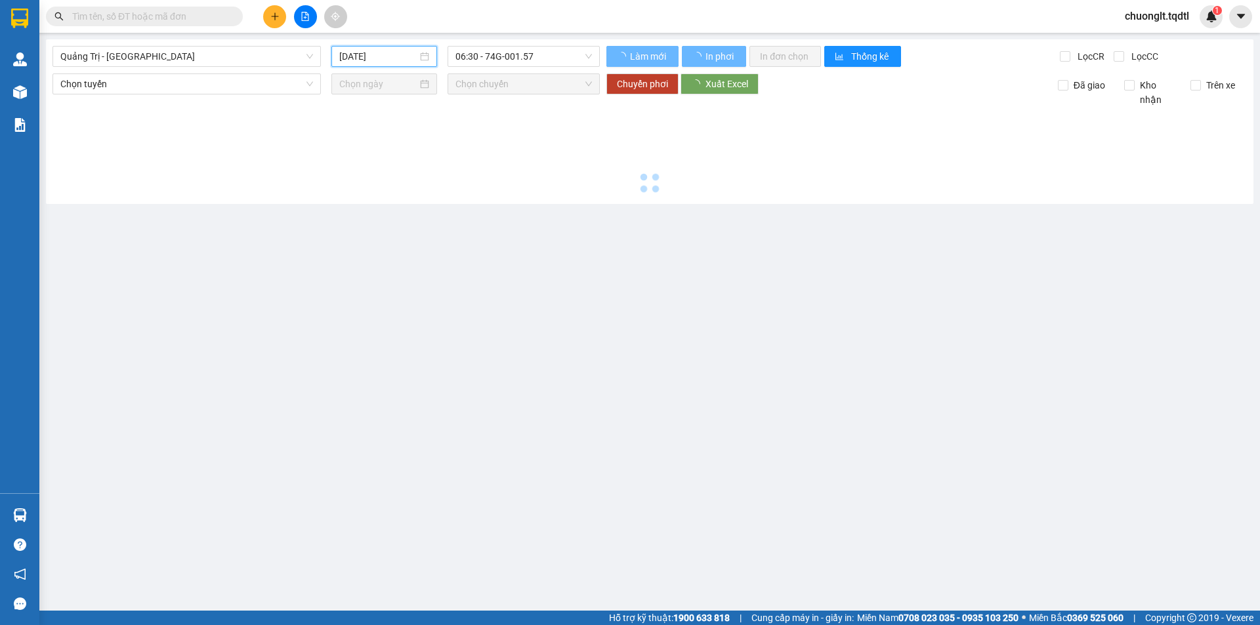
type input "[DATE]"
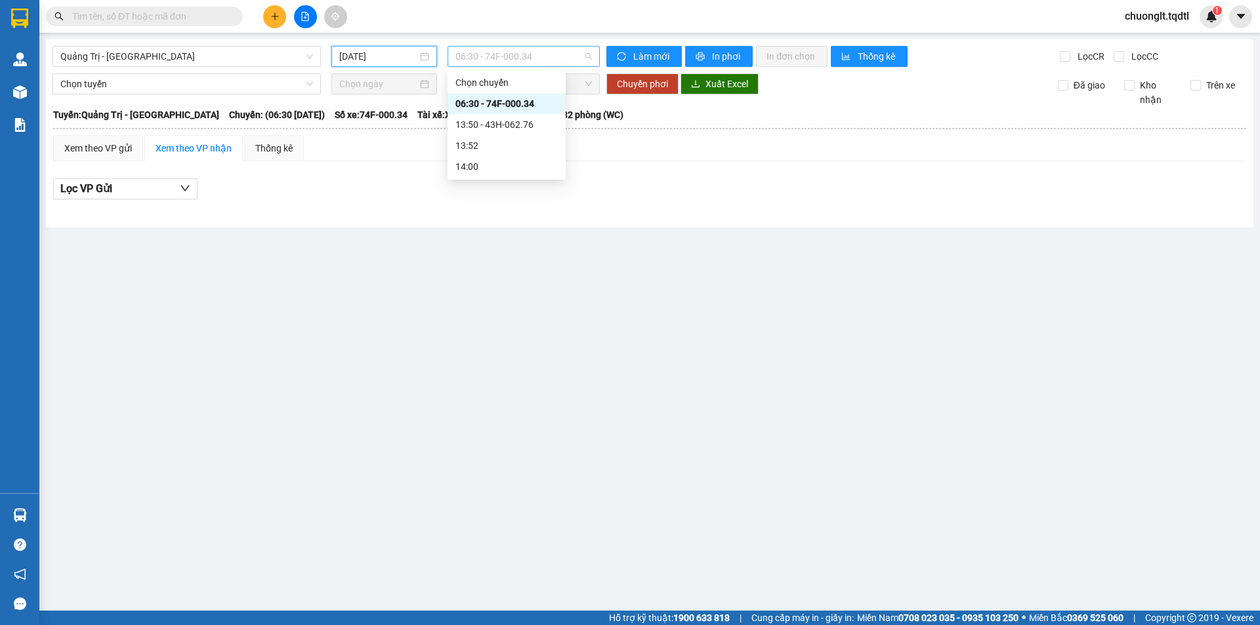
click at [558, 60] on span "06:30 - 74F-000.34" at bounding box center [523, 57] width 136 height 20
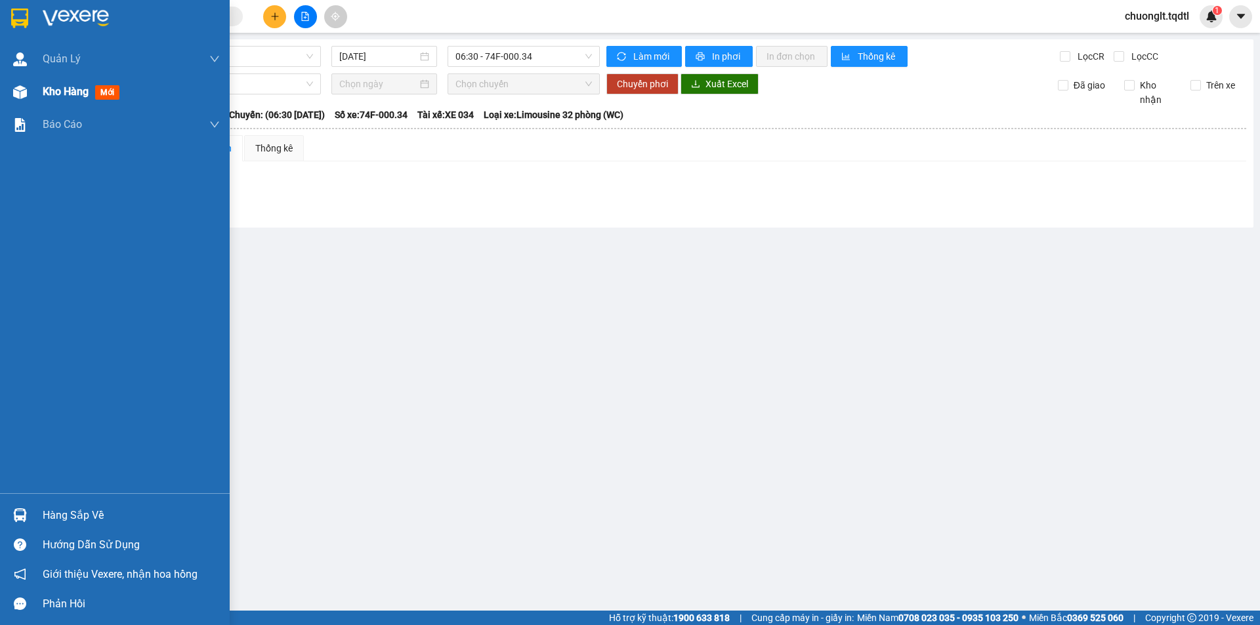
click at [60, 93] on span "Kho hàng" at bounding box center [66, 91] width 46 height 12
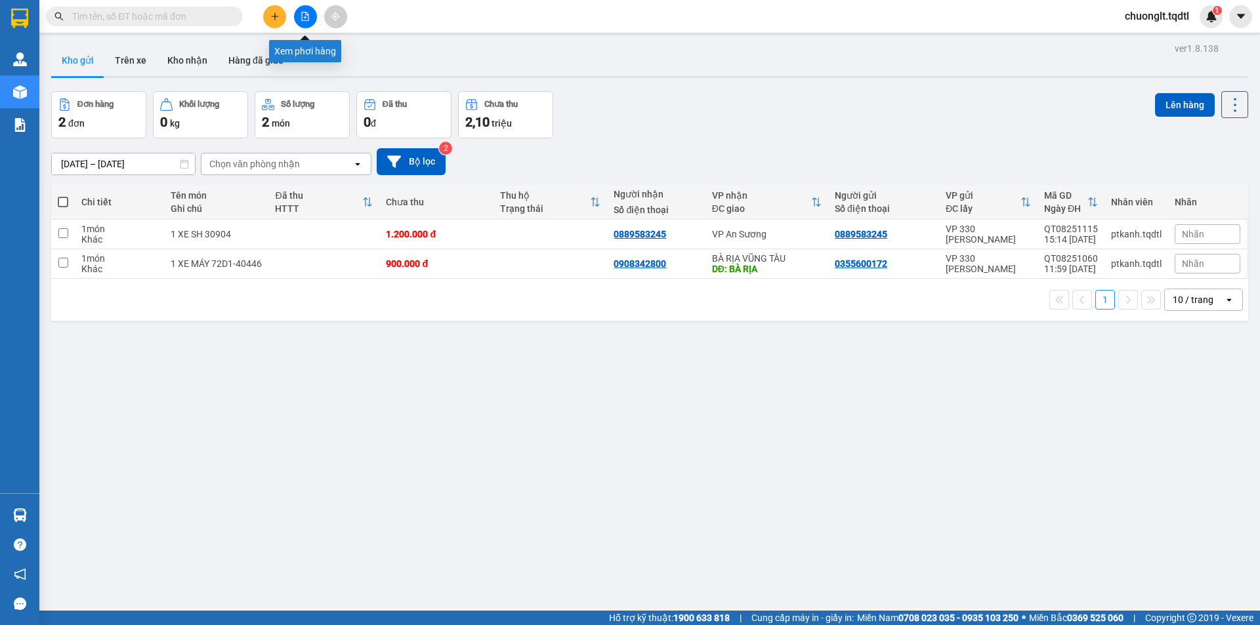
click at [309, 16] on icon "file-add" at bounding box center [305, 16] width 9 height 9
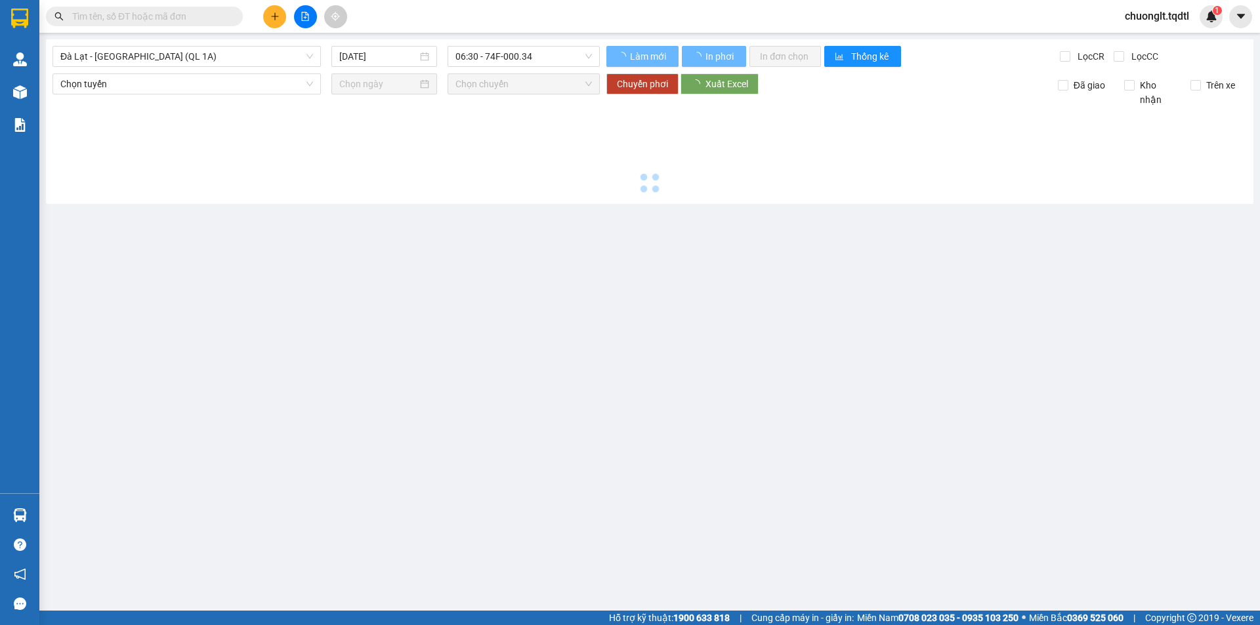
type input "[DATE]"
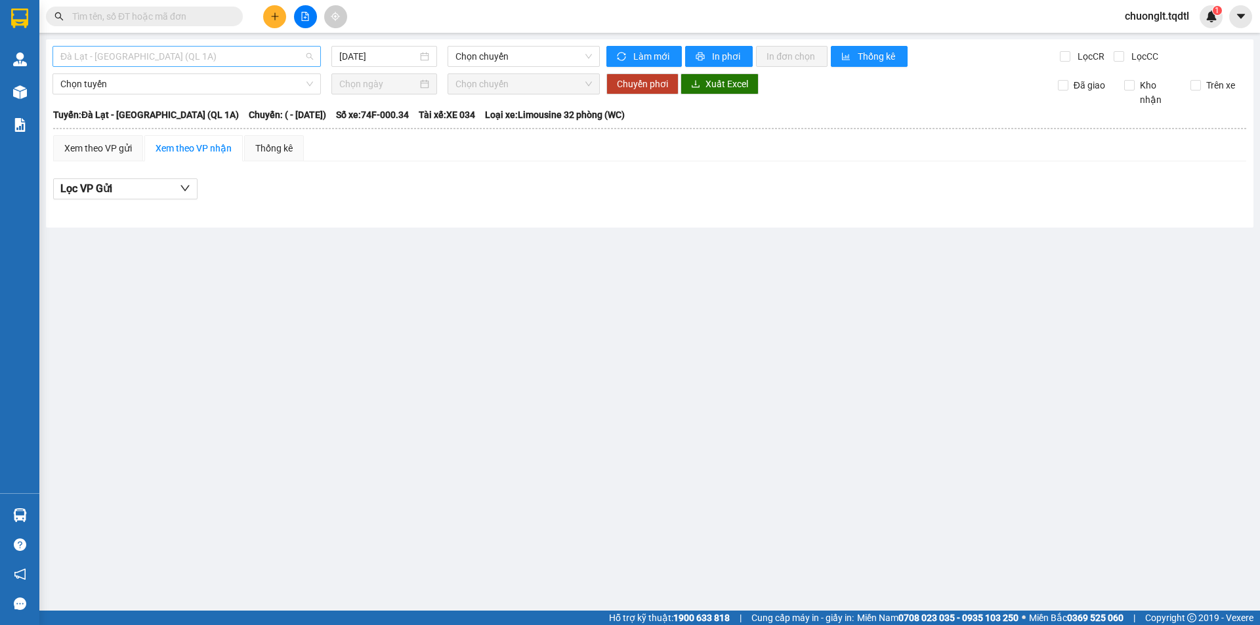
click at [266, 52] on span "Đà Lạt - [GEOGRAPHIC_DATA] (QL 1A)" at bounding box center [186, 57] width 253 height 20
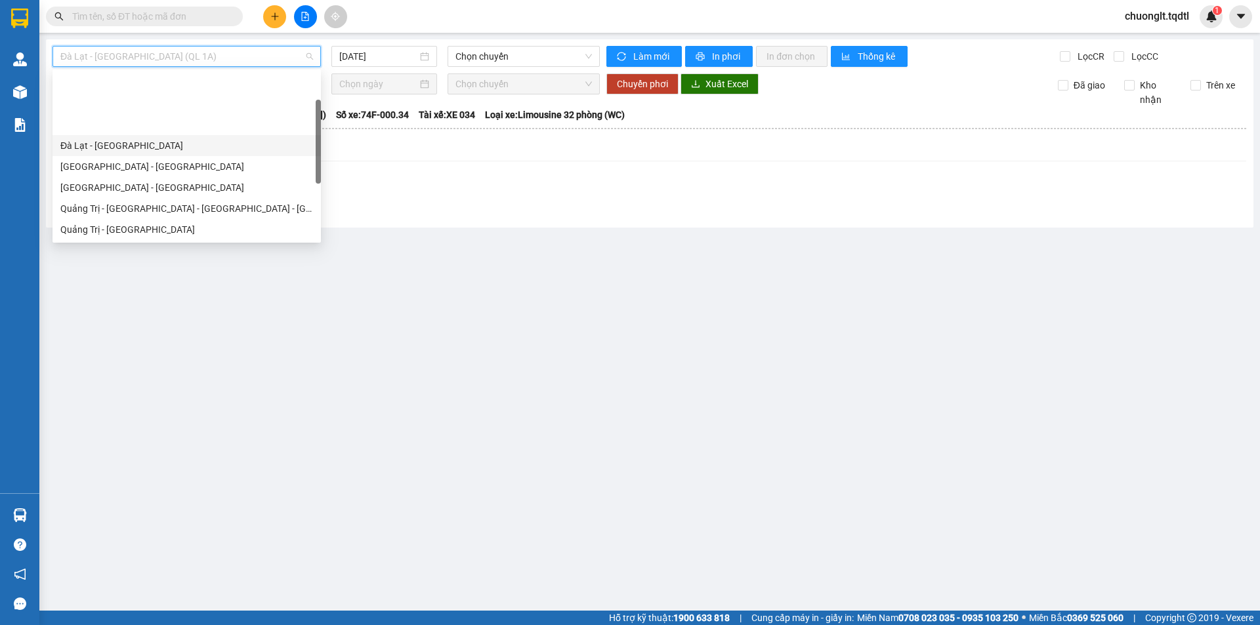
scroll to position [66, 0]
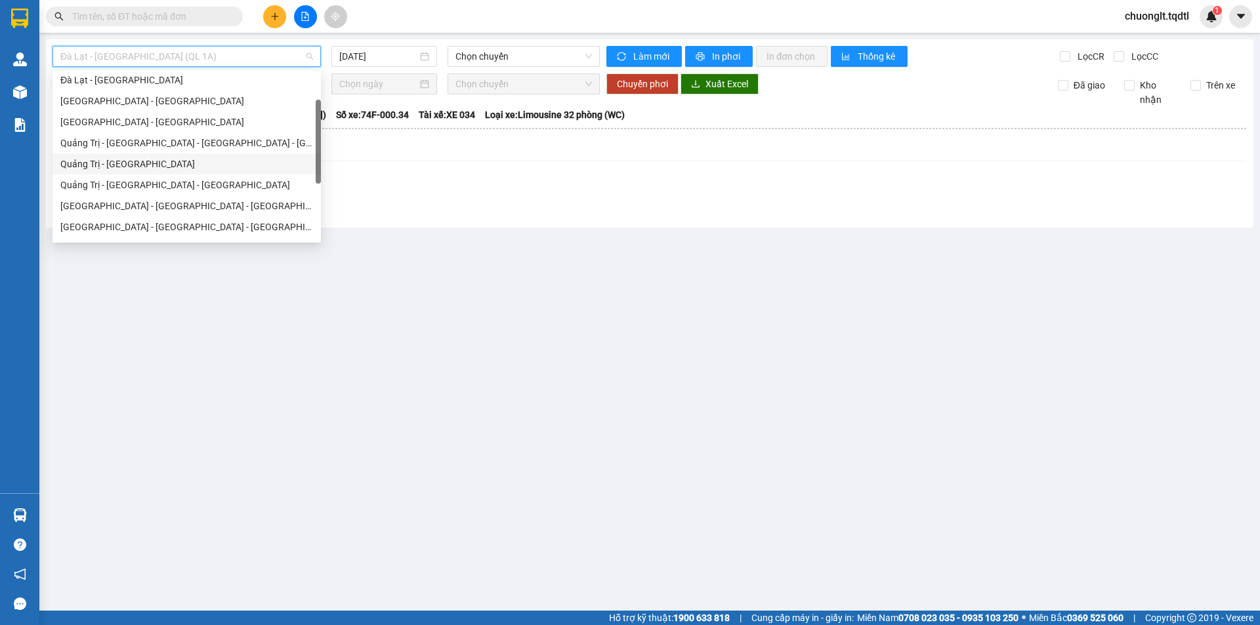
click at [197, 157] on div "Quảng Trị - [GEOGRAPHIC_DATA]" at bounding box center [186, 164] width 253 height 14
type input "[DATE]"
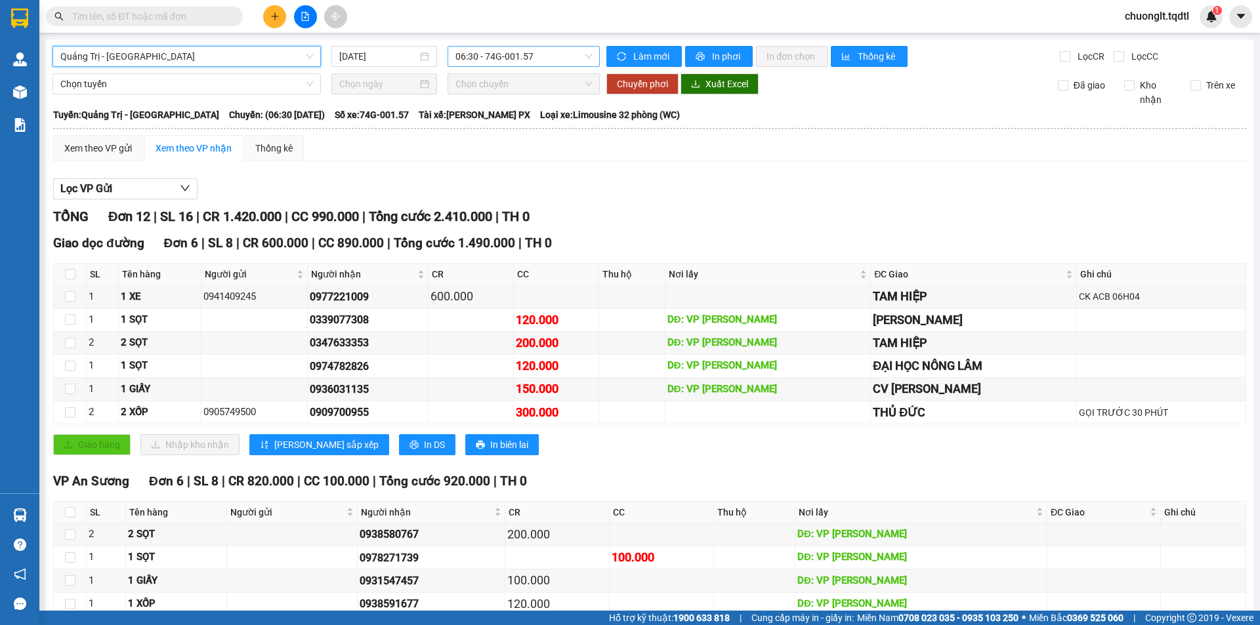
click at [562, 54] on span "06:30 - 74G-001.57" at bounding box center [523, 57] width 136 height 20
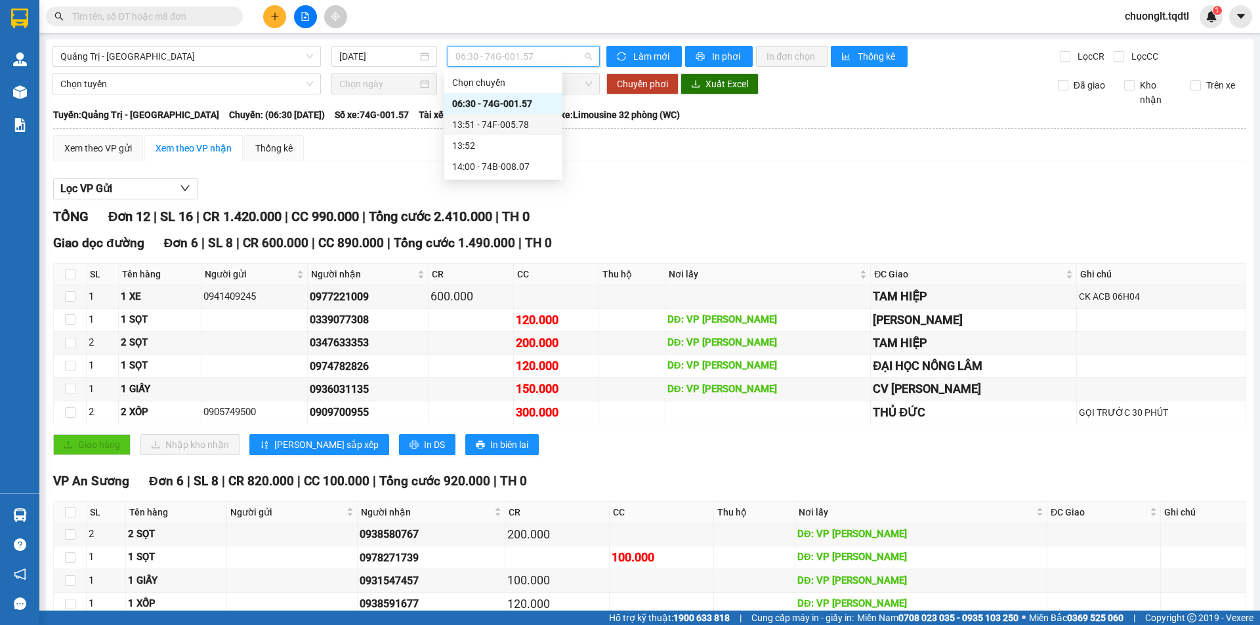
click at [510, 125] on div "13:51 - 74F-005.78" at bounding box center [503, 124] width 102 height 14
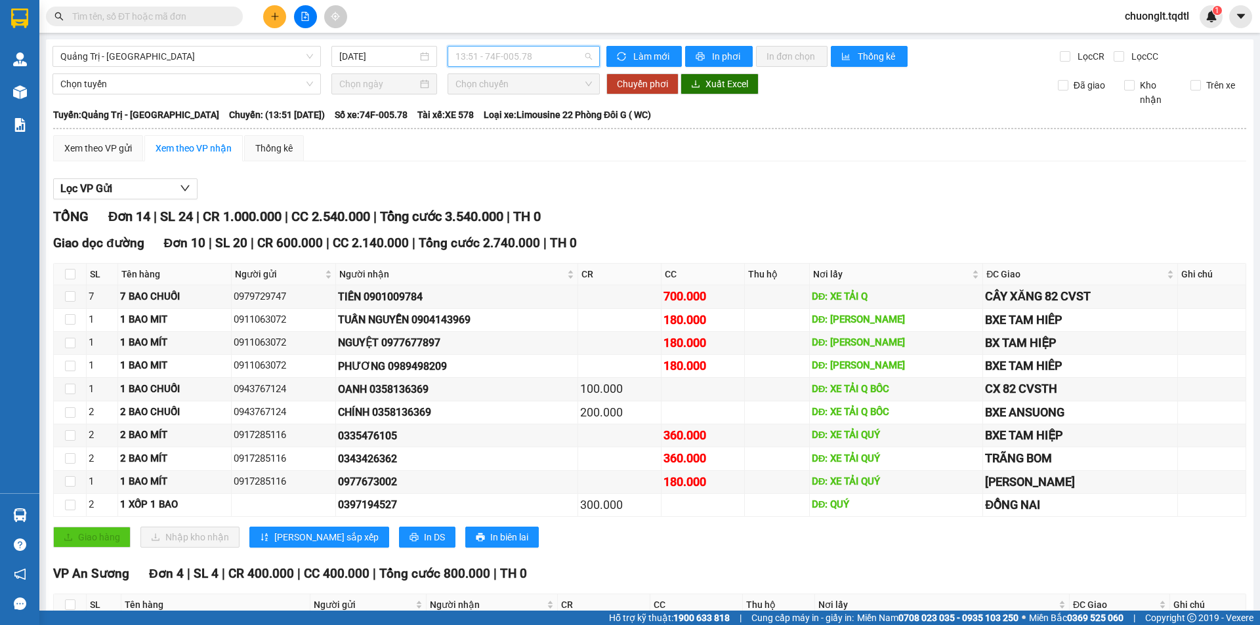
click at [549, 58] on span "13:51 - 74F-005.78" at bounding box center [523, 57] width 136 height 20
click at [505, 163] on div "14:00 - 74B-008.07" at bounding box center [503, 166] width 102 height 14
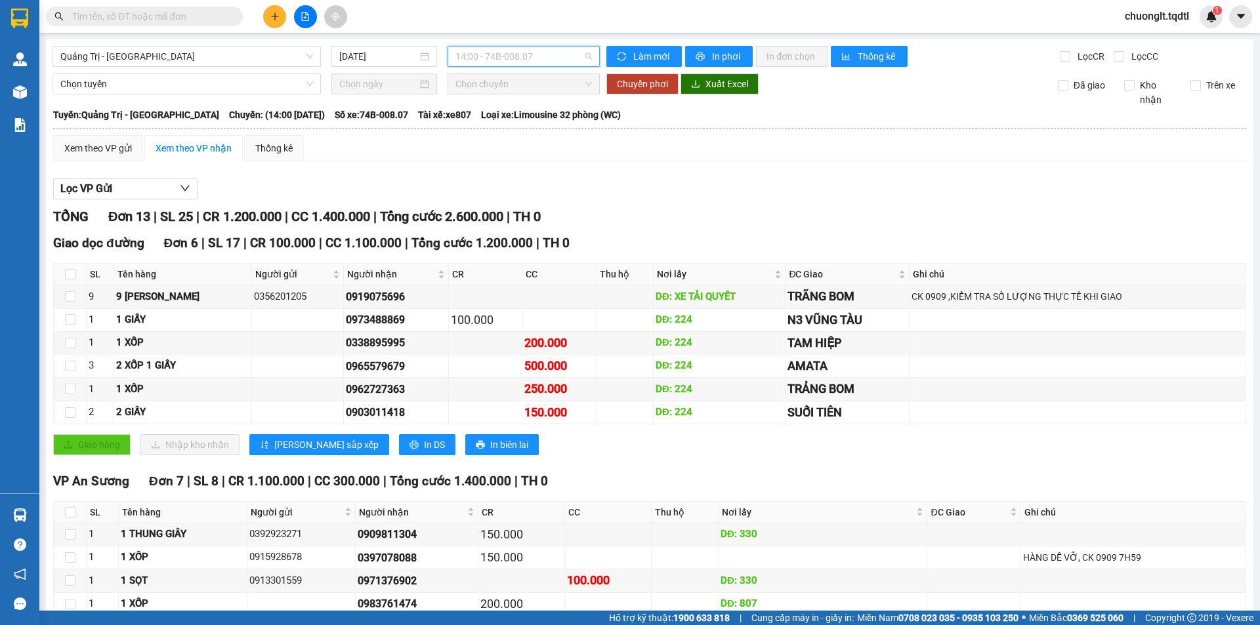
click at [560, 52] on span "14:00 - 74B-008.07" at bounding box center [523, 57] width 136 height 20
click at [514, 127] on div "13:51 - 74F-005.78" at bounding box center [503, 124] width 102 height 14
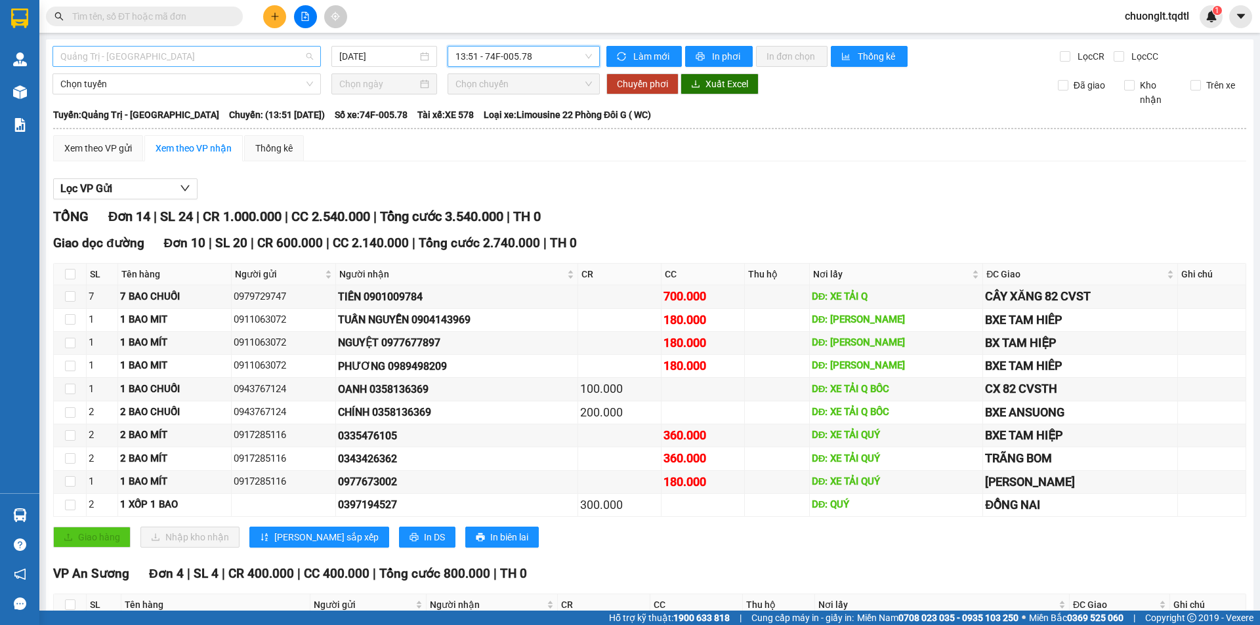
click at [280, 53] on span "Quảng Trị - [GEOGRAPHIC_DATA]" at bounding box center [186, 57] width 253 height 20
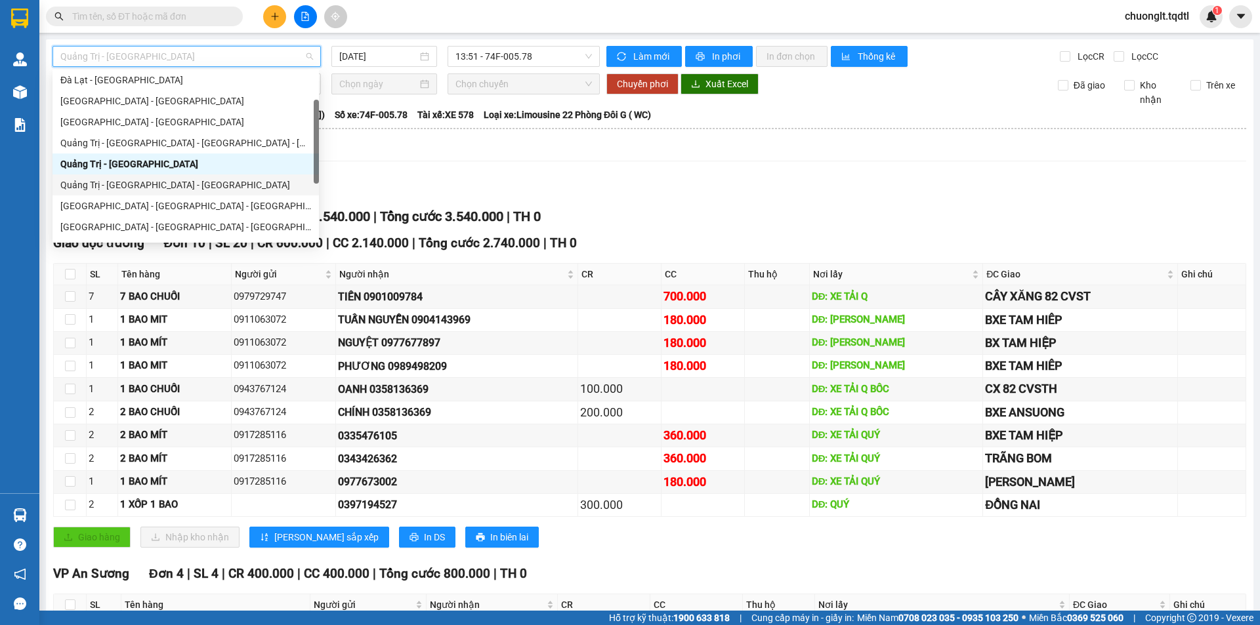
click at [157, 183] on div "Quảng Trị - [GEOGRAPHIC_DATA] - [GEOGRAPHIC_DATA]" at bounding box center [185, 185] width 251 height 14
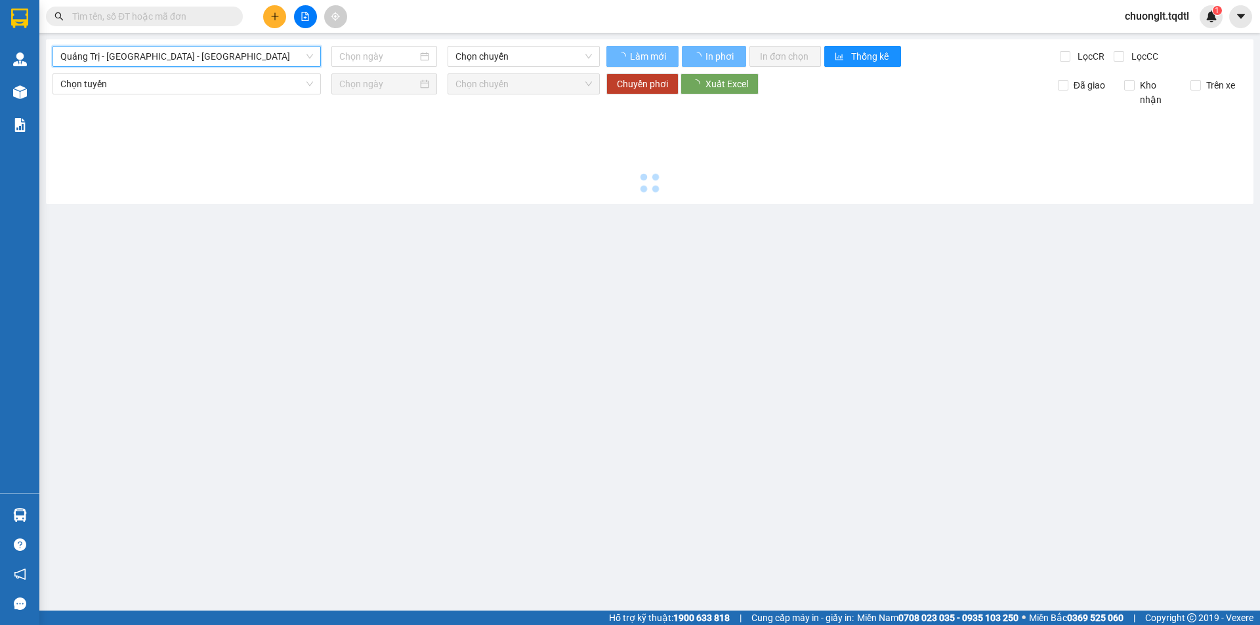
type input "[DATE]"
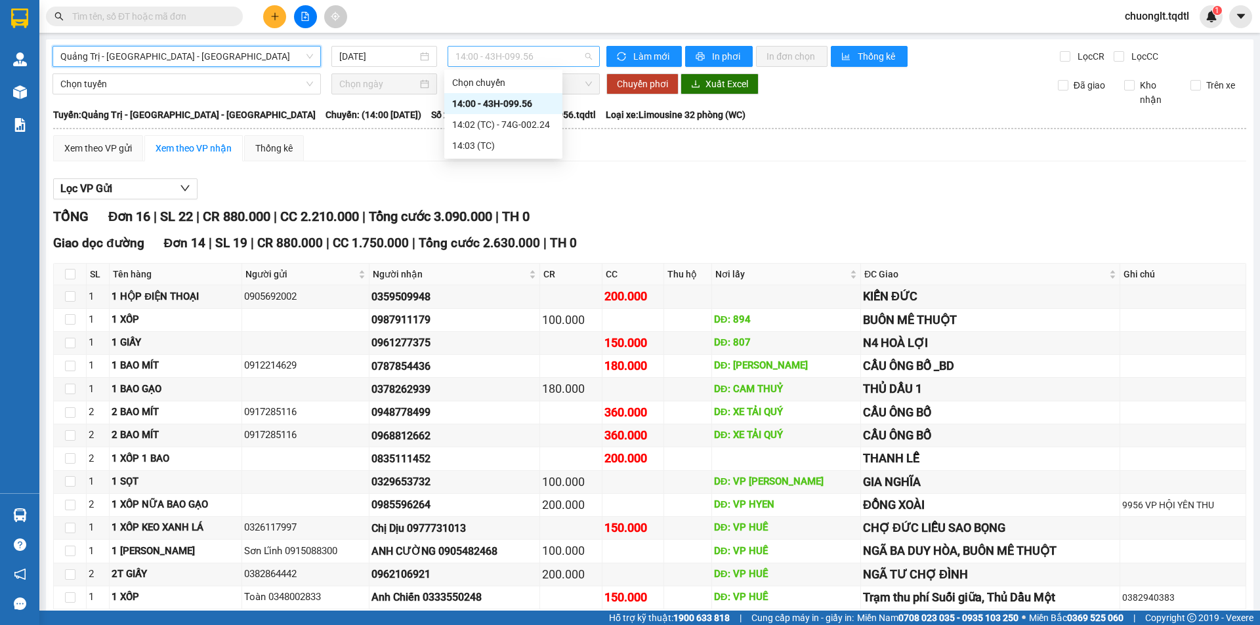
click at [541, 54] on span "14:00 - 43H-099.56" at bounding box center [523, 57] width 136 height 20
click at [527, 117] on div "14:02 (TC) - 74G-002.24" at bounding box center [503, 124] width 118 height 21
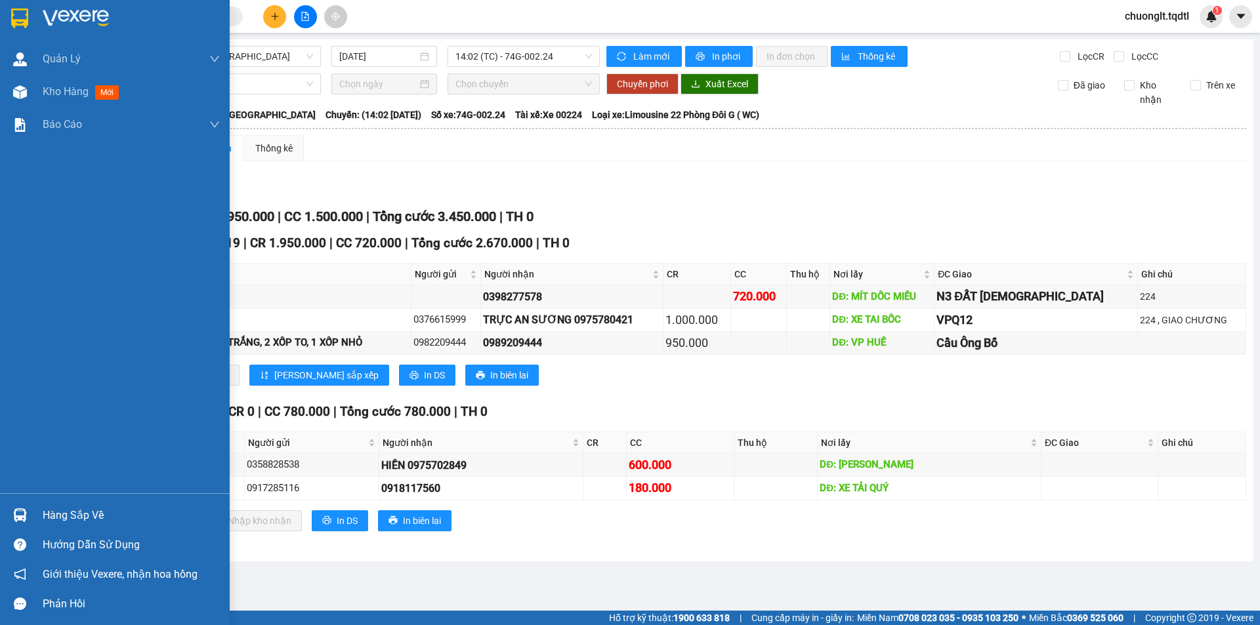
click at [43, 449] on div "Quản [PERSON_NAME] lý khách hàng mới Quản lý giao nhận mới Kho hàng mới Báo cáo…" at bounding box center [115, 268] width 230 height 451
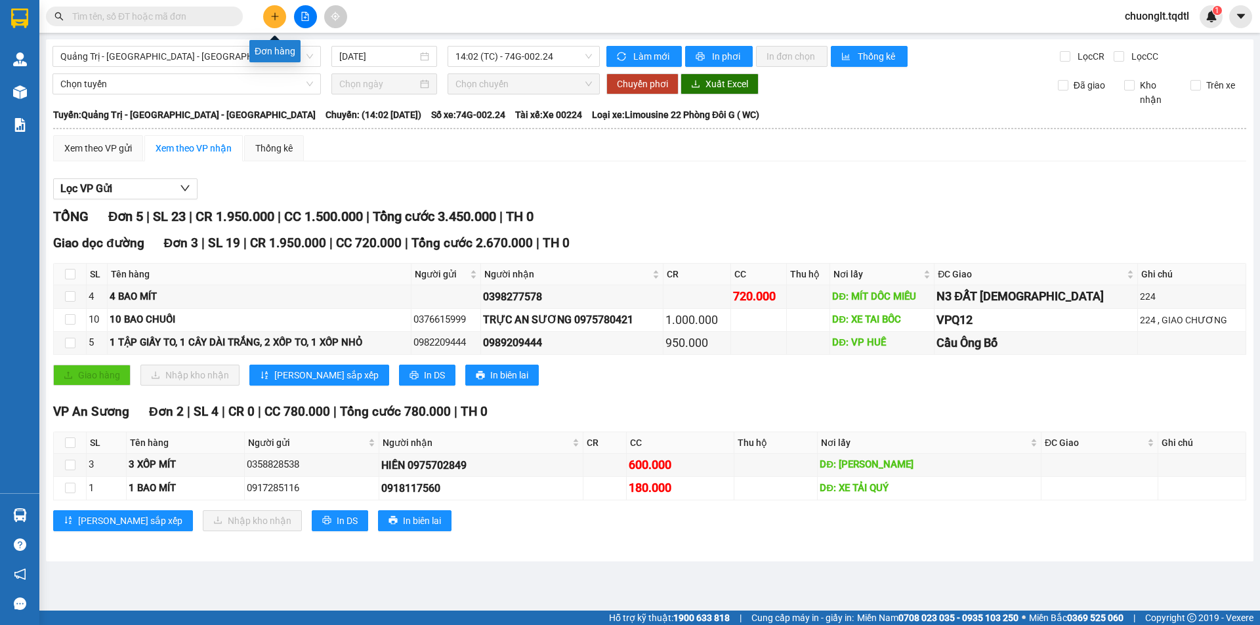
click at [275, 16] on icon "plus" at bounding box center [274, 16] width 9 height 9
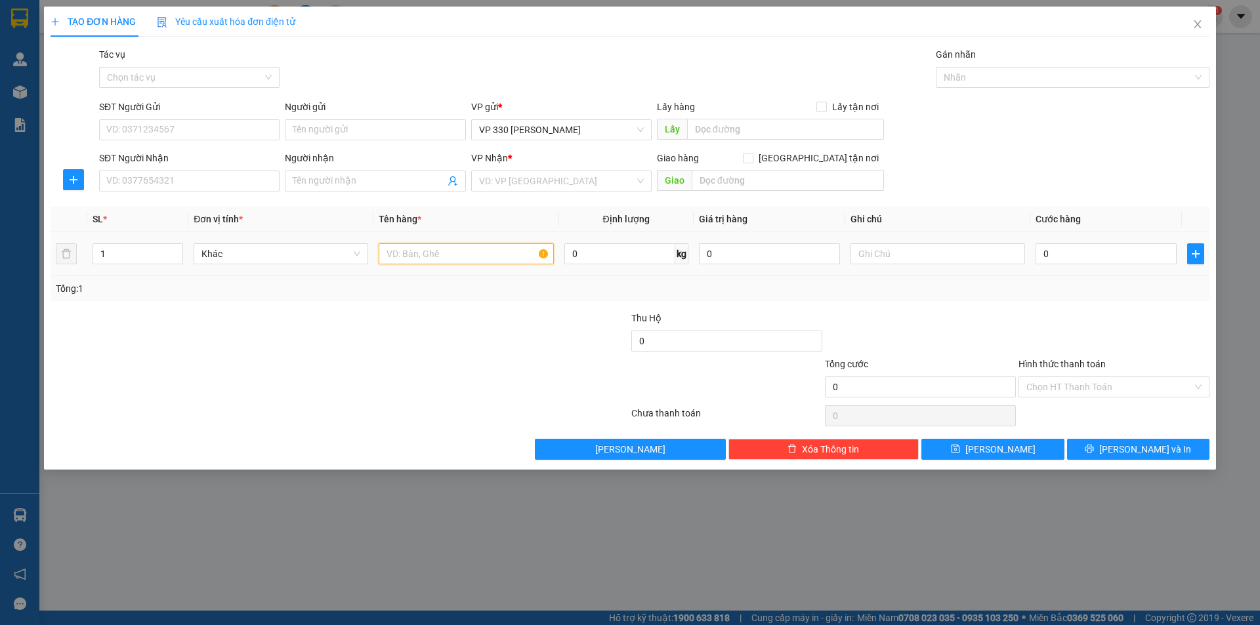
click at [448, 257] on input "text" at bounding box center [466, 253] width 175 height 21
type input "1 XE MÁY 1 THÙNG GIẤY"
type input "2"
click at [178, 247] on span "up" at bounding box center [176, 251] width 8 height 8
click at [1096, 249] on input "0" at bounding box center [1105, 253] width 141 height 21
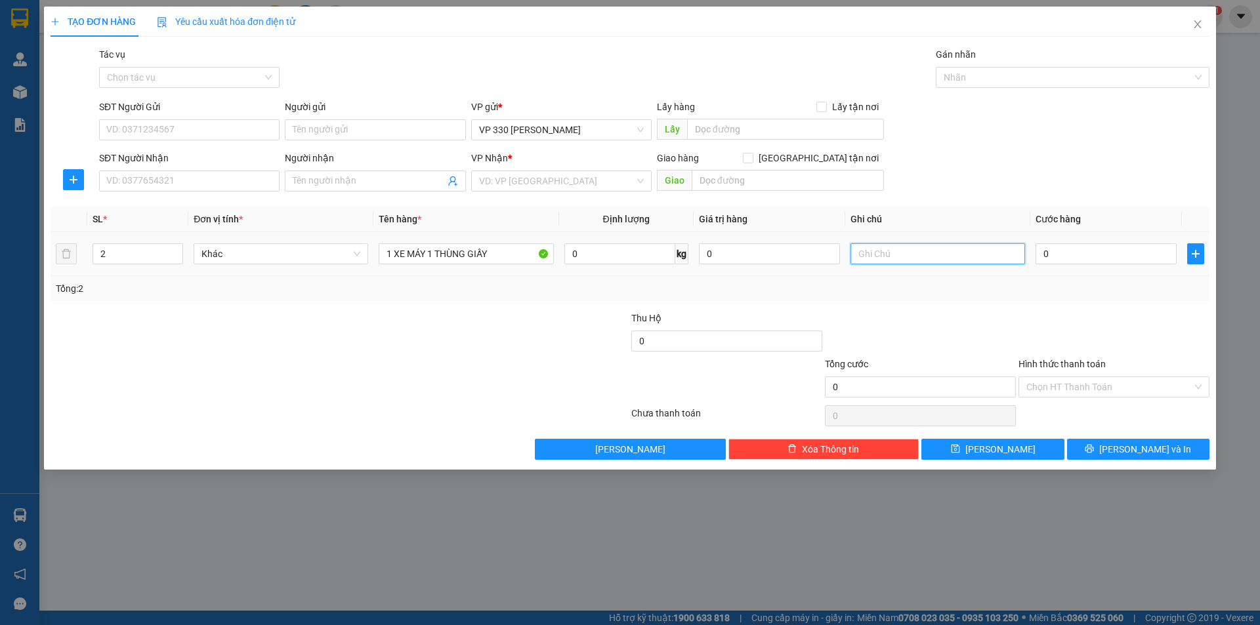
click at [925, 249] on input "text" at bounding box center [937, 253] width 175 height 21
type input "807 CR"
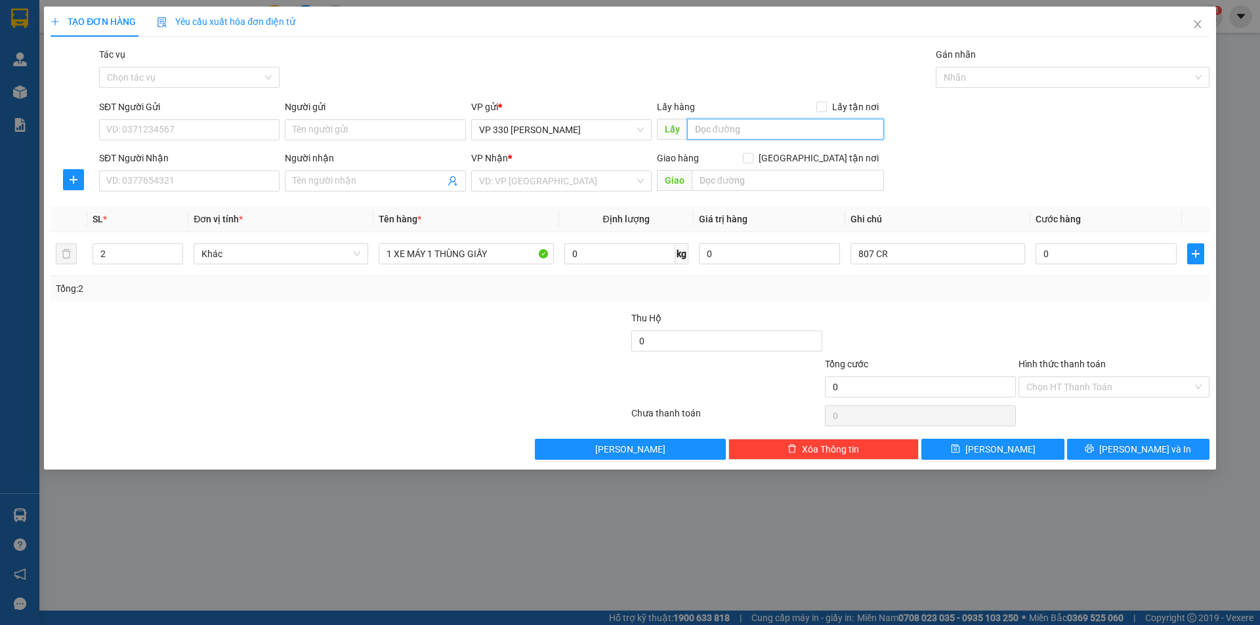
click at [755, 127] on input "text" at bounding box center [785, 129] width 197 height 21
type input "807 LẤY DŨNG HẰNG"
click at [130, 175] on input "SĐT Người Nhận" at bounding box center [189, 181] width 180 height 21
type input "0842270306"
click at [619, 175] on input "search" at bounding box center [557, 181] width 156 height 20
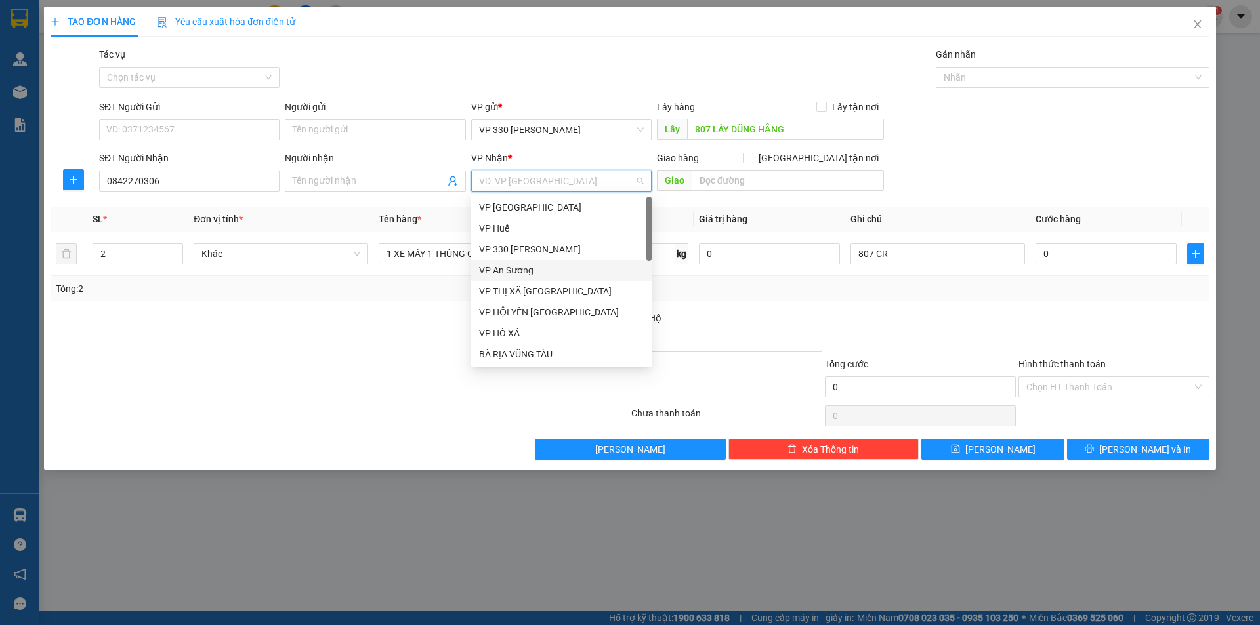
click at [528, 272] on div "VP An Sương" at bounding box center [561, 270] width 165 height 14
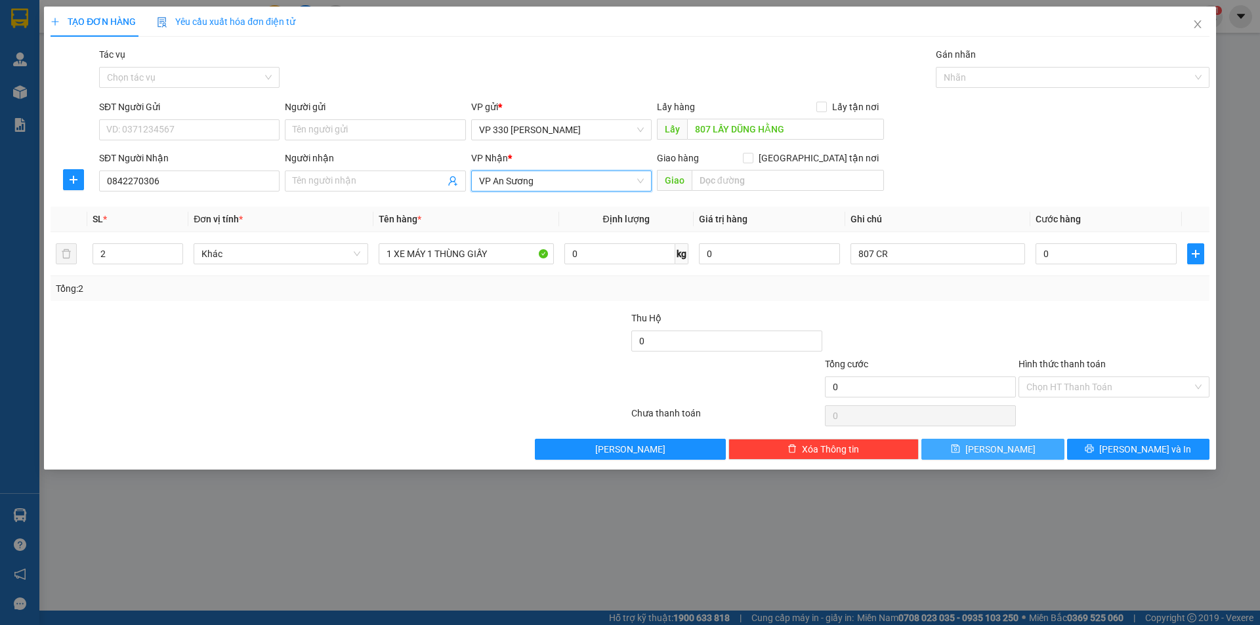
click at [969, 449] on button "[PERSON_NAME]" at bounding box center [992, 449] width 142 height 21
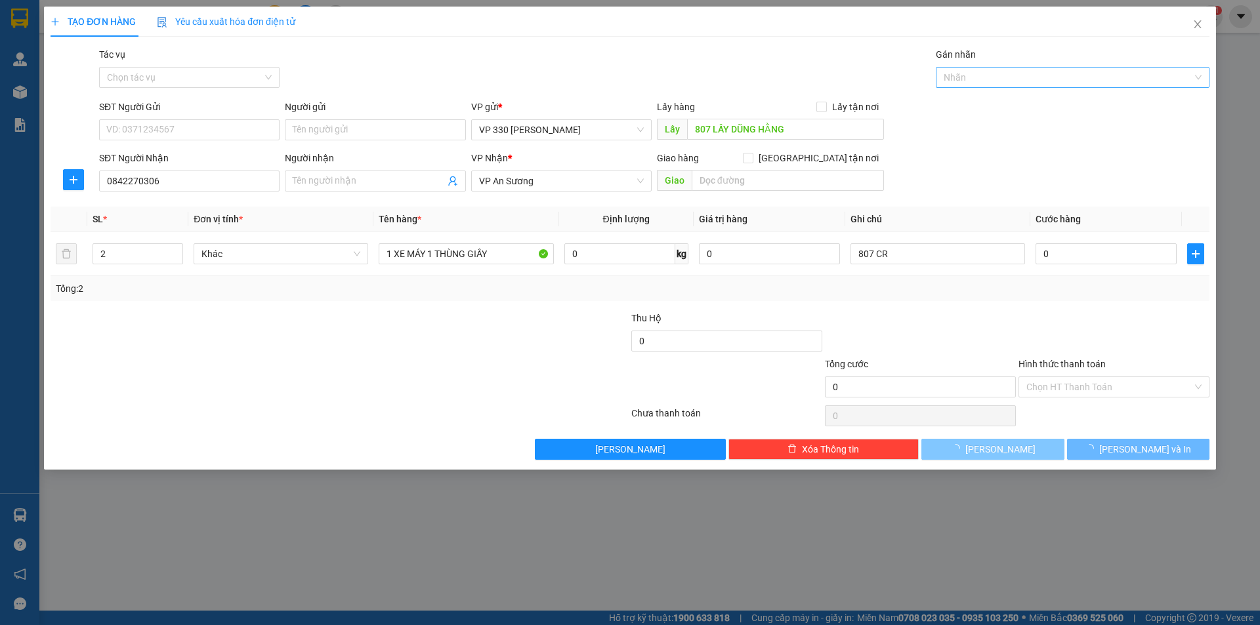
type input "1"
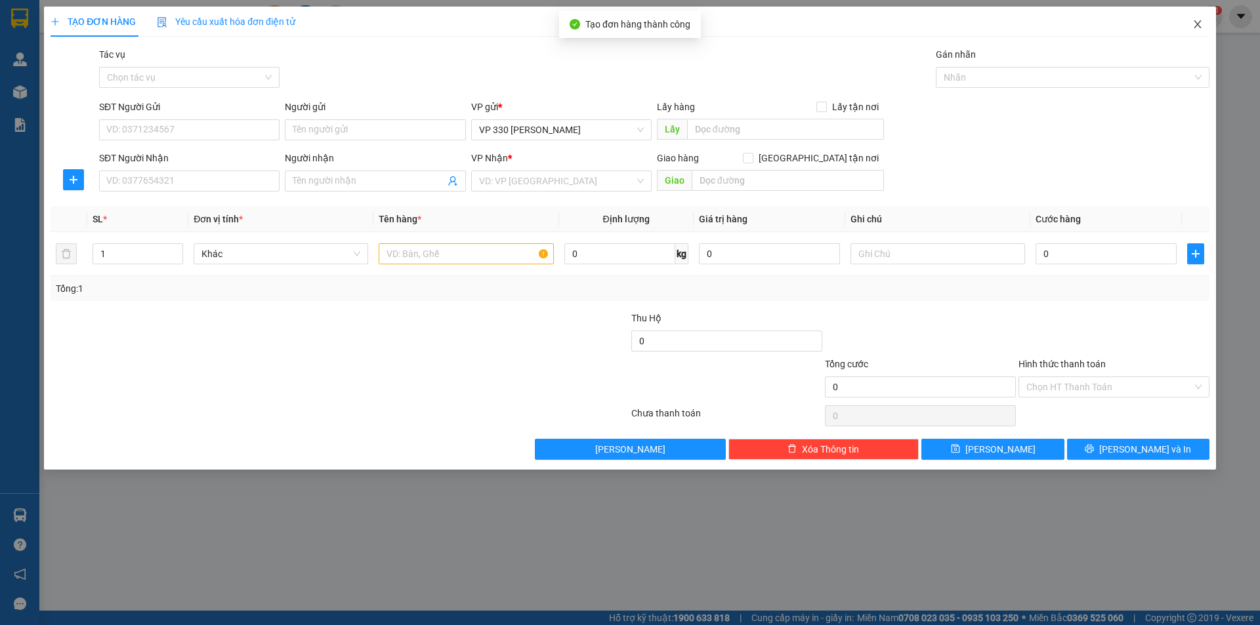
click at [1196, 20] on icon "close" at bounding box center [1197, 24] width 10 height 10
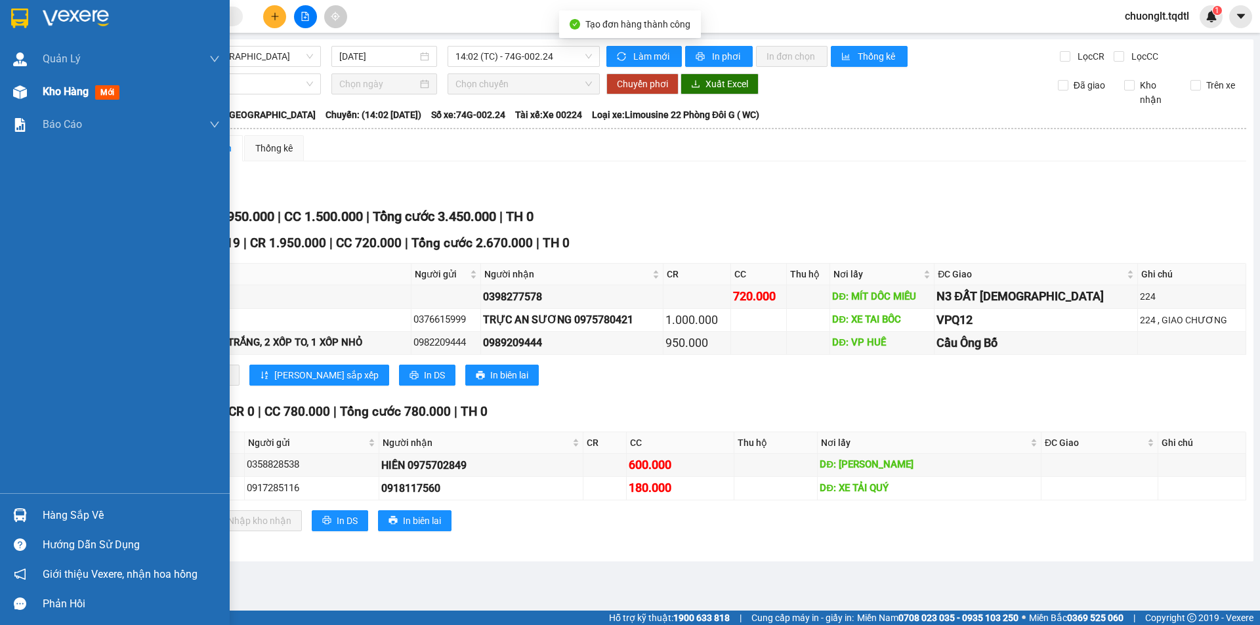
click at [64, 89] on span "Kho hàng" at bounding box center [66, 91] width 46 height 12
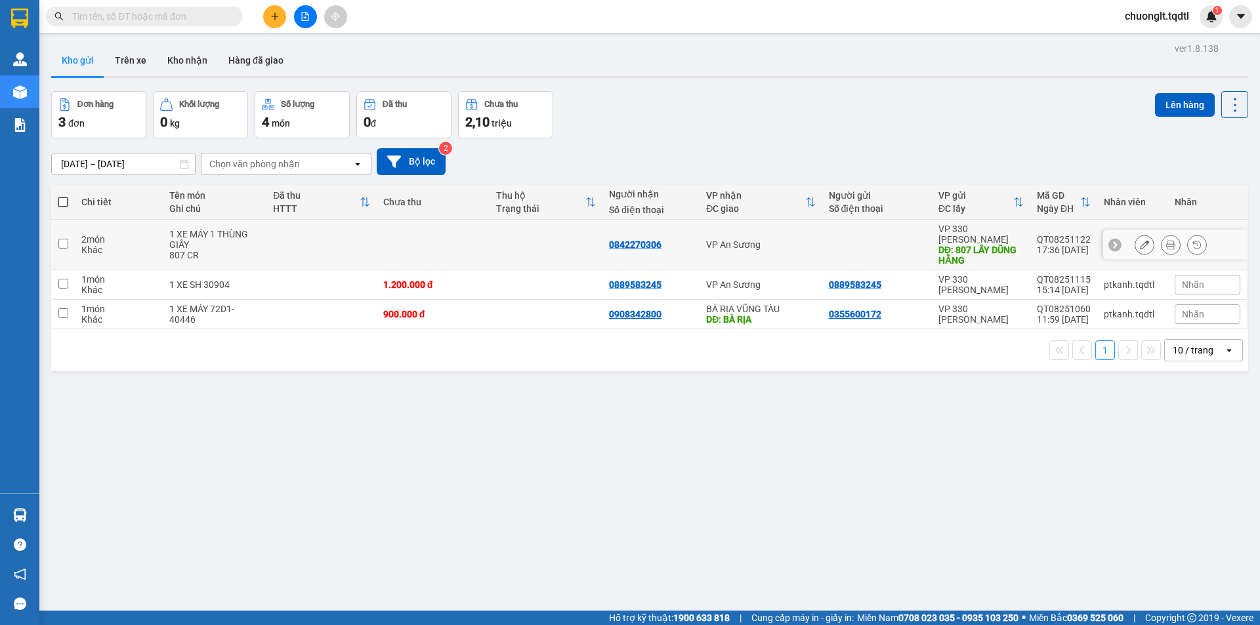
click at [63, 239] on input "checkbox" at bounding box center [63, 244] width 10 height 10
checkbox input "true"
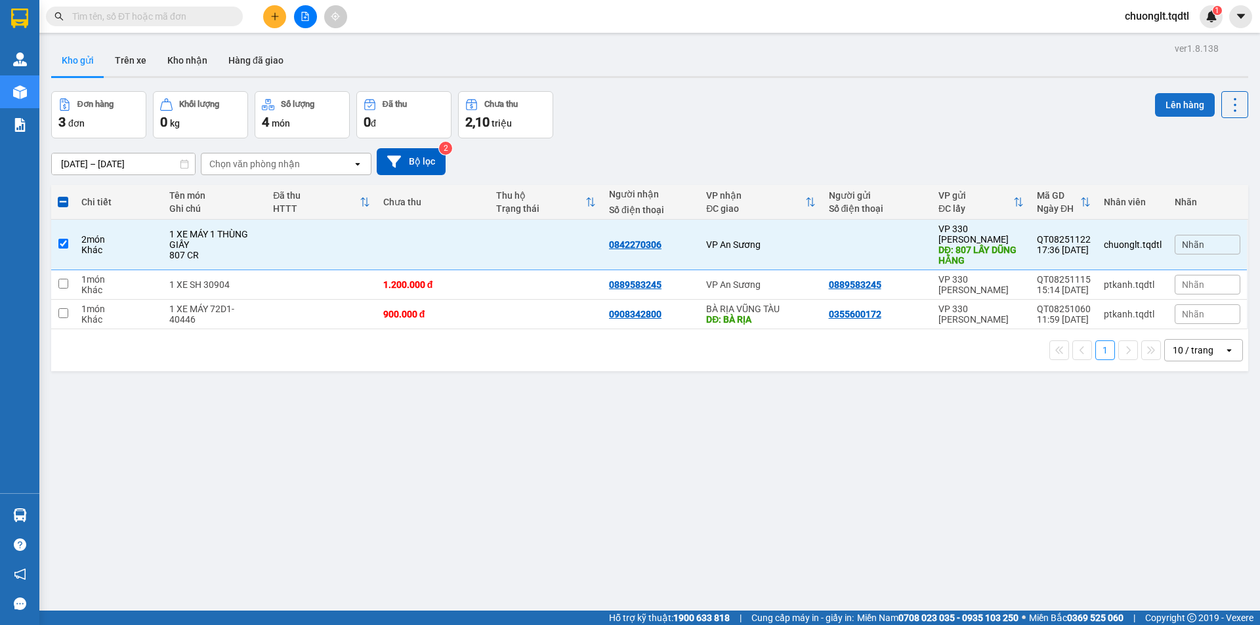
click at [1161, 100] on button "Lên hàng" at bounding box center [1185, 105] width 60 height 24
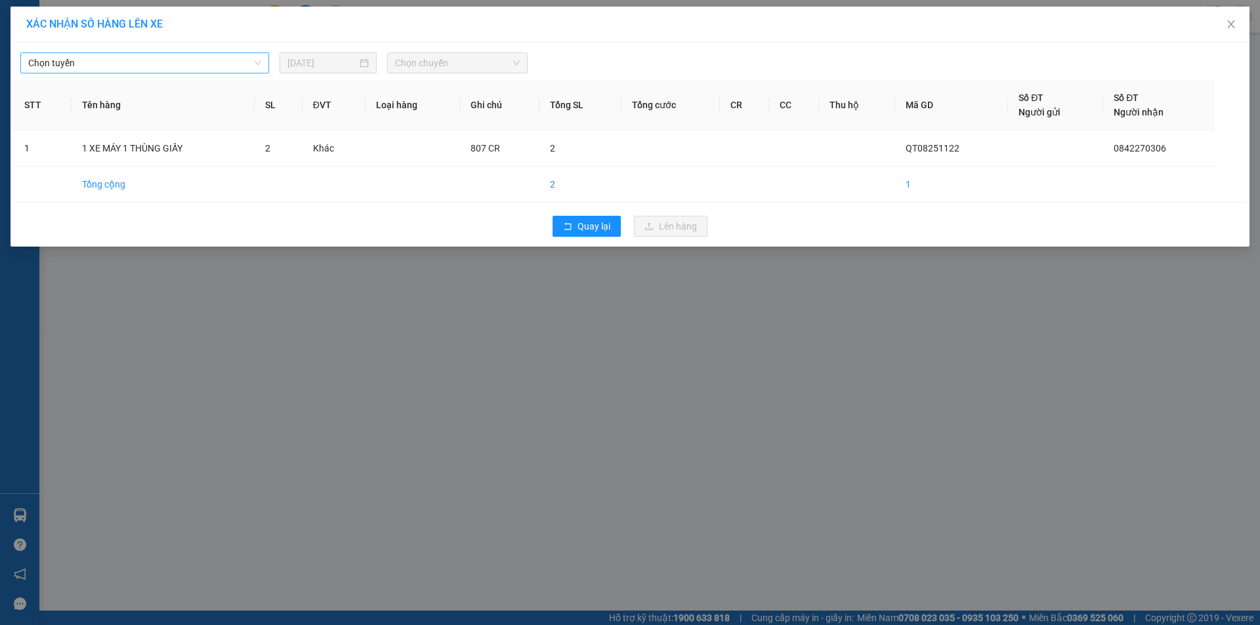
click at [205, 58] on span "Chọn tuyến" at bounding box center [144, 63] width 233 height 20
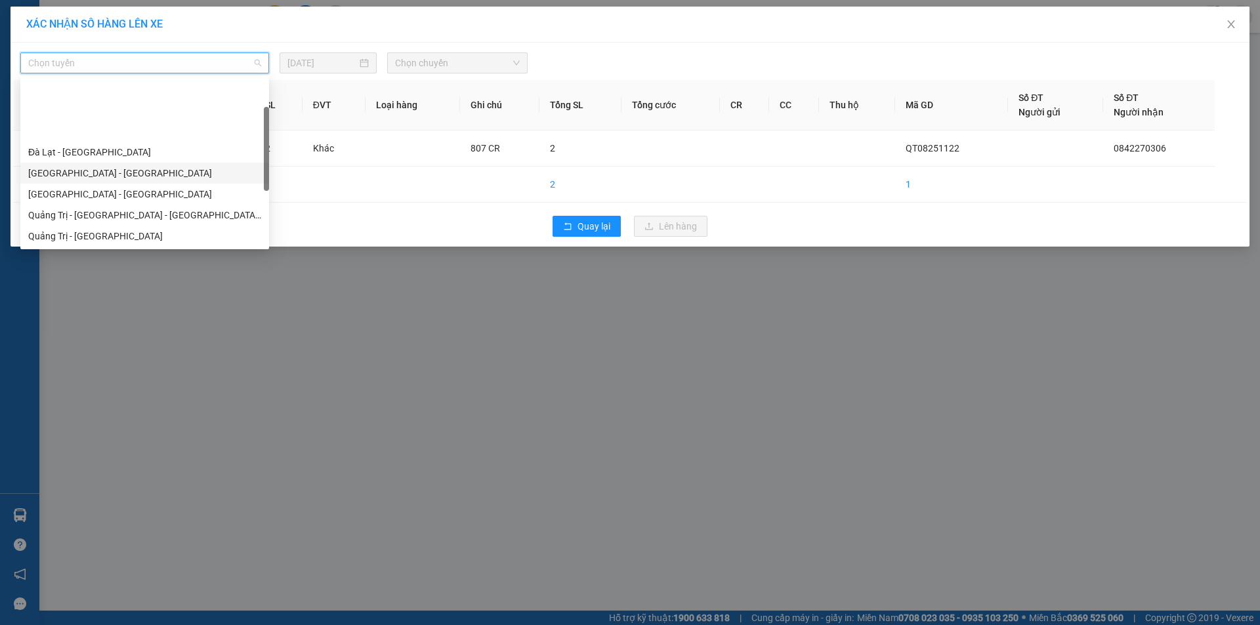
scroll to position [66, 0]
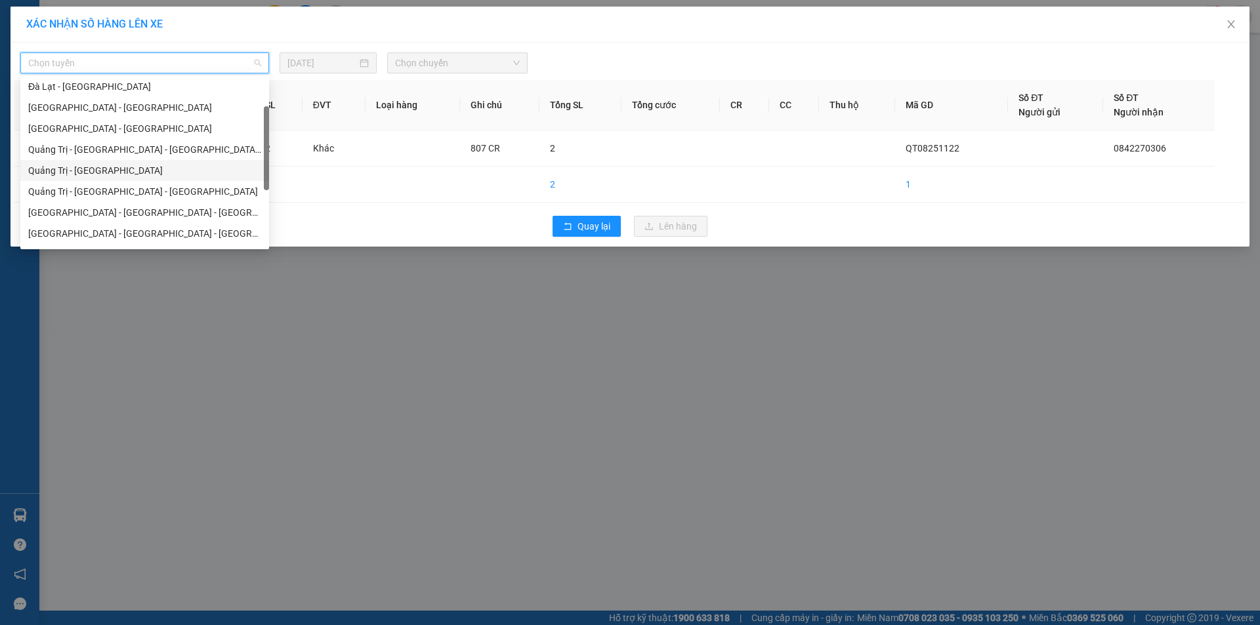
click at [107, 166] on div "Quảng Trị - [GEOGRAPHIC_DATA]" at bounding box center [144, 170] width 233 height 14
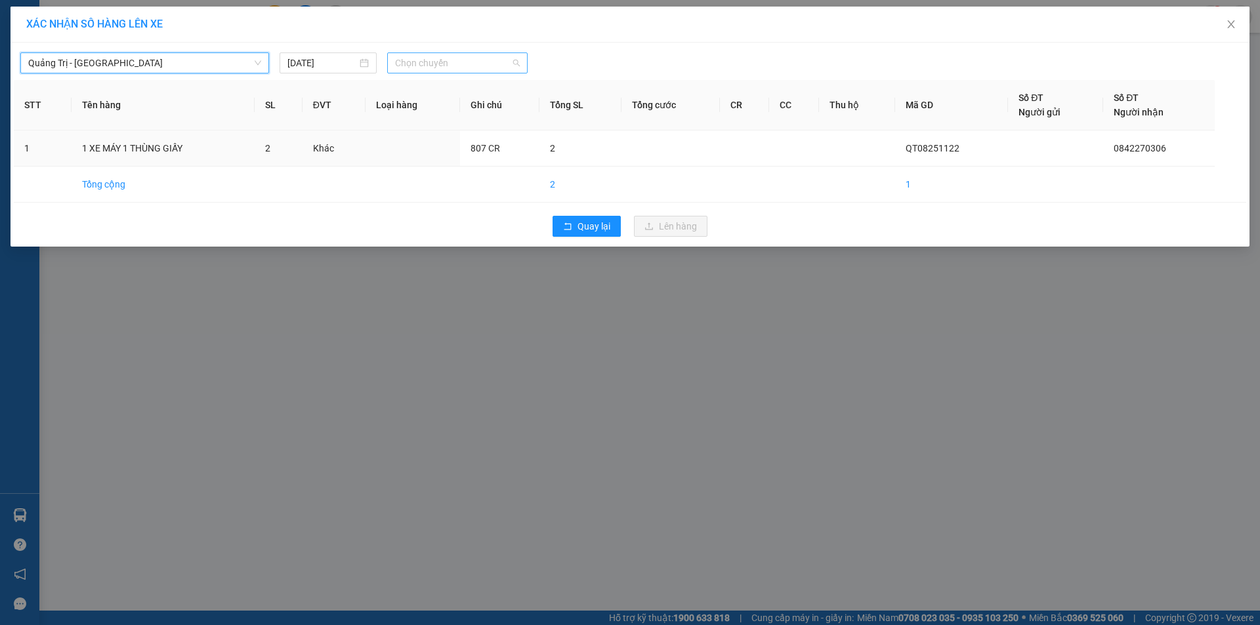
click at [475, 62] on span "Chọn chuyến" at bounding box center [457, 63] width 125 height 20
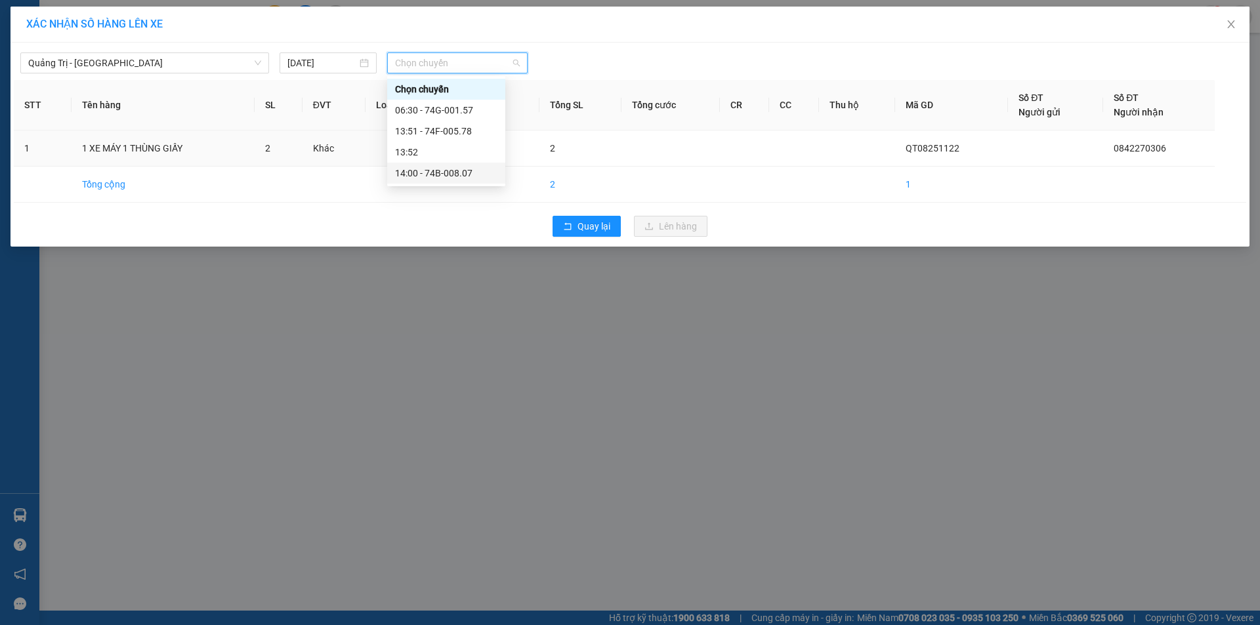
click at [461, 178] on div "14:00 - 74B-008.07" at bounding box center [446, 173] width 102 height 14
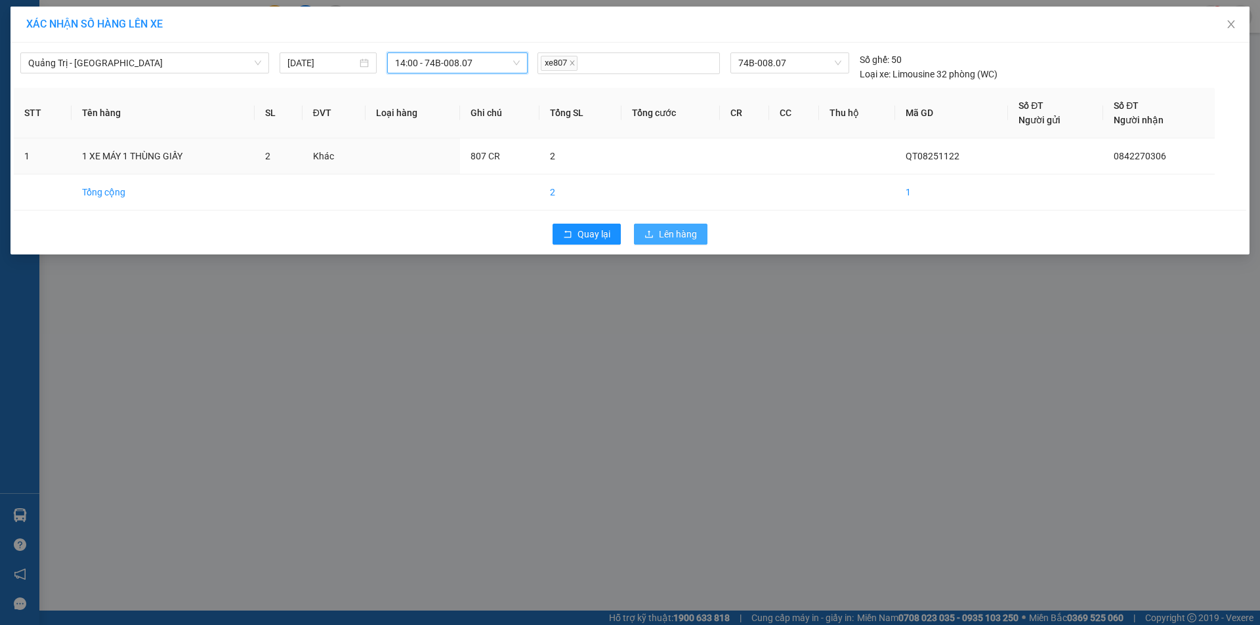
click at [688, 234] on span "Lên hàng" at bounding box center [678, 234] width 38 height 14
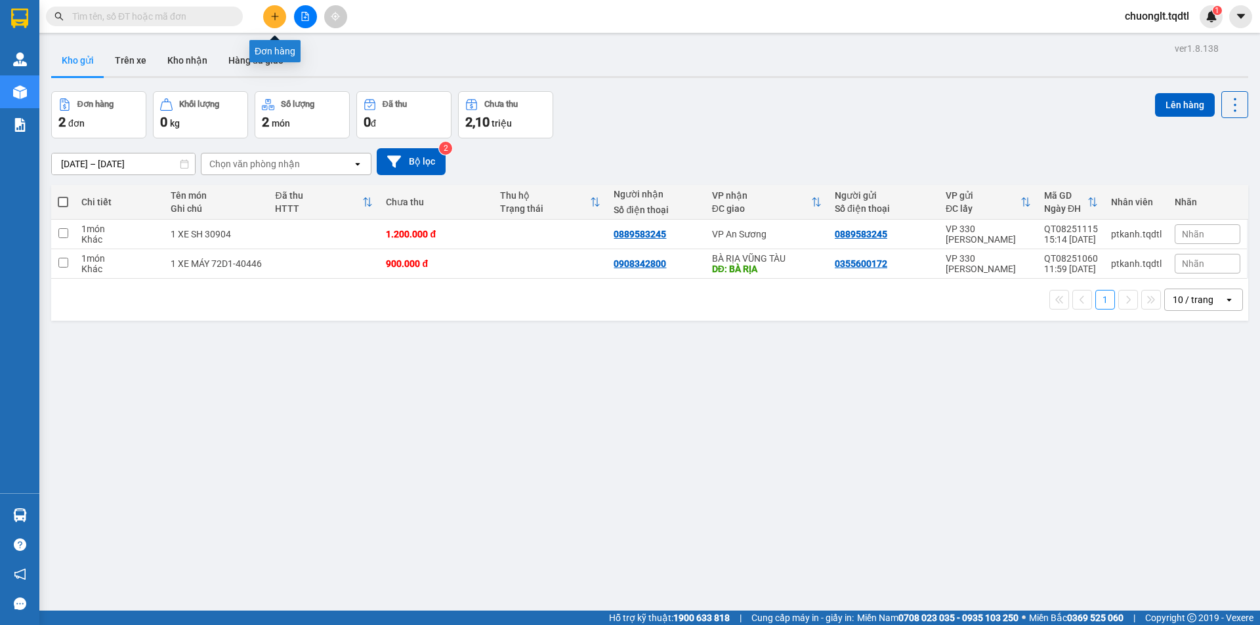
click at [268, 14] on button at bounding box center [274, 16] width 23 height 23
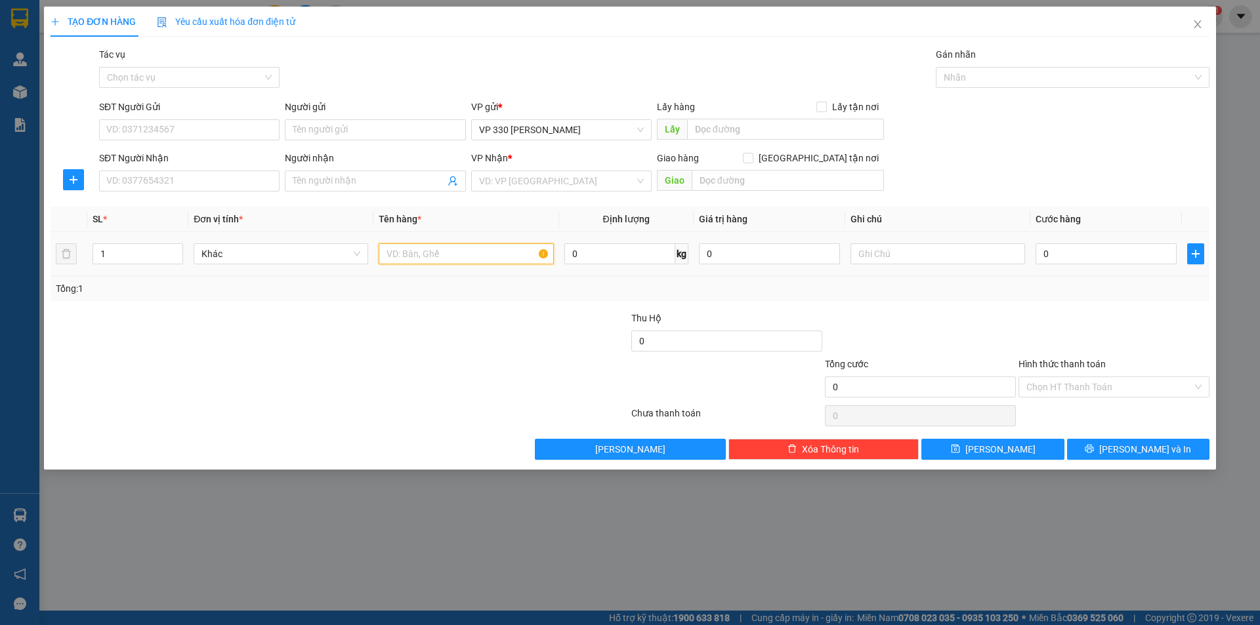
click at [430, 257] on input "text" at bounding box center [466, 253] width 175 height 21
type input "1"
click at [185, 182] on input "SĐT Người Nhận" at bounding box center [189, 181] width 180 height 21
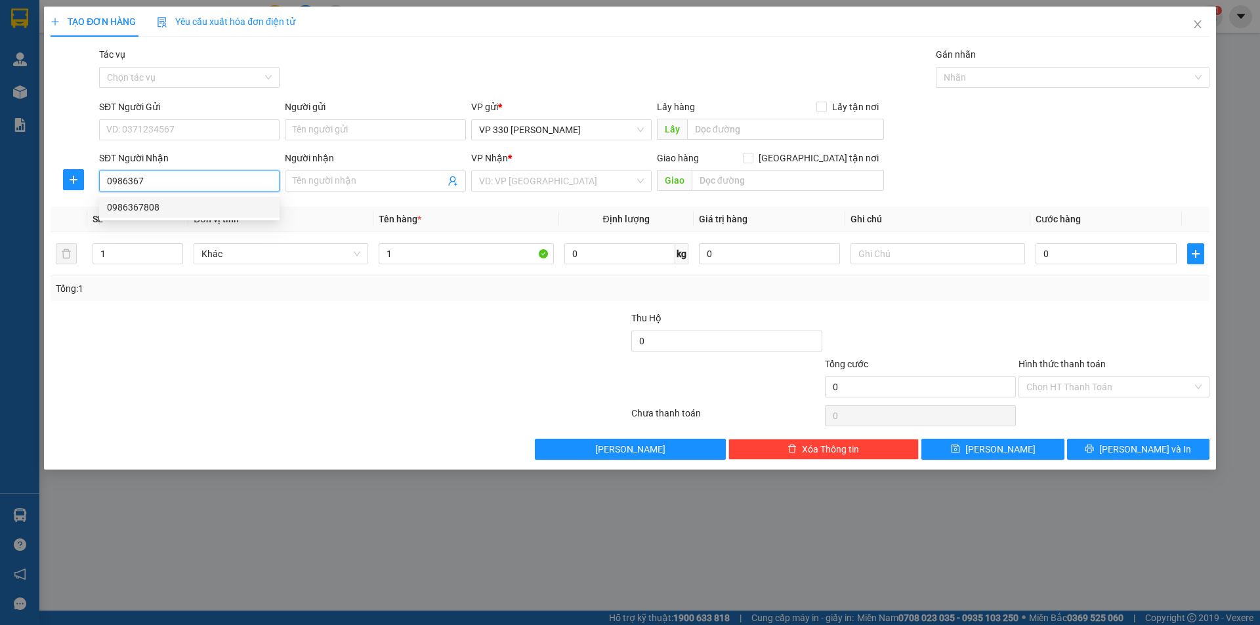
click at [158, 208] on div "0986367808" at bounding box center [189, 207] width 165 height 14
type input "0986367808"
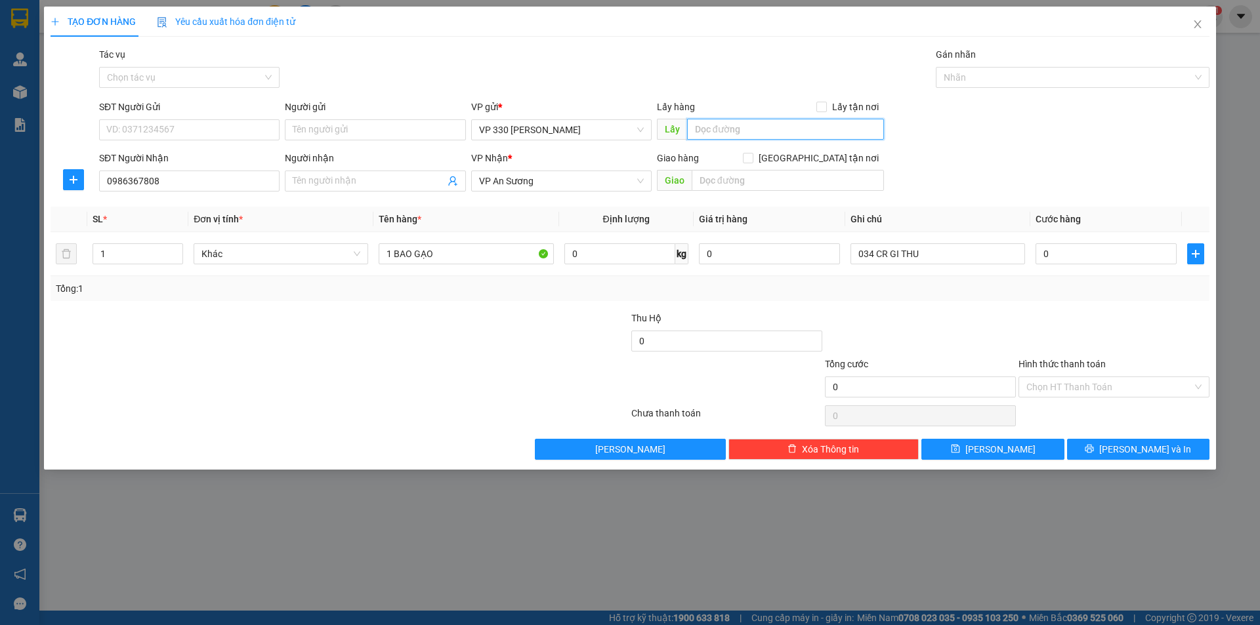
click at [742, 130] on input "text" at bounding box center [785, 129] width 197 height 21
type input "807DĐ"
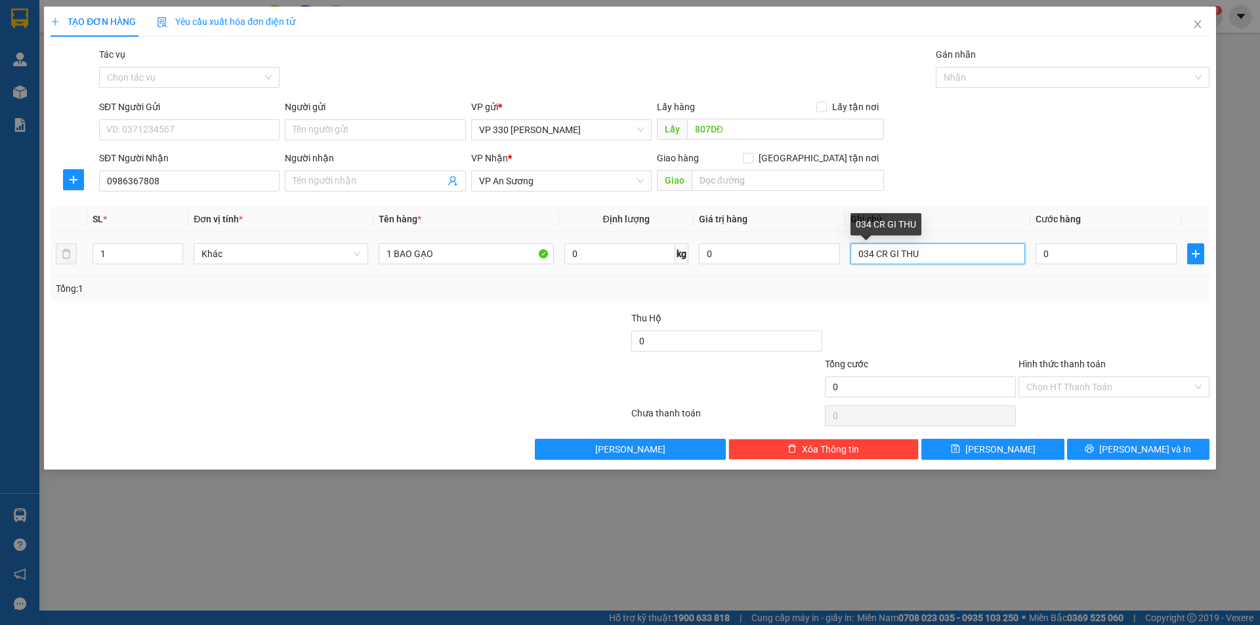
click at [957, 253] on input "034 CR GI THU" at bounding box center [937, 253] width 175 height 21
type input "0"
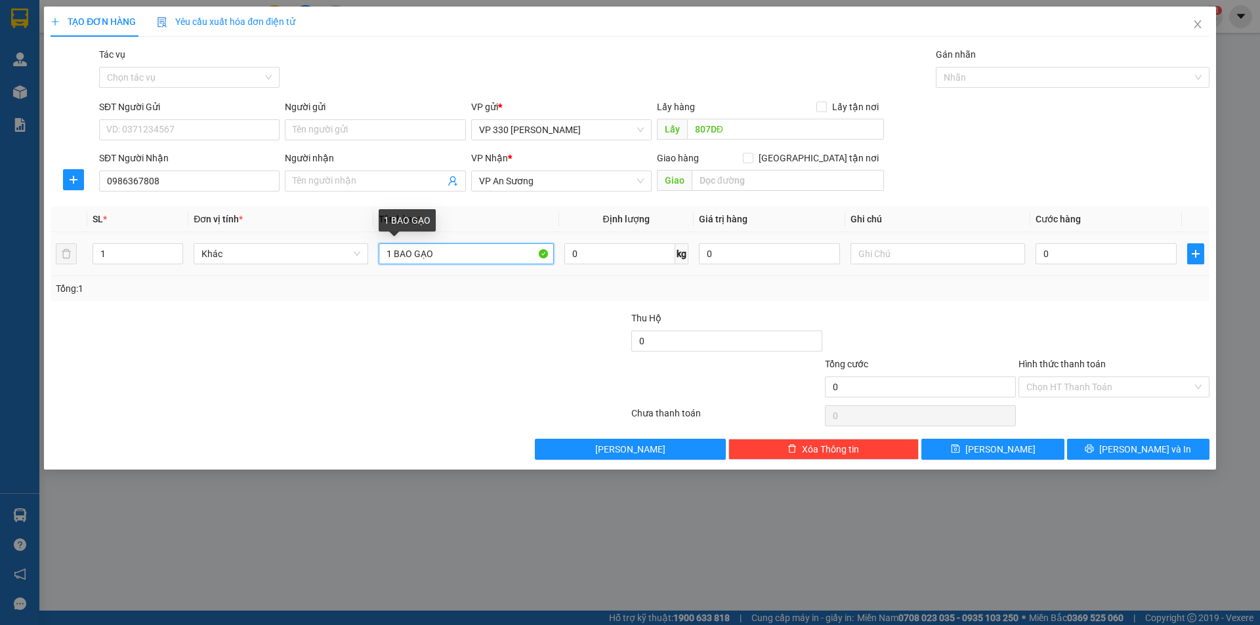
click at [448, 257] on input "1 BAO GẠO" at bounding box center [466, 253] width 175 height 21
type input "1"
click at [1102, 253] on input "0" at bounding box center [1105, 253] width 141 height 21
click at [963, 249] on input "text" at bounding box center [937, 253] width 175 height 21
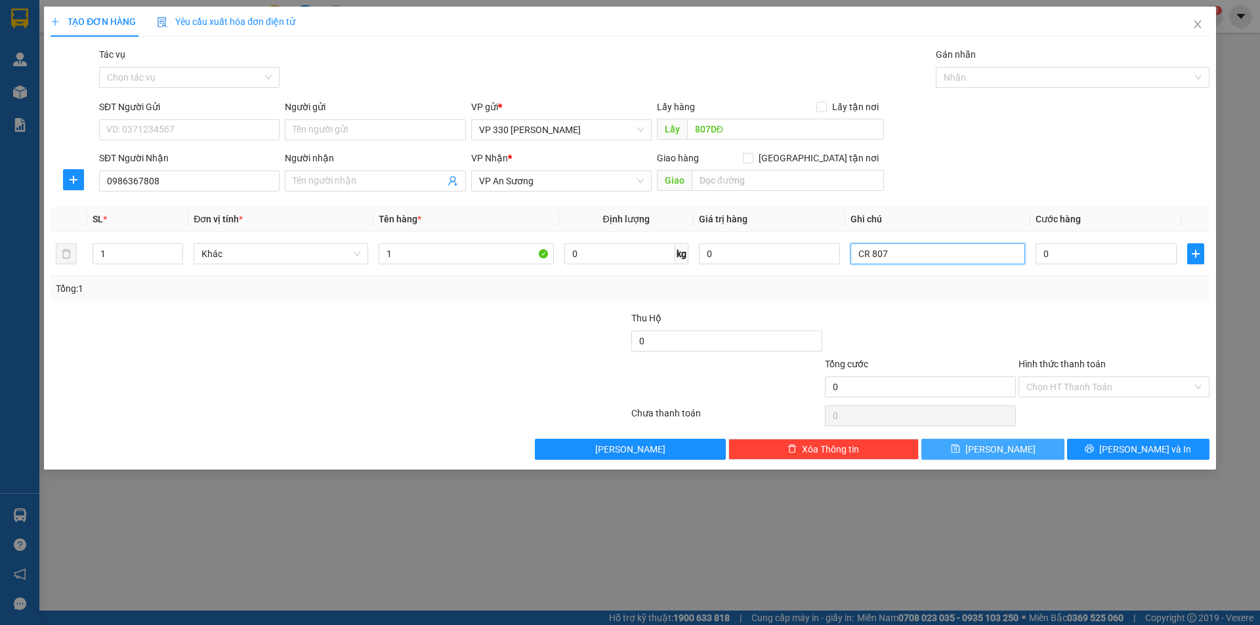
type input "CR 807"
click at [969, 449] on button "[PERSON_NAME]" at bounding box center [992, 449] width 142 height 21
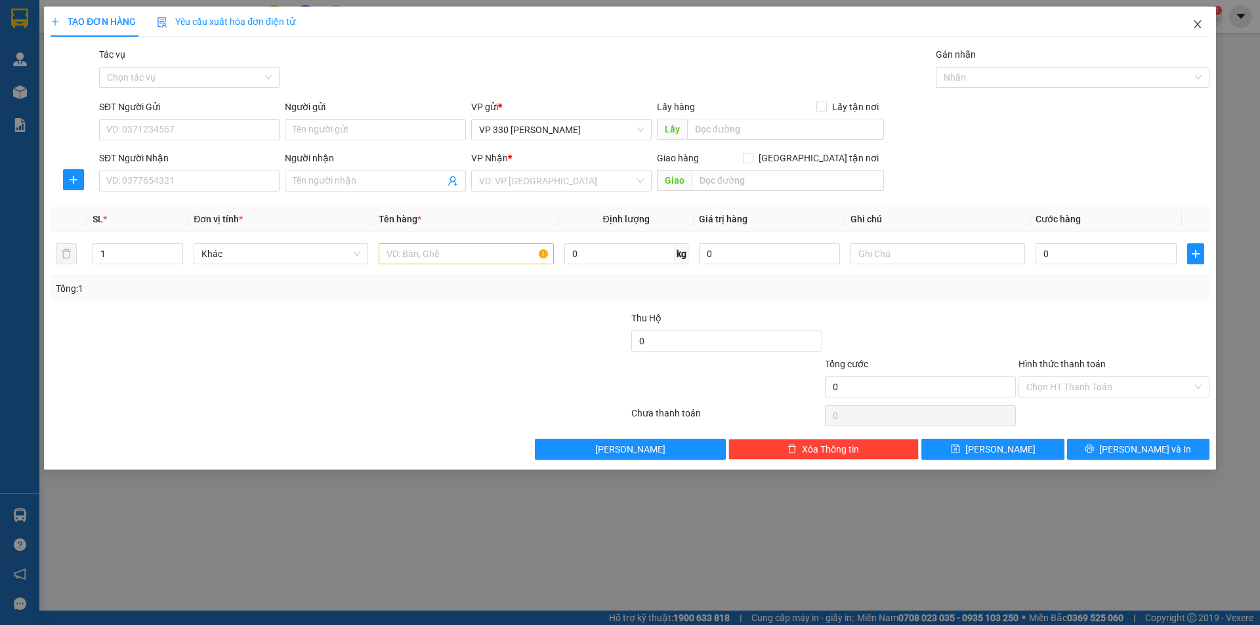
drag, startPoint x: 1202, startPoint y: 20, endPoint x: 1189, endPoint y: 31, distance: 16.8
click at [1202, 22] on icon "close" at bounding box center [1197, 24] width 10 height 10
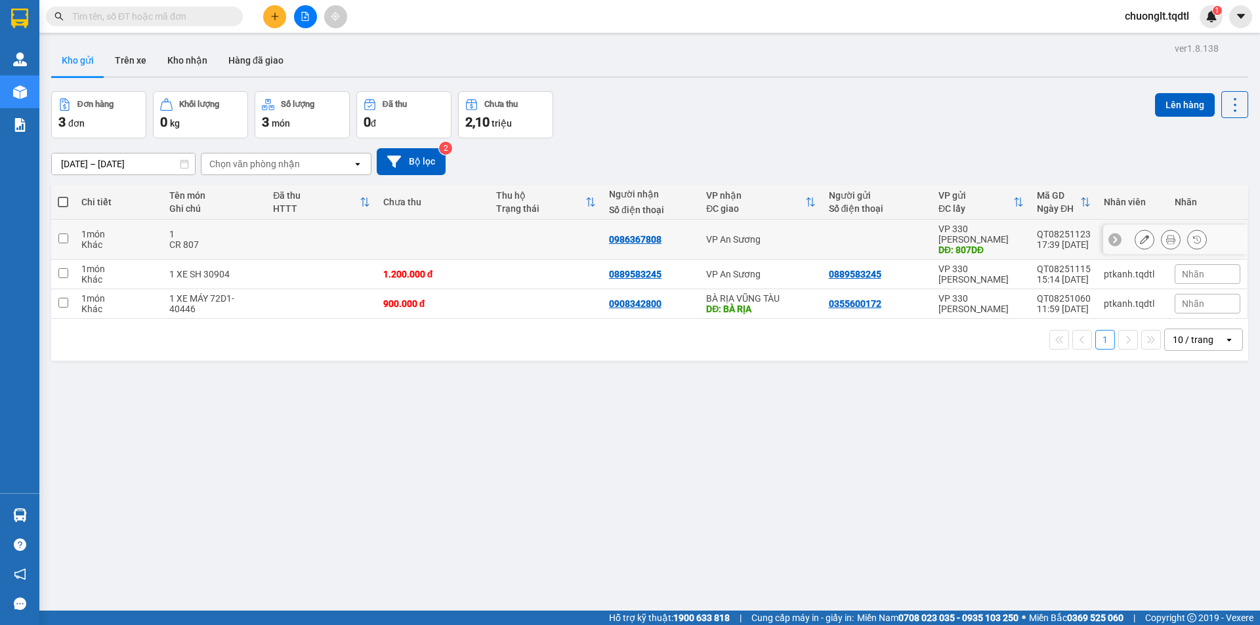
click at [64, 234] on input "checkbox" at bounding box center [63, 239] width 10 height 10
checkbox input "true"
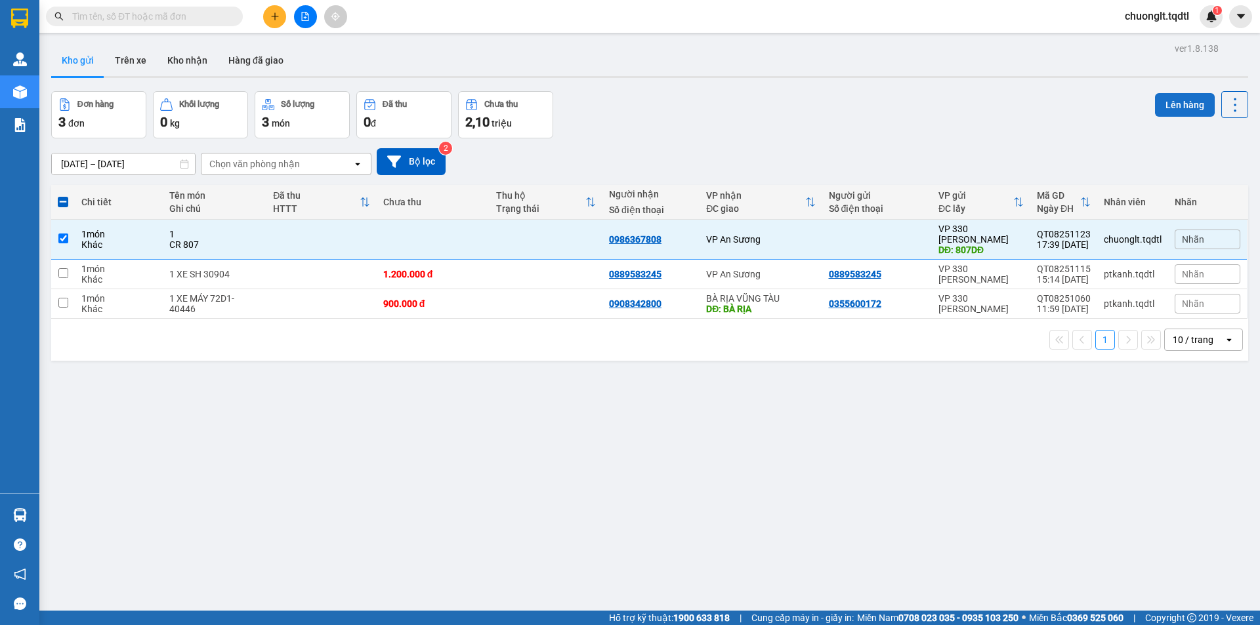
click at [1175, 104] on button "Lên hàng" at bounding box center [1185, 105] width 60 height 24
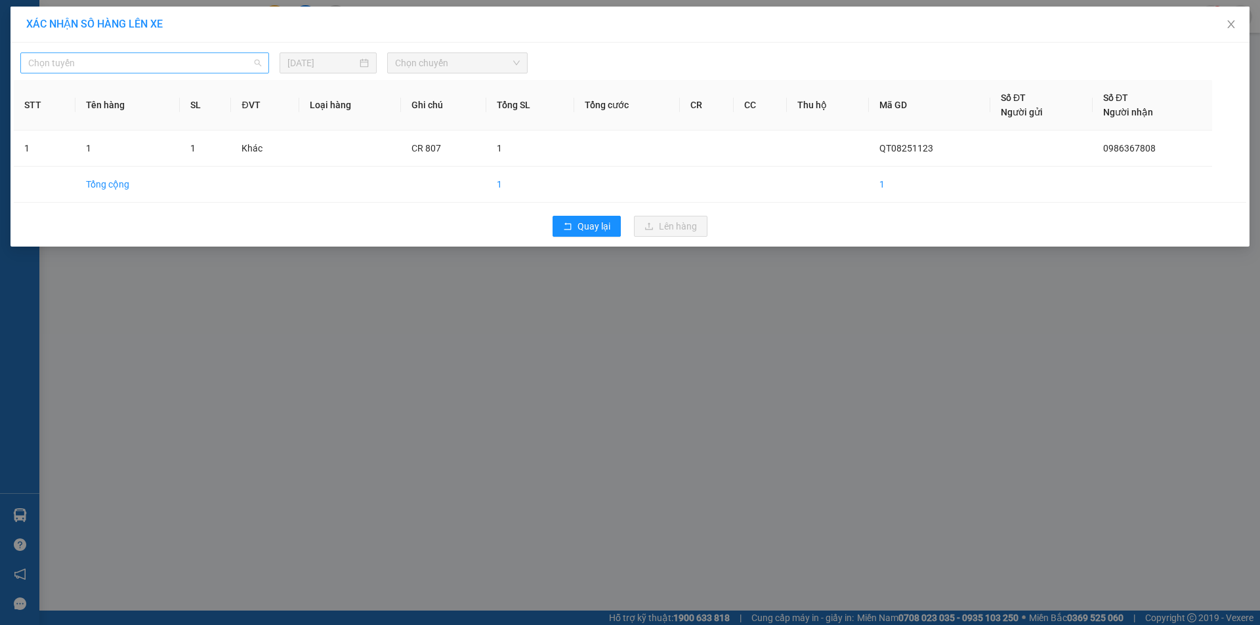
click at [186, 66] on span "Chọn tuyến" at bounding box center [144, 63] width 233 height 20
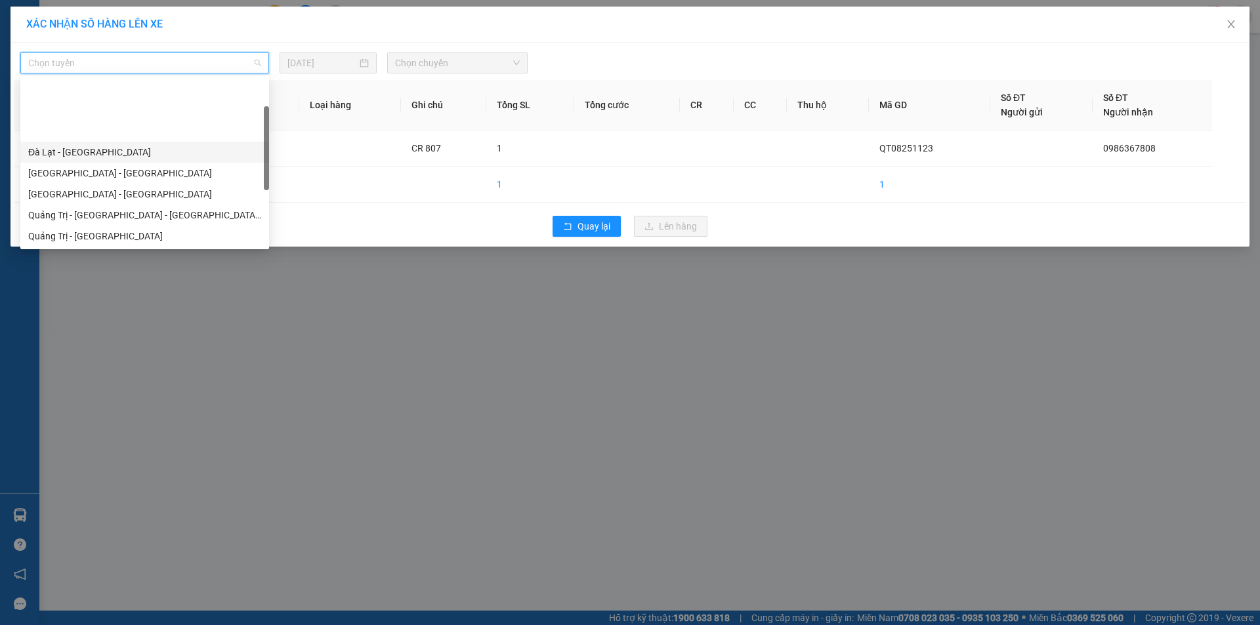
scroll to position [66, 0]
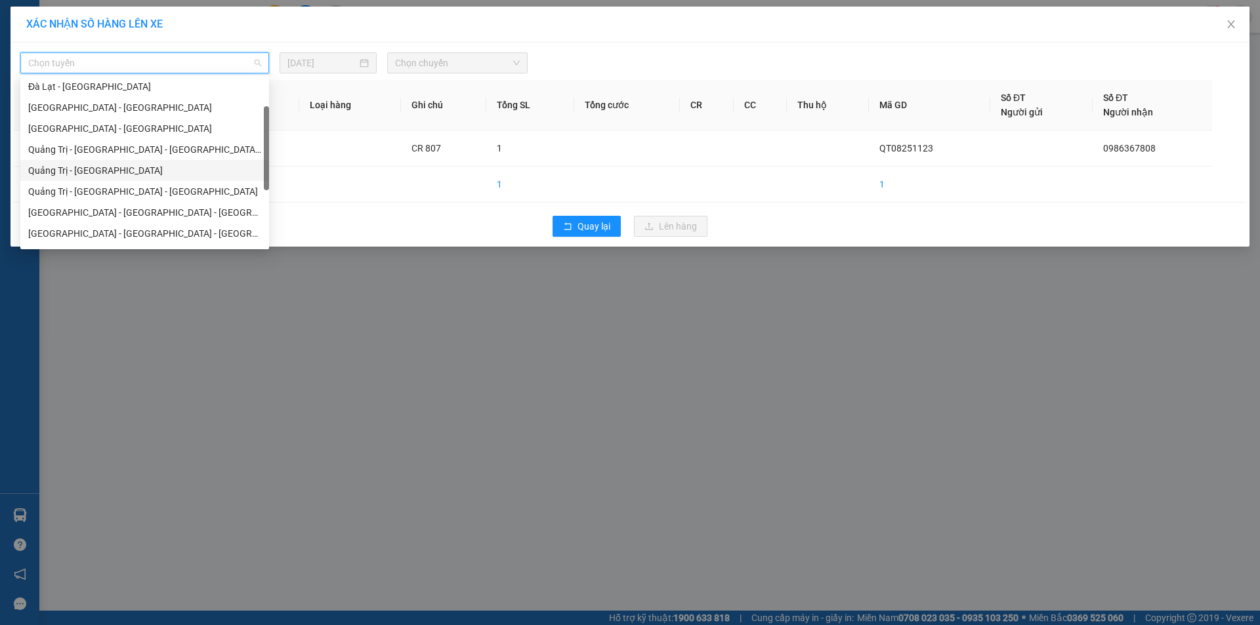
click at [126, 175] on div "Quảng Trị - [GEOGRAPHIC_DATA]" at bounding box center [144, 170] width 233 height 14
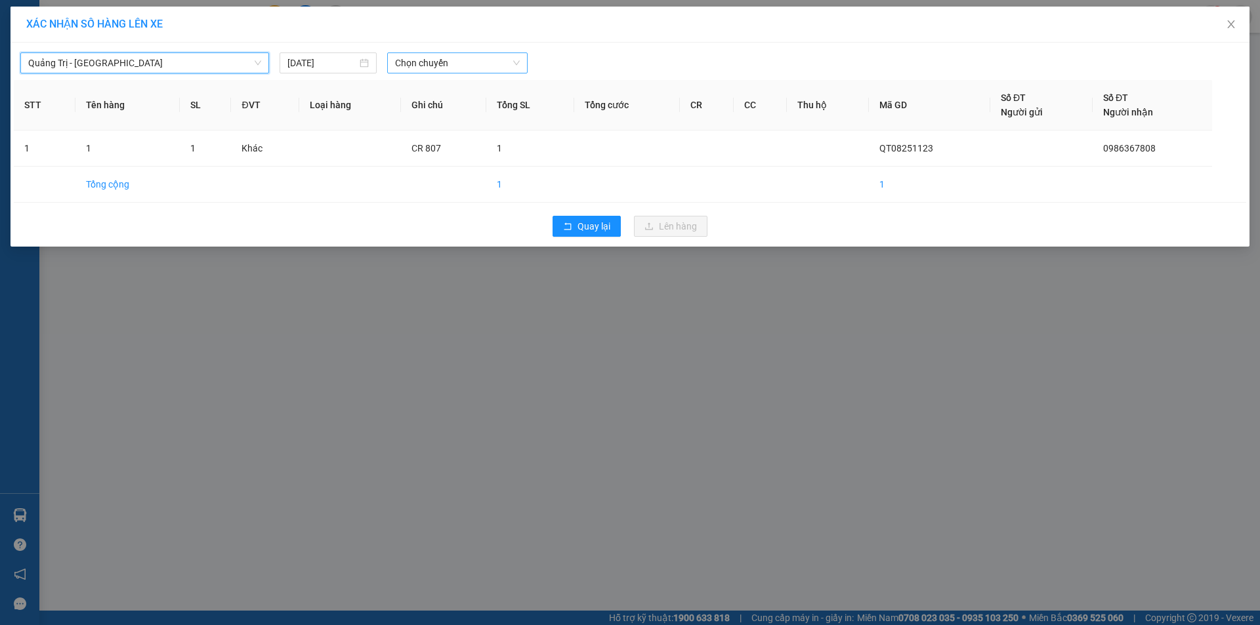
click at [471, 62] on span "Chọn chuyến" at bounding box center [457, 63] width 125 height 20
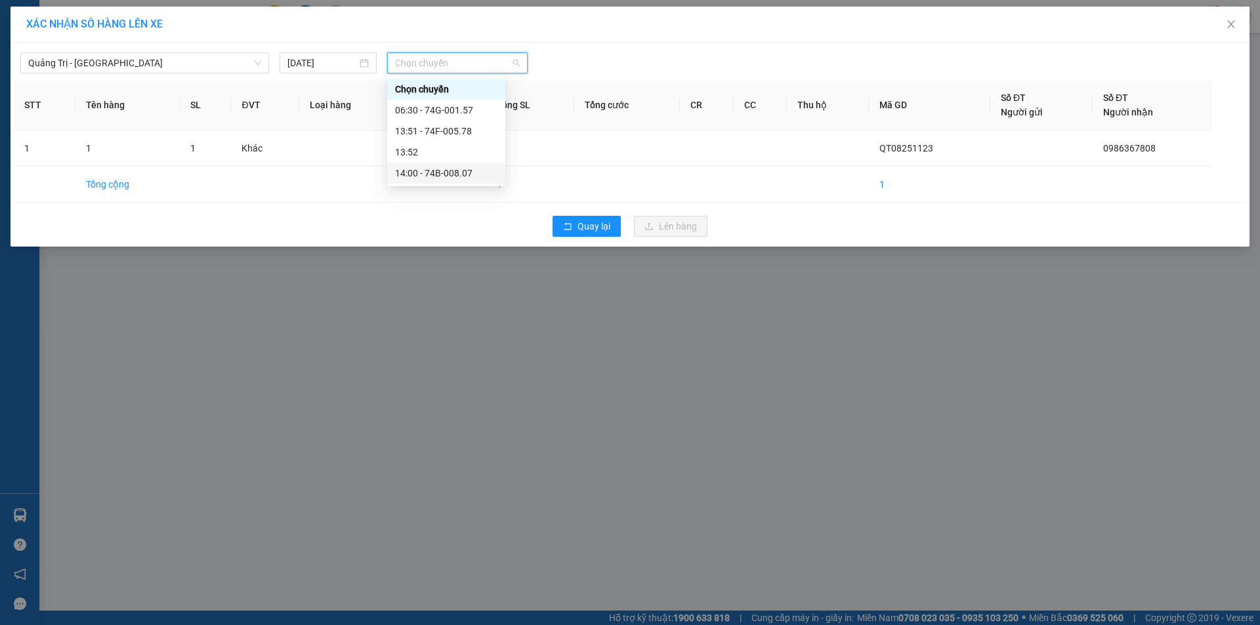
click at [449, 173] on div "14:00 - 74B-008.07" at bounding box center [446, 173] width 102 height 14
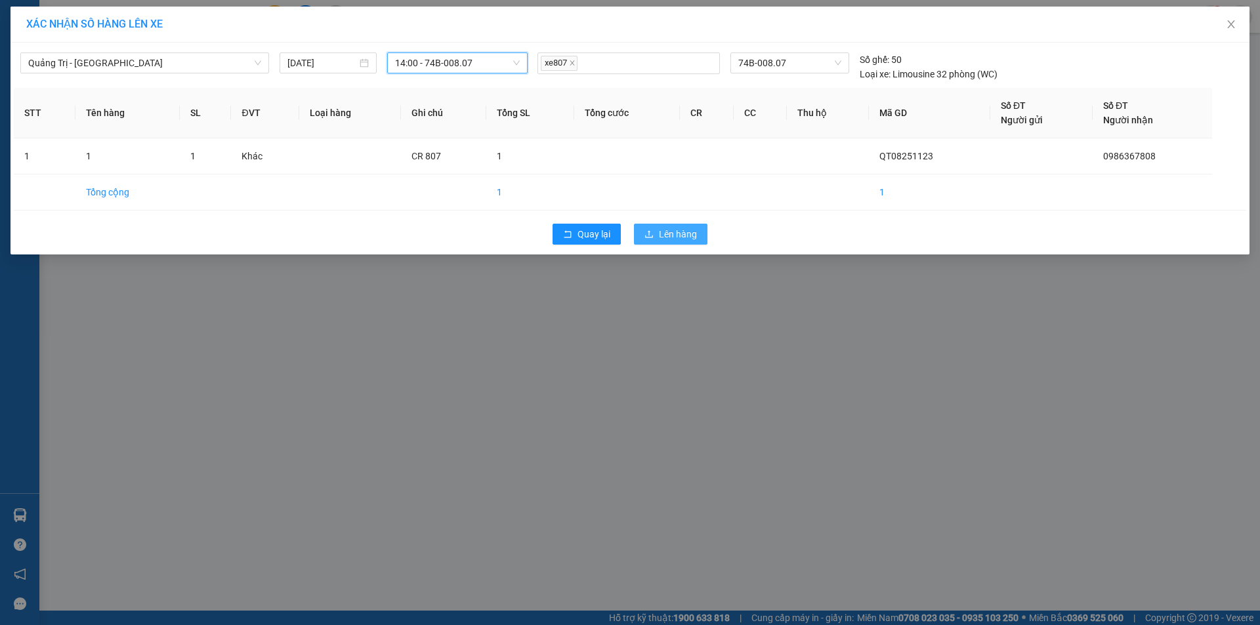
click at [669, 235] on span "Lên hàng" at bounding box center [678, 234] width 38 height 14
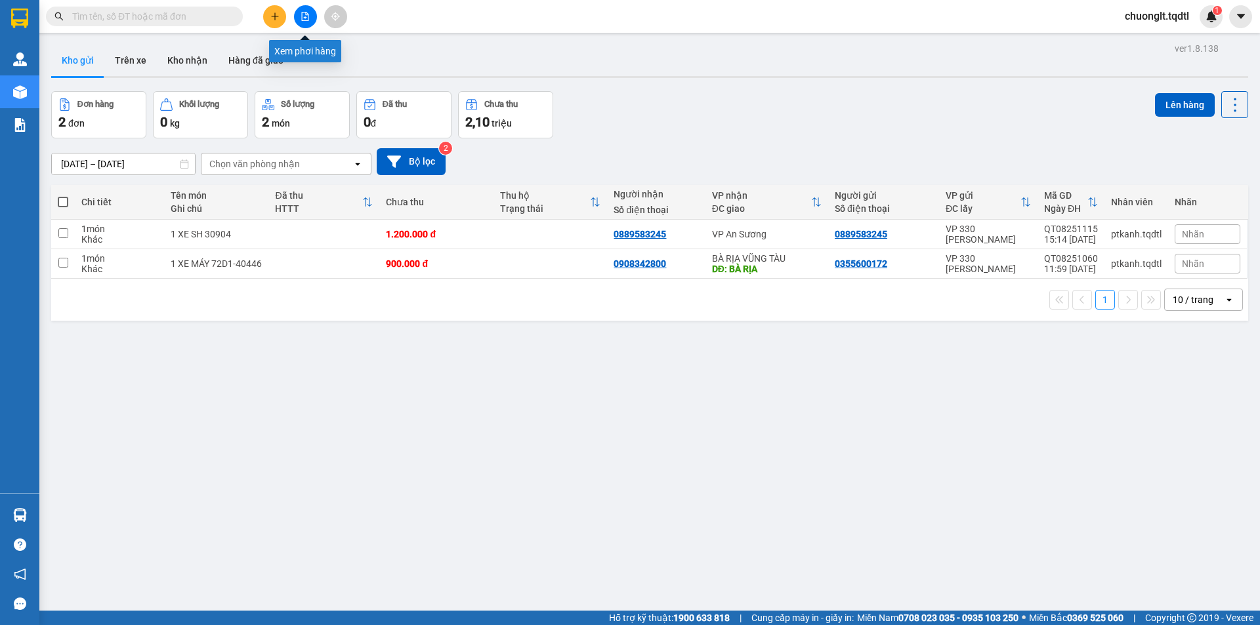
click at [306, 16] on icon "file-add" at bounding box center [305, 16] width 9 height 9
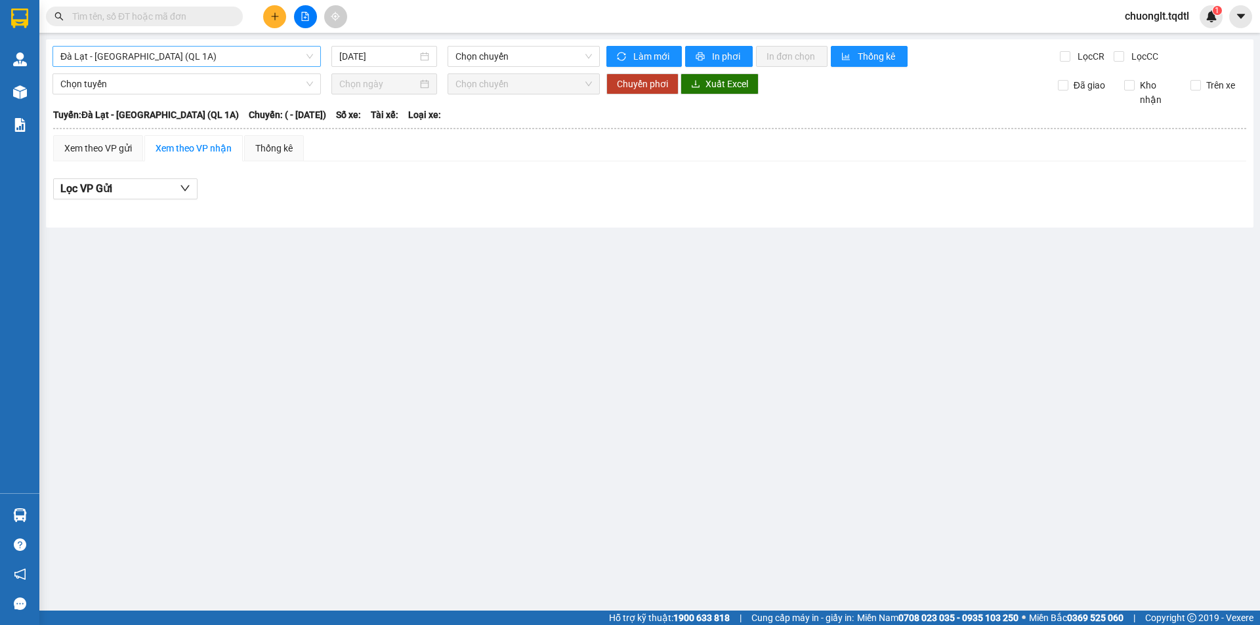
click at [243, 53] on span "Đà Lạt - [GEOGRAPHIC_DATA] (QL 1A)" at bounding box center [186, 57] width 253 height 20
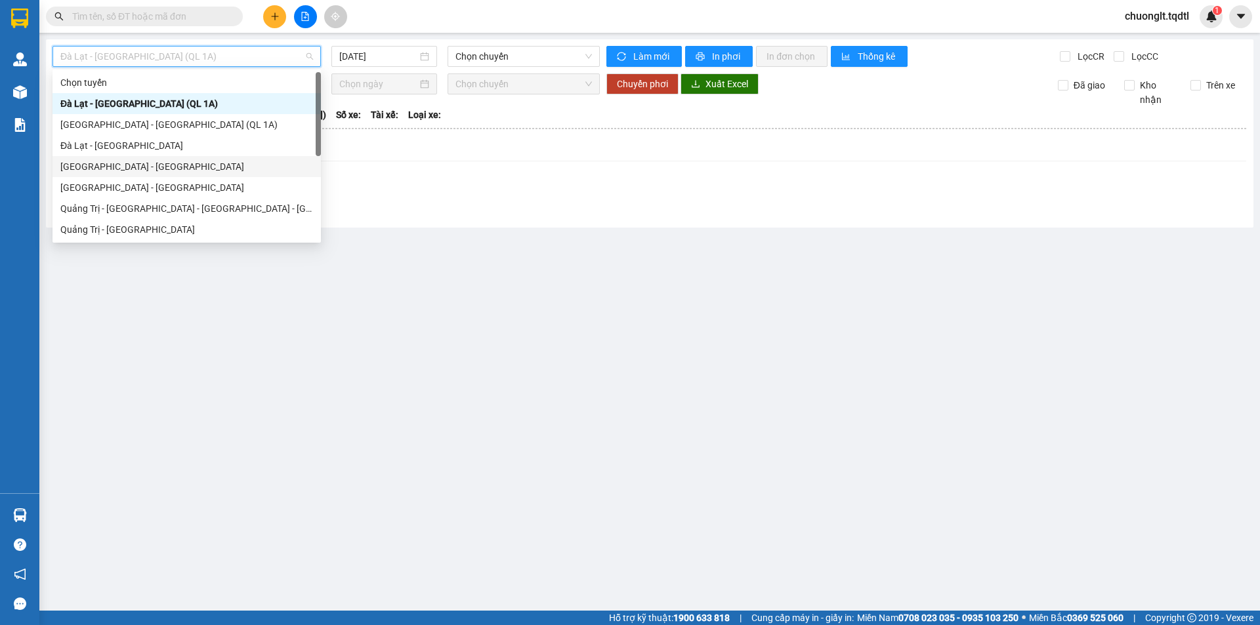
scroll to position [66, 0]
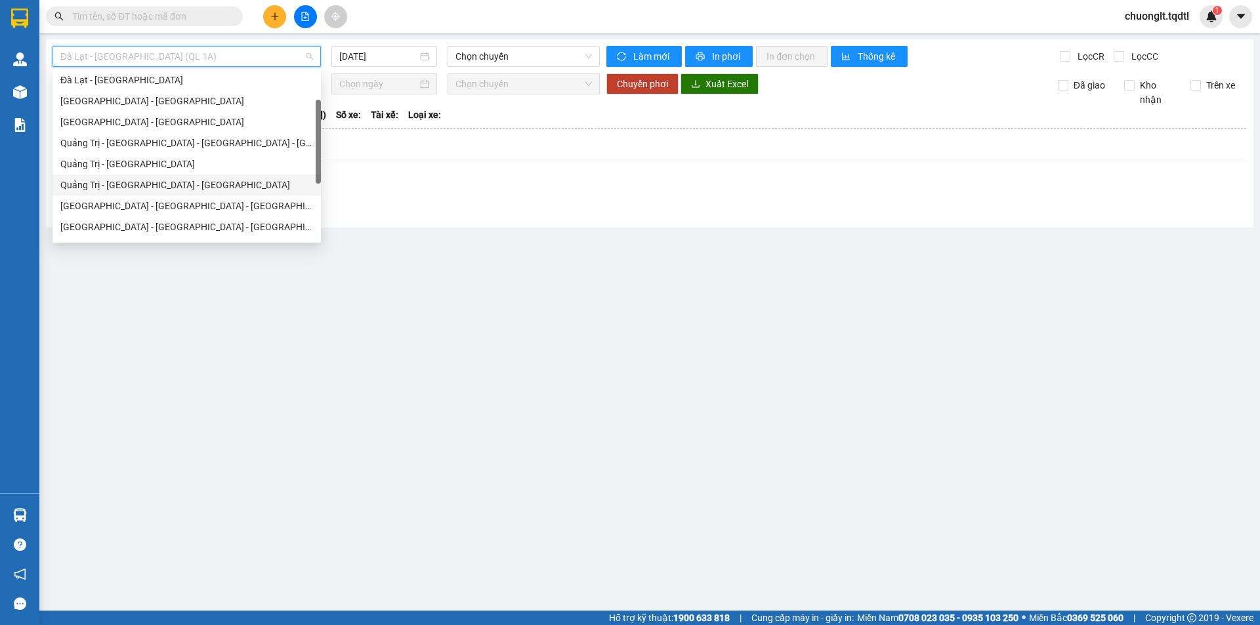
click at [172, 180] on div "Quảng Trị - [GEOGRAPHIC_DATA] - [GEOGRAPHIC_DATA]" at bounding box center [186, 185] width 253 height 14
type input "[DATE]"
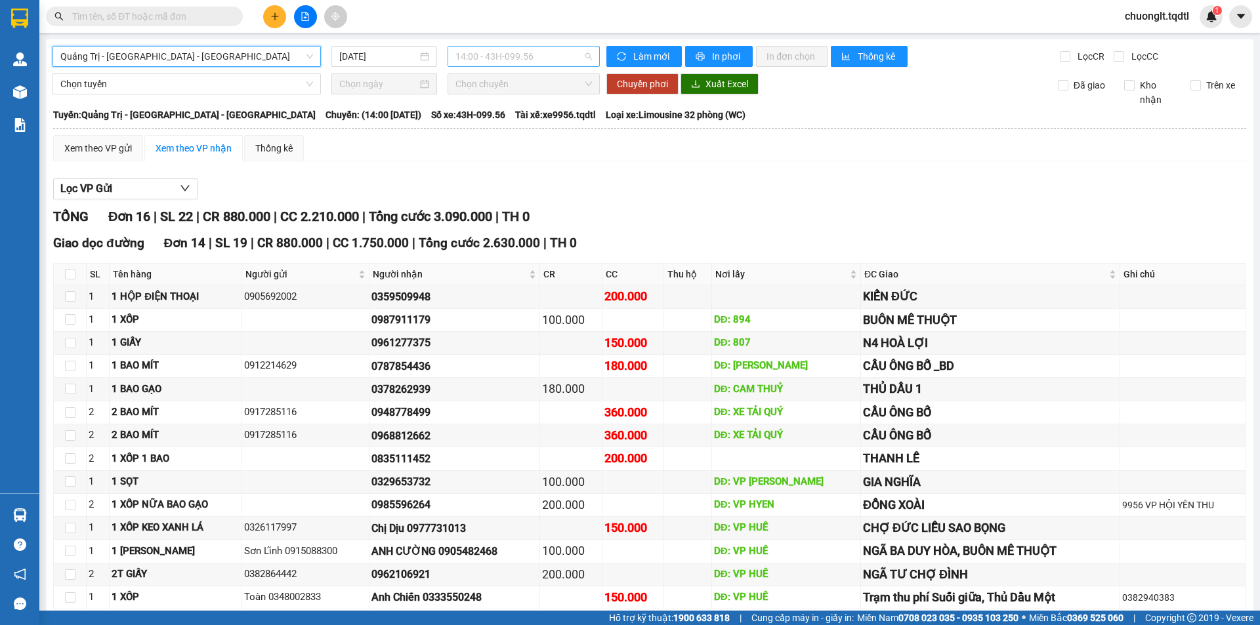
click at [549, 60] on span "14:00 - 43H-099.56" at bounding box center [523, 57] width 136 height 20
click at [258, 60] on span "Quảng Trị - [GEOGRAPHIC_DATA] - [GEOGRAPHIC_DATA]" at bounding box center [186, 57] width 253 height 20
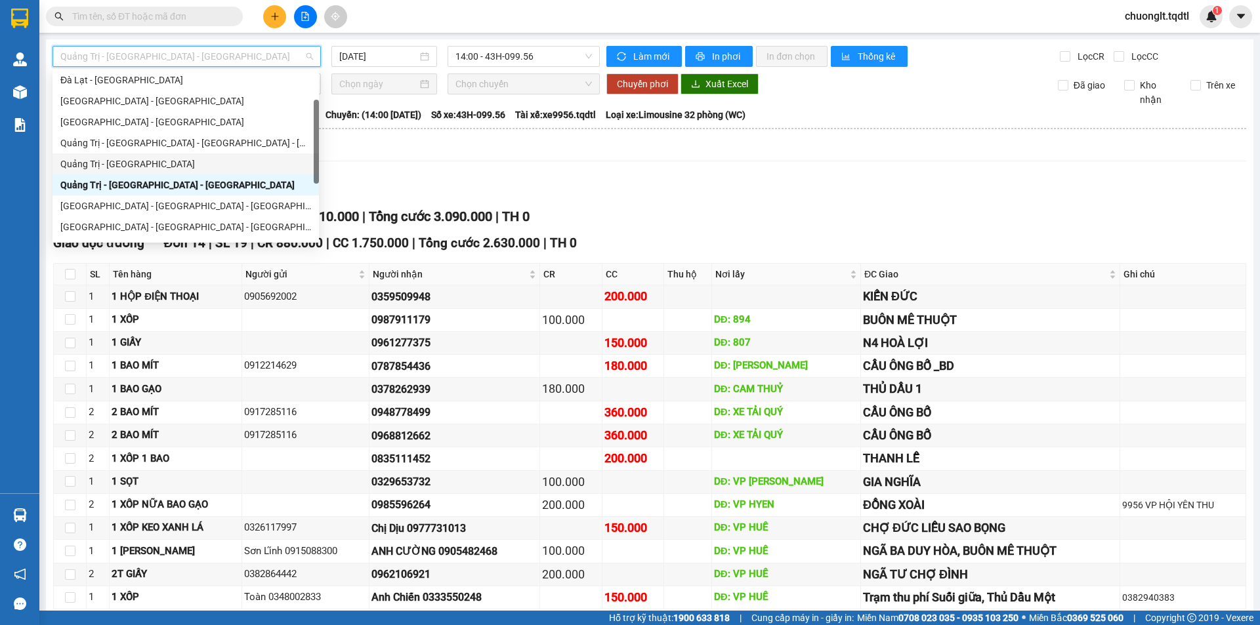
click at [133, 165] on div "Quảng Trị - [GEOGRAPHIC_DATA]" at bounding box center [185, 164] width 251 height 14
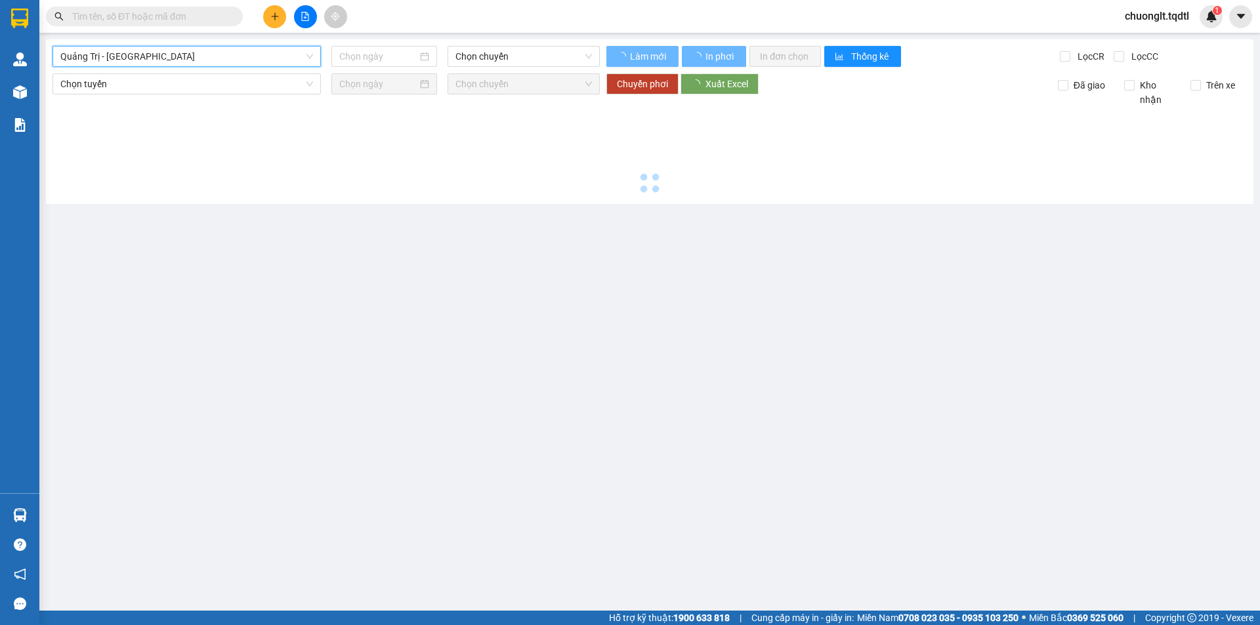
type input "[DATE]"
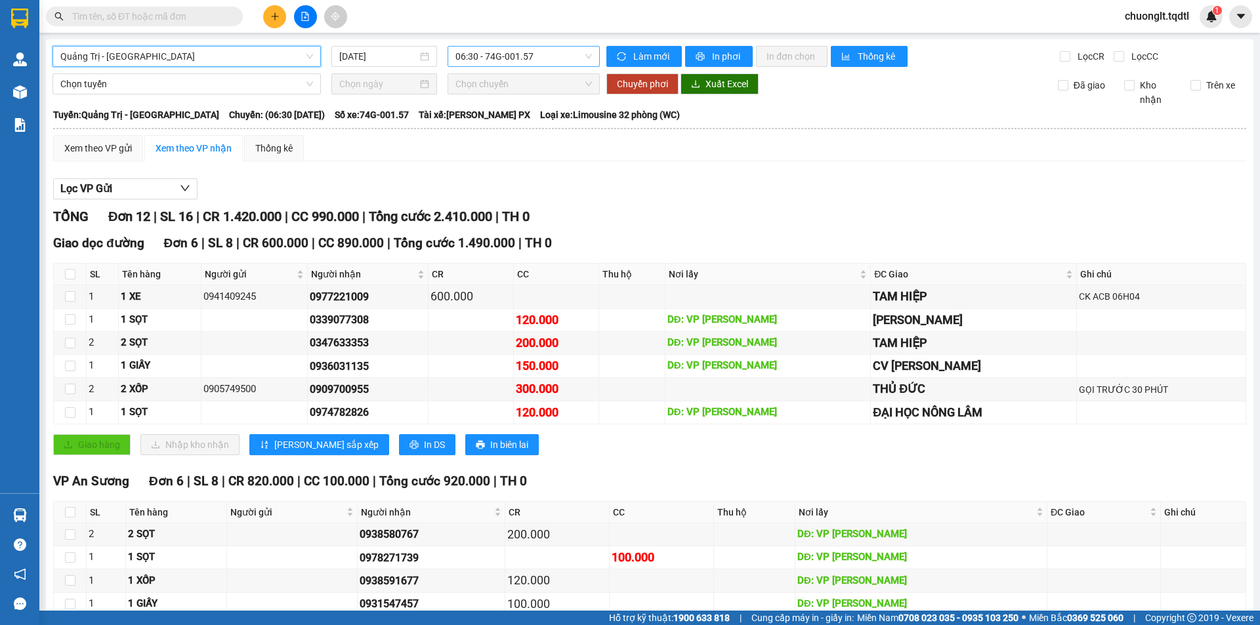
click at [561, 55] on span "06:30 - 74G-001.57" at bounding box center [523, 57] width 136 height 20
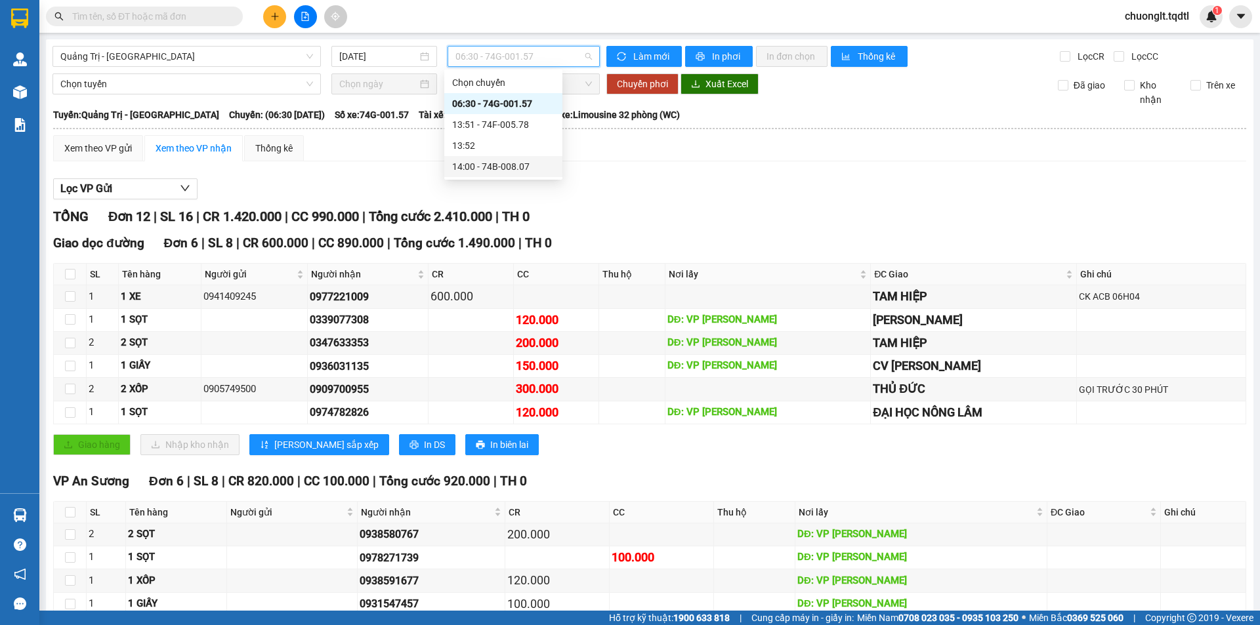
click at [515, 166] on div "14:00 - 74B-008.07" at bounding box center [503, 166] width 102 height 14
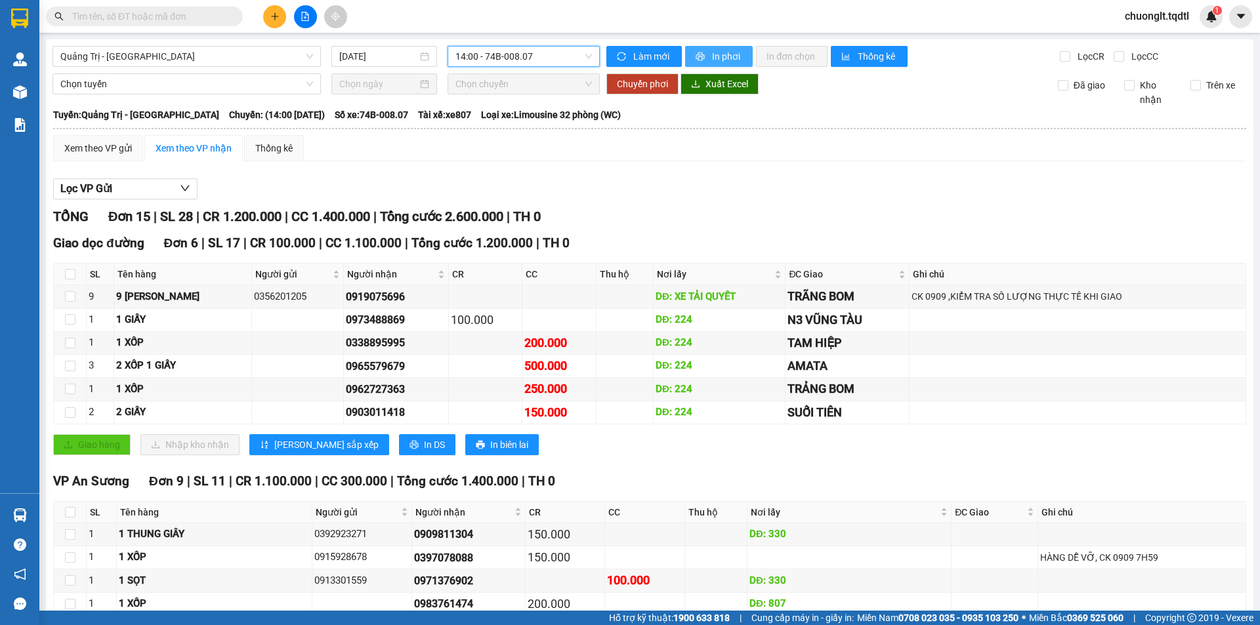
click at [717, 52] on span "In phơi" at bounding box center [727, 56] width 30 height 14
click at [554, 49] on span "14:00 - 74B-008.07" at bounding box center [523, 57] width 136 height 20
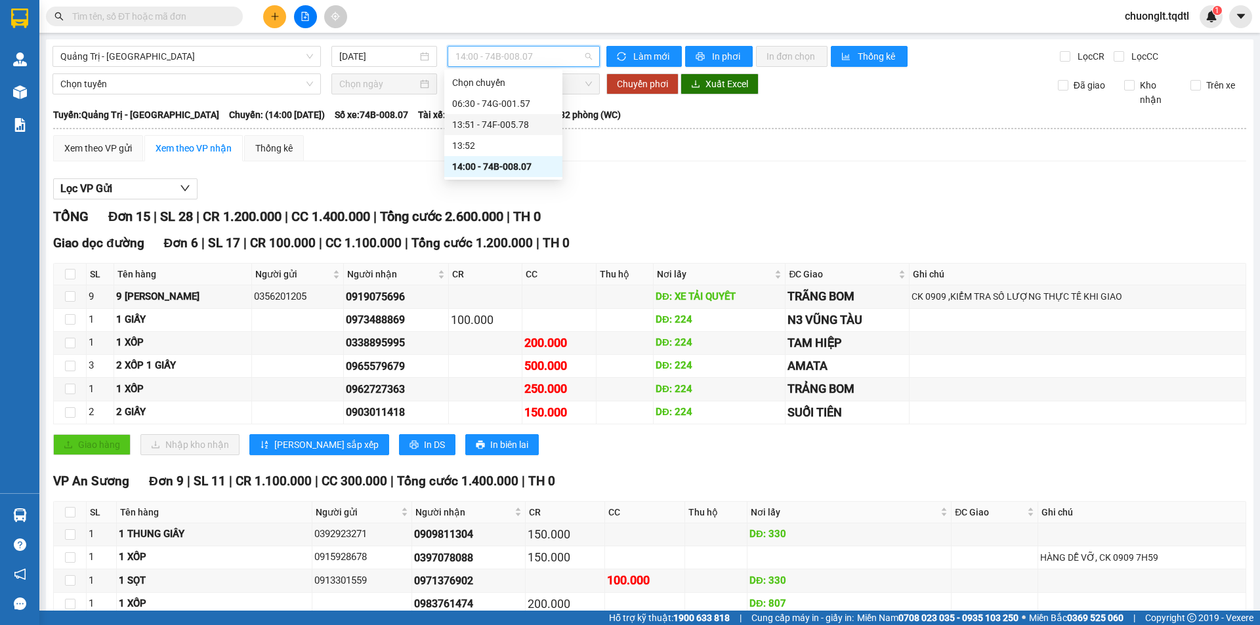
click at [527, 121] on div "13:51 - 74F-005.78" at bounding box center [503, 124] width 102 height 14
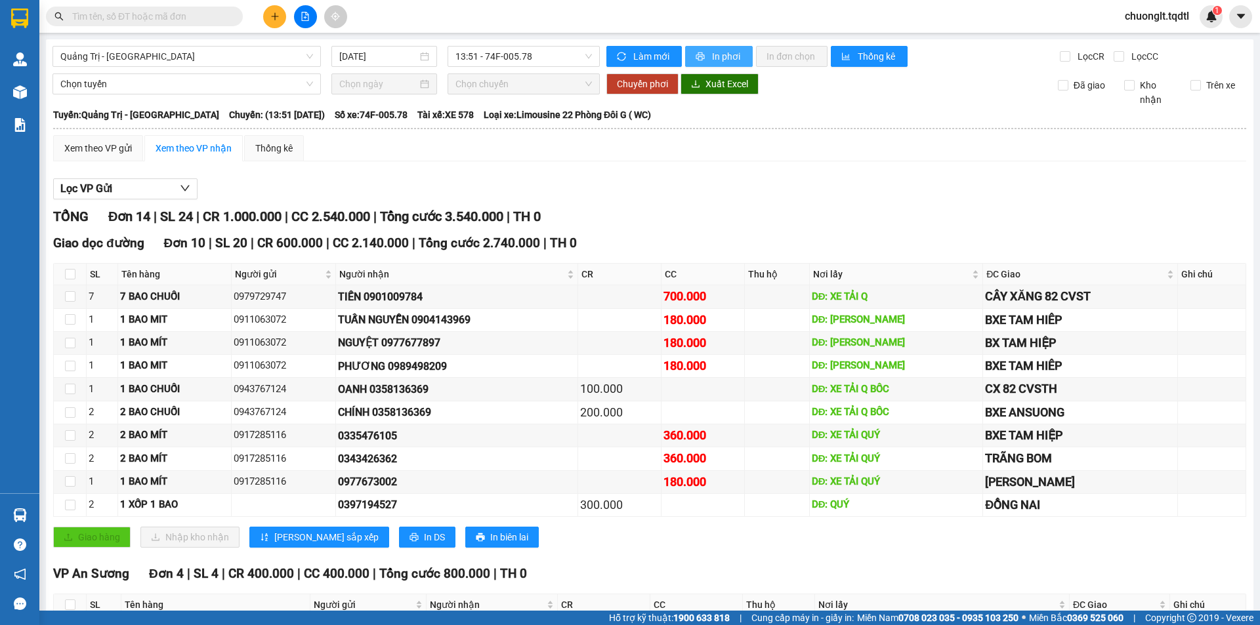
click at [713, 60] on span "In phơi" at bounding box center [727, 56] width 30 height 14
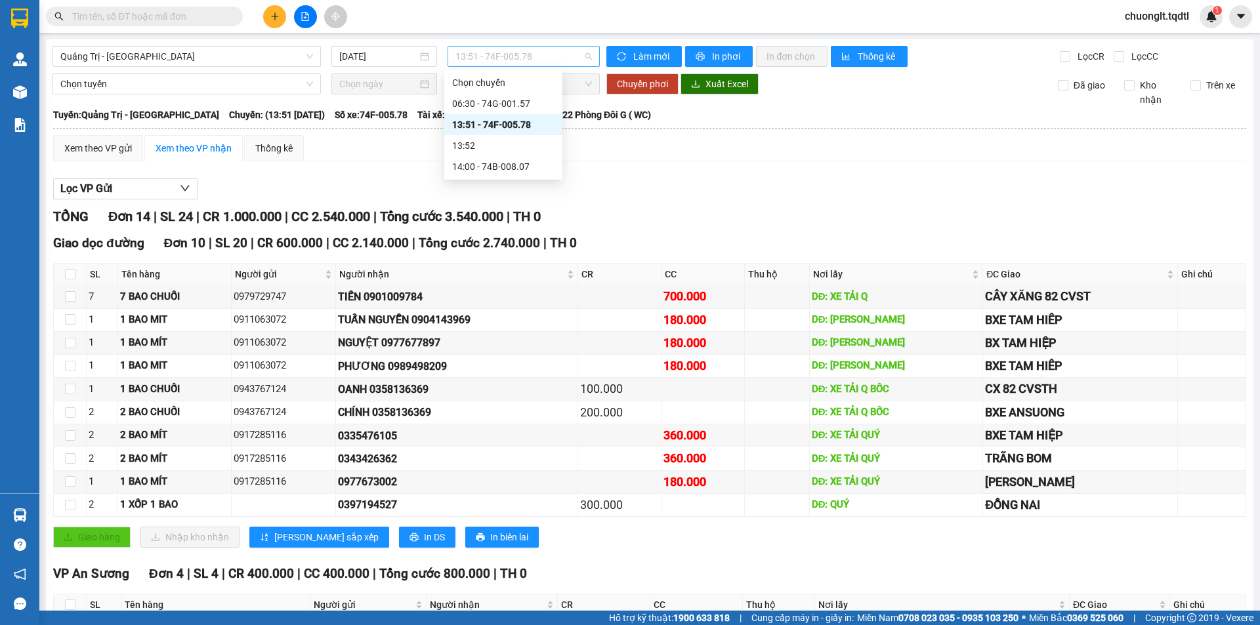
click at [549, 56] on span "13:51 - 74F-005.78" at bounding box center [523, 57] width 136 height 20
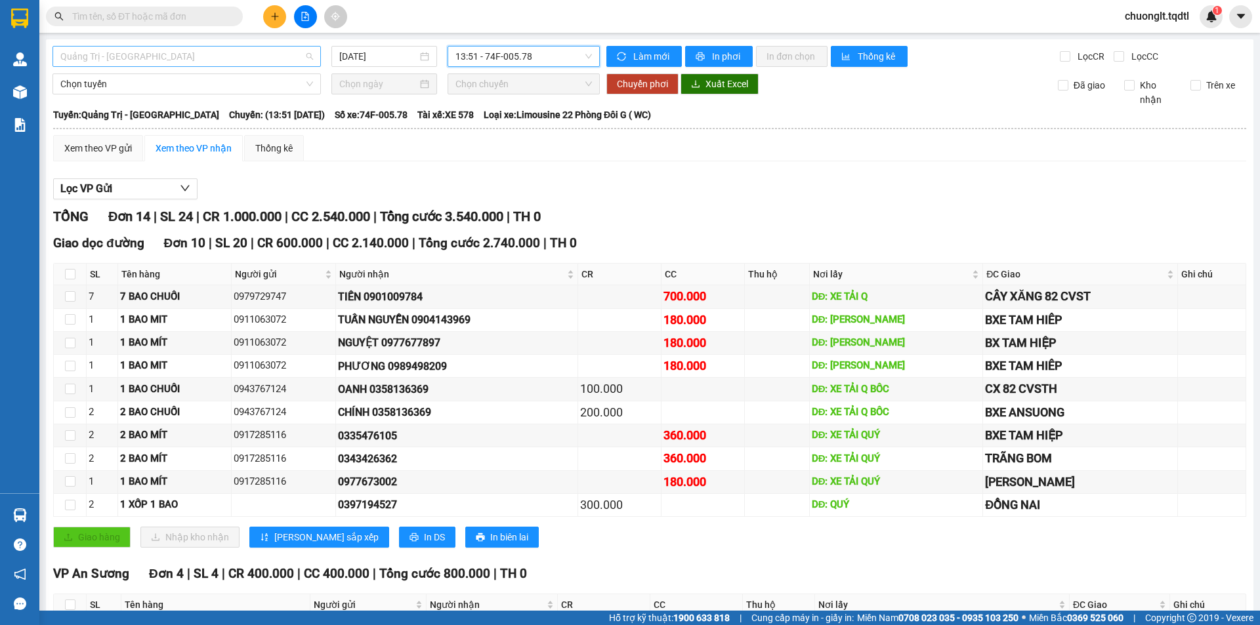
click at [235, 56] on span "Quảng Trị - [GEOGRAPHIC_DATA]" at bounding box center [186, 57] width 253 height 20
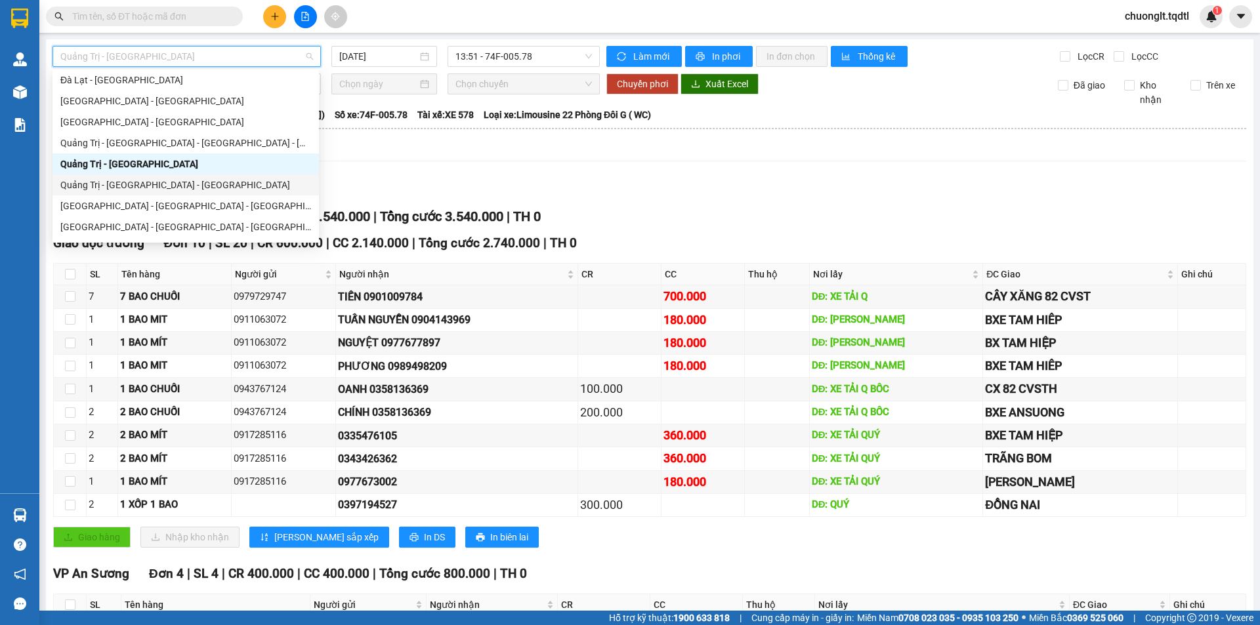
click at [171, 178] on div "Quảng Trị - [GEOGRAPHIC_DATA] - [GEOGRAPHIC_DATA]" at bounding box center [185, 185] width 251 height 14
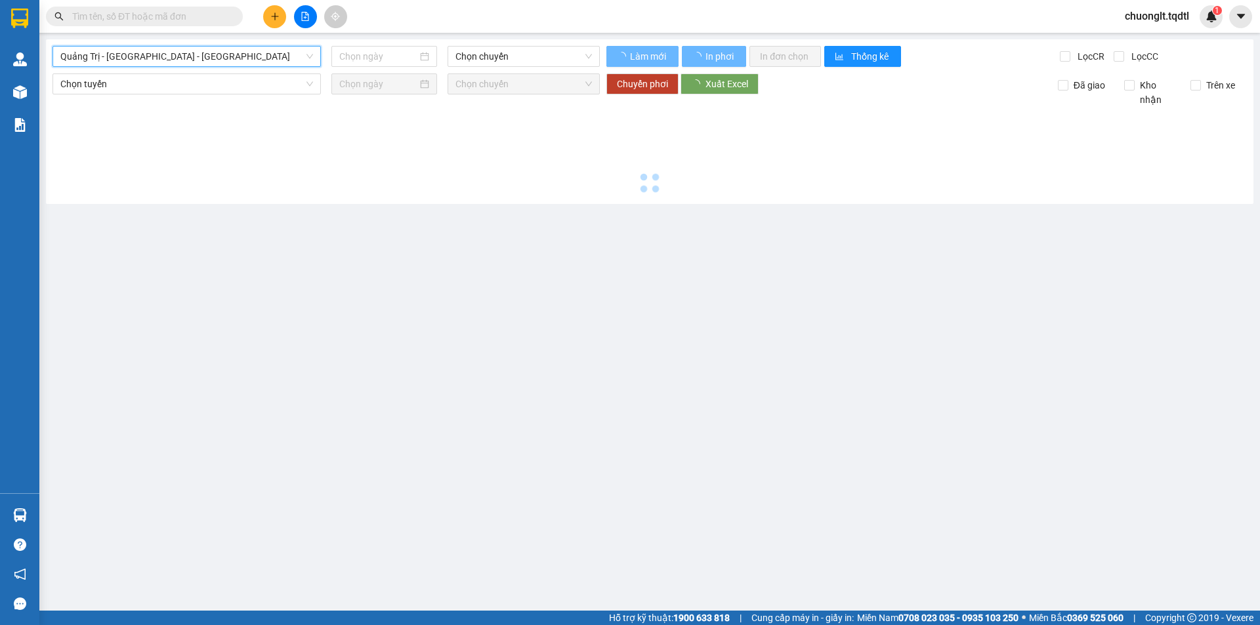
type input "[DATE]"
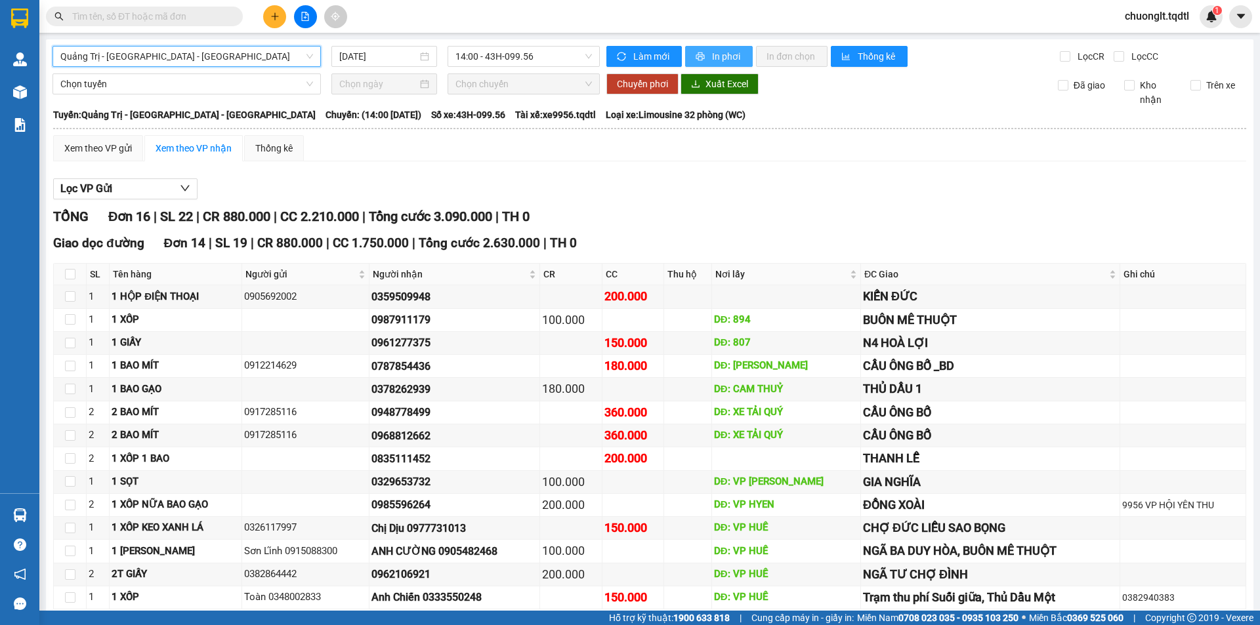
click at [715, 51] on span "In phơi" at bounding box center [727, 56] width 30 height 14
click at [269, 12] on button at bounding box center [274, 16] width 23 height 23
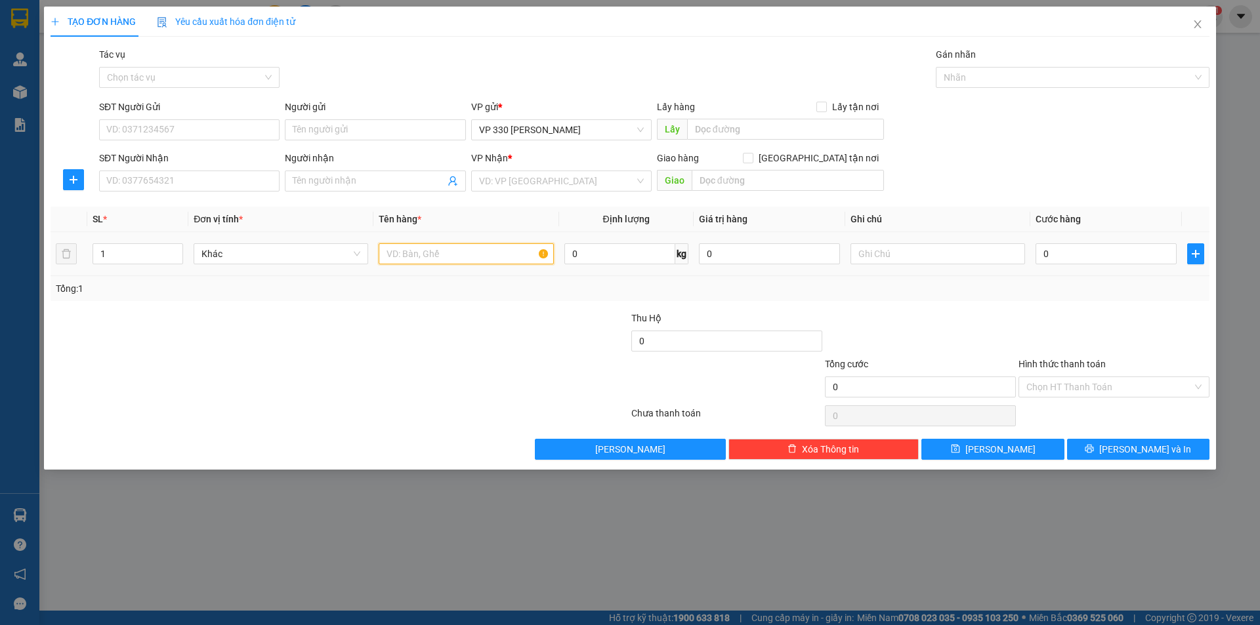
click at [424, 256] on input "text" at bounding box center [466, 253] width 175 height 21
type input "29 BAO ỐC"
click at [108, 254] on input "1" at bounding box center [137, 254] width 89 height 20
click at [108, 255] on input "1" at bounding box center [137, 254] width 89 height 20
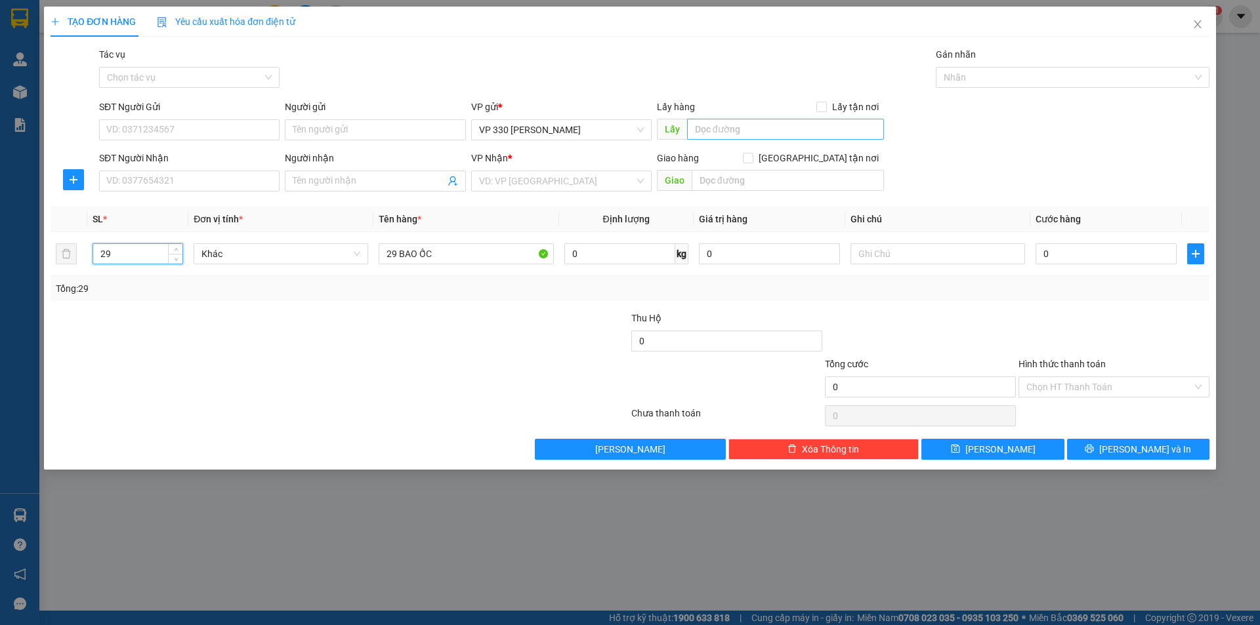
type input "29"
click at [741, 133] on input "text" at bounding box center [785, 129] width 197 height 21
type input "9956DĐ"
click at [626, 179] on input "search" at bounding box center [557, 181] width 156 height 20
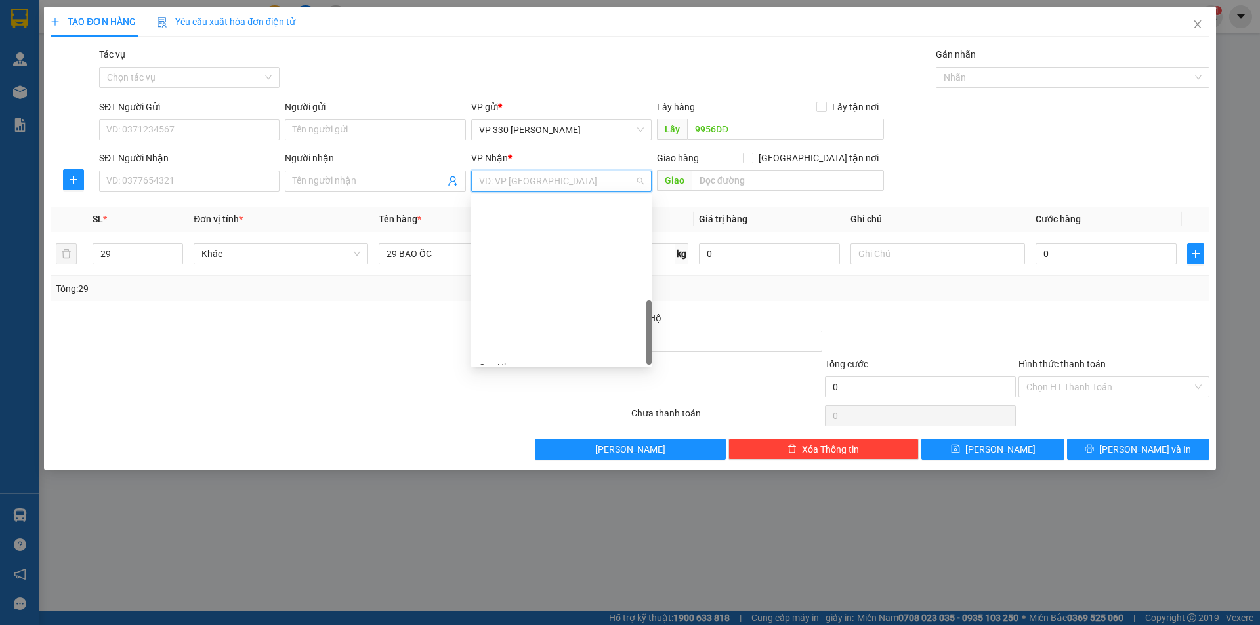
scroll to position [378, 0]
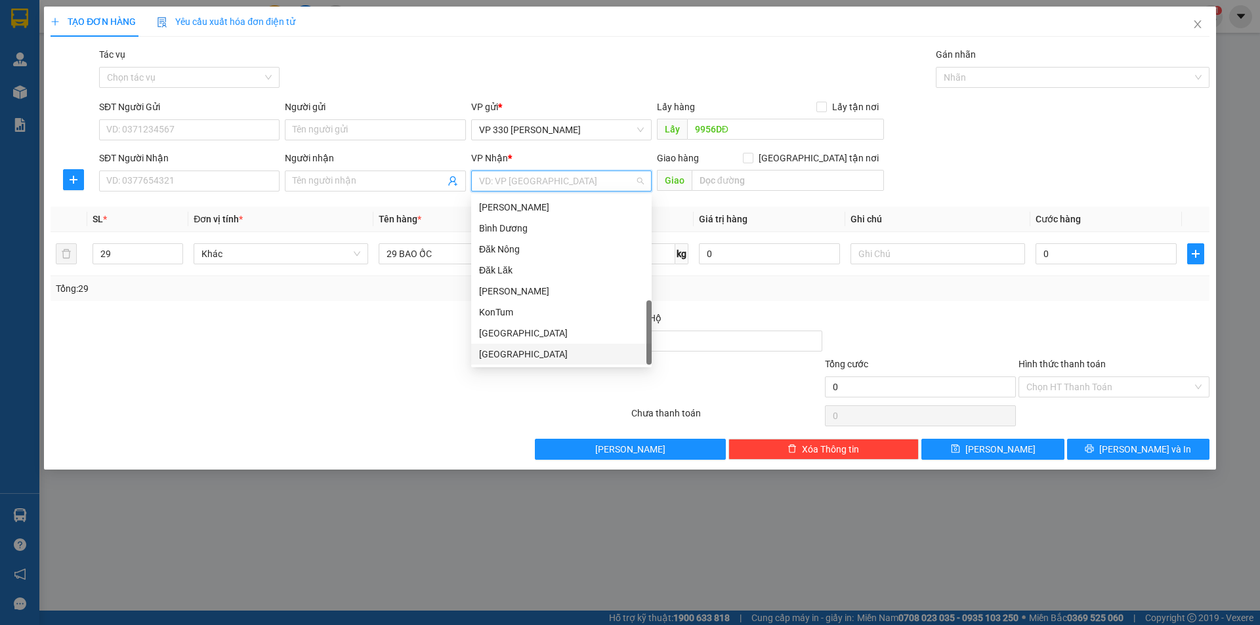
click at [537, 353] on div "[GEOGRAPHIC_DATA]" at bounding box center [561, 354] width 165 height 14
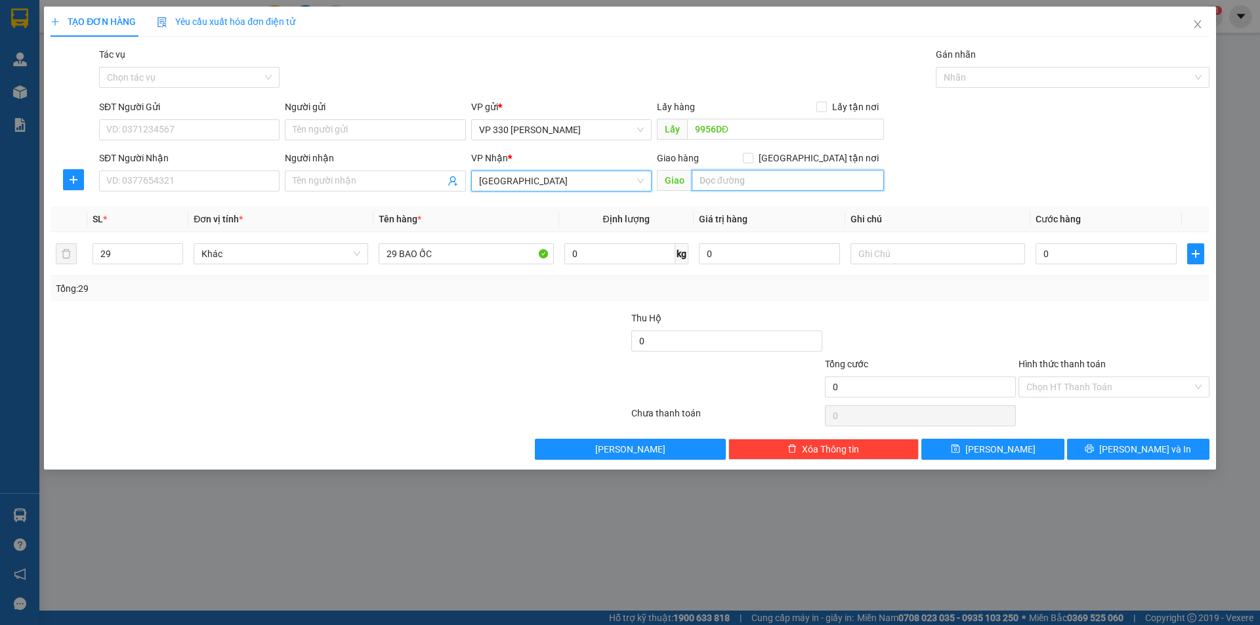
click at [733, 184] on input "text" at bounding box center [788, 180] width 192 height 21
type input "D"
type input "ĐỒNG XOÀI"
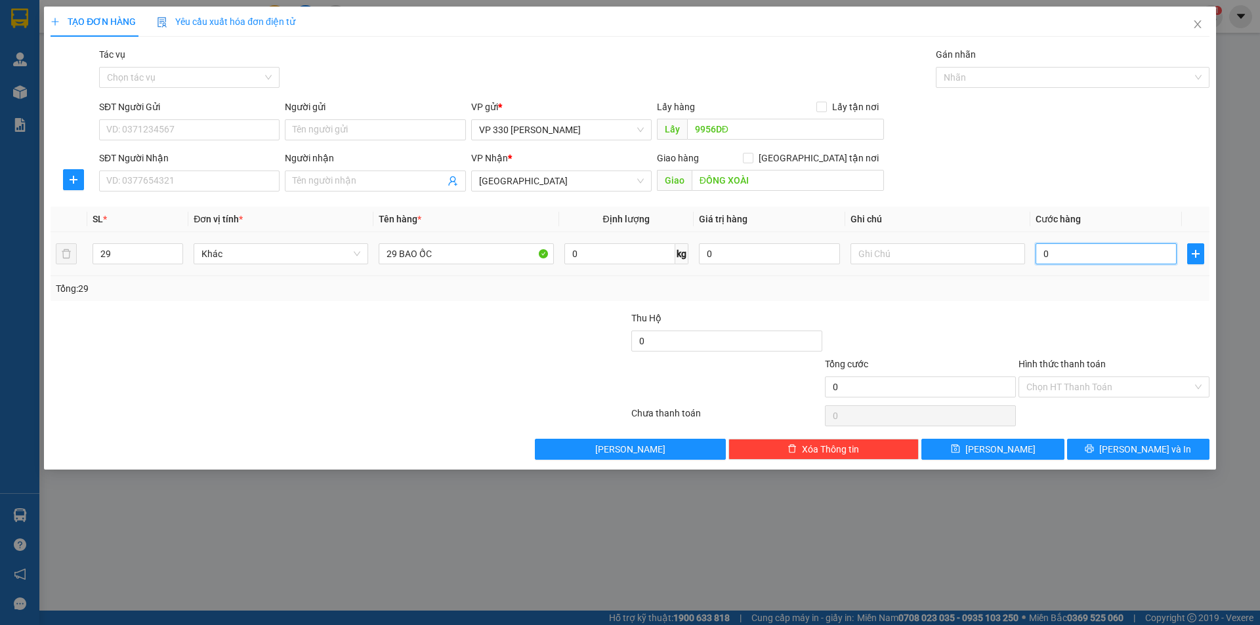
click at [1062, 260] on input "0" at bounding box center [1105, 253] width 141 height 21
click at [915, 264] on input "text" at bounding box center [937, 253] width 175 height 21
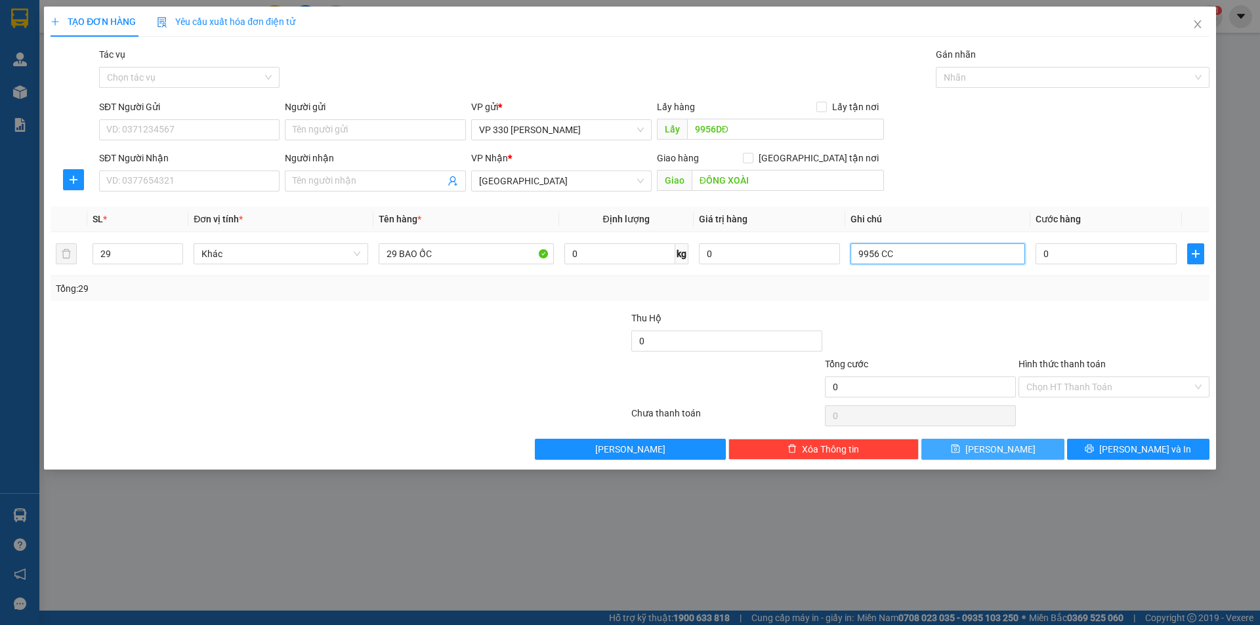
type input "9956 CC"
click at [999, 451] on span "[PERSON_NAME]" at bounding box center [1000, 449] width 70 height 14
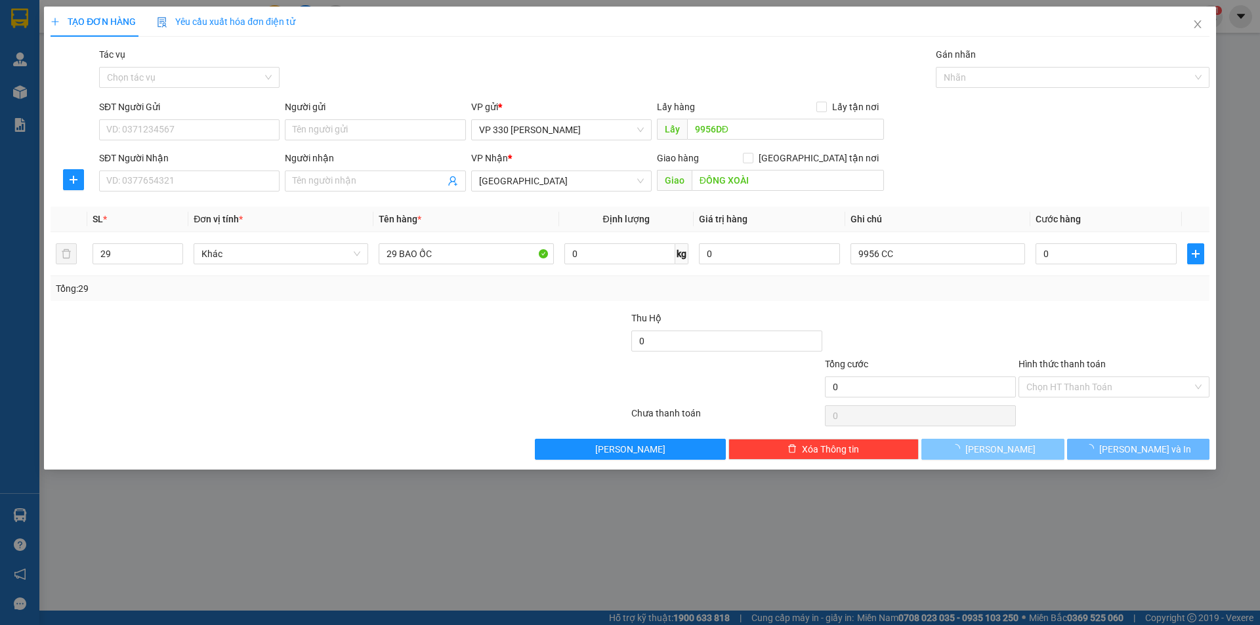
type input "1"
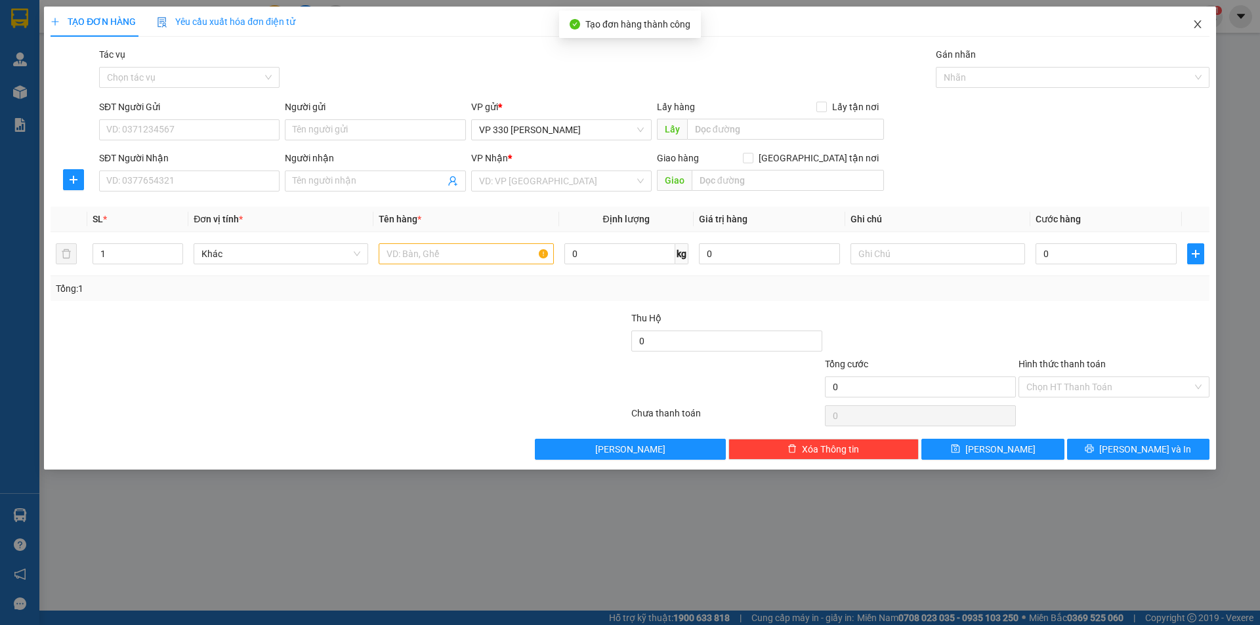
click at [1192, 24] on icon "close" at bounding box center [1197, 24] width 10 height 10
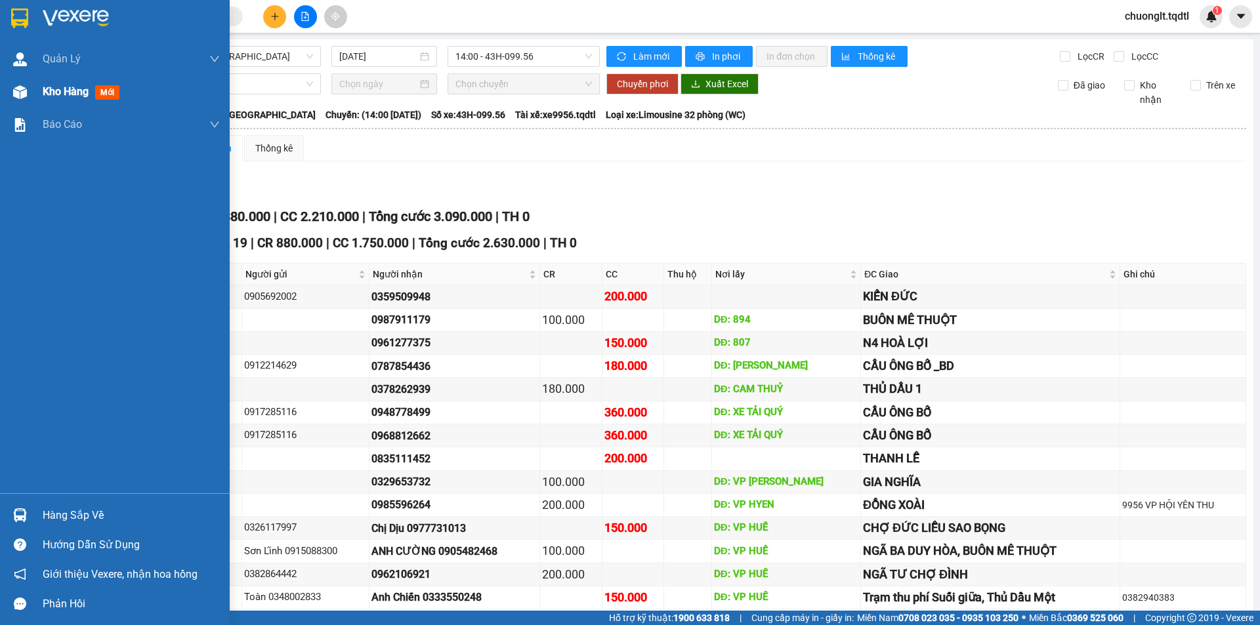
click at [43, 93] on span "Kho hàng" at bounding box center [66, 91] width 46 height 12
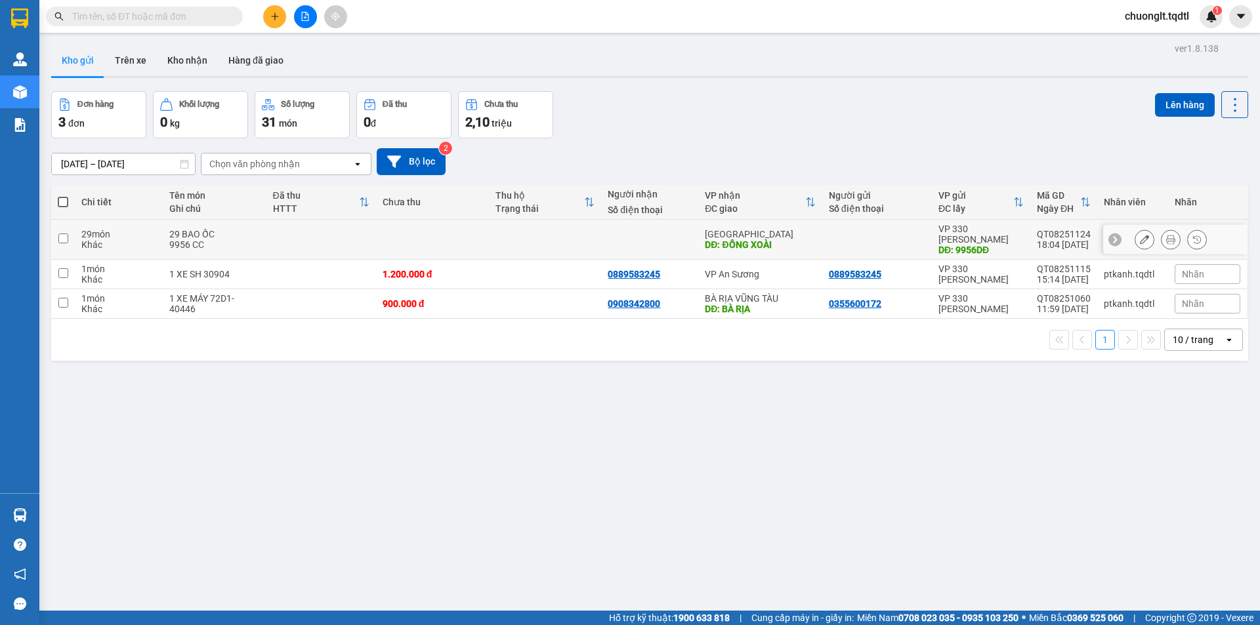
click at [65, 234] on input "checkbox" at bounding box center [63, 239] width 10 height 10
checkbox input "true"
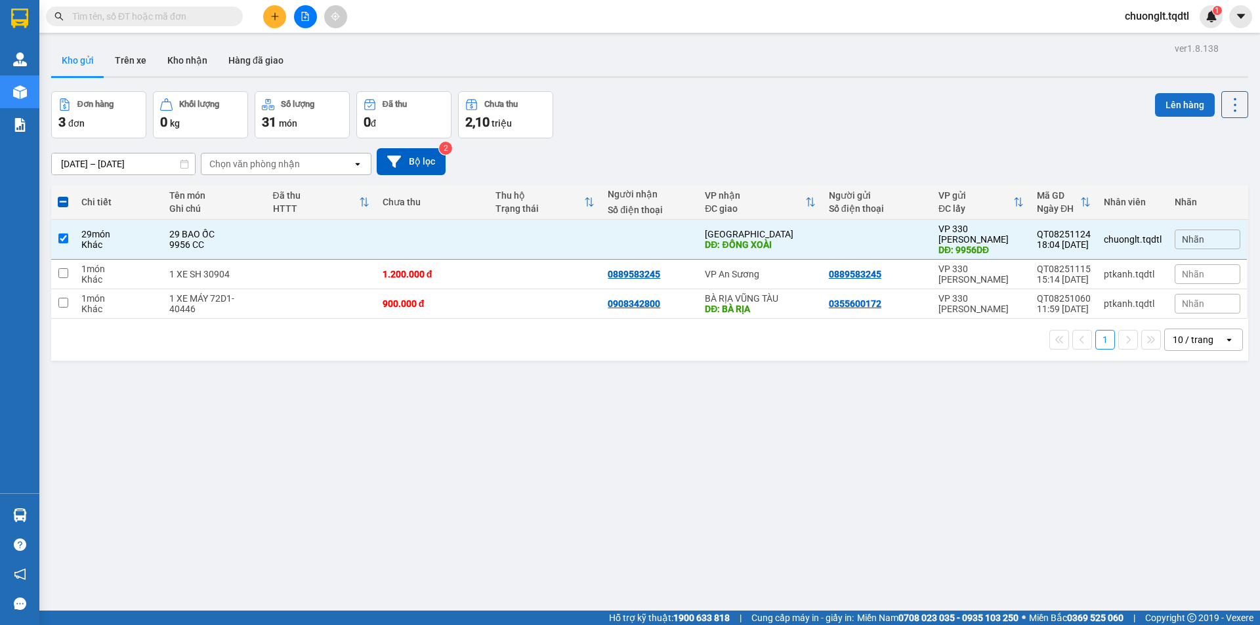
click at [1170, 100] on button "Lên hàng" at bounding box center [1185, 105] width 60 height 24
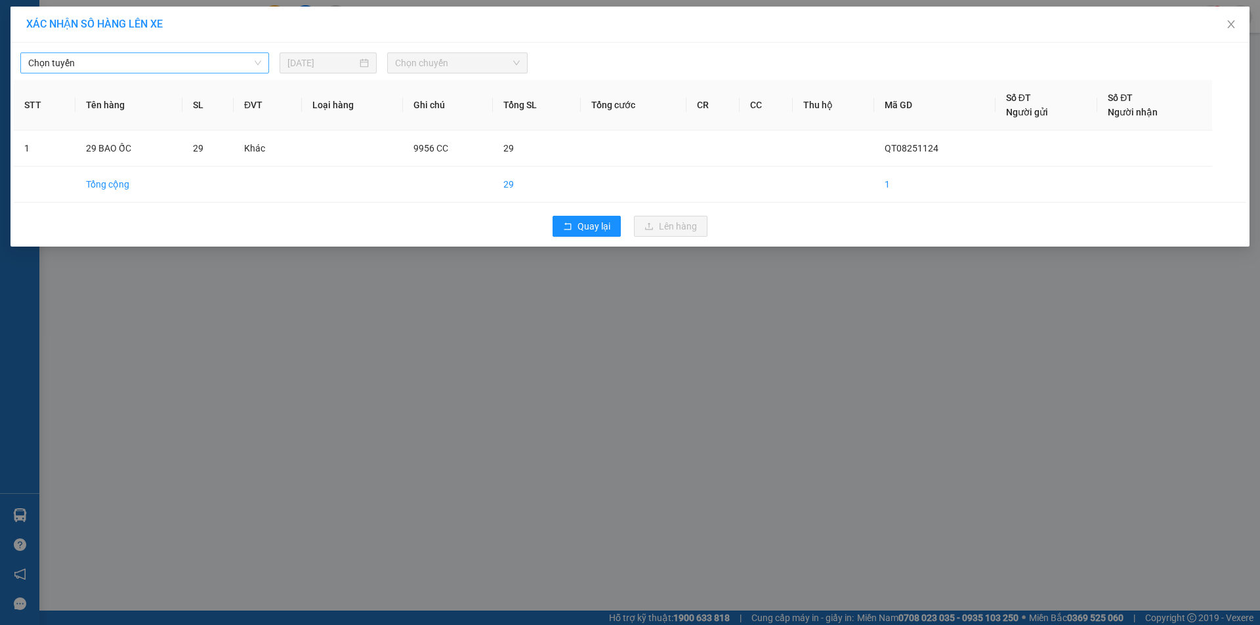
click at [238, 64] on span "Chọn tuyến" at bounding box center [144, 63] width 233 height 20
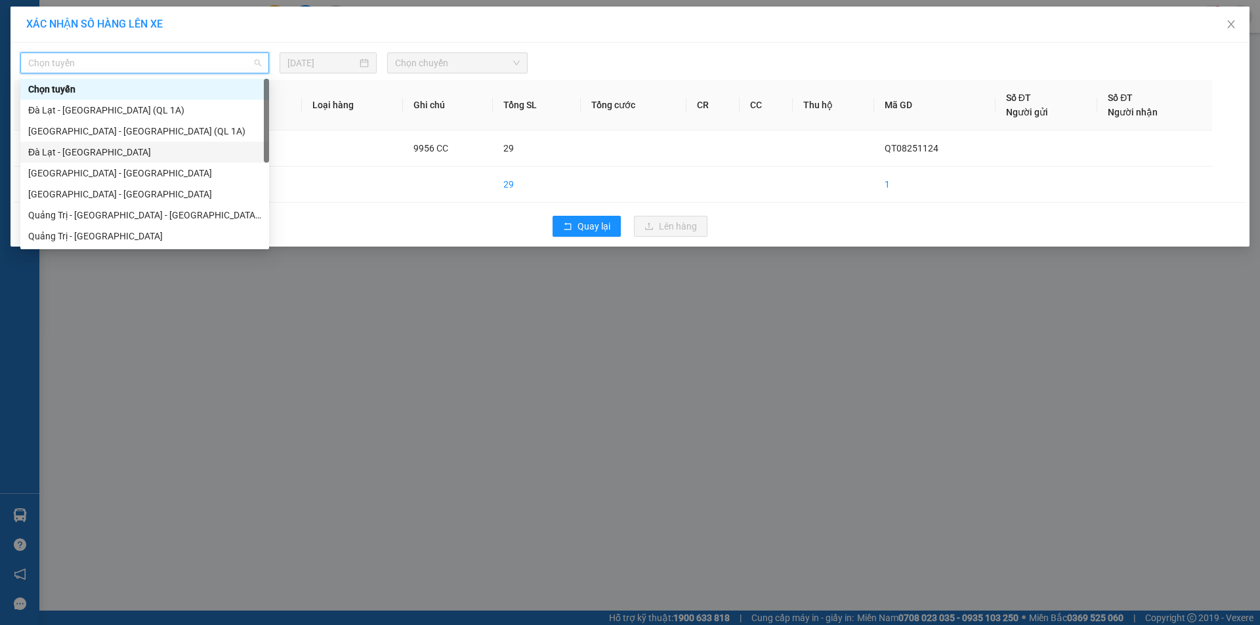
scroll to position [66, 0]
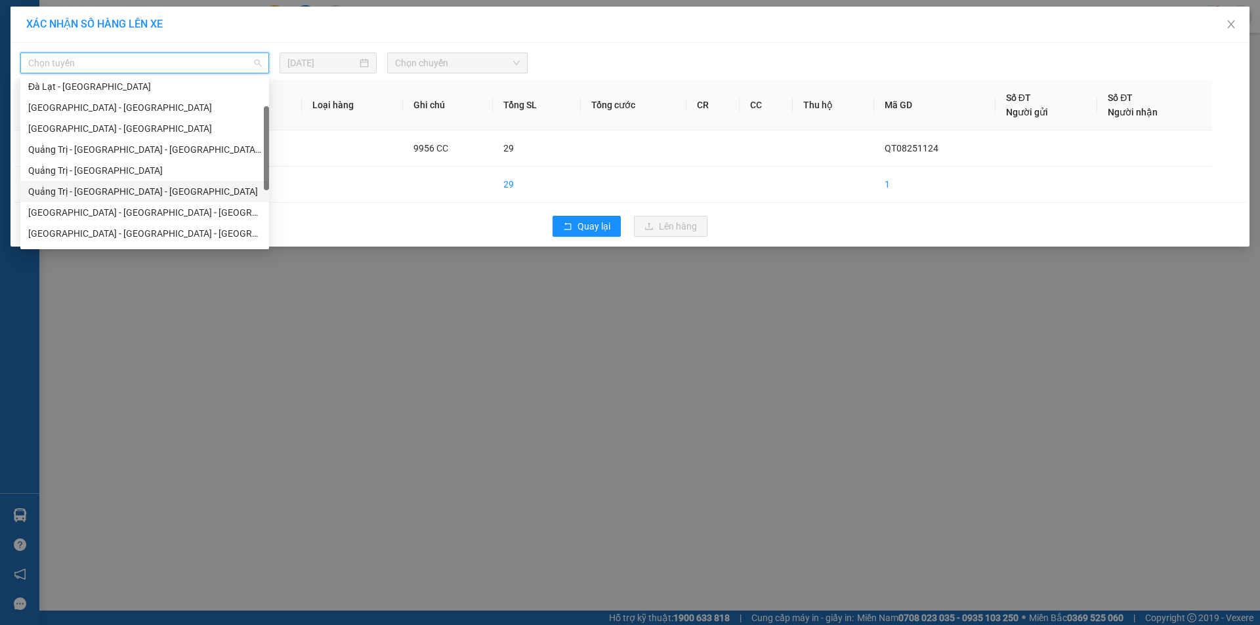
click at [163, 187] on div "Quảng Trị - [GEOGRAPHIC_DATA] - [GEOGRAPHIC_DATA]" at bounding box center [144, 191] width 233 height 14
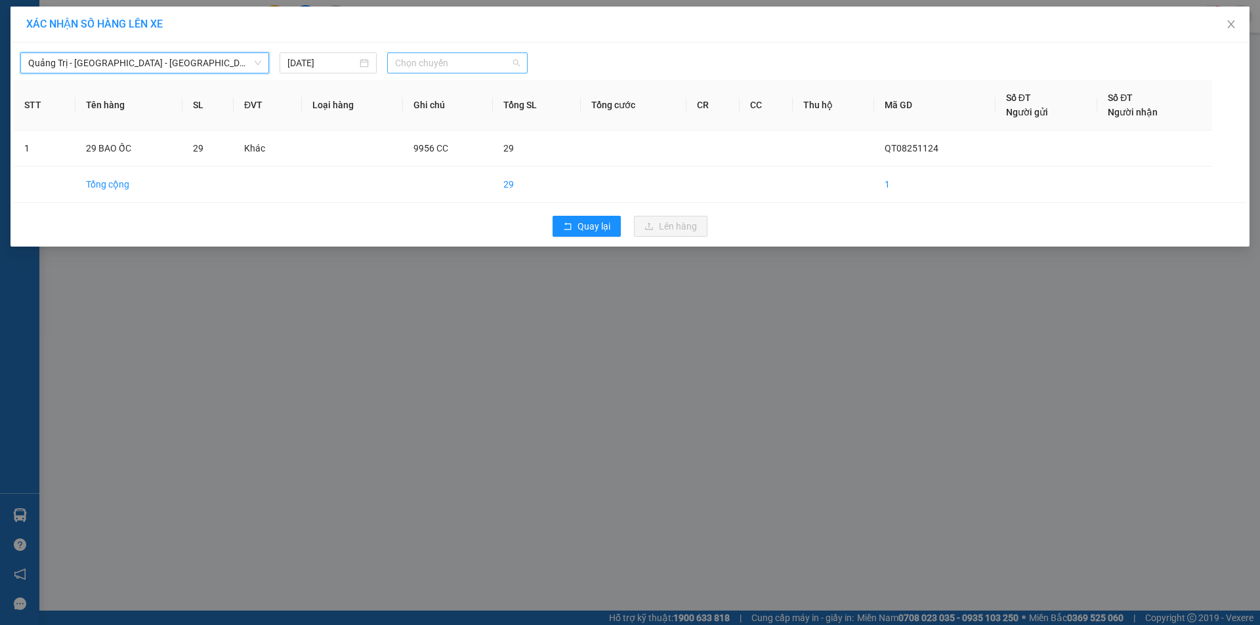
click at [452, 64] on span "Chọn chuyến" at bounding box center [457, 63] width 125 height 20
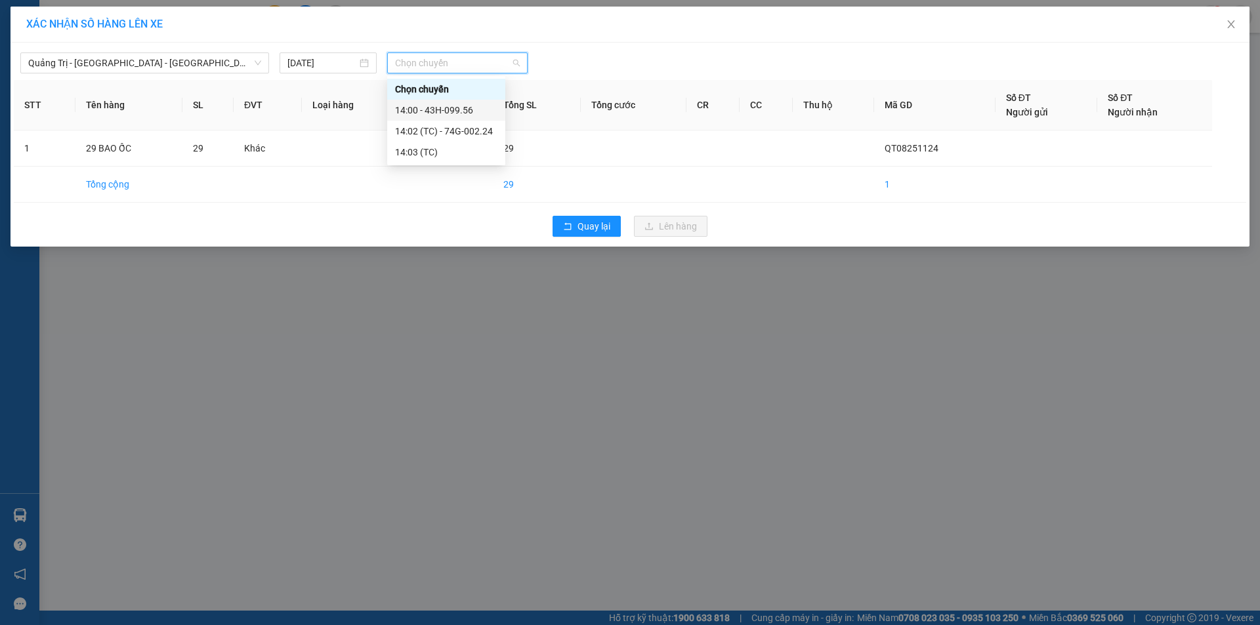
click at [470, 108] on div "14:00 - 43H-099.56" at bounding box center [446, 110] width 102 height 14
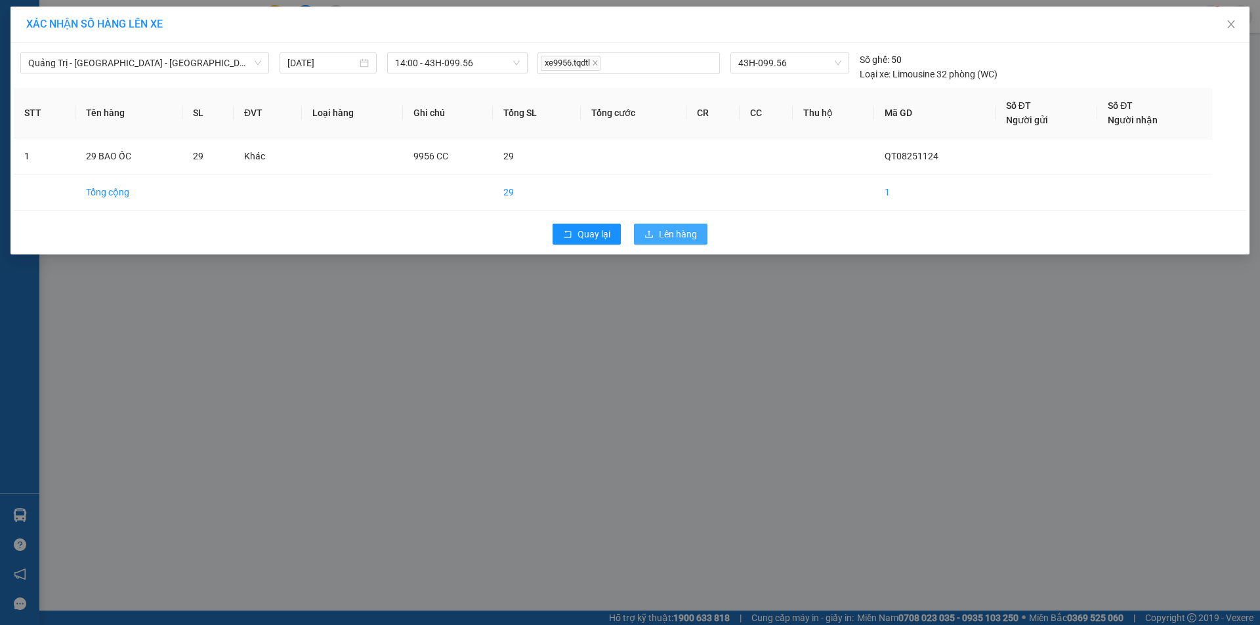
click at [689, 244] on button "Lên hàng" at bounding box center [670, 234] width 73 height 21
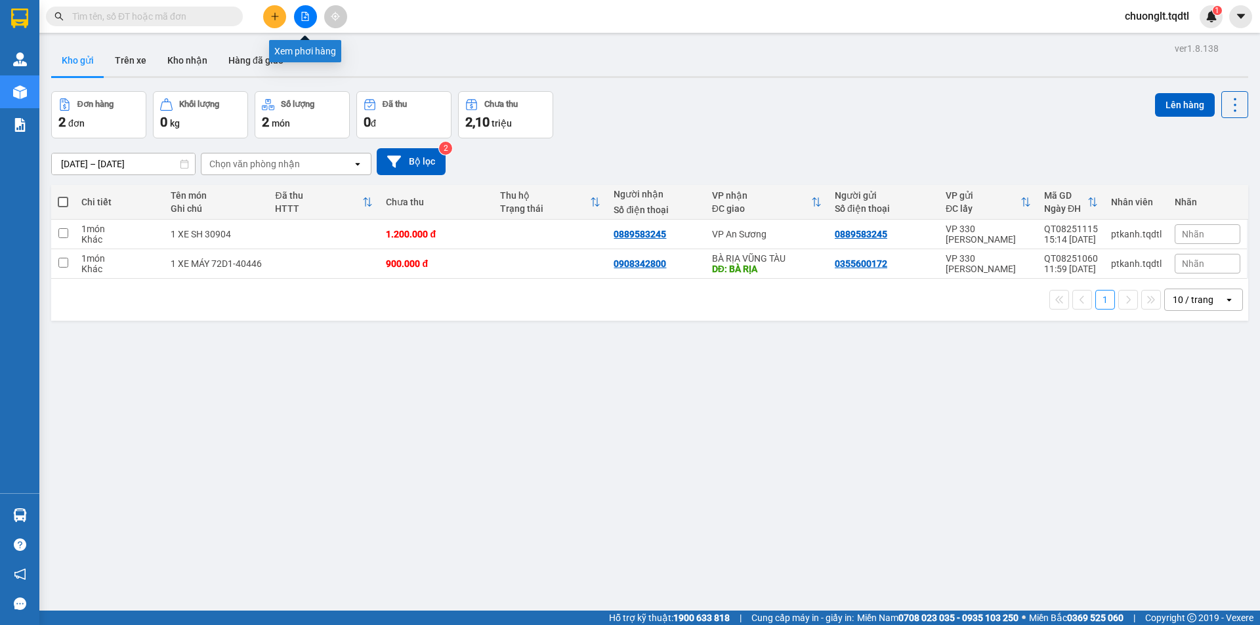
click at [301, 18] on icon "file-add" at bounding box center [305, 16] width 9 height 9
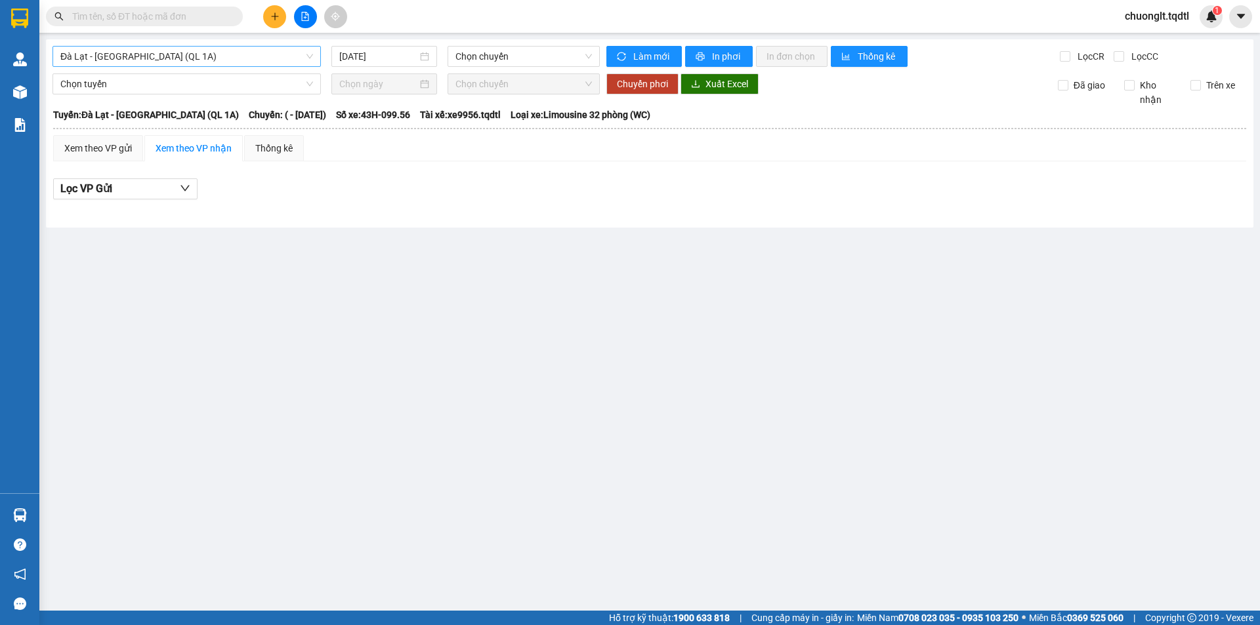
click at [250, 49] on span "Đà Lạt - [GEOGRAPHIC_DATA] (QL 1A)" at bounding box center [186, 57] width 253 height 20
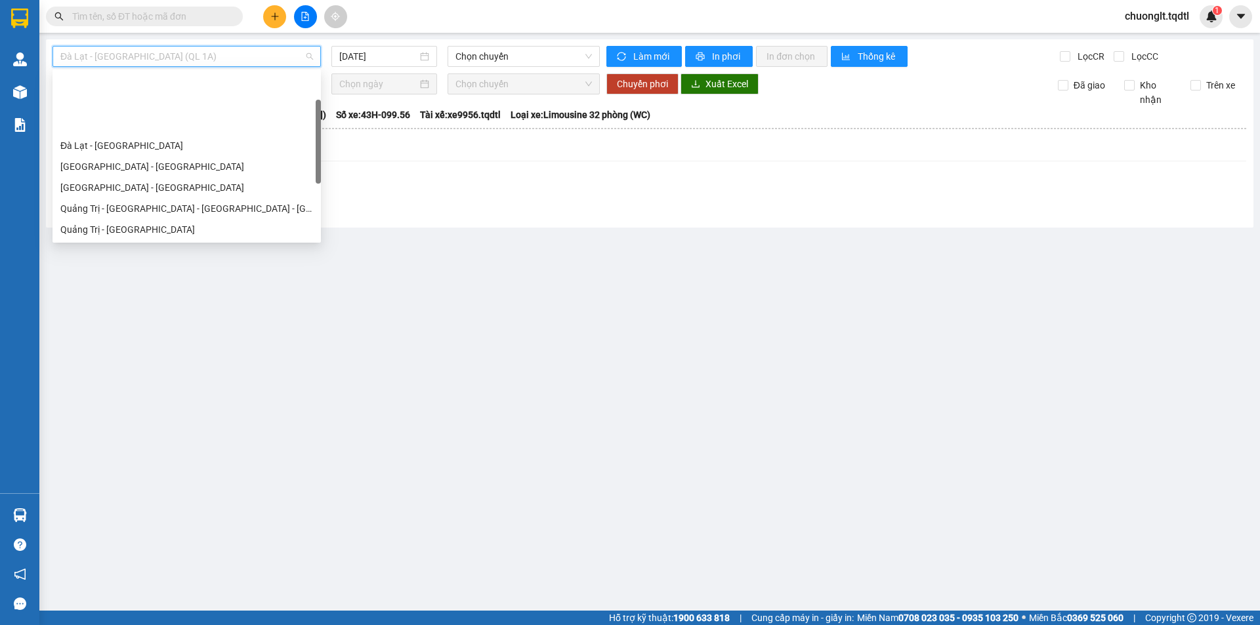
scroll to position [66, 0]
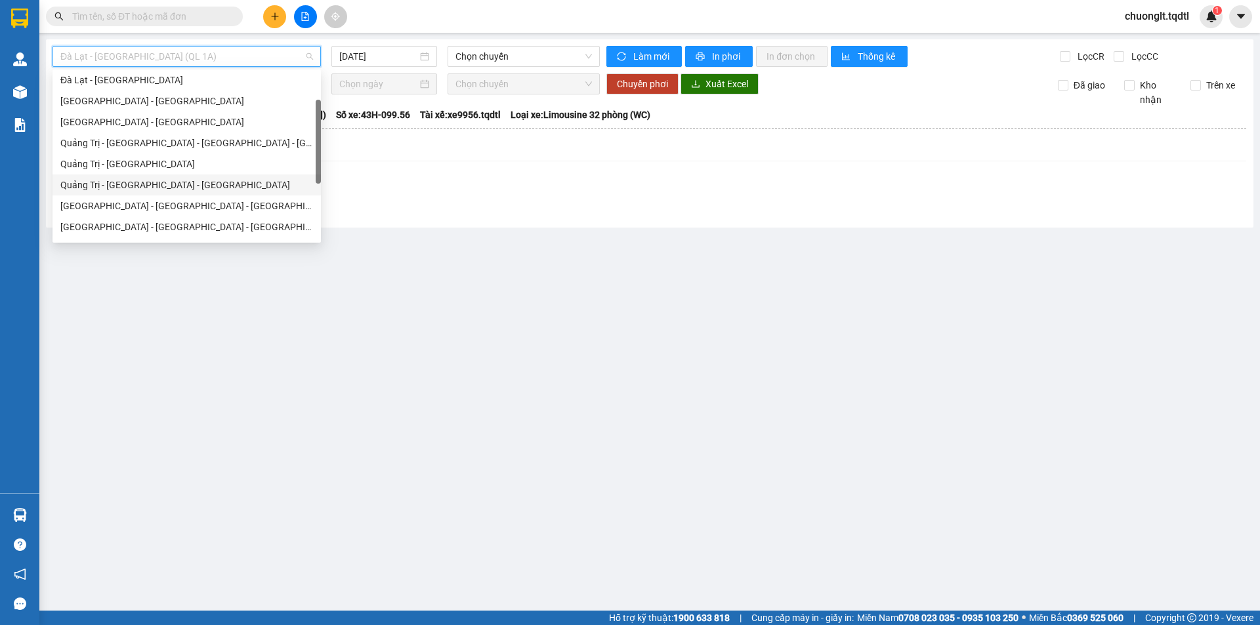
click at [192, 180] on div "Quảng Trị - [GEOGRAPHIC_DATA] - [GEOGRAPHIC_DATA]" at bounding box center [186, 185] width 253 height 14
type input "[DATE]"
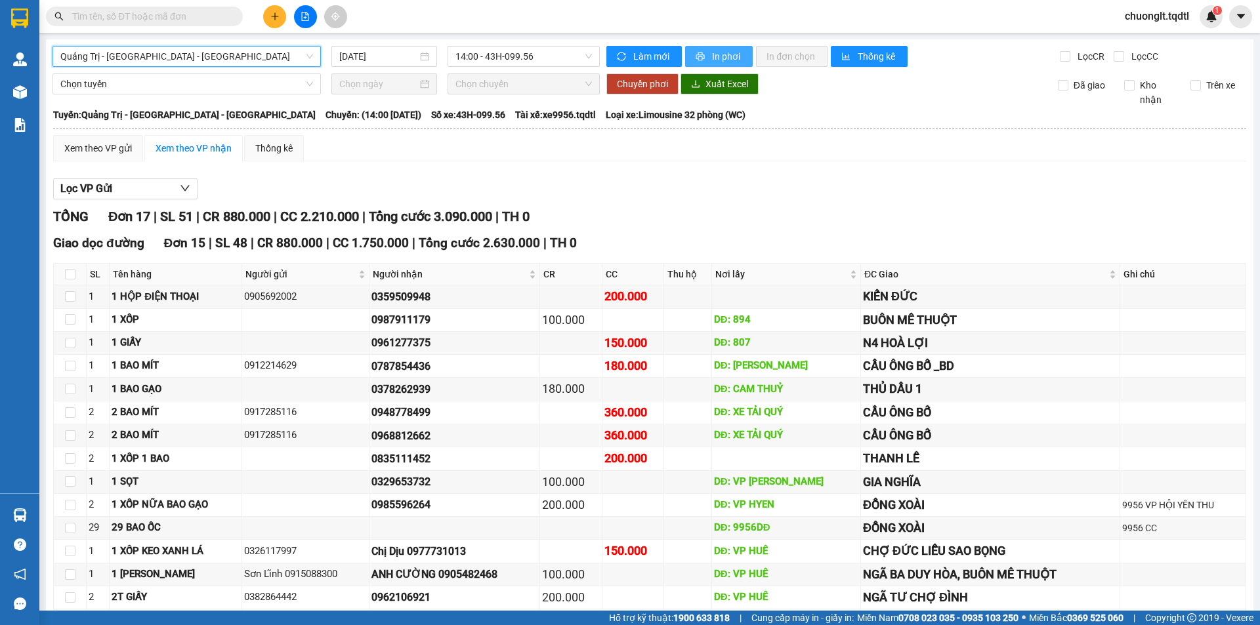
click at [712, 54] on span "In phơi" at bounding box center [727, 56] width 30 height 14
click at [729, 49] on span "In phơi" at bounding box center [727, 56] width 30 height 14
click at [250, 52] on span "Quảng Trị - [GEOGRAPHIC_DATA] - [GEOGRAPHIC_DATA]" at bounding box center [186, 57] width 253 height 20
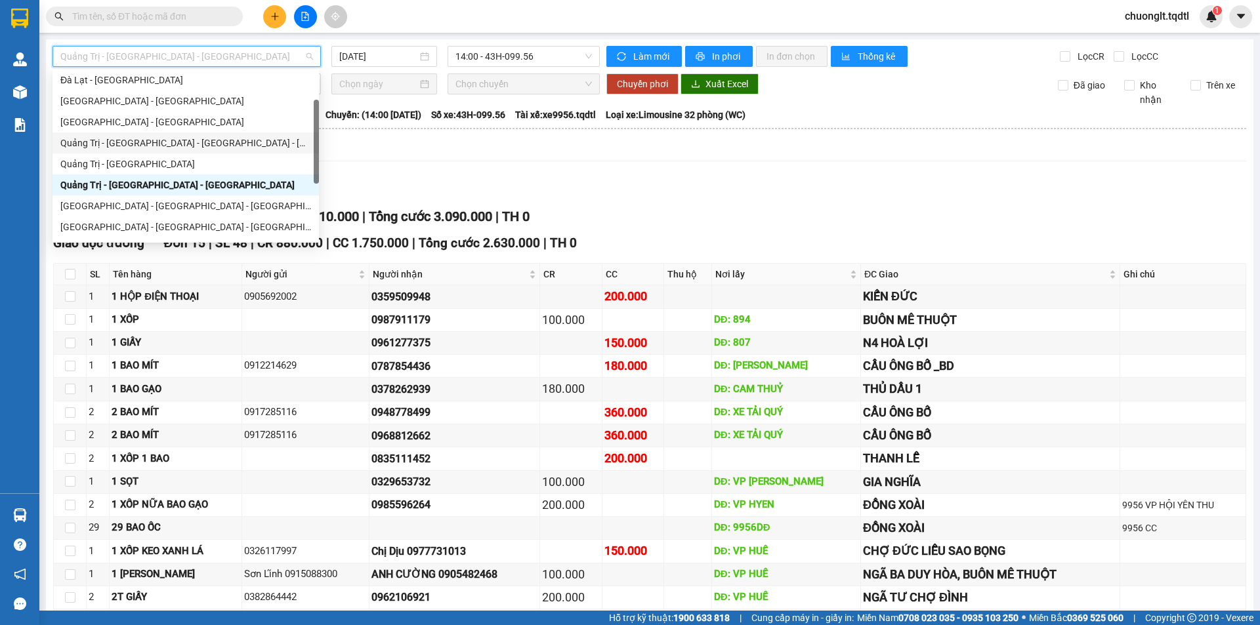
click at [177, 138] on div "Quảng Trị - [GEOGRAPHIC_DATA] - [GEOGRAPHIC_DATA] - [GEOGRAPHIC_DATA]" at bounding box center [185, 143] width 251 height 14
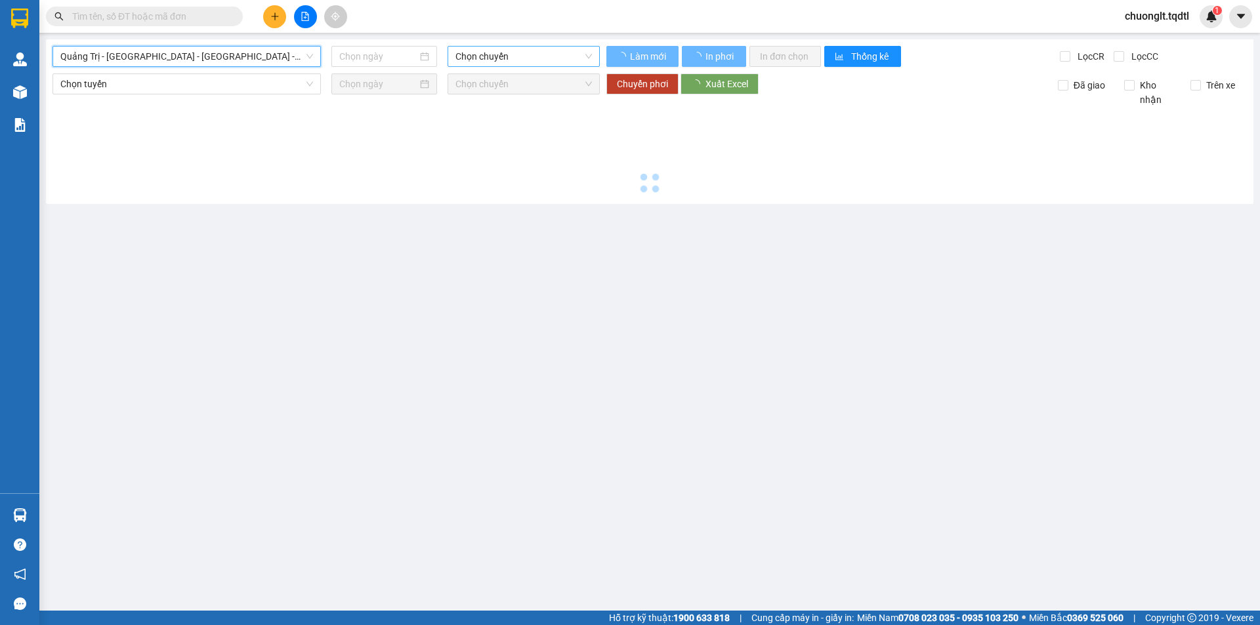
type input "[DATE]"
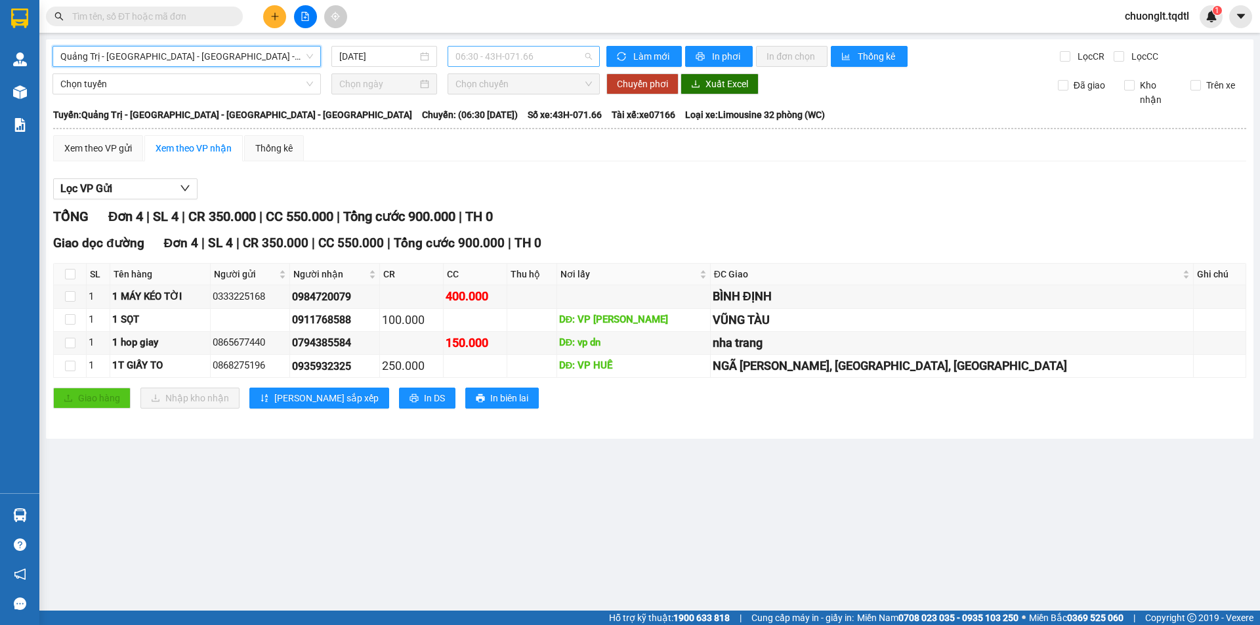
click at [545, 58] on span "06:30 - 43H-071.66" at bounding box center [523, 57] width 136 height 20
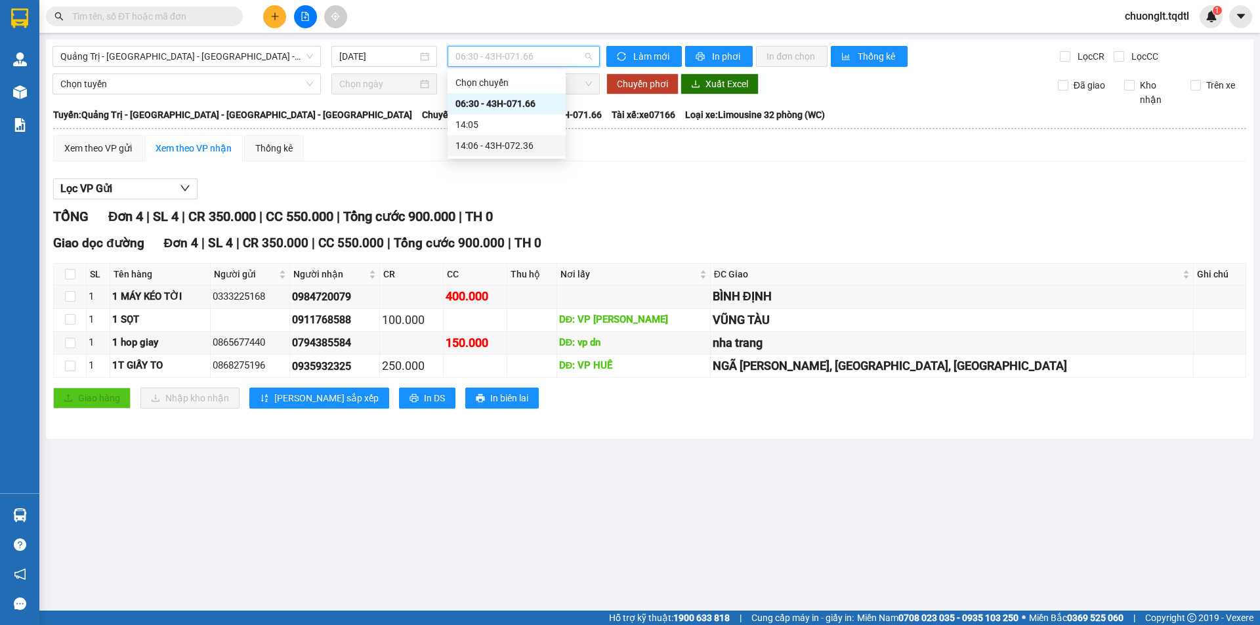
click at [525, 150] on div "14:06 - 43H-072.36" at bounding box center [506, 145] width 102 height 14
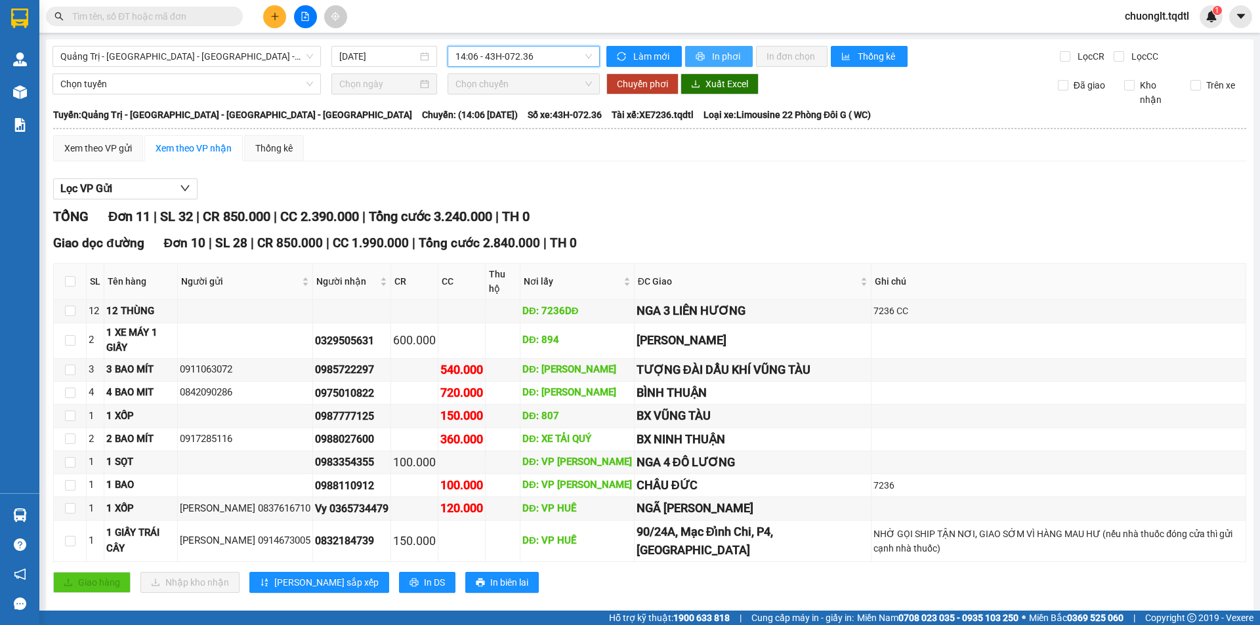
click at [722, 52] on span "In phơi" at bounding box center [727, 56] width 30 height 14
click at [255, 52] on span "Quảng Trị - [GEOGRAPHIC_DATA] - [GEOGRAPHIC_DATA] - [GEOGRAPHIC_DATA]" at bounding box center [186, 57] width 253 height 20
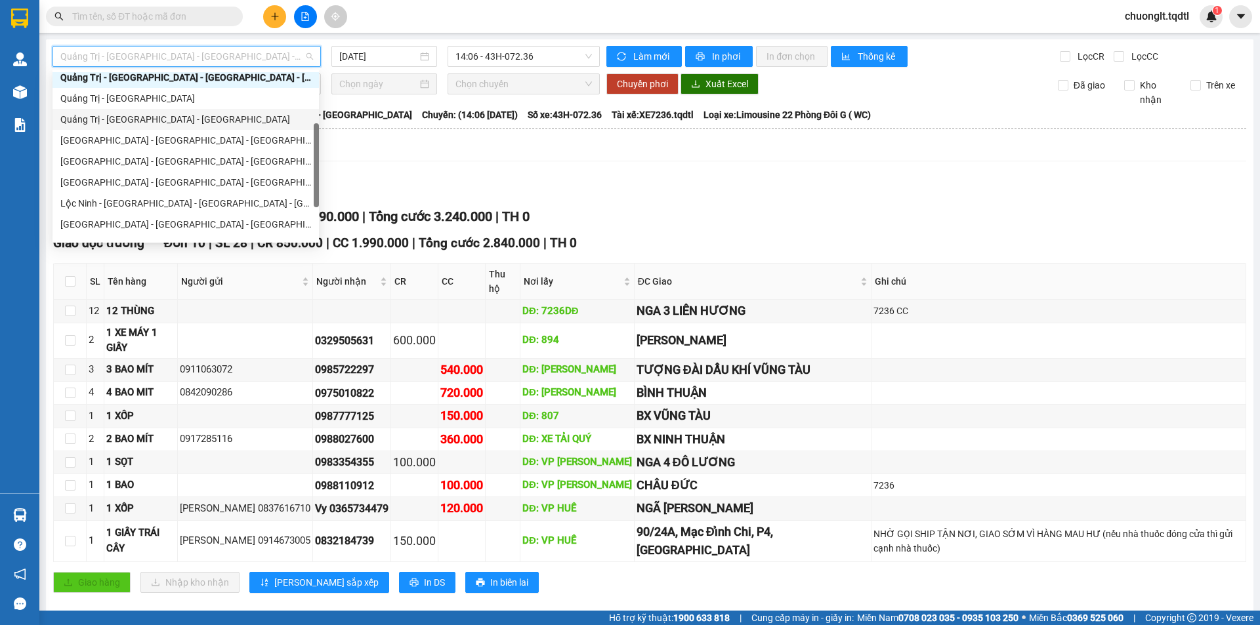
scroll to position [231, 0]
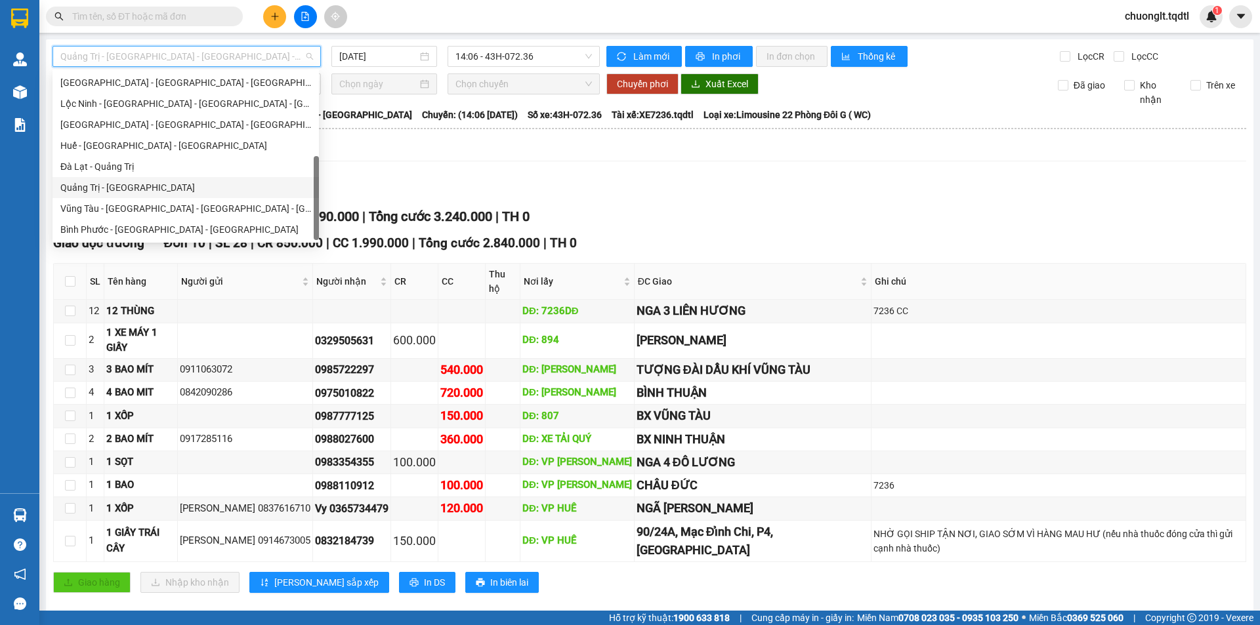
click at [157, 188] on div "Quảng Trị - [GEOGRAPHIC_DATA]" at bounding box center [185, 187] width 251 height 14
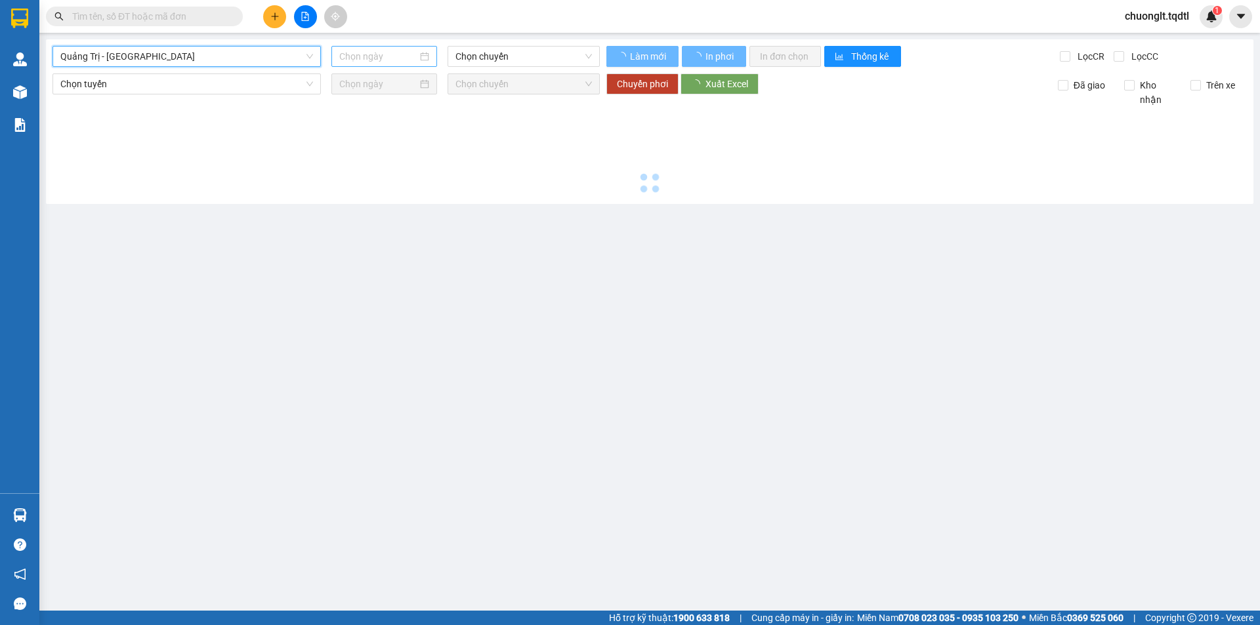
type input "[DATE]"
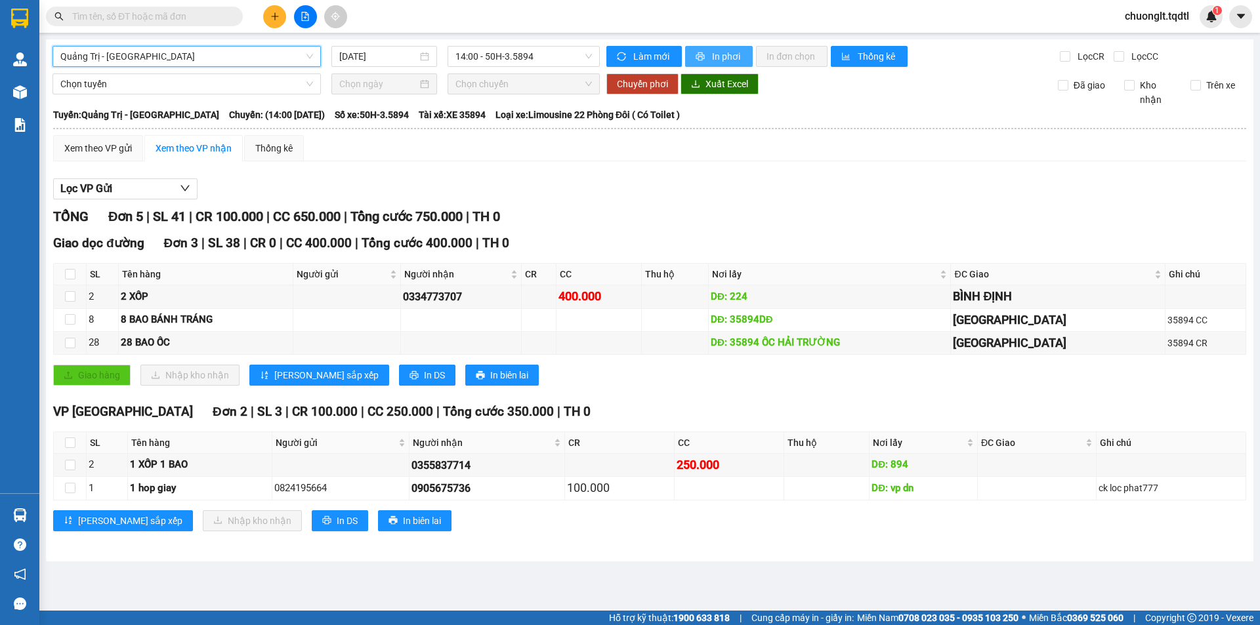
click at [730, 48] on button "In phơi" at bounding box center [719, 56] width 68 height 21
click at [553, 57] on span "14:00 - 50H-3.5894" at bounding box center [523, 57] width 136 height 20
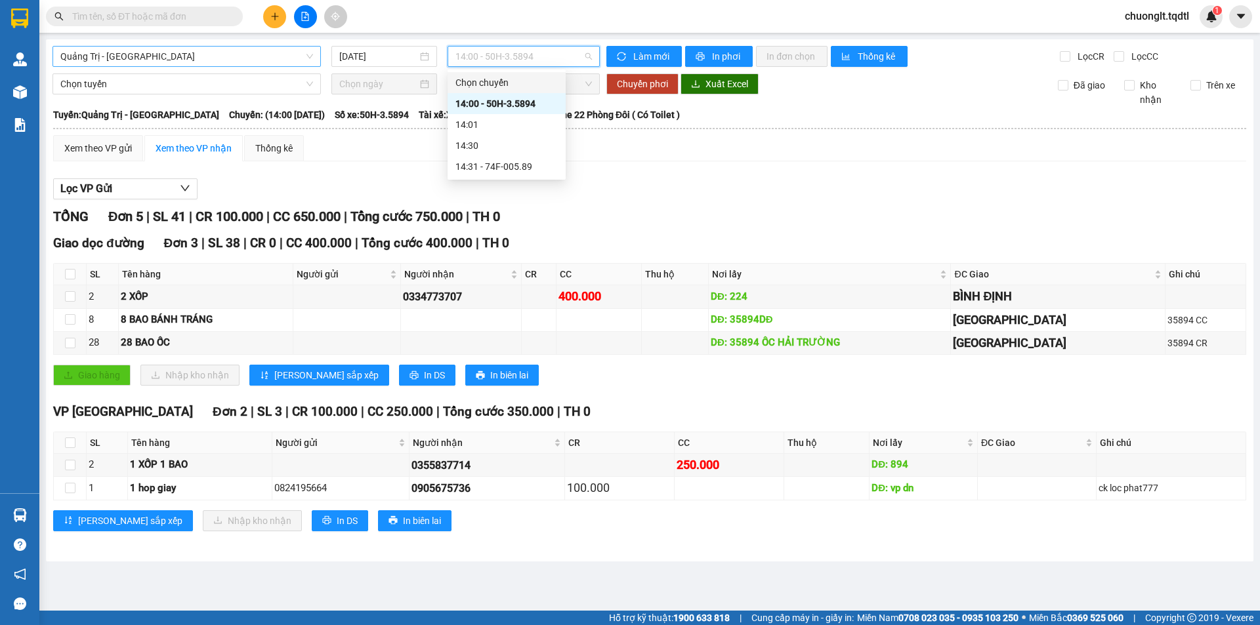
click at [283, 54] on span "Quảng Trị - [GEOGRAPHIC_DATA]" at bounding box center [186, 57] width 253 height 20
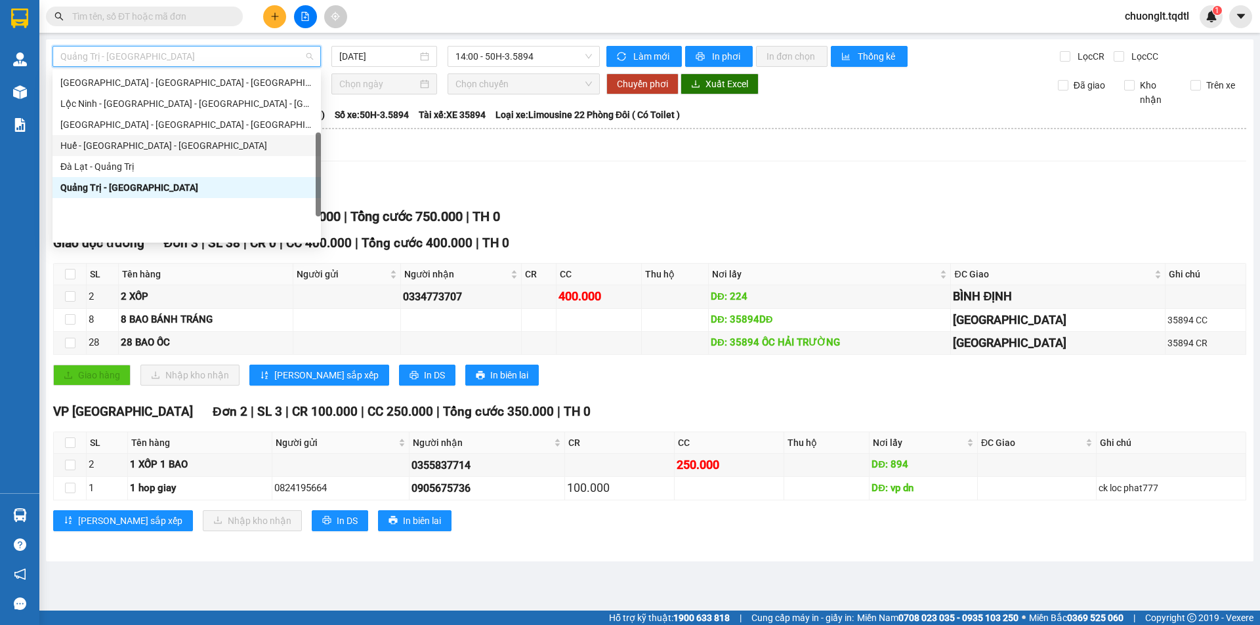
scroll to position [165, 0]
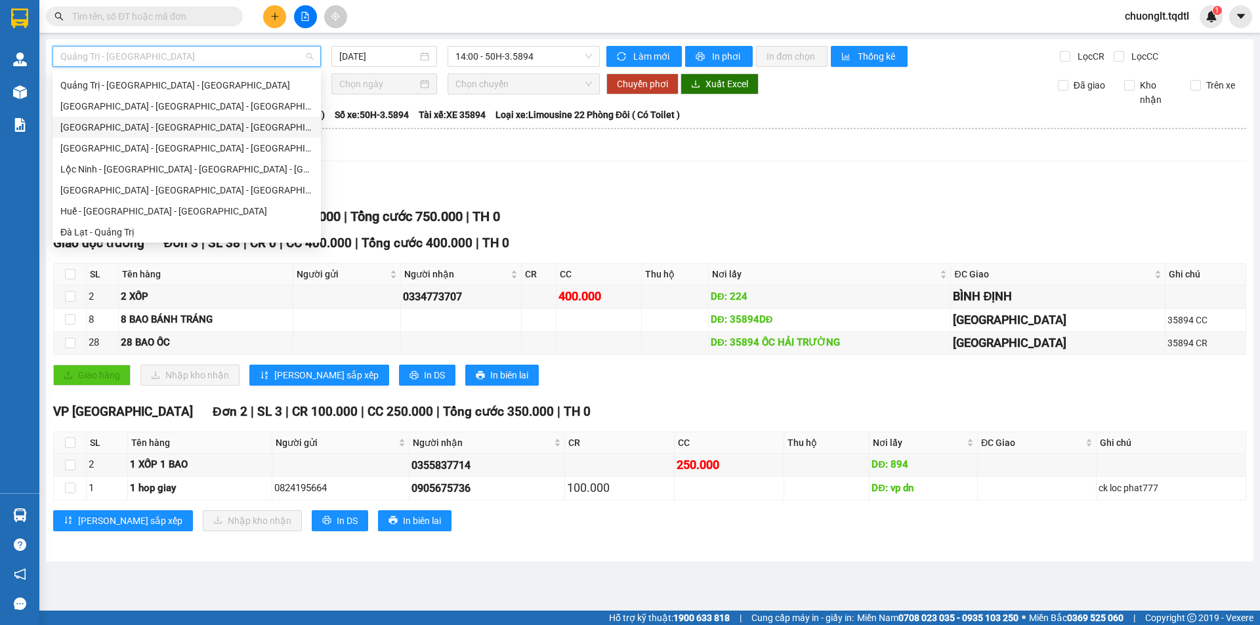
click at [172, 127] on div "[GEOGRAPHIC_DATA] - [GEOGRAPHIC_DATA] - [GEOGRAPHIC_DATA]" at bounding box center [186, 127] width 253 height 14
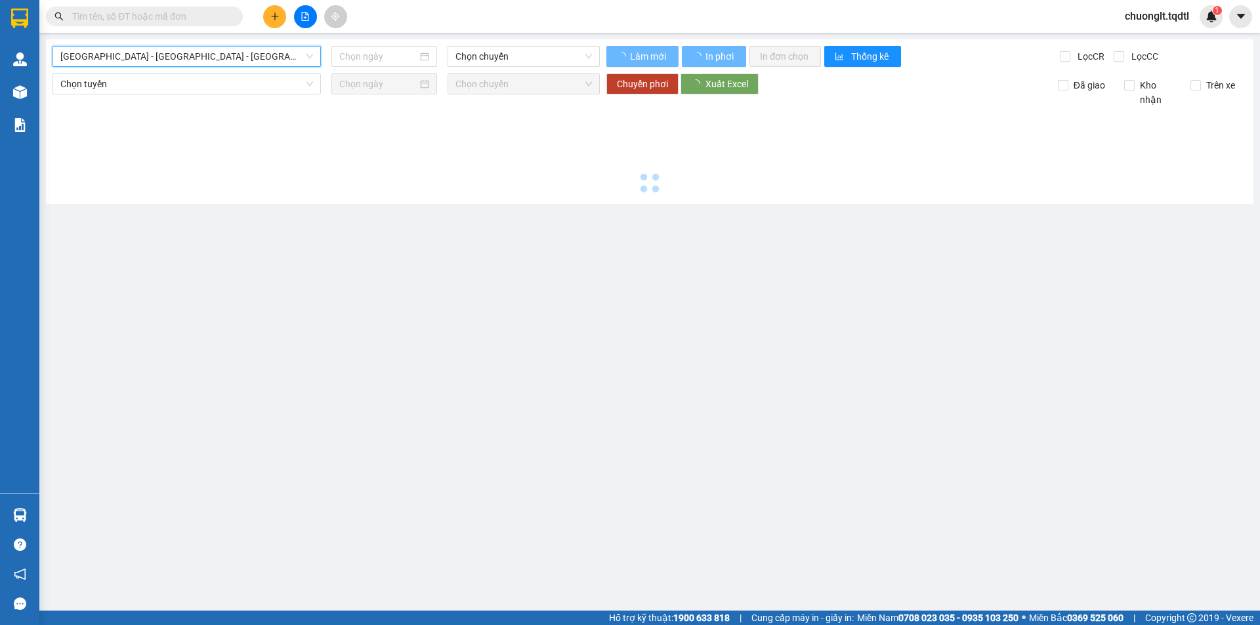
type input "[DATE]"
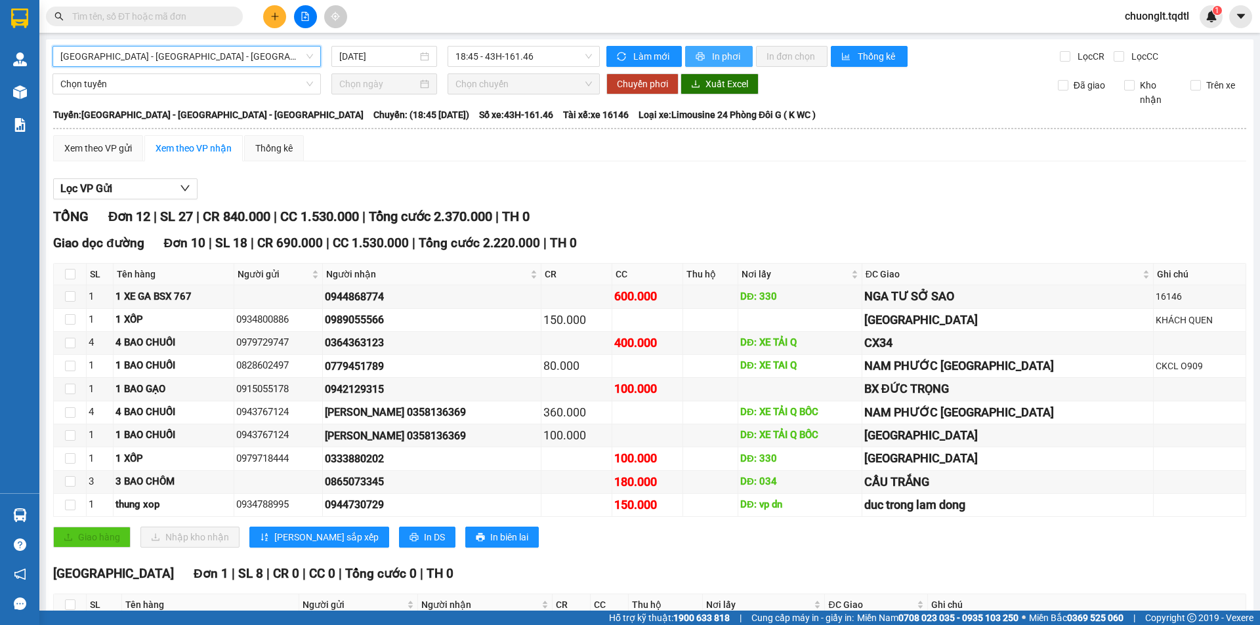
click at [720, 54] on span "In phơi" at bounding box center [727, 56] width 30 height 14
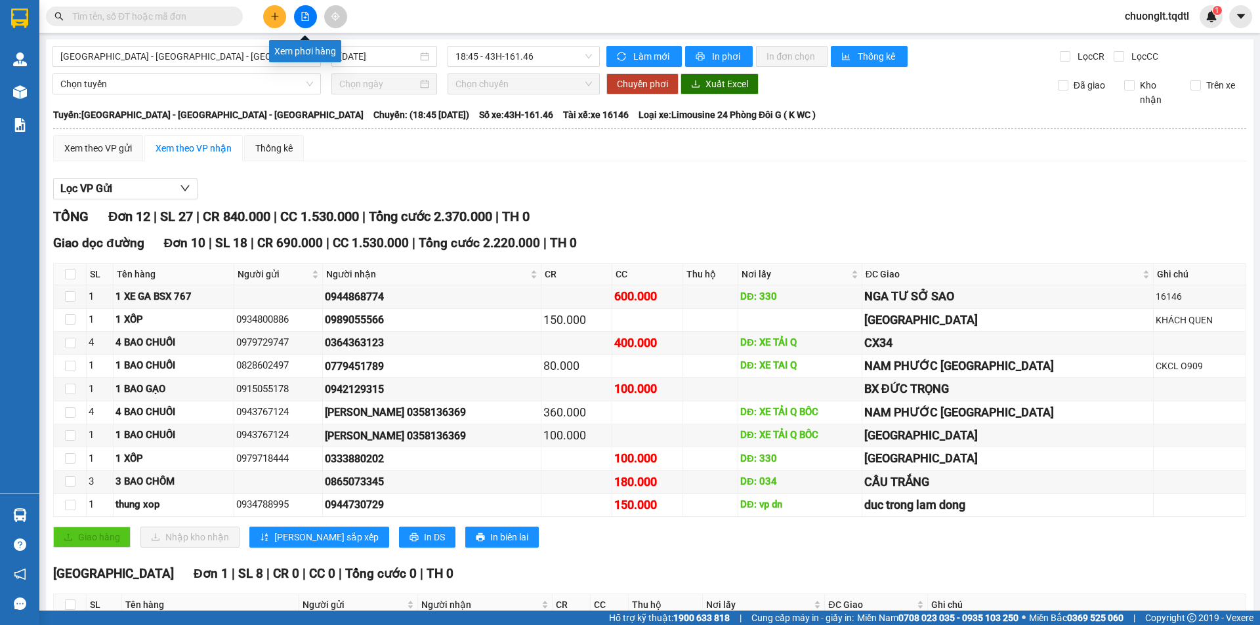
click at [309, 12] on icon "file-add" at bounding box center [305, 16] width 9 height 9
click at [239, 59] on span "[GEOGRAPHIC_DATA] - [GEOGRAPHIC_DATA] - [GEOGRAPHIC_DATA]" at bounding box center [186, 57] width 253 height 20
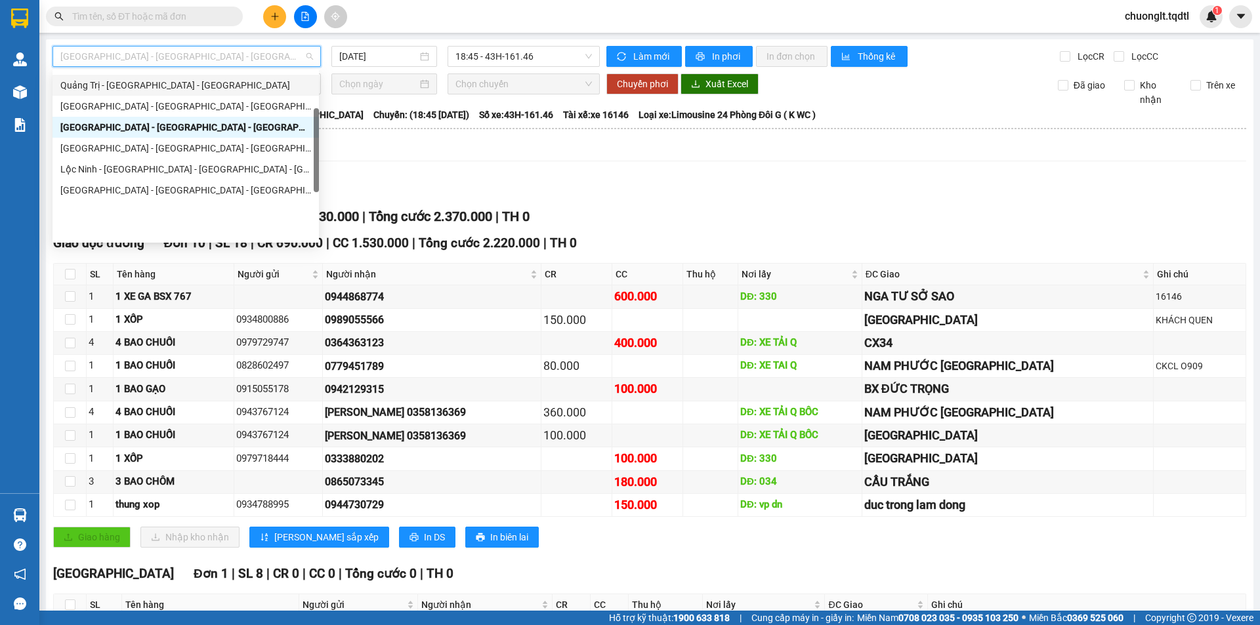
click at [170, 93] on div "Quảng Trị - [GEOGRAPHIC_DATA] - [GEOGRAPHIC_DATA]" at bounding box center [185, 85] width 251 height 14
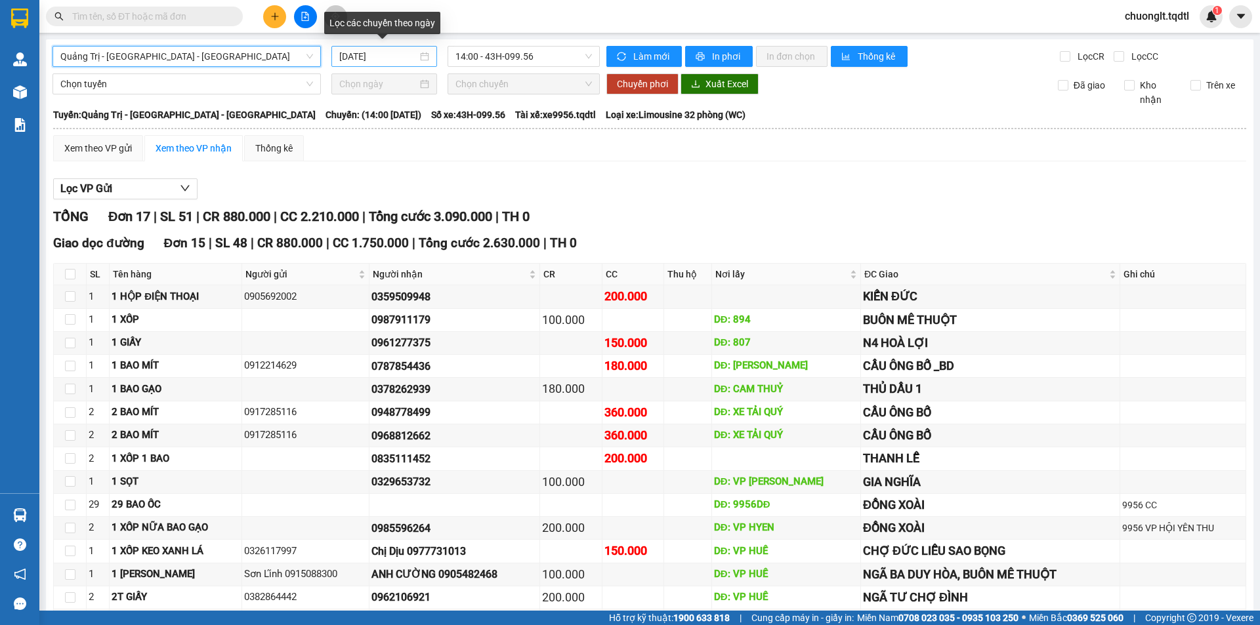
click at [418, 55] on div "[DATE]" at bounding box center [384, 56] width 90 height 14
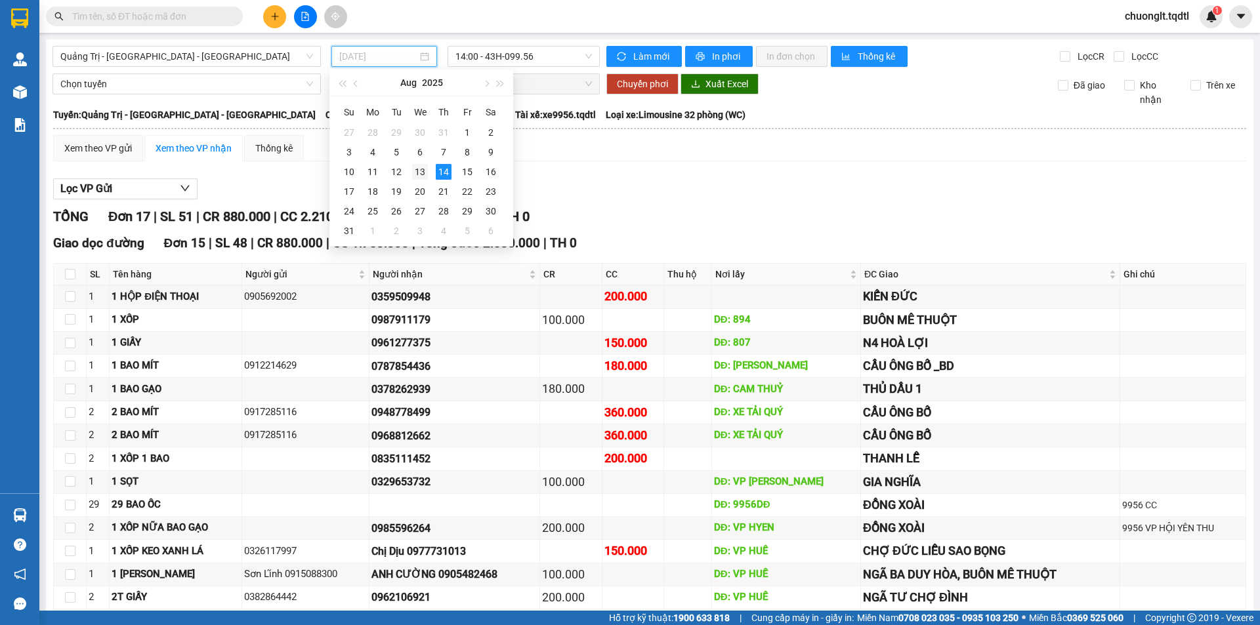
click at [417, 164] on div "13" at bounding box center [420, 172] width 16 height 16
type input "[DATE]"
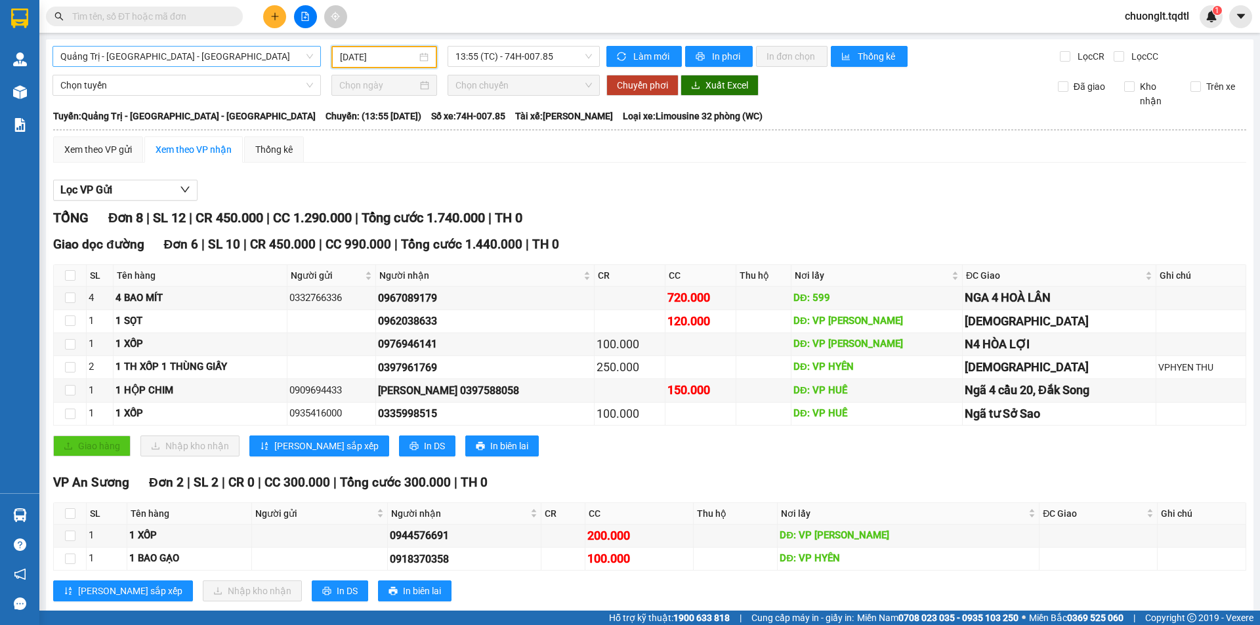
click at [270, 57] on span "Quảng Trị - [GEOGRAPHIC_DATA] - [GEOGRAPHIC_DATA]" at bounding box center [186, 57] width 253 height 20
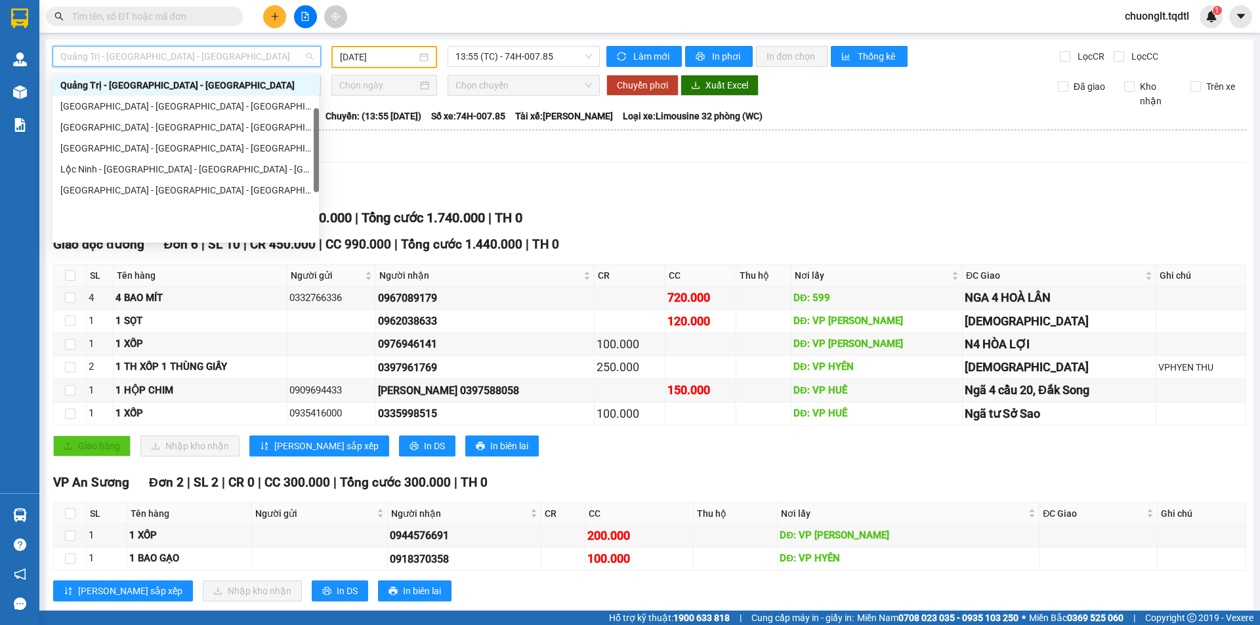
click at [172, 72] on div "Quảng Trị - [GEOGRAPHIC_DATA]" at bounding box center [185, 64] width 251 height 14
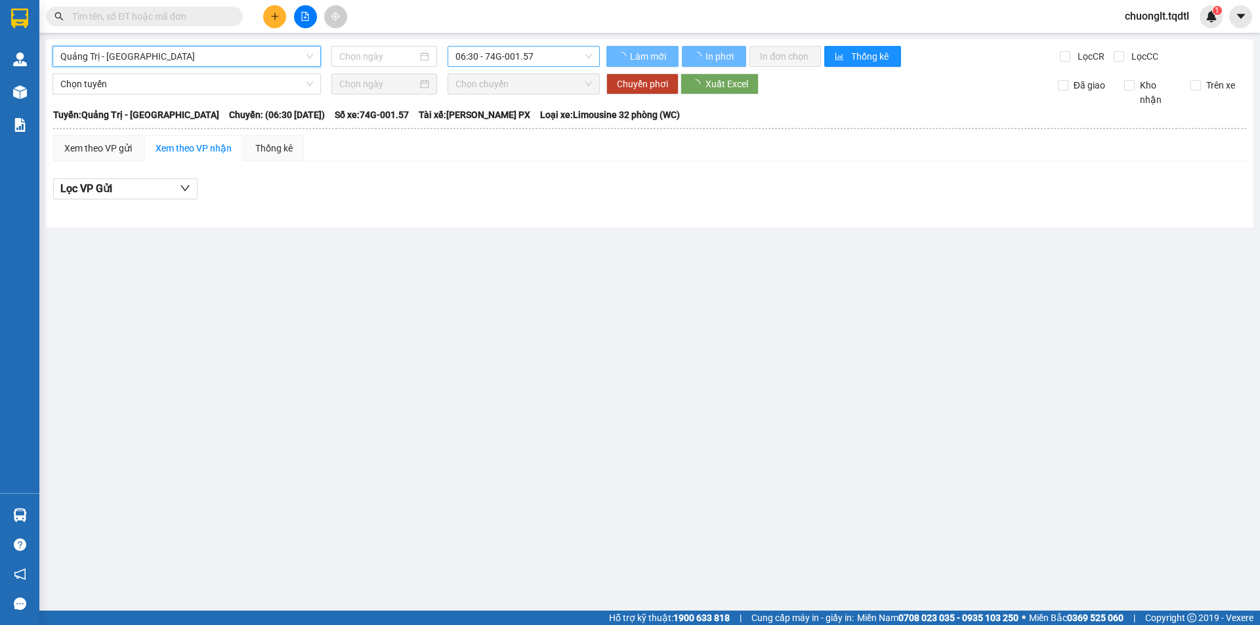
type input "[DATE]"
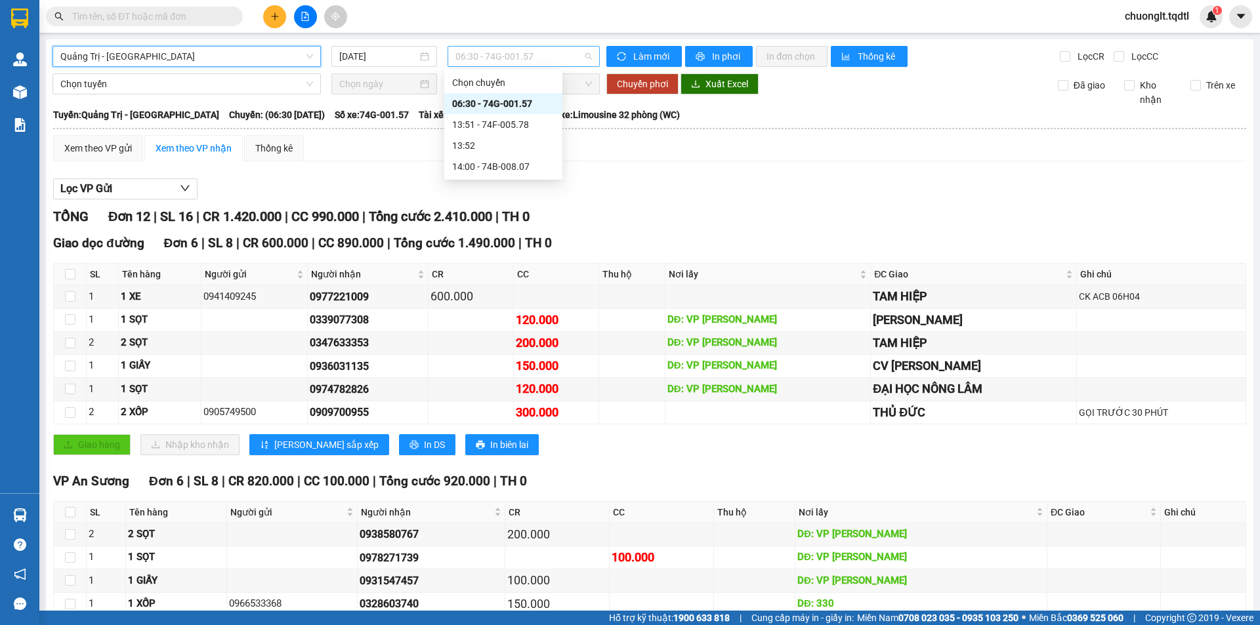
click at [561, 58] on span "06:30 - 74G-001.57" at bounding box center [523, 57] width 136 height 20
click at [526, 127] on div "13:51 - 74F-005.78" at bounding box center [503, 124] width 102 height 14
